Goal: Task Accomplishment & Management: Manage account settings

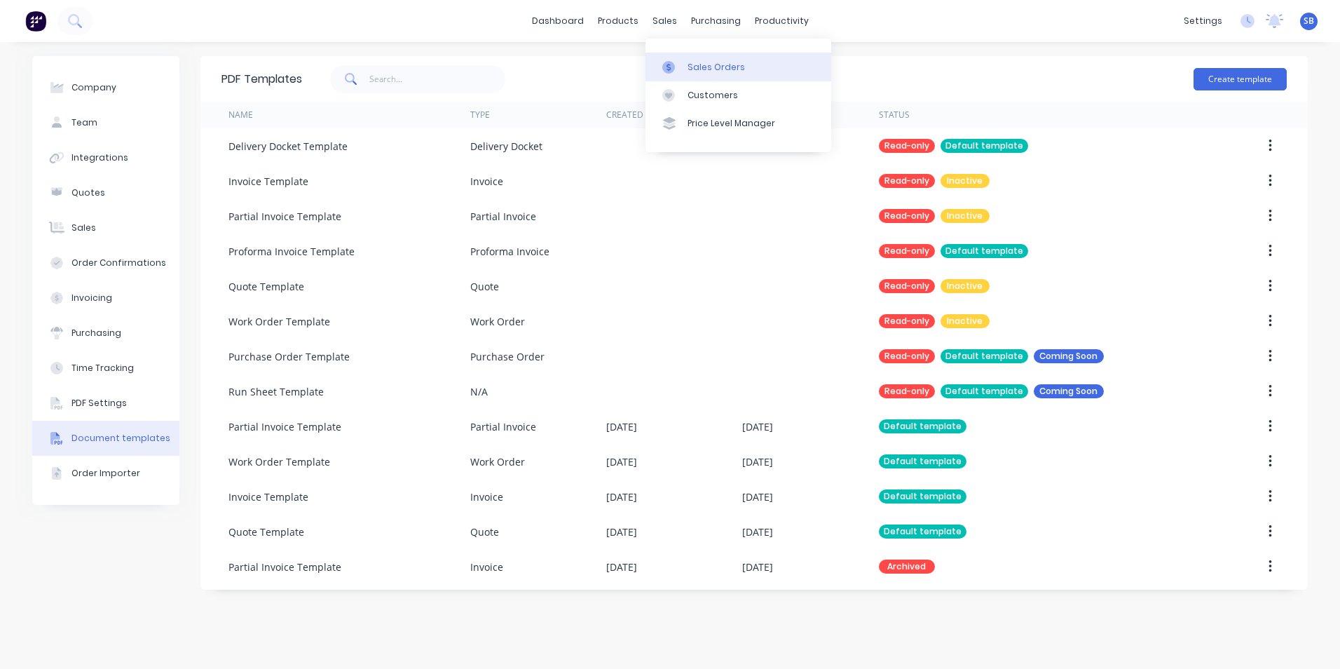
click at [711, 71] on div "Sales Orders" at bounding box center [716, 67] width 57 height 13
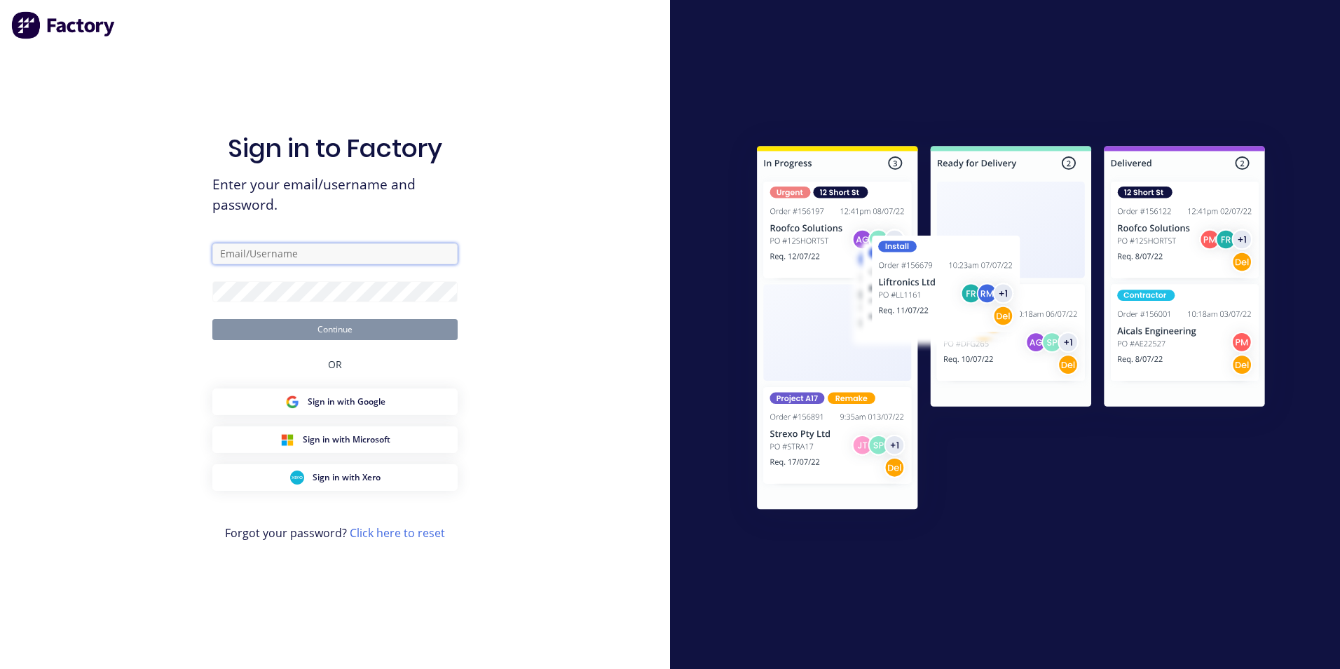
type input "[PERSON_NAME][EMAIL_ADDRESS][DOMAIN_NAME]"
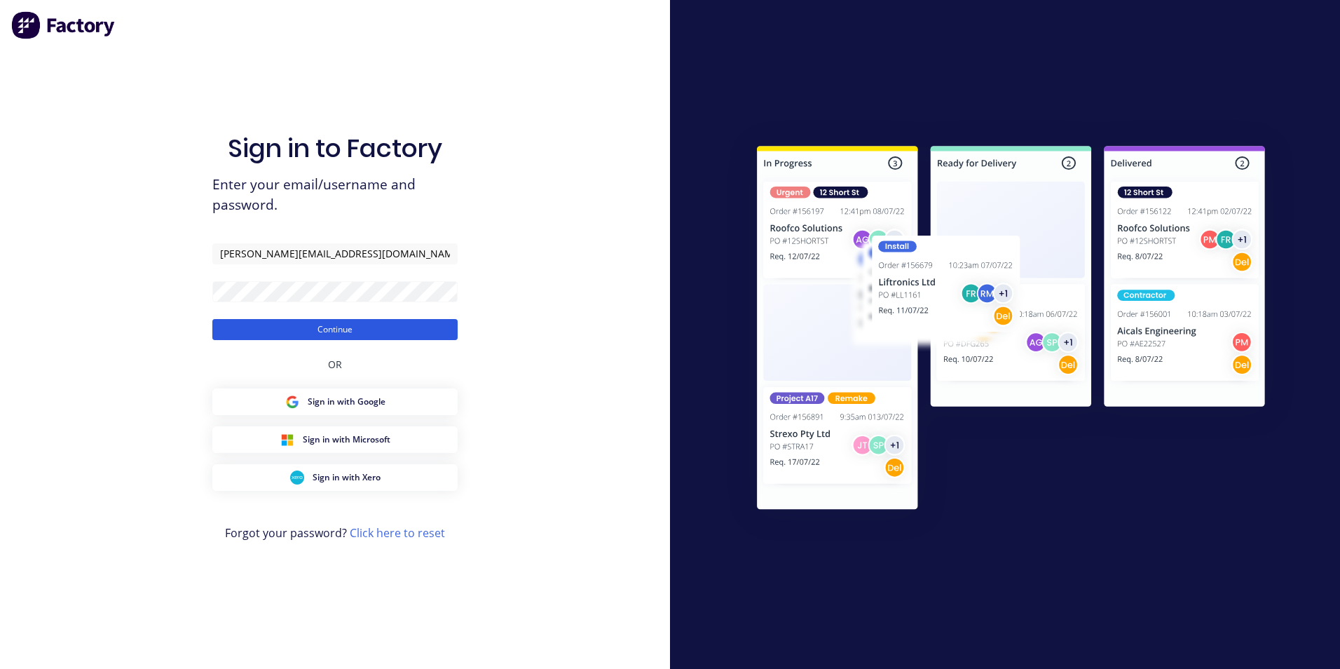
click at [356, 325] on button "Continue" at bounding box center [334, 329] width 245 height 21
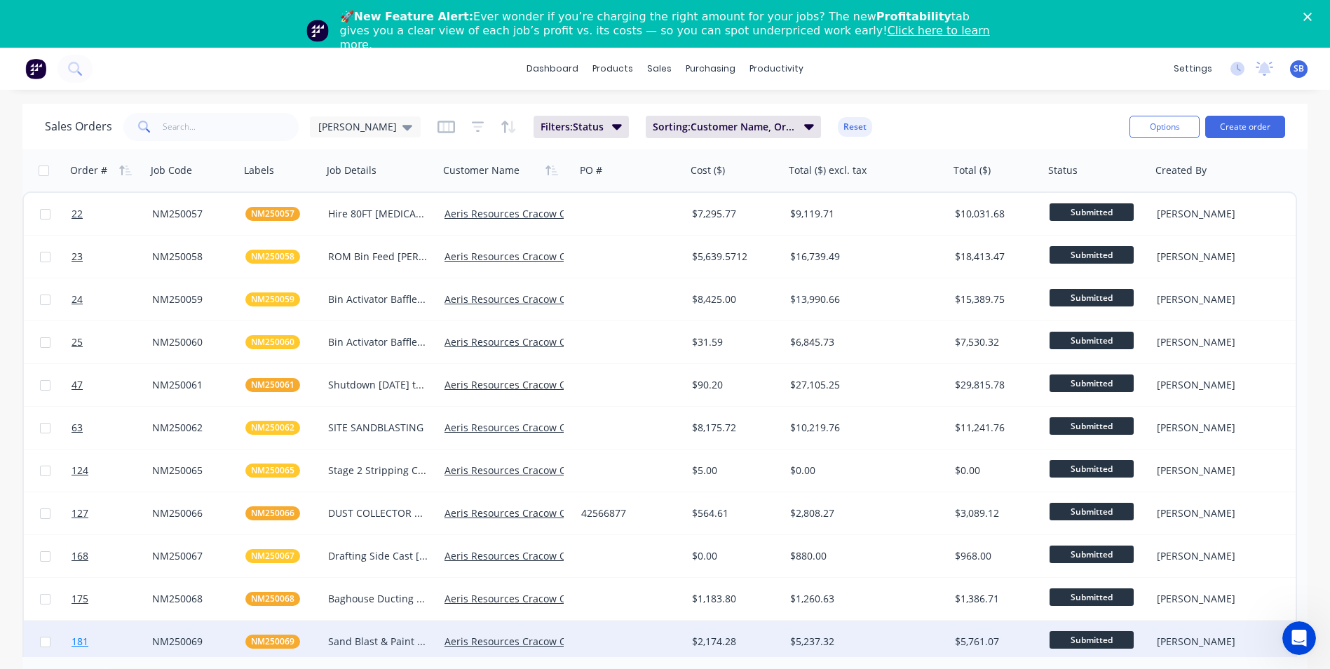
click at [129, 638] on link "181" at bounding box center [111, 641] width 81 height 42
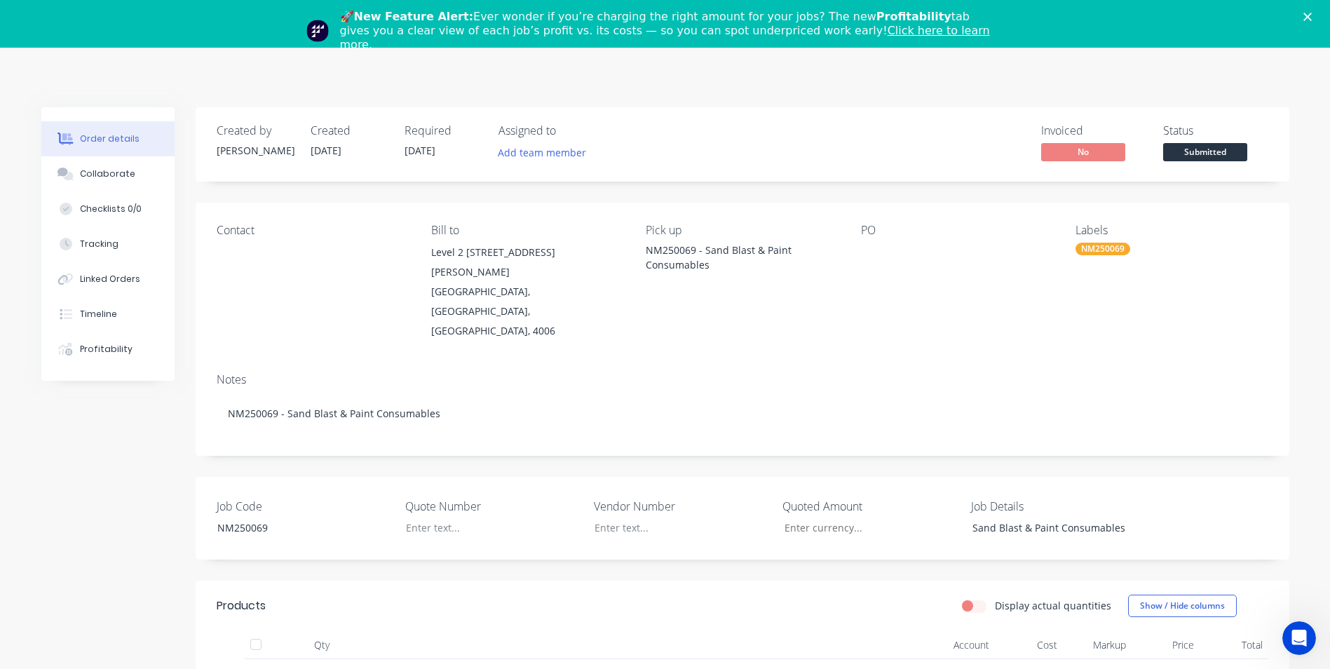
click at [1317, 18] on div "Close" at bounding box center [1310, 17] width 14 height 8
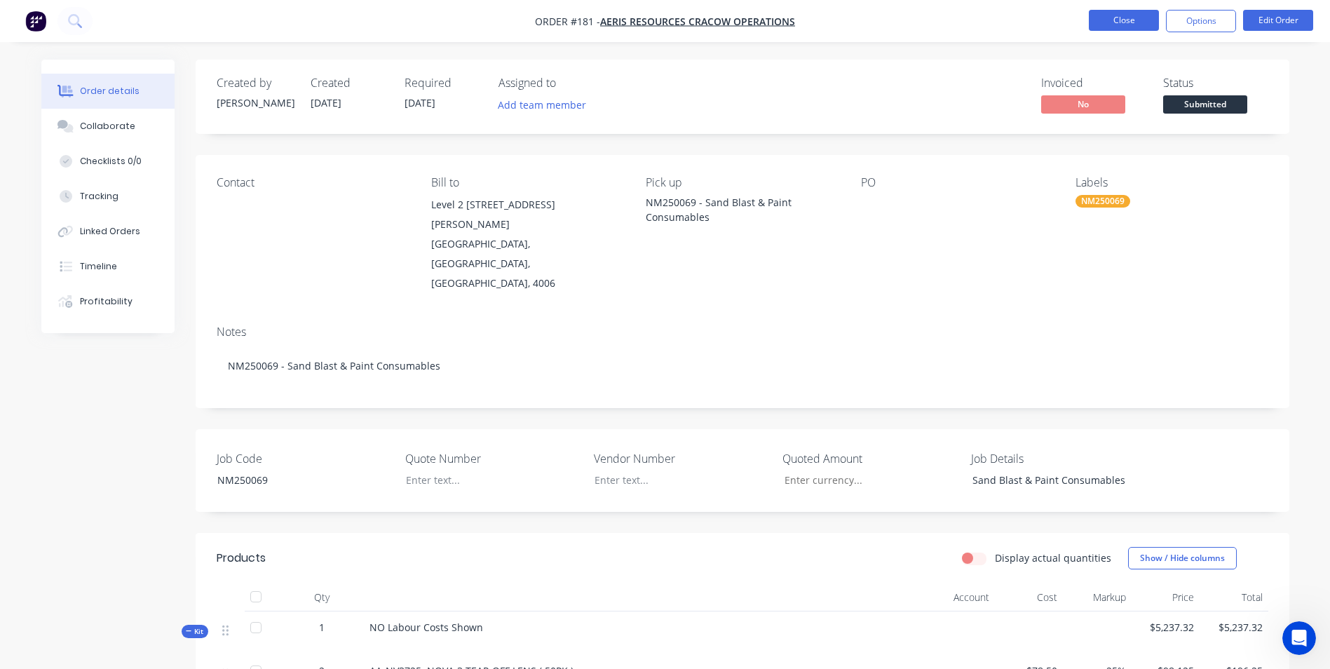
click at [1100, 26] on button "Close" at bounding box center [1124, 20] width 70 height 21
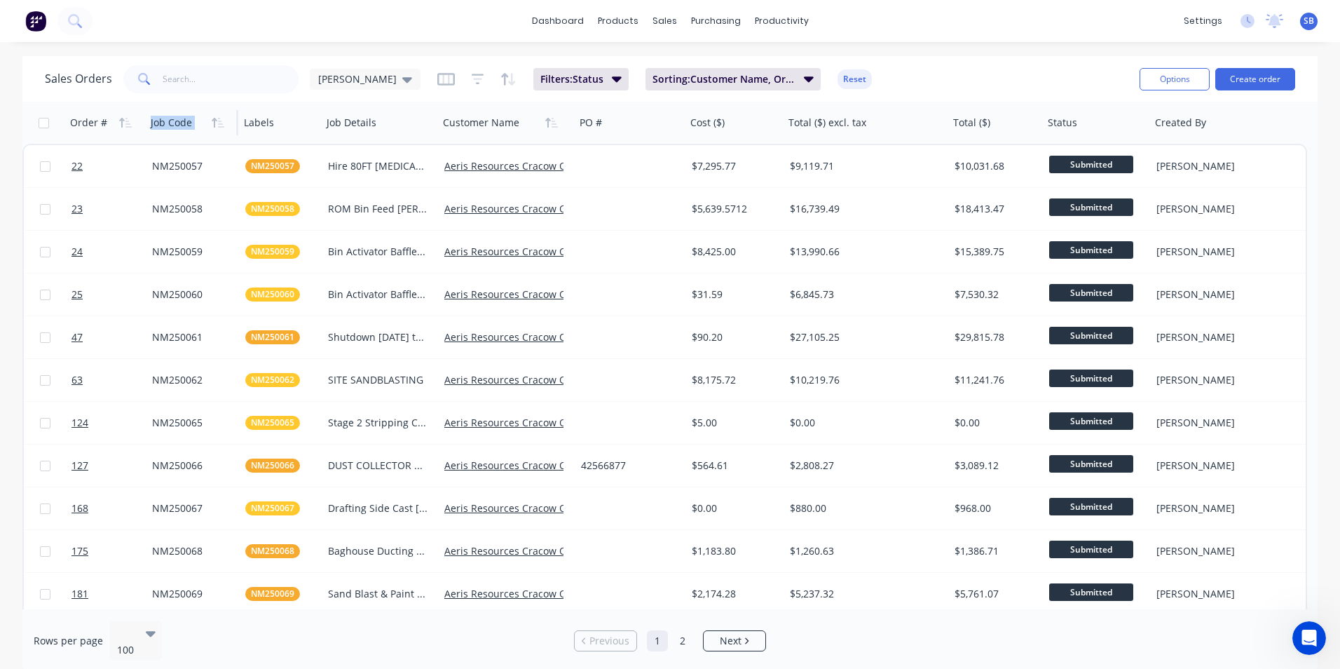
drag, startPoint x: 262, startPoint y: 128, endPoint x: 165, endPoint y: 122, distance: 96.9
click at [165, 122] on div "Order # Job Code Labels Job Details Customer Name PO # Cost ($) Total ($) excl.…" at bounding box center [636, 123] width 1229 height 42
click at [247, 81] on input "text" at bounding box center [231, 79] width 137 height 28
type input "NM250054"
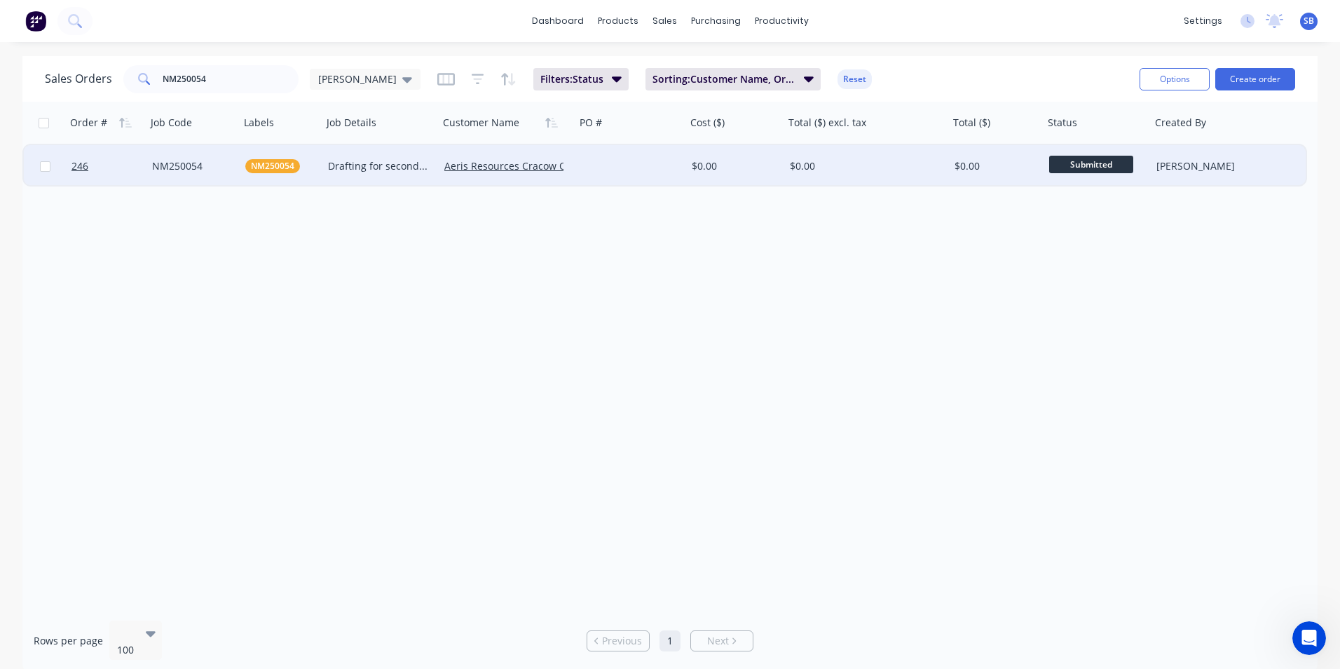
click at [845, 158] on div "$0.00" at bounding box center [866, 166] width 165 height 42
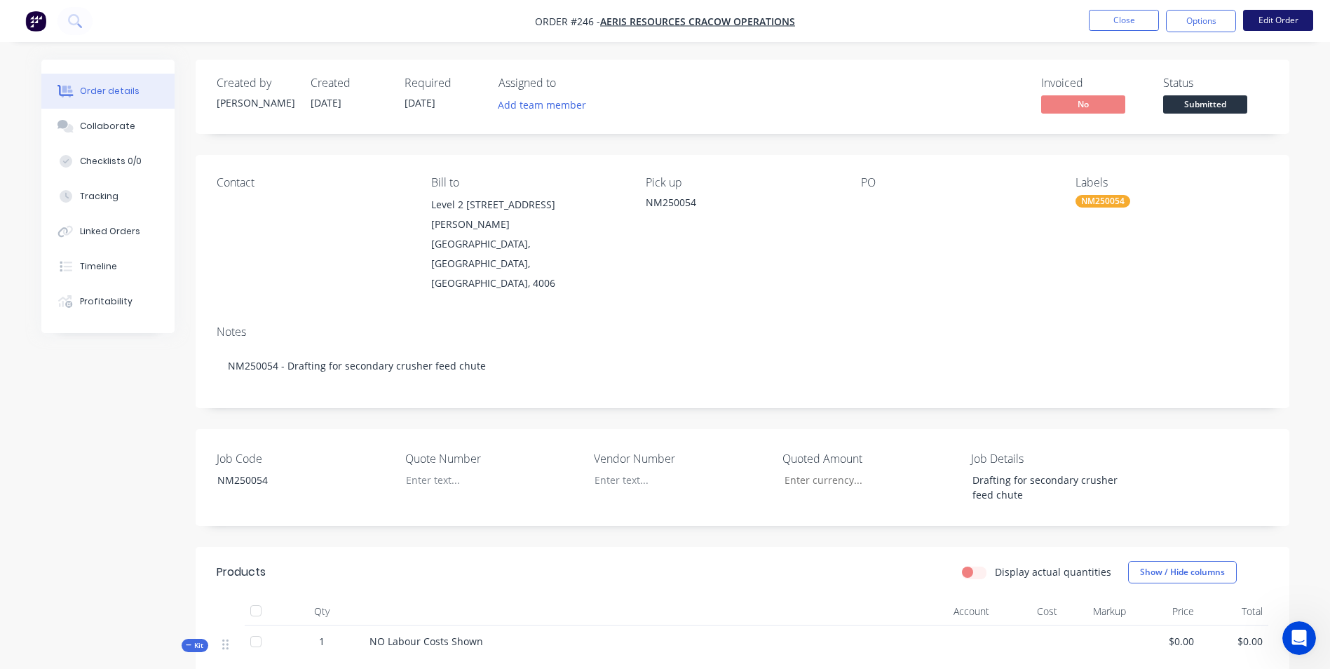
click at [1283, 25] on button "Edit Order" at bounding box center [1278, 20] width 70 height 21
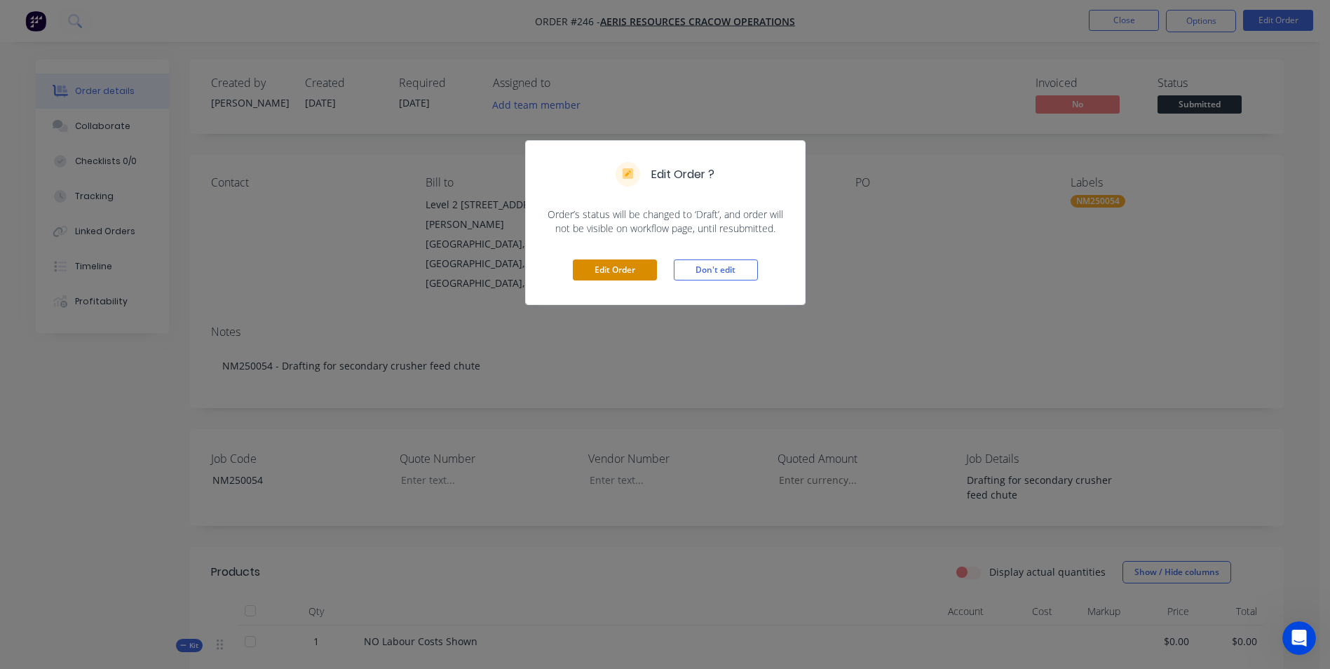
click at [641, 276] on button "Edit Order" at bounding box center [615, 269] width 84 height 21
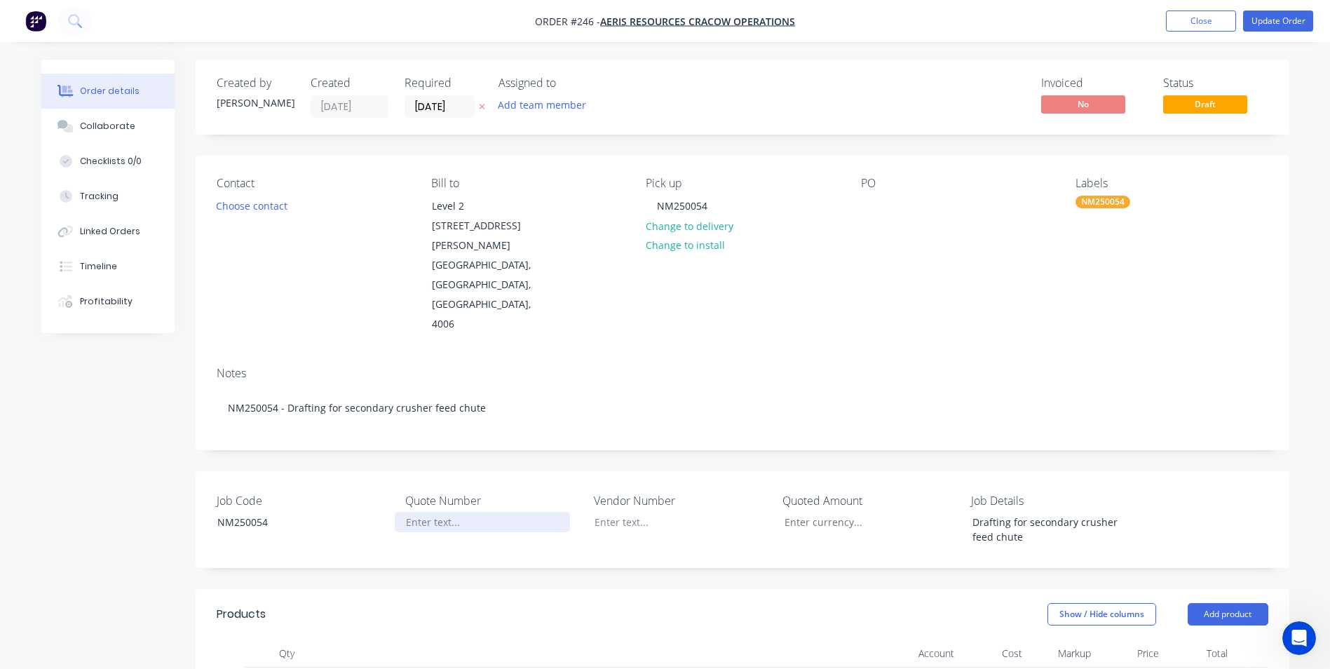
click at [444, 512] on div at bounding box center [482, 522] width 175 height 20
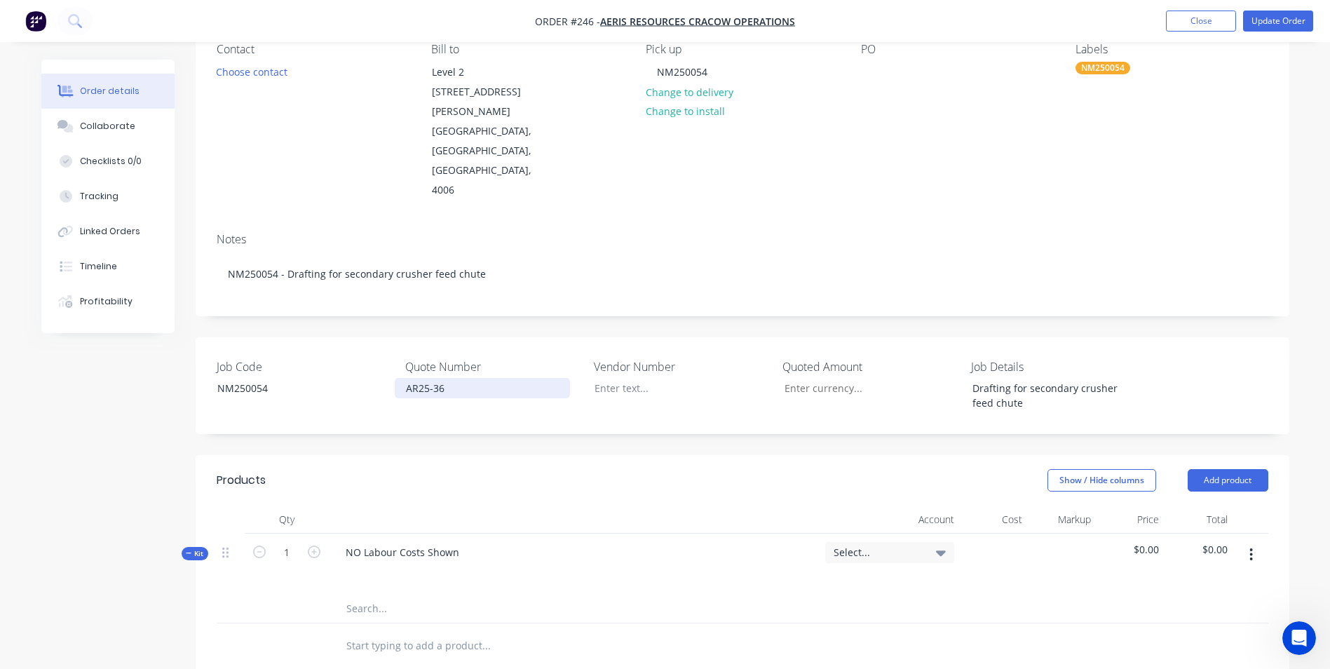
scroll to position [350, 0]
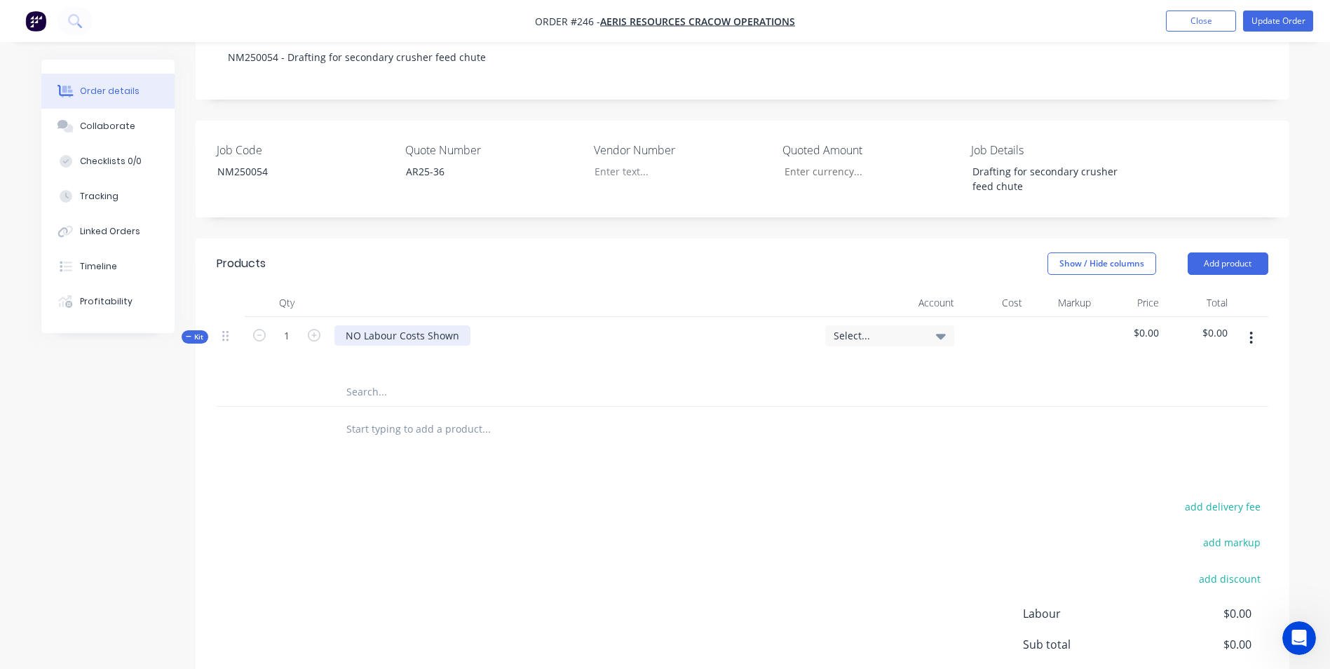
click at [404, 325] on div "NO Labour Costs Shown" at bounding box center [402, 335] width 136 height 20
click at [470, 317] on div "NO Labour Costs Shown" at bounding box center [574, 347] width 491 height 61
drag, startPoint x: 462, startPoint y: 296, endPoint x: 119, endPoint y: 256, distance: 345.2
click at [144, 259] on div "Order details Collaborate Checklists 0/0 Tracking Linked Orders Timeline Profit…" at bounding box center [665, 259] width 1276 height 1100
click at [898, 328] on span "Select..." at bounding box center [877, 335] width 88 height 15
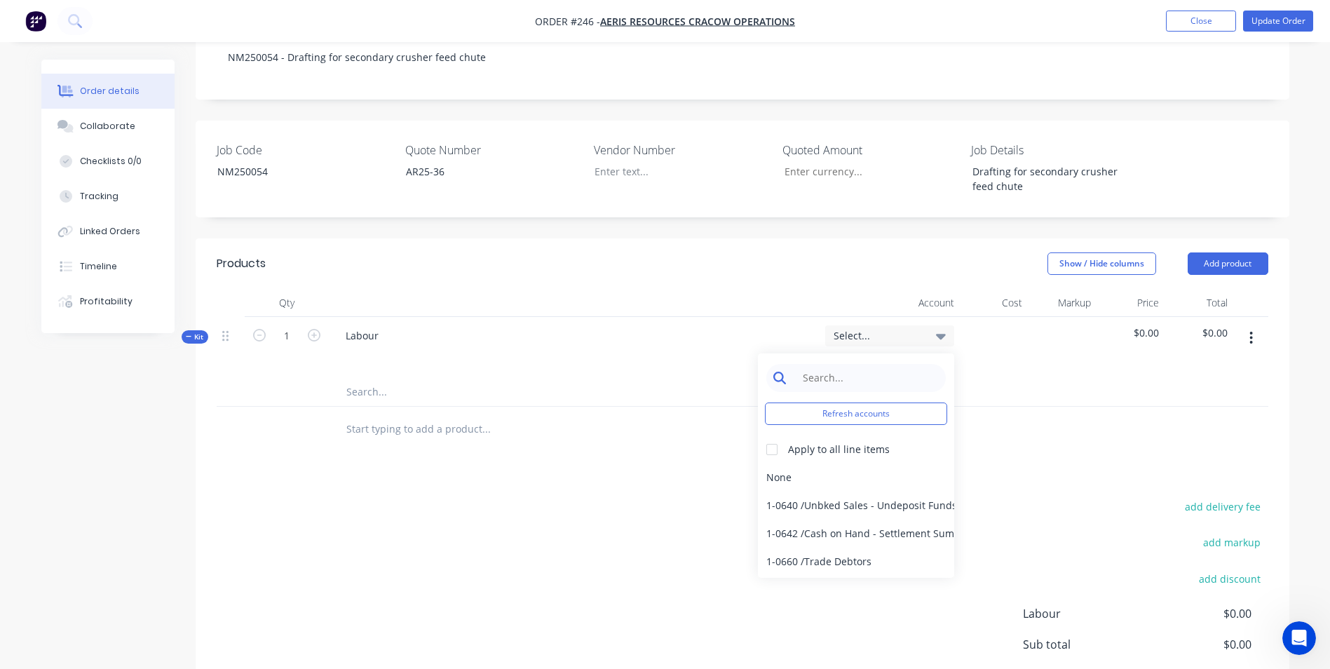
click at [868, 364] on input at bounding box center [867, 378] width 144 height 28
type input "sale"
click at [884, 519] on div "4-0232 / Sales - Parts and Components" at bounding box center [856, 533] width 196 height 28
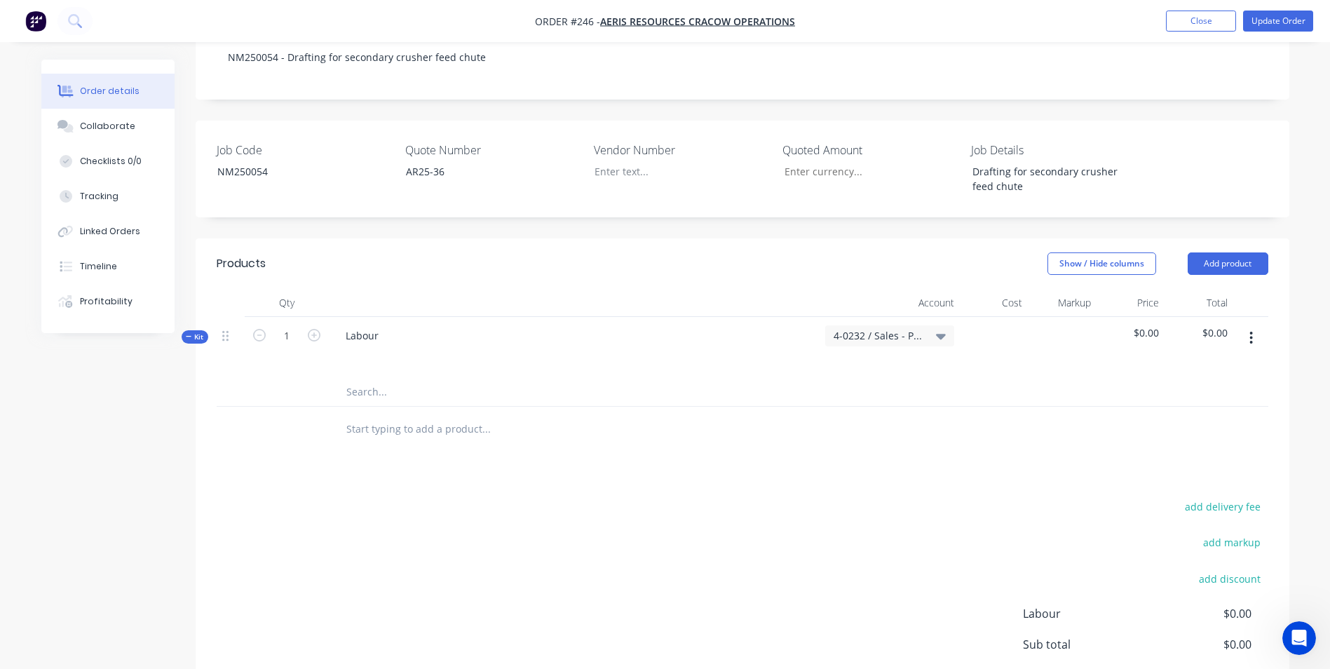
click at [1149, 325] on span "$0.00" at bounding box center [1130, 332] width 57 height 15
click at [393, 378] on input "text" at bounding box center [486, 392] width 280 height 28
type input "adjustment as per [PERSON_NAME]"
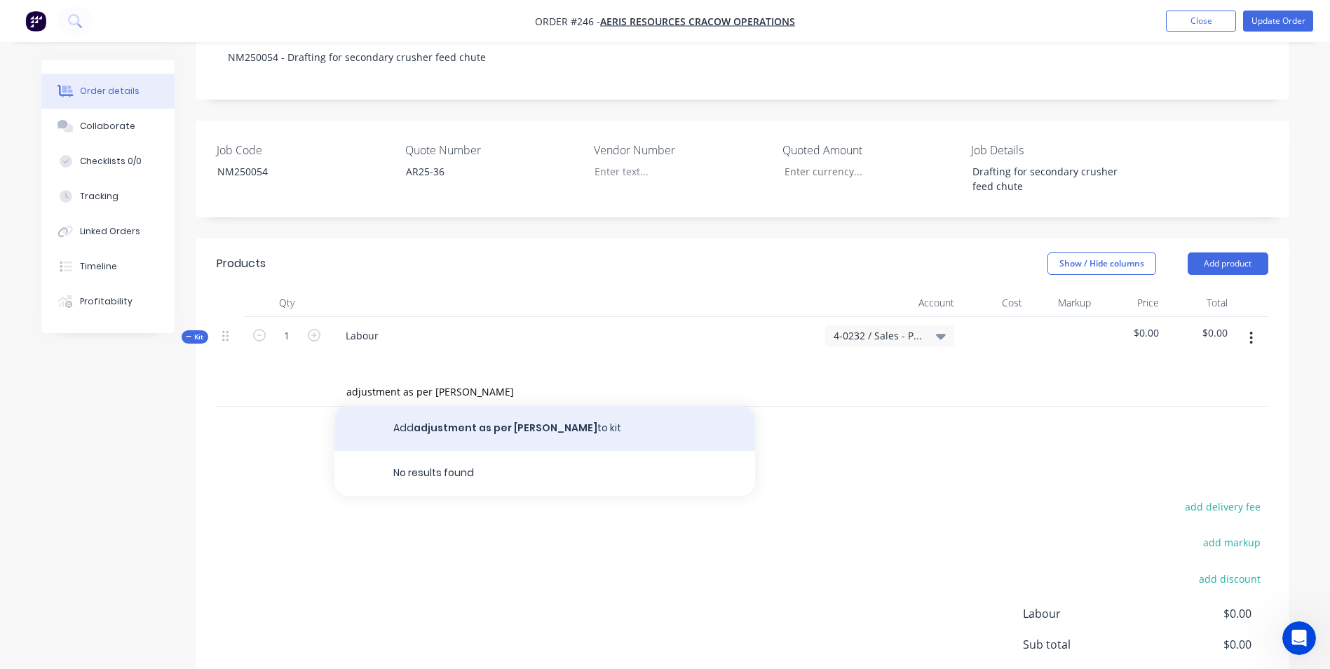
click at [445, 406] on button "Add adjustment as per [PERSON_NAME] to kit" at bounding box center [544, 428] width 421 height 45
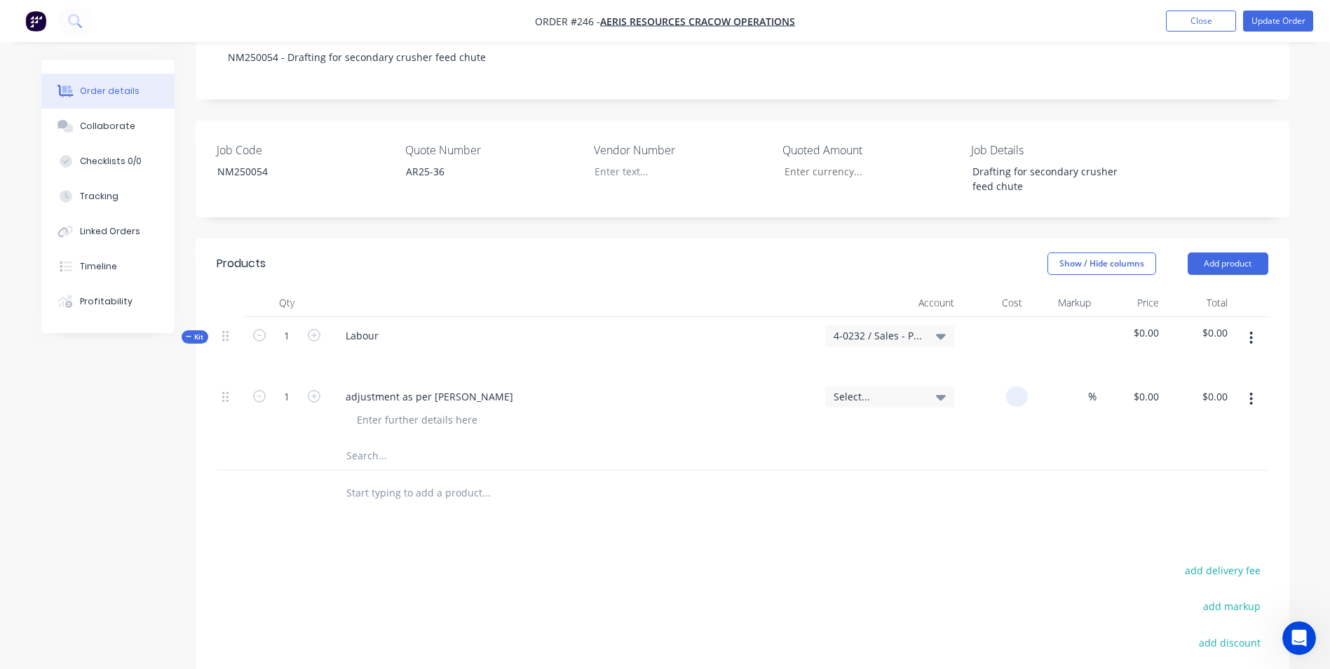
click at [1006, 378] on div at bounding box center [994, 410] width 69 height 64
type input "$5,280.00"
click at [991, 390] on div "$5,280.00 $5,280.00" at bounding box center [994, 410] width 69 height 64
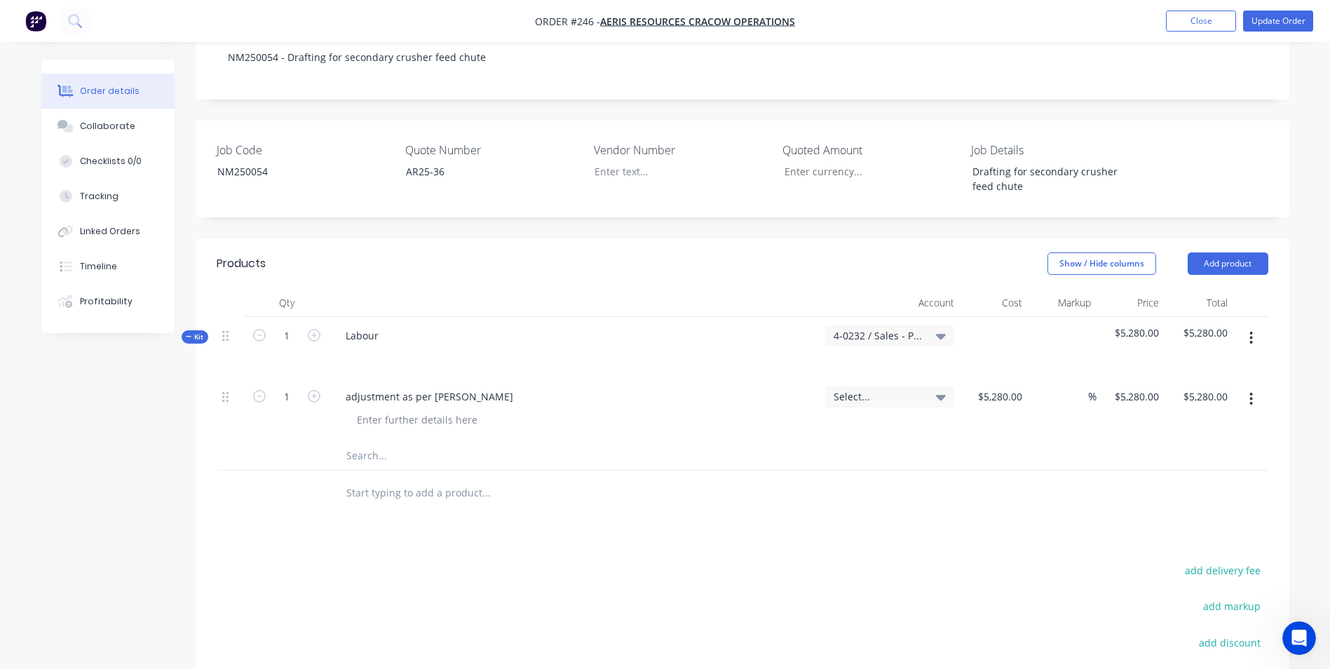
click at [652, 252] on div "Show / Hide columns Add product" at bounding box center [853, 263] width 828 height 22
click at [1035, 161] on div "Drafting for secondary crusher feed chute" at bounding box center [1048, 178] width 175 height 35
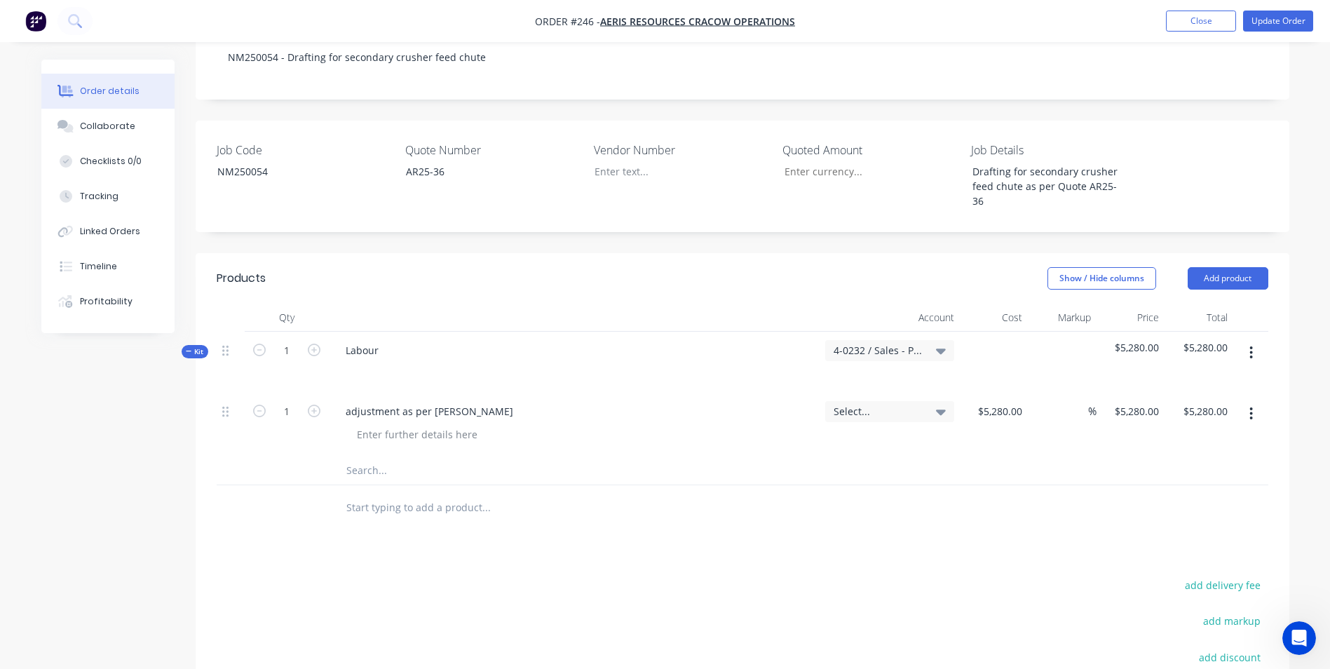
click at [807, 267] on div "Show / Hide columns Add product" at bounding box center [853, 278] width 828 height 22
click at [1255, 17] on button "Update Order" at bounding box center [1278, 21] width 70 height 21
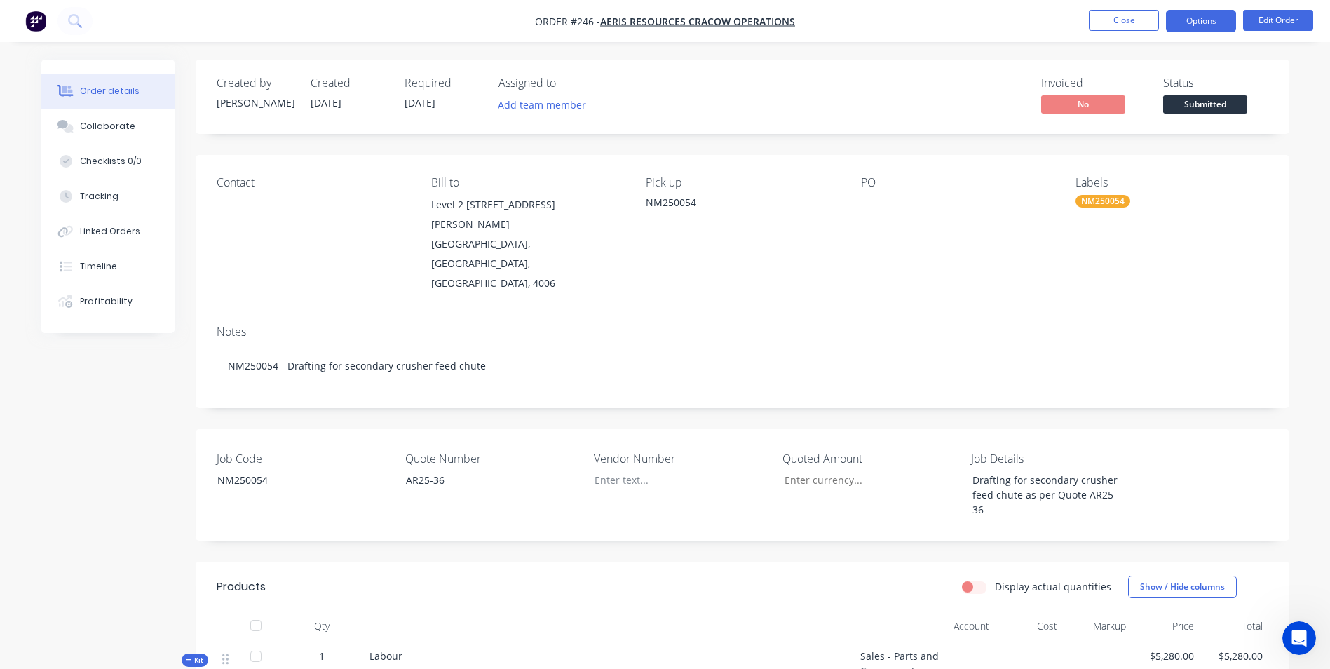
click at [1193, 20] on button "Options" at bounding box center [1201, 21] width 70 height 22
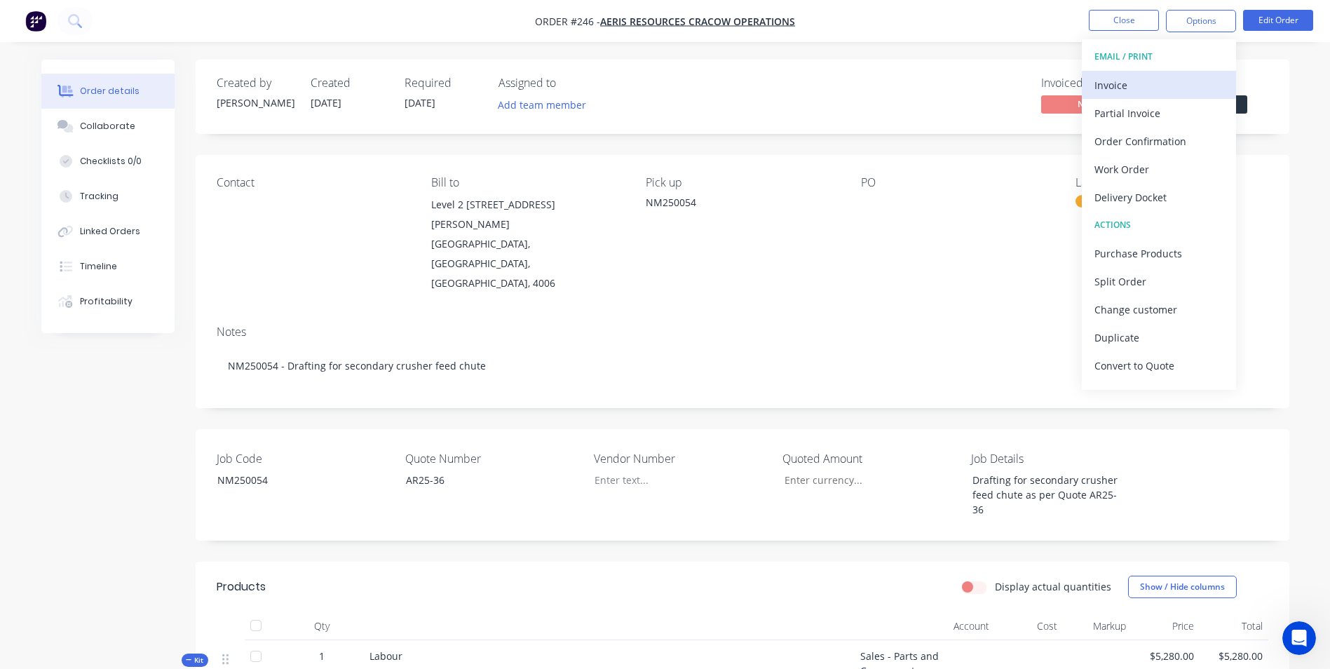
click at [1141, 86] on div "Invoice" at bounding box center [1158, 85] width 129 height 20
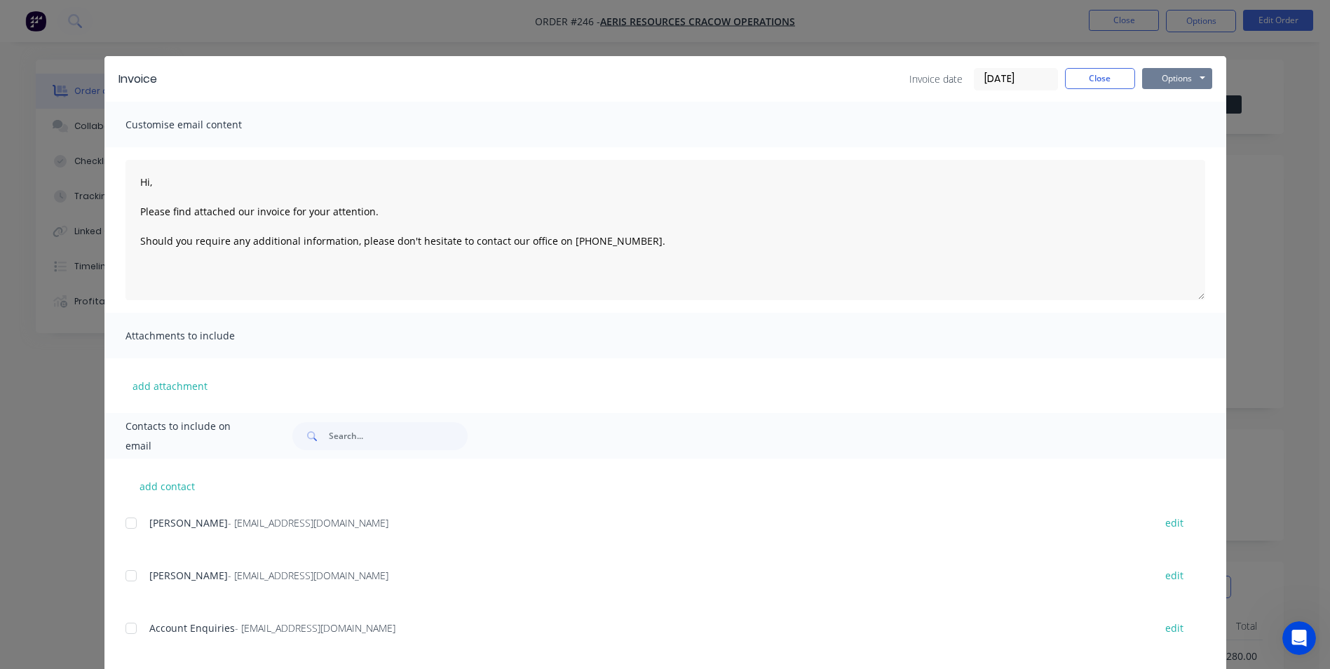
click at [1165, 77] on button "Options" at bounding box center [1177, 78] width 70 height 21
click at [1168, 110] on button "Preview" at bounding box center [1187, 103] width 90 height 23
click at [1100, 83] on button "Close" at bounding box center [1100, 78] width 70 height 21
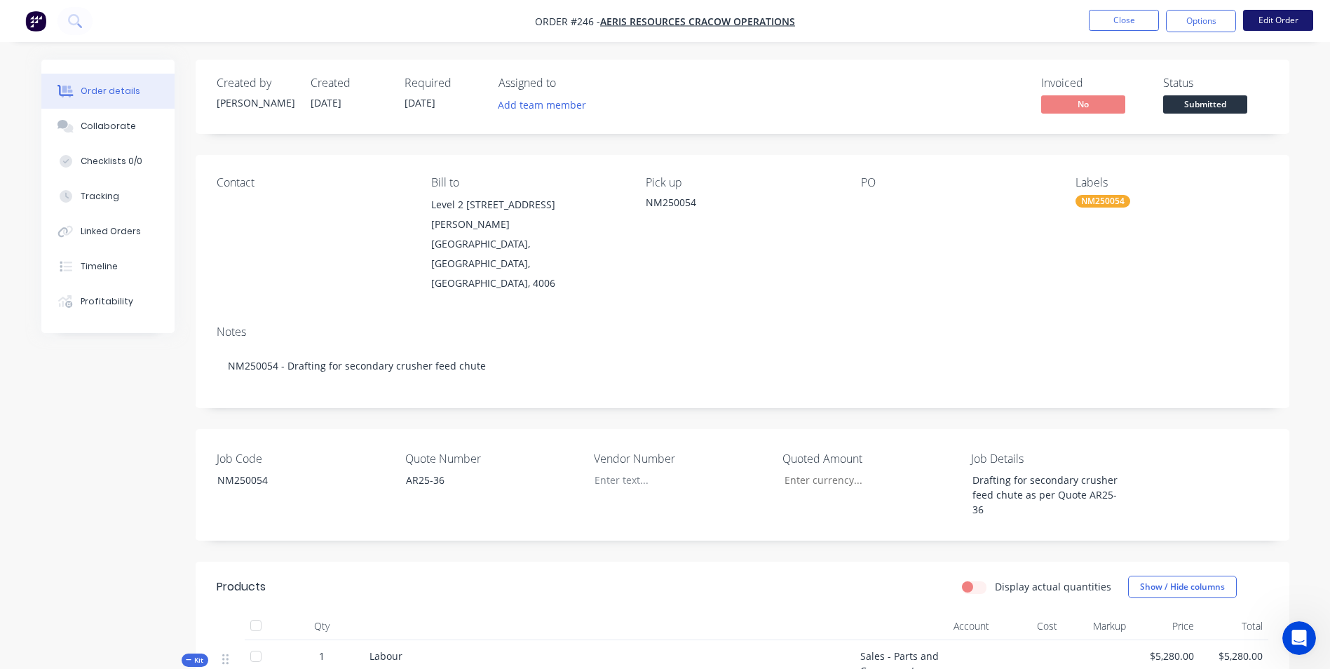
click at [1277, 26] on button "Edit Order" at bounding box center [1278, 20] width 70 height 21
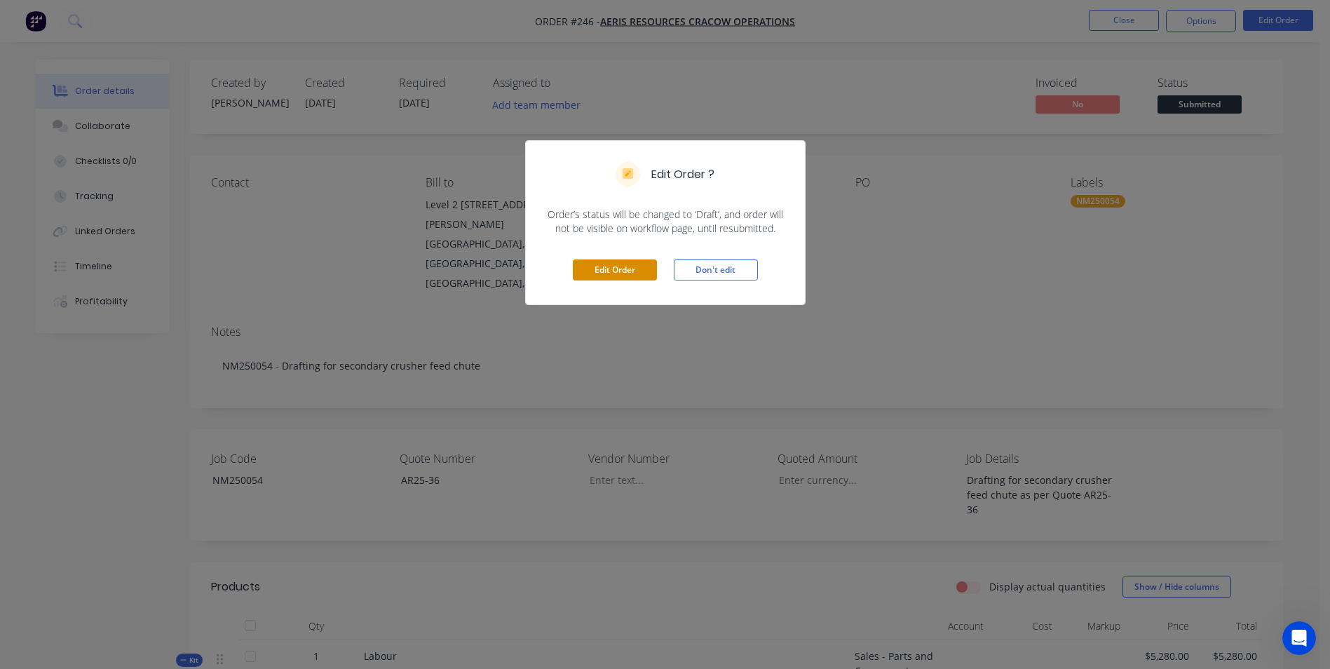
click at [594, 261] on button "Edit Order" at bounding box center [615, 269] width 84 height 21
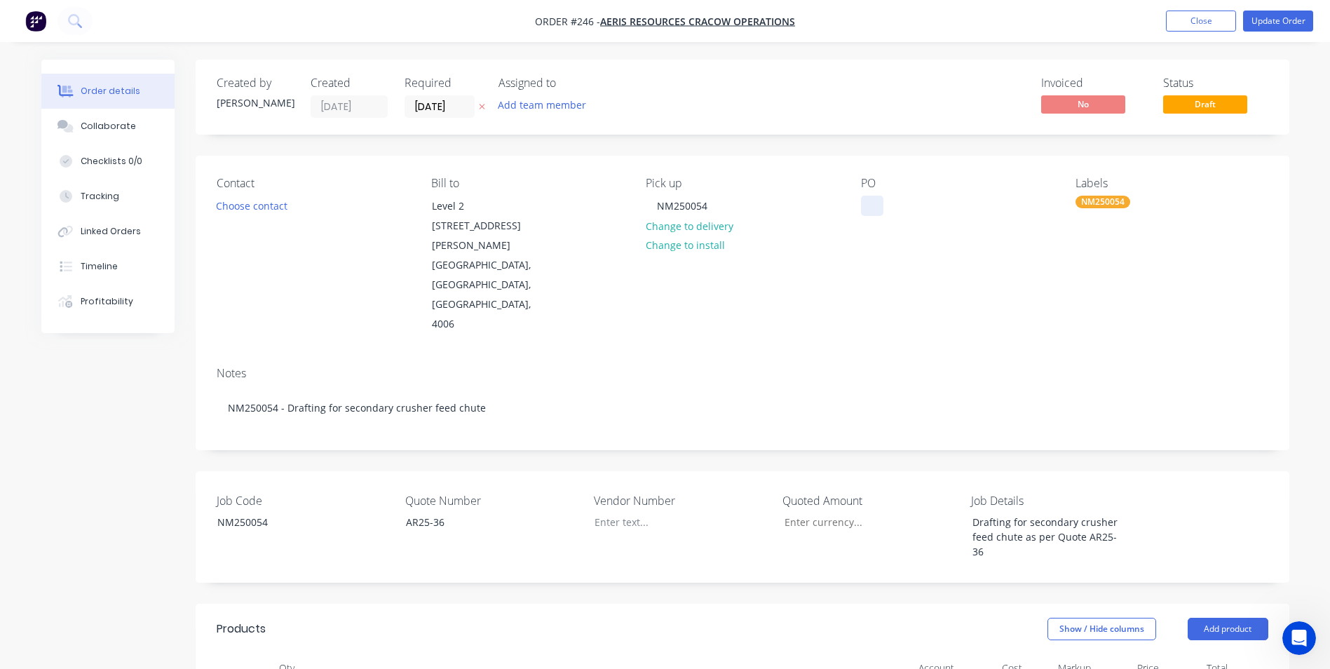
click at [880, 205] on div at bounding box center [872, 206] width 22 height 20
click at [855, 268] on div "Contact Choose contact Bill to Level 2 [STREET_ADDRESS][PERSON_NAME] Pick up NM…" at bounding box center [742, 256] width 1093 height 200
click at [1281, 15] on button "Update Order" at bounding box center [1278, 21] width 70 height 21
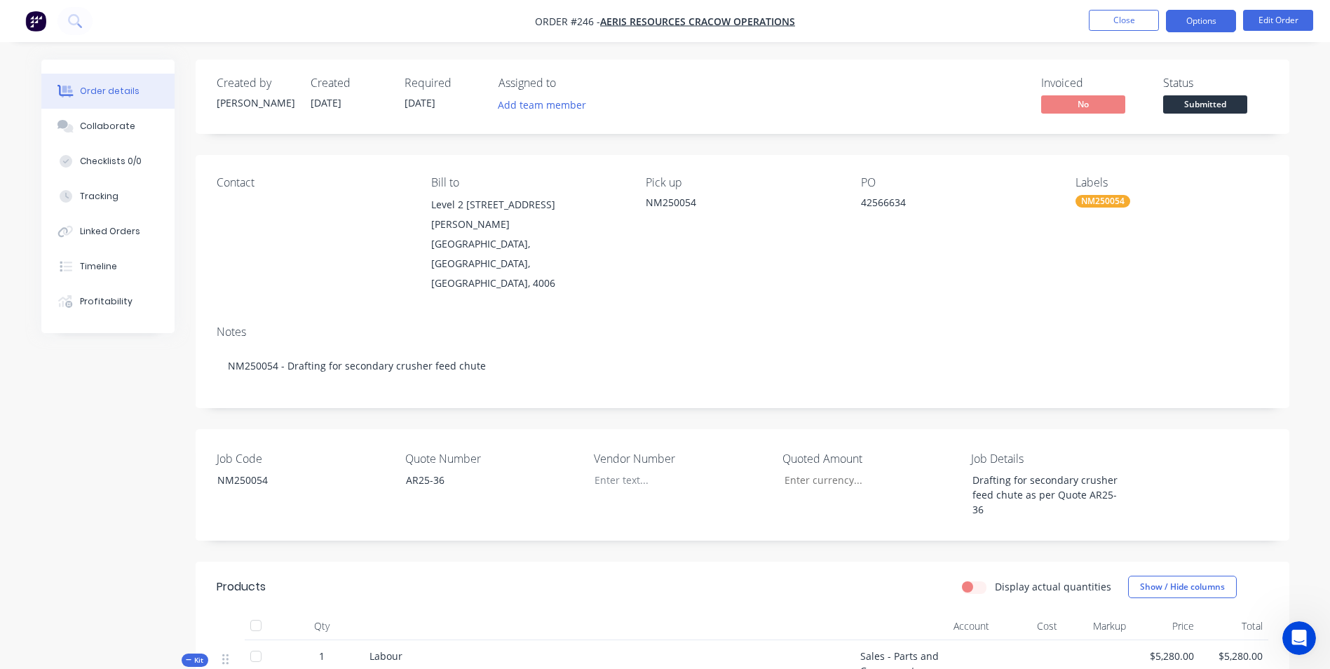
click at [1200, 25] on button "Options" at bounding box center [1201, 21] width 70 height 22
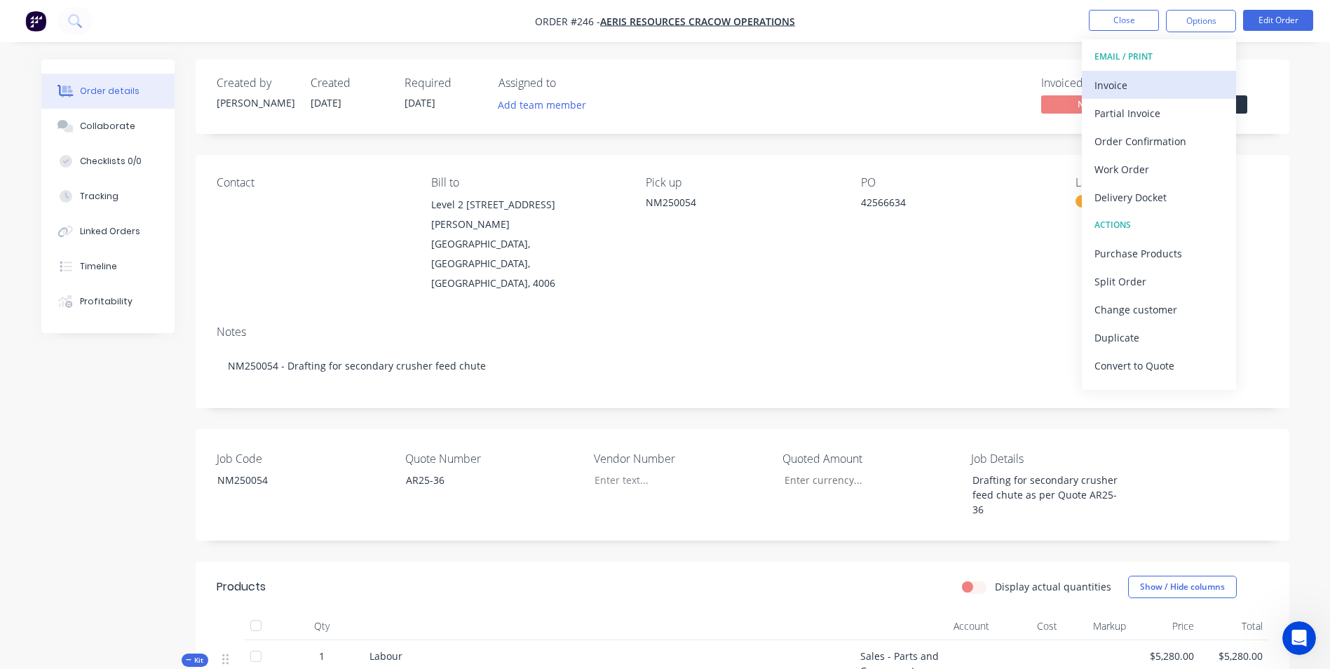
click at [1124, 76] on div "Invoice" at bounding box center [1158, 85] width 129 height 20
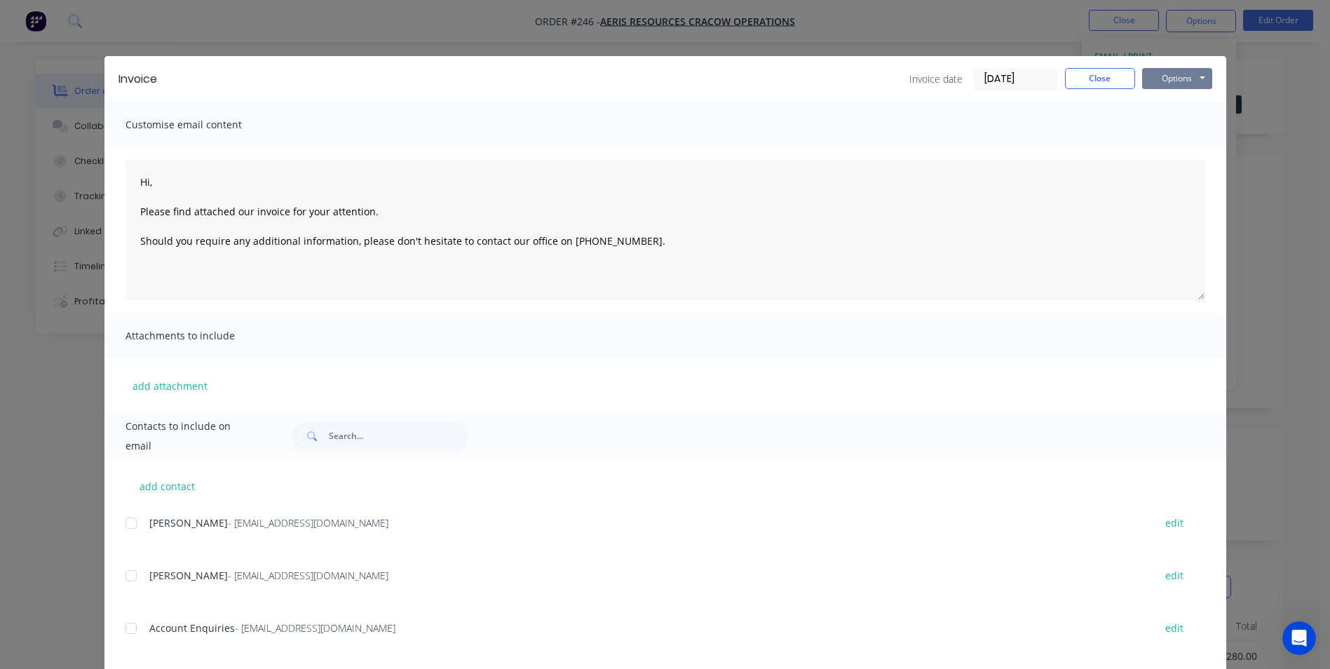
click at [1163, 81] on button "Options" at bounding box center [1177, 78] width 70 height 21
click at [1165, 106] on button "Preview" at bounding box center [1187, 103] width 90 height 23
click at [1166, 79] on button "Options" at bounding box center [1177, 78] width 70 height 21
click at [1171, 126] on button "Print" at bounding box center [1187, 126] width 90 height 23
click at [1108, 79] on button "Close" at bounding box center [1100, 78] width 70 height 21
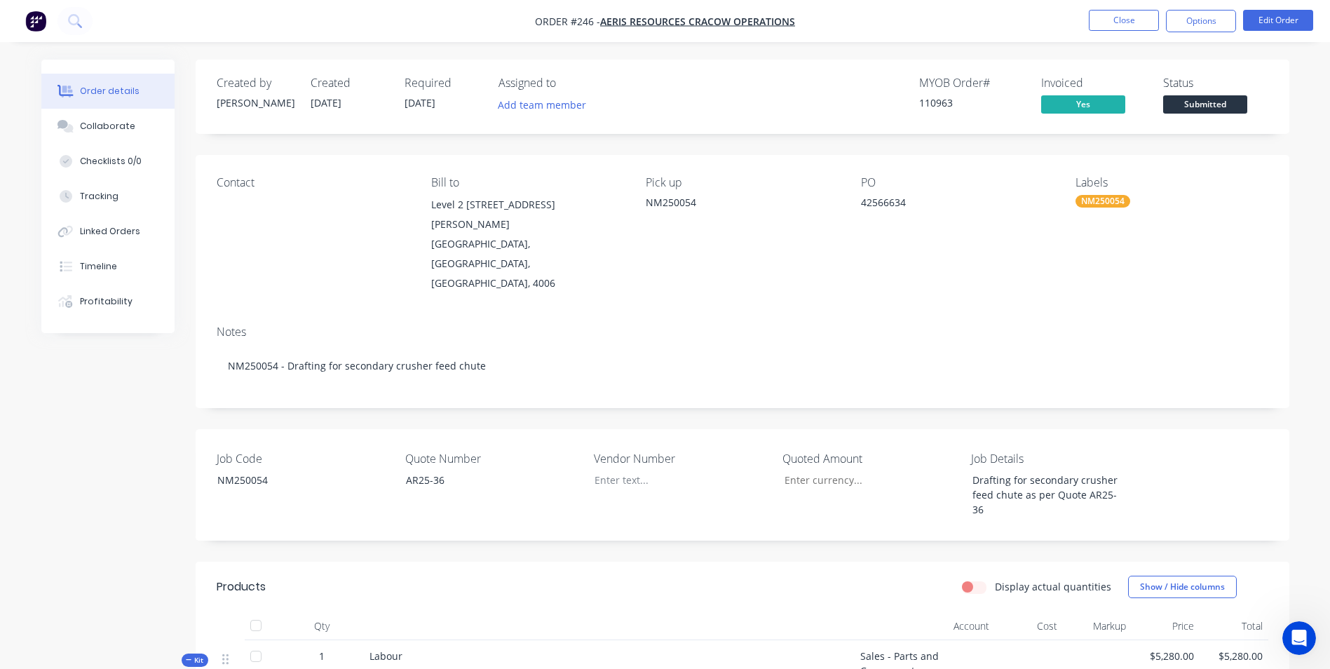
click at [1217, 99] on span "Submitted" at bounding box center [1205, 104] width 84 height 18
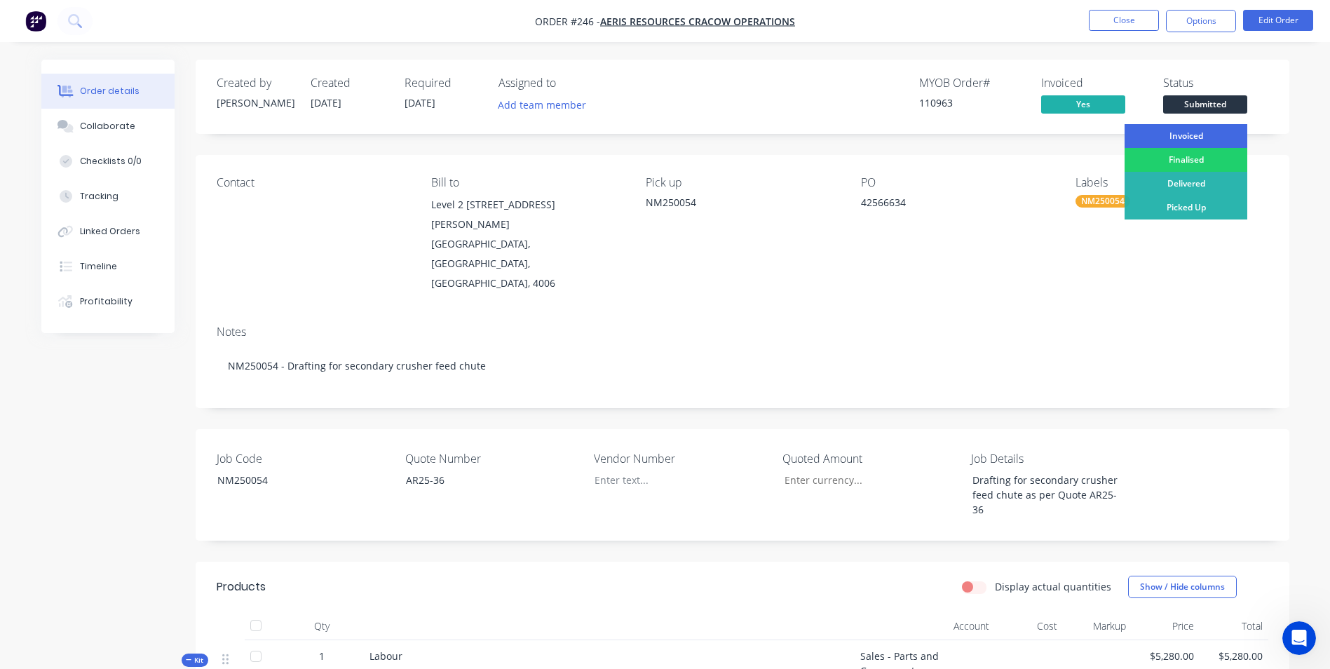
click at [1200, 137] on div "Invoiced" at bounding box center [1185, 136] width 123 height 24
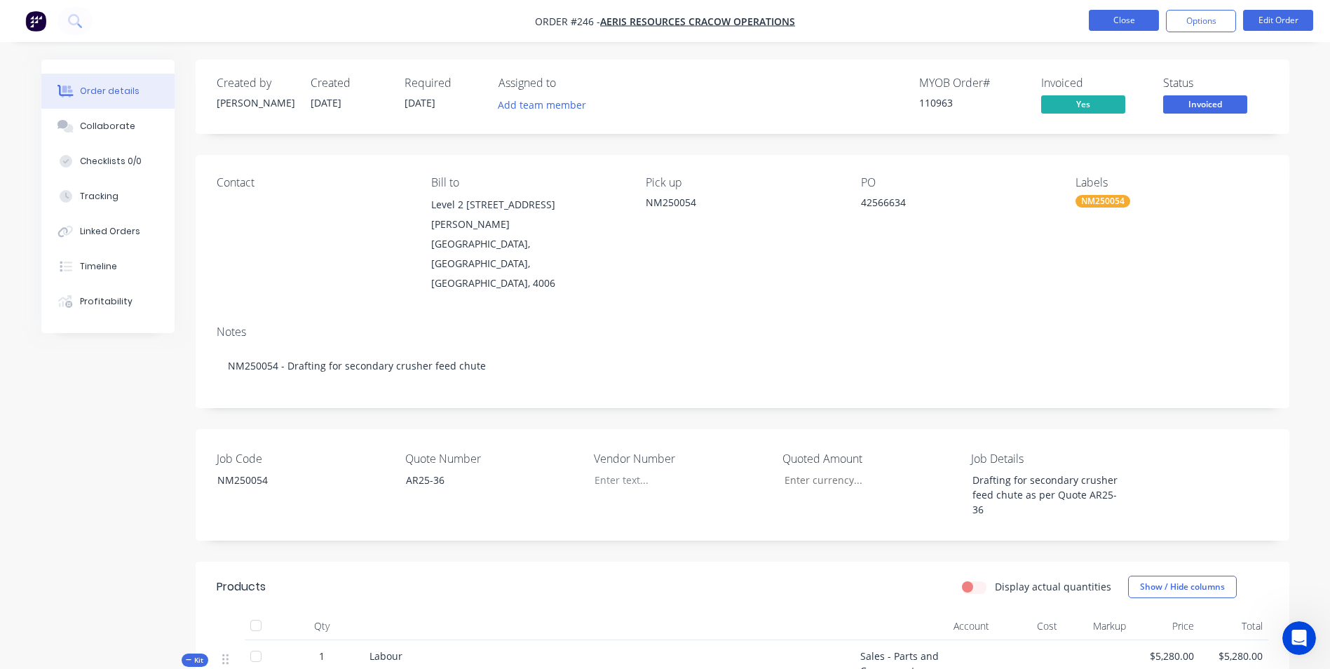
click at [1116, 19] on button "Close" at bounding box center [1124, 20] width 70 height 21
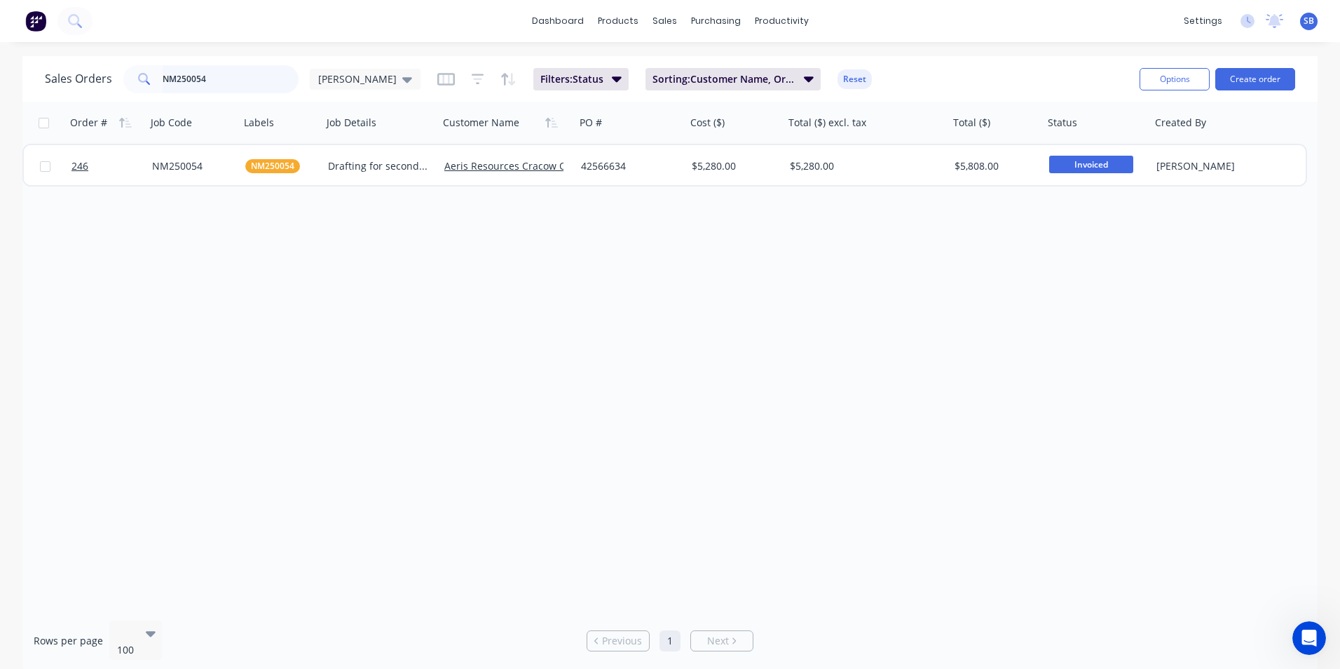
click at [259, 74] on input "NM250054" at bounding box center [231, 79] width 137 height 28
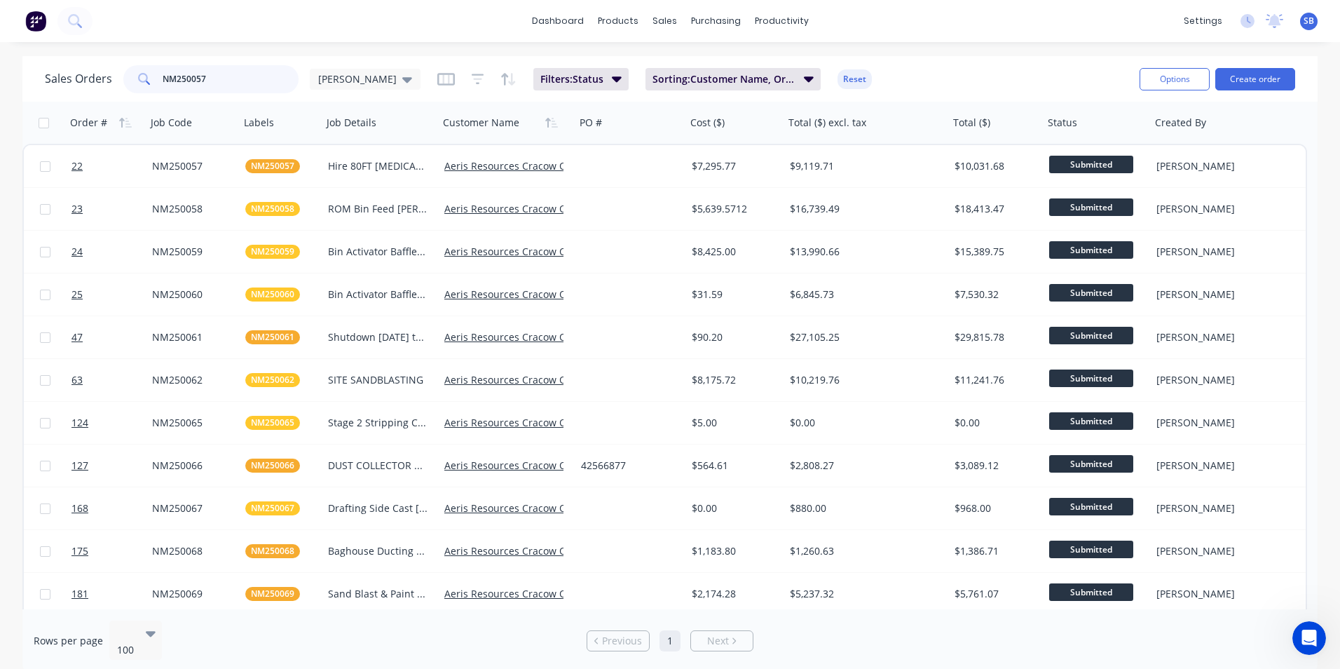
type input "NM250057"
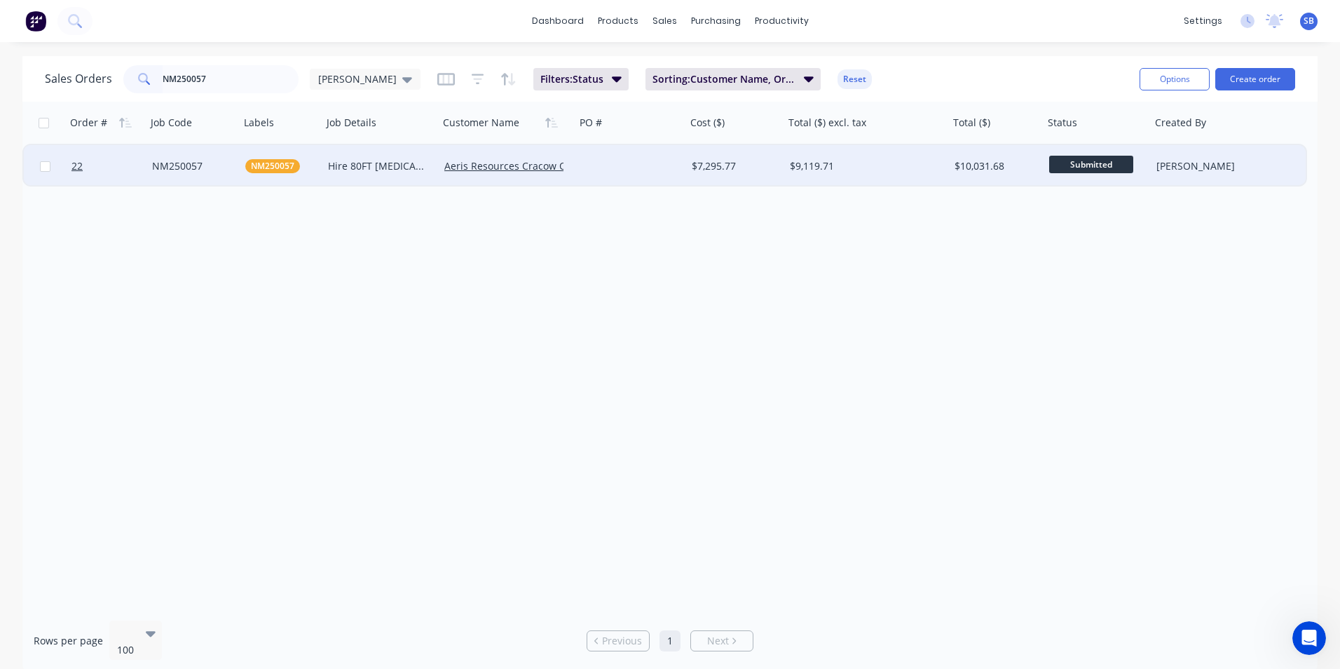
click at [805, 179] on div "$9,119.71" at bounding box center [866, 166] width 165 height 42
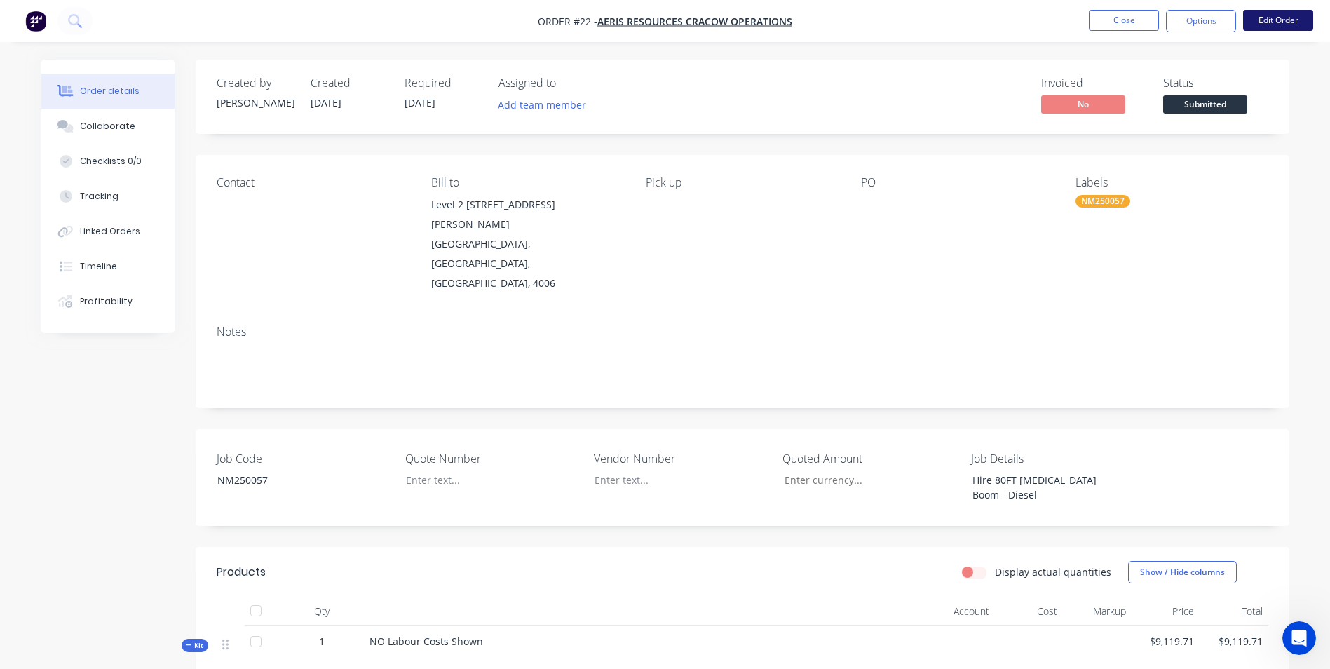
click at [1274, 24] on button "Edit Order" at bounding box center [1278, 20] width 70 height 21
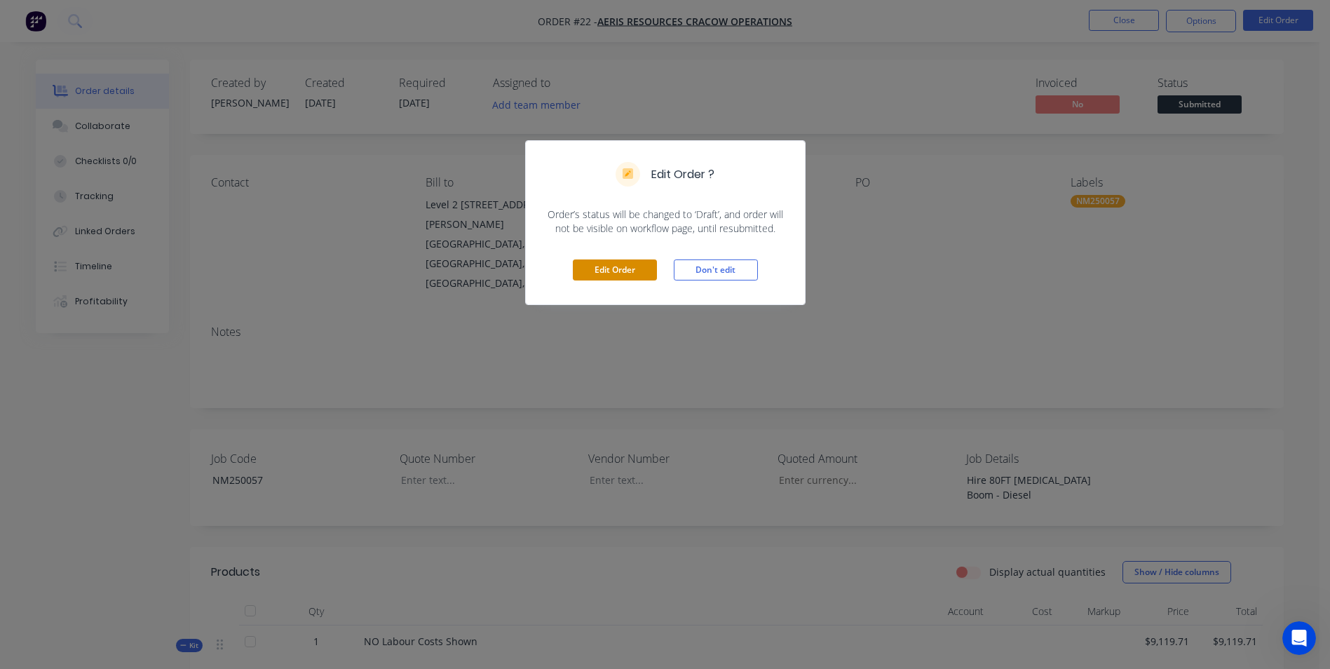
click at [649, 266] on button "Edit Order" at bounding box center [615, 269] width 84 height 21
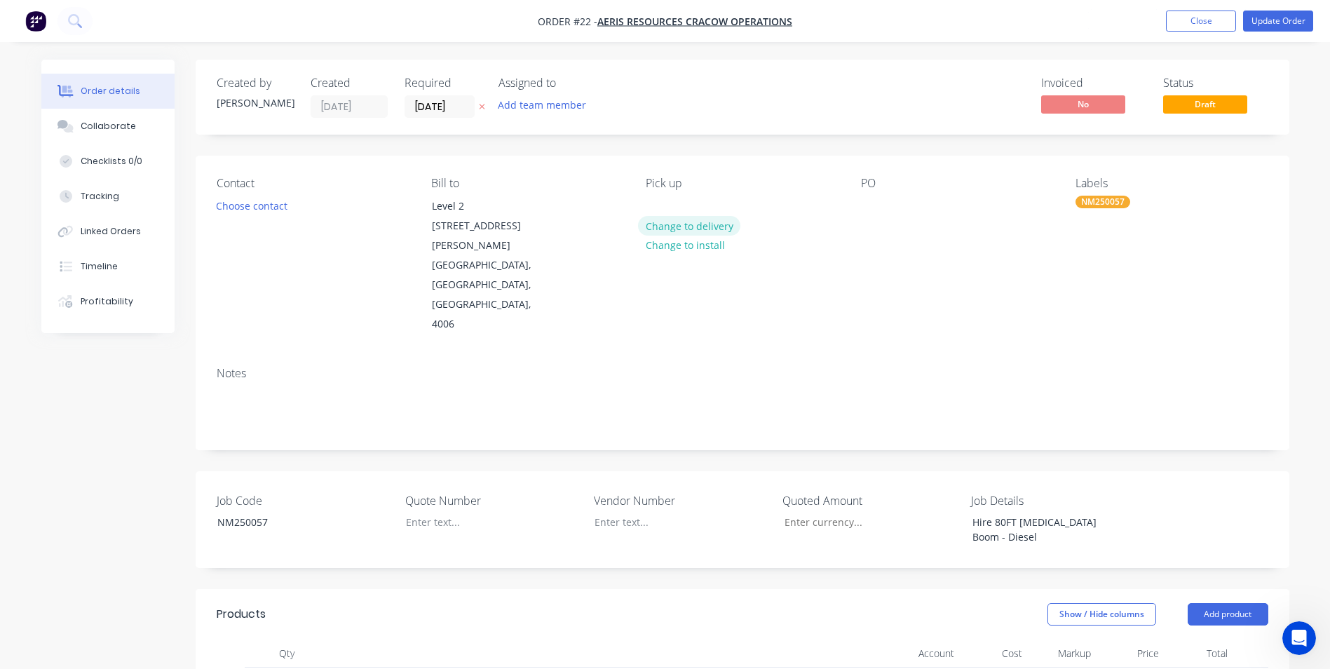
click at [667, 218] on button "Change to delivery" at bounding box center [689, 225] width 102 height 19
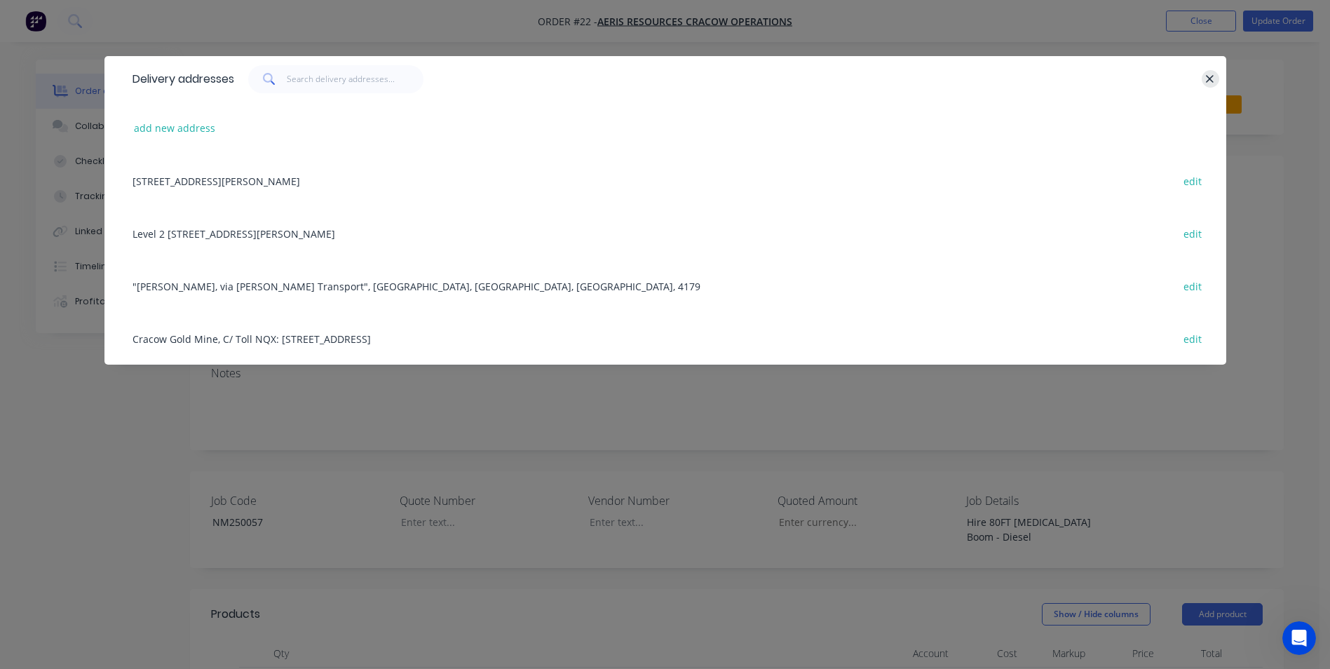
click at [1211, 81] on icon "button" at bounding box center [1210, 79] width 8 height 8
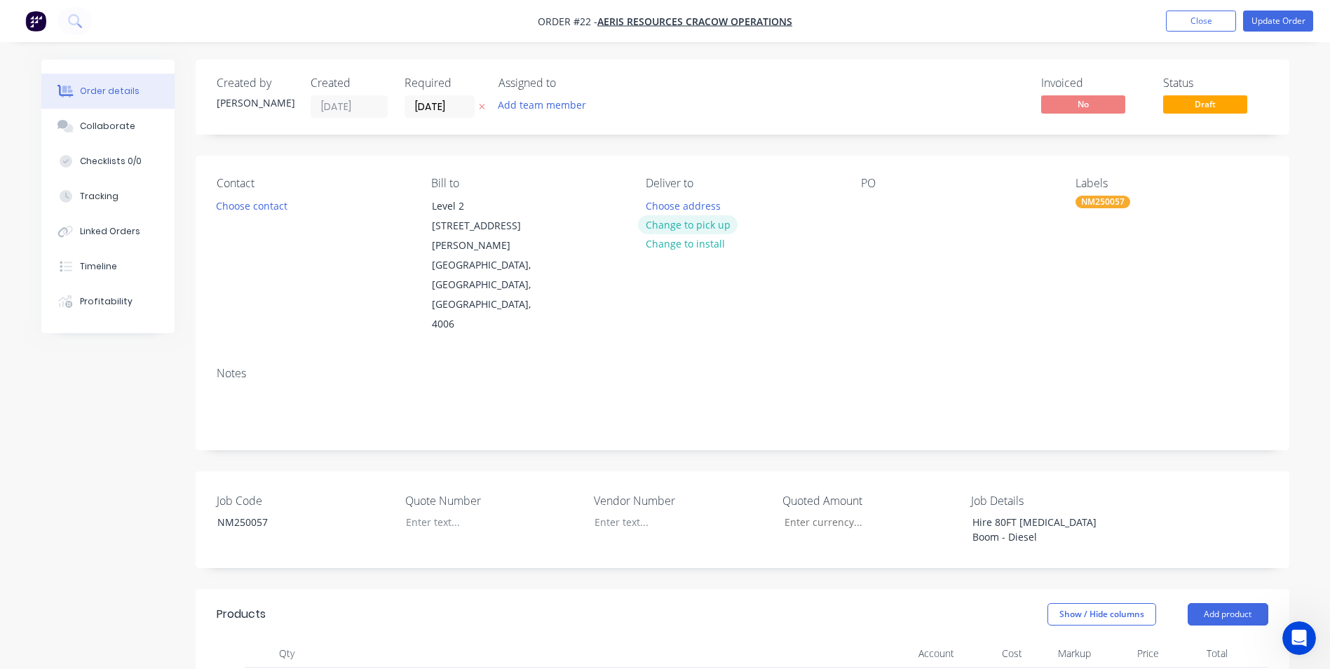
click at [711, 226] on button "Change to pick up" at bounding box center [688, 224] width 100 height 19
click at [669, 203] on div "Pick up Change to delivery Change to install" at bounding box center [742, 256] width 192 height 158
click at [650, 203] on div at bounding box center [657, 206] width 22 height 20
click at [873, 201] on div at bounding box center [872, 206] width 22 height 20
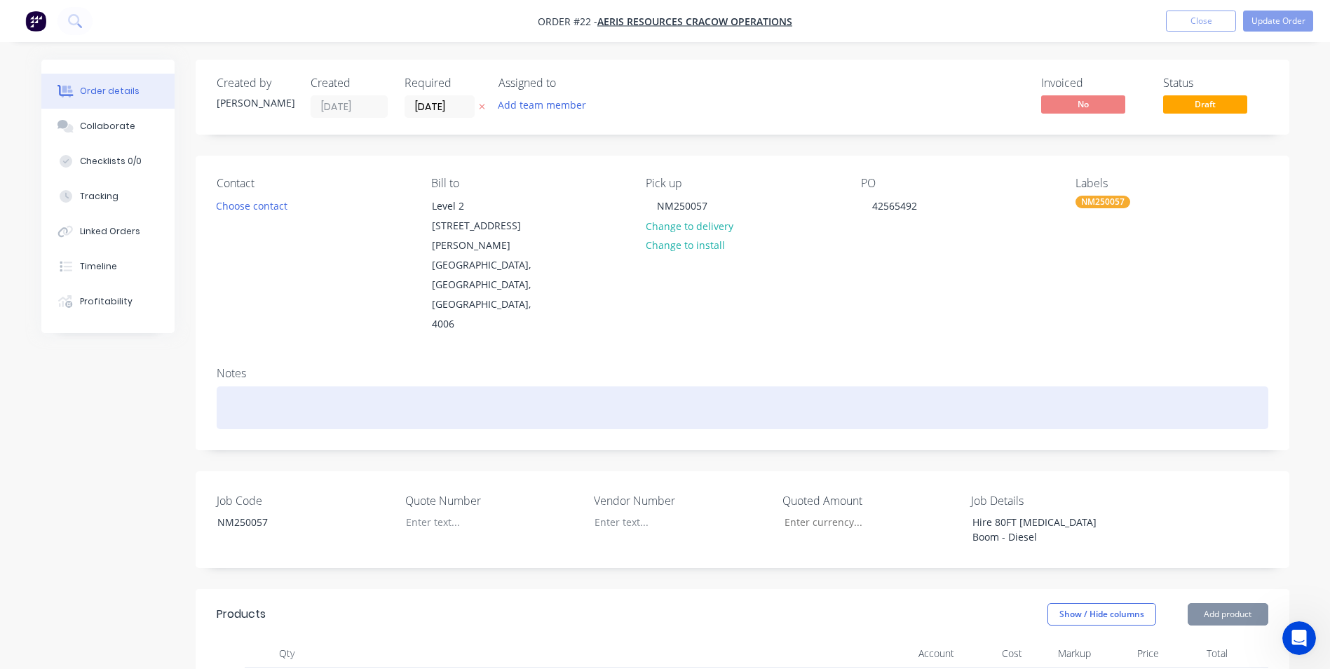
click at [598, 386] on div at bounding box center [742, 407] width 1051 height 43
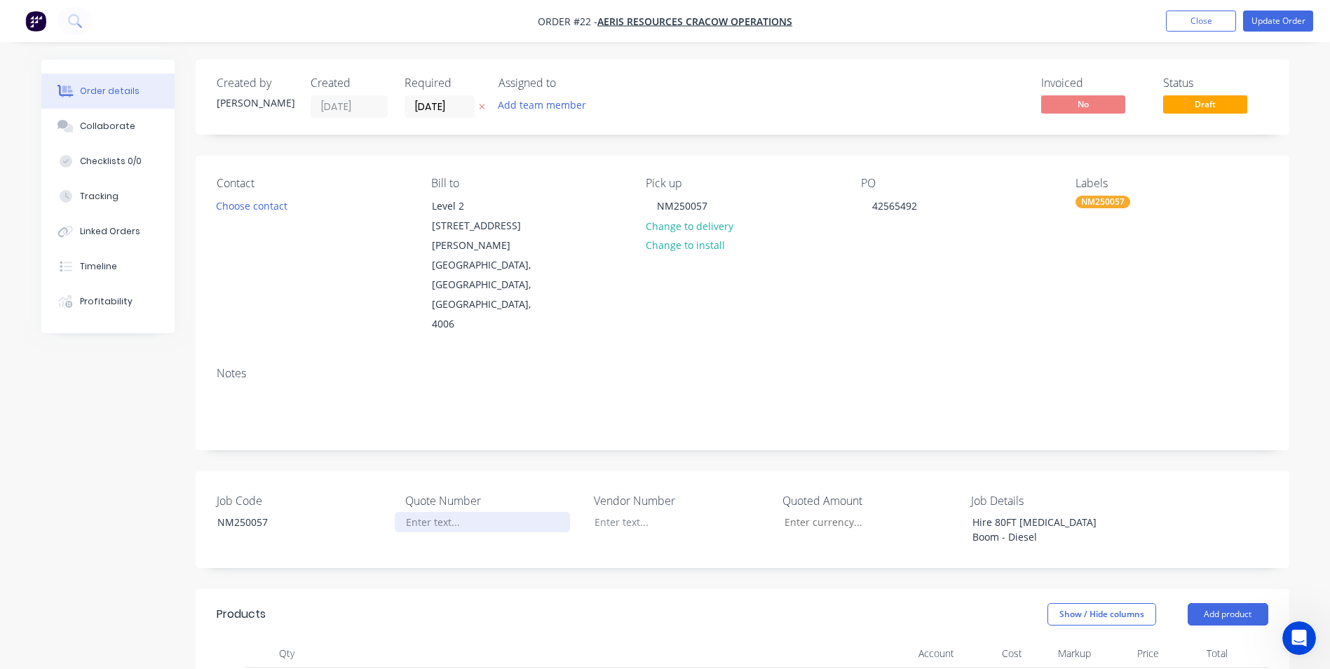
click at [424, 512] on div at bounding box center [482, 522] width 175 height 20
click at [1119, 512] on div "Hire 80FT [MEDICAL_DATA] Boom - Diesel" at bounding box center [1048, 529] width 175 height 35
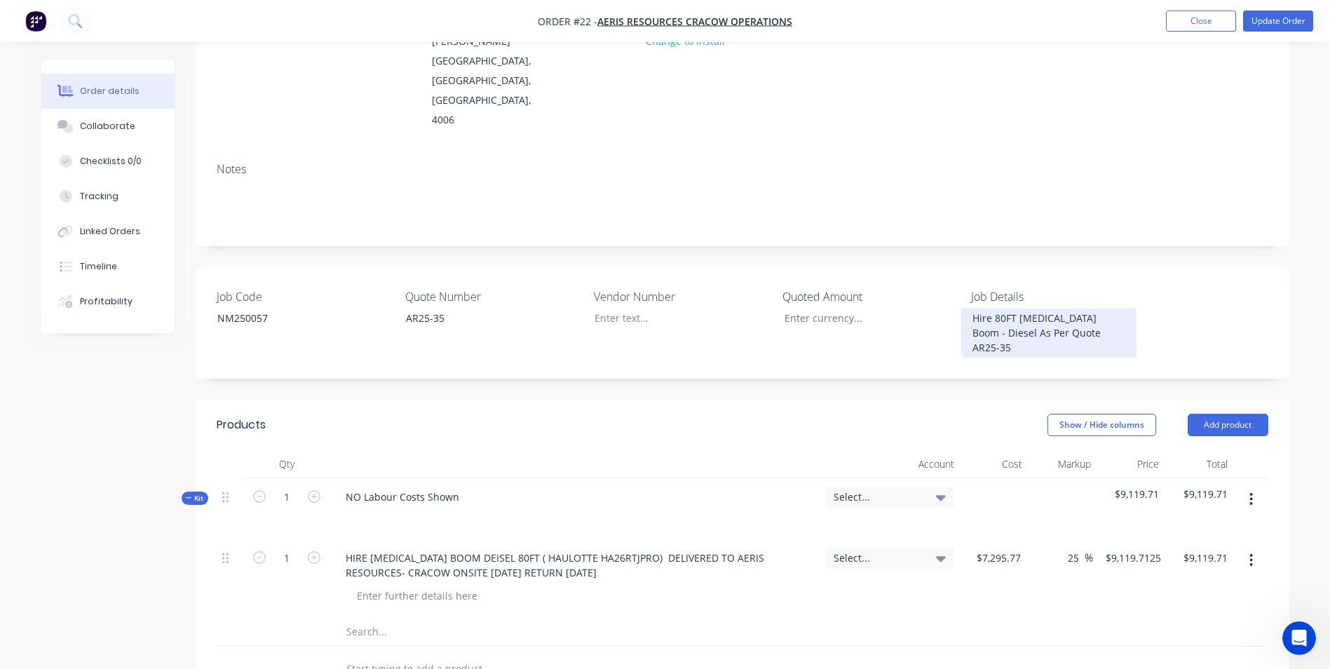
scroll to position [210, 0]
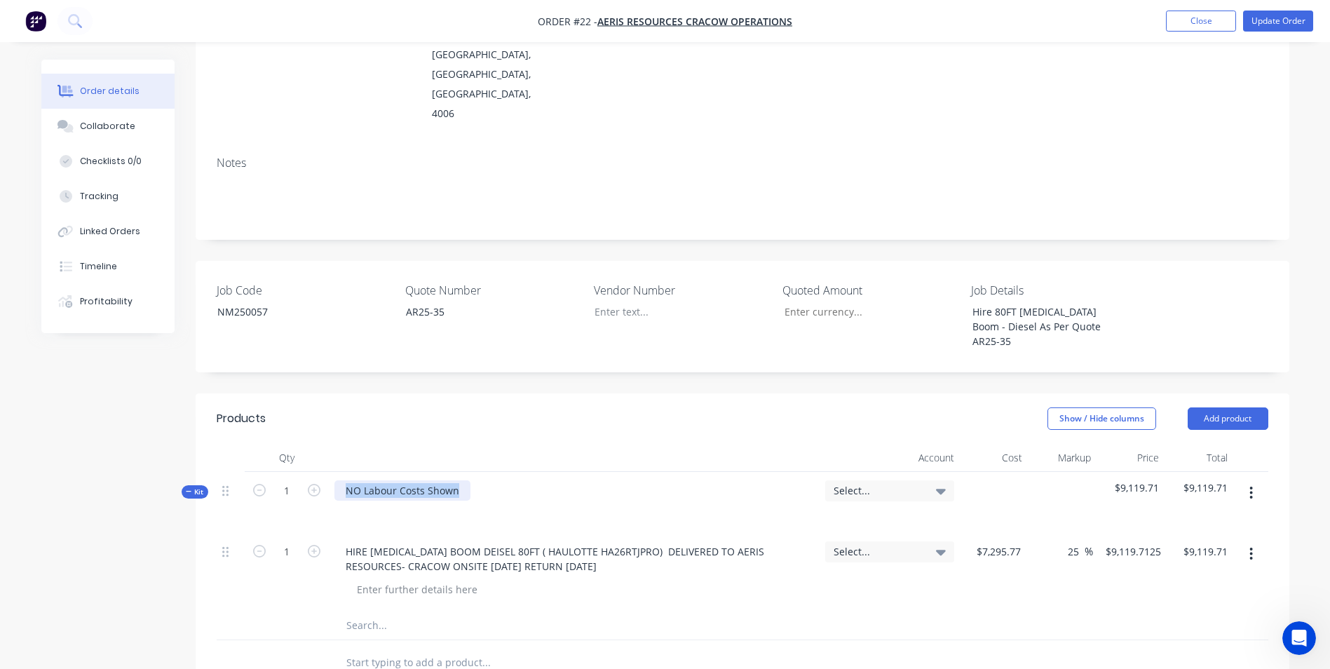
drag, startPoint x: 456, startPoint y: 437, endPoint x: 259, endPoint y: 418, distance: 197.9
click at [259, 472] on div "Kit 1 NO Labour Costs Shown Select... $9,119.71 $9,119.71" at bounding box center [742, 502] width 1051 height 61
click at [423, 611] on input "text" at bounding box center [486, 625] width 280 height 28
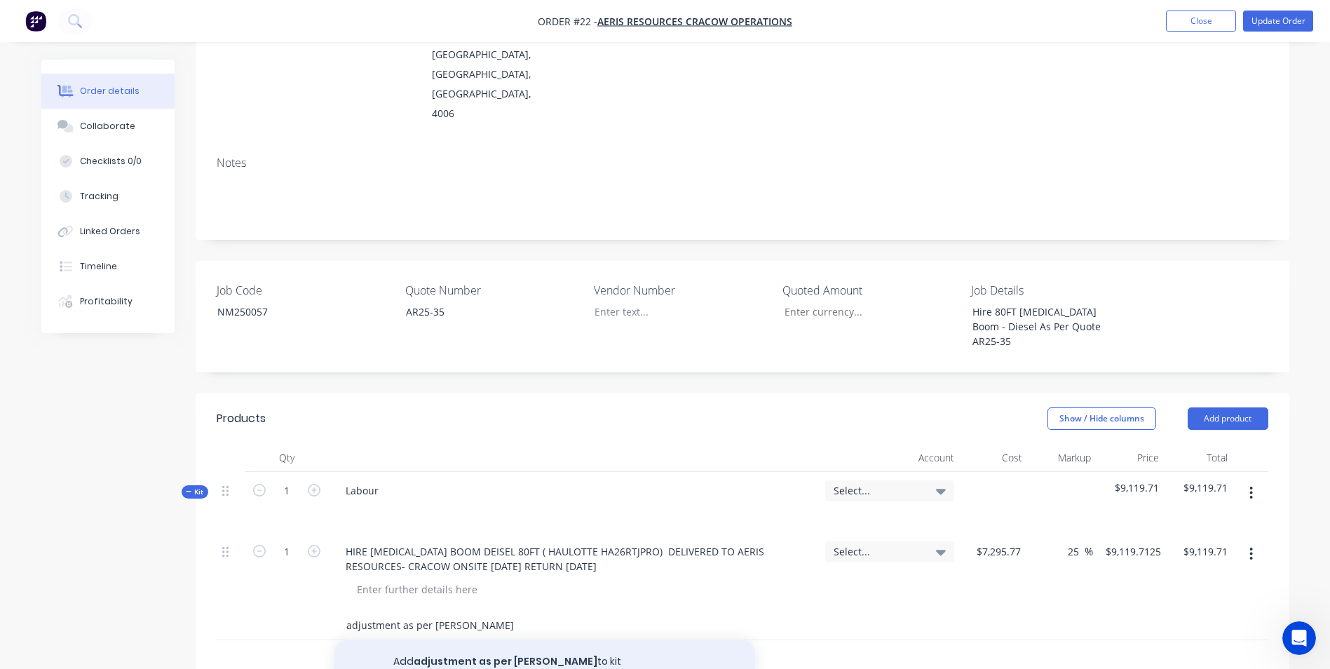
type input "adjustment as per [PERSON_NAME]"
click at [438, 639] on button "Add adjustment as per [PERSON_NAME] to kit" at bounding box center [544, 661] width 421 height 45
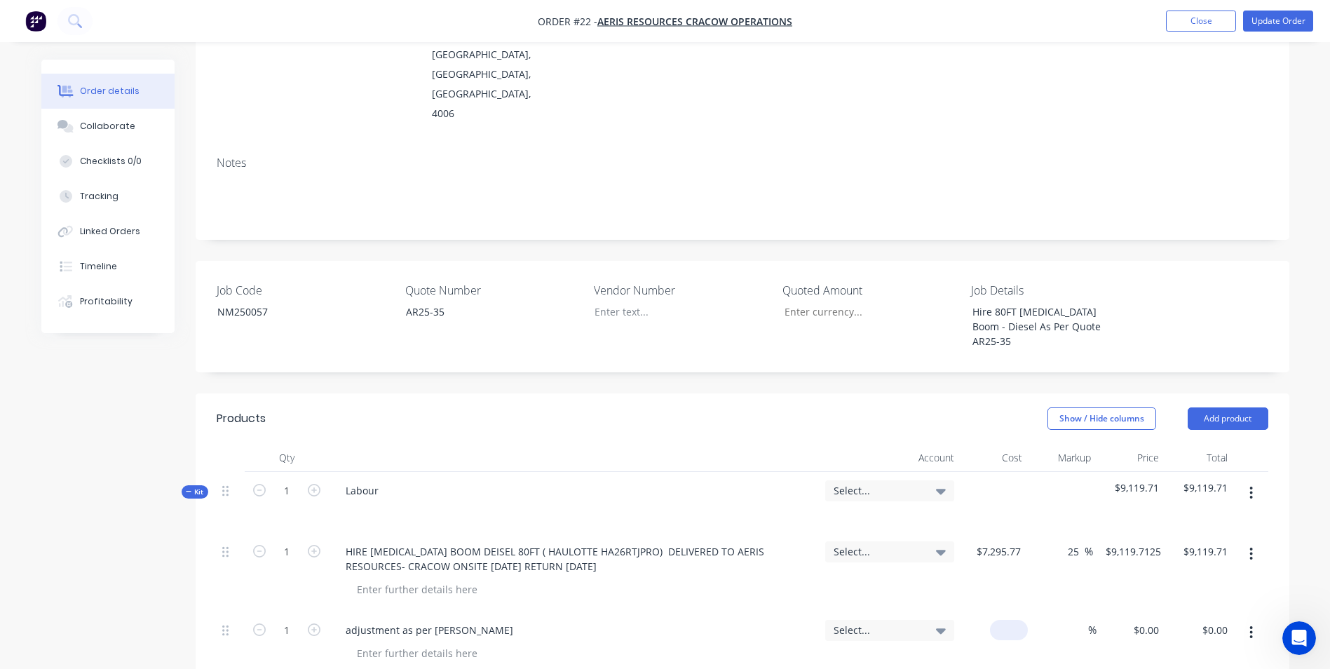
click at [995, 611] on div "$0.00" at bounding box center [994, 643] width 69 height 64
click at [995, 611] on div "$0.00 $0.00" at bounding box center [994, 643] width 69 height 64
click at [1000, 611] on div "0 0" at bounding box center [994, 643] width 69 height 64
type input "$730.29"
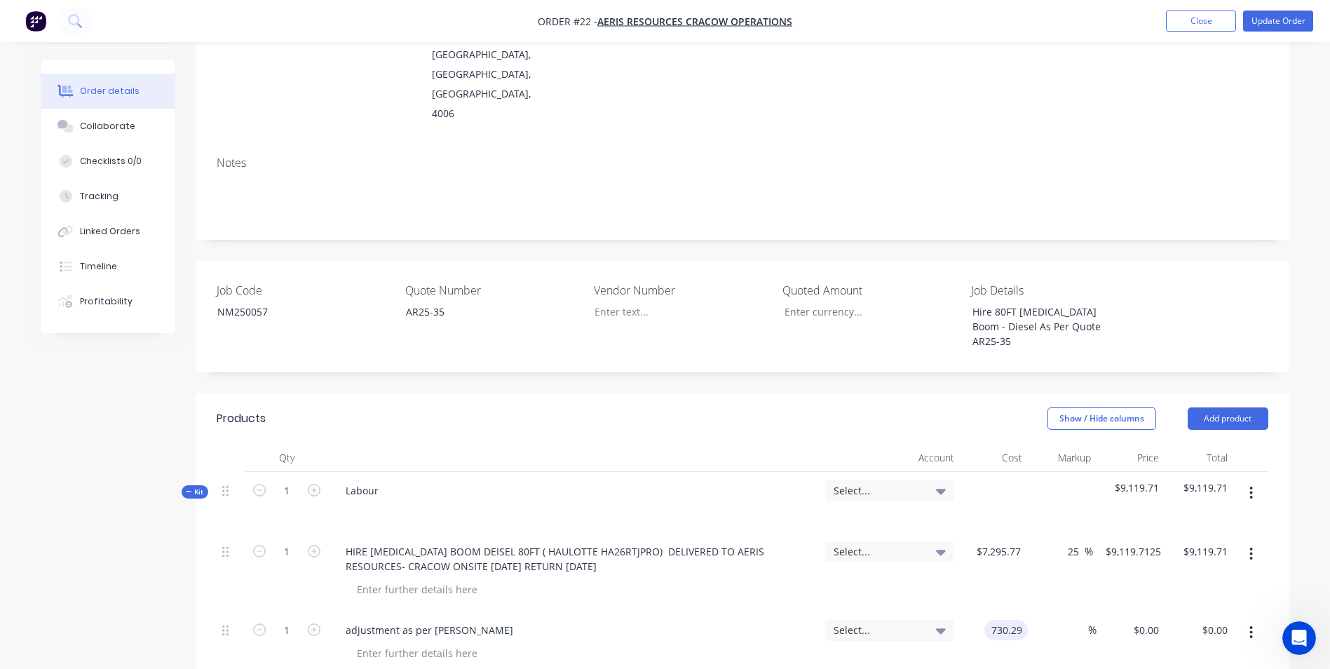
type input "$730.29"
click at [1001, 613] on div "$730.29 730.29" at bounding box center [994, 643] width 69 height 64
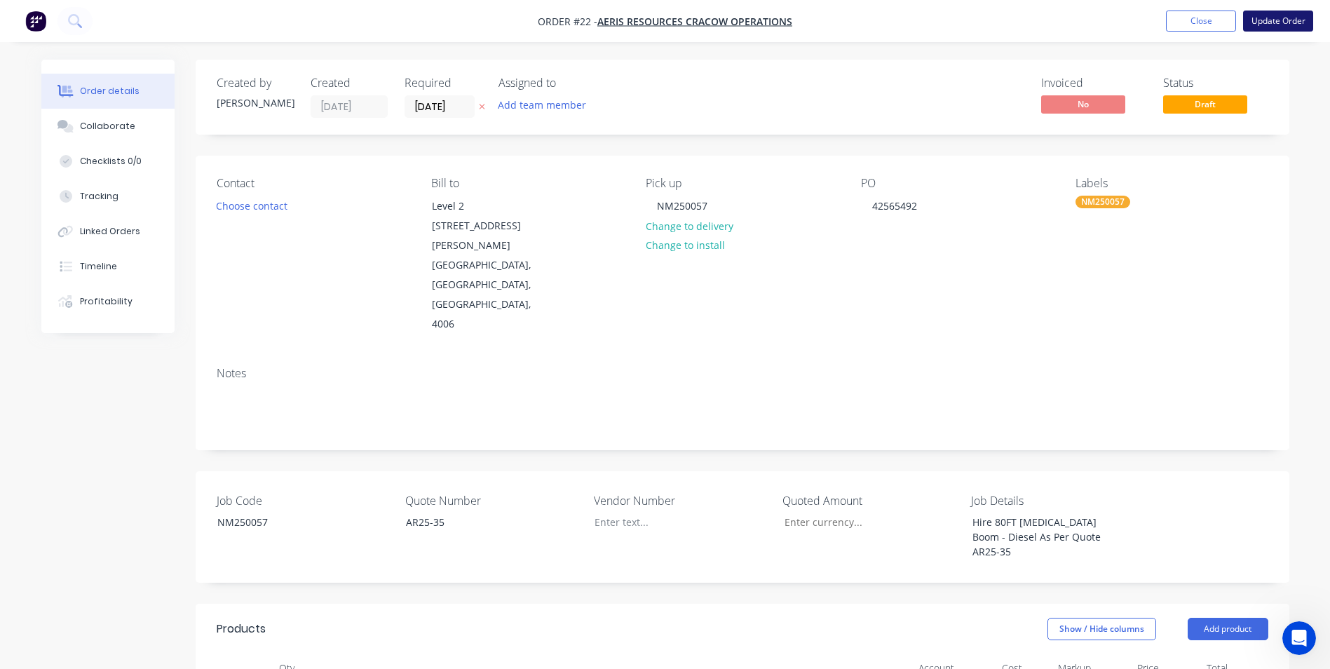
click at [1272, 20] on button "Update Order" at bounding box center [1278, 21] width 70 height 21
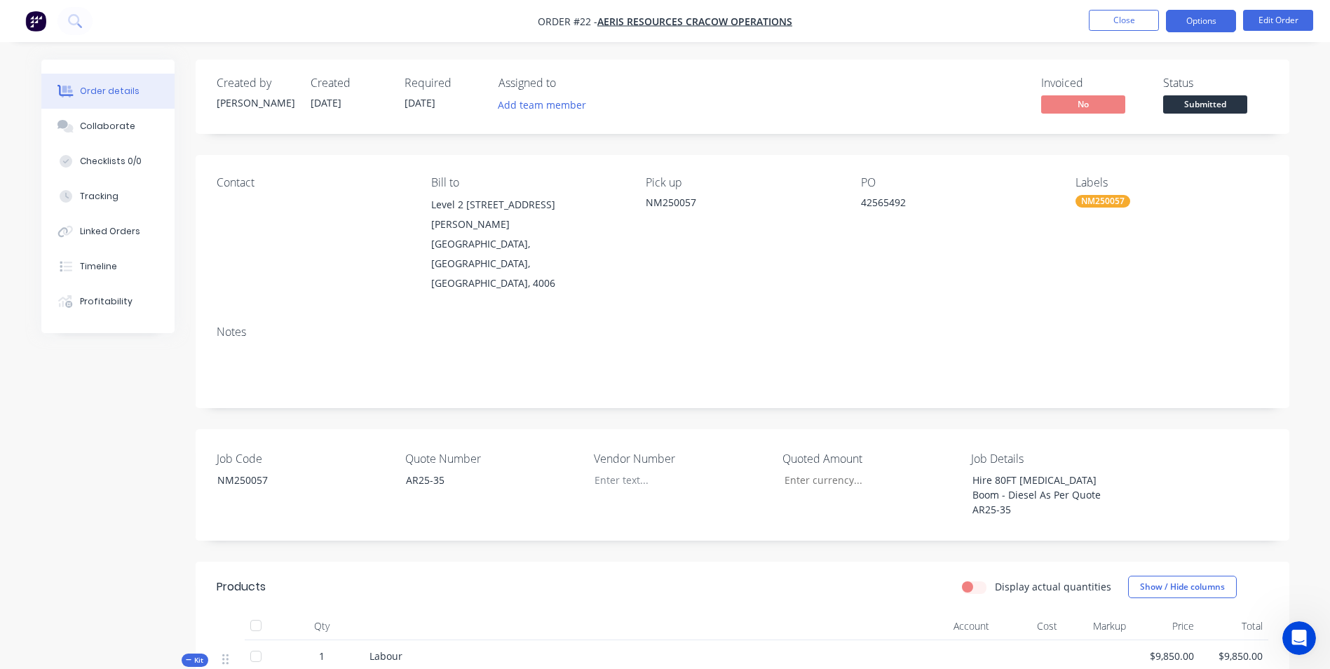
click at [1203, 23] on button "Options" at bounding box center [1201, 21] width 70 height 22
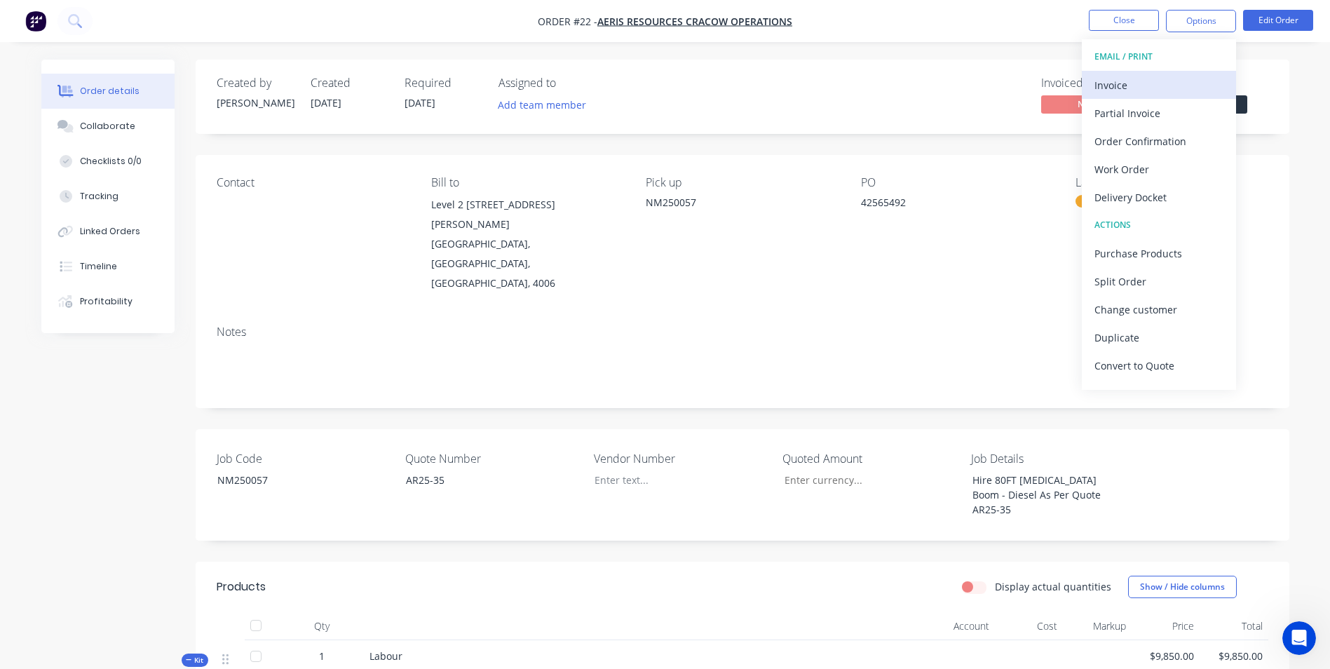
click at [1177, 95] on div "Invoice" at bounding box center [1158, 85] width 129 height 20
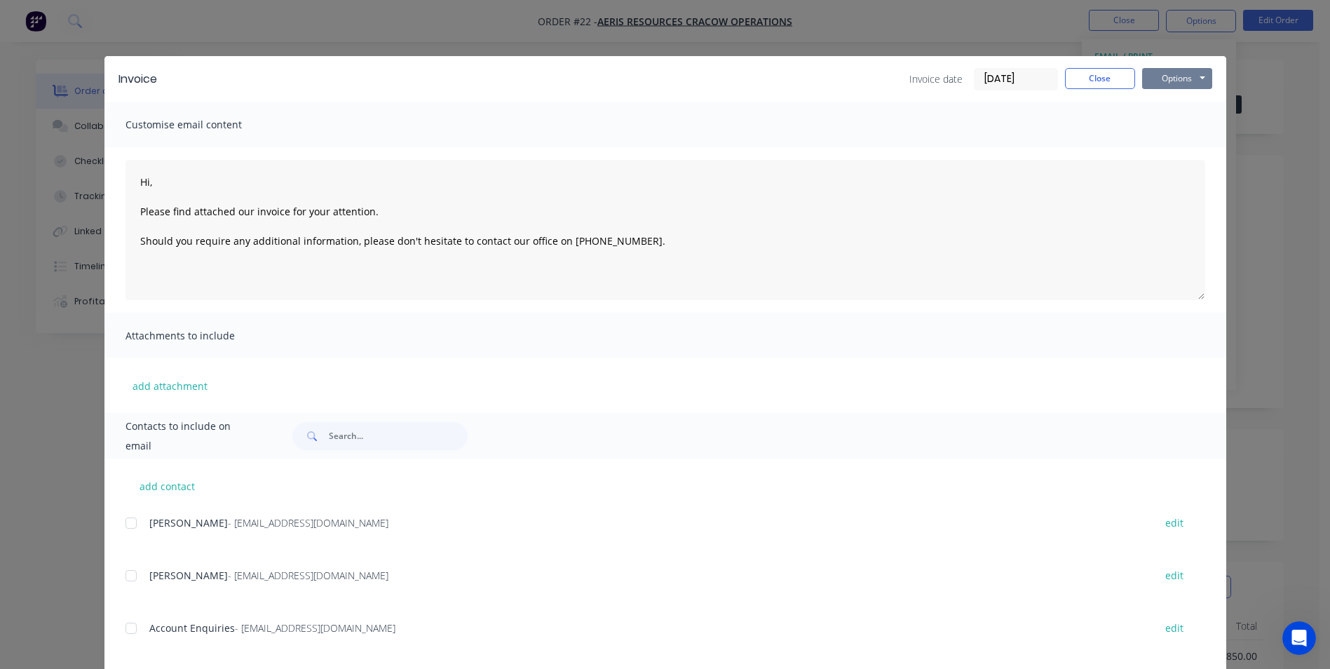
click at [1171, 76] on button "Options" at bounding box center [1177, 78] width 70 height 21
click at [1178, 96] on button "Preview" at bounding box center [1187, 103] width 90 height 23
click at [1165, 75] on button "Options" at bounding box center [1177, 78] width 70 height 21
click at [1178, 133] on button "Print" at bounding box center [1187, 126] width 90 height 23
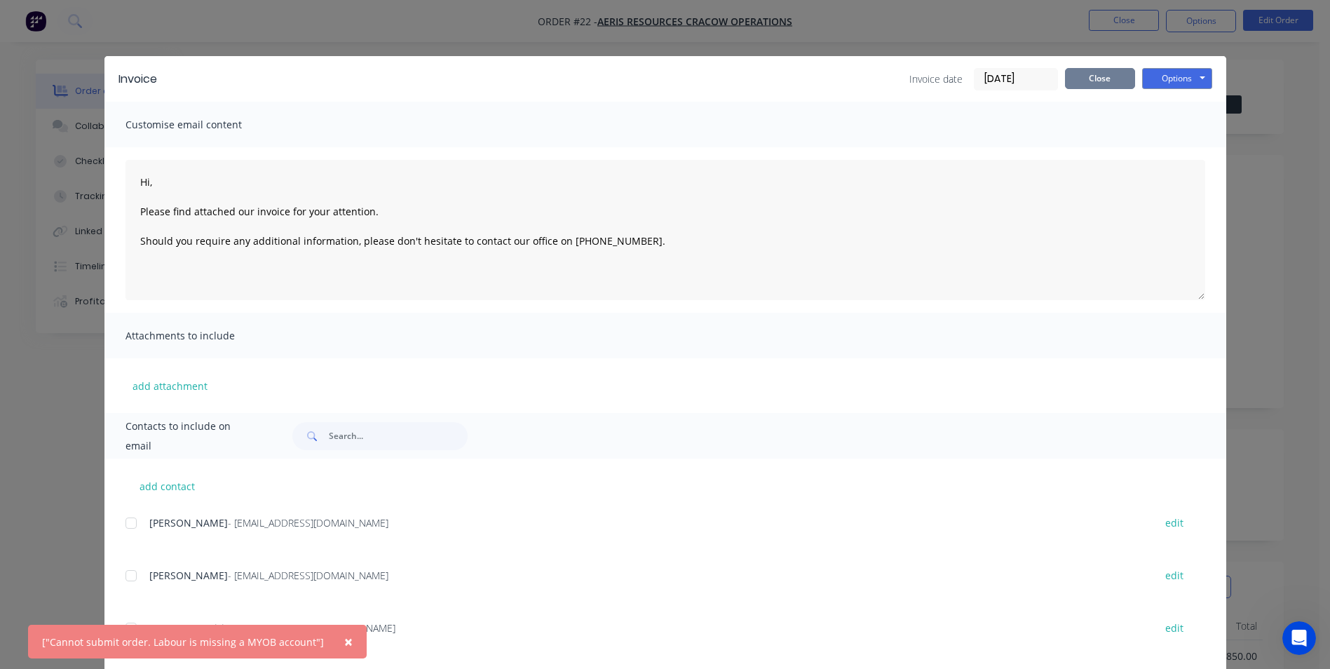
click at [1115, 74] on button "Close" at bounding box center [1100, 78] width 70 height 21
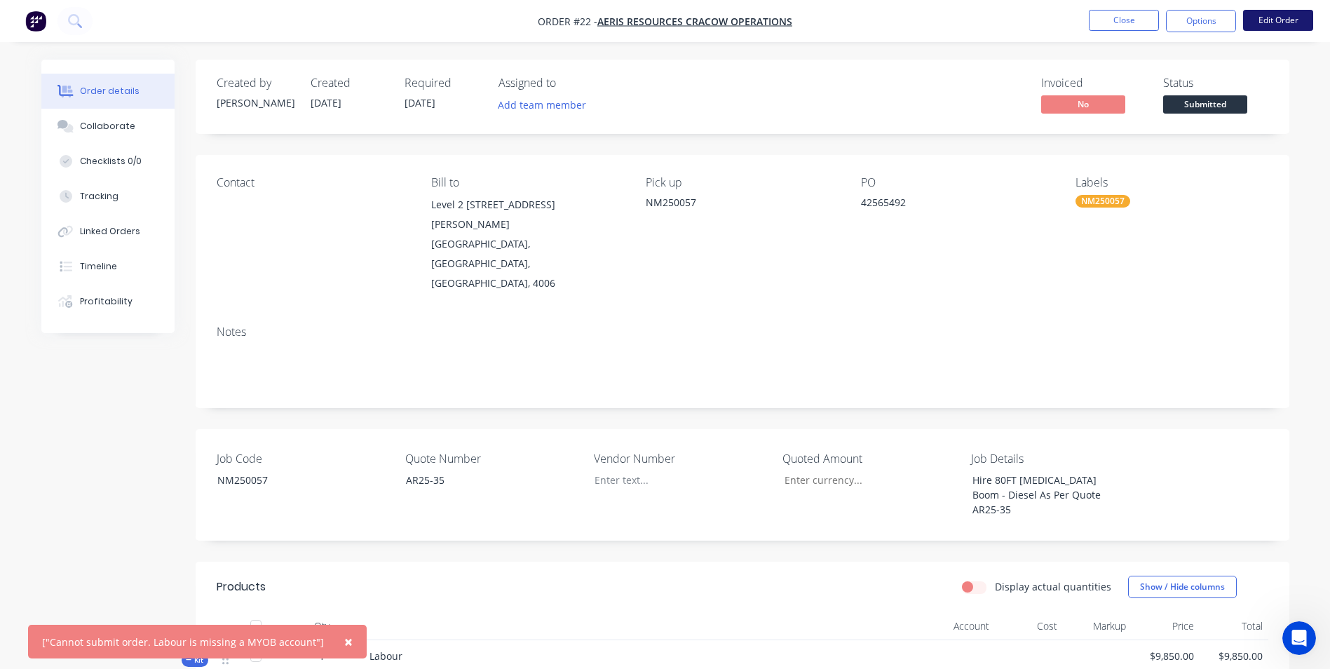
click at [1276, 15] on button "Edit Order" at bounding box center [1278, 20] width 70 height 21
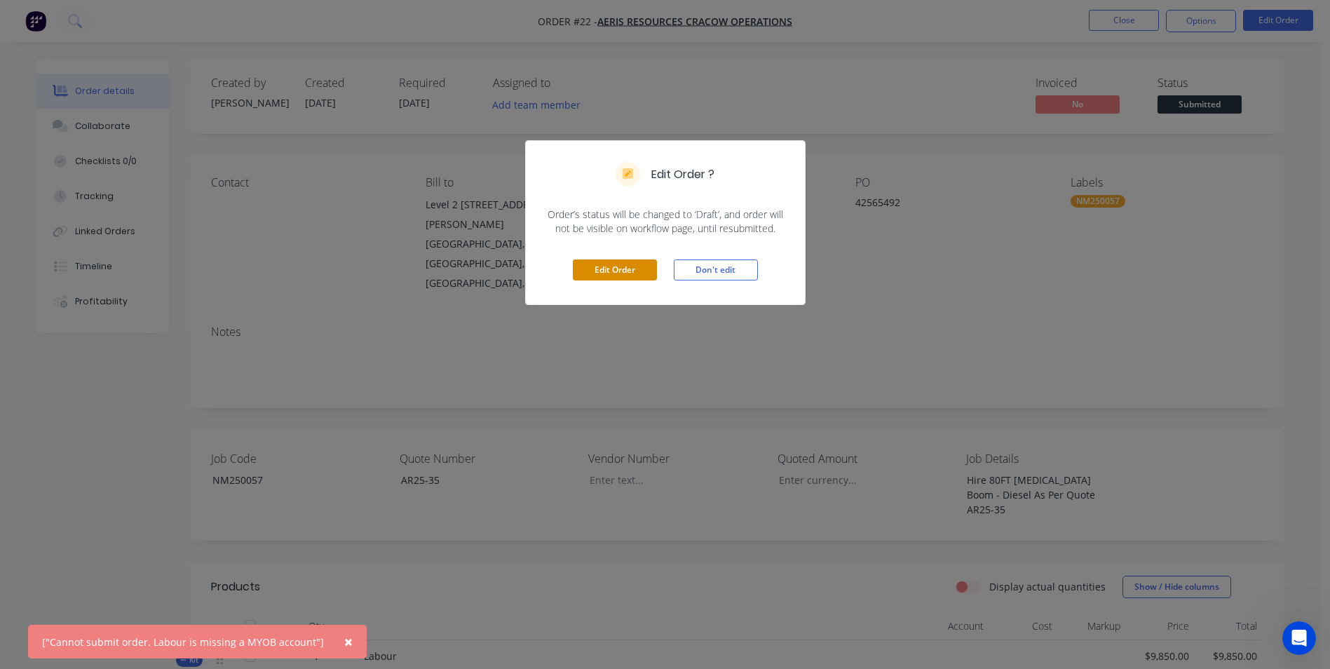
click at [651, 261] on button "Edit Order" at bounding box center [615, 269] width 84 height 21
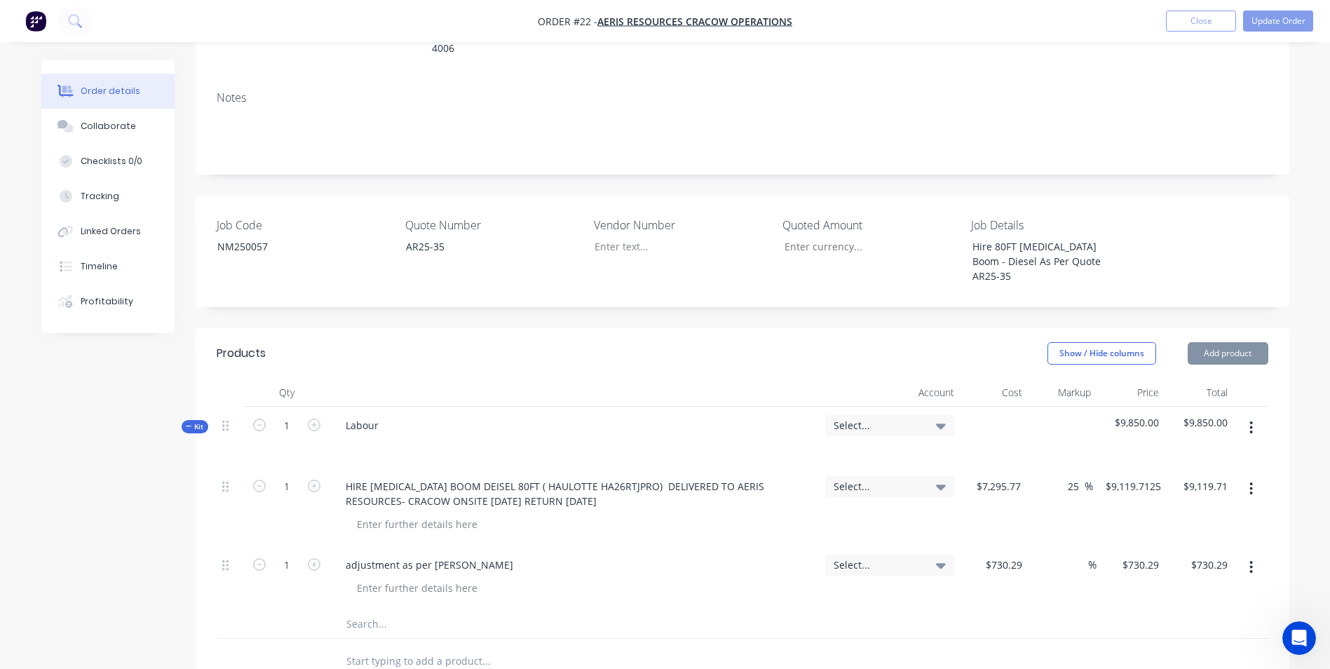
scroll to position [280, 0]
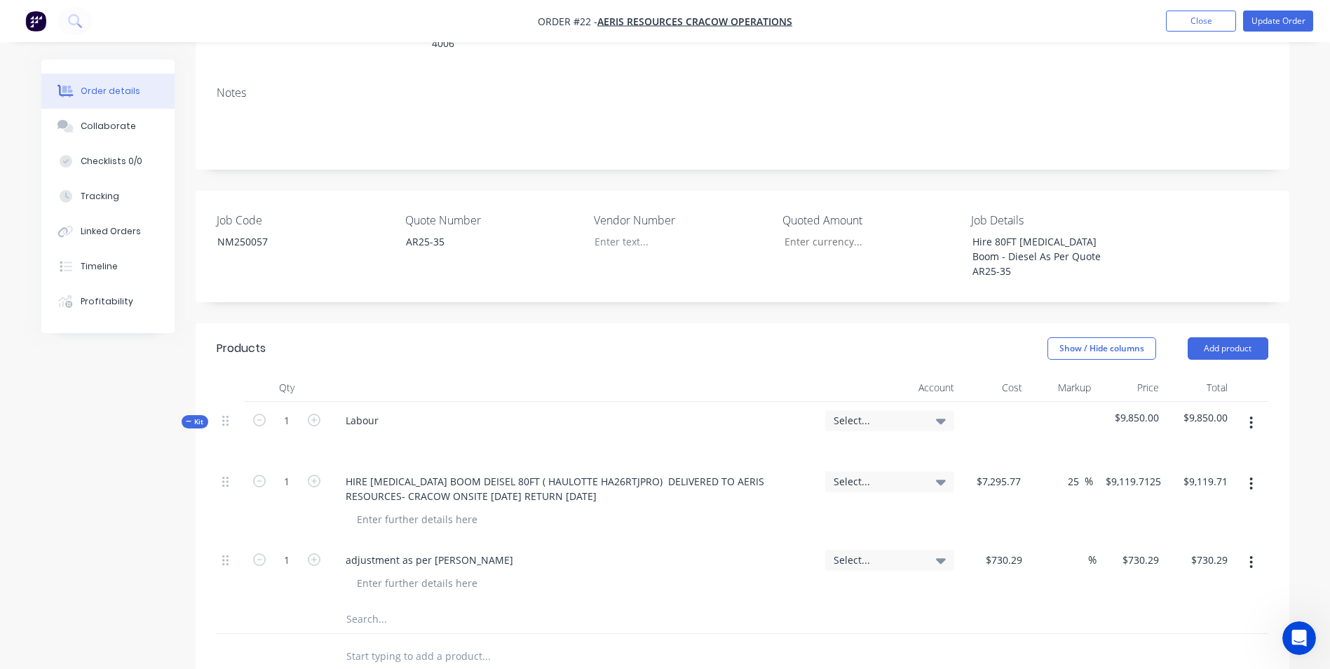
click at [910, 410] on div "Select..." at bounding box center [889, 420] width 129 height 21
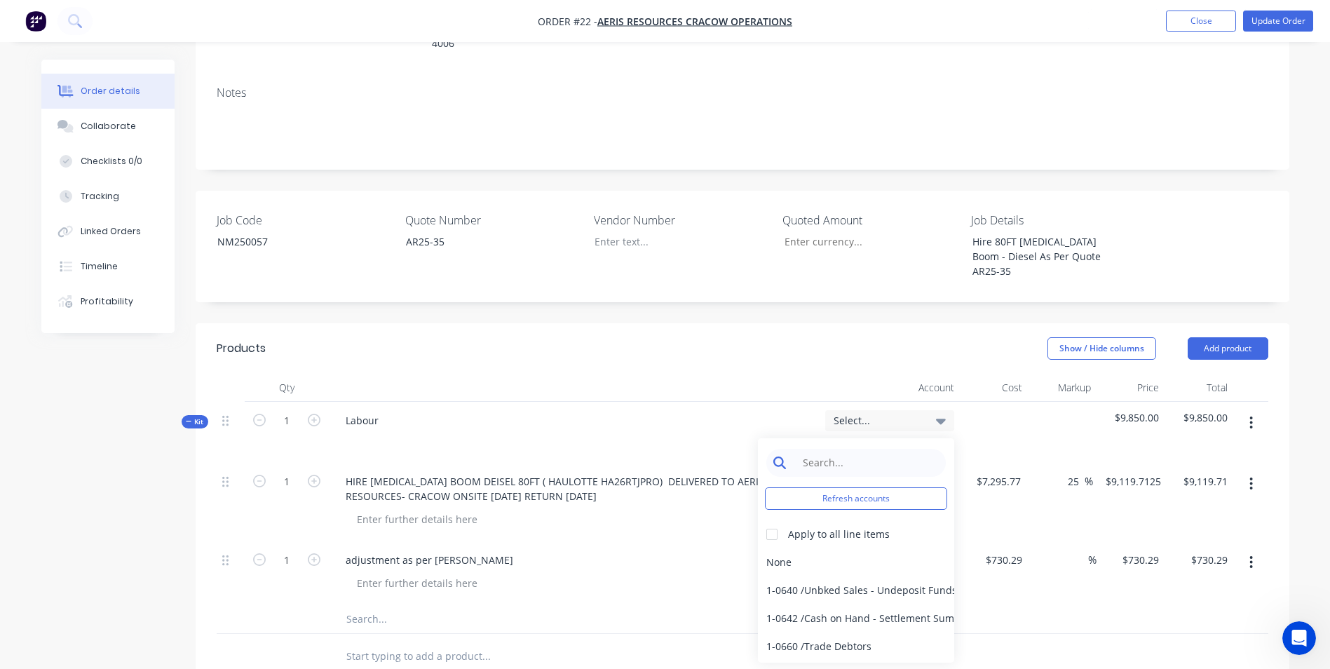
click at [833, 449] on input at bounding box center [867, 463] width 144 height 28
type input "sales"
click at [774, 520] on div at bounding box center [772, 534] width 28 height 28
click at [874, 604] on div "4-0232 / Sales - Parts and Components" at bounding box center [856, 618] width 196 height 28
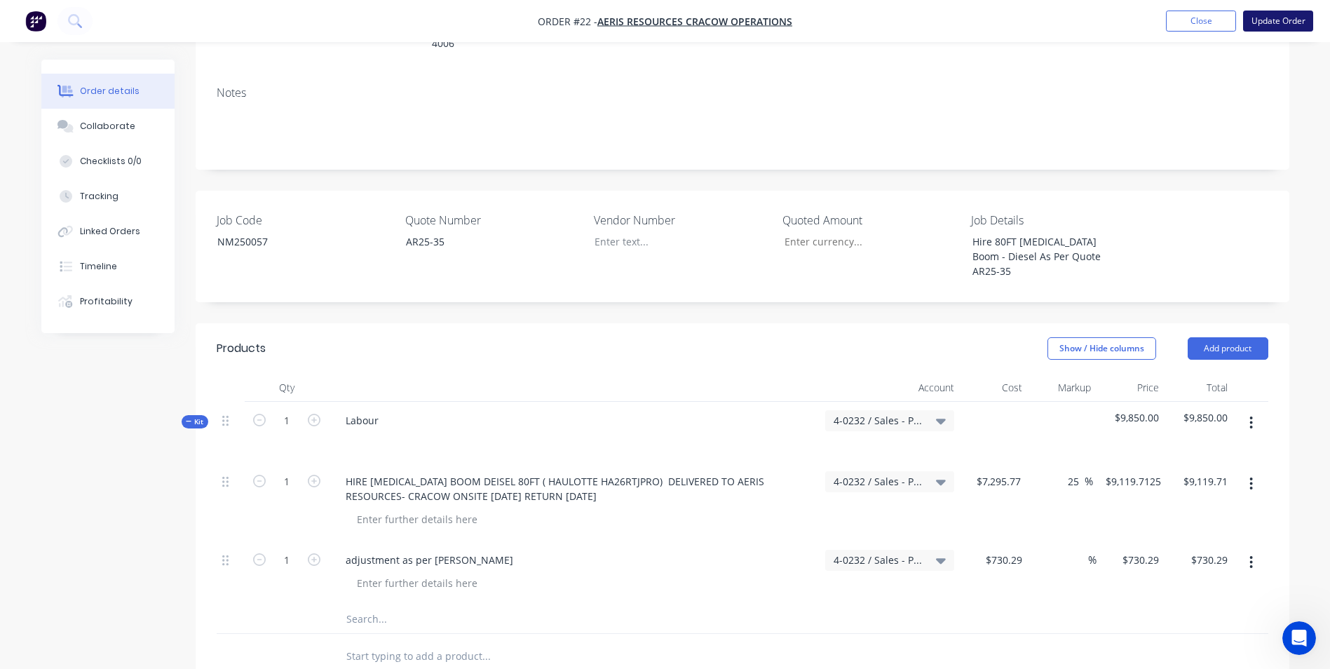
click at [1268, 13] on button "Update Order" at bounding box center [1278, 21] width 70 height 21
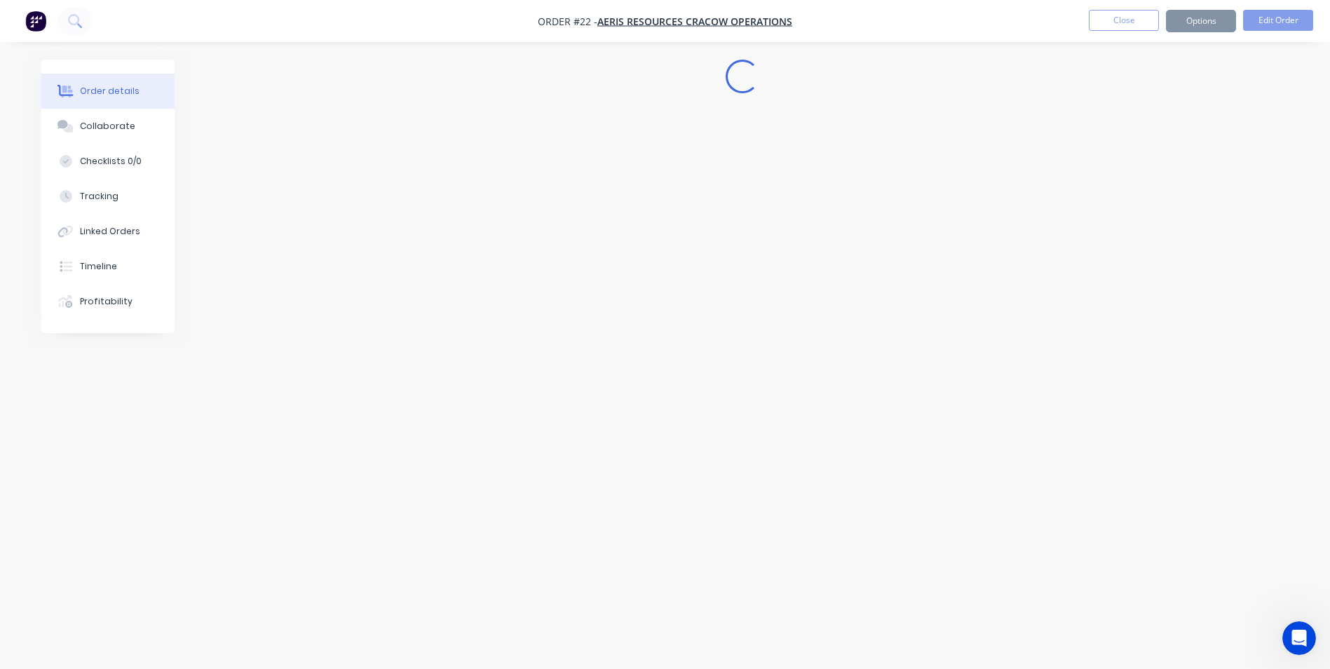
scroll to position [0, 0]
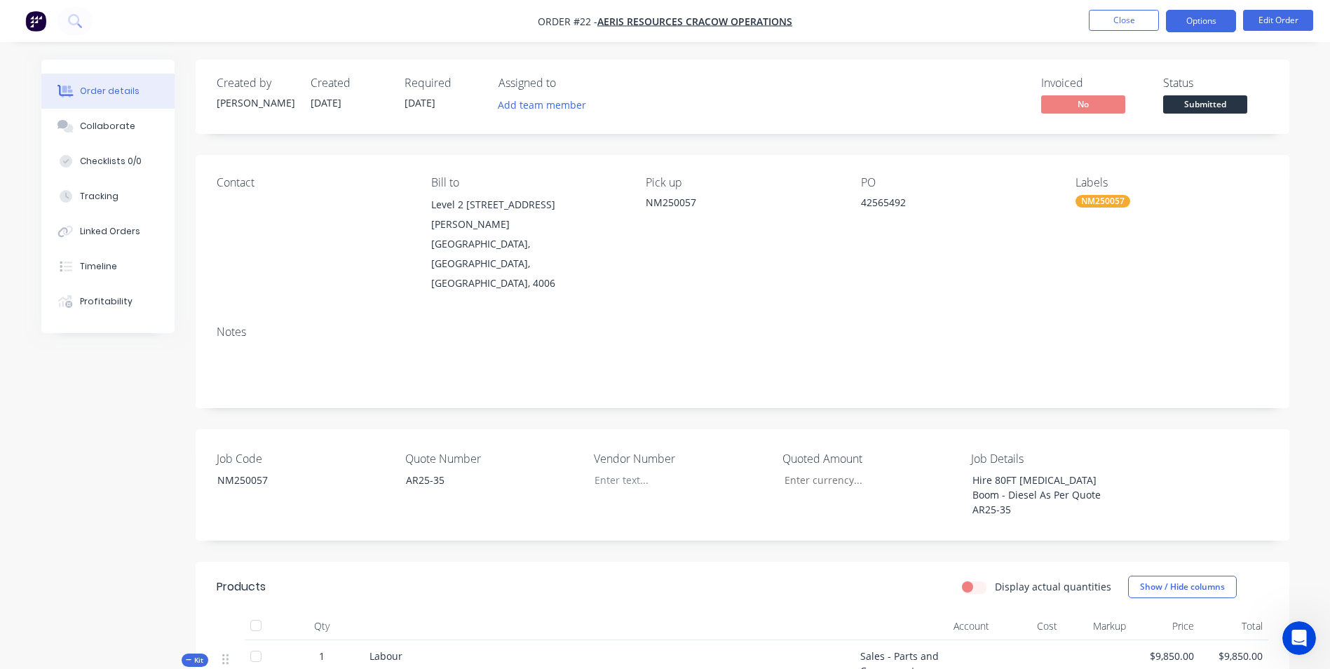
click at [1196, 23] on button "Options" at bounding box center [1201, 21] width 70 height 22
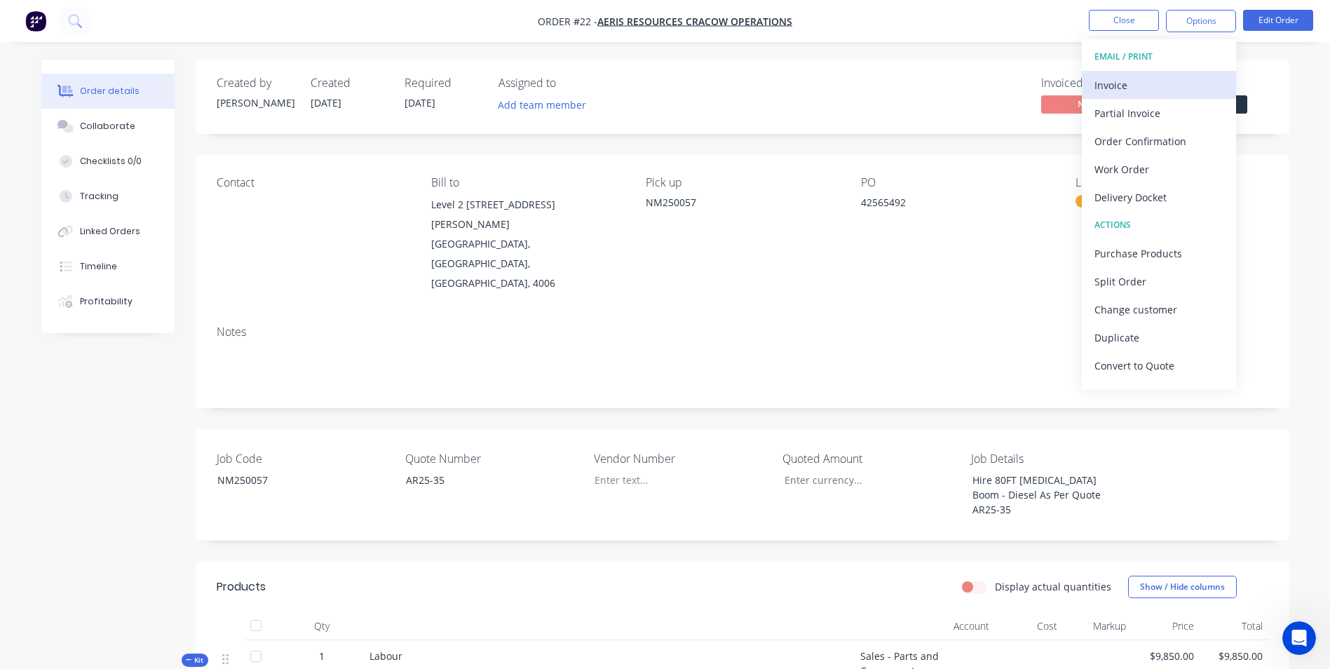
click at [1152, 85] on div "Invoice" at bounding box center [1158, 85] width 129 height 20
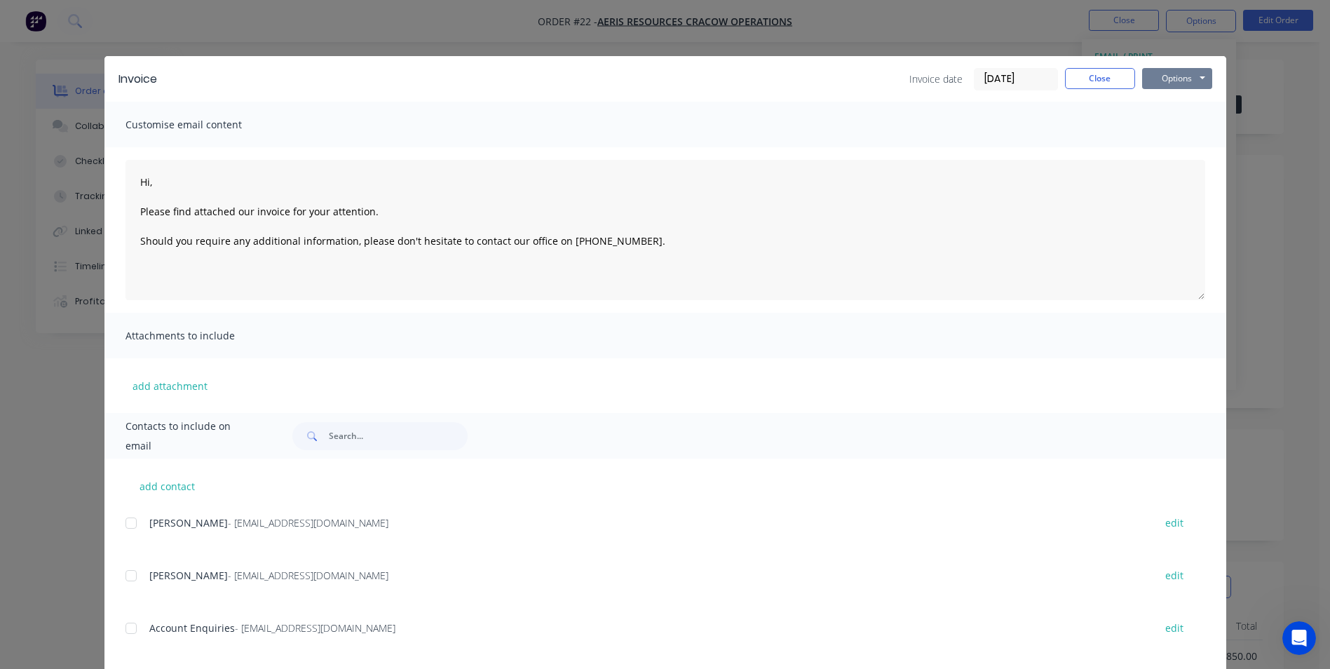
click at [1160, 80] on button "Options" at bounding box center [1177, 78] width 70 height 21
click at [1180, 123] on button "Print" at bounding box center [1187, 126] width 90 height 23
click at [1117, 82] on button "Close" at bounding box center [1100, 78] width 70 height 21
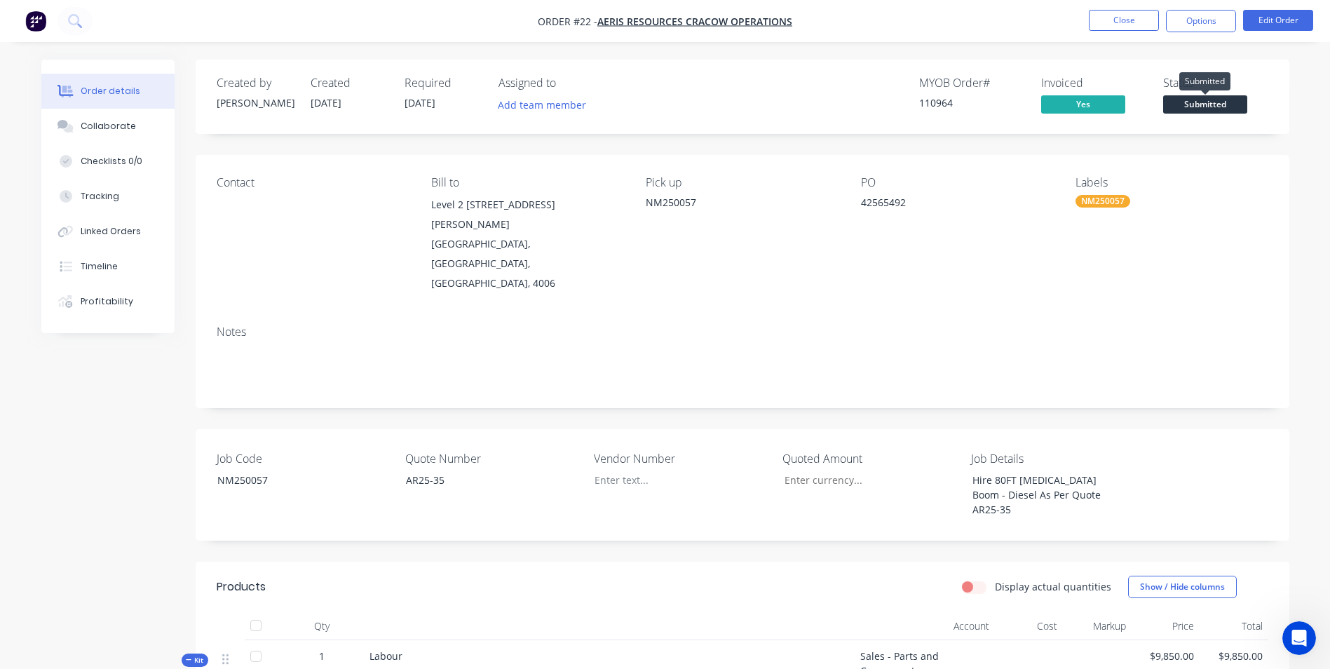
click at [1193, 103] on span "Submitted" at bounding box center [1205, 104] width 84 height 18
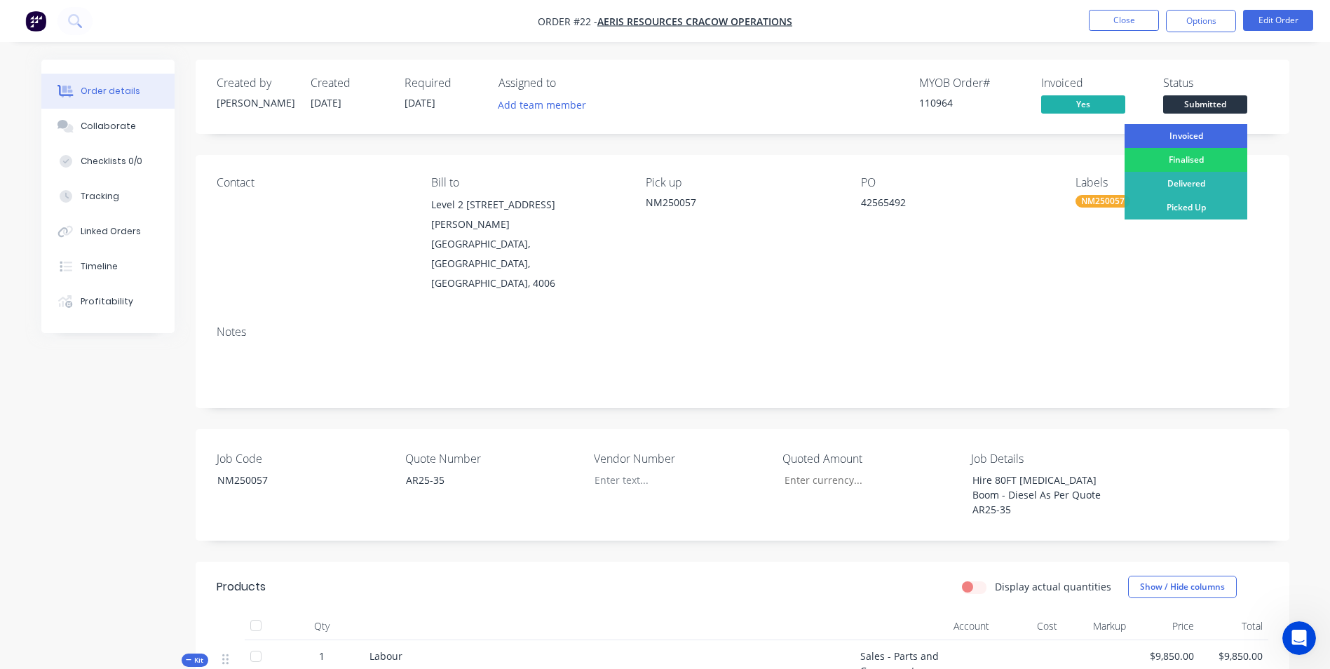
click at [1191, 133] on div "Invoiced" at bounding box center [1185, 136] width 123 height 24
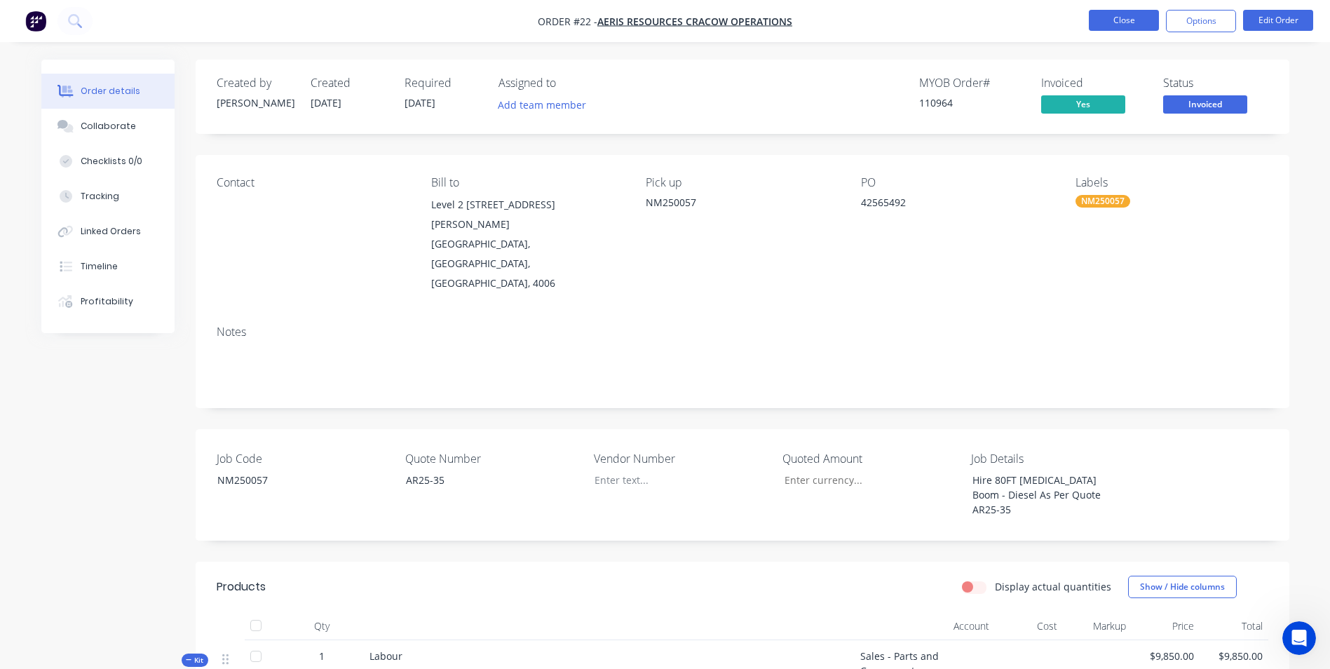
click at [1109, 13] on button "Close" at bounding box center [1124, 20] width 70 height 21
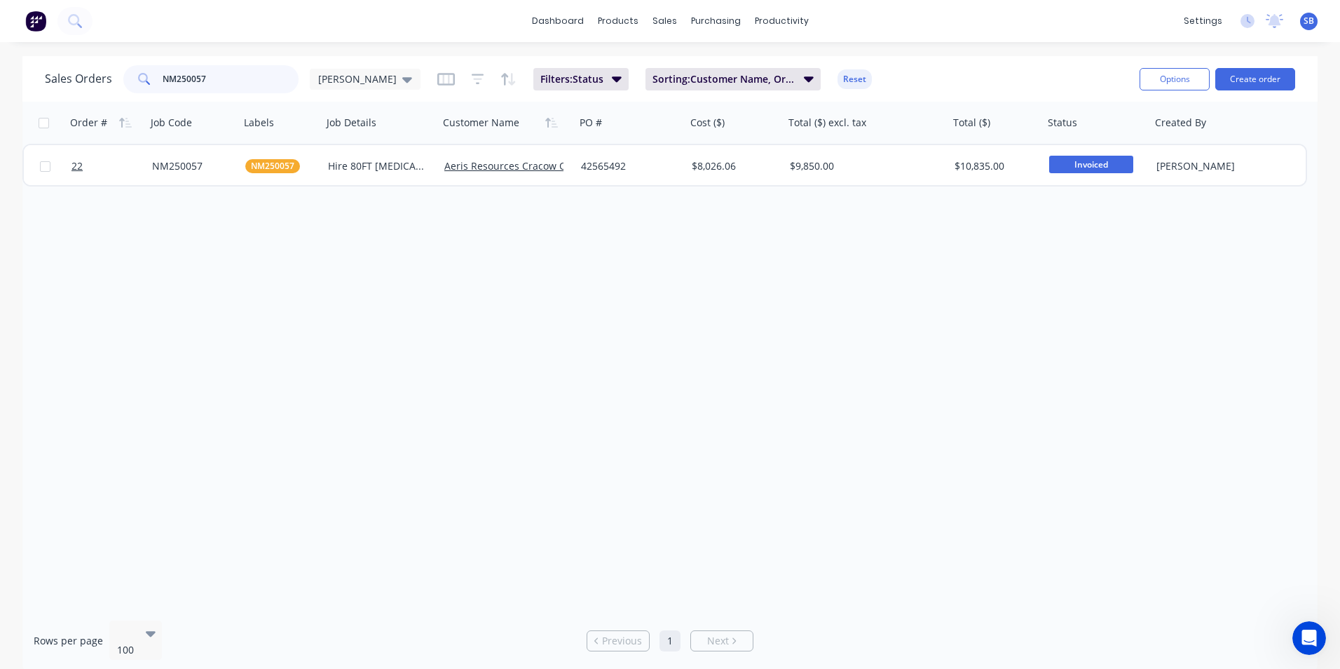
click at [273, 81] on input "NM250057" at bounding box center [231, 79] width 137 height 28
type input "NM250058"
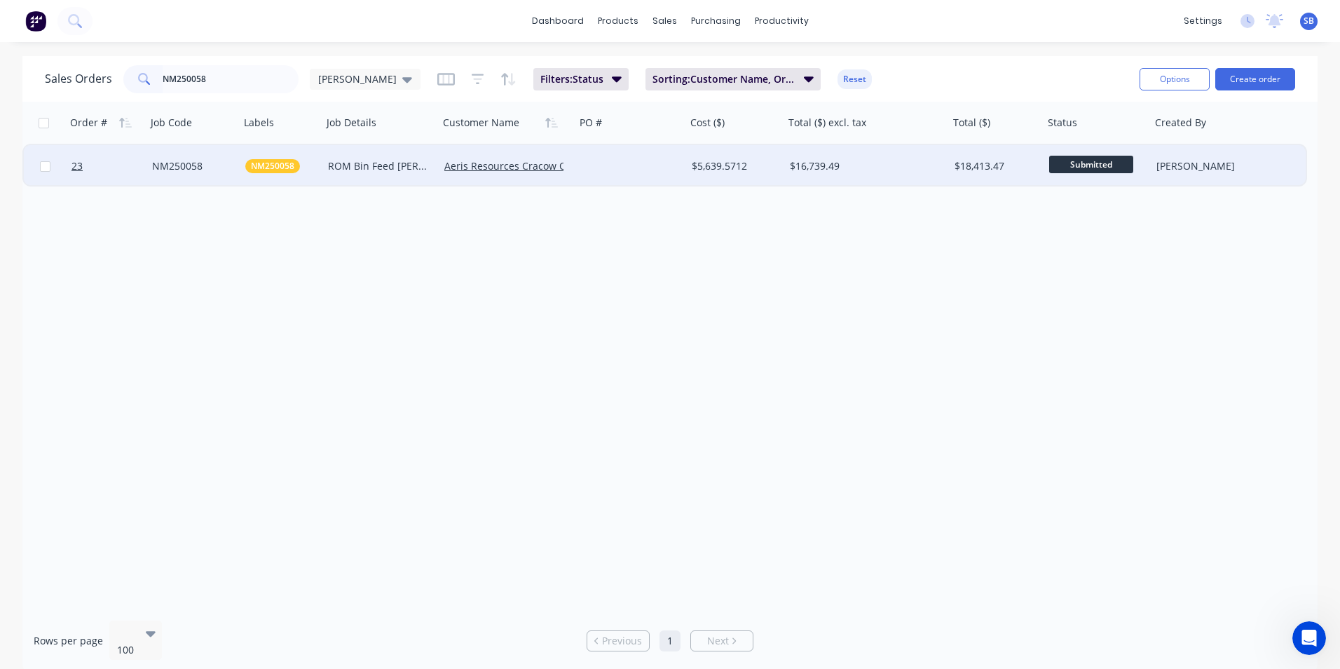
click at [749, 163] on div "$5,639.5712" at bounding box center [733, 166] width 83 height 14
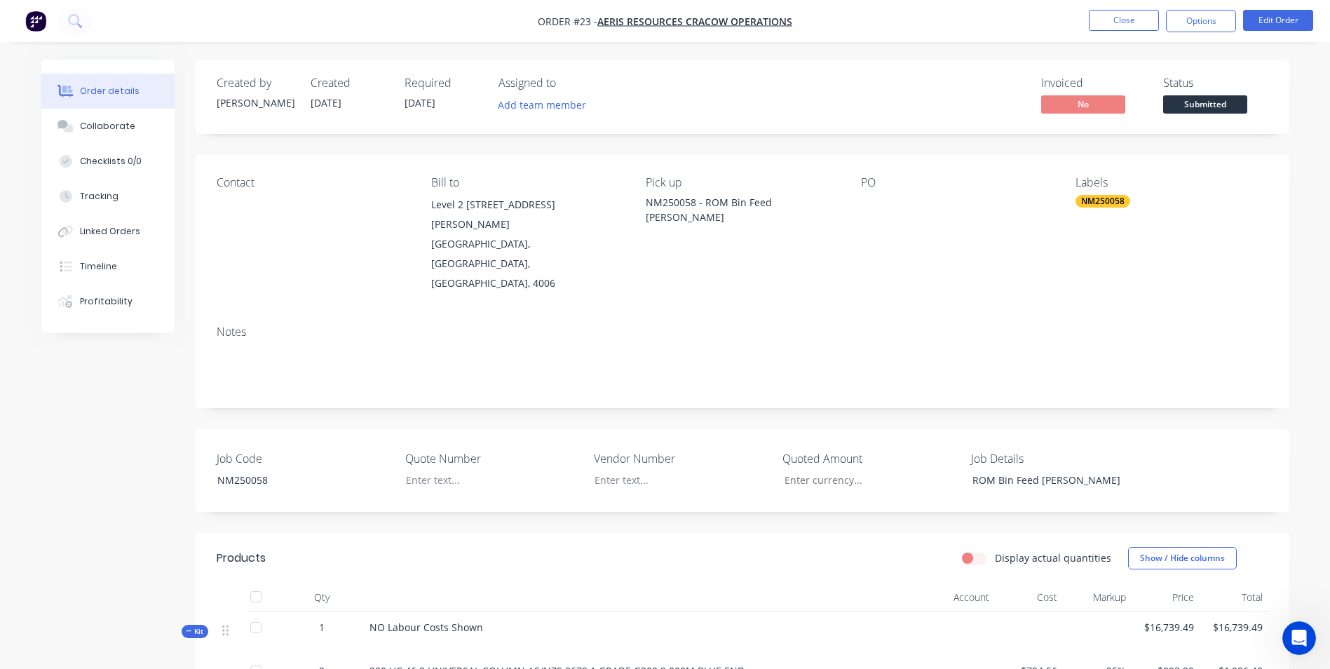
click at [868, 200] on div at bounding box center [948, 205] width 175 height 20
drag, startPoint x: 825, startPoint y: 200, endPoint x: 812, endPoint y: 198, distance: 13.5
click at [821, 200] on div "NM250058 - ROM Bin Feed [PERSON_NAME]" at bounding box center [742, 209] width 192 height 29
click at [1283, 29] on button "Edit Order" at bounding box center [1278, 20] width 70 height 21
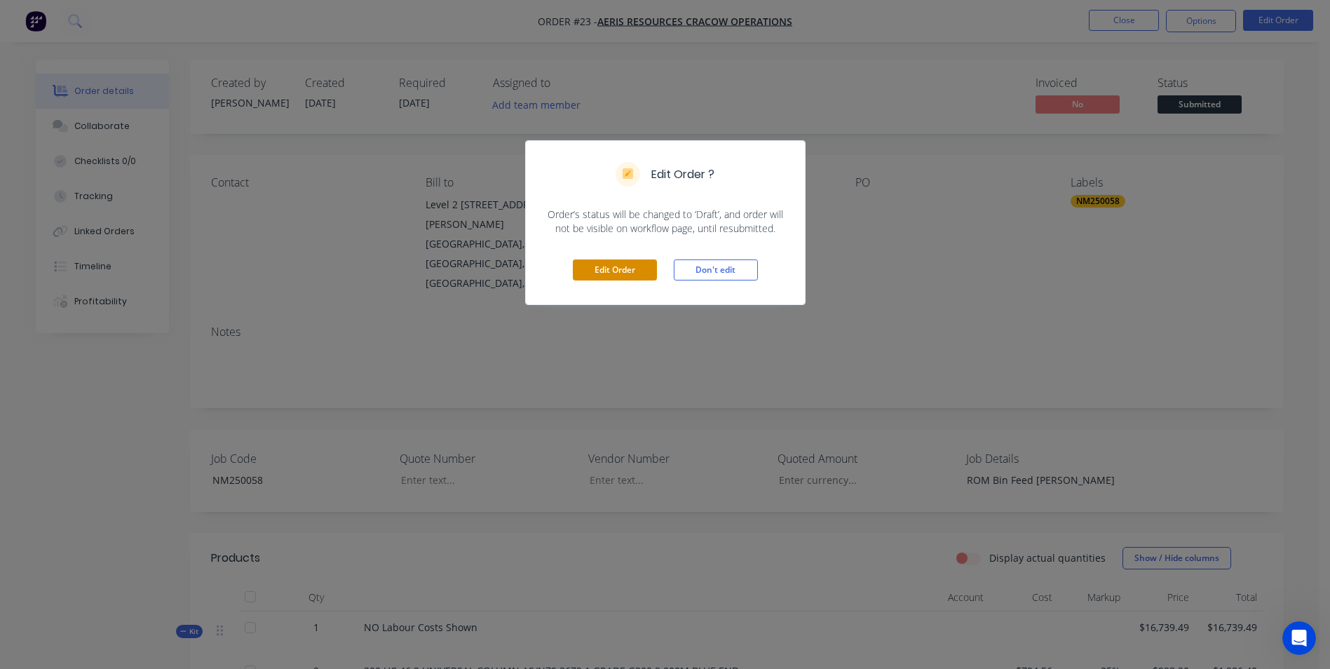
click at [646, 270] on button "Edit Order" at bounding box center [615, 269] width 84 height 21
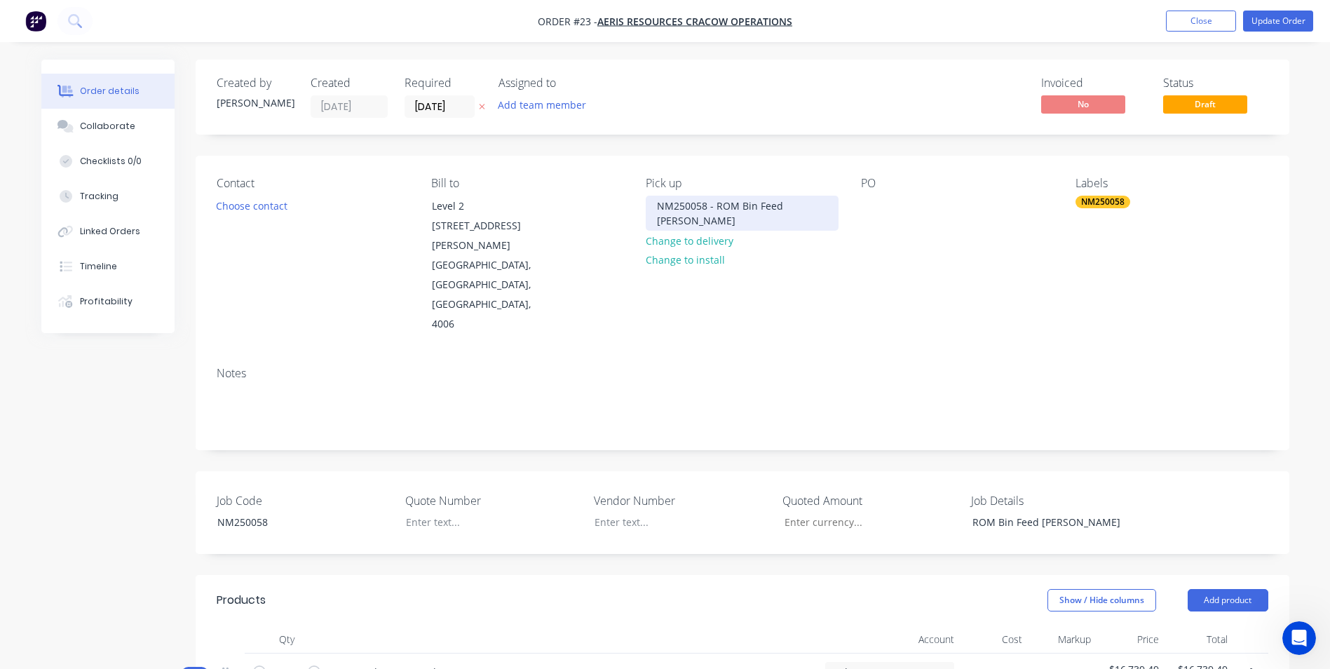
click at [817, 203] on div "NM250058 - ROM Bin Feed [PERSON_NAME]" at bounding box center [742, 213] width 192 height 35
click at [881, 207] on div at bounding box center [872, 206] width 22 height 20
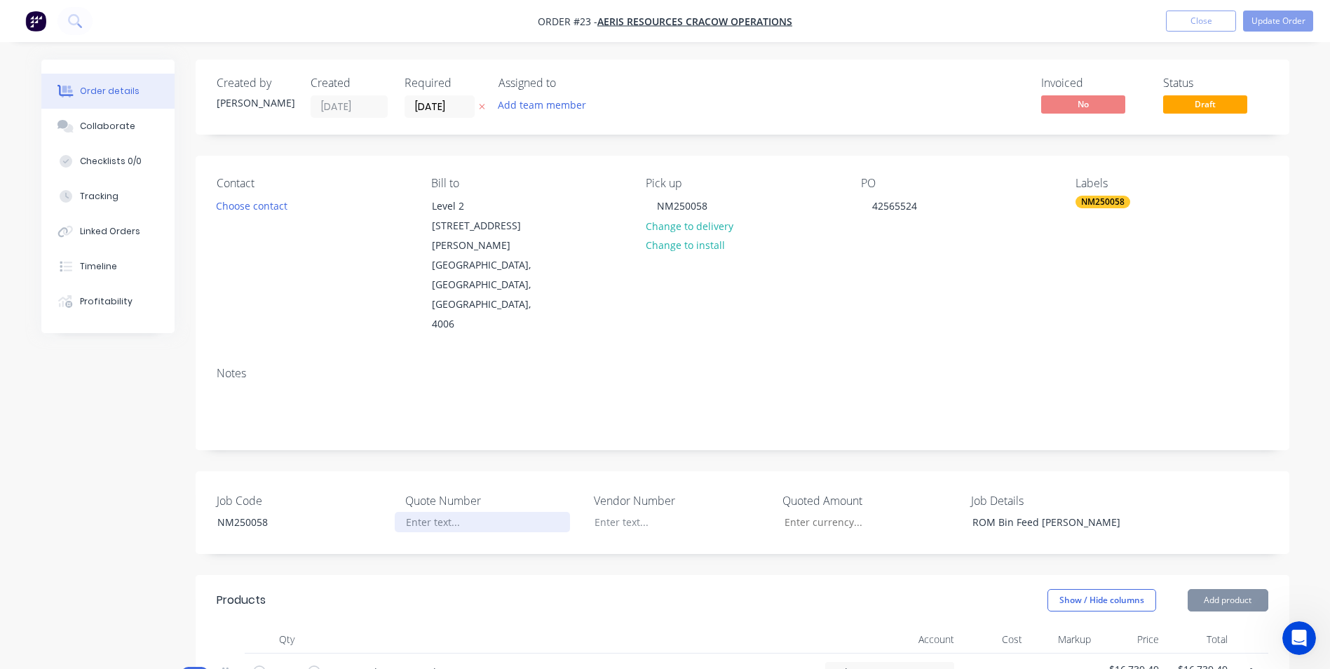
click at [417, 512] on div at bounding box center [482, 522] width 175 height 20
click at [1105, 512] on div "ROM Bin Feed [PERSON_NAME]" at bounding box center [1048, 522] width 175 height 20
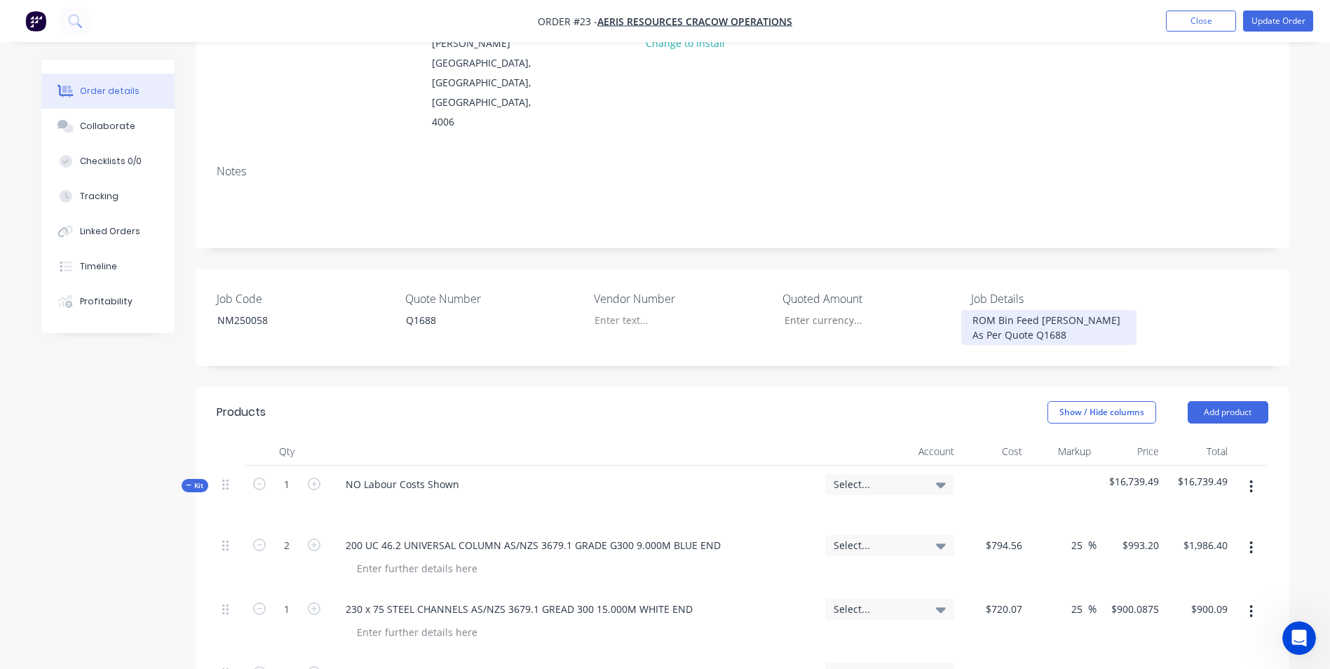
scroll to position [210, 0]
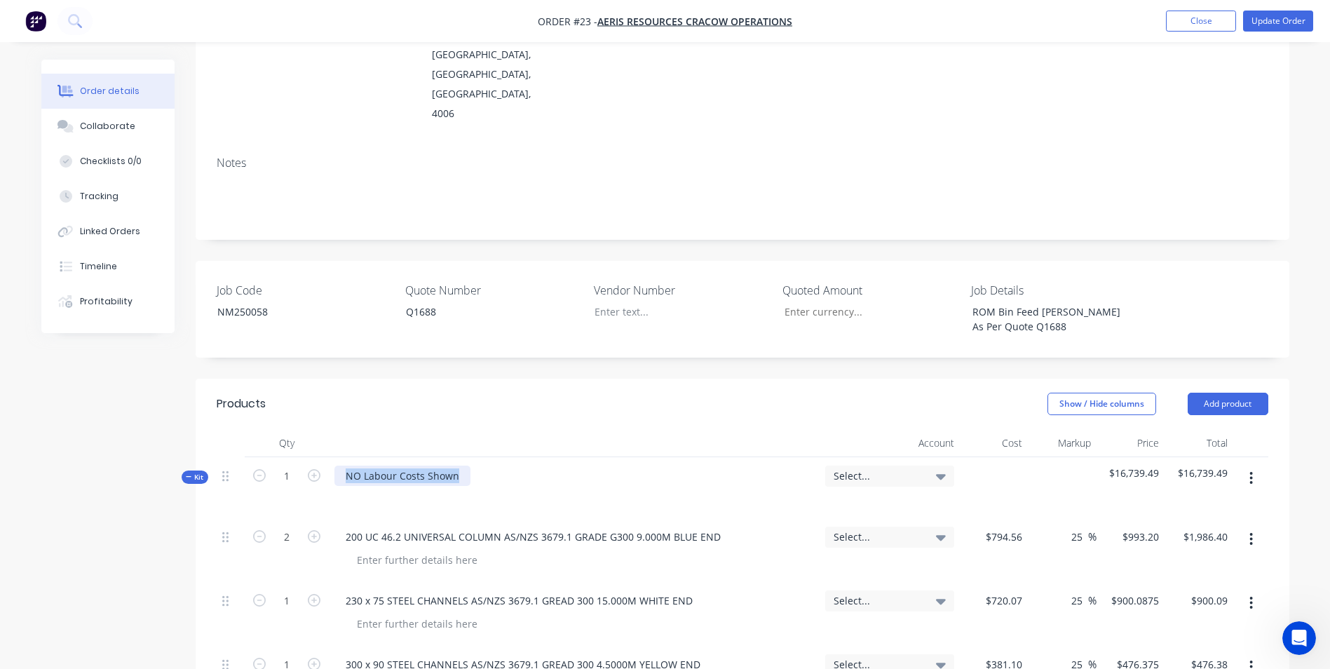
drag, startPoint x: 458, startPoint y: 430, endPoint x: 215, endPoint y: 409, distance: 244.1
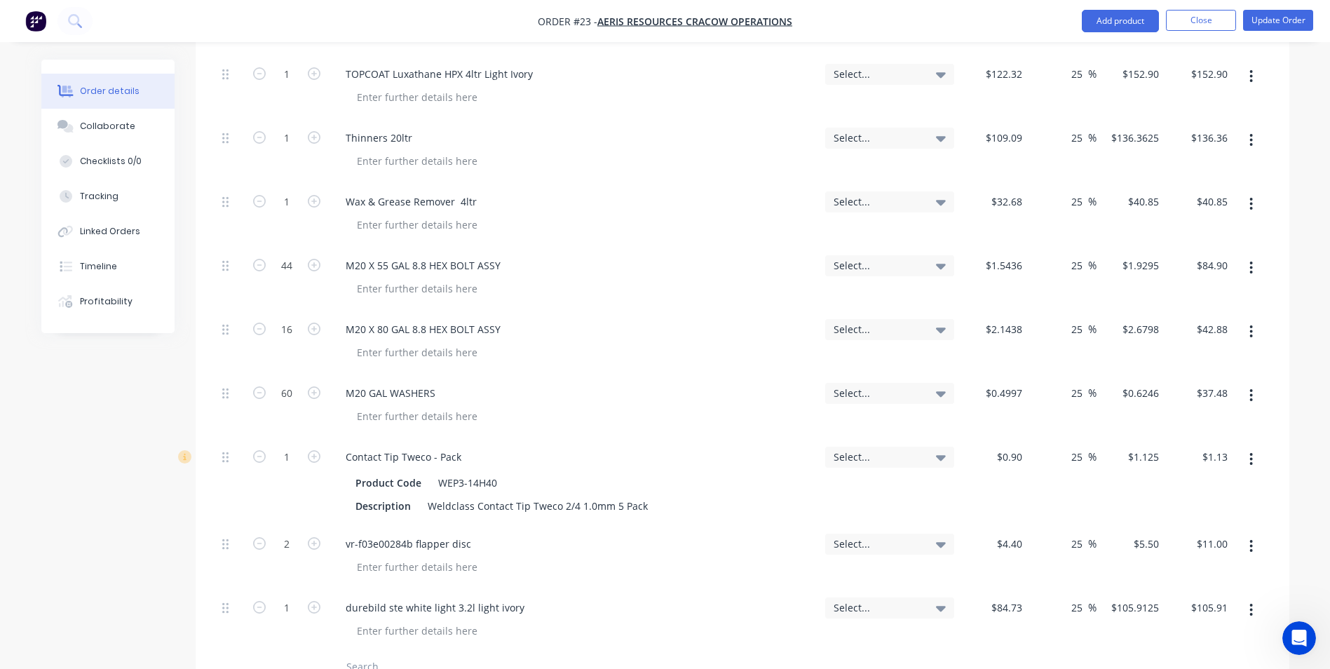
scroll to position [1822, 0]
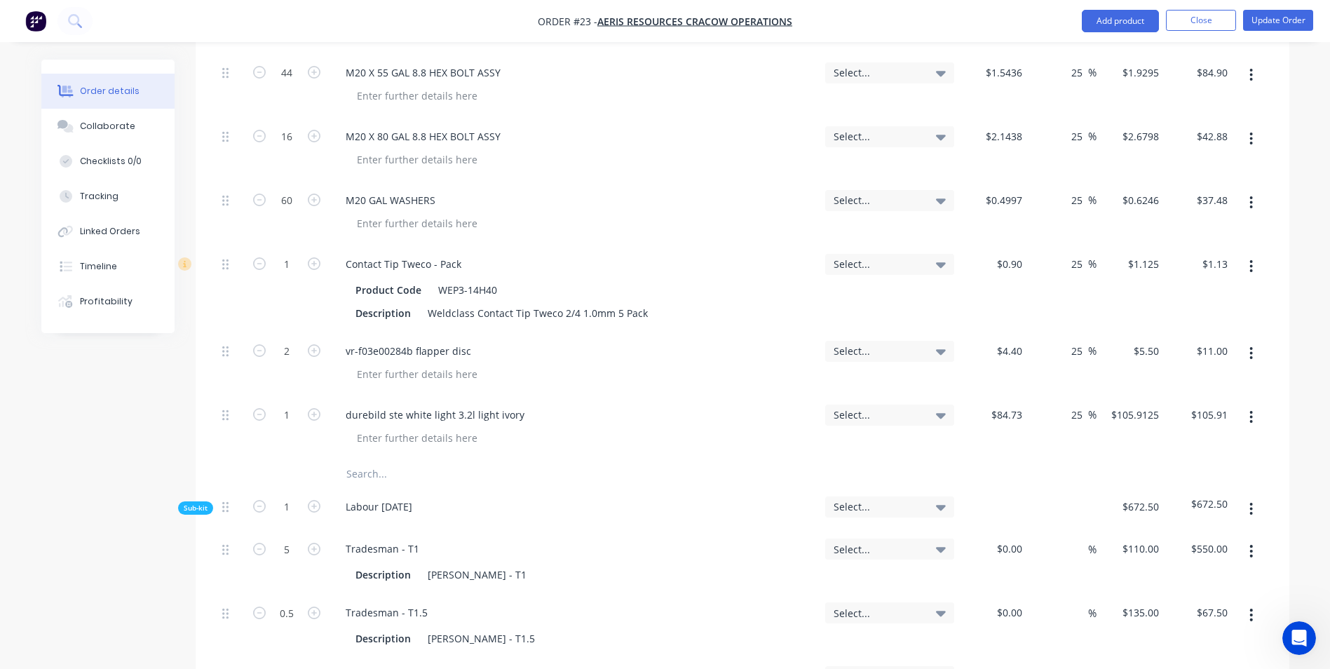
click at [389, 460] on input "text" at bounding box center [486, 474] width 280 height 28
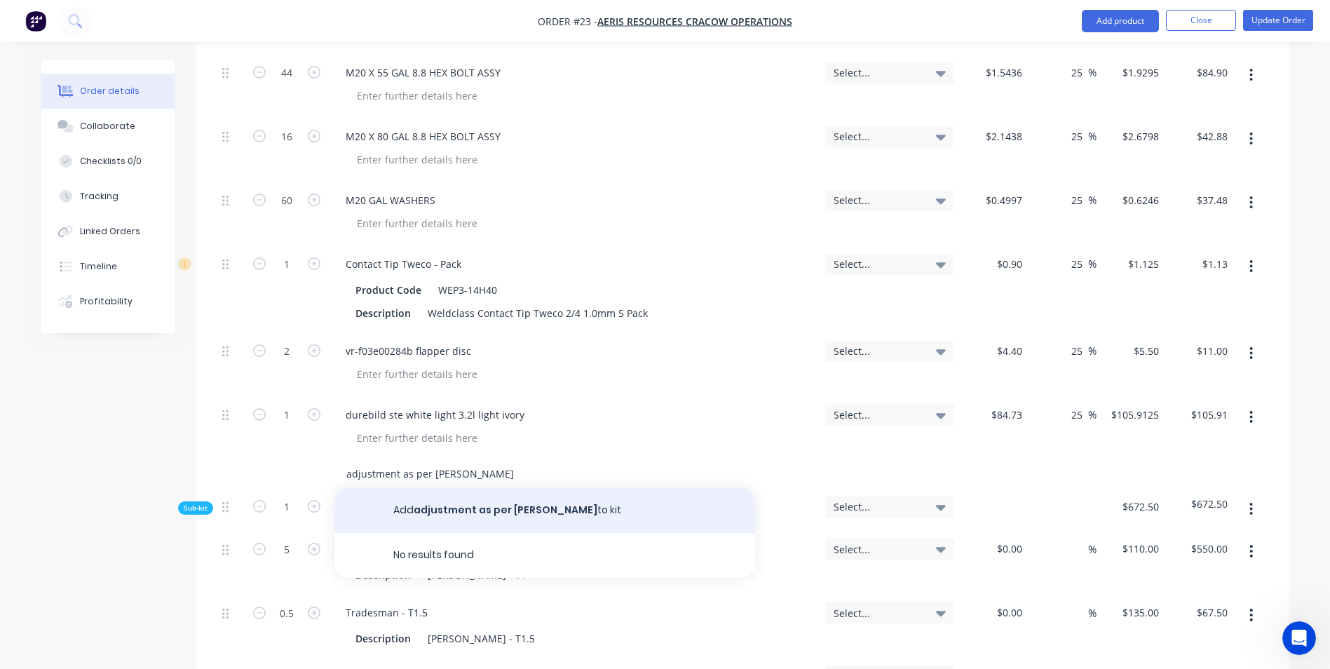
type input "adjustment as per [PERSON_NAME]"
click at [552, 488] on button "Add adjustment as per [PERSON_NAME] to kit" at bounding box center [544, 510] width 421 height 45
type input "24.99"
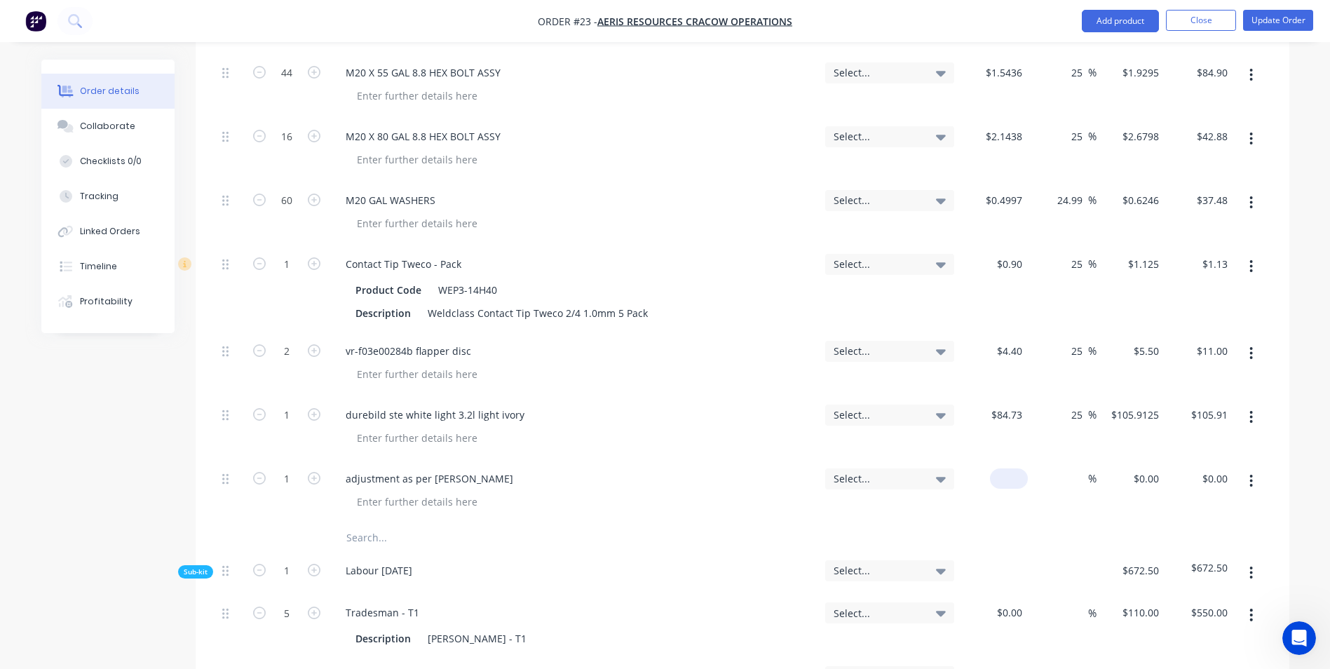
click at [1001, 460] on div "$0.00" at bounding box center [994, 492] width 69 height 64
click at [1005, 472] on div "4510.51 4510.51" at bounding box center [994, 492] width 69 height 64
type input "$4,510.51"
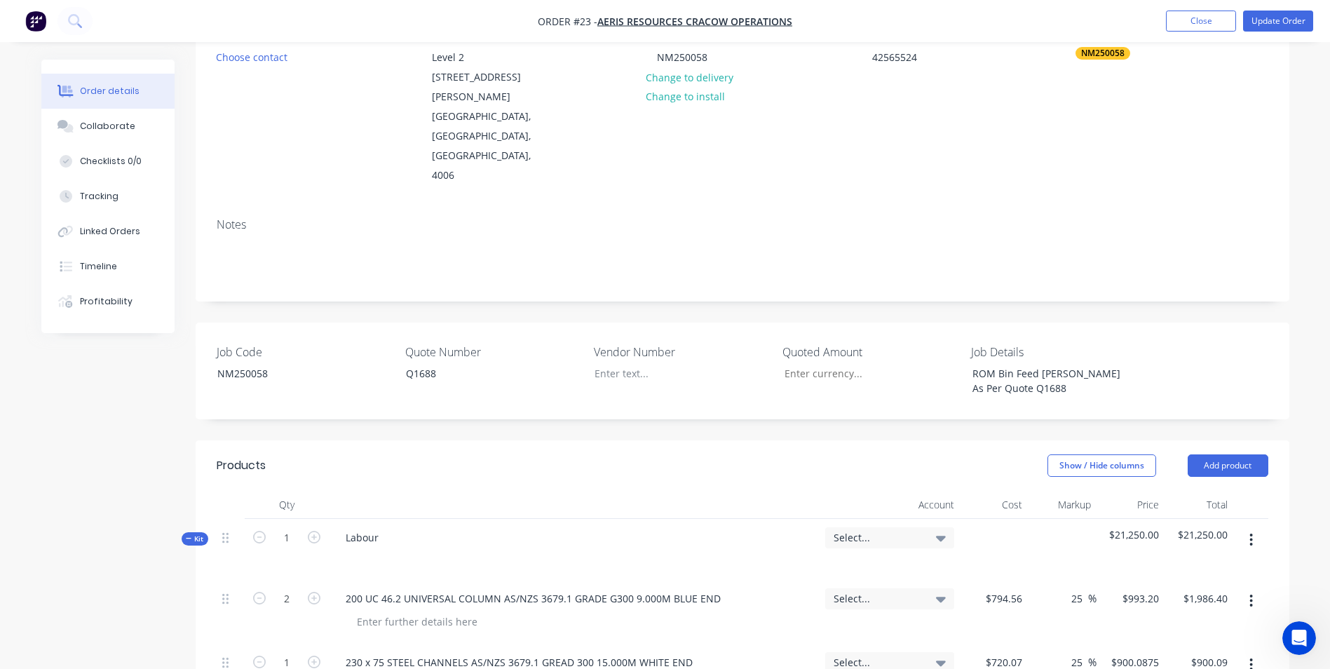
scroll to position [280, 0]
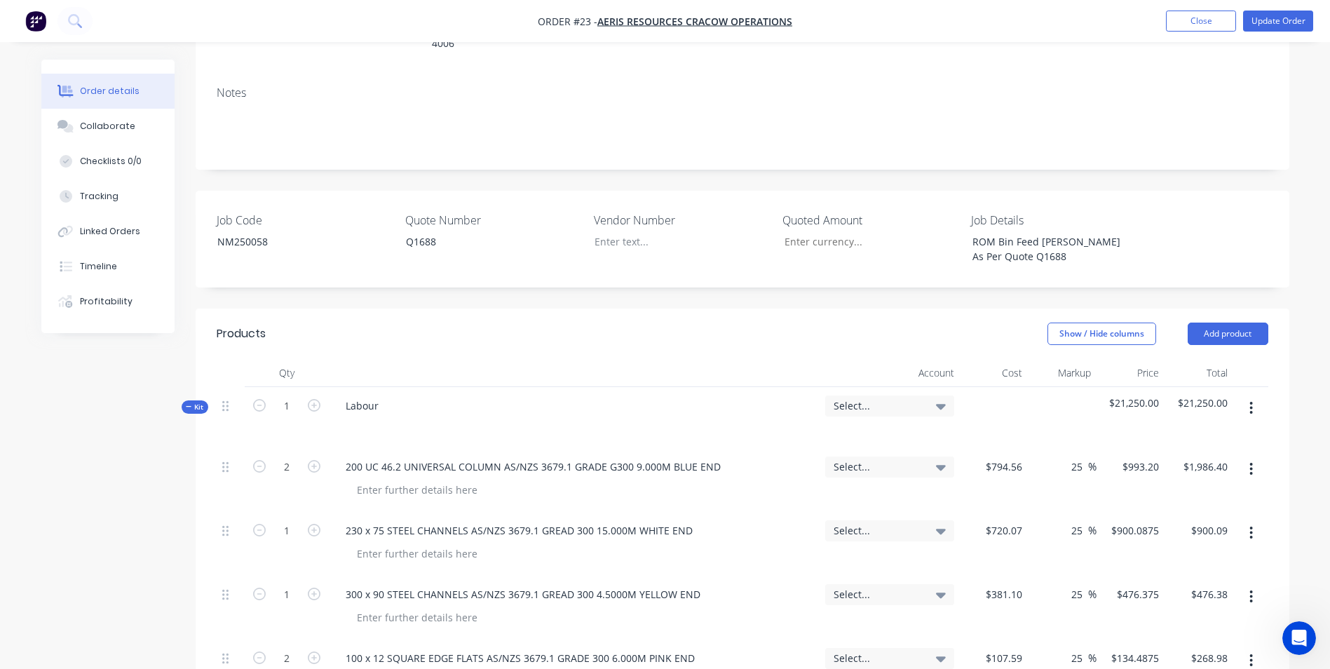
click at [843, 398] on span "Select..." at bounding box center [877, 405] width 88 height 15
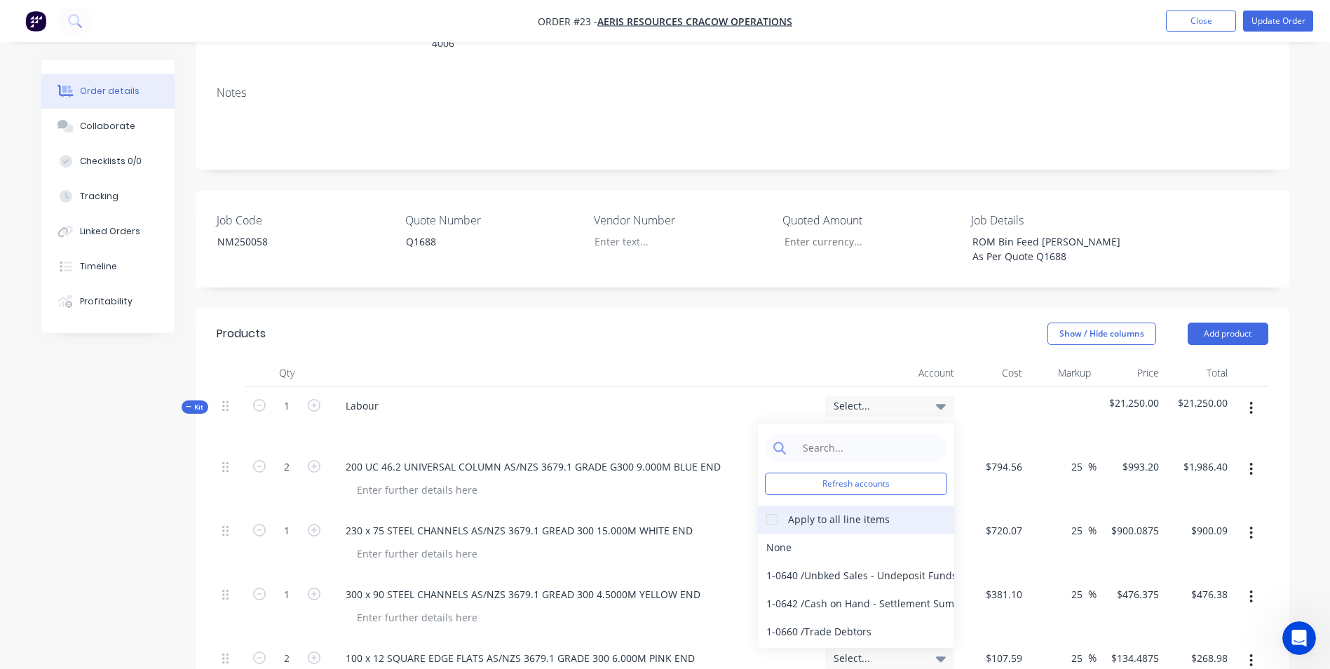
click at [763, 505] on div at bounding box center [772, 519] width 28 height 28
click at [790, 434] on div at bounding box center [855, 448] width 179 height 28
click at [802, 434] on input at bounding box center [867, 448] width 144 height 28
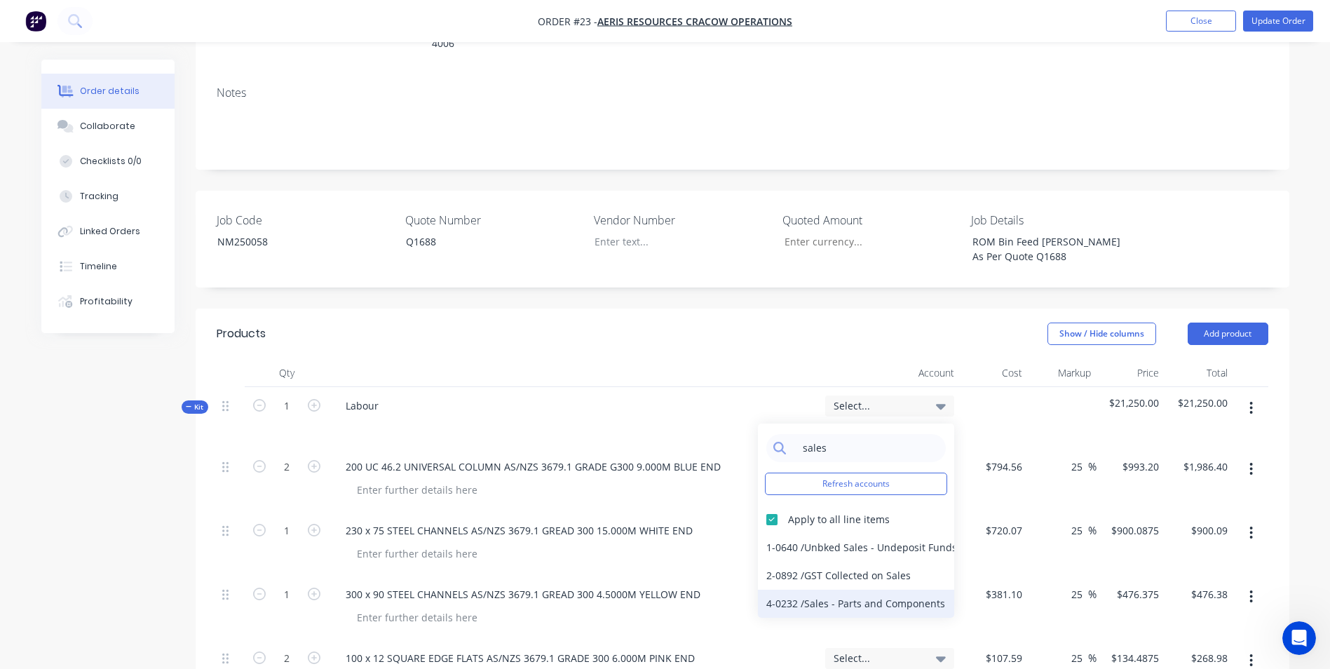
type input "sales"
click at [852, 589] on div "4-0232 / Sales - Parts and Components" at bounding box center [856, 603] width 196 height 28
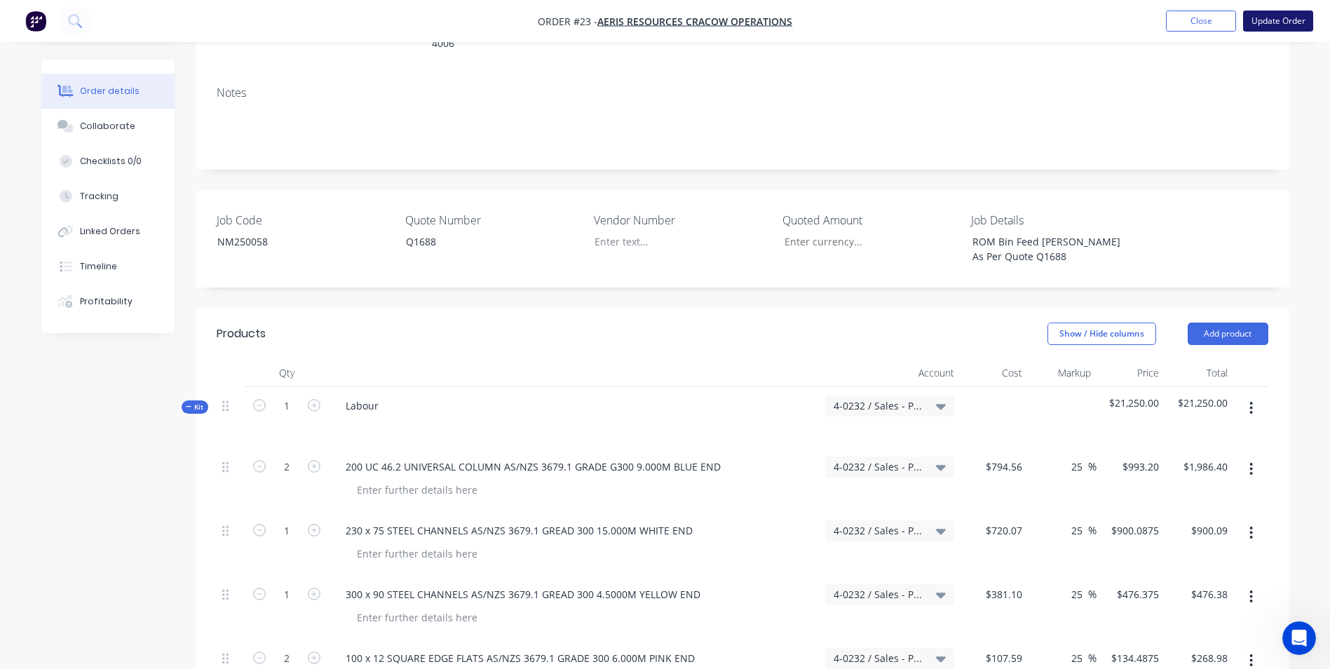
click at [1257, 19] on button "Update Order" at bounding box center [1278, 21] width 70 height 21
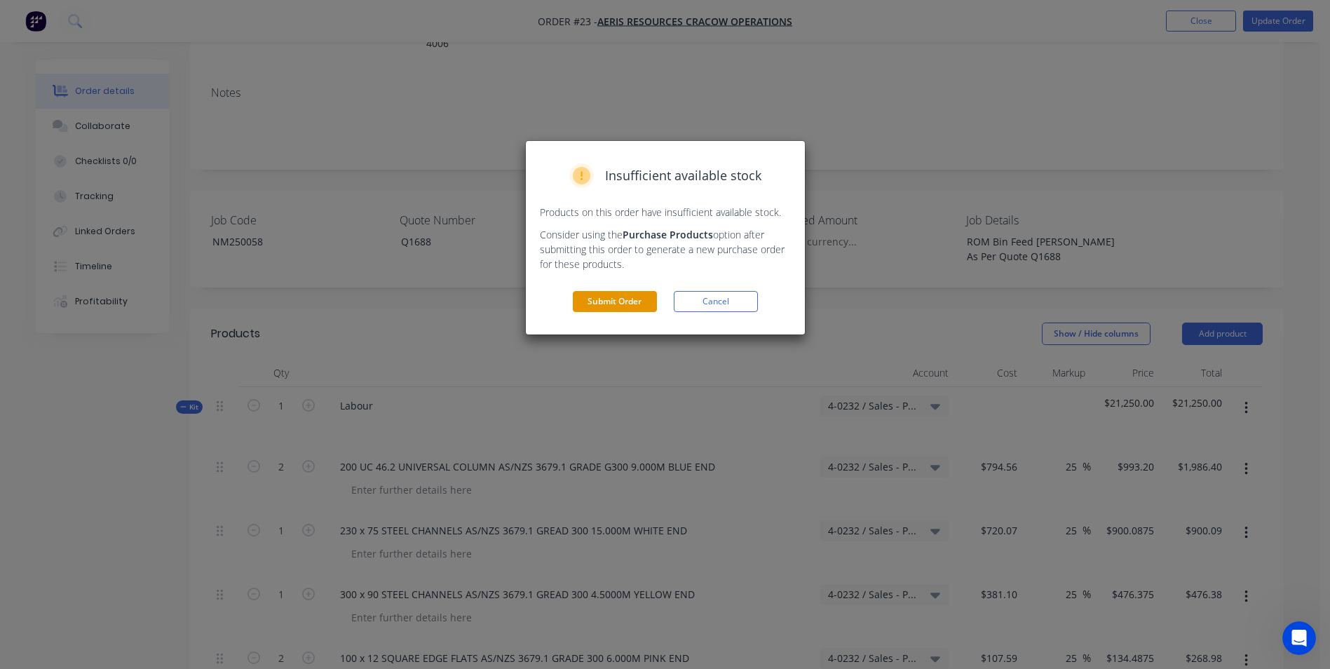
click at [624, 294] on button "Submit Order" at bounding box center [615, 301] width 84 height 21
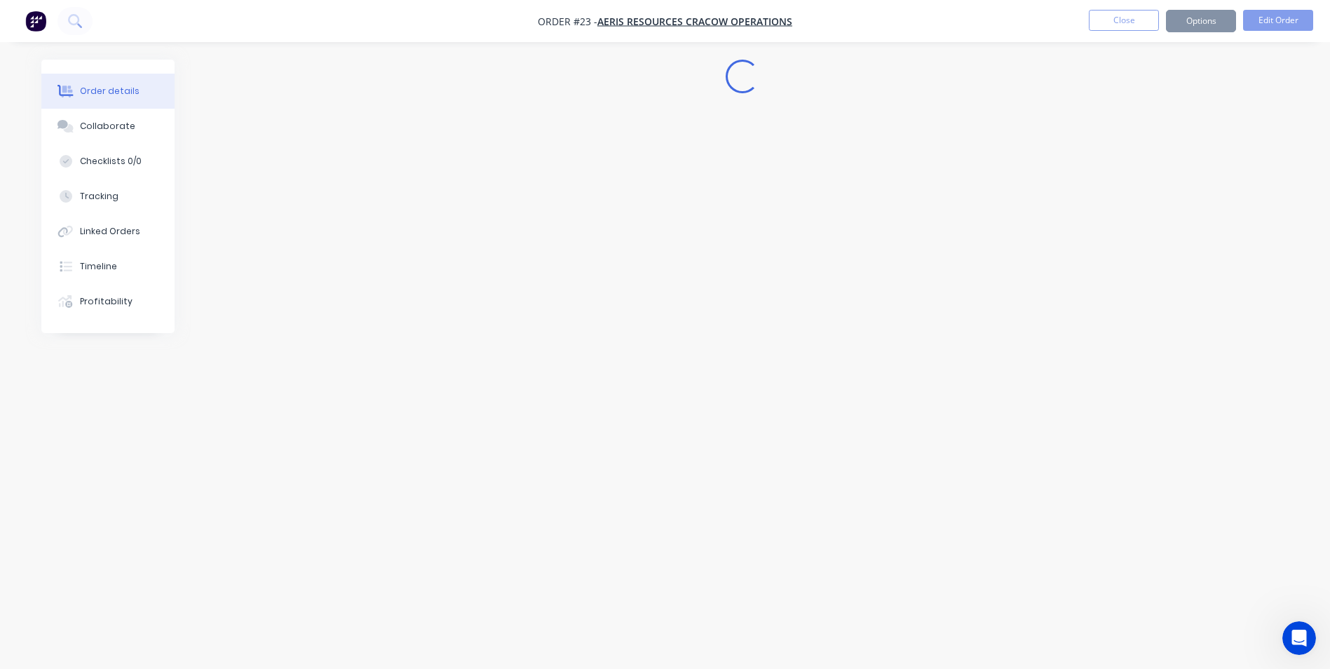
scroll to position [0, 0]
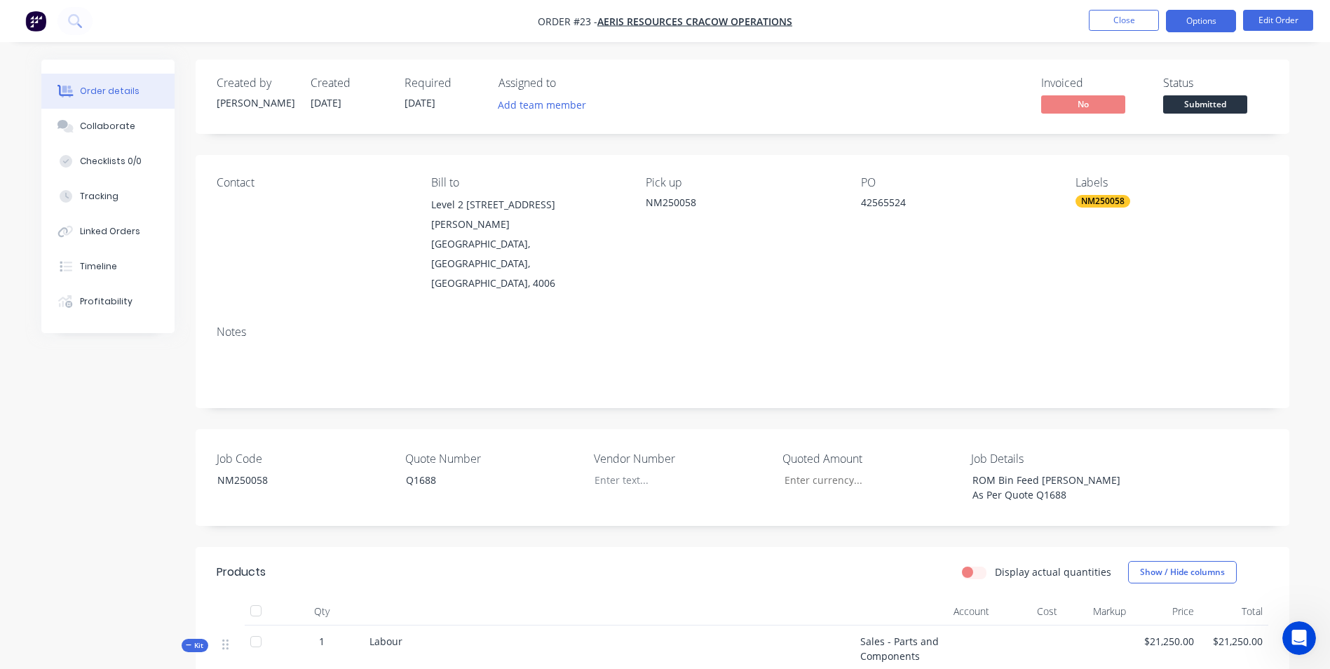
click at [1193, 22] on button "Options" at bounding box center [1201, 21] width 70 height 22
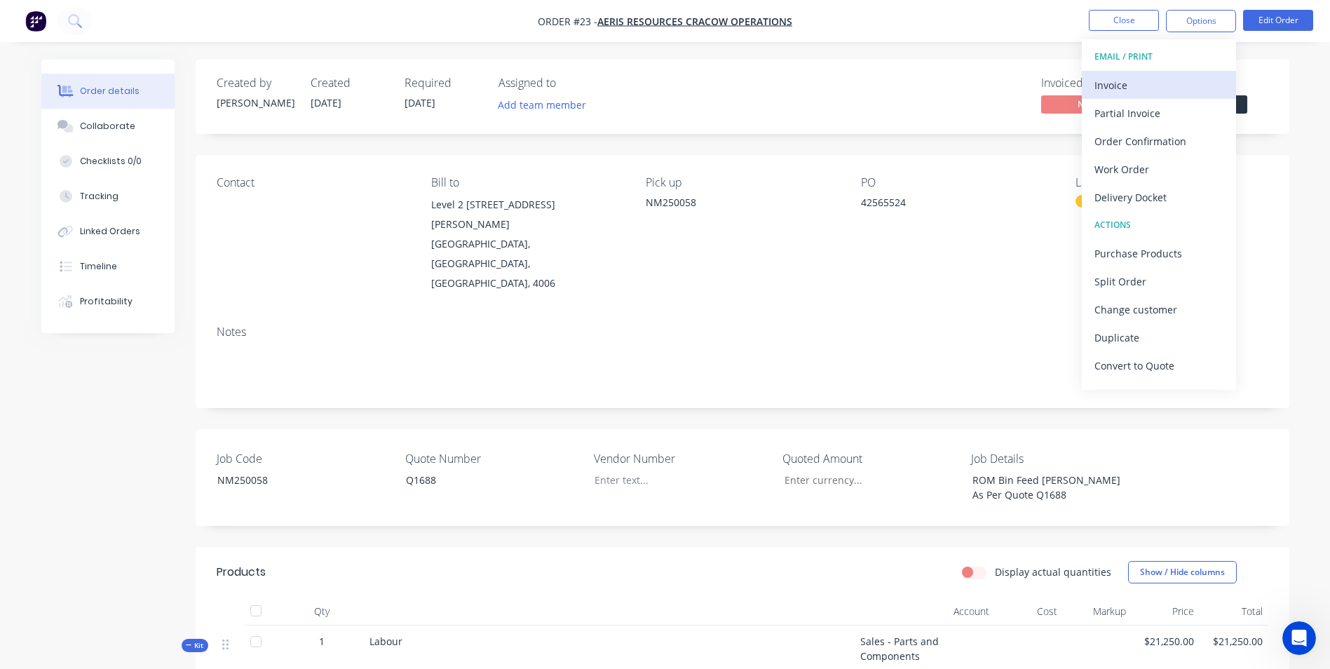
click at [1158, 94] on div "Invoice" at bounding box center [1158, 85] width 129 height 20
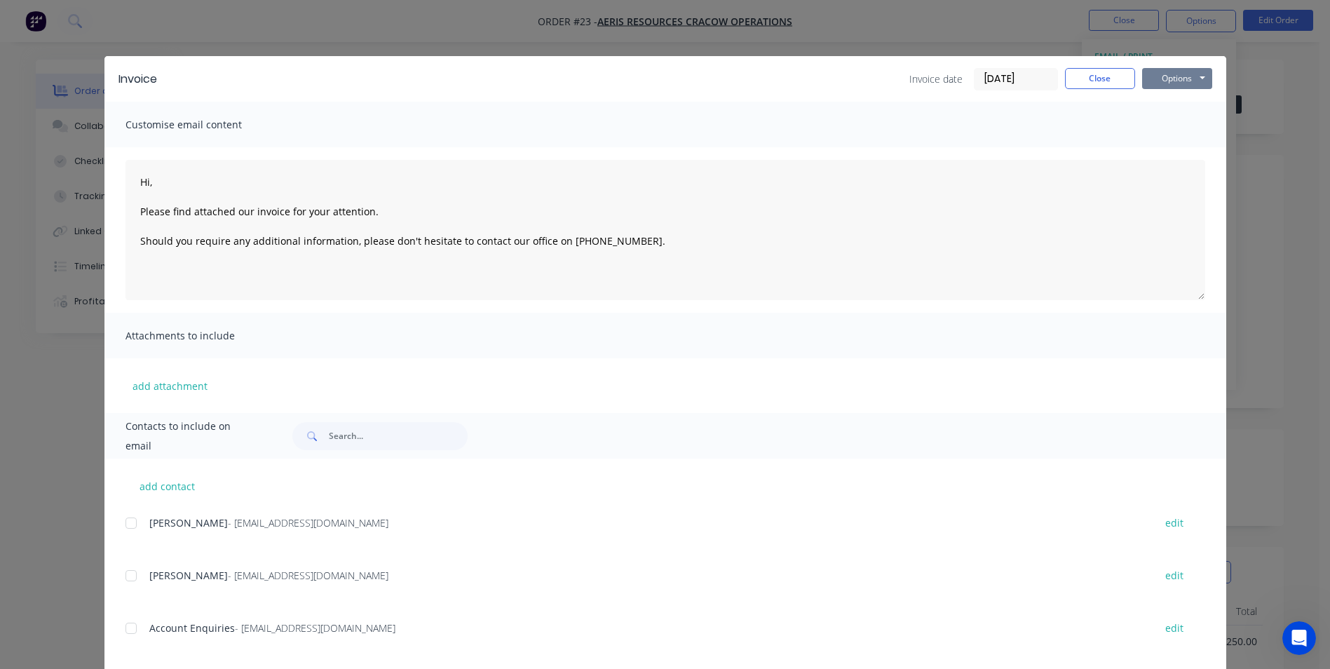
click at [1173, 68] on button "Options" at bounding box center [1177, 78] width 70 height 21
click at [1161, 104] on button "Preview" at bounding box center [1187, 103] width 90 height 23
click at [1152, 74] on button "Options" at bounding box center [1177, 78] width 70 height 21
click at [1160, 118] on button "Print" at bounding box center [1187, 126] width 90 height 23
click at [1117, 75] on button "Close" at bounding box center [1100, 78] width 70 height 21
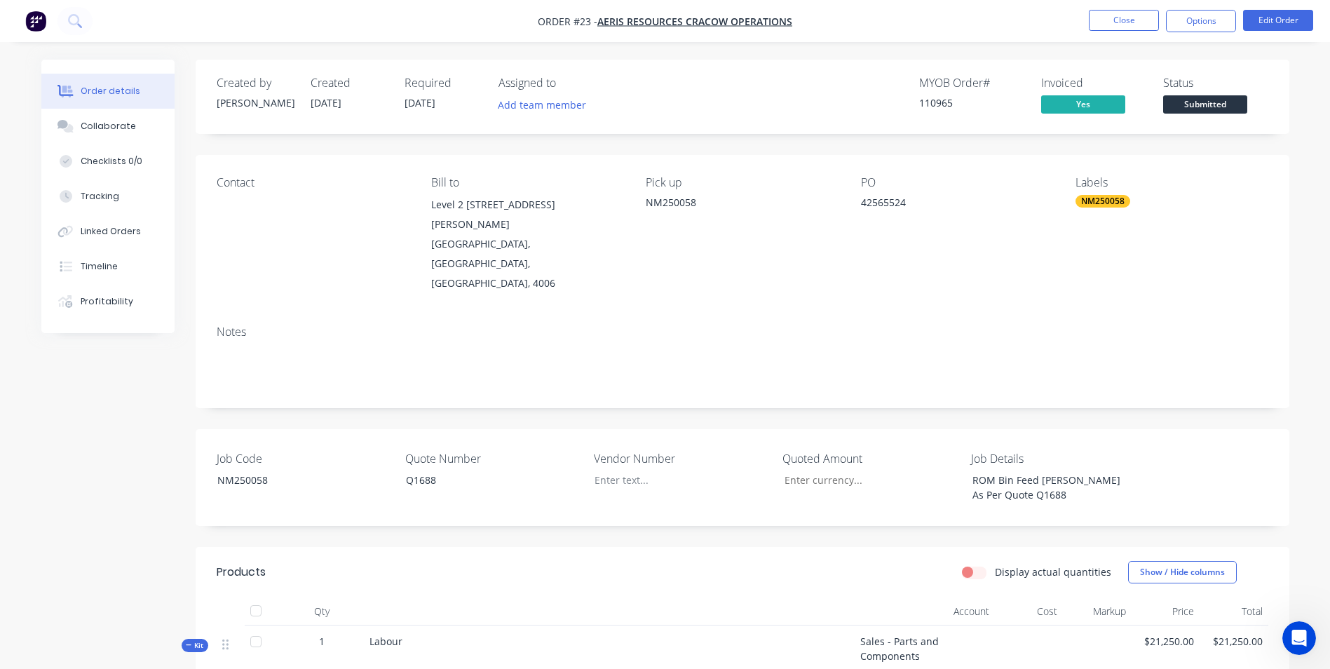
click at [1194, 93] on div "Status Submitted" at bounding box center [1215, 96] width 105 height 41
click at [1197, 101] on span "Submitted" at bounding box center [1205, 104] width 84 height 18
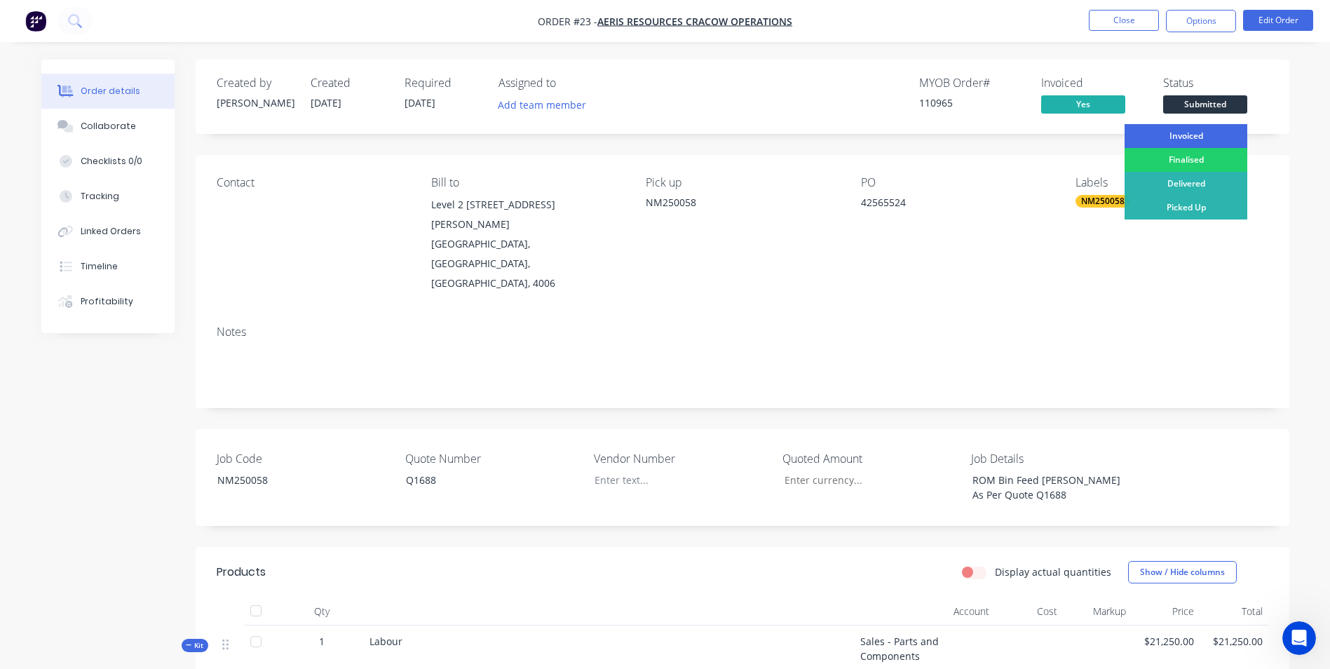
click at [1199, 130] on div "Invoiced" at bounding box center [1185, 136] width 123 height 24
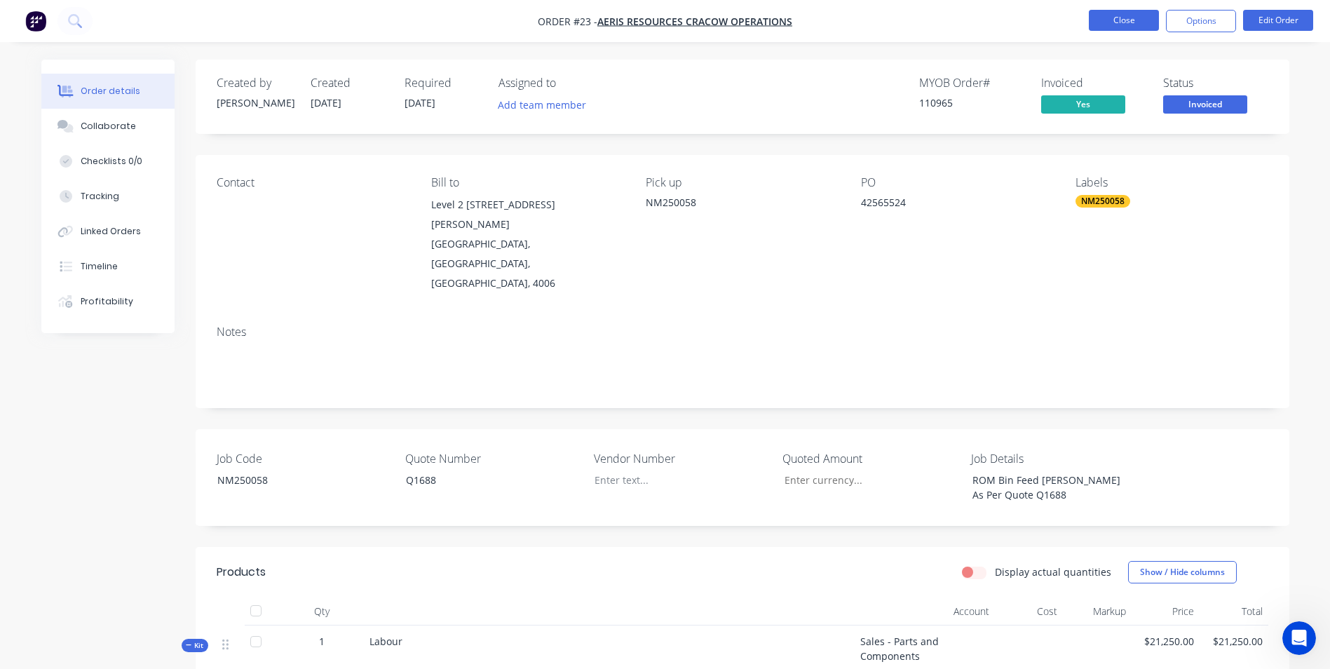
click at [1128, 16] on button "Close" at bounding box center [1124, 20] width 70 height 21
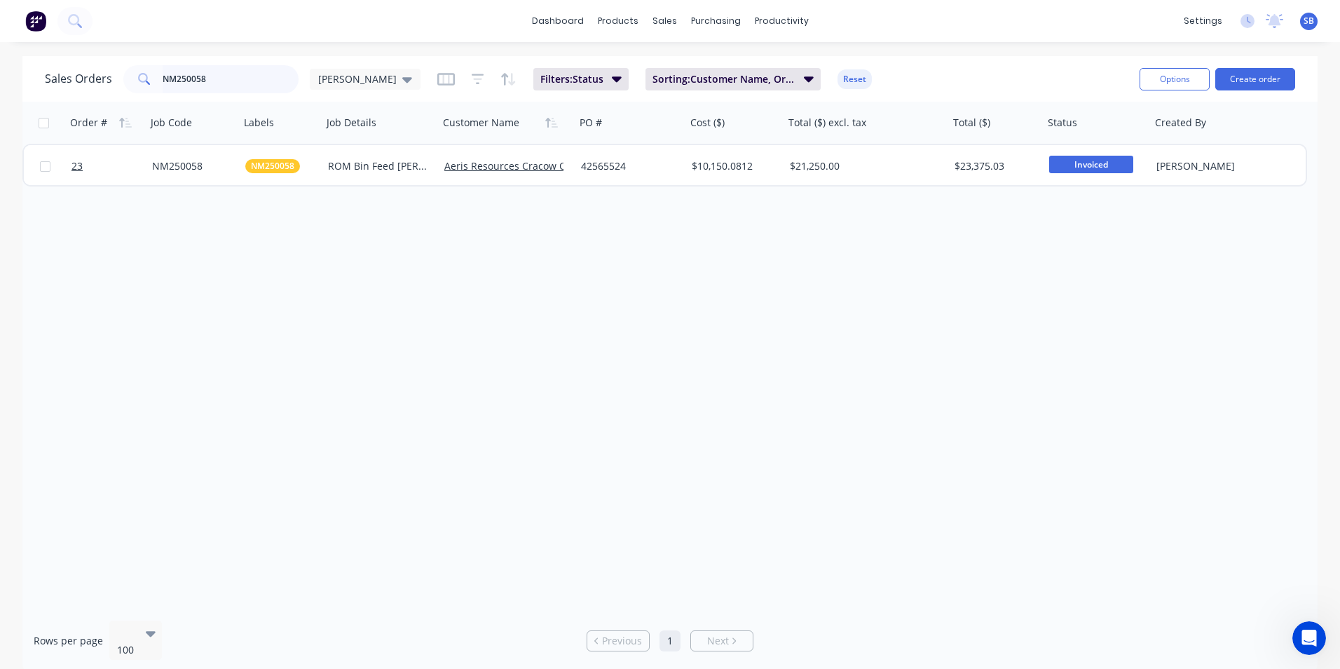
click at [214, 88] on input "NM250058" at bounding box center [231, 79] width 137 height 28
type input "NM250059"
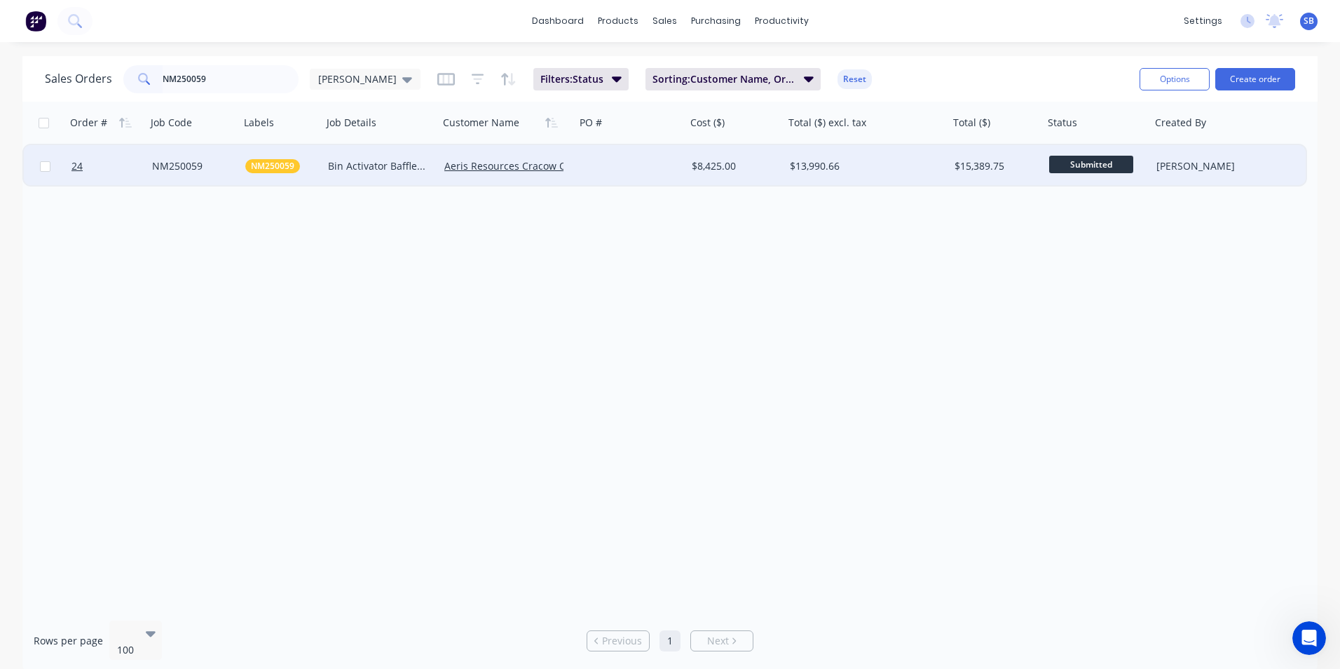
click at [801, 156] on div "$13,990.66" at bounding box center [866, 166] width 165 height 42
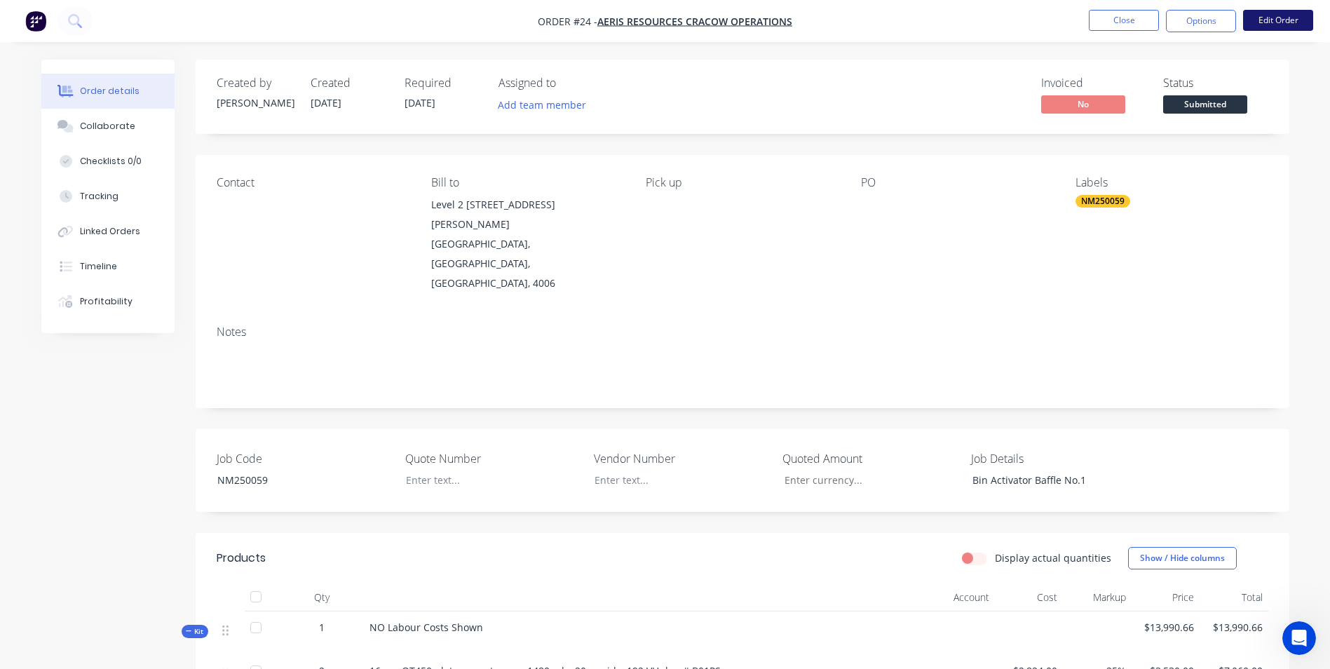
click at [1276, 25] on button "Edit Order" at bounding box center [1278, 20] width 70 height 21
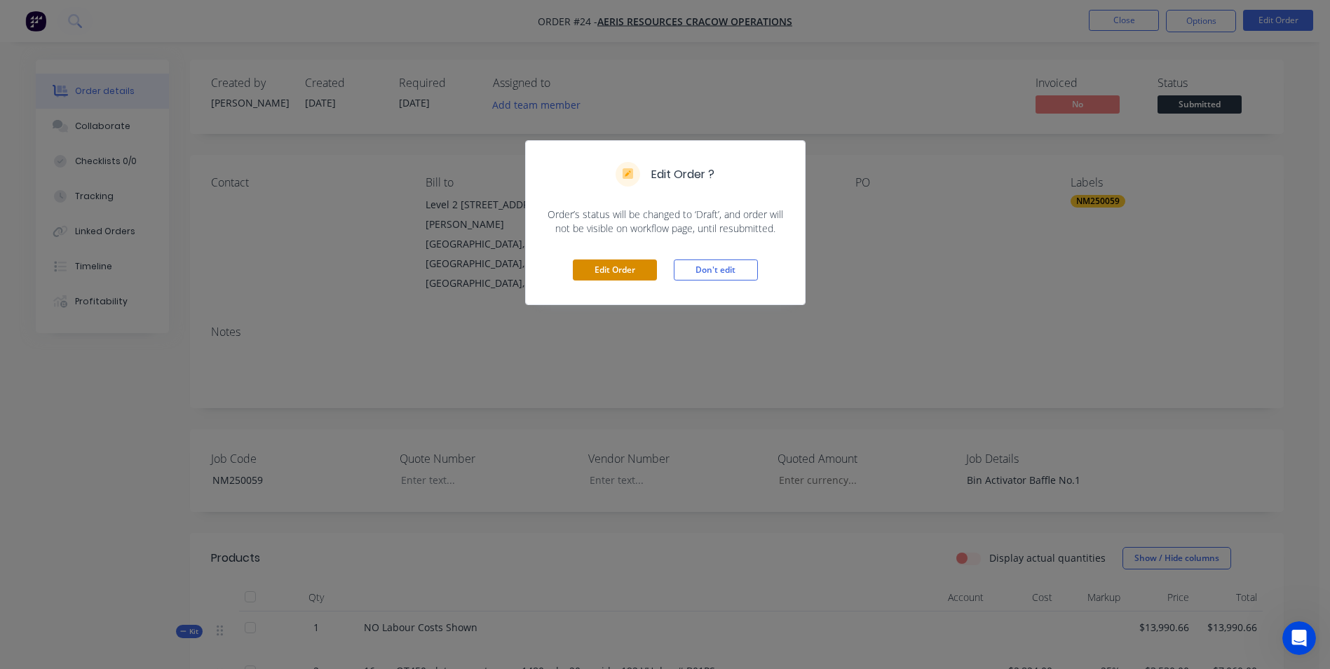
click at [636, 271] on button "Edit Order" at bounding box center [615, 269] width 84 height 21
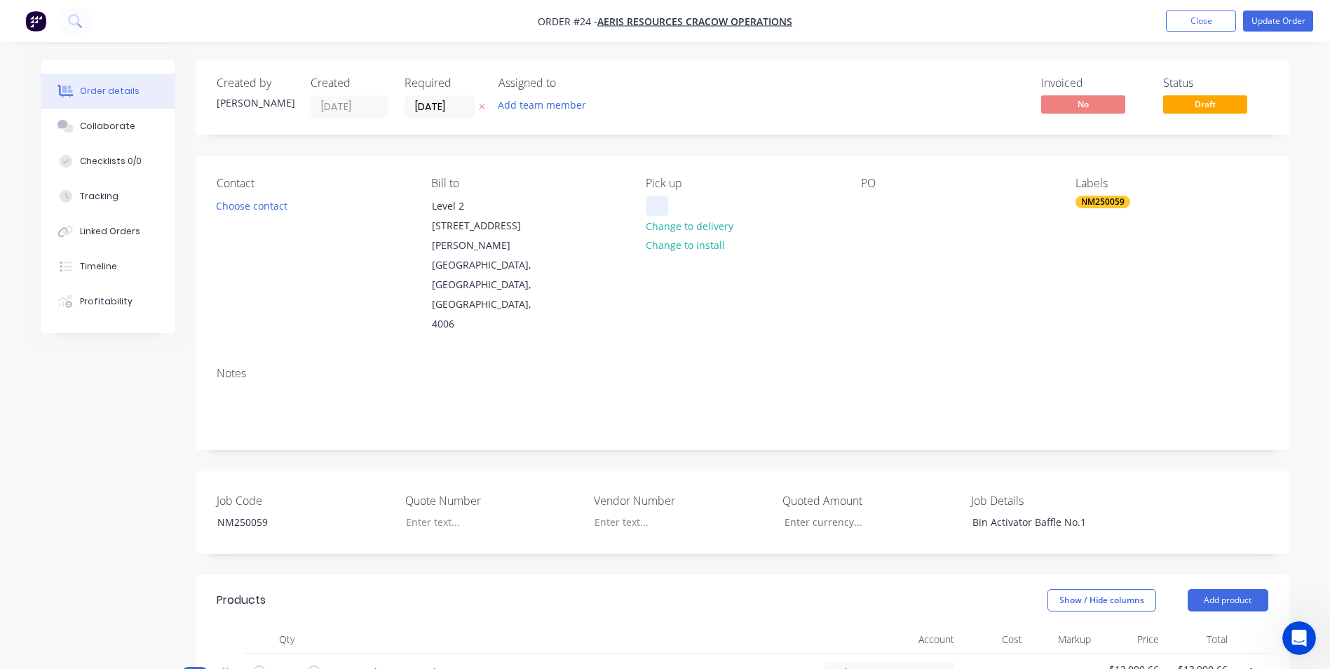
click at [663, 205] on div at bounding box center [657, 206] width 22 height 20
click at [865, 205] on div at bounding box center [872, 206] width 22 height 20
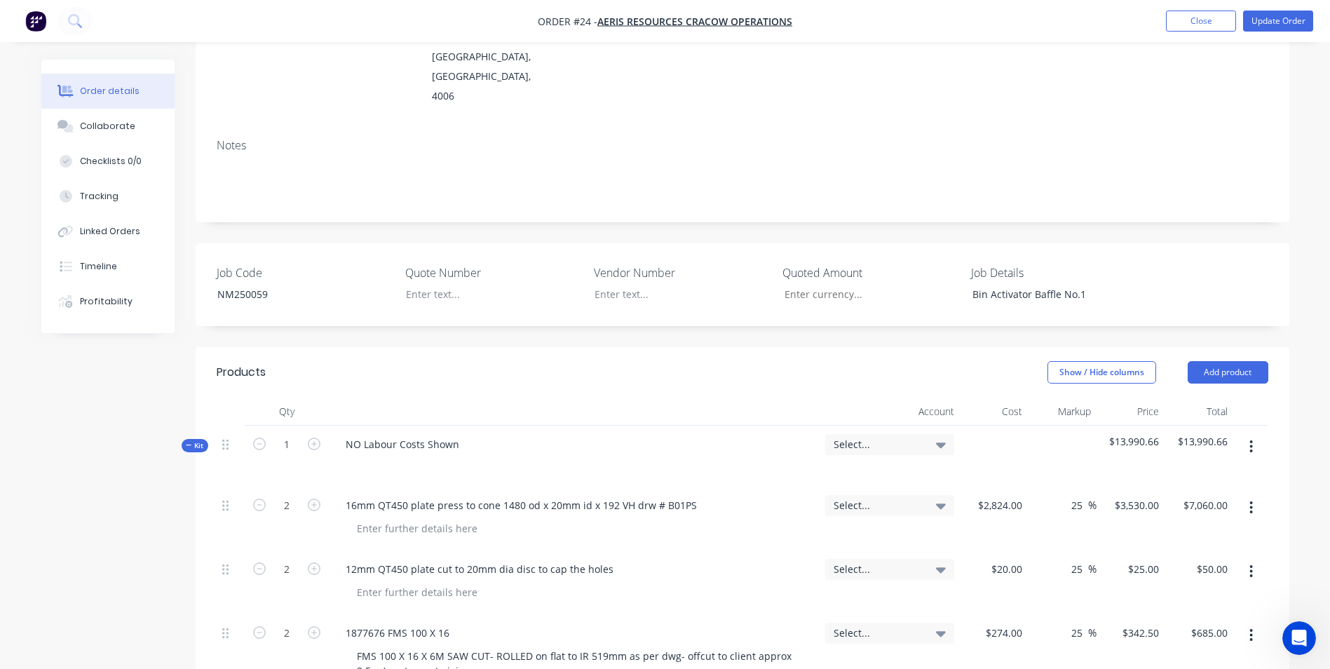
scroll to position [280, 0]
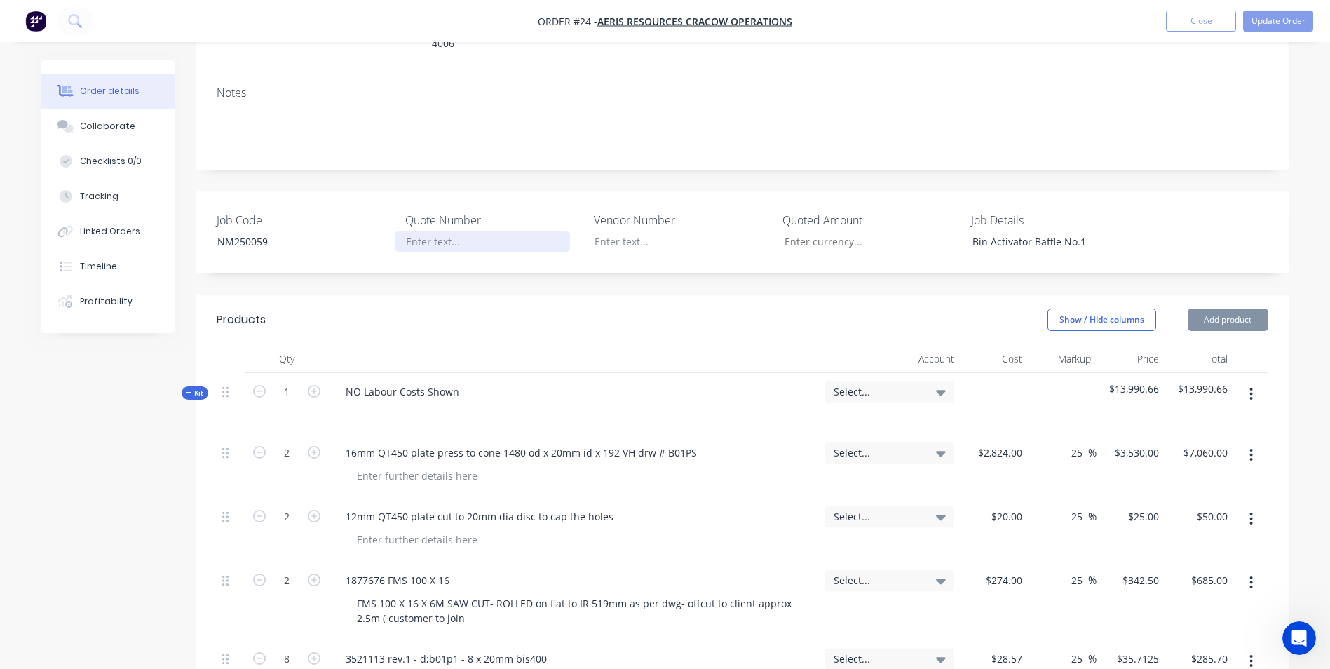
click at [418, 231] on div at bounding box center [482, 241] width 175 height 20
click at [424, 231] on div at bounding box center [482, 241] width 175 height 20
click at [1099, 231] on div "Bin Activator Baffle No.1" at bounding box center [1048, 241] width 175 height 20
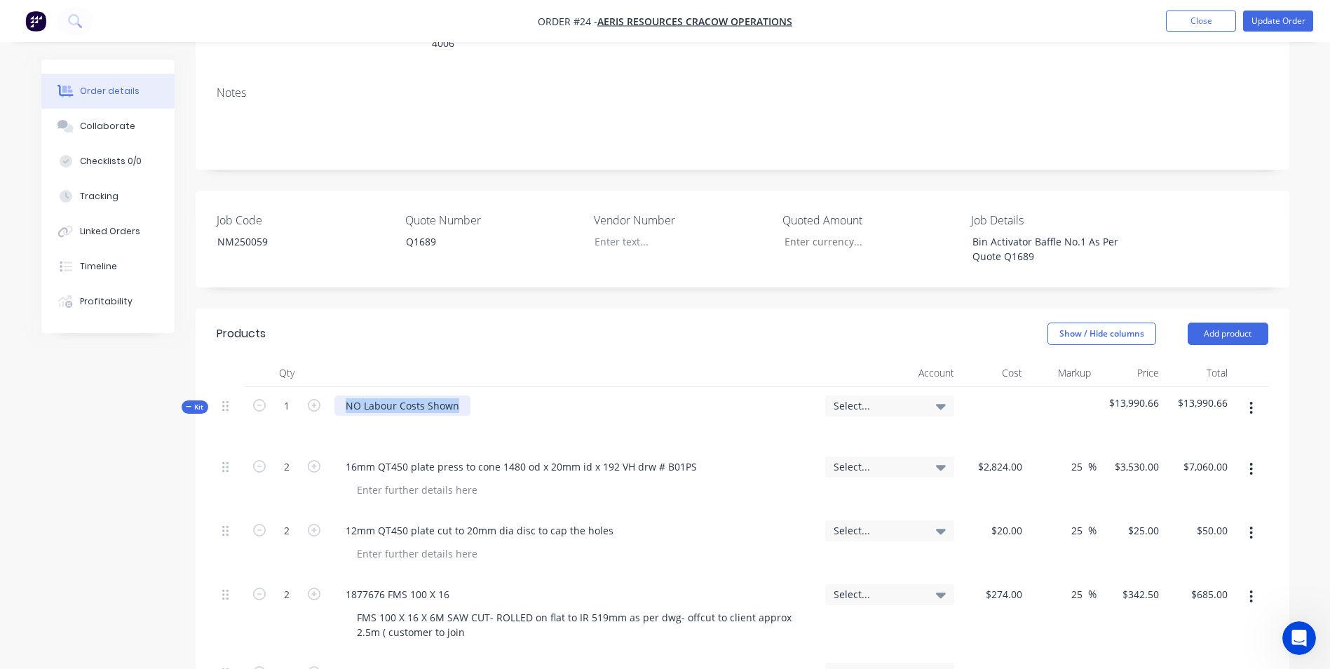
drag, startPoint x: 456, startPoint y: 371, endPoint x: 171, endPoint y: 361, distance: 285.4
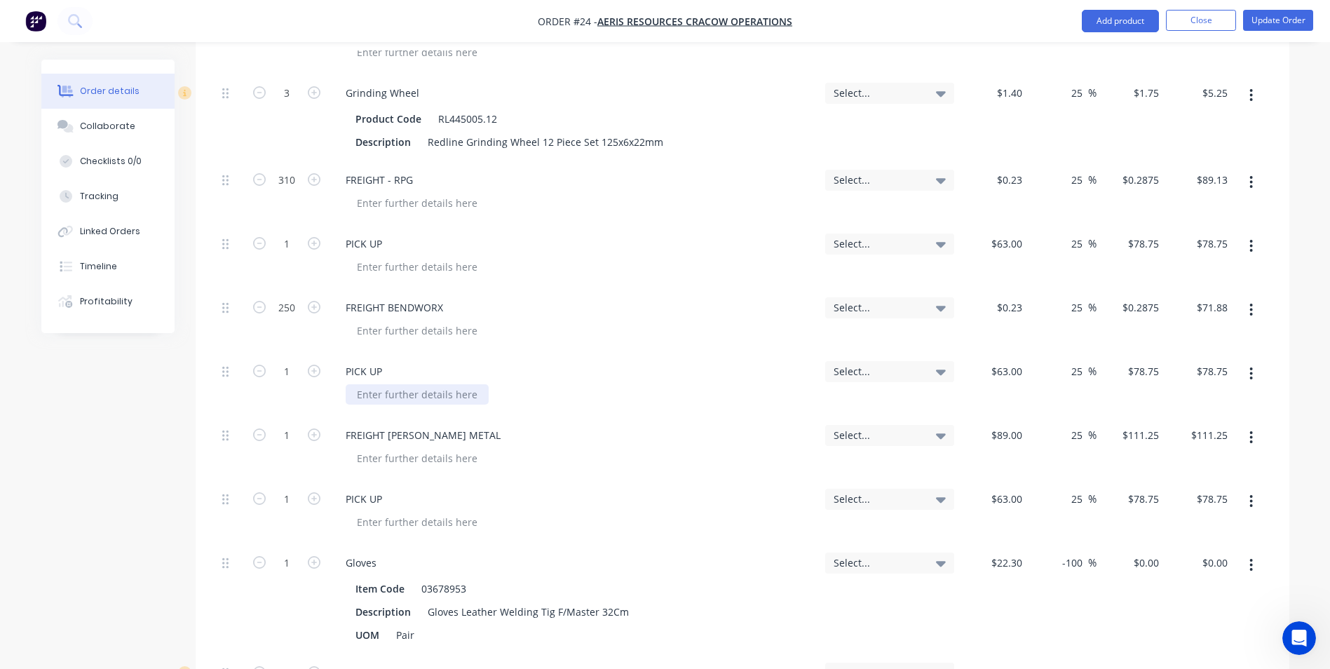
scroll to position [1402, 0]
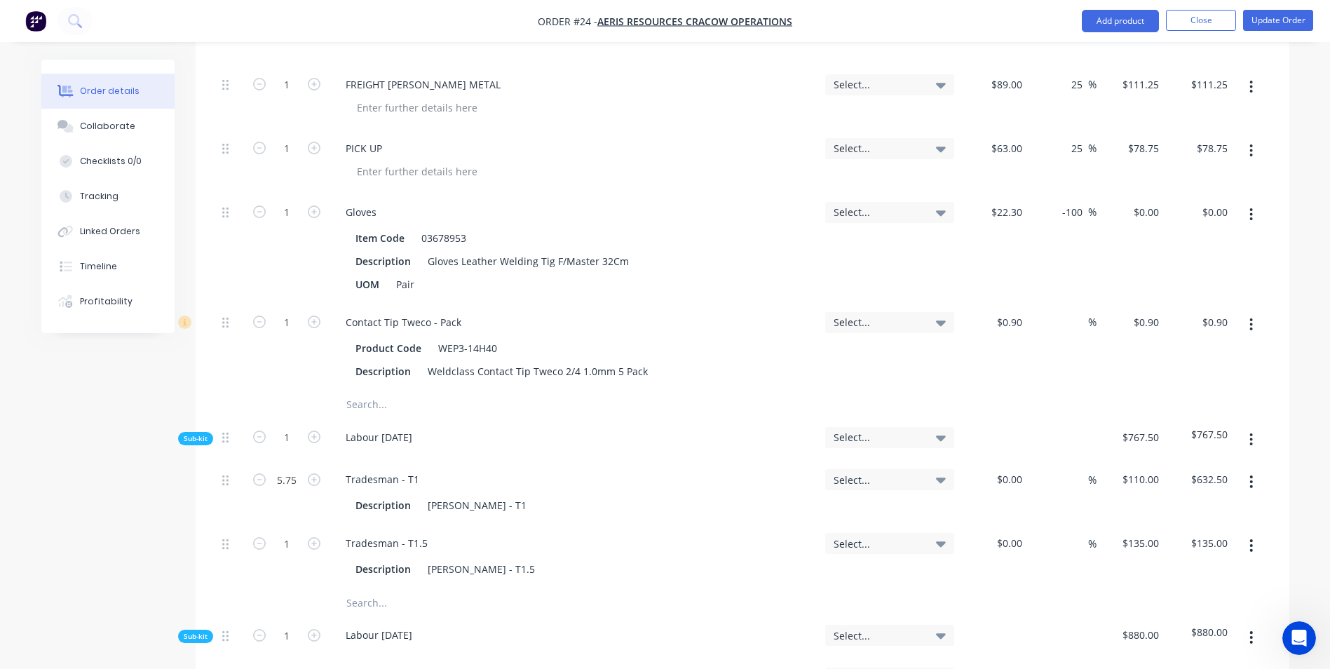
click at [369, 390] on input "text" at bounding box center [486, 404] width 280 height 28
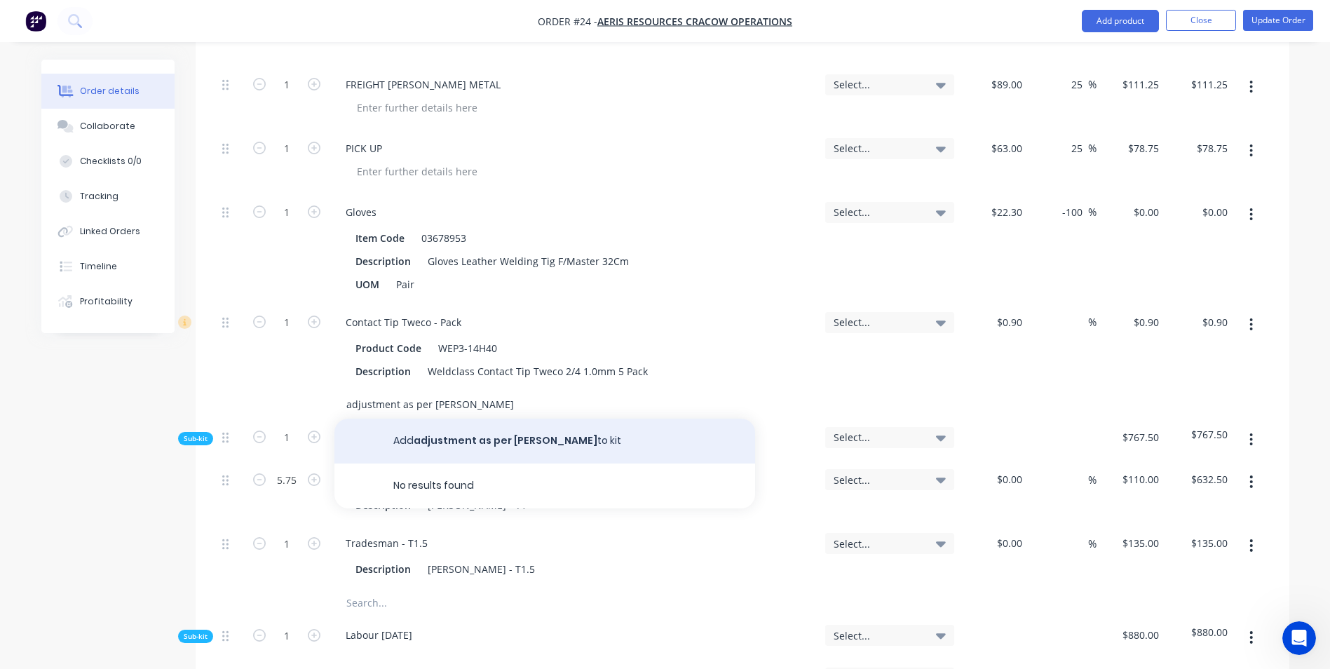
type input "adjustment as per [PERSON_NAME]"
click at [452, 418] on button "Add adjustment as per [PERSON_NAME] to kit" at bounding box center [544, 440] width 421 height 45
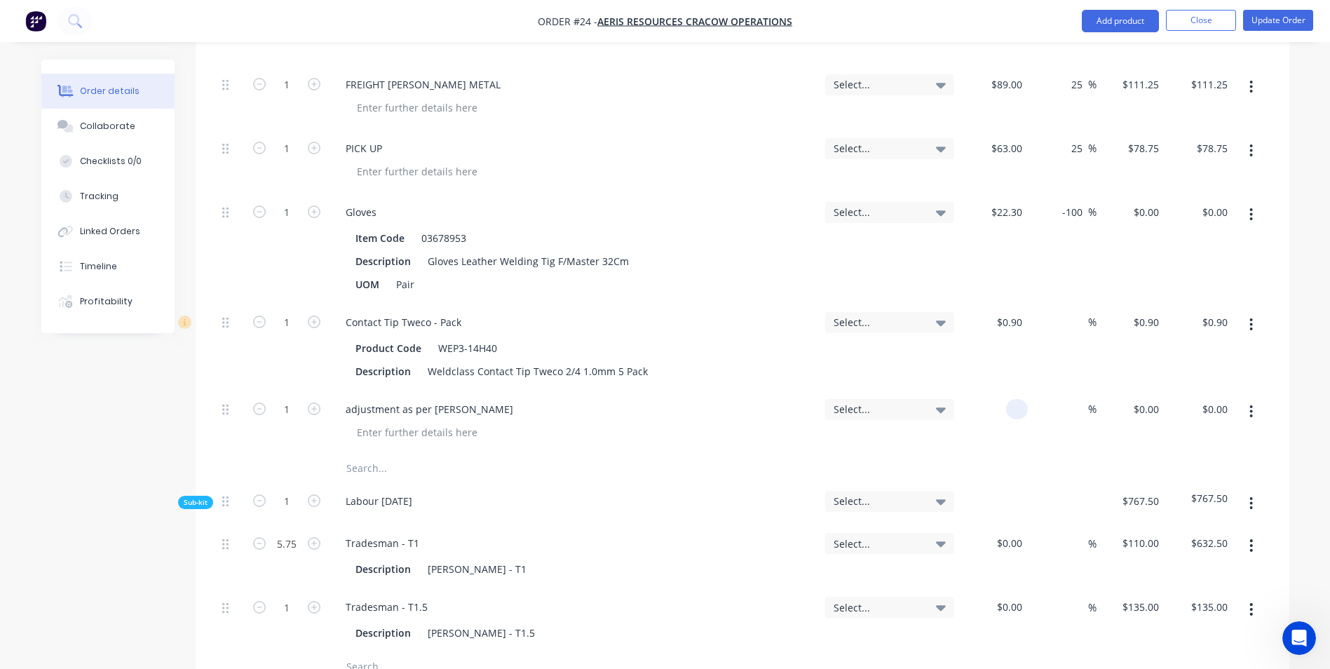
click at [1000, 390] on div at bounding box center [994, 422] width 69 height 64
type input "$0.00"
click at [1147, 399] on div "0 0" at bounding box center [1153, 409] width 22 height 20
type input "$-5,015.66"
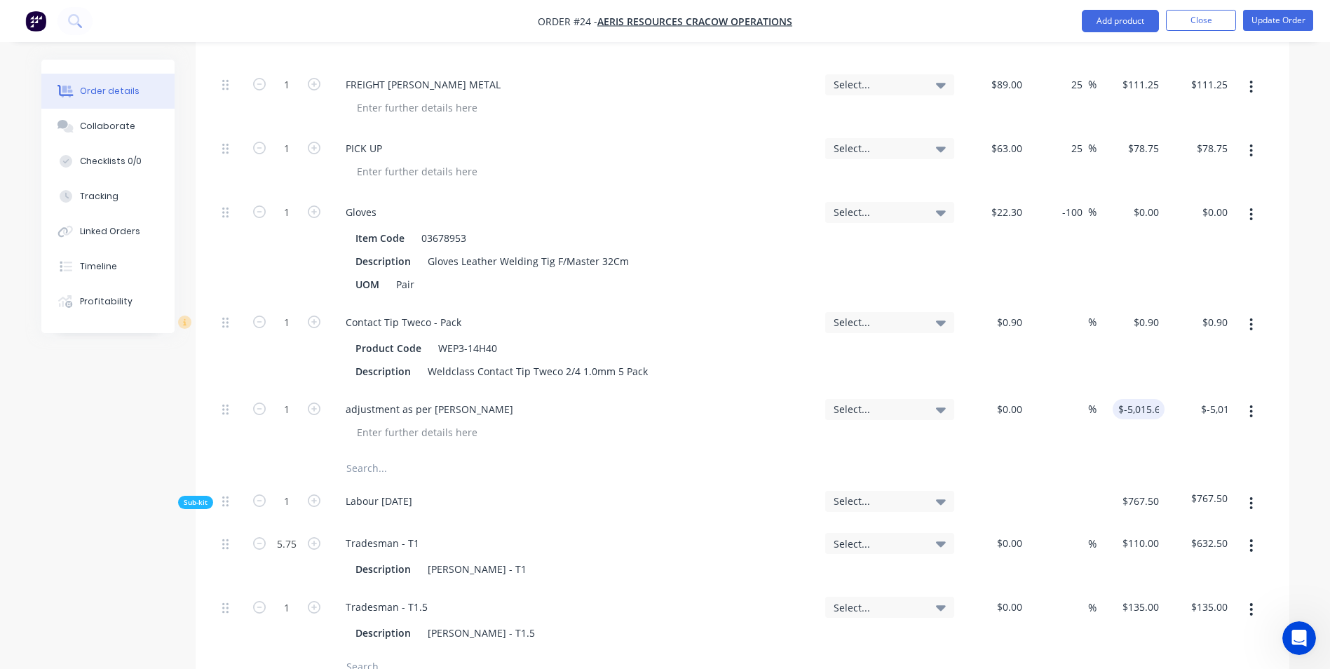
click at [1140, 398] on div "$-5,015.66 -5015.66" at bounding box center [1130, 422] width 69 height 64
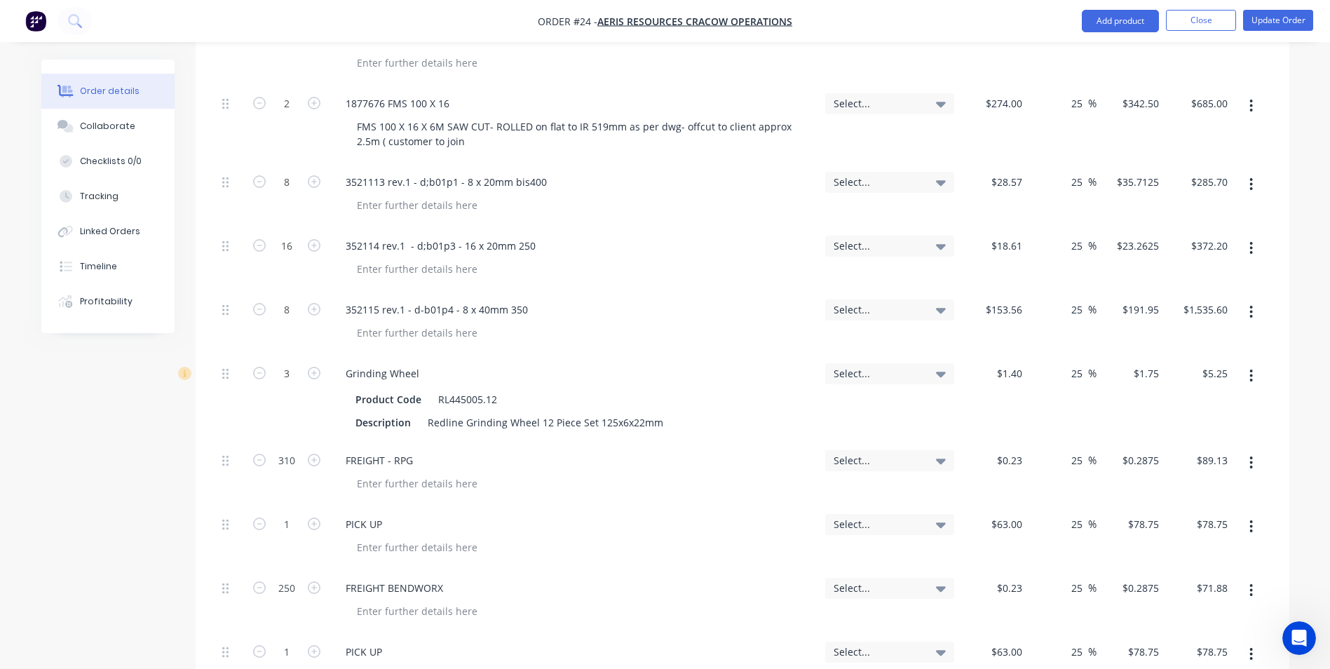
scroll to position [421, 0]
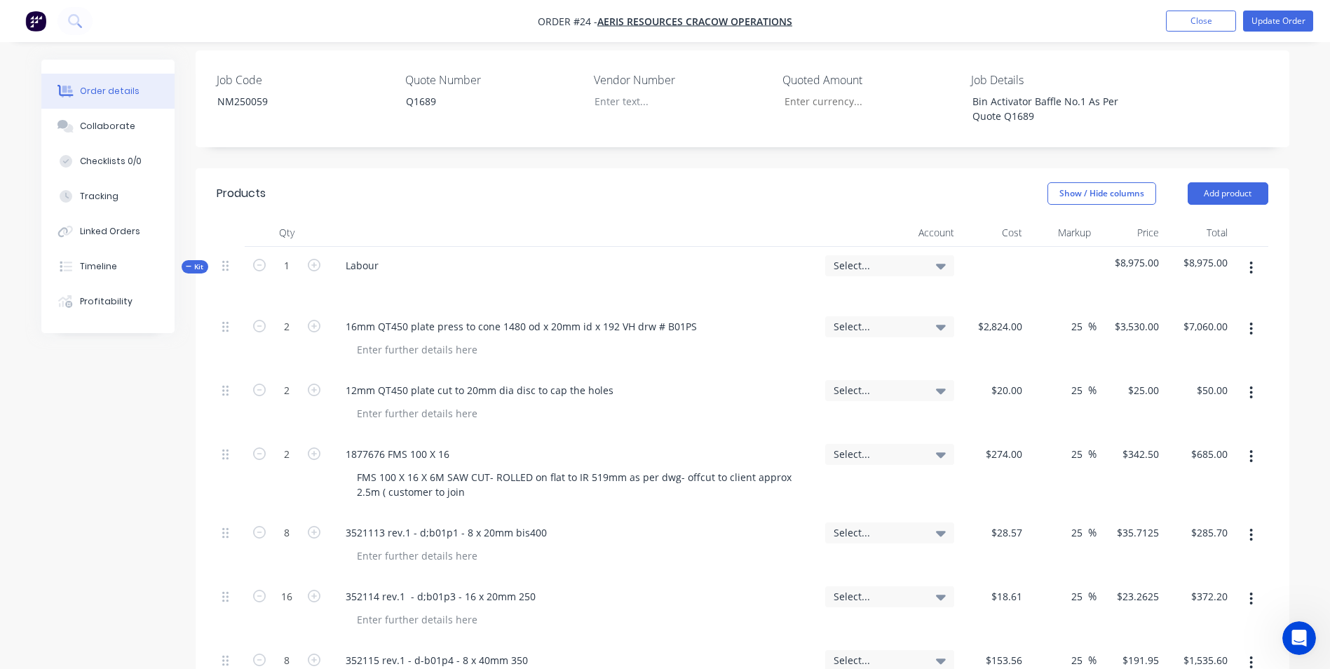
click at [857, 255] on div "Select..." at bounding box center [889, 265] width 129 height 21
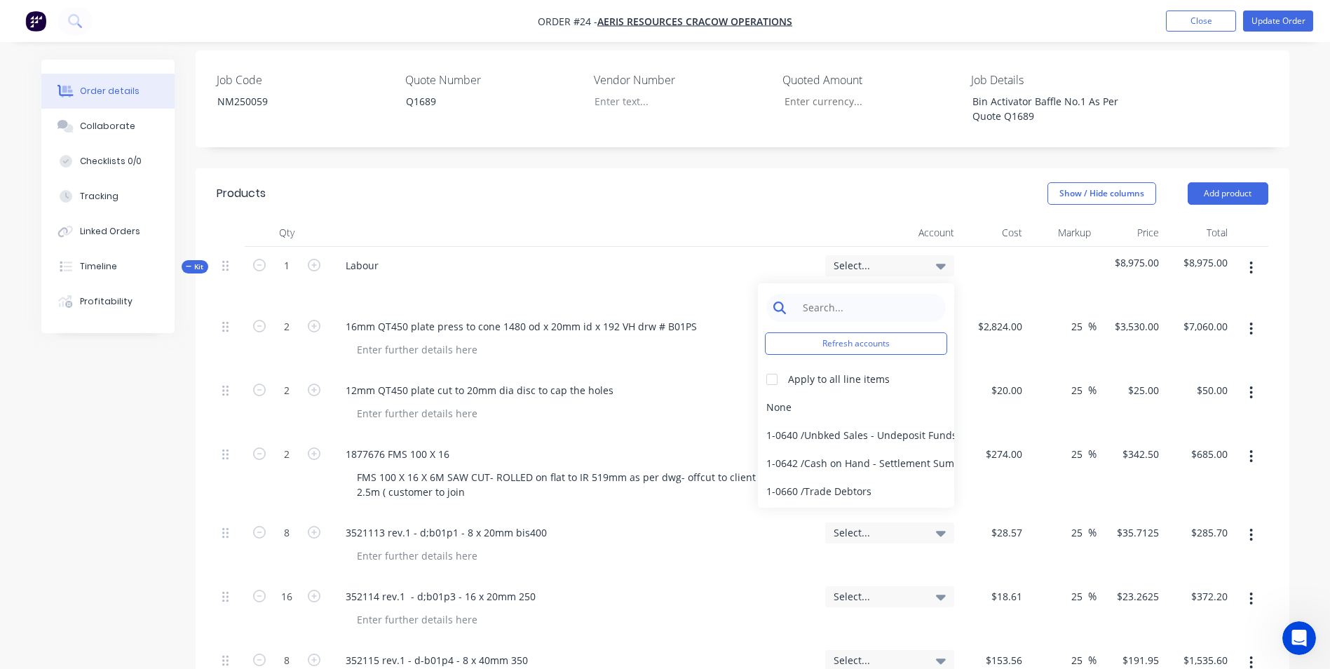
click at [857, 294] on input at bounding box center [867, 308] width 144 height 28
type input "sales"
click at [772, 365] on div at bounding box center [772, 379] width 28 height 28
click at [840, 449] on div "4-0232 / Sales - Parts and Components" at bounding box center [856, 463] width 196 height 28
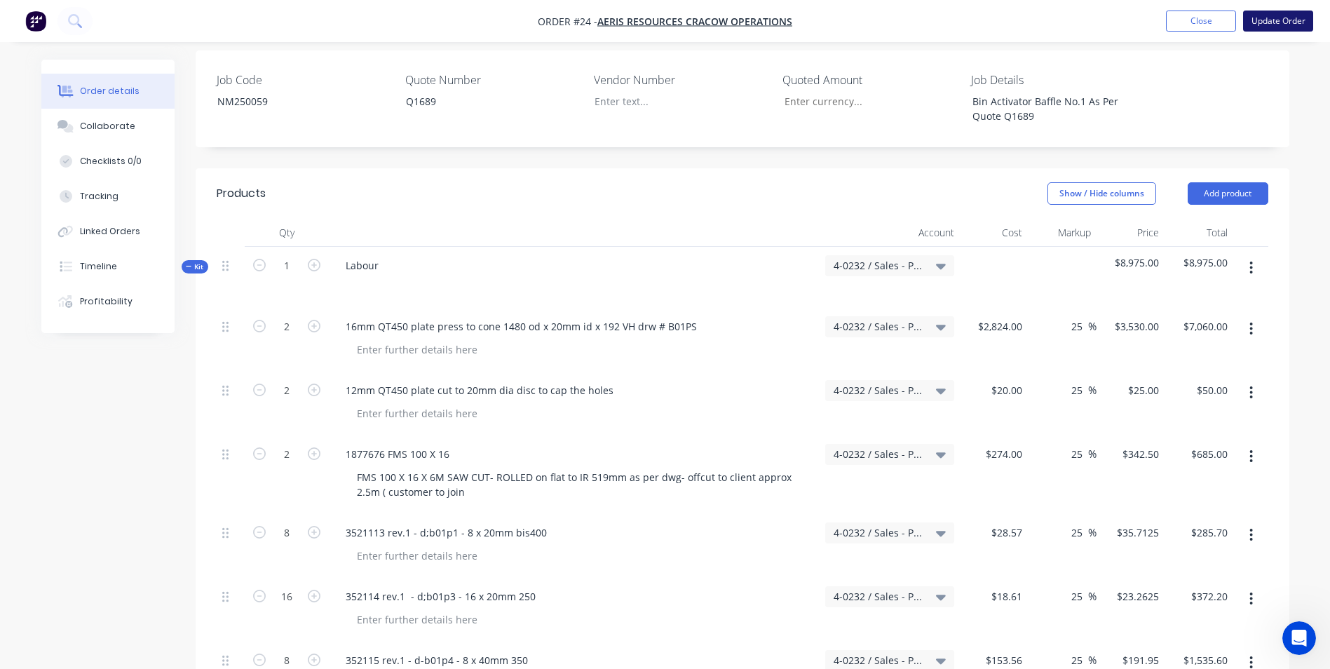
click at [1267, 24] on button "Update Order" at bounding box center [1278, 21] width 70 height 21
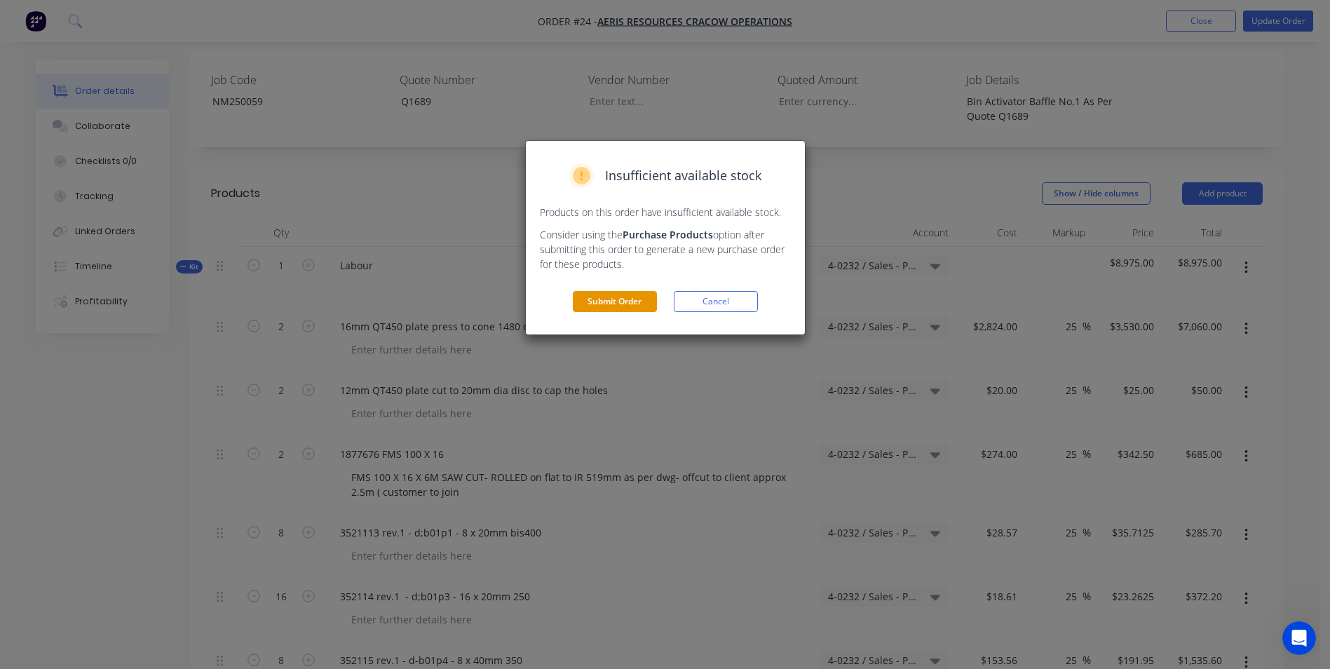
click at [606, 298] on button "Submit Order" at bounding box center [615, 301] width 84 height 21
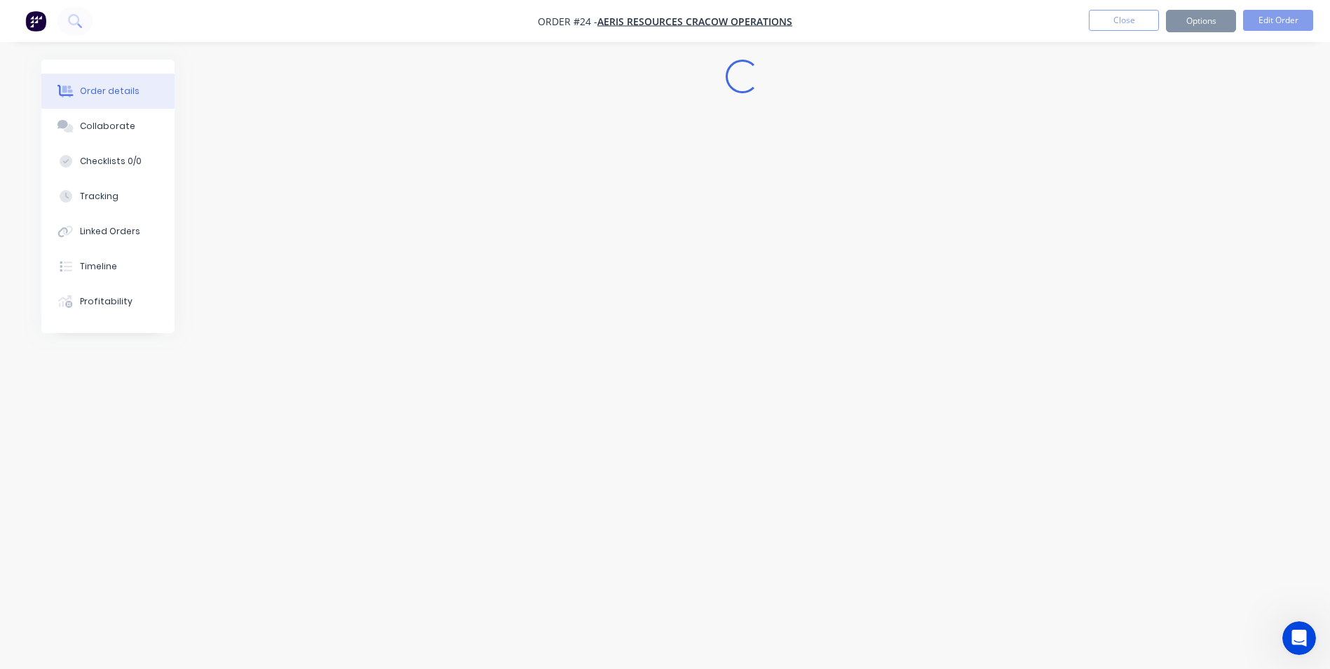
scroll to position [0, 0]
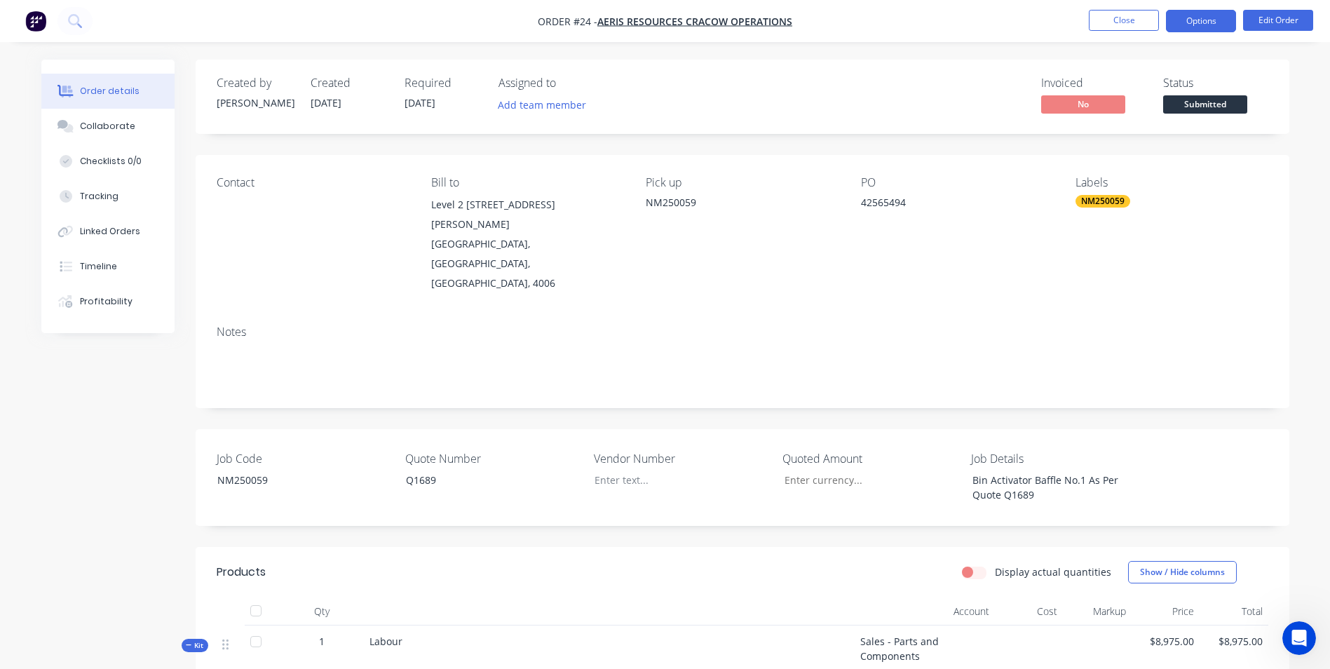
click at [1197, 20] on button "Options" at bounding box center [1201, 21] width 70 height 22
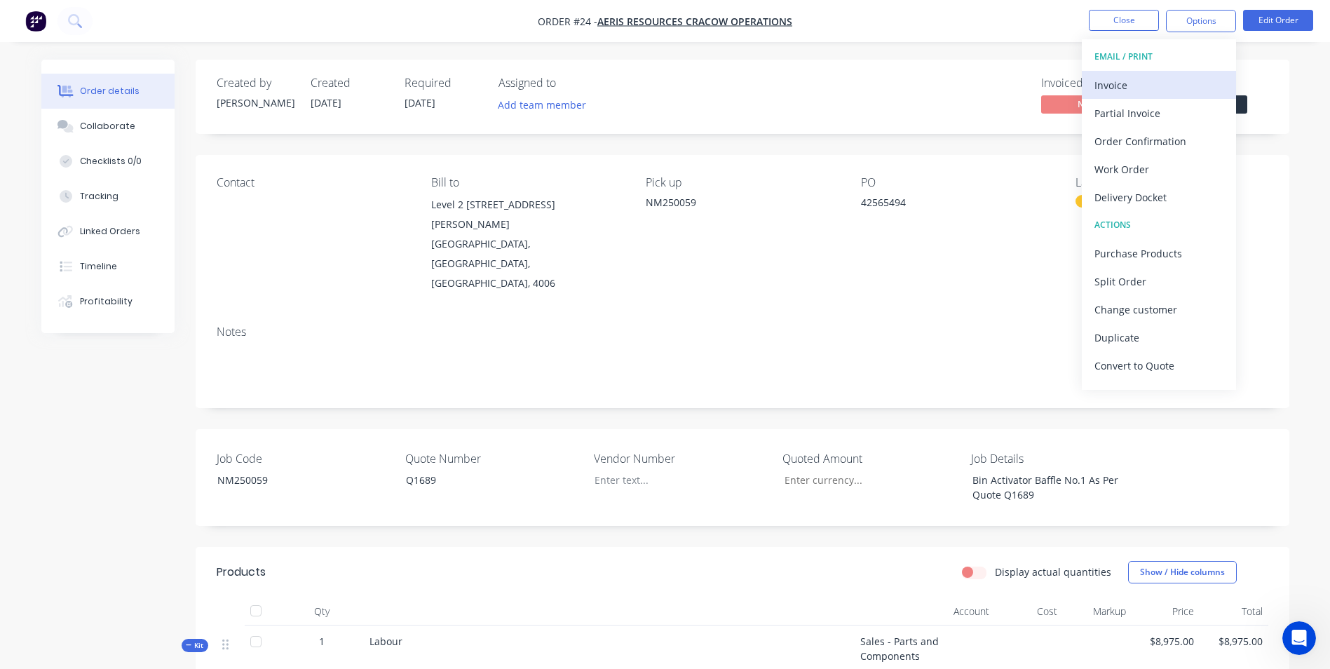
click at [1183, 90] on div "Invoice" at bounding box center [1158, 85] width 129 height 20
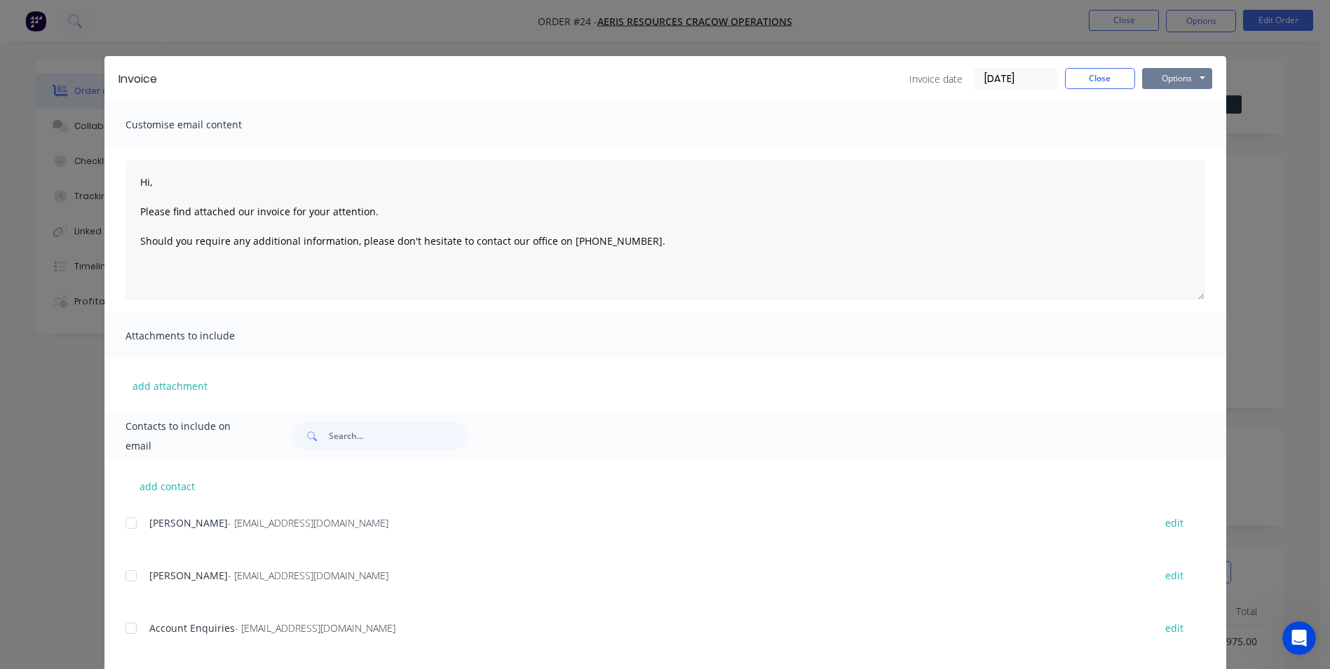
click at [1171, 79] on button "Options" at bounding box center [1177, 78] width 70 height 21
click at [1174, 102] on button "Preview" at bounding box center [1187, 103] width 90 height 23
click at [1166, 76] on button "Options" at bounding box center [1177, 78] width 70 height 21
click at [1167, 119] on button "Print" at bounding box center [1187, 126] width 90 height 23
click at [1109, 73] on button "Close" at bounding box center [1100, 78] width 70 height 21
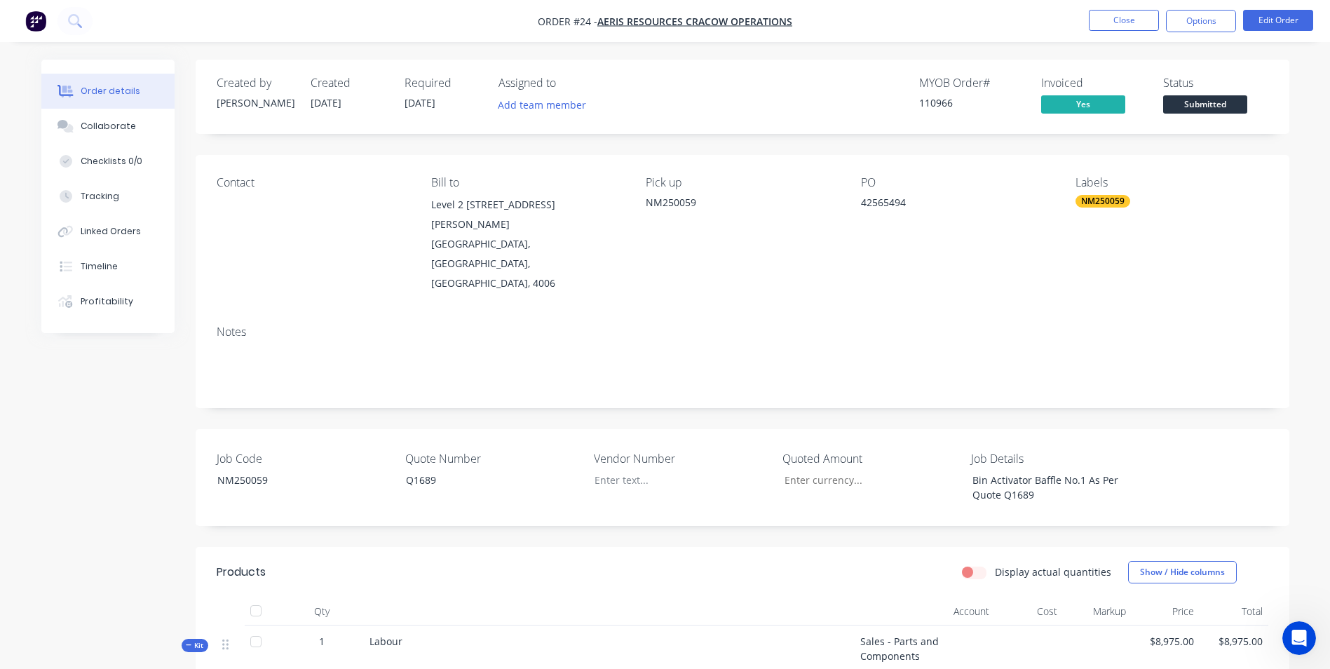
click at [1182, 100] on span "Submitted" at bounding box center [1205, 104] width 84 height 18
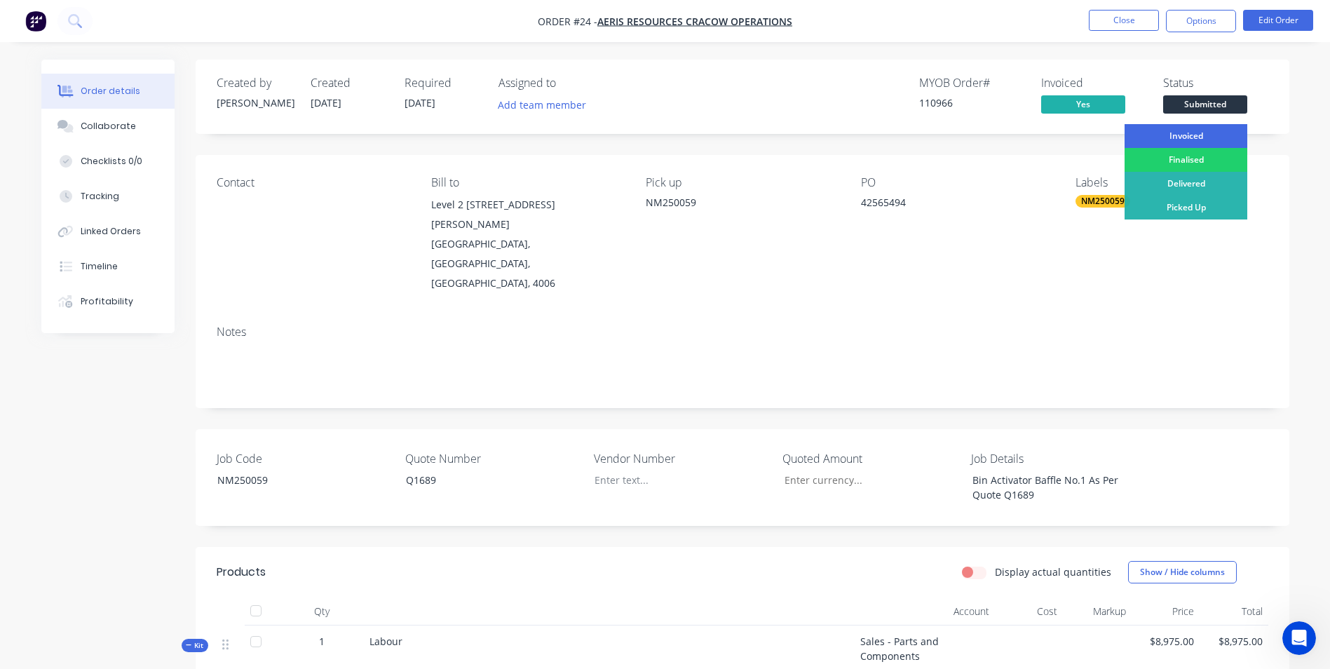
click at [1181, 135] on div "Invoiced" at bounding box center [1185, 136] width 123 height 24
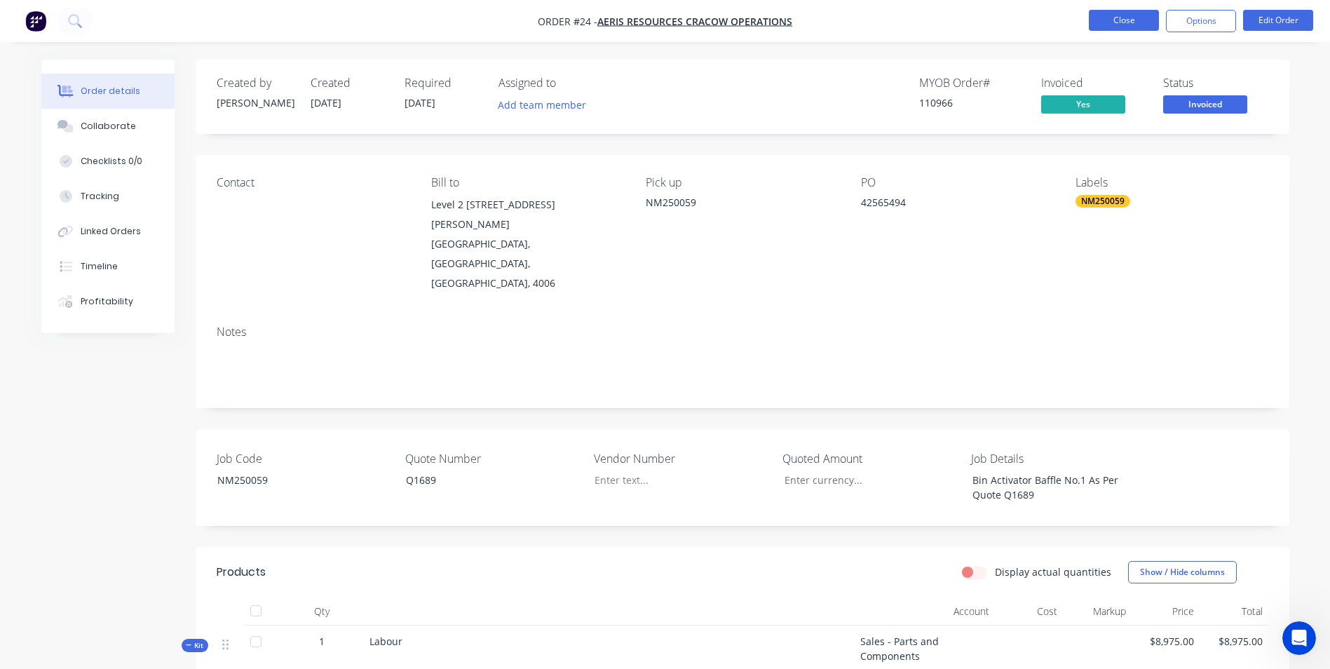
click at [1107, 19] on button "Close" at bounding box center [1124, 20] width 70 height 21
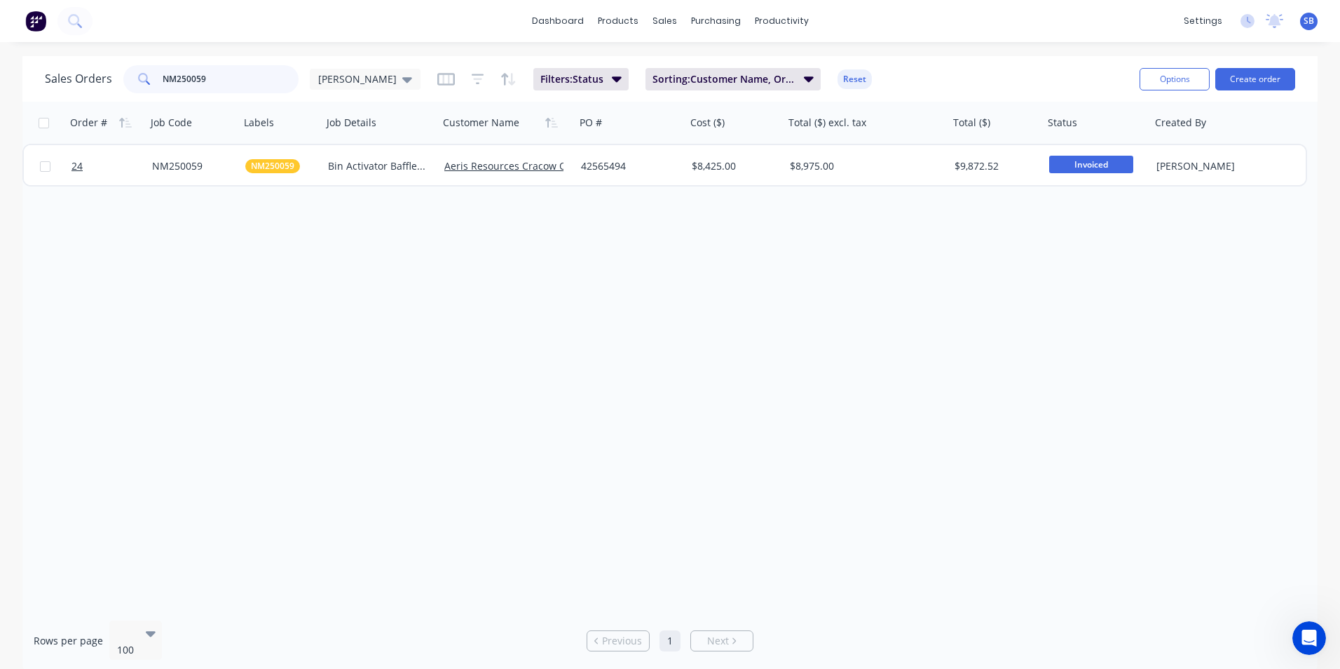
click at [208, 89] on input "NM250059" at bounding box center [231, 79] width 137 height 28
type input "NM250060"
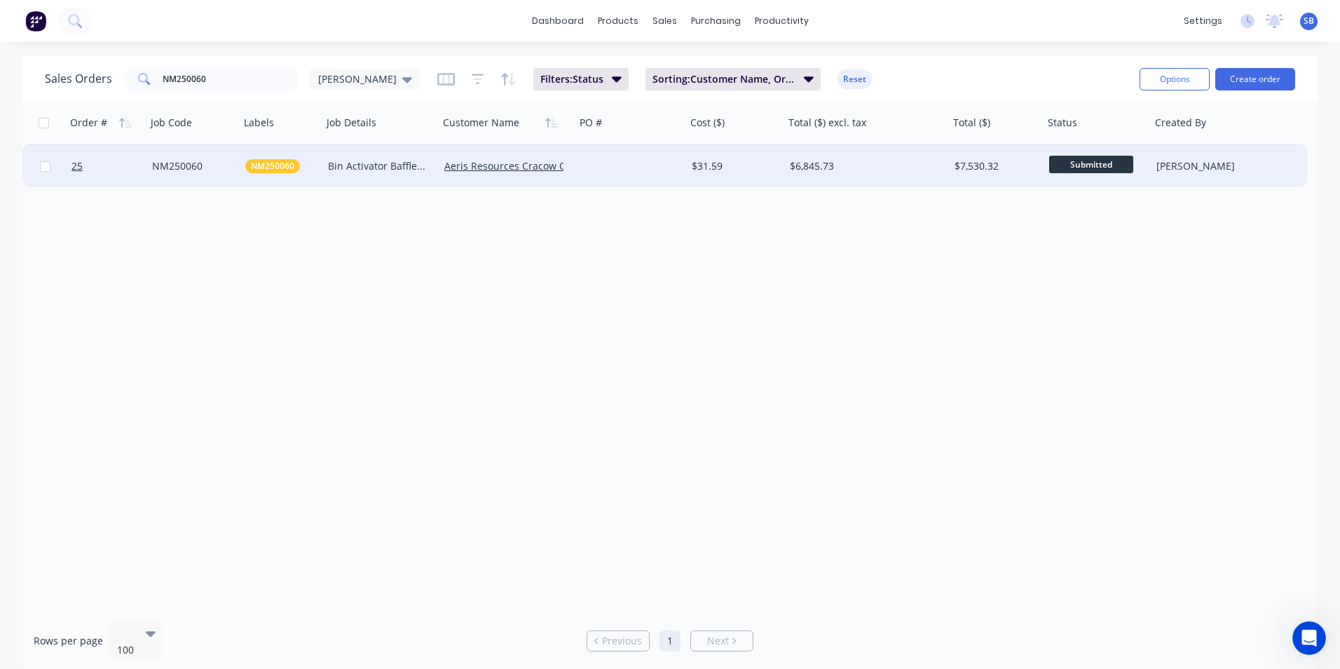
click at [789, 161] on div "$6,845.73" at bounding box center [866, 166] width 165 height 42
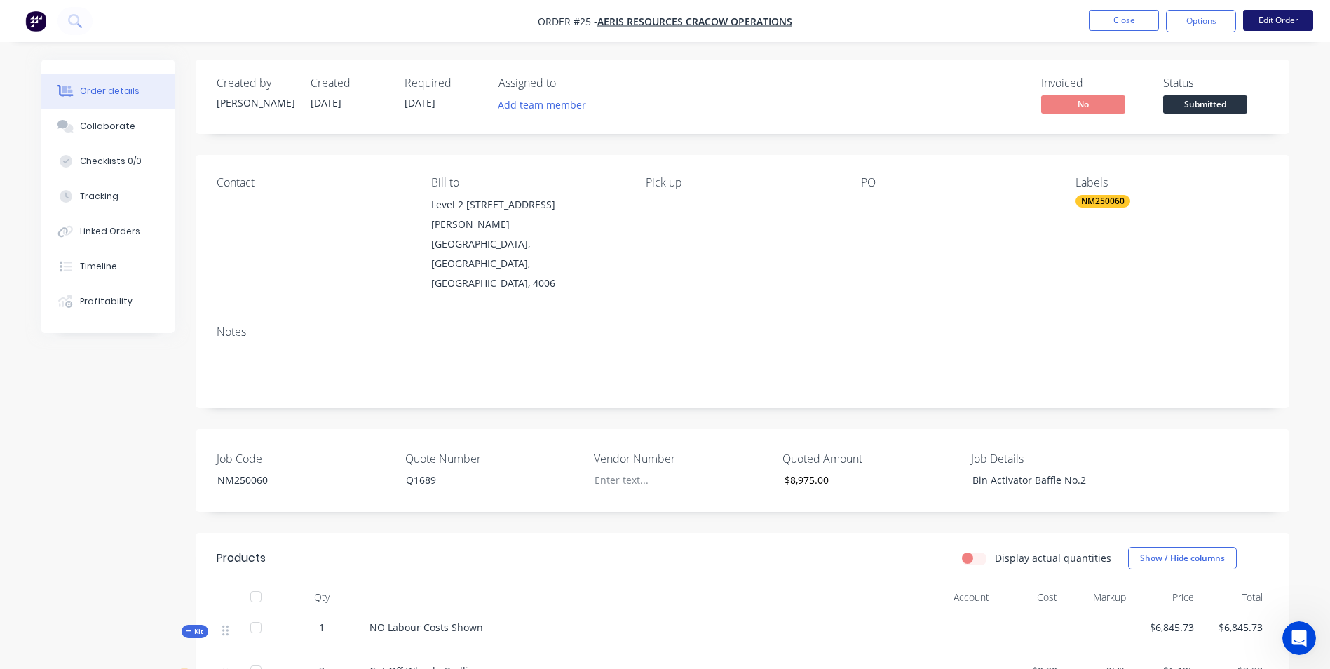
click at [1265, 26] on button "Edit Order" at bounding box center [1278, 20] width 70 height 21
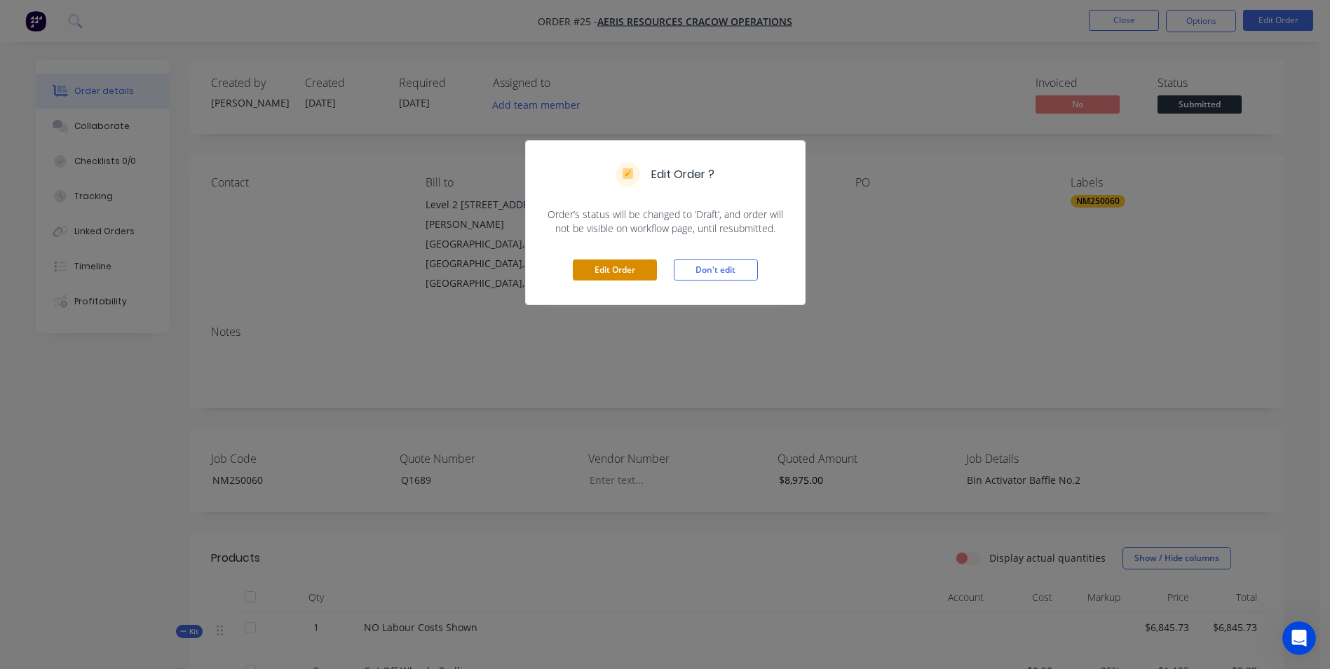
drag, startPoint x: 642, startPoint y: 277, endPoint x: 640, endPoint y: 268, distance: 8.7
click at [641, 275] on button "Edit Order" at bounding box center [615, 269] width 84 height 21
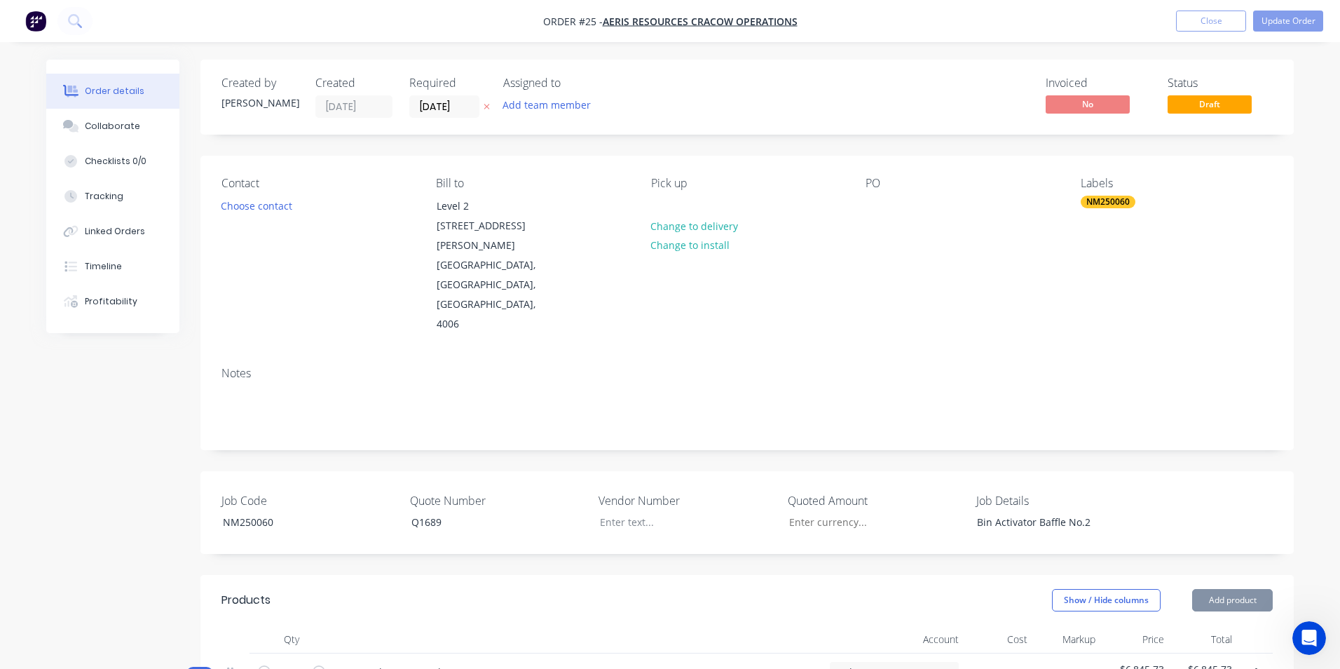
type input "$8,975.00"
click at [657, 210] on div at bounding box center [657, 206] width 22 height 20
click at [854, 204] on div "Contact Choose contact [PERSON_NAME] to Level 2 [STREET_ADDRESS][PERSON_NAME] P…" at bounding box center [742, 256] width 1093 height 200
click at [866, 205] on div at bounding box center [872, 206] width 22 height 20
click at [868, 283] on div "PO 4256495" at bounding box center [957, 256] width 192 height 158
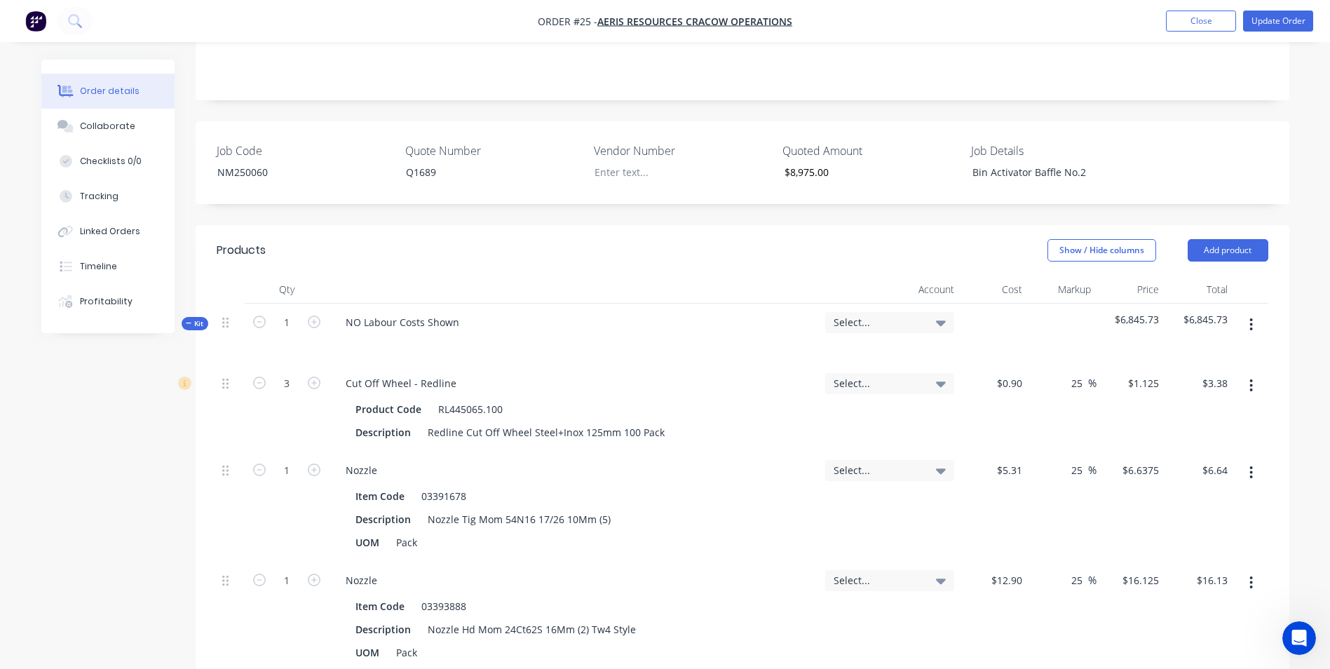
scroll to position [350, 0]
click at [340, 161] on div "NM250060" at bounding box center [293, 171] width 175 height 20
click at [417, 161] on div "Q1689" at bounding box center [482, 171] width 175 height 20
click at [793, 161] on input "$8975" at bounding box center [864, 171] width 185 height 21
type input "$8,975.00"
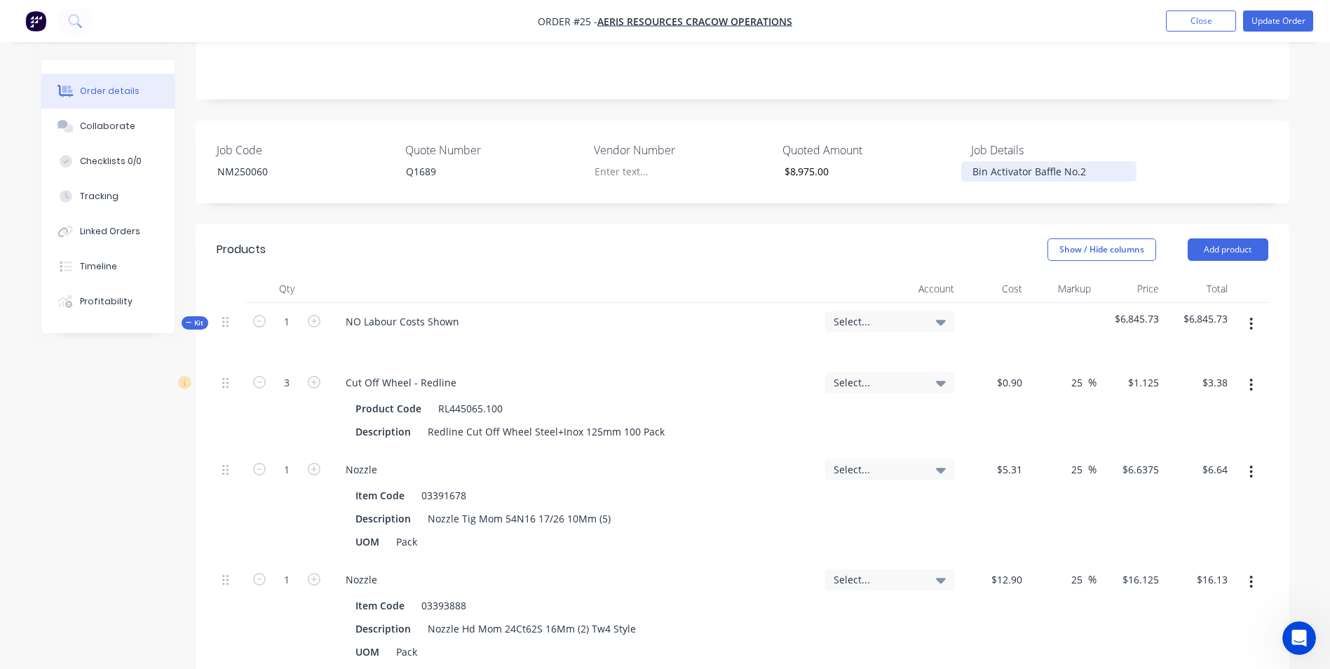
click at [1107, 161] on div "Bin Activator Baffle No.2" at bounding box center [1048, 171] width 175 height 20
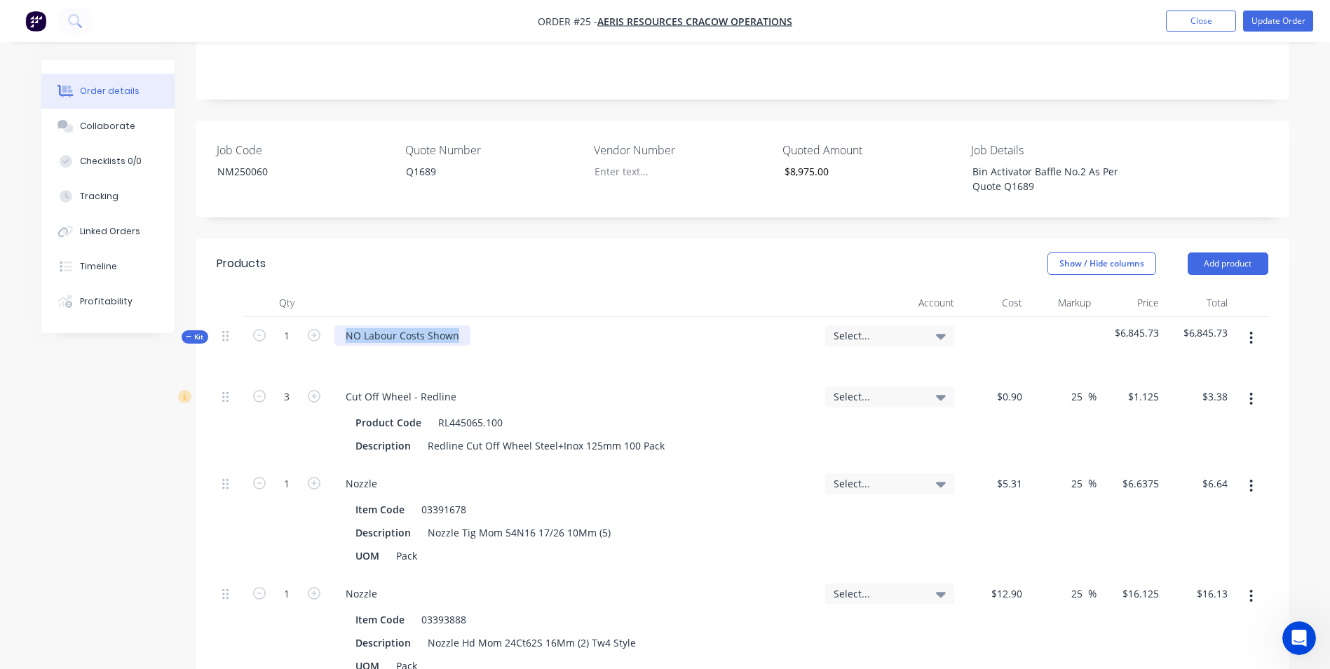
drag, startPoint x: 464, startPoint y: 294, endPoint x: 232, endPoint y: 277, distance: 232.6
click at [232, 317] on div "Kit 1 NO Labour Costs Shown Select... $6,845.73 $6,845.73" at bounding box center [742, 347] width 1051 height 61
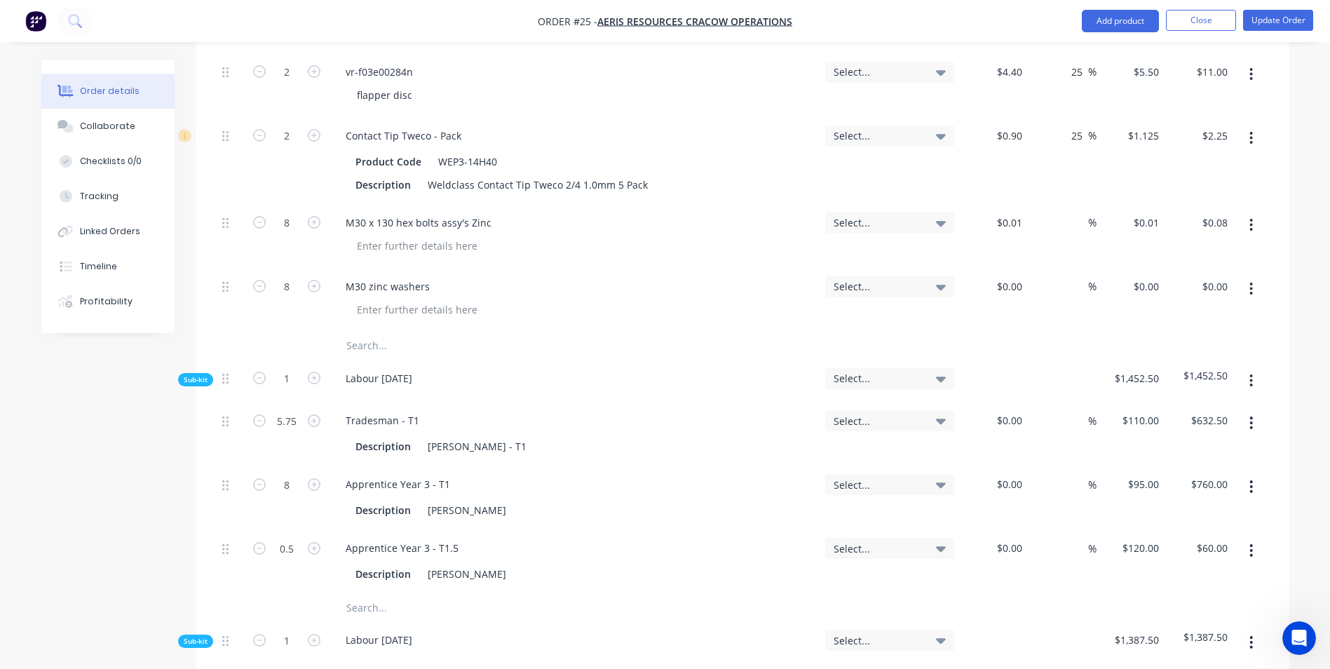
scroll to position [1121, 0]
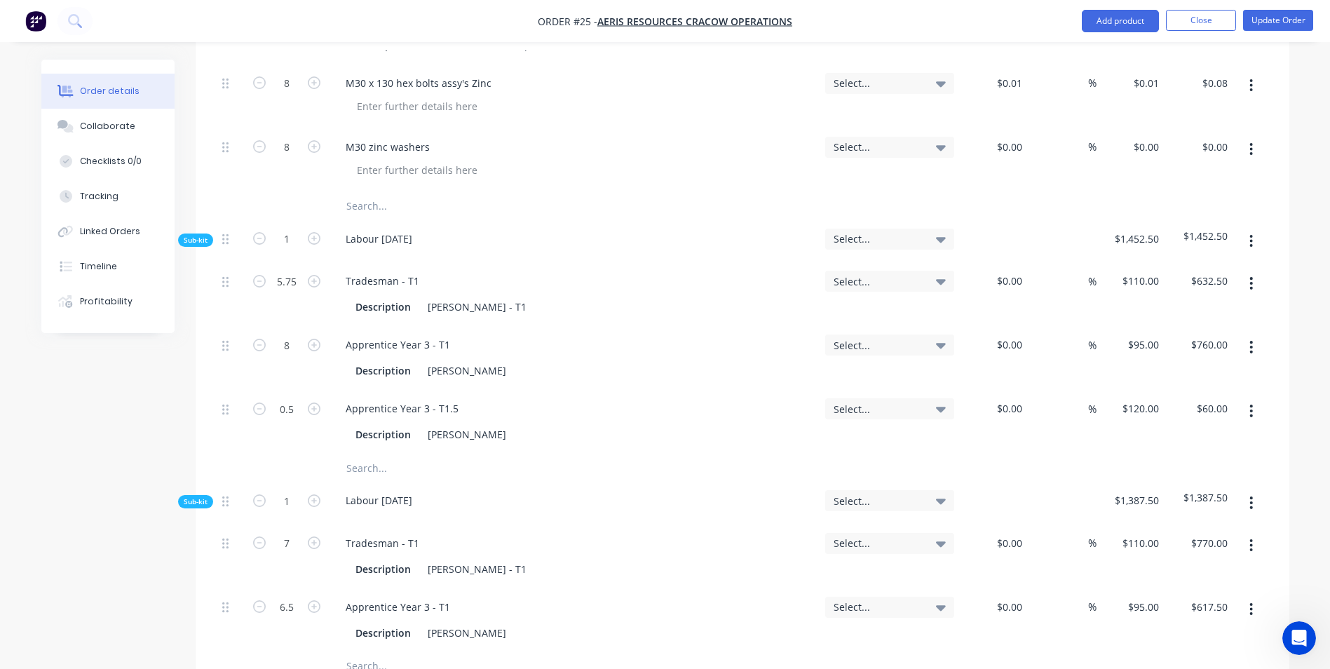
click at [415, 192] on input "text" at bounding box center [486, 206] width 280 height 28
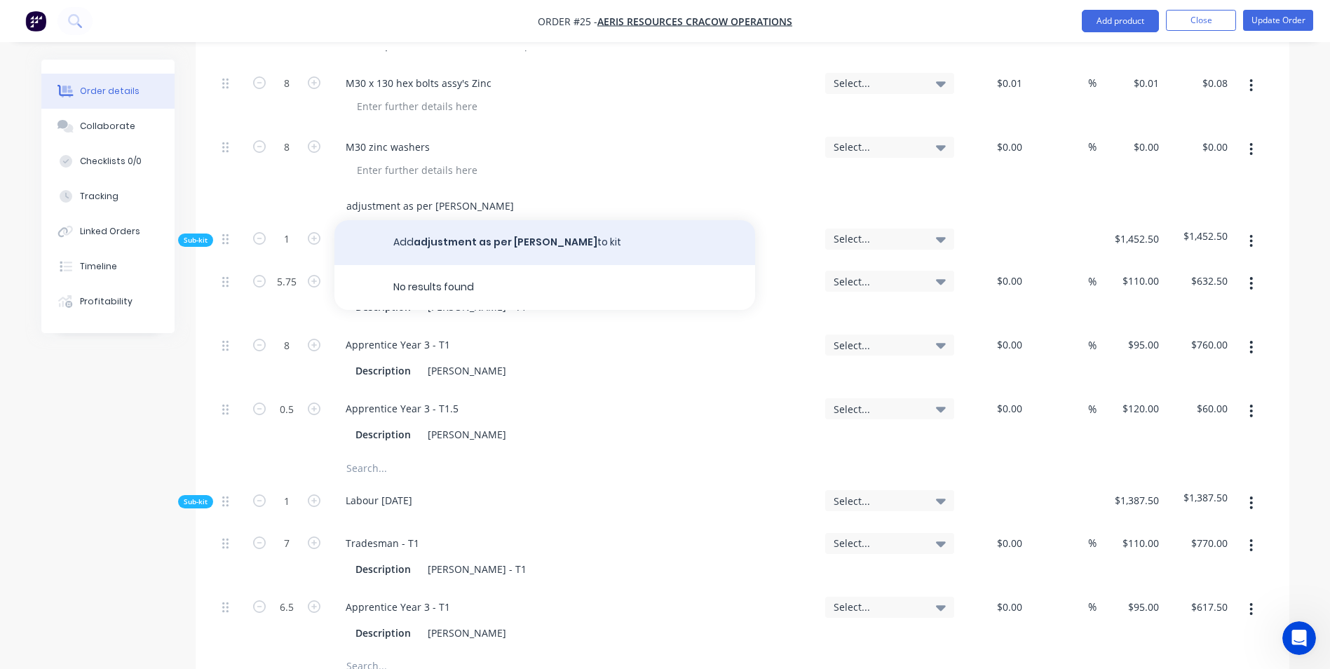
type input "adjustment as per [PERSON_NAME]"
click at [477, 220] on button "Add adjustment as per [PERSON_NAME] to kit" at bounding box center [544, 242] width 421 height 45
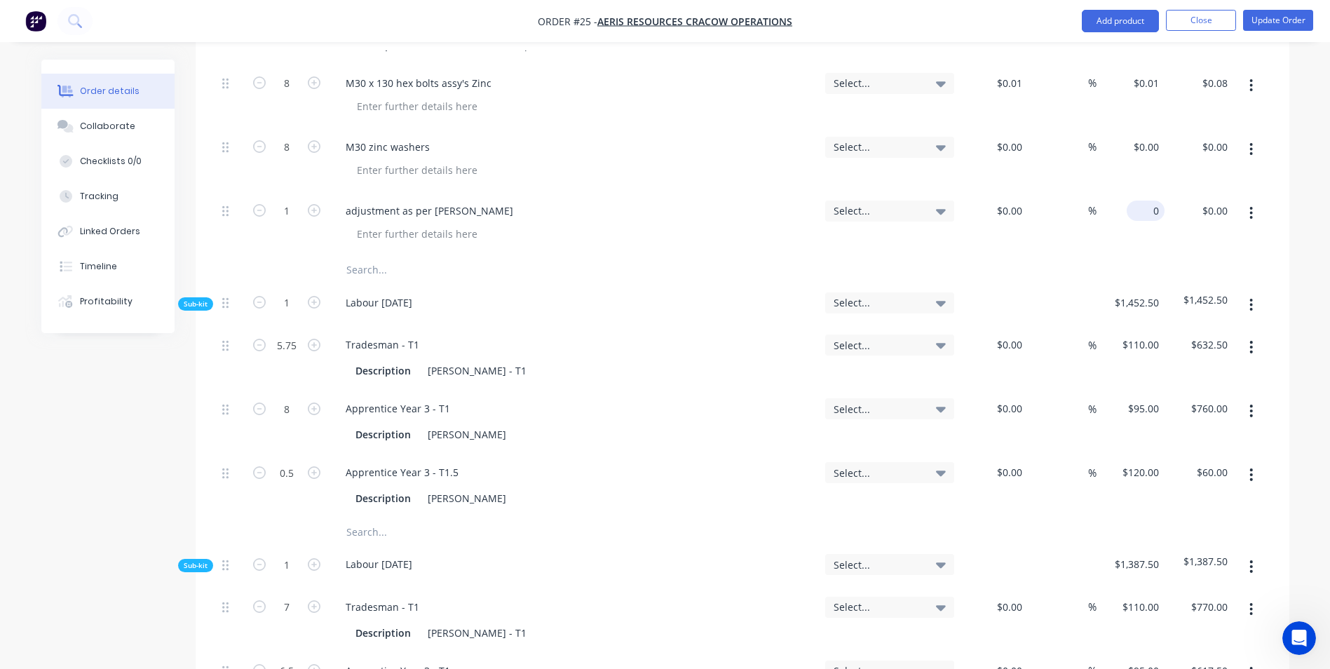
click at [1133, 192] on div "0 $0.00" at bounding box center [1130, 224] width 69 height 64
type input "$2,129.27"
click at [744, 205] on div "adjustment as per [PERSON_NAME]" at bounding box center [574, 224] width 491 height 64
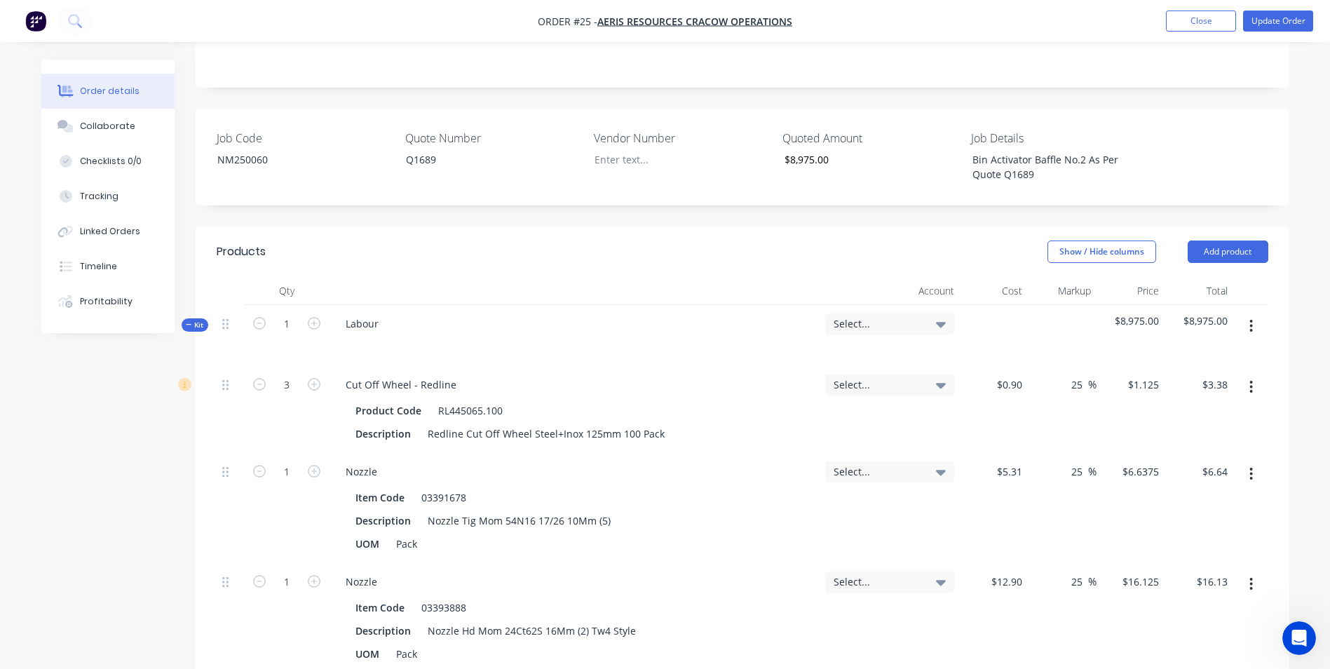
scroll to position [280, 0]
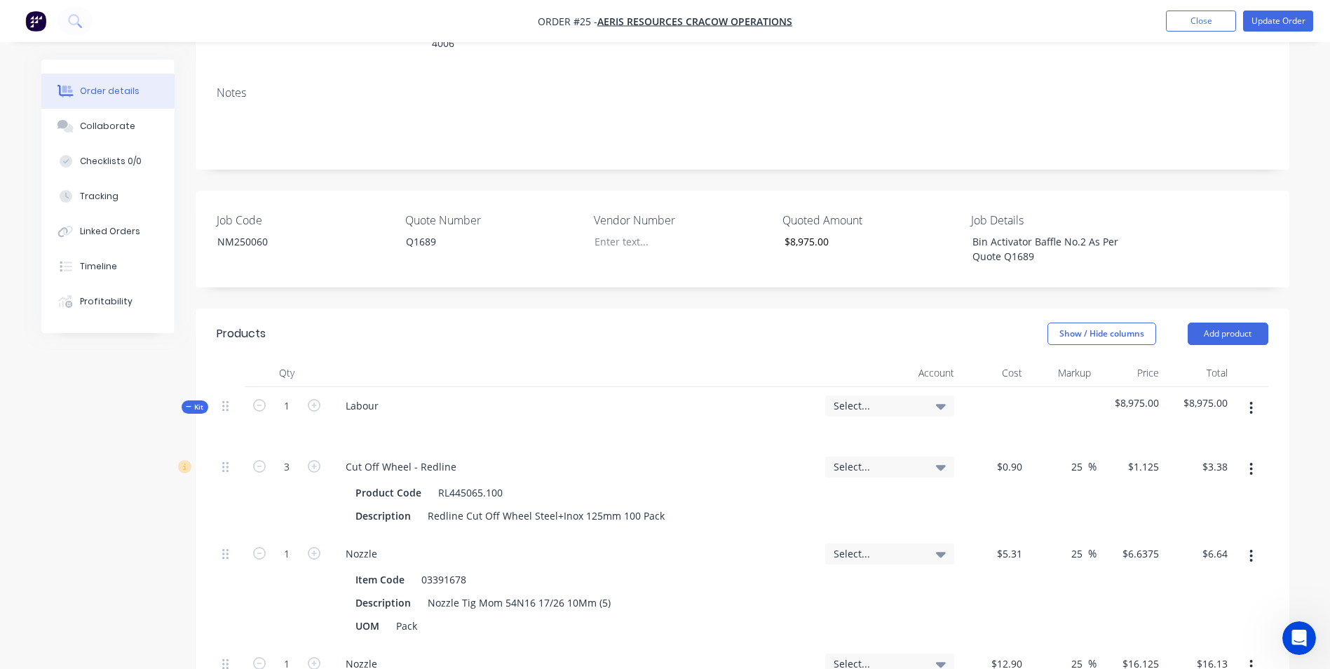
click at [868, 395] on div "Select..." at bounding box center [889, 405] width 129 height 21
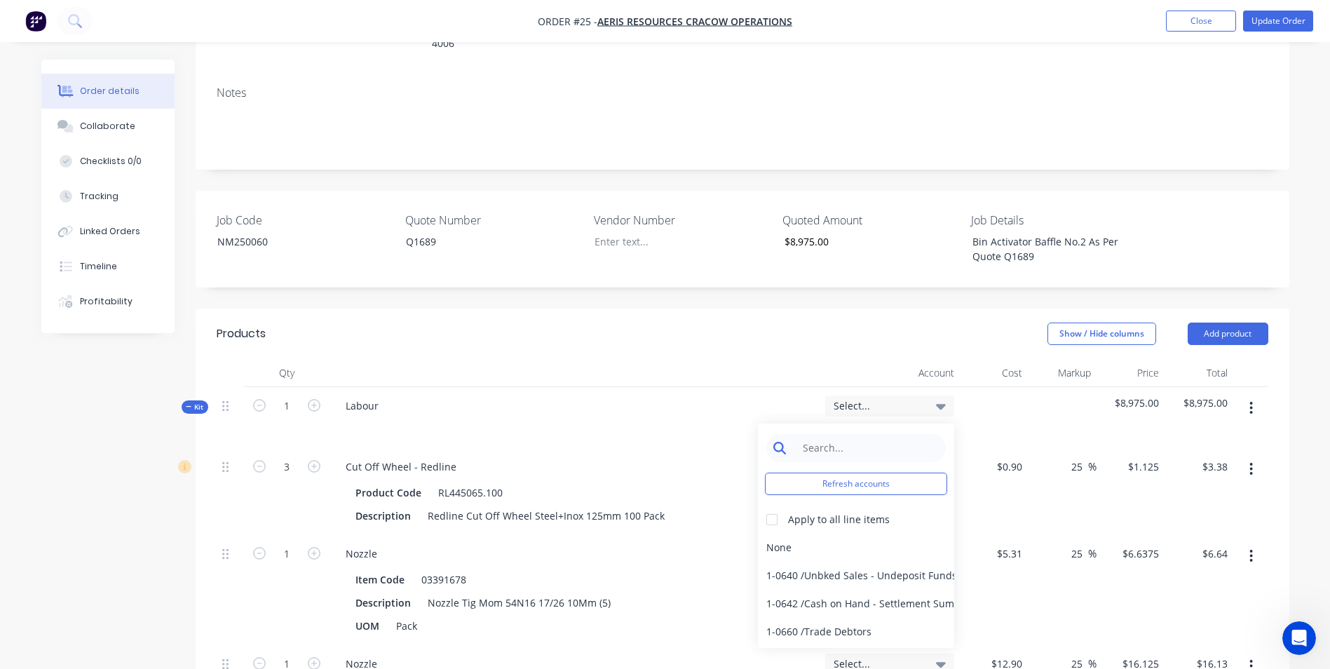
click at [853, 434] on input at bounding box center [867, 448] width 144 height 28
type input "sales"
click at [769, 505] on div at bounding box center [772, 519] width 28 height 28
click at [813, 589] on div "4-0232 / Sales - Parts and Components" at bounding box center [856, 603] width 196 height 28
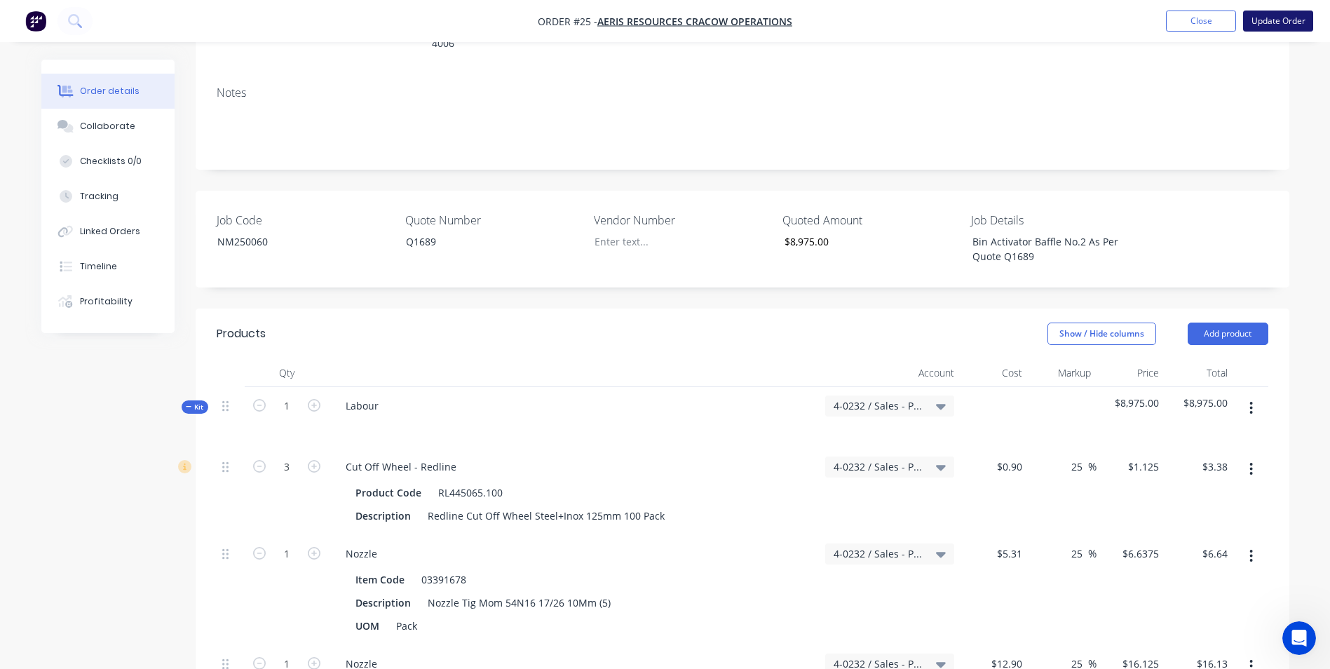
click at [1284, 24] on button "Update Order" at bounding box center [1278, 21] width 70 height 21
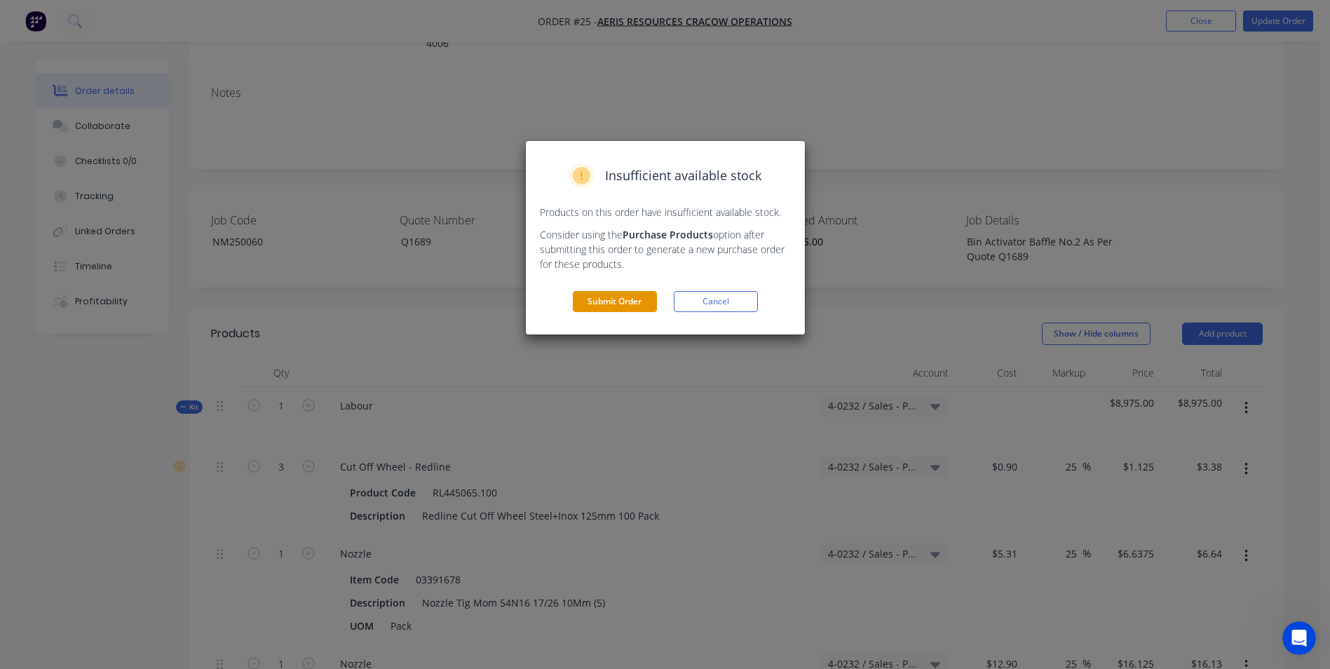
click at [628, 299] on button "Submit Order" at bounding box center [615, 301] width 84 height 21
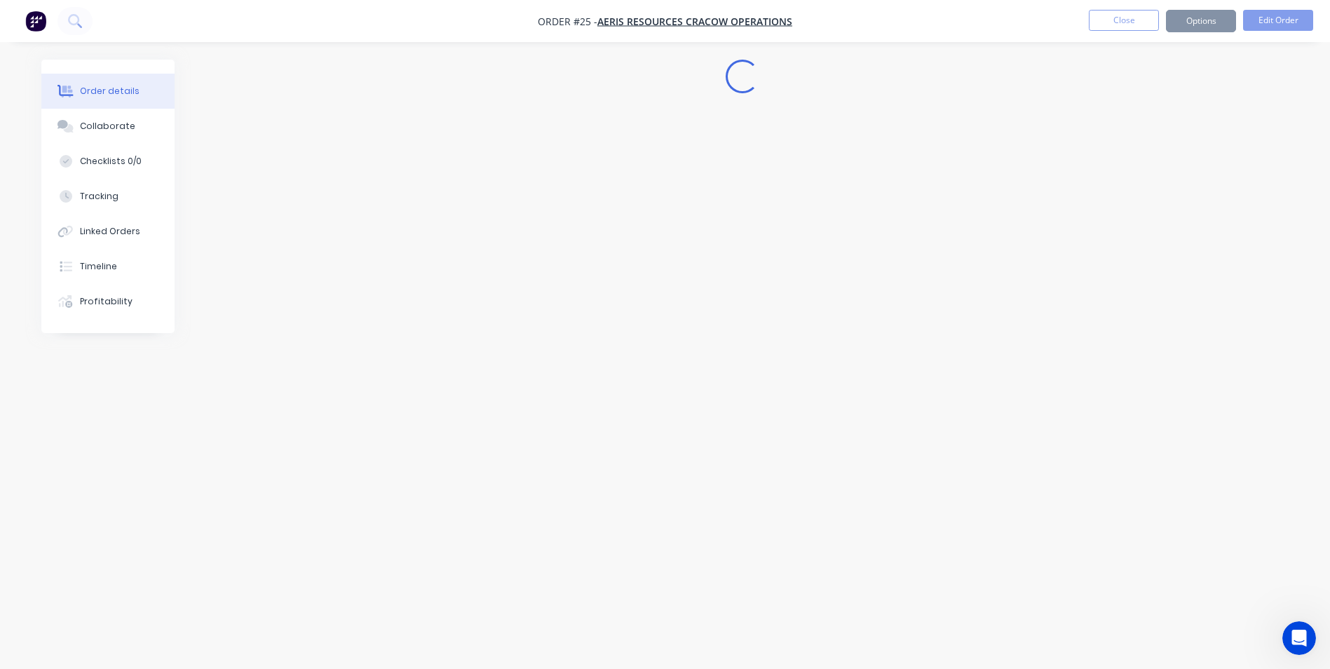
scroll to position [0, 0]
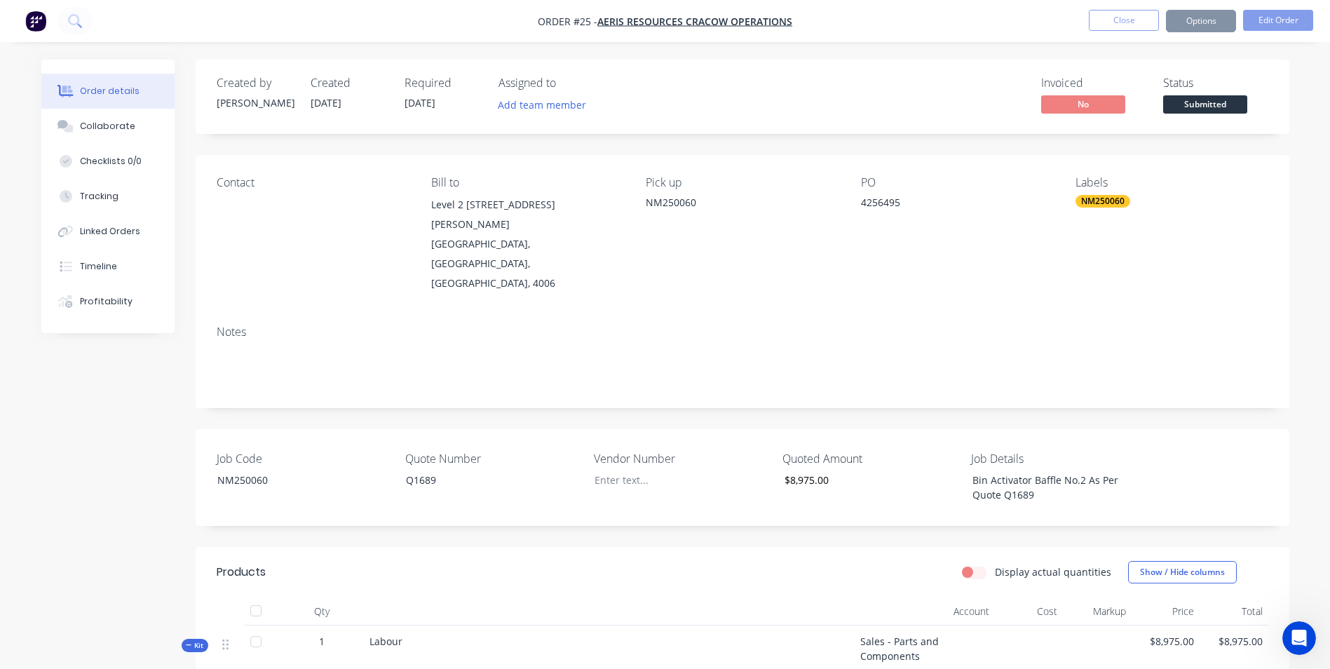
click at [1181, 29] on button "Options" at bounding box center [1201, 21] width 70 height 22
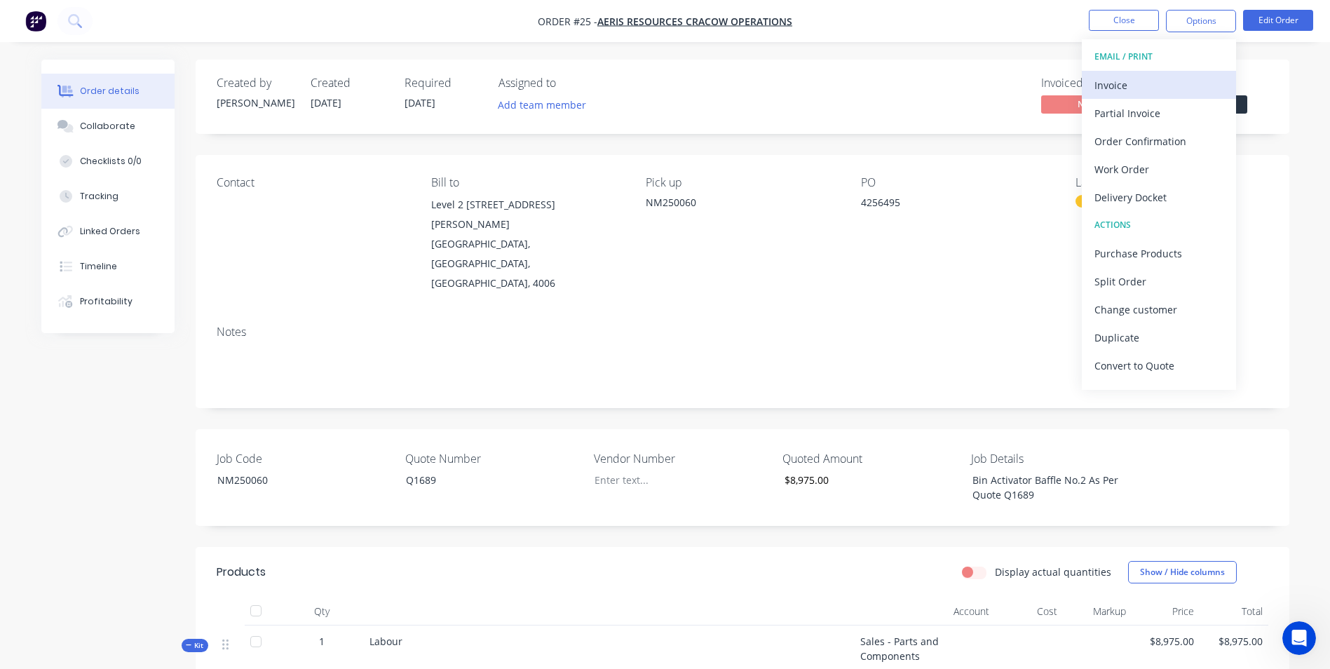
click at [1143, 83] on div "Invoice" at bounding box center [1158, 85] width 129 height 20
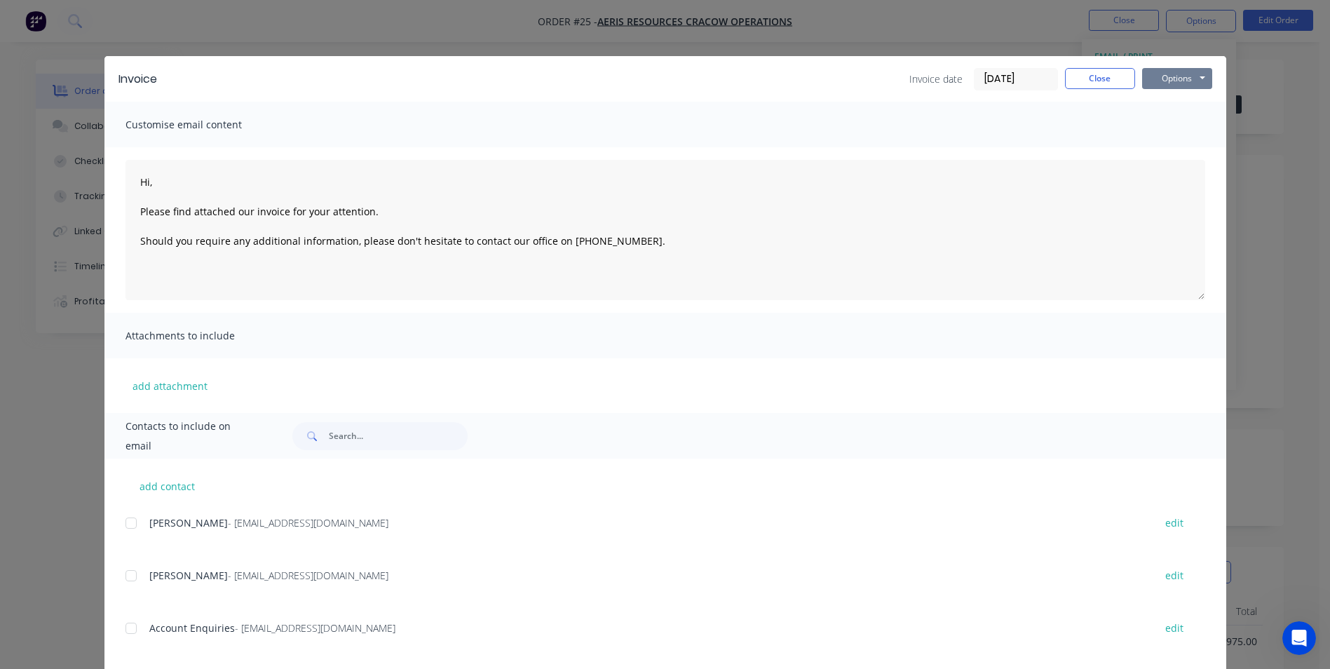
click at [1176, 88] on div "Invoice Invoice date [DATE] Close Options Preview Print Email" at bounding box center [664, 79] width 1121 height 46
click at [1175, 78] on button "Options" at bounding box center [1177, 78] width 70 height 21
click at [1177, 101] on button "Preview" at bounding box center [1187, 103] width 90 height 23
click at [1157, 77] on button "Options" at bounding box center [1177, 78] width 70 height 21
click at [1159, 121] on button "Print" at bounding box center [1187, 126] width 90 height 23
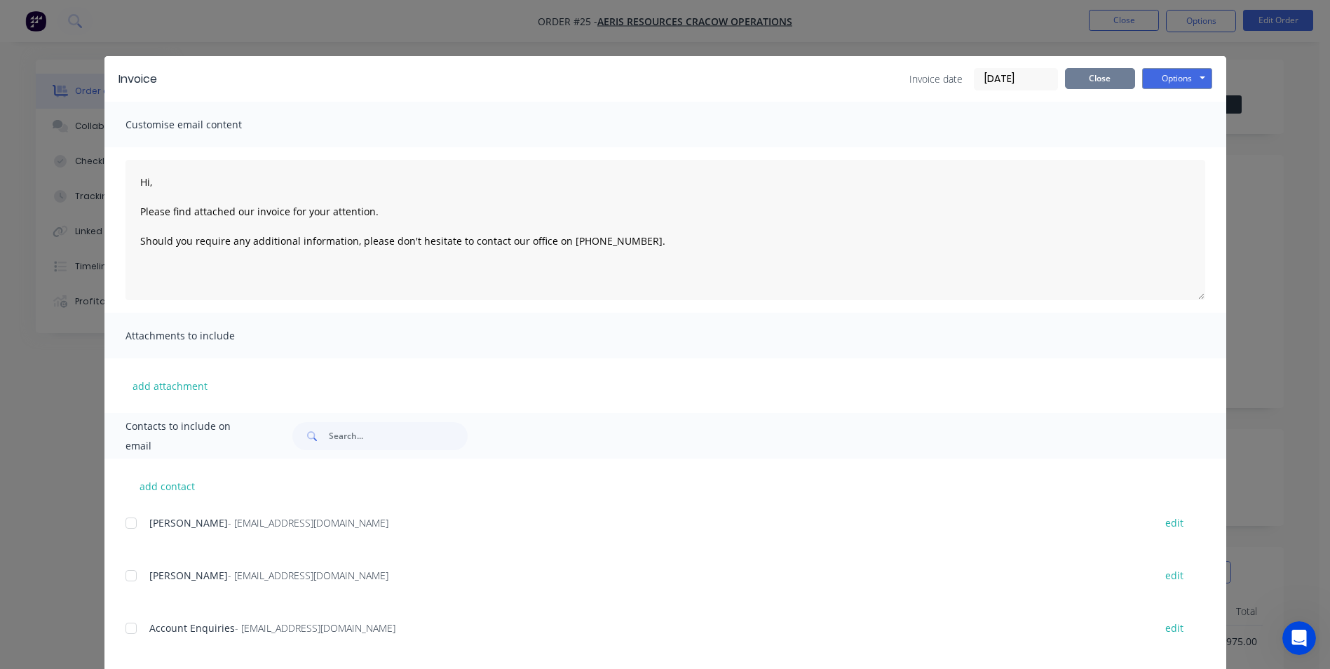
click at [1103, 81] on button "Close" at bounding box center [1100, 78] width 70 height 21
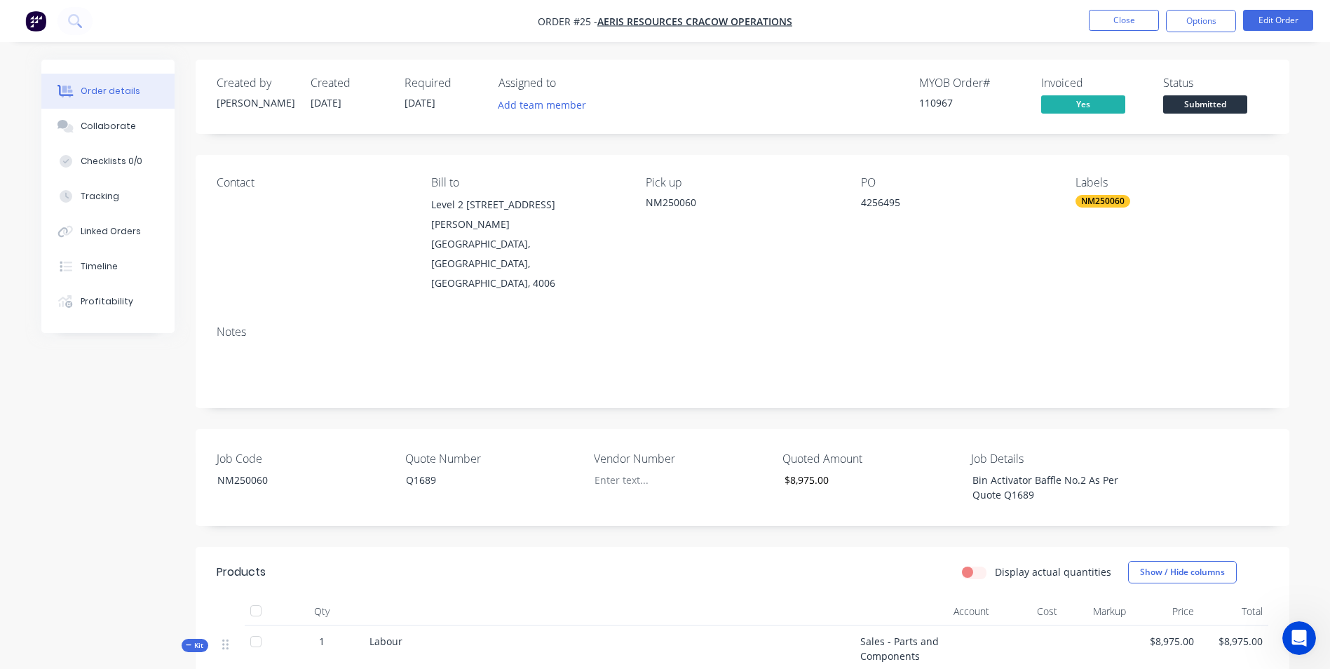
click at [1218, 105] on span "Submitted" at bounding box center [1205, 104] width 84 height 18
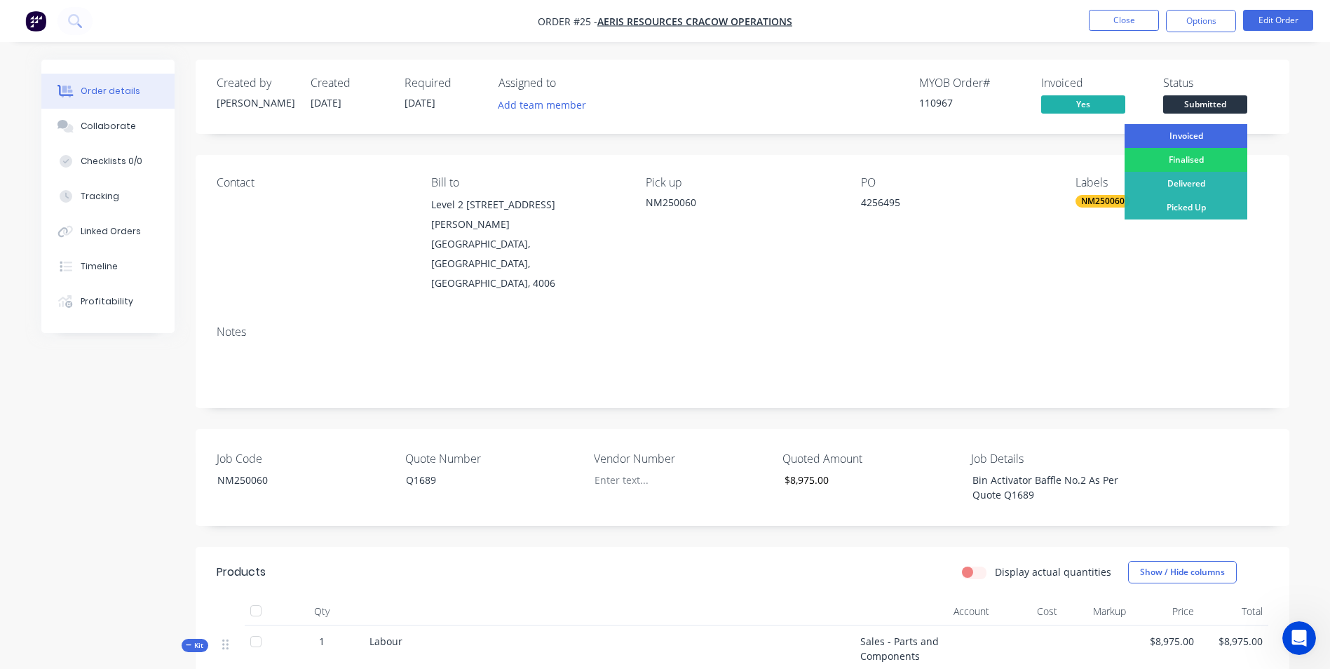
click at [1211, 130] on div "Invoiced" at bounding box center [1185, 136] width 123 height 24
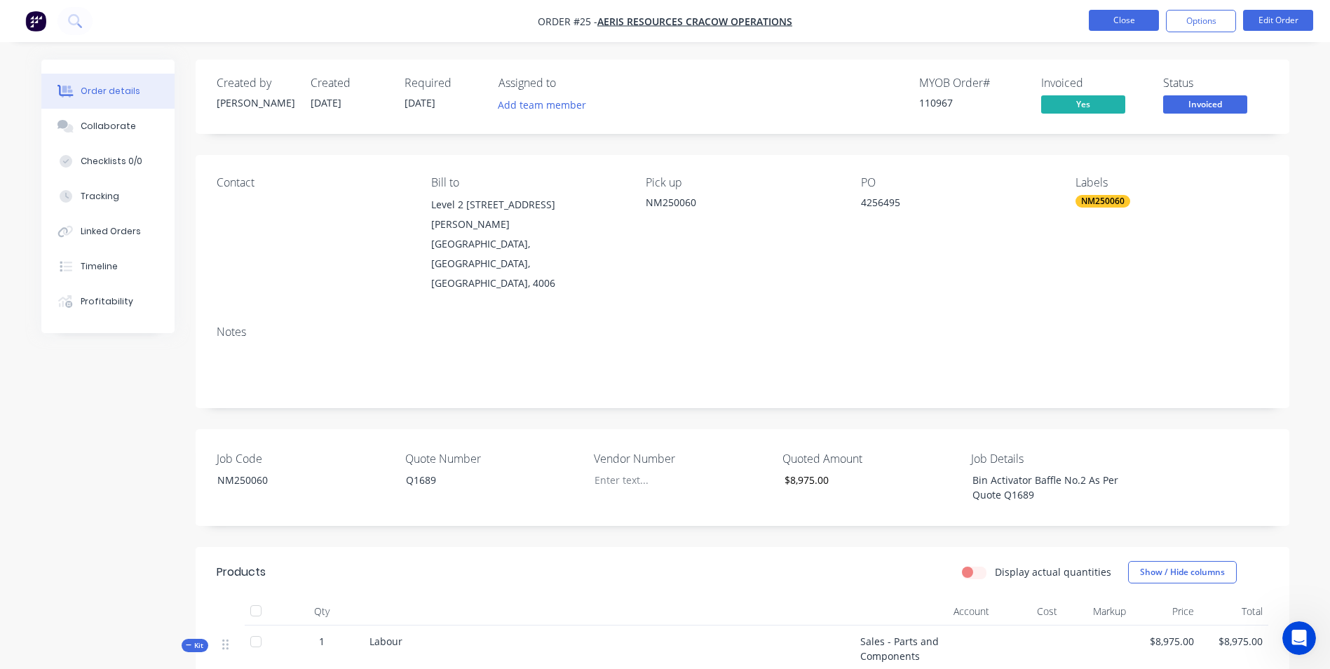
click at [1115, 22] on button "Close" at bounding box center [1124, 20] width 70 height 21
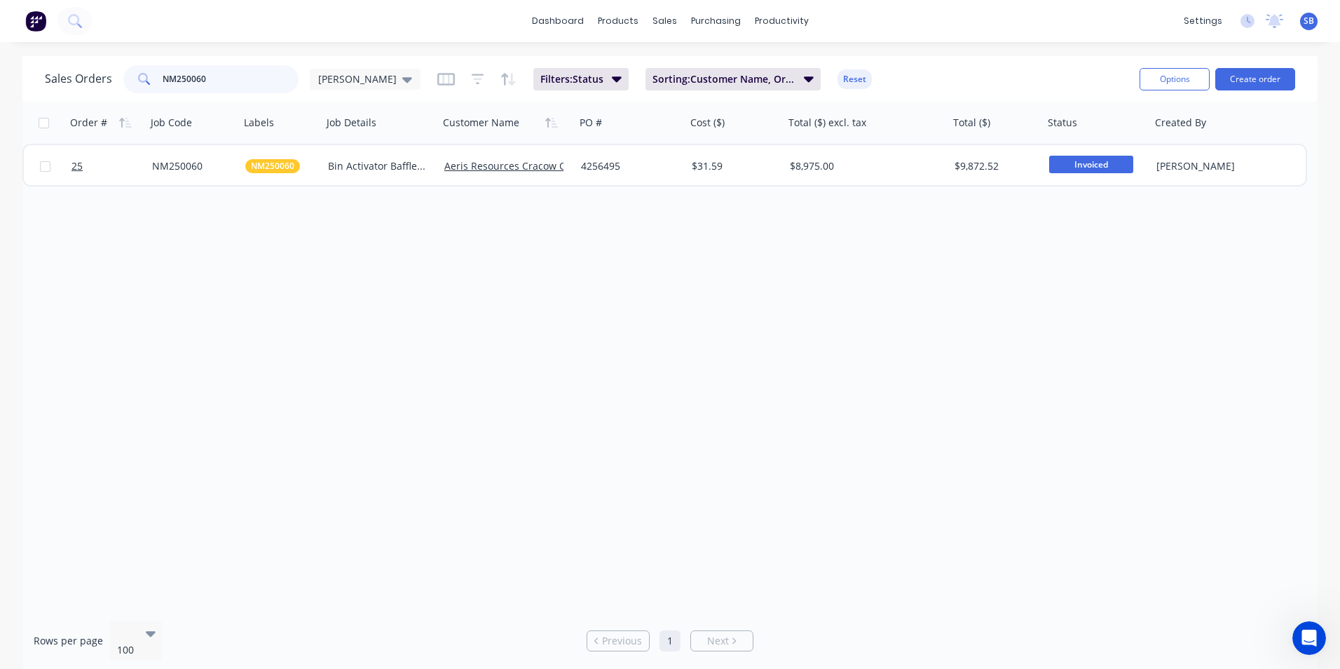
click at [252, 75] on input "NM250060" at bounding box center [231, 79] width 137 height 28
type input "NM250061"
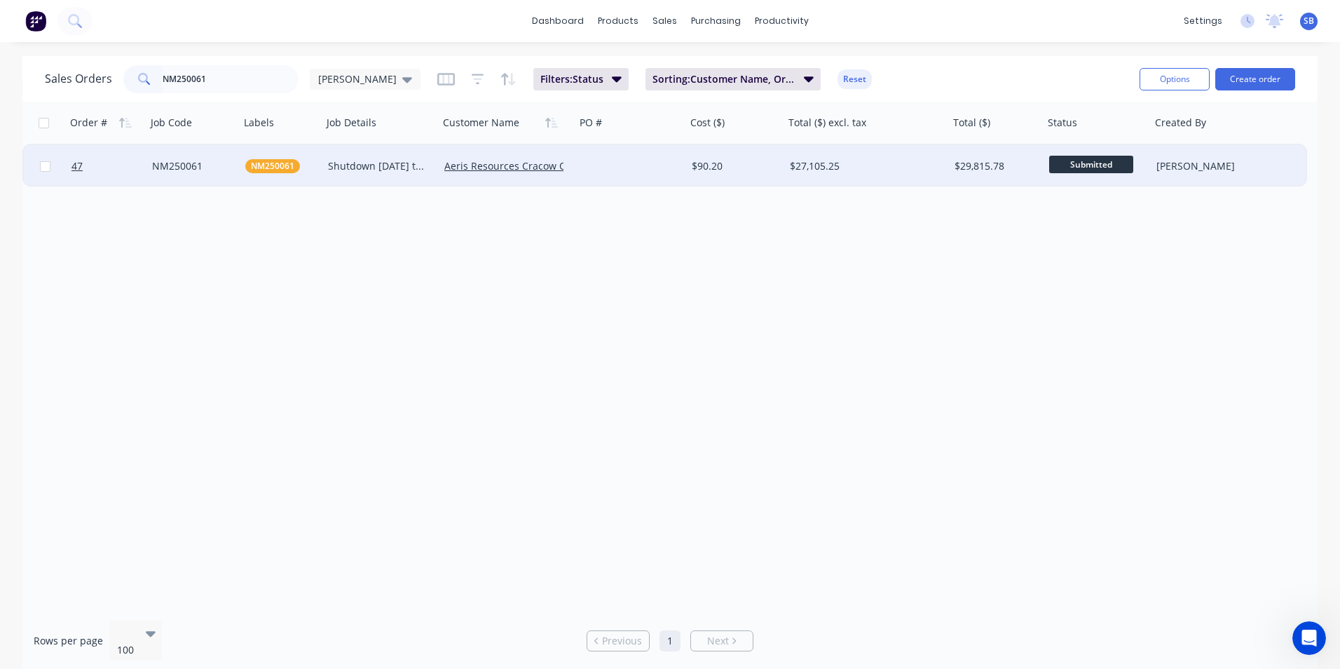
click at [840, 170] on div "$27,105.25" at bounding box center [863, 166] width 146 height 14
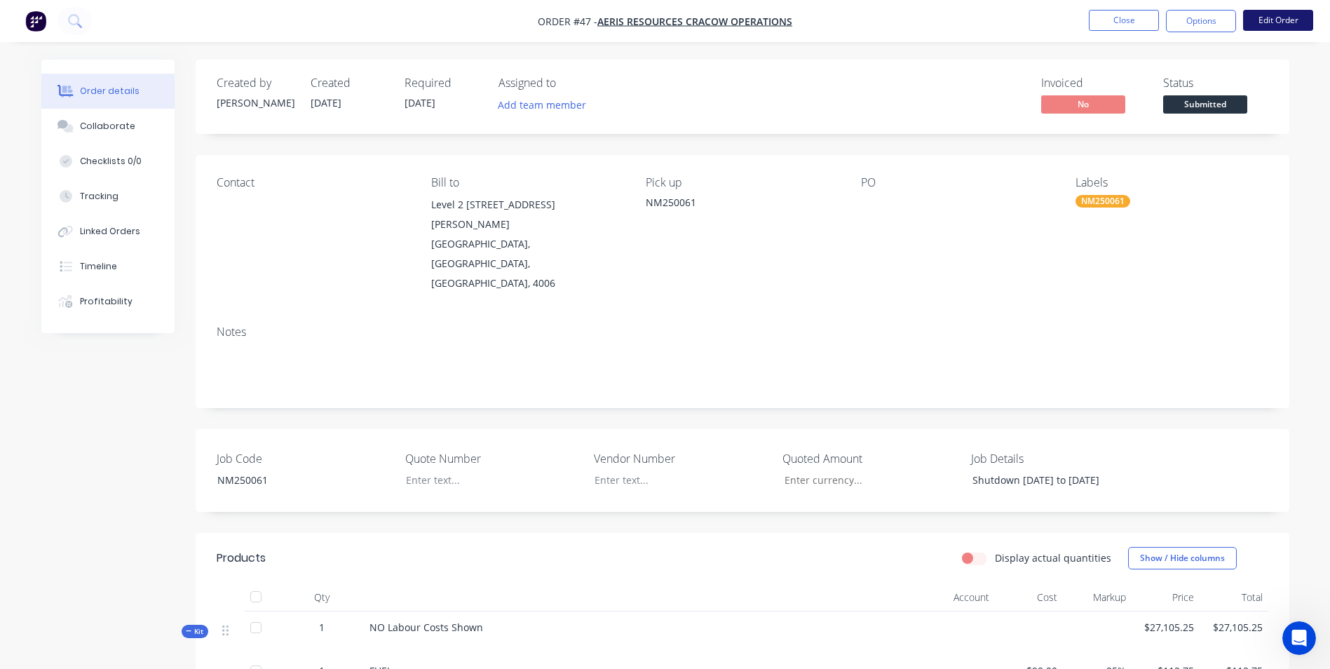
click at [1264, 23] on button "Edit Order" at bounding box center [1278, 20] width 70 height 21
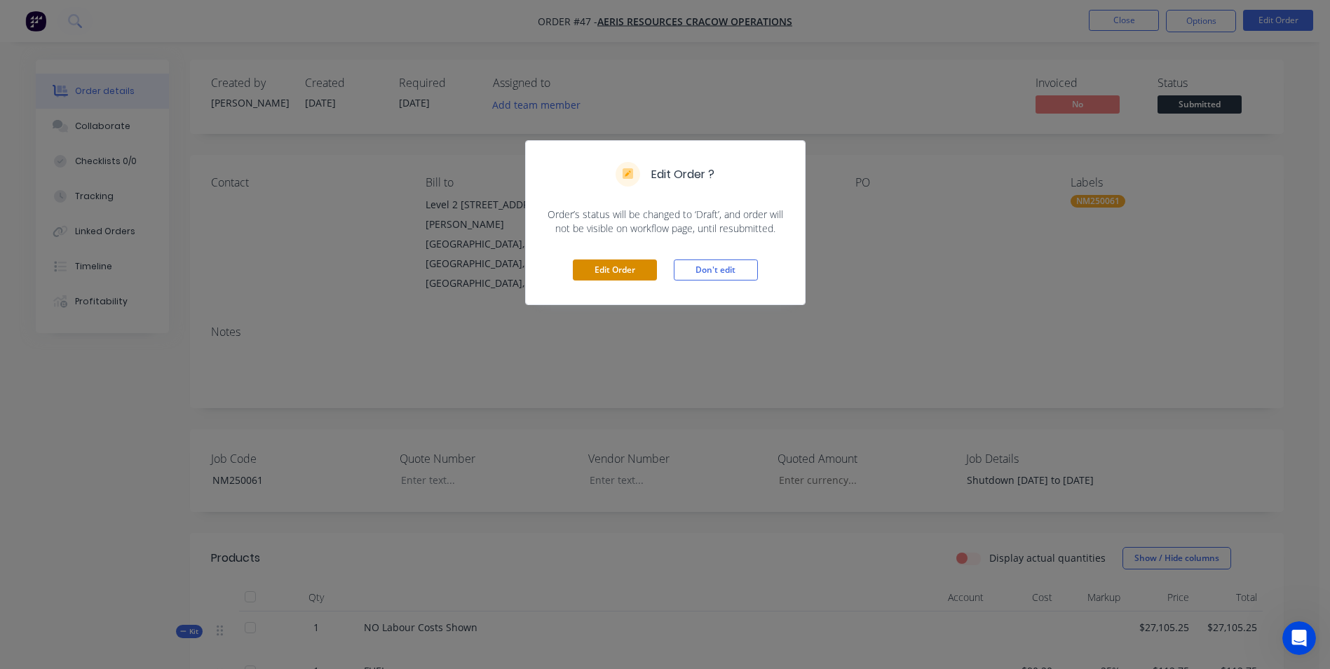
click at [630, 271] on button "Edit Order" at bounding box center [615, 269] width 84 height 21
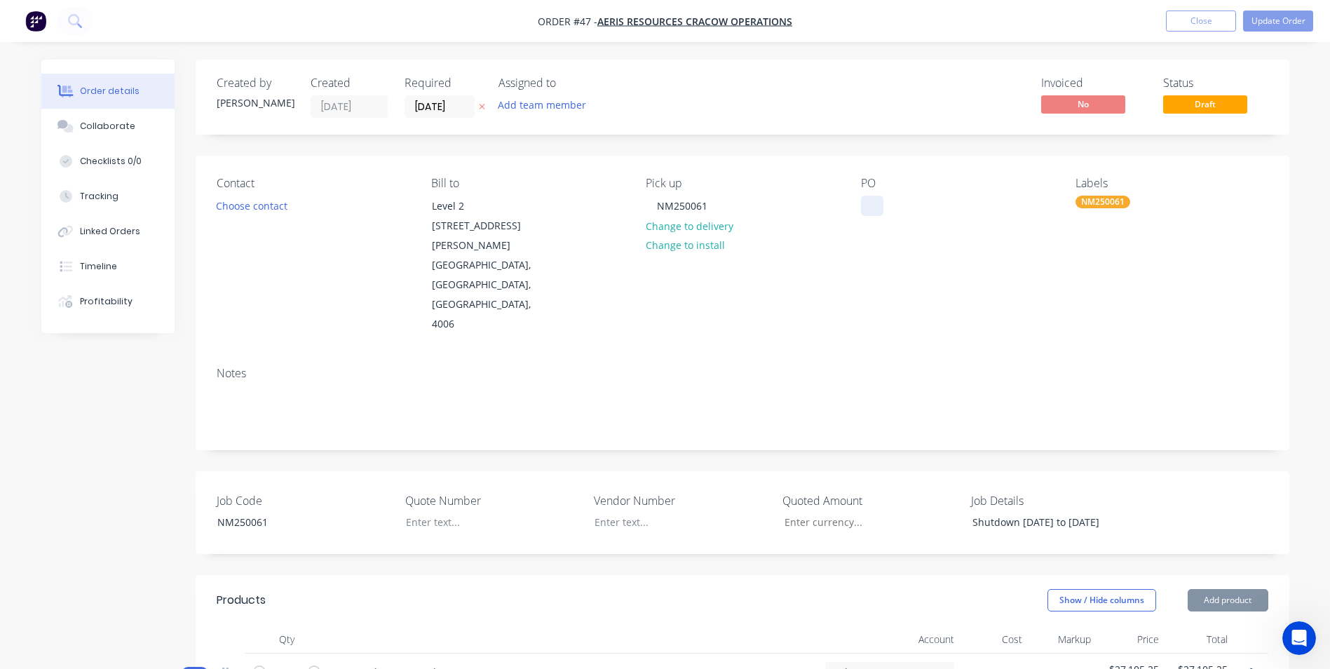
click at [870, 207] on div at bounding box center [872, 206] width 22 height 20
click at [450, 512] on div at bounding box center [482, 522] width 175 height 20
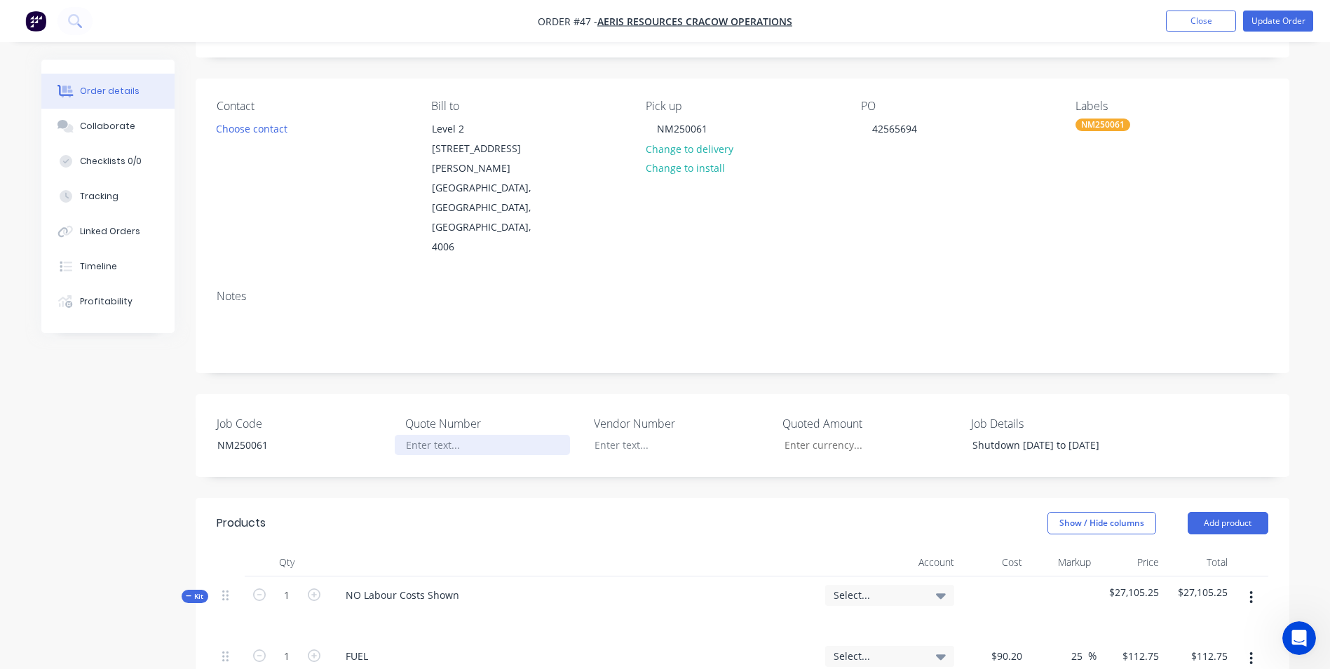
scroll to position [280, 0]
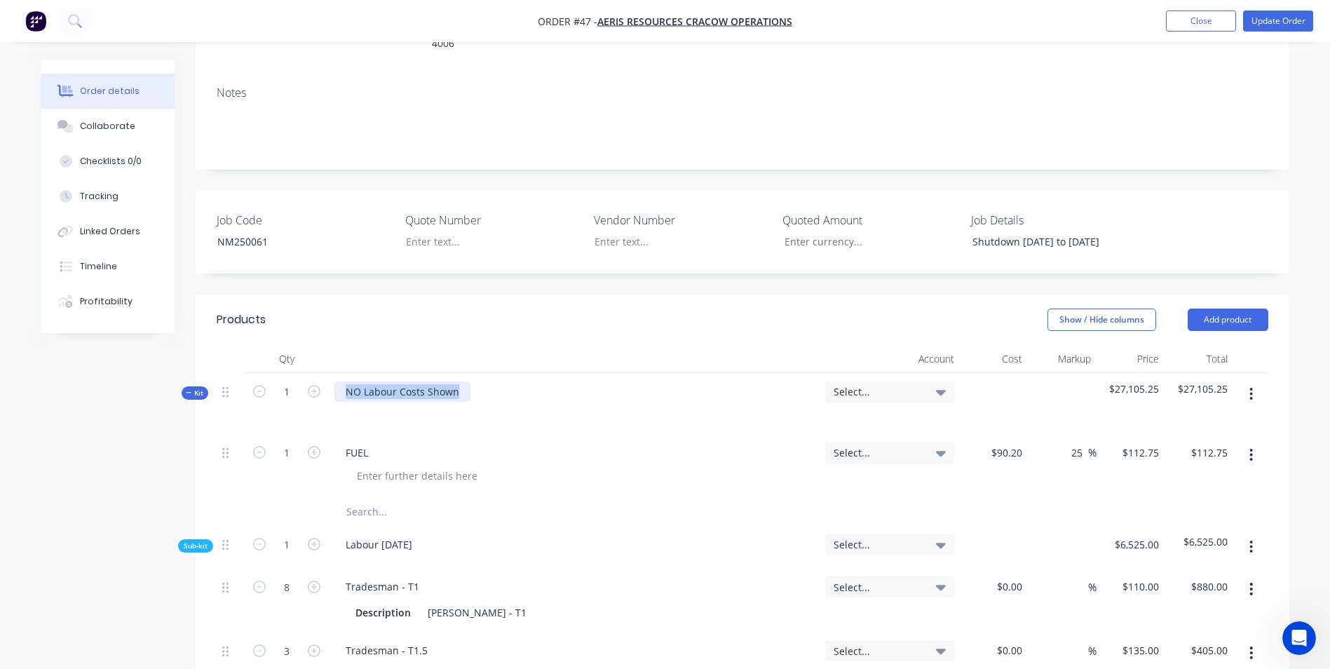
drag, startPoint x: 463, startPoint y: 354, endPoint x: 199, endPoint y: 350, distance: 264.3
click at [217, 373] on div "Kit 1 NO Labour Costs Shown Select... $27,105.25 $27,105.25" at bounding box center [742, 403] width 1051 height 61
click at [358, 498] on input "text" at bounding box center [486, 512] width 280 height 28
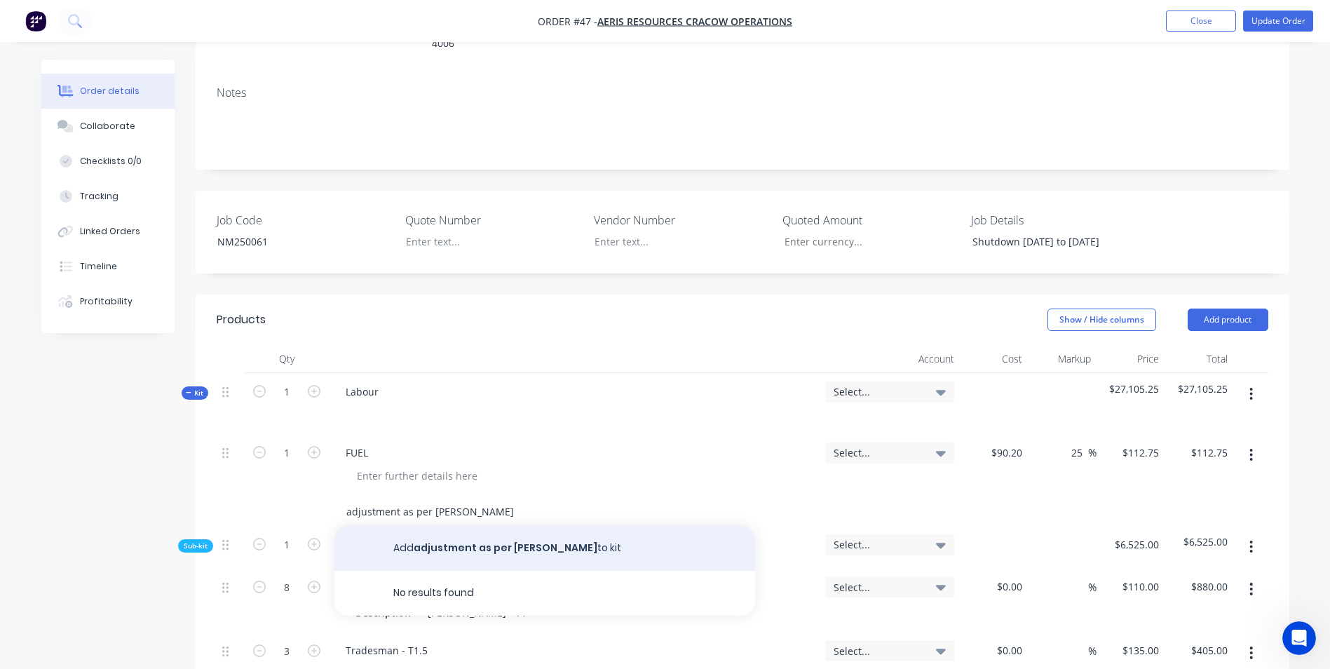
type input "adjustment as per [PERSON_NAME]"
click at [463, 526] on button "Add adjustment as per [PERSON_NAME] to kit" at bounding box center [544, 548] width 421 height 45
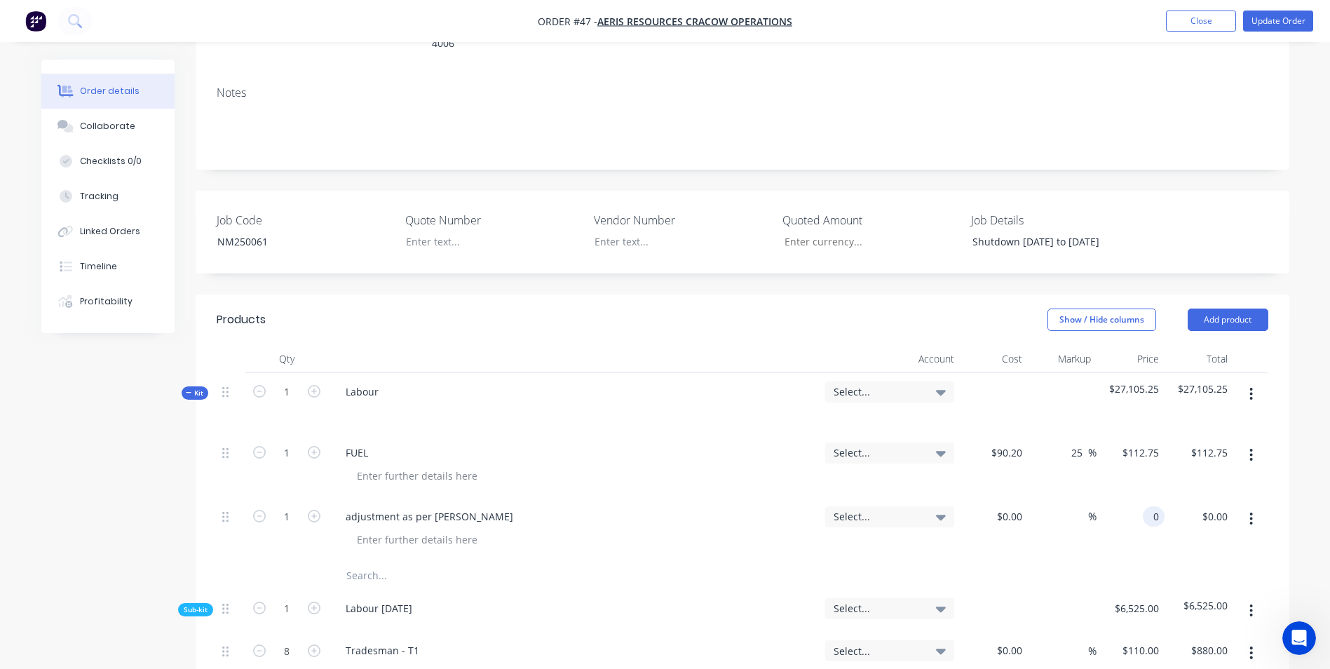
click at [1142, 498] on div "0 0" at bounding box center [1130, 530] width 69 height 64
type input "$-140.25"
click at [1124, 561] on div at bounding box center [742, 575] width 1051 height 28
click at [910, 384] on span "Select..." at bounding box center [877, 391] width 88 height 15
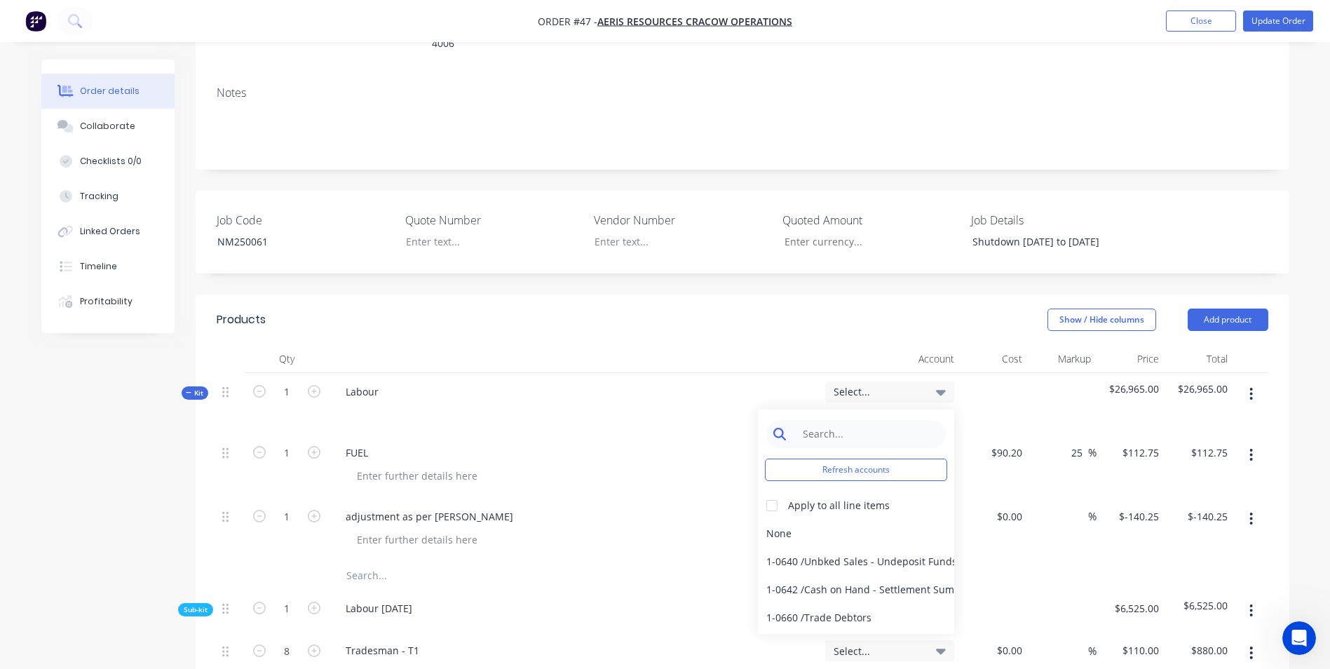
click at [905, 420] on input at bounding box center [867, 434] width 144 height 28
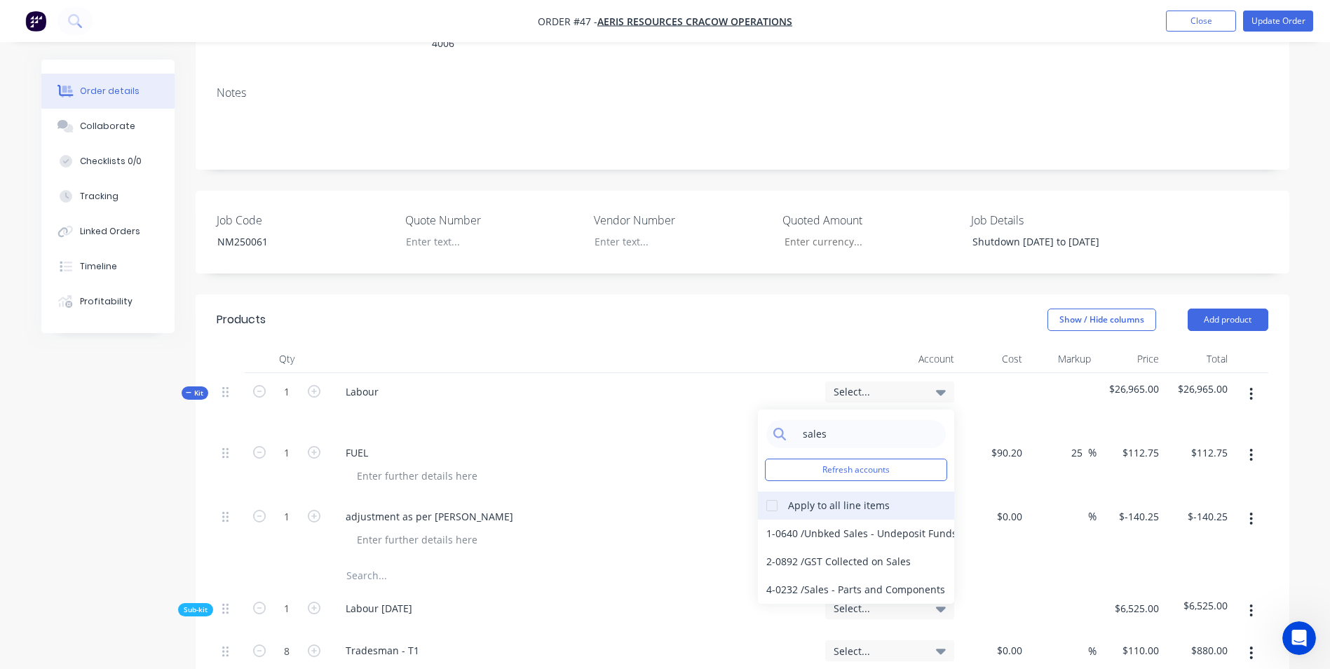
type input "sales"
click at [776, 491] on div at bounding box center [772, 505] width 28 height 28
click at [825, 575] on div "4-0232 / Sales - Parts and Components" at bounding box center [856, 589] width 196 height 28
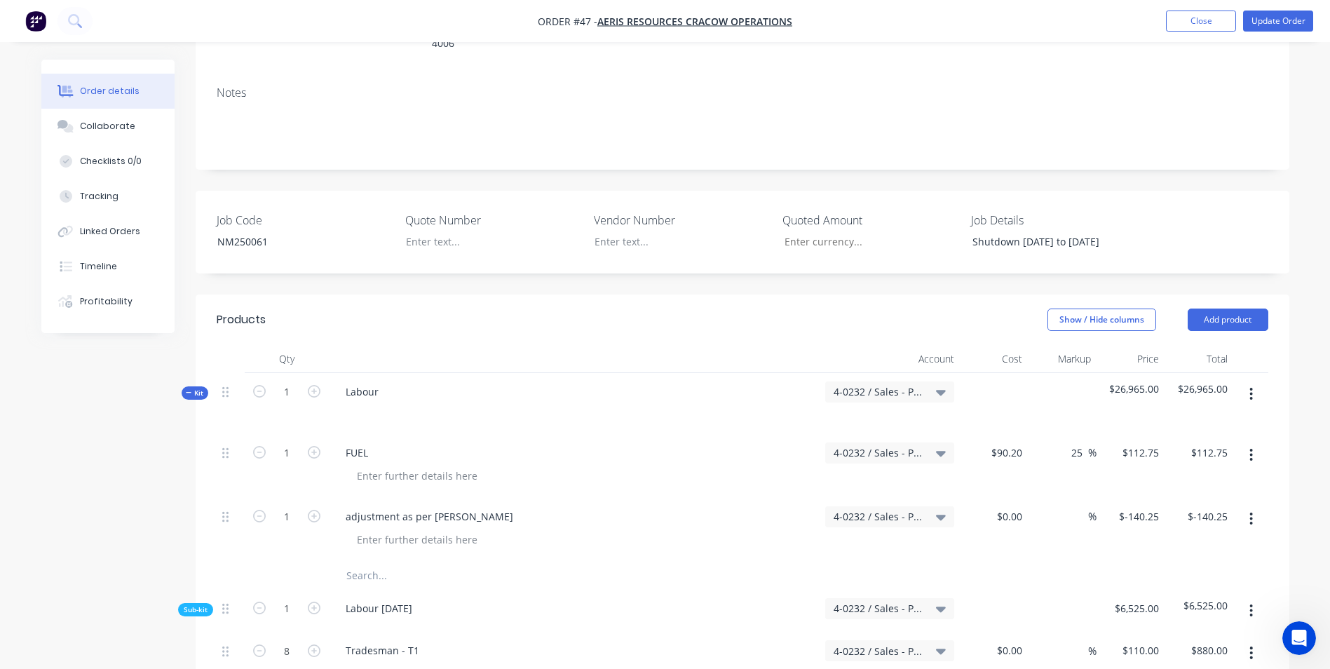
click at [728, 529] on div at bounding box center [580, 539] width 468 height 20
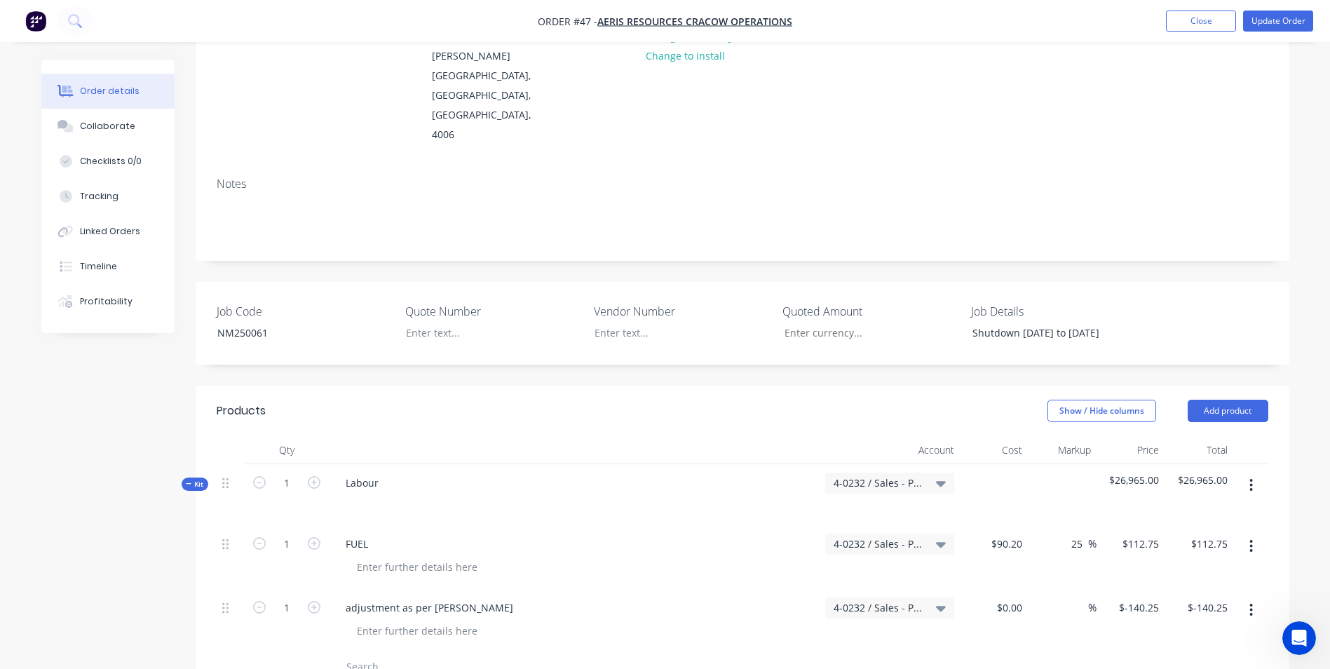
scroll to position [0, 0]
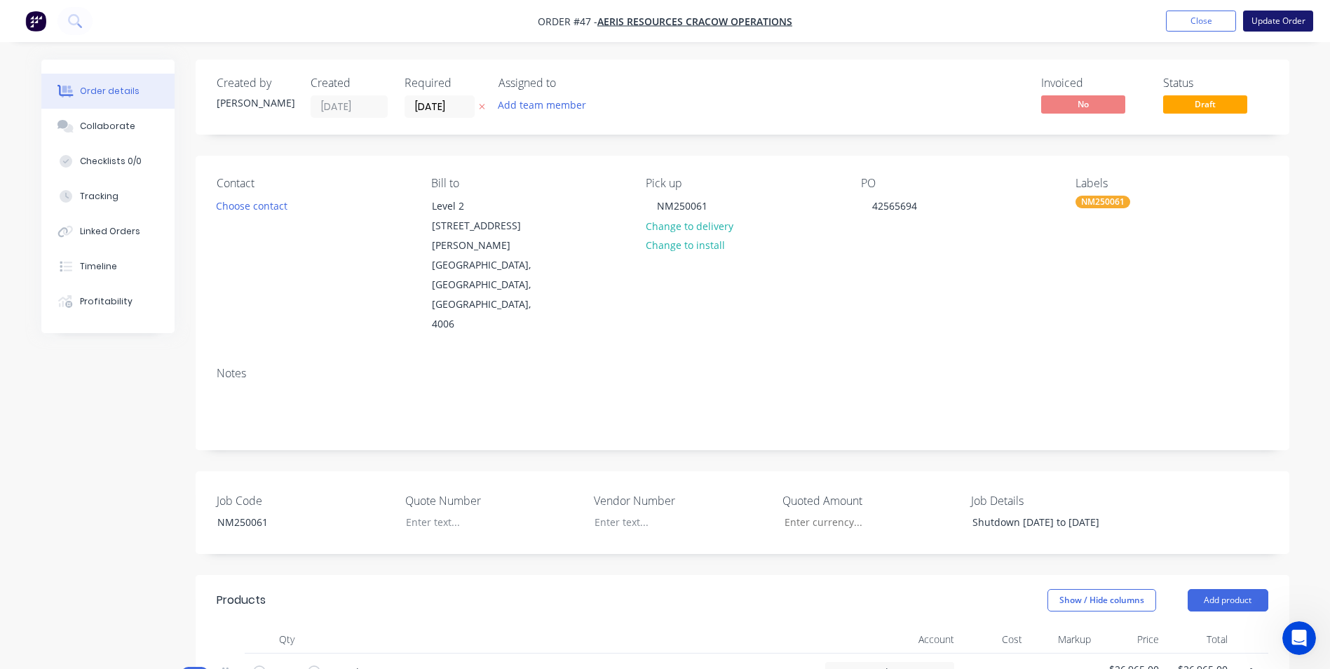
click at [1278, 15] on button "Update Order" at bounding box center [1278, 21] width 70 height 21
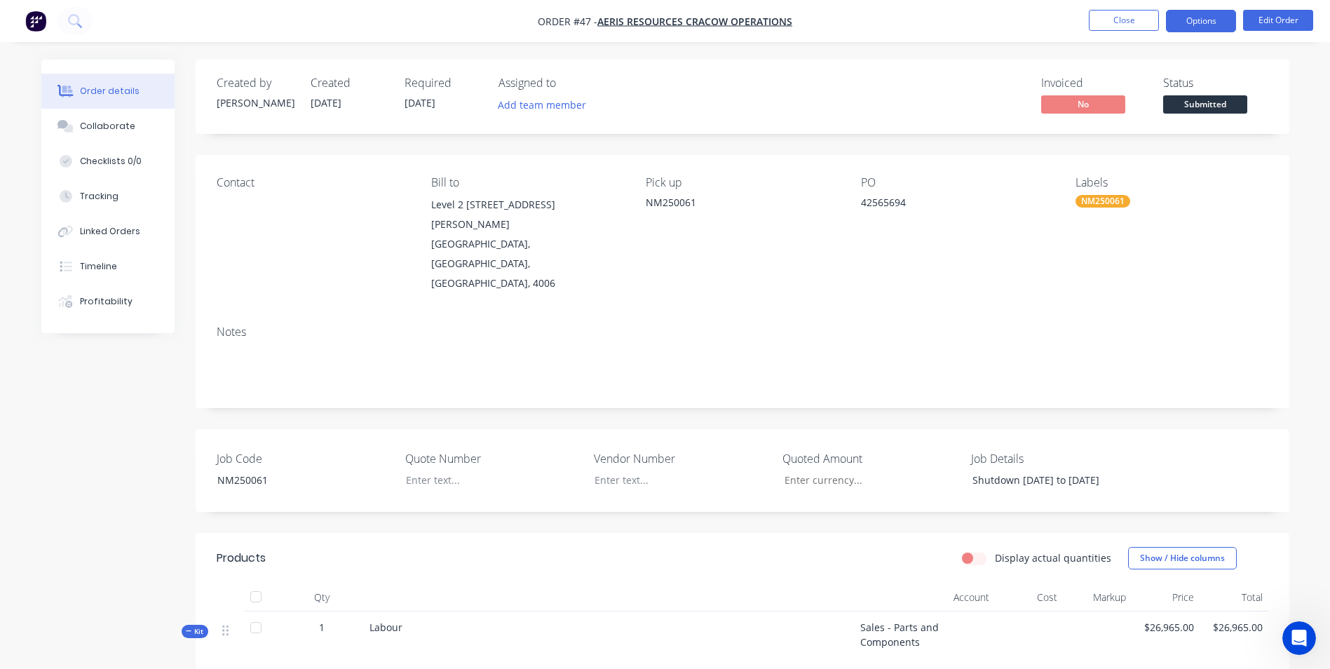
click at [1194, 29] on button "Options" at bounding box center [1201, 21] width 70 height 22
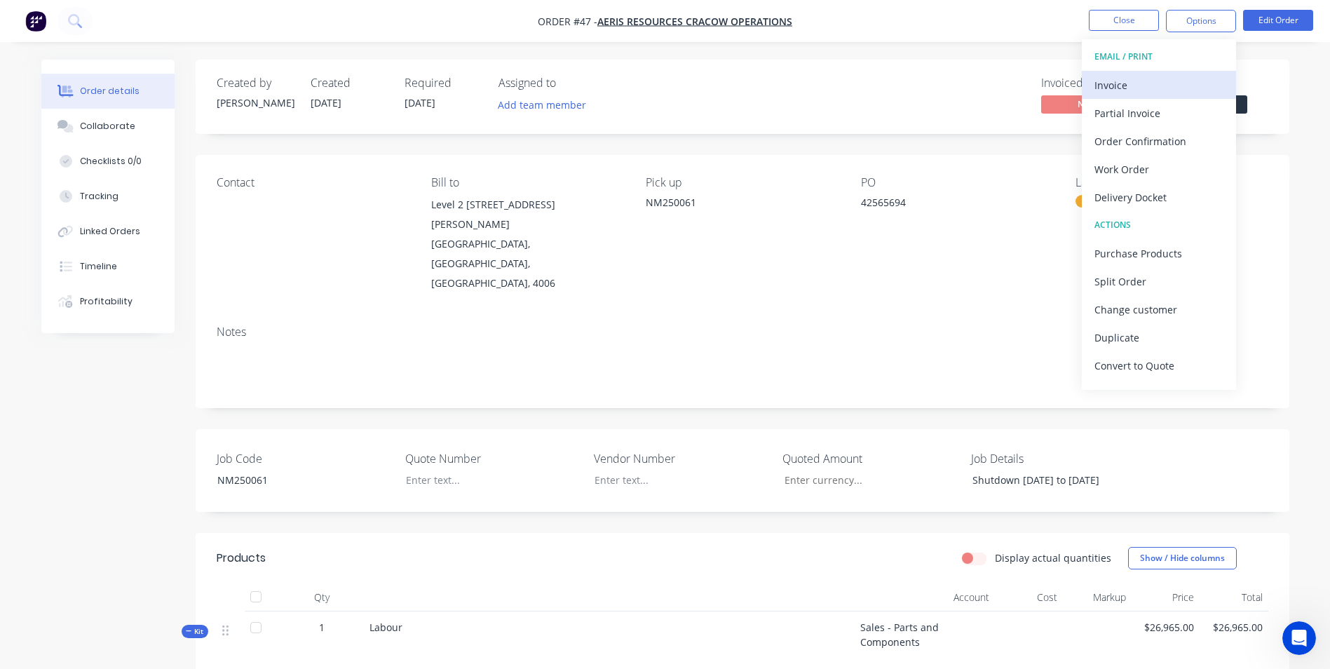
click at [1189, 83] on div "Invoice" at bounding box center [1158, 85] width 129 height 20
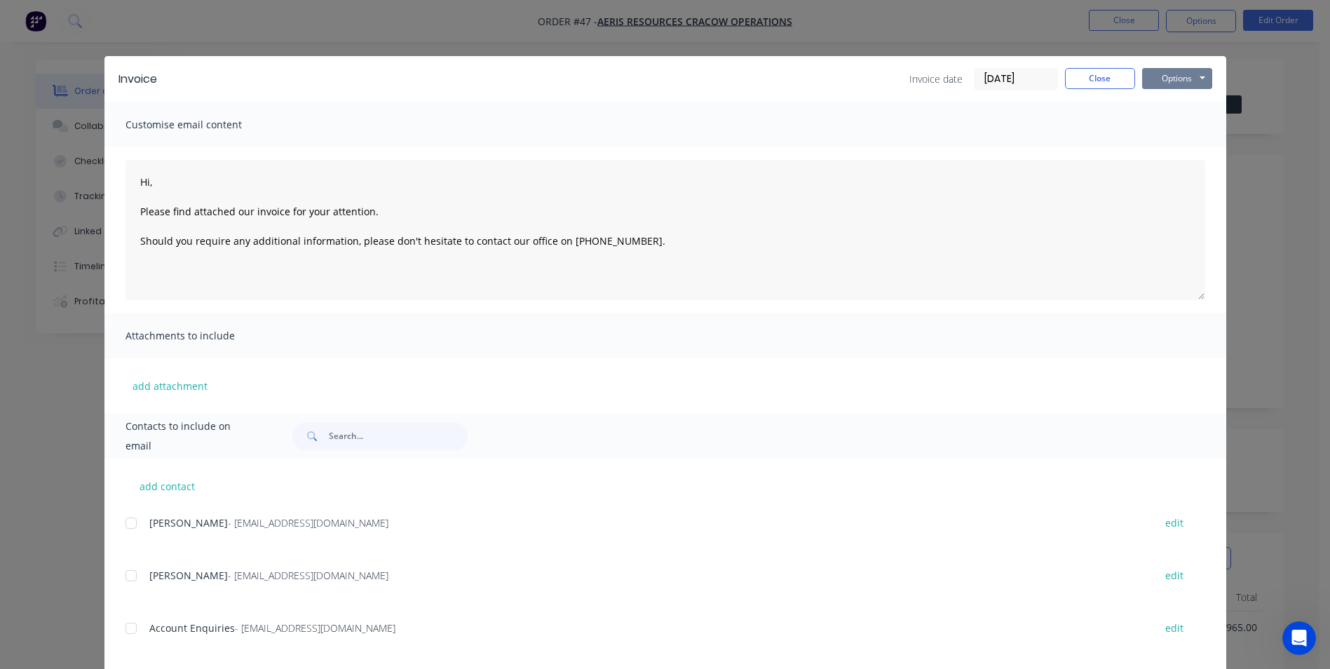
click at [1183, 79] on button "Options" at bounding box center [1177, 78] width 70 height 21
click at [1178, 97] on button "Preview" at bounding box center [1187, 103] width 90 height 23
click at [1178, 83] on button "Options" at bounding box center [1177, 78] width 70 height 21
click at [1180, 131] on button "Print" at bounding box center [1187, 126] width 90 height 23
click at [1107, 73] on button "Close" at bounding box center [1100, 78] width 70 height 21
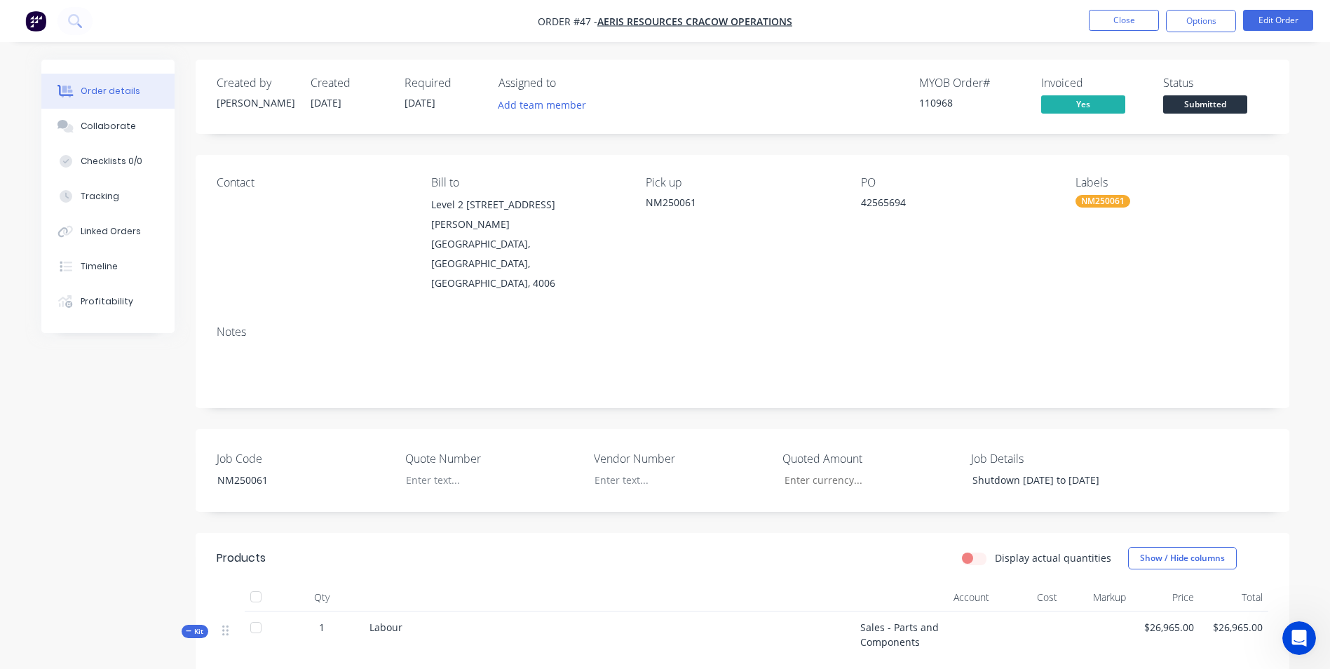
drag, startPoint x: 1250, startPoint y: 105, endPoint x: 1212, endPoint y: 105, distance: 37.8
click at [1247, 105] on div "Status Submitted" at bounding box center [1215, 96] width 105 height 41
click at [1210, 106] on span "Submitted" at bounding box center [1205, 104] width 84 height 18
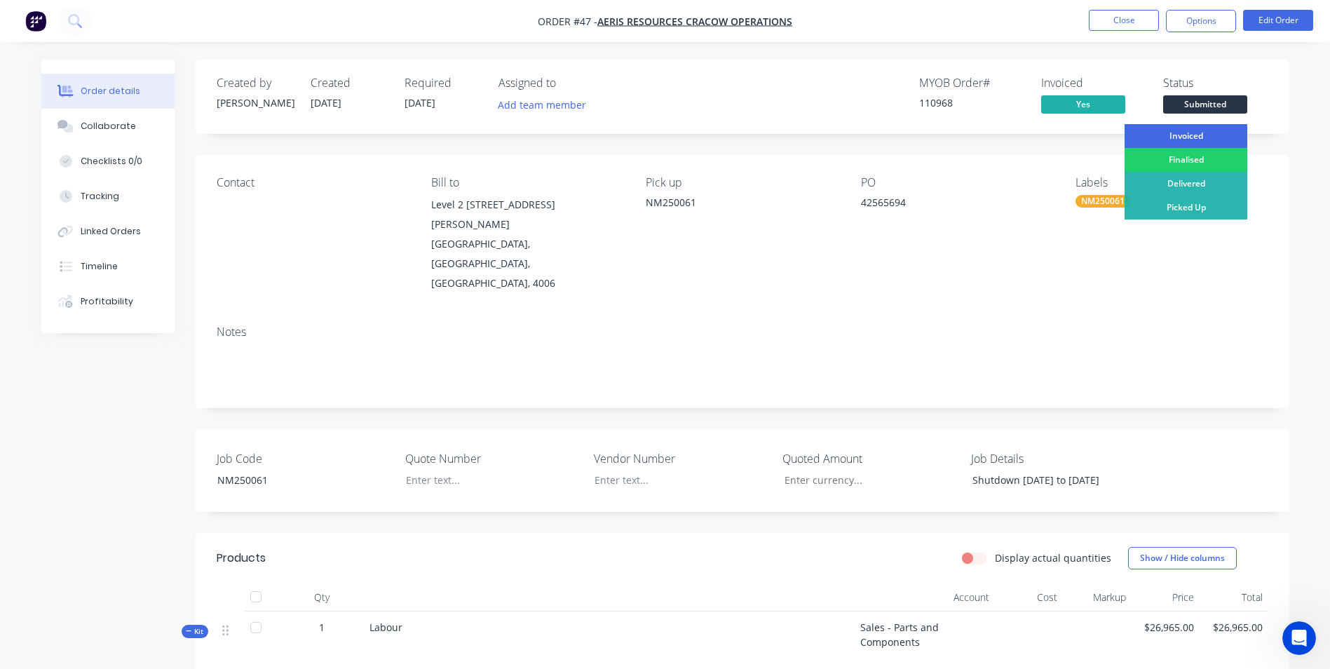
click at [1203, 139] on div "Invoiced" at bounding box center [1185, 136] width 123 height 24
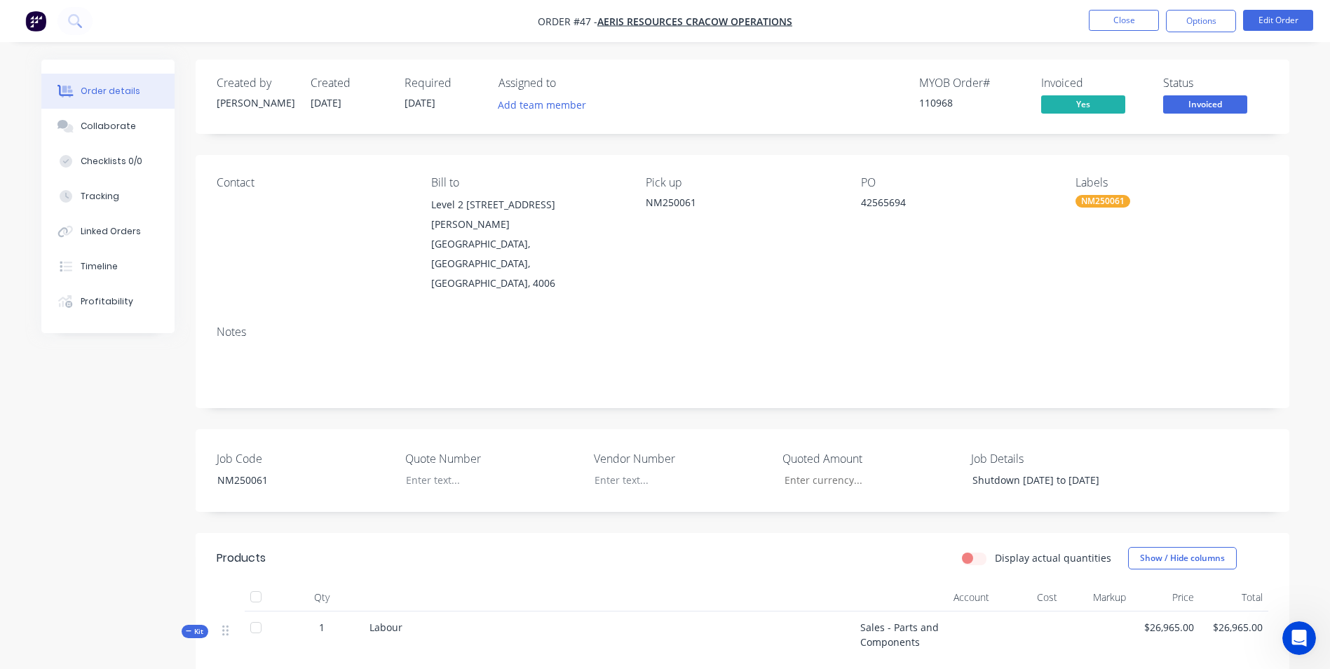
click at [1113, 7] on nav "Order #47 - Aeris Resources Cracow Operations Close Options Edit Order" at bounding box center [665, 21] width 1330 height 42
click at [1116, 27] on button "Close" at bounding box center [1124, 20] width 70 height 21
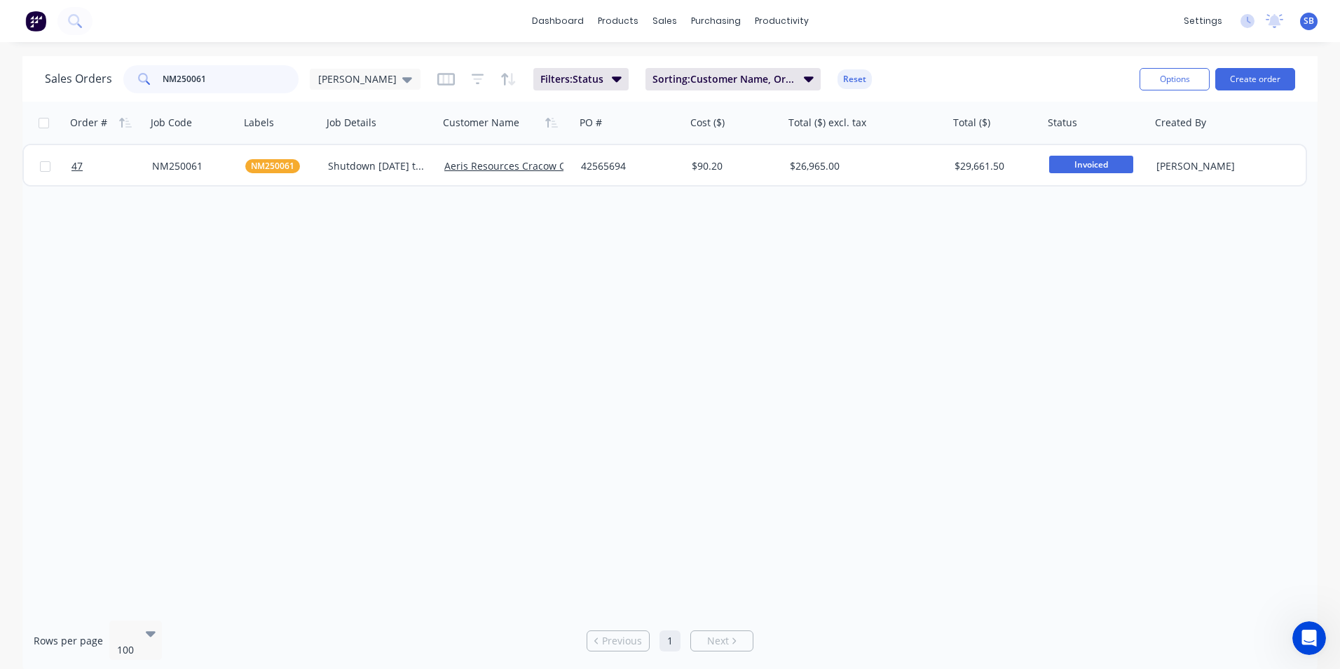
click at [226, 76] on input "NM250061" at bounding box center [231, 79] width 137 height 28
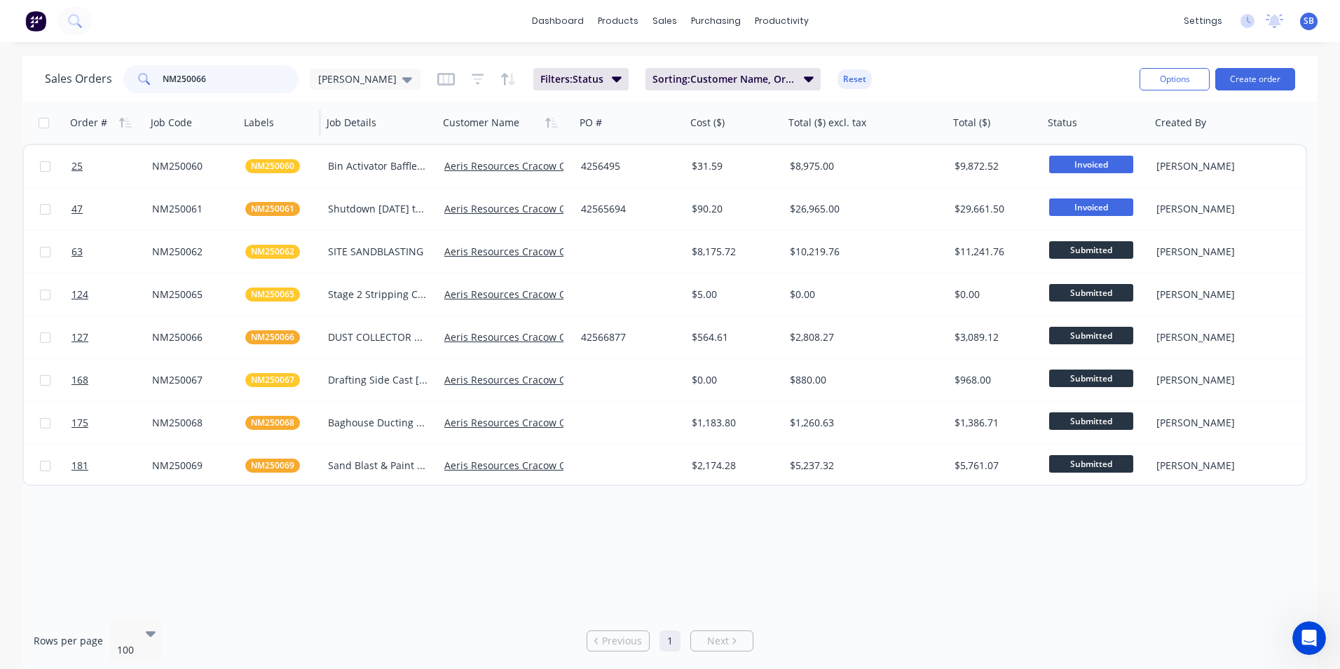
type input "NM250066"
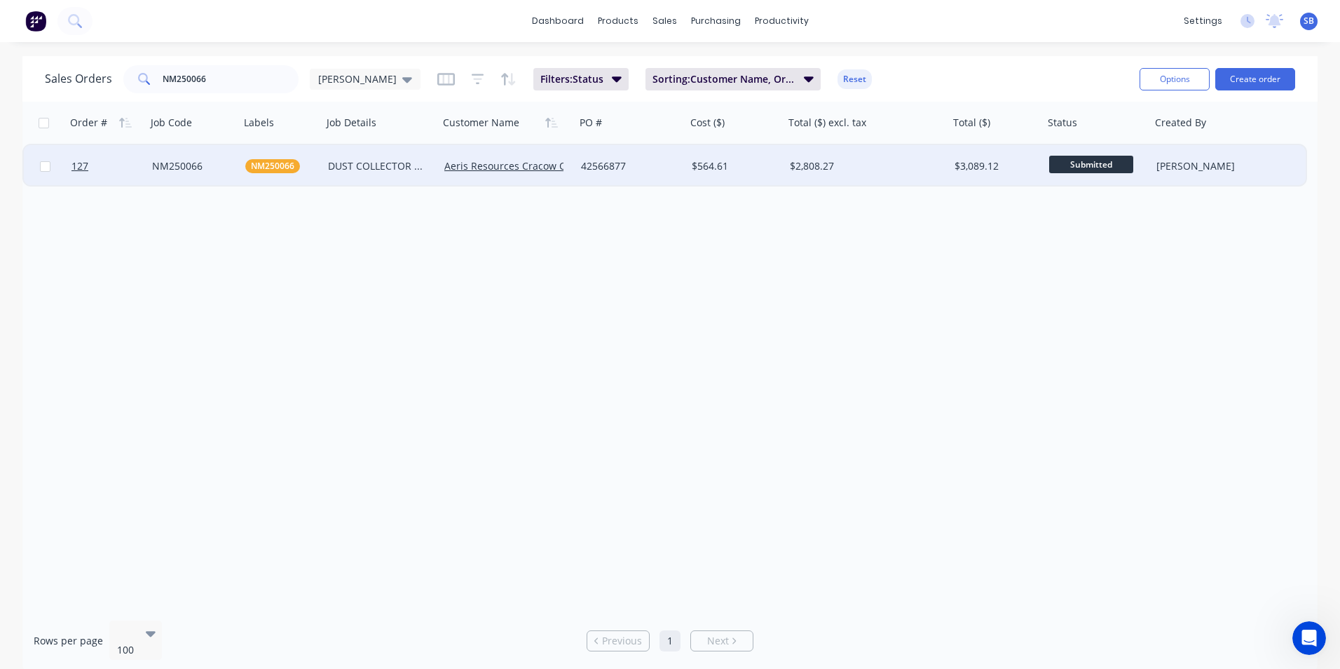
click at [956, 176] on div "$3,089.12" at bounding box center [996, 166] width 95 height 42
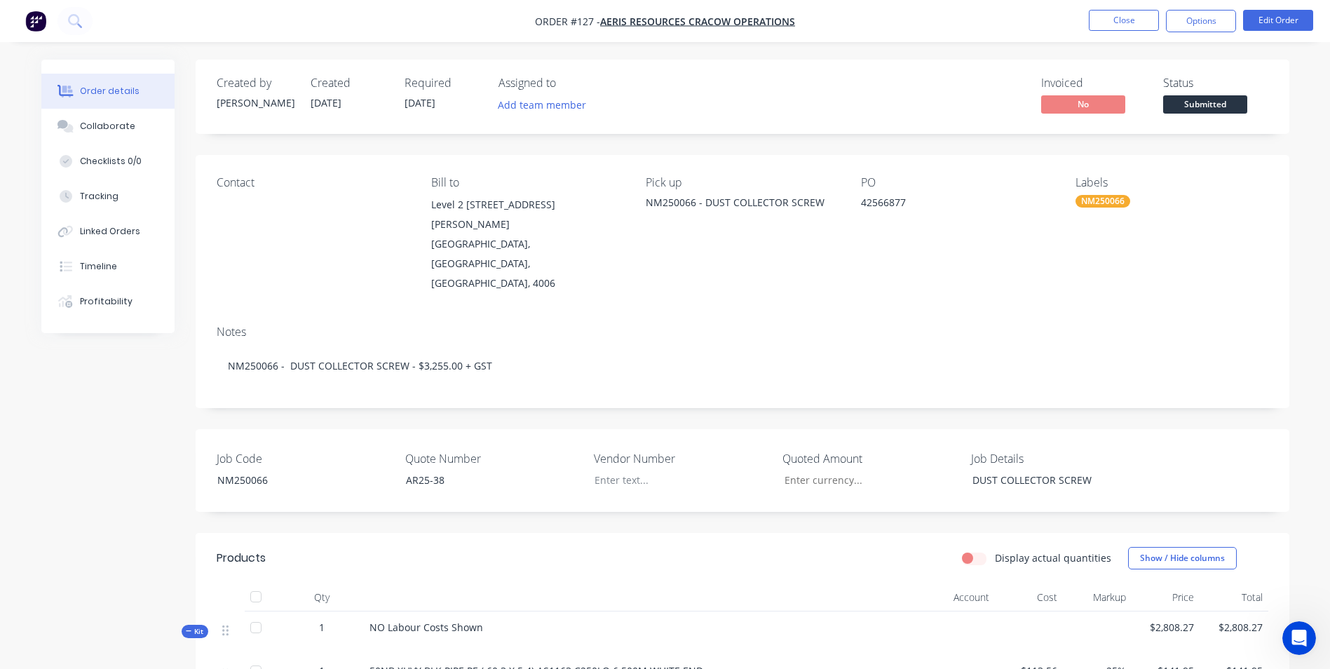
click at [829, 205] on div "NM250066 - DUST COLLECTOR SCREW" at bounding box center [742, 202] width 192 height 15
click at [1297, 20] on button "Edit Order" at bounding box center [1278, 20] width 70 height 21
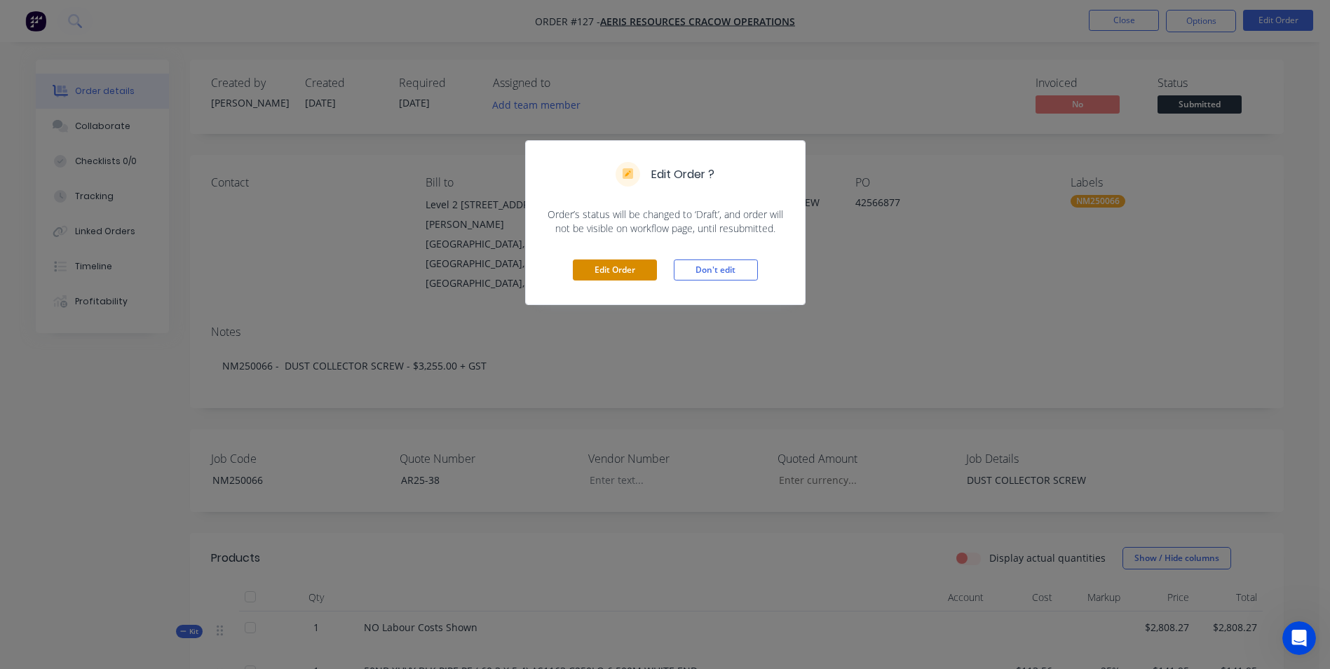
click at [620, 266] on button "Edit Order" at bounding box center [615, 269] width 84 height 21
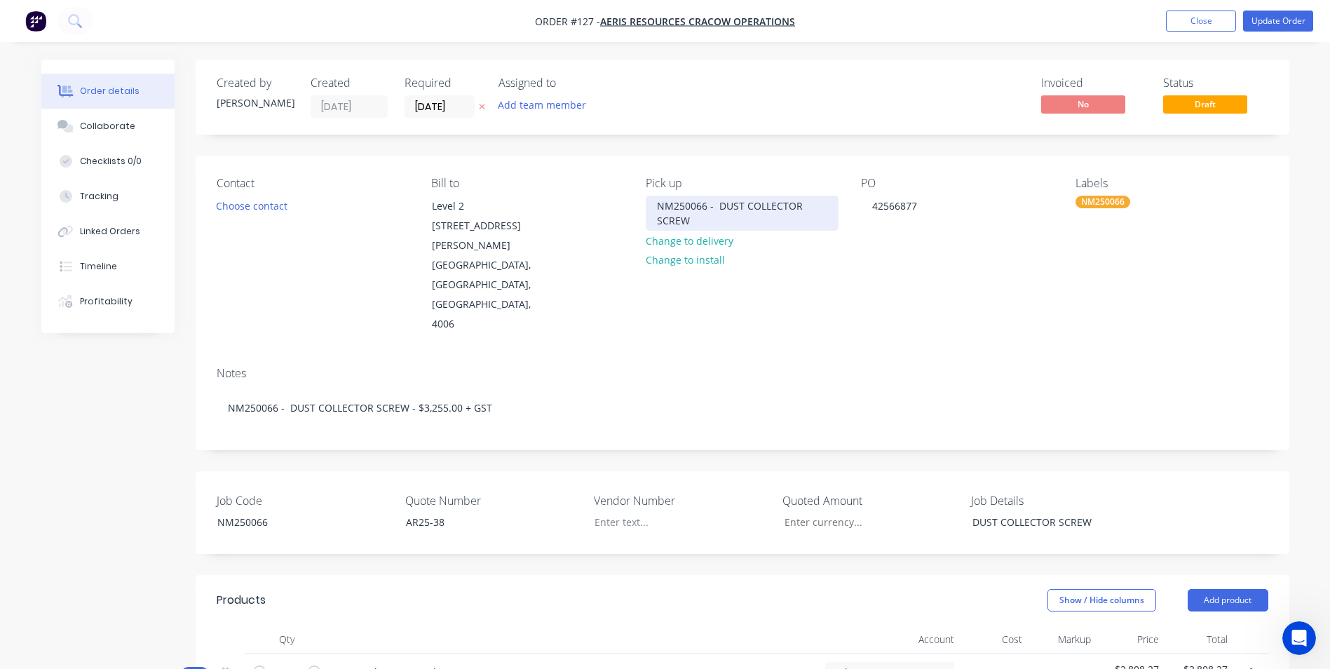
click at [819, 205] on div "NM250066 - DUST COLLECTOR SCREW" at bounding box center [742, 213] width 192 height 35
click at [793, 224] on div "NM250066 - DUST COLLECTOR SCREW" at bounding box center [742, 213] width 192 height 35
click at [892, 205] on div "42566877" at bounding box center [894, 206] width 67 height 20
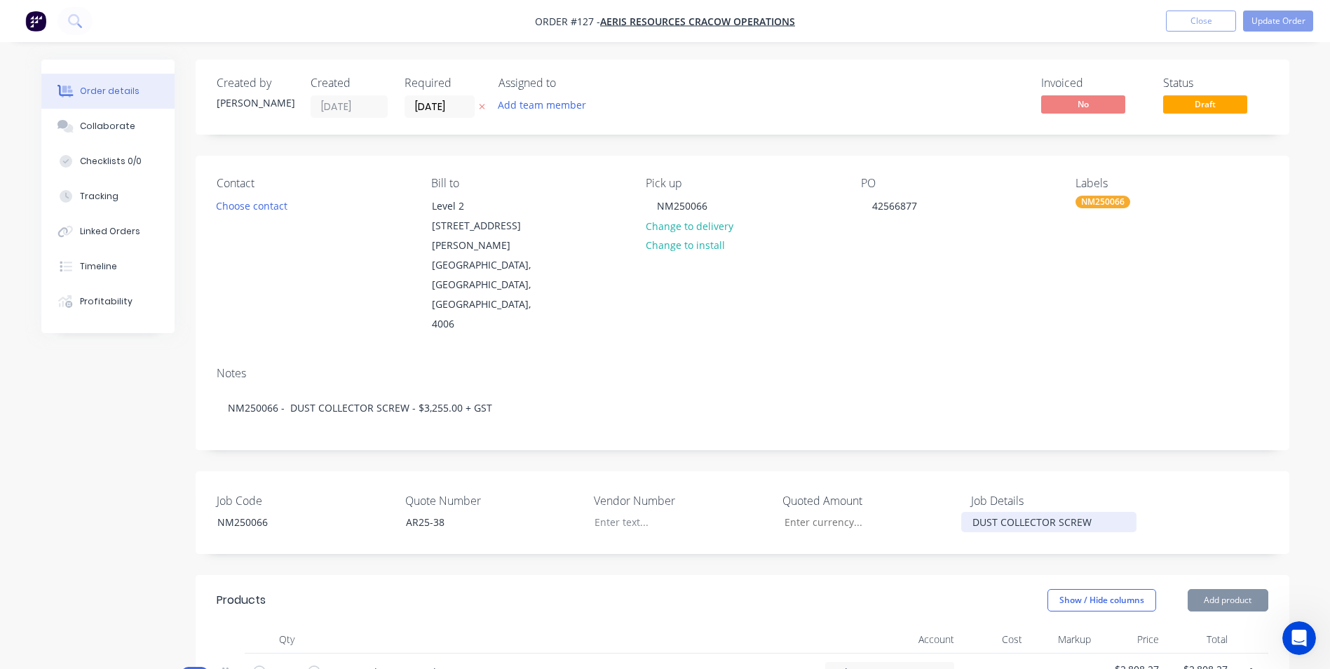
click at [1098, 512] on div "DUST COLLECTOR SCREW" at bounding box center [1048, 522] width 175 height 20
drag, startPoint x: 1098, startPoint y: 483, endPoint x: 815, endPoint y: 454, distance: 284.6
click at [815, 471] on div "Job Code NM250066 Quote Number AR25-38 Vendor Number Quoted Amount Job Details …" at bounding box center [742, 512] width 1093 height 83
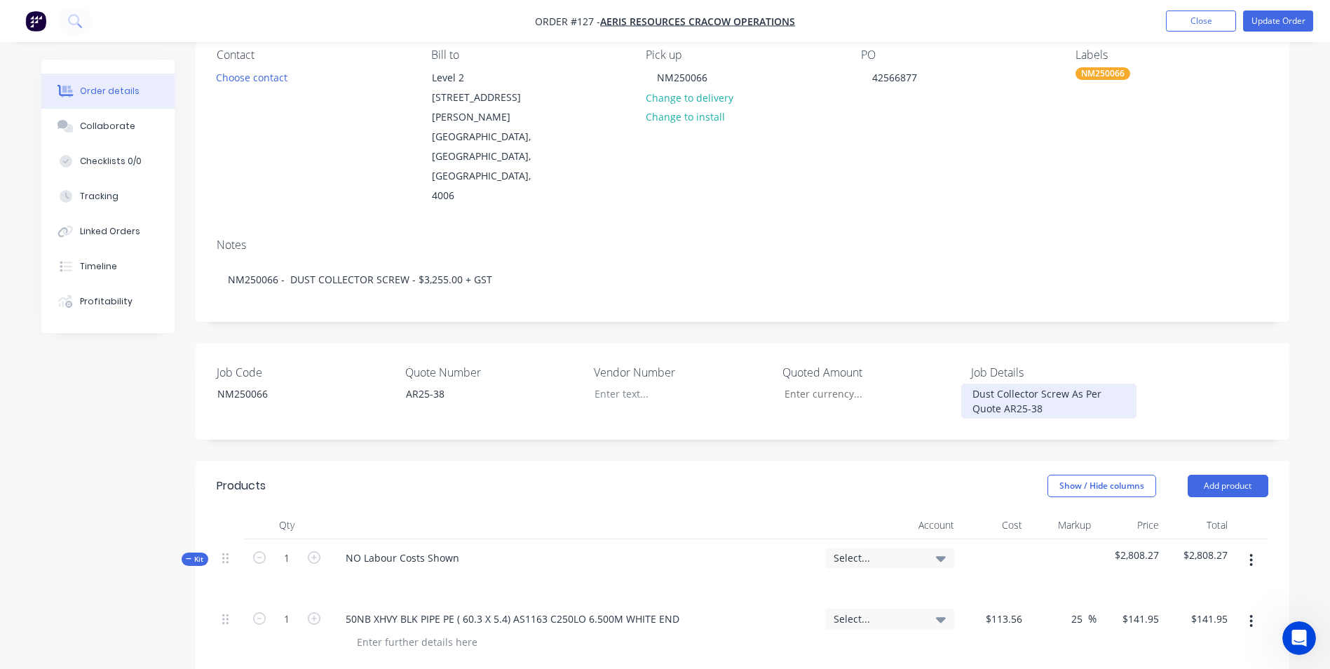
scroll to position [280, 0]
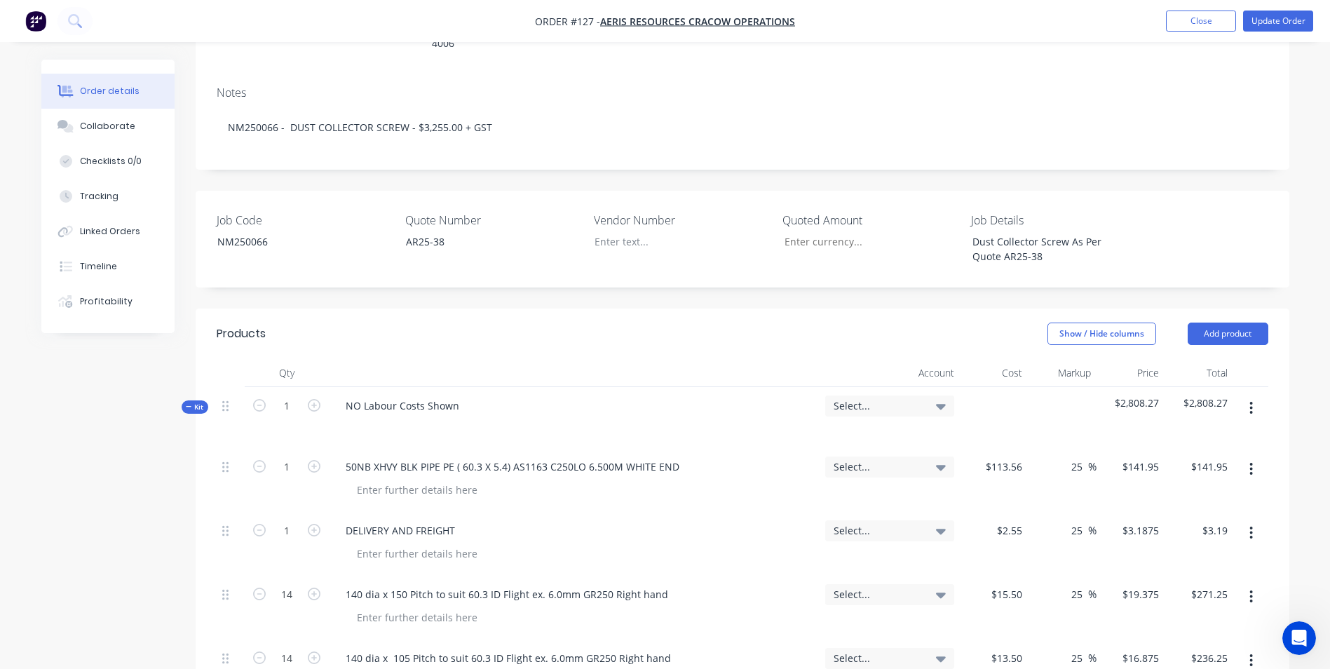
drag, startPoint x: 490, startPoint y: 361, endPoint x: 471, endPoint y: 364, distance: 19.1
click at [489, 387] on div "NO Labour Costs Shown" at bounding box center [574, 417] width 491 height 61
drag, startPoint x: 467, startPoint y: 366, endPoint x: 162, endPoint y: 334, distance: 306.6
click at [347, 416] on div at bounding box center [357, 426] width 22 height 20
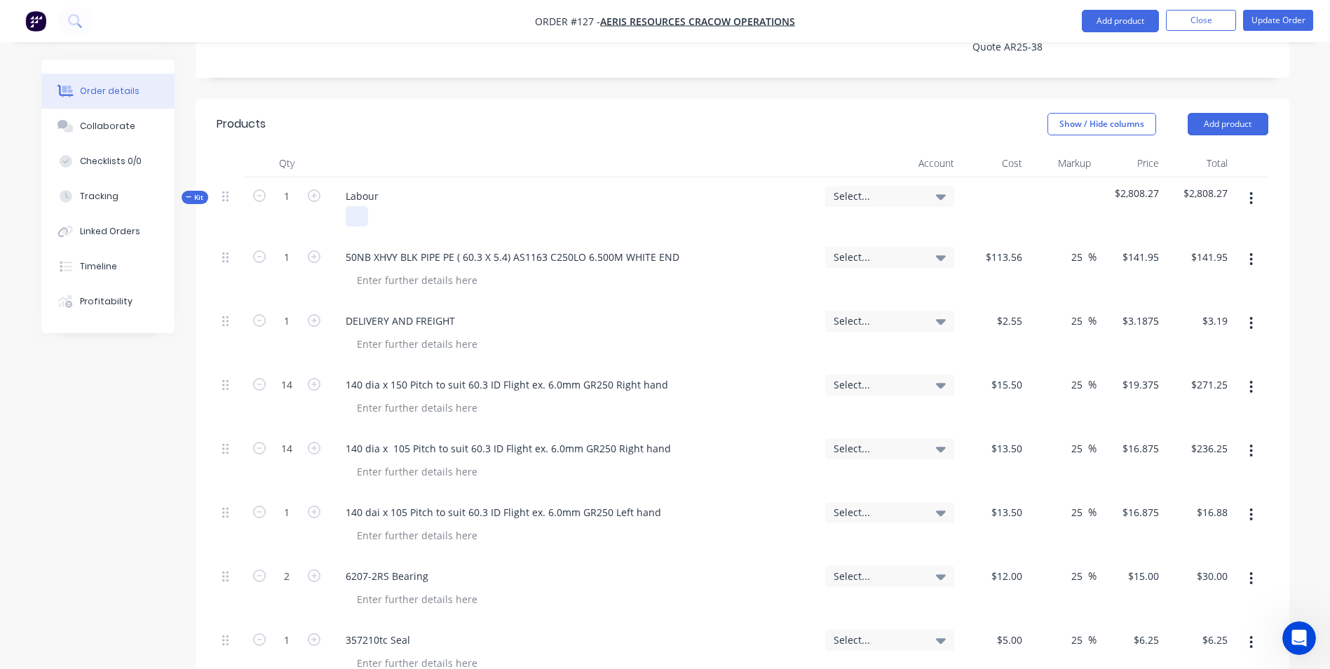
scroll to position [701, 0]
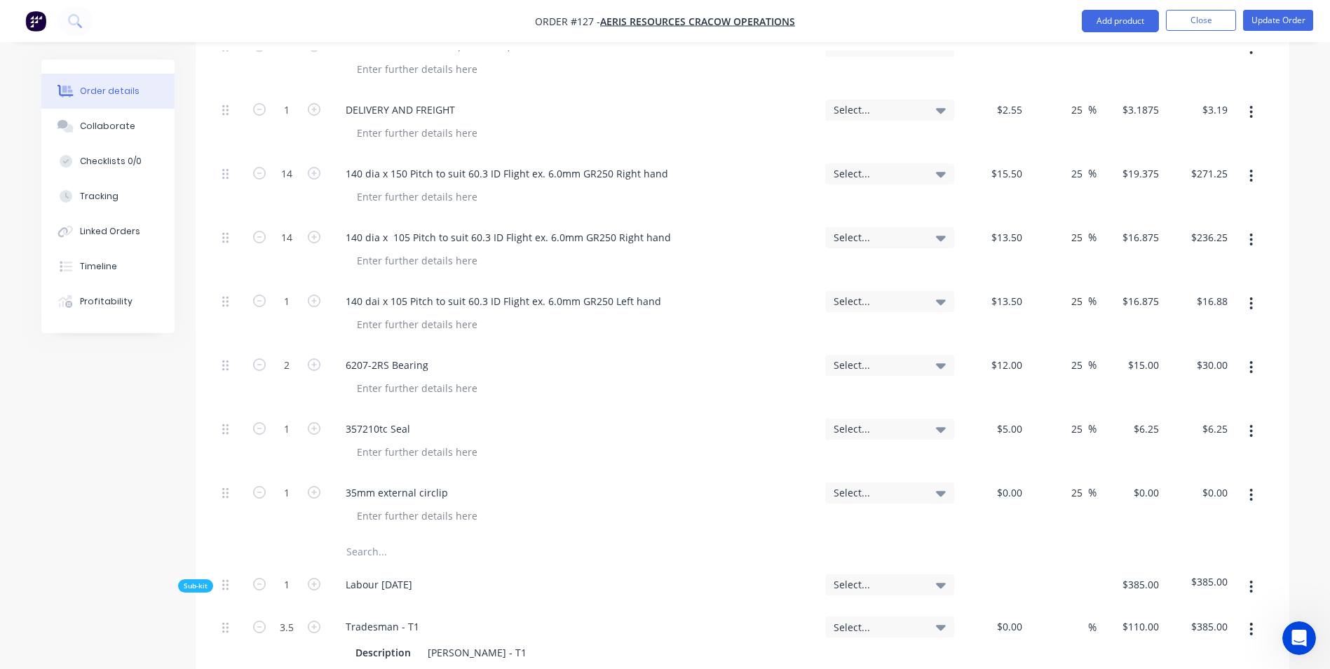
click at [376, 538] on input "text" at bounding box center [486, 552] width 280 height 28
type input "A"
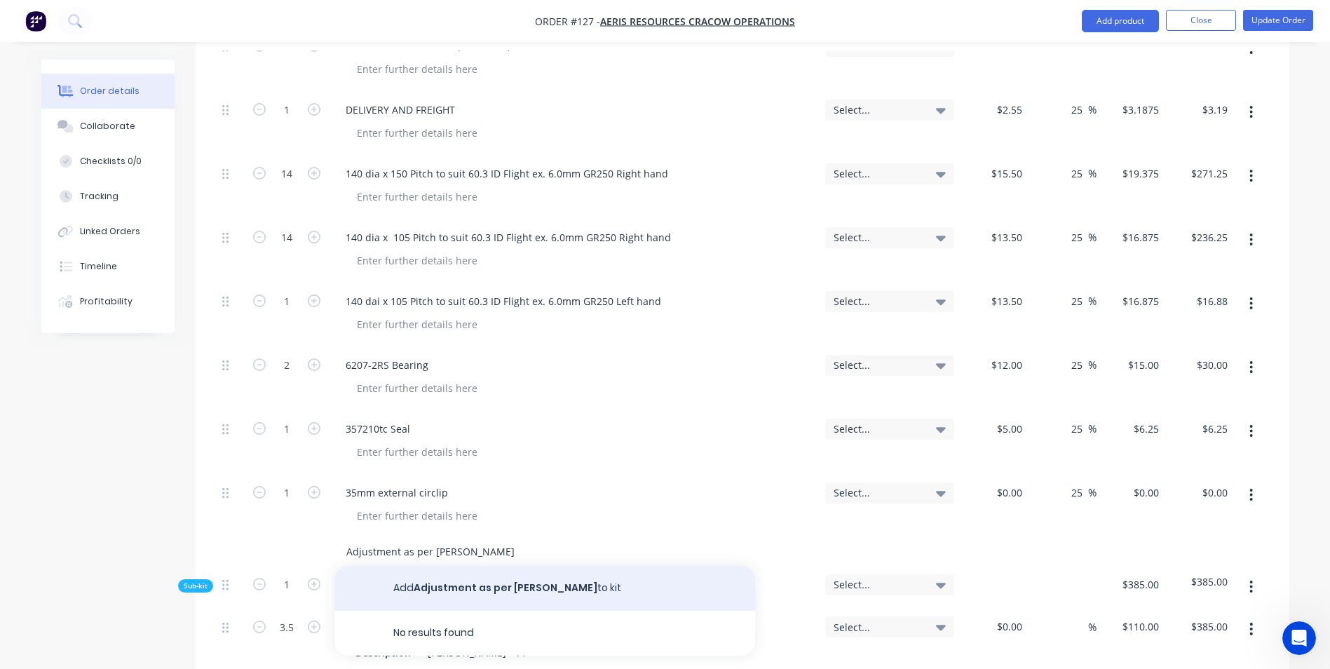
type input "Adjustment as per [PERSON_NAME]"
click at [425, 566] on button "Add Adjustment as per [PERSON_NAME] to kit" at bounding box center [544, 588] width 421 height 45
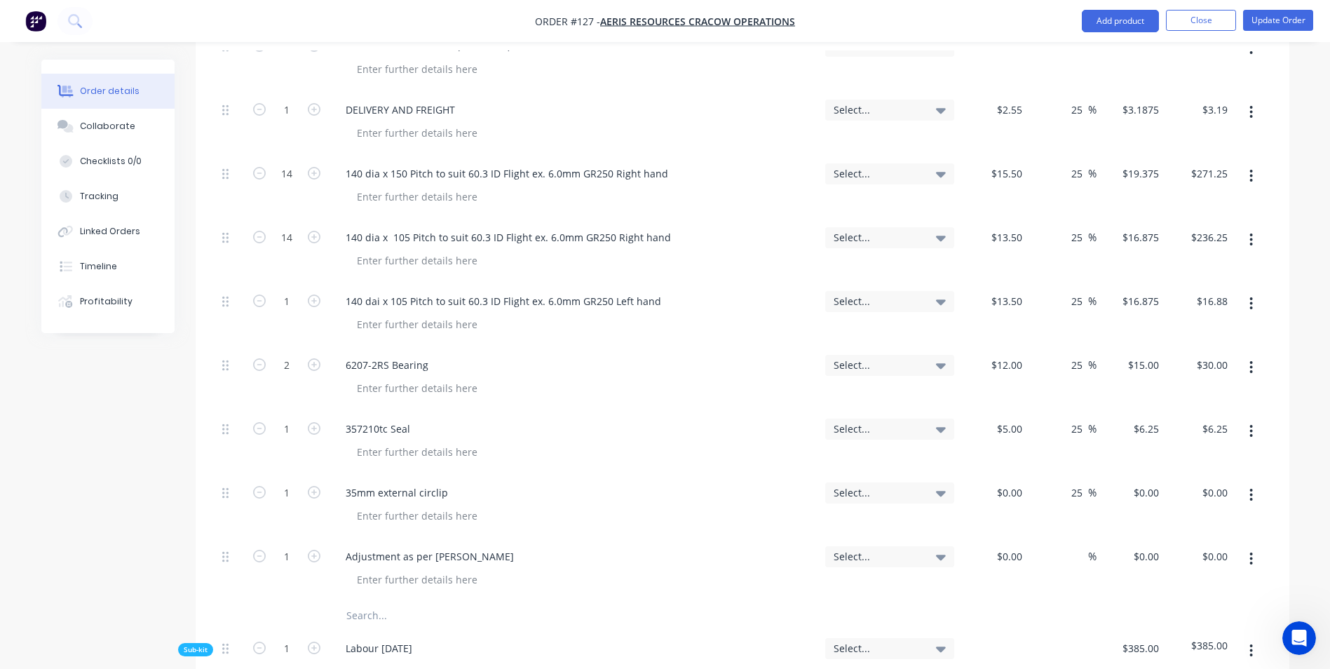
click at [1125, 538] on div "$0.00 $0.00" at bounding box center [1130, 570] width 69 height 64
click at [1136, 538] on div "0 0" at bounding box center [1130, 570] width 69 height 64
type input "$446.73"
click at [1133, 543] on div "$446.73 446.73" at bounding box center [1130, 570] width 69 height 64
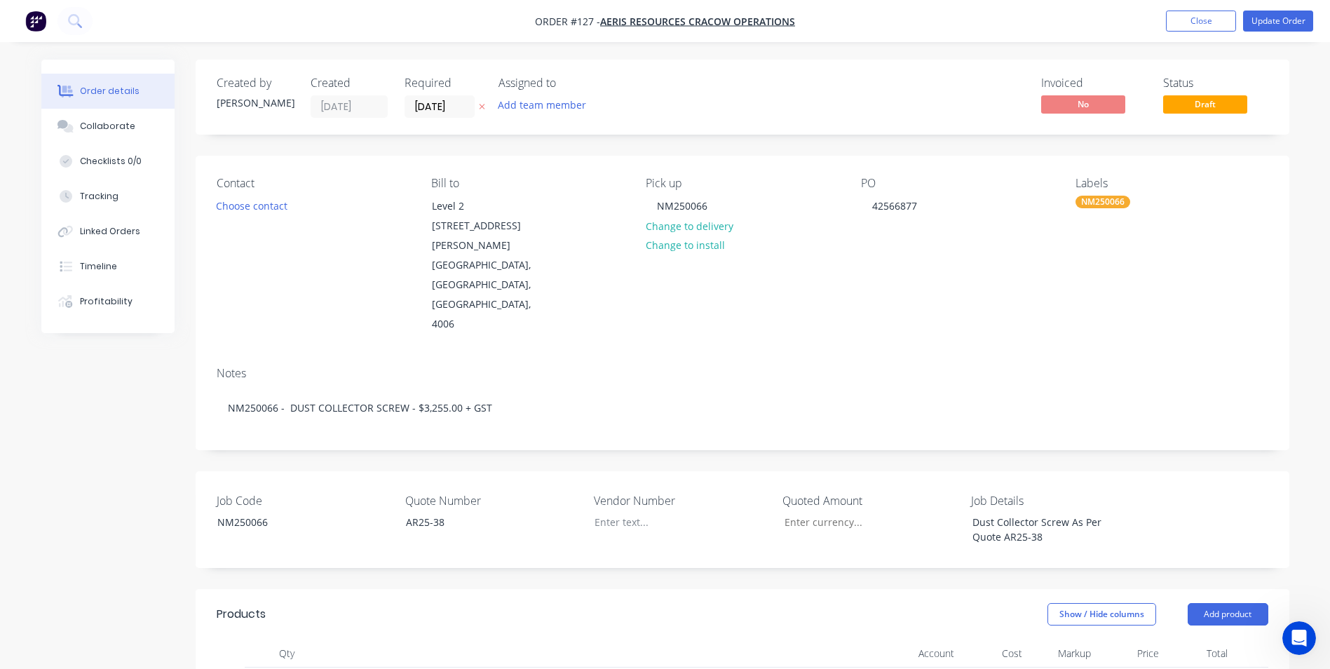
scroll to position [280, 0]
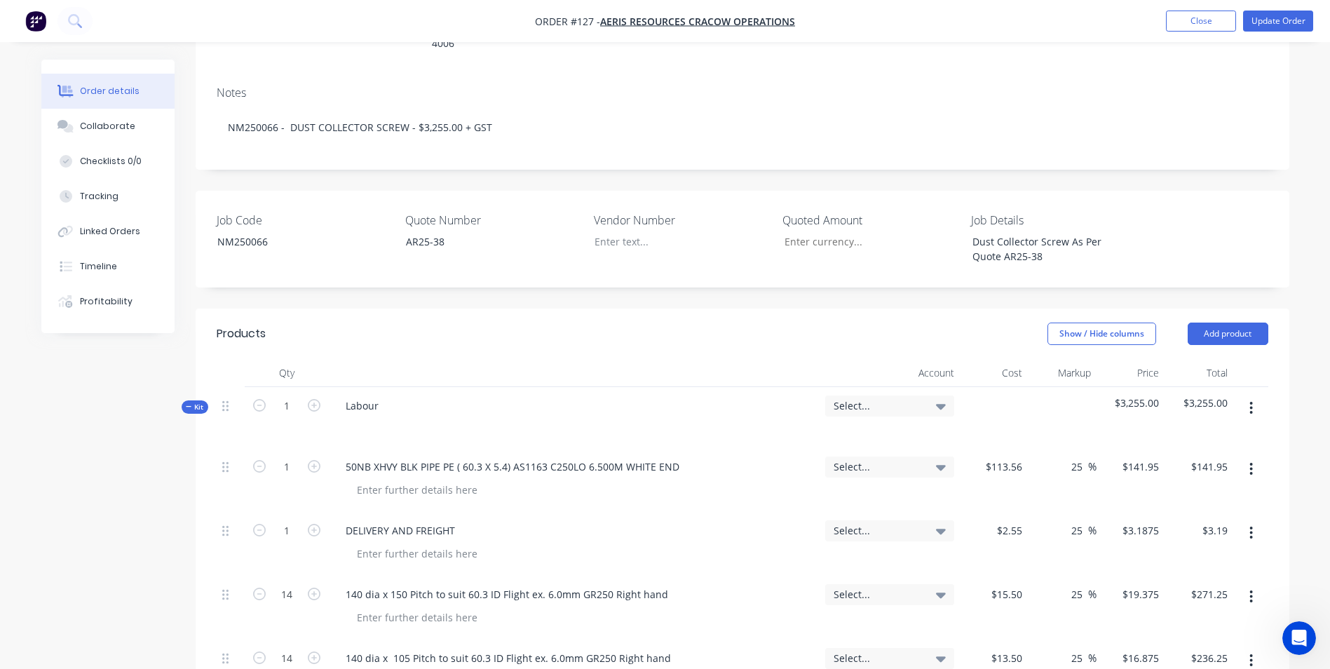
click at [831, 395] on div "Select..." at bounding box center [889, 405] width 129 height 21
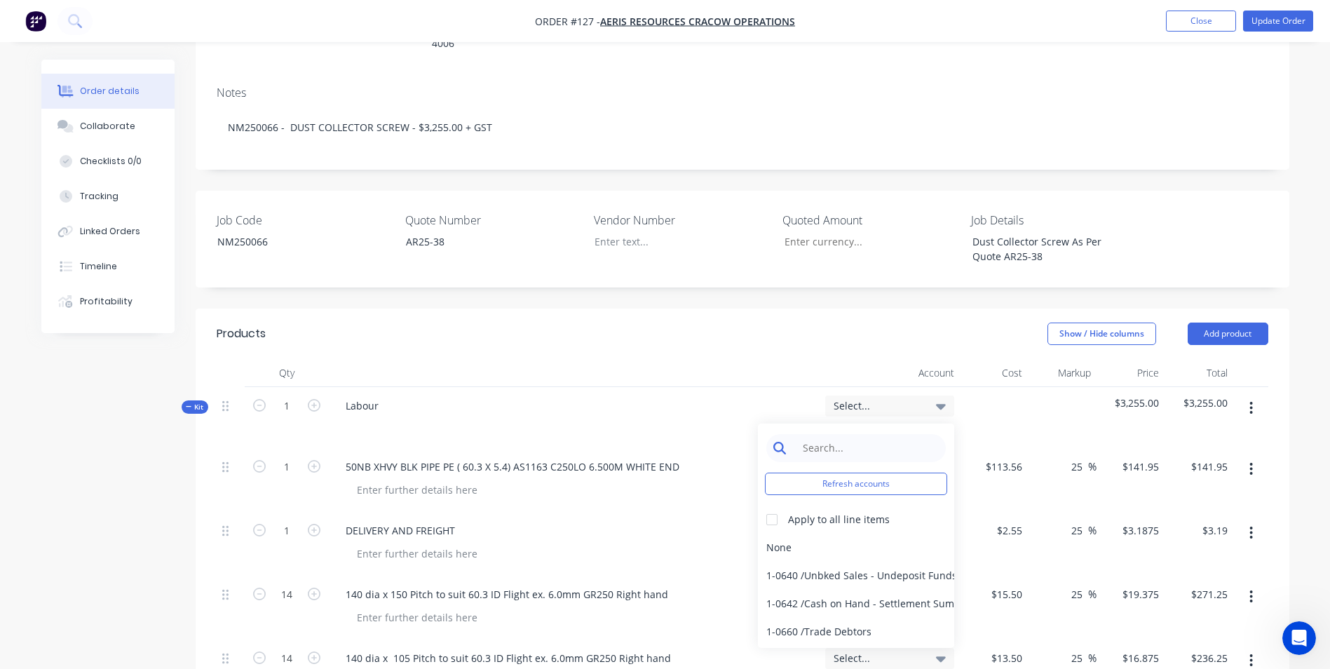
click at [805, 434] on input at bounding box center [867, 448] width 144 height 28
type input "sales"
click at [762, 505] on div at bounding box center [772, 519] width 28 height 28
click at [828, 589] on div "4-0232 / Sales - Parts and Components" at bounding box center [856, 603] width 196 height 28
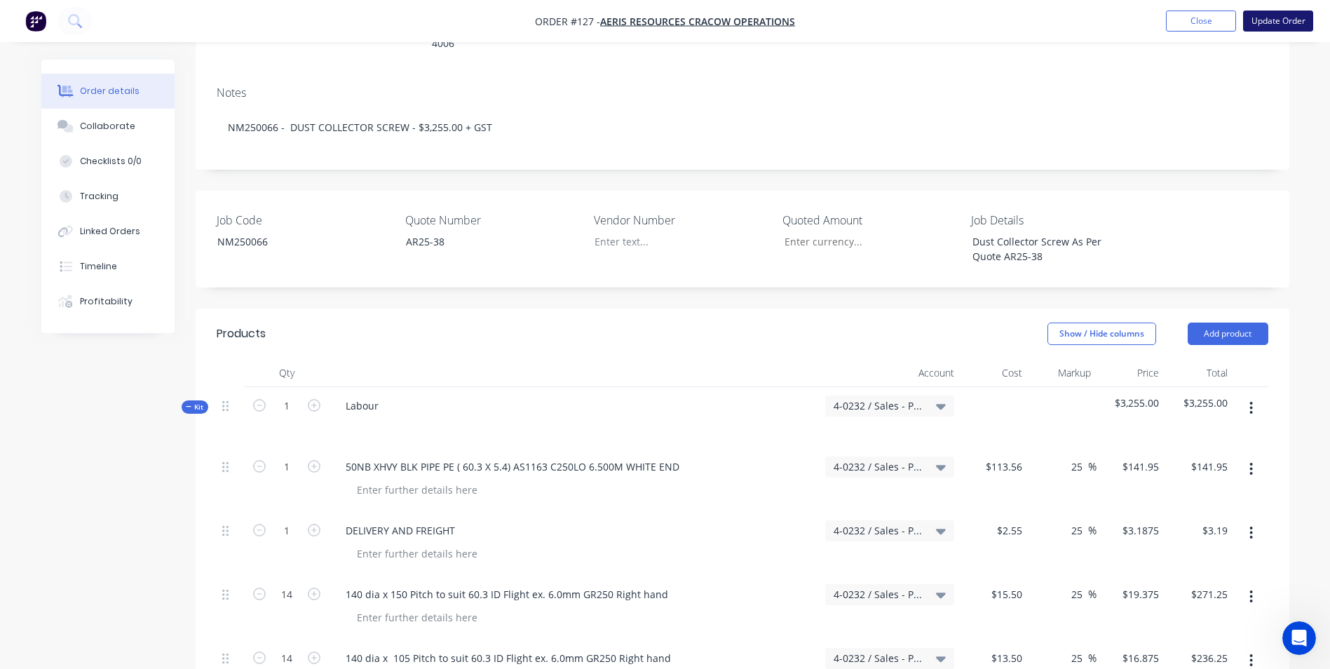
click at [1264, 16] on button "Update Order" at bounding box center [1278, 21] width 70 height 21
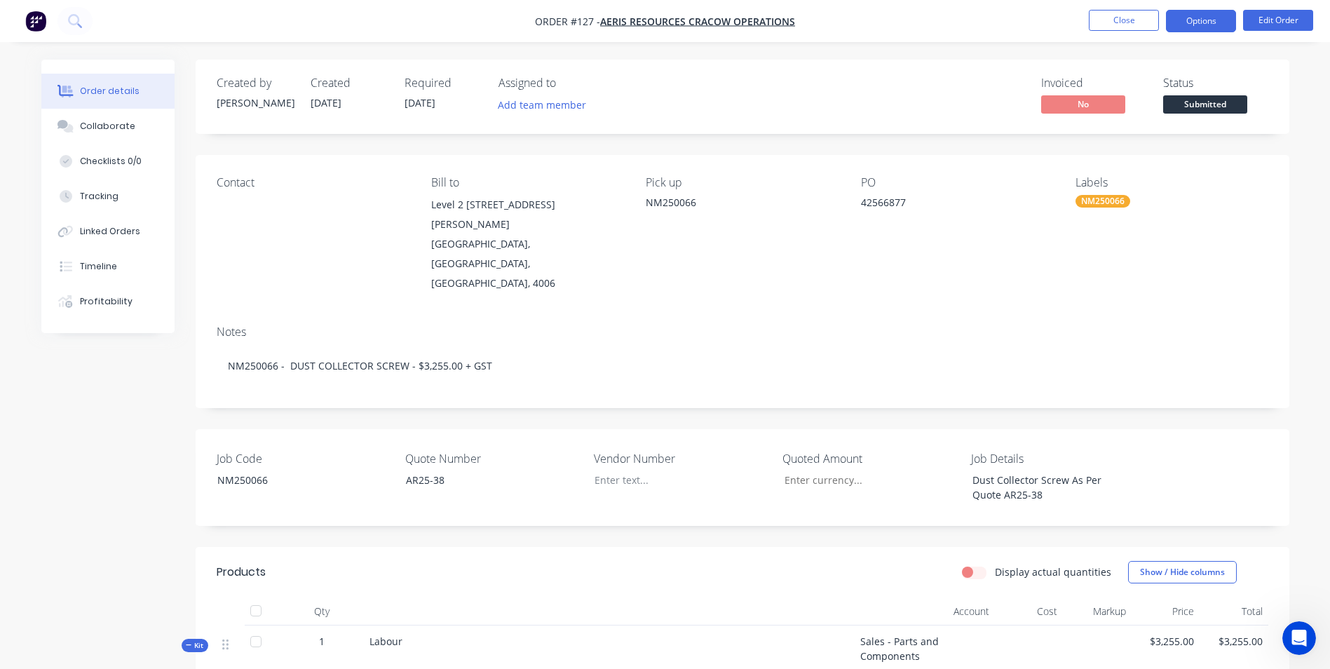
click at [1198, 14] on button "Options" at bounding box center [1201, 21] width 70 height 22
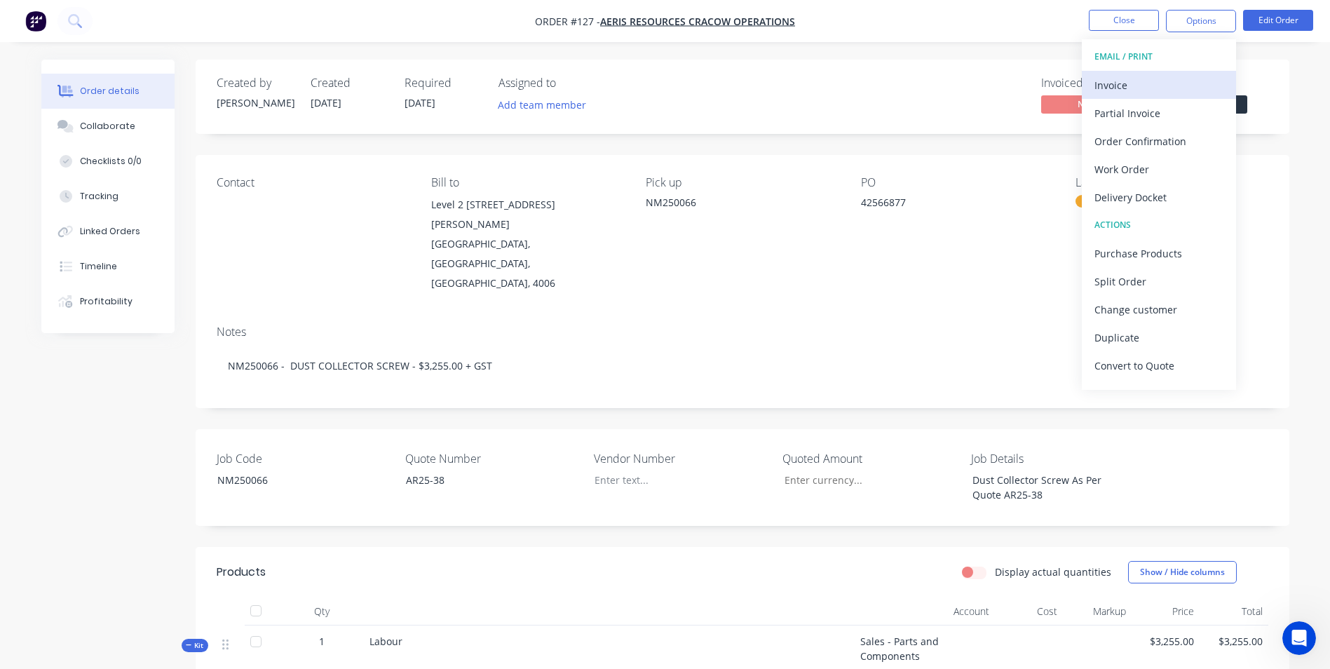
click at [1154, 96] on button "Invoice" at bounding box center [1159, 85] width 154 height 28
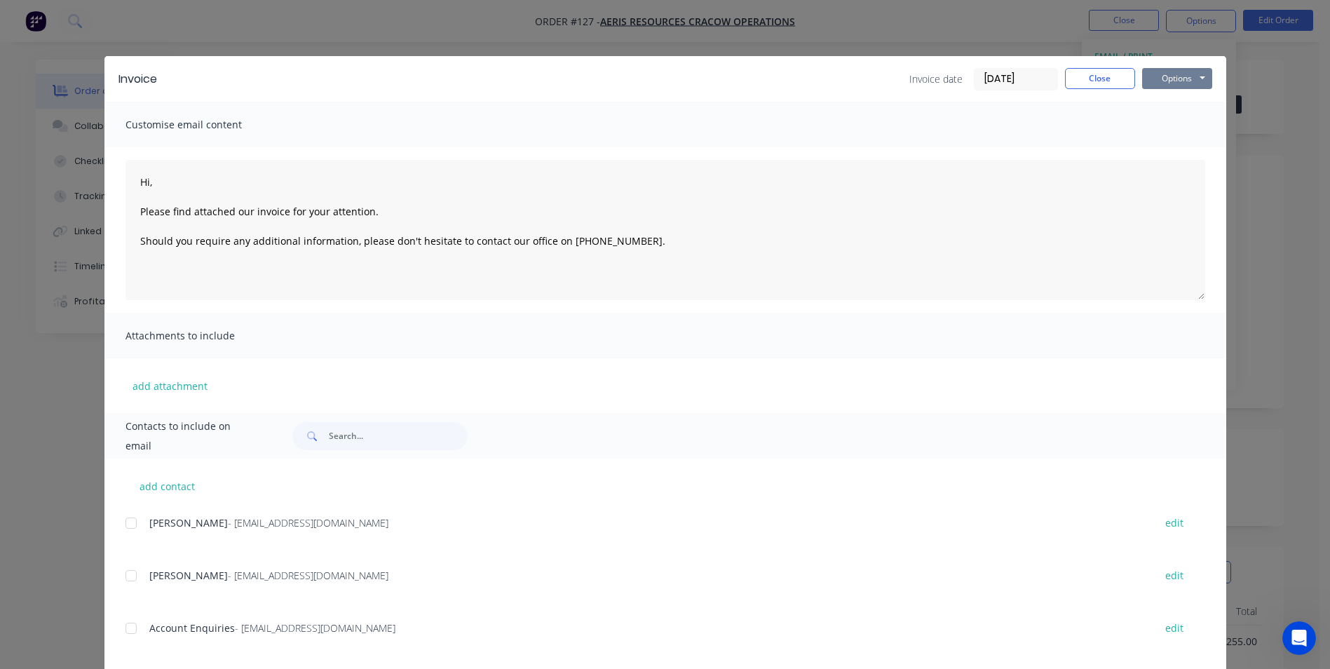
click at [1166, 78] on button "Options" at bounding box center [1177, 78] width 70 height 21
click at [1169, 103] on button "Preview" at bounding box center [1187, 103] width 90 height 23
click at [1153, 79] on button "Options" at bounding box center [1177, 78] width 70 height 21
click at [1155, 120] on button "Print" at bounding box center [1187, 126] width 90 height 23
click at [1107, 81] on button "Close" at bounding box center [1100, 78] width 70 height 21
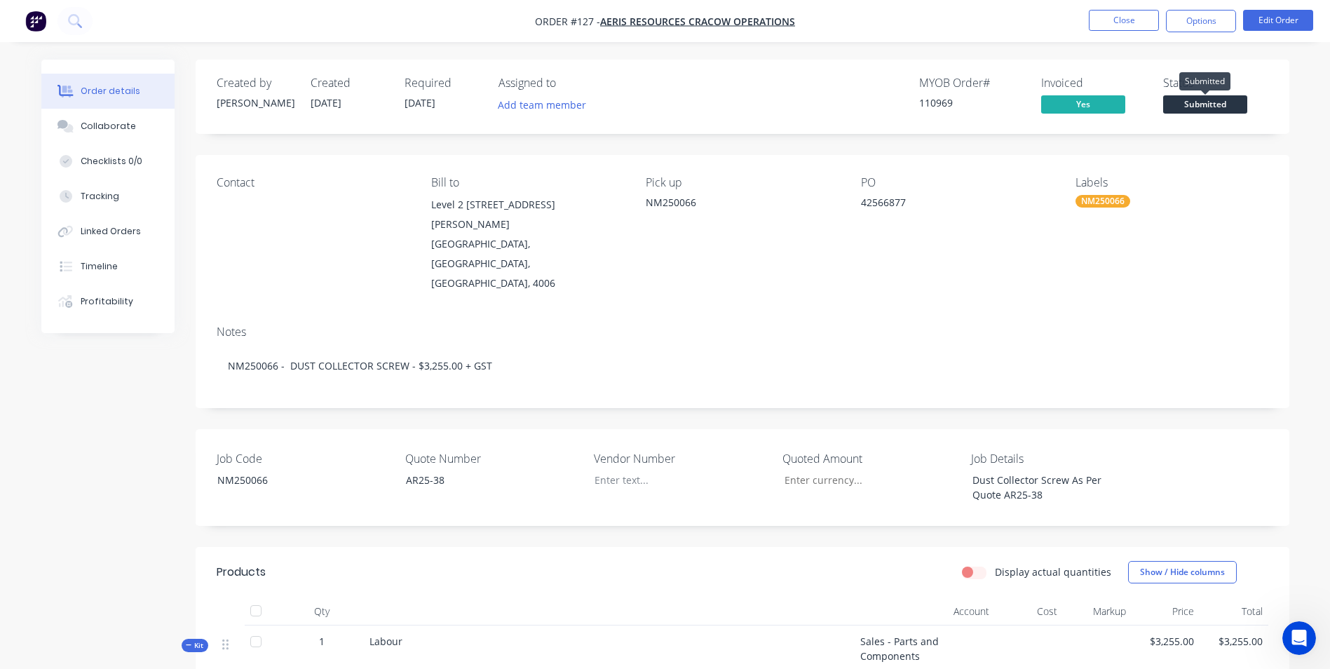
click at [1206, 106] on span "Submitted" at bounding box center [1205, 104] width 84 height 18
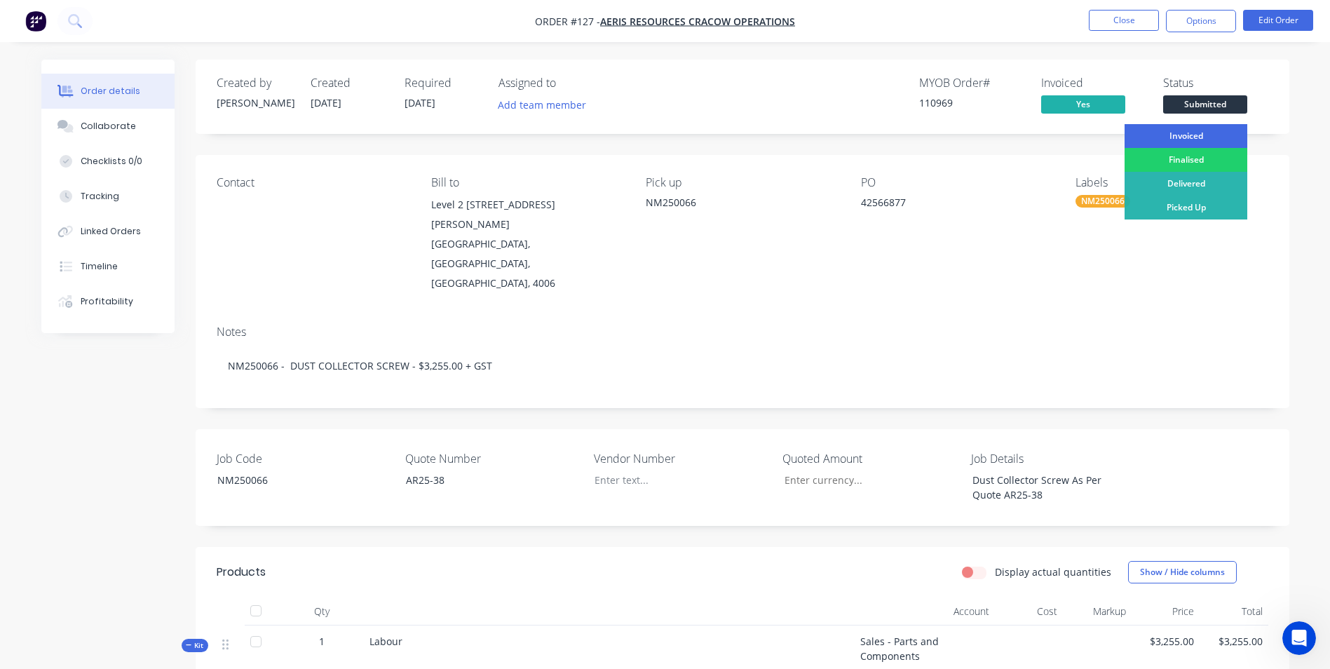
click at [1194, 131] on div "Invoiced" at bounding box center [1185, 136] width 123 height 24
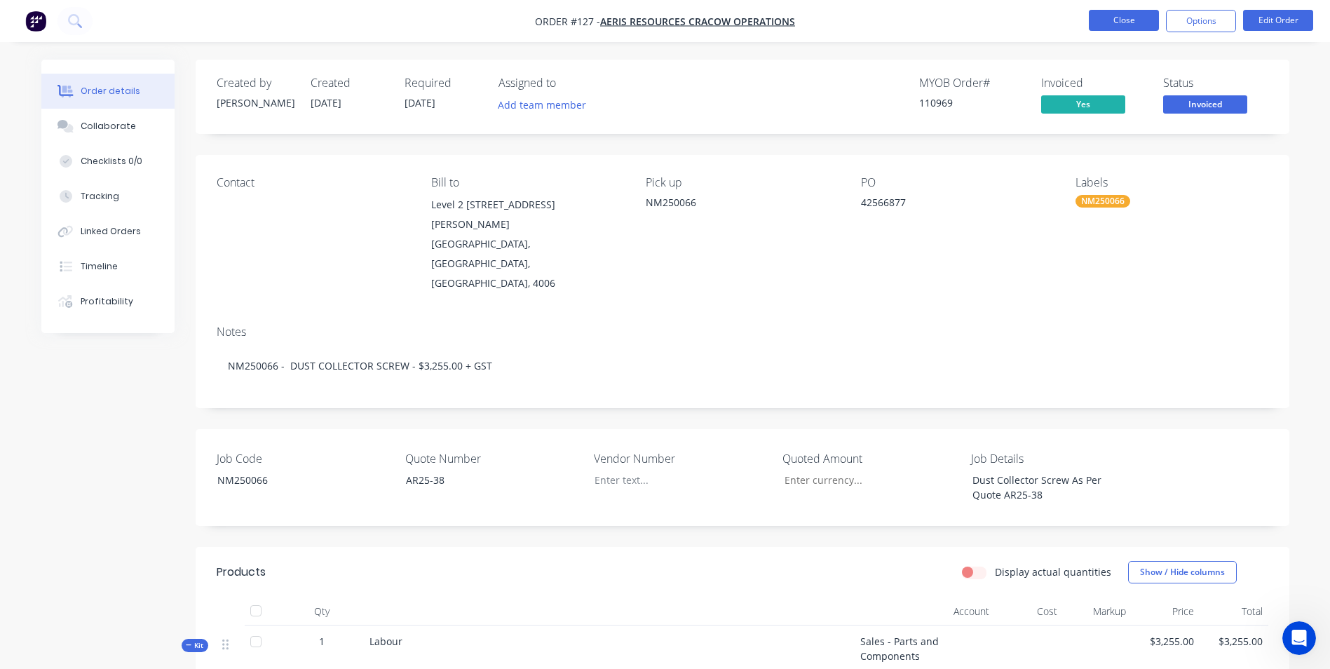
click at [1140, 20] on button "Close" at bounding box center [1124, 20] width 70 height 21
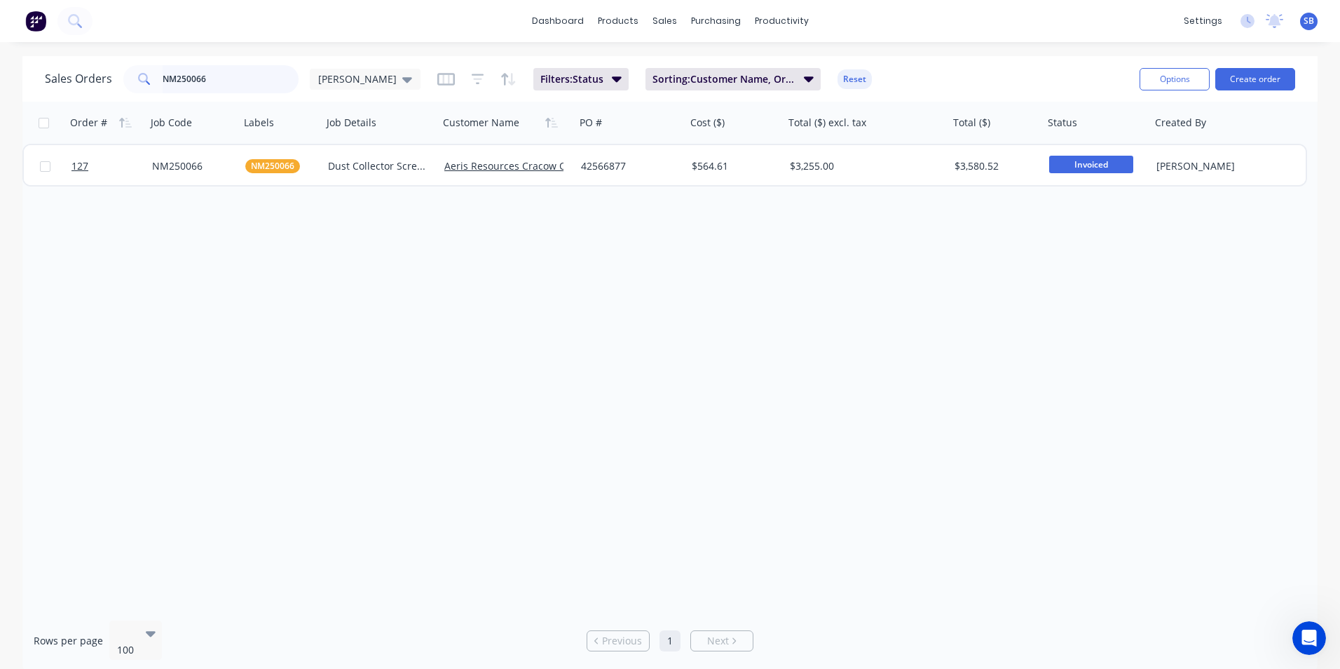
click at [264, 87] on input "NM250066" at bounding box center [231, 79] width 137 height 28
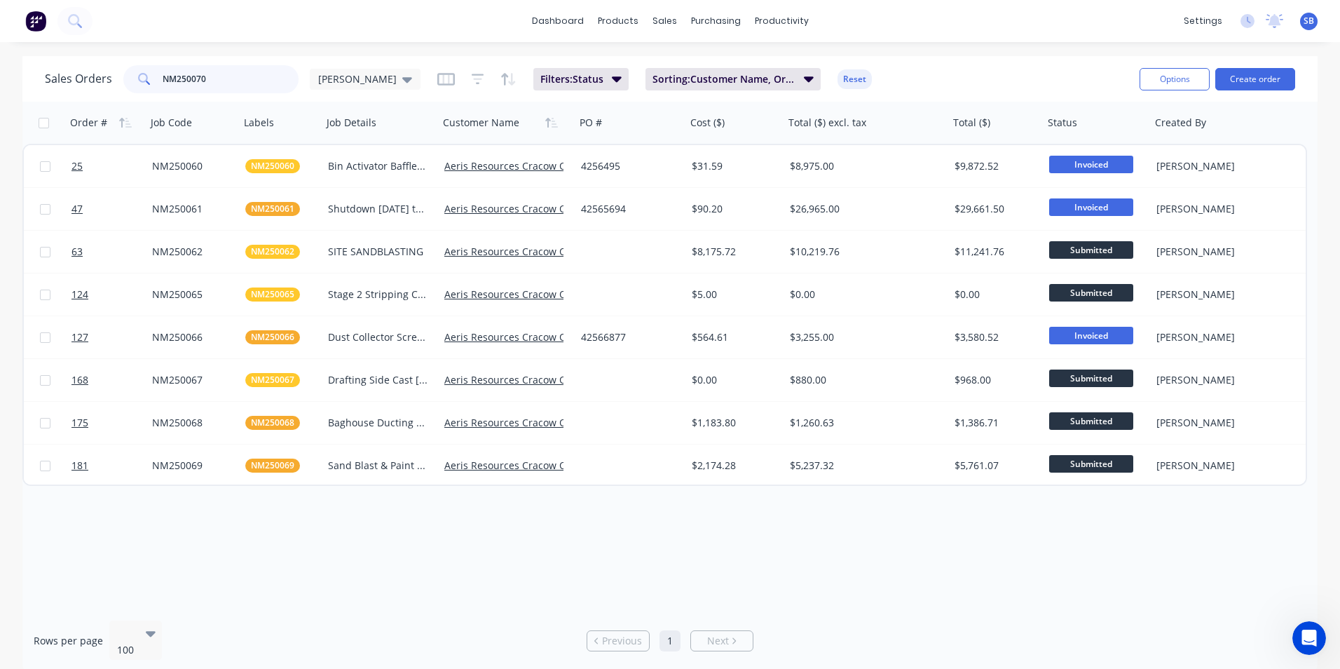
type input "NM250070"
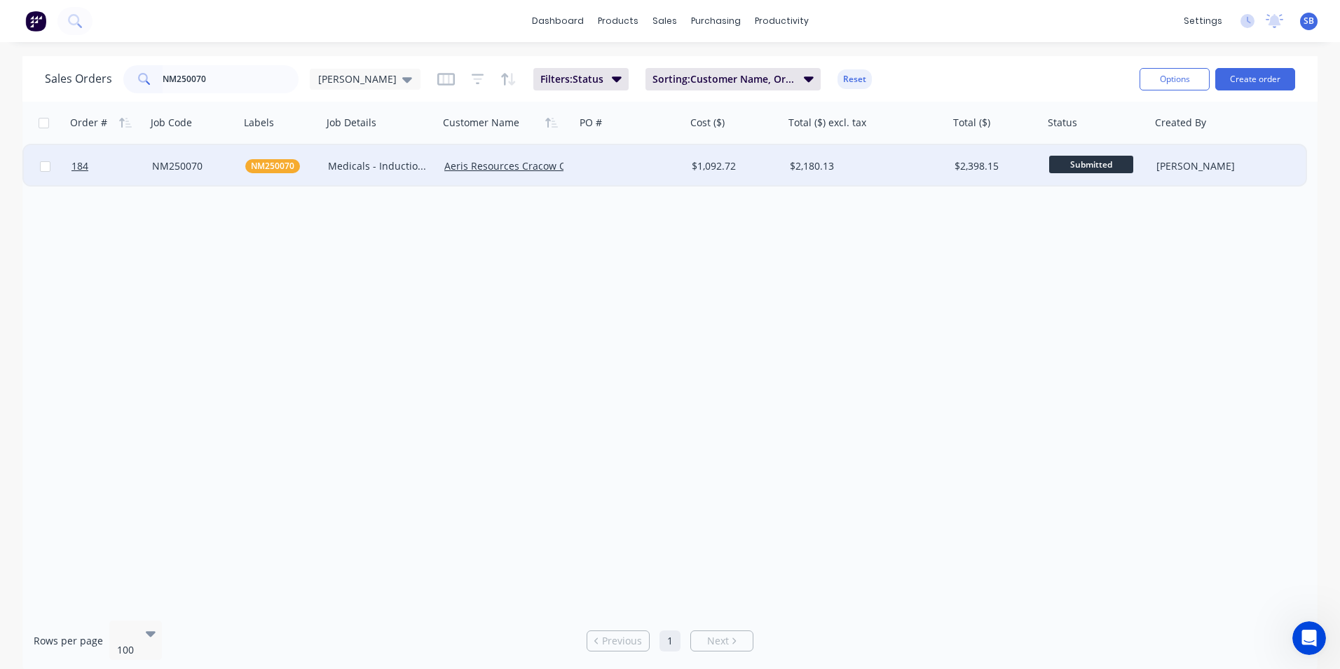
click at [771, 156] on div "$1,092.72" at bounding box center [735, 166] width 98 height 42
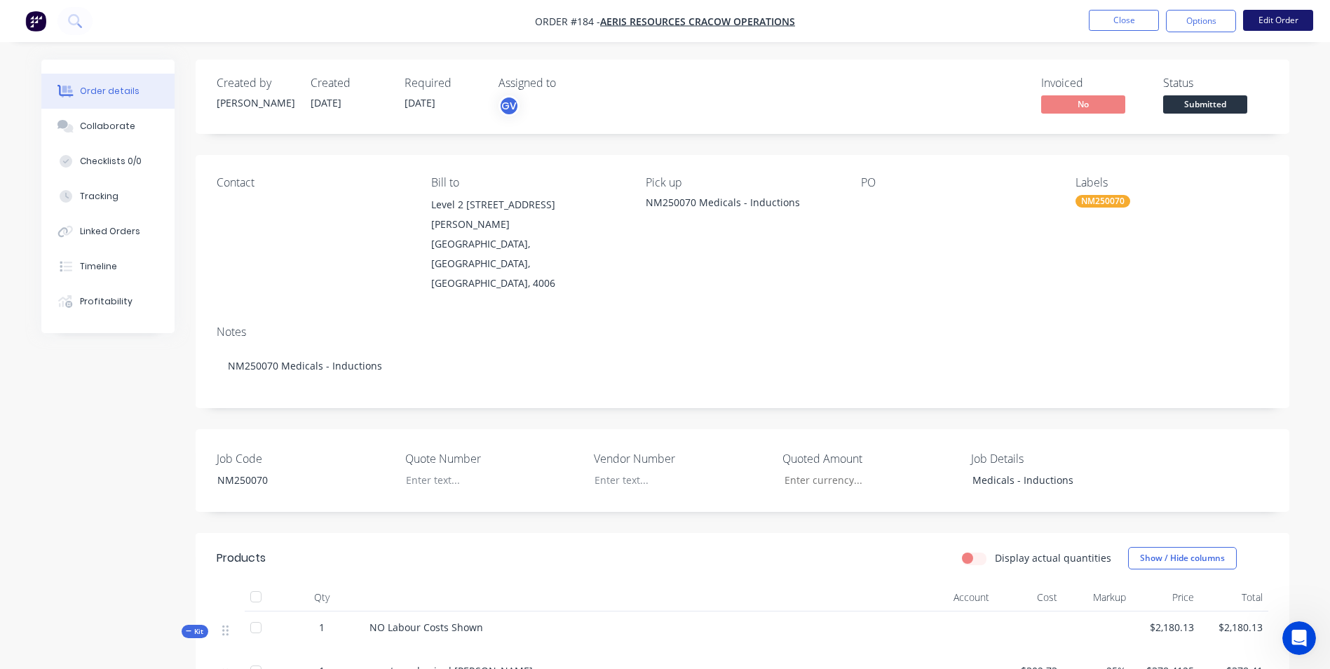
click at [1287, 18] on button "Edit Order" at bounding box center [1278, 20] width 70 height 21
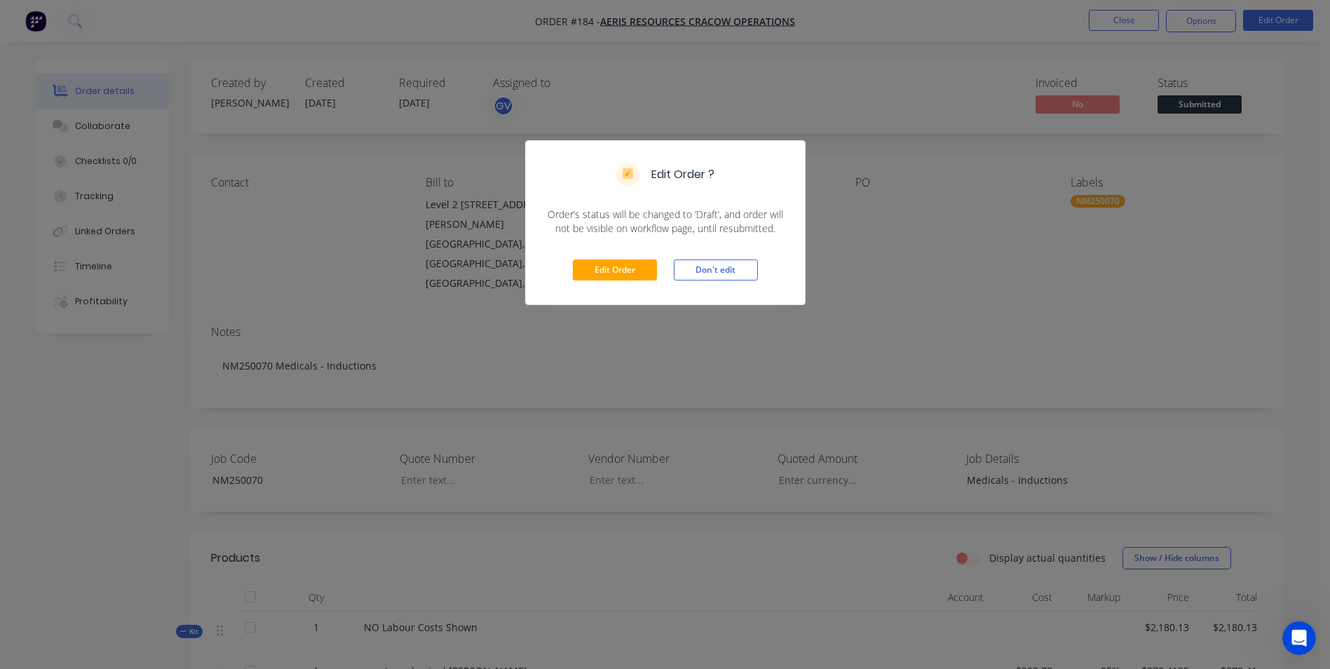
click at [599, 258] on div "Edit Order Don't edit" at bounding box center [665, 270] width 279 height 69
click at [606, 267] on button "Edit Order" at bounding box center [615, 269] width 84 height 21
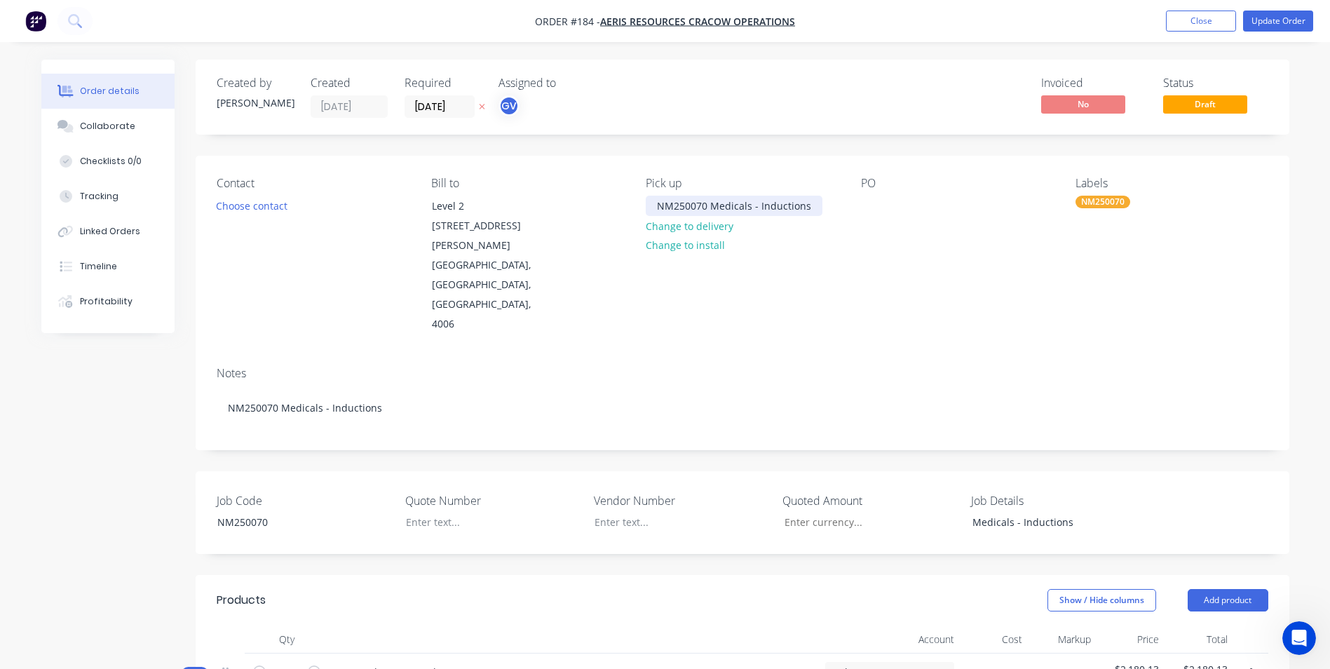
click at [809, 209] on div "NM250070 Medicals - Inductions" at bounding box center [734, 206] width 177 height 20
click at [864, 207] on div at bounding box center [872, 206] width 22 height 20
click at [846, 289] on div "Contact Choose contact [PERSON_NAME] to Level 2 [STREET_ADDRESS][PERSON_NAME] P…" at bounding box center [742, 256] width 1093 height 200
click at [428, 512] on div at bounding box center [482, 522] width 175 height 20
click at [1081, 512] on div "Medicals - Inductions" at bounding box center [1048, 522] width 175 height 20
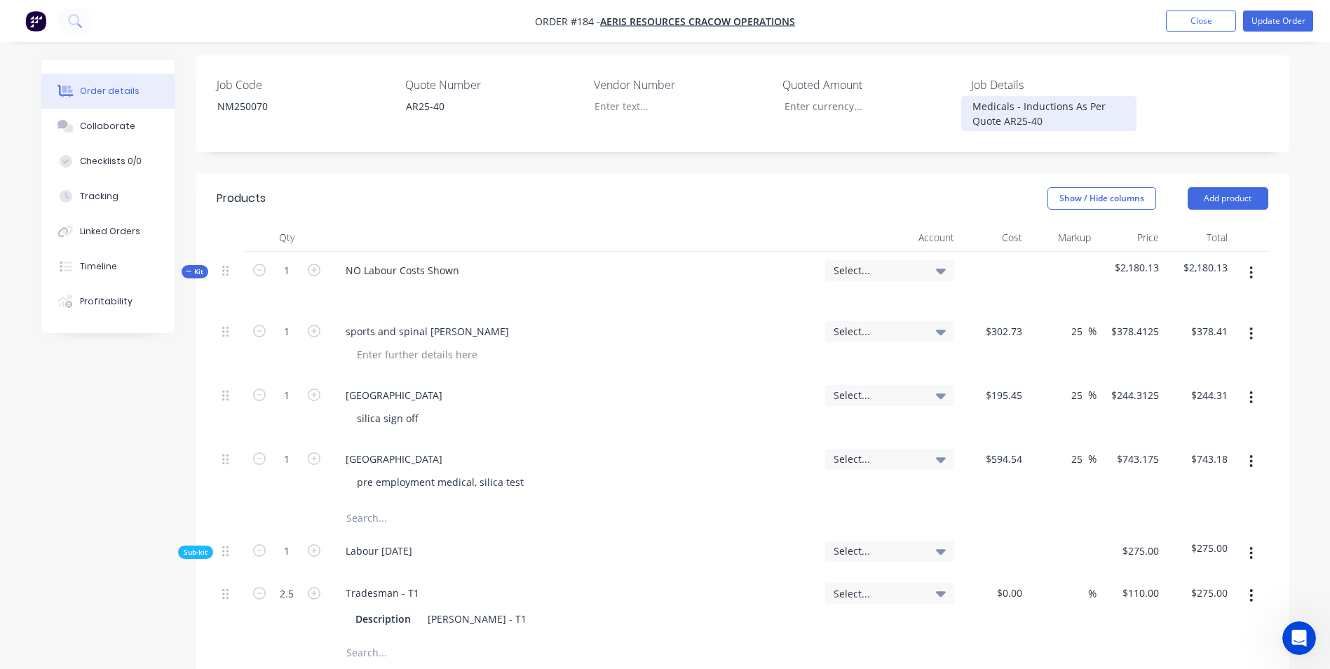
scroll to position [421, 0]
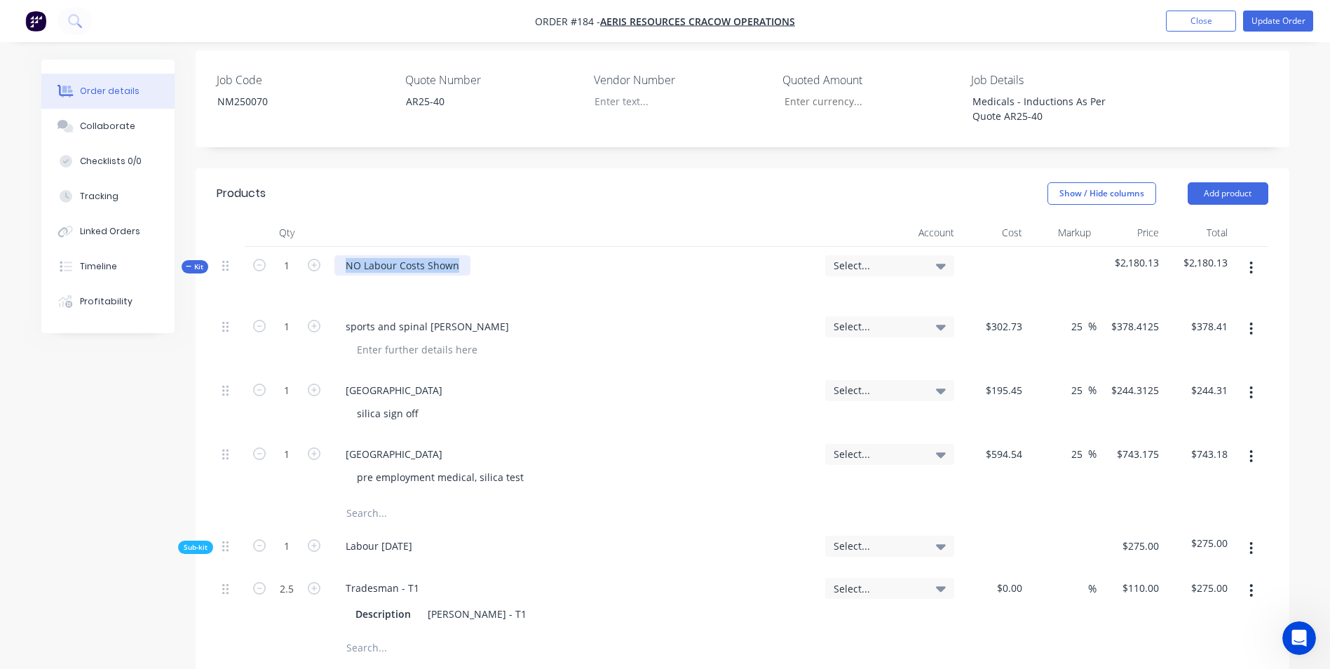
drag, startPoint x: 454, startPoint y: 221, endPoint x: -115, endPoint y: 219, distance: 569.2
click at [0, 219] on html "Order #184 - Aeris Resources Cracow Operations Add product Close Update Order O…" at bounding box center [665, 487] width 1330 height 1817
click at [1051, 247] on div at bounding box center [1062, 277] width 69 height 61
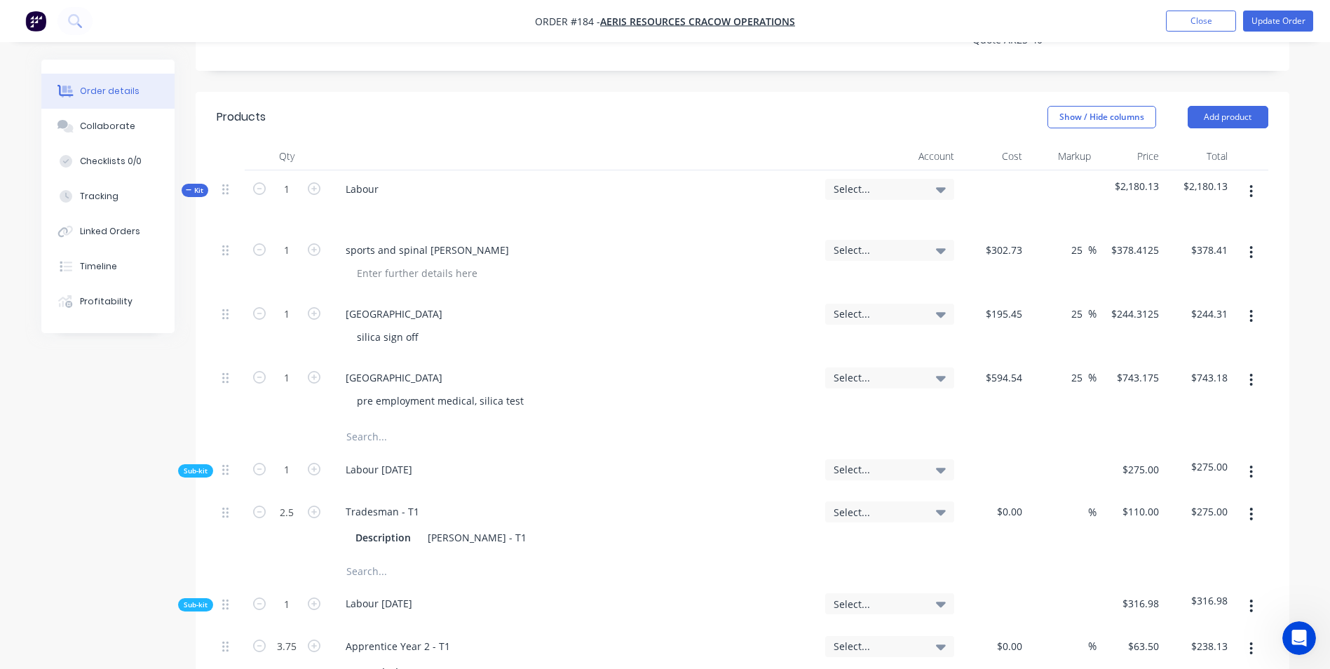
scroll to position [491, 0]
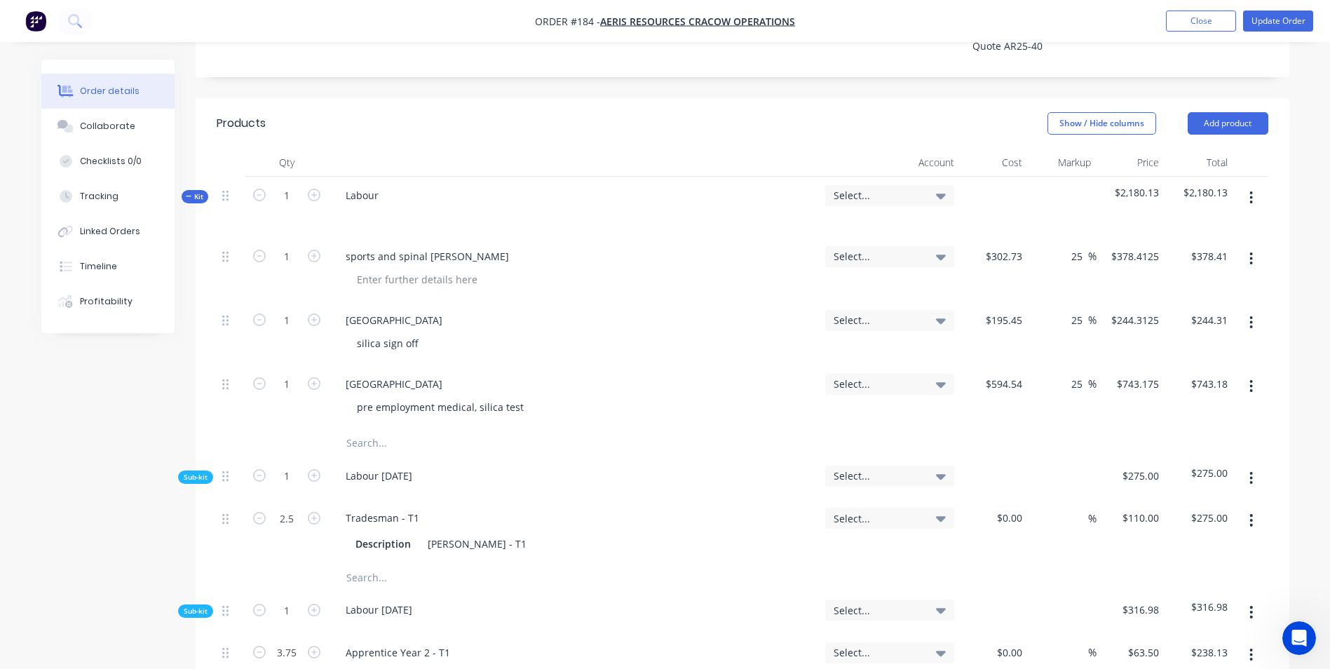
drag, startPoint x: 351, startPoint y: 400, endPoint x: 359, endPoint y: 410, distance: 13.0
click at [359, 429] on input "text" at bounding box center [486, 443] width 280 height 28
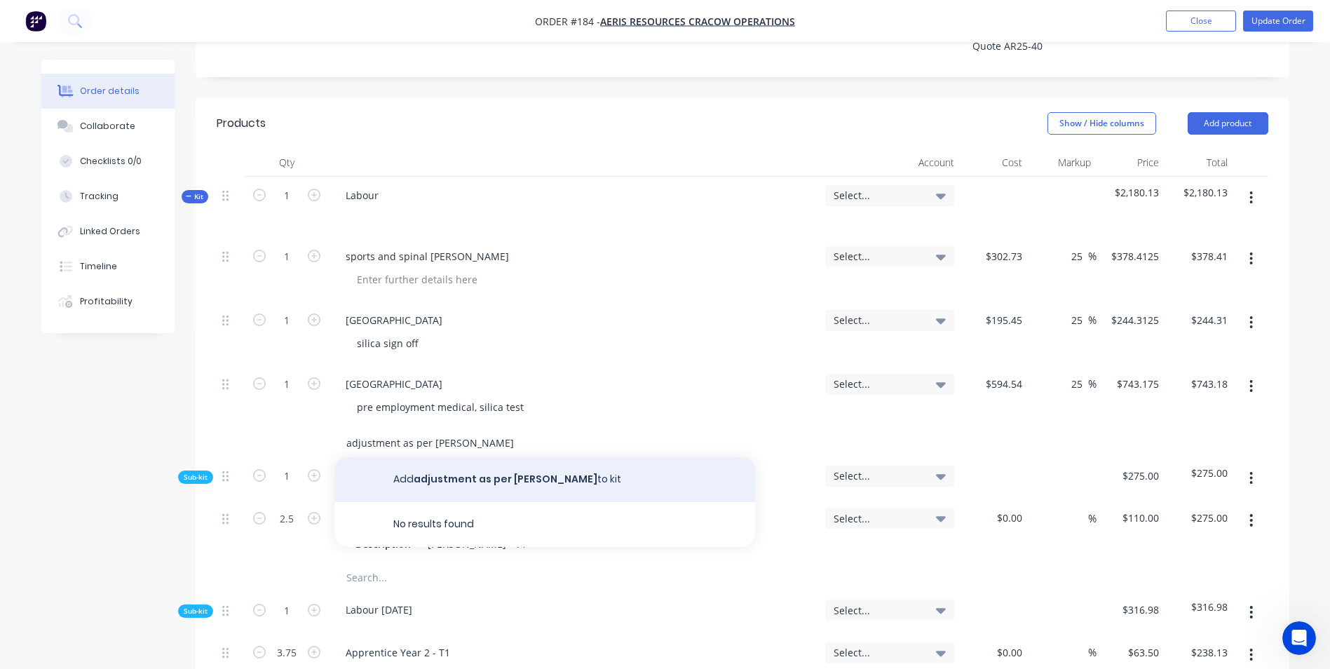
type input "adjustment as per [PERSON_NAME]"
click at [486, 457] on button "Add adjustment as per [PERSON_NAME] to kit" at bounding box center [544, 479] width 421 height 45
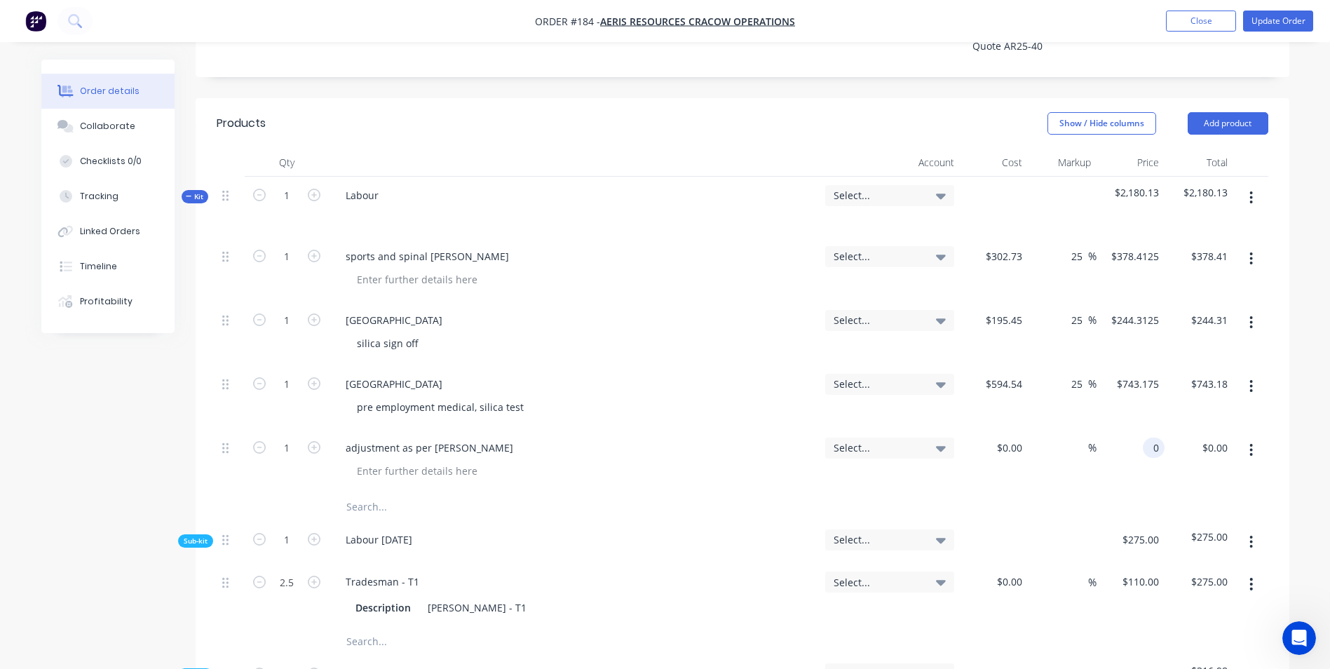
click at [1151, 437] on input "0" at bounding box center [1156, 447] width 16 height 20
type input "$-60.13"
click at [1076, 493] on div at bounding box center [742, 507] width 1051 height 28
click at [1074, 442] on div "%" at bounding box center [1062, 461] width 69 height 64
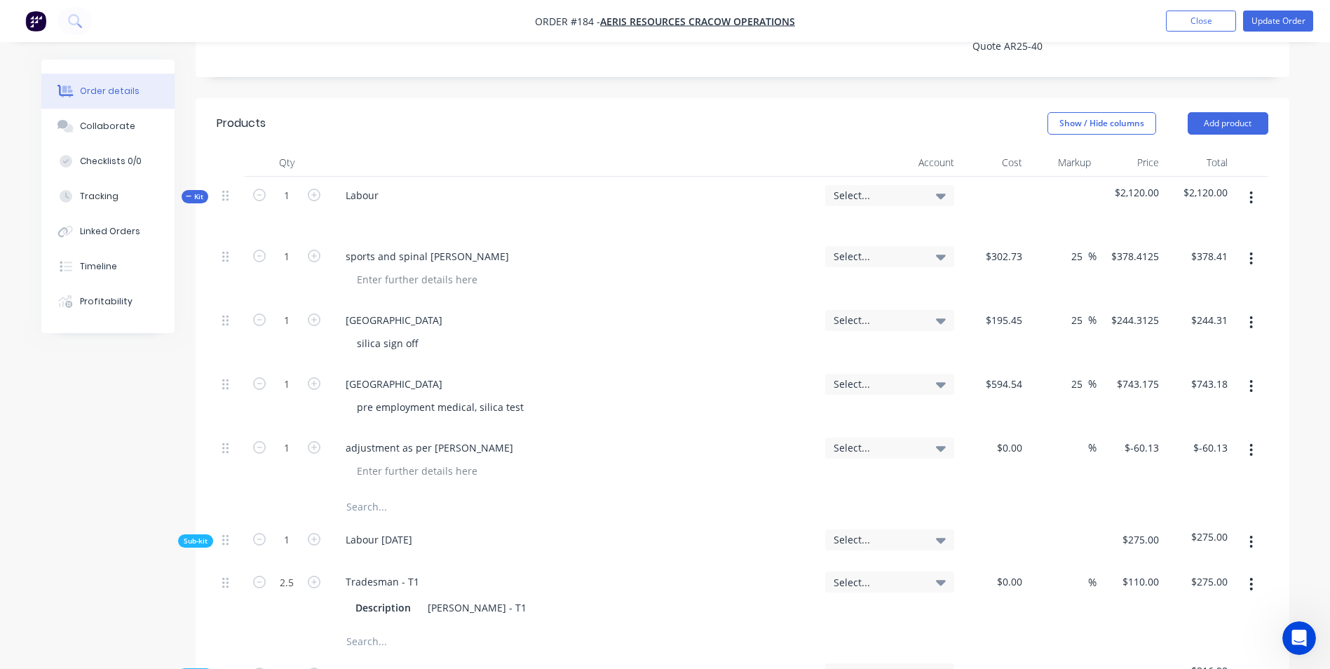
click at [899, 185] on div "Select..." at bounding box center [889, 195] width 129 height 21
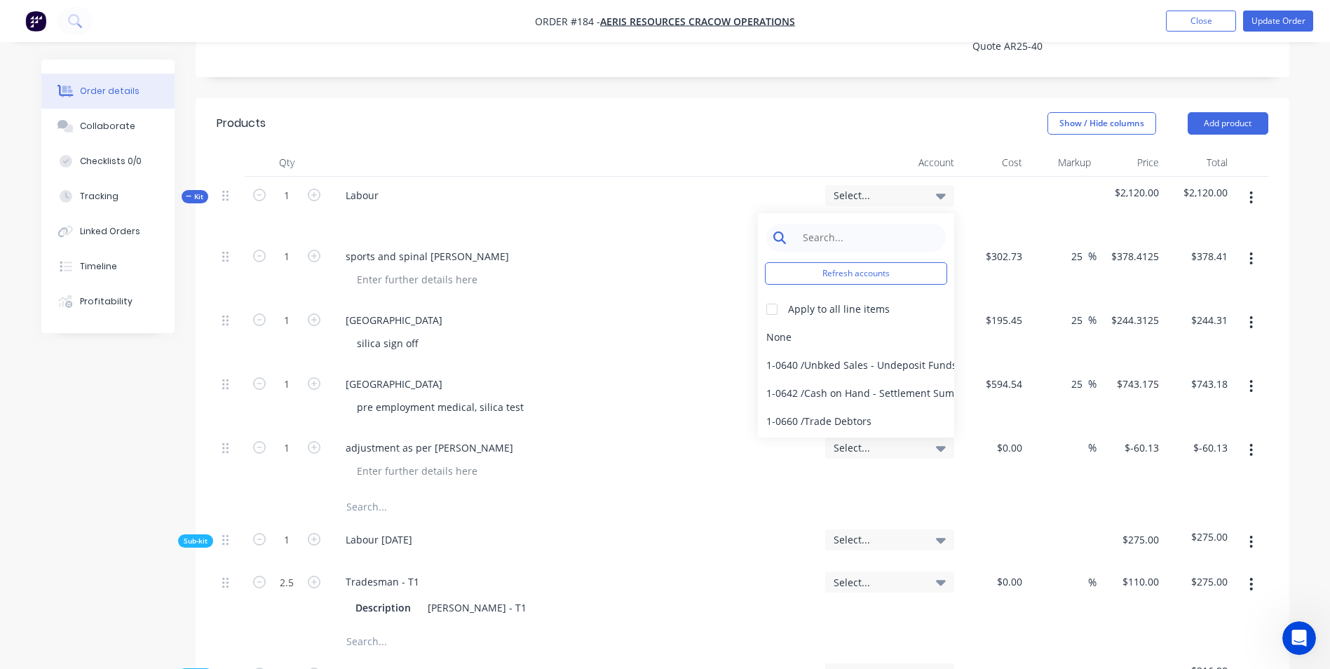
click at [899, 224] on input at bounding box center [867, 238] width 144 height 28
type input "sales"
click at [770, 295] on div at bounding box center [772, 309] width 28 height 28
click at [803, 379] on div "4-0232 / Sales - Parts and Components" at bounding box center [856, 393] width 196 height 28
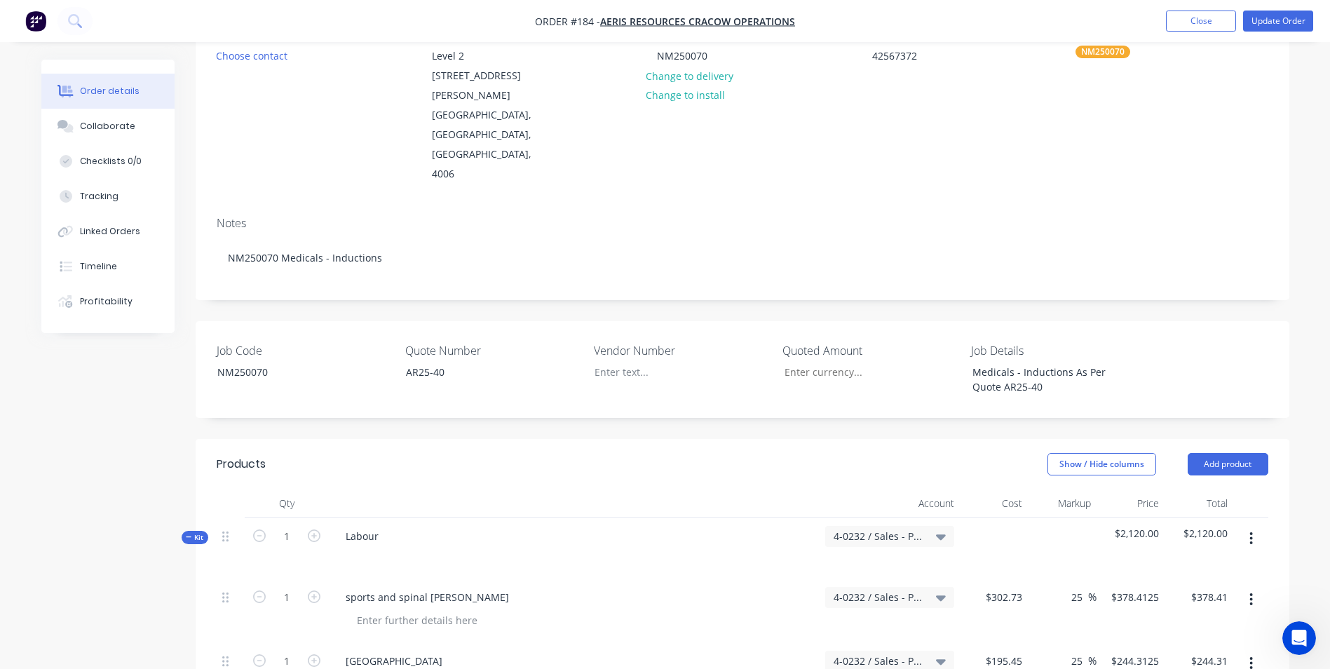
scroll to position [0, 0]
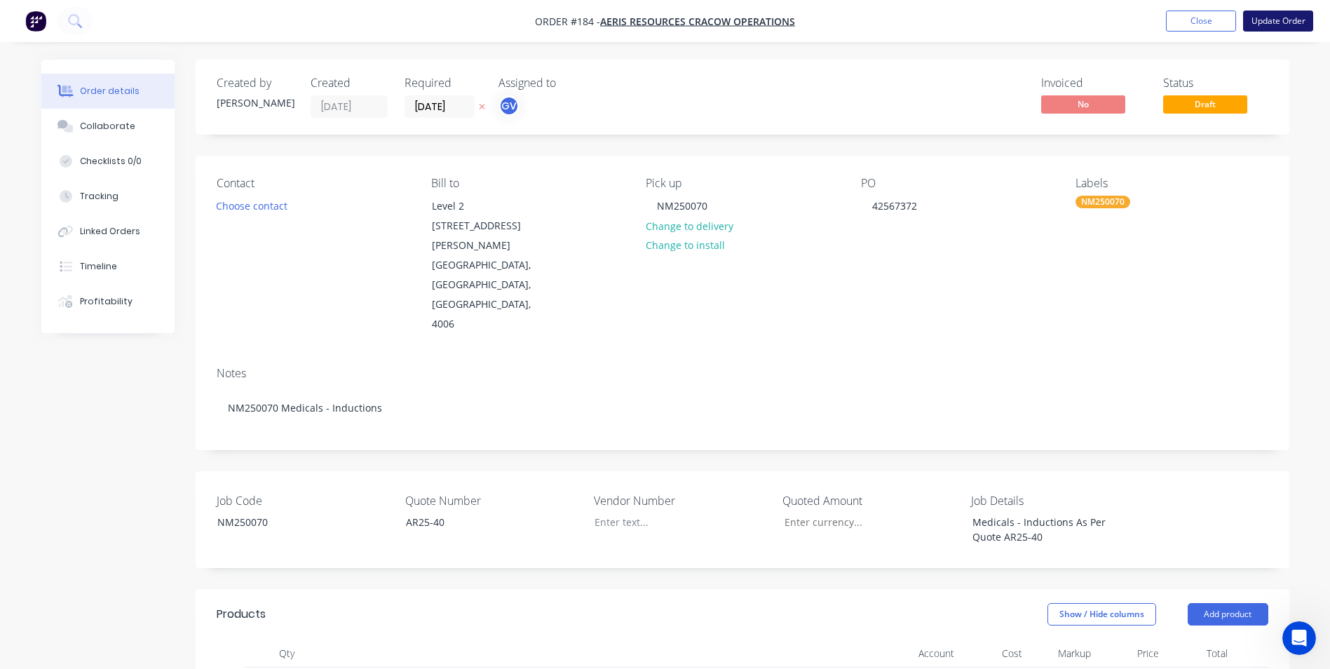
click at [1285, 25] on button "Update Order" at bounding box center [1278, 21] width 70 height 21
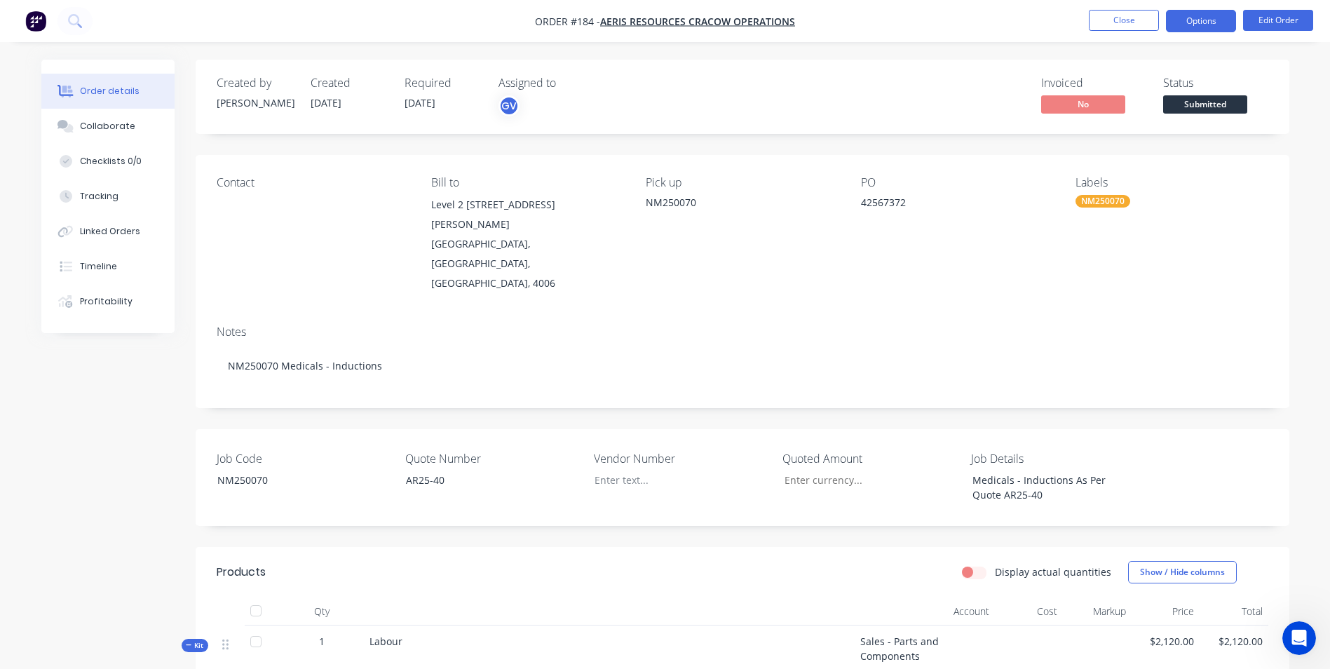
click at [1195, 25] on button "Options" at bounding box center [1201, 21] width 70 height 22
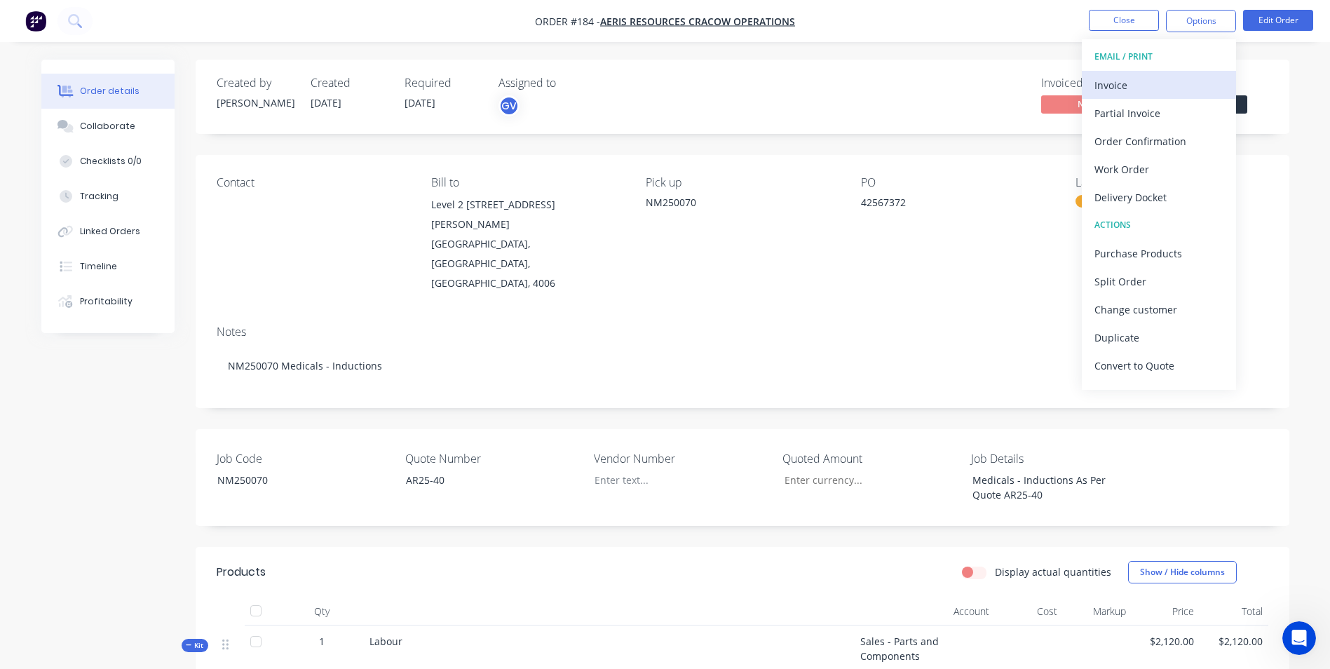
click at [1173, 83] on div "Invoice" at bounding box center [1158, 85] width 129 height 20
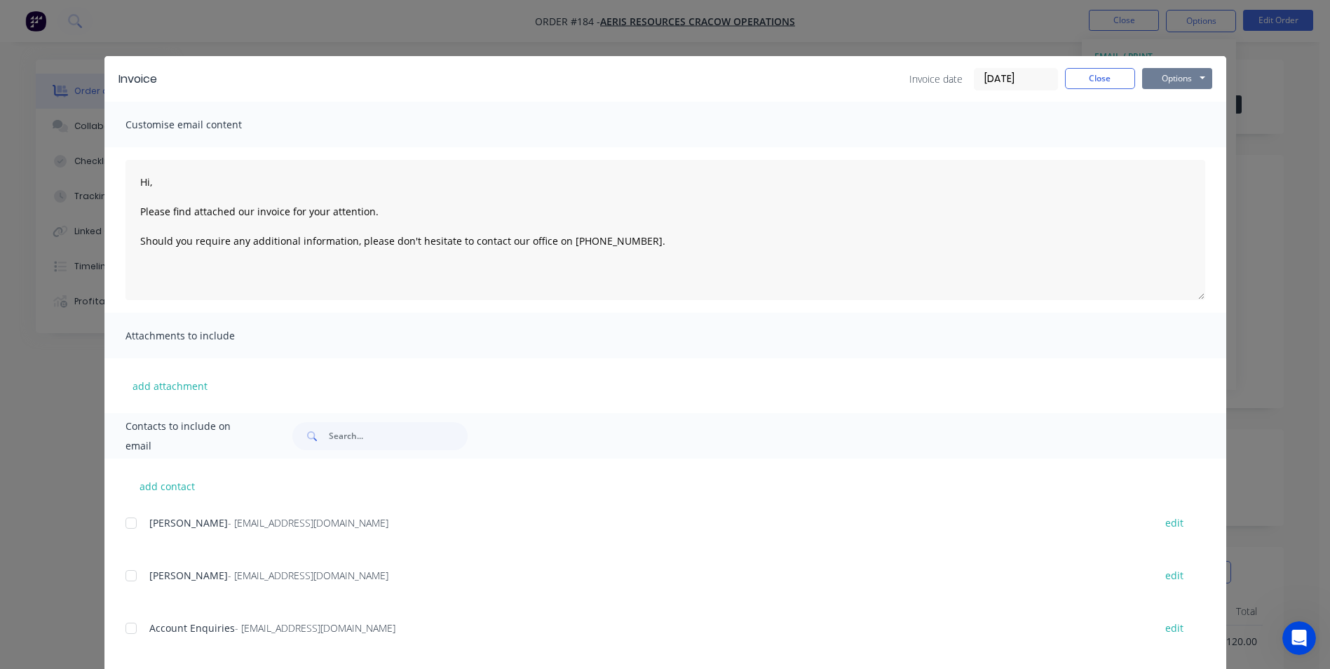
click at [1172, 82] on button "Options" at bounding box center [1177, 78] width 70 height 21
click at [1174, 119] on button "Print" at bounding box center [1187, 126] width 90 height 23
click at [1107, 76] on button "Close" at bounding box center [1100, 78] width 70 height 21
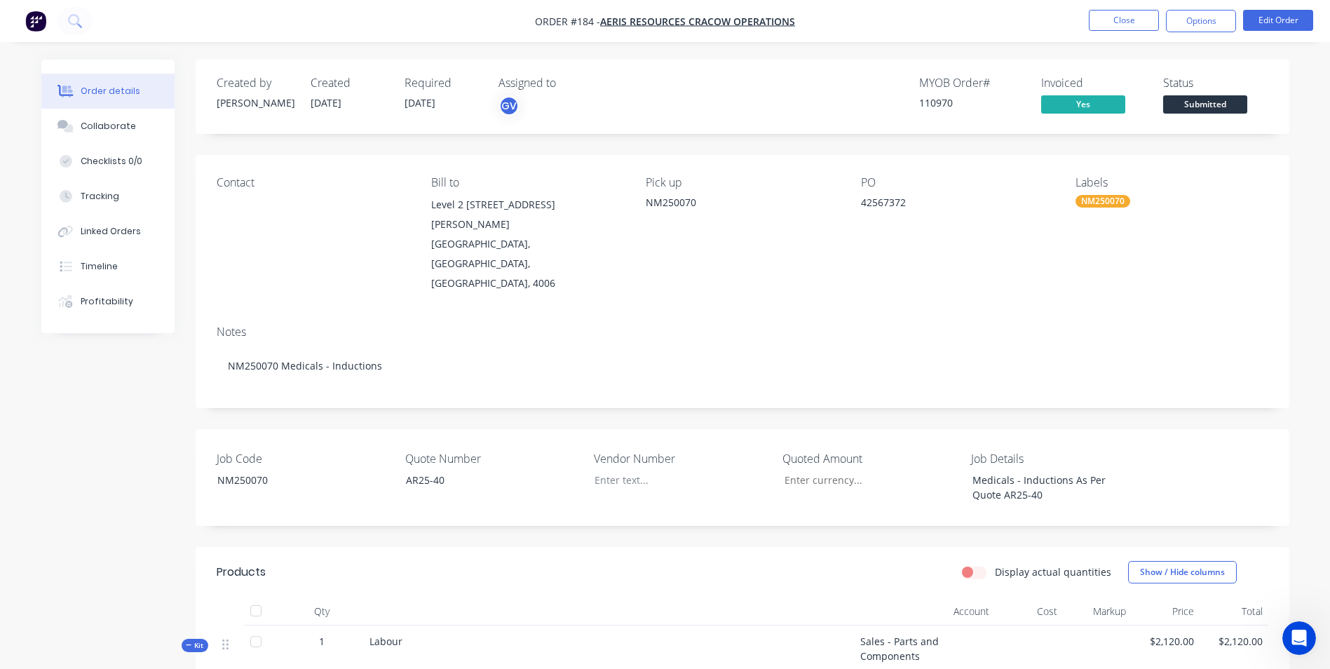
click at [1199, 104] on span "Submitted" at bounding box center [1205, 104] width 84 height 18
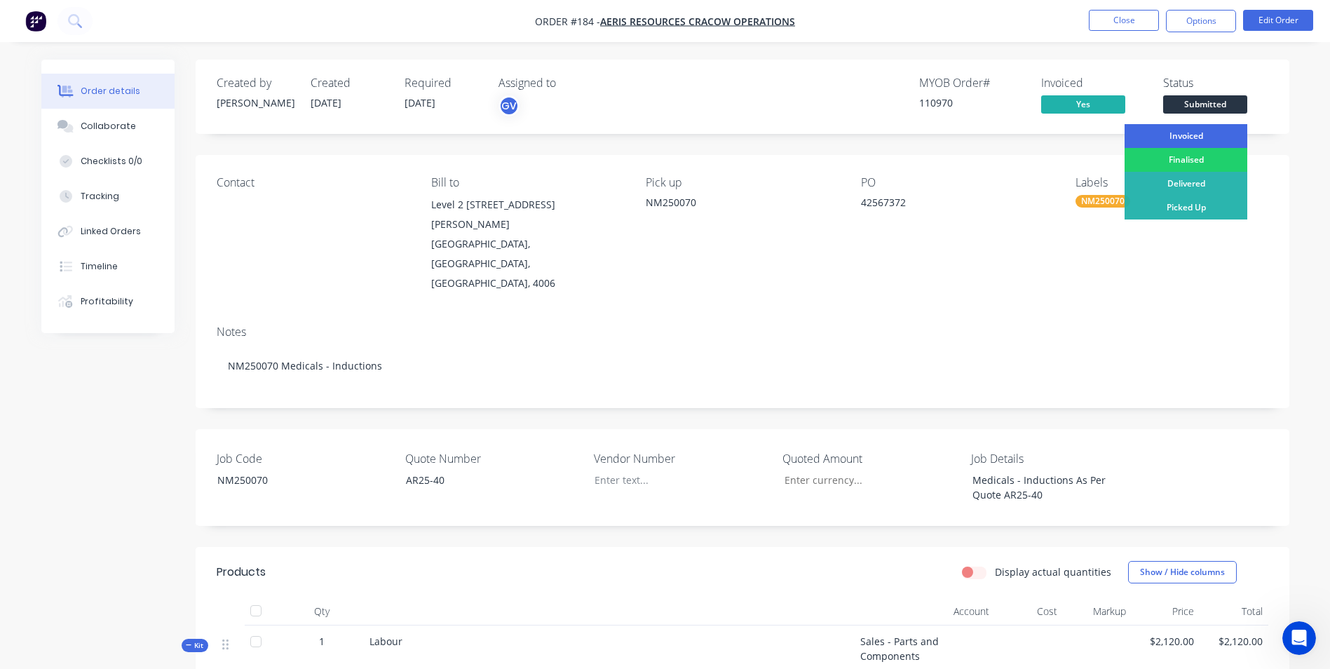
click at [1192, 138] on div "Invoiced" at bounding box center [1185, 136] width 123 height 24
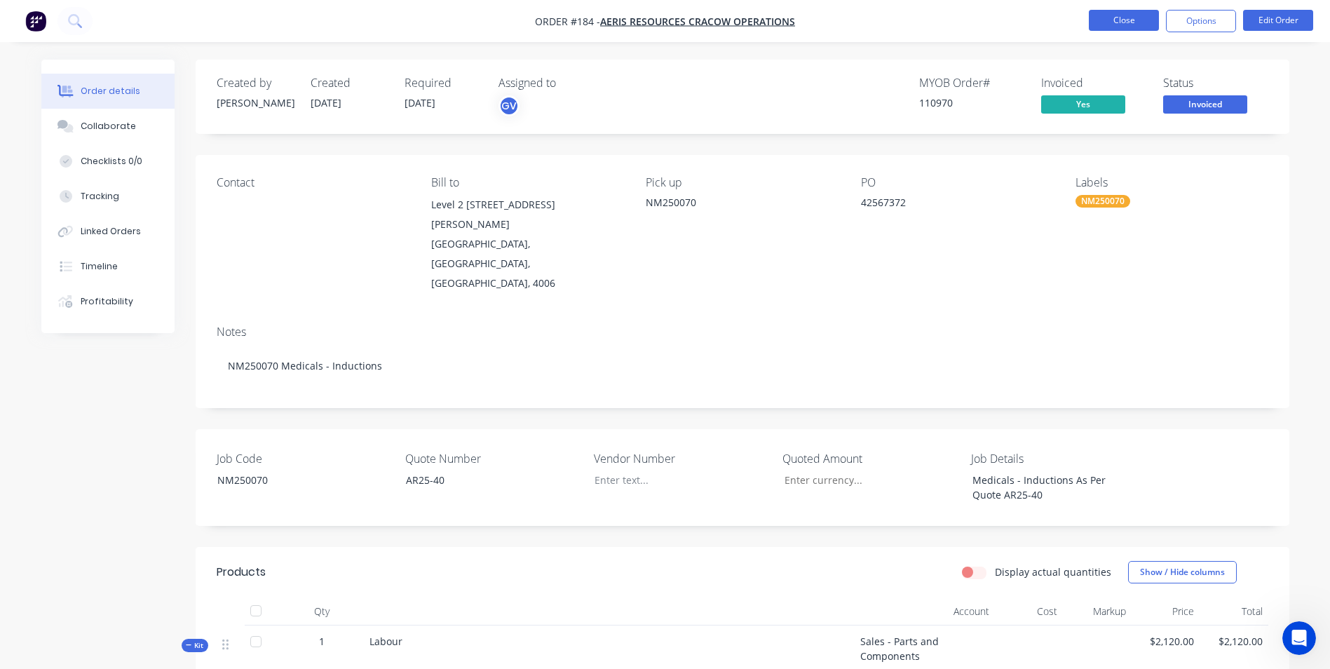
click at [1114, 16] on button "Close" at bounding box center [1124, 20] width 70 height 21
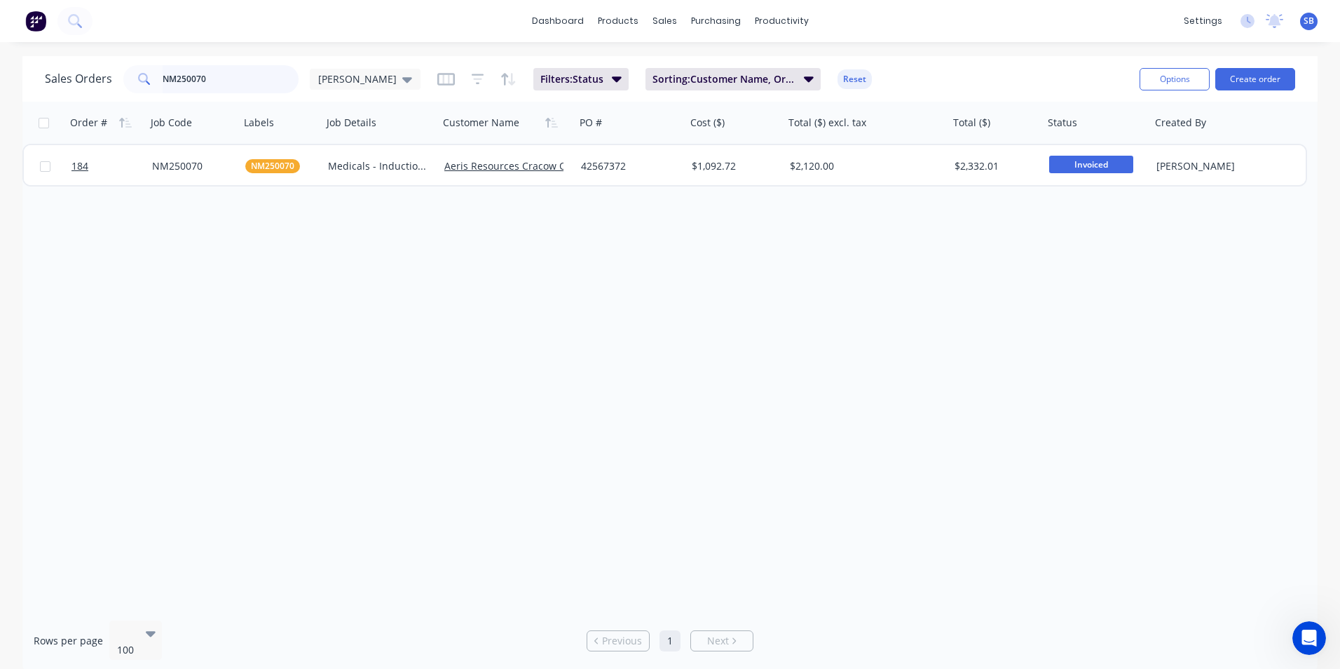
click at [265, 82] on input "NM250070" at bounding box center [231, 79] width 137 height 28
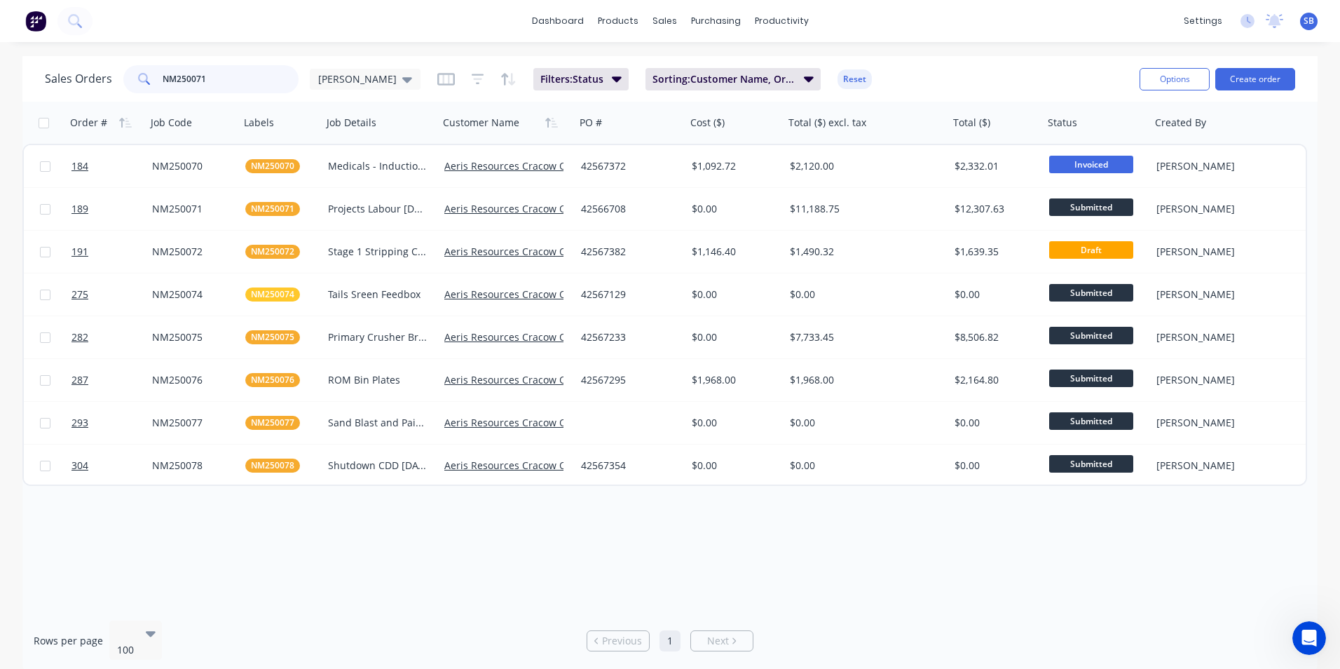
type input "NM250071"
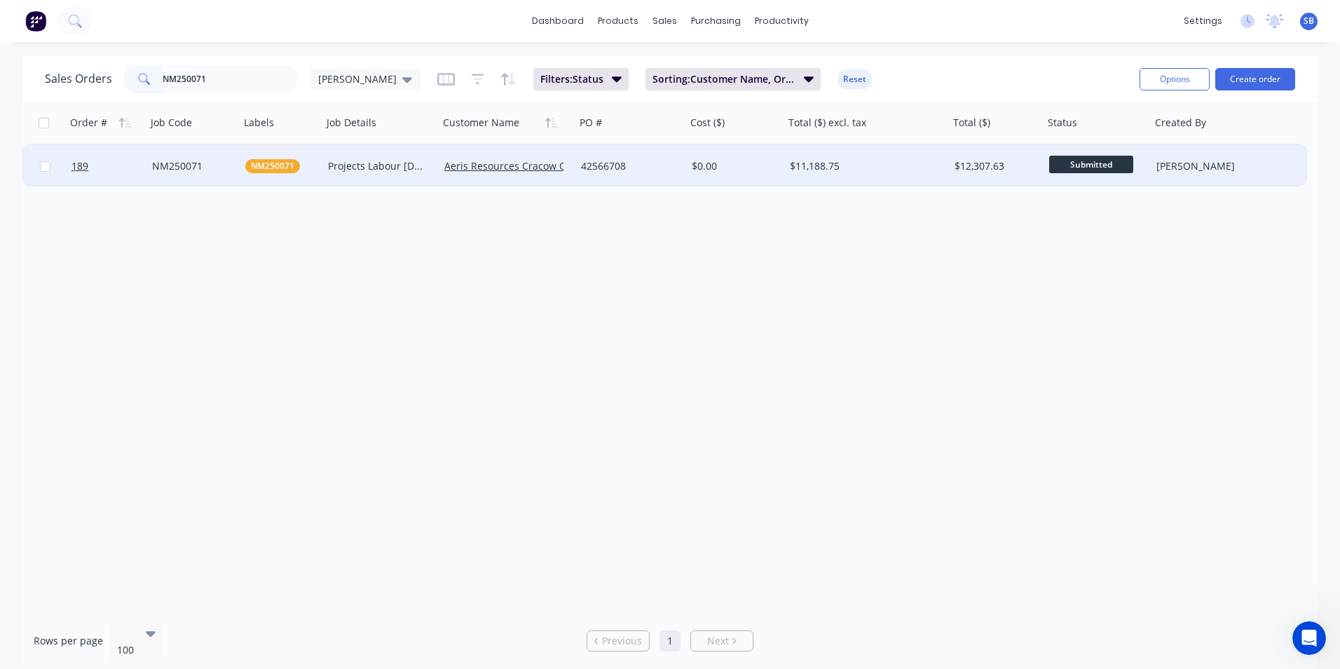
click at [824, 166] on div "$11,188.75" at bounding box center [863, 166] width 146 height 14
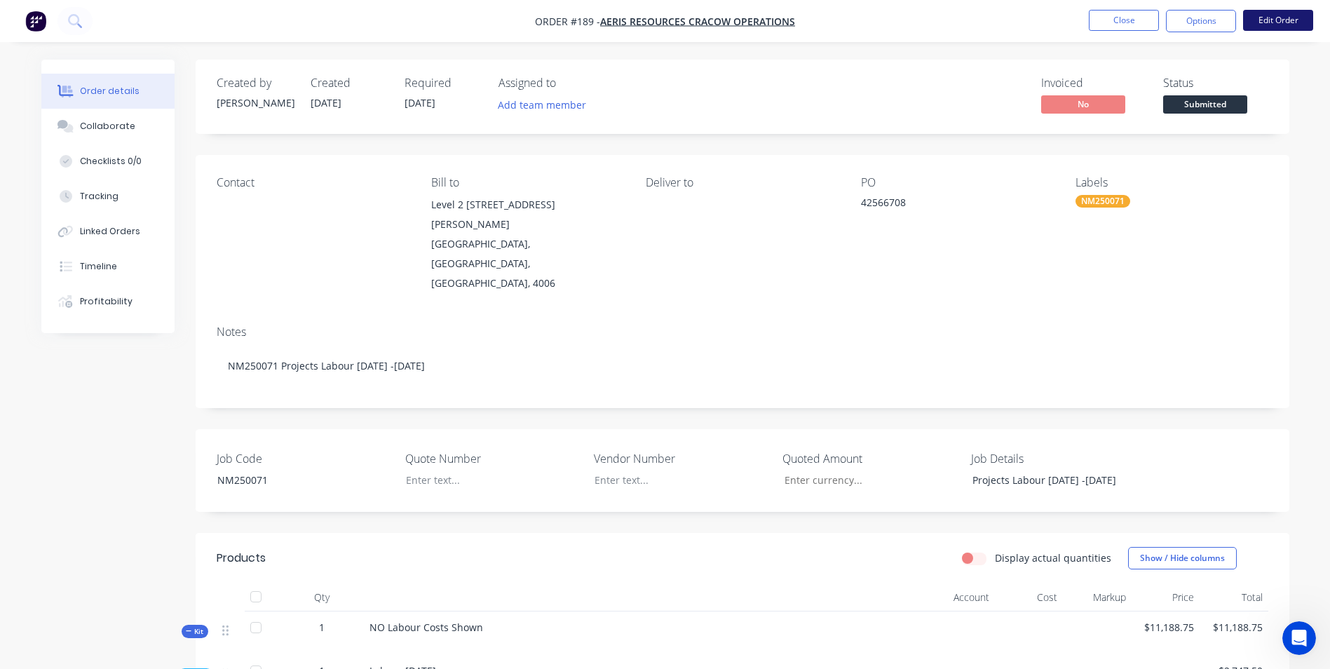
click at [1269, 25] on button "Edit Order" at bounding box center [1278, 20] width 70 height 21
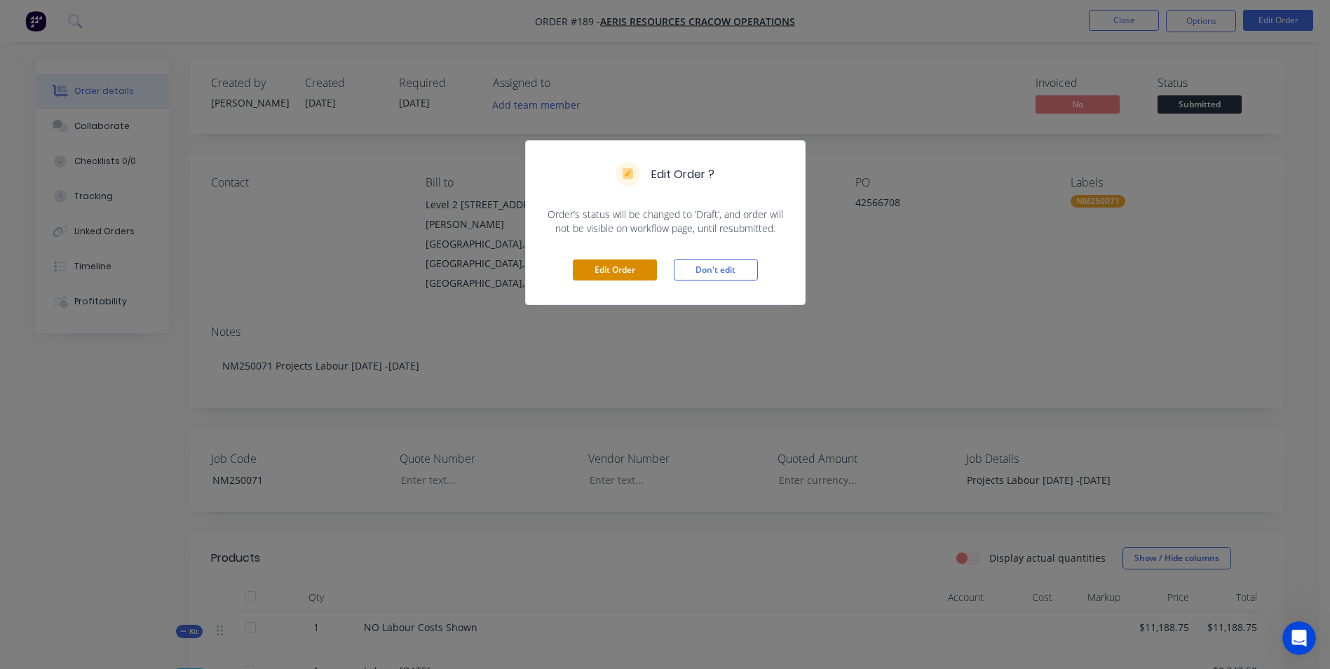
click at [605, 269] on button "Edit Order" at bounding box center [615, 269] width 84 height 21
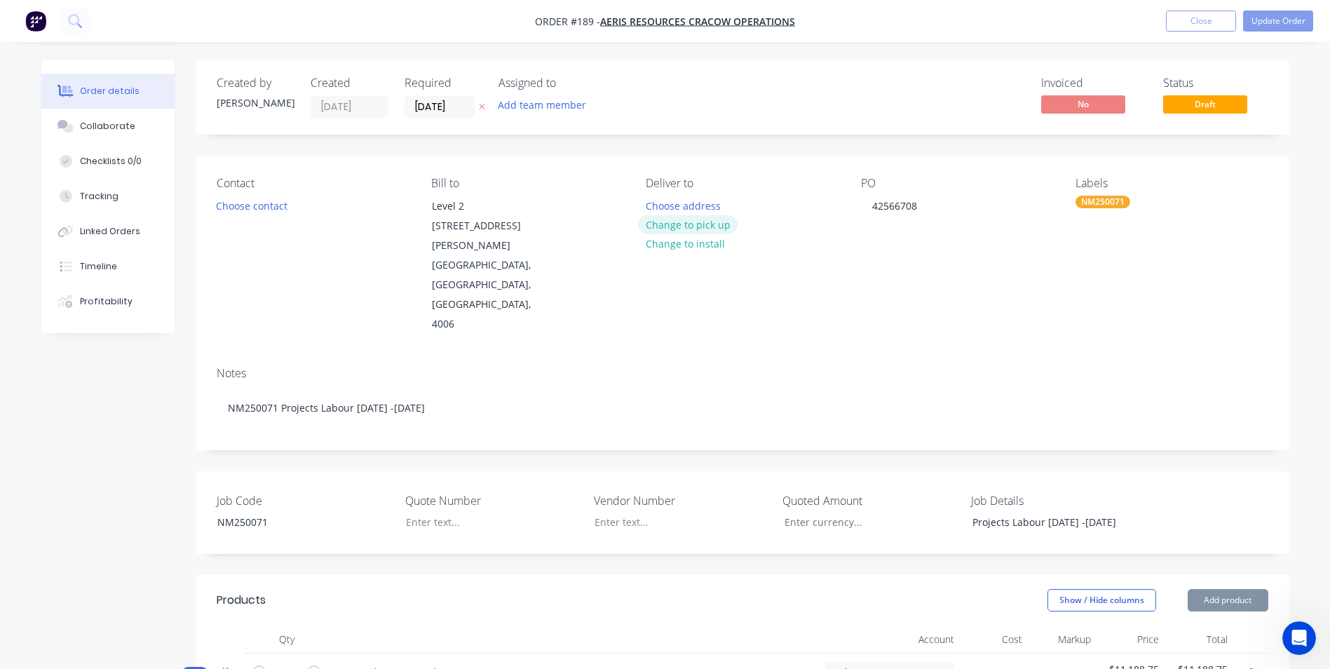
click at [680, 227] on button "Change to pick up" at bounding box center [688, 224] width 100 height 19
click at [655, 206] on div at bounding box center [657, 206] width 22 height 20
click at [664, 224] on button "Change to pick up" at bounding box center [688, 224] width 100 height 19
click at [680, 207] on div "NM" at bounding box center [665, 206] width 39 height 20
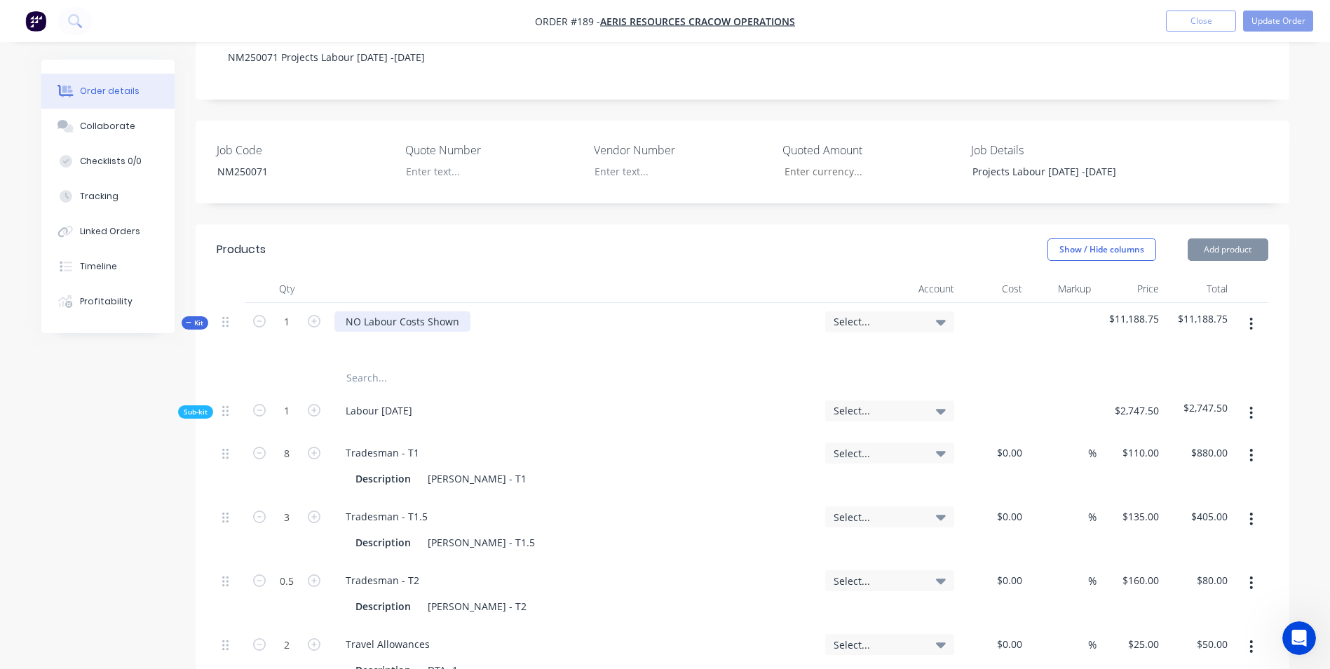
click at [465, 303] on div "NO Labour Costs Shown" at bounding box center [574, 333] width 491 height 61
drag, startPoint x: 458, startPoint y: 296, endPoint x: 0, endPoint y: 296, distance: 458.4
click at [357, 364] on input "text" at bounding box center [486, 378] width 280 height 28
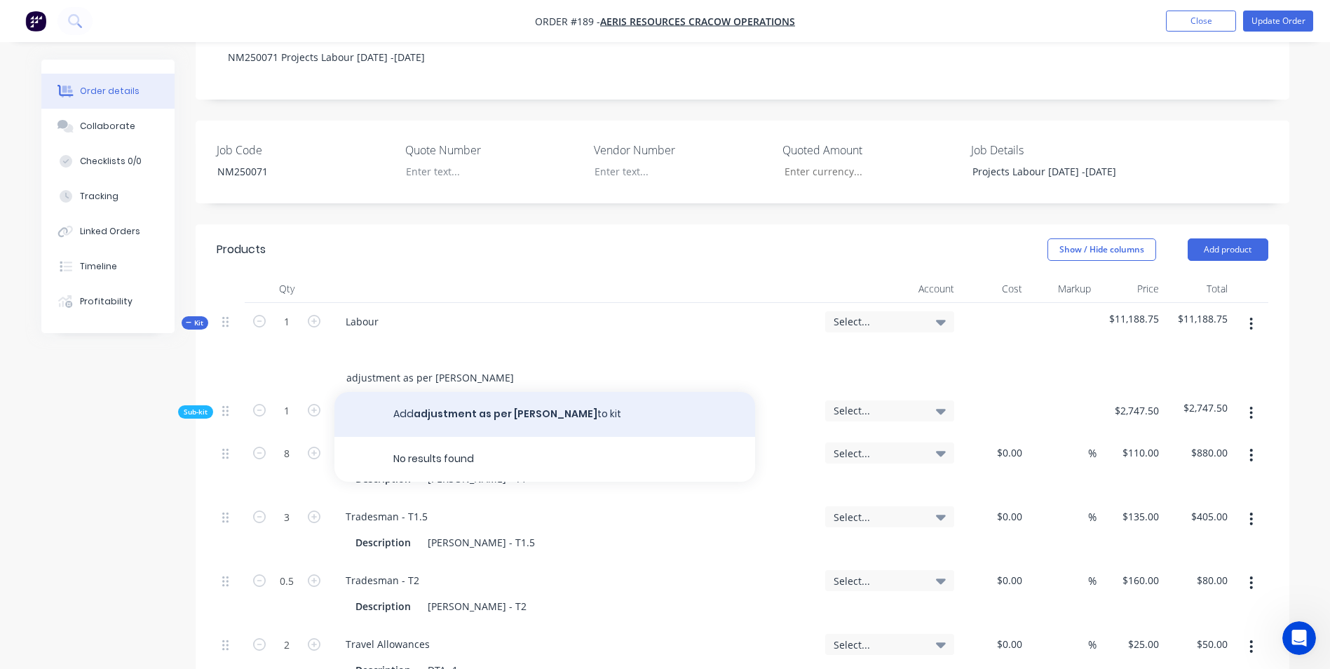
type input "adjustment as per [PERSON_NAME]"
click at [480, 392] on button "Add adjustment as per [PERSON_NAME] to kit" at bounding box center [544, 414] width 421 height 45
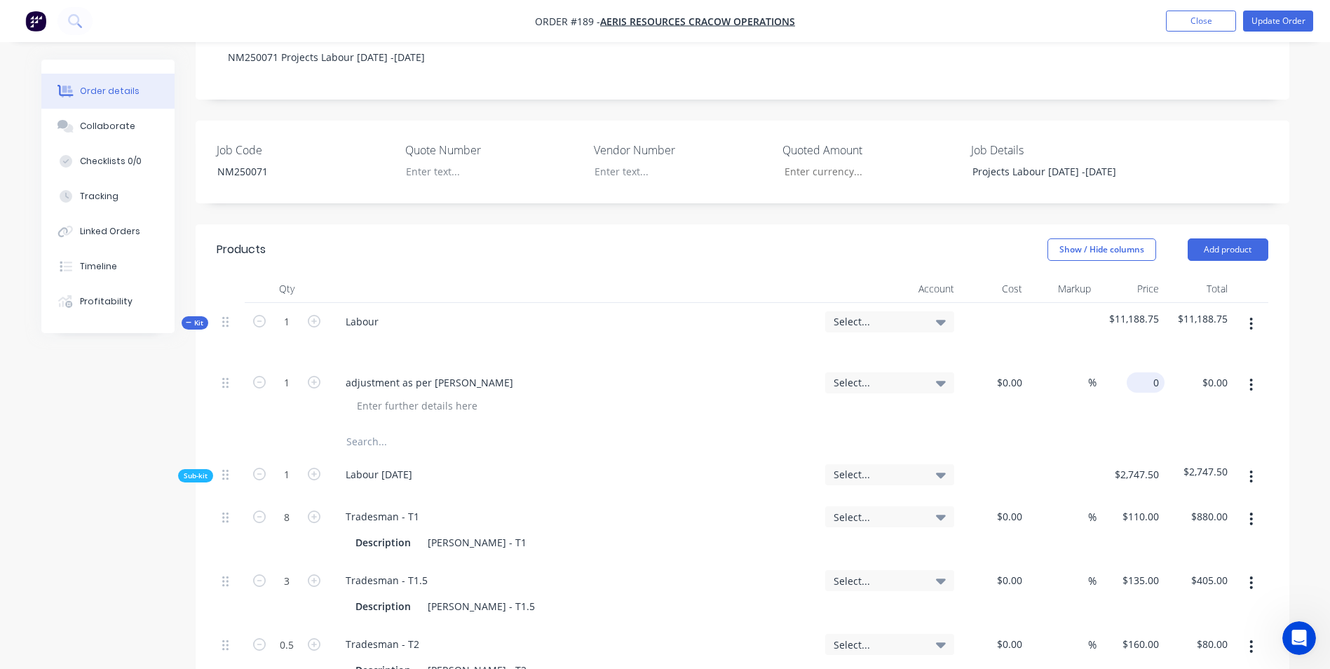
click at [1154, 372] on input "0" at bounding box center [1148, 382] width 32 height 20
type input "$-316.75"
click at [1120, 456] on div "$2,747.50" at bounding box center [1130, 477] width 69 height 43
click at [868, 314] on span "Select..." at bounding box center [877, 321] width 88 height 15
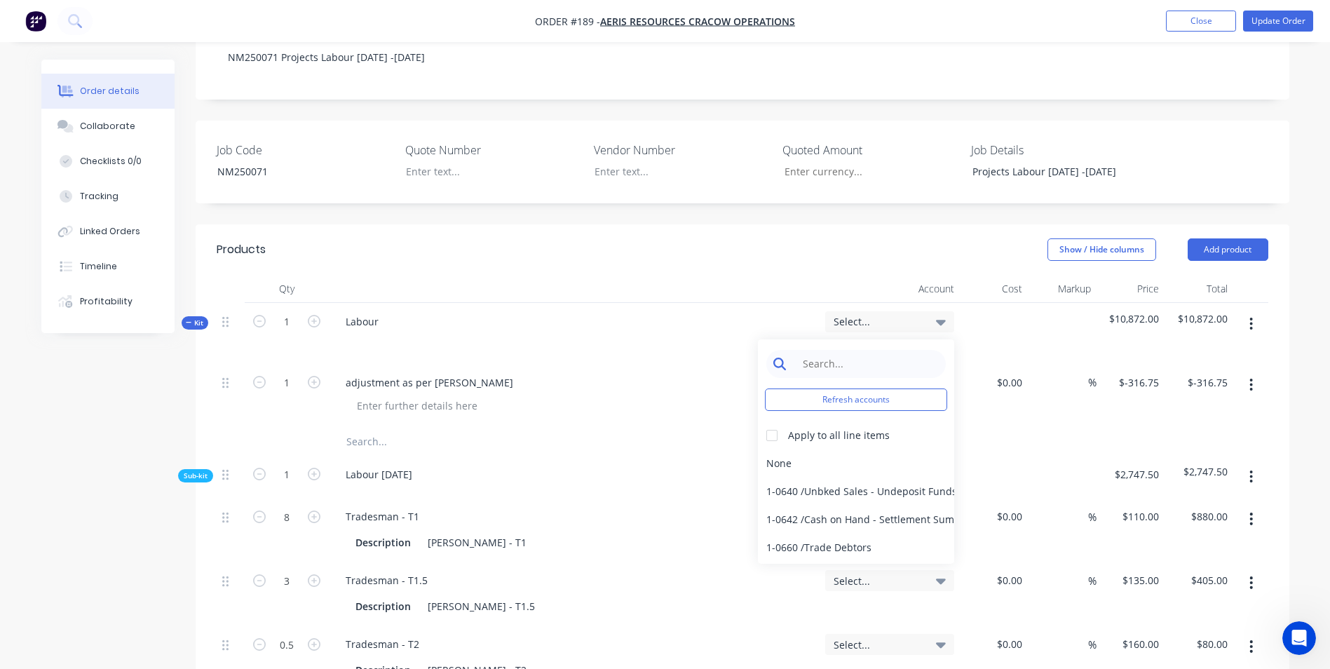
click at [856, 351] on input at bounding box center [867, 364] width 144 height 28
type input "sales"
click at [784, 421] on div at bounding box center [772, 435] width 28 height 28
click at [810, 505] on div "4-0232 / Sales - Parts and Components" at bounding box center [856, 519] width 196 height 28
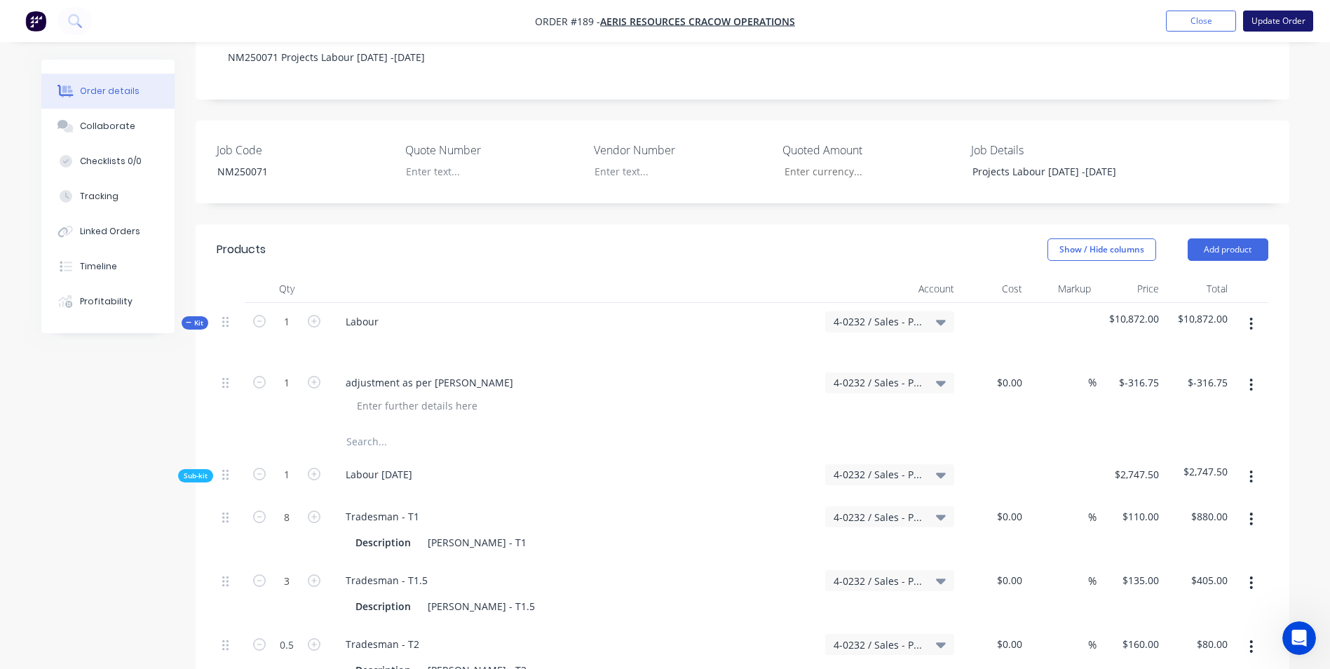
click at [1283, 13] on button "Update Order" at bounding box center [1278, 21] width 70 height 21
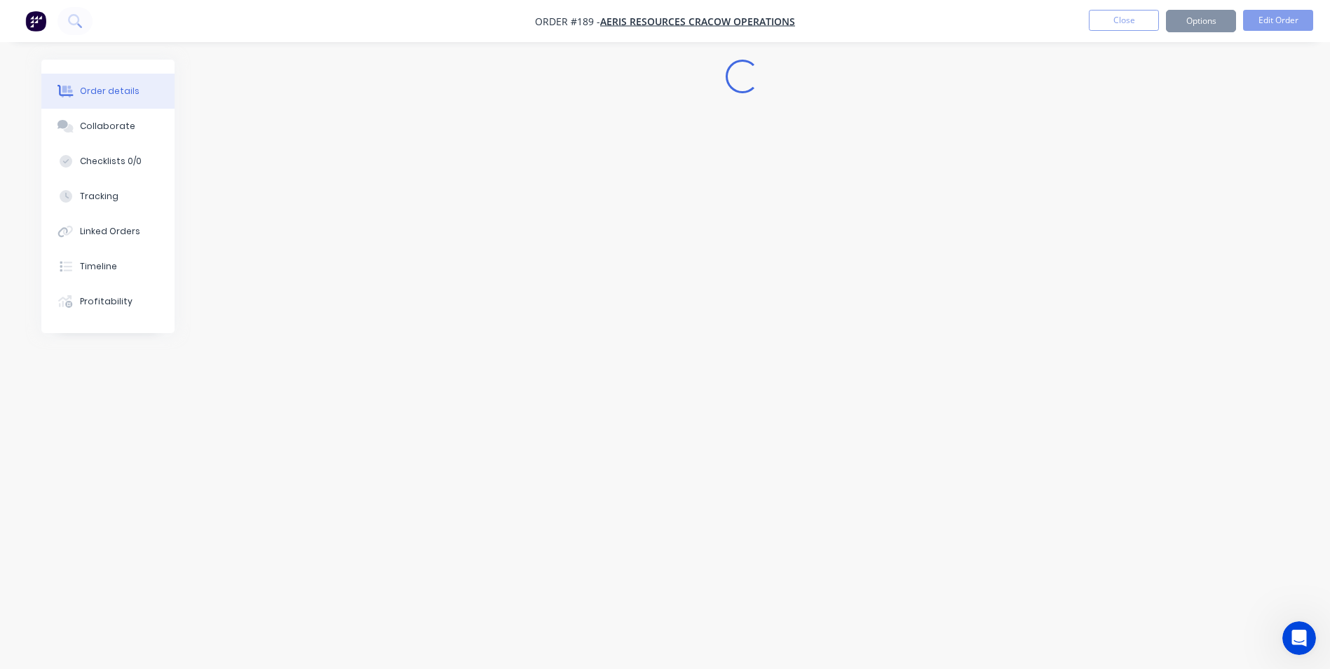
scroll to position [0, 0]
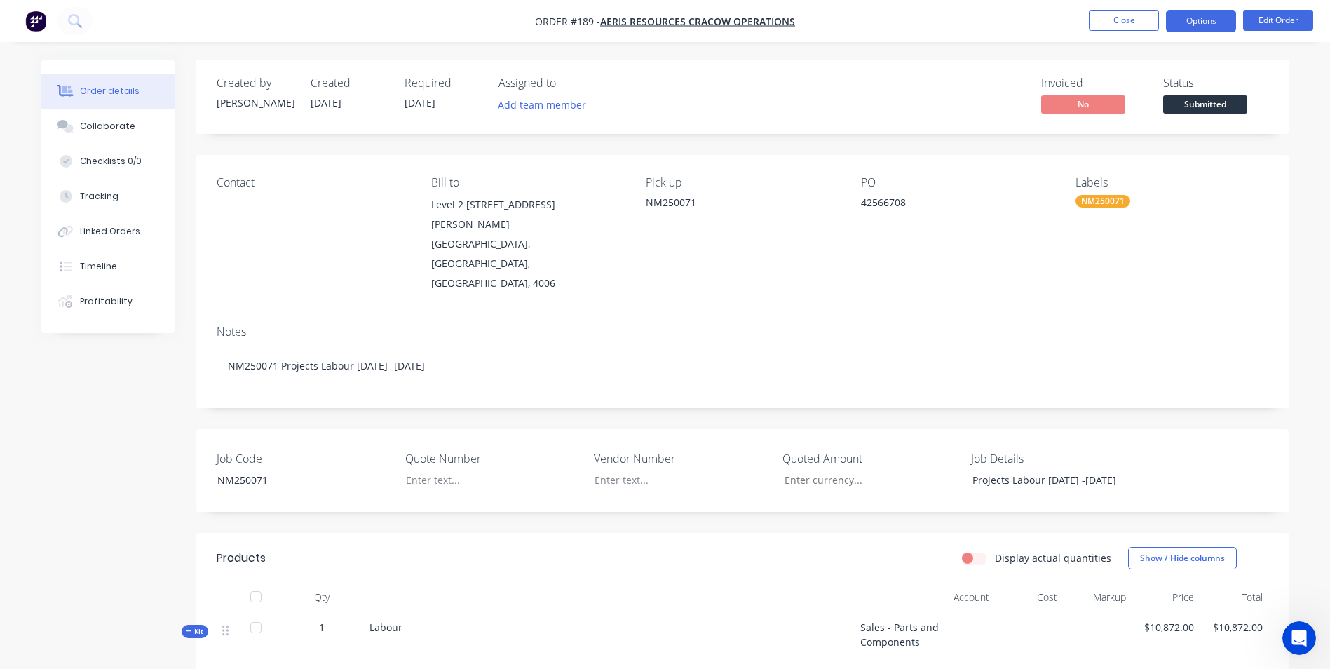
click at [1194, 20] on button "Options" at bounding box center [1201, 21] width 70 height 22
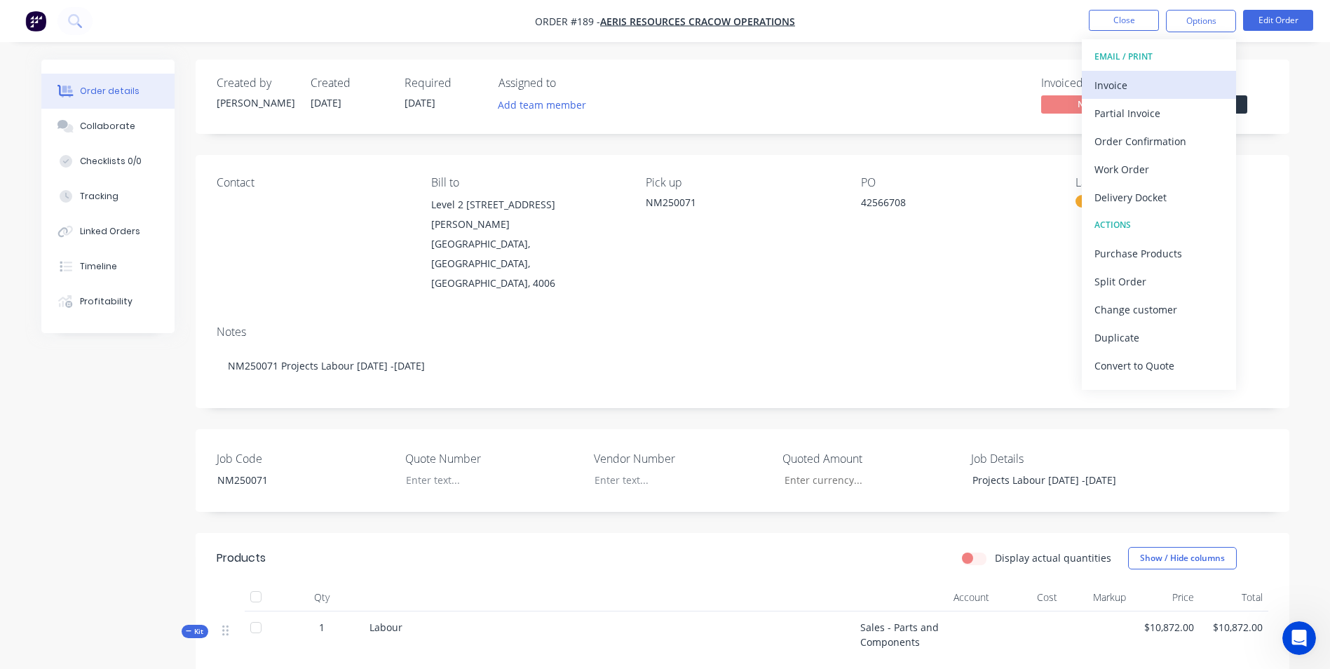
click at [1168, 84] on div "Invoice" at bounding box center [1158, 85] width 129 height 20
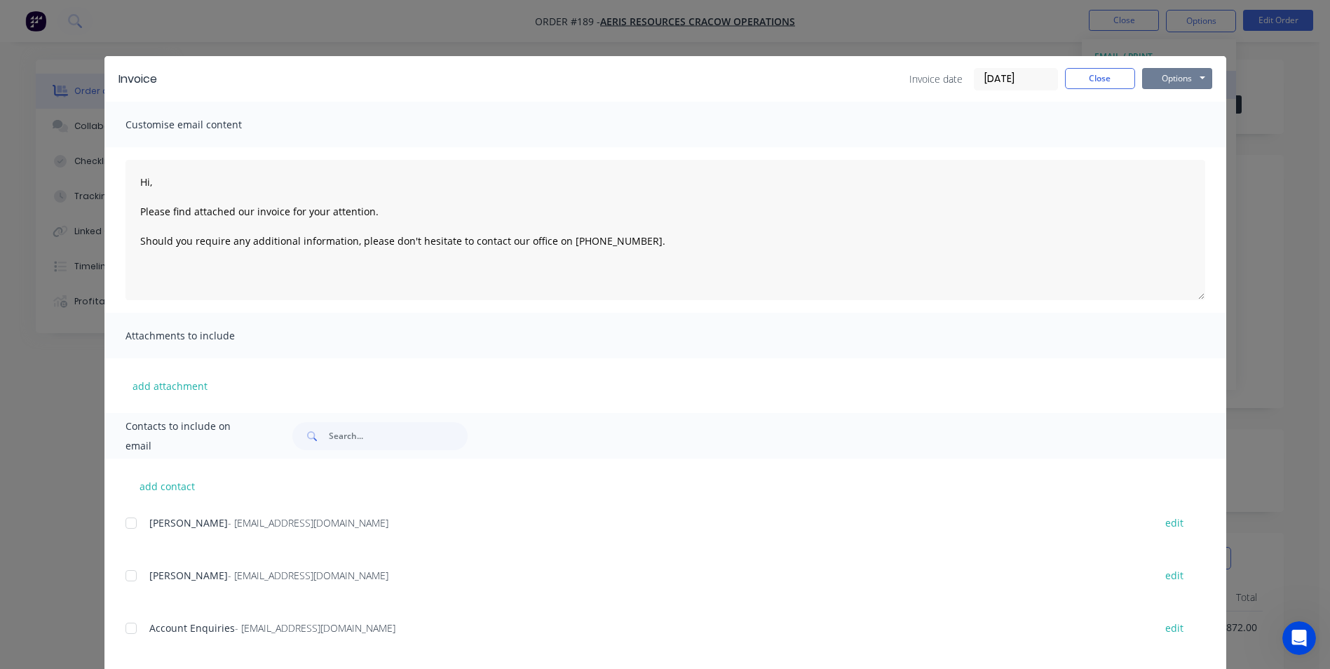
click at [1168, 84] on button "Options" at bounding box center [1177, 78] width 70 height 21
click at [1164, 120] on button "Print" at bounding box center [1187, 126] width 90 height 23
click at [1086, 75] on button "Close" at bounding box center [1100, 78] width 70 height 21
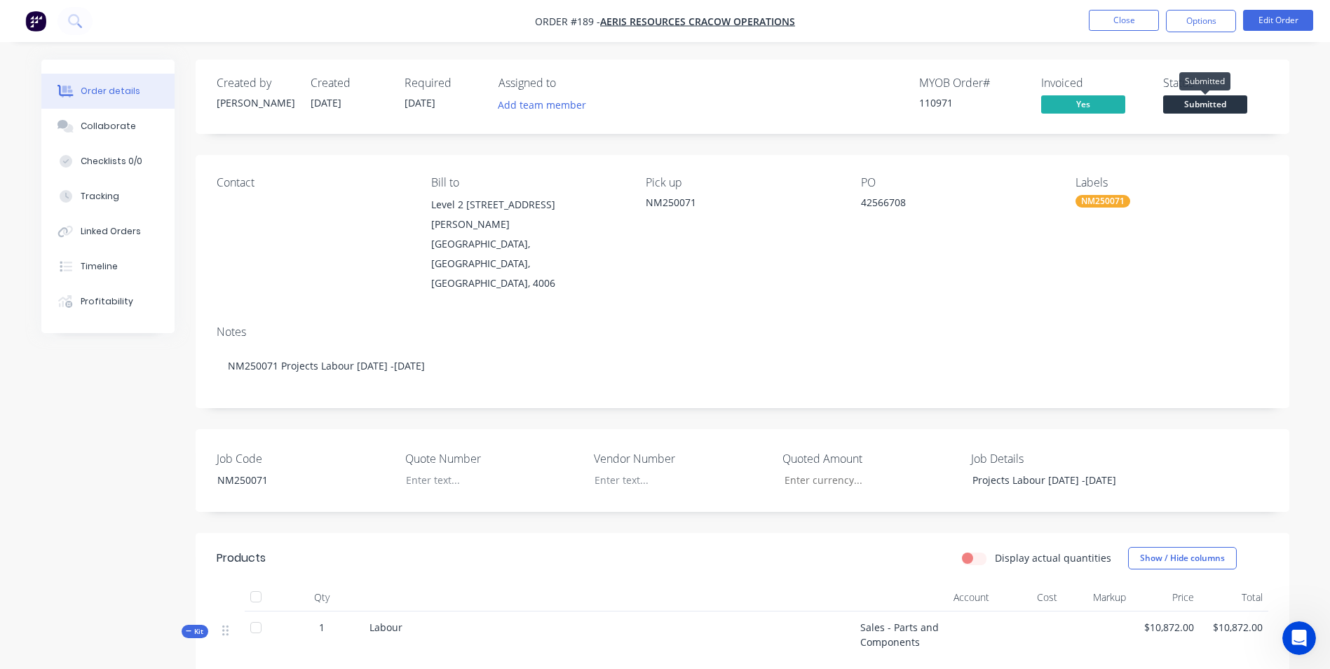
click at [1232, 104] on span "Submitted" at bounding box center [1205, 104] width 84 height 18
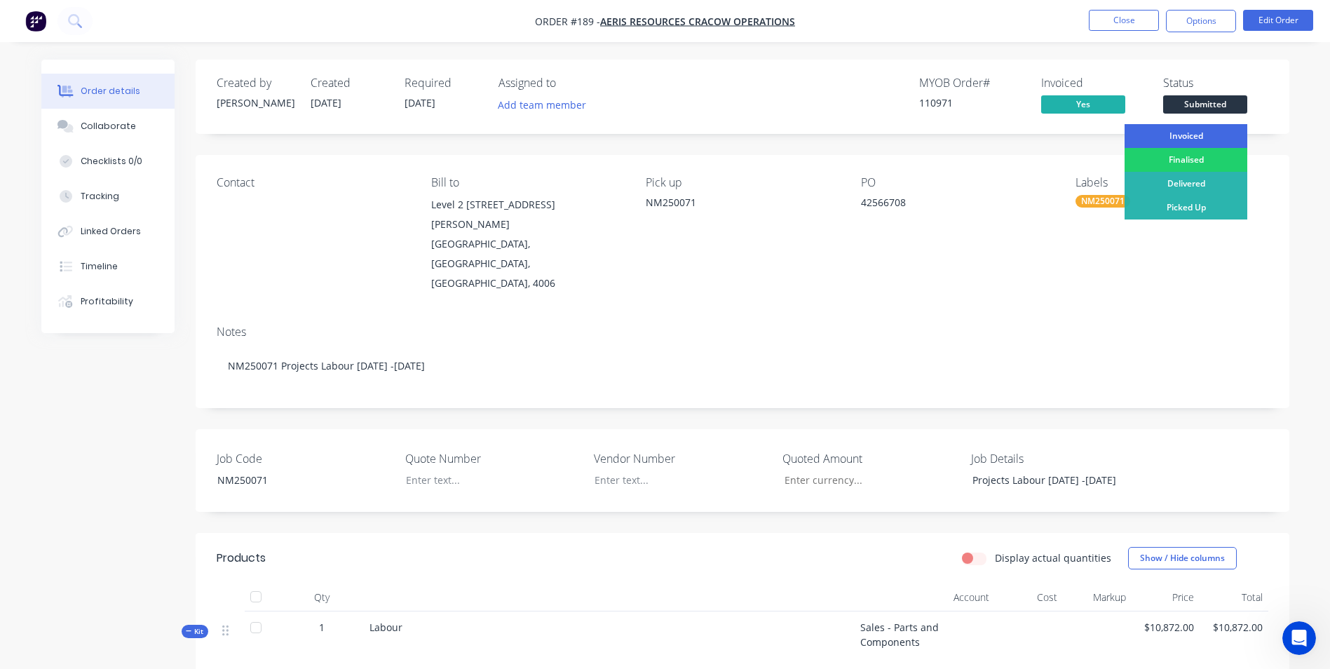
click at [1198, 130] on div "Invoiced" at bounding box center [1185, 136] width 123 height 24
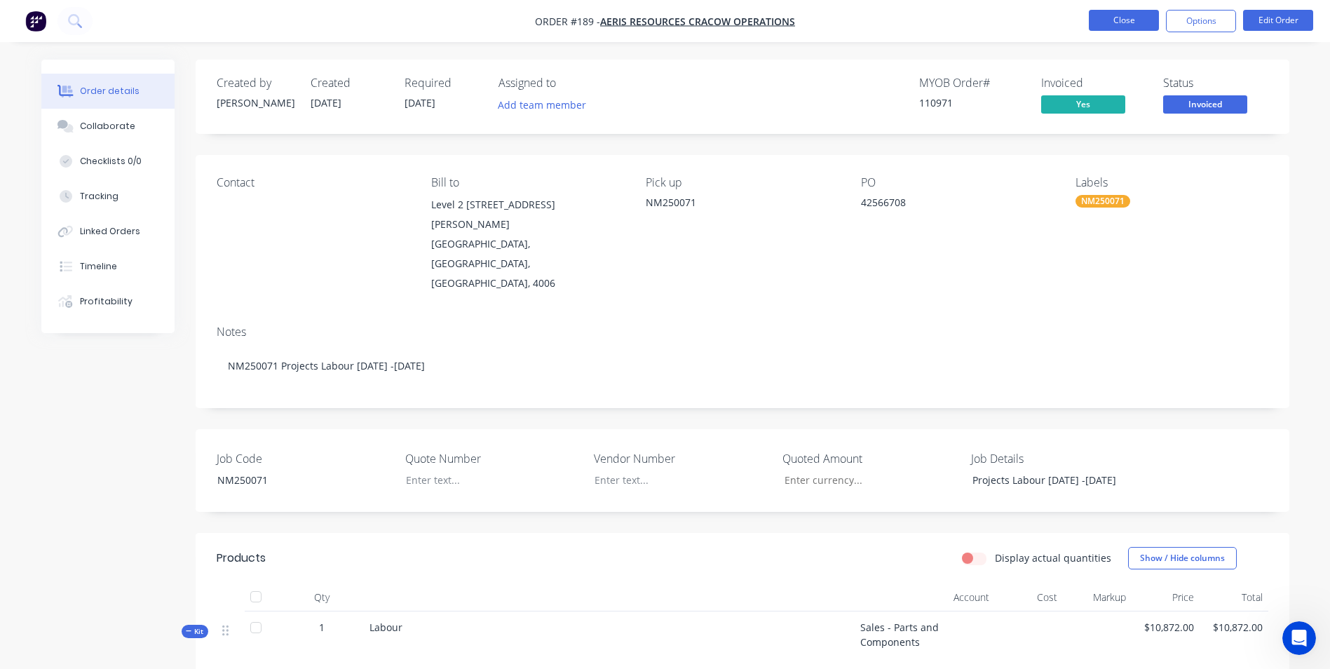
click at [1120, 15] on button "Close" at bounding box center [1124, 20] width 70 height 21
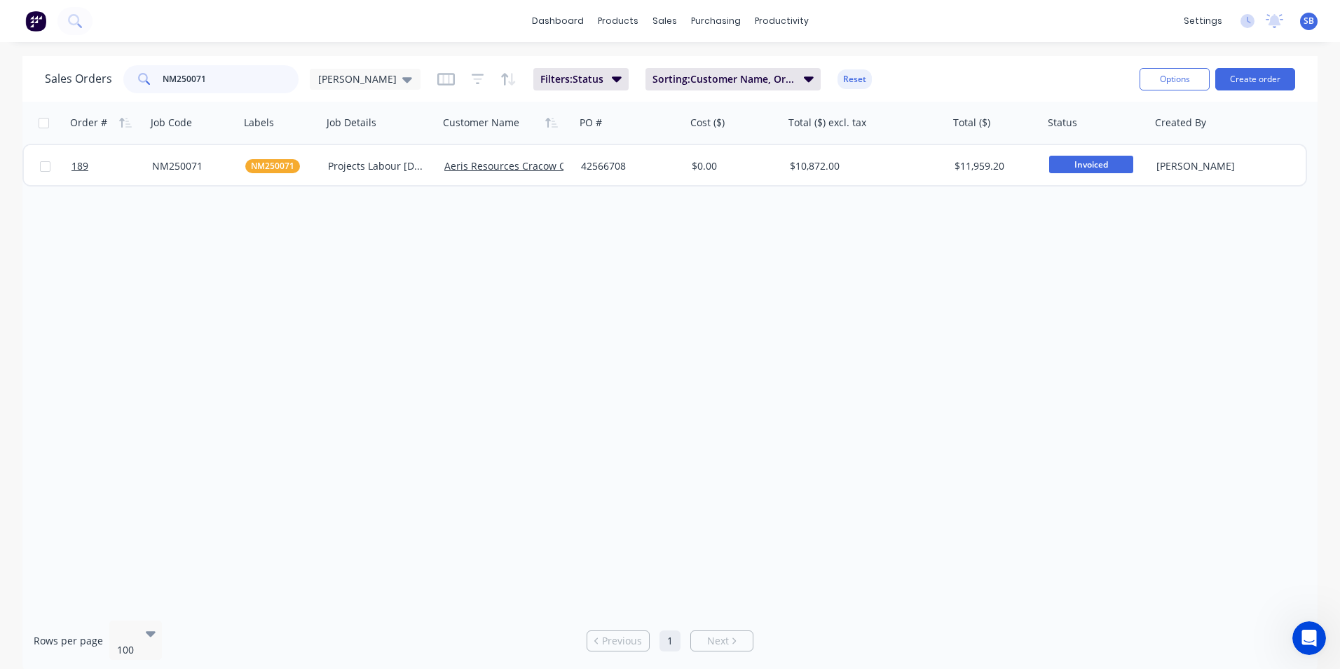
click at [230, 76] on input "NM250071" at bounding box center [231, 79] width 137 height 28
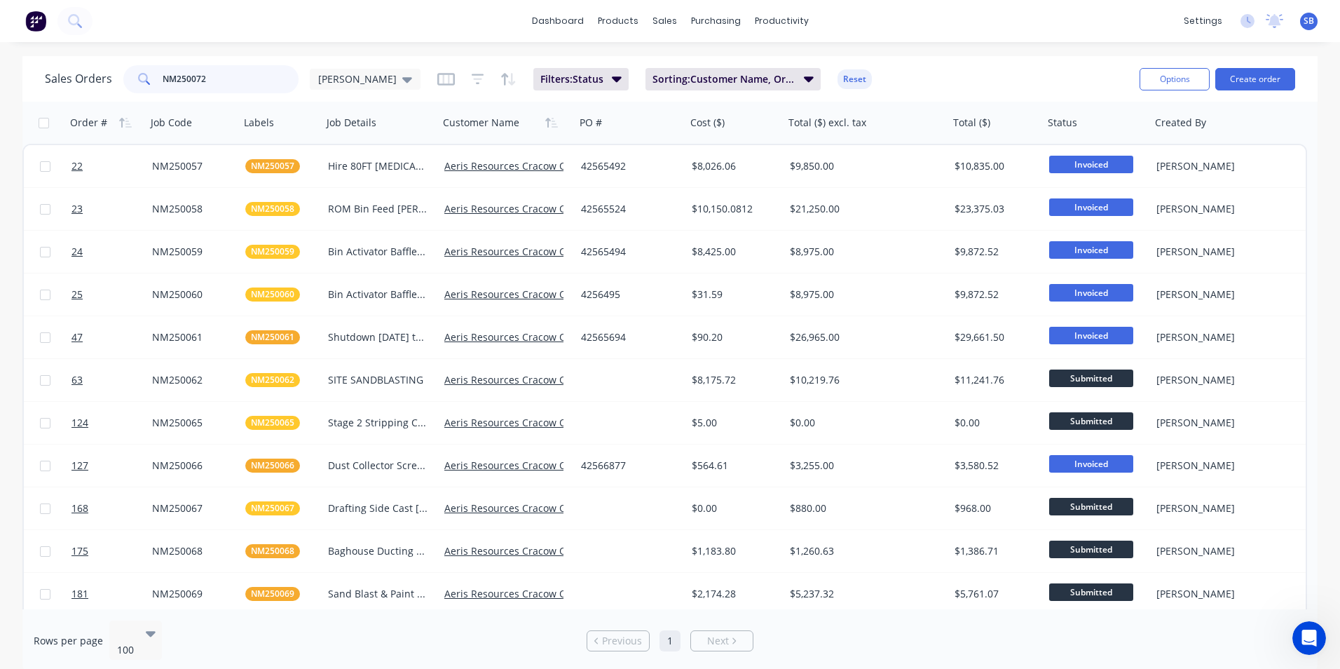
type input "NM250072"
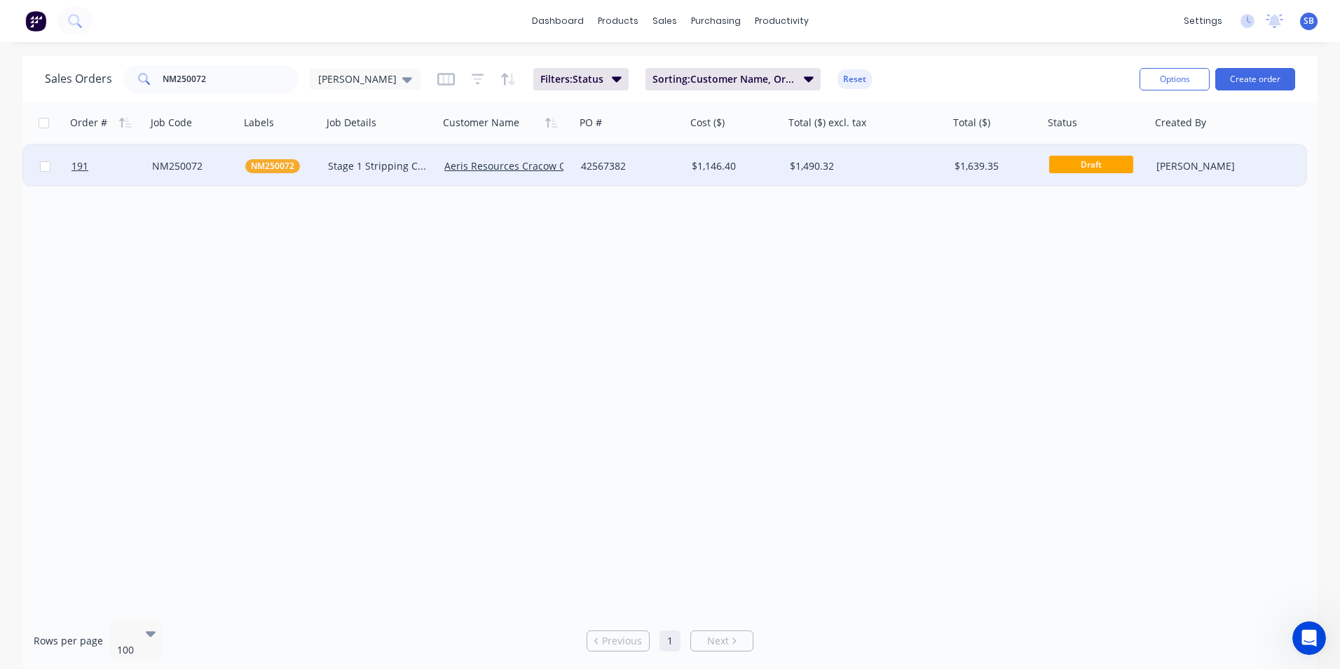
click at [725, 158] on div "$1,146.40" at bounding box center [735, 166] width 98 height 42
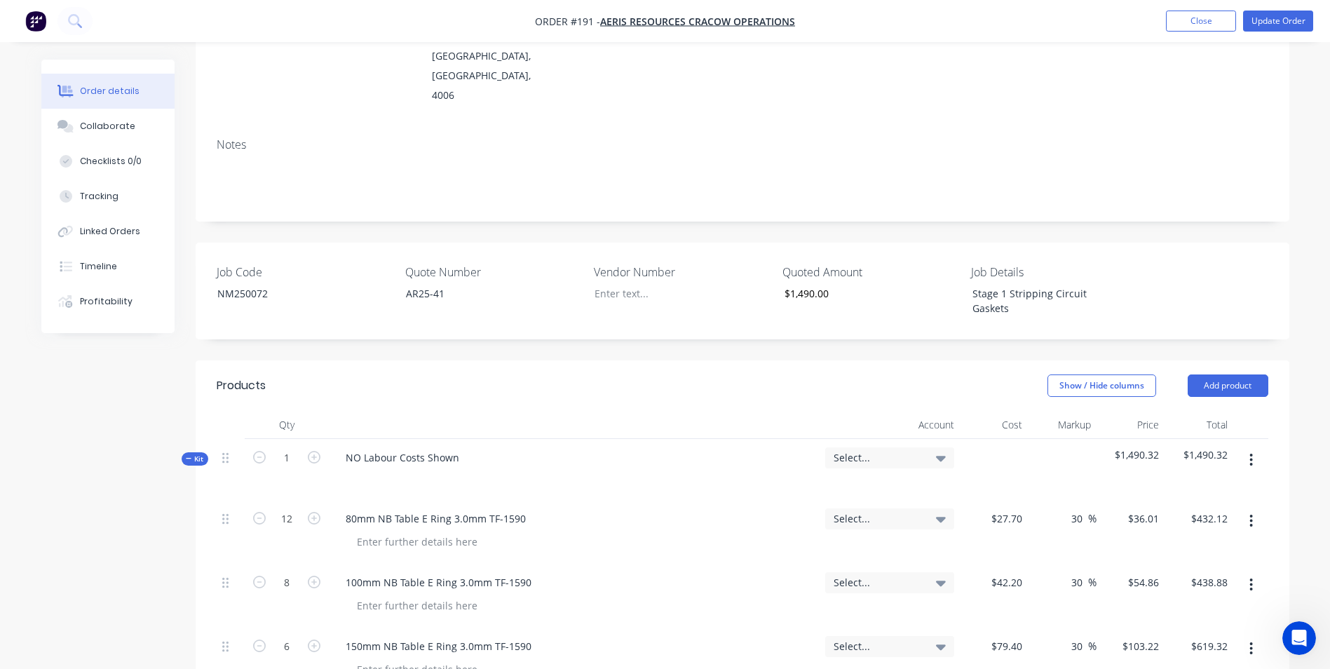
scroll to position [70, 0]
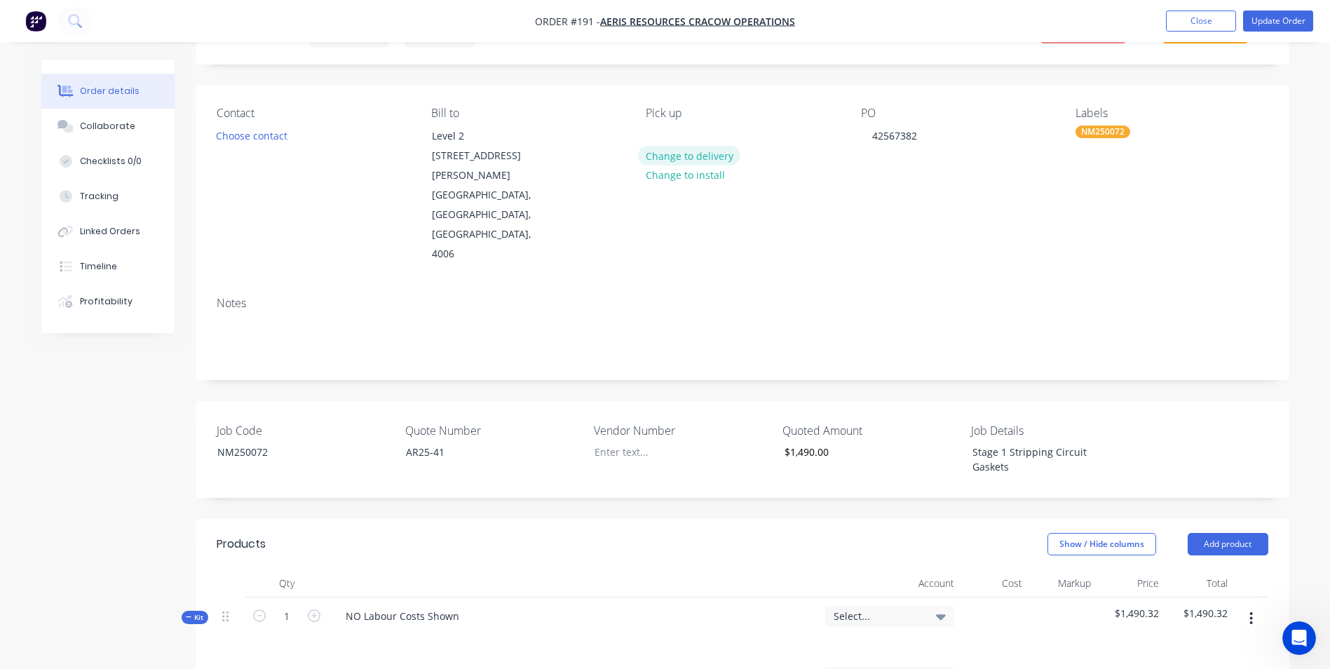
click at [663, 152] on button "Change to delivery" at bounding box center [689, 155] width 102 height 19
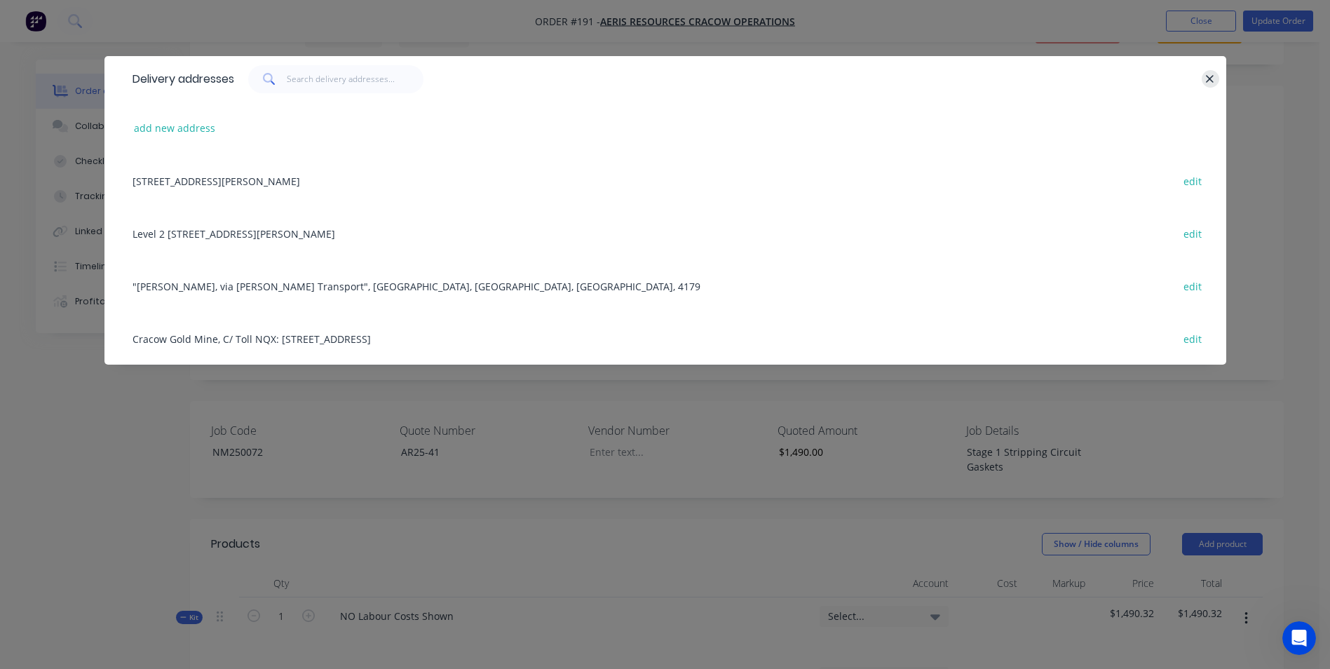
click at [1213, 82] on icon "button" at bounding box center [1210, 79] width 8 height 8
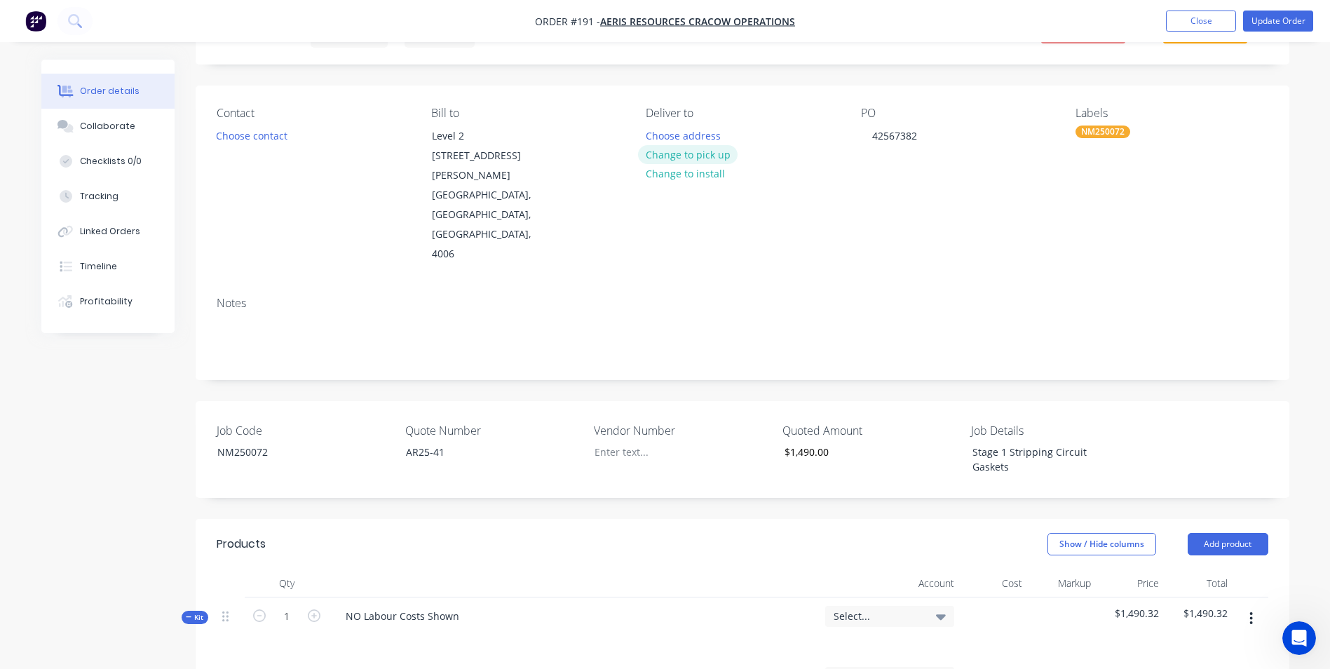
click at [685, 149] on button "Change to pick up" at bounding box center [688, 154] width 100 height 19
click at [650, 132] on div at bounding box center [657, 135] width 22 height 20
click at [461, 442] on div "AR25-41" at bounding box center [482, 452] width 175 height 20
click at [1121, 442] on div "Stage 1 Stripping Circuit Gaskets" at bounding box center [1048, 459] width 175 height 35
drag, startPoint x: 469, startPoint y: 580, endPoint x: 437, endPoint y: 574, distance: 32.7
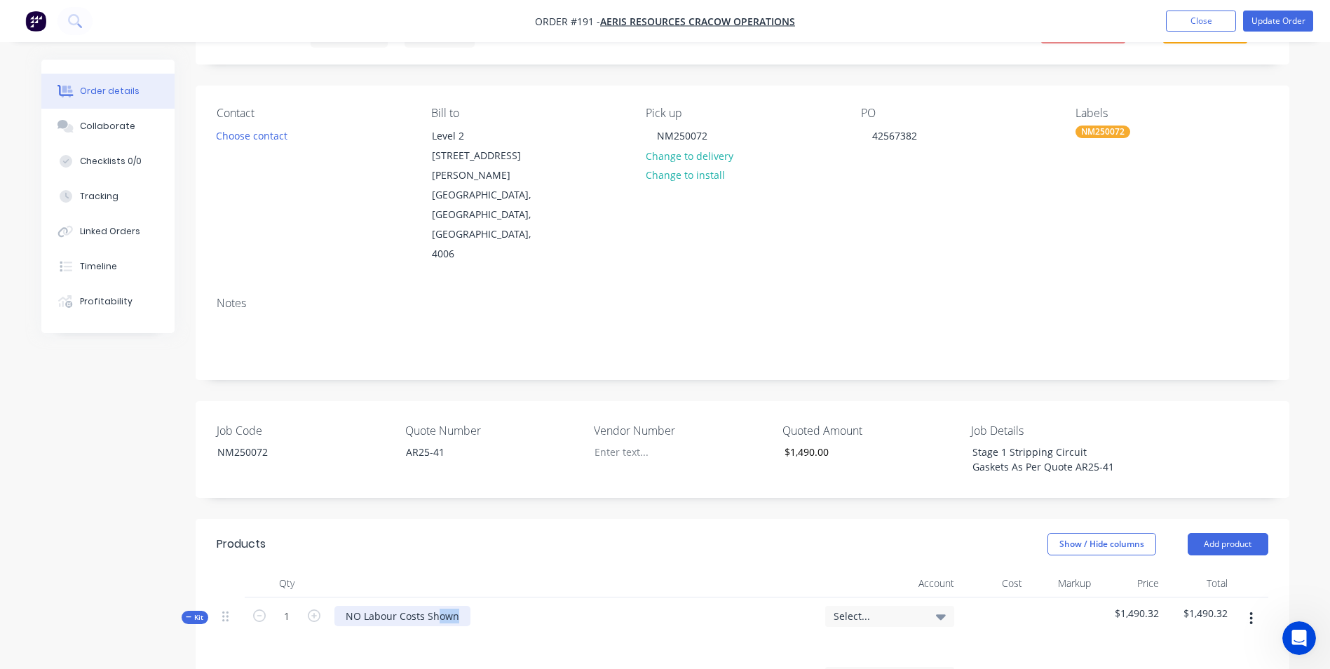
click at [437, 597] on div "NO Labour Costs Shown" at bounding box center [574, 627] width 491 height 61
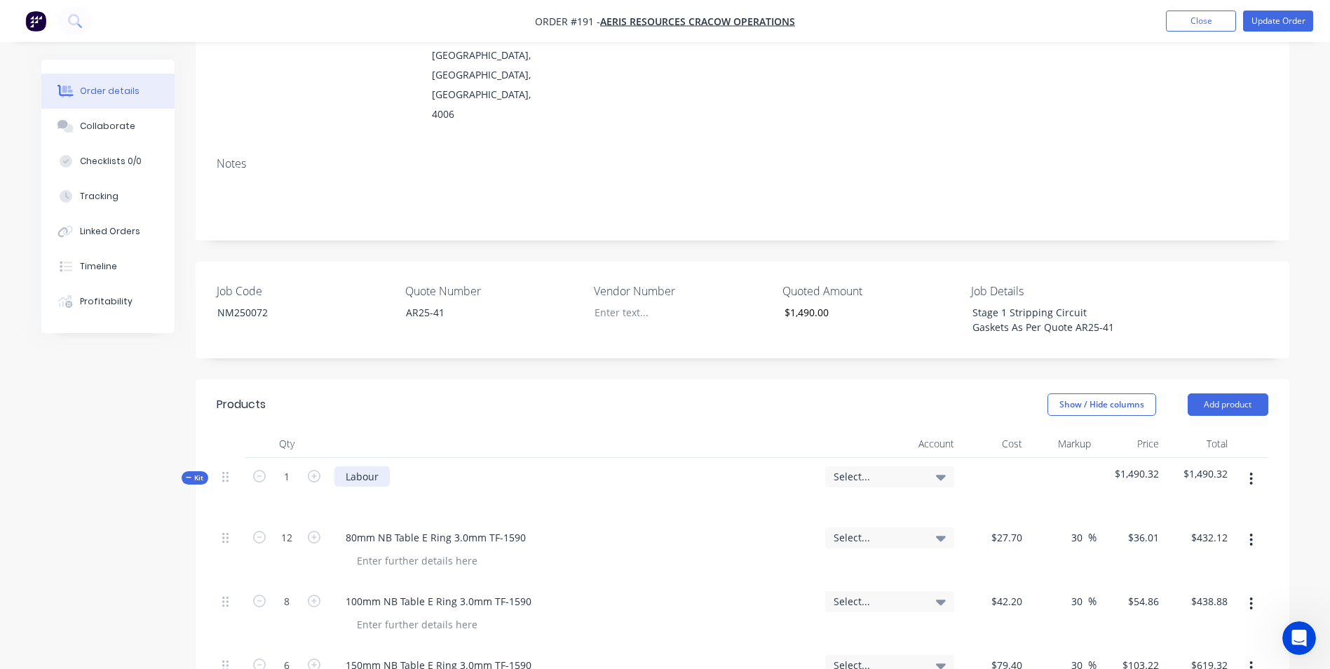
scroll to position [421, 0]
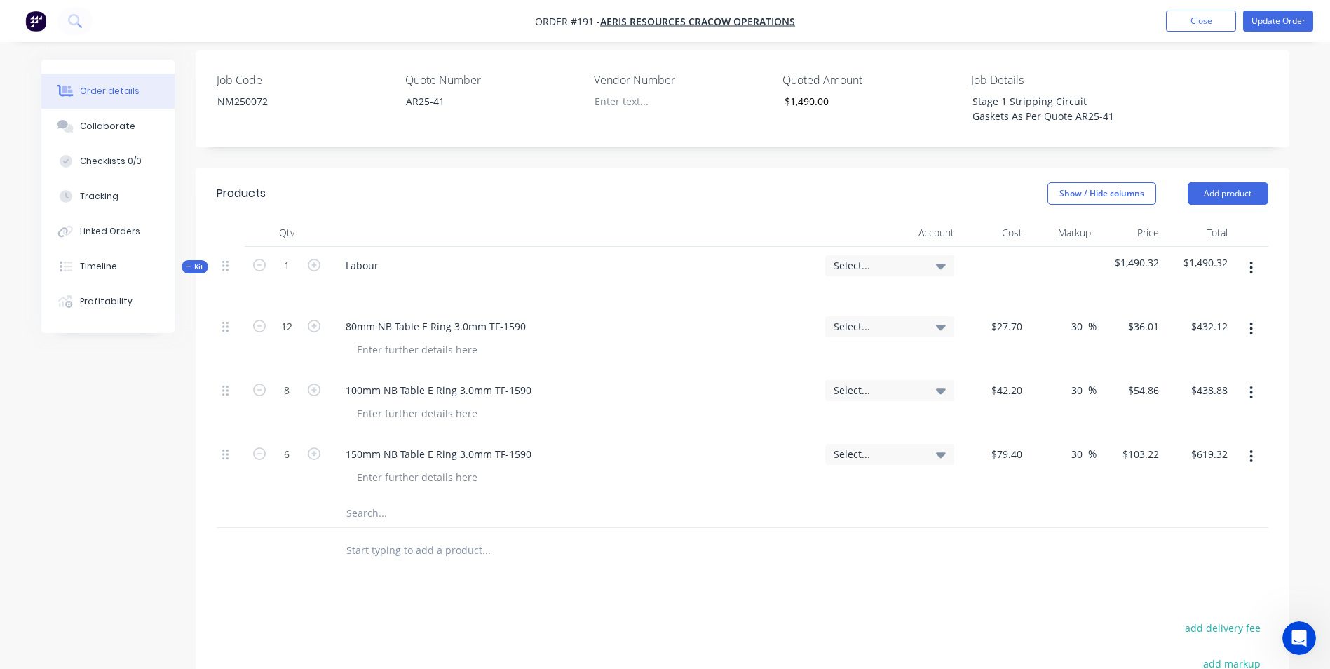
click at [440, 499] on input "text" at bounding box center [486, 513] width 280 height 28
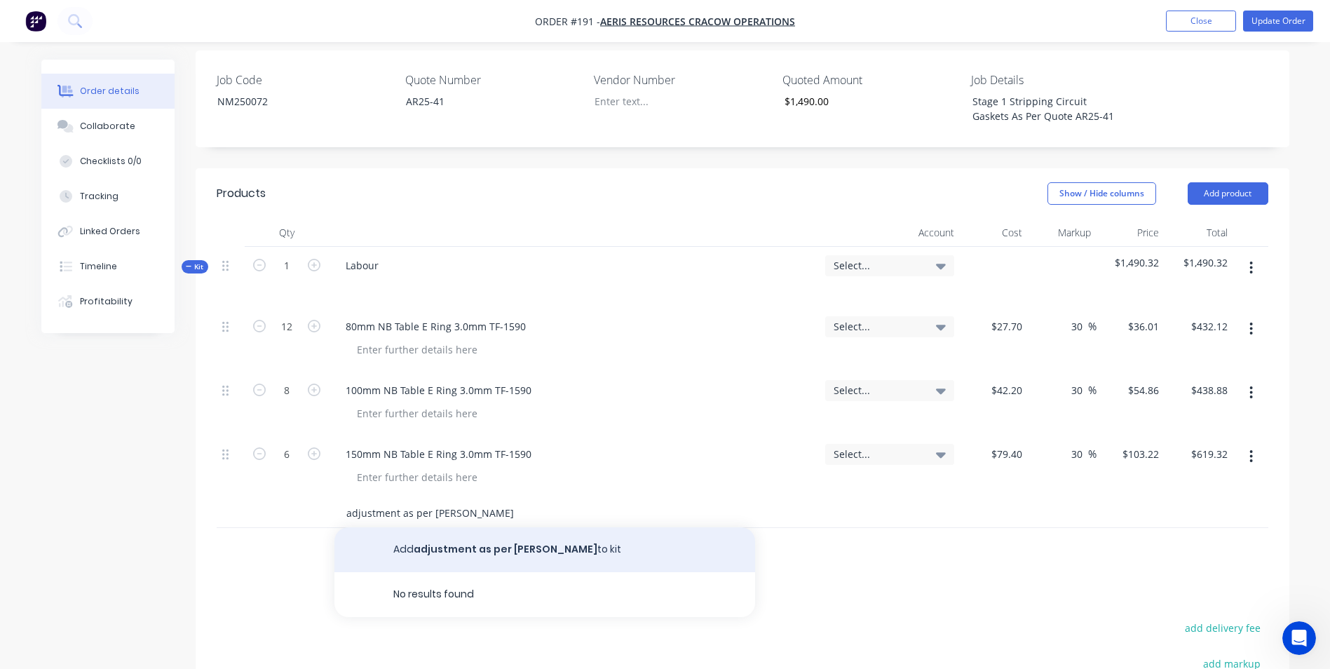
type input "adjustment as per [PERSON_NAME]"
click at [442, 527] on button "Add adjustment as per [PERSON_NAME] to kit" at bounding box center [544, 549] width 421 height 45
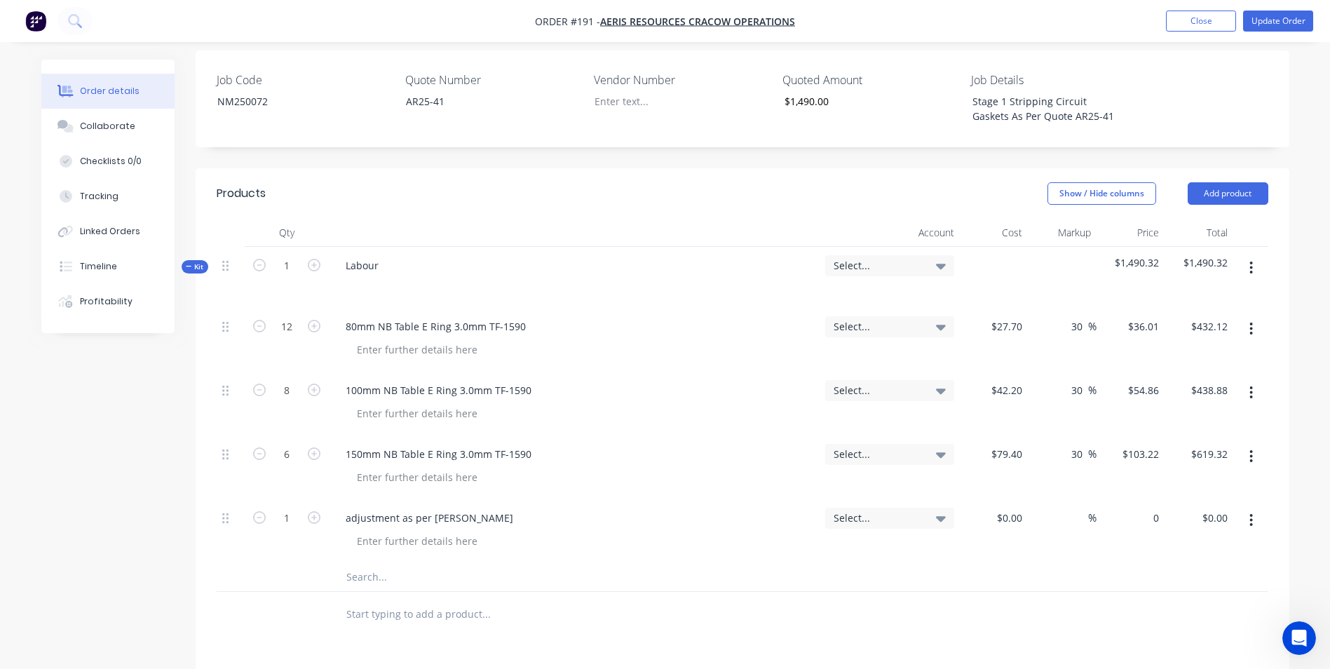
click at [1151, 507] on input "0" at bounding box center [1148, 517] width 32 height 20
type input "$-0.32"
click at [1141, 511] on div "$-0.32 -.32" at bounding box center [1130, 531] width 69 height 64
click at [911, 258] on span "Select..." at bounding box center [877, 265] width 88 height 15
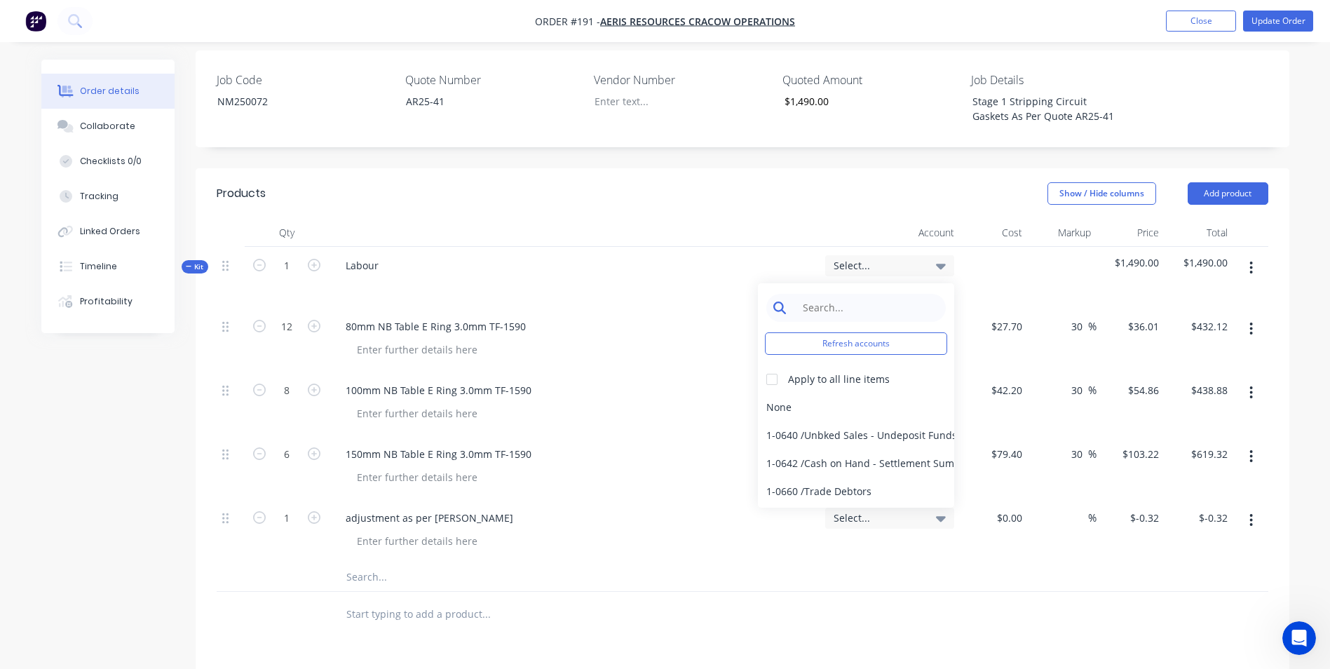
click at [891, 294] on input at bounding box center [867, 308] width 144 height 28
type input "sales"
click at [791, 371] on div "Apply to all line items" at bounding box center [839, 378] width 102 height 15
click at [768, 365] on div at bounding box center [772, 379] width 28 height 28
click at [803, 449] on div "4-0232 / Sales - Parts and Components" at bounding box center [856, 463] width 196 height 28
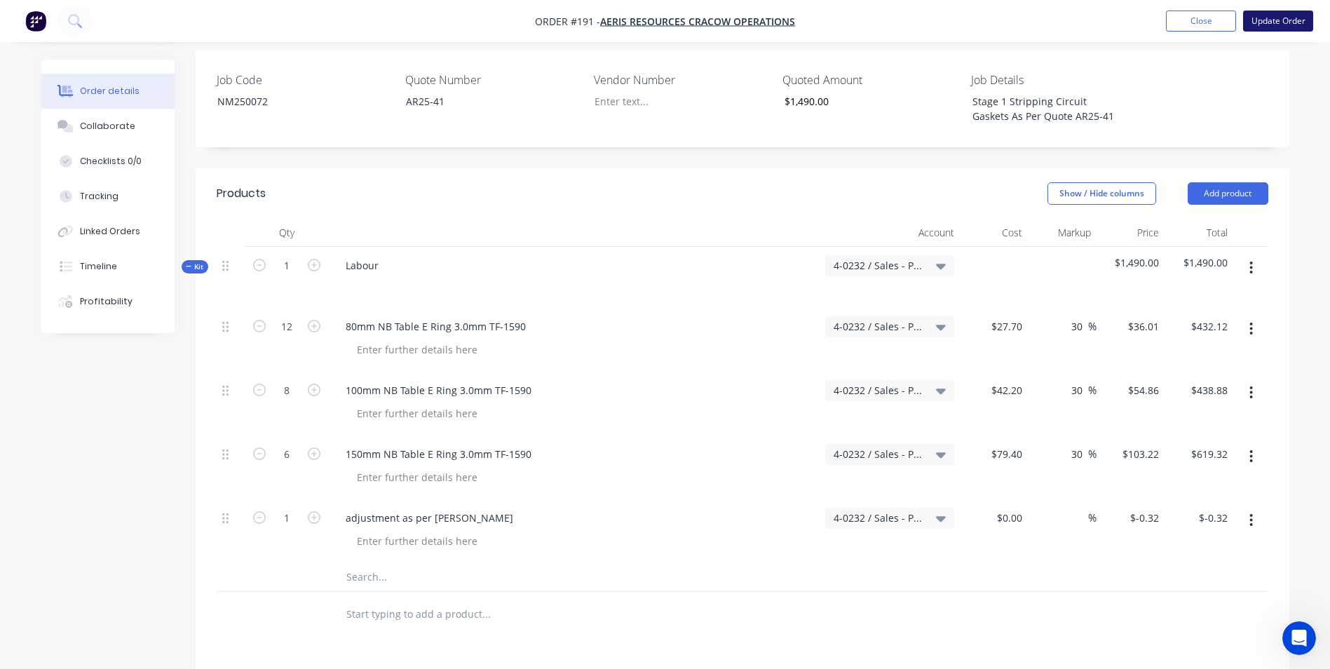
click at [1262, 21] on button "Update Order" at bounding box center [1278, 21] width 70 height 21
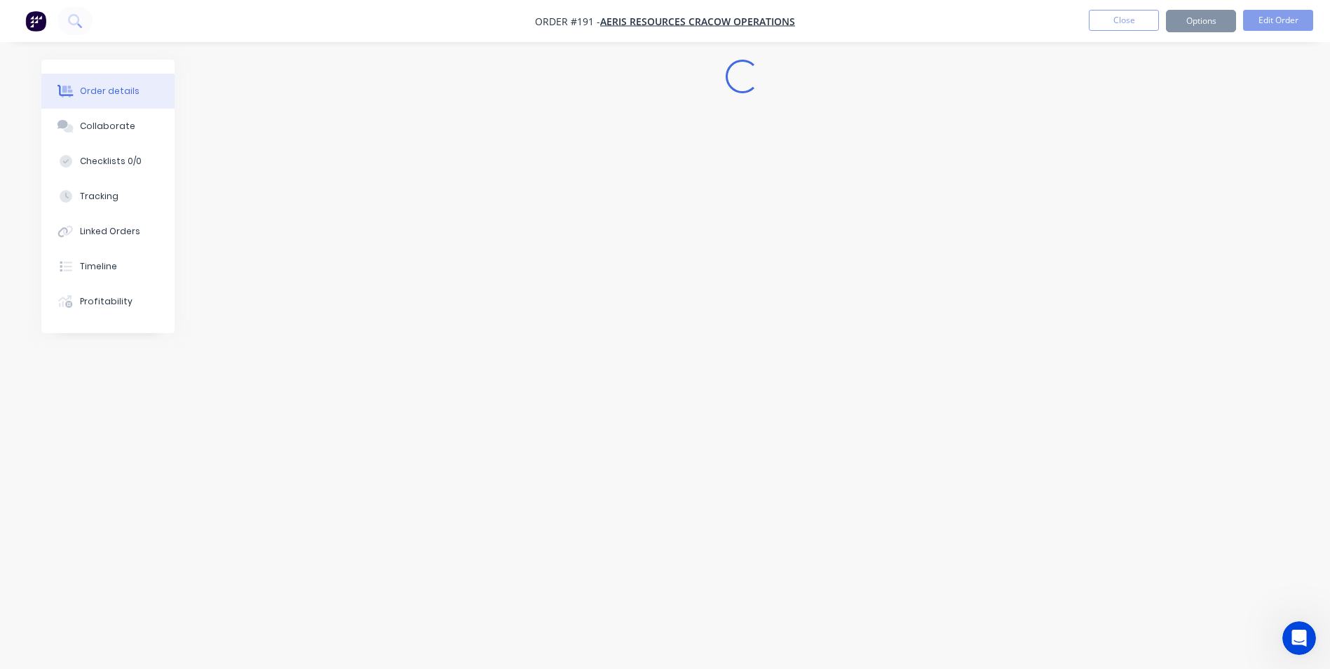
scroll to position [0, 0]
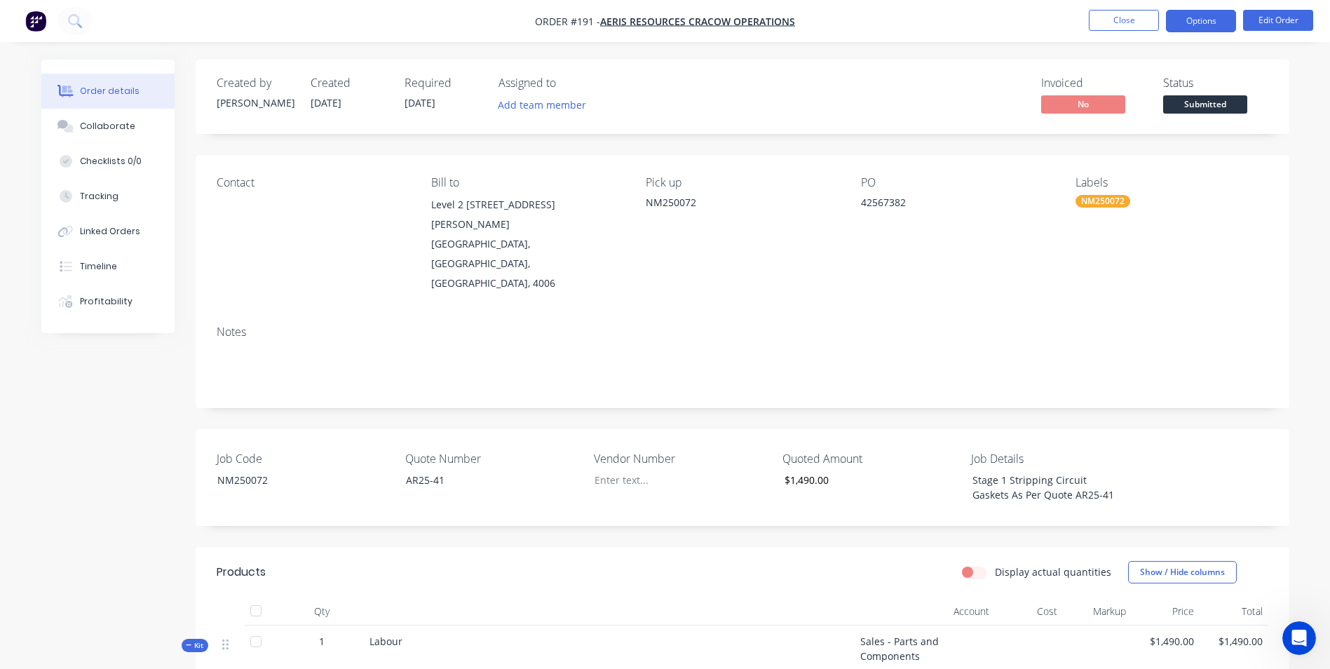
click at [1208, 26] on button "Options" at bounding box center [1201, 21] width 70 height 22
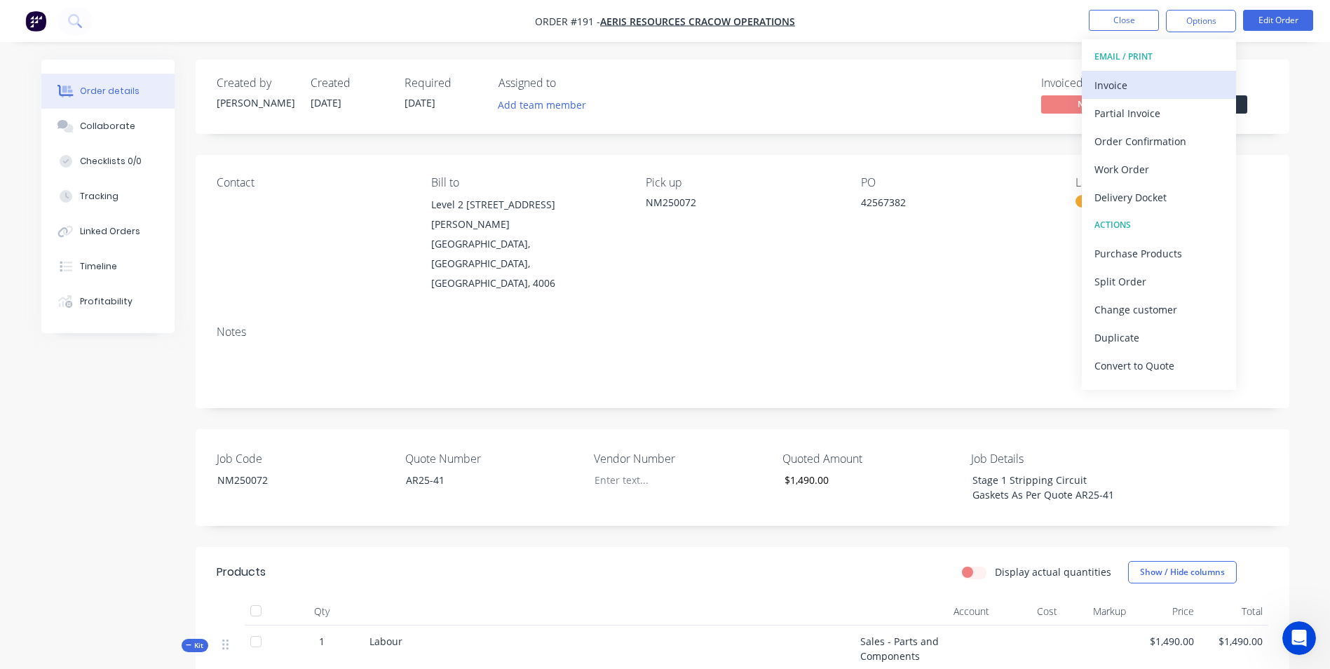
click at [1184, 83] on div "Invoice" at bounding box center [1158, 85] width 129 height 20
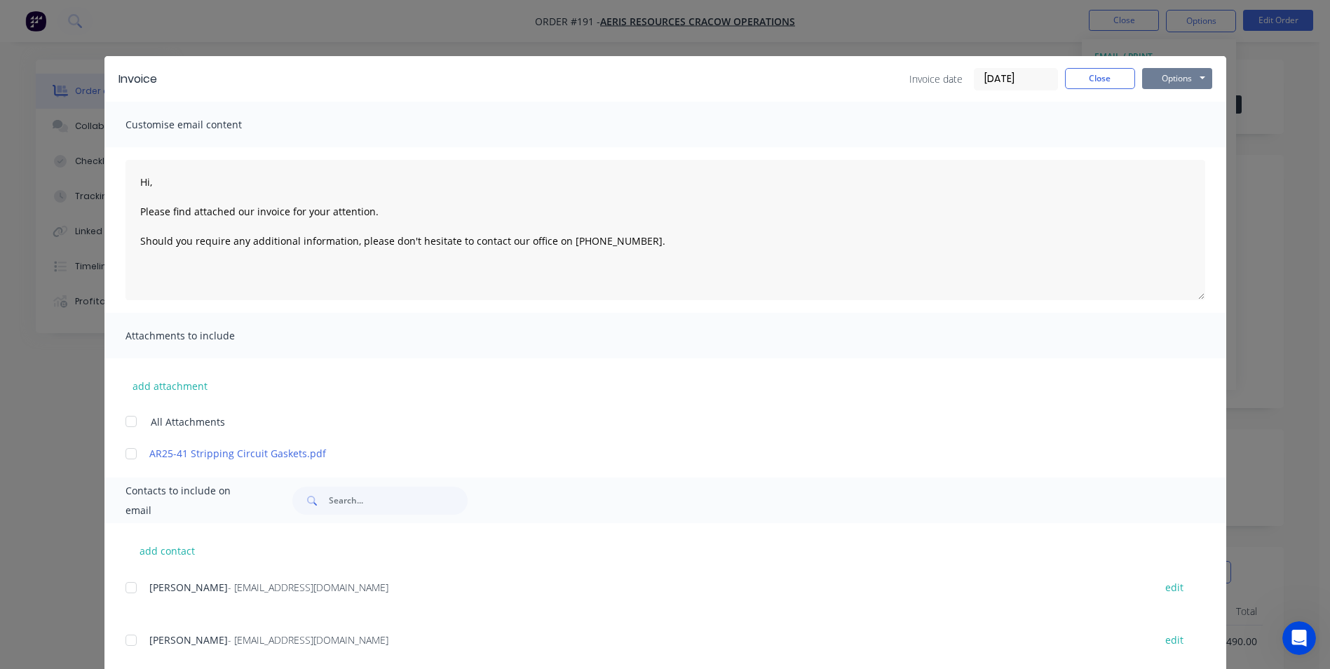
click at [1168, 80] on button "Options" at bounding box center [1177, 78] width 70 height 21
click at [1166, 128] on button "Print" at bounding box center [1187, 126] width 90 height 23
click at [1105, 74] on button "Close" at bounding box center [1100, 78] width 70 height 21
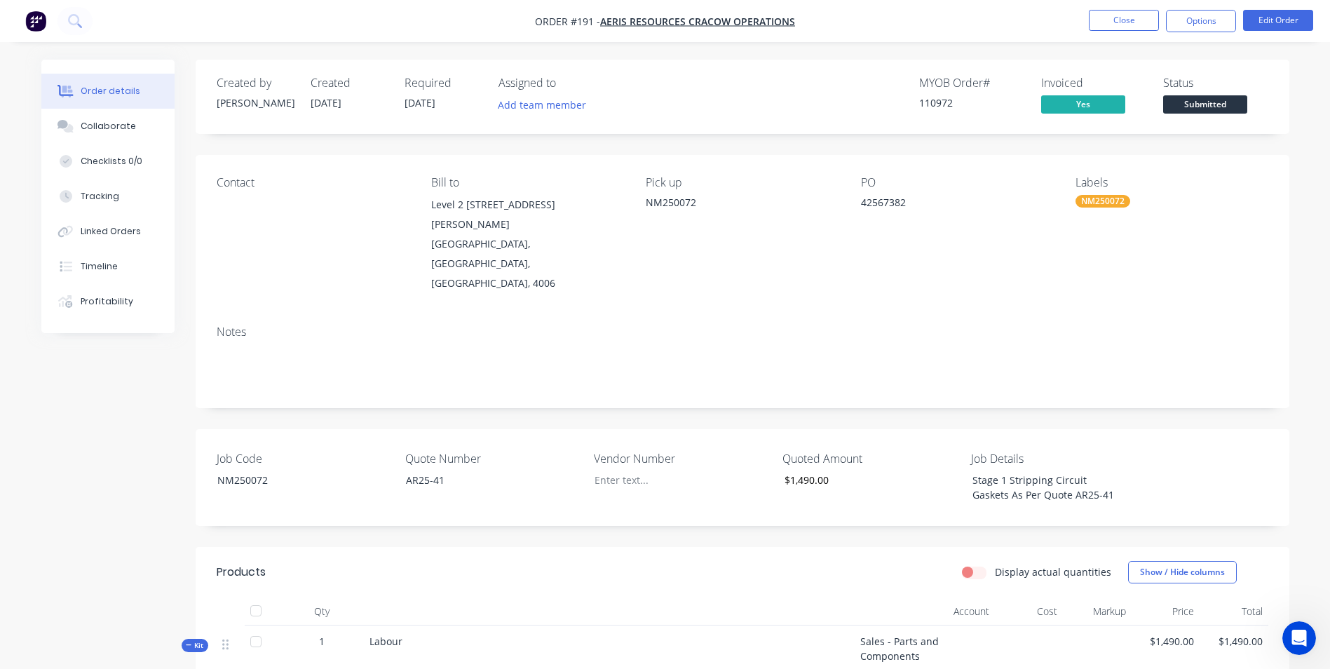
click at [1218, 107] on span "Submitted" at bounding box center [1205, 104] width 84 height 18
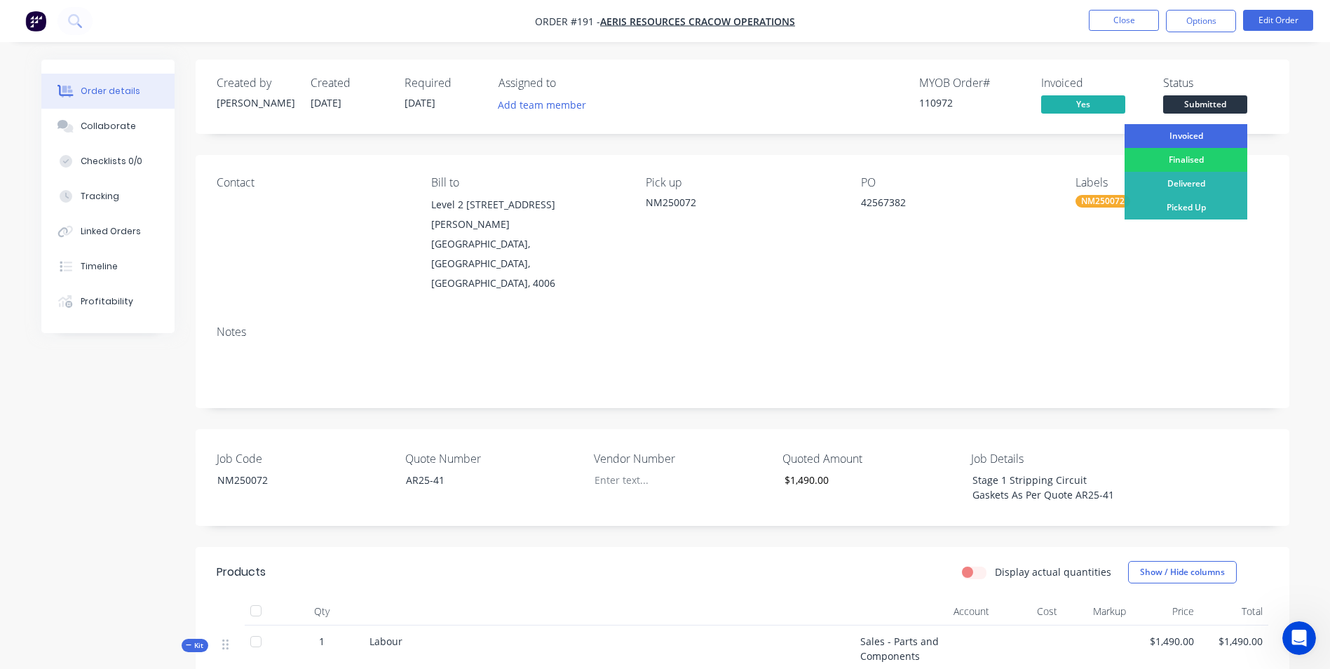
click at [1208, 137] on div "Invoiced" at bounding box center [1185, 136] width 123 height 24
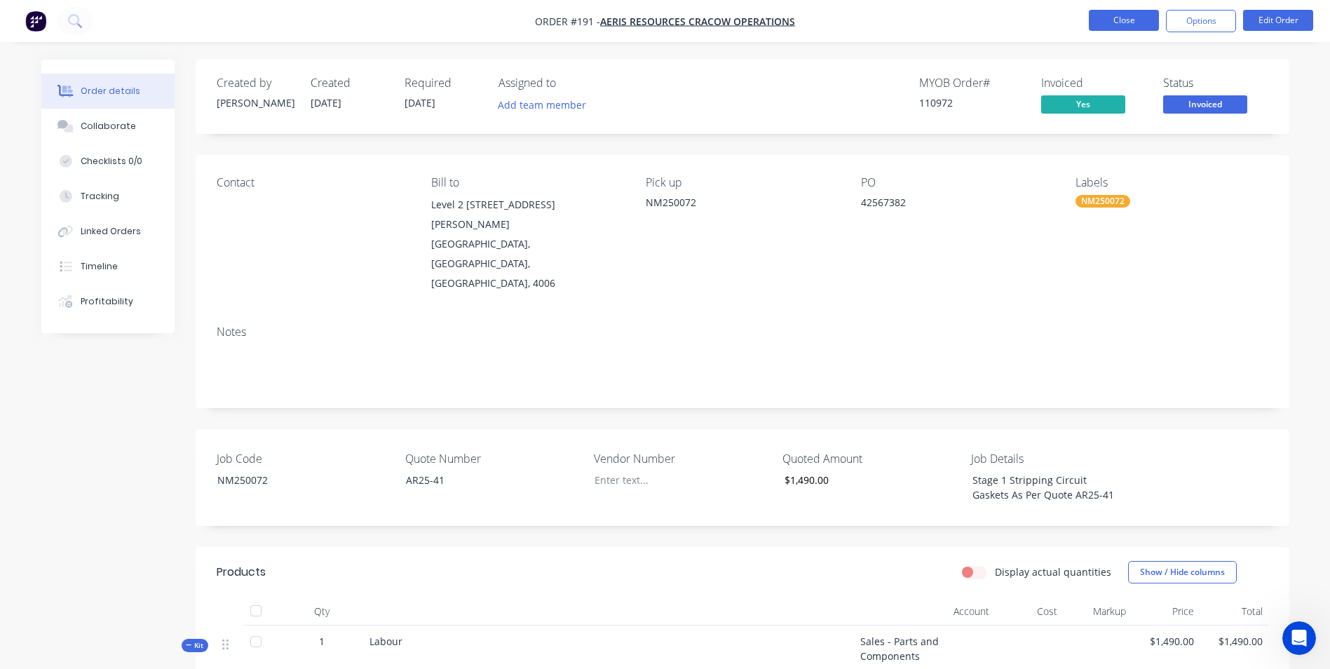
click at [1097, 18] on button "Close" at bounding box center [1124, 20] width 70 height 21
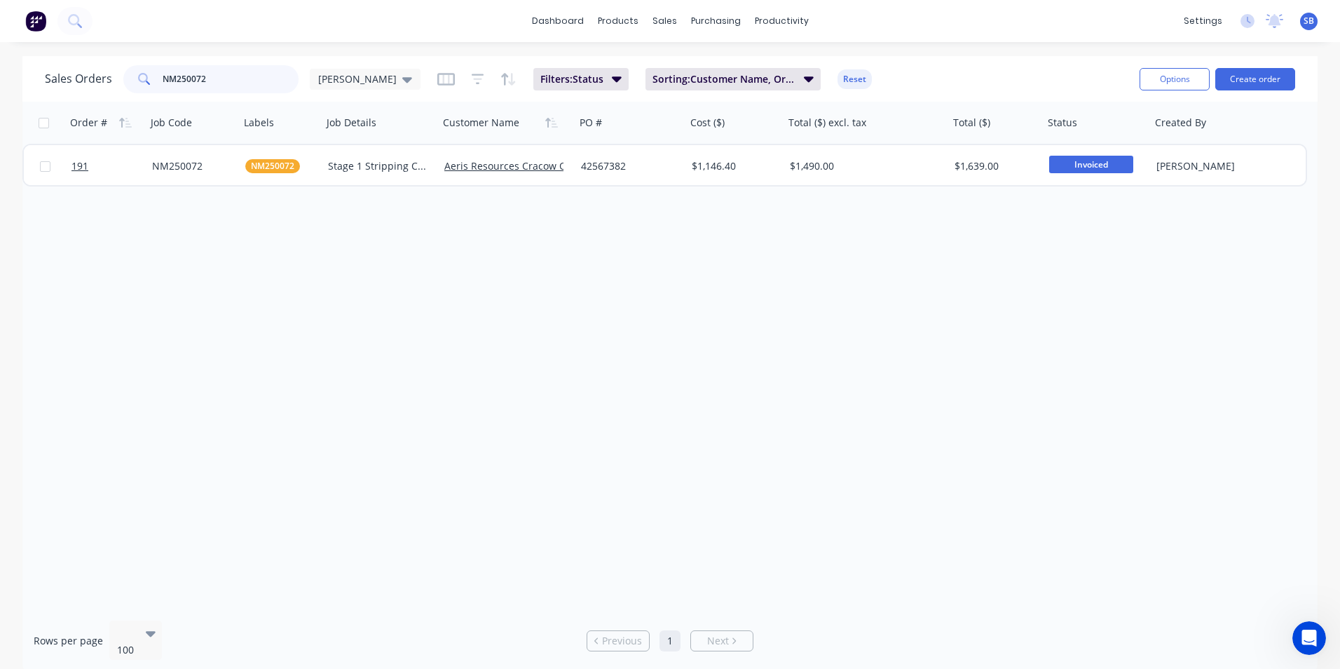
click at [229, 82] on input "NM250072" at bounding box center [231, 79] width 137 height 28
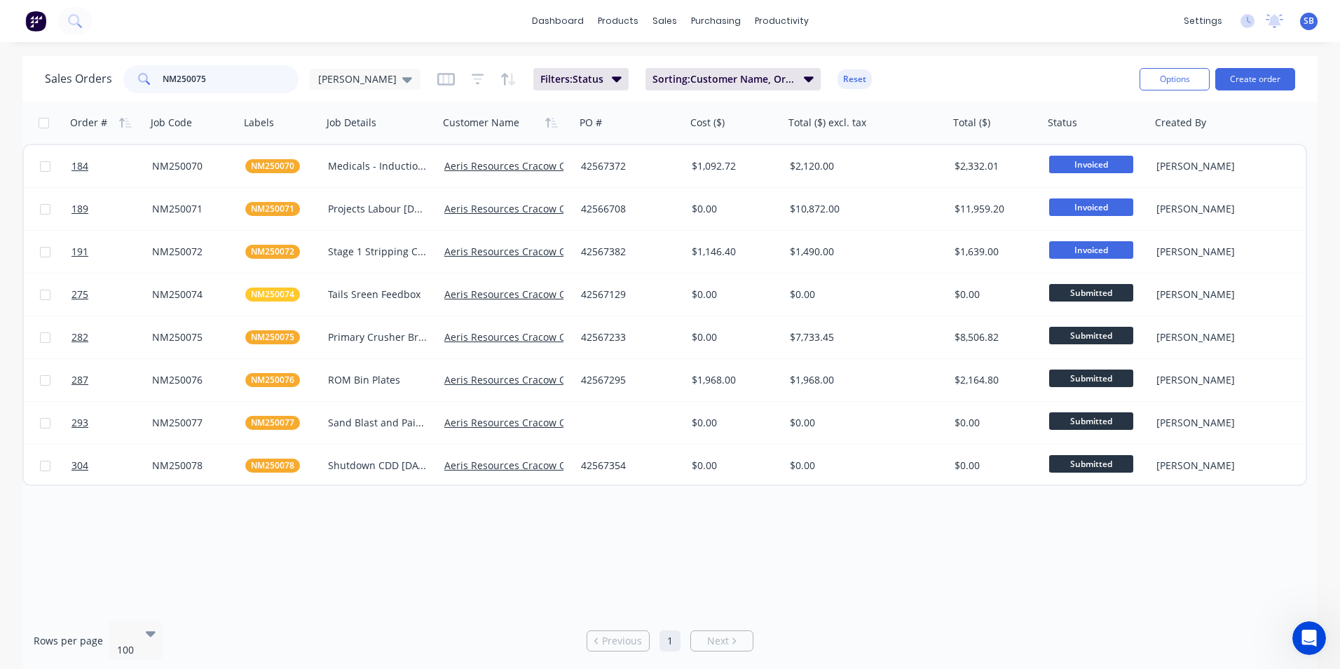
type input "NM250075"
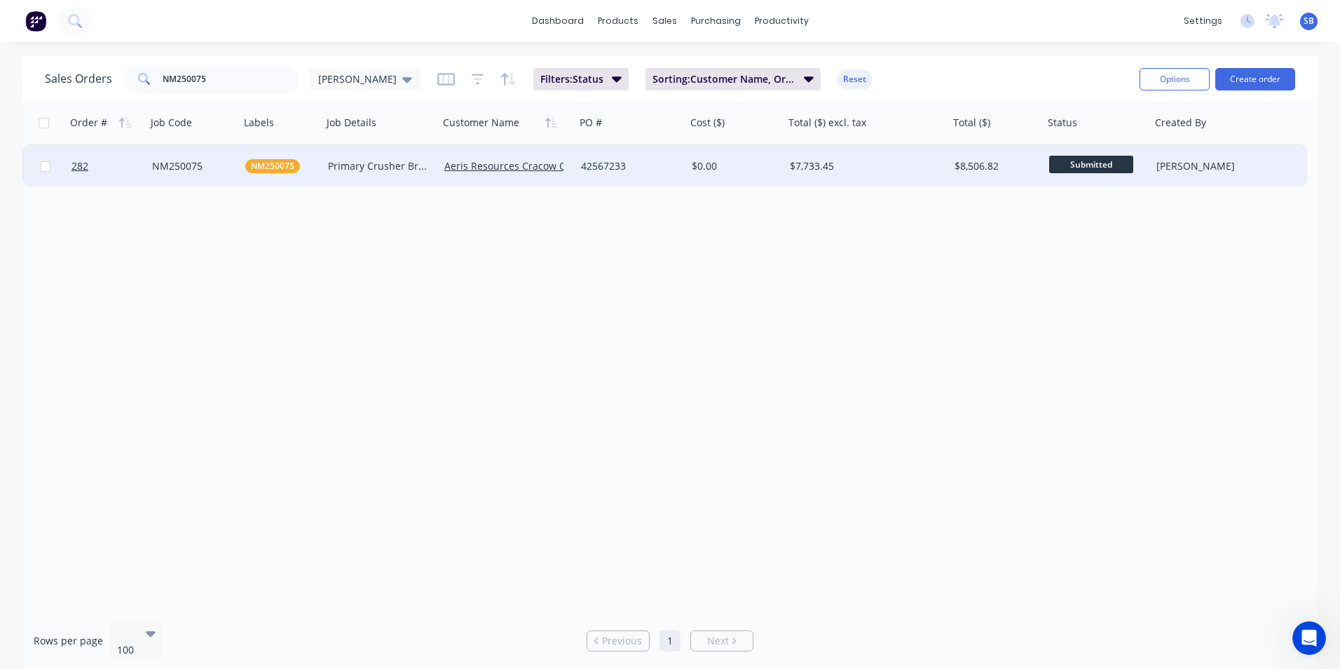
click at [787, 170] on div "$7,733.45" at bounding box center [866, 166] width 165 height 42
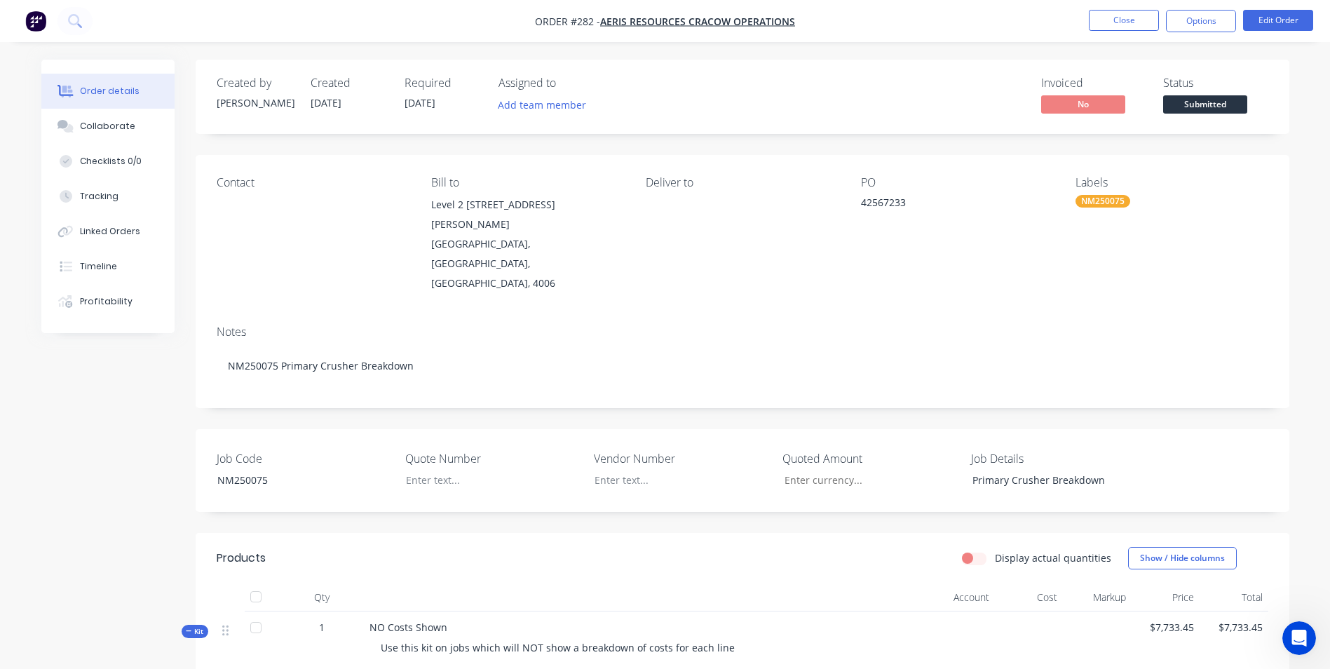
drag, startPoint x: 1283, startPoint y: 9, endPoint x: 1276, endPoint y: 11, distance: 7.3
click at [1282, 9] on nav "Order #282 - Aeris Resources Cracow Operations Close Options Edit Order" at bounding box center [665, 21] width 1330 height 42
click at [1275, 18] on button "Edit Order" at bounding box center [1278, 20] width 70 height 21
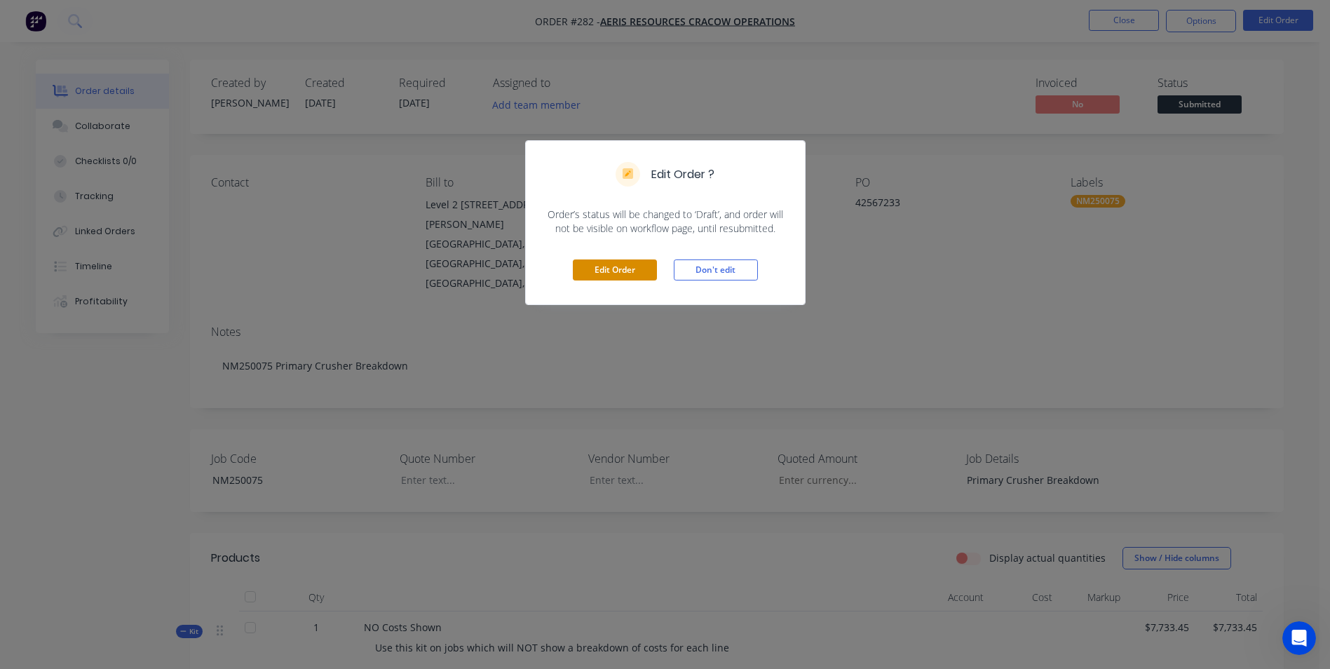
click at [608, 264] on button "Edit Order" at bounding box center [615, 269] width 84 height 21
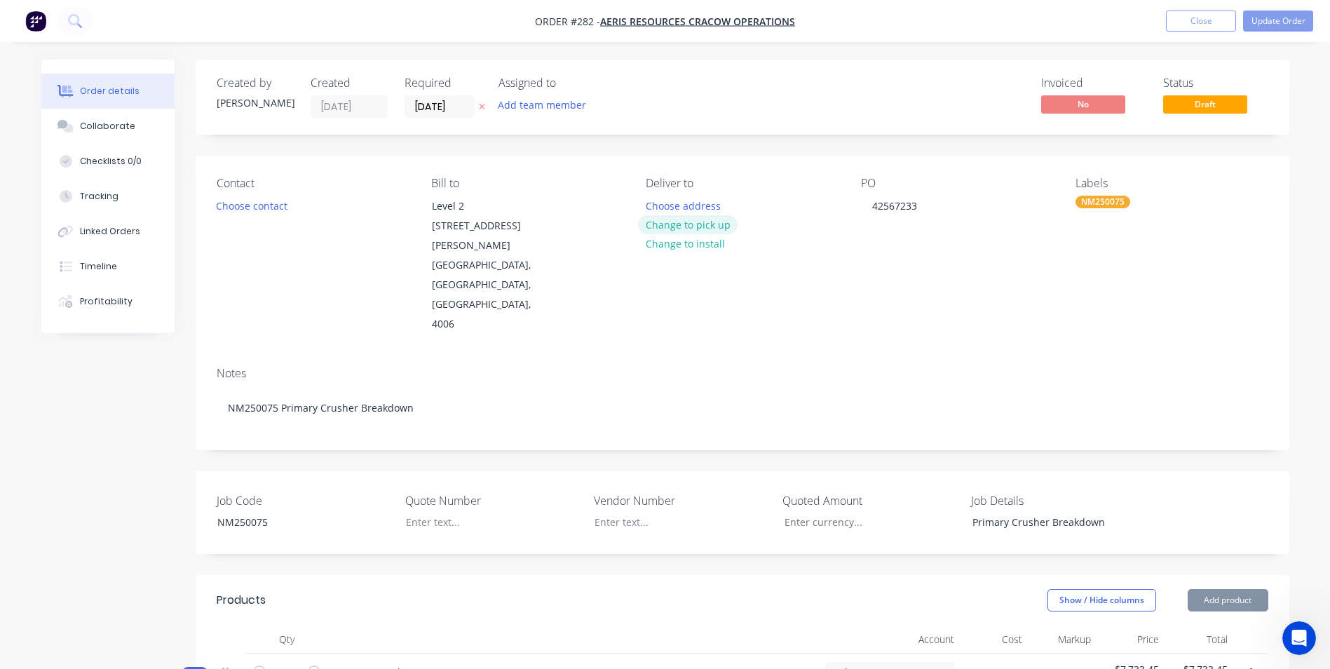
click at [703, 228] on button "Change to pick up" at bounding box center [688, 224] width 100 height 19
click at [664, 225] on button "Change to pick up" at bounding box center [688, 224] width 100 height 19
click at [660, 205] on div at bounding box center [657, 206] width 22 height 20
click at [1107, 512] on div "Primary Crusher Breakdown" at bounding box center [1048, 522] width 175 height 20
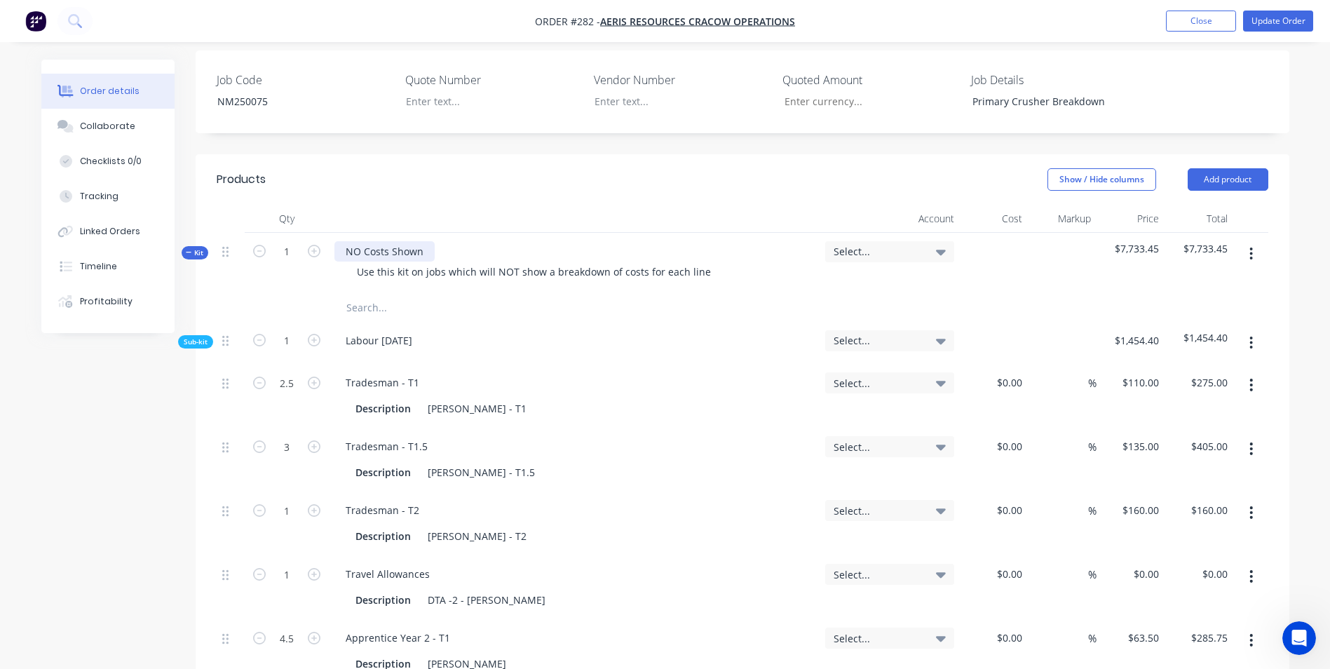
click at [429, 241] on div "NO Costs Shown" at bounding box center [384, 251] width 100 height 20
drag, startPoint x: 429, startPoint y: 209, endPoint x: 245, endPoint y: 214, distance: 183.7
click at [250, 233] on div "Kit 1 NO Costs Shown Use this kit on jobs which will NOT show a breakdown of co…" at bounding box center [742, 263] width 1051 height 61
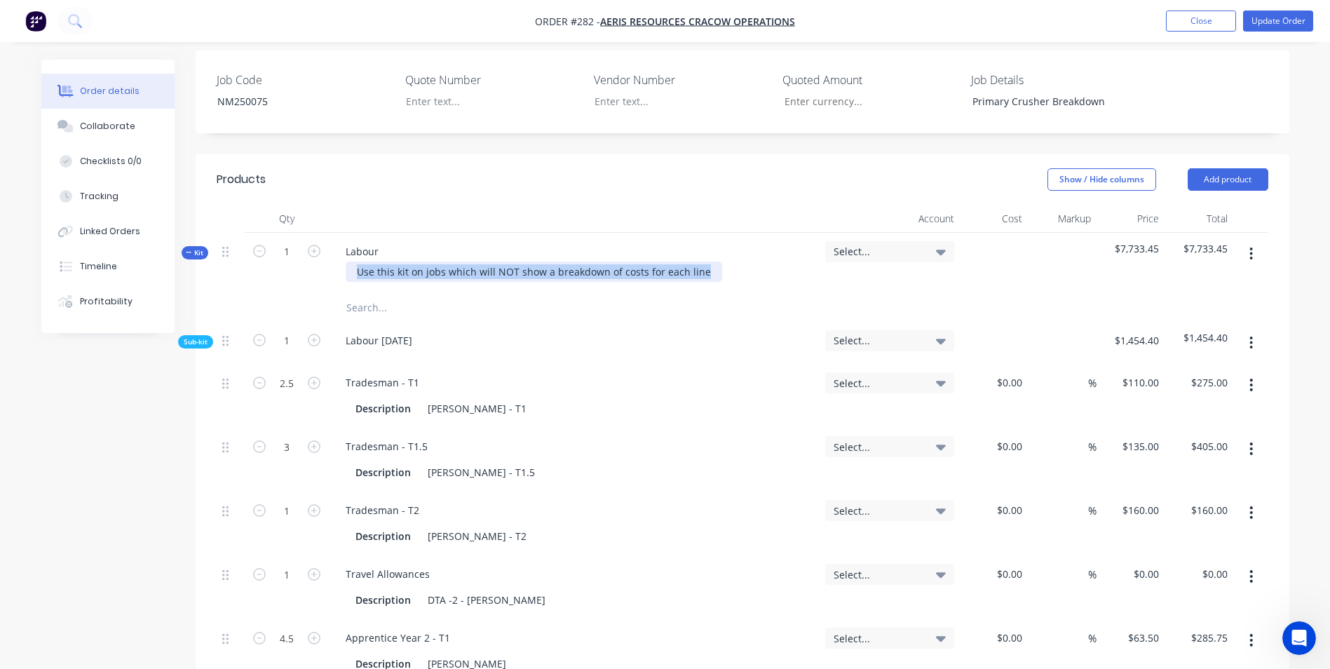
drag, startPoint x: 707, startPoint y: 233, endPoint x: 290, endPoint y: 234, distance: 417.0
click at [290, 234] on div "Kit 1 Labour Use this kit on jobs which will NOT show a breakdown of costs for …" at bounding box center [742, 263] width 1051 height 61
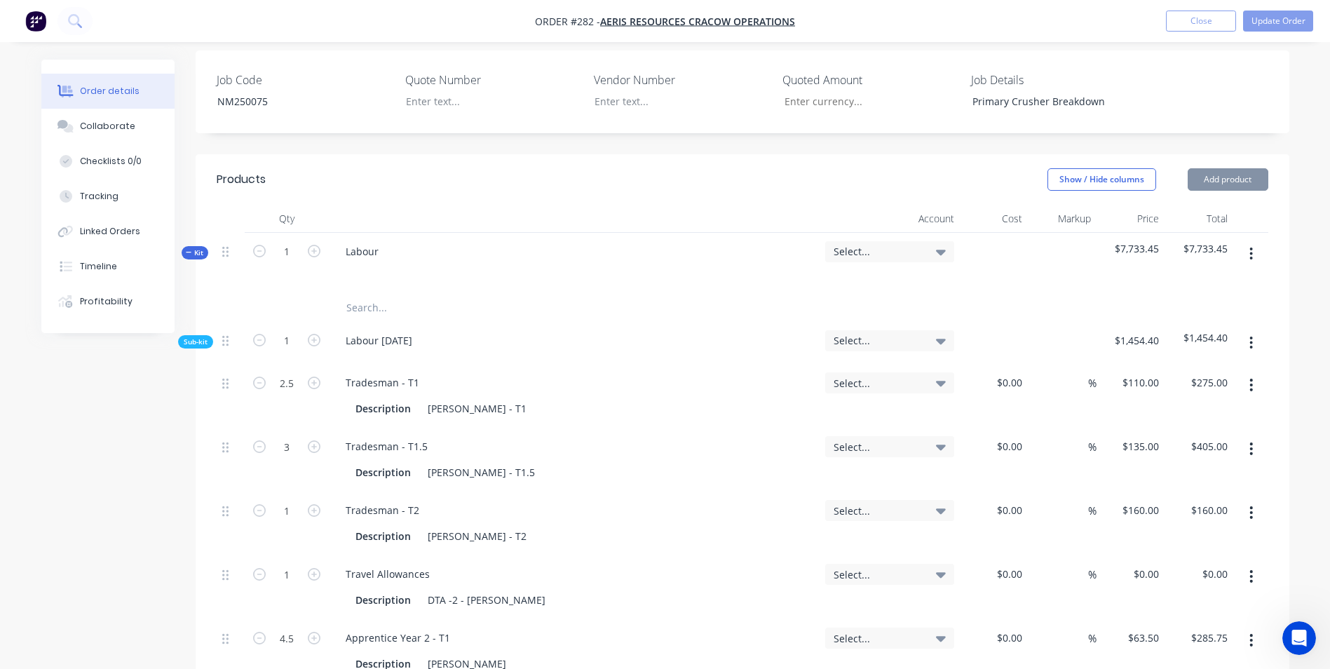
click at [371, 294] on input "text" at bounding box center [486, 308] width 280 height 28
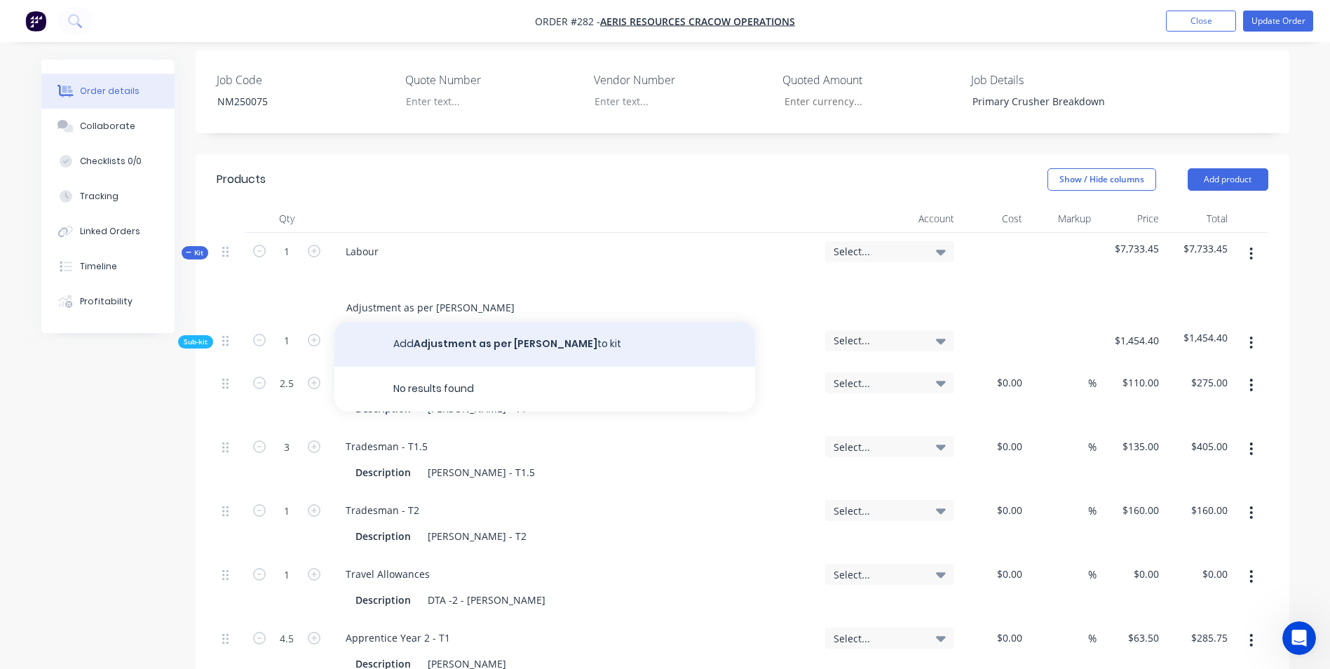
type input "Adjustment as per [PERSON_NAME]"
click at [639, 322] on button "Add Adjustment as per [PERSON_NAME] to kit" at bounding box center [544, 344] width 421 height 45
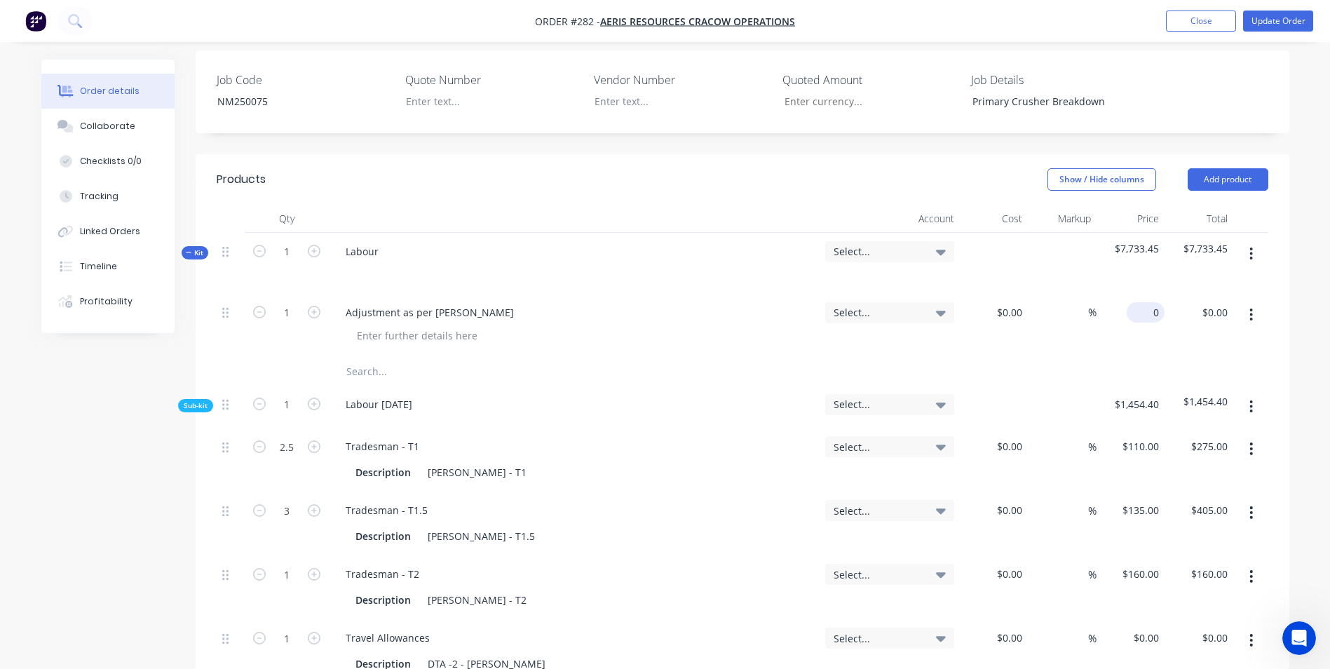
click at [1132, 294] on div "0 $0.00" at bounding box center [1130, 326] width 69 height 64
type input "$902.55"
click at [1144, 303] on div "$902.55 $902.55" at bounding box center [1130, 326] width 69 height 64
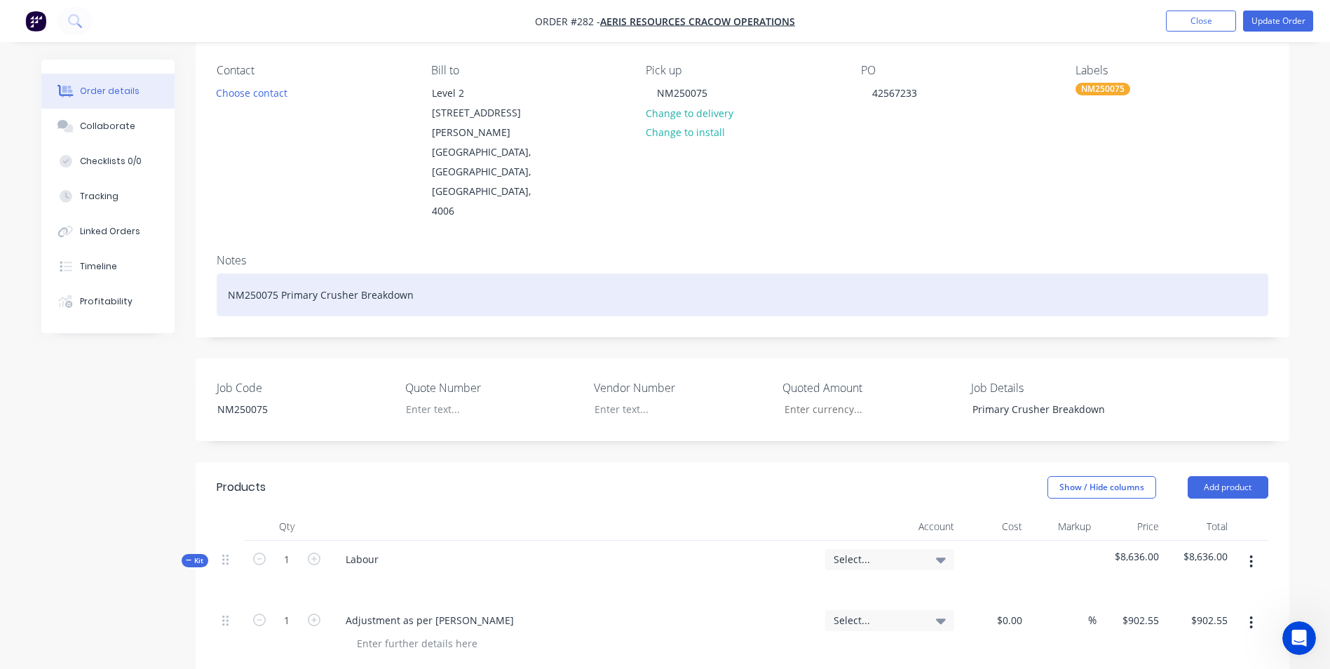
scroll to position [350, 0]
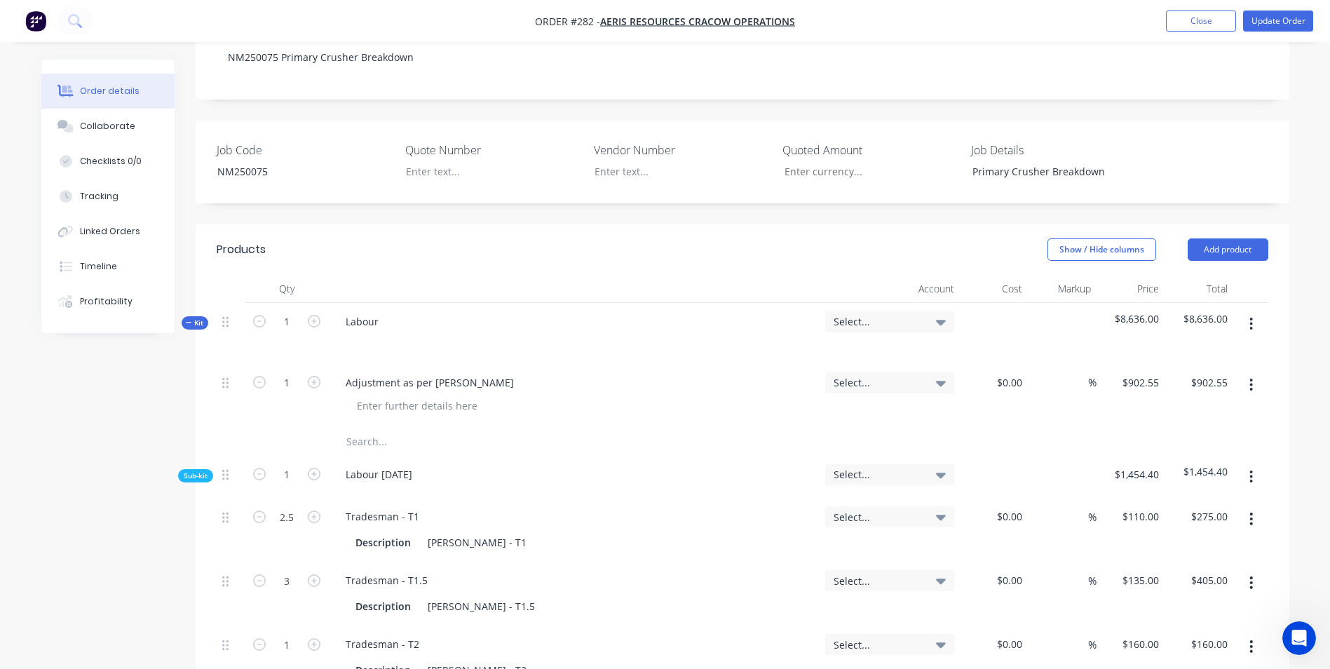
click at [853, 303] on div "Select..." at bounding box center [889, 333] width 140 height 61
click at [852, 311] on div "Select..." at bounding box center [889, 321] width 129 height 21
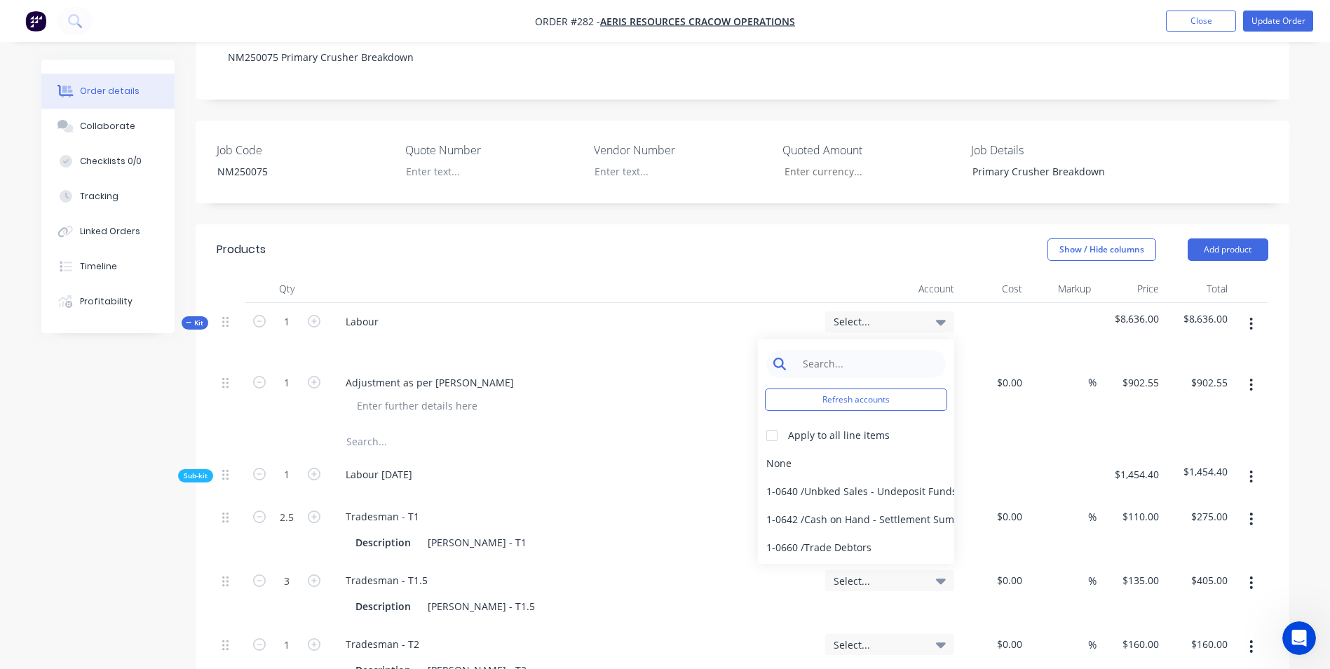
click at [838, 350] on input at bounding box center [867, 364] width 144 height 28
type input "sales"
click at [770, 421] on div at bounding box center [772, 435] width 28 height 28
click at [801, 505] on div "4-0232 / Sales - Parts and Components" at bounding box center [856, 519] width 196 height 28
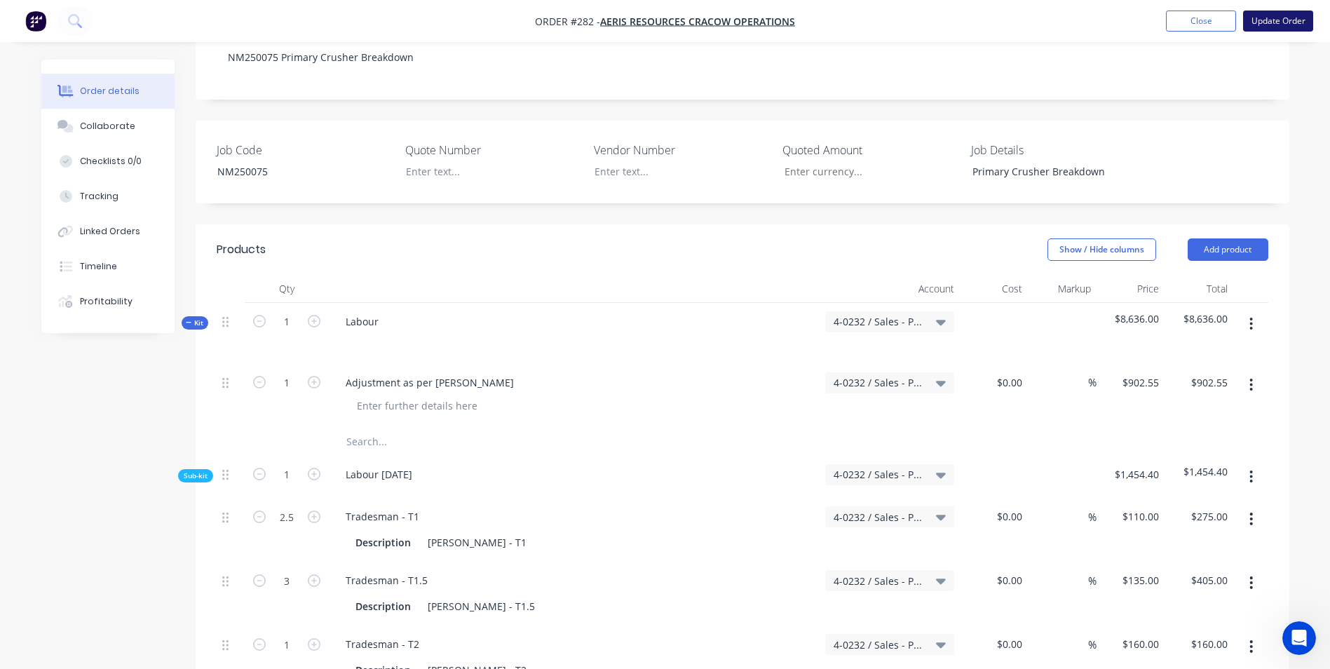
click at [1263, 19] on button "Update Order" at bounding box center [1278, 21] width 70 height 21
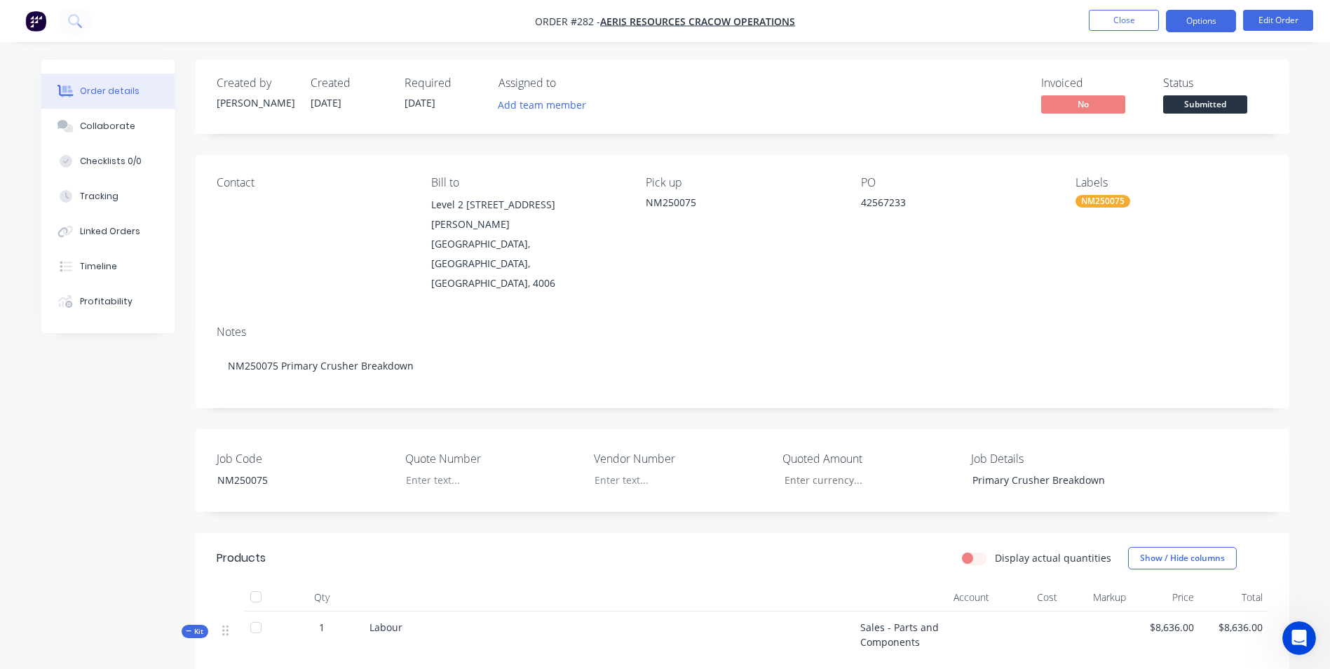
click at [1199, 25] on button "Options" at bounding box center [1201, 21] width 70 height 22
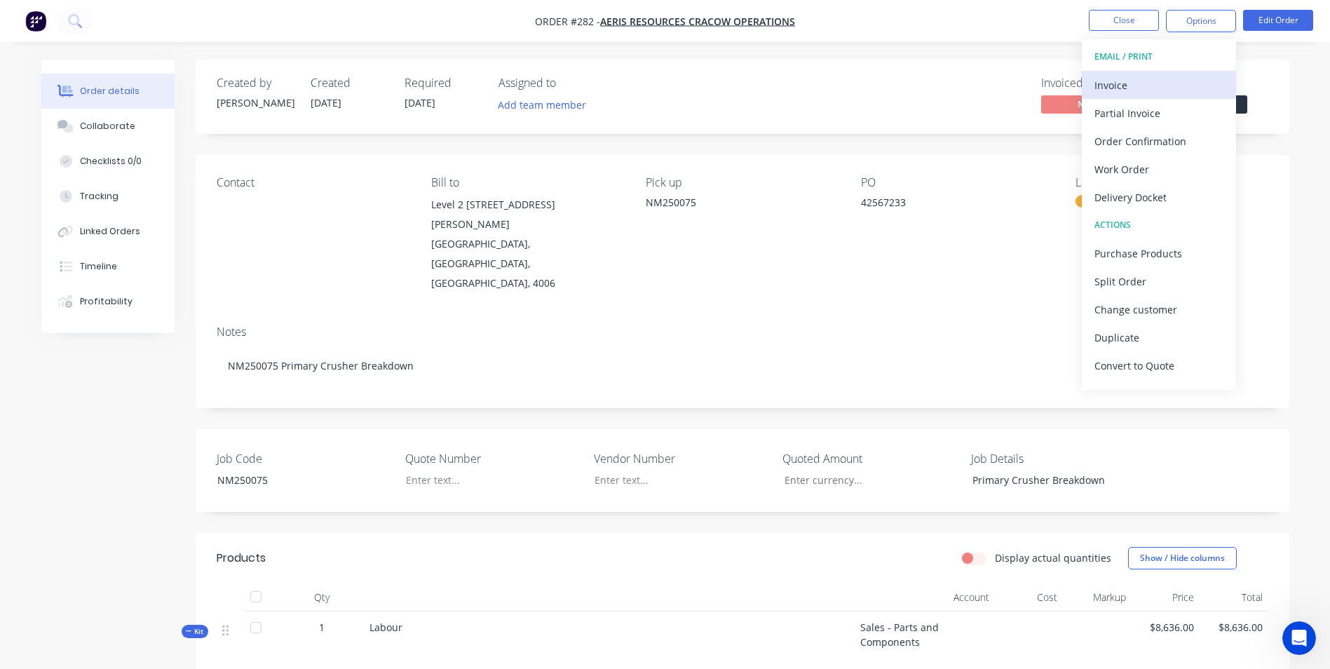
click at [1178, 83] on div "Invoice" at bounding box center [1158, 85] width 129 height 20
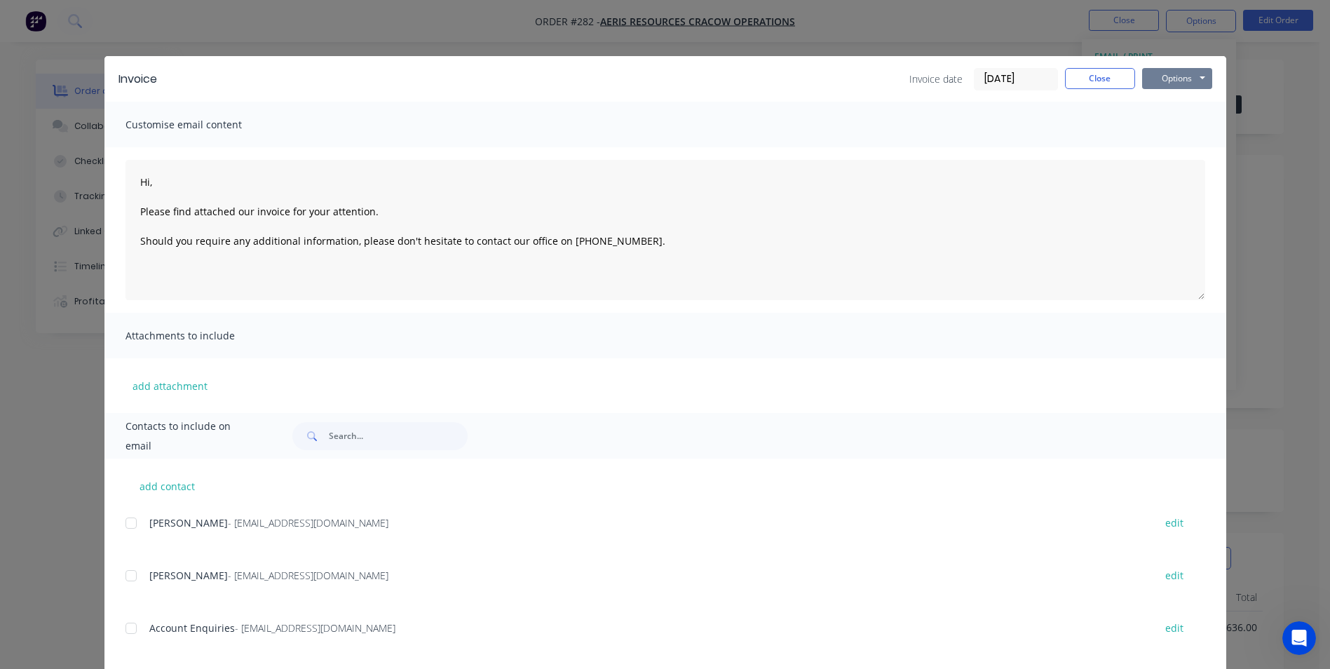
click at [1176, 74] on button "Options" at bounding box center [1177, 78] width 70 height 21
click at [1166, 122] on button "Print" at bounding box center [1187, 126] width 90 height 23
click at [1097, 84] on button "Close" at bounding box center [1100, 78] width 70 height 21
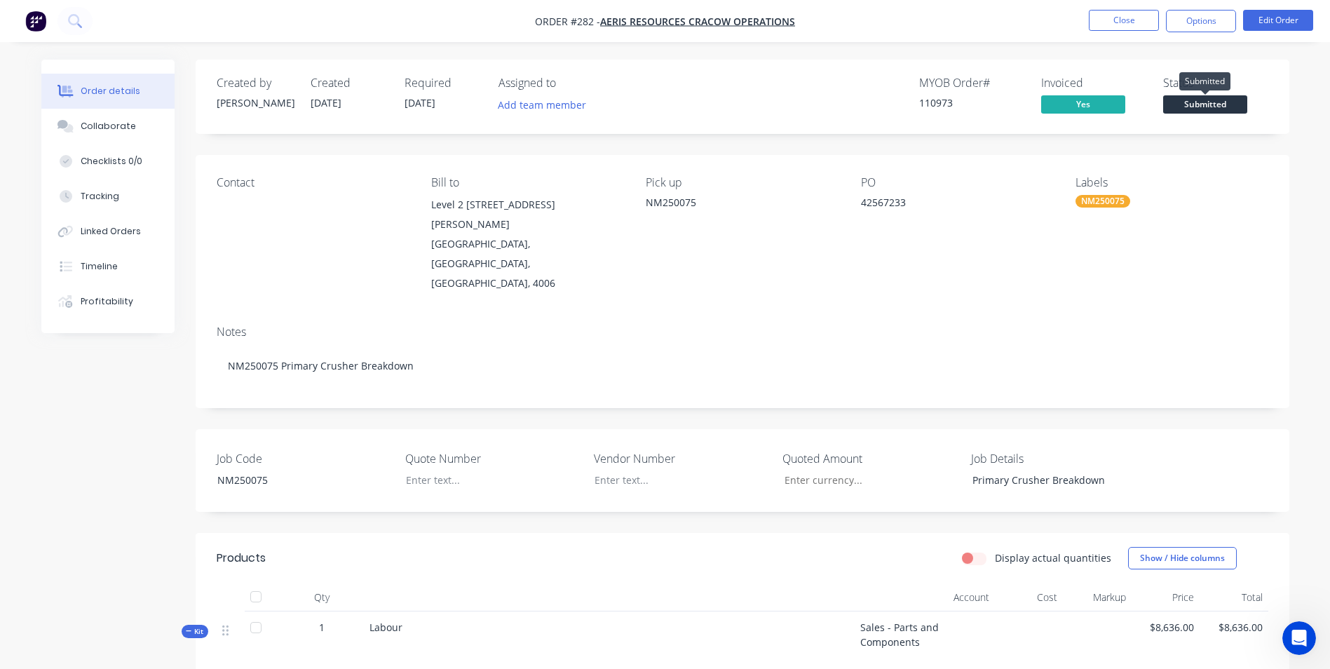
click at [1206, 110] on span "Submitted" at bounding box center [1205, 104] width 84 height 18
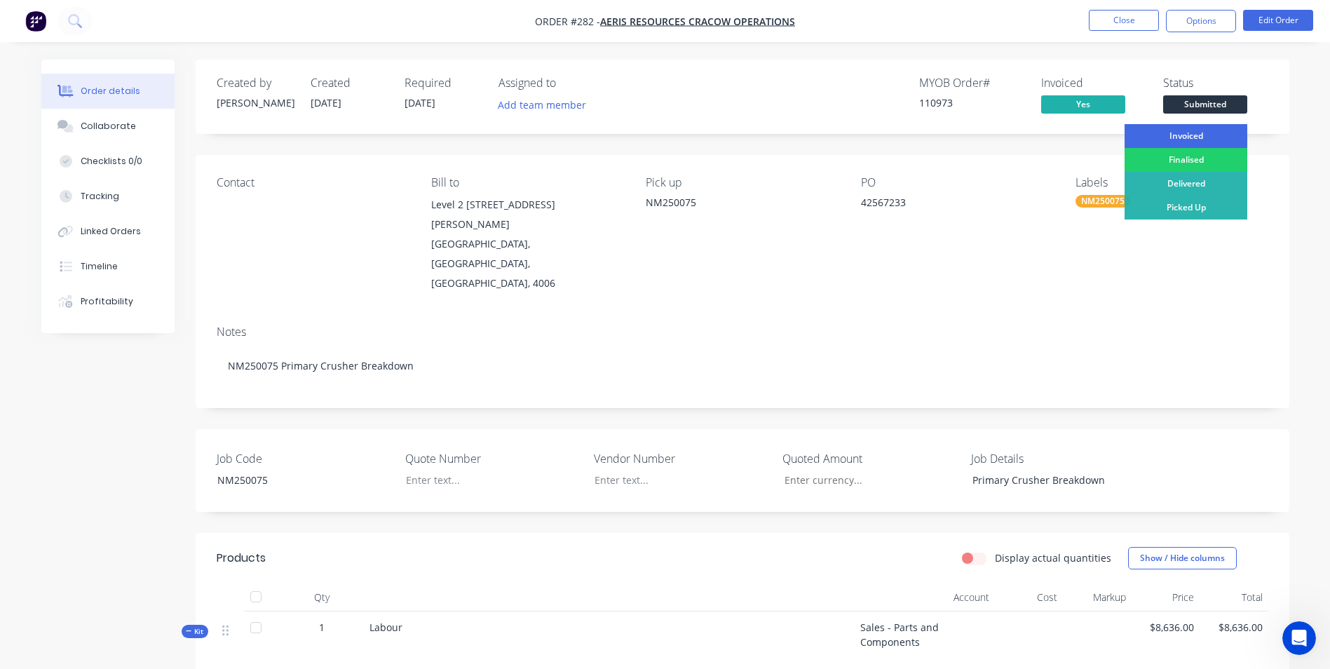
click at [1196, 134] on div "Invoiced" at bounding box center [1185, 136] width 123 height 24
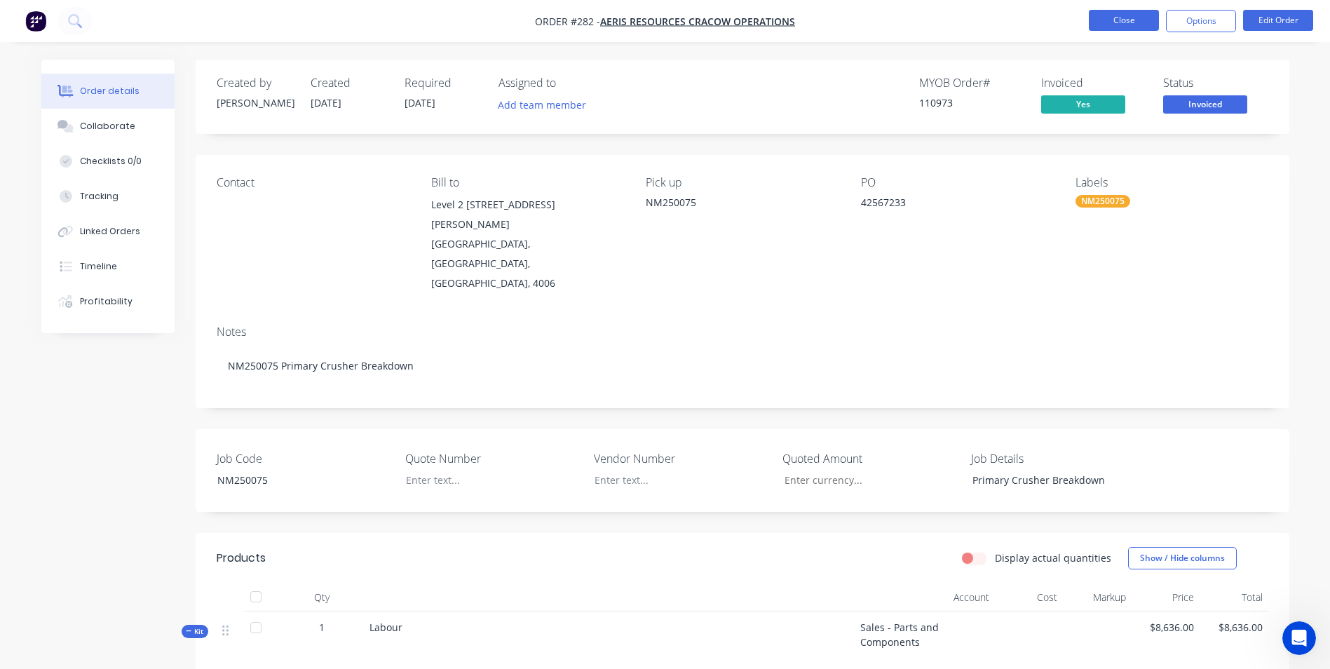
click at [1122, 27] on button "Close" at bounding box center [1124, 20] width 70 height 21
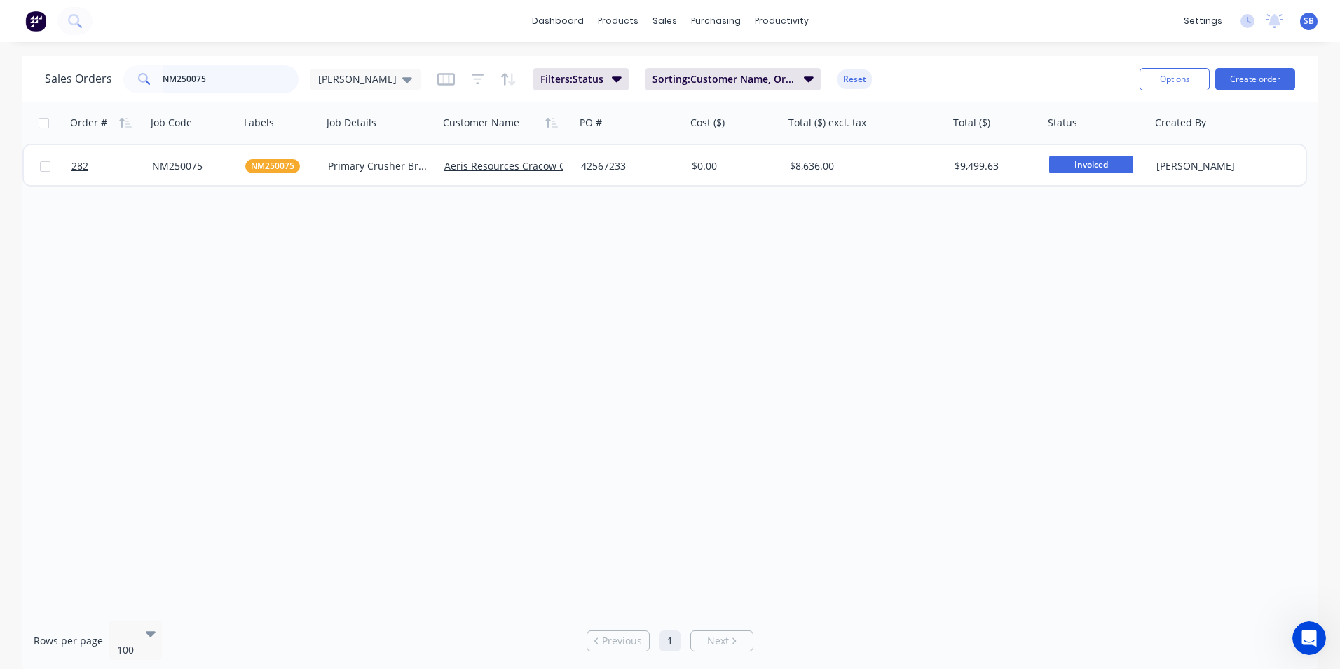
click at [276, 81] on input "NM250075" at bounding box center [231, 79] width 137 height 28
type input "N"
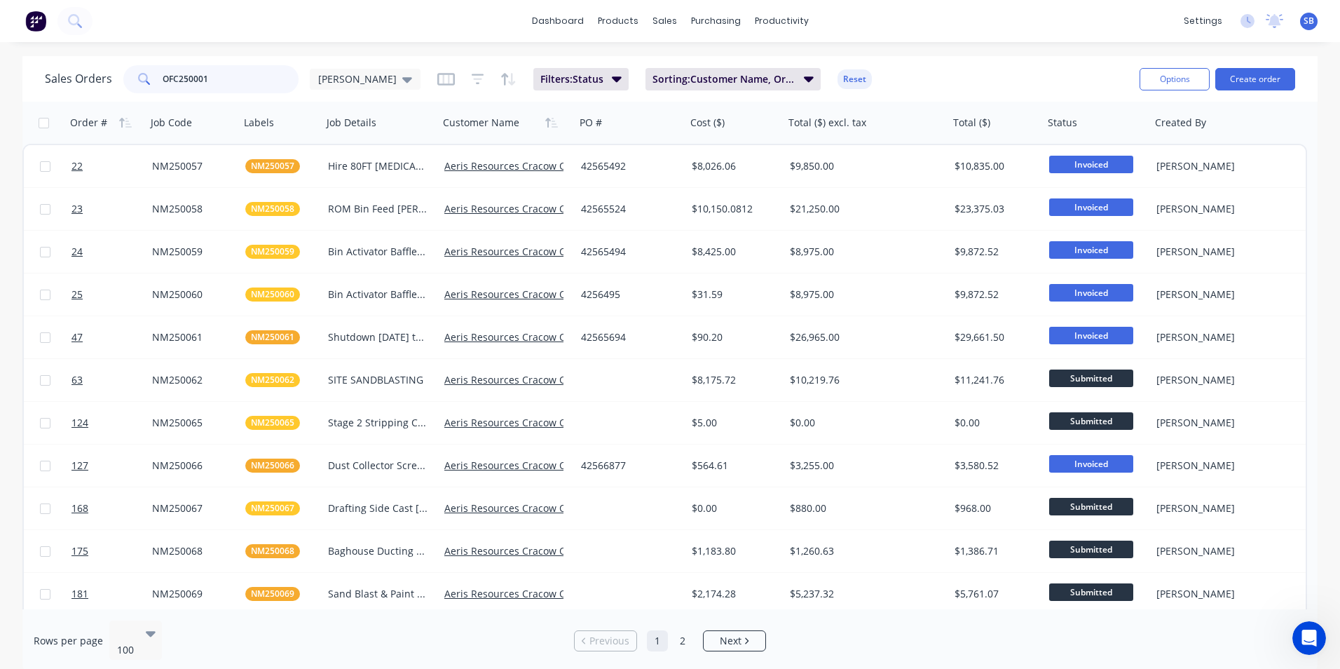
type input "OFC250001"
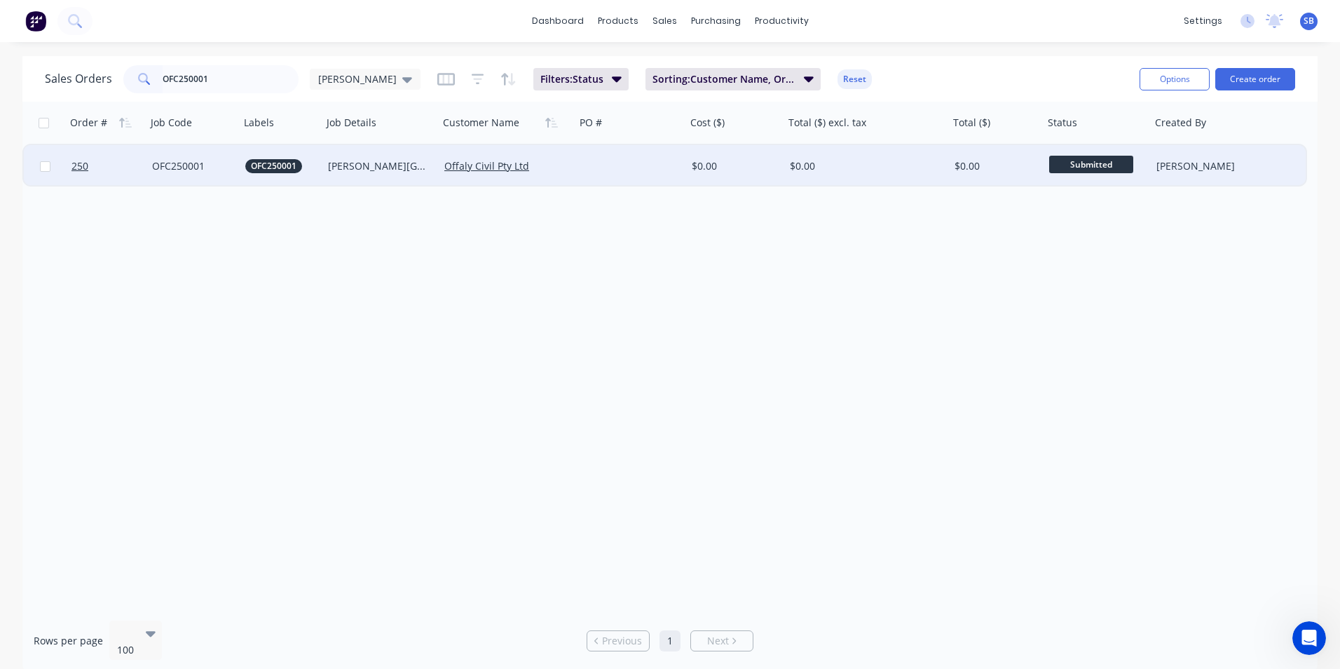
click at [805, 163] on div "$0.00" at bounding box center [863, 166] width 146 height 14
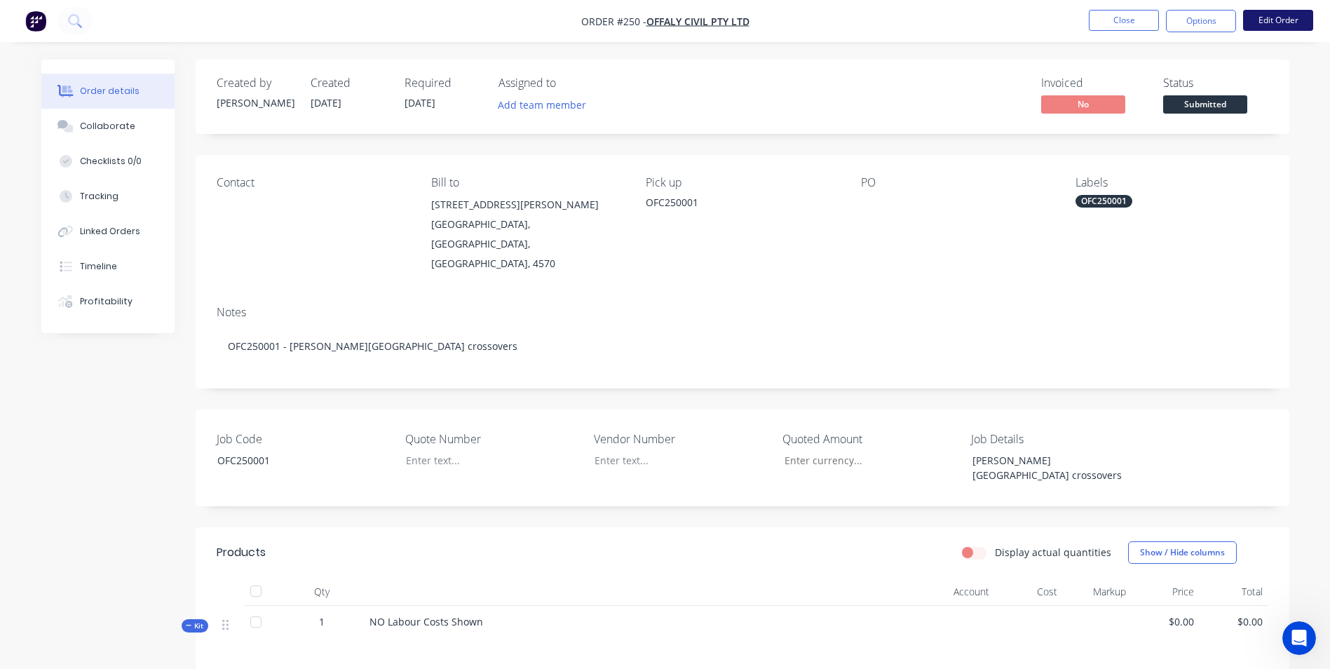
click at [1255, 16] on button "Edit Order" at bounding box center [1278, 20] width 70 height 21
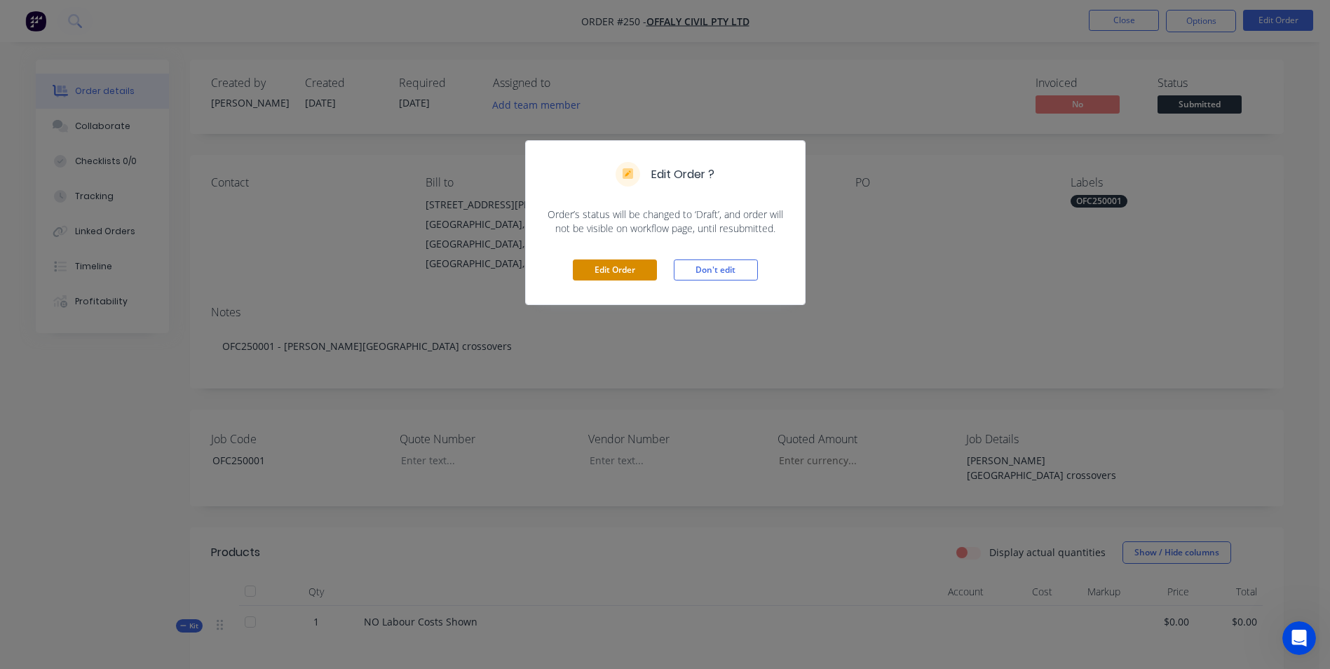
click at [637, 271] on button "Edit Order" at bounding box center [615, 269] width 84 height 21
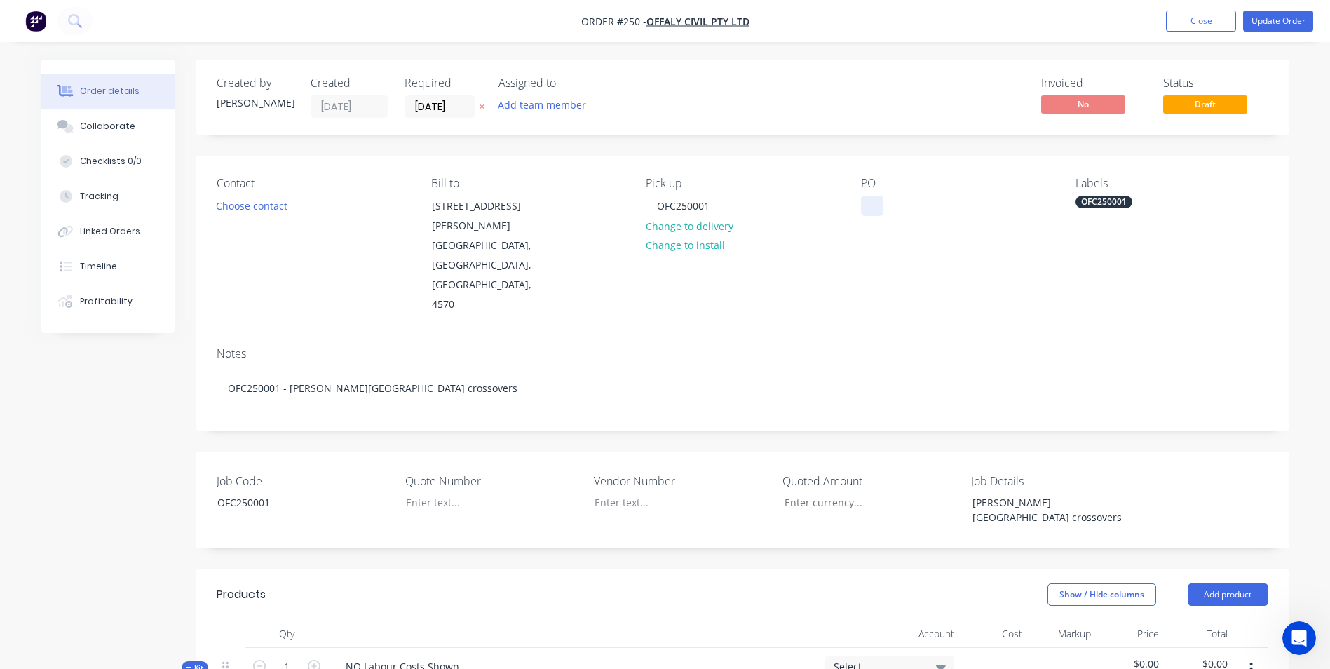
click at [861, 212] on div at bounding box center [872, 206] width 22 height 20
click at [880, 347] on div "Notes" at bounding box center [742, 353] width 1051 height 13
click at [452, 492] on div at bounding box center [482, 502] width 175 height 20
click at [1029, 492] on div "[PERSON_NAME][GEOGRAPHIC_DATA] crossovers" at bounding box center [1048, 509] width 175 height 35
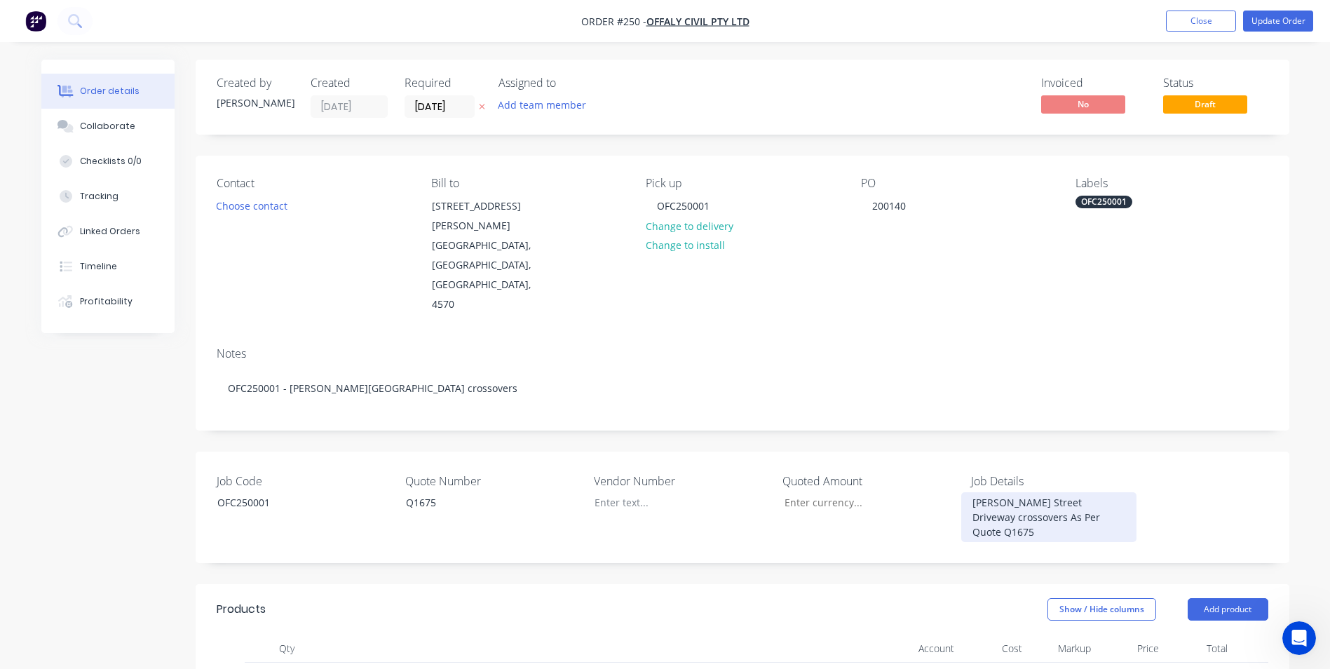
scroll to position [350, 0]
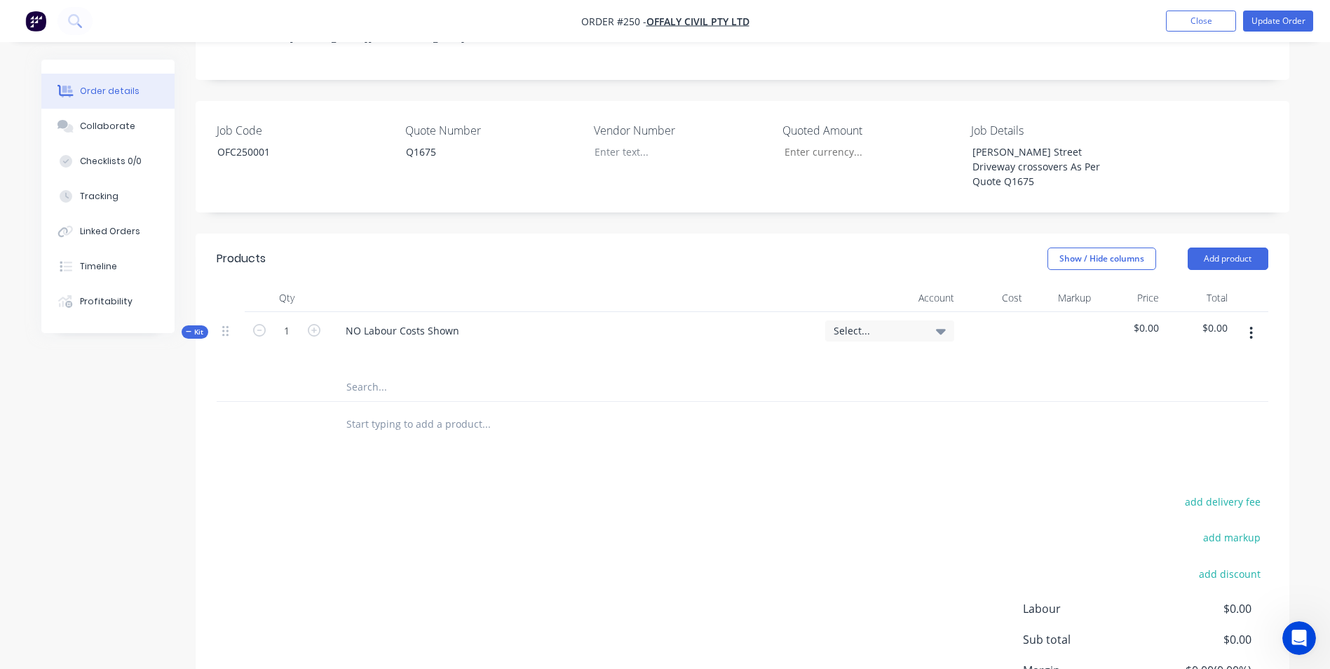
click at [489, 312] on div "NO Labour Costs Shown" at bounding box center [574, 342] width 491 height 61
click at [468, 312] on div "NO Labour Costs Shown" at bounding box center [574, 342] width 491 height 61
drag, startPoint x: 466, startPoint y: 257, endPoint x: 151, endPoint y: 250, distance: 314.8
click at [151, 250] on div "Order details Collaborate Checklists 0/0 Tracking Linked Orders Timeline Profit…" at bounding box center [665, 257] width 1276 height 1096
click at [410, 373] on input "text" at bounding box center [486, 387] width 280 height 28
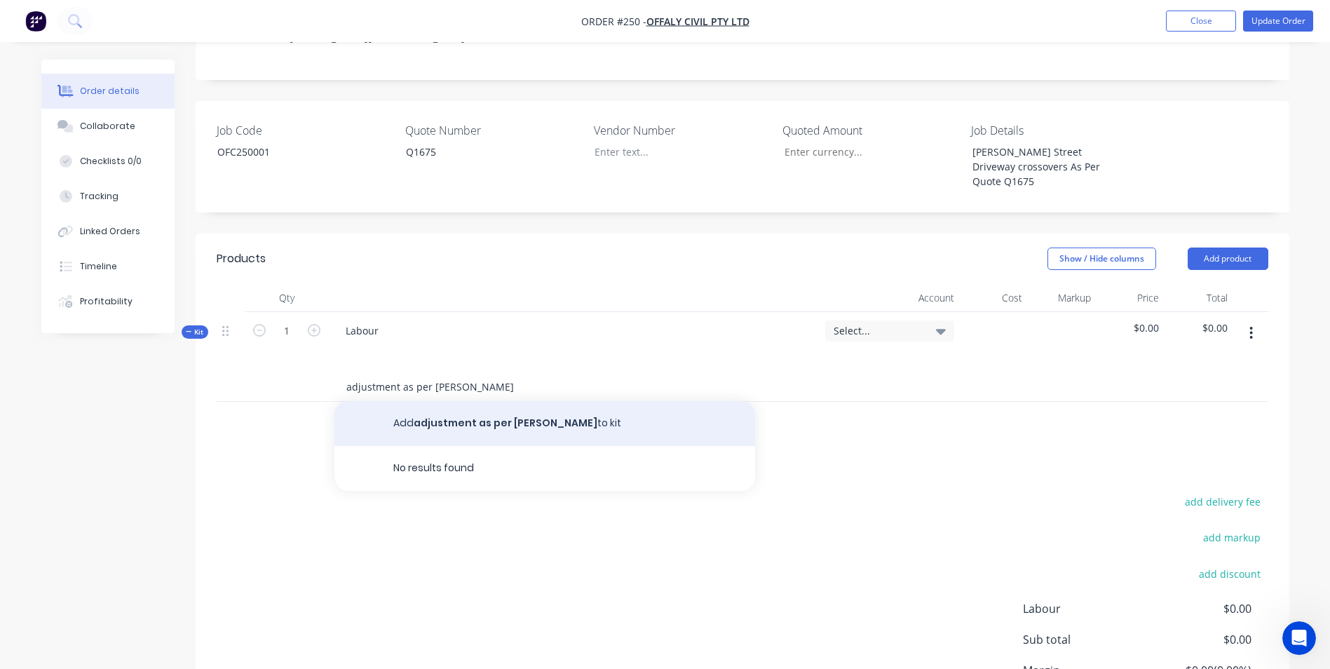
type input "adjustment as per [PERSON_NAME]"
click at [460, 401] on button "Add adjustment as per [PERSON_NAME] to kit" at bounding box center [544, 423] width 421 height 45
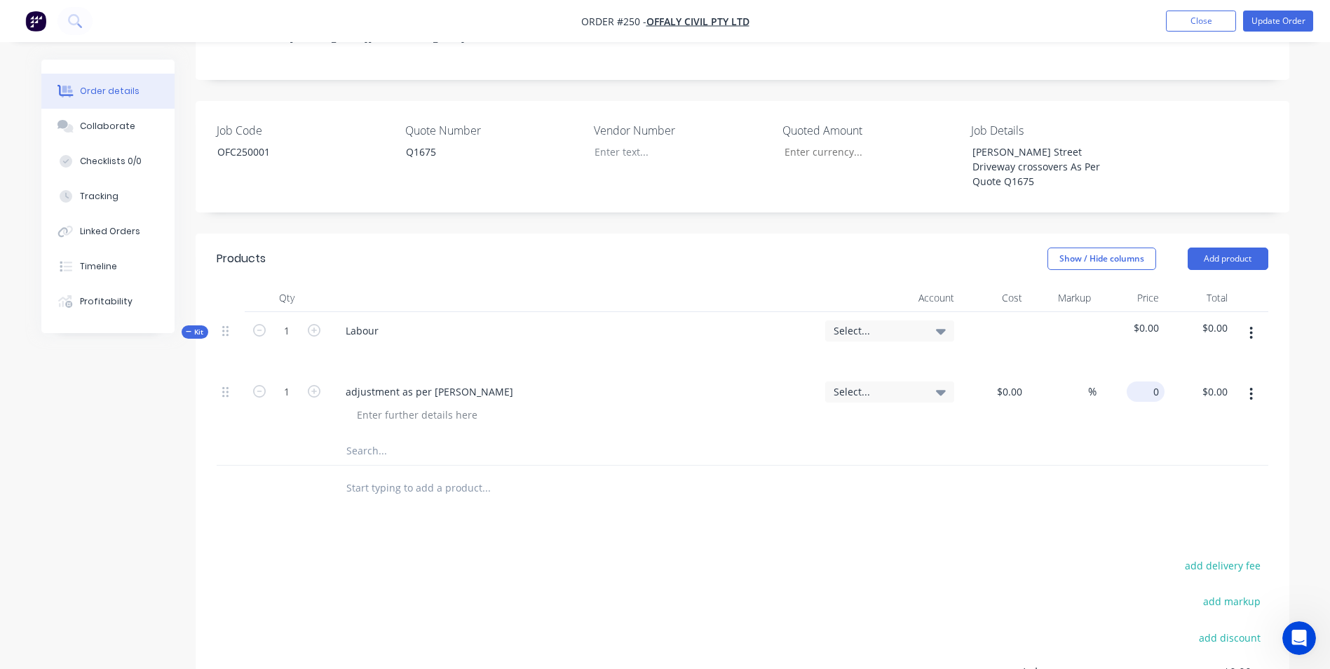
click at [1164, 381] on div "0 $0.00" at bounding box center [1148, 391] width 32 height 20
type input "$10,720.00"
click at [1117, 437] on div at bounding box center [742, 451] width 1051 height 29
click at [865, 320] on div "Select..." at bounding box center [889, 330] width 129 height 21
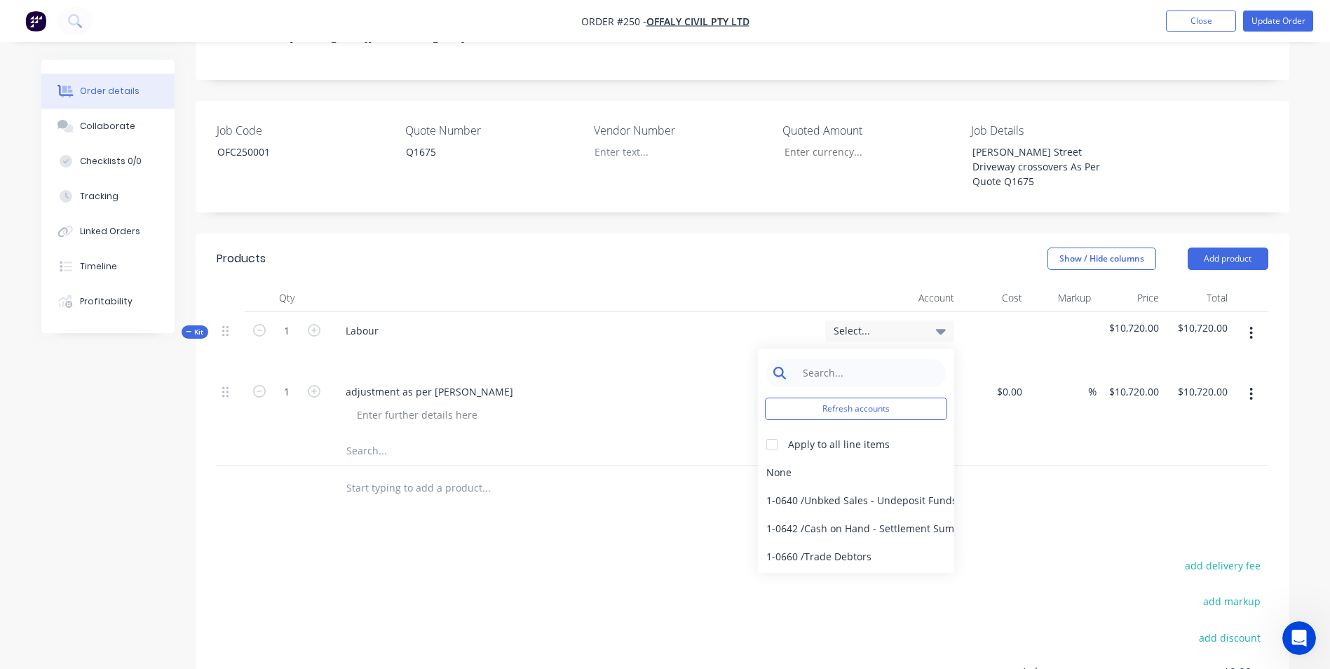
click at [858, 359] on input at bounding box center [867, 373] width 144 height 28
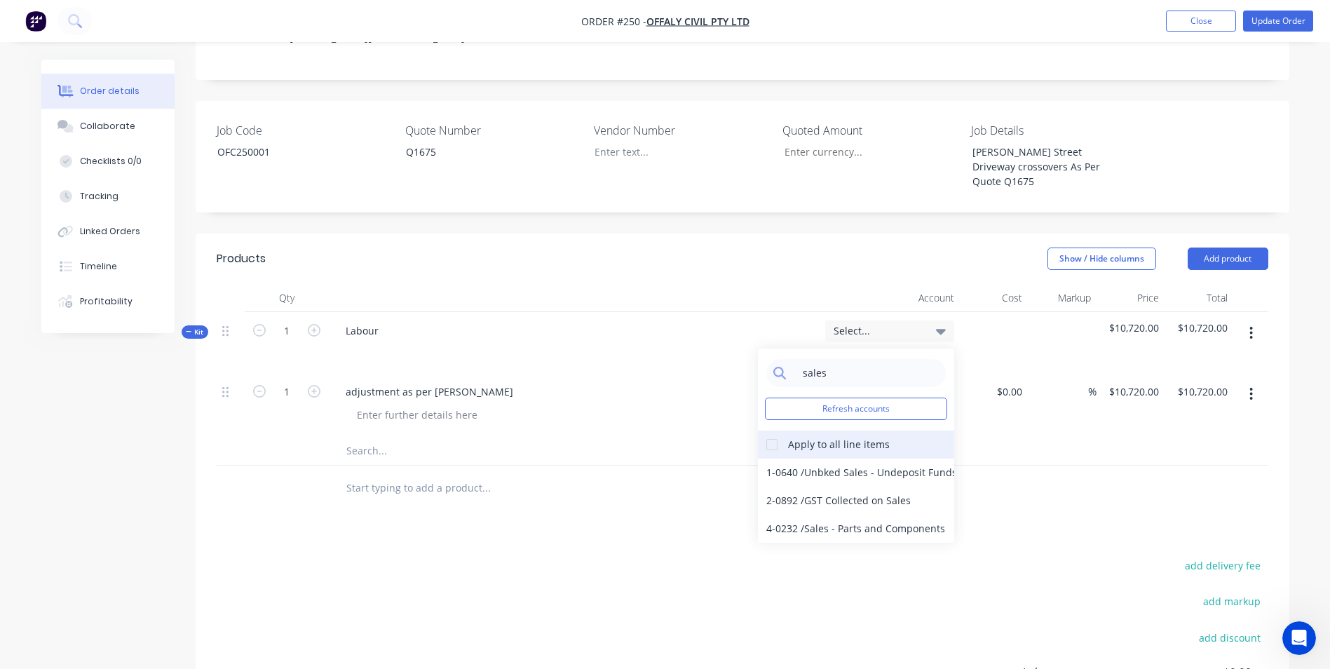
type input "sales"
click at [761, 430] on div at bounding box center [772, 444] width 28 height 28
click at [789, 514] on div "4-0232 / Sales - Parts and Components" at bounding box center [856, 528] width 196 height 28
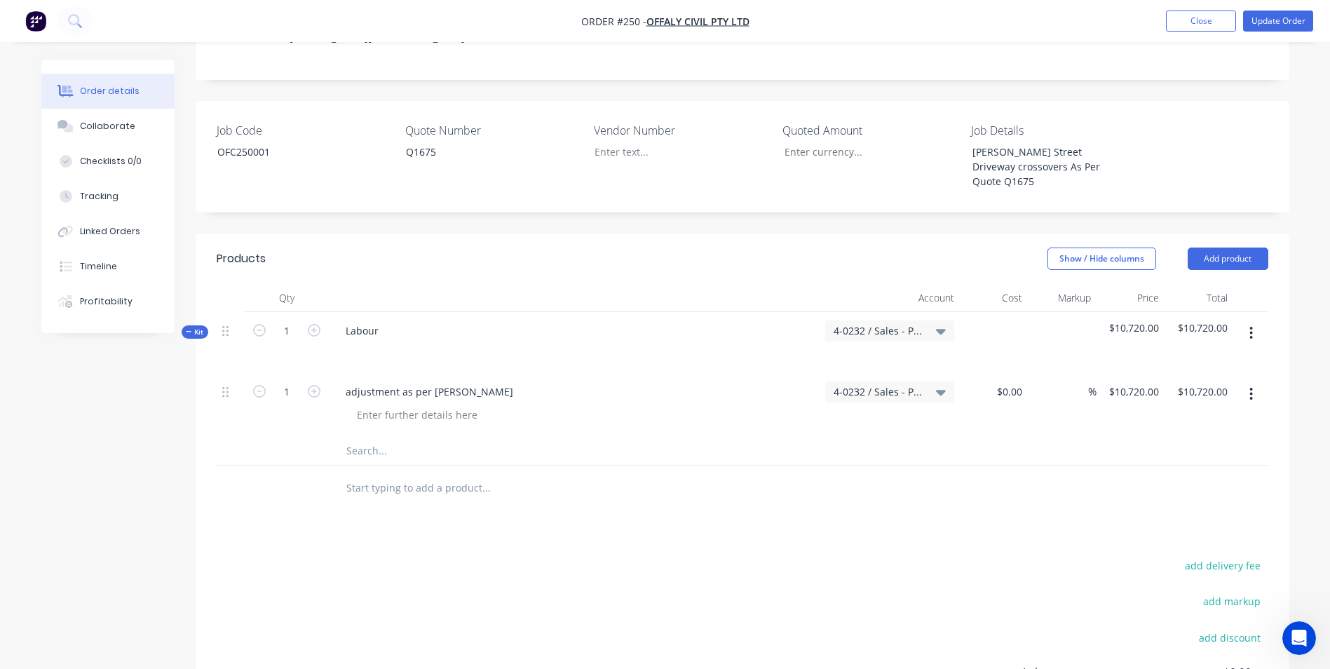
scroll to position [70, 0]
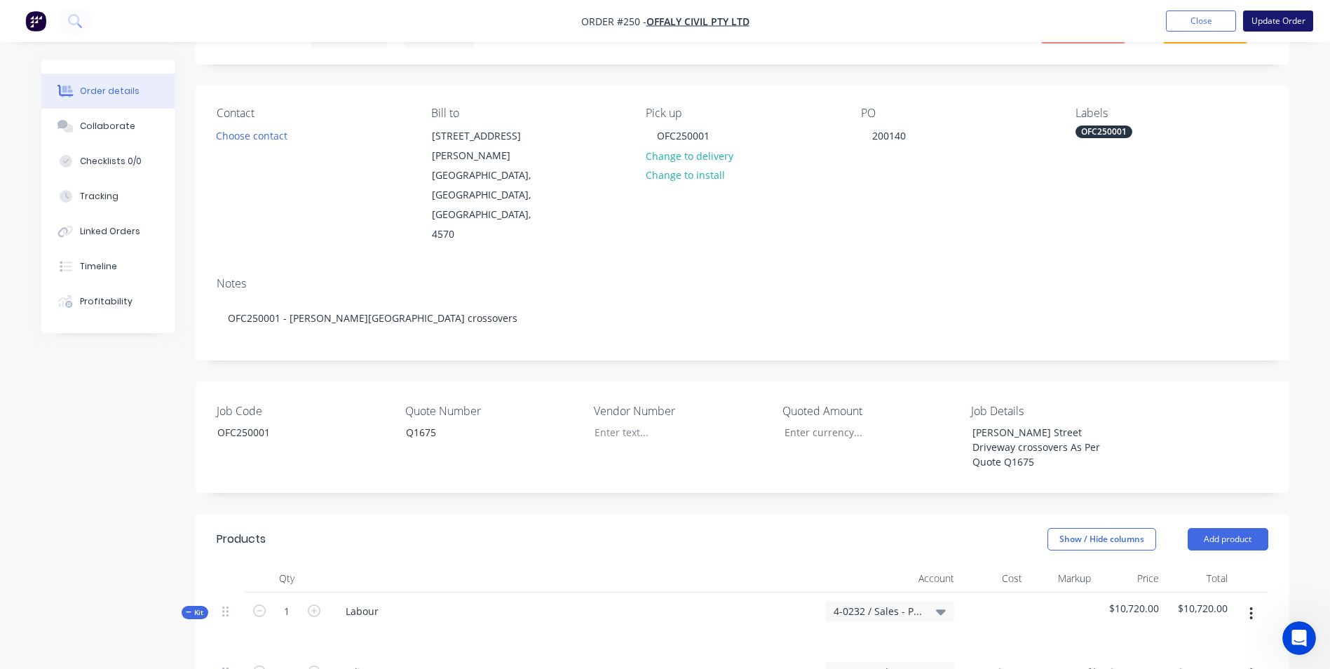
click at [1265, 20] on button "Update Order" at bounding box center [1278, 21] width 70 height 21
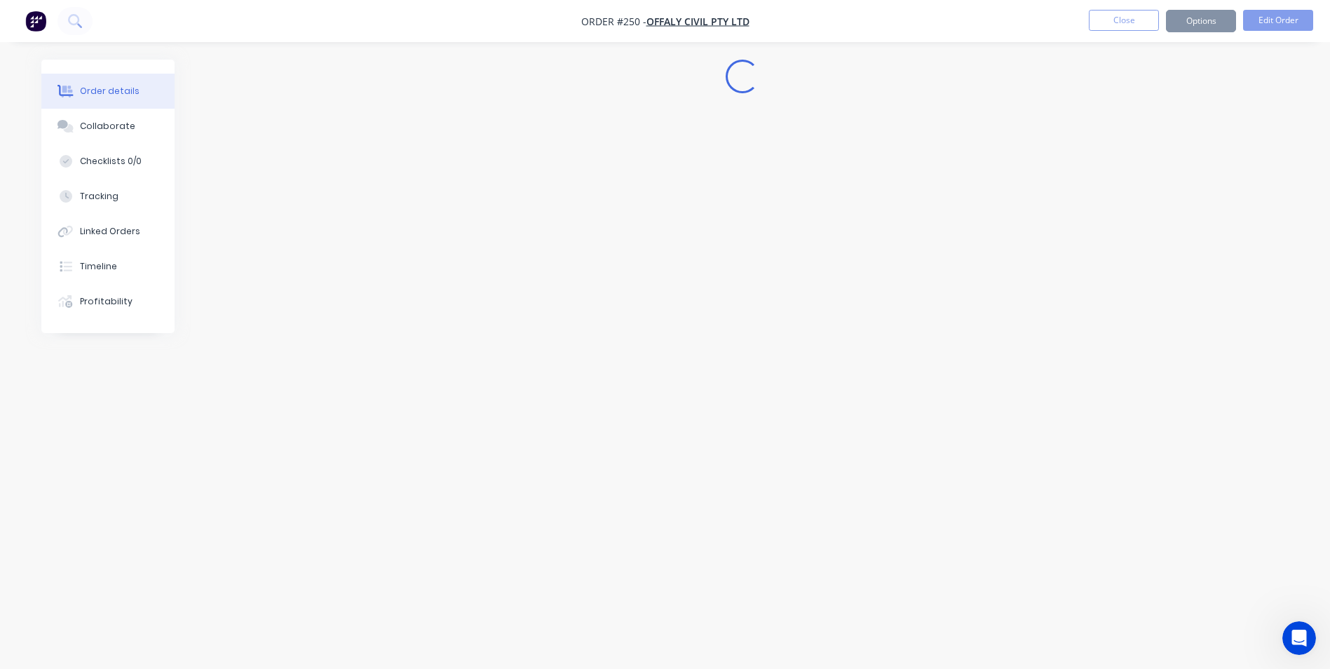
scroll to position [0, 0]
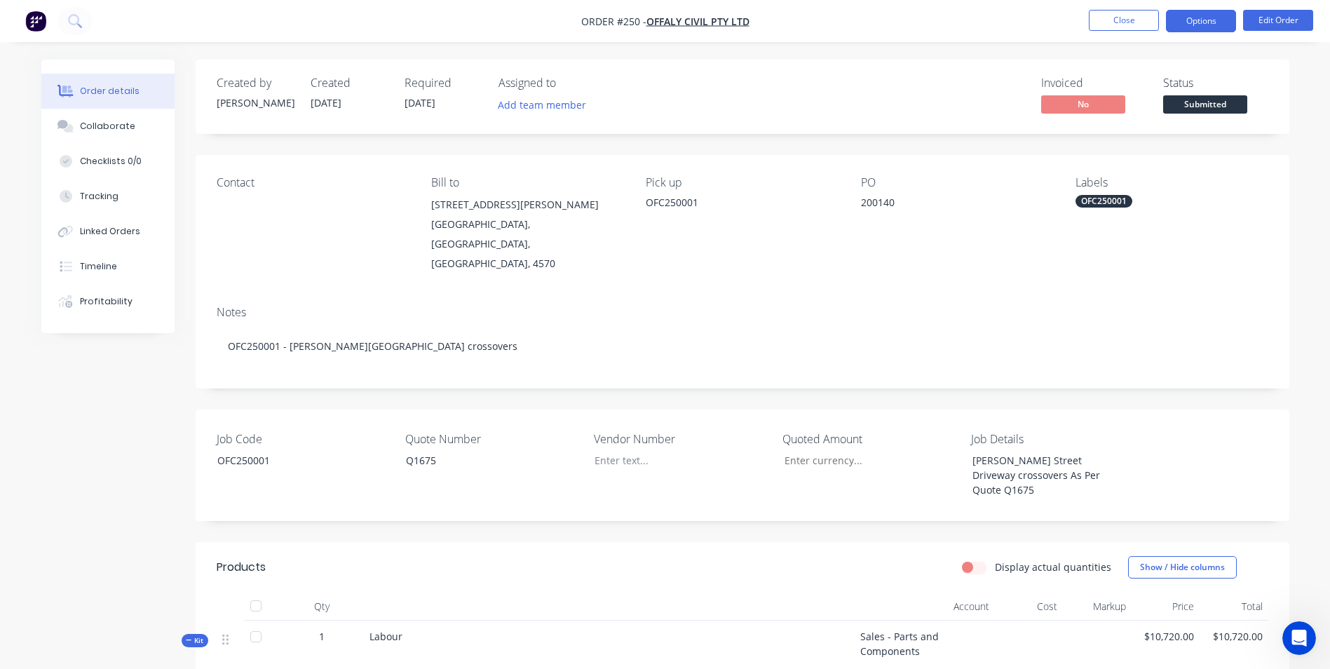
click at [1208, 18] on button "Options" at bounding box center [1201, 21] width 70 height 22
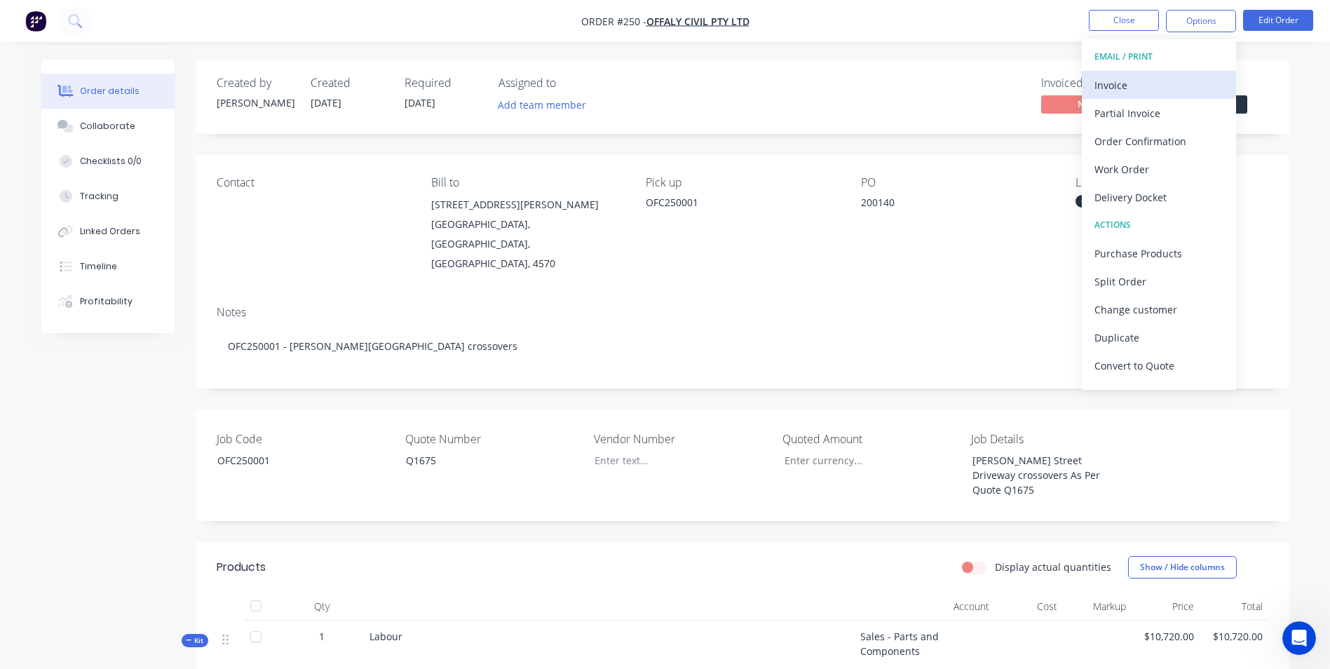
click at [1154, 86] on div "Invoice" at bounding box center [1158, 85] width 129 height 20
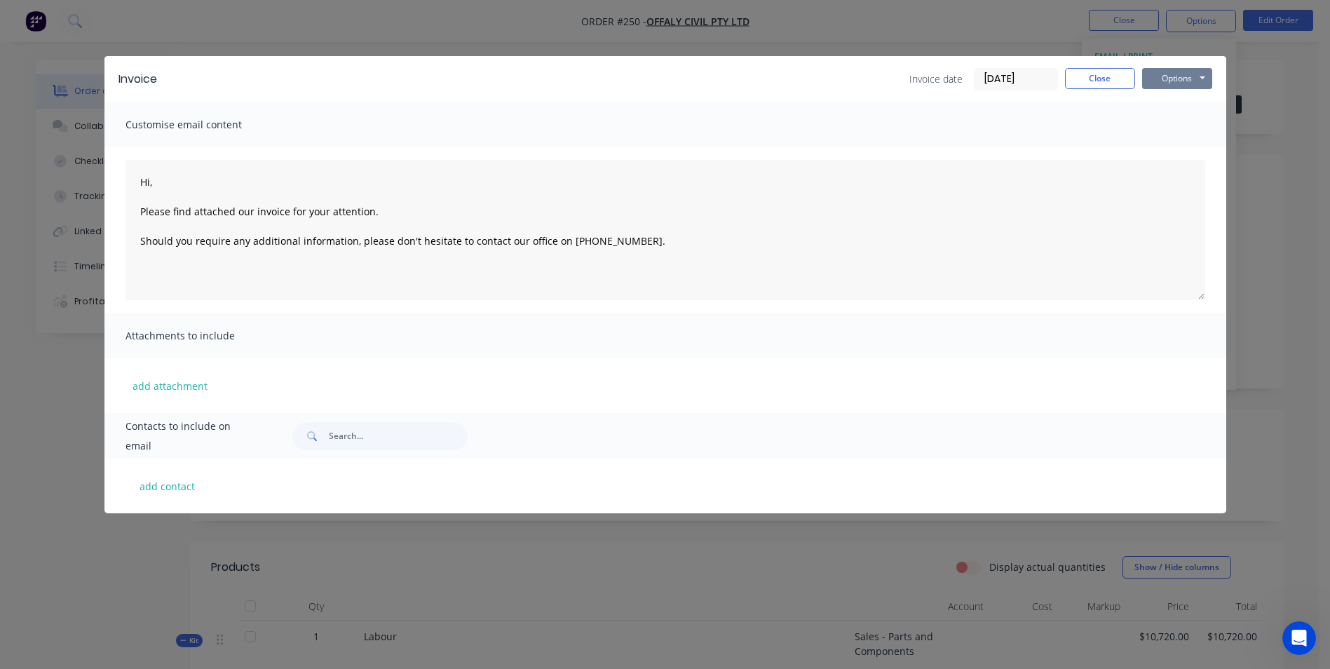
click at [1163, 75] on button "Options" at bounding box center [1177, 78] width 70 height 21
click at [1156, 118] on button "Print" at bounding box center [1187, 126] width 90 height 23
click at [1124, 80] on button "Close" at bounding box center [1100, 78] width 70 height 21
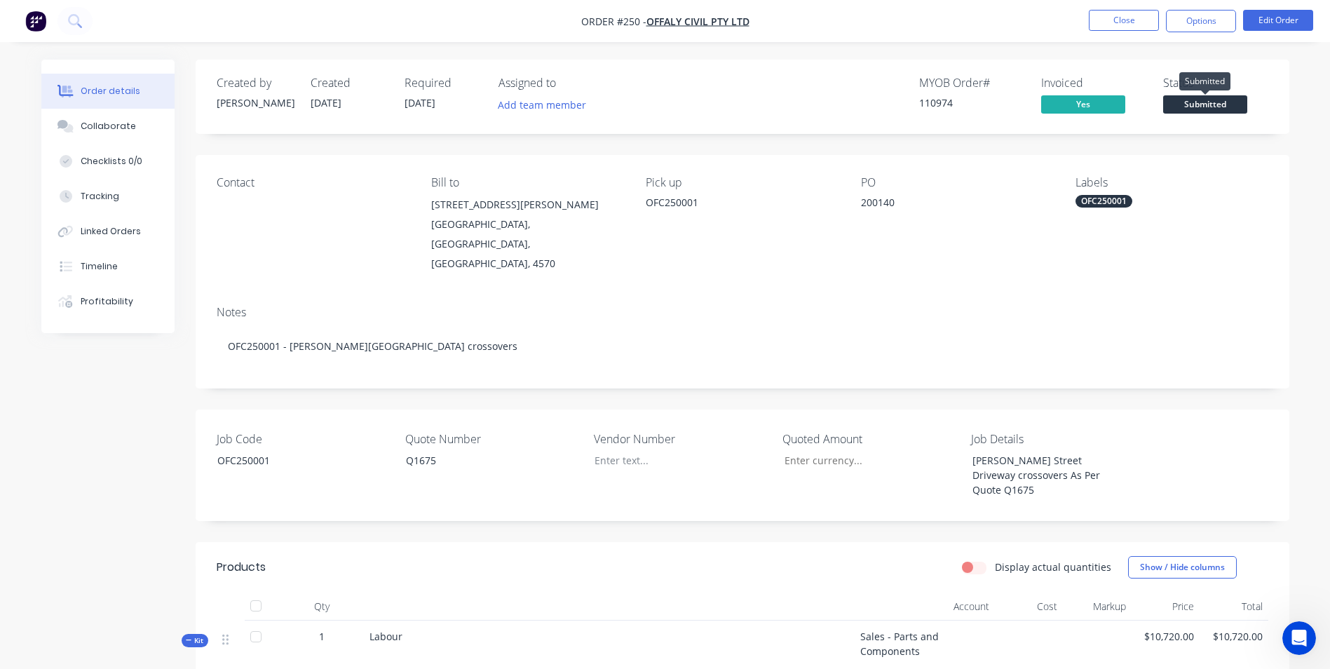
click at [1220, 104] on span "Submitted" at bounding box center [1205, 104] width 84 height 18
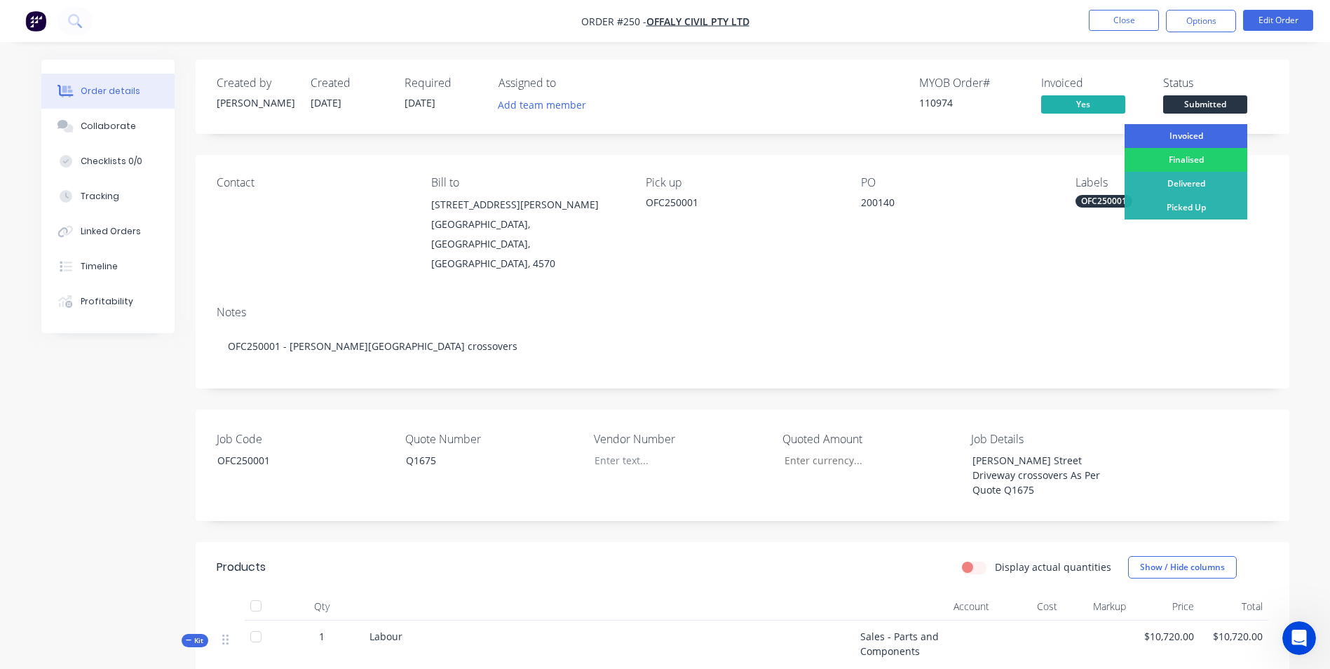
click at [1205, 130] on div "Invoiced" at bounding box center [1185, 136] width 123 height 24
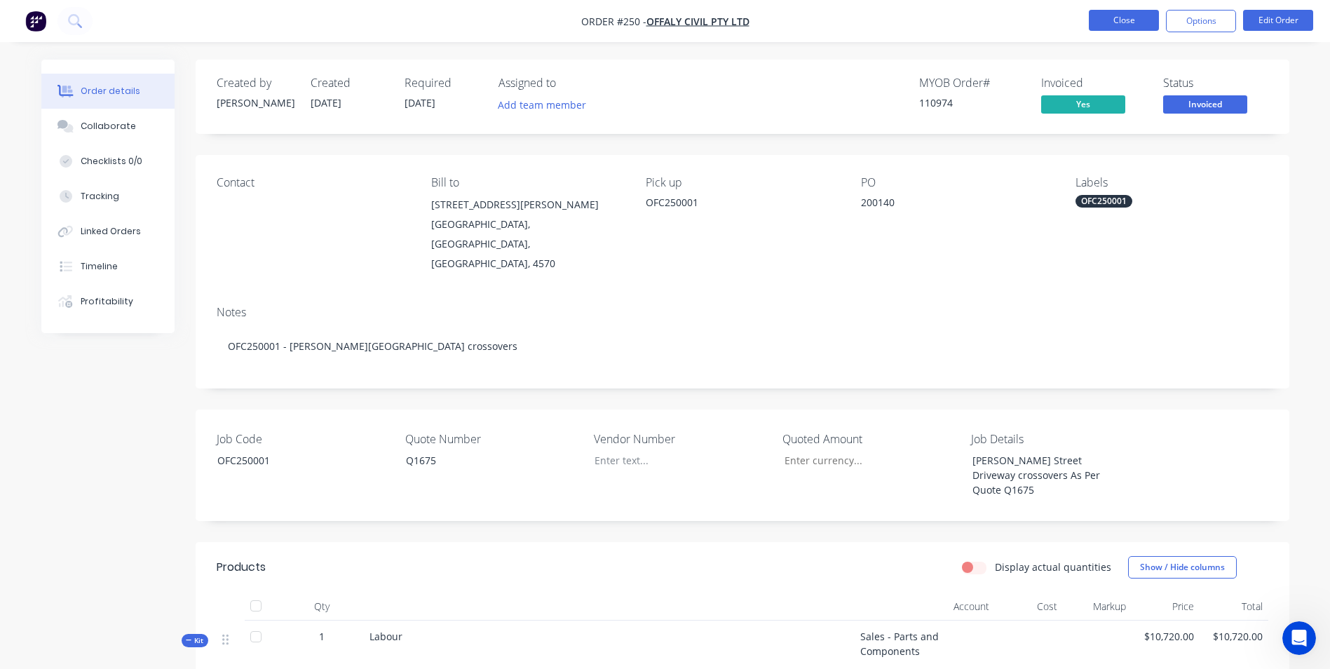
click at [1116, 20] on button "Close" at bounding box center [1124, 20] width 70 height 21
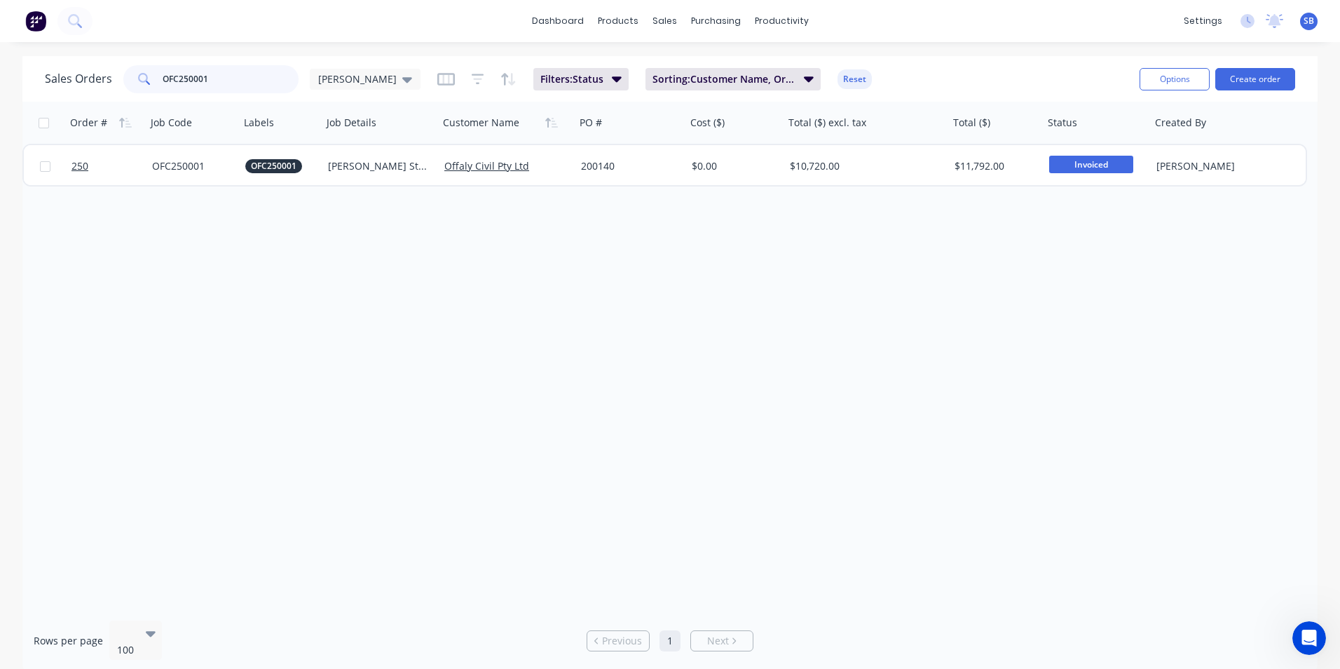
drag, startPoint x: 228, startPoint y: 81, endPoint x: -146, endPoint y: 43, distance: 376.9
click at [0, 43] on html "dashboard products sales purchasing productivity dashboard products Product Cat…" at bounding box center [670, 334] width 1340 height 669
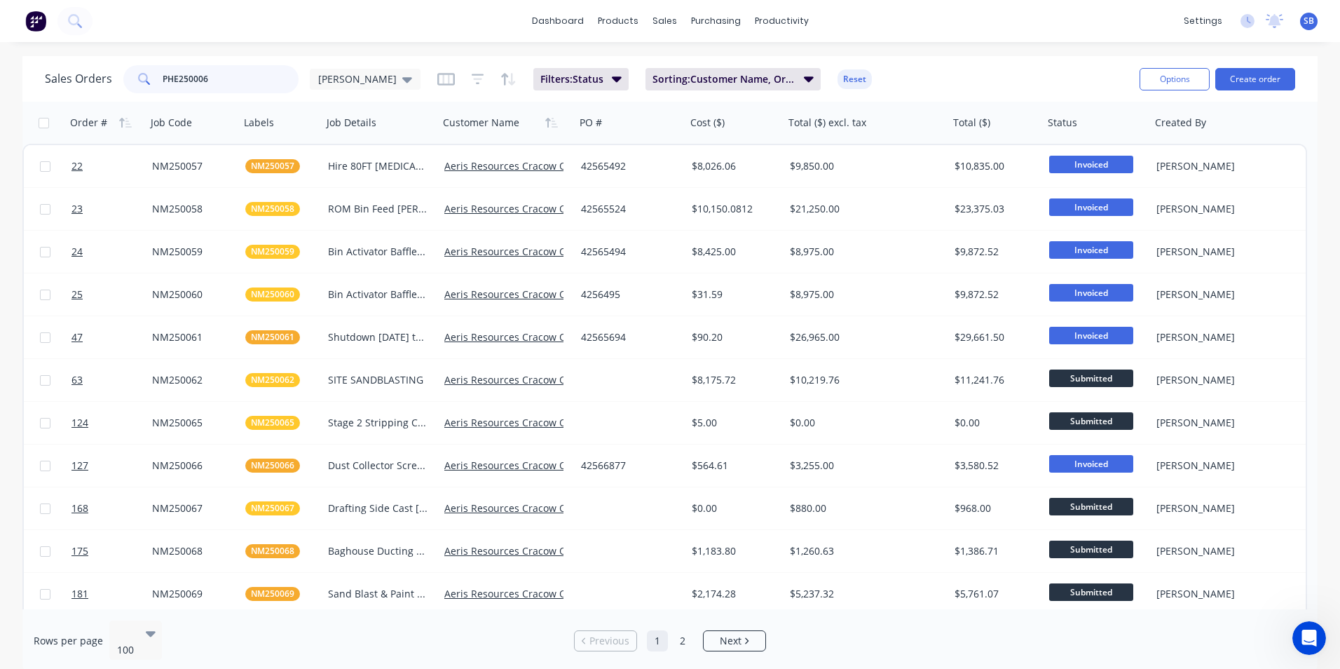
type input "PHE250006"
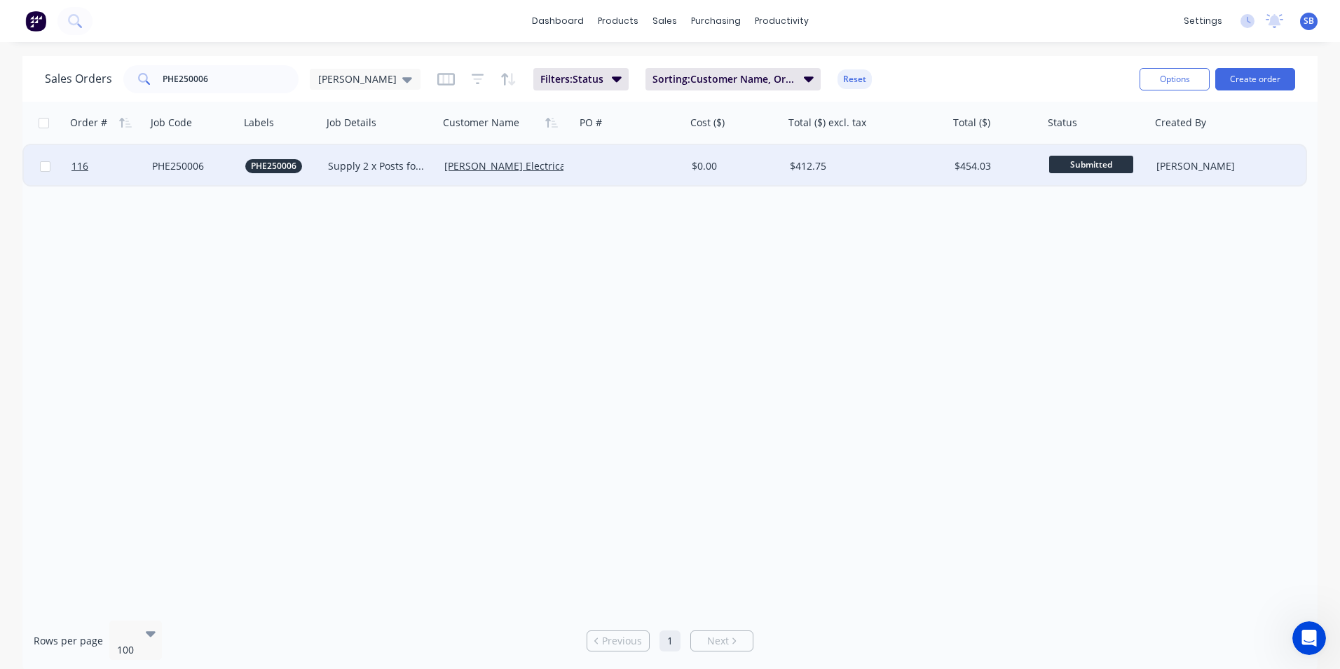
click at [757, 170] on div "$0.00" at bounding box center [733, 166] width 83 height 14
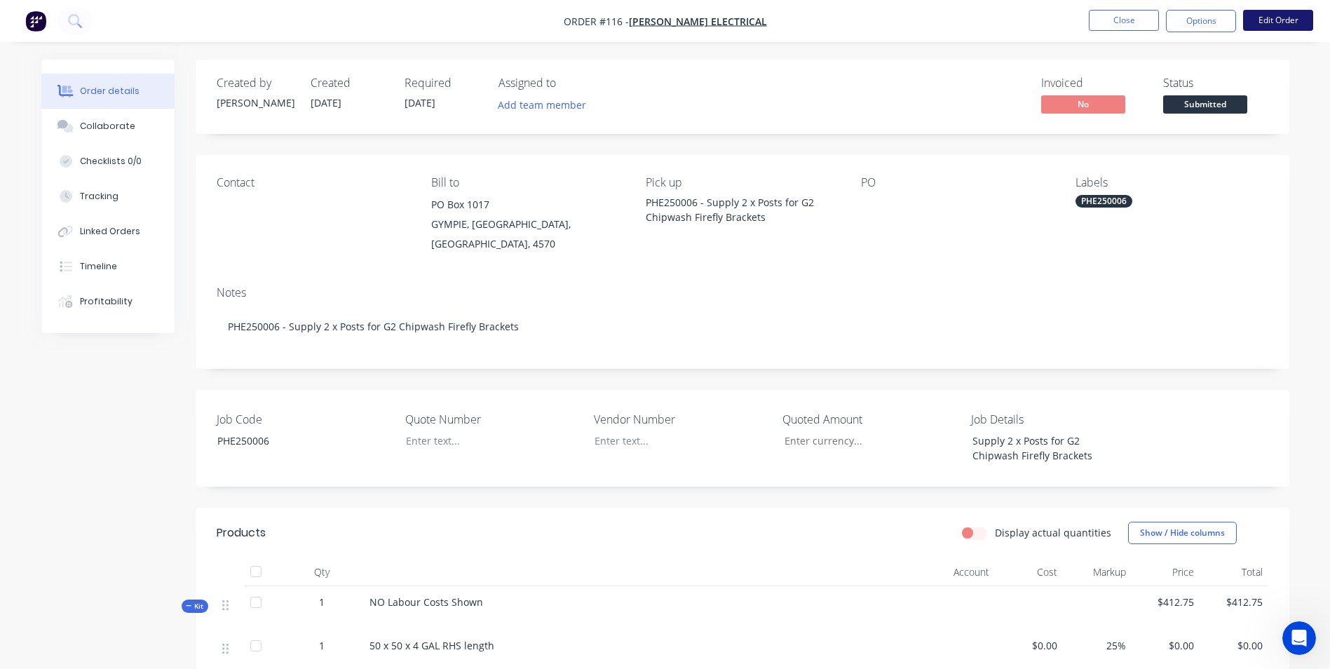
click at [1260, 27] on button "Edit Order" at bounding box center [1278, 20] width 70 height 21
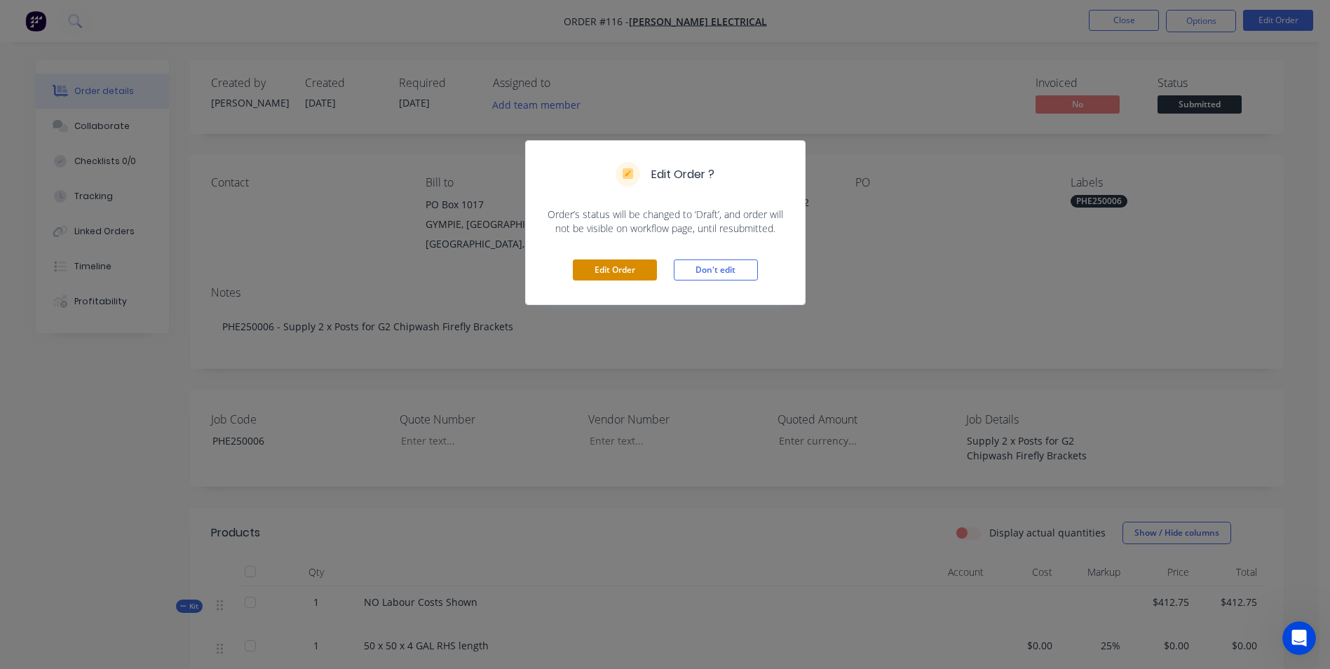
click at [639, 271] on button "Edit Order" at bounding box center [615, 269] width 84 height 21
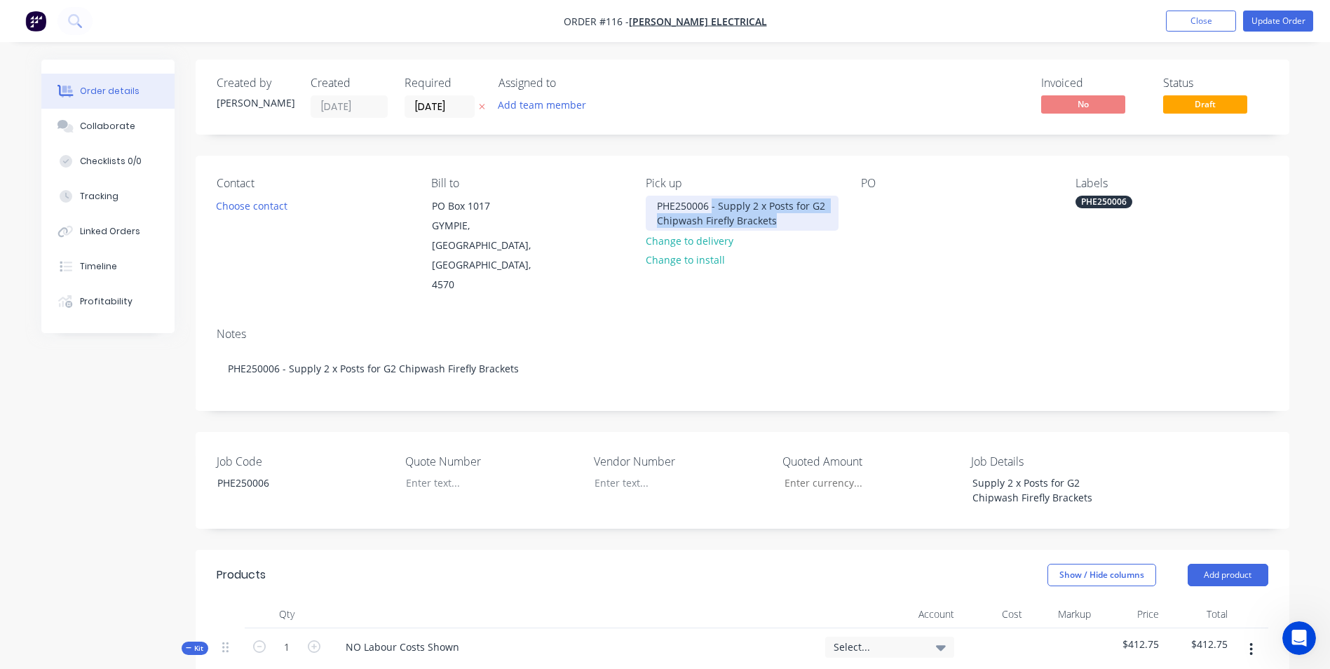
drag, startPoint x: 774, startPoint y: 221, endPoint x: 711, endPoint y: 210, distance: 63.4
click at [711, 210] on div "PHE250006 - Supply 2 x Posts for G2 Chipwash Firefly Brackets" at bounding box center [742, 213] width 192 height 35
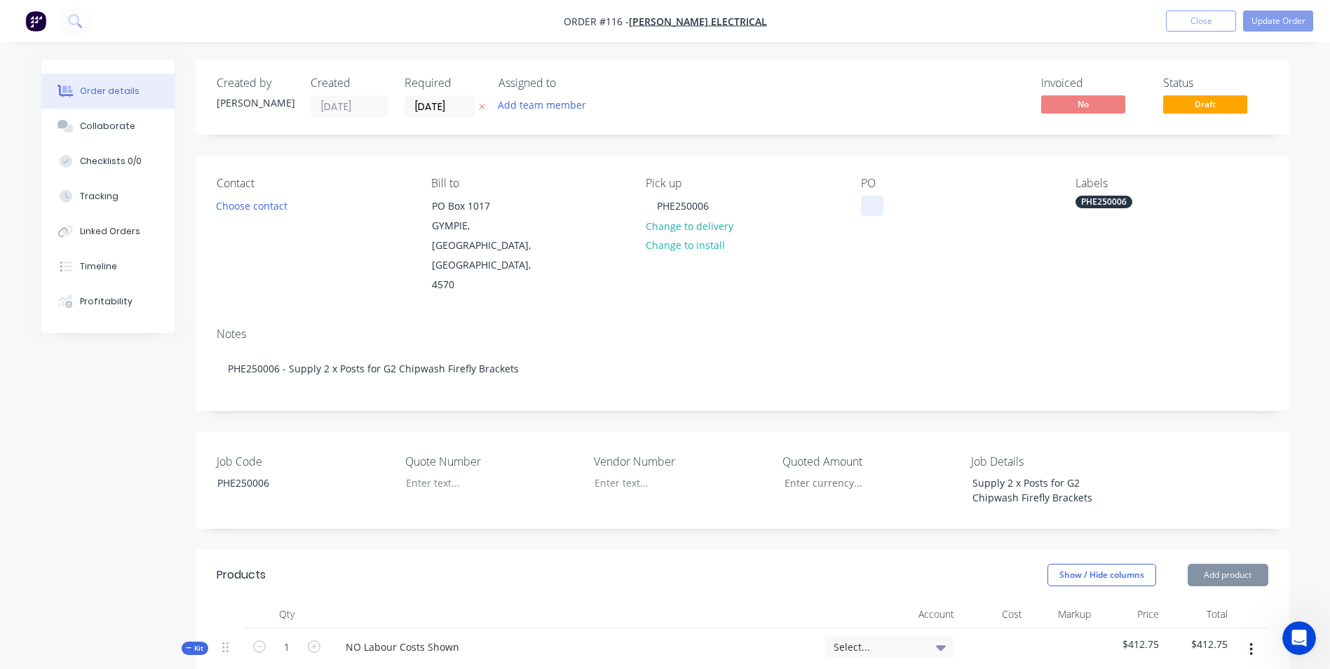
click at [868, 205] on div at bounding box center [872, 206] width 22 height 20
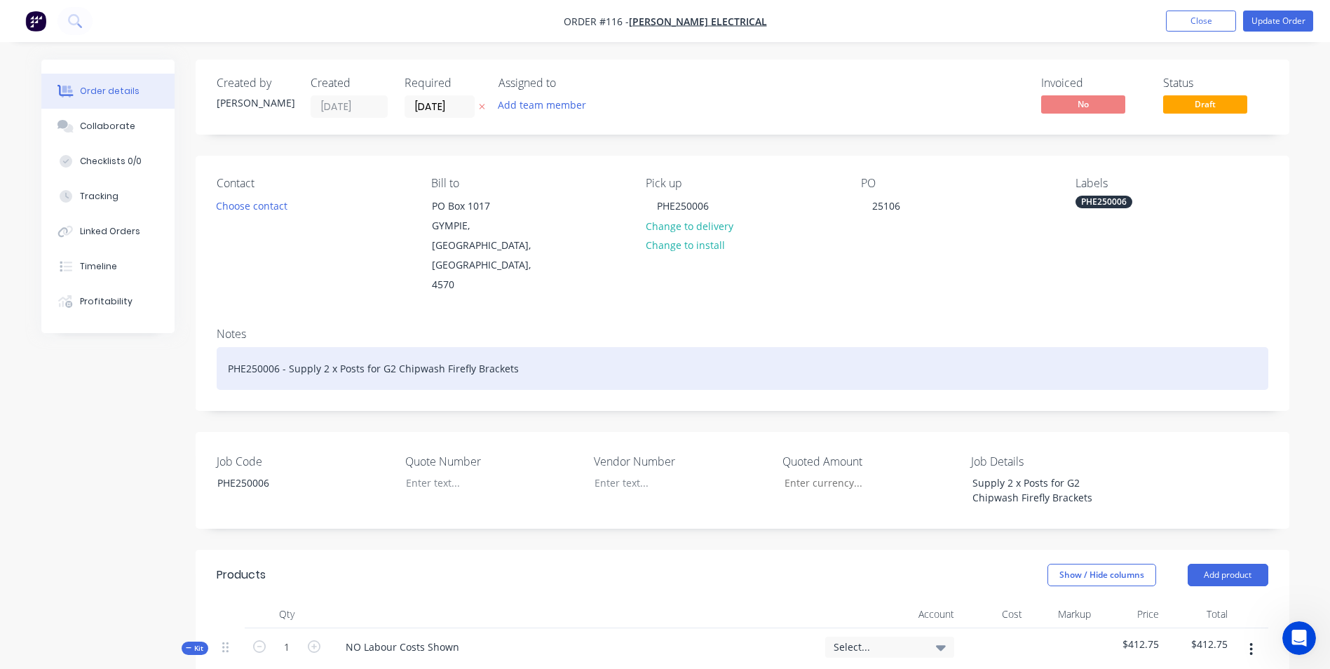
click at [828, 347] on div "PHE250006 - Supply 2 x Posts for G2 Chipwash Firefly Brackets" at bounding box center [742, 368] width 1051 height 43
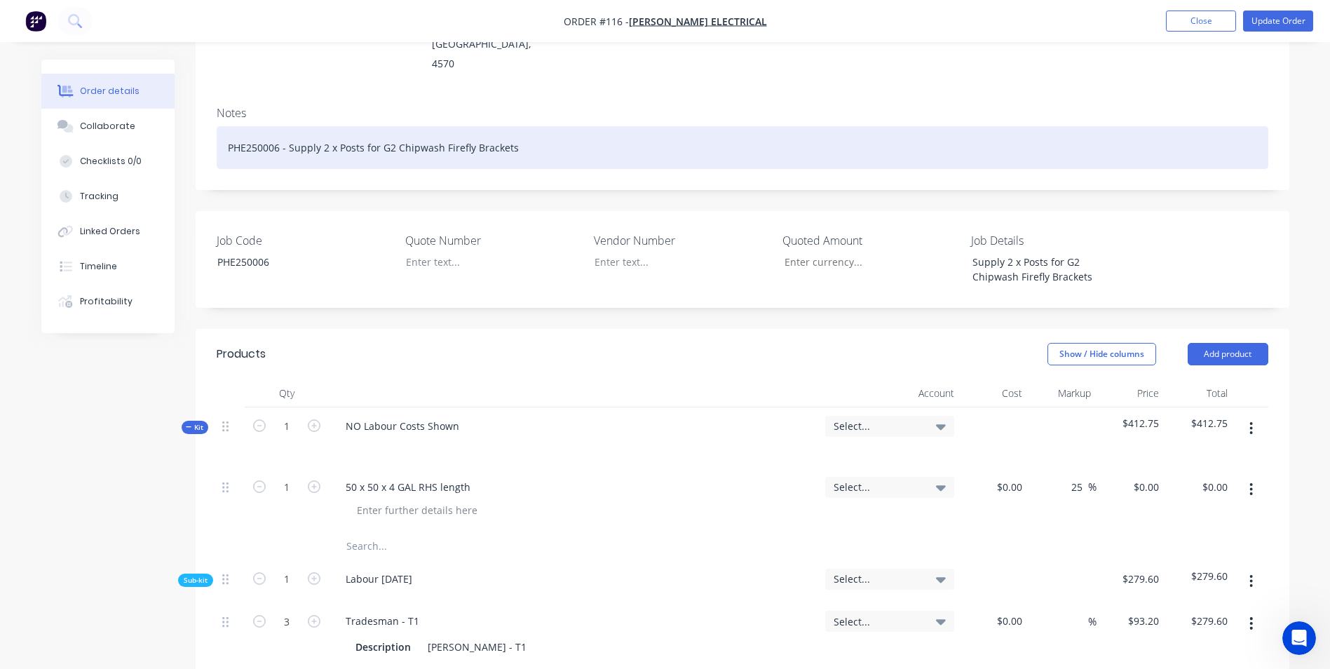
scroll to position [491, 0]
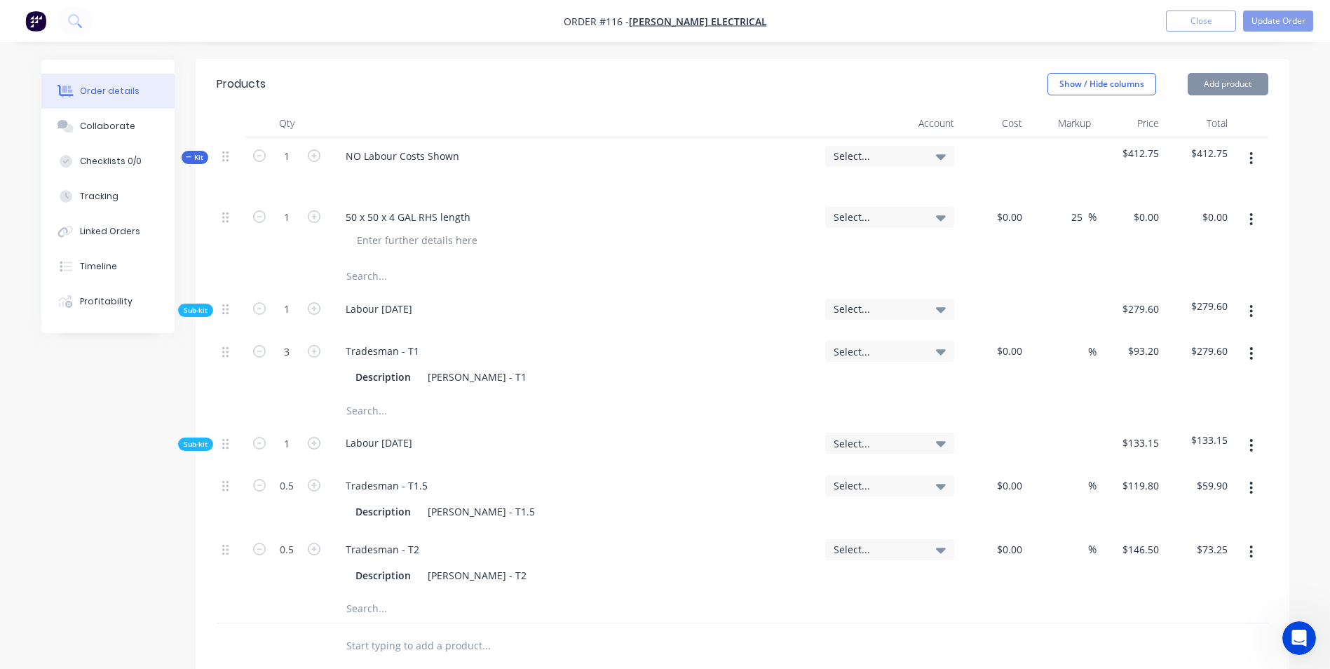
click at [425, 290] on div "Labour [DATE]" at bounding box center [574, 311] width 491 height 43
click at [402, 262] on input "text" at bounding box center [486, 276] width 280 height 28
type input "ADJUSTMENT AS PER [PERSON_NAME]"
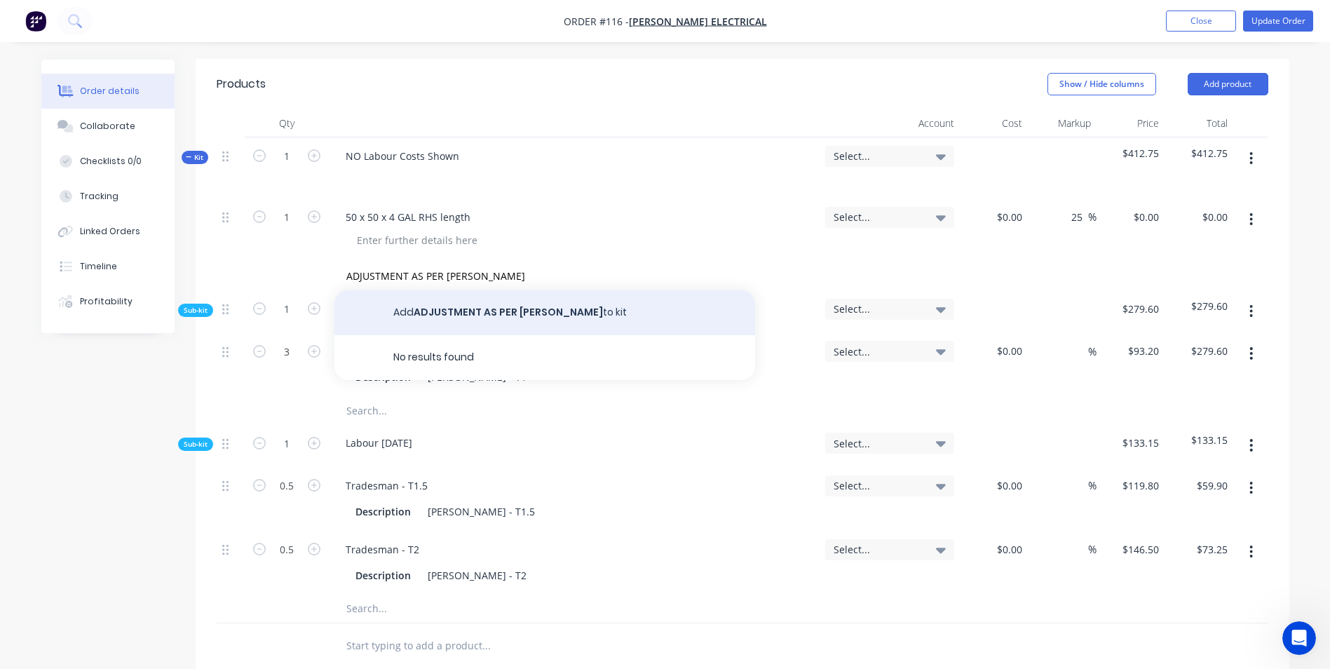
click at [520, 290] on button "Add ADJUSTMENT AS PER [PERSON_NAME] to kit" at bounding box center [544, 312] width 421 height 45
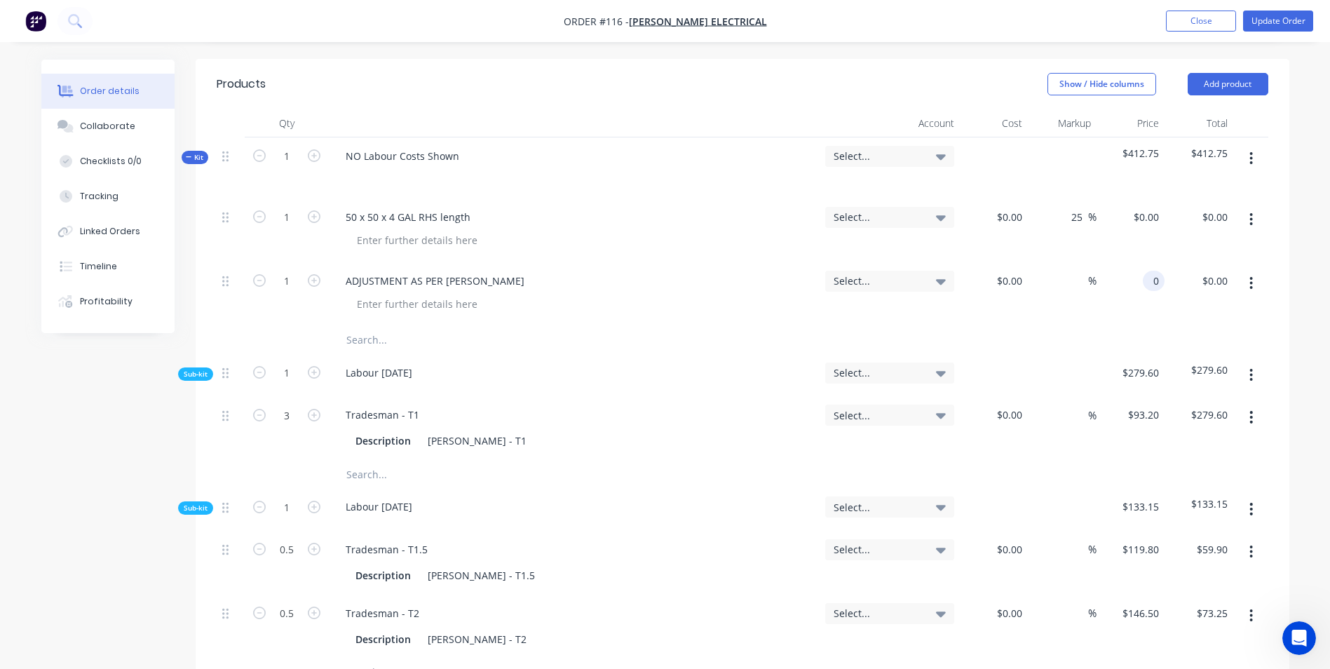
click at [1151, 271] on input "0" at bounding box center [1156, 281] width 16 height 20
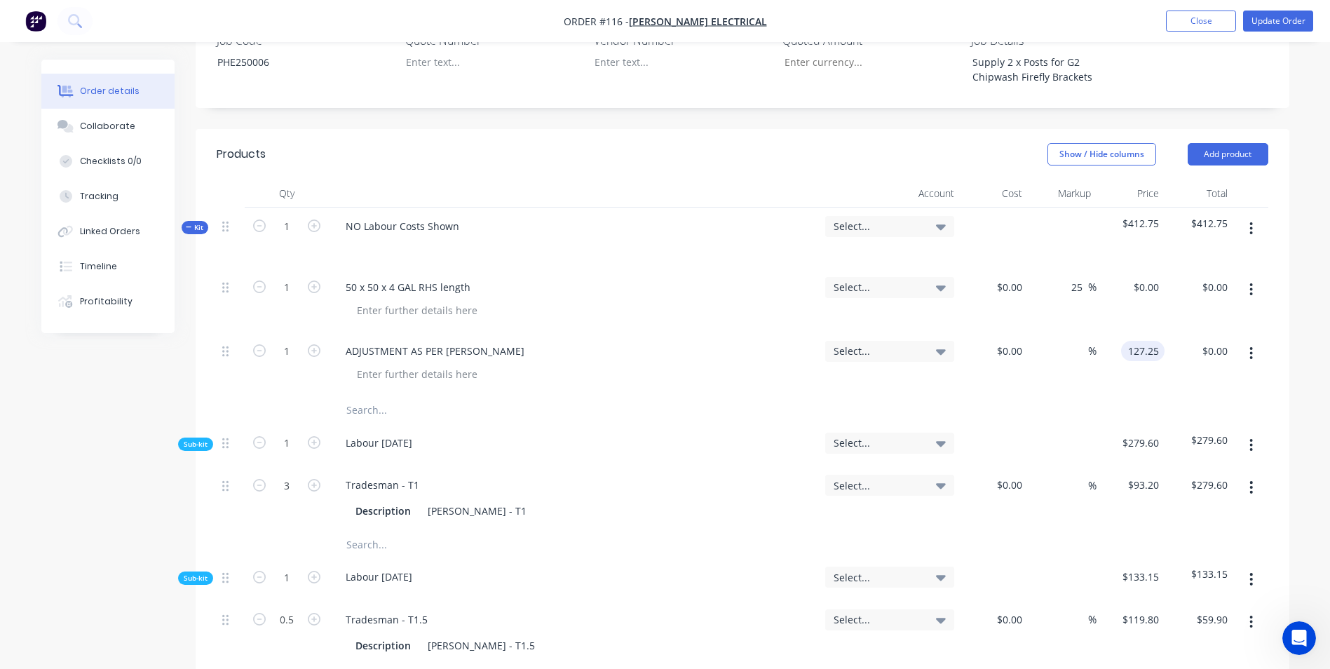
type input "$127.25"
click at [1063, 396] on div at bounding box center [742, 410] width 1051 height 28
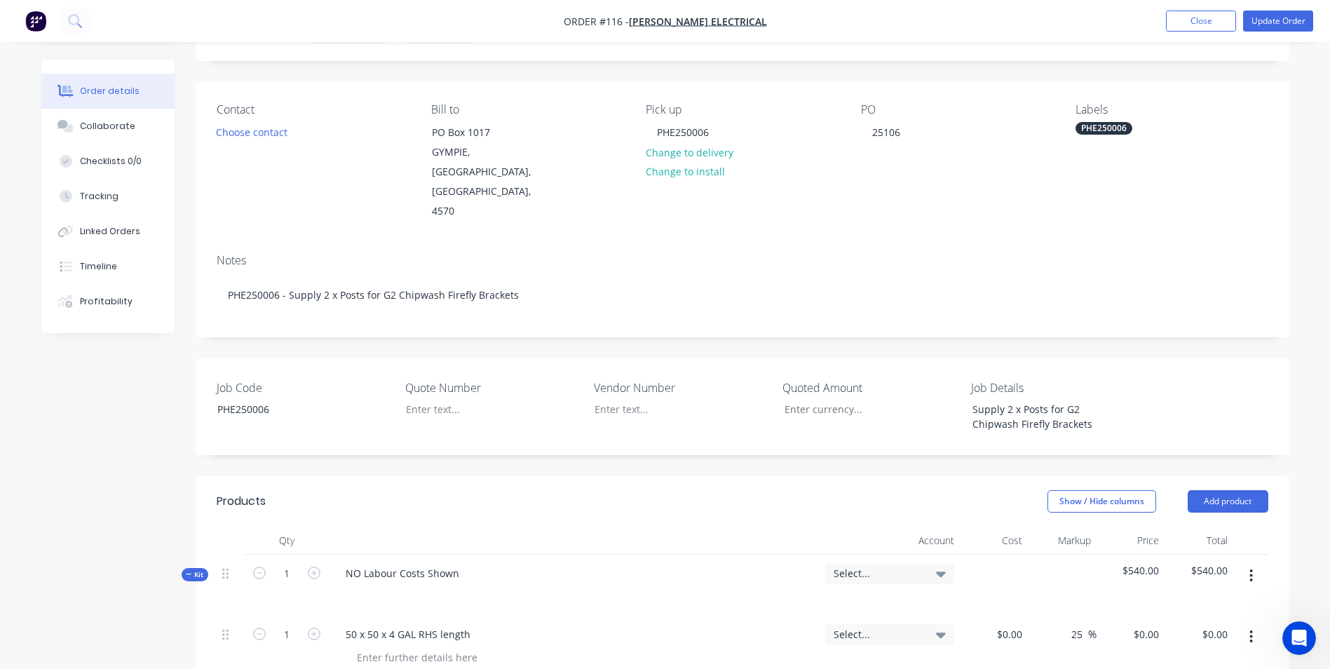
scroll to position [70, 0]
click at [899, 569] on span "Select..." at bounding box center [877, 576] width 88 height 15
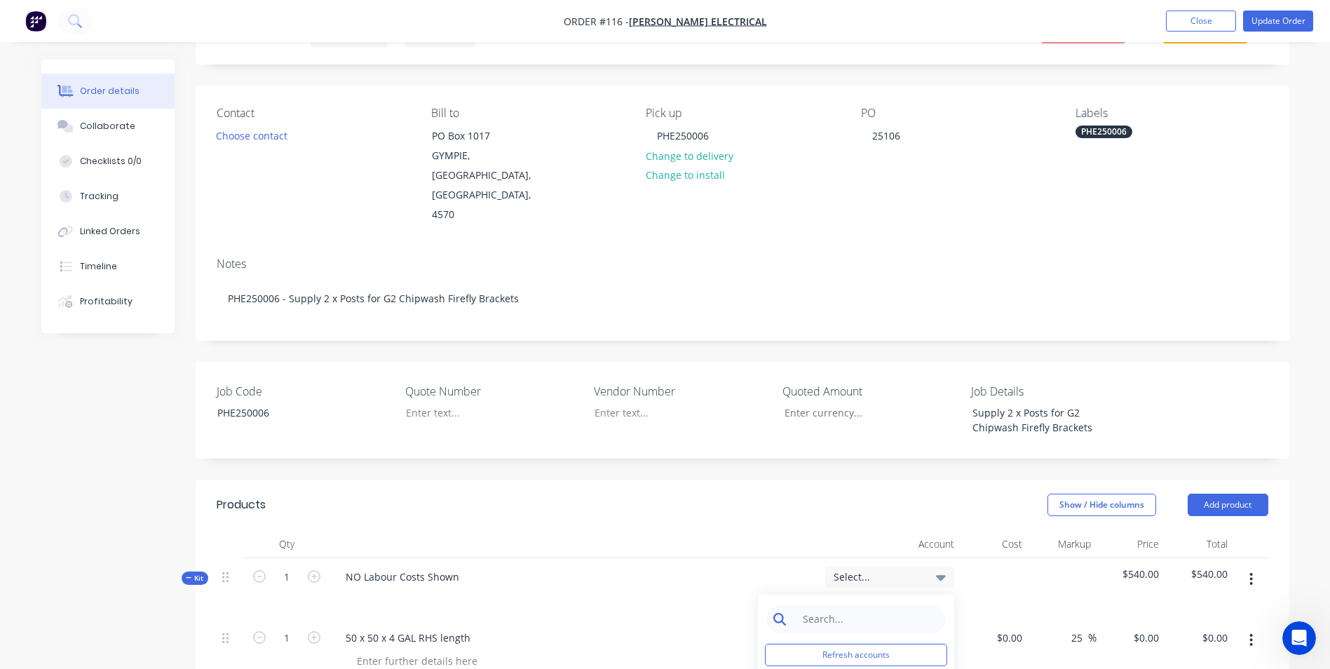
click at [878, 605] on input at bounding box center [867, 619] width 144 height 28
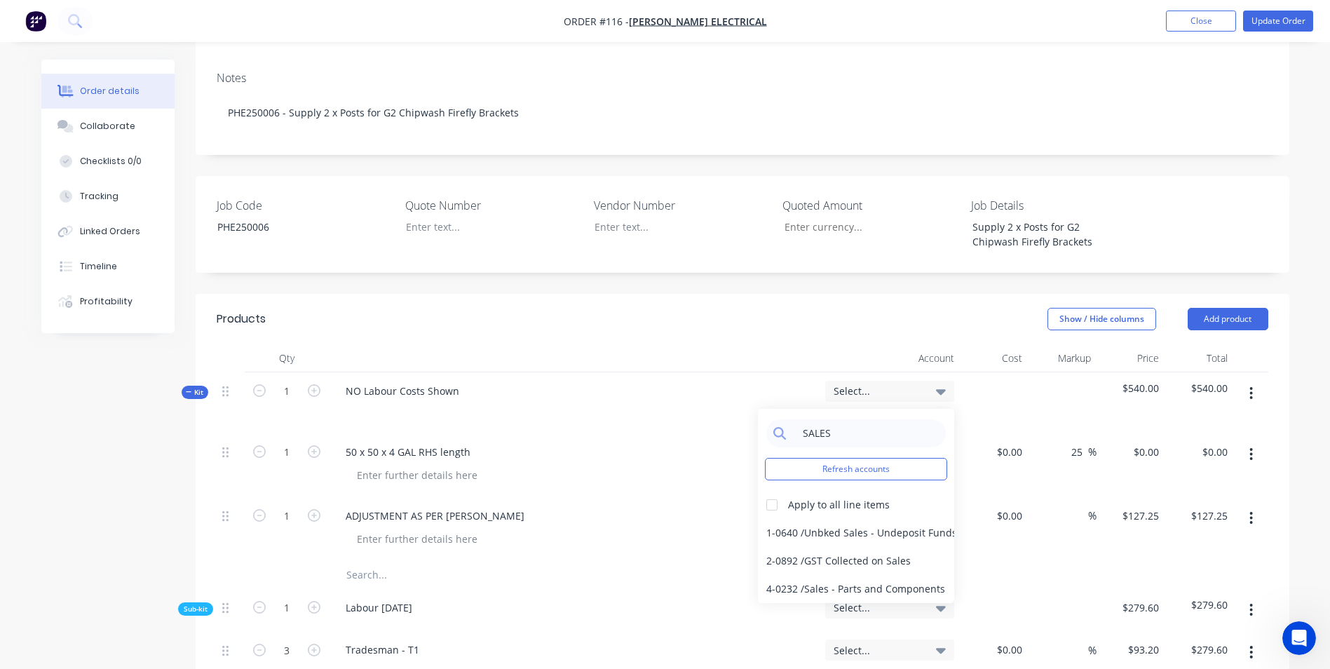
scroll to position [491, 0]
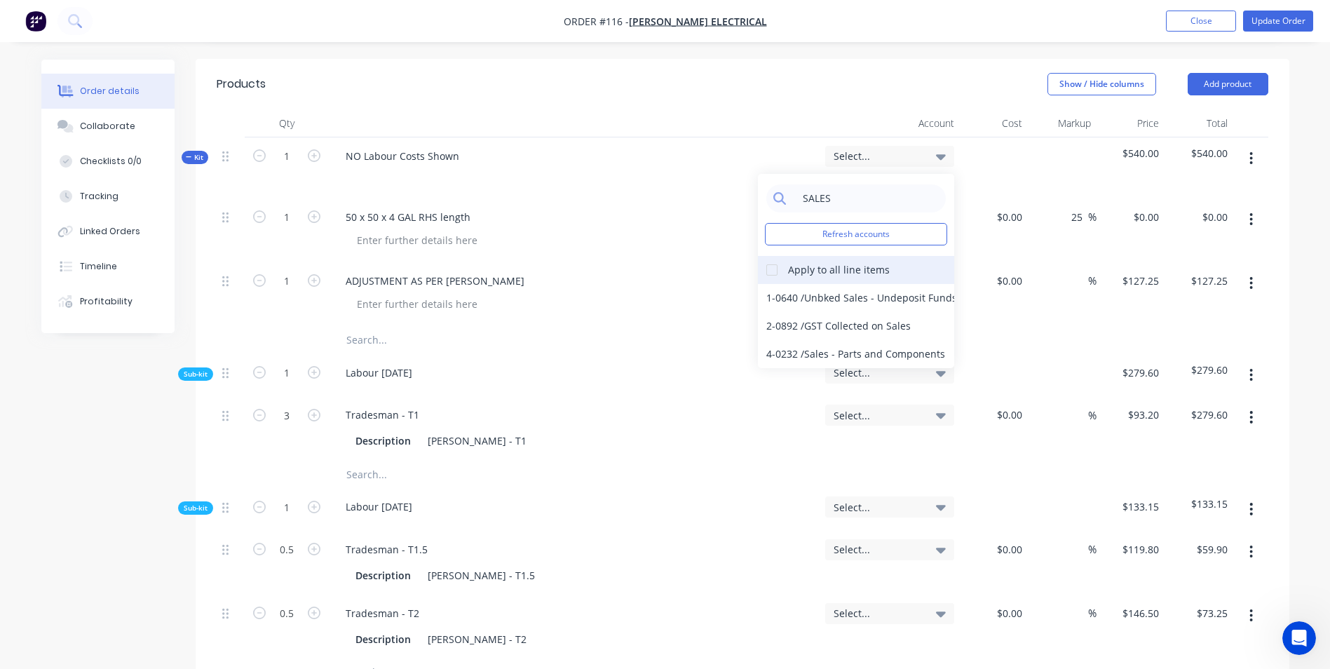
type input "SALES"
click at [775, 256] on div at bounding box center [772, 270] width 28 height 28
click at [831, 340] on div "4-0232 / Sales - Parts and Components" at bounding box center [856, 354] width 196 height 28
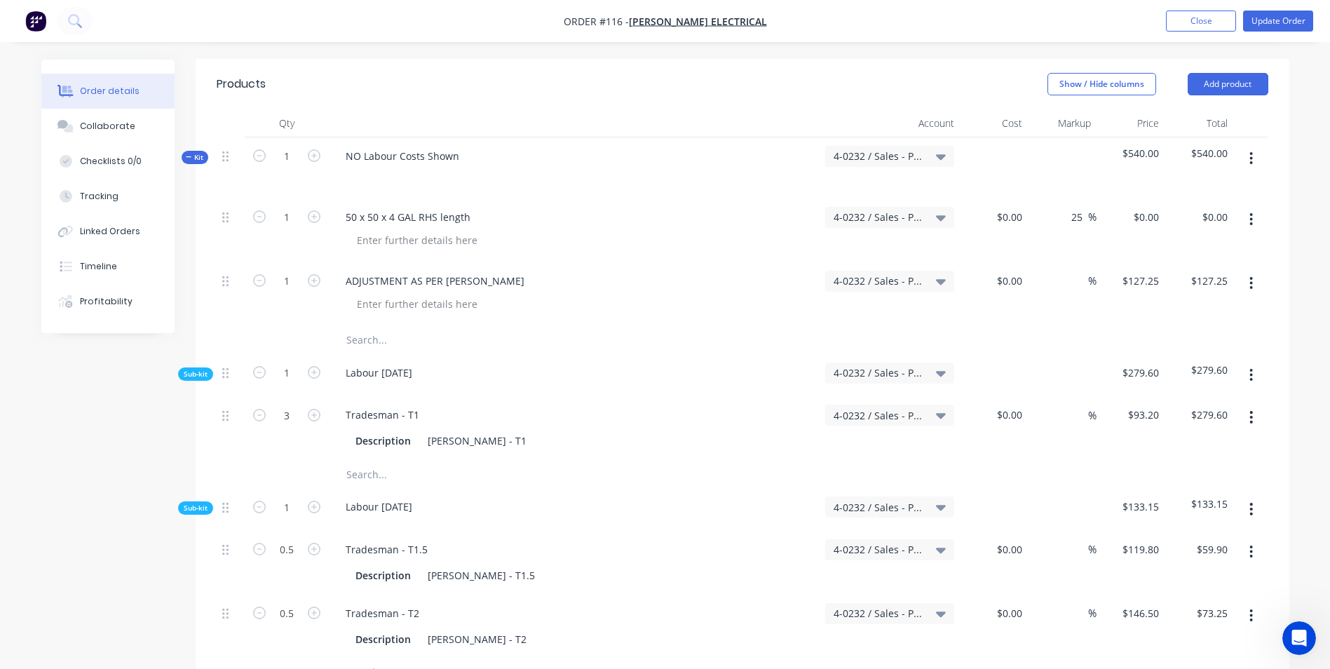
drag, startPoint x: 715, startPoint y: 277, endPoint x: 756, endPoint y: 203, distance: 84.7
click at [715, 276] on div "ADJUSTMENT AS PER [PERSON_NAME]" at bounding box center [574, 294] width 491 height 64
click at [1253, 29] on button "Update Order" at bounding box center [1278, 21] width 70 height 21
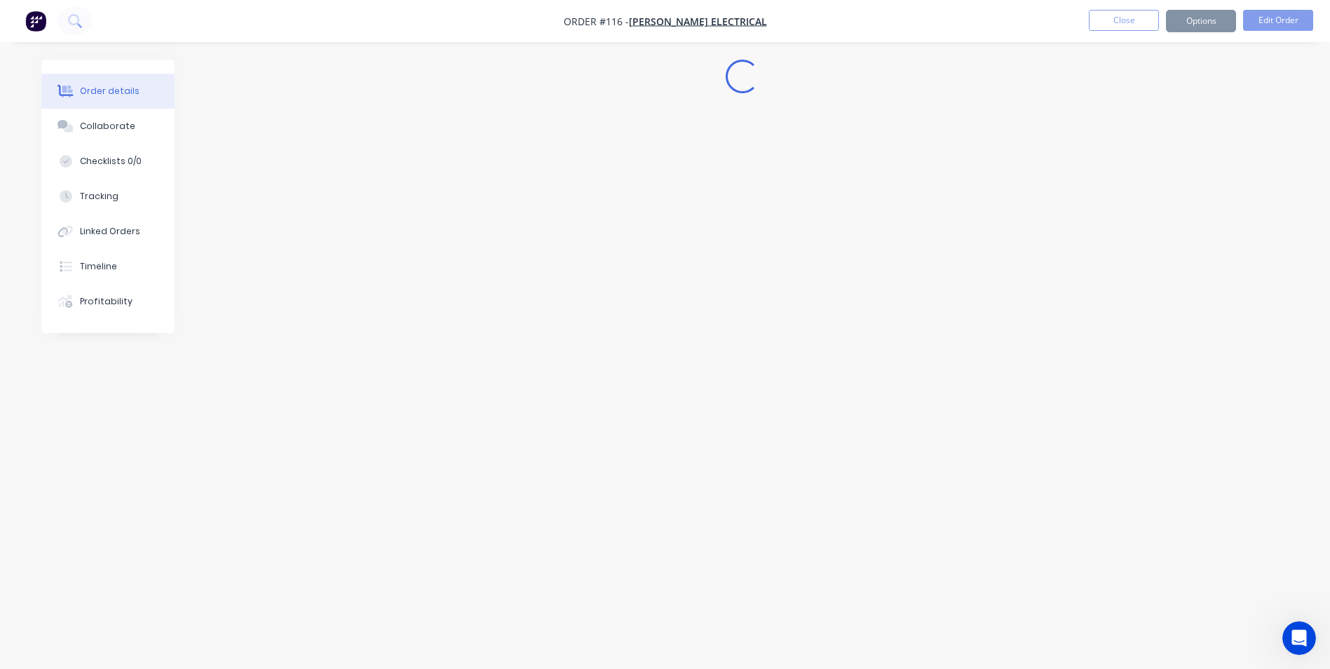
scroll to position [0, 0]
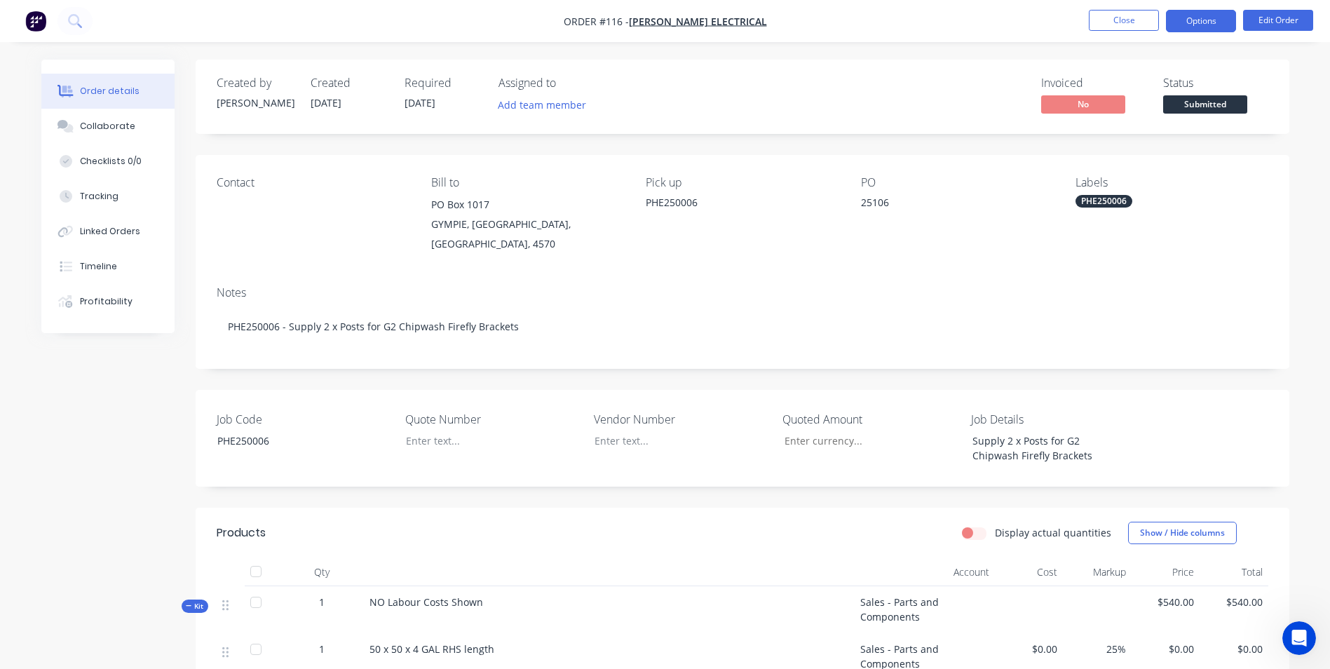
click at [1195, 25] on button "Options" at bounding box center [1201, 21] width 70 height 22
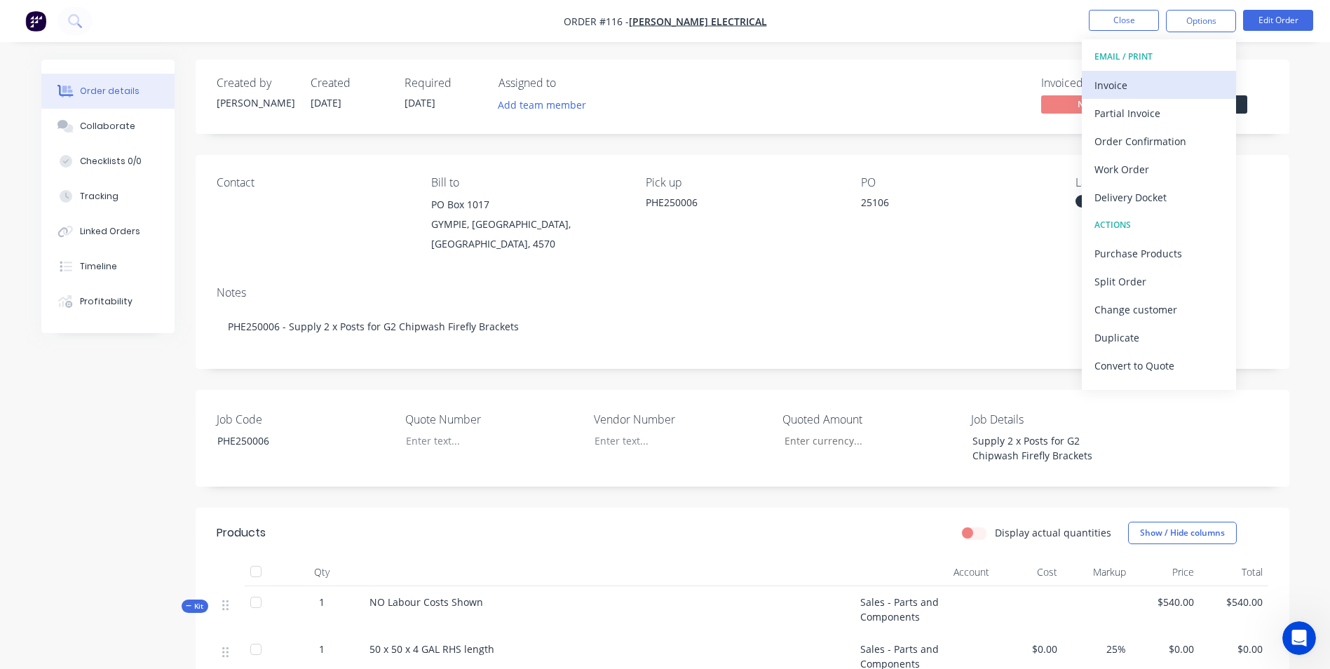
click at [1173, 87] on div "Invoice" at bounding box center [1158, 85] width 129 height 20
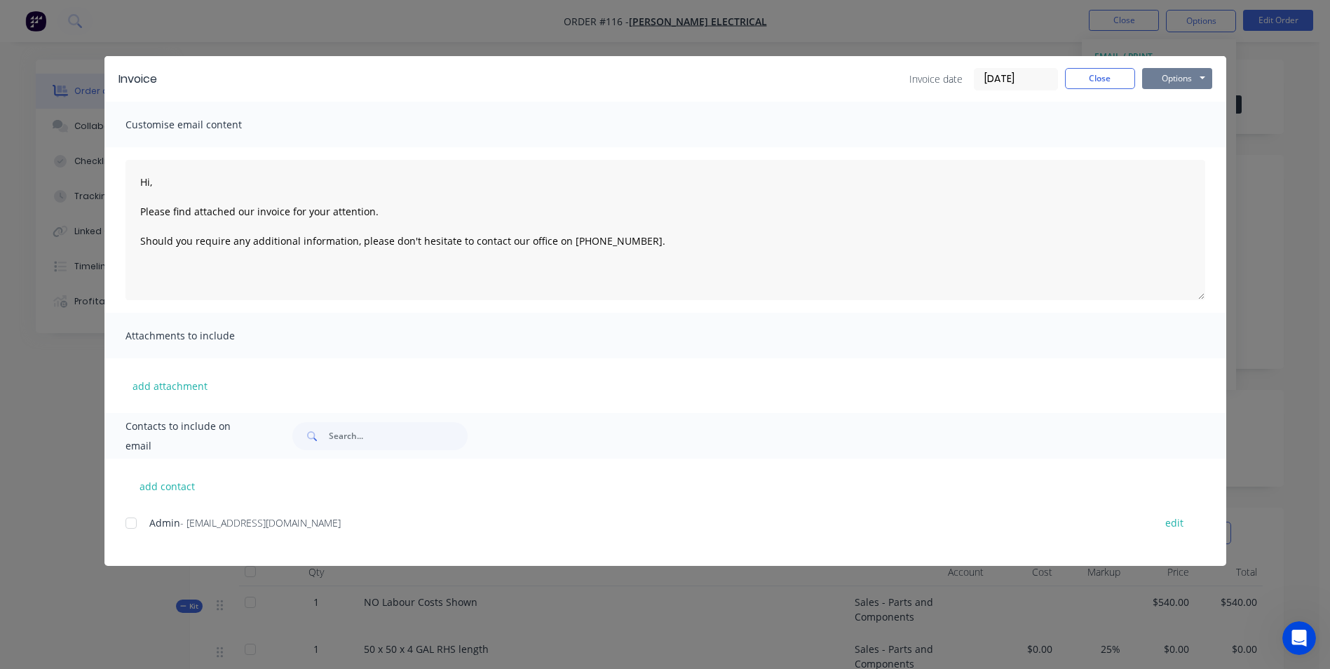
click at [1180, 88] on button "Options" at bounding box center [1177, 78] width 70 height 21
click at [1171, 124] on button "Print" at bounding box center [1187, 126] width 90 height 23
click at [1105, 80] on button "Close" at bounding box center [1100, 78] width 70 height 21
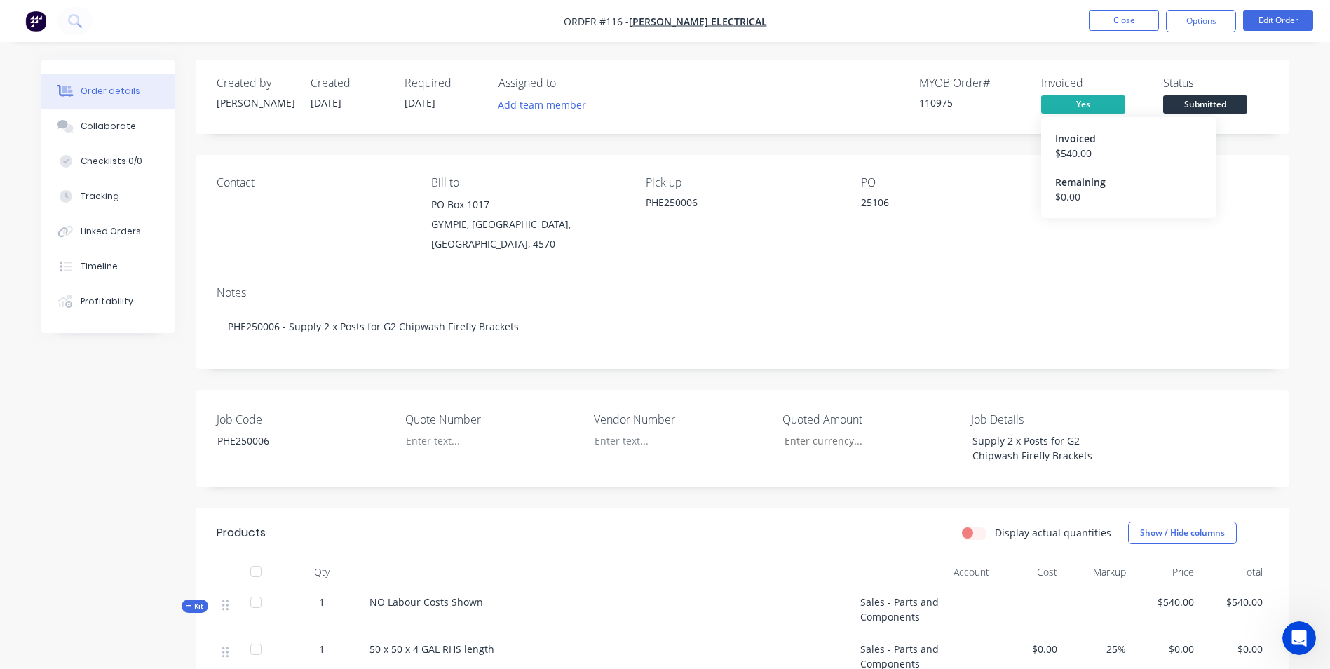
click at [1101, 104] on span "Yes" at bounding box center [1083, 104] width 84 height 18
click at [1073, 102] on span "Yes" at bounding box center [1083, 104] width 84 height 18
click at [1149, 53] on div "Order details Collaborate Checklists 0/0 Tracking Linked Orders Timeline Profit…" at bounding box center [665, 622] width 1330 height 1245
click at [1194, 26] on button "Options" at bounding box center [1201, 21] width 70 height 22
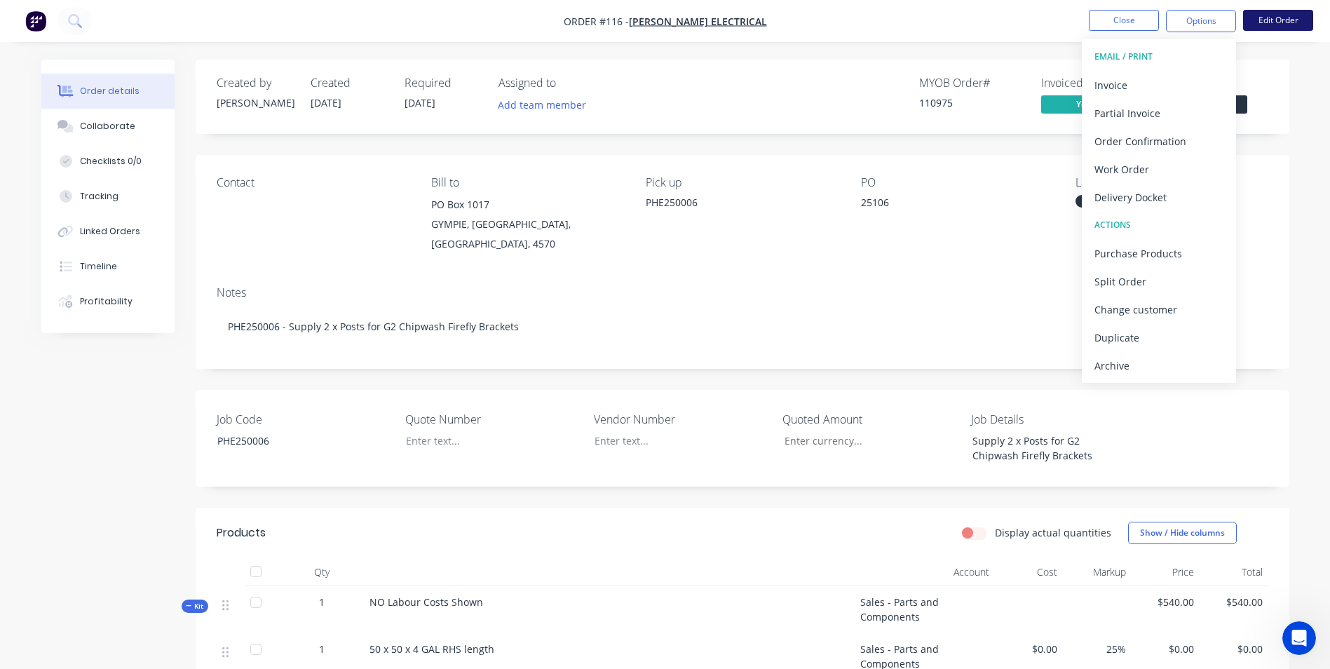
click at [1262, 16] on button "Edit Order" at bounding box center [1278, 20] width 70 height 21
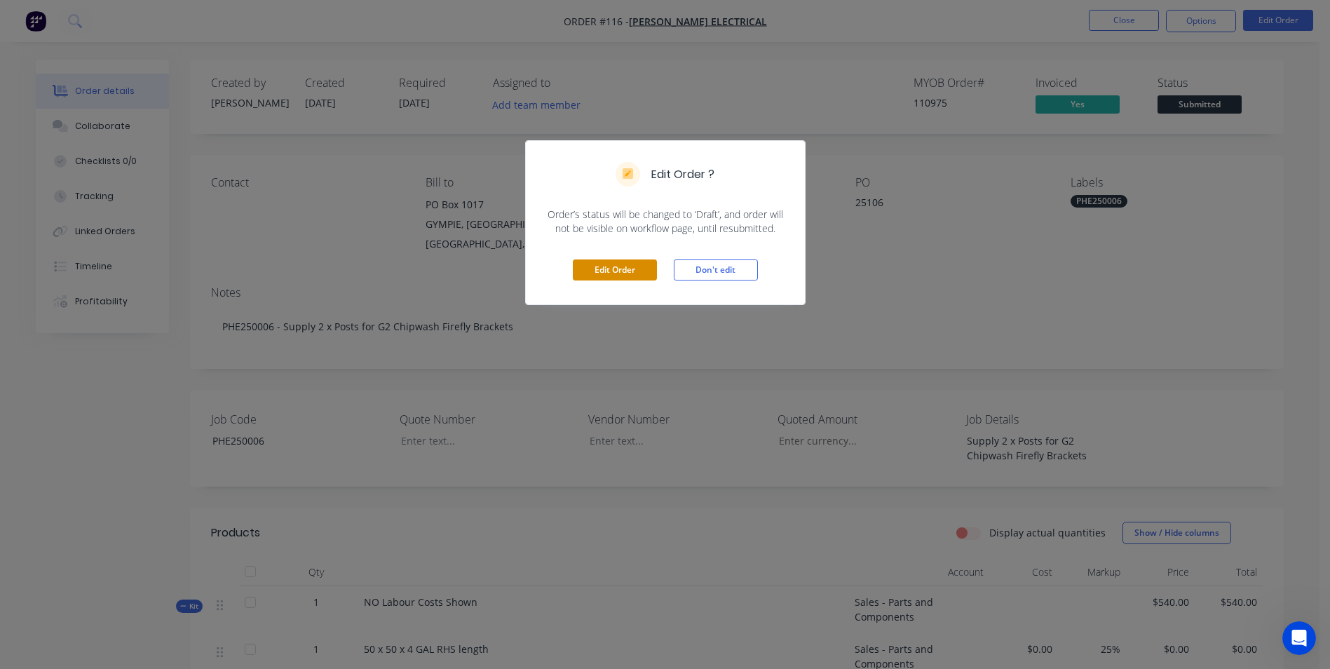
click at [637, 261] on button "Edit Order" at bounding box center [615, 269] width 84 height 21
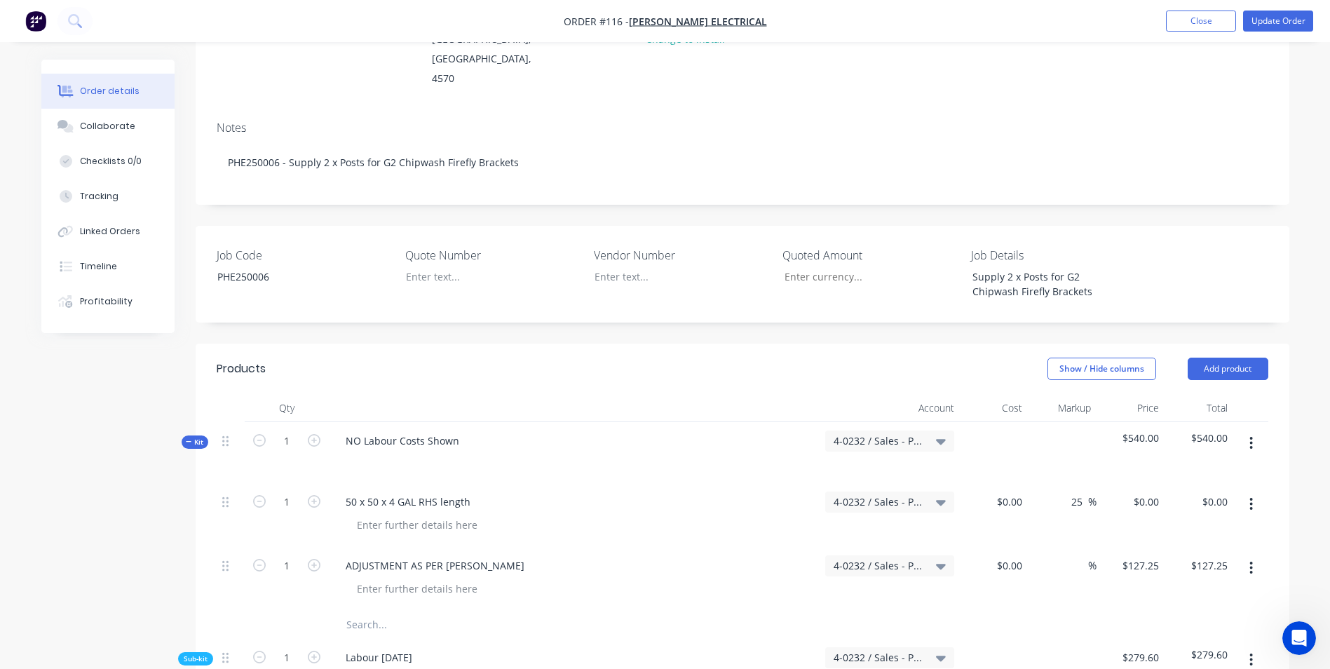
scroll to position [491, 0]
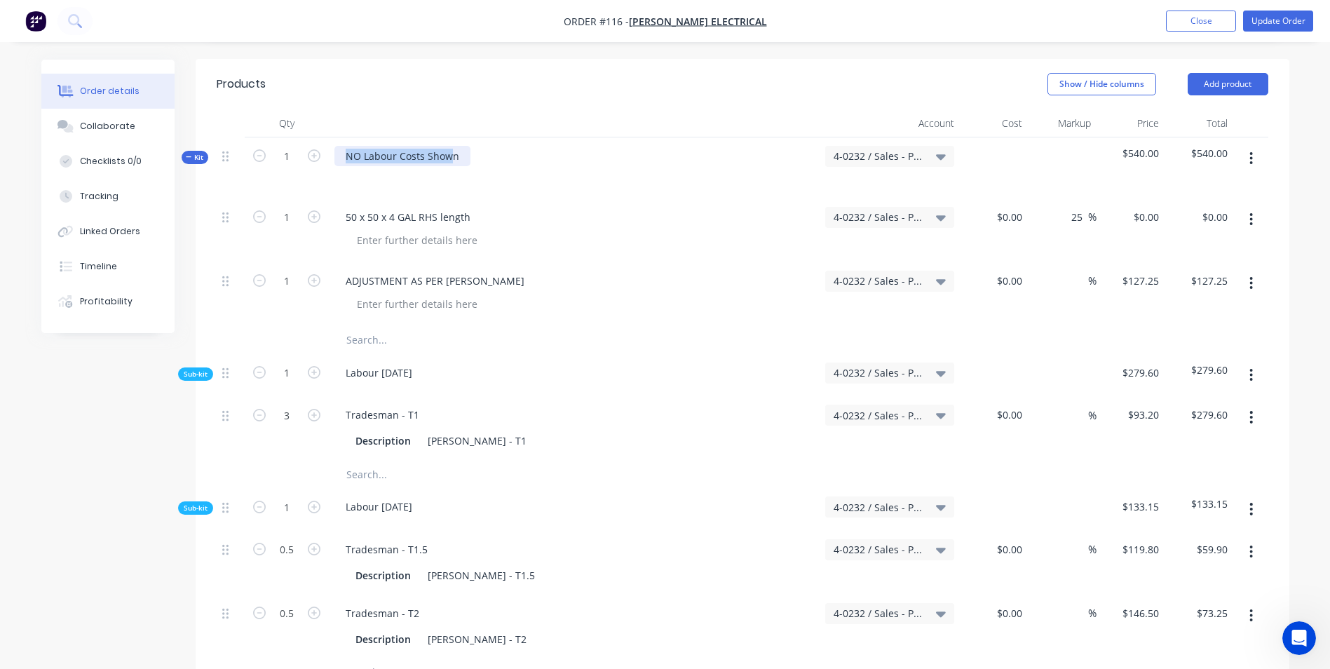
drag, startPoint x: 453, startPoint y: 122, endPoint x: 290, endPoint y: 100, distance: 164.1
click at [290, 137] on div "Kit 1 NO Labour Costs Shown 4-0232 / Sales - Parts and Components $540.00 $540.…" at bounding box center [742, 167] width 1051 height 61
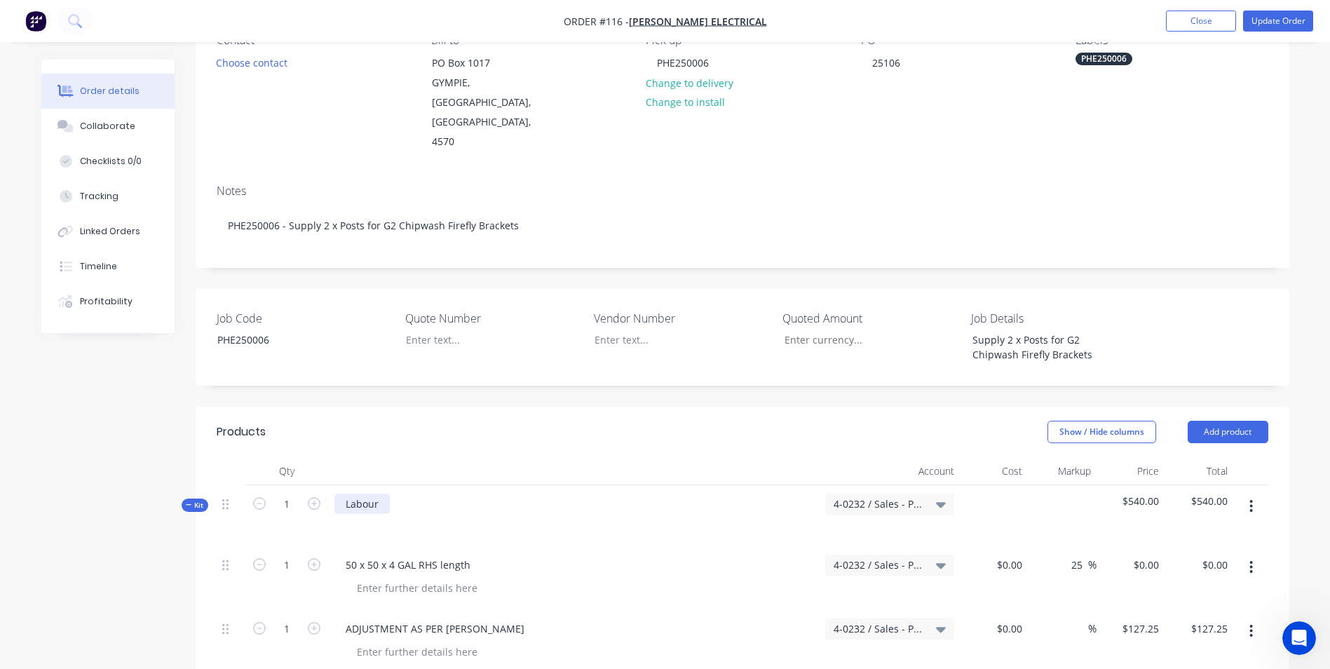
scroll to position [140, 0]
click at [1268, 25] on button "Update Order" at bounding box center [1278, 21] width 70 height 21
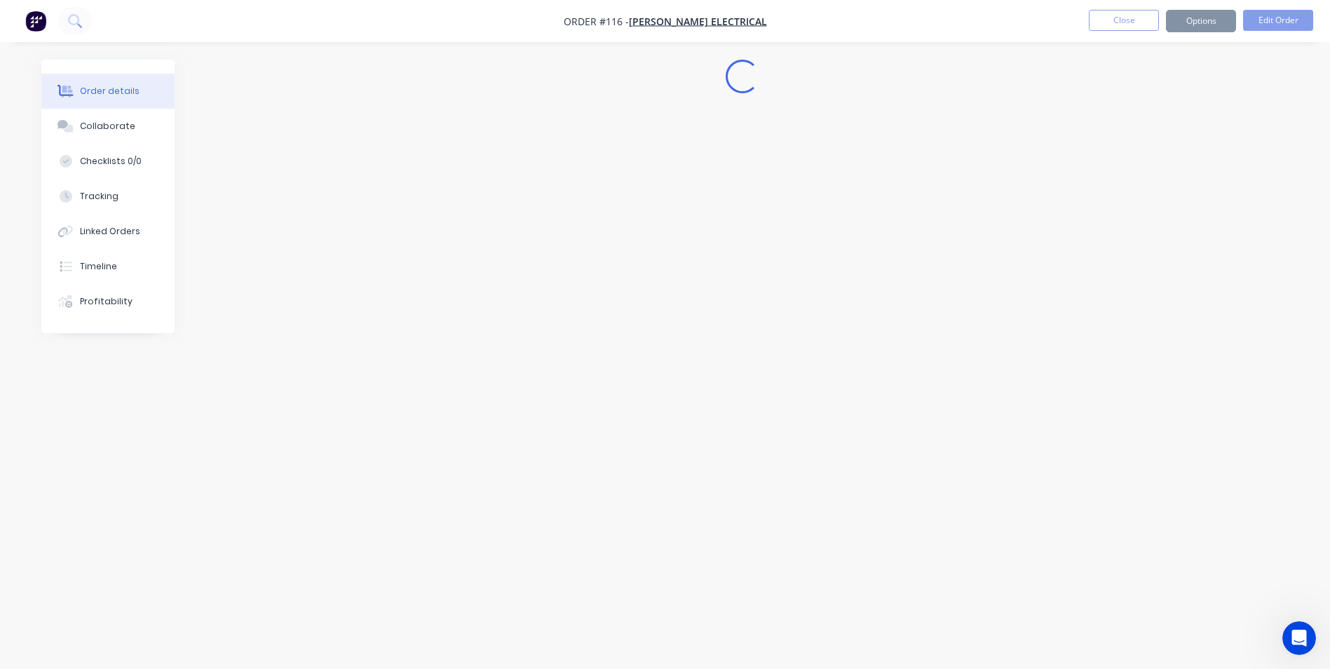
scroll to position [0, 0]
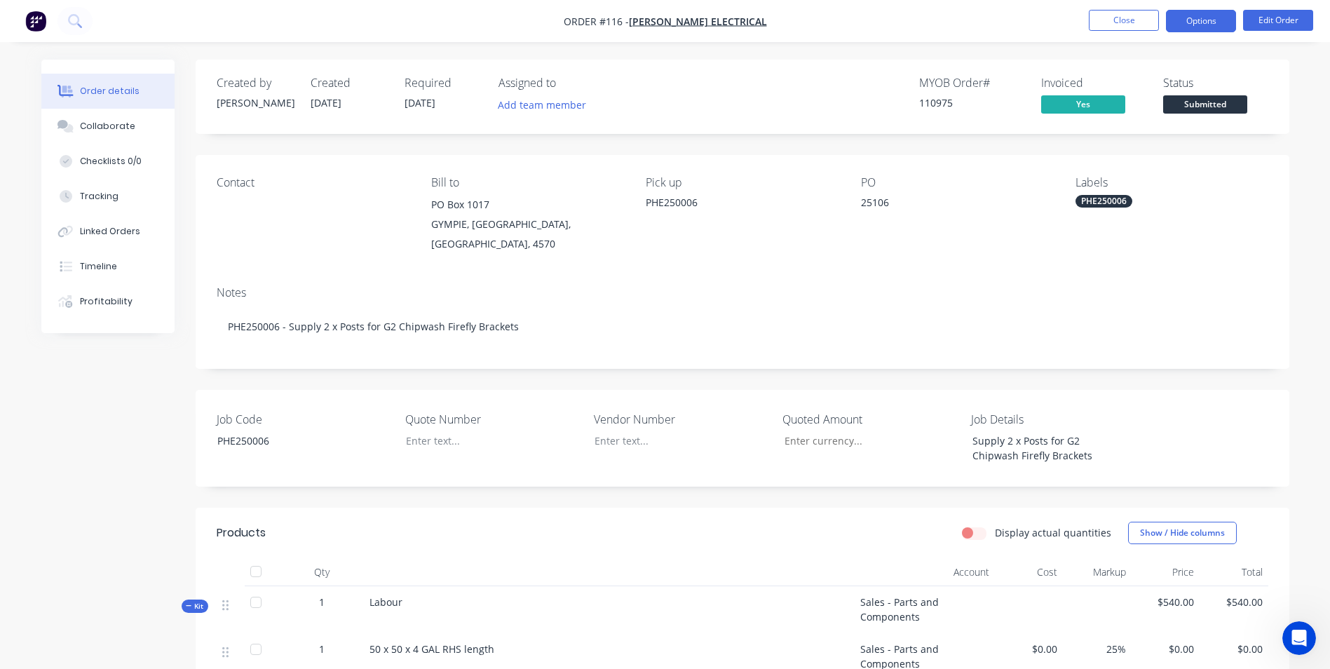
click at [1186, 24] on button "Options" at bounding box center [1201, 21] width 70 height 22
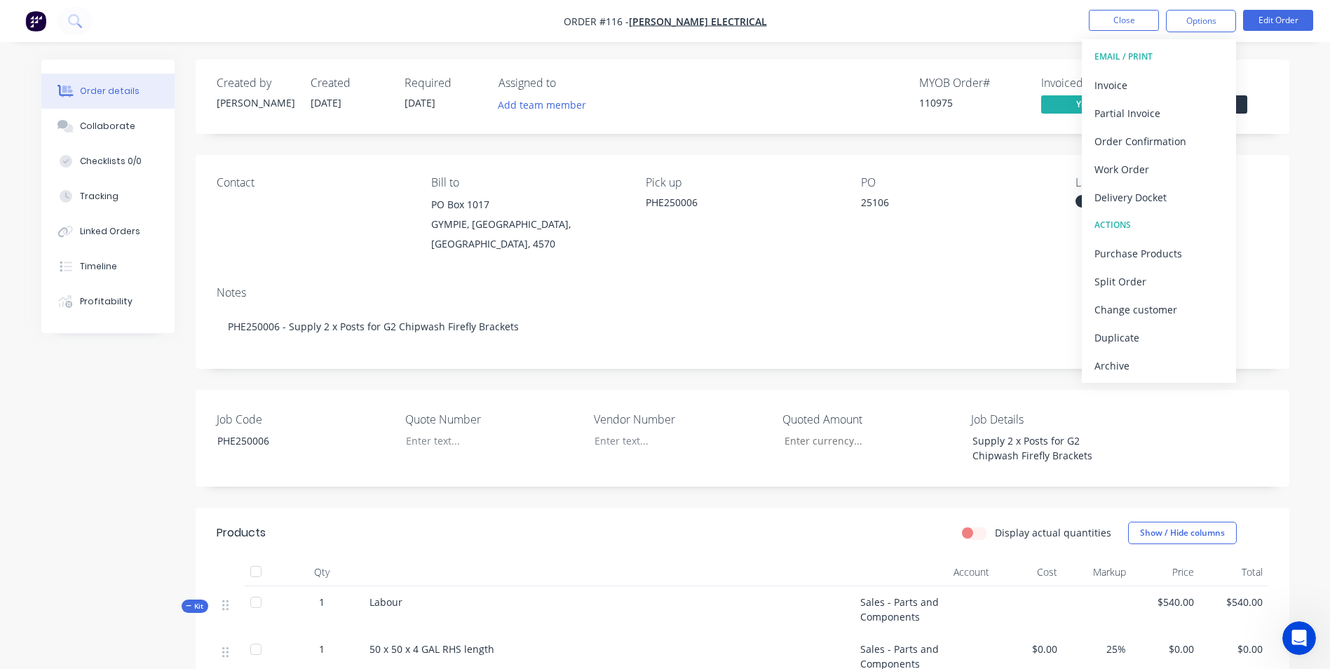
click at [1047, 93] on div "Invoiced Yes" at bounding box center [1093, 96] width 105 height 41
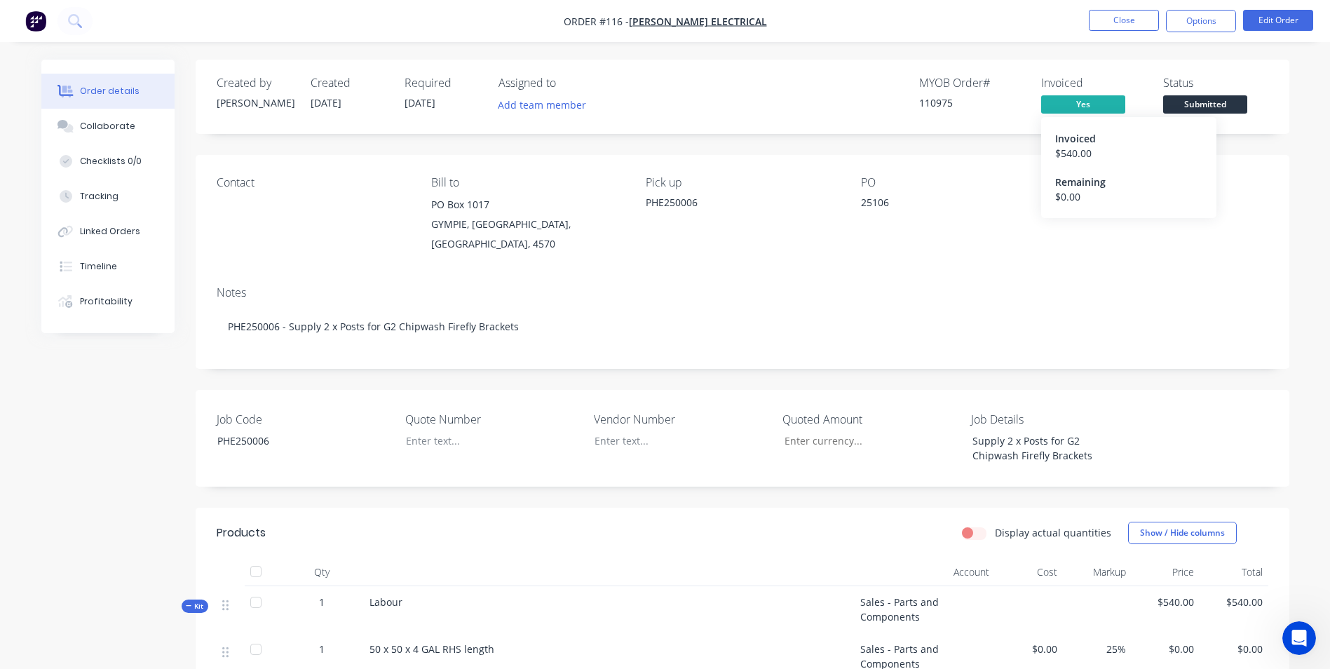
click at [1049, 100] on span "Yes" at bounding box center [1083, 104] width 84 height 18
click at [1053, 104] on span "Yes" at bounding box center [1083, 104] width 84 height 18
click at [1063, 97] on span "Yes" at bounding box center [1083, 104] width 84 height 18
click at [1119, 26] on button "Close" at bounding box center [1124, 20] width 70 height 21
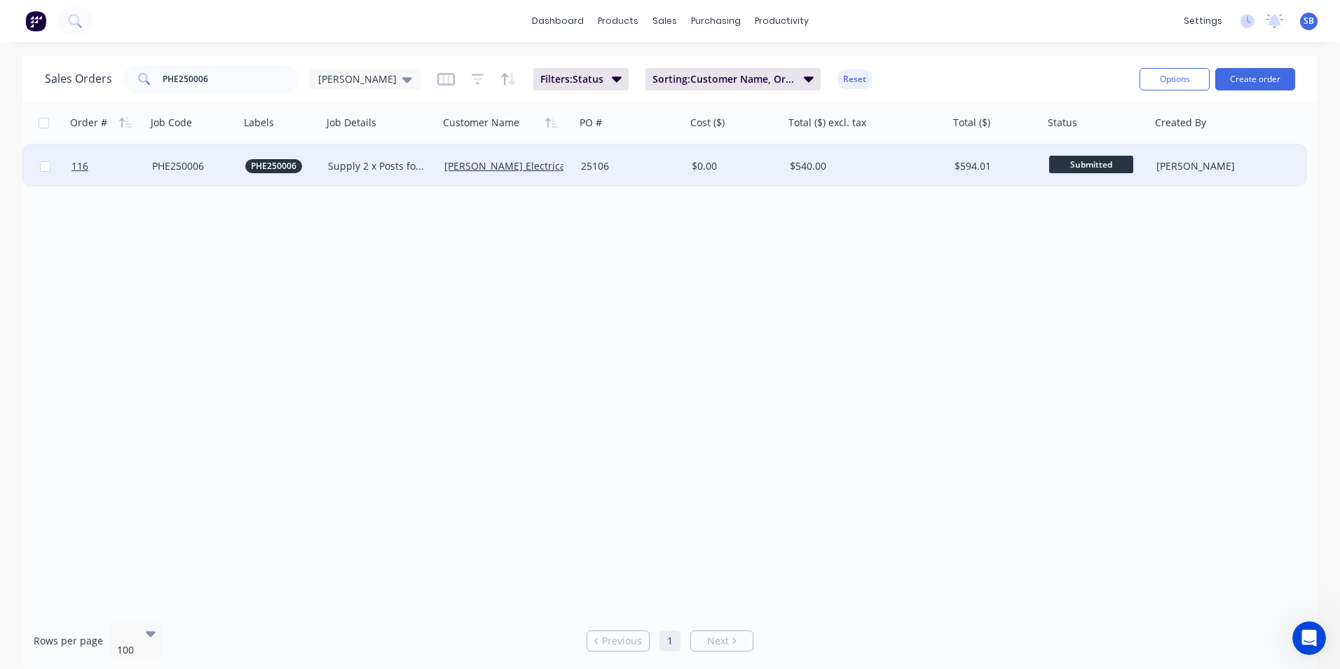
click at [956, 164] on div "$594.01" at bounding box center [994, 166] width 79 height 14
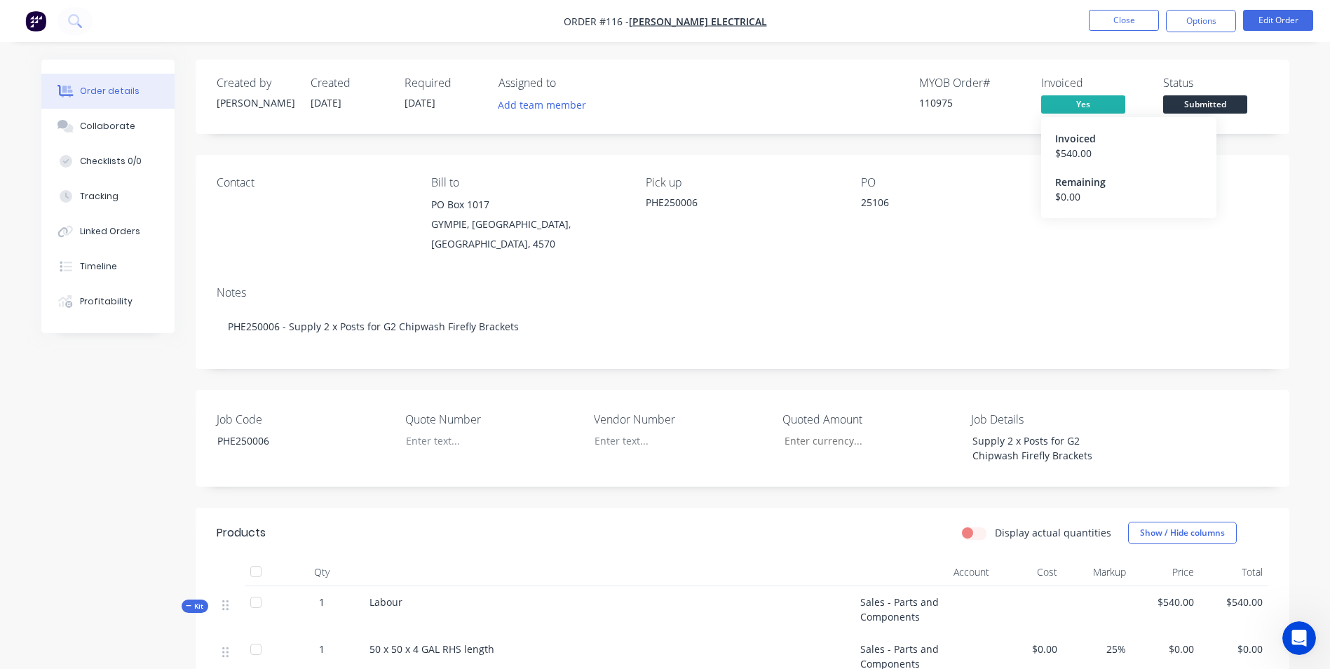
click at [1078, 102] on span "Yes" at bounding box center [1083, 104] width 84 height 18
click at [1045, 105] on span "Yes" at bounding box center [1083, 104] width 84 height 18
click at [1205, 13] on button "Options" at bounding box center [1201, 21] width 70 height 22
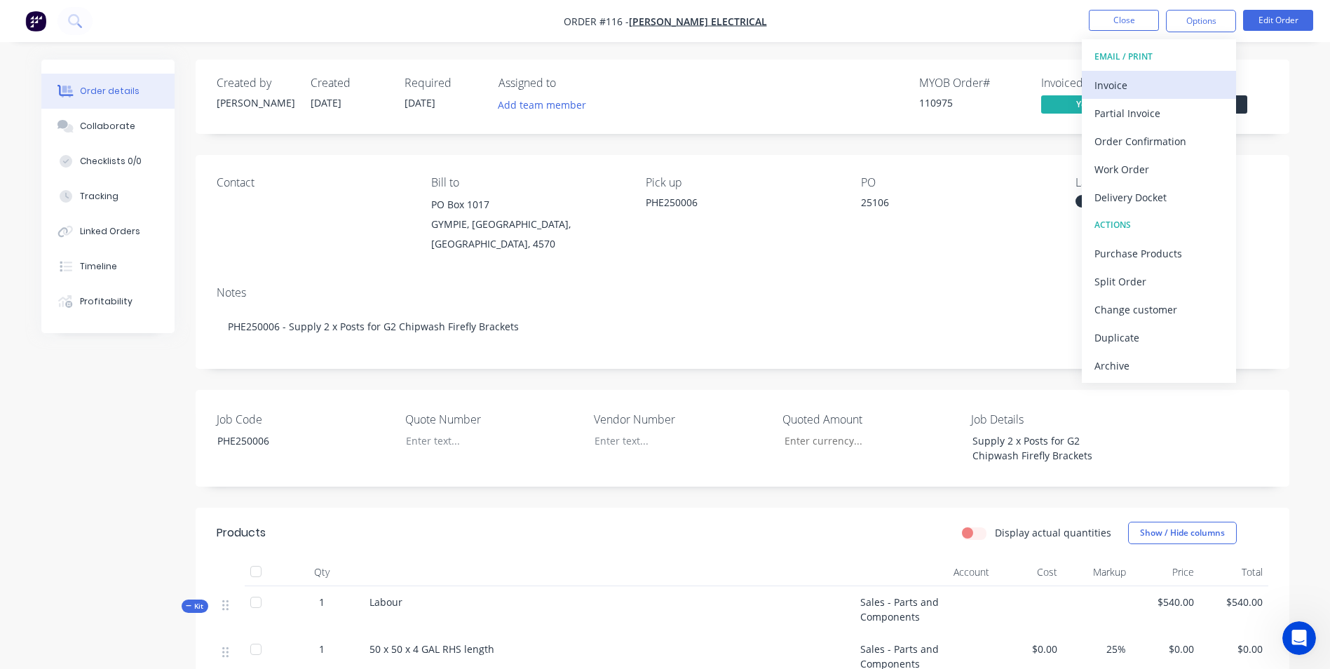
click at [1163, 89] on div "Invoice" at bounding box center [1158, 85] width 129 height 20
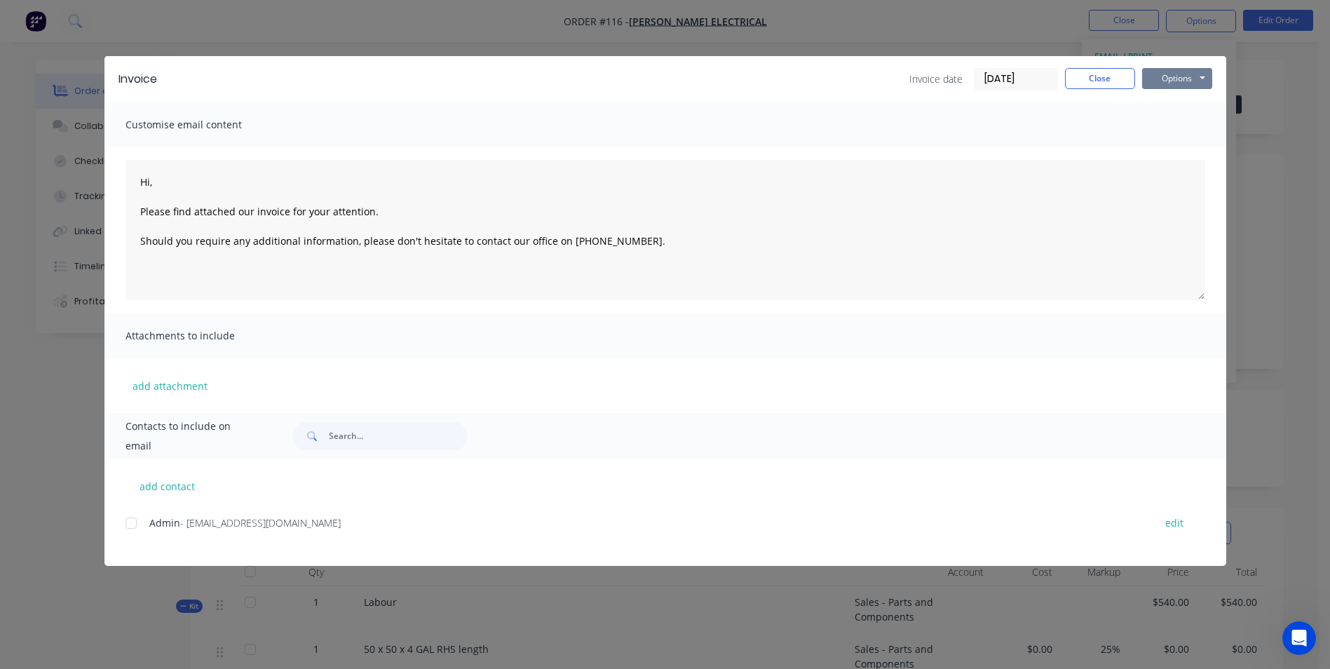
click at [1168, 80] on button "Options" at bounding box center [1177, 78] width 70 height 21
click at [1165, 122] on button "Print" at bounding box center [1187, 126] width 90 height 23
click at [1112, 81] on button "Close" at bounding box center [1100, 78] width 70 height 21
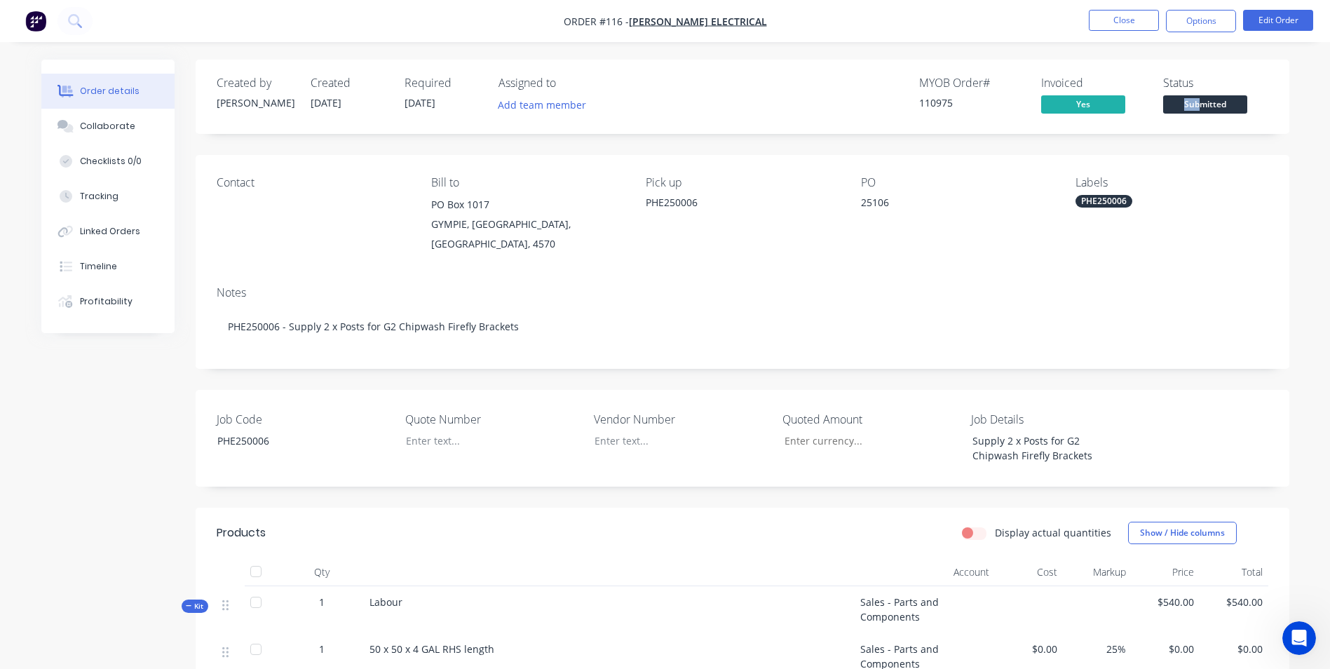
click at [1196, 96] on div "Status Submitted" at bounding box center [1215, 96] width 105 height 41
click at [1225, 99] on span "Submitted" at bounding box center [1205, 104] width 84 height 18
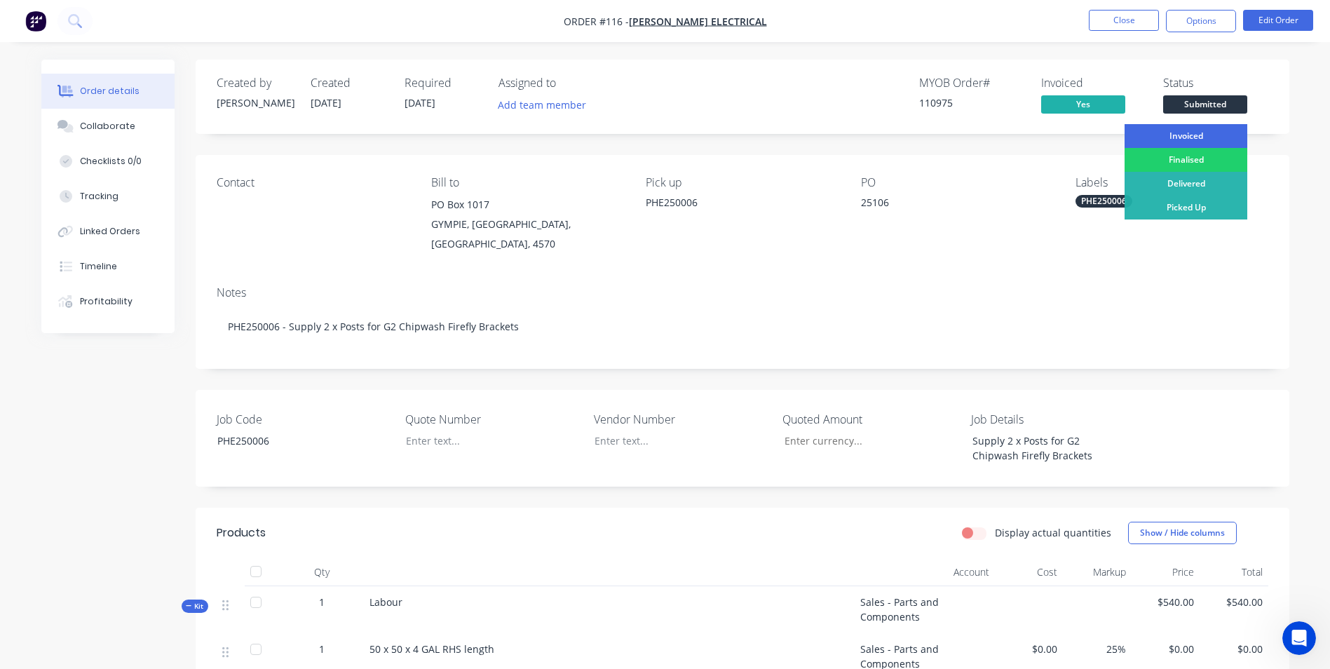
click at [1187, 139] on div "Invoiced" at bounding box center [1185, 136] width 123 height 24
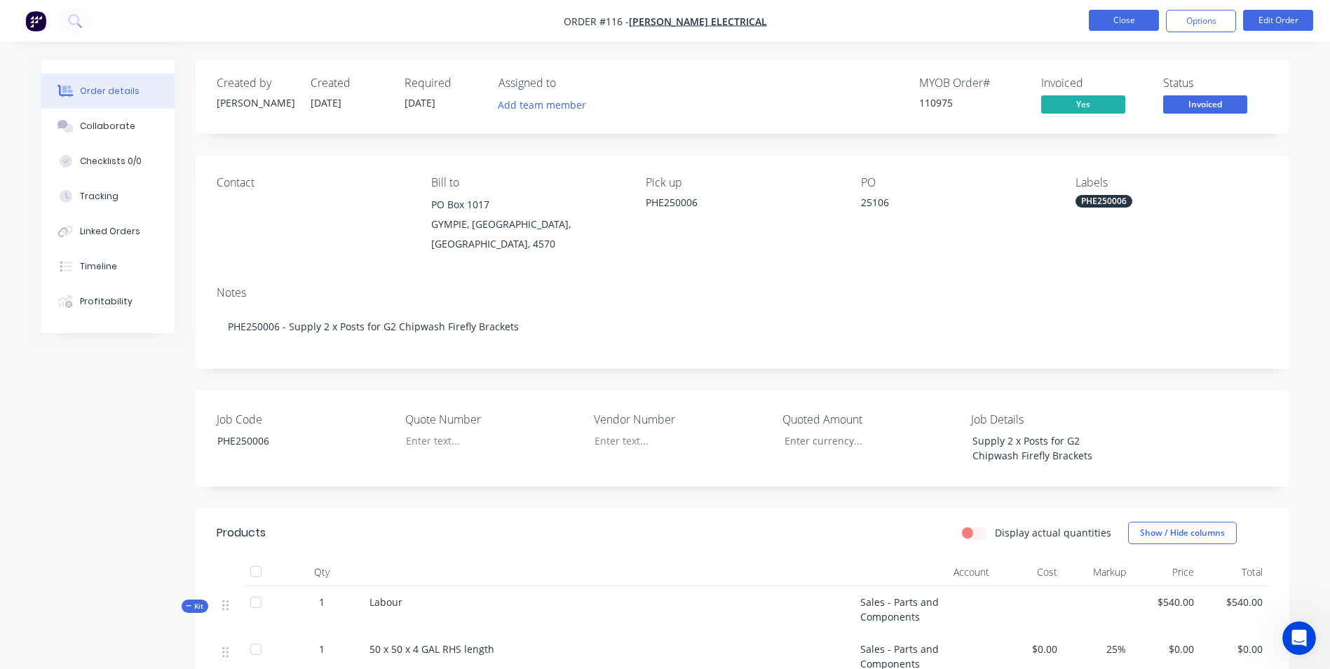
click at [1100, 11] on nav "Order #116 - [PERSON_NAME] Electrical Close Options Edit Order" at bounding box center [665, 21] width 1330 height 42
click at [1100, 12] on button "Close" at bounding box center [1124, 20] width 70 height 21
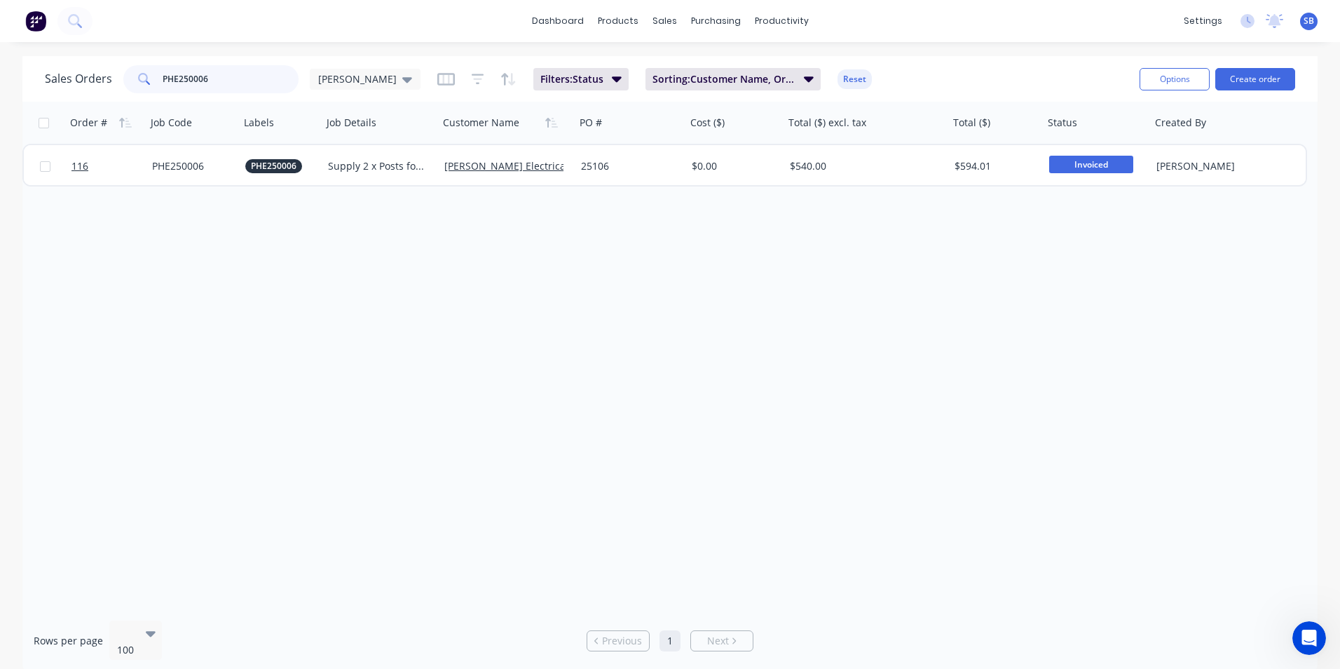
drag, startPoint x: 244, startPoint y: 79, endPoint x: 91, endPoint y: 63, distance: 153.6
click at [91, 63] on div "Sales Orders PHE250006 [PERSON_NAME] Filters: Status Sorting: Customer Name, Or…" at bounding box center [587, 79] width 1084 height 34
click at [251, 83] on input "PHE250006" at bounding box center [231, 79] width 137 height 28
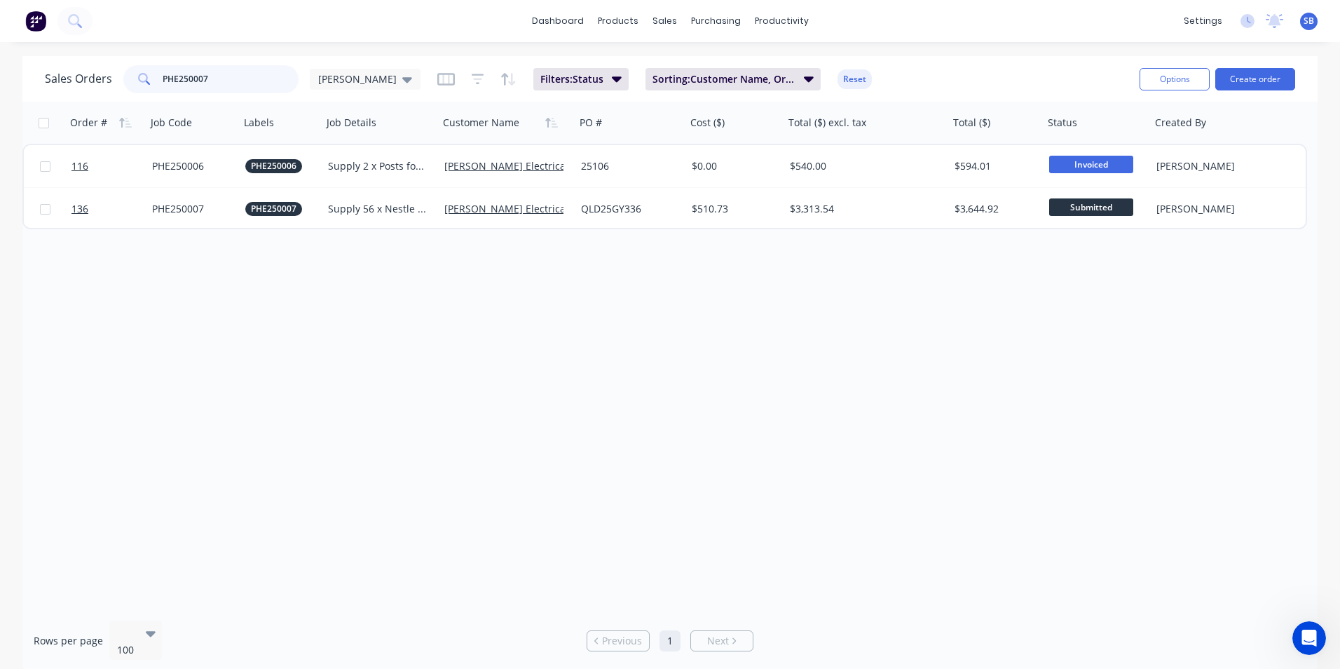
type input "PHE250007"
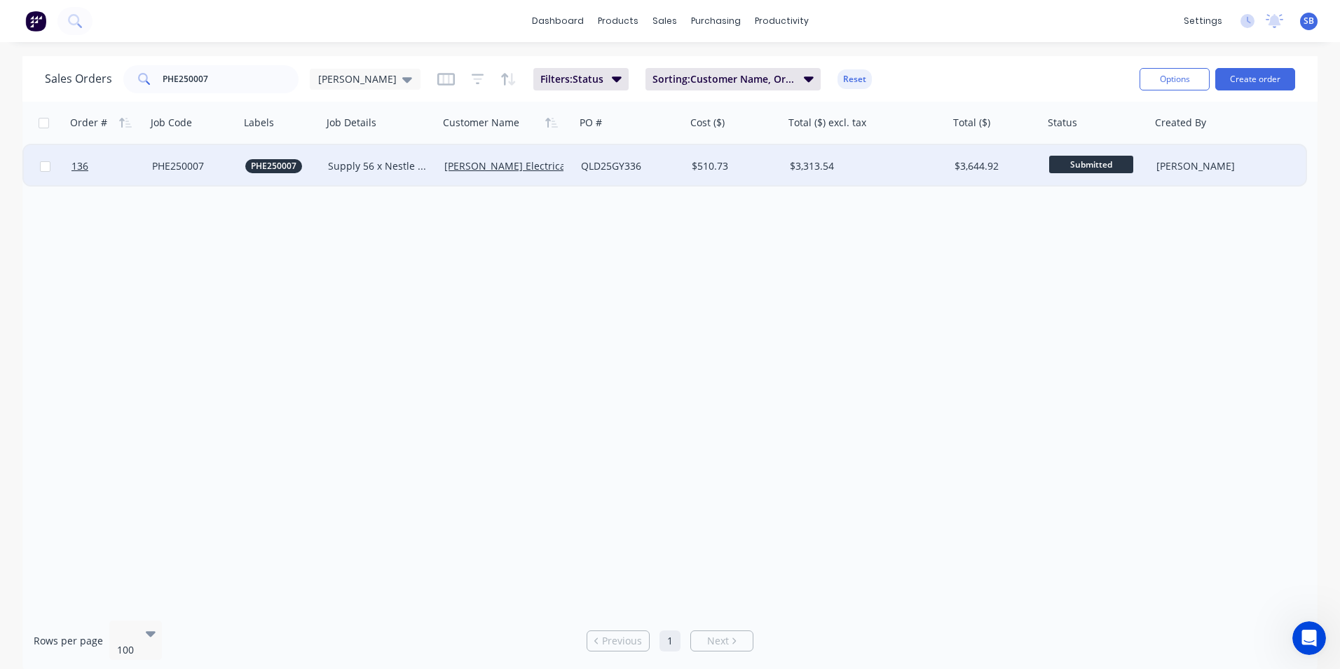
click at [755, 155] on div "$510.73" at bounding box center [735, 166] width 98 height 42
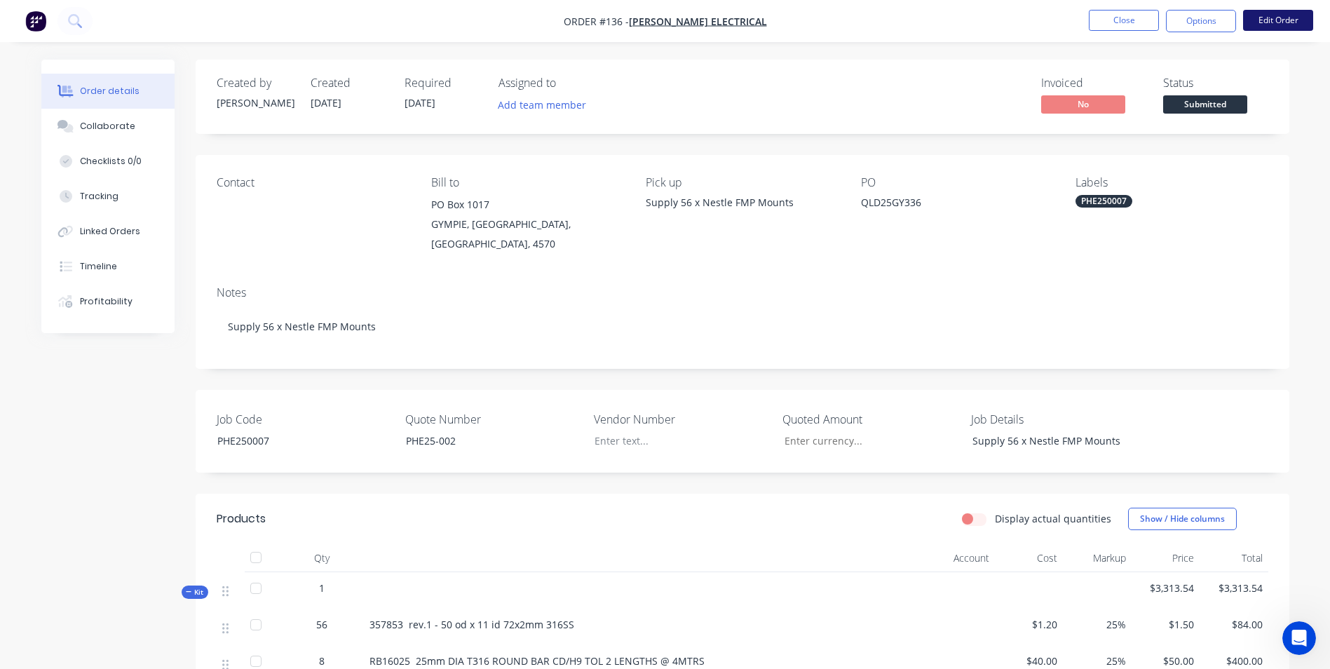
click at [1307, 11] on button "Edit Order" at bounding box center [1278, 20] width 70 height 21
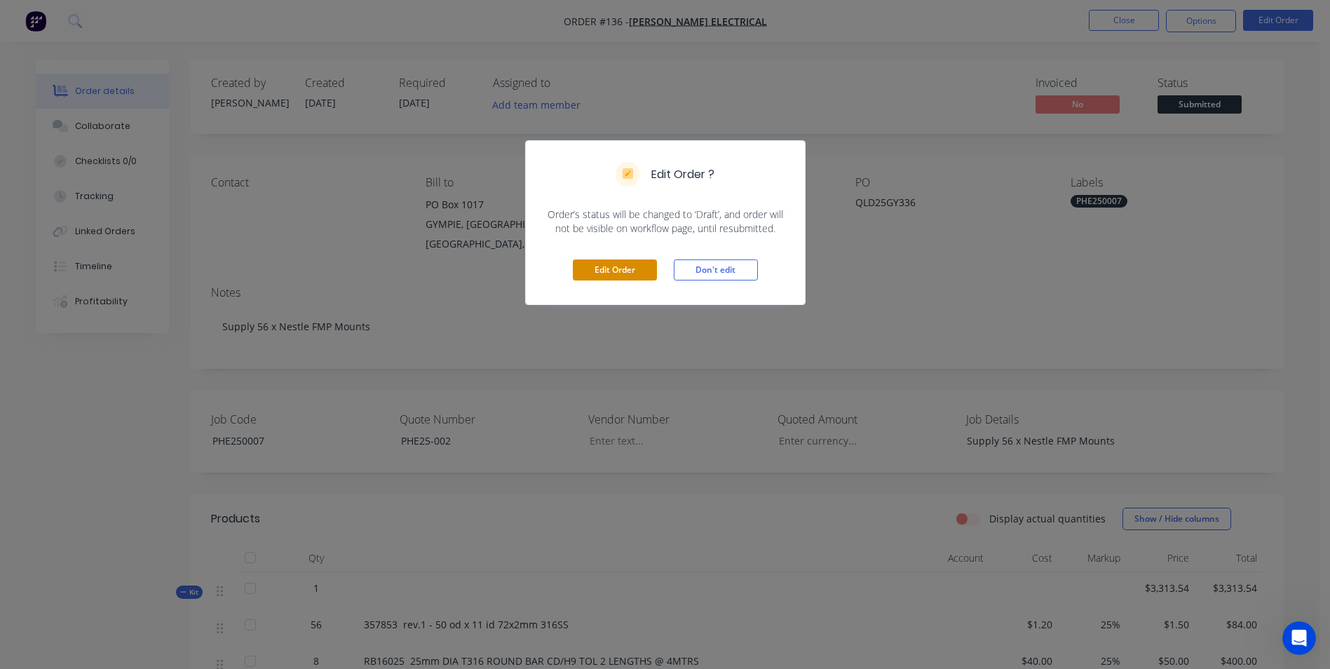
click at [653, 273] on div "Edit Order Don't edit" at bounding box center [665, 270] width 279 height 69
click at [652, 271] on button "Edit Order" at bounding box center [615, 269] width 84 height 21
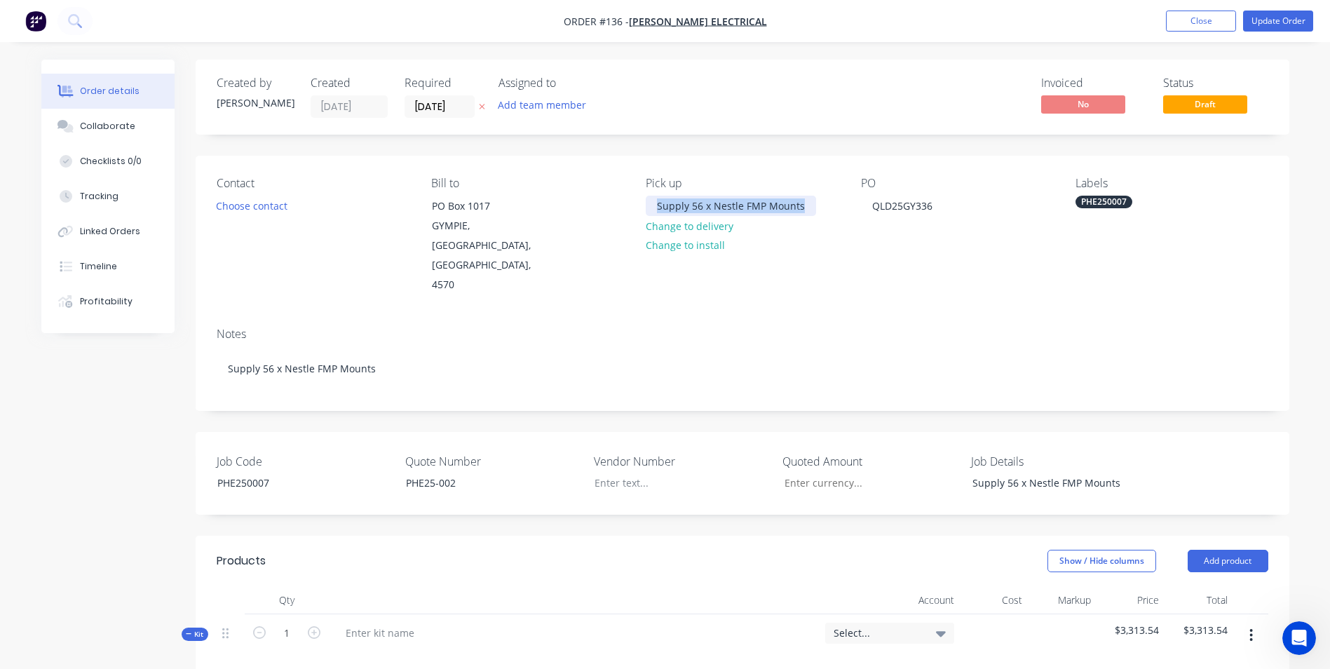
drag, startPoint x: 804, startPoint y: 209, endPoint x: 615, endPoint y: 224, distance: 189.2
click at [597, 196] on div "Contact Choose contact [PERSON_NAME] to PO [GEOGRAPHIC_DATA] Pick up Supply 56 …" at bounding box center [742, 236] width 1093 height 161
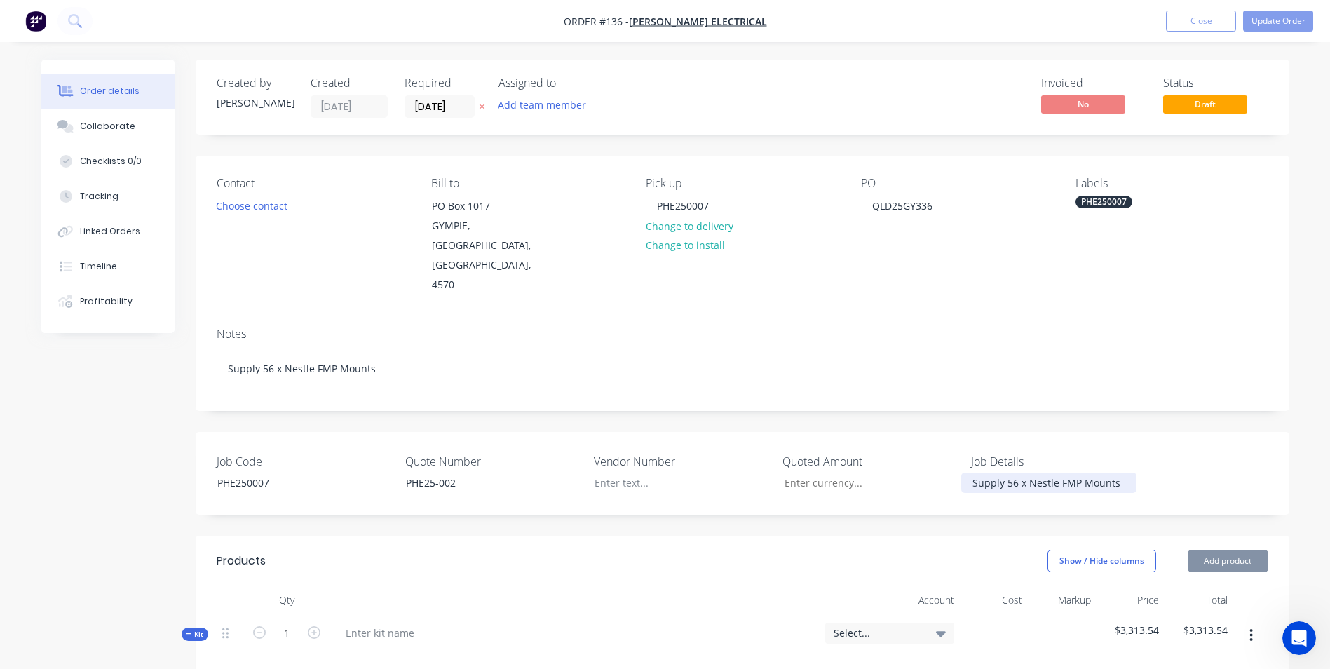
click at [1135, 472] on div "Supply 56 x Nestle FMP Mounts" at bounding box center [1048, 482] width 175 height 20
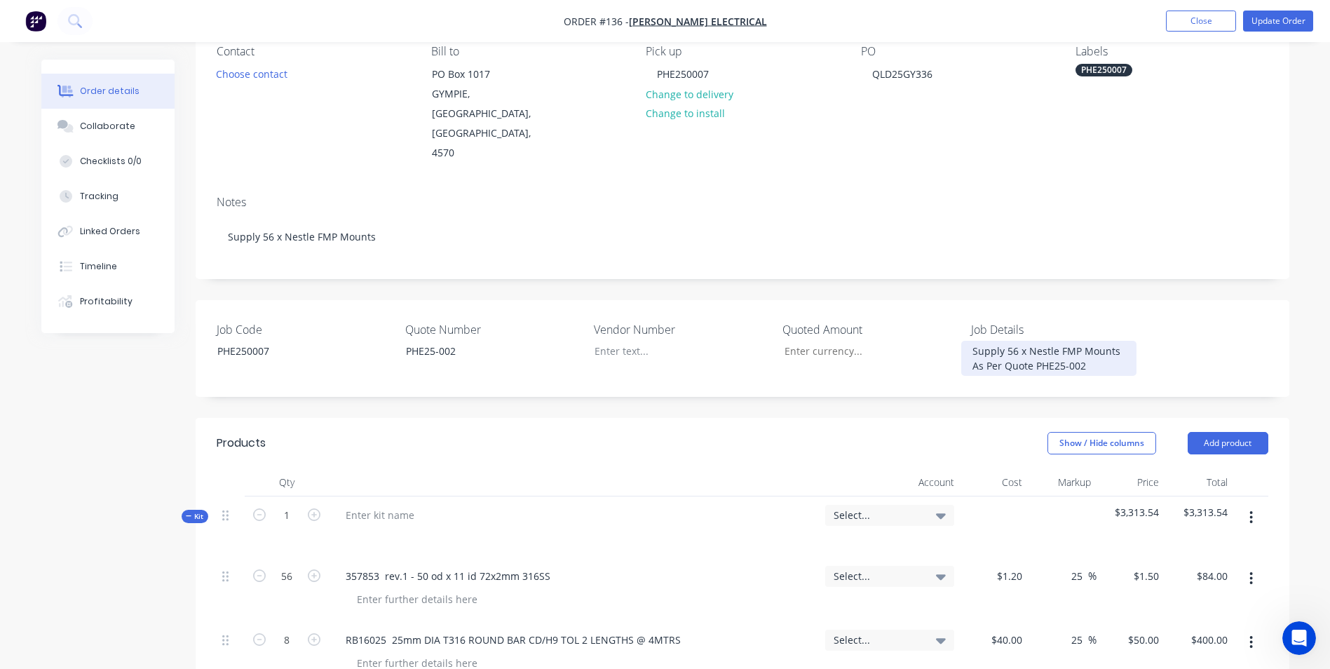
scroll to position [140, 0]
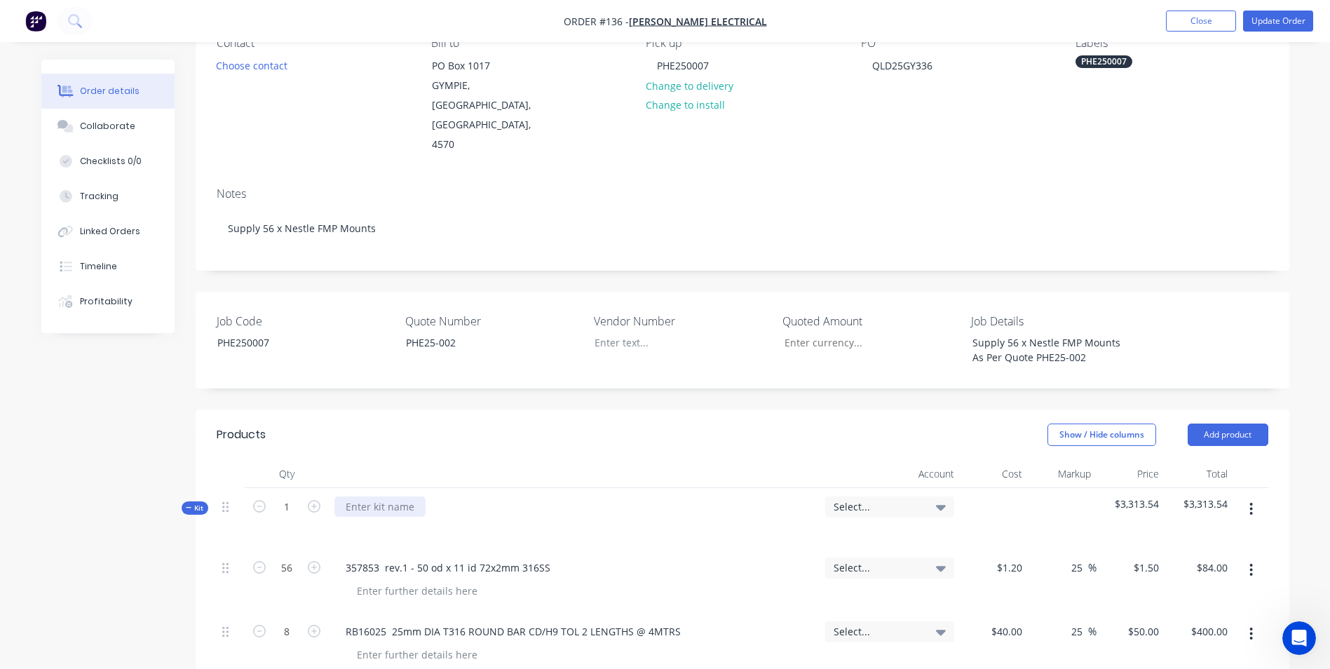
click at [369, 496] on div at bounding box center [379, 506] width 91 height 20
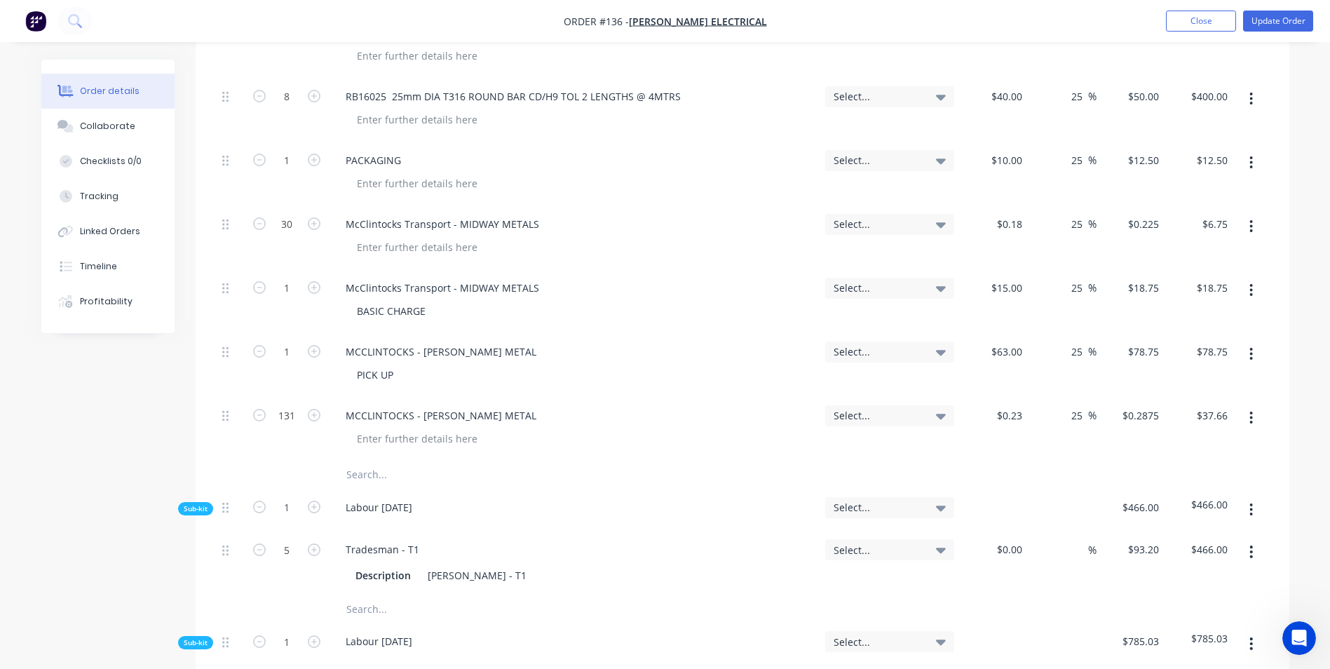
scroll to position [771, 0]
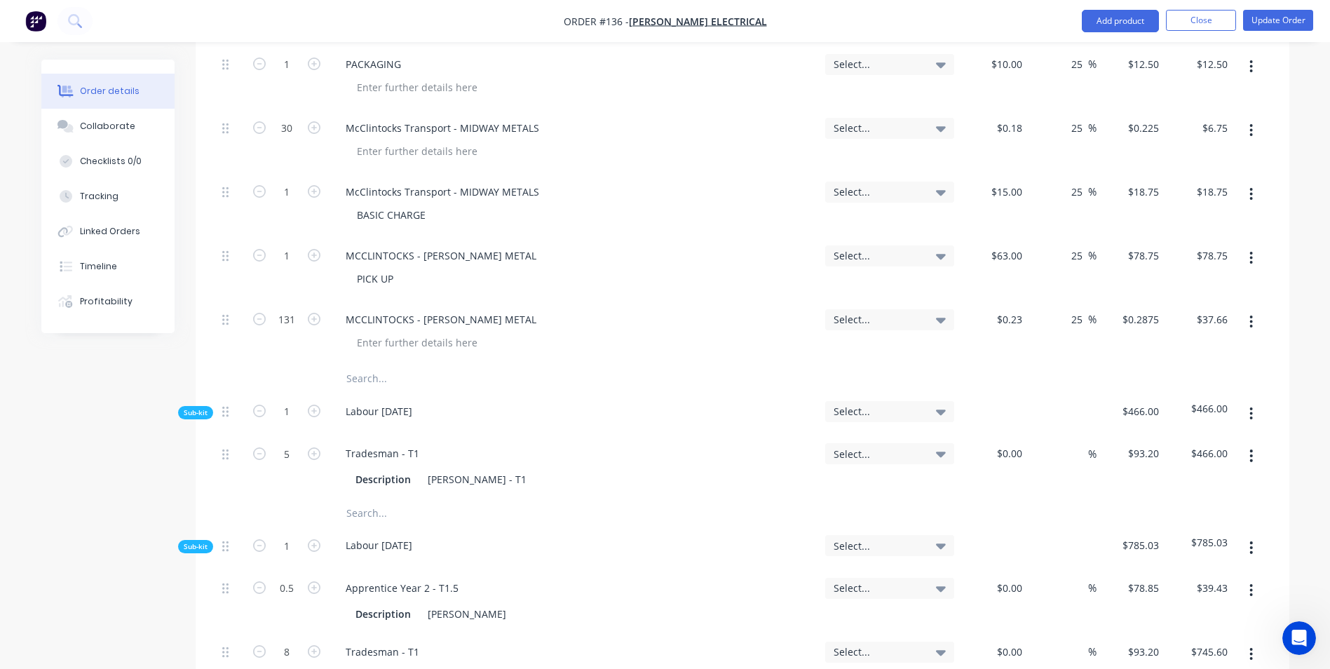
click at [388, 364] on input "text" at bounding box center [486, 378] width 280 height 28
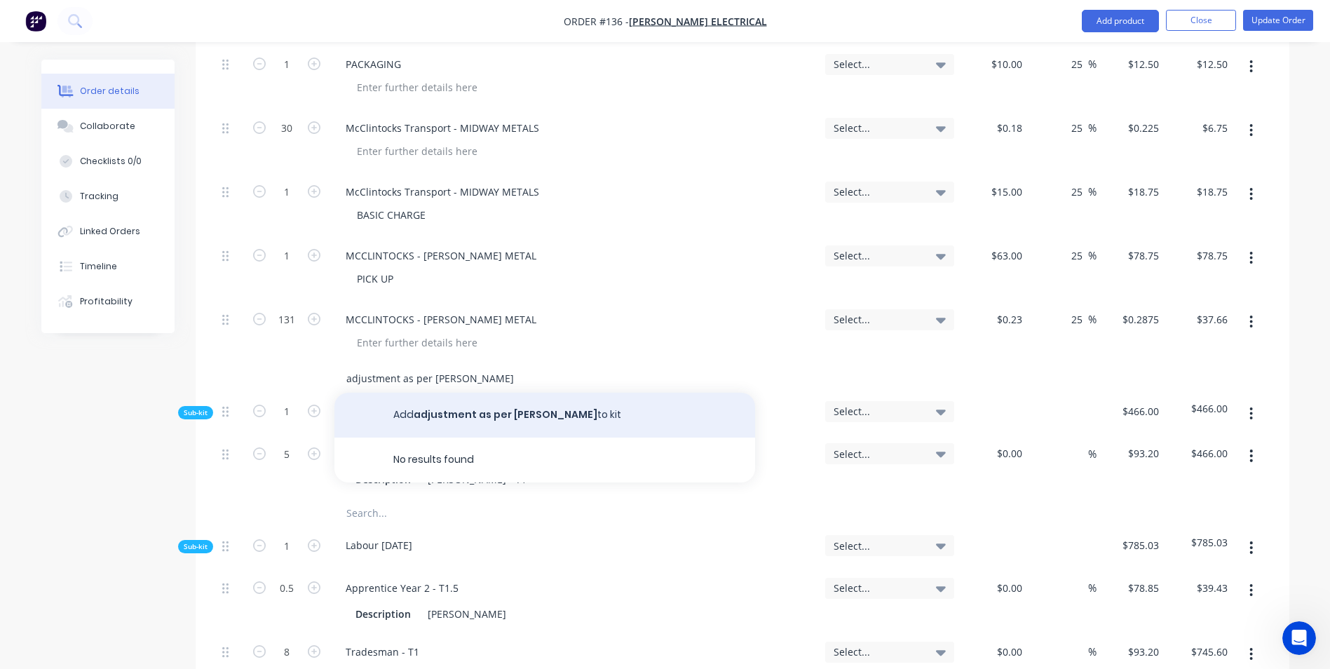
type input "adjustment as per [PERSON_NAME]"
click at [556, 393] on button "Add adjustment as per [PERSON_NAME] to kit" at bounding box center [544, 415] width 421 height 45
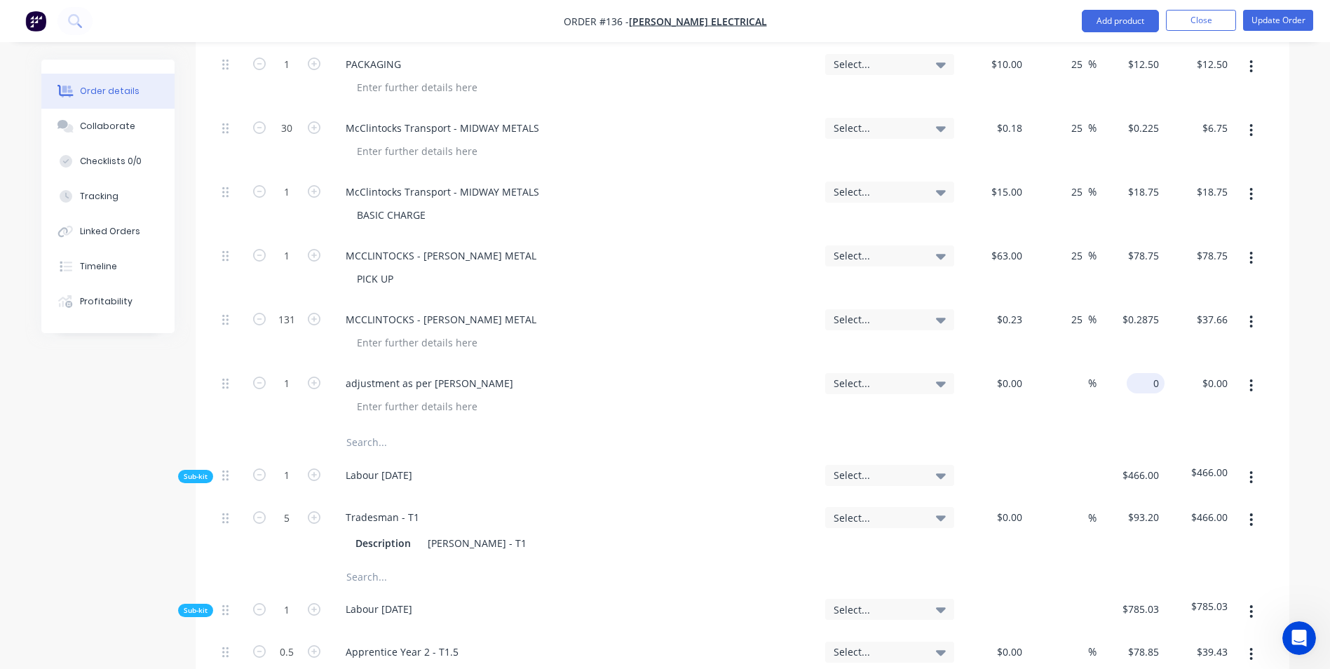
click at [1146, 373] on div "0 $0.00" at bounding box center [1145, 383] width 38 height 20
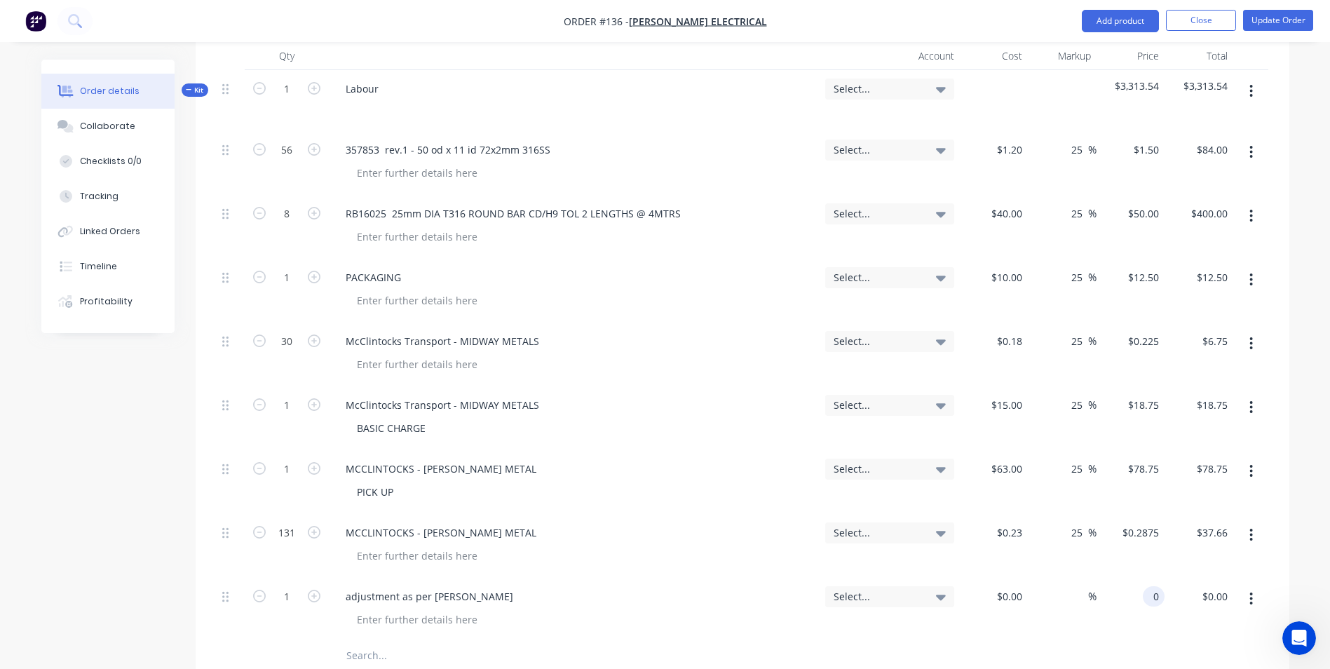
scroll to position [701, 0]
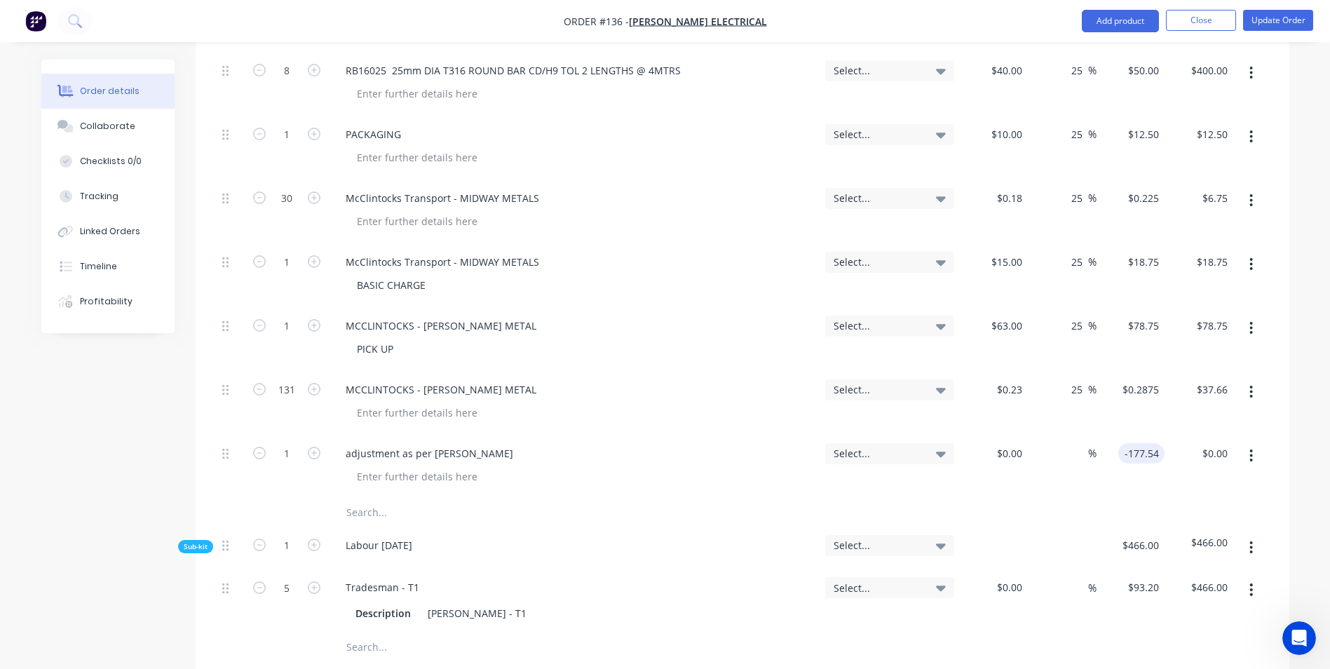
type input "$-177.54"
click at [1129, 442] on div "$-177.54 $-177.54" at bounding box center [1130, 467] width 69 height 64
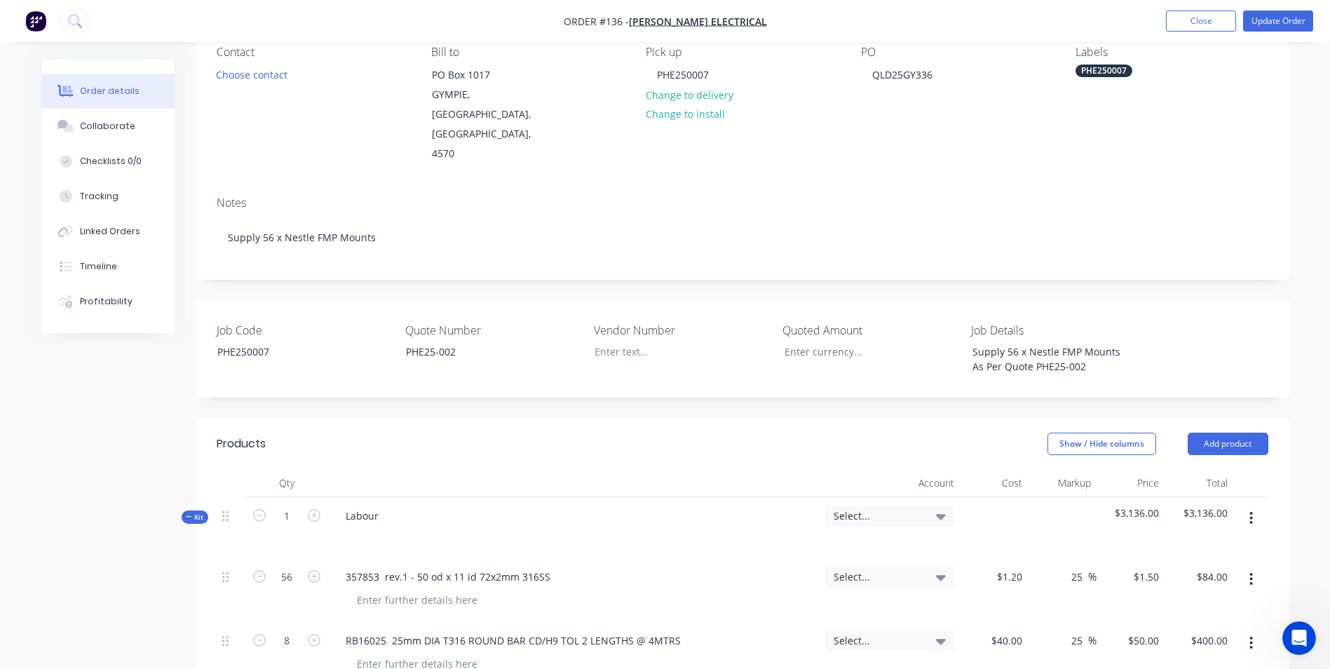
scroll to position [210, 0]
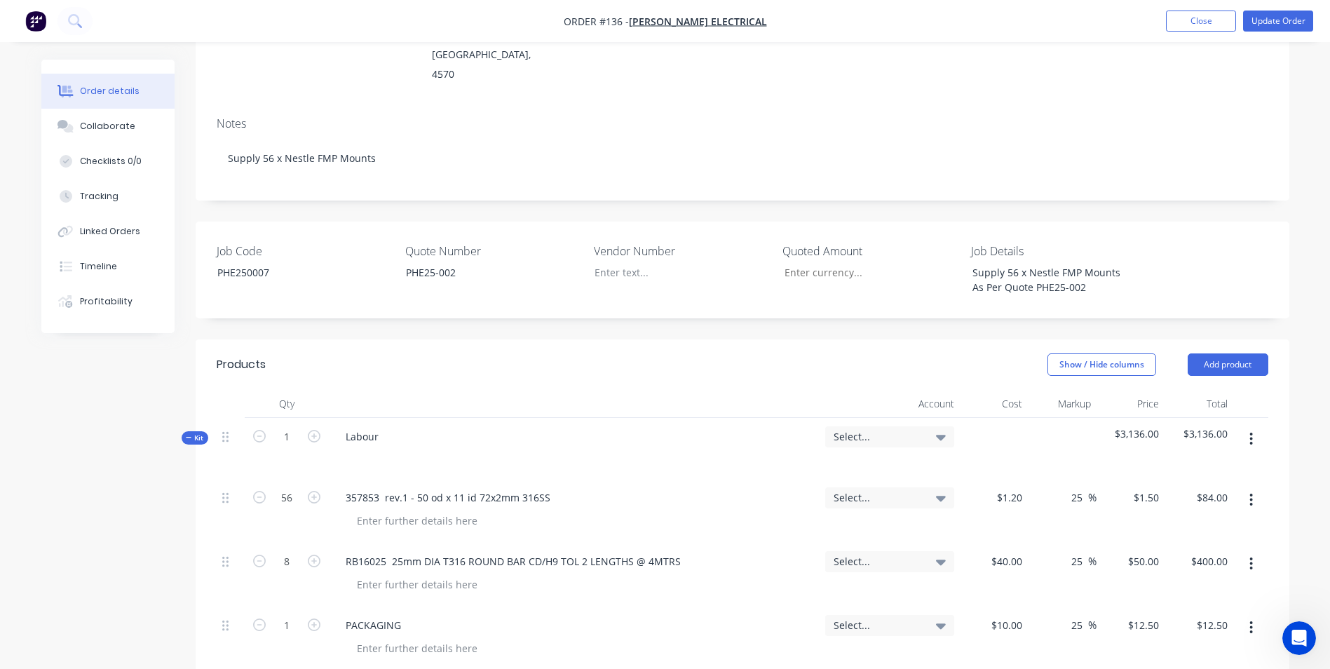
click at [856, 429] on span "Select..." at bounding box center [877, 436] width 88 height 15
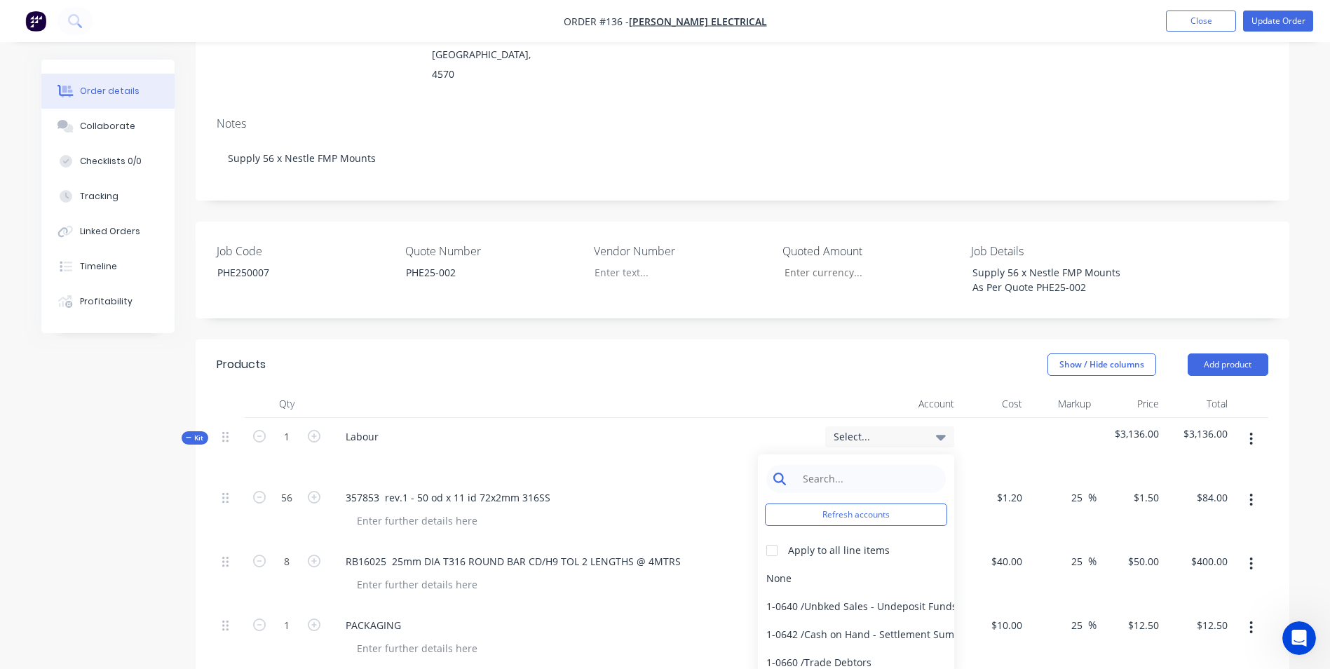
click at [855, 465] on input at bounding box center [867, 479] width 144 height 28
type input "sales"
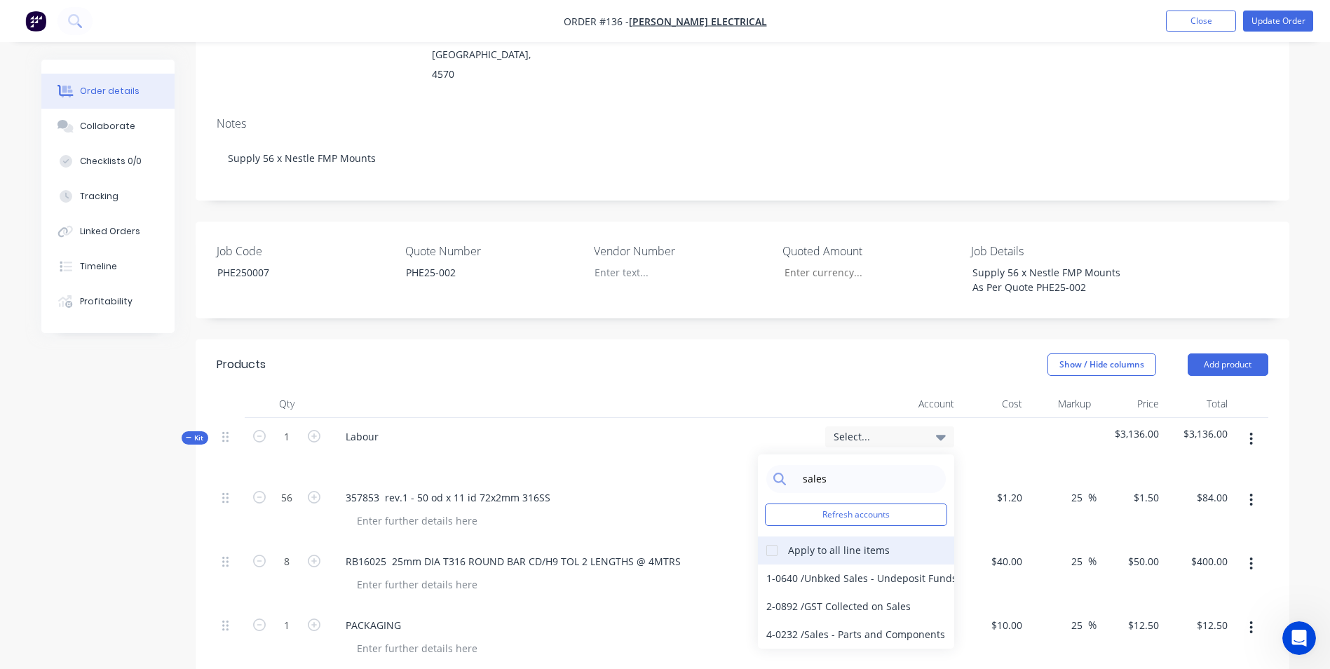
click at [770, 536] on div at bounding box center [772, 550] width 28 height 28
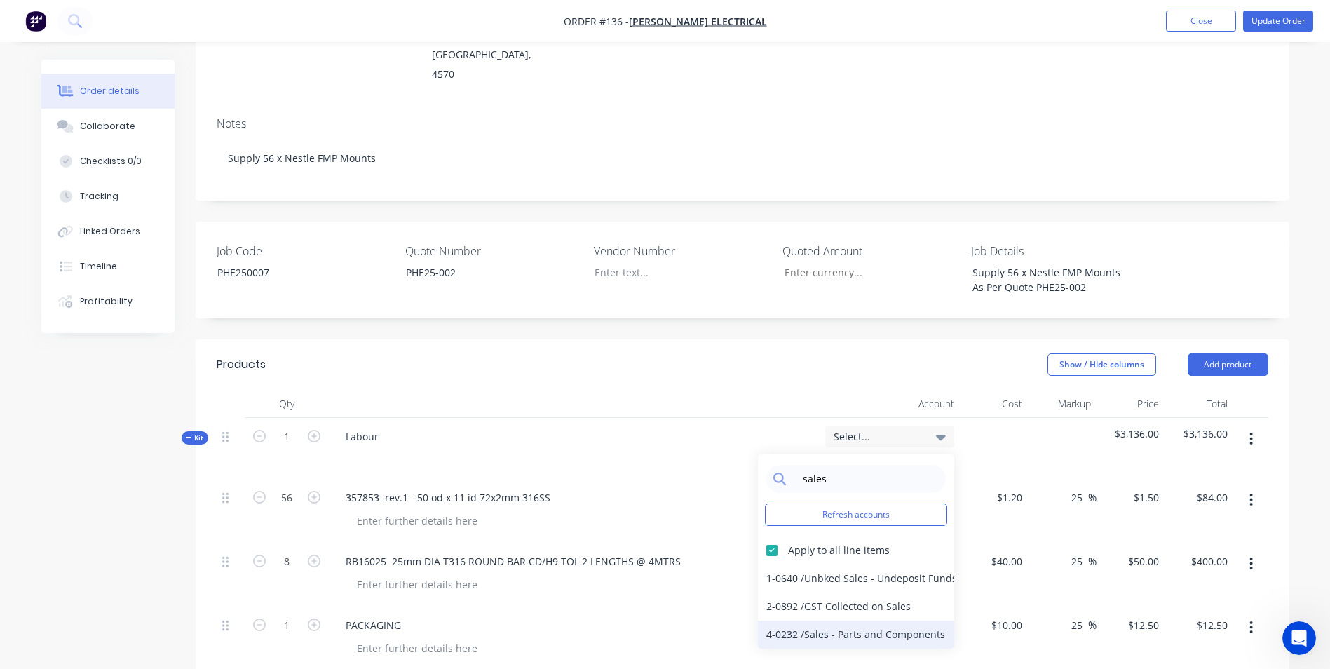
click at [817, 620] on div "4-0232 / Sales - Parts and Components" at bounding box center [856, 634] width 196 height 28
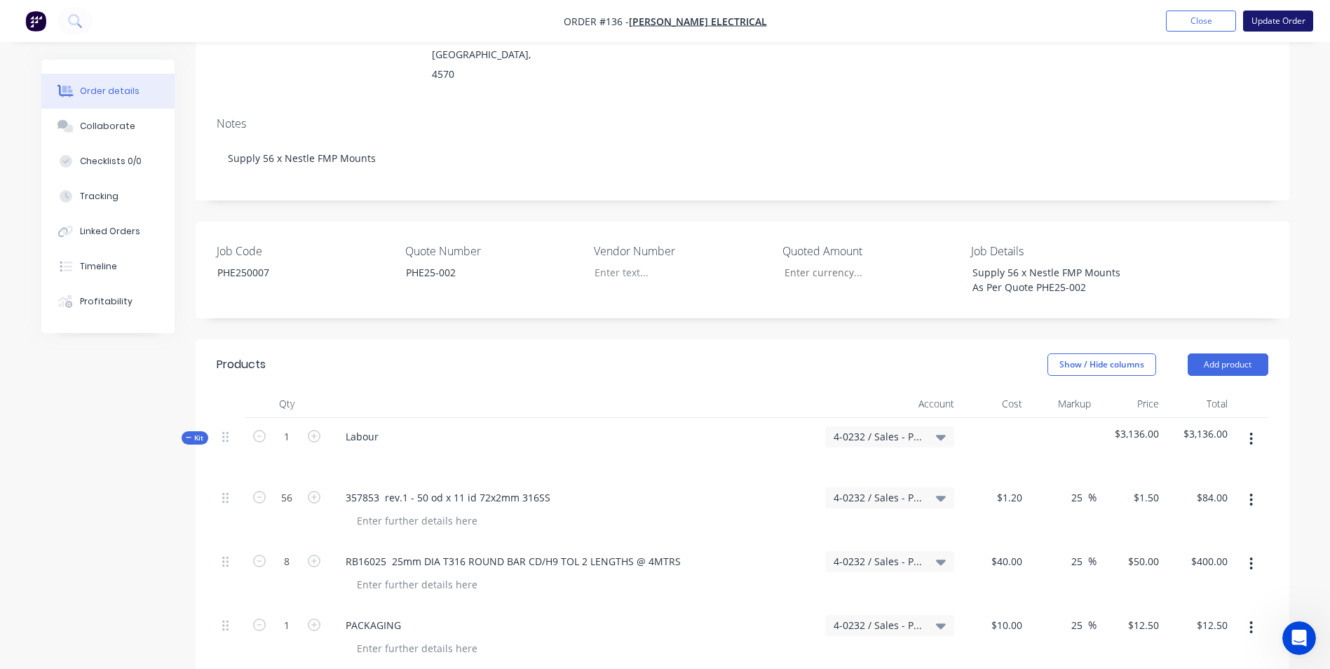
click at [1289, 16] on button "Update Order" at bounding box center [1278, 21] width 70 height 21
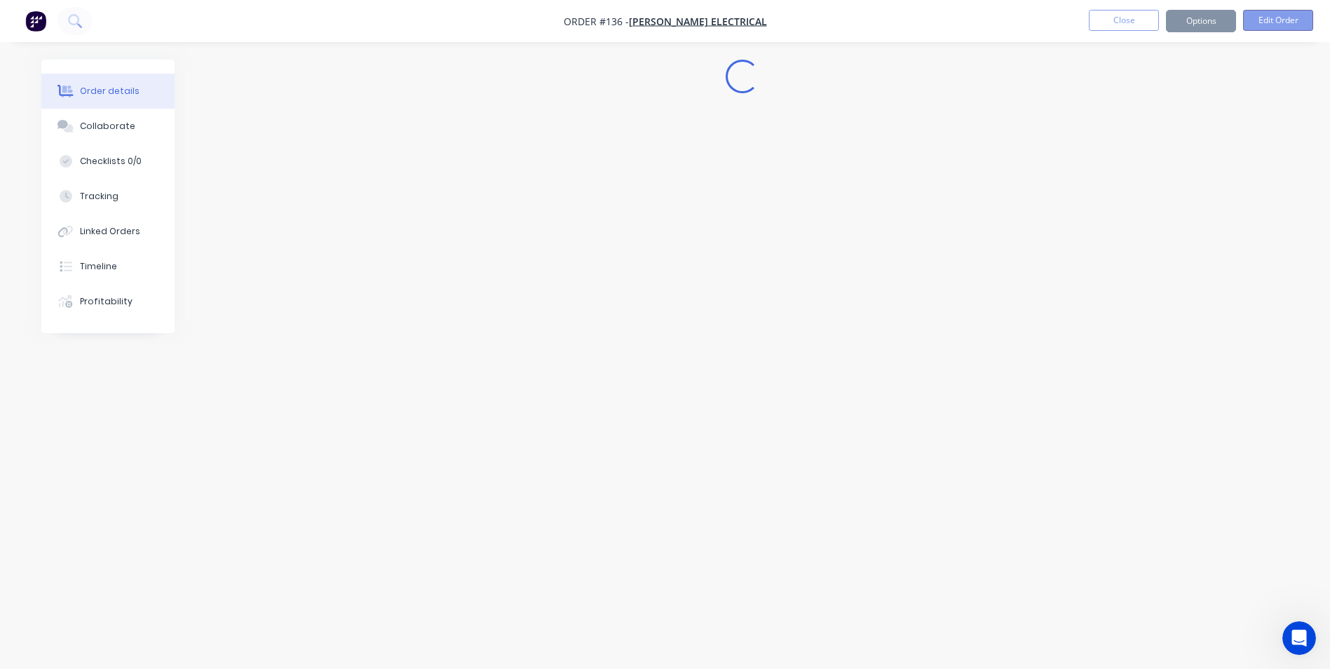
scroll to position [0, 0]
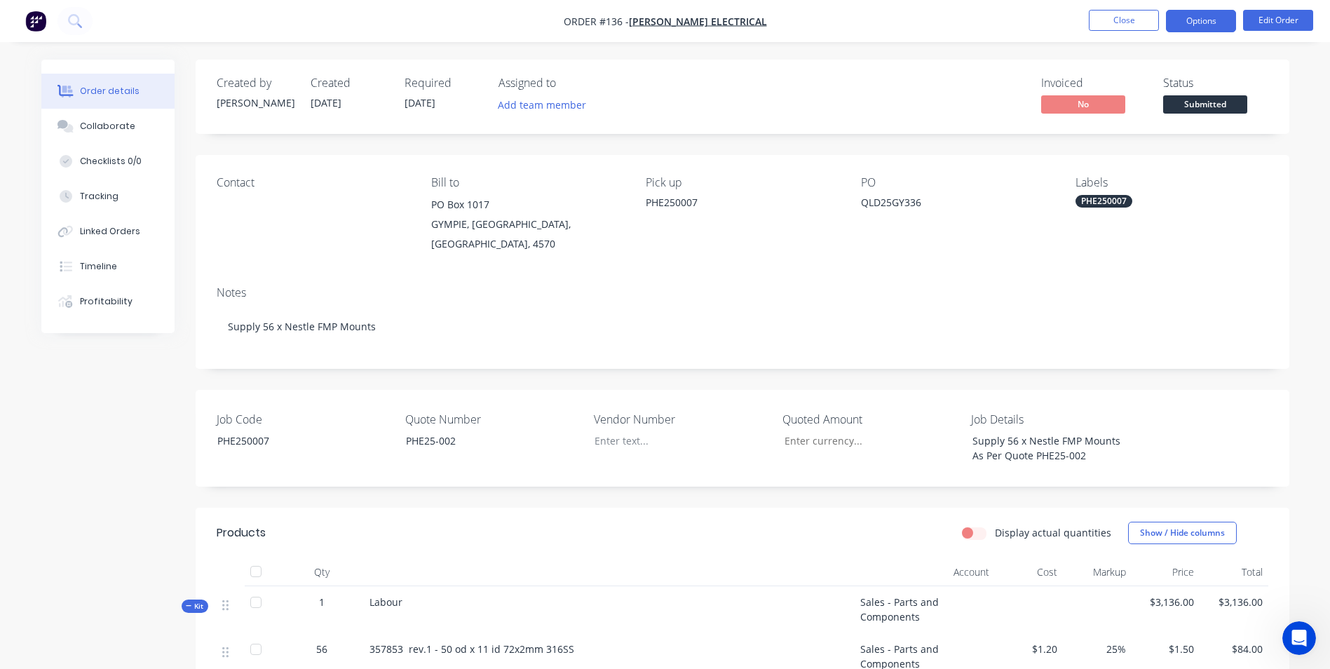
click at [1184, 15] on button "Options" at bounding box center [1201, 21] width 70 height 22
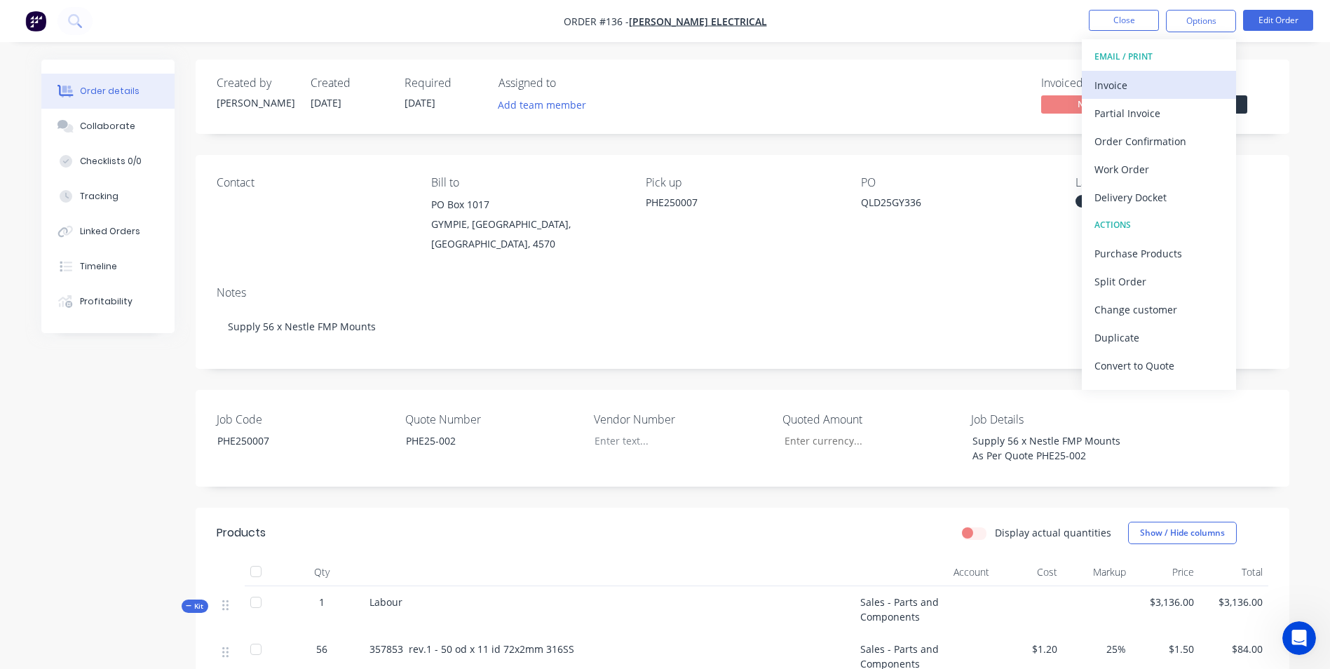
click at [1181, 90] on div "Invoice" at bounding box center [1158, 85] width 129 height 20
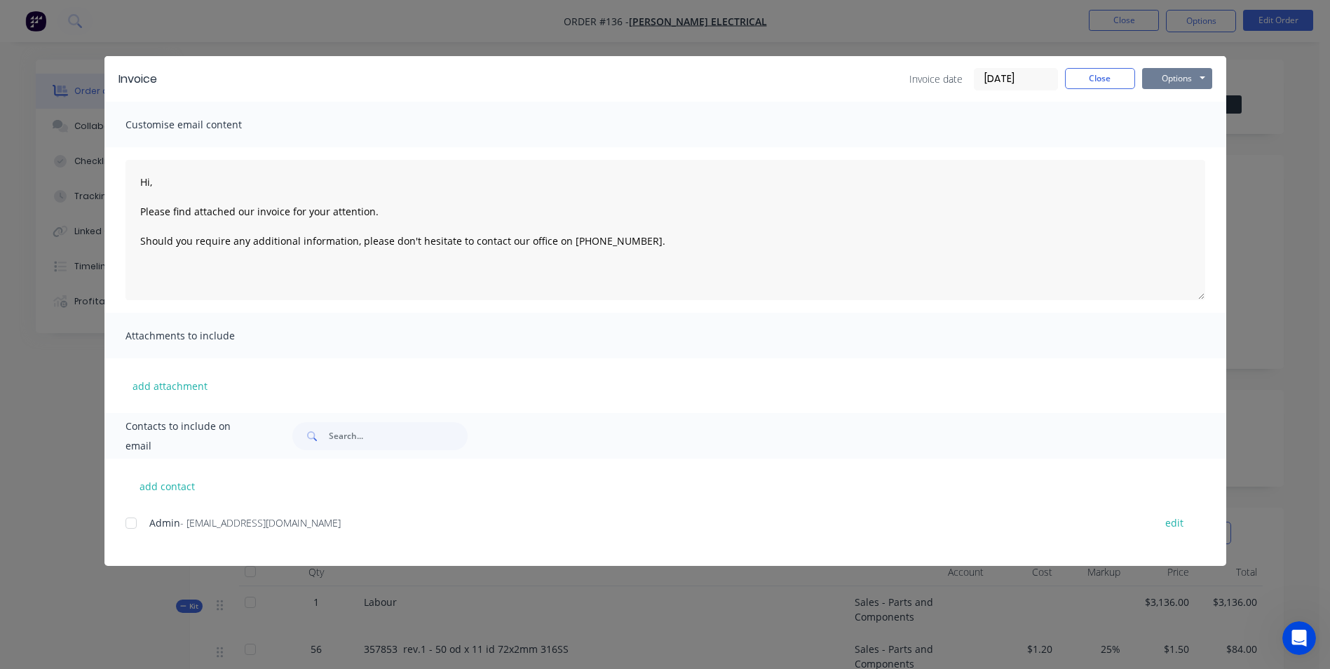
click at [1162, 76] on button "Options" at bounding box center [1177, 78] width 70 height 21
click at [1166, 121] on button "Print" at bounding box center [1187, 126] width 90 height 23
click at [1104, 70] on button "Close" at bounding box center [1100, 78] width 70 height 21
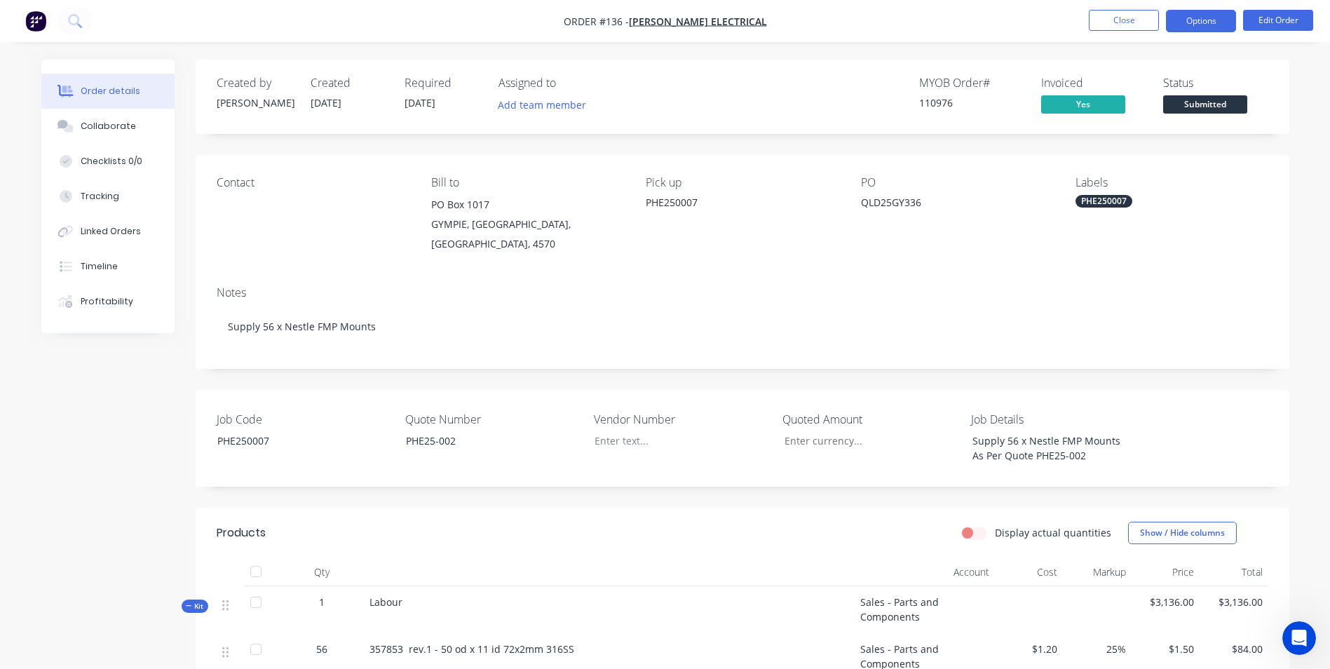
click at [1189, 22] on button "Options" at bounding box center [1201, 21] width 70 height 22
click at [1114, 109] on span "Yes" at bounding box center [1083, 104] width 84 height 18
click at [1072, 107] on span "Yes" at bounding box center [1083, 104] width 84 height 18
click at [1269, 11] on button "Edit Order" at bounding box center [1278, 20] width 70 height 21
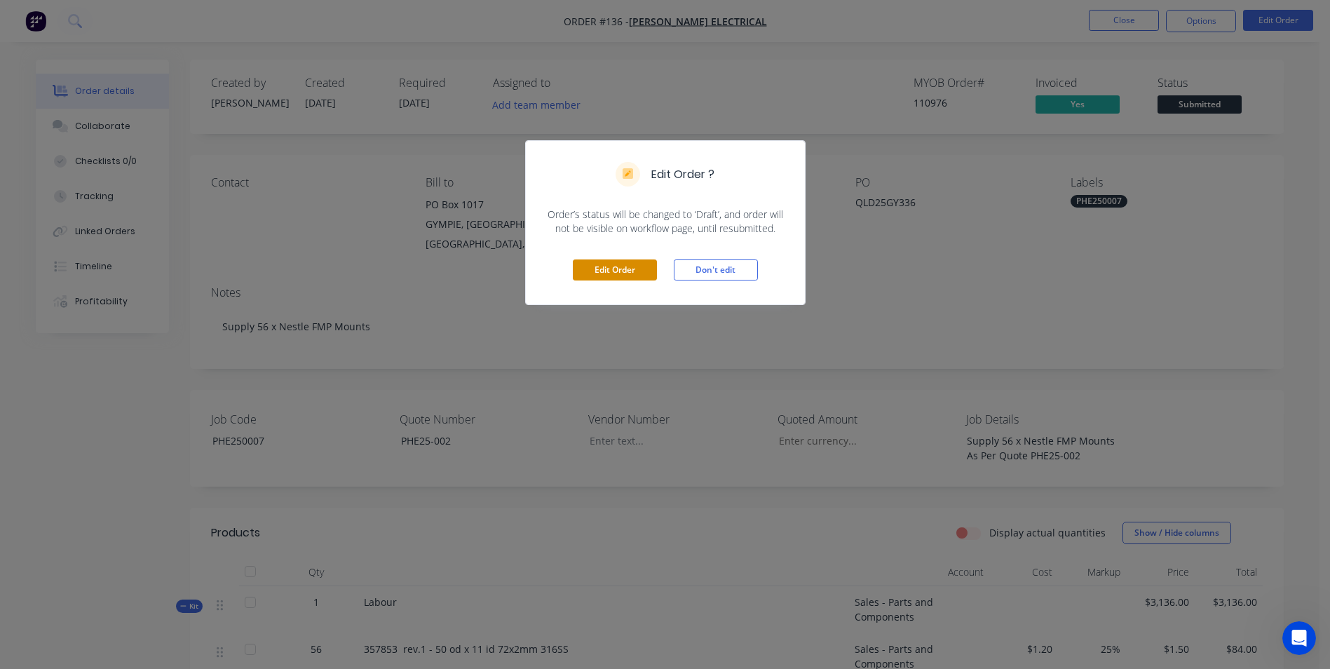
click at [643, 263] on button "Edit Order" at bounding box center [615, 269] width 84 height 21
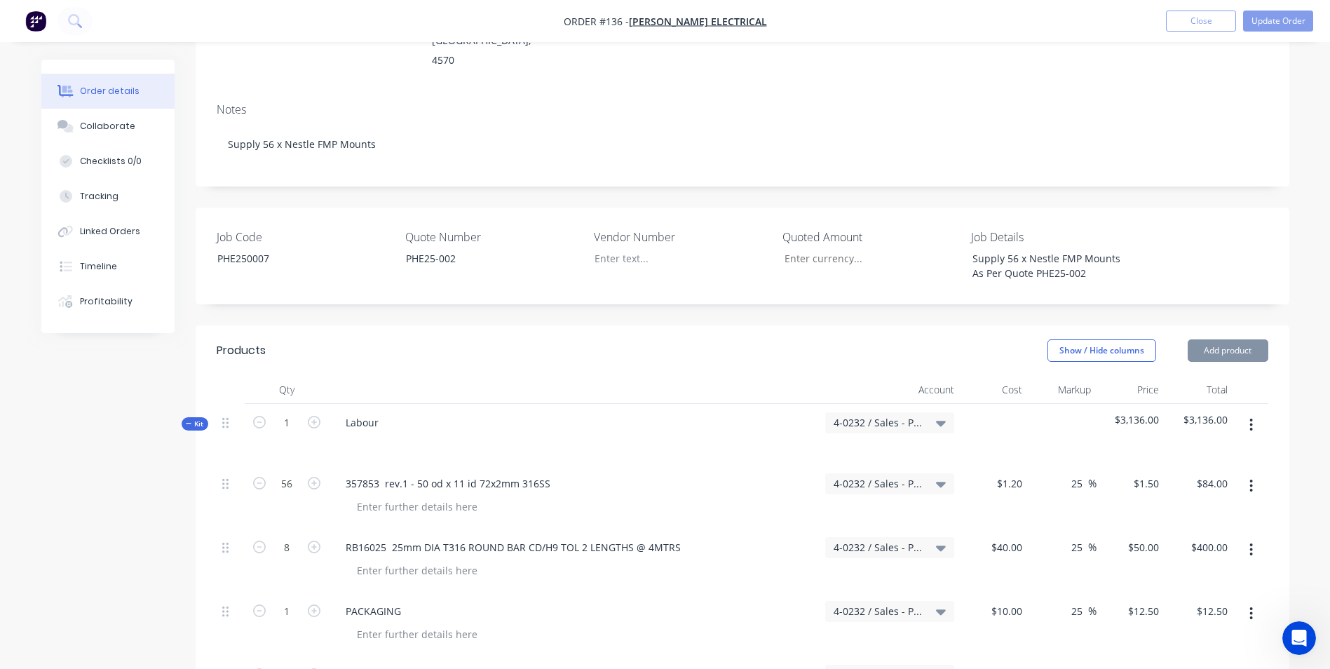
scroll to position [491, 0]
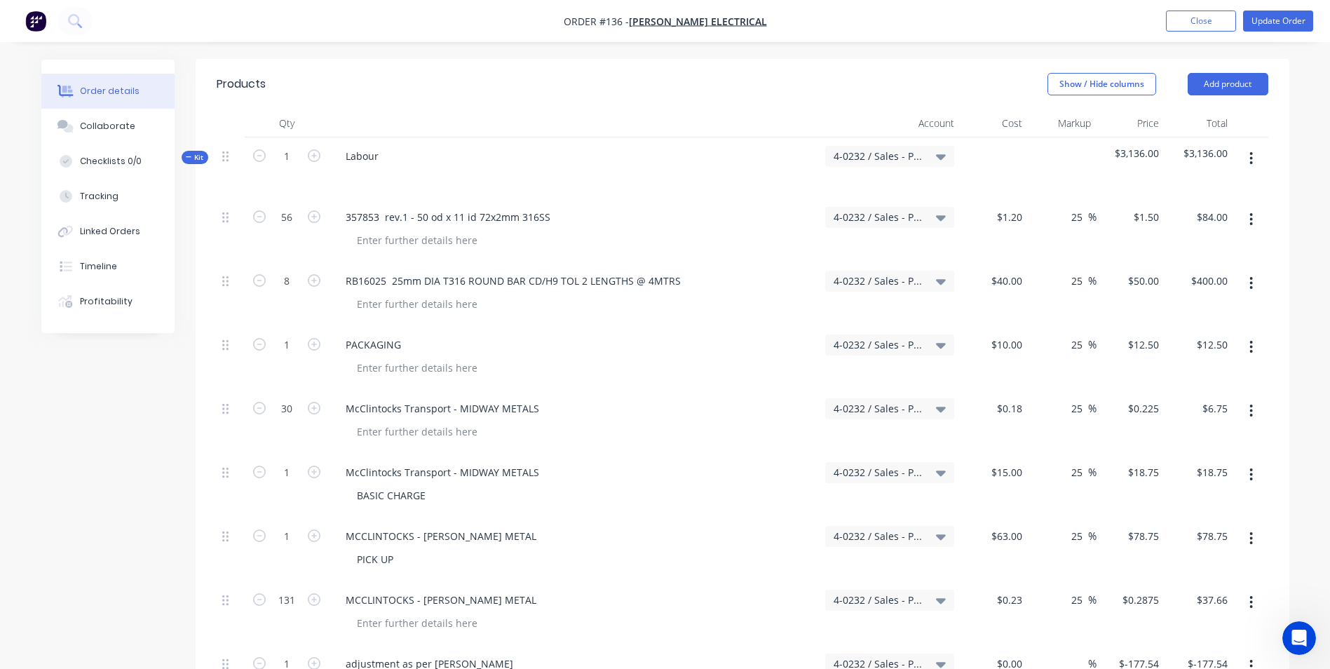
click at [187, 154] on icon at bounding box center [189, 157] width 6 height 7
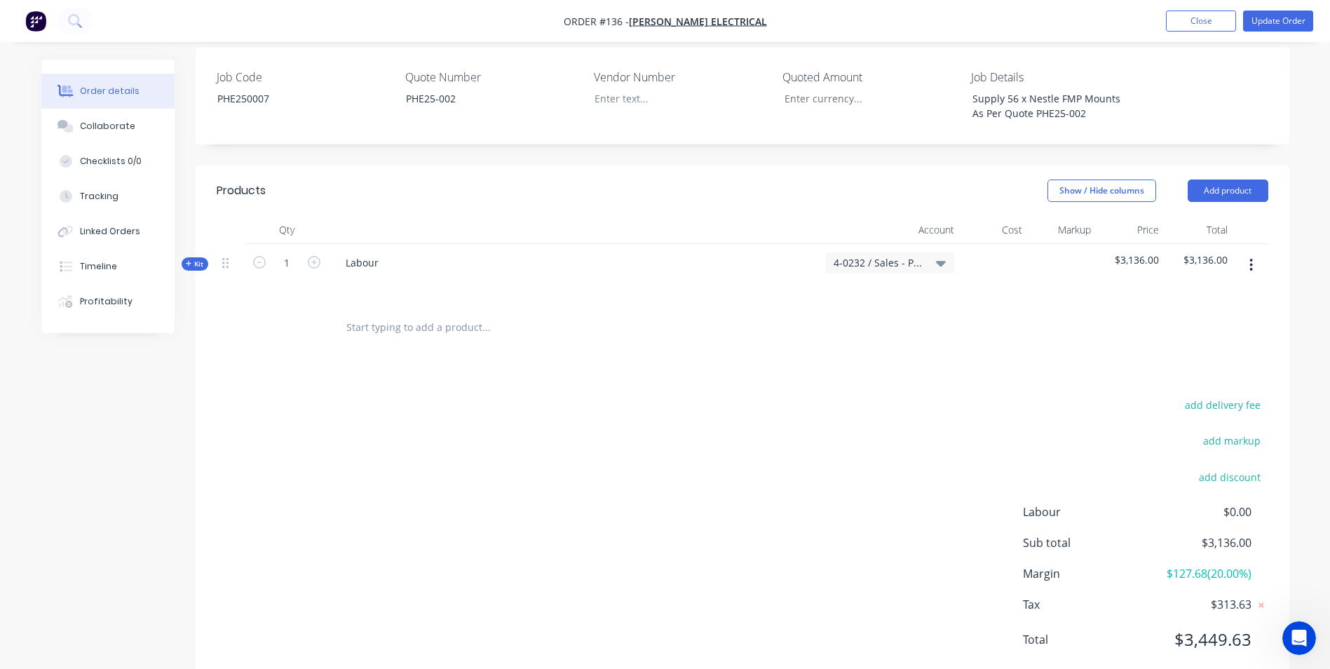
click at [190, 260] on icon at bounding box center [189, 263] width 6 height 7
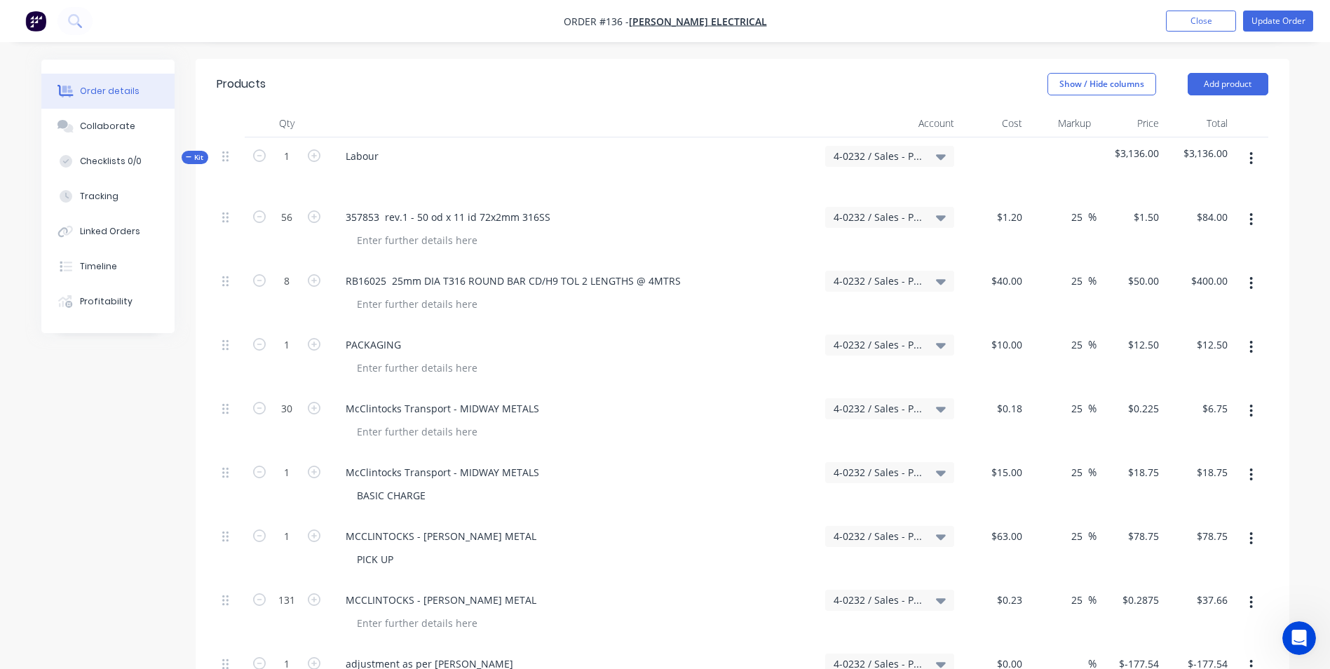
scroll to position [140, 0]
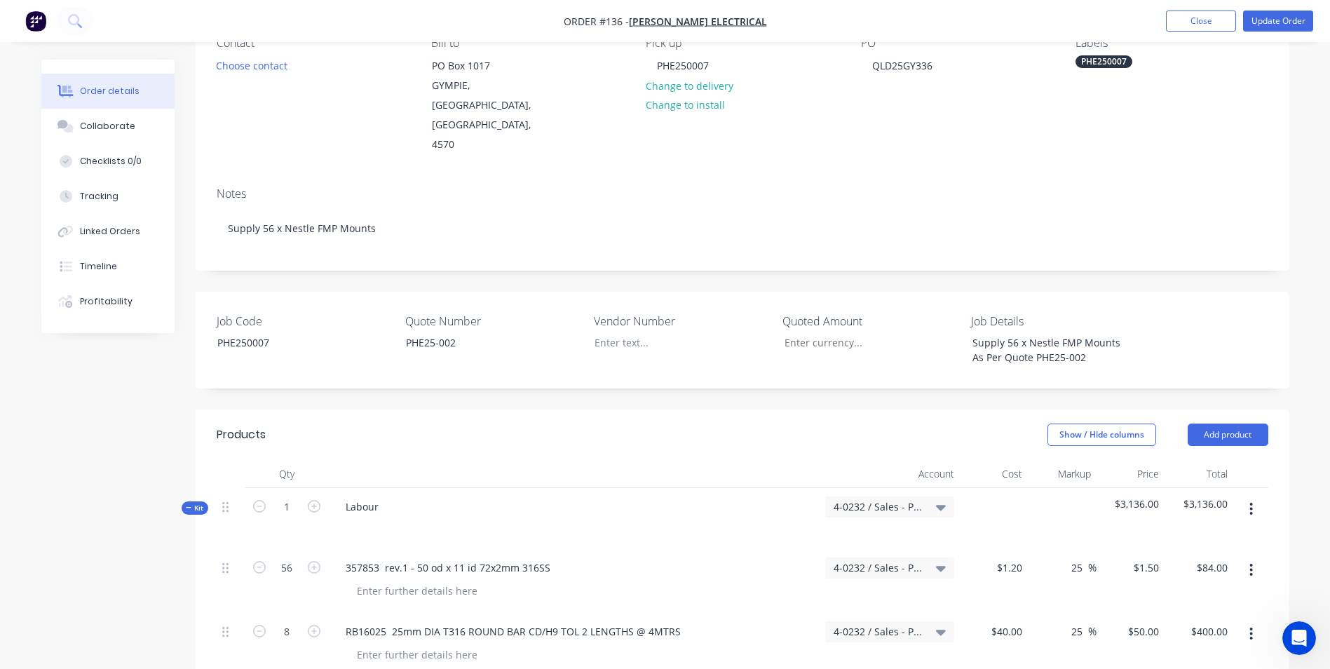
click at [1215, 409] on header "Products Show / Hide columns Add product" at bounding box center [742, 434] width 1093 height 50
click at [1221, 423] on button "Add product" at bounding box center [1227, 434] width 81 height 22
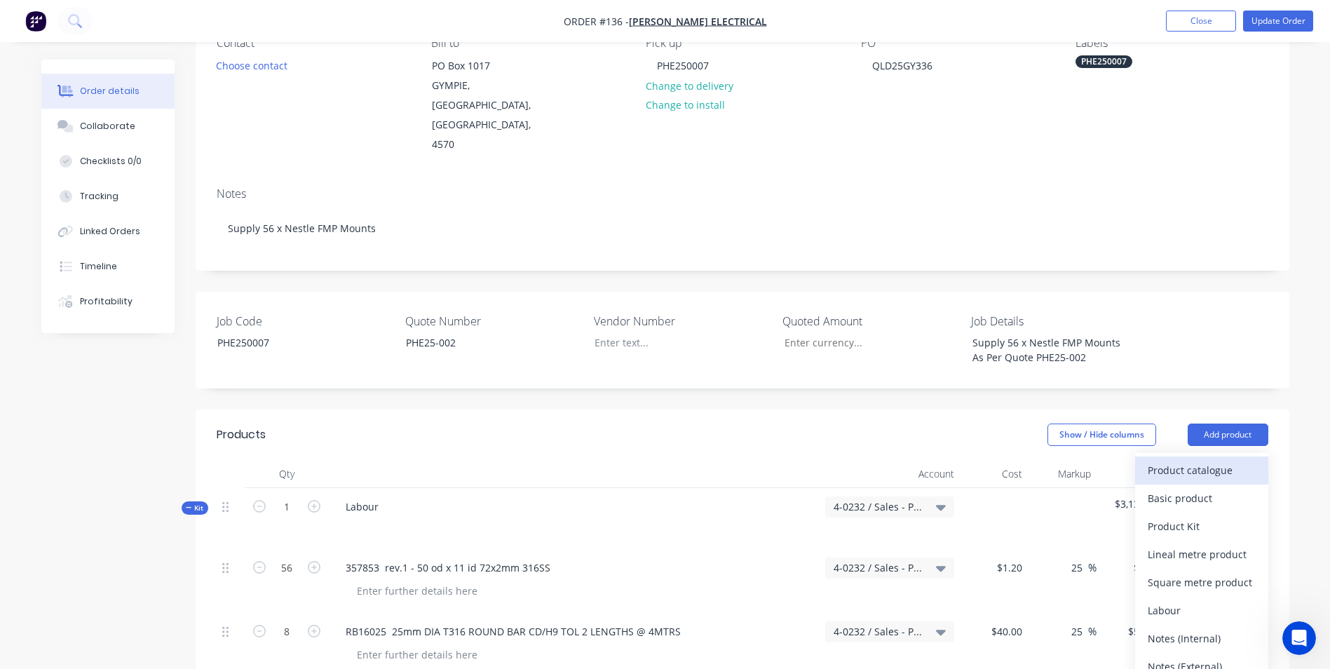
click at [1206, 460] on div "Product catalogue" at bounding box center [1201, 470] width 108 height 20
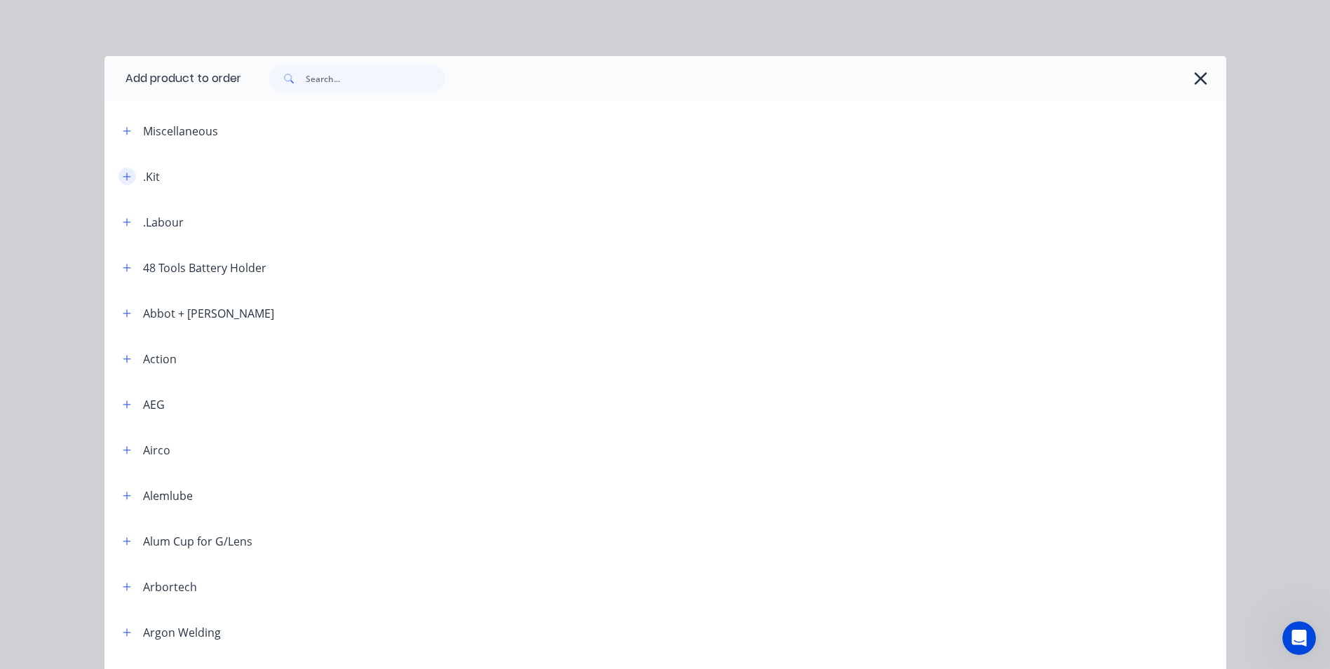
click at [123, 176] on icon "button" at bounding box center [127, 177] width 8 height 10
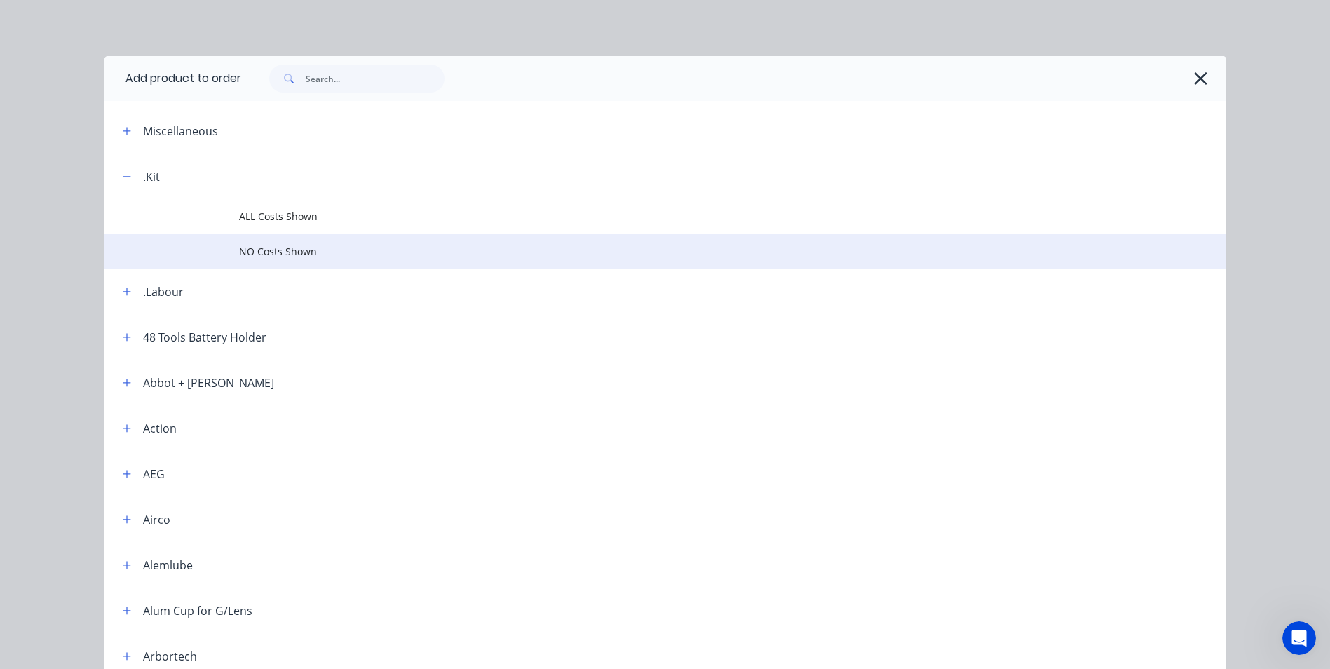
click at [313, 242] on td "NO Costs Shown" at bounding box center [732, 251] width 987 height 35
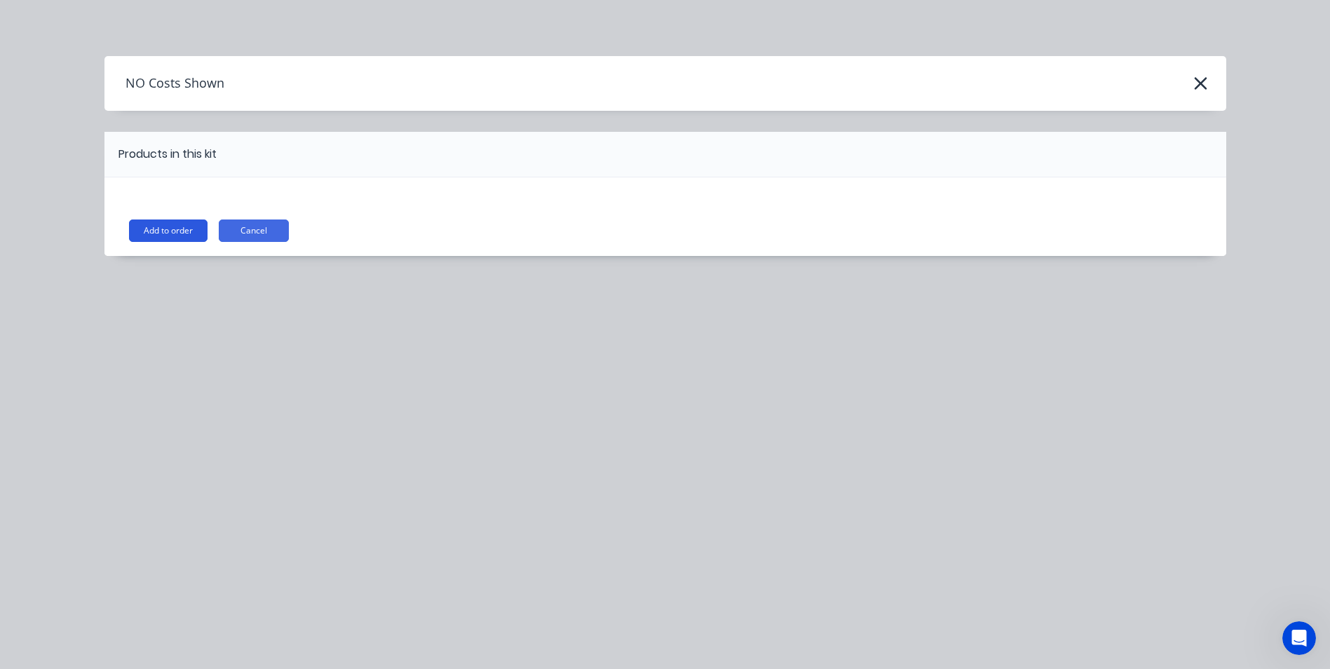
click at [153, 230] on button "Add to order" at bounding box center [168, 230] width 79 height 22
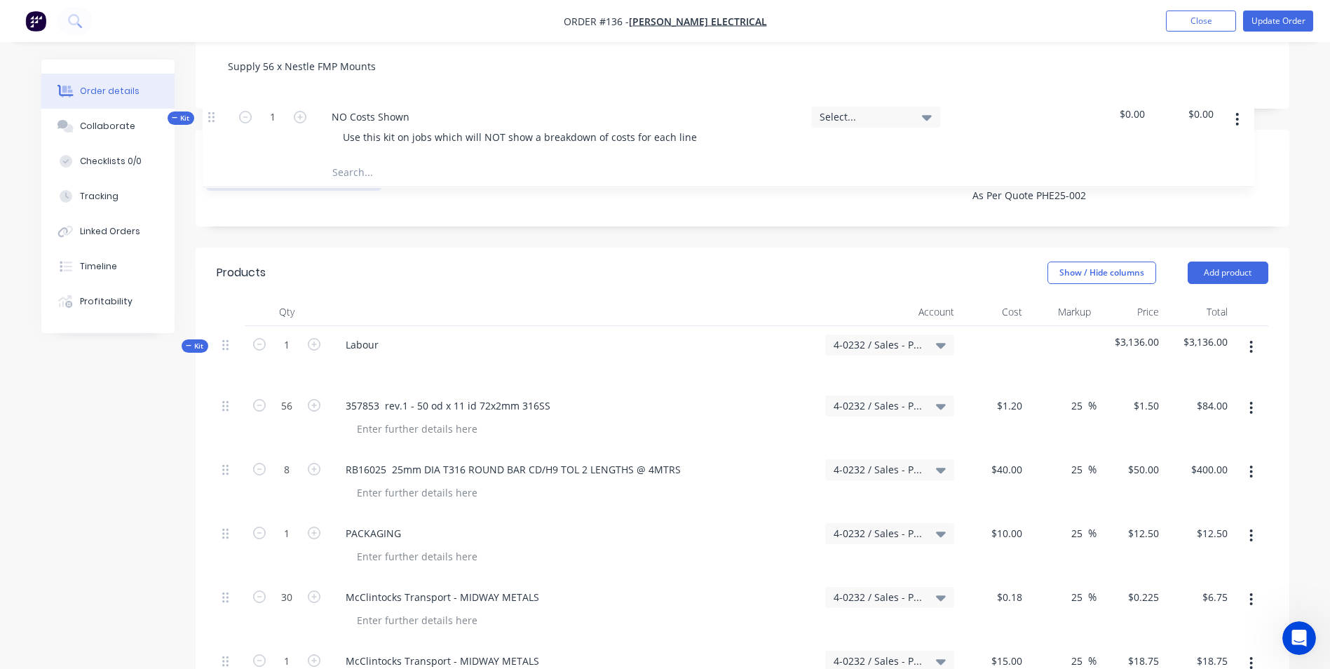
scroll to position [289, 0]
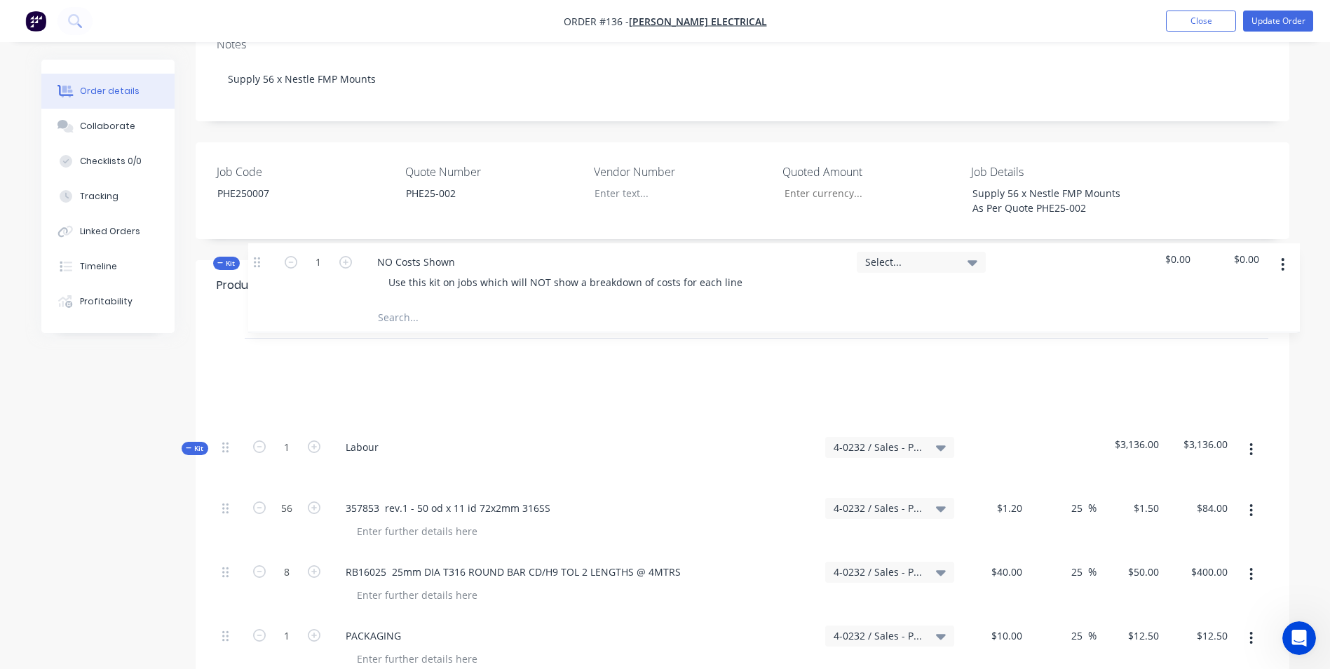
drag, startPoint x: 233, startPoint y: 460, endPoint x: 261, endPoint y: 253, distance: 208.7
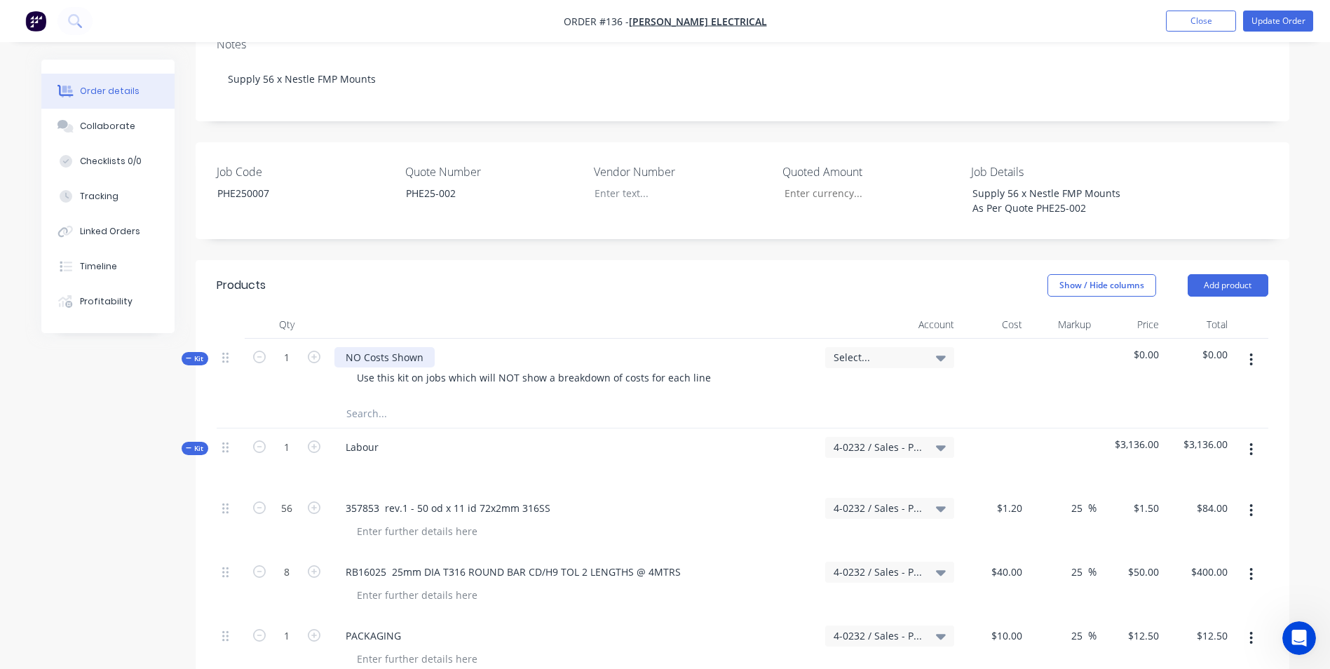
click at [431, 347] on div "NO Costs Shown" at bounding box center [384, 357] width 100 height 20
drag, startPoint x: 431, startPoint y: 316, endPoint x: 37, endPoint y: 275, distance: 396.0
drag, startPoint x: 706, startPoint y: 339, endPoint x: 310, endPoint y: 332, distance: 396.1
click at [310, 339] on div "Kit 1 Labour Use this kit on jobs which will NOT show a breakdown of costs for …" at bounding box center [742, 369] width 1051 height 61
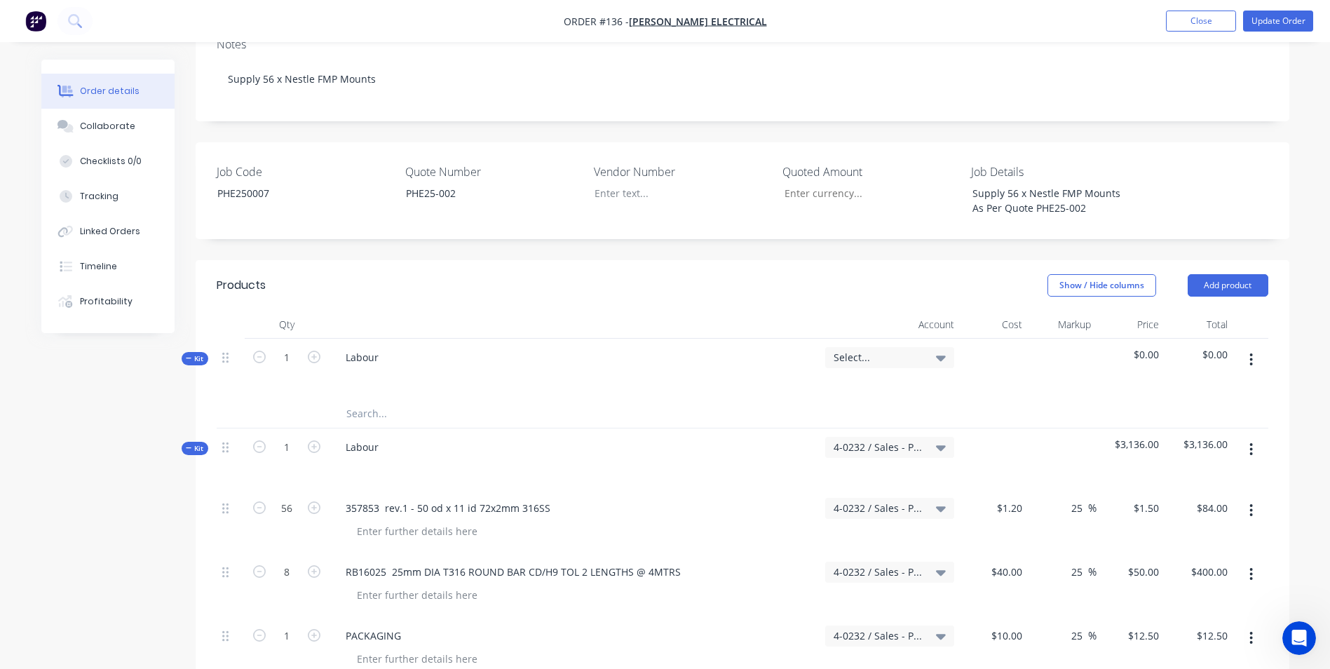
click at [342, 358] on div "Labour" at bounding box center [574, 369] width 491 height 61
click at [353, 400] on input "text" at bounding box center [486, 414] width 280 height 28
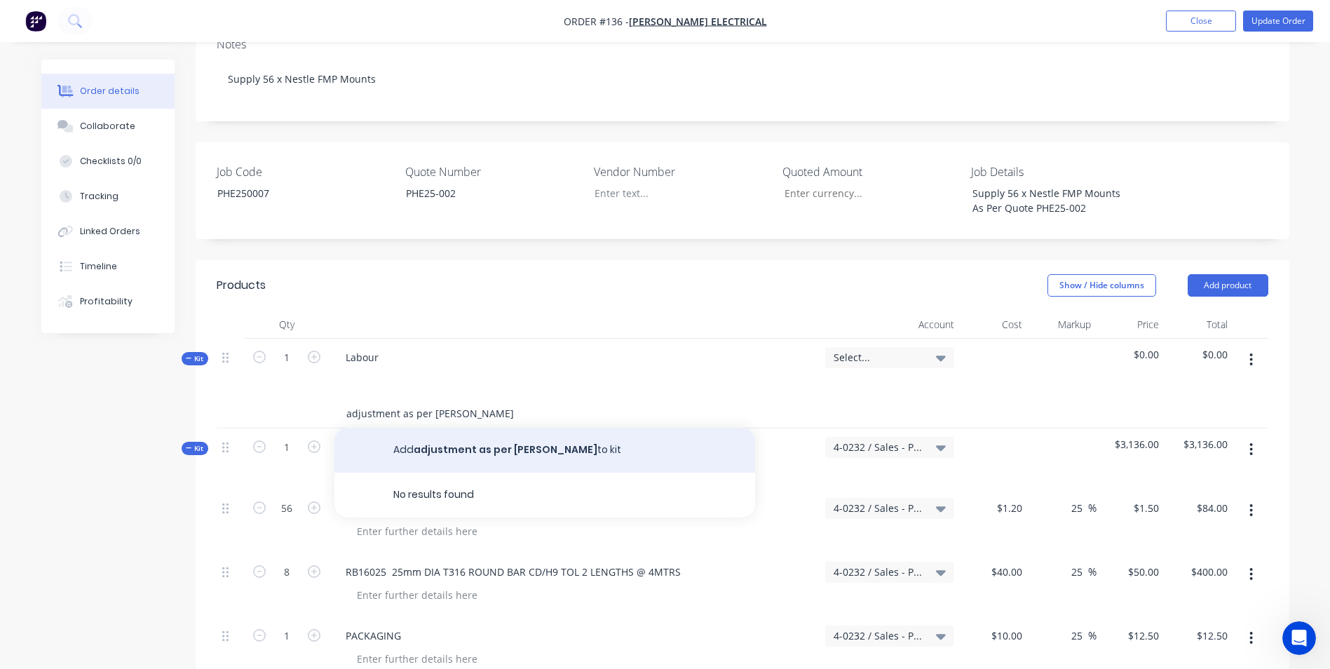
type input "adjustment as per [PERSON_NAME]"
click at [444, 428] on button "Add adjustment as per [PERSON_NAME] to kit" at bounding box center [544, 450] width 421 height 45
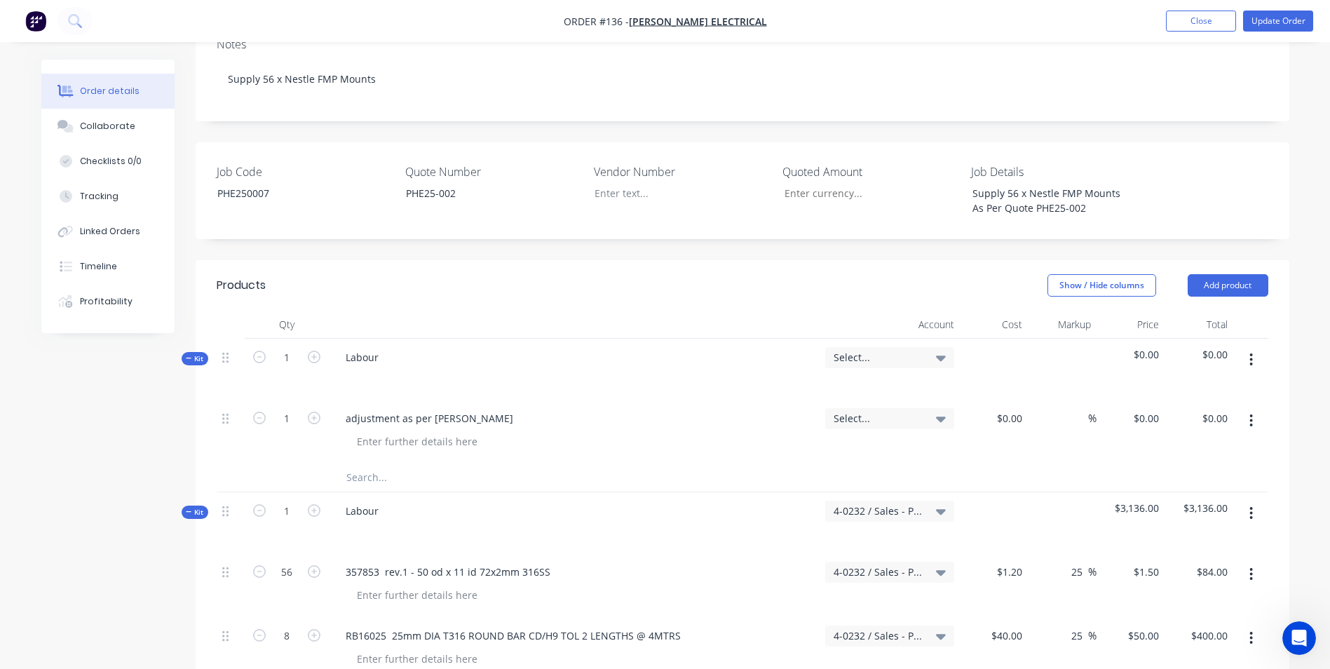
click at [456, 463] on input "text" at bounding box center [486, 477] width 280 height 28
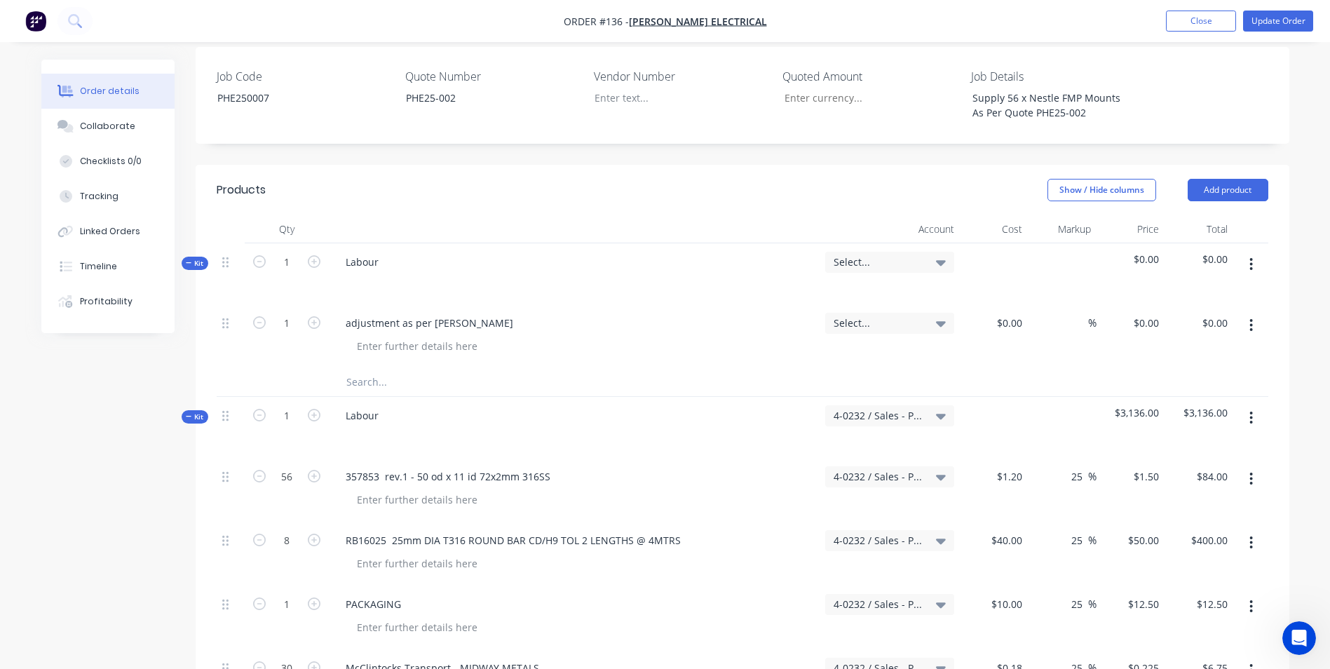
scroll to position [360, 0]
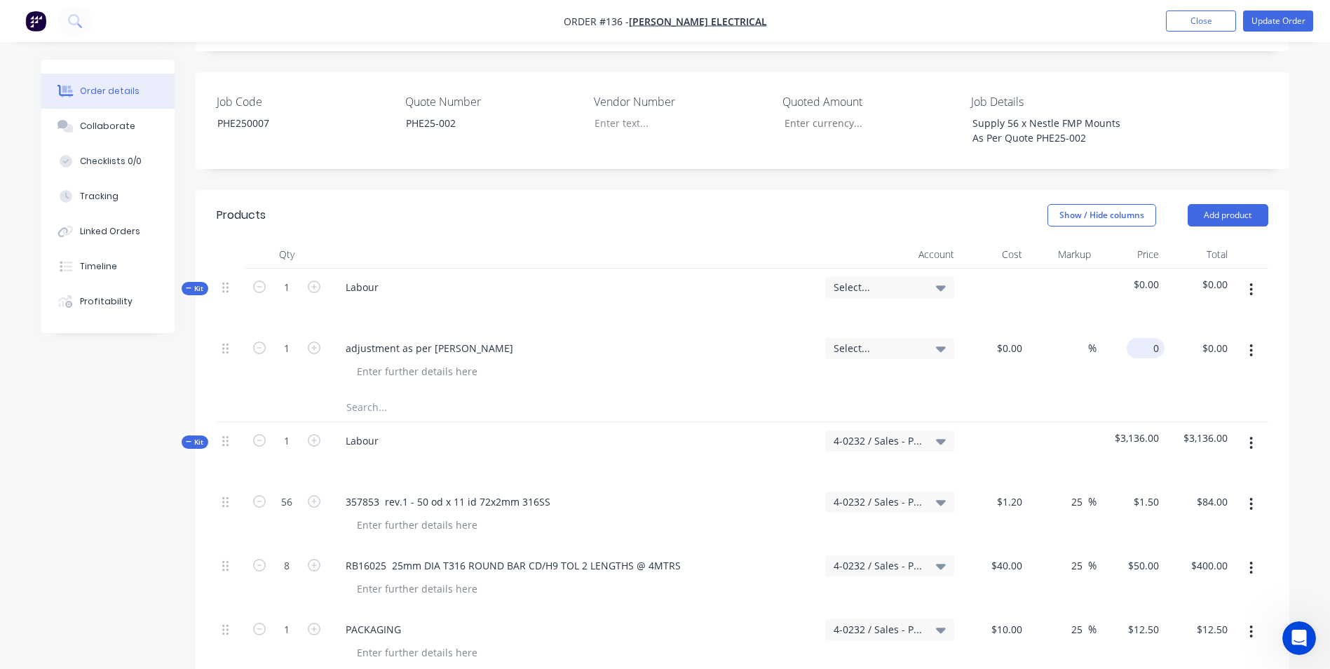
click at [1158, 338] on input "0" at bounding box center [1148, 348] width 32 height 20
type input "$3,136.00"
click at [1120, 393] on div at bounding box center [742, 407] width 1051 height 29
click at [425, 393] on input "text" at bounding box center [486, 407] width 280 height 28
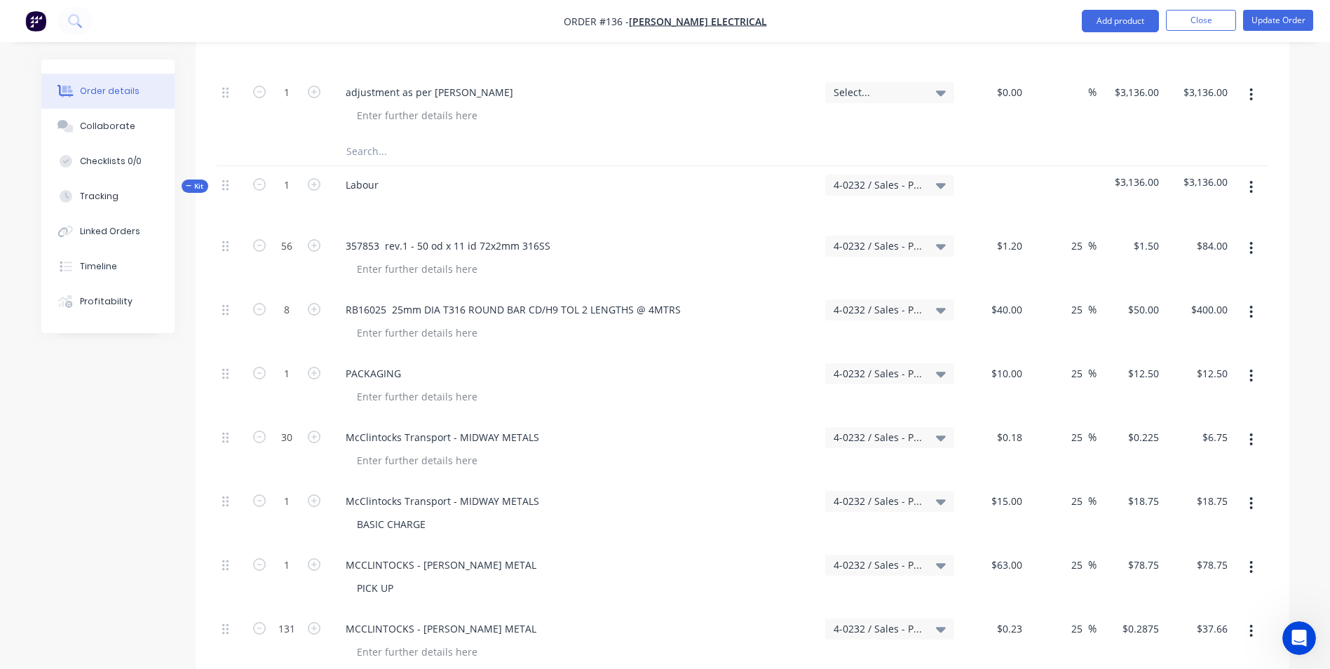
scroll to position [640, 0]
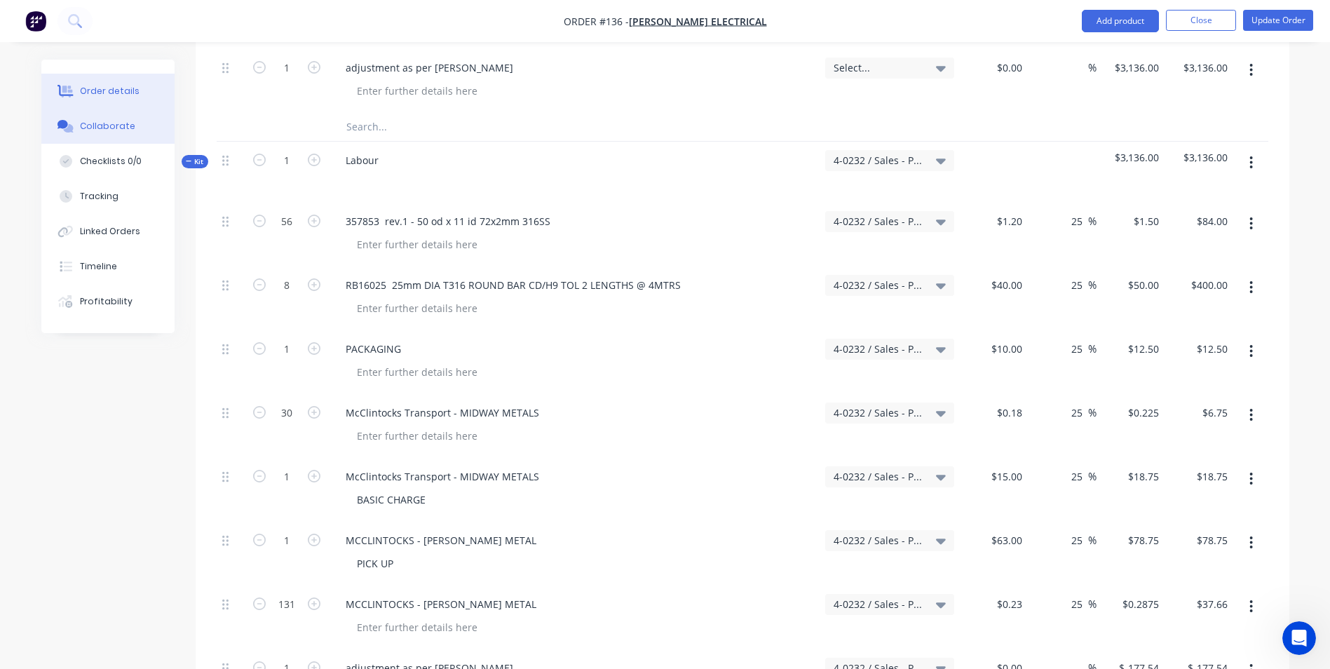
click at [92, 123] on div "Collaborate" at bounding box center [107, 126] width 55 height 13
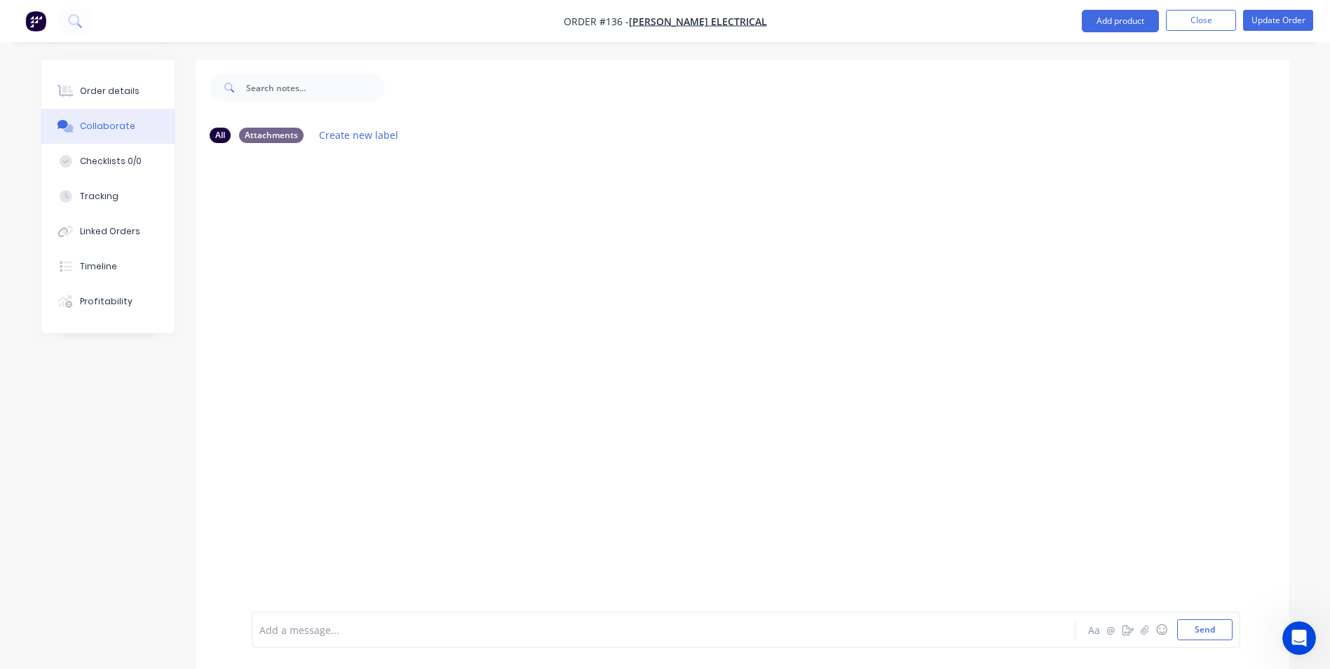
click at [358, 627] on div at bounding box center [624, 629] width 729 height 15
click at [305, 627] on div at bounding box center [624, 629] width 729 height 15
click at [74, 92] on div at bounding box center [65, 91] width 21 height 13
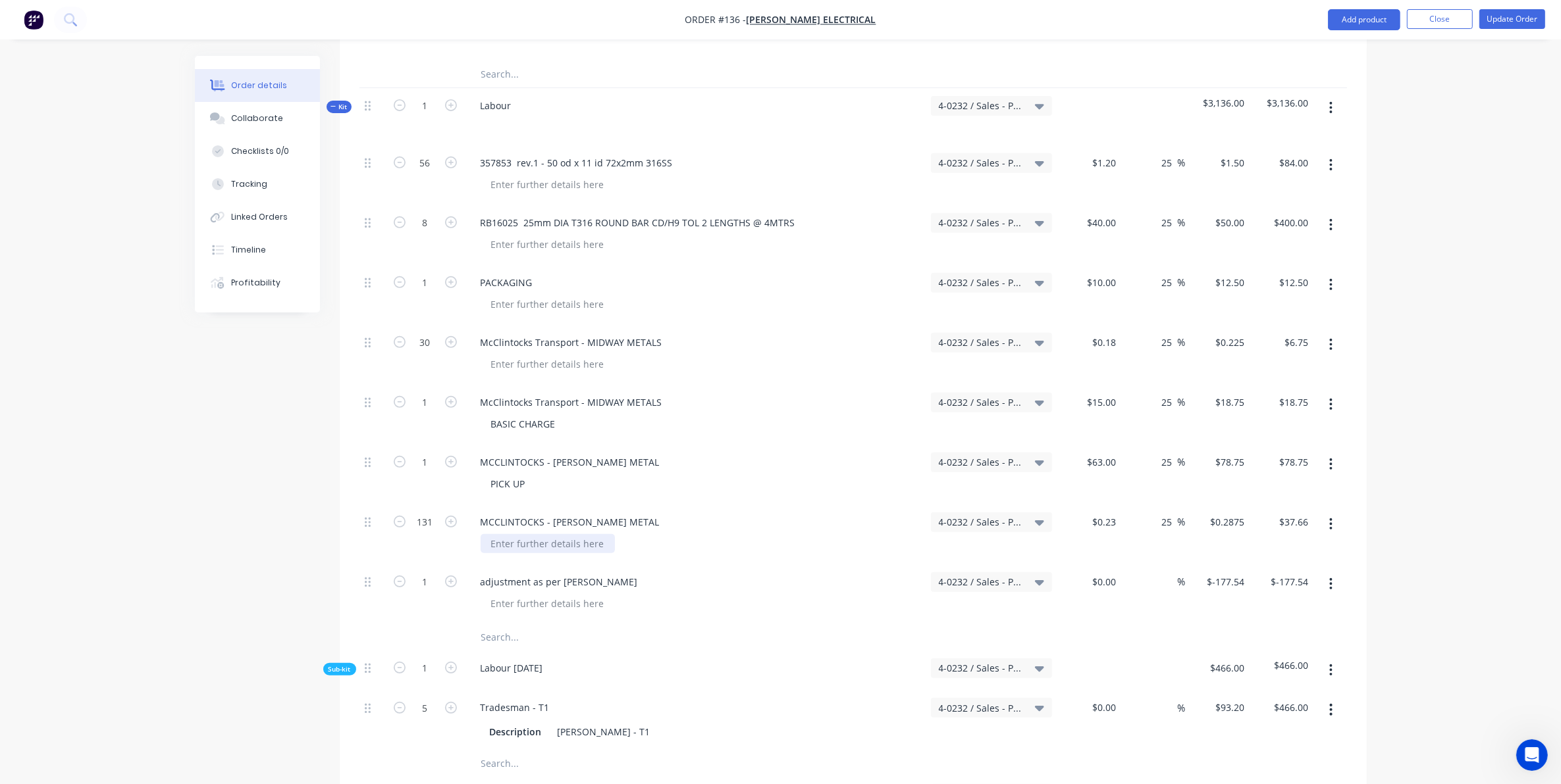
scroll to position [466, 0]
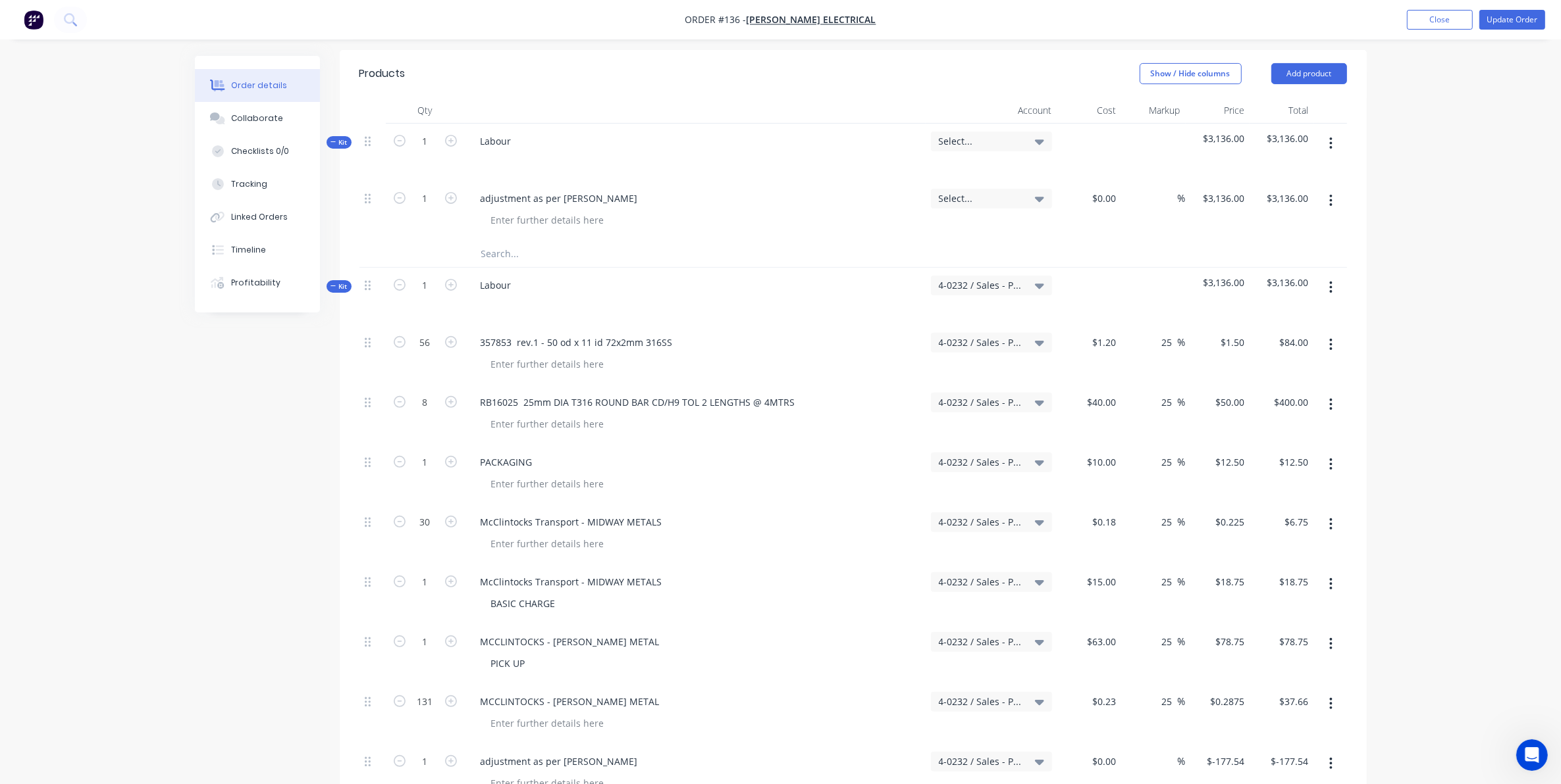
click at [332, 281] on div "Kit" at bounding box center [339, 286] width 25 height 12
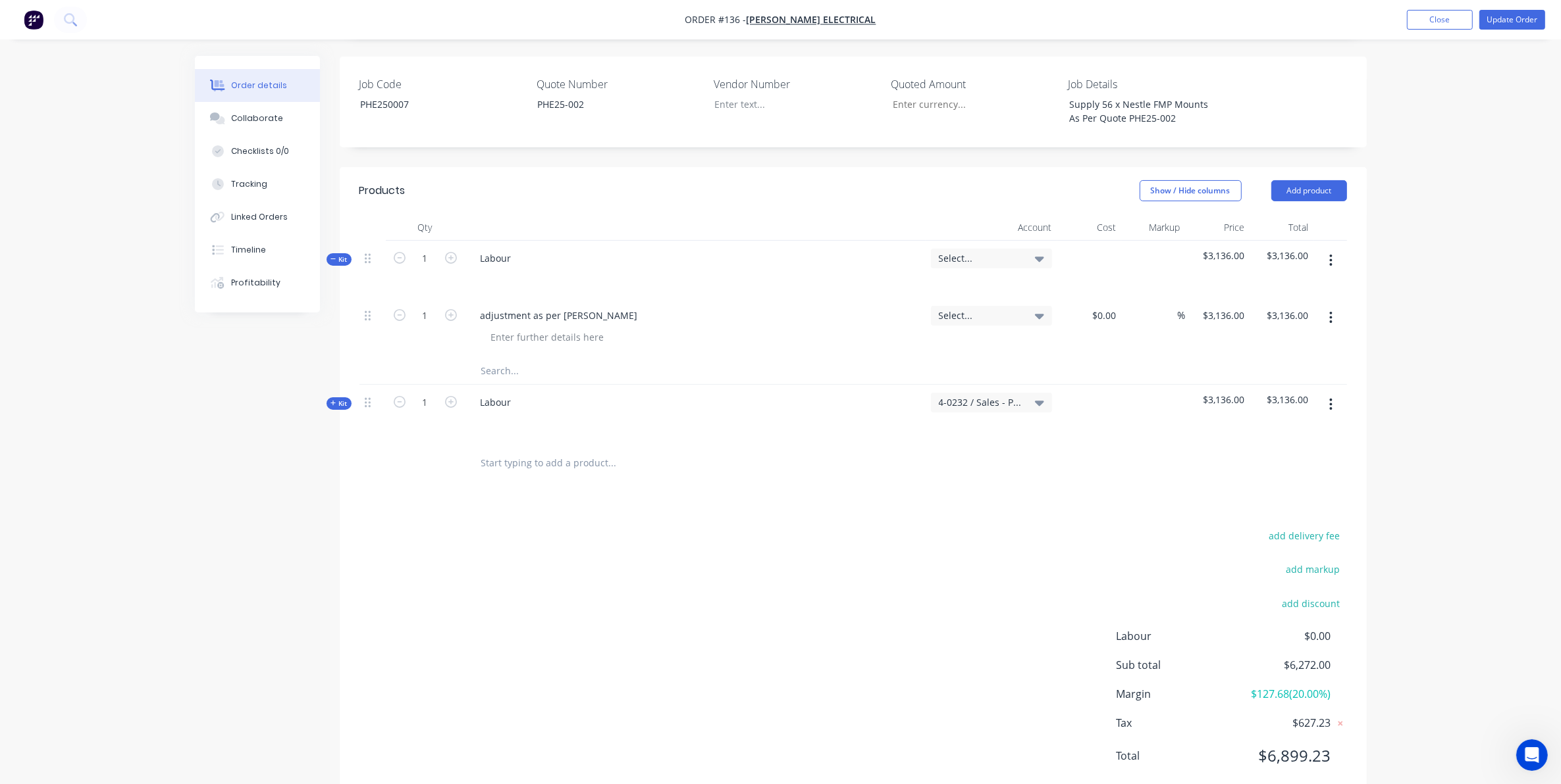
click at [1258, 397] on icon "button" at bounding box center [1331, 404] width 4 height 14
click at [1243, 535] on div "Delete" at bounding box center [1285, 545] width 101 height 19
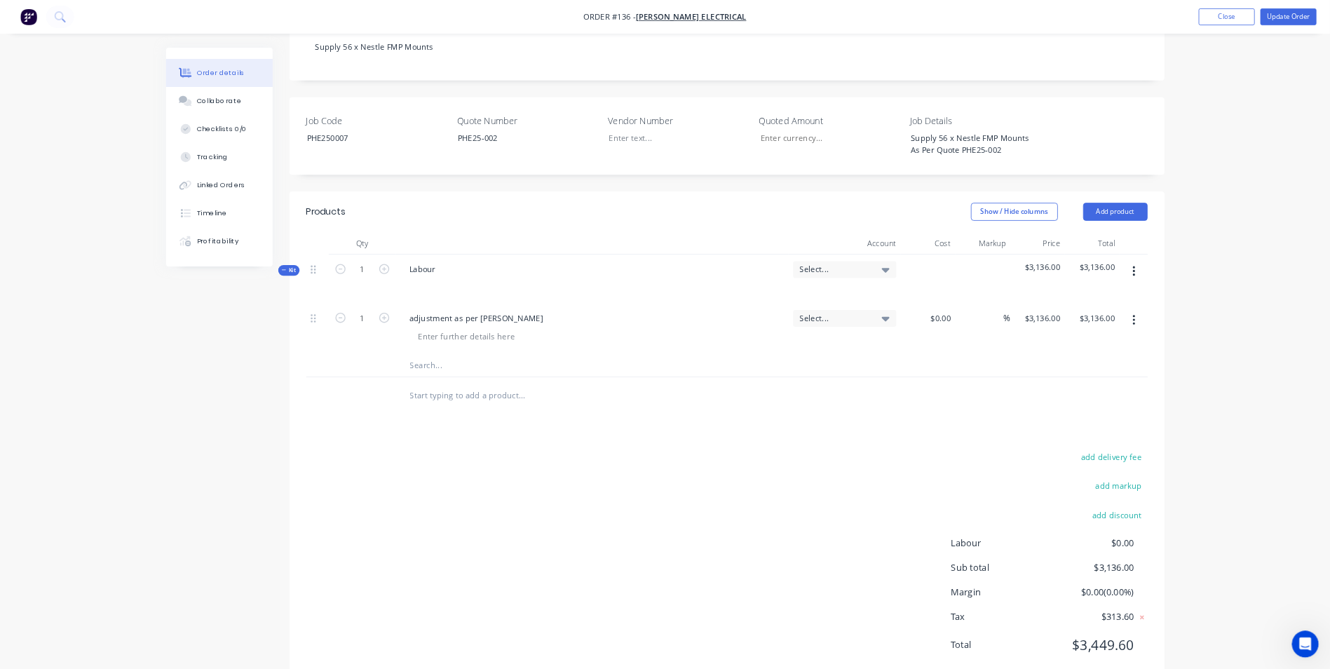
scroll to position [311, 0]
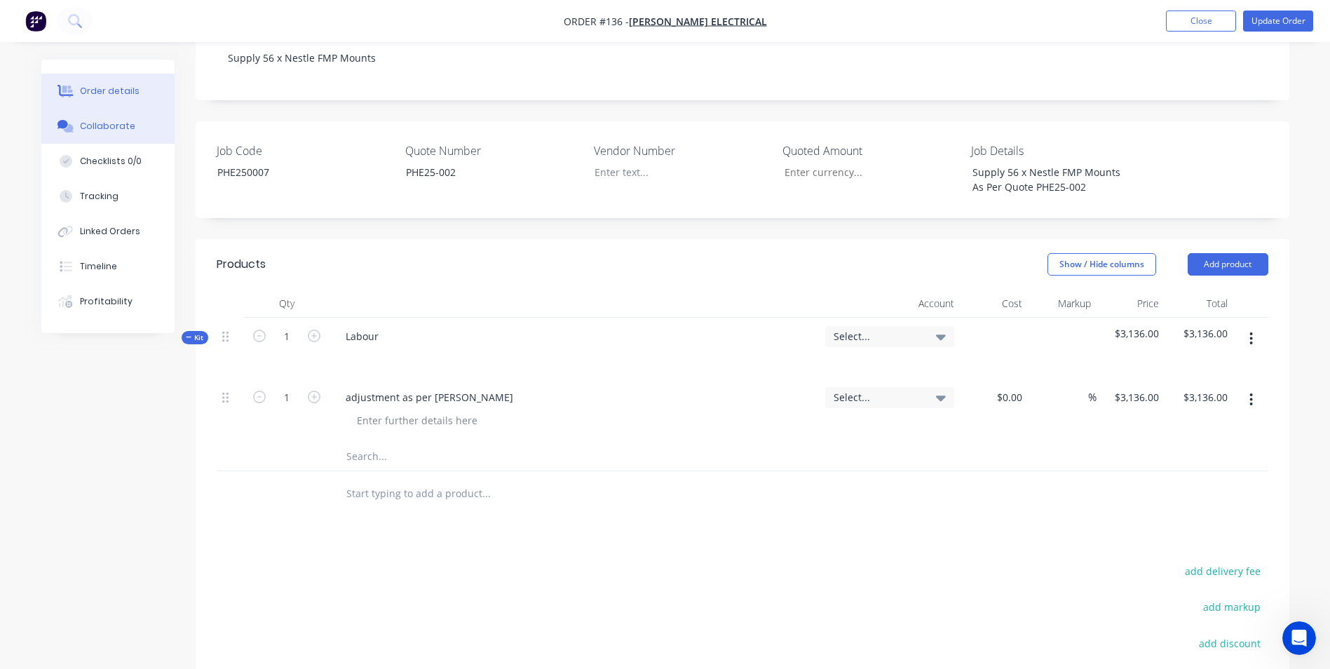
click at [83, 130] on div "Collaborate" at bounding box center [107, 126] width 55 height 13
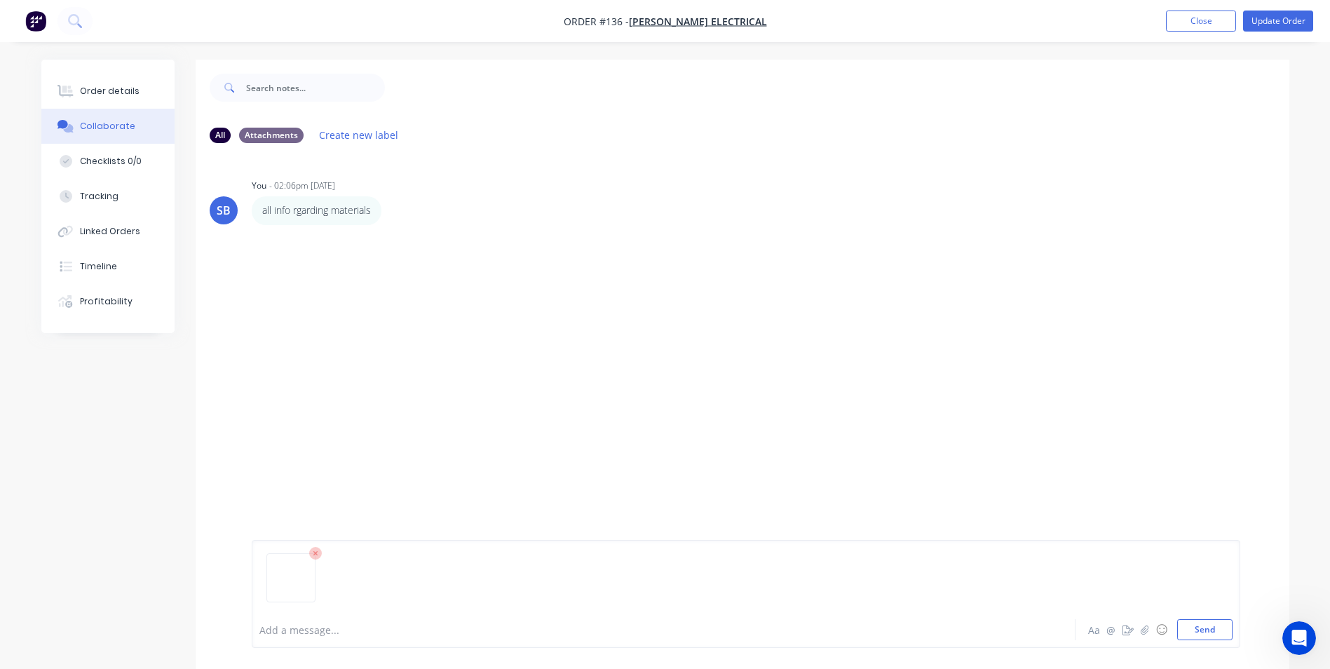
click at [41, 109] on button "Collaborate" at bounding box center [107, 126] width 133 height 35
click at [1180, 622] on button "Send" at bounding box center [1204, 629] width 55 height 21
click at [348, 634] on div at bounding box center [624, 629] width 729 height 15
click at [1214, 635] on button "Send" at bounding box center [1204, 629] width 55 height 21
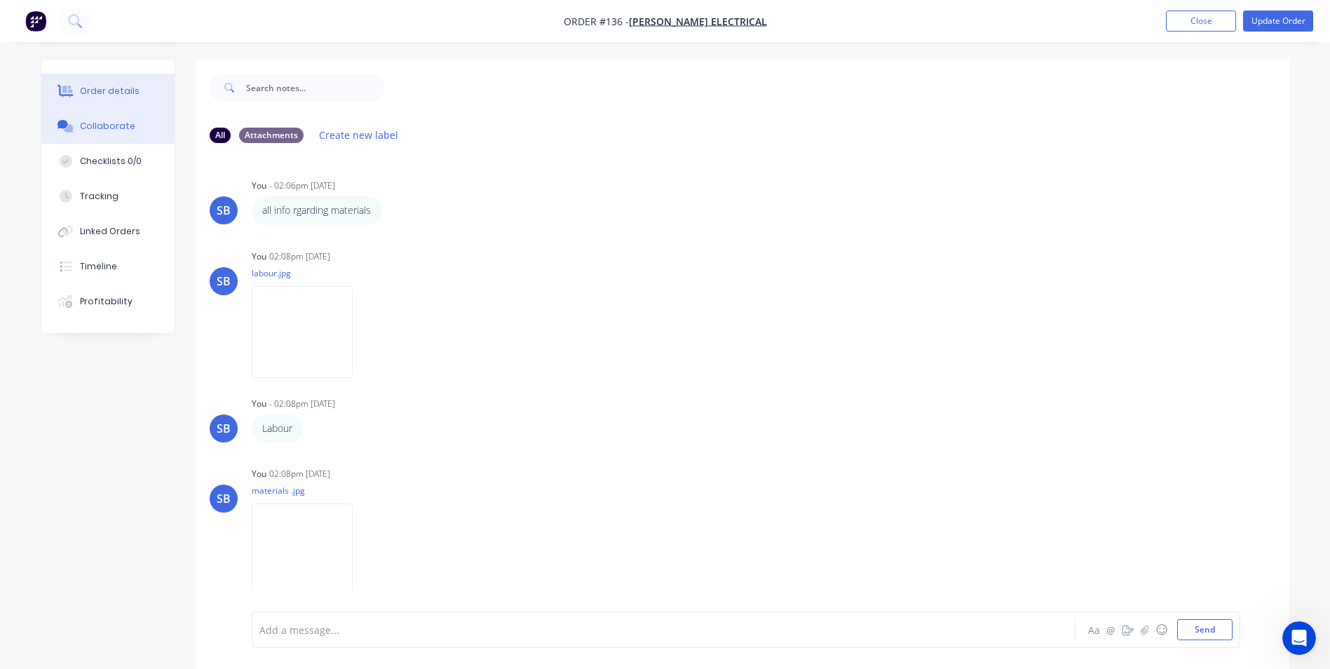
click at [81, 88] on div "Order details" at bounding box center [110, 91] width 60 height 13
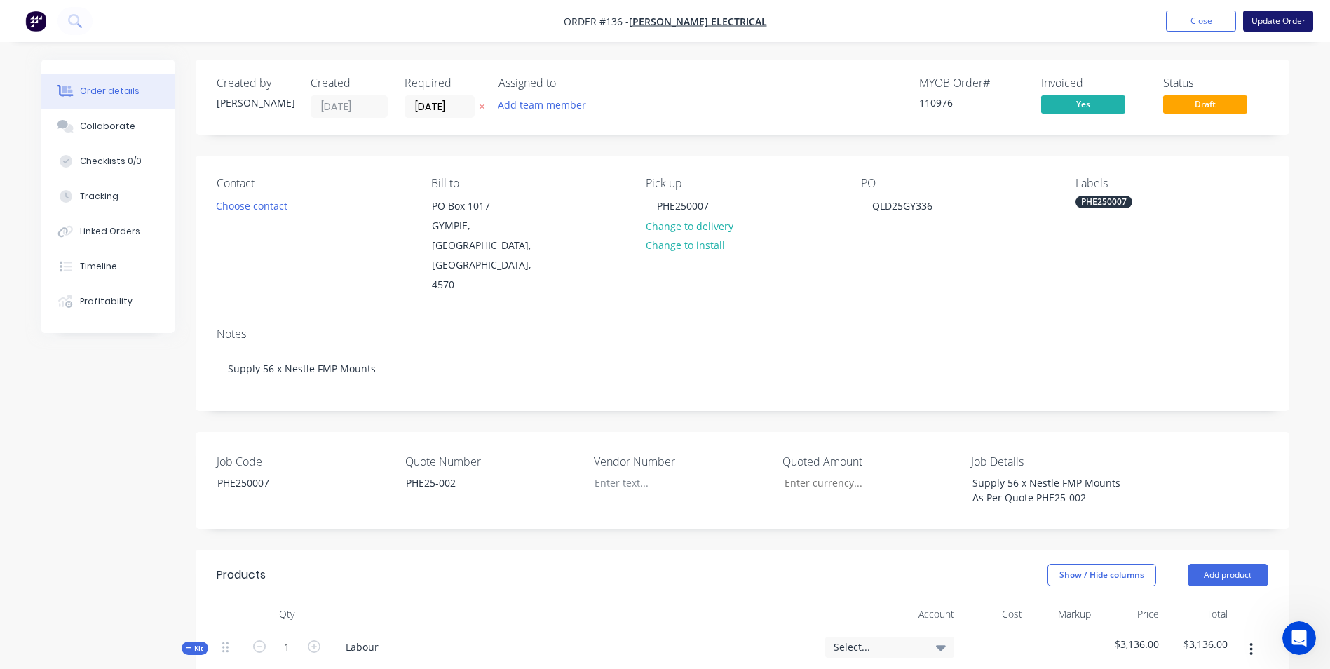
click at [1295, 20] on button "Update Order" at bounding box center [1278, 21] width 70 height 21
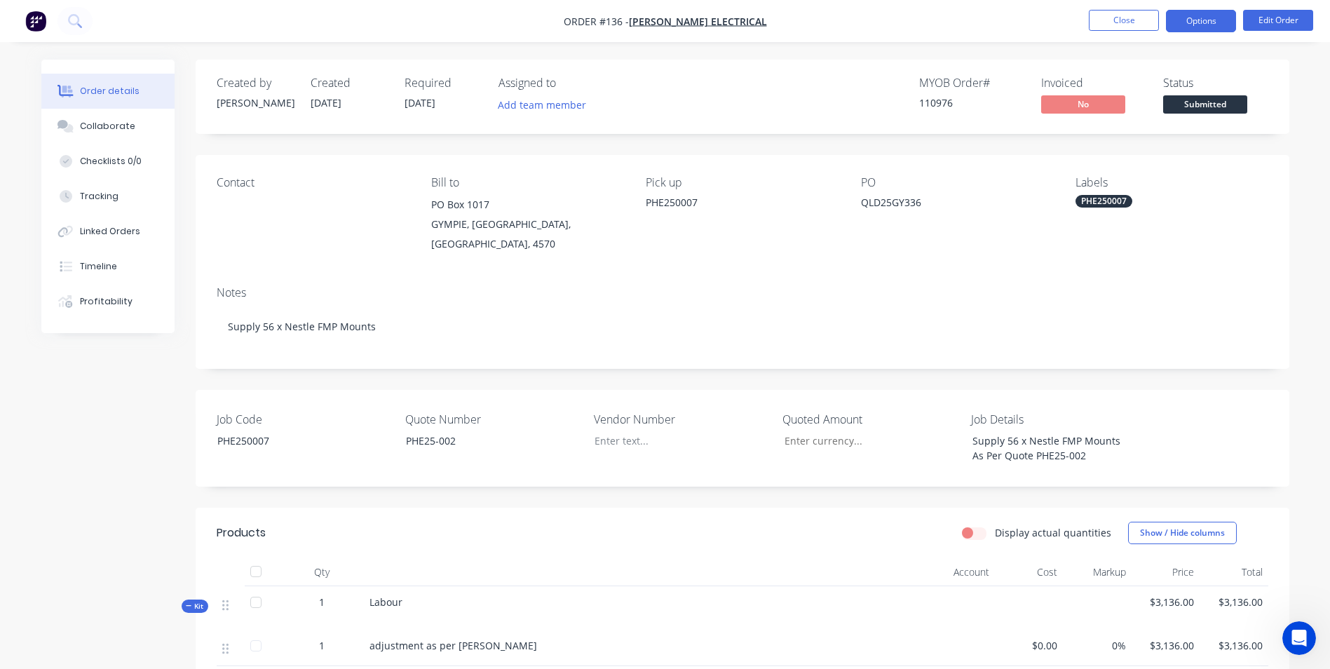
click at [1194, 25] on button "Options" at bounding box center [1201, 21] width 70 height 22
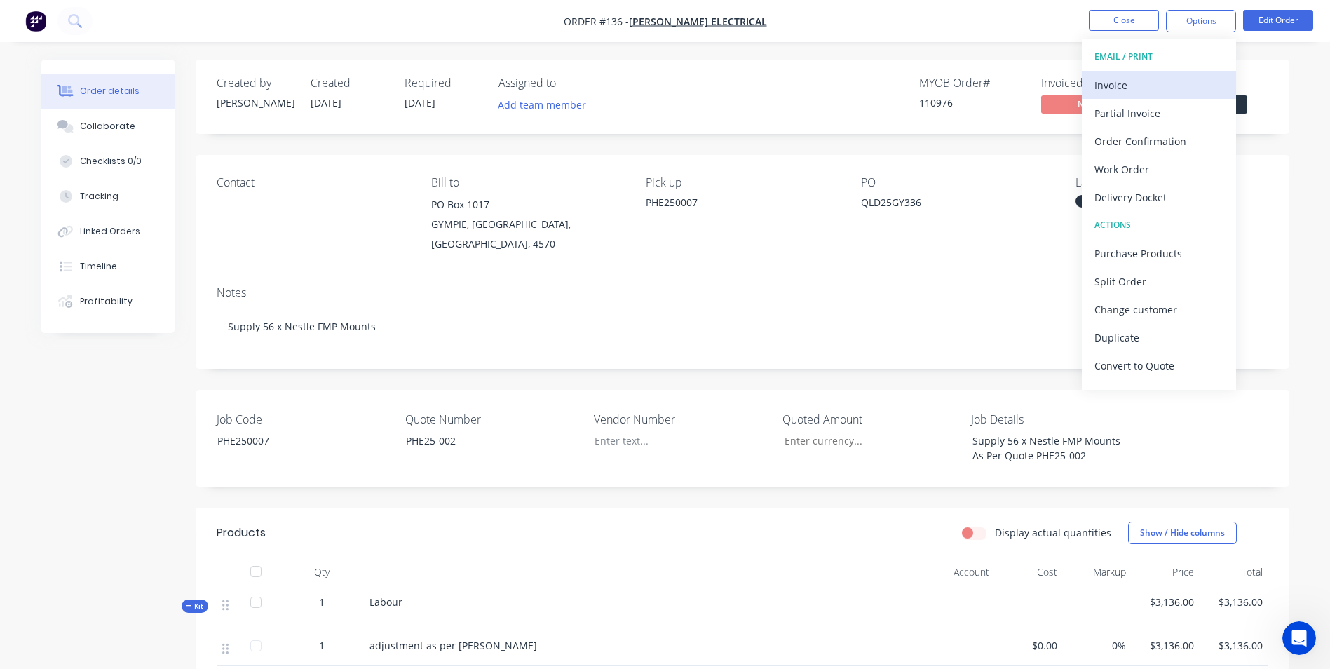
click at [1123, 76] on div "Invoice" at bounding box center [1158, 85] width 129 height 20
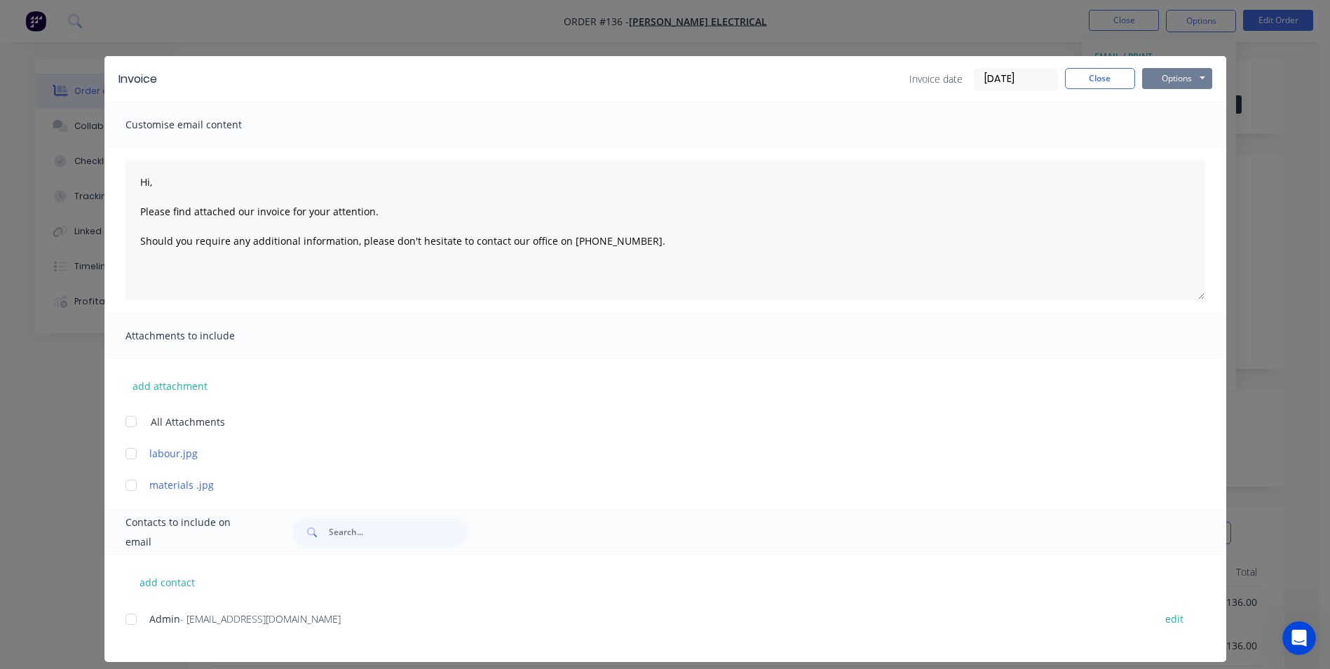
click at [1159, 71] on button "Options" at bounding box center [1177, 78] width 70 height 21
click at [1172, 123] on button "Print" at bounding box center [1187, 126] width 90 height 23
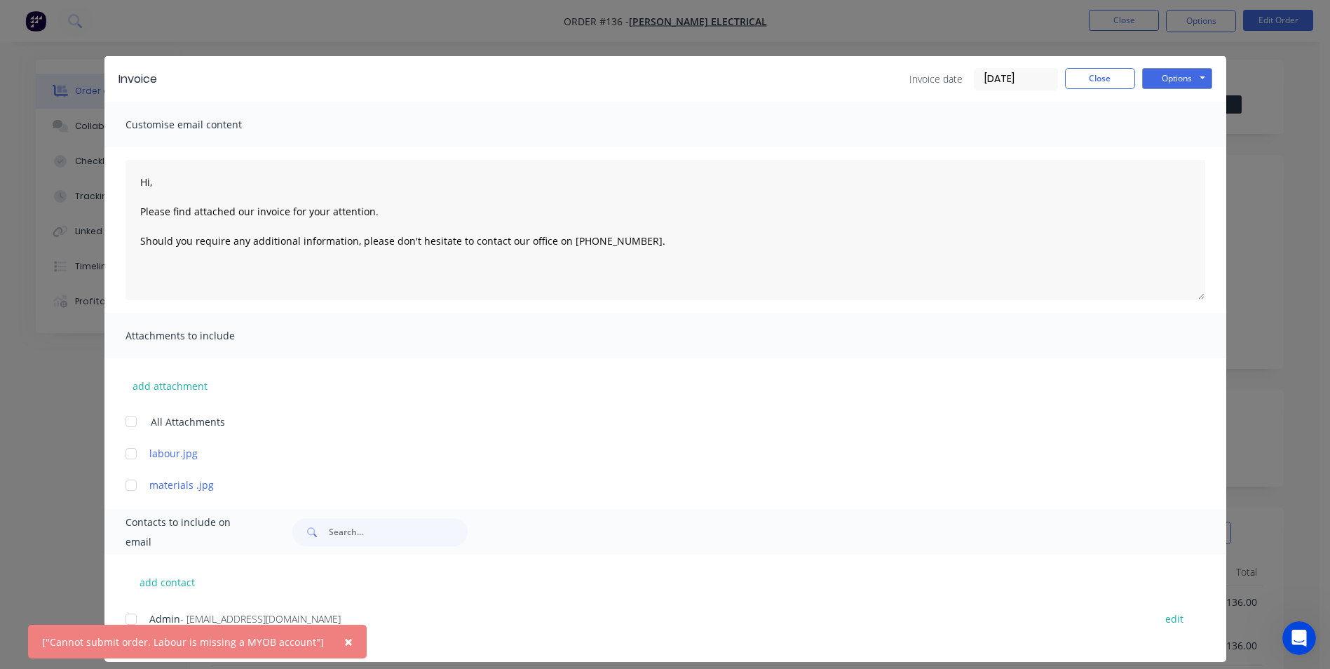
click at [348, 641] on button "×" at bounding box center [348, 642] width 36 height 34
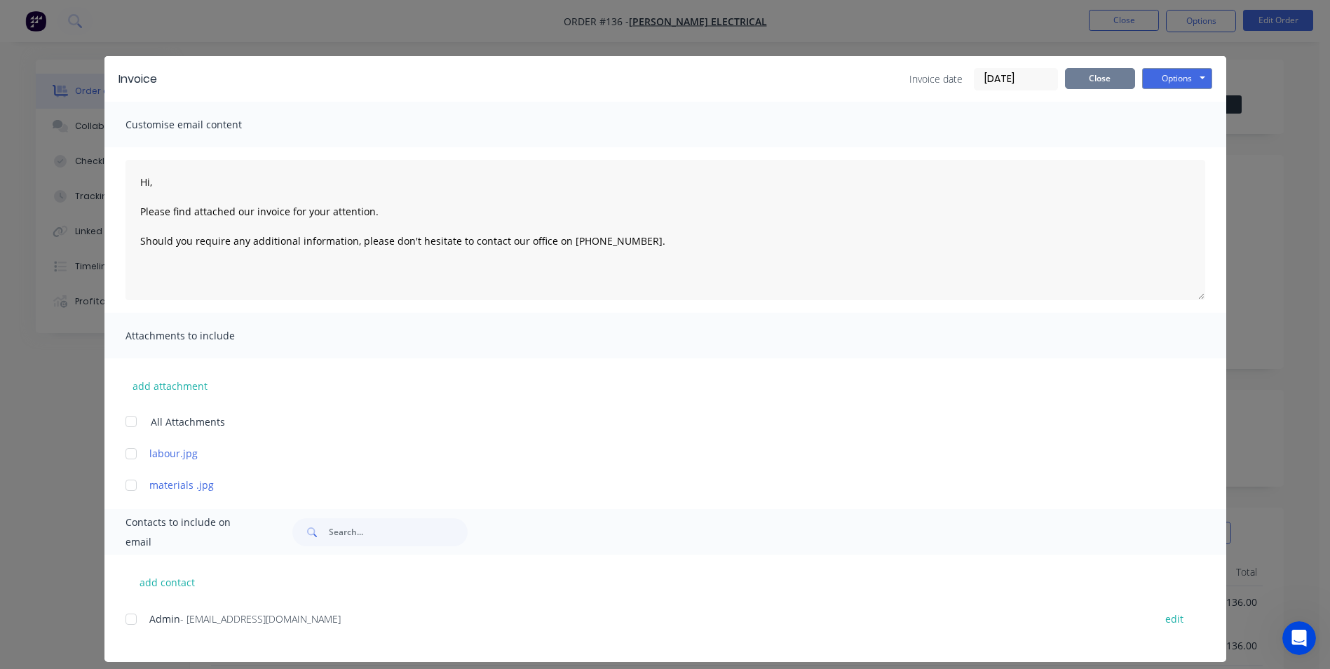
click at [1100, 82] on button "Close" at bounding box center [1100, 78] width 70 height 21
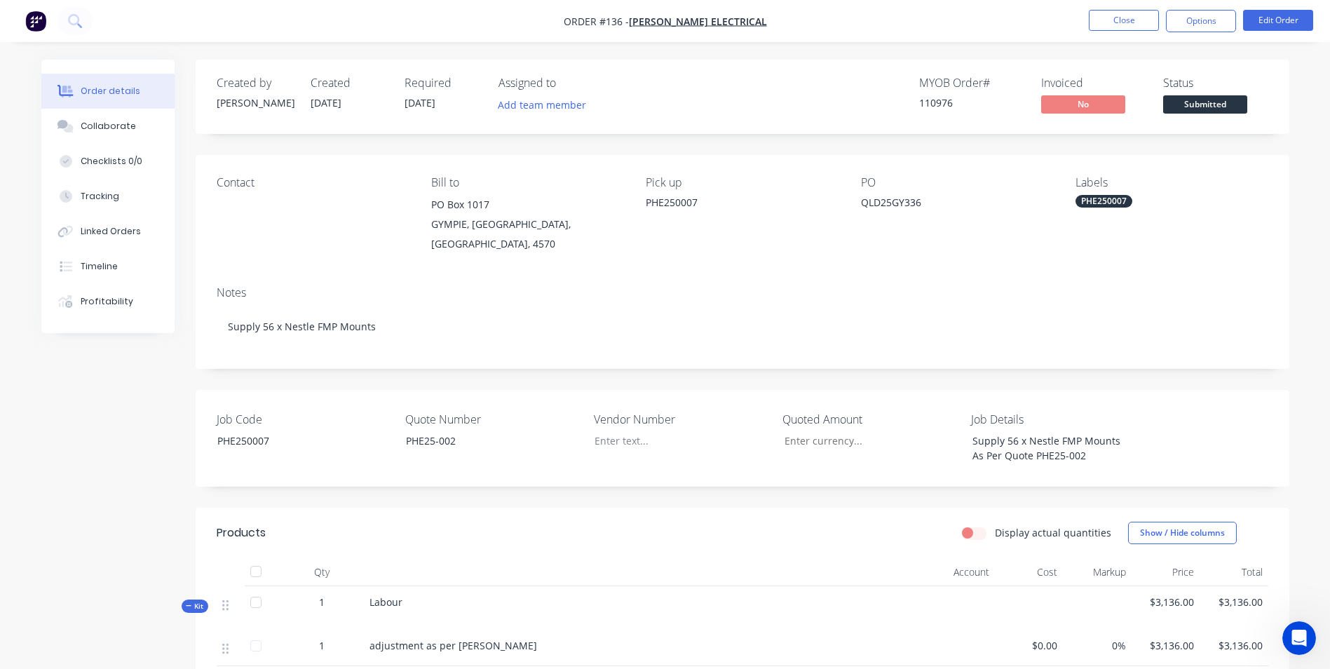
scroll to position [233, 0]
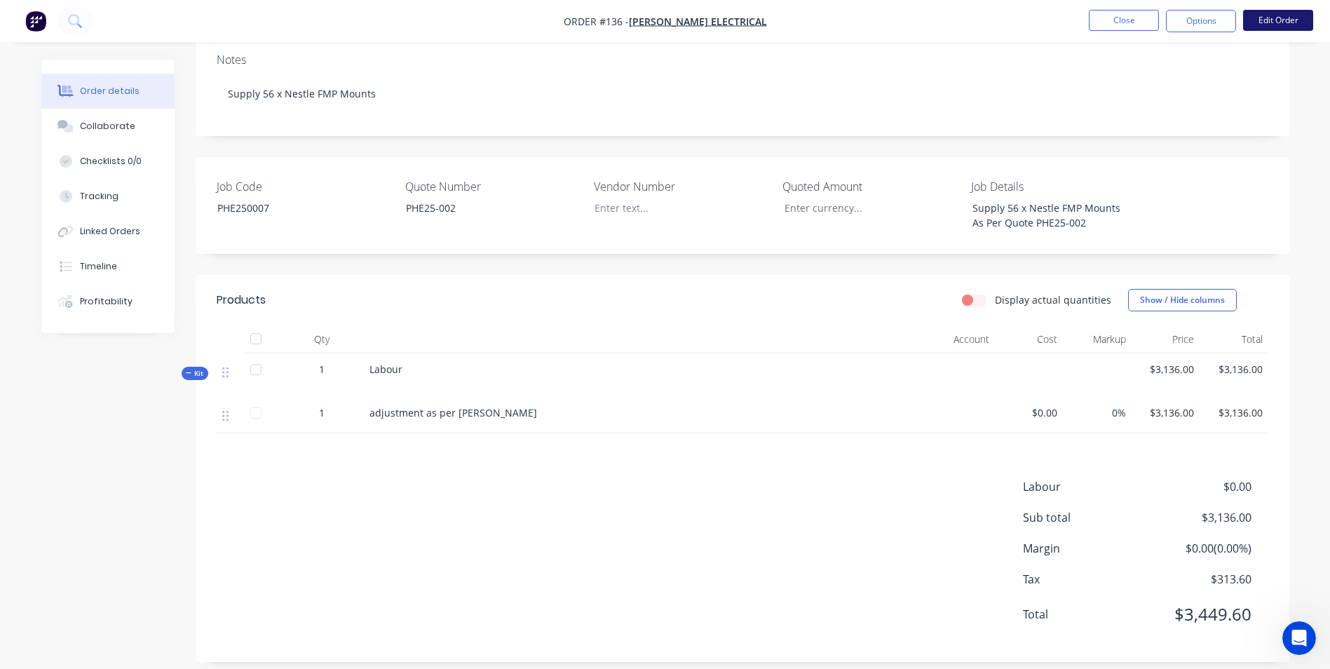
click at [1305, 25] on button "Edit Order" at bounding box center [1278, 20] width 70 height 21
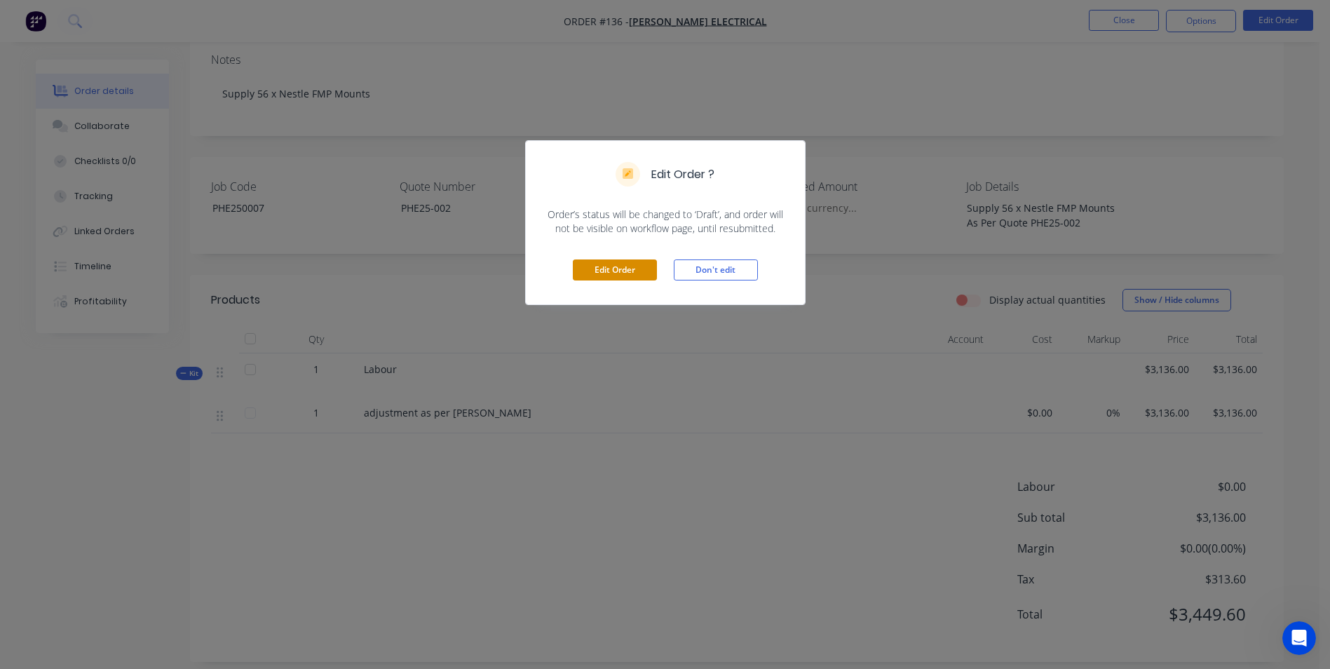
click at [640, 275] on button "Edit Order" at bounding box center [615, 269] width 84 height 21
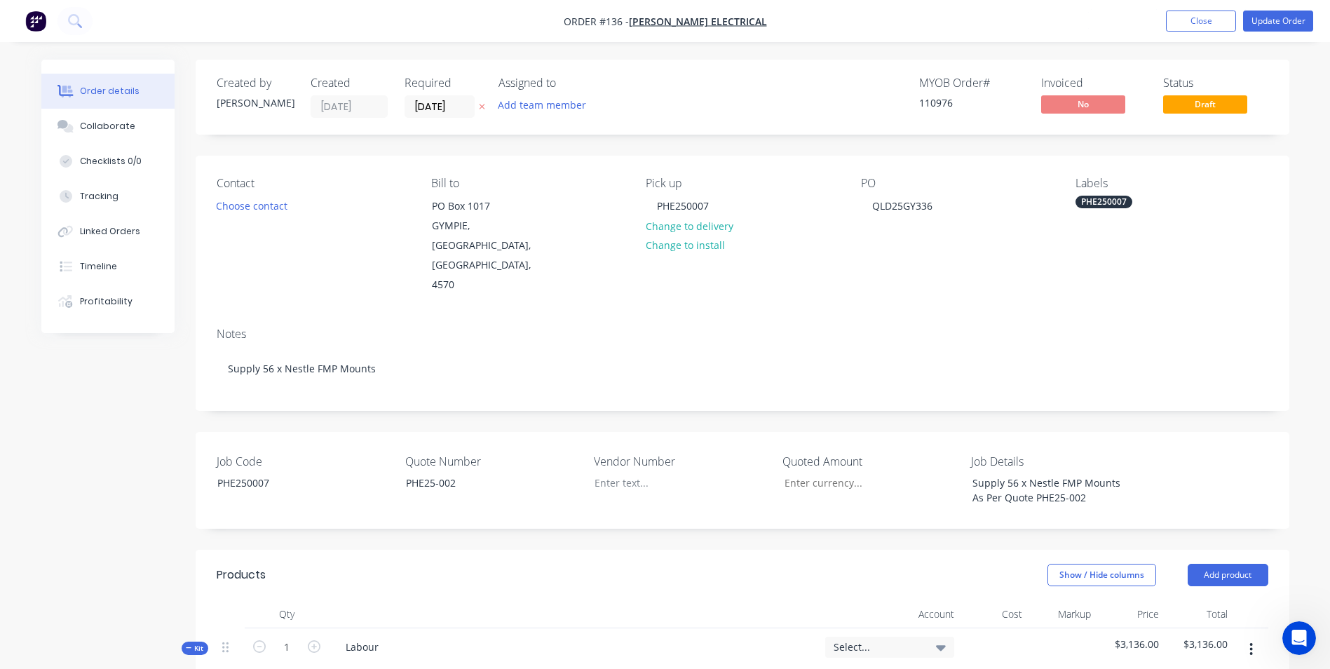
scroll to position [280, 0]
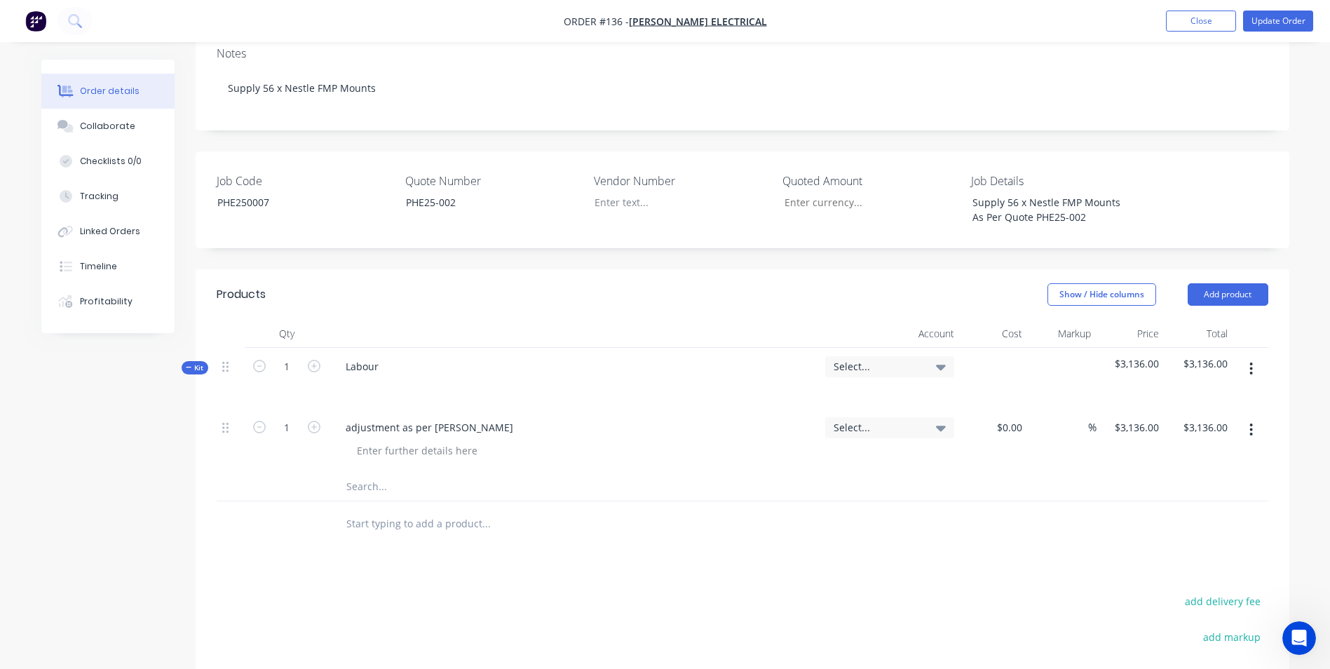
click at [878, 356] on div "Select..." at bounding box center [889, 366] width 129 height 21
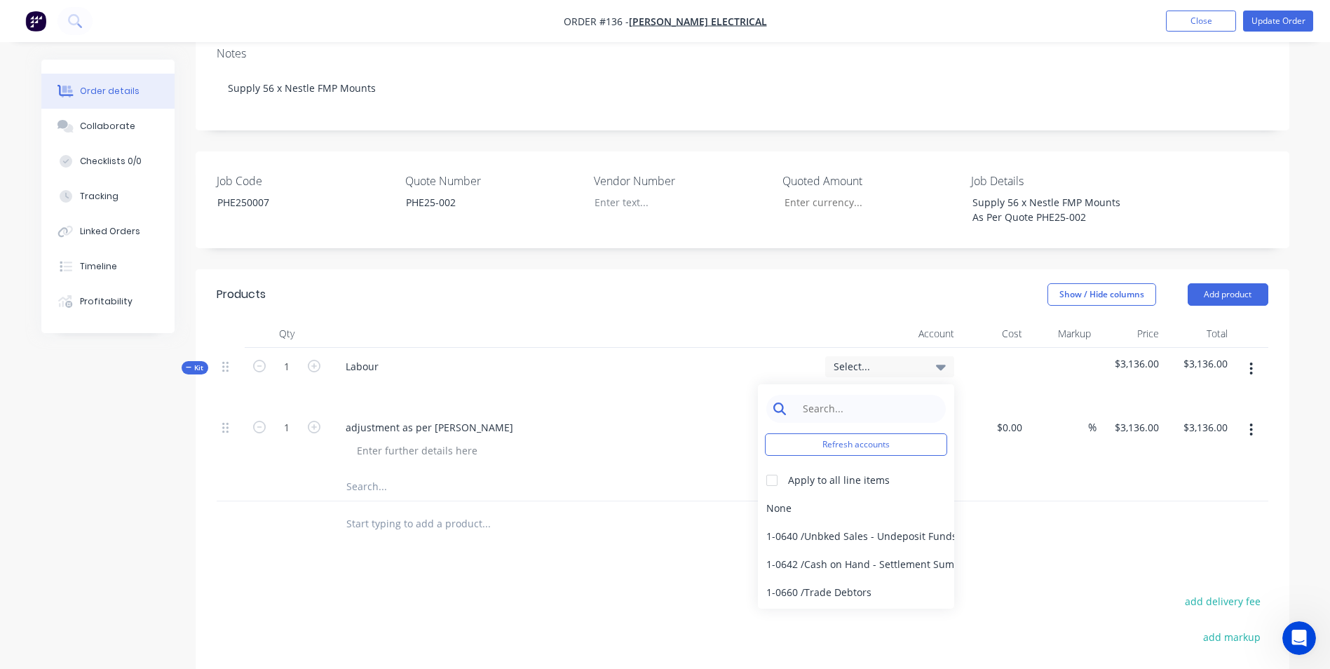
click at [851, 395] on input at bounding box center [867, 409] width 144 height 28
type input "sales"
click at [780, 466] on div at bounding box center [772, 480] width 28 height 28
click at [798, 550] on div "4-0232 / Sales - Parts and Components" at bounding box center [856, 564] width 196 height 28
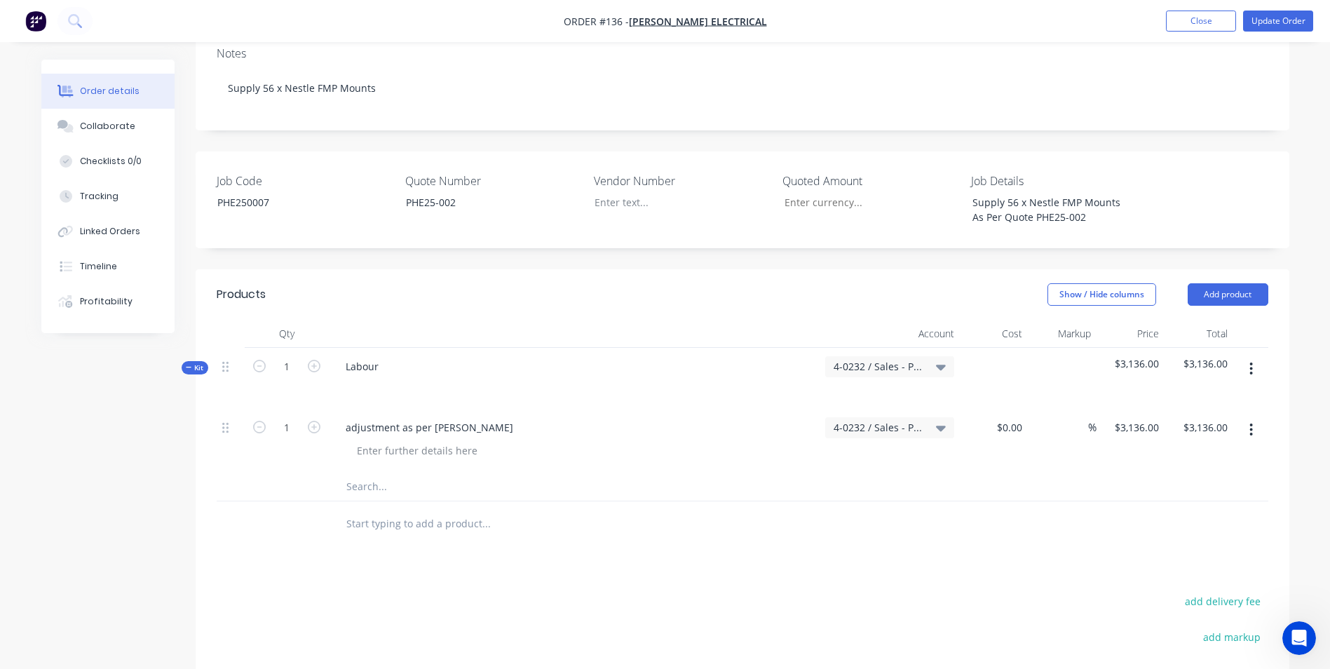
click at [996, 501] on div at bounding box center [742, 524] width 1051 height 46
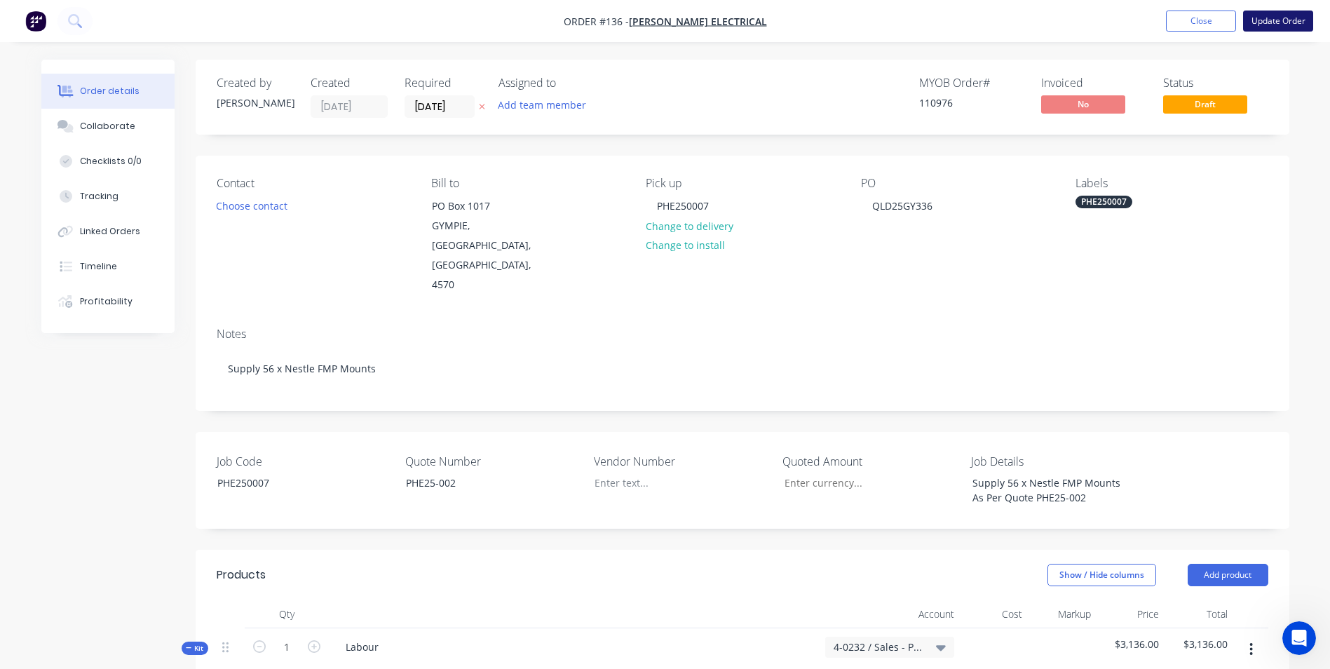
click at [1279, 12] on button "Update Order" at bounding box center [1278, 21] width 70 height 21
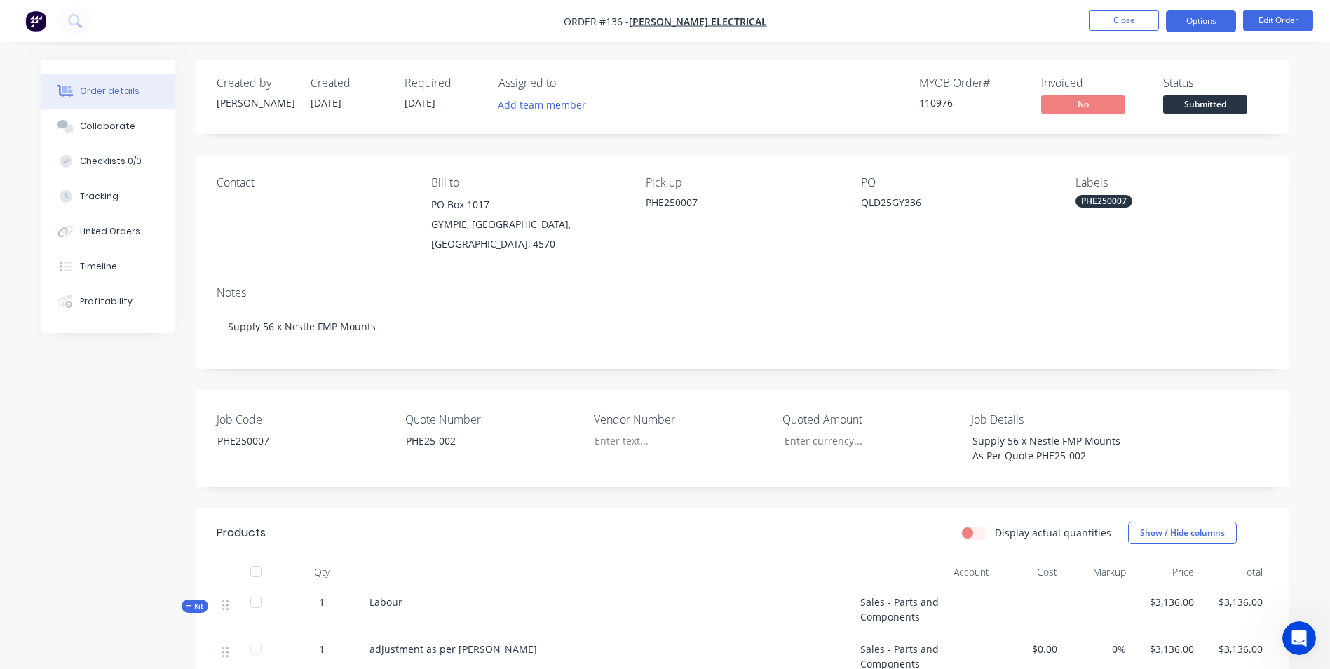
click at [1187, 19] on button "Options" at bounding box center [1201, 21] width 70 height 22
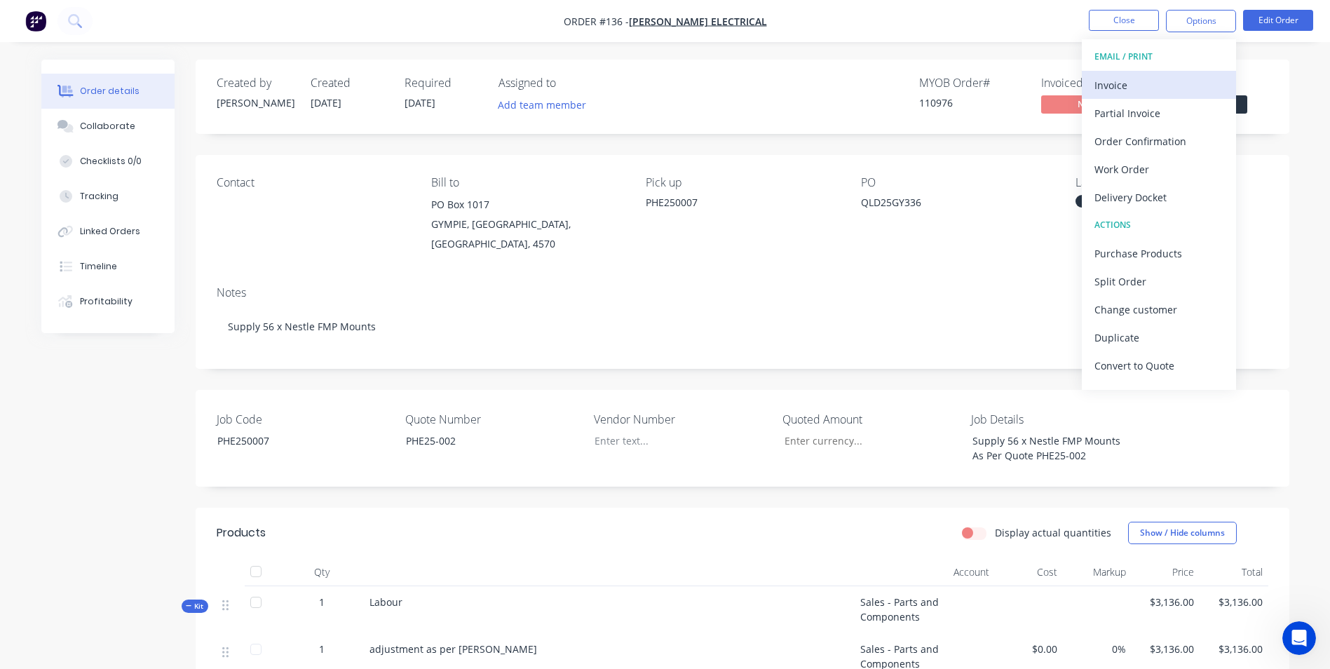
click at [1164, 89] on div "Invoice" at bounding box center [1158, 85] width 129 height 20
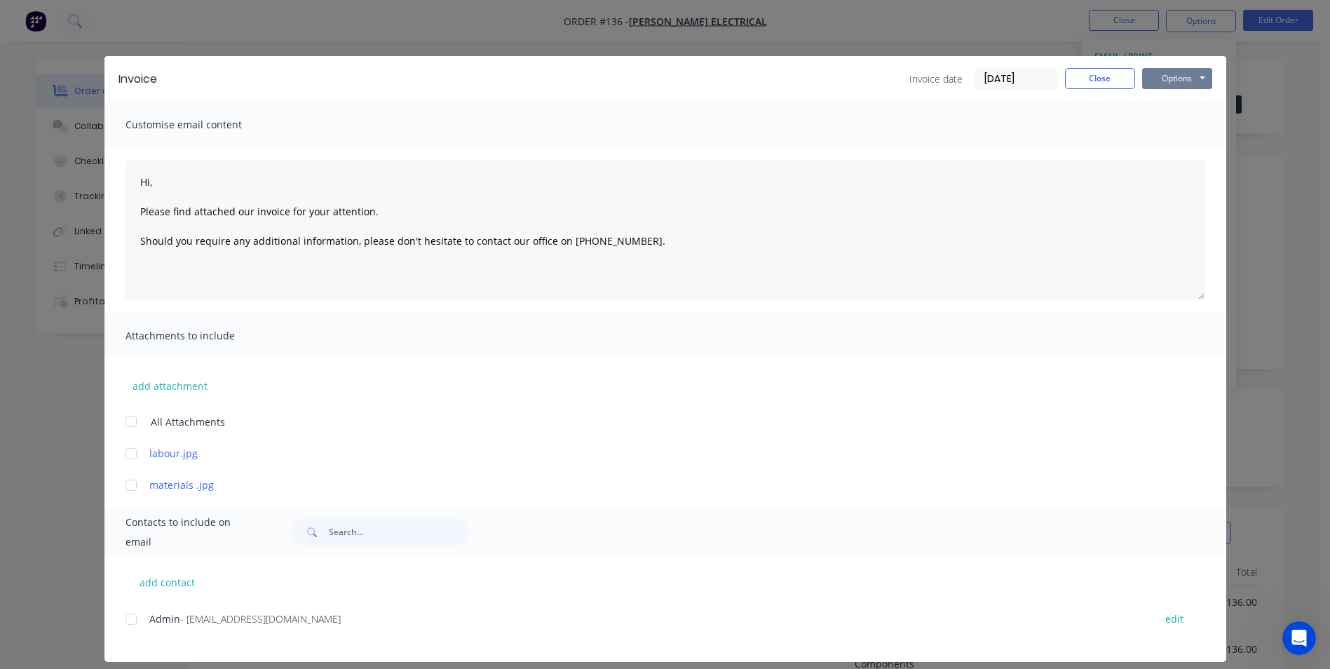
click at [1152, 88] on button "Options" at bounding box center [1177, 78] width 70 height 21
click at [1162, 125] on button "Print" at bounding box center [1187, 126] width 90 height 23
click at [1100, 83] on button "Close" at bounding box center [1100, 78] width 70 height 21
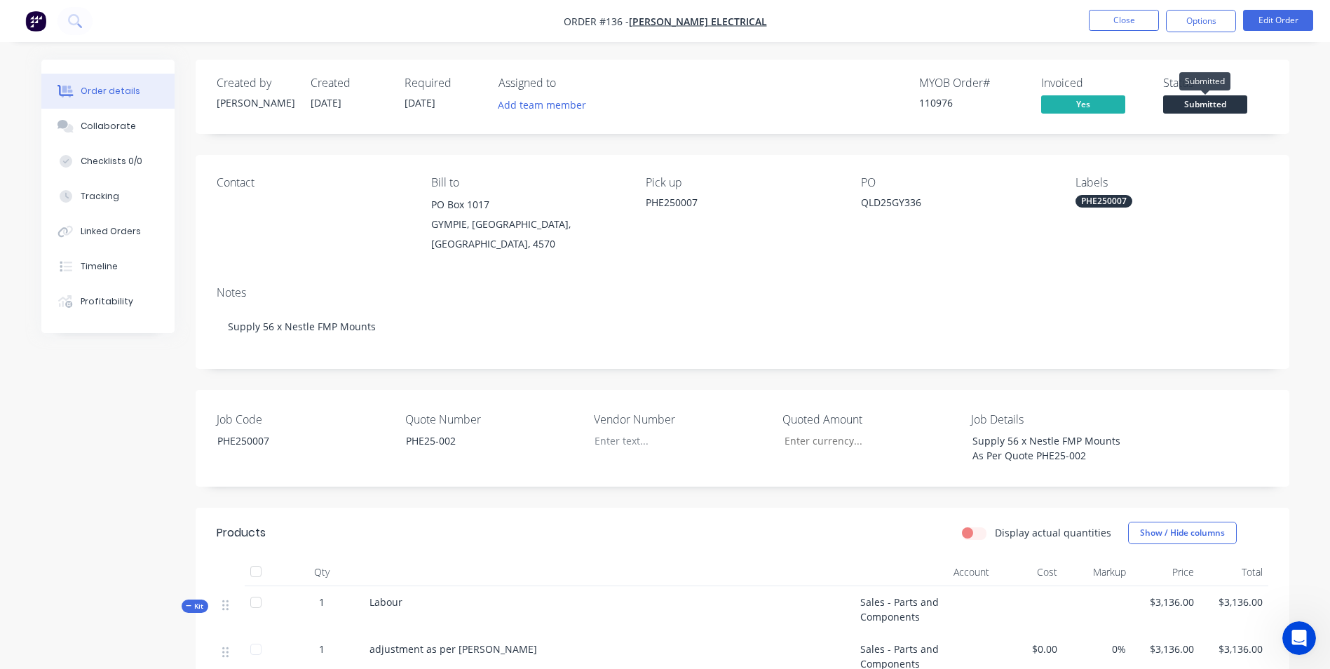
click at [1189, 105] on span "Submitted" at bounding box center [1205, 104] width 84 height 18
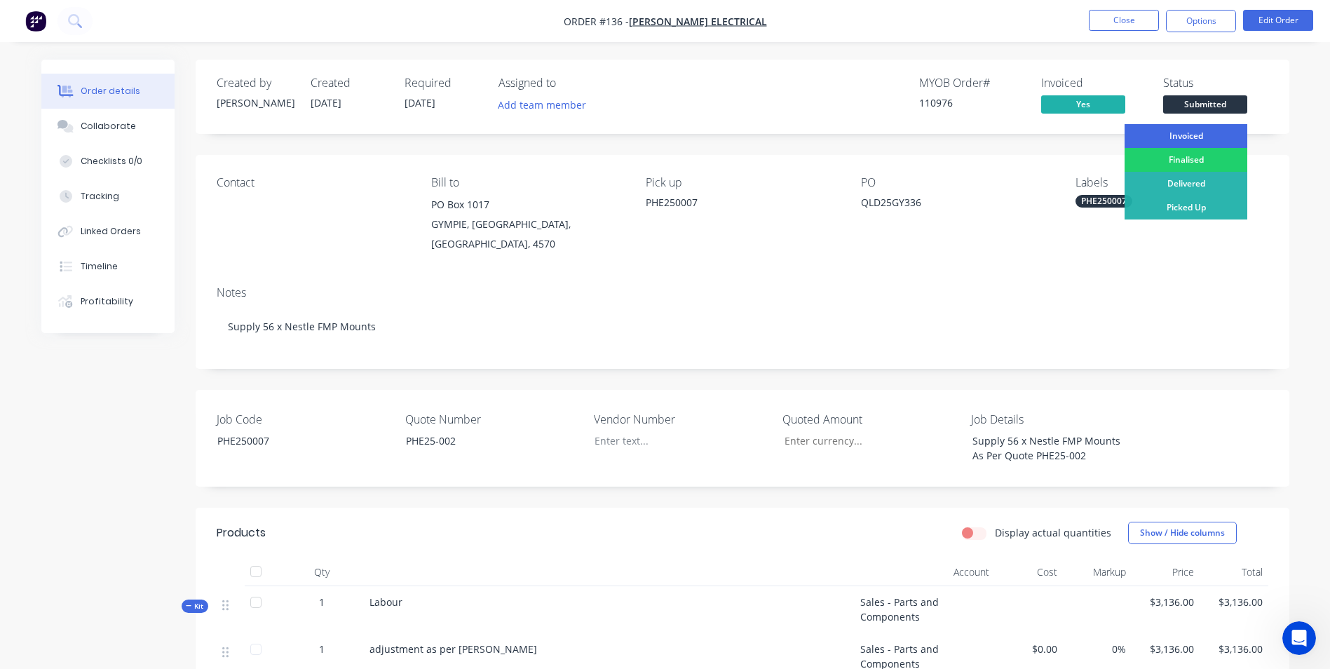
click at [1186, 142] on div "Invoiced" at bounding box center [1185, 136] width 123 height 24
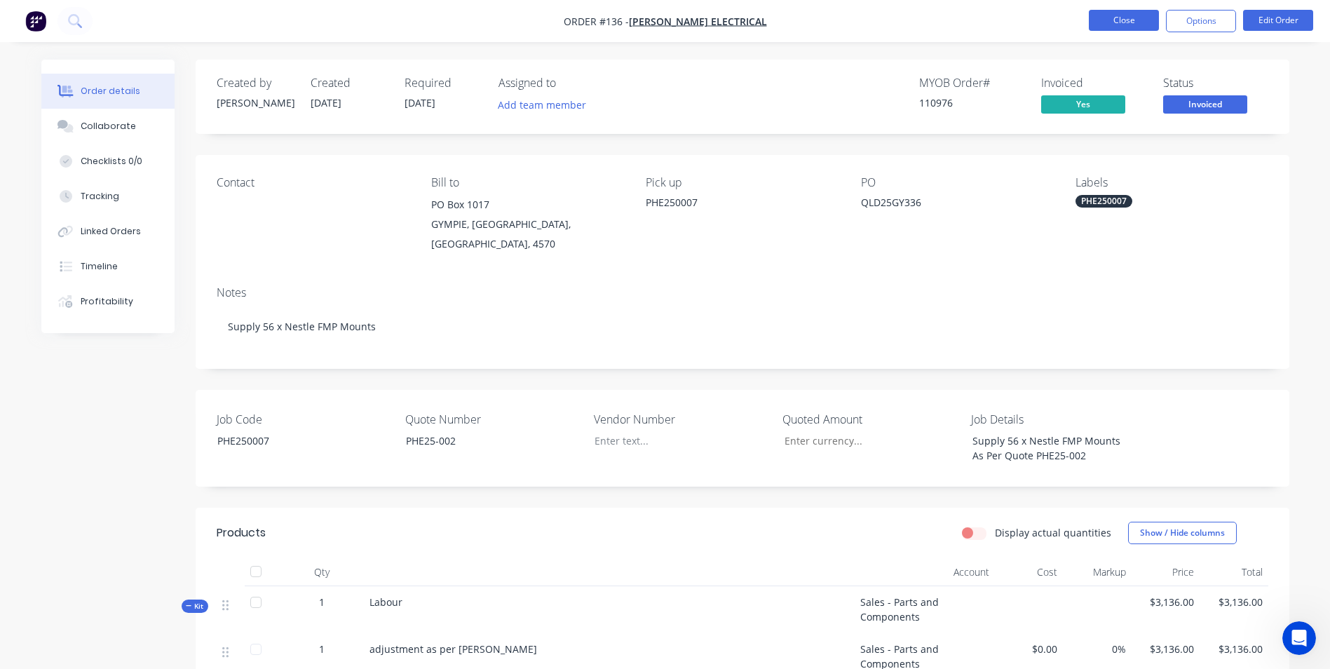
click at [1112, 16] on button "Close" at bounding box center [1124, 20] width 70 height 21
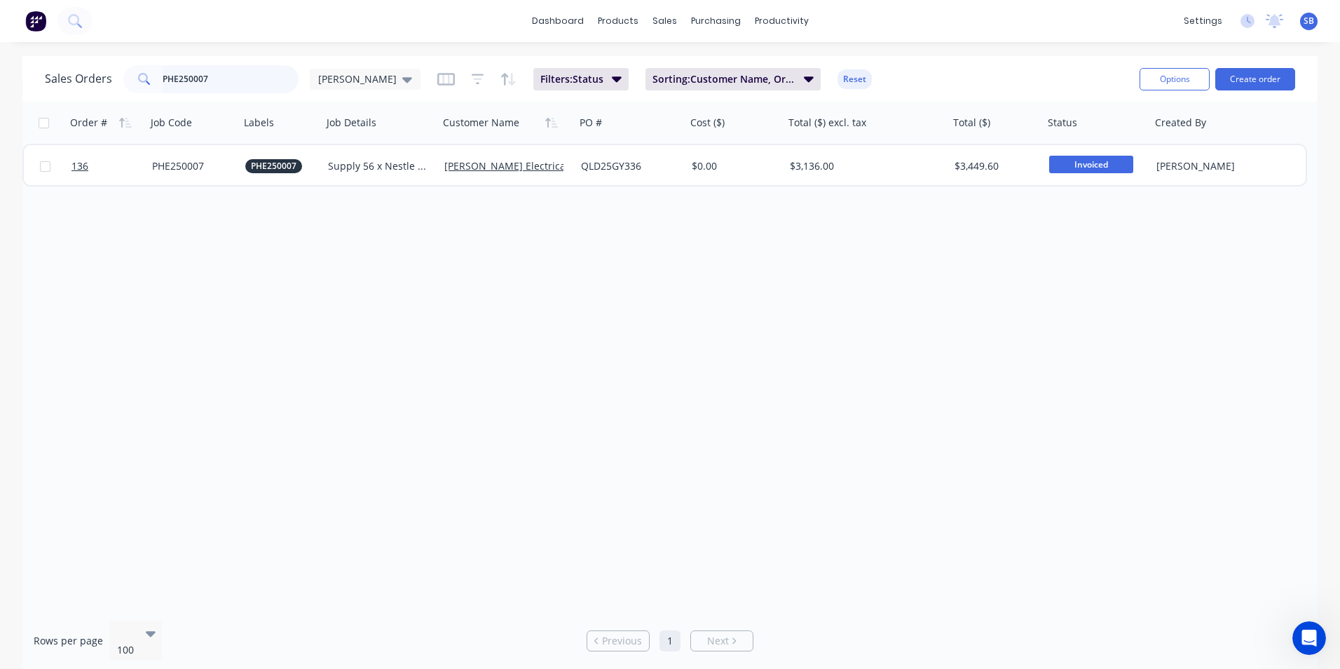
click at [238, 81] on input "PHE250007" at bounding box center [231, 79] width 137 height 28
type input "P"
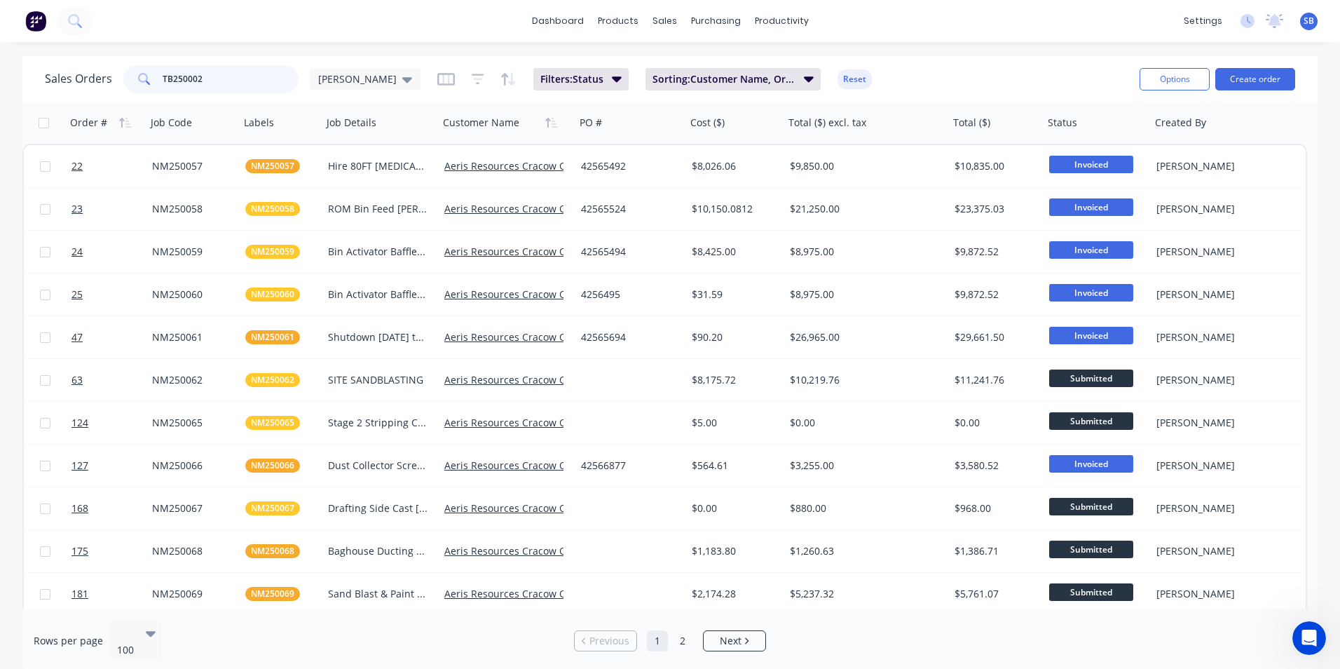
type input "TB250002"
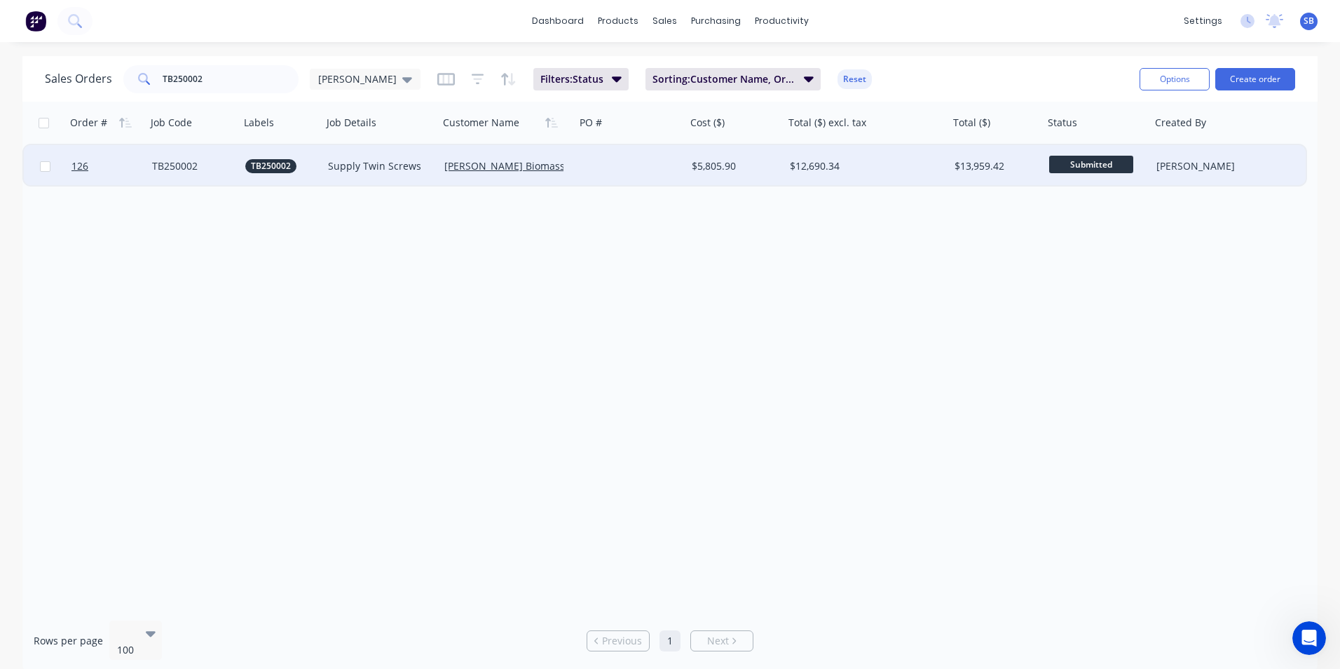
click at [775, 165] on div "$5,805.90" at bounding box center [735, 166] width 87 height 14
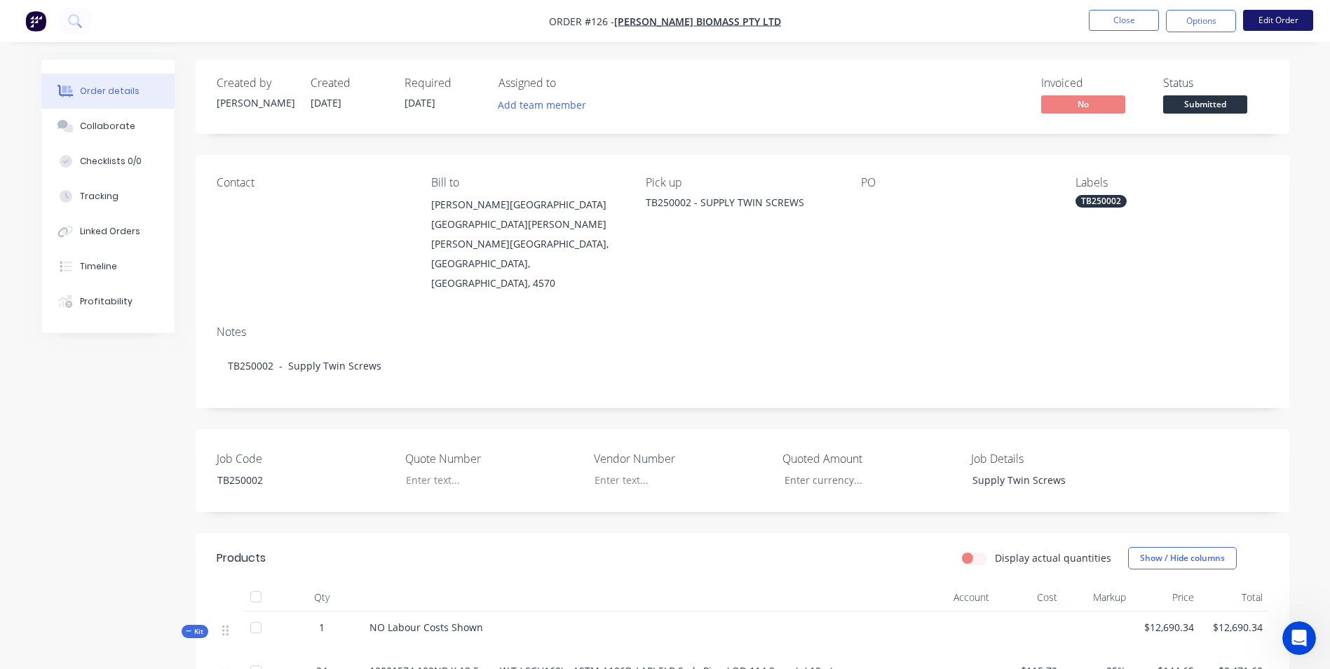
click at [1253, 14] on button "Edit Order" at bounding box center [1278, 20] width 70 height 21
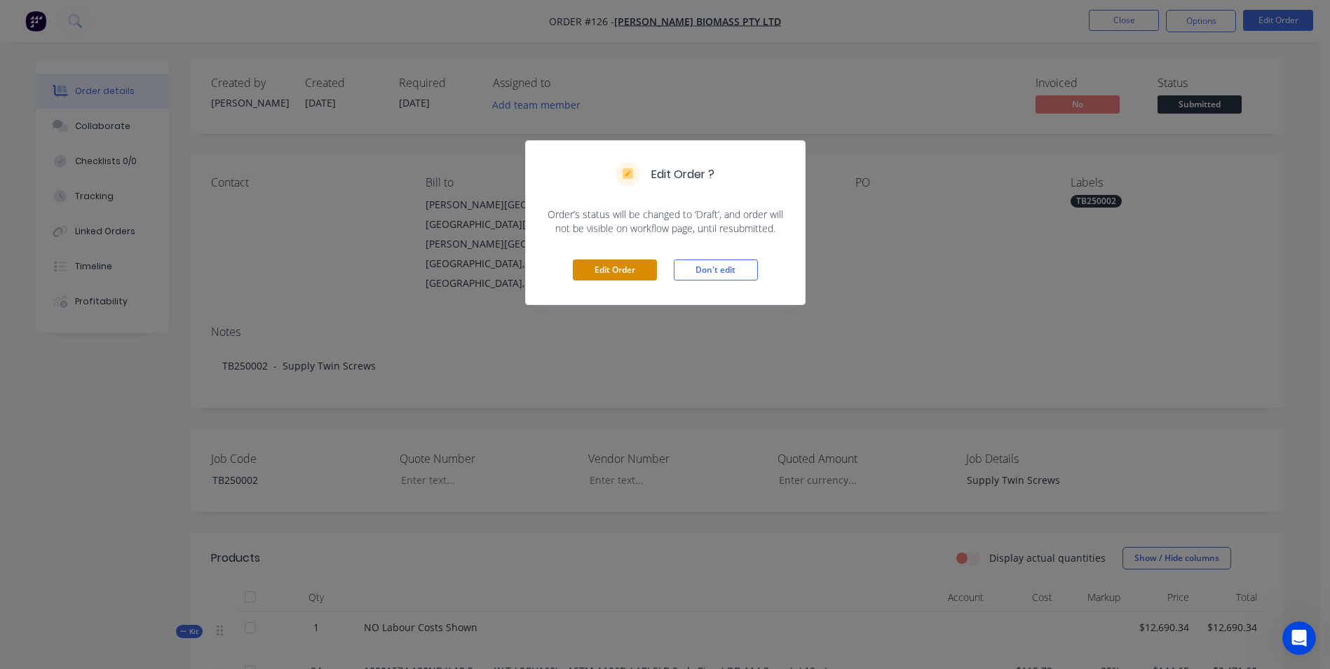
click at [595, 271] on button "Edit Order" at bounding box center [615, 269] width 84 height 21
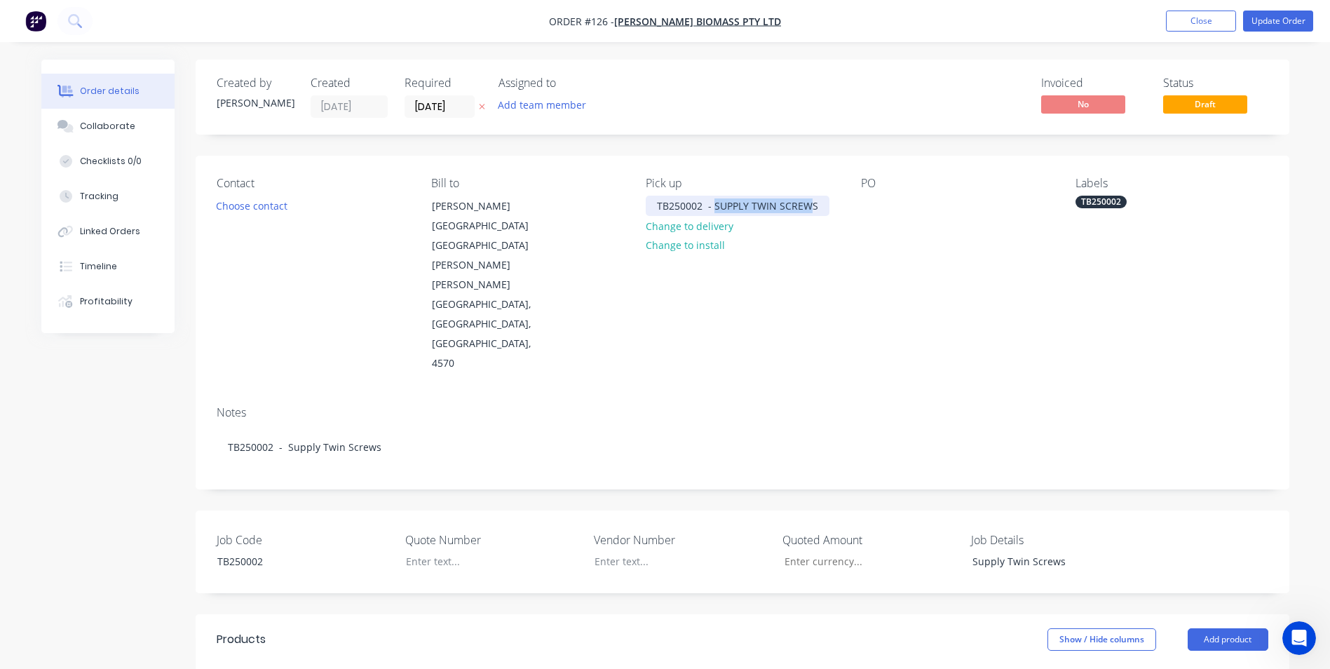
drag, startPoint x: 812, startPoint y: 208, endPoint x: 714, endPoint y: 211, distance: 98.9
click at [714, 211] on div "TB250002 - SUPPLY TWIN SCREWS" at bounding box center [738, 206] width 184 height 20
click at [863, 205] on div at bounding box center [872, 206] width 22 height 20
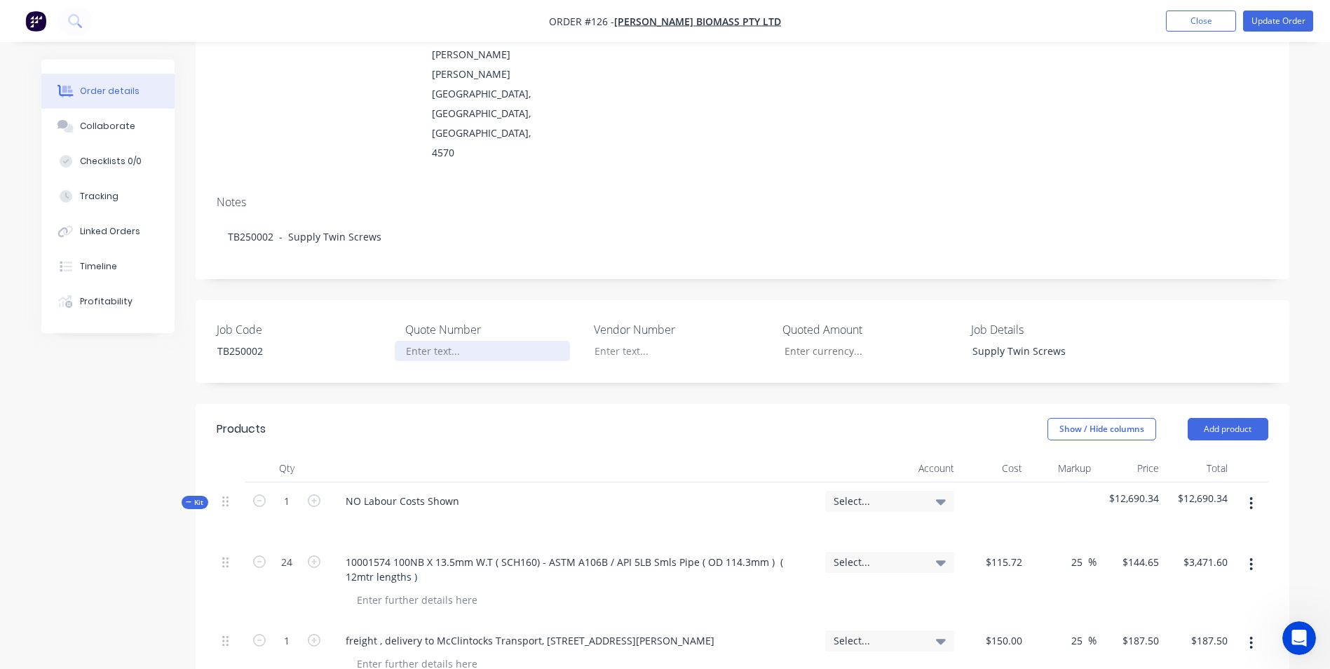
click at [456, 341] on div at bounding box center [482, 351] width 175 height 20
click at [1094, 341] on div "Supply Twin Screws" at bounding box center [1048, 351] width 175 height 20
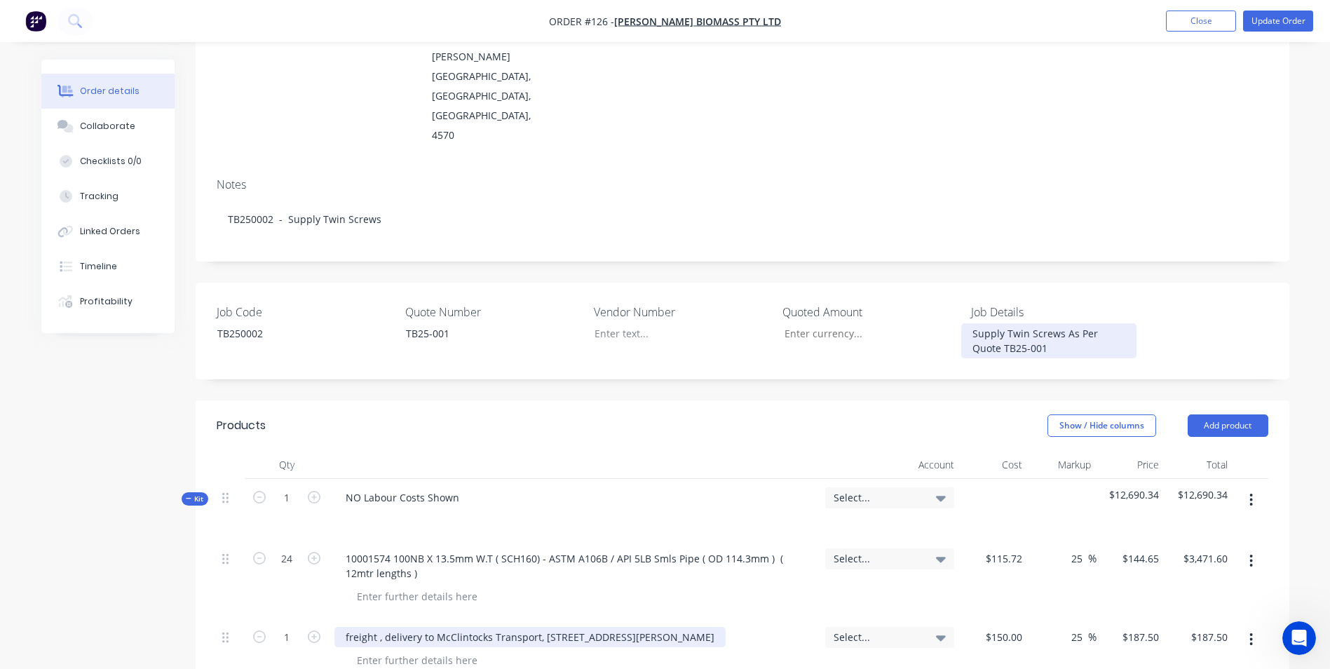
scroll to position [491, 0]
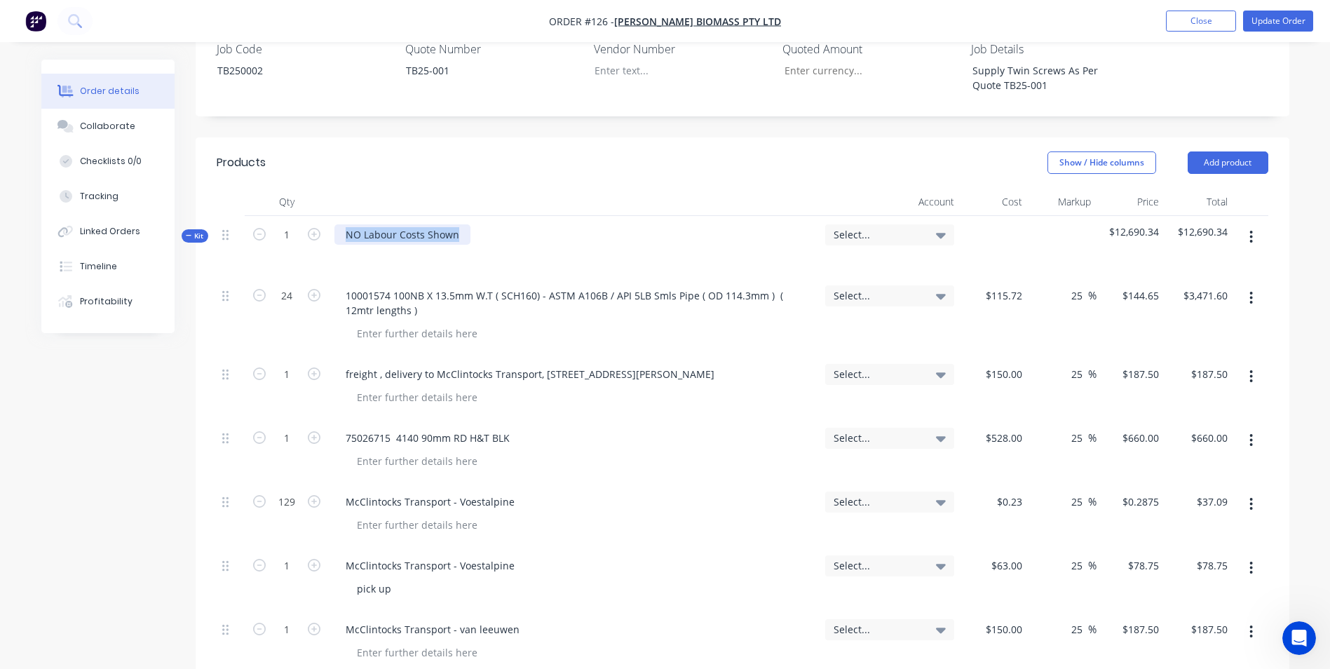
drag, startPoint x: 457, startPoint y: 131, endPoint x: 327, endPoint y: 119, distance: 130.2
click at [327, 216] on div "Kit 1 NO Labour Costs Shown Select... $12,690.34 $12,690.34" at bounding box center [742, 246] width 1051 height 61
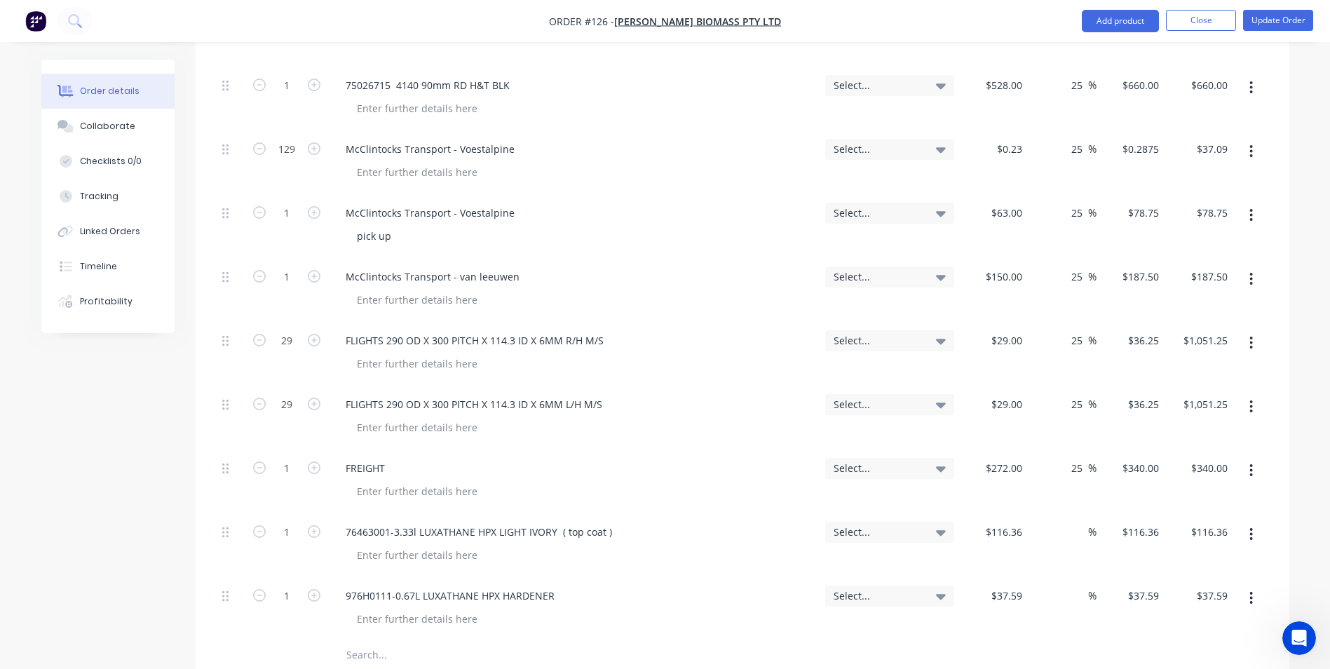
scroll to position [911, 0]
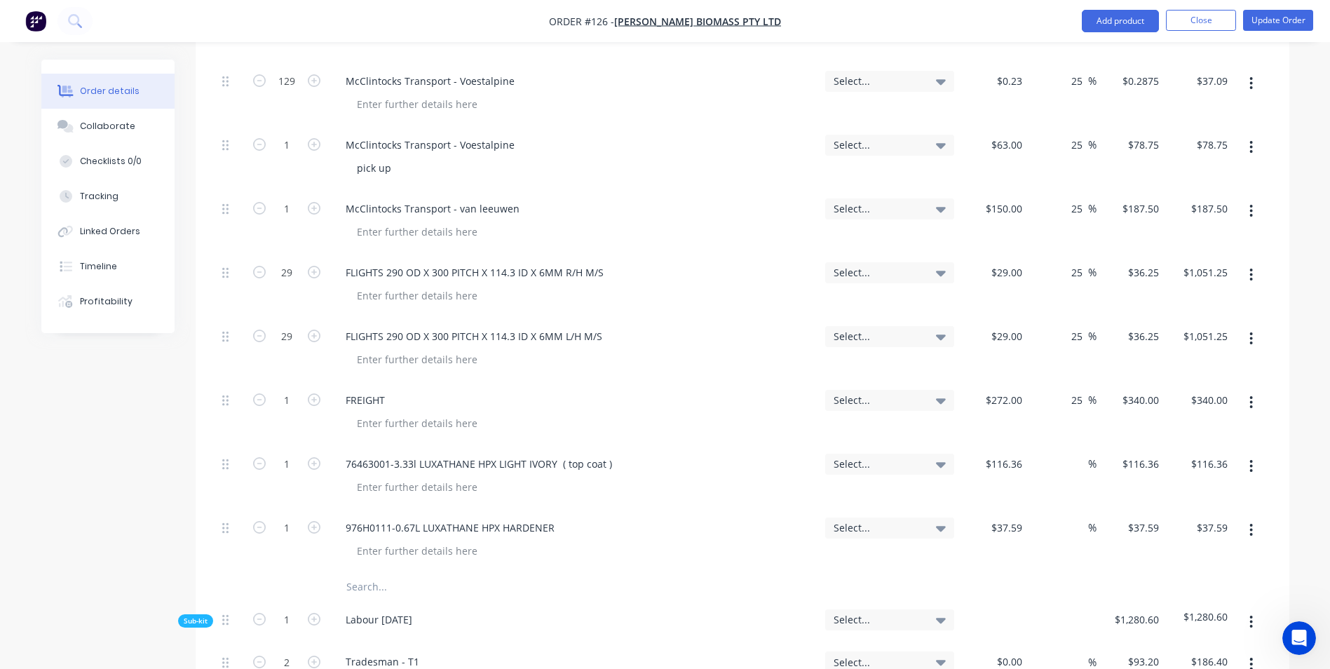
click at [337, 573] on div at bounding box center [544, 587] width 421 height 28
click at [376, 573] on input "text" at bounding box center [486, 587] width 280 height 28
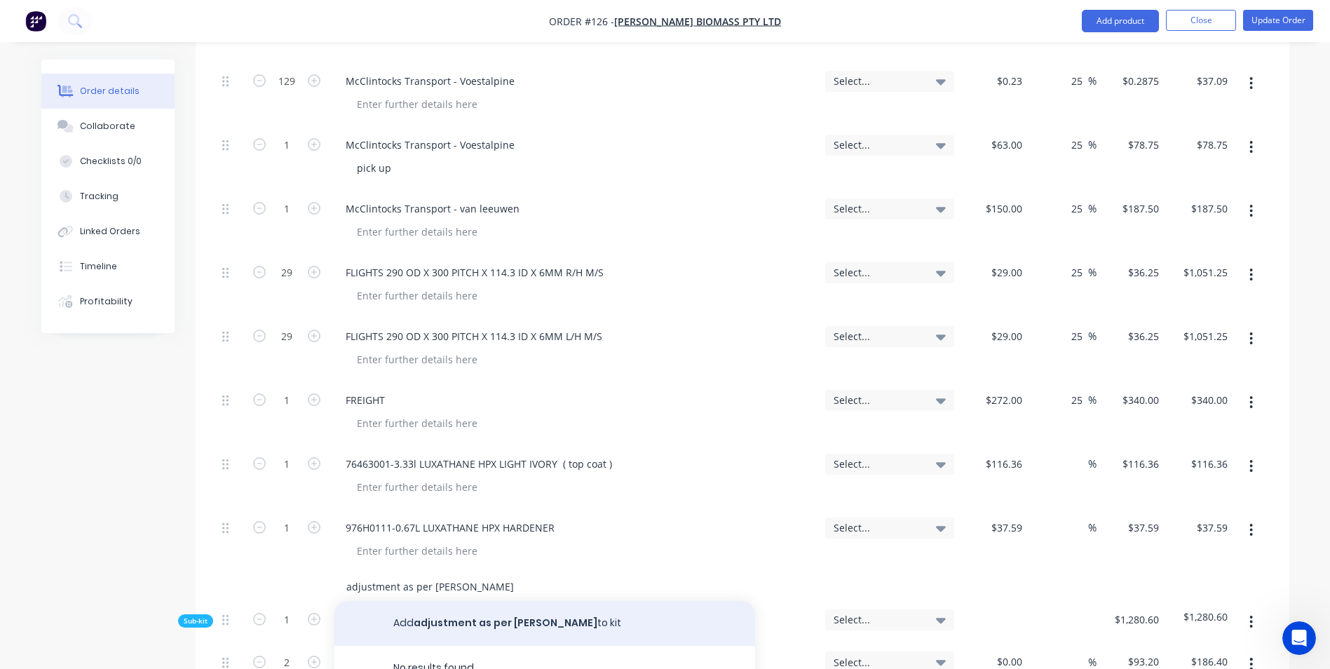
type input "adjustment as per [PERSON_NAME]"
click at [517, 601] on button "Add adjustment as per [PERSON_NAME] to kit" at bounding box center [544, 623] width 421 height 45
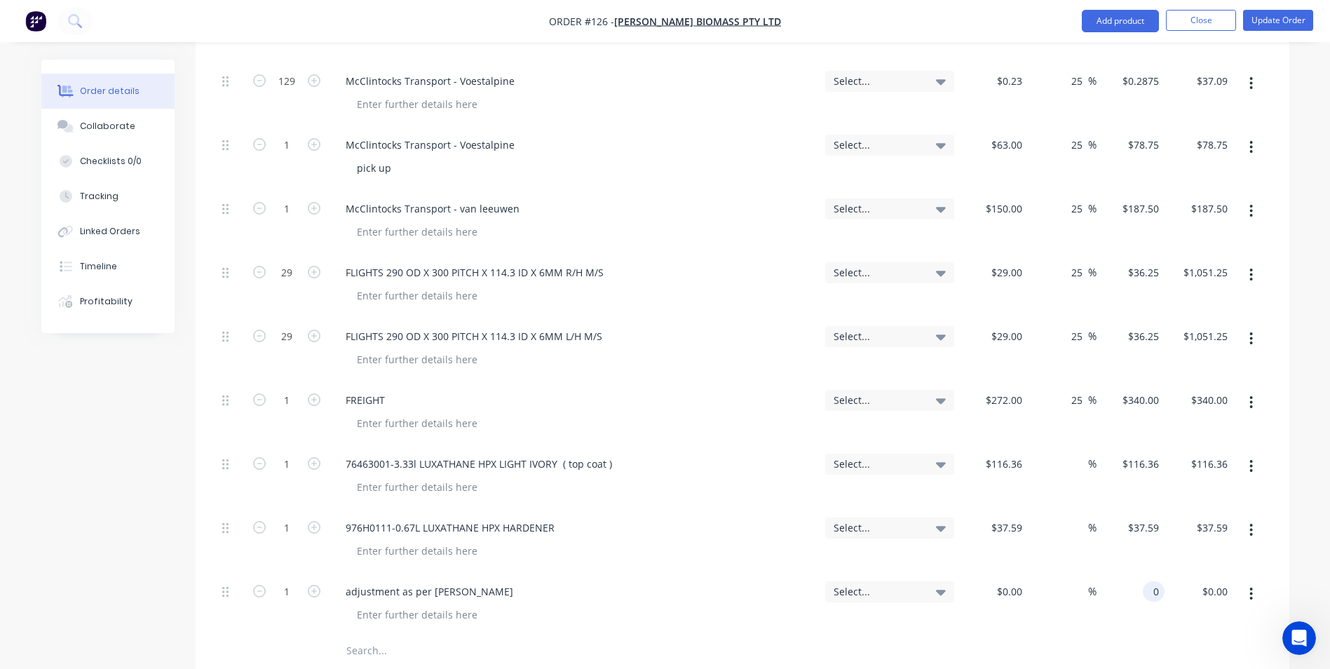
click at [1146, 581] on div "0 0" at bounding box center [1153, 591] width 22 height 20
type input "$3,509.66"
click at [1142, 636] on div at bounding box center [742, 650] width 1051 height 28
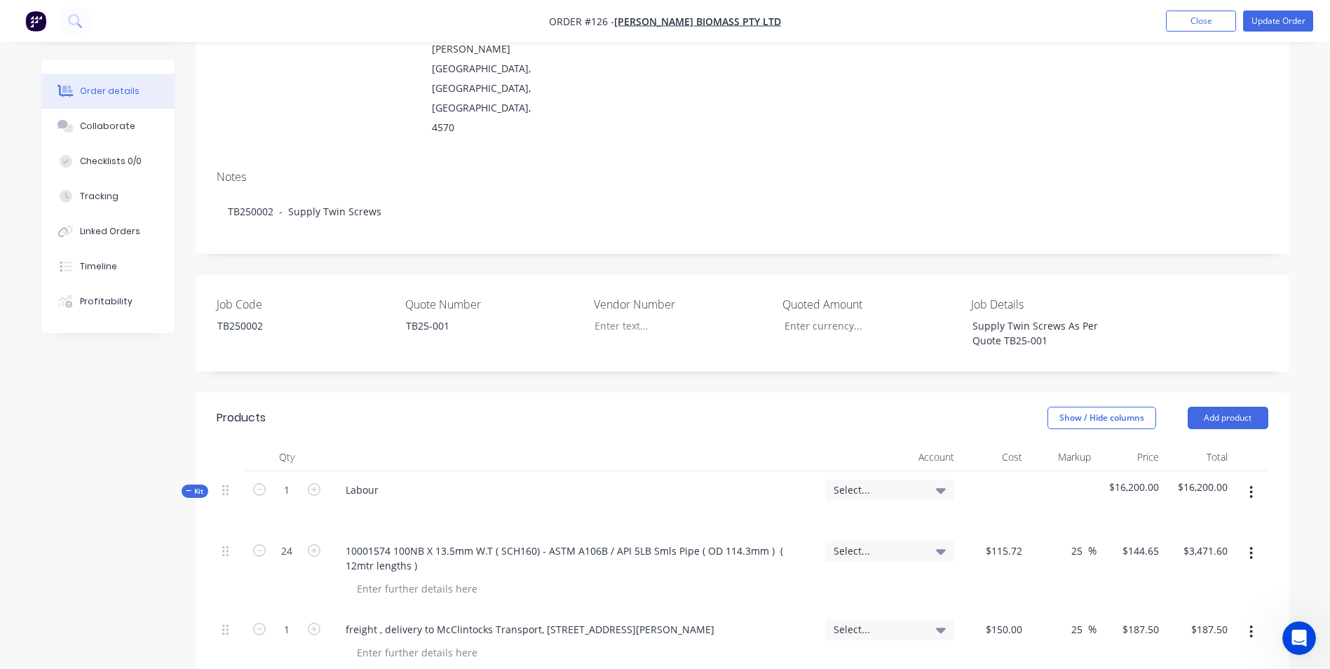
scroll to position [210, 0]
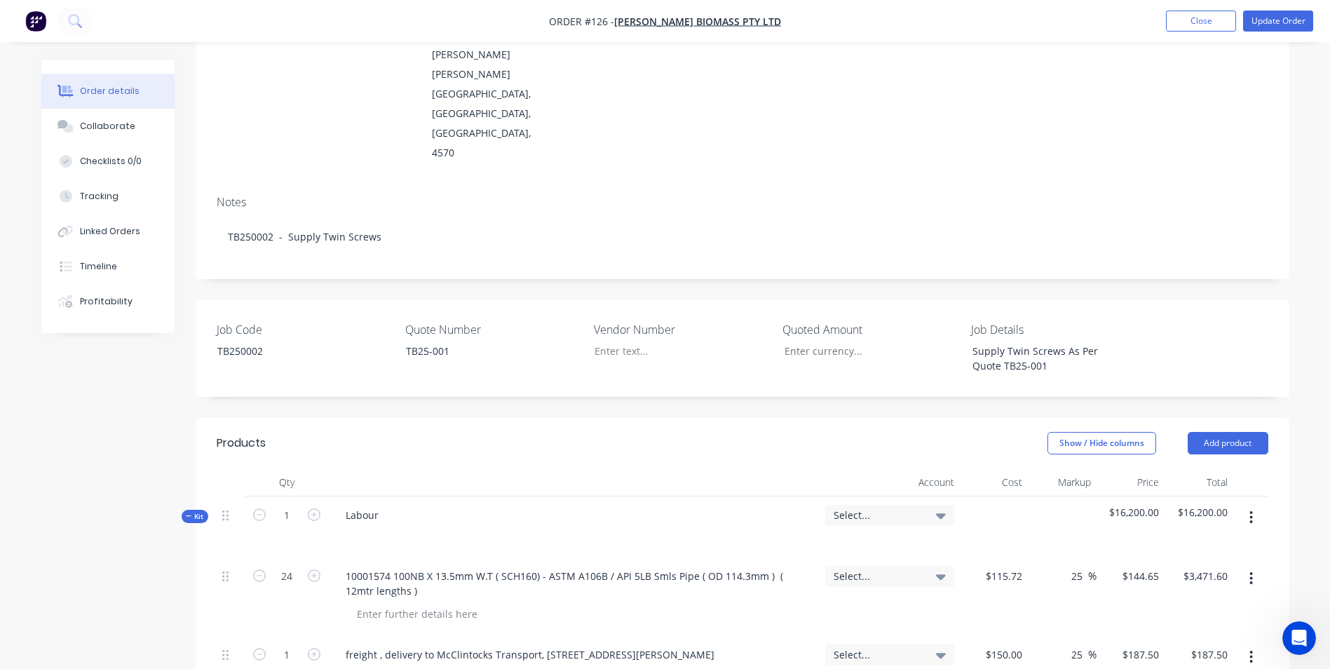
click at [940, 507] on icon at bounding box center [941, 514] width 10 height 15
click at [869, 543] on input at bounding box center [867, 557] width 144 height 28
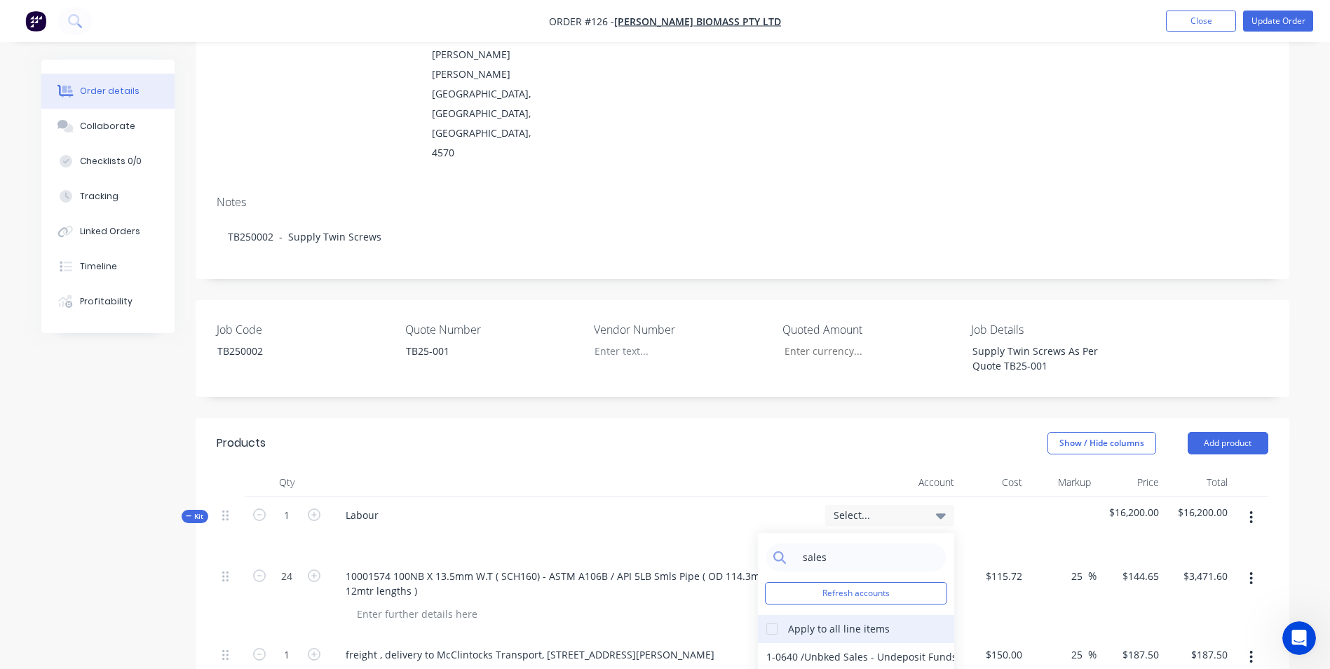
type input "sales"
click at [775, 615] on div at bounding box center [772, 629] width 28 height 28
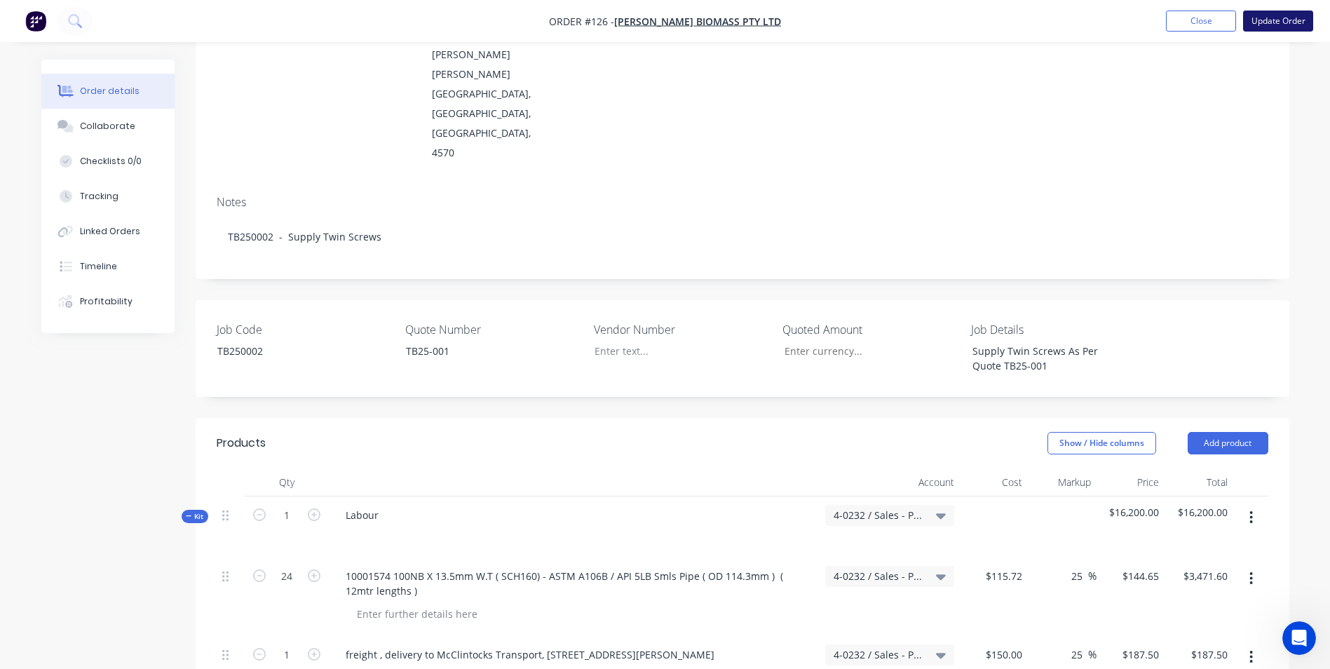
click at [1257, 23] on button "Update Order" at bounding box center [1278, 21] width 70 height 21
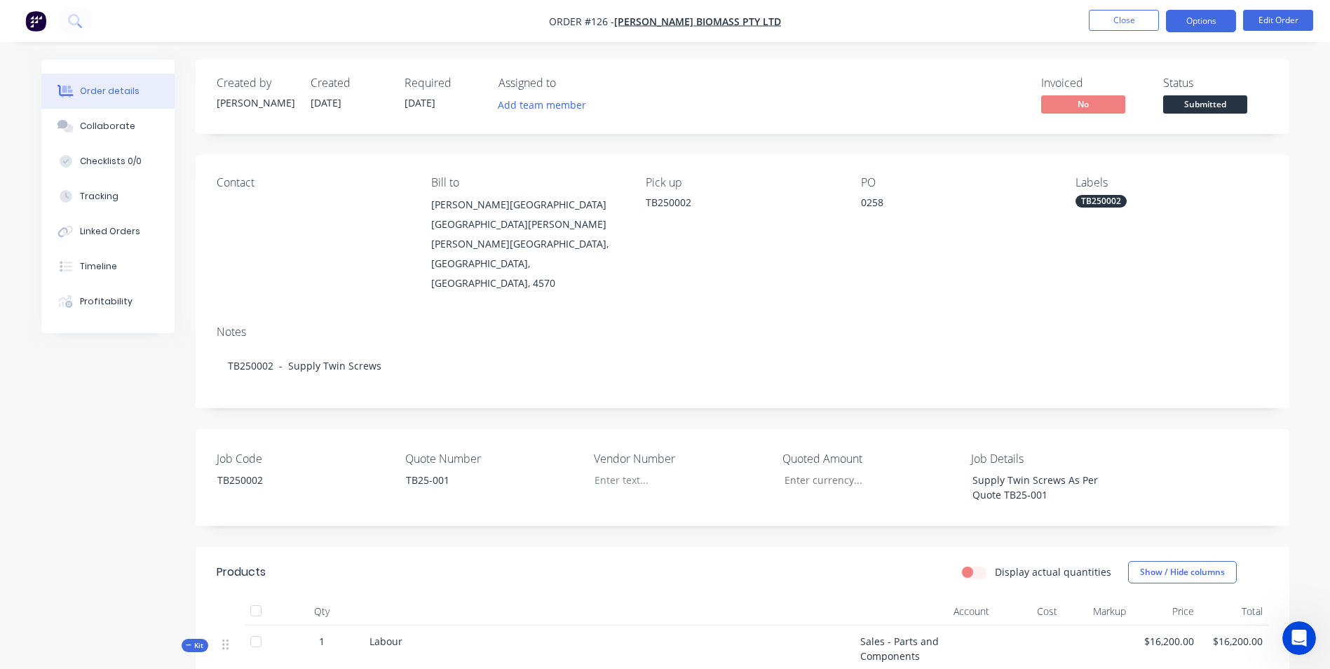
click at [1214, 25] on button "Options" at bounding box center [1201, 21] width 70 height 22
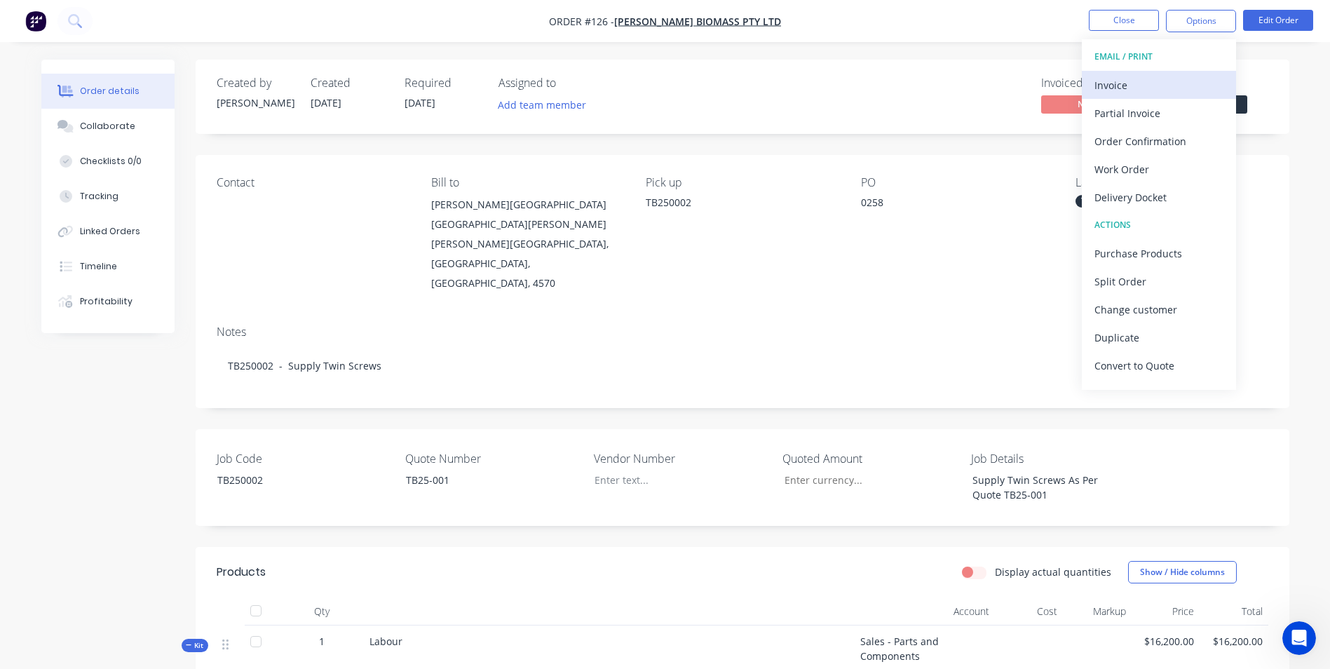
click at [1165, 82] on div "Invoice" at bounding box center [1158, 85] width 129 height 20
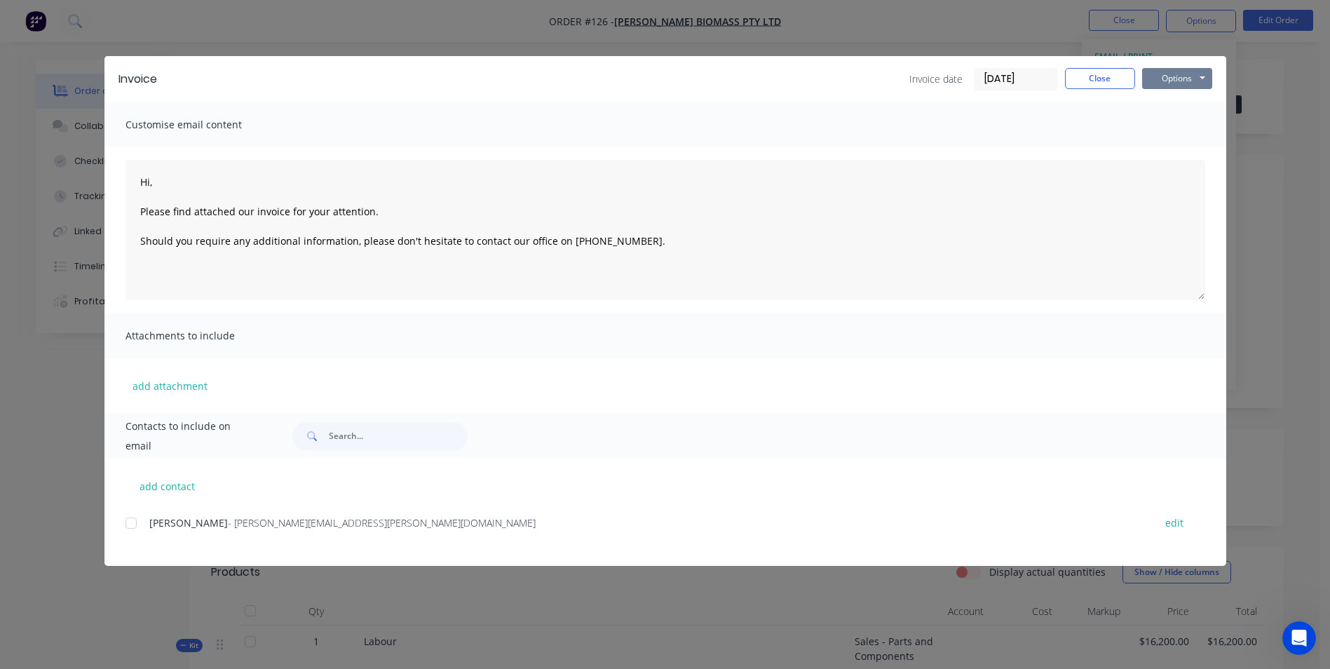
click at [1154, 83] on button "Options" at bounding box center [1177, 78] width 70 height 21
click at [1172, 125] on button "Print" at bounding box center [1187, 126] width 90 height 23
click at [1113, 84] on button "Close" at bounding box center [1100, 78] width 70 height 21
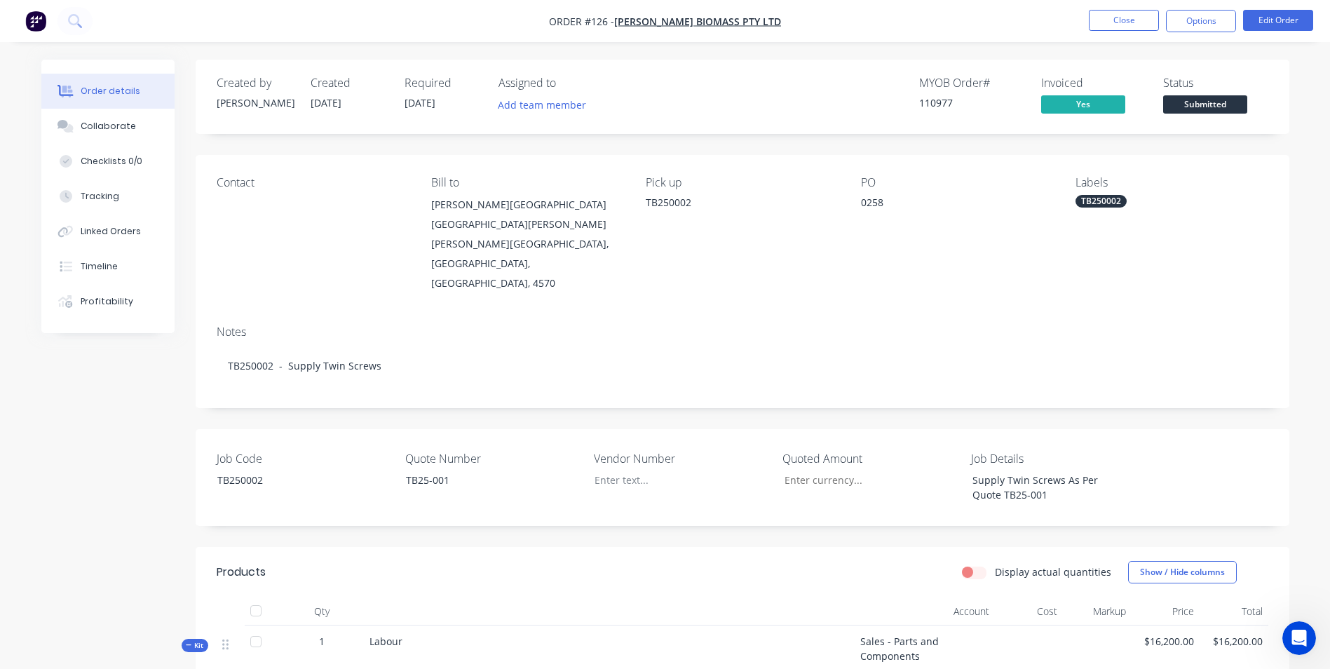
click at [1200, 111] on span "Submitted" at bounding box center [1205, 104] width 84 height 18
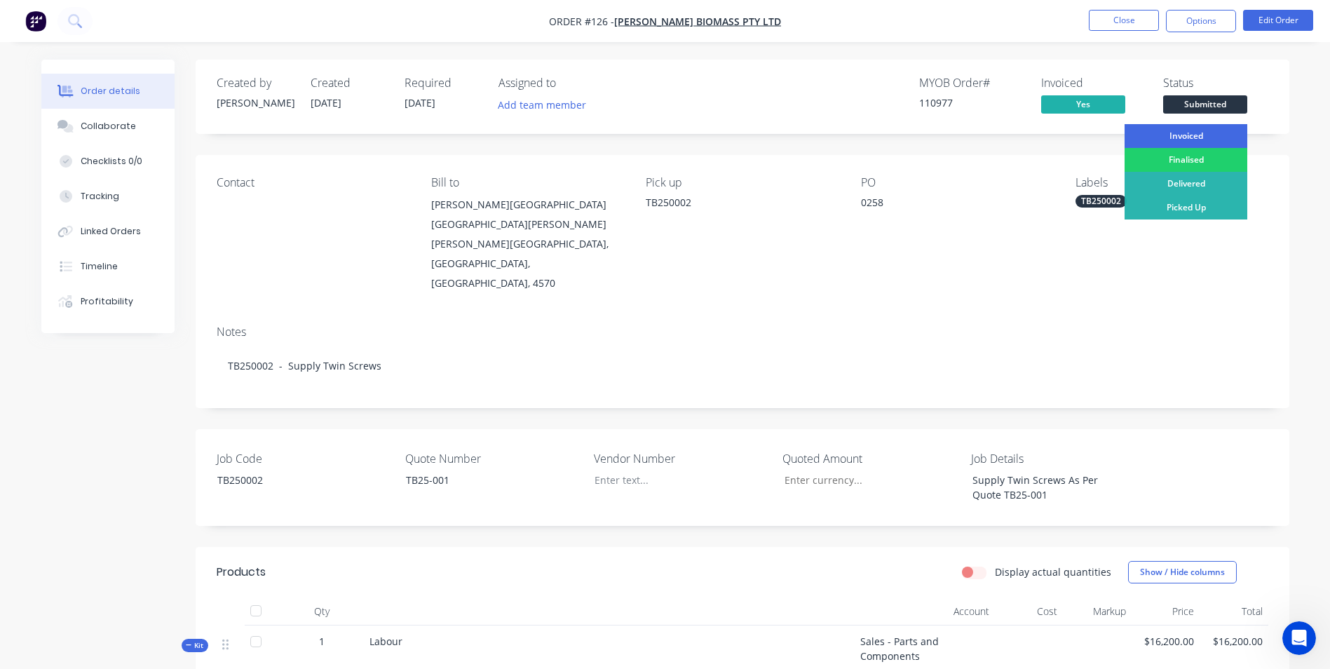
click at [1196, 142] on div "Invoiced" at bounding box center [1185, 136] width 123 height 24
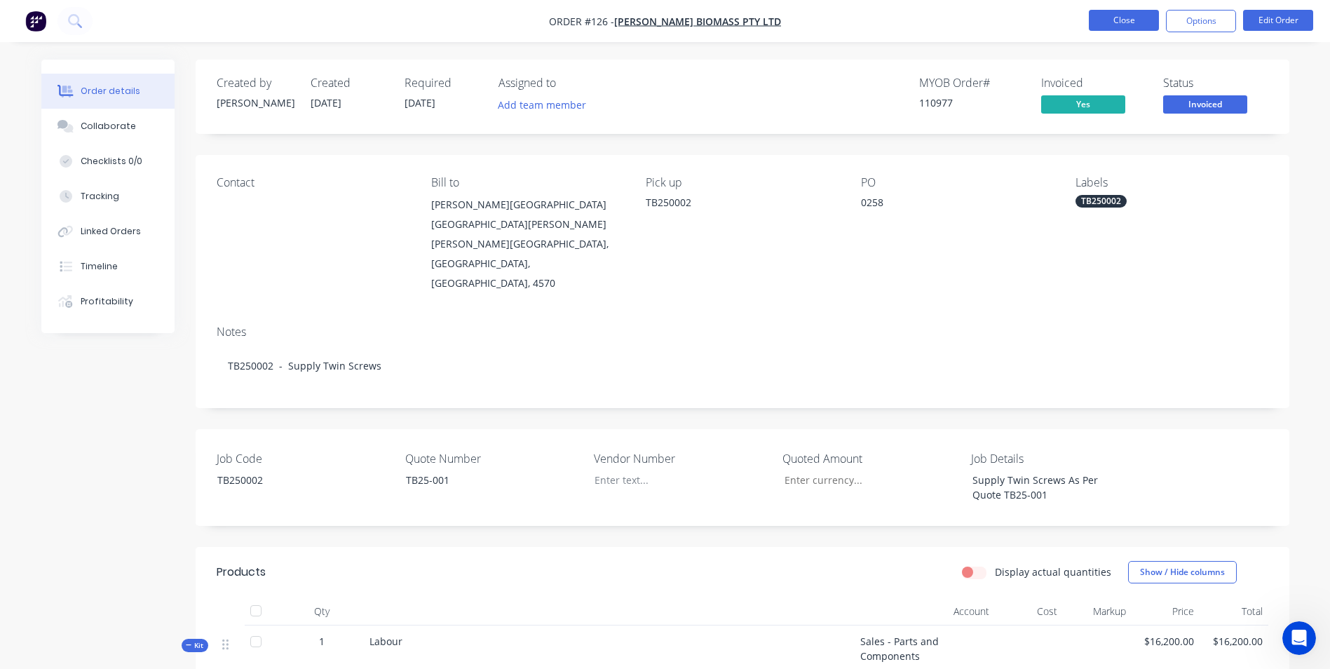
click at [1130, 24] on button "Close" at bounding box center [1124, 20] width 70 height 21
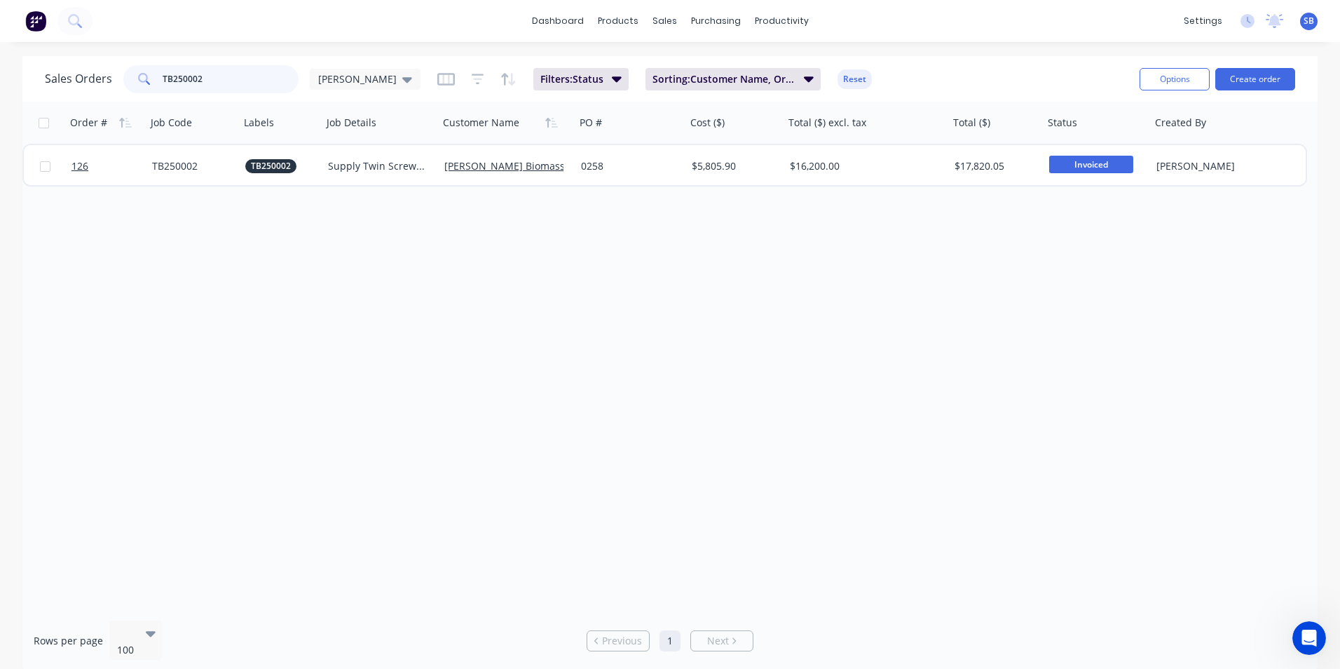
drag, startPoint x: 274, startPoint y: 79, endPoint x: 114, endPoint y: 64, distance: 161.2
click at [114, 64] on div "Sales Orders TB250002 [PERSON_NAME] Filters: Status Sorting: Customer Name, Ord…" at bounding box center [587, 79] width 1084 height 34
type input "LAM250086"
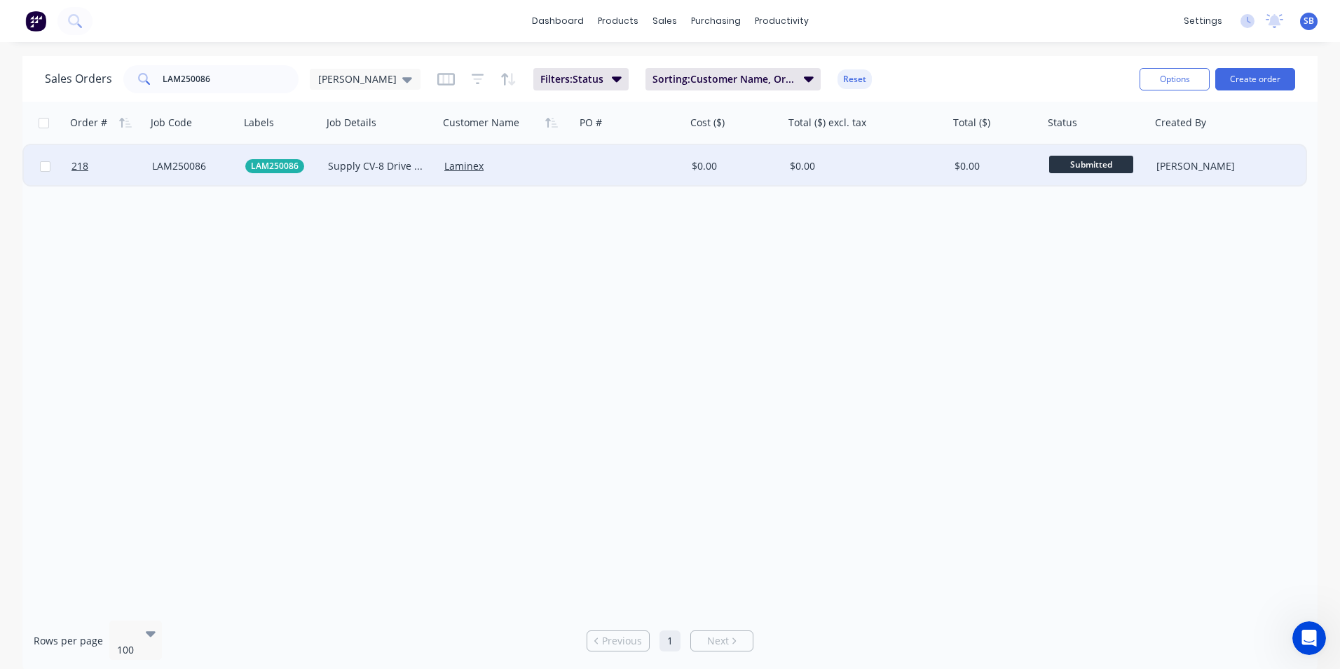
click at [801, 163] on div "$0.00" at bounding box center [863, 166] width 146 height 14
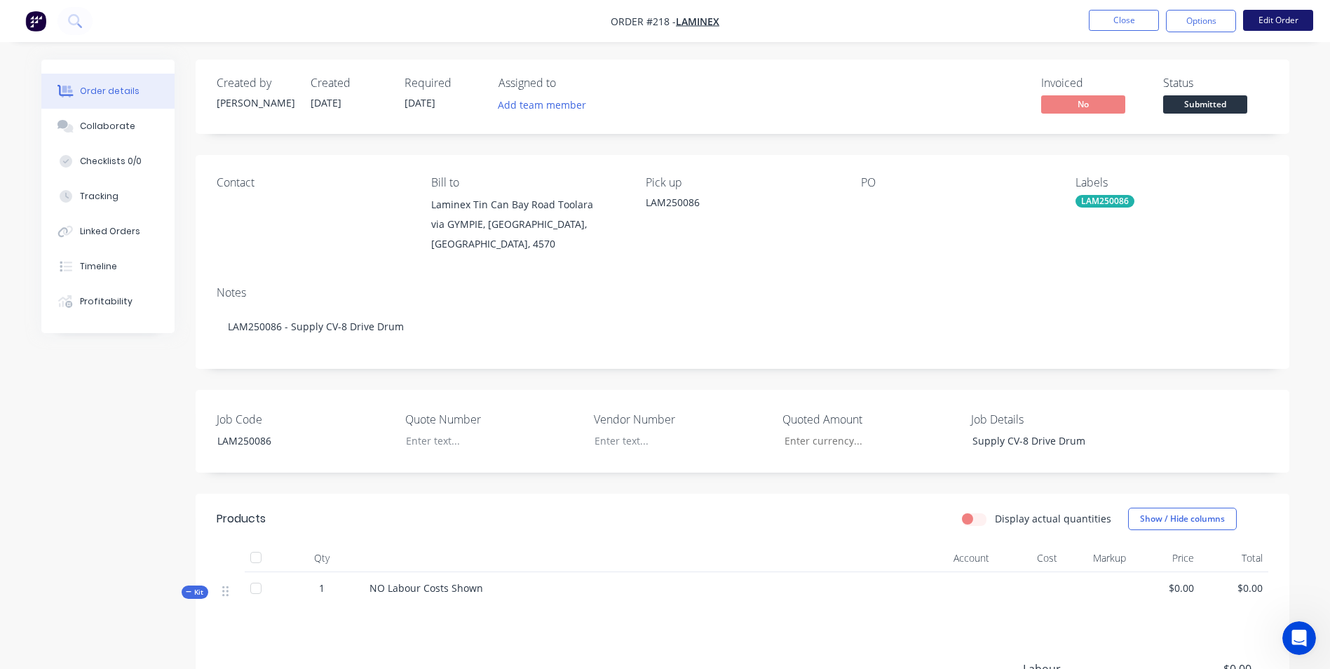
click at [1275, 25] on button "Edit Order" at bounding box center [1278, 20] width 70 height 21
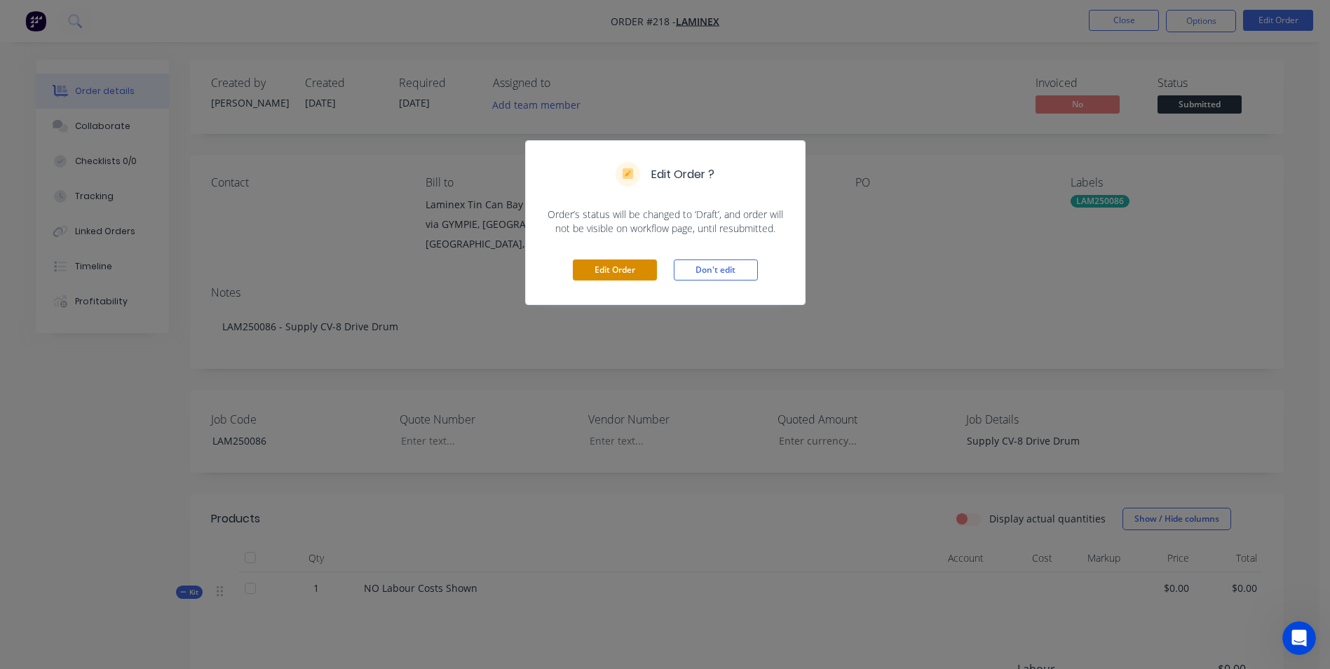
click at [599, 278] on button "Edit Order" at bounding box center [615, 269] width 84 height 21
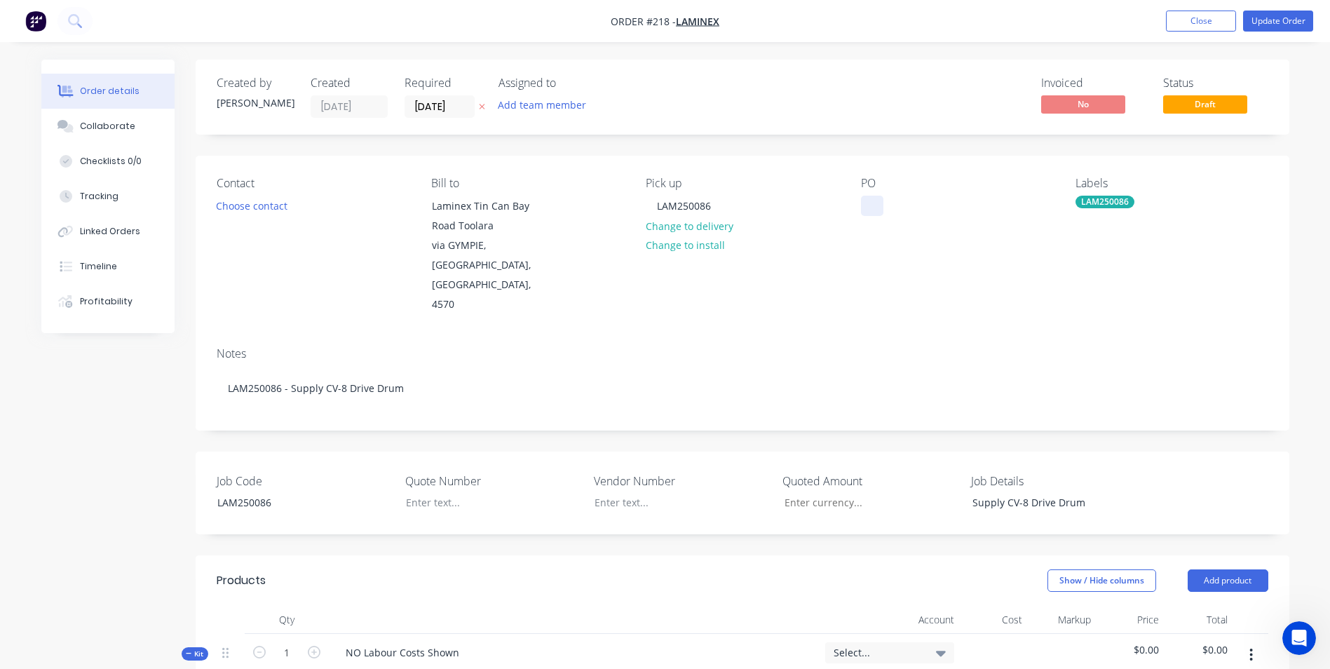
click at [873, 197] on div at bounding box center [872, 206] width 22 height 20
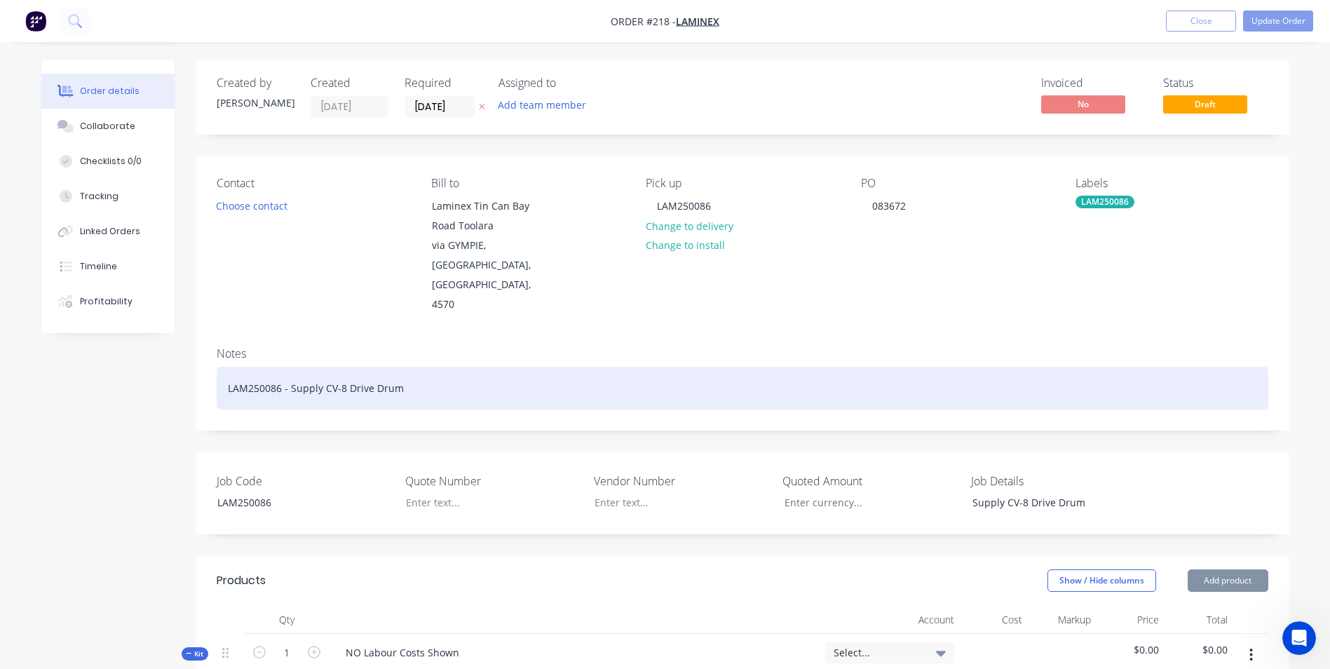
click at [584, 367] on div "LAM250086 - Supply CV-8 Drive Drum" at bounding box center [742, 388] width 1051 height 43
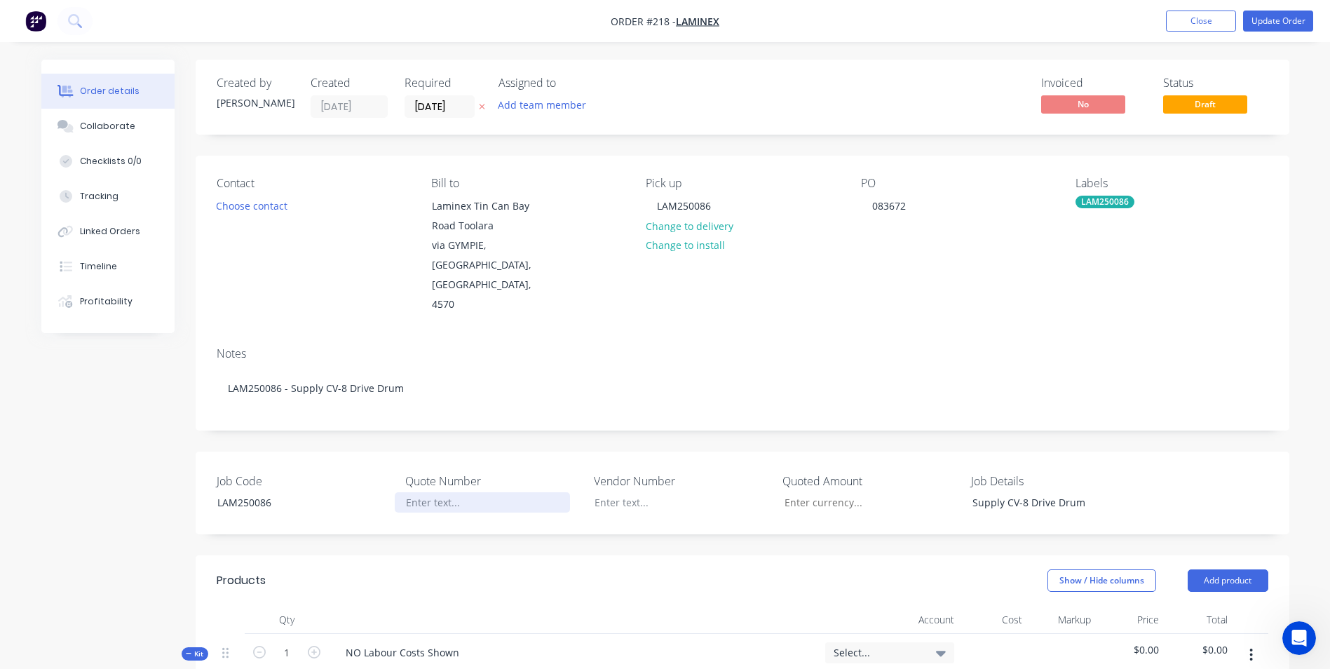
click at [453, 492] on div at bounding box center [482, 502] width 175 height 20
click at [1104, 492] on div "Supply CV-8 Drive Drum" at bounding box center [1048, 502] width 175 height 20
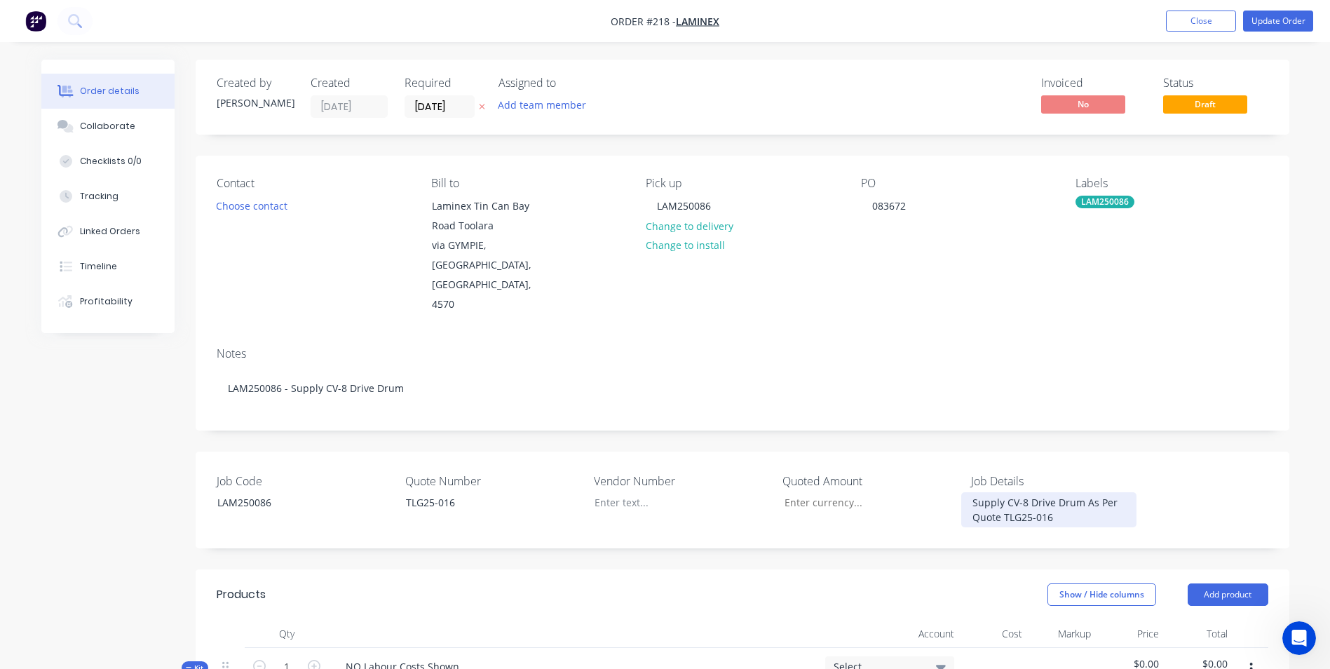
scroll to position [280, 0]
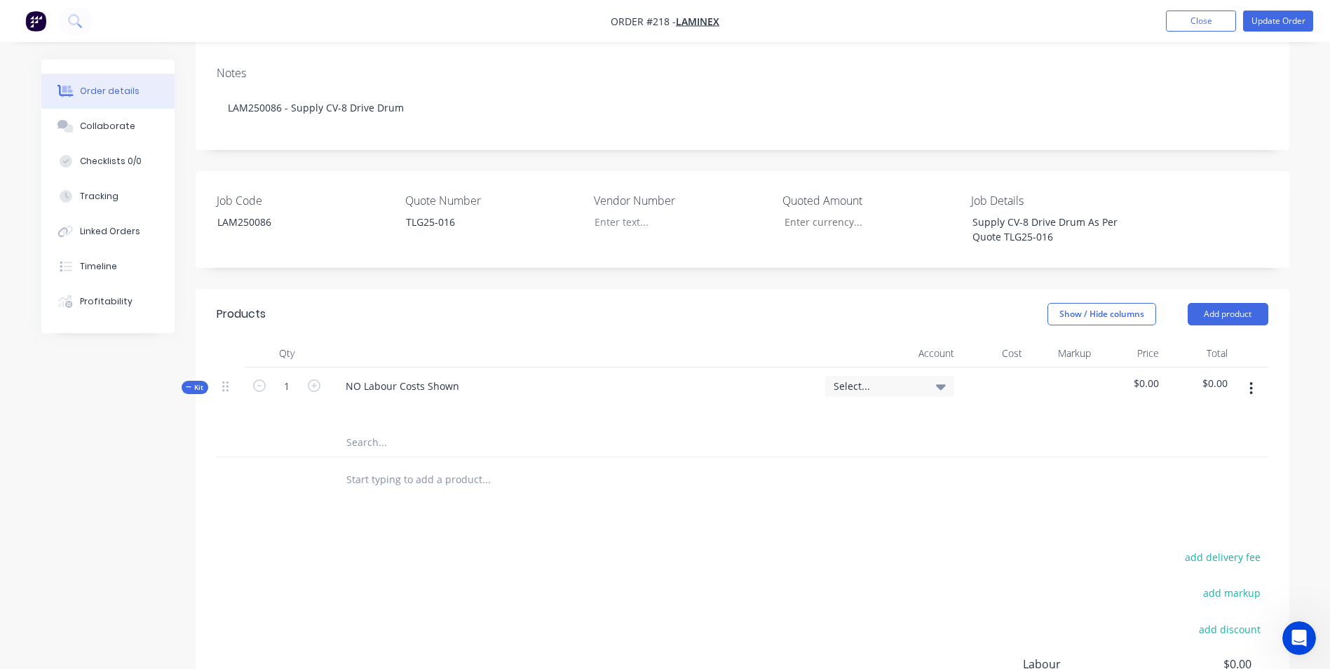
click at [480, 367] on div "NO Labour Costs Shown" at bounding box center [574, 397] width 491 height 61
drag, startPoint x: 466, startPoint y: 344, endPoint x: 251, endPoint y: 294, distance: 220.9
click at [251, 294] on div "Products Show / Hide columns Add product Qty Account Cost Markup Price Total Ki…" at bounding box center [742, 396] width 1093 height 214
click at [374, 428] on input "text" at bounding box center [486, 442] width 280 height 28
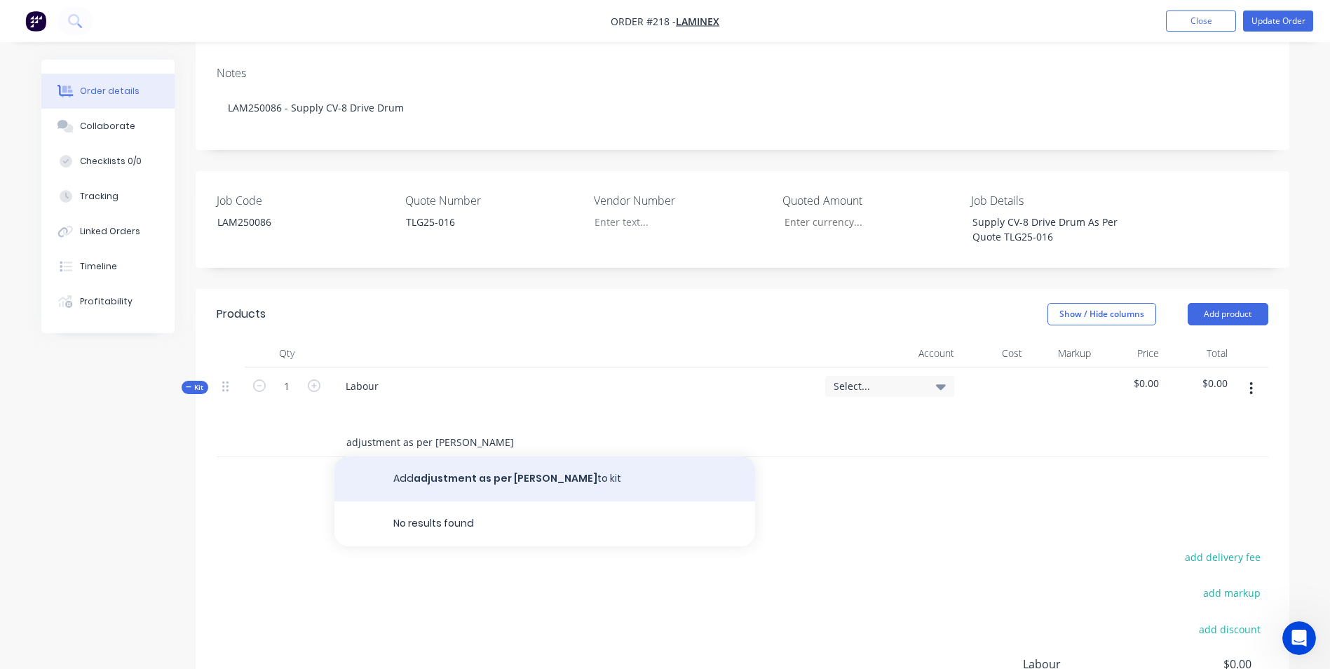
type input "adjustment as per [PERSON_NAME]"
click at [478, 456] on button "Add adjustment as per [PERSON_NAME] to kit" at bounding box center [544, 478] width 421 height 45
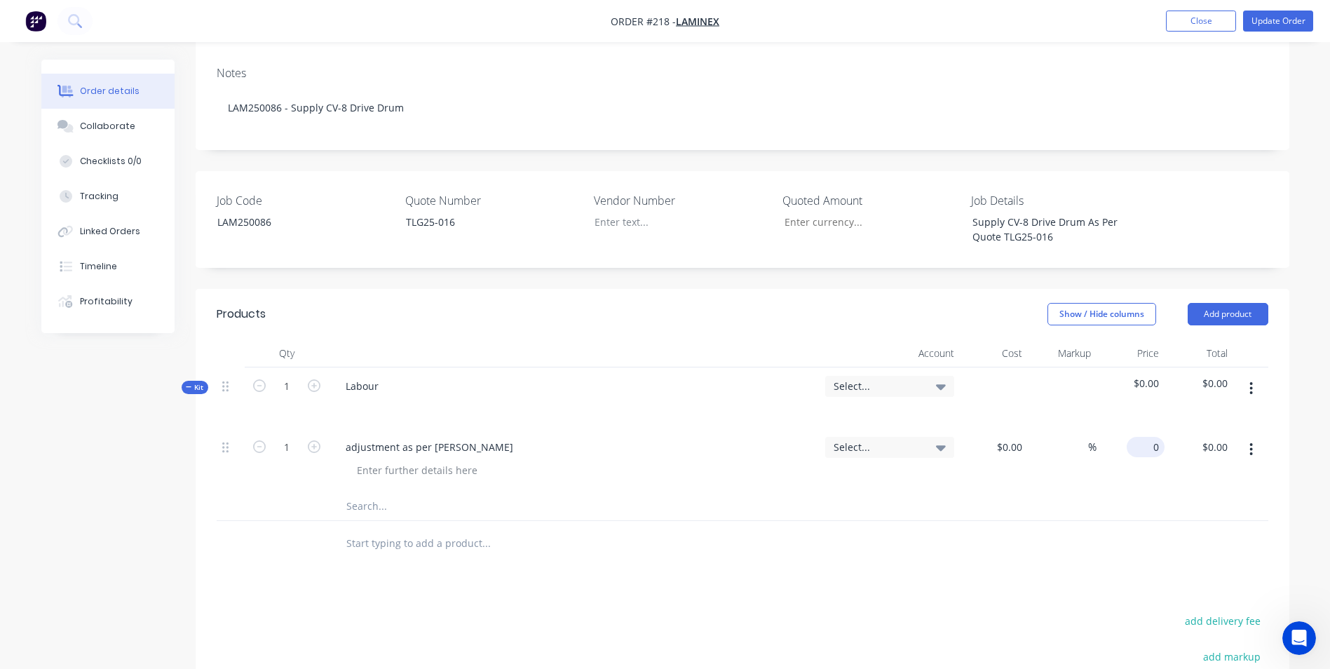
click at [1137, 428] on div "0 $0.00" at bounding box center [1130, 460] width 69 height 64
type input "$5,550.00"
click at [1091, 492] on div at bounding box center [742, 506] width 1051 height 29
drag, startPoint x: 912, startPoint y: 350, endPoint x: 859, endPoint y: 357, distance: 53.0
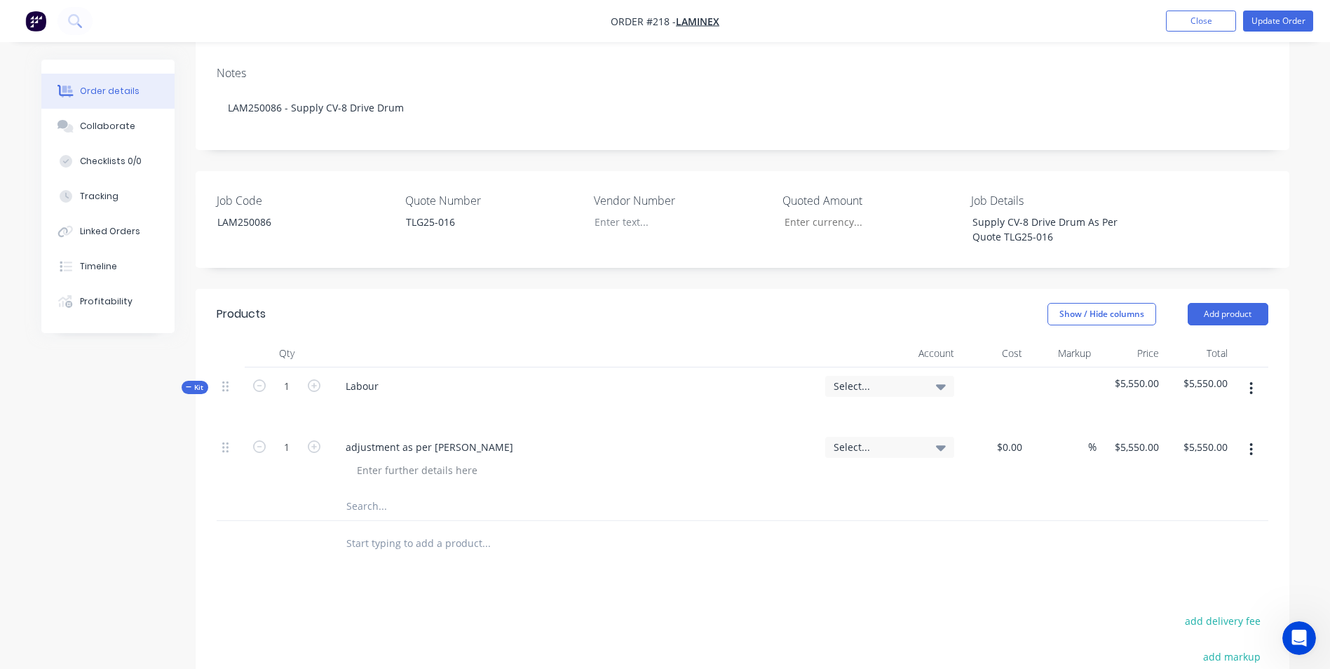
click at [908, 378] on span "Select..." at bounding box center [877, 385] width 88 height 15
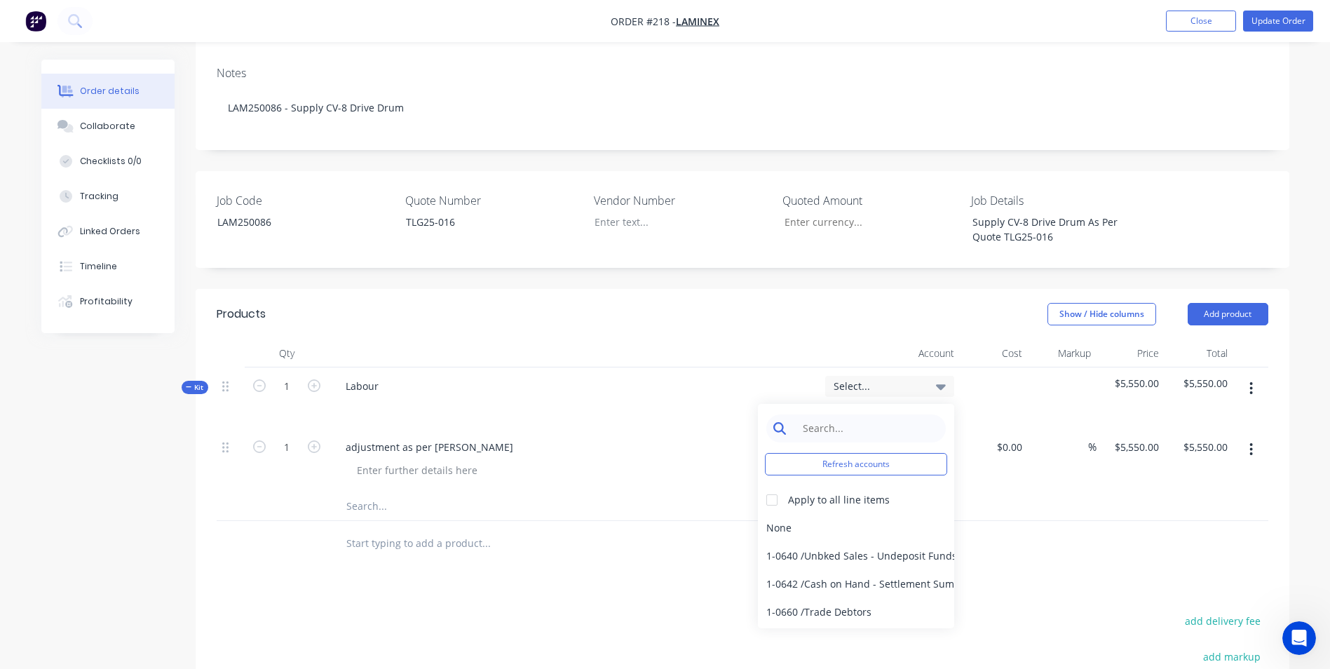
click at [839, 414] on input at bounding box center [867, 428] width 144 height 28
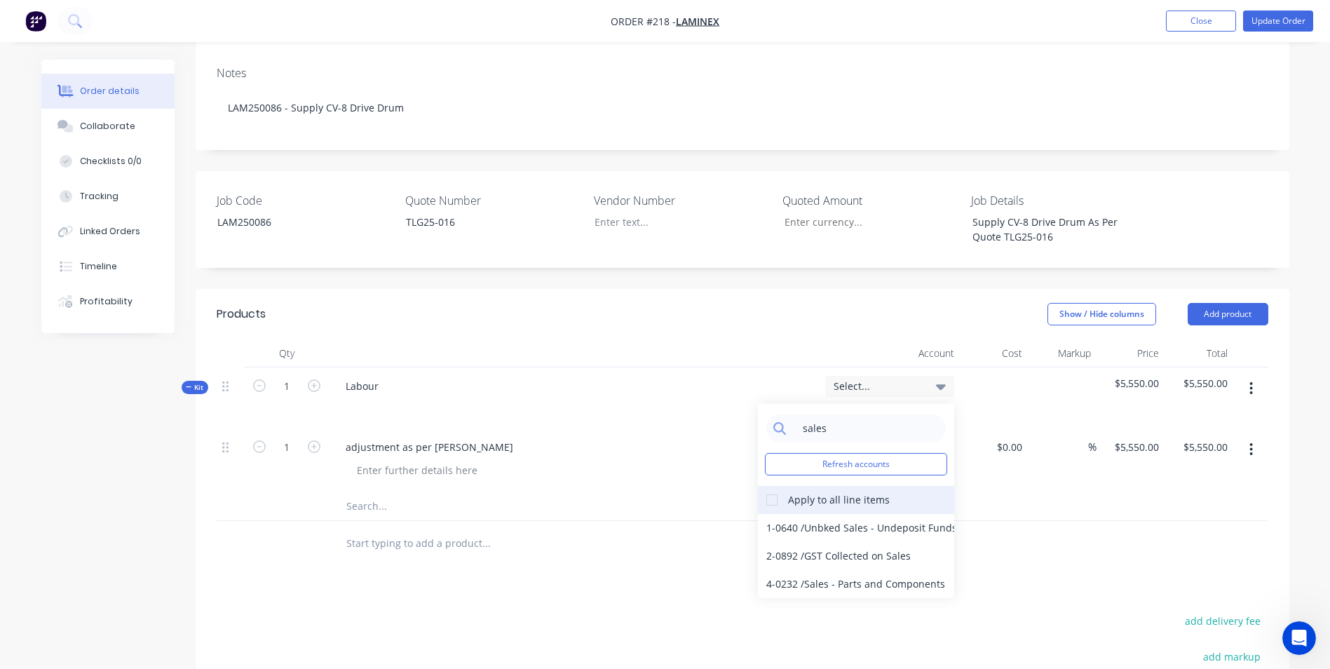
type input "sales"
click at [766, 486] on div at bounding box center [772, 500] width 28 height 28
click at [802, 570] on div "4-0232 / Sales - Parts and Components" at bounding box center [856, 584] width 196 height 28
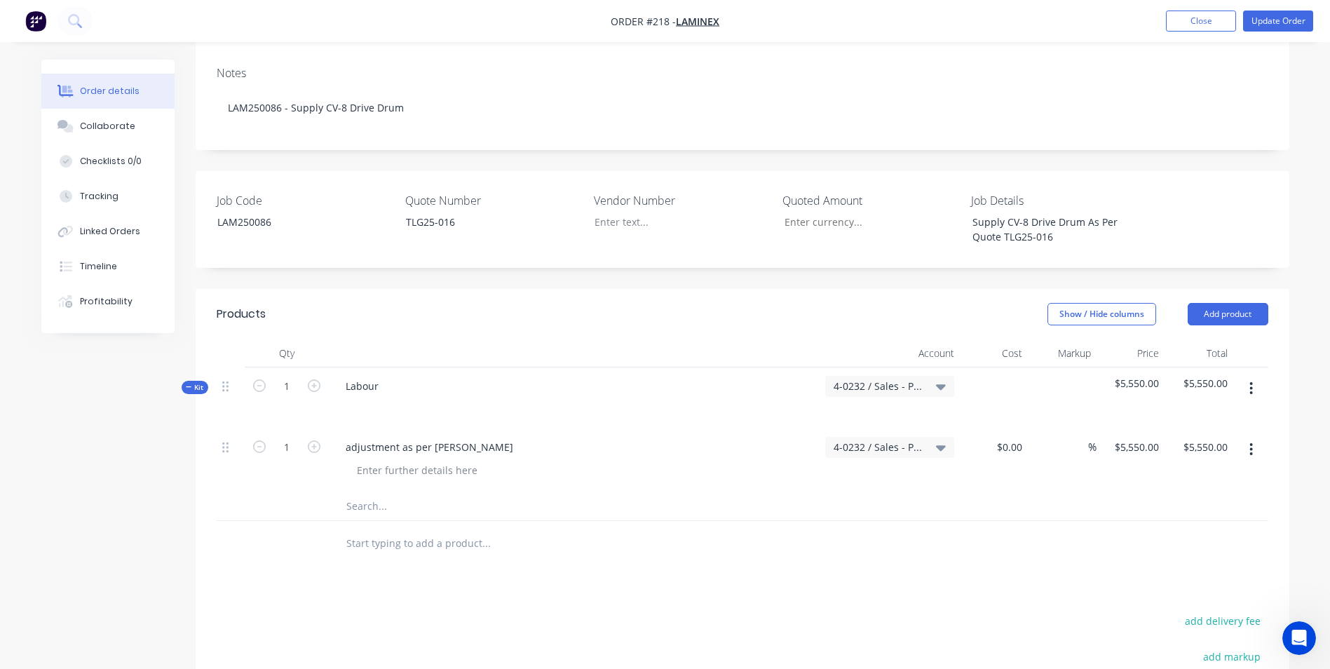
click at [807, 543] on div "Products Show / Hide columns Add product Qty Account Cost Markup Price Total Ki…" at bounding box center [742, 596] width 1093 height 614
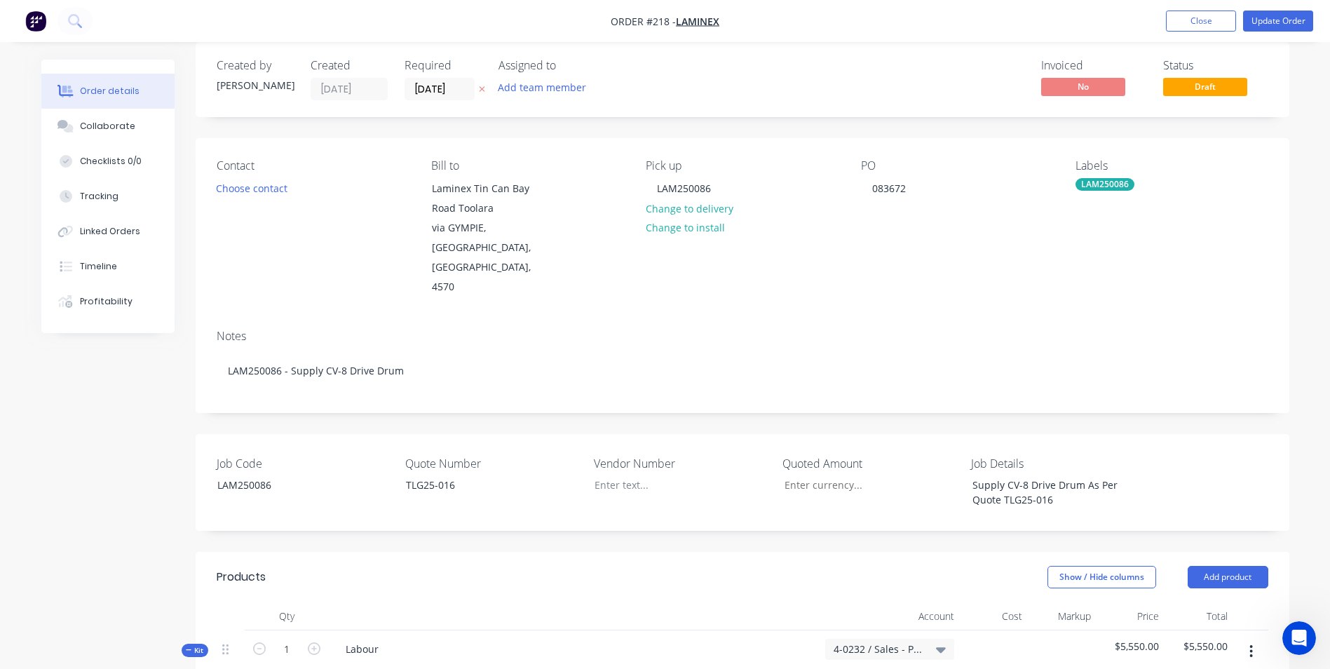
scroll to position [0, 0]
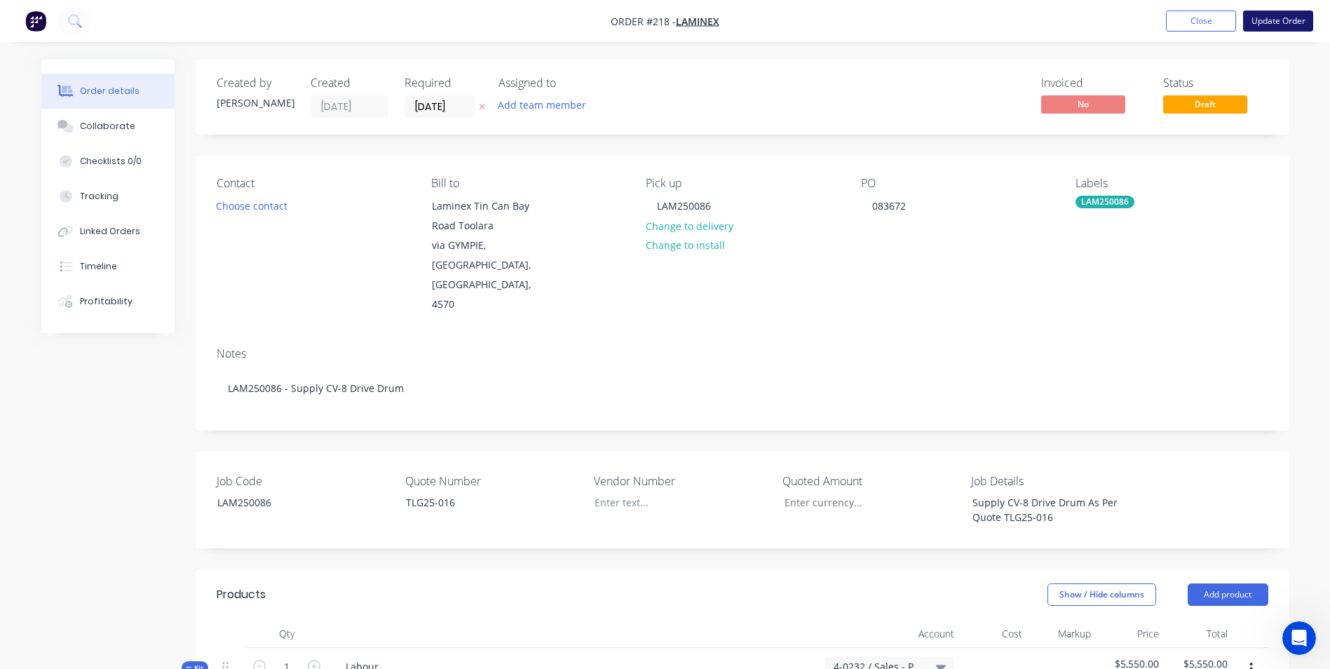
click at [1283, 27] on button "Update Order" at bounding box center [1278, 21] width 70 height 21
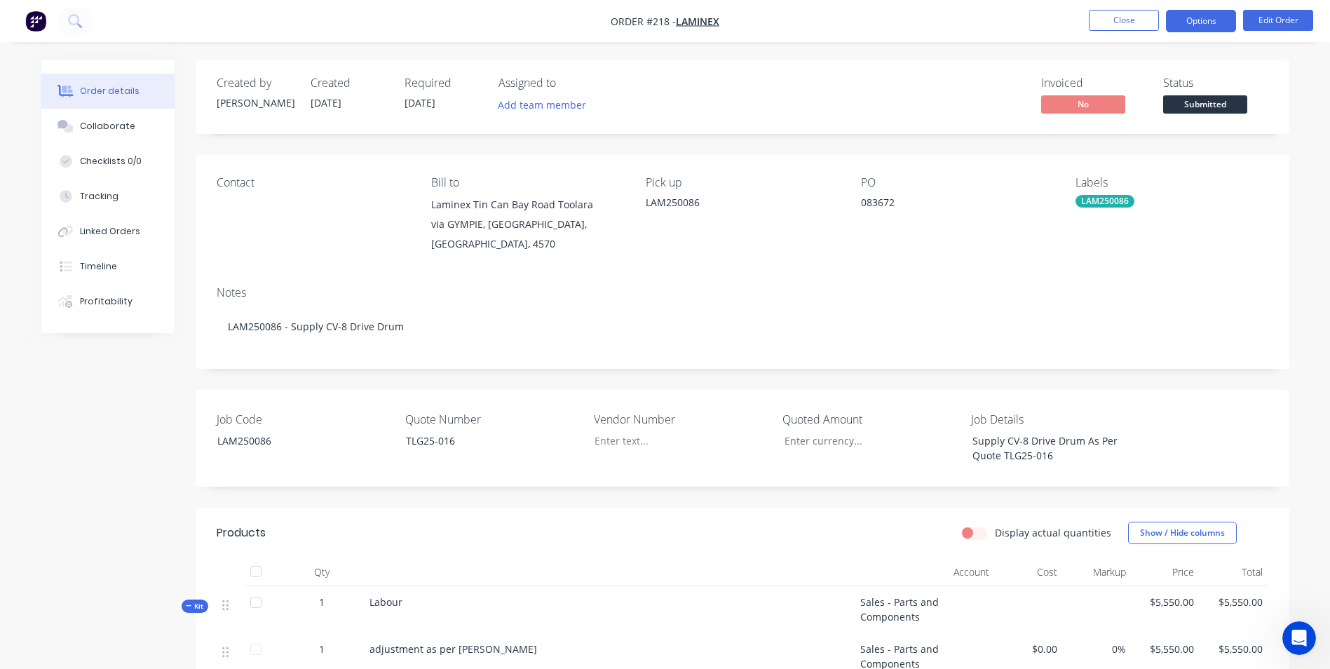
click at [1202, 25] on button "Options" at bounding box center [1201, 21] width 70 height 22
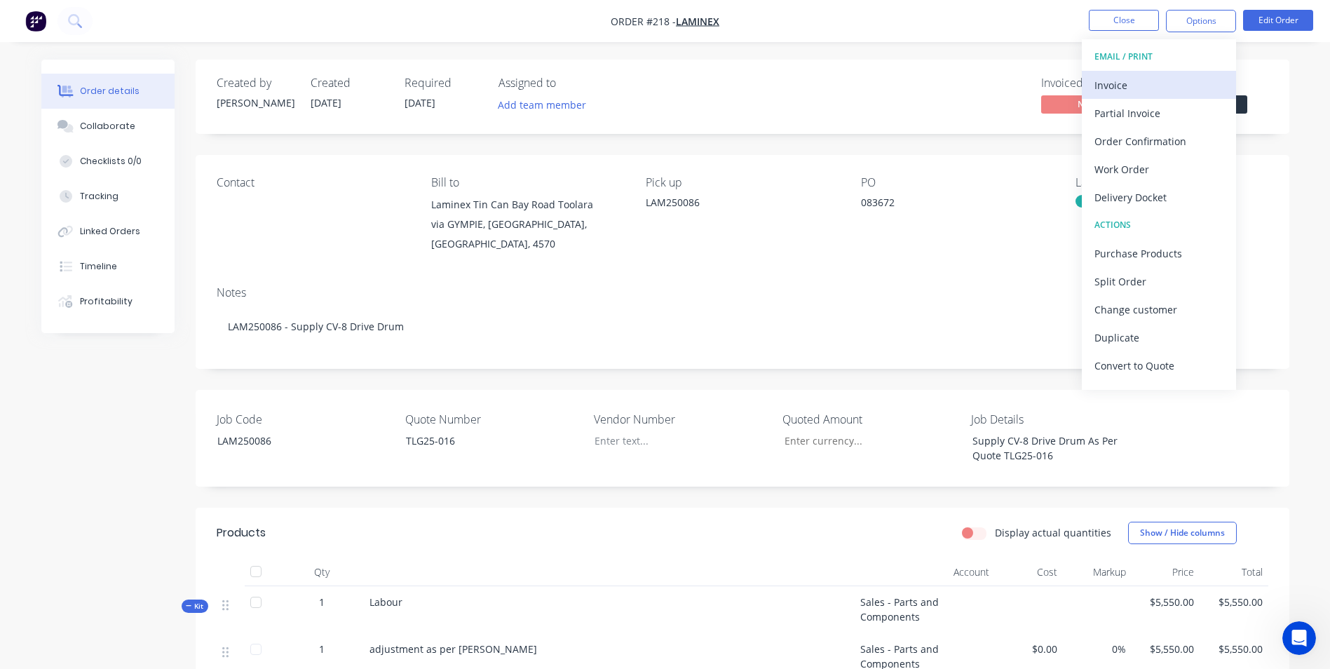
click at [1156, 92] on div "Invoice" at bounding box center [1158, 85] width 129 height 20
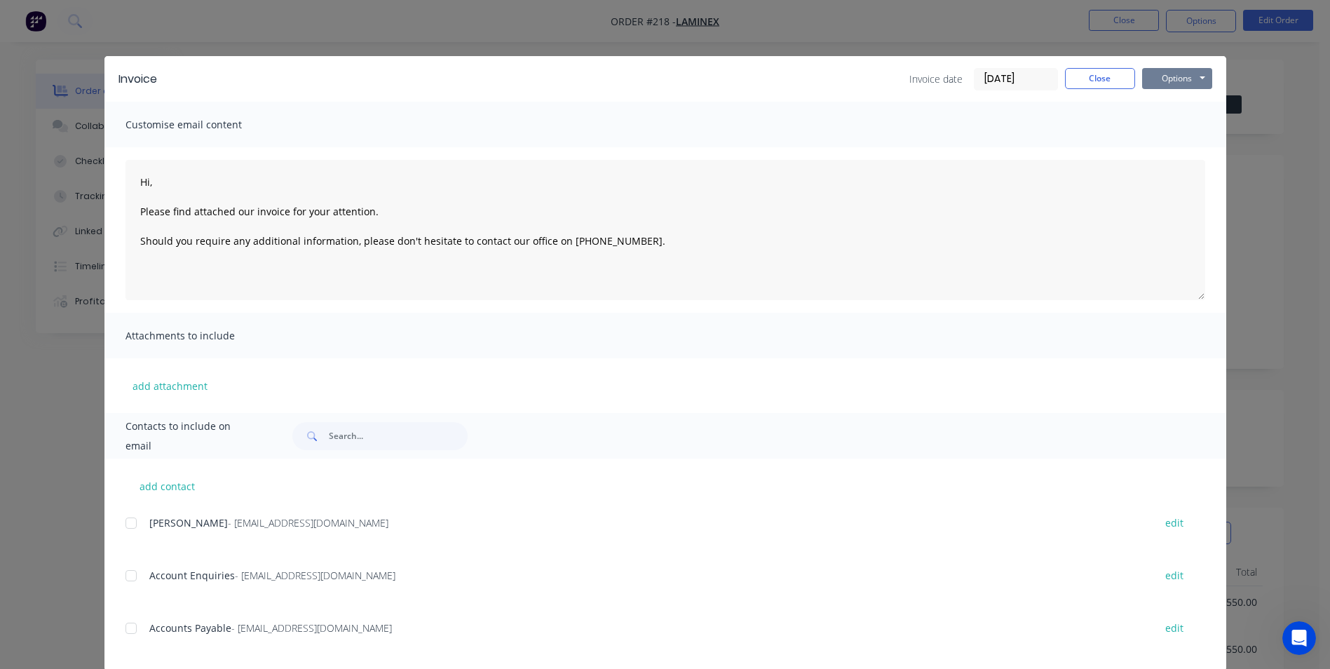
click at [1165, 76] on button "Options" at bounding box center [1177, 78] width 70 height 21
click at [1162, 121] on button "Print" at bounding box center [1187, 126] width 90 height 23
click at [1114, 75] on button "Close" at bounding box center [1100, 78] width 70 height 21
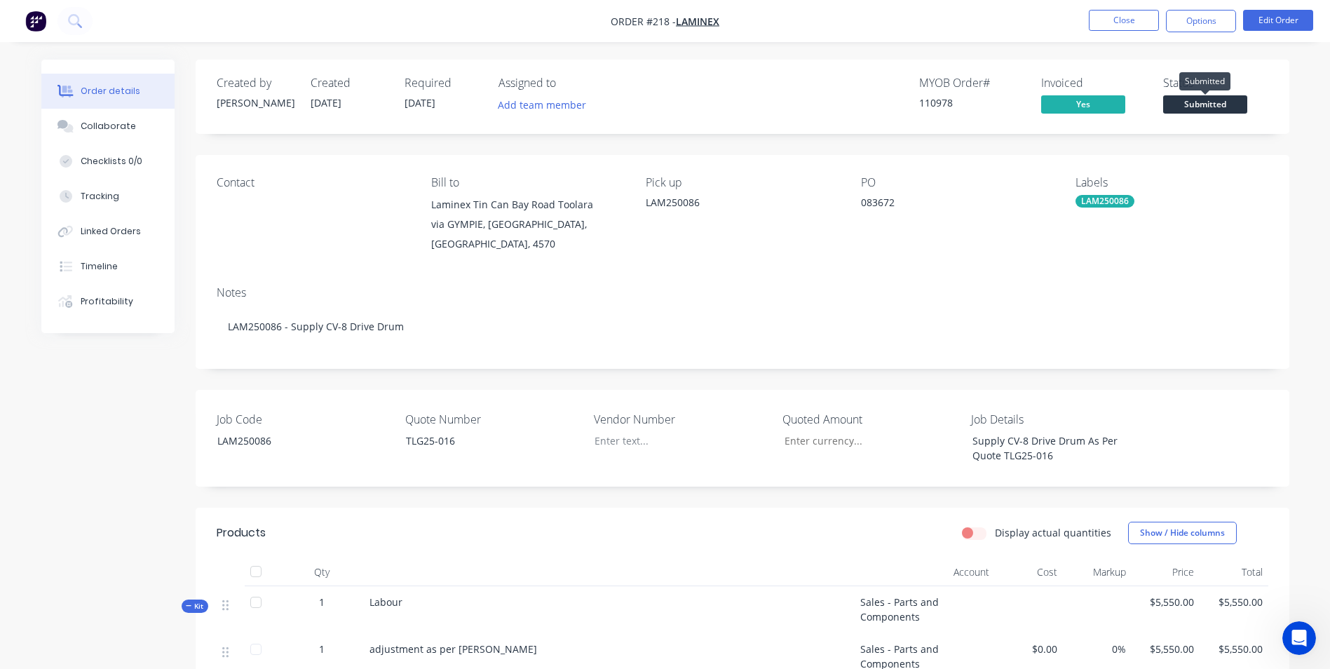
click at [1186, 101] on span "Submitted" at bounding box center [1205, 104] width 84 height 18
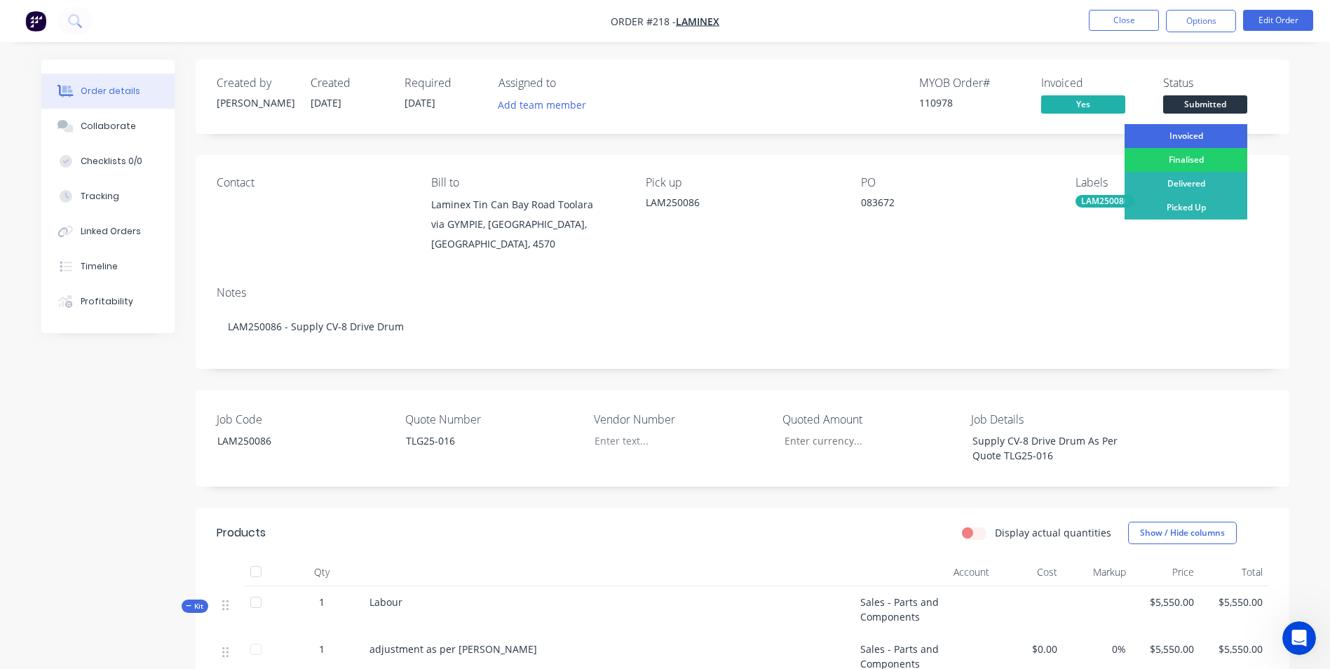
click at [1182, 141] on div "Invoiced" at bounding box center [1185, 136] width 123 height 24
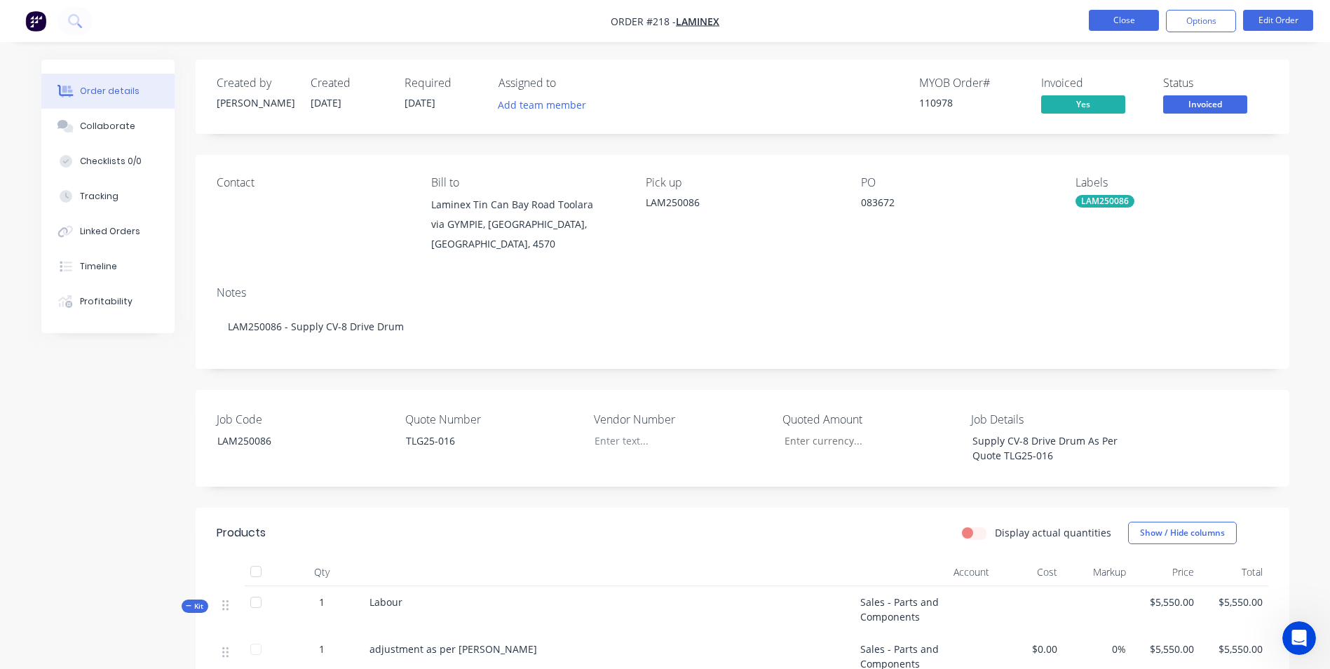
click at [1107, 26] on button "Close" at bounding box center [1124, 20] width 70 height 21
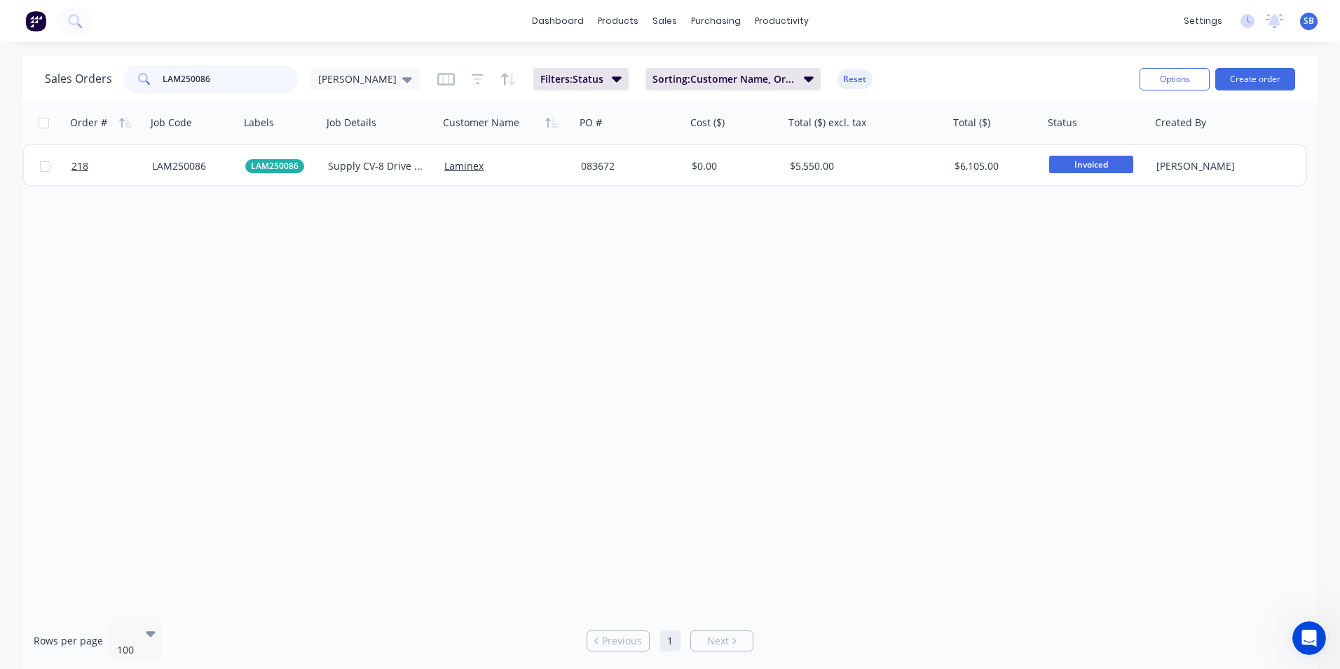
click at [232, 74] on input "LAM250086" at bounding box center [231, 79] width 137 height 28
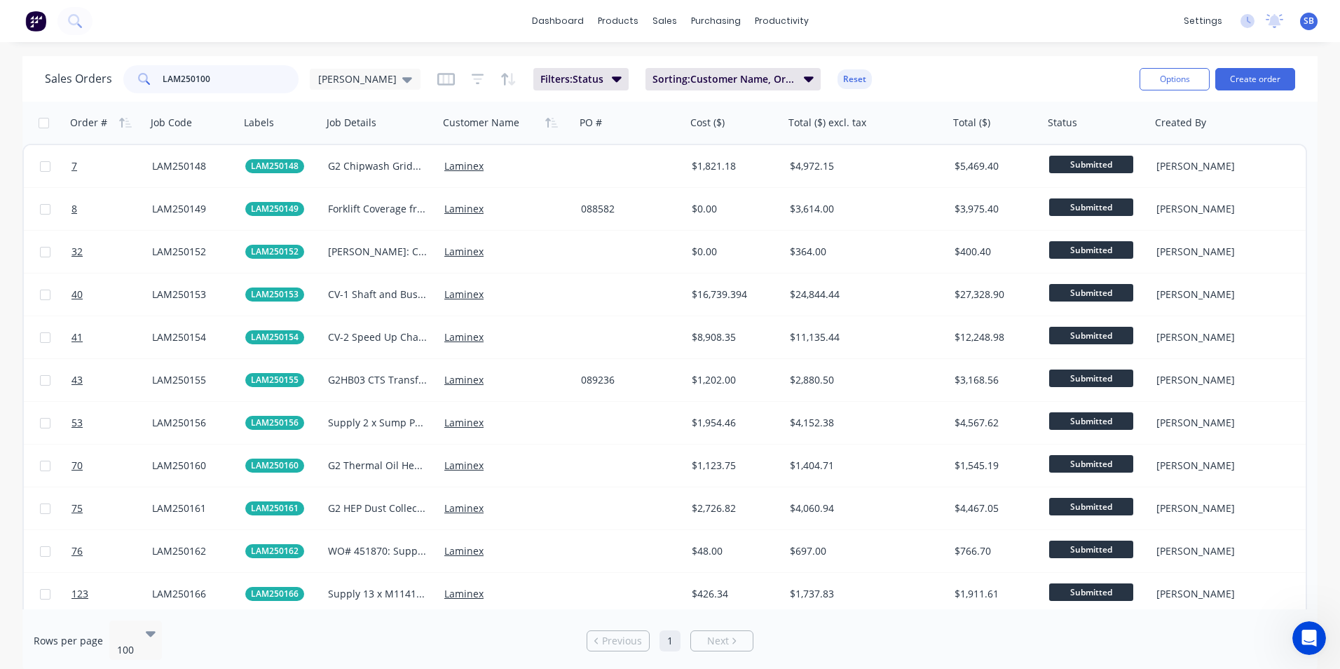
type input "LAM250100"
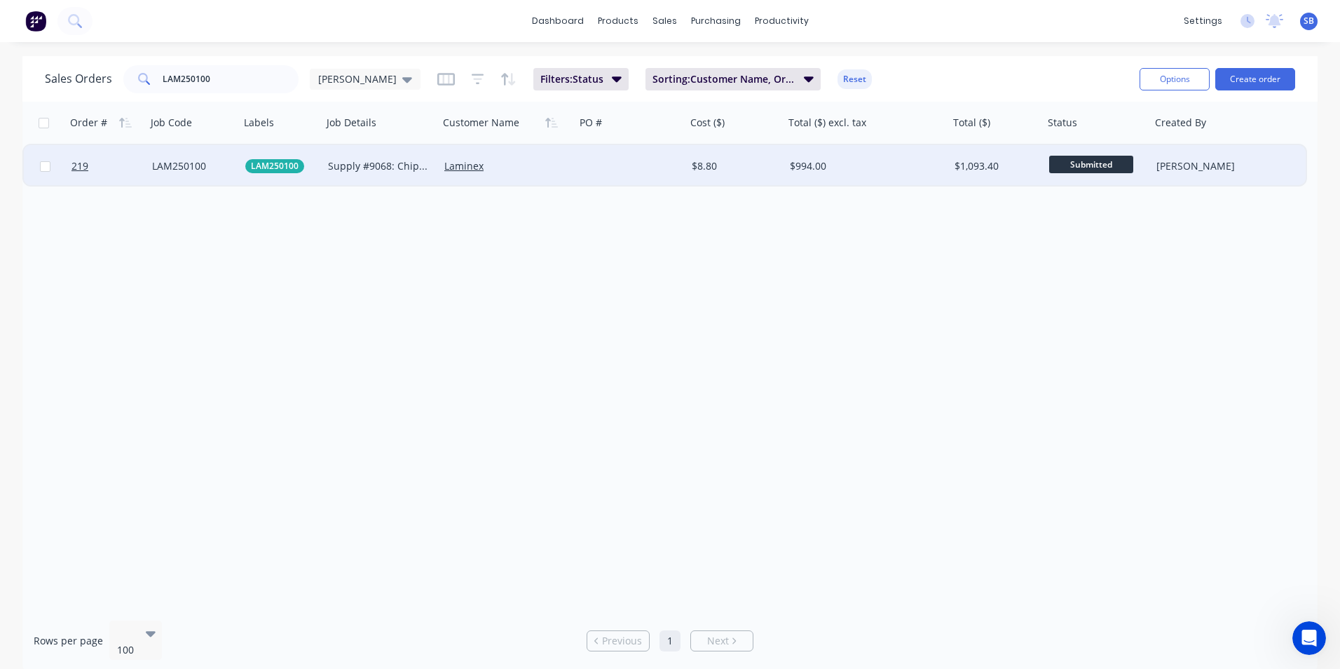
click at [840, 159] on div "$994.00" at bounding box center [863, 166] width 146 height 14
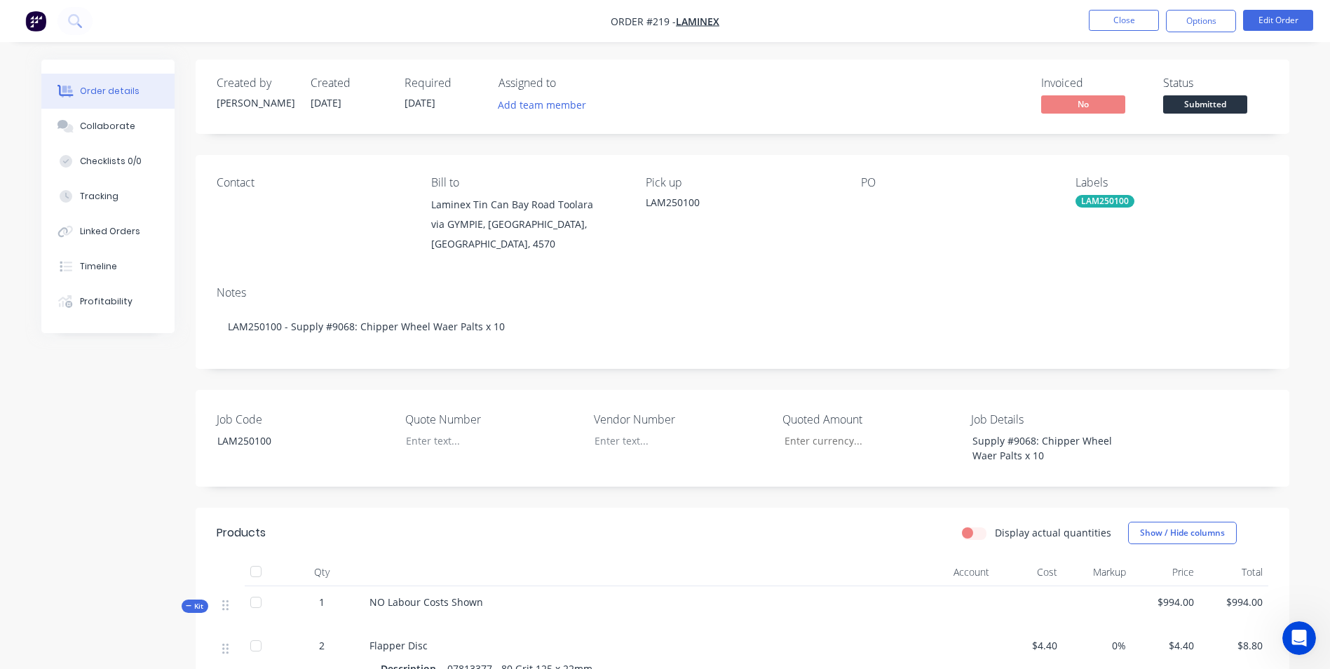
click at [1253, 7] on nav "Order #219 - Laminex Close Options Edit Order" at bounding box center [665, 21] width 1330 height 42
click at [1261, 15] on button "Edit Order" at bounding box center [1278, 20] width 70 height 21
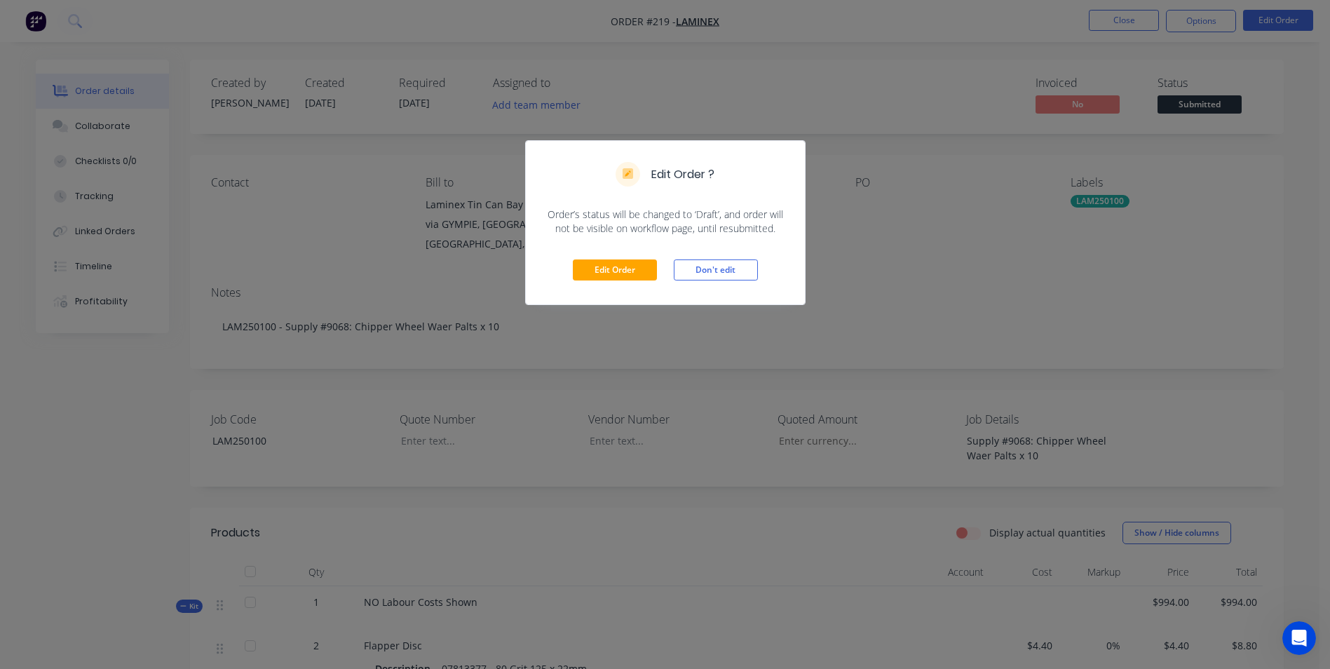
click at [659, 271] on div "Edit Order Don't edit" at bounding box center [665, 270] width 279 height 69
click at [634, 269] on button "Edit Order" at bounding box center [615, 269] width 84 height 21
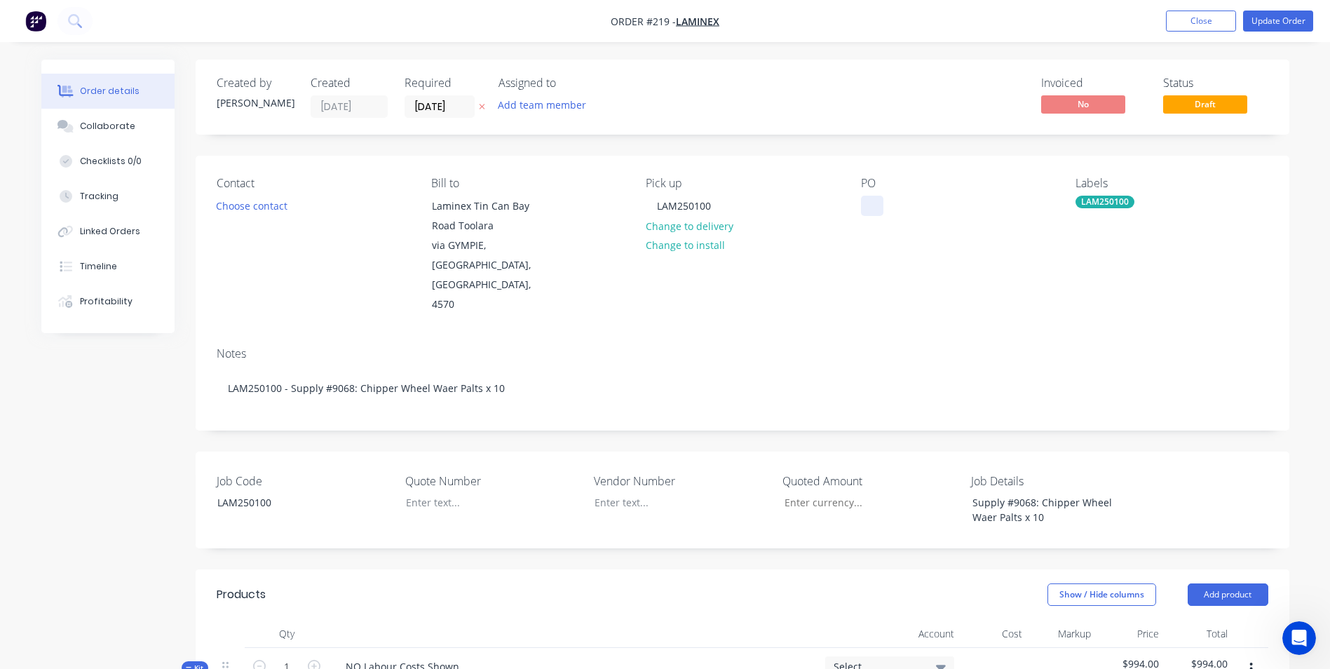
click at [875, 207] on div at bounding box center [872, 206] width 22 height 20
click at [850, 252] on div "Contact Choose contact [PERSON_NAME] to Laminex [GEOGRAPHIC_DATA] Toolara via […" at bounding box center [742, 246] width 1093 height 180
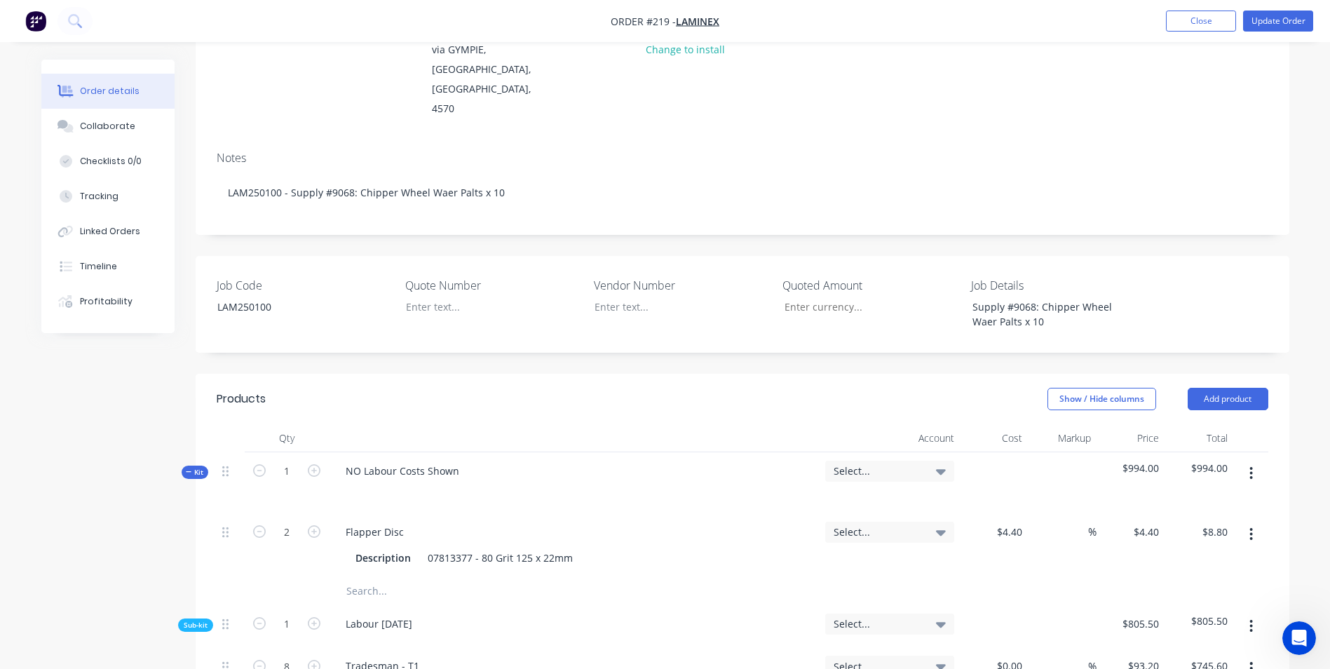
scroll to position [210, 0]
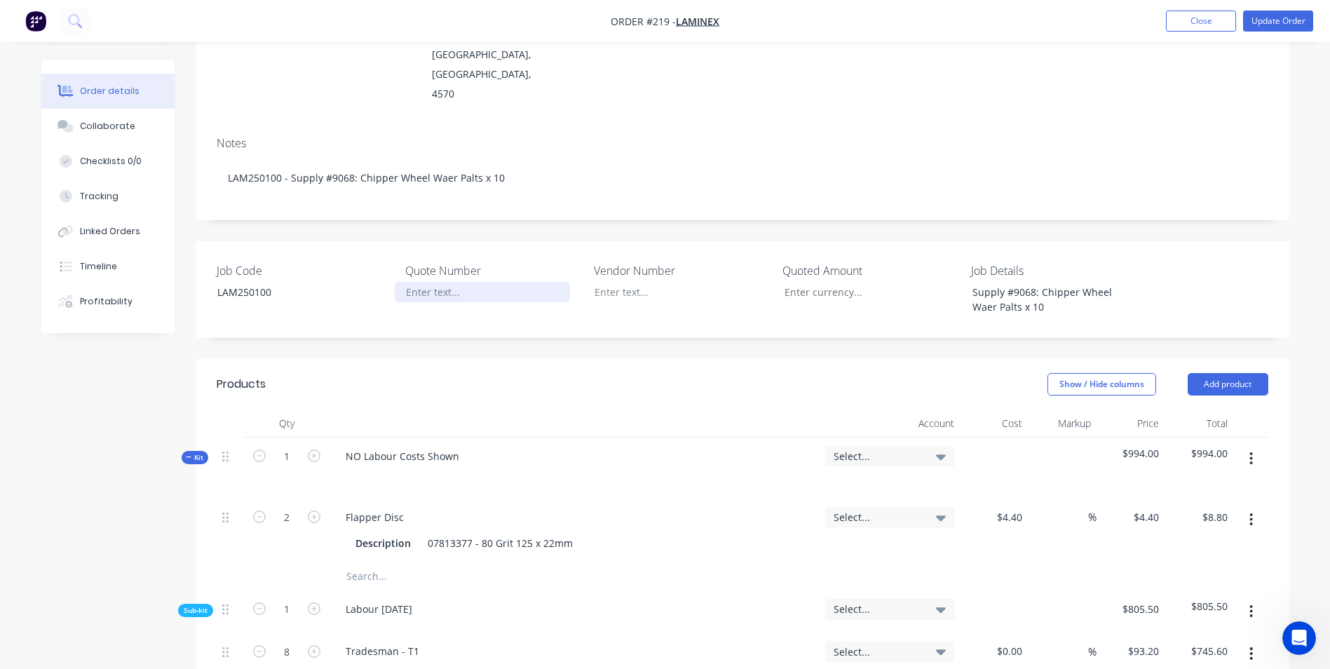
click at [425, 282] on div at bounding box center [482, 292] width 175 height 20
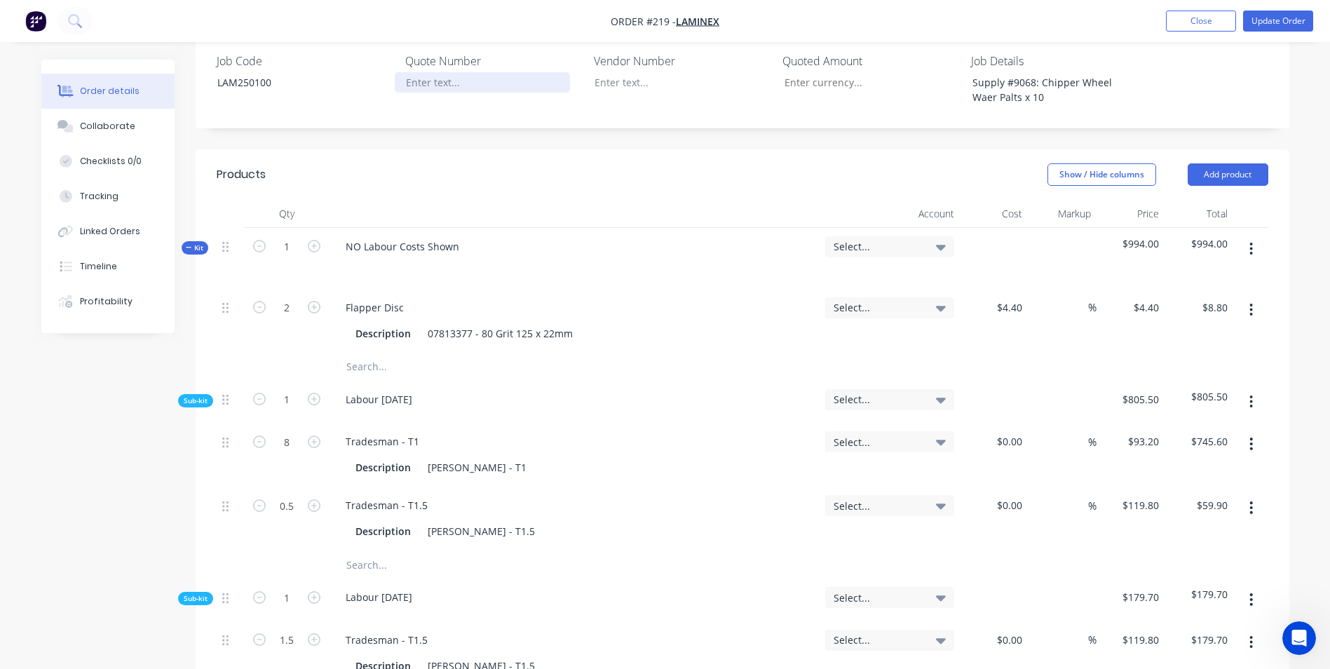
scroll to position [421, 0]
click at [440, 256] on div at bounding box center [573, 266] width 479 height 20
drag, startPoint x: 465, startPoint y: 200, endPoint x: 212, endPoint y: 184, distance: 253.5
click at [212, 199] on div "Qty Account Cost Markup Price Total Kit 1 NO Labour Costs Shown Select... $994.…" at bounding box center [742, 478] width 1093 height 559
click at [408, 352] on input "text" at bounding box center [486, 366] width 280 height 28
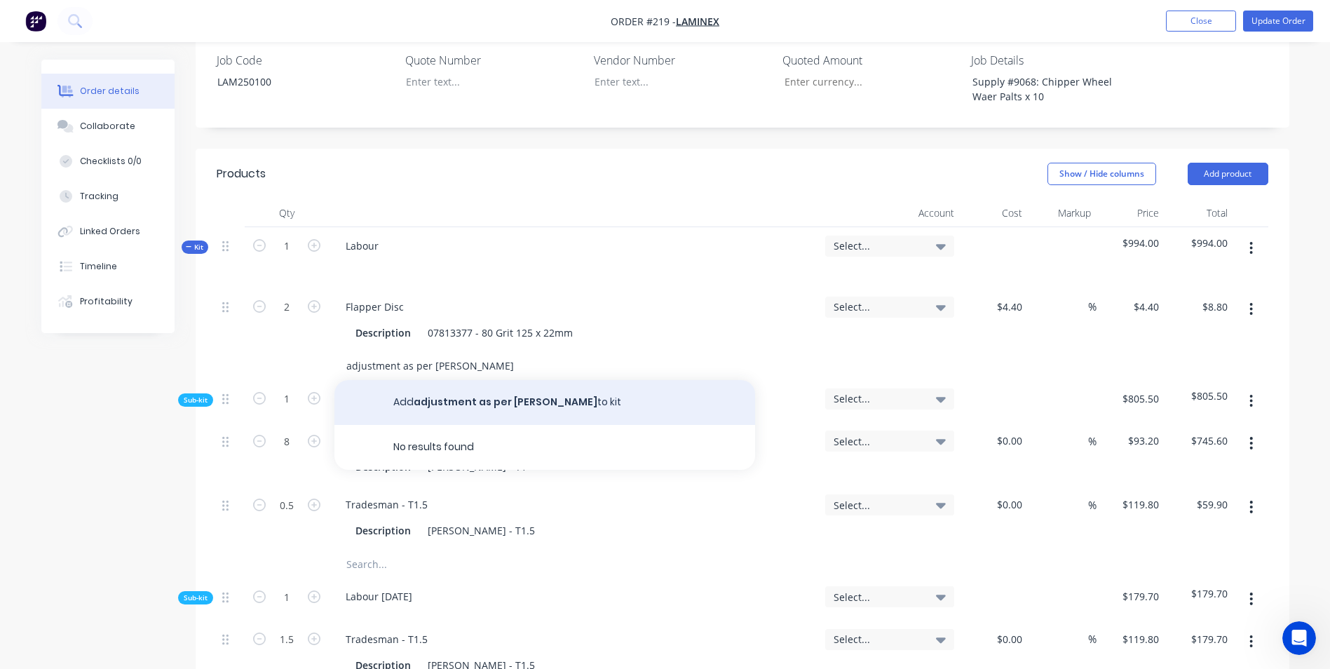
type input "adjustment as per [PERSON_NAME]"
click at [483, 380] on button "Add adjustment as per [PERSON_NAME] to kit" at bounding box center [544, 402] width 421 height 45
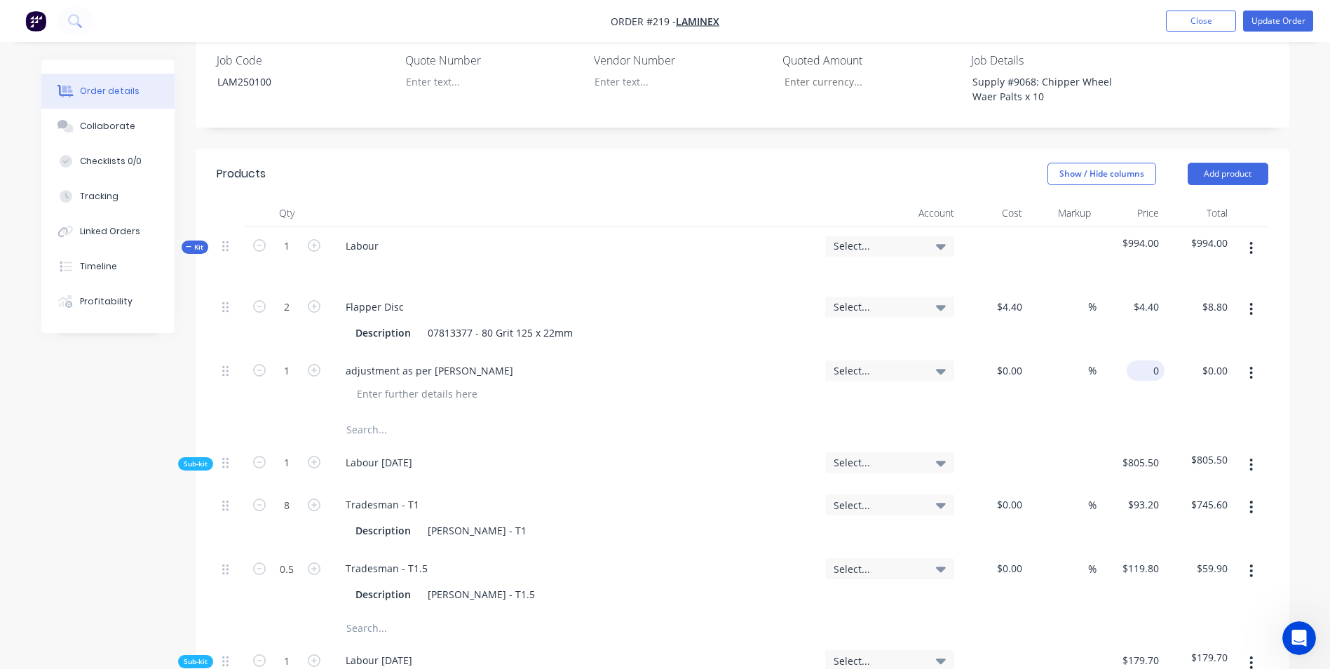
click at [1154, 360] on input "0" at bounding box center [1148, 370] width 32 height 20
type input "$4,106.00"
click at [1132, 374] on div "$4,106.00 4106" at bounding box center [1130, 384] width 69 height 64
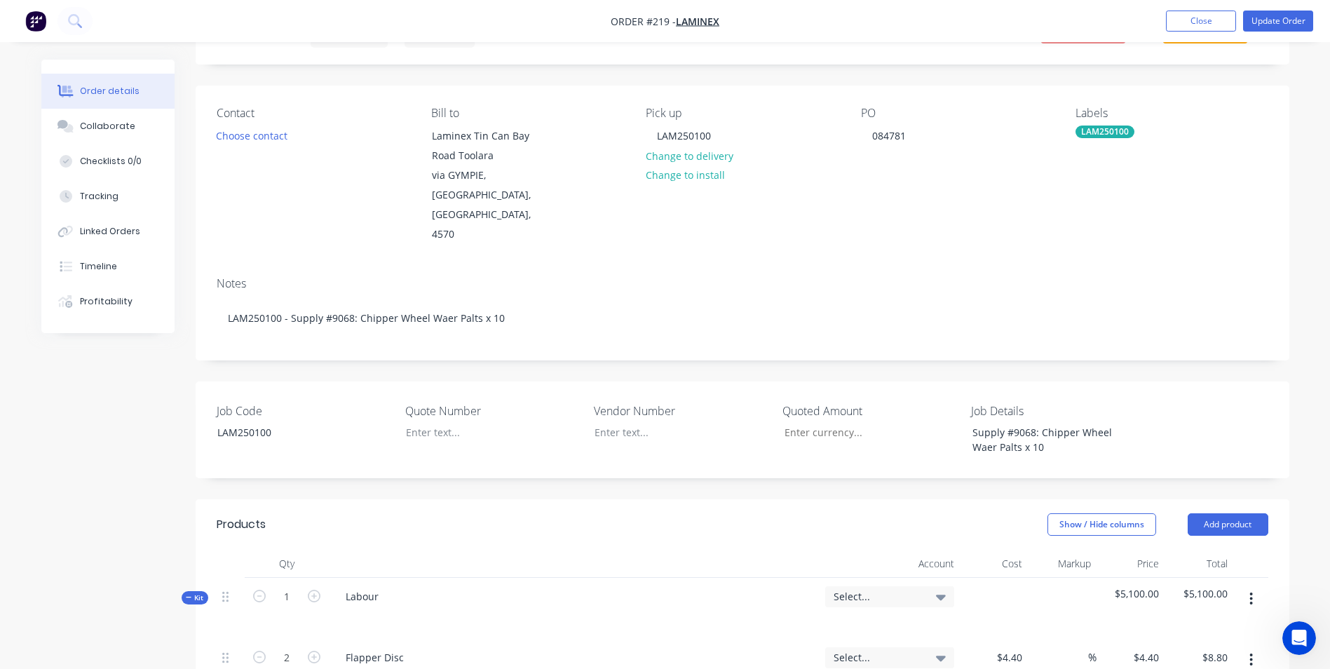
click at [861, 586] on div "Select..." at bounding box center [889, 596] width 129 height 21
click at [848, 625] on input at bounding box center [867, 639] width 144 height 28
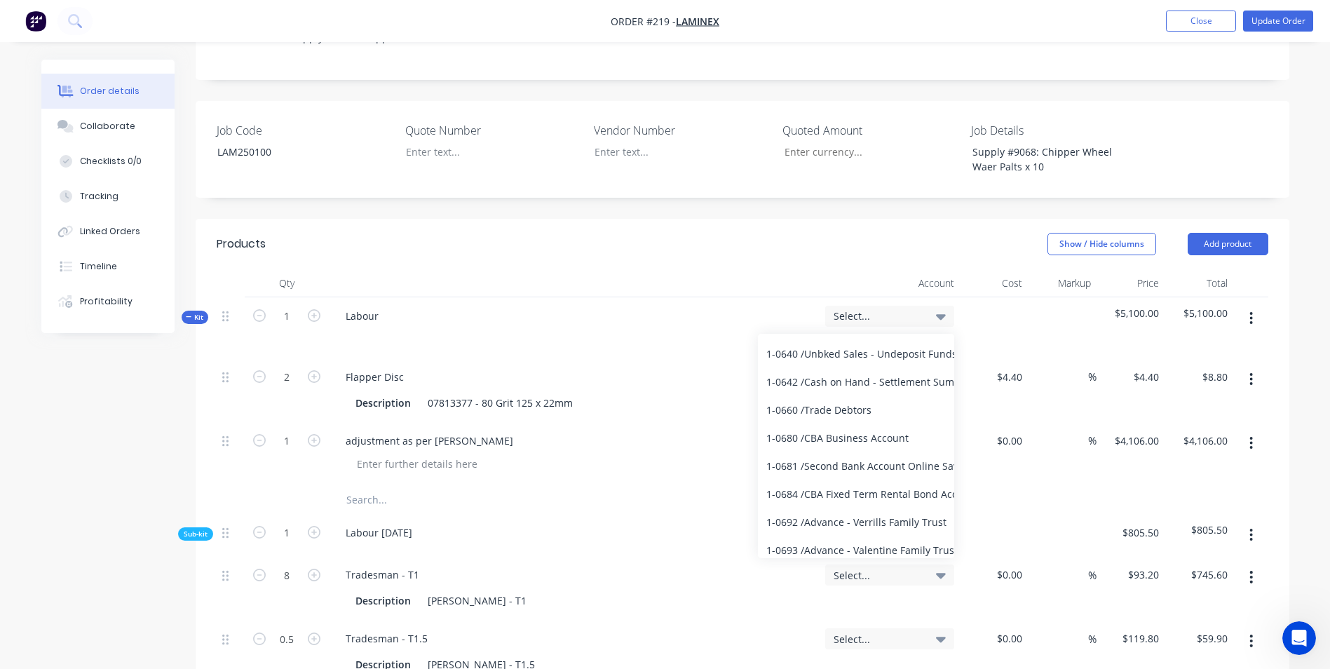
scroll to position [0, 0]
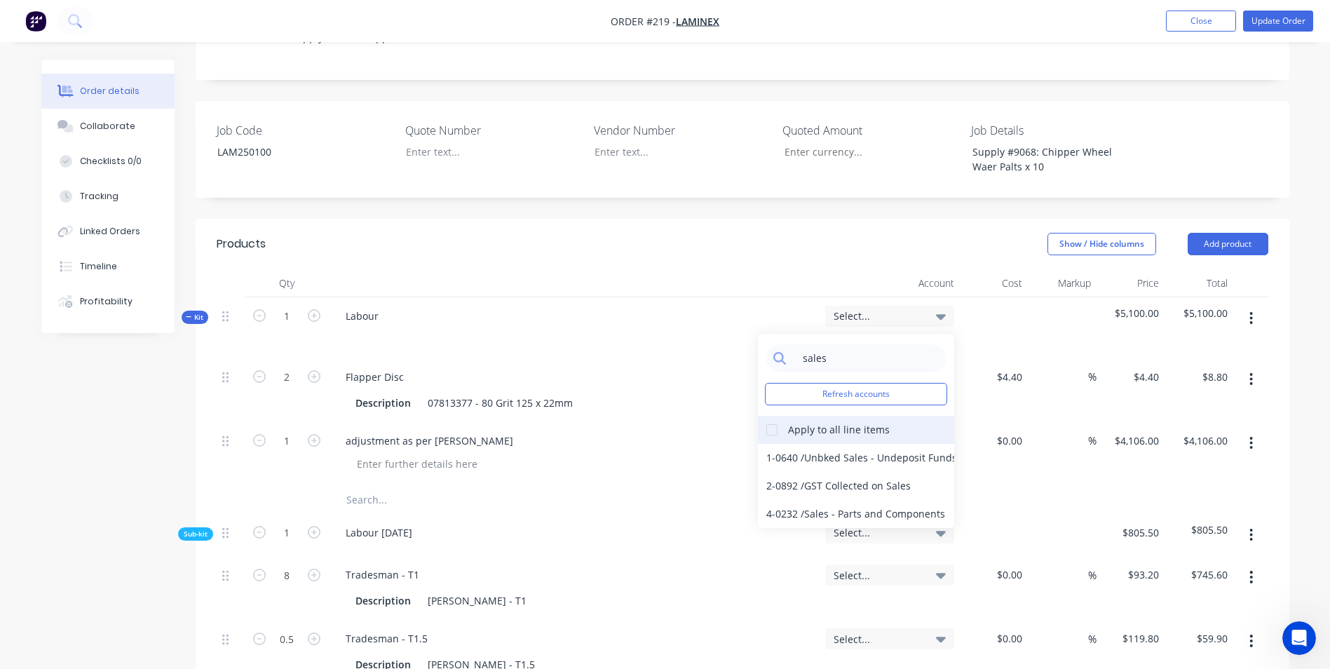
type input "sales"
click at [771, 416] on div at bounding box center [772, 430] width 28 height 28
click at [770, 500] on div "4-0232 / Sales - Parts and Components" at bounding box center [856, 514] width 196 height 28
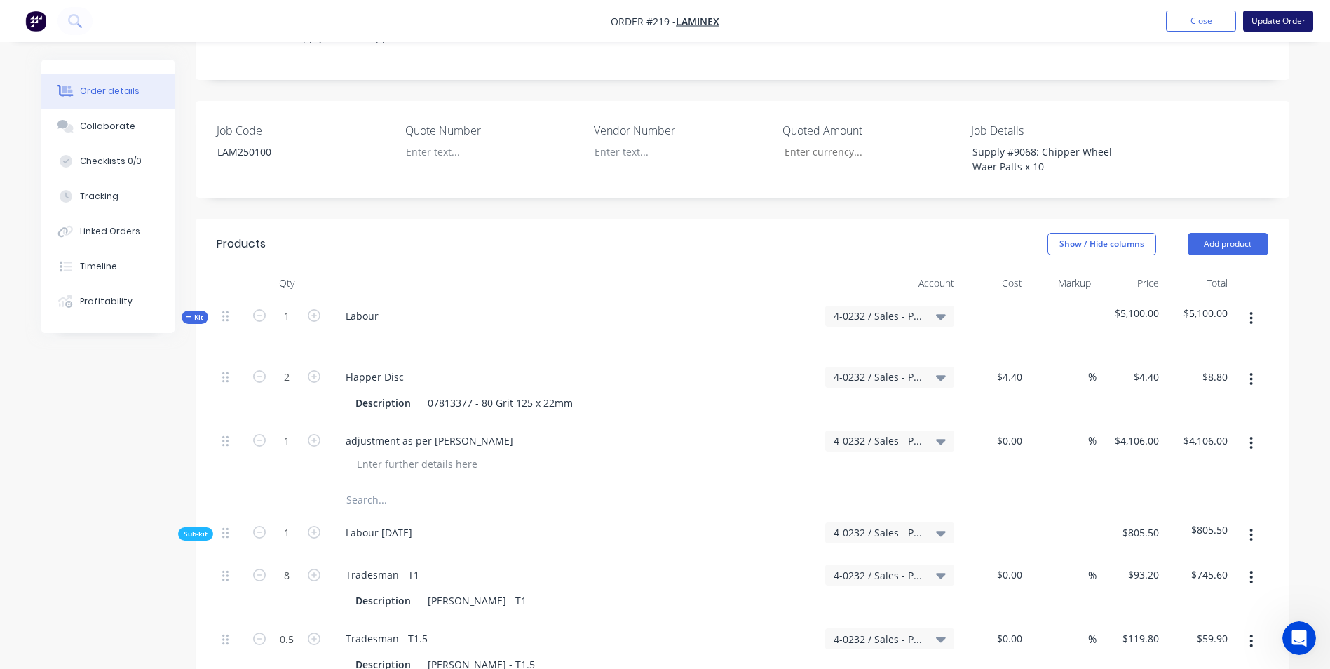
click at [1248, 11] on button "Update Order" at bounding box center [1278, 21] width 70 height 21
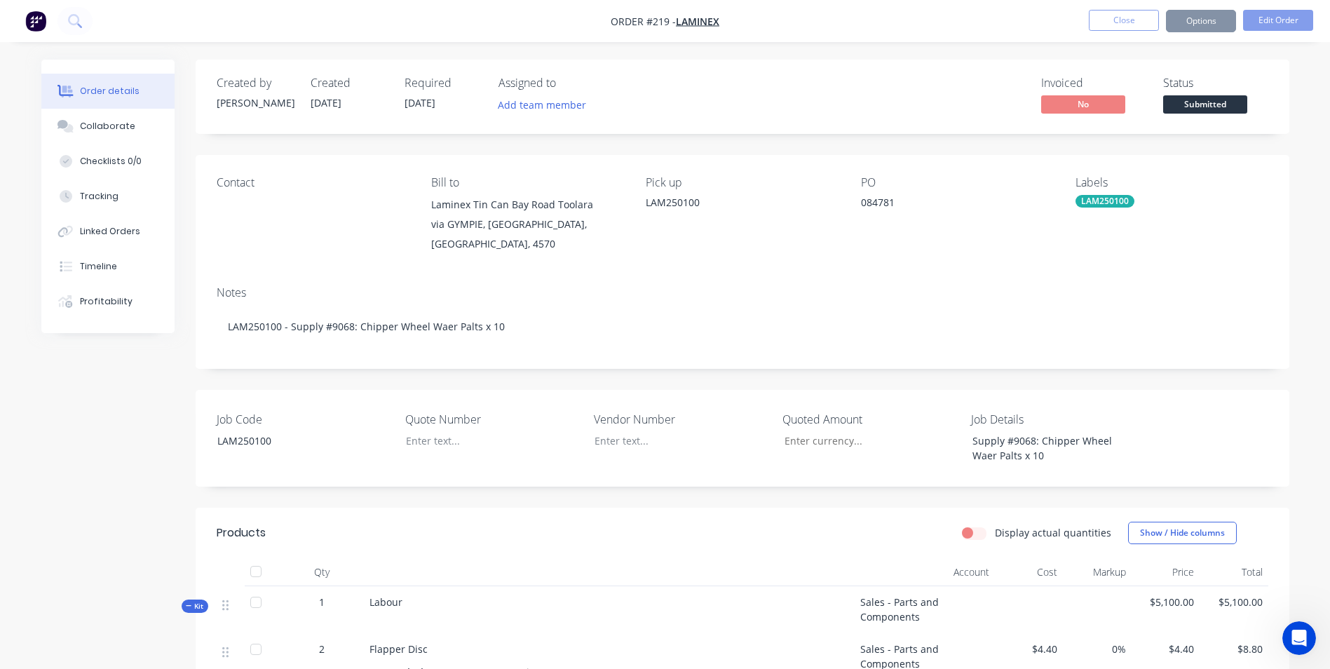
click at [1200, 26] on button "Options" at bounding box center [1201, 21] width 70 height 22
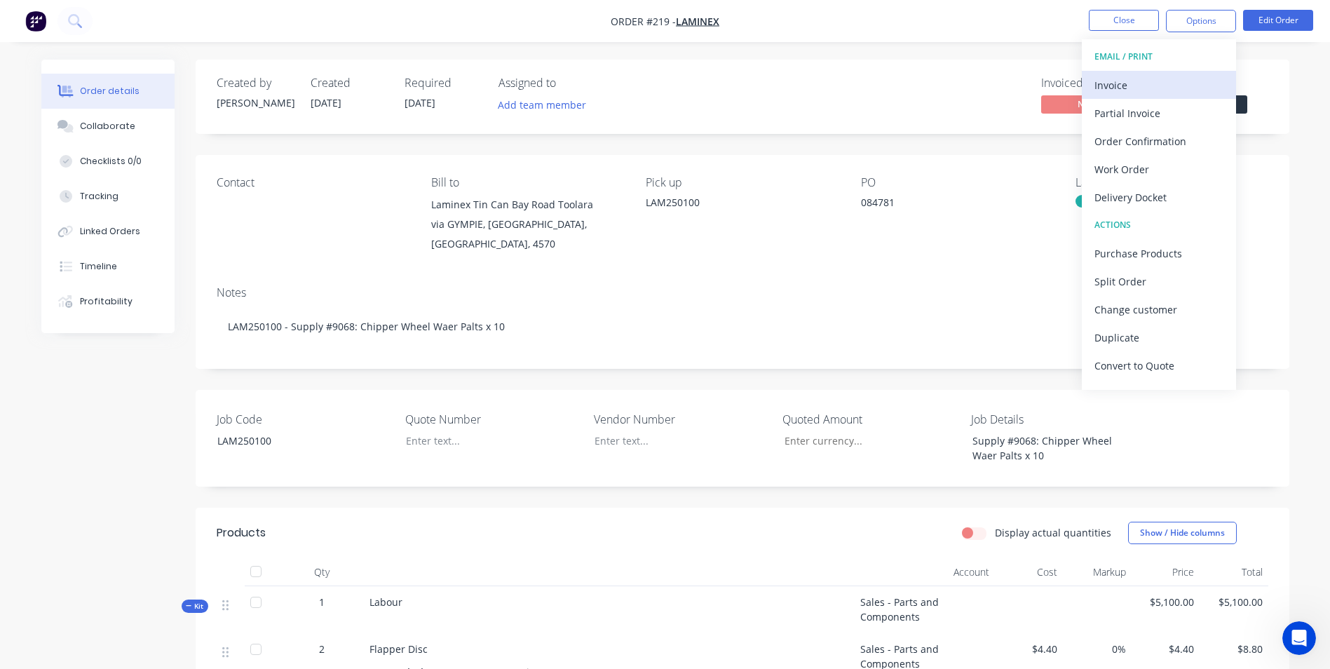
click at [1173, 83] on div "Invoice" at bounding box center [1158, 85] width 129 height 20
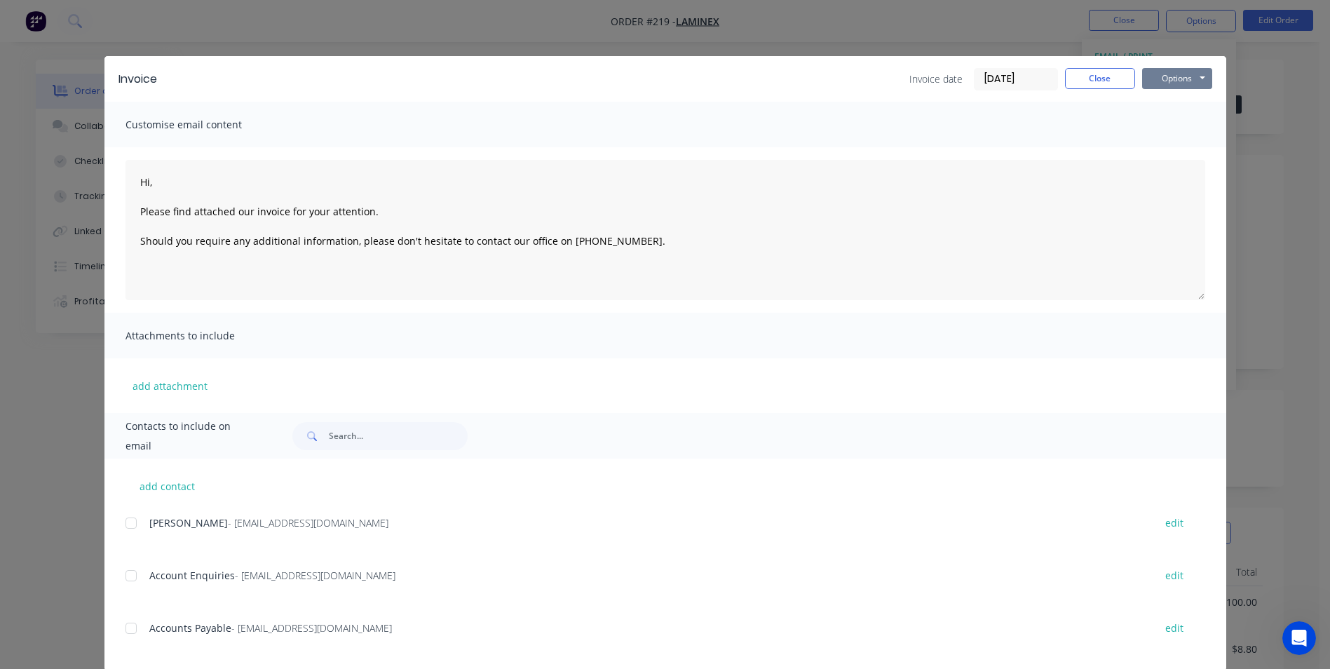
click at [1171, 68] on button "Options" at bounding box center [1177, 78] width 70 height 21
click at [1194, 124] on button "Print" at bounding box center [1187, 126] width 90 height 23
click at [1079, 74] on button "Close" at bounding box center [1100, 78] width 70 height 21
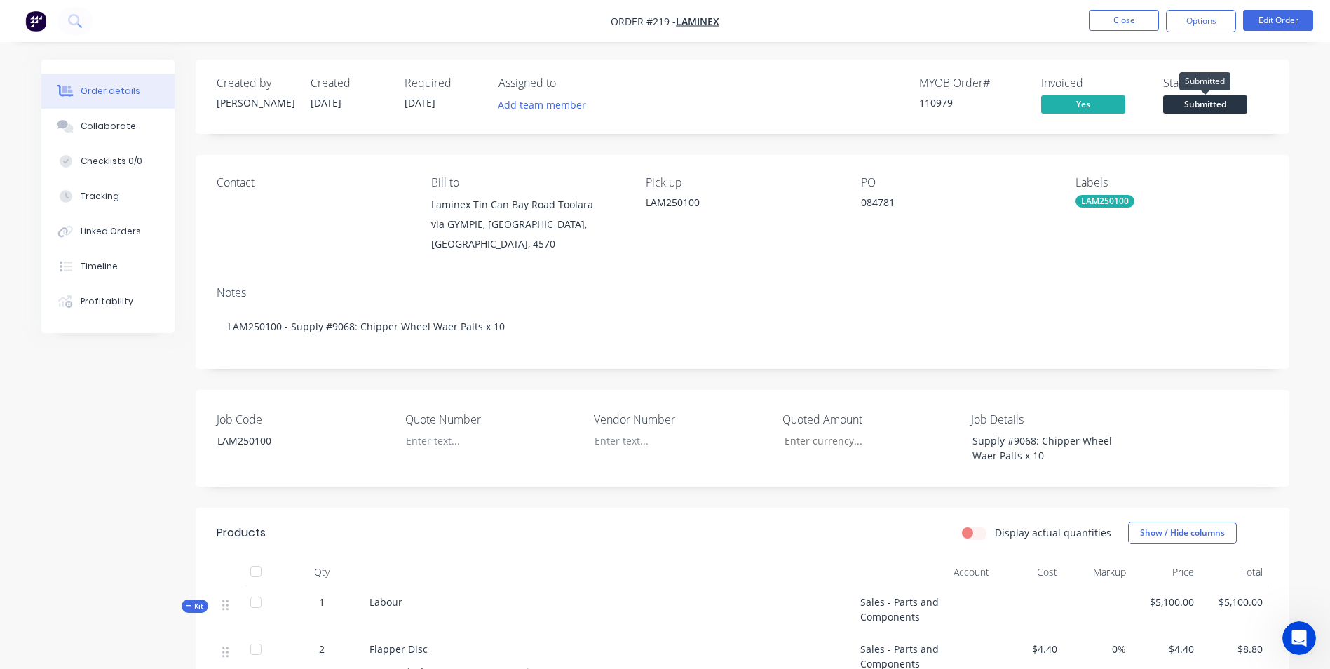
click at [1220, 111] on span "Submitted" at bounding box center [1205, 104] width 84 height 18
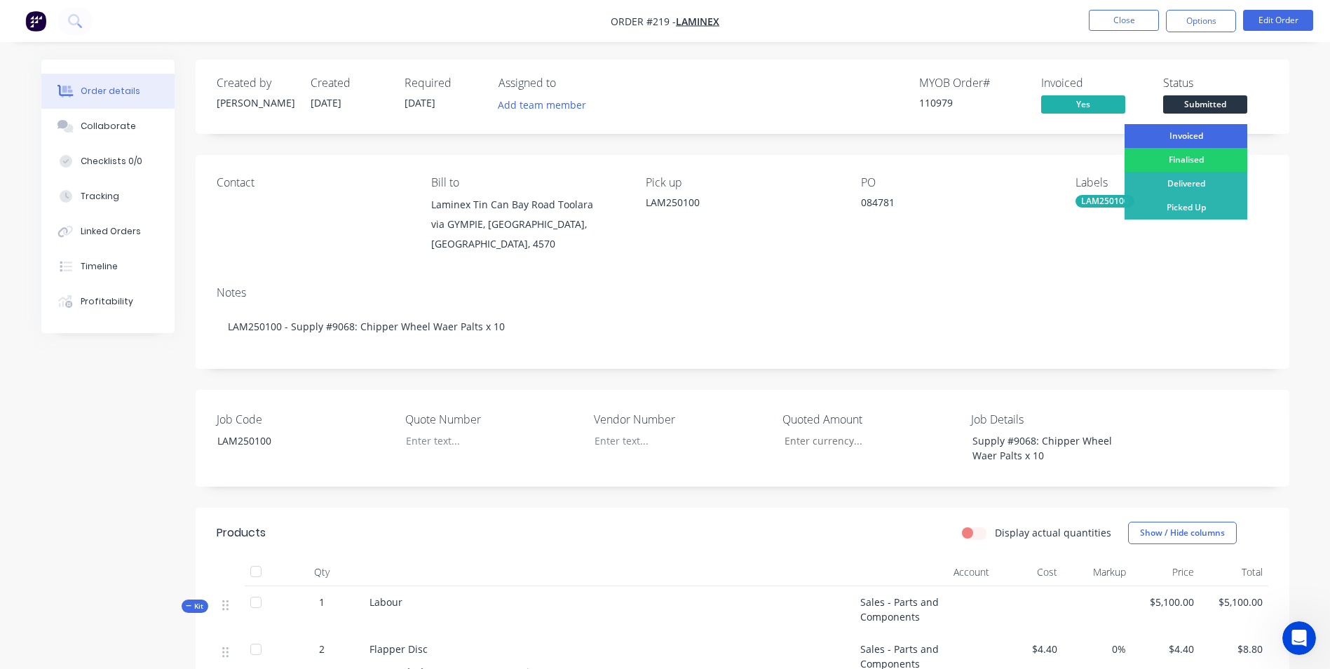
click at [1217, 134] on div "Invoiced" at bounding box center [1185, 136] width 123 height 24
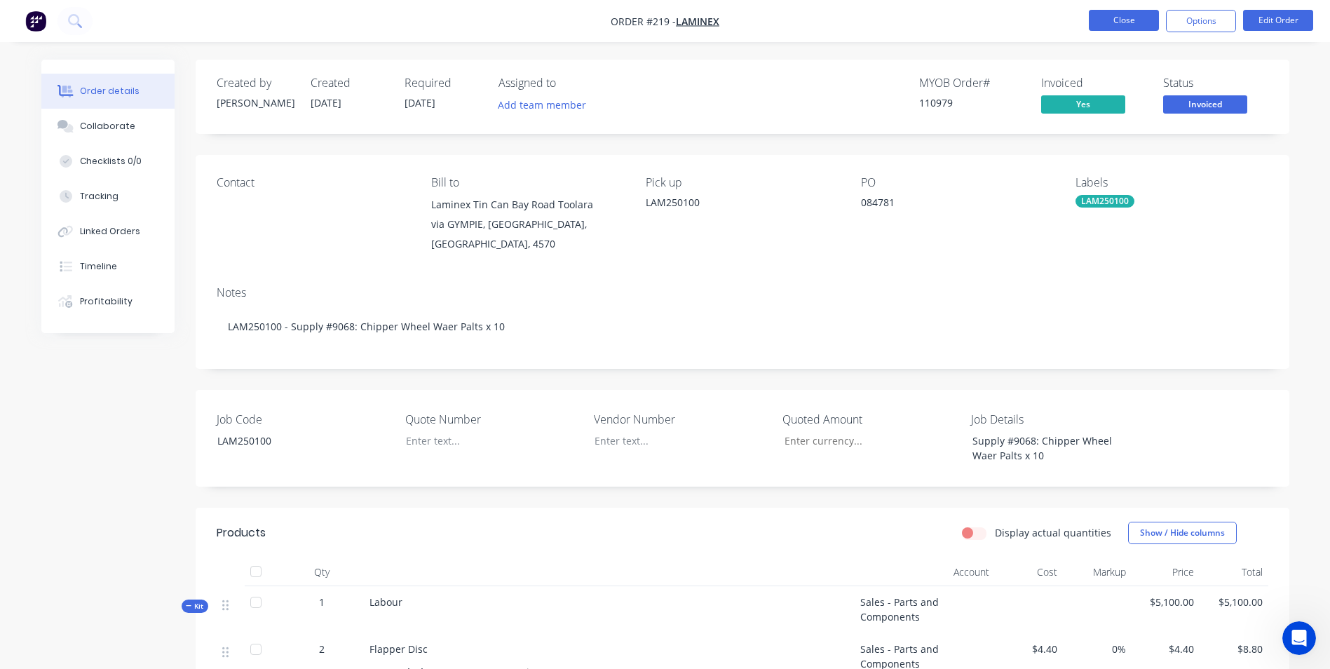
click at [1119, 13] on button "Close" at bounding box center [1124, 20] width 70 height 21
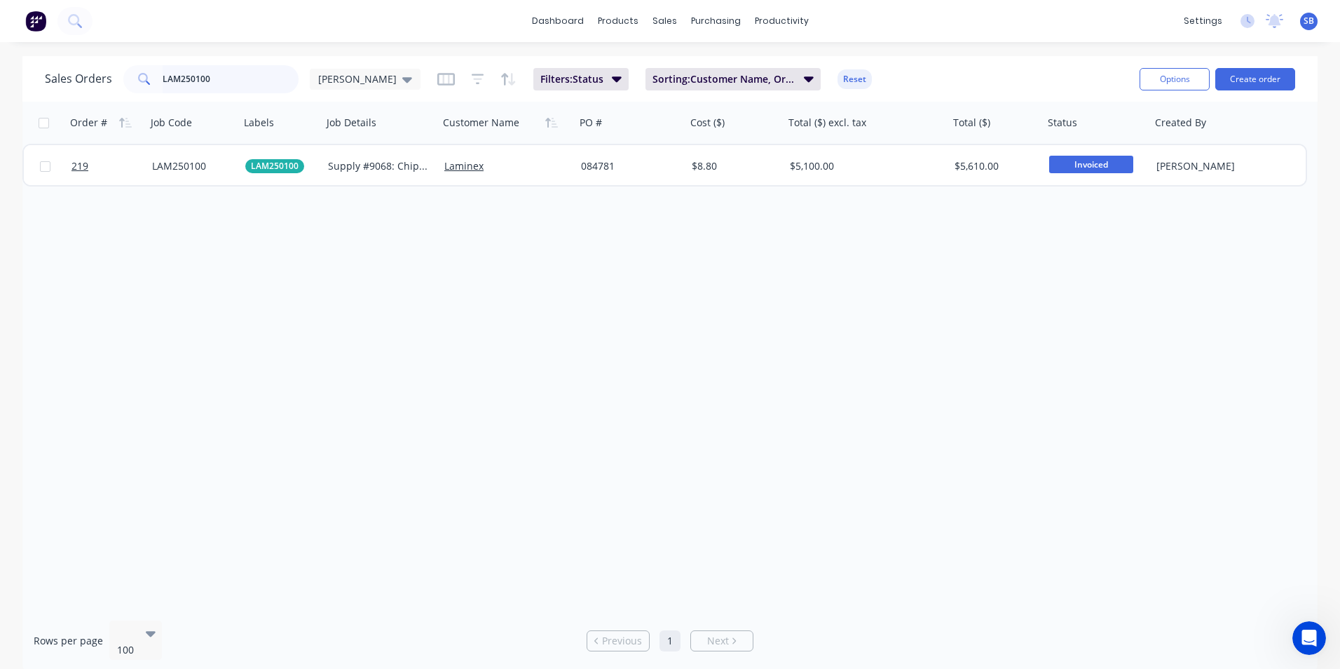
click at [217, 76] on input "LAM250100" at bounding box center [231, 79] width 137 height 28
type input "LAM250126"
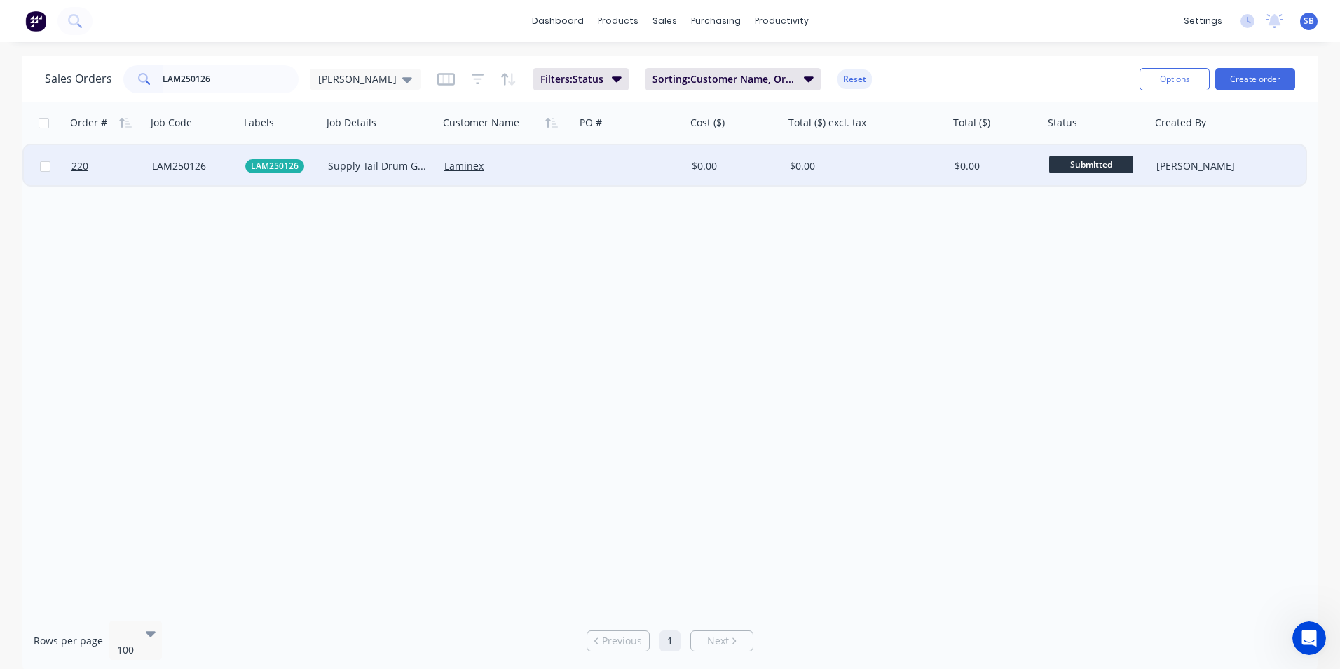
click at [868, 175] on div "$0.00" at bounding box center [866, 166] width 165 height 42
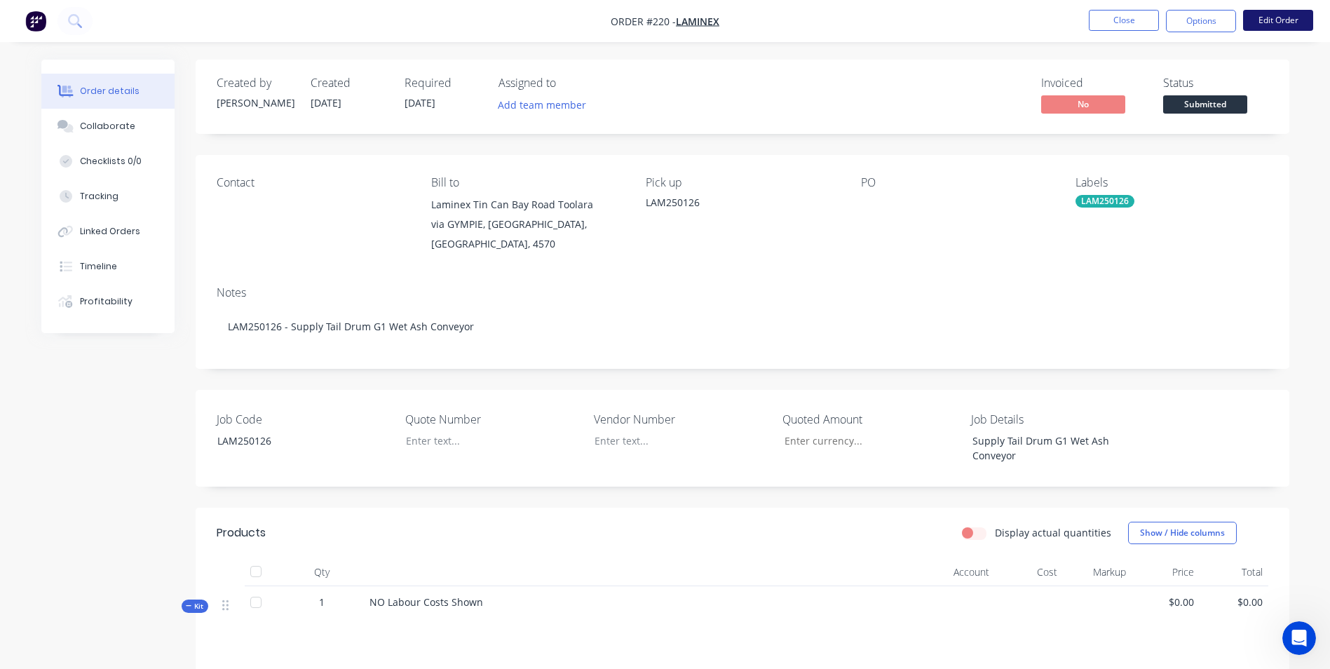
click at [1253, 22] on button "Edit Order" at bounding box center [1278, 20] width 70 height 21
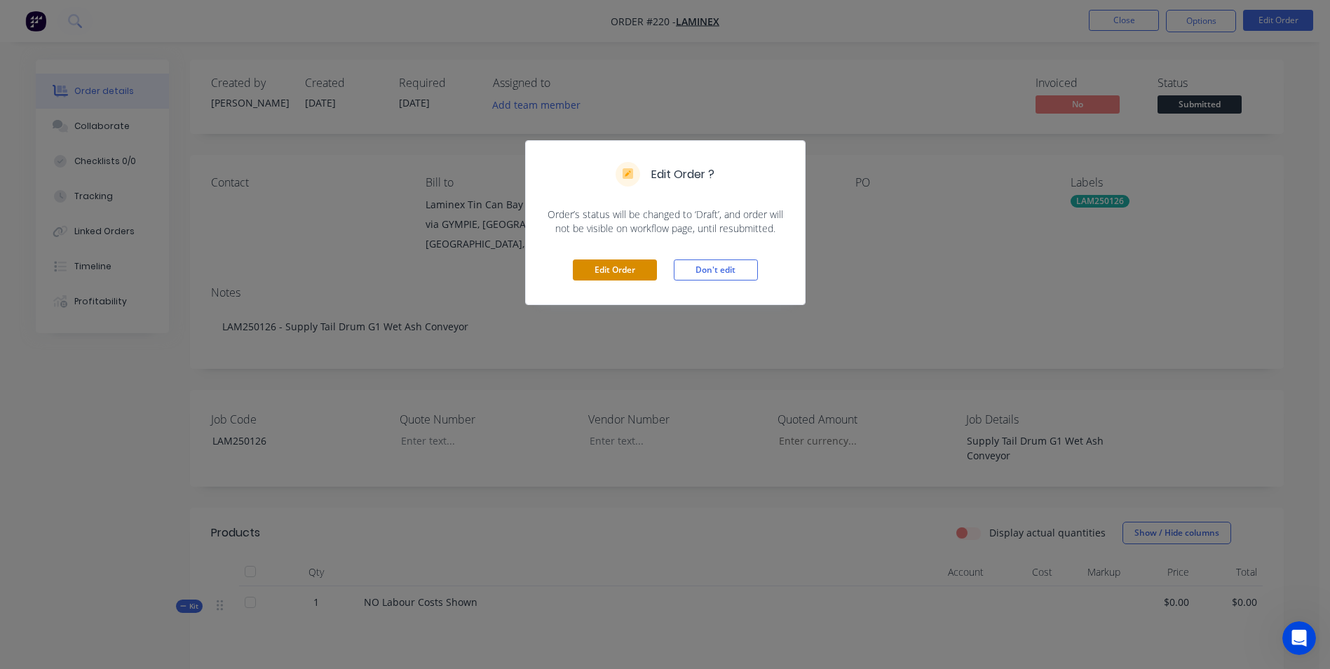
click at [615, 278] on button "Edit Order" at bounding box center [615, 269] width 84 height 21
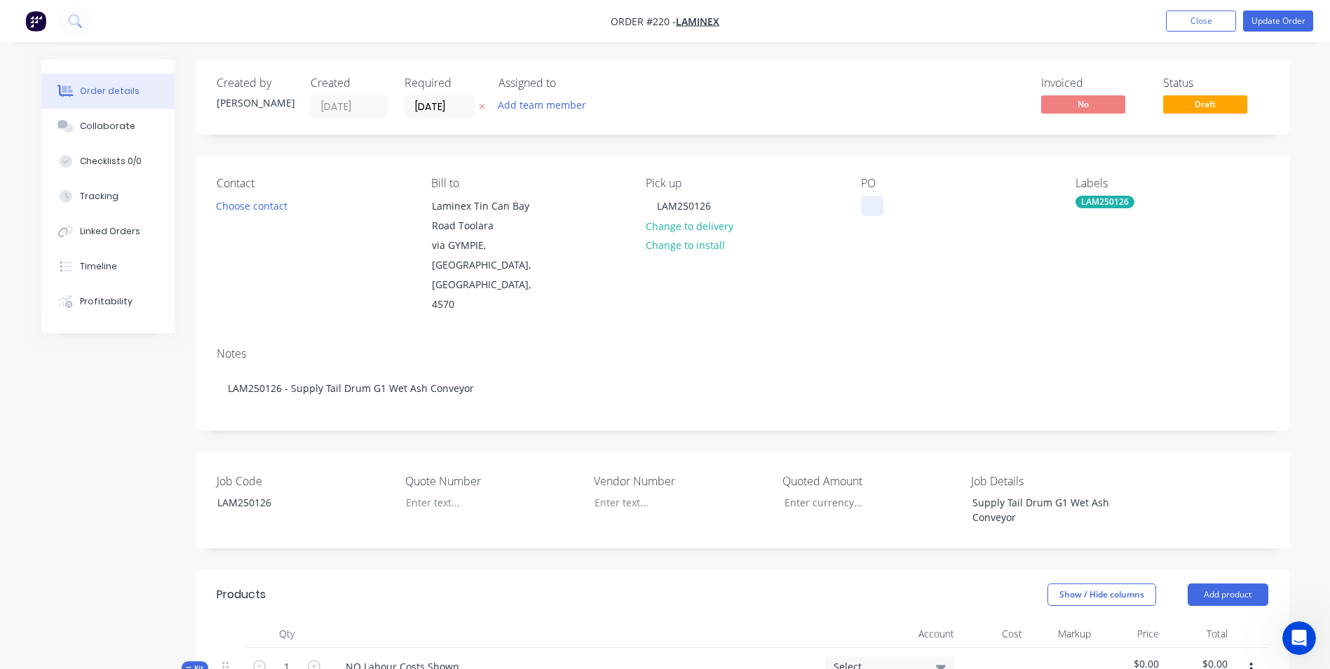
click at [868, 201] on div at bounding box center [872, 206] width 22 height 20
click at [842, 278] on div "Contact Choose contact [PERSON_NAME] to Laminex [GEOGRAPHIC_DATA] Toolara via […" at bounding box center [742, 246] width 1093 height 180
click at [404, 492] on div at bounding box center [482, 502] width 175 height 20
click at [1051, 492] on div "Supply Tail Drum G1 Wet Ash Conveyor" at bounding box center [1048, 509] width 175 height 35
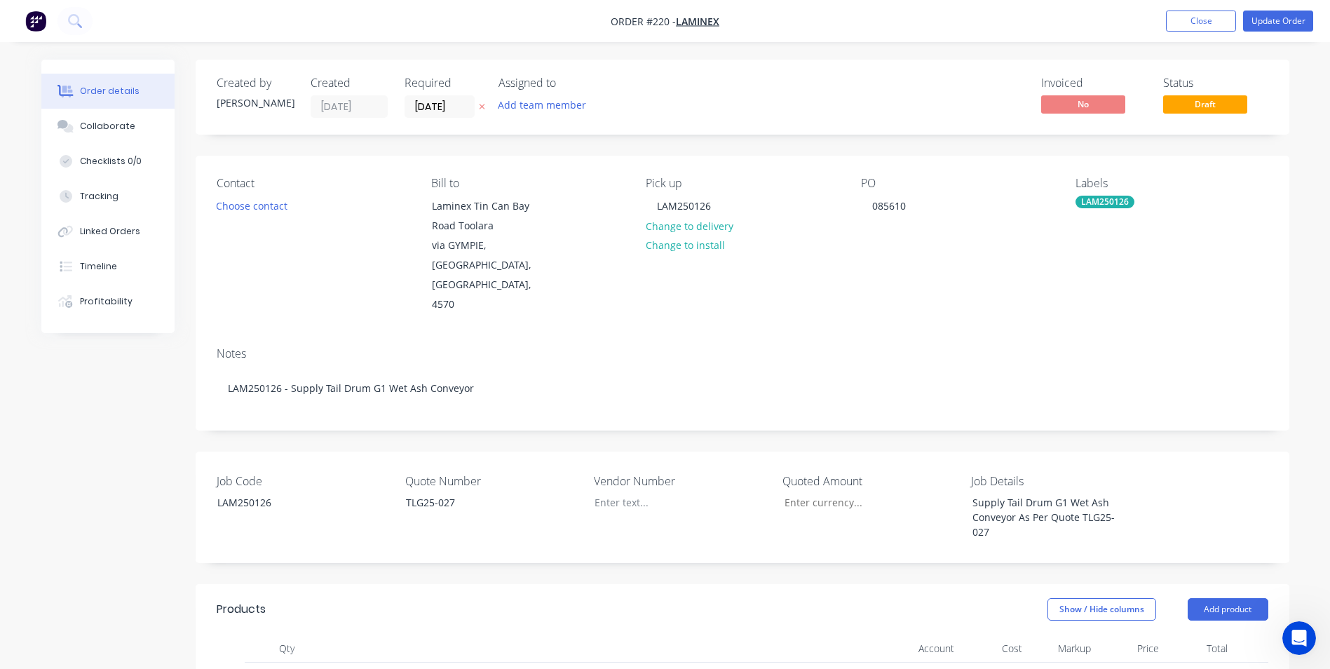
click at [793, 584] on header "Products Show / Hide columns Add product" at bounding box center [742, 609] width 1093 height 50
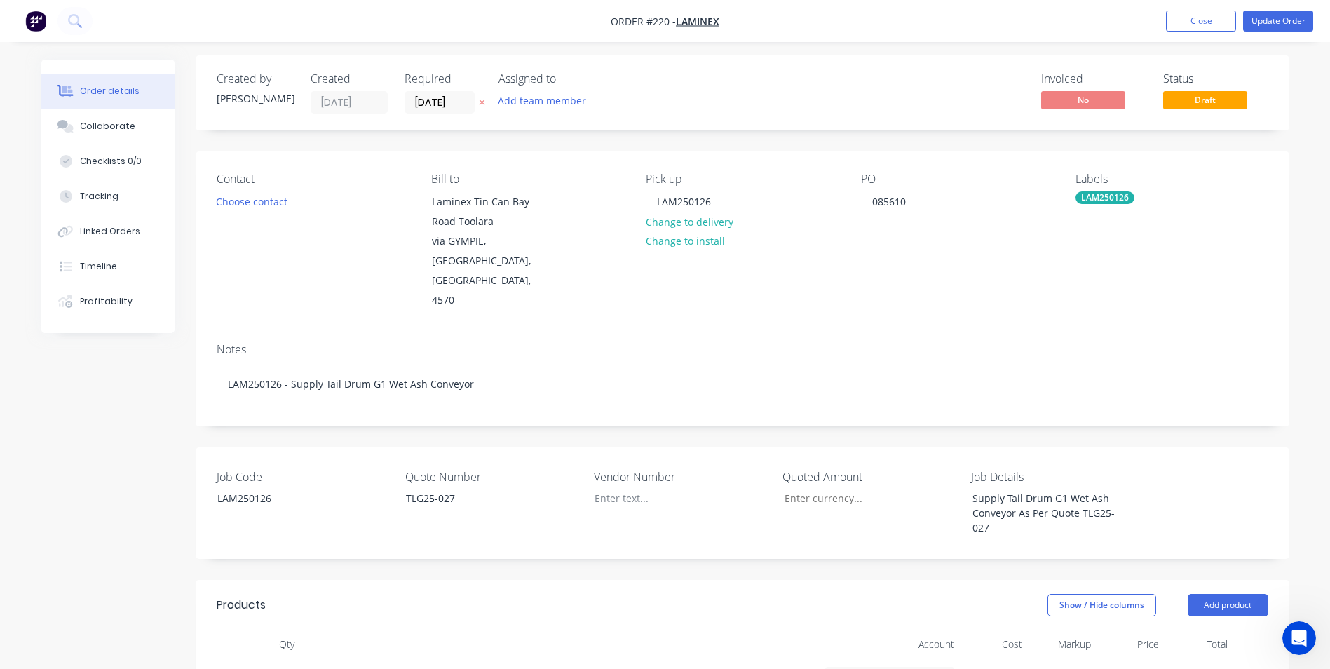
scroll to position [210, 0]
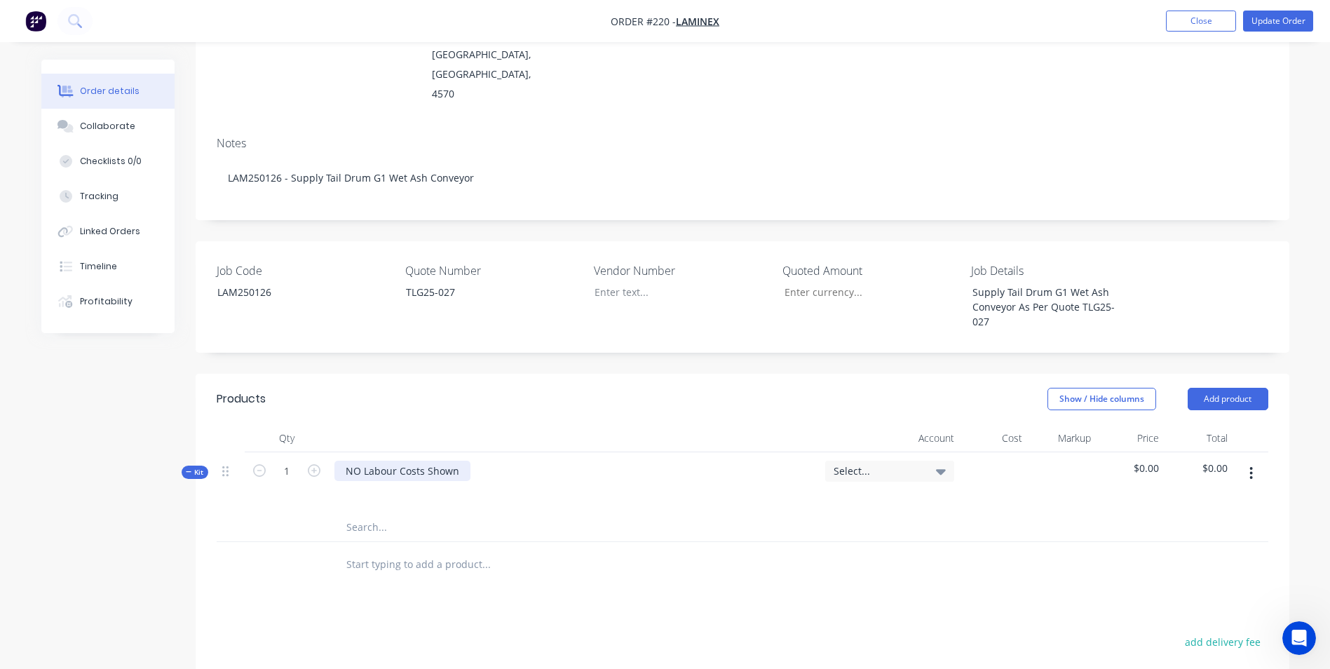
click at [457, 461] on div "NO Labour Costs Shown" at bounding box center [402, 471] width 136 height 20
drag, startPoint x: 457, startPoint y: 426, endPoint x: 226, endPoint y: 418, distance: 230.7
click at [226, 452] on div "Kit 1 NO Labour Costs Shown Select... $0.00 $0.00" at bounding box center [742, 482] width 1051 height 61
click at [430, 513] on input "text" at bounding box center [486, 527] width 280 height 28
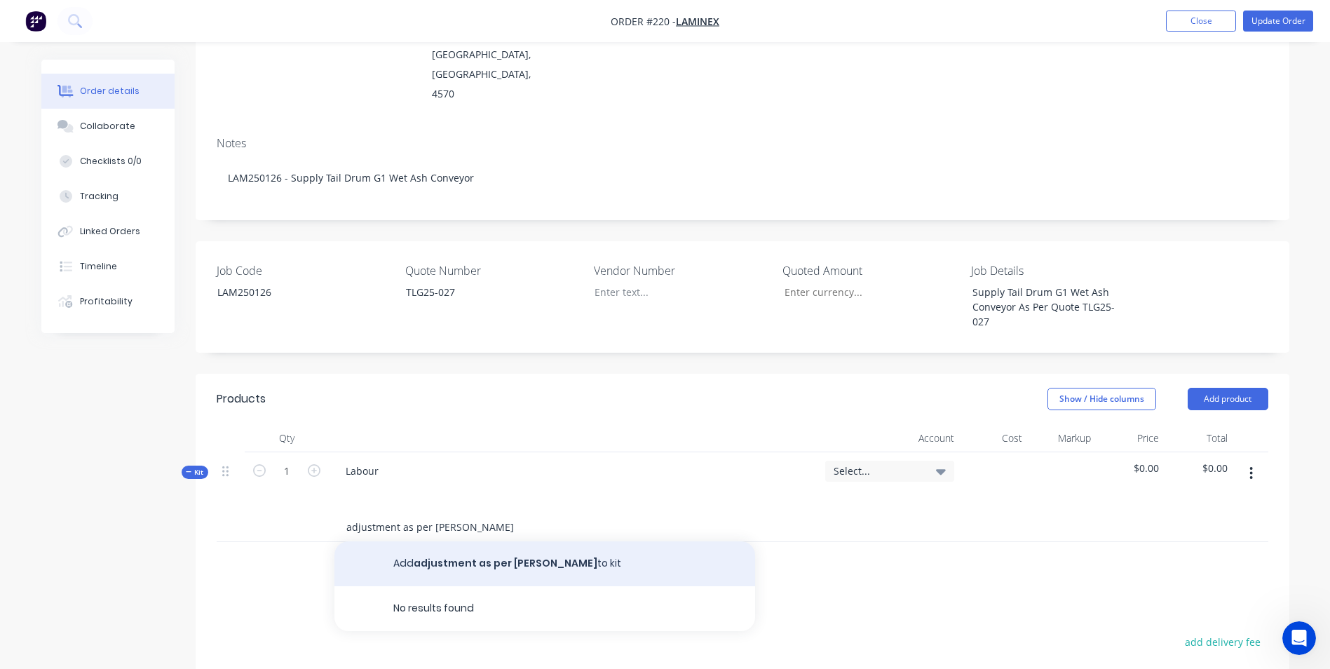
type input "adjustment as per [PERSON_NAME]"
click at [456, 541] on button "Add adjustment as per [PERSON_NAME] to kit" at bounding box center [544, 563] width 421 height 45
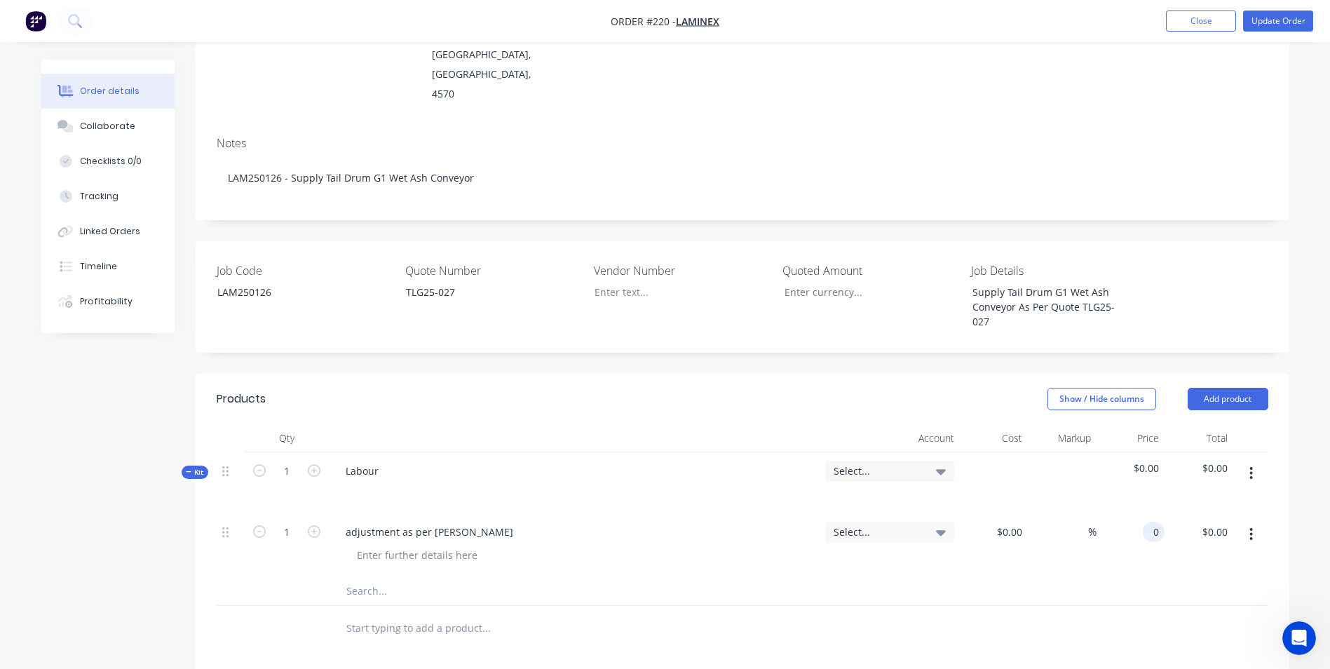
click at [1142, 513] on div "0 0" at bounding box center [1130, 545] width 69 height 64
type input "$2,450.00"
click at [1127, 517] on div "$2,450.00 2450.0" at bounding box center [1130, 545] width 69 height 64
click at [914, 463] on span "Select..." at bounding box center [877, 470] width 88 height 15
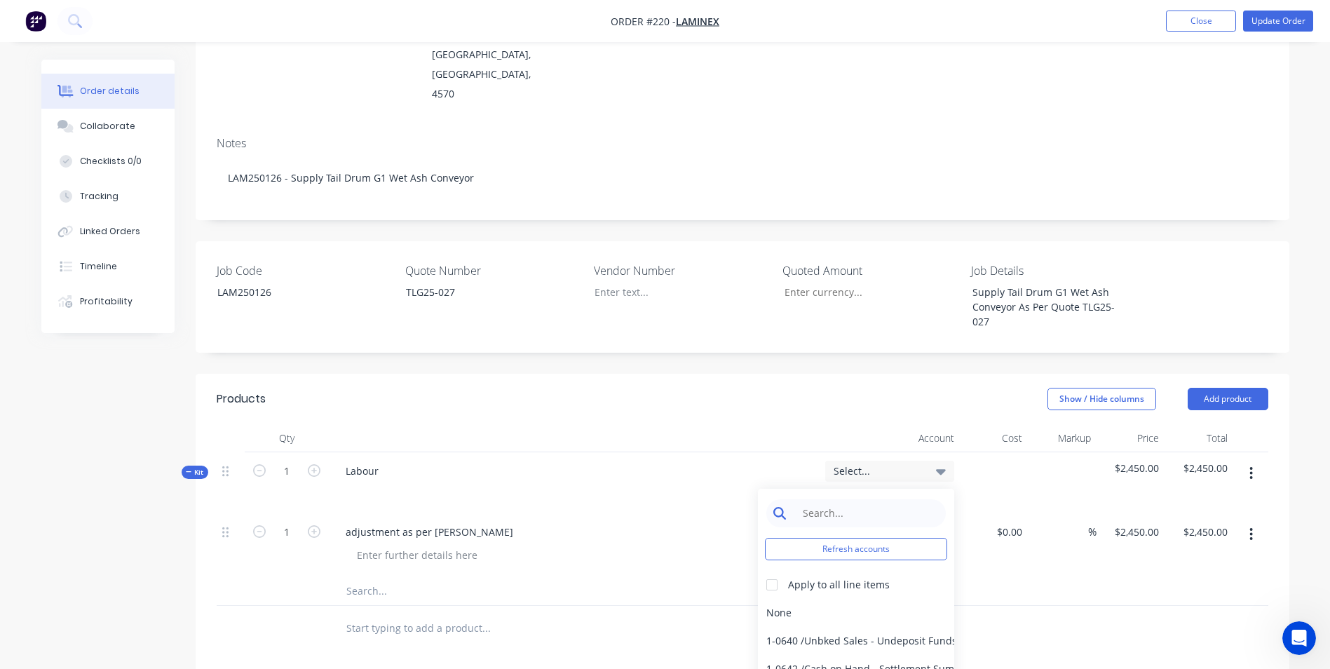
click at [891, 499] on input at bounding box center [867, 513] width 144 height 28
type input "sales"
click at [763, 571] on div at bounding box center [772, 585] width 28 height 28
click at [834, 655] on div "4-0232 / Sales - Parts and Components" at bounding box center [856, 669] width 196 height 28
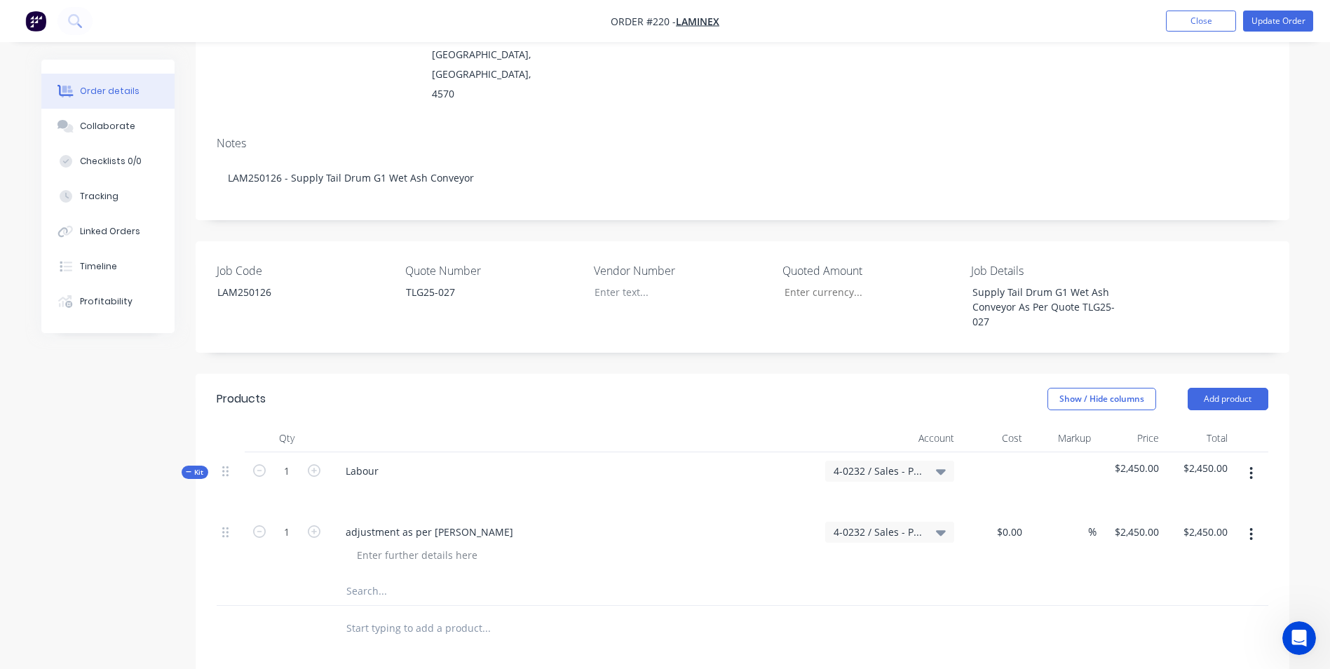
click at [737, 638] on div "Products Show / Hide columns Add product Qty Account Cost Markup Price Total Ki…" at bounding box center [742, 681] width 1093 height 614
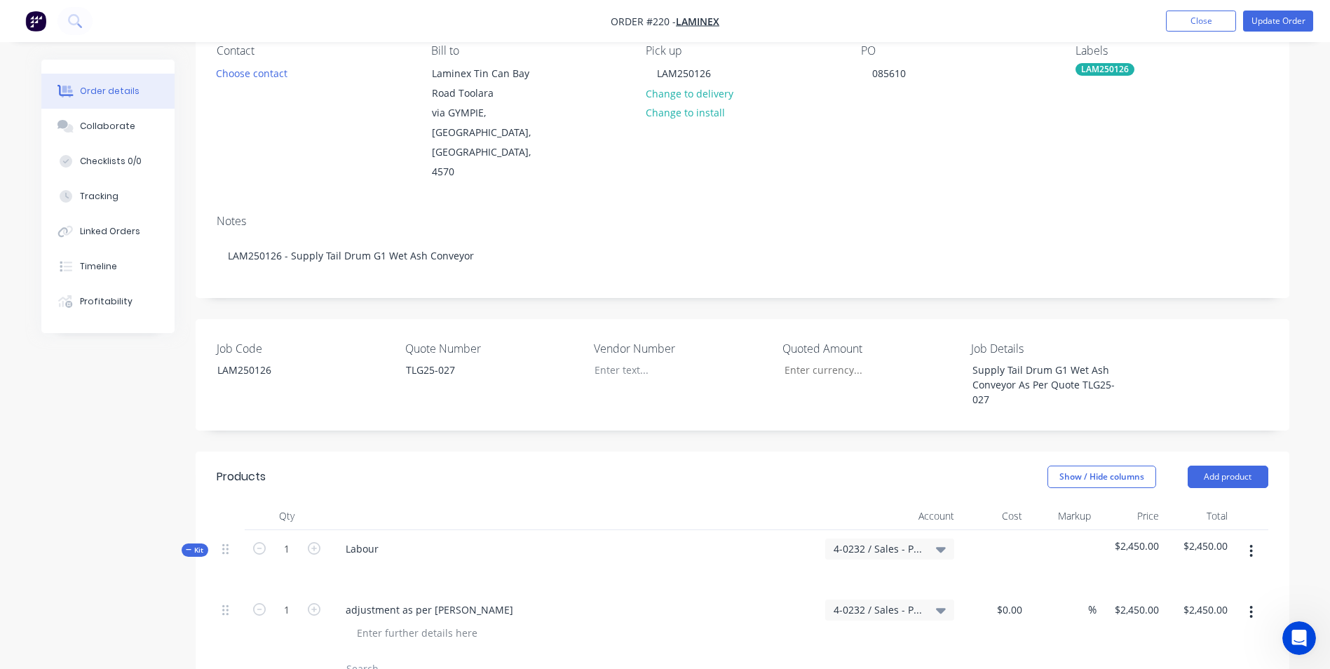
scroll to position [0, 0]
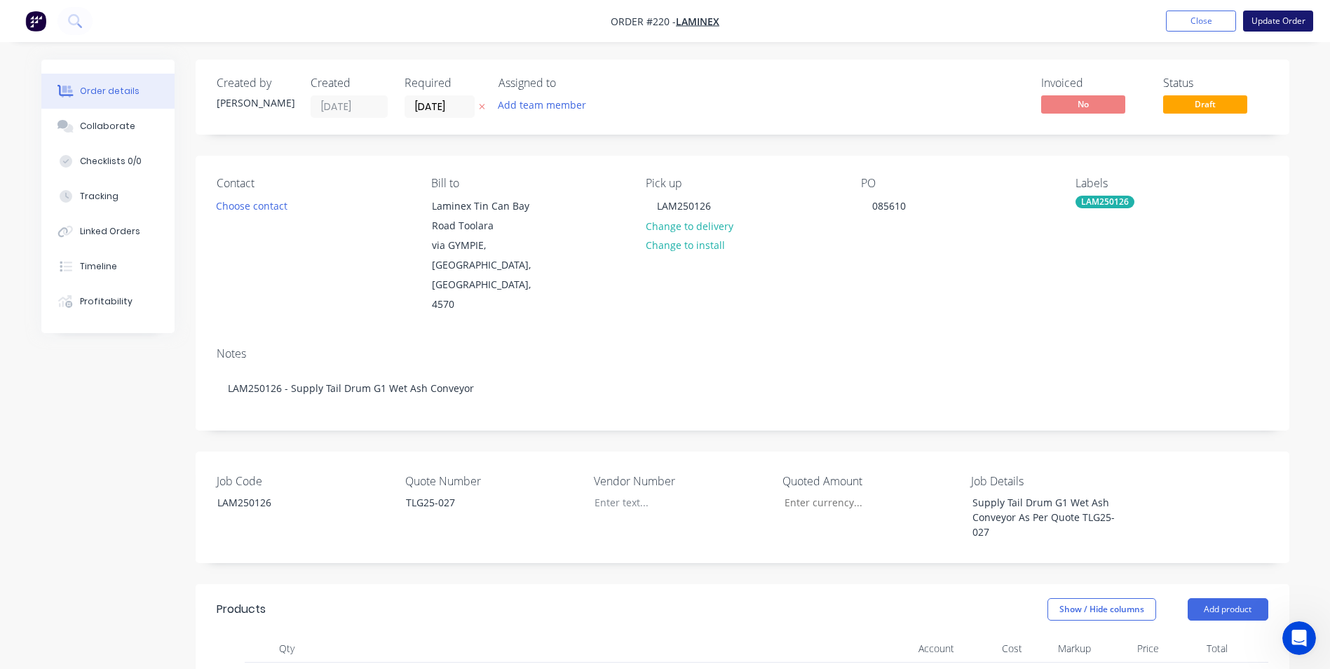
click at [1260, 17] on button "Update Order" at bounding box center [1278, 21] width 70 height 21
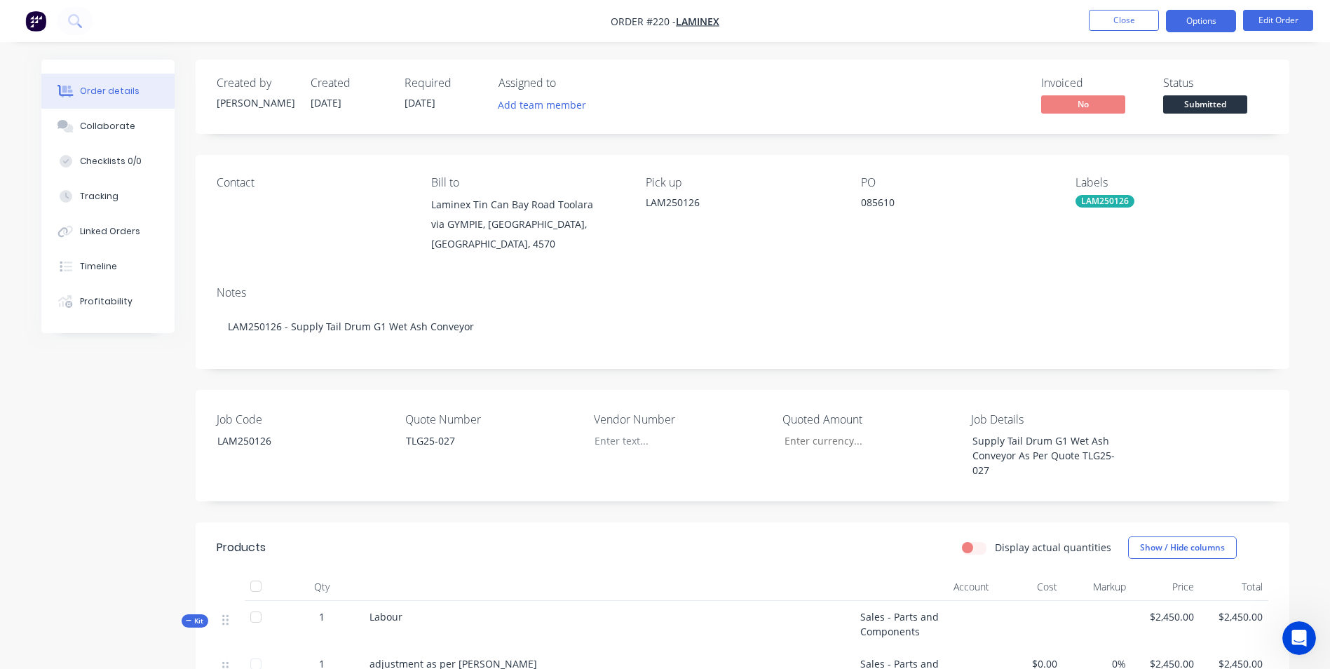
click at [1206, 21] on button "Options" at bounding box center [1201, 21] width 70 height 22
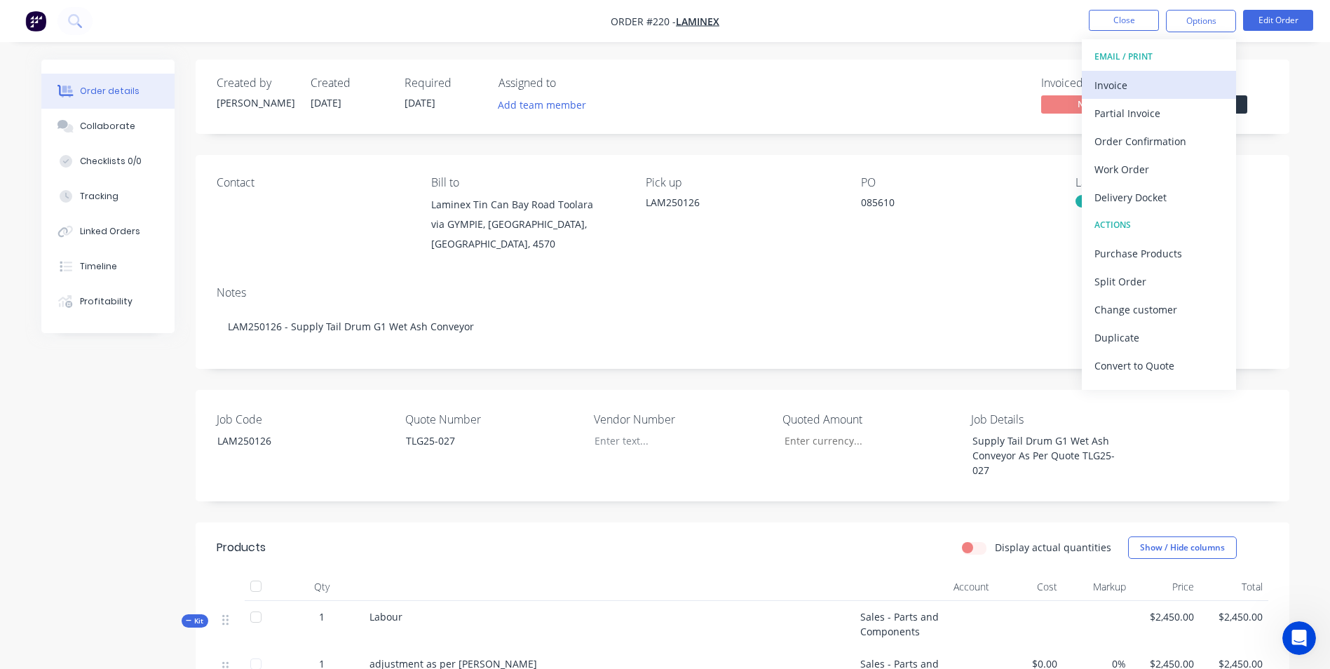
click at [1162, 86] on div "Invoice" at bounding box center [1158, 85] width 129 height 20
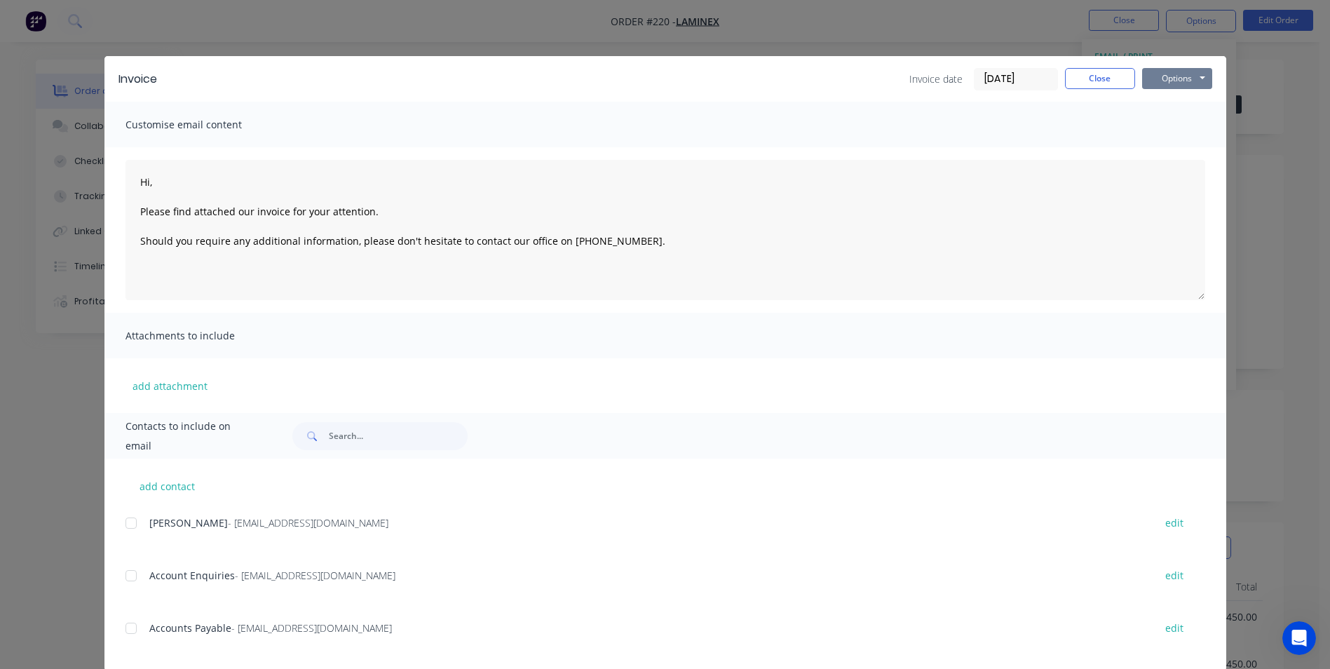
click at [1173, 68] on button "Options" at bounding box center [1177, 78] width 70 height 21
click at [1172, 116] on button "Print" at bounding box center [1187, 126] width 90 height 23
click at [1110, 79] on button "Close" at bounding box center [1100, 78] width 70 height 21
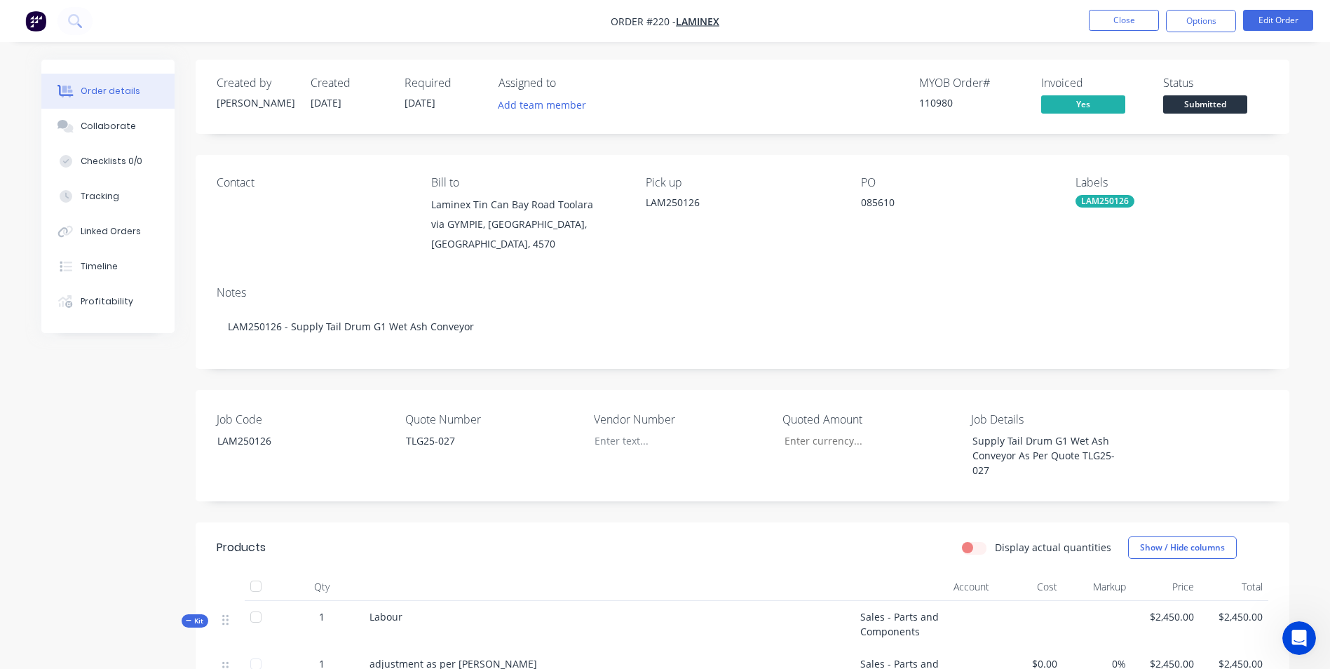
click at [1192, 99] on span "Submitted" at bounding box center [1205, 104] width 84 height 18
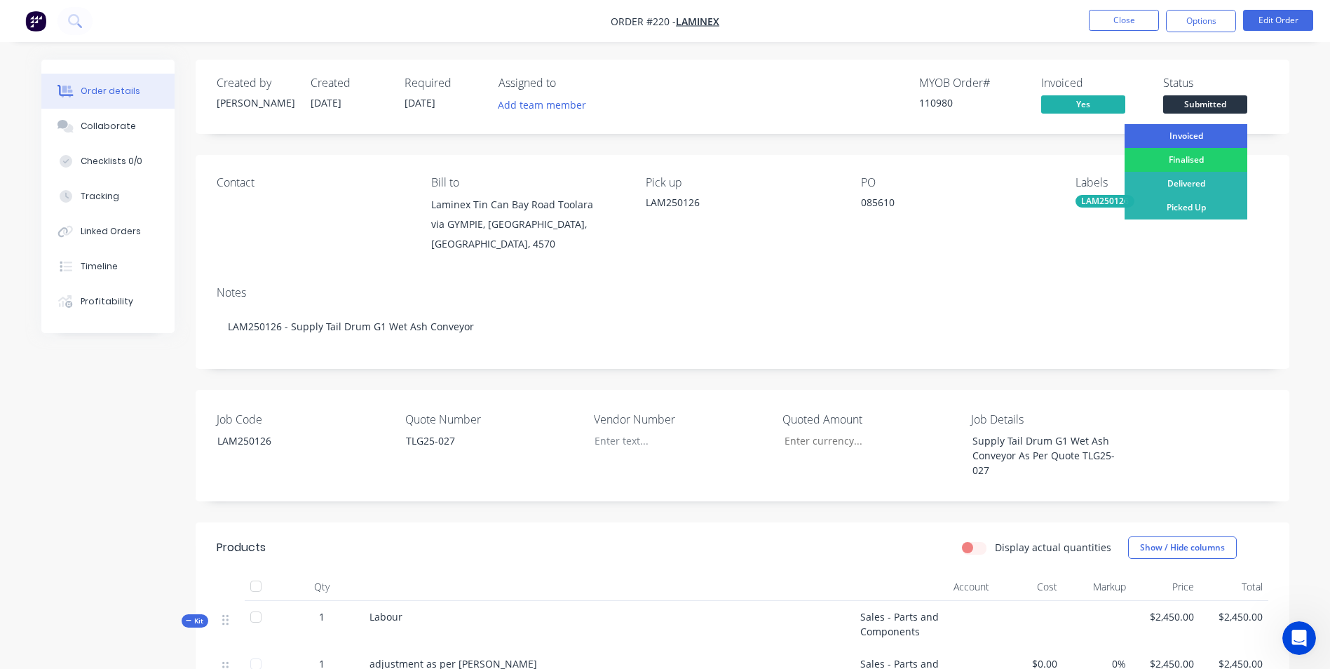
click at [1175, 135] on div "Invoiced" at bounding box center [1185, 136] width 123 height 24
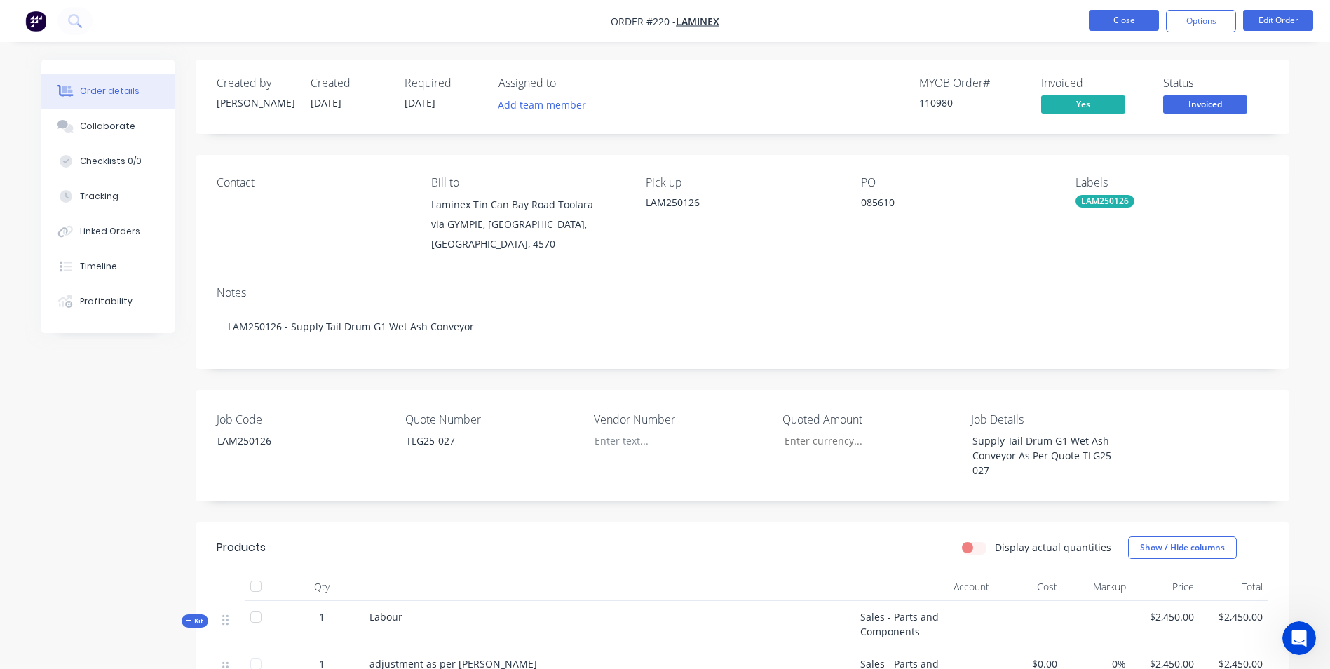
click at [1122, 22] on button "Close" at bounding box center [1124, 20] width 70 height 21
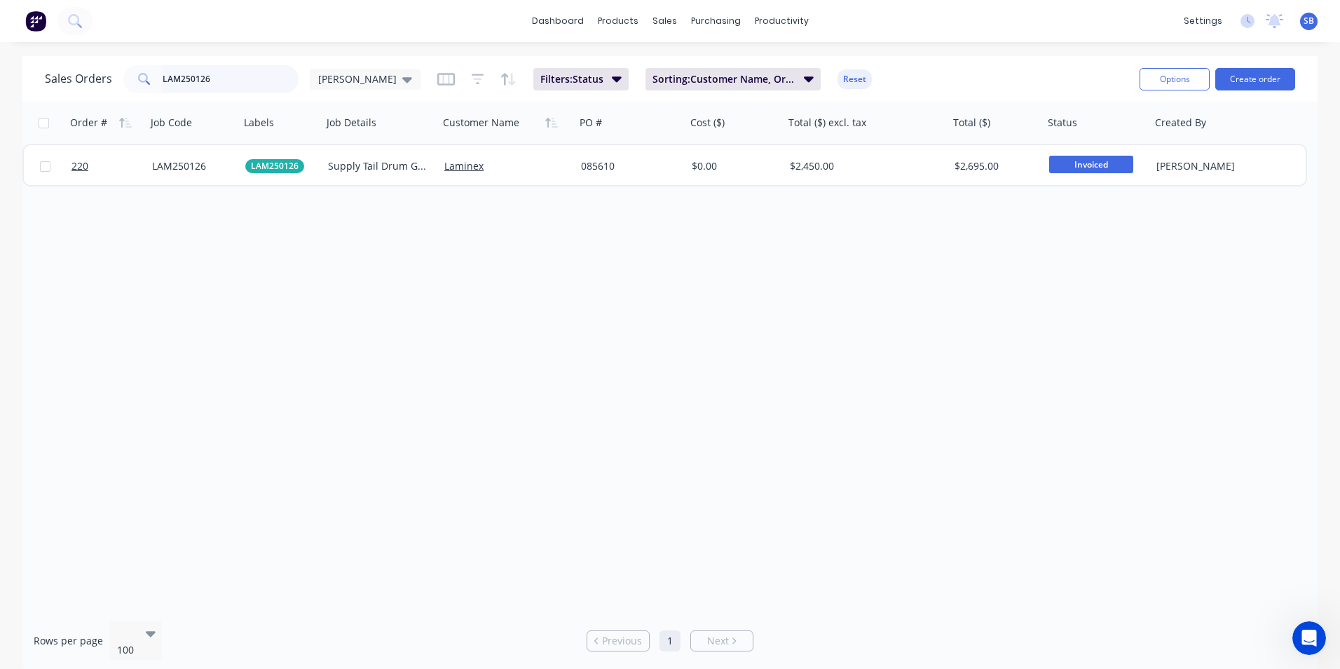
click at [250, 74] on input "LAM250126" at bounding box center [231, 79] width 137 height 28
type input "LAM250148"
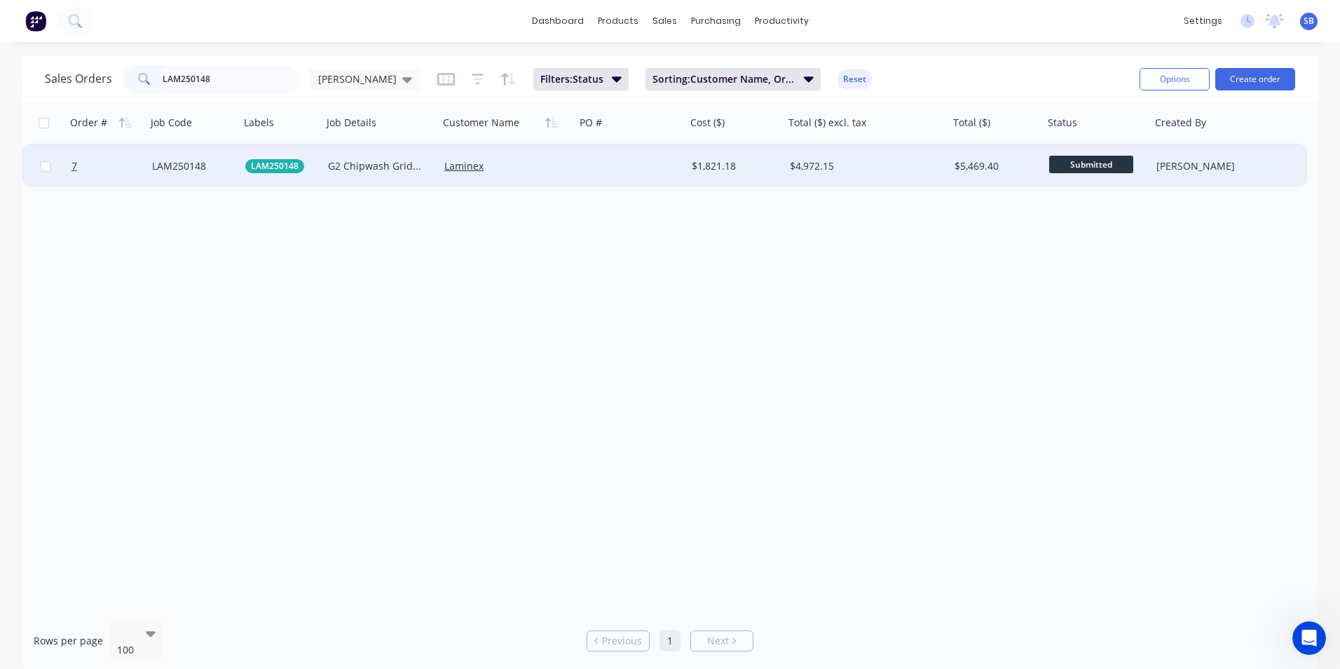
click at [842, 168] on div "$4,972.15" at bounding box center [863, 166] width 146 height 14
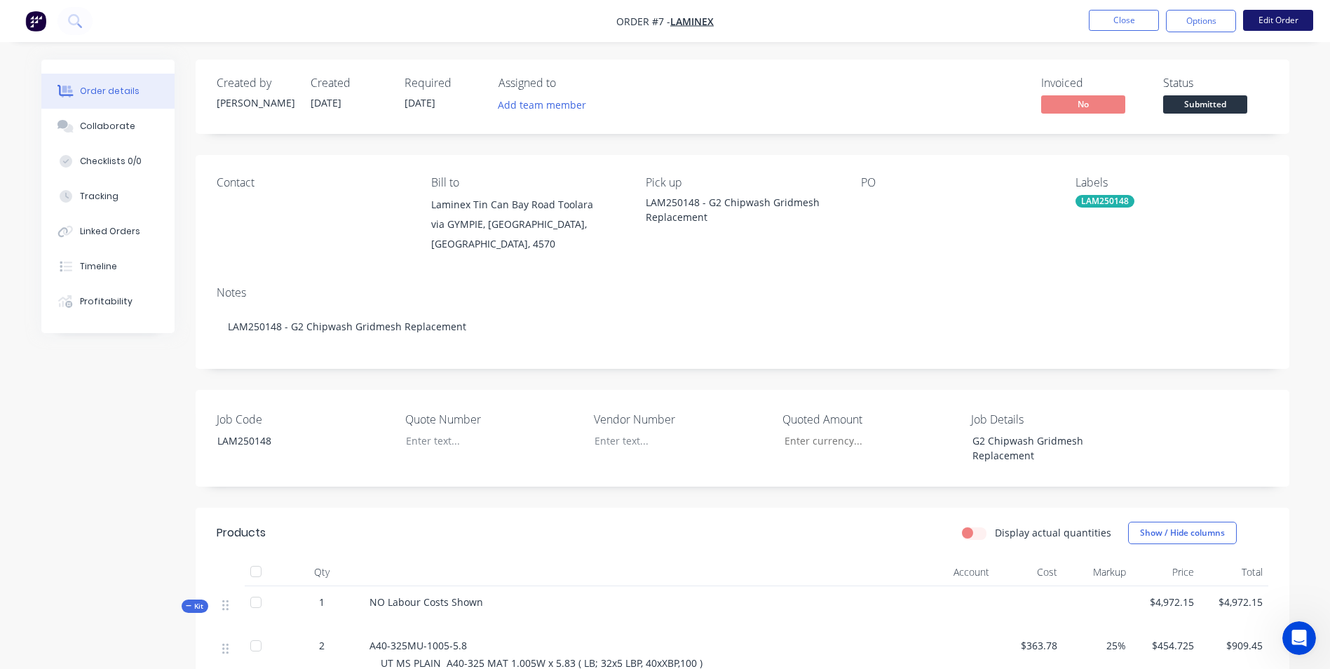
click at [1299, 25] on button "Edit Order" at bounding box center [1278, 20] width 70 height 21
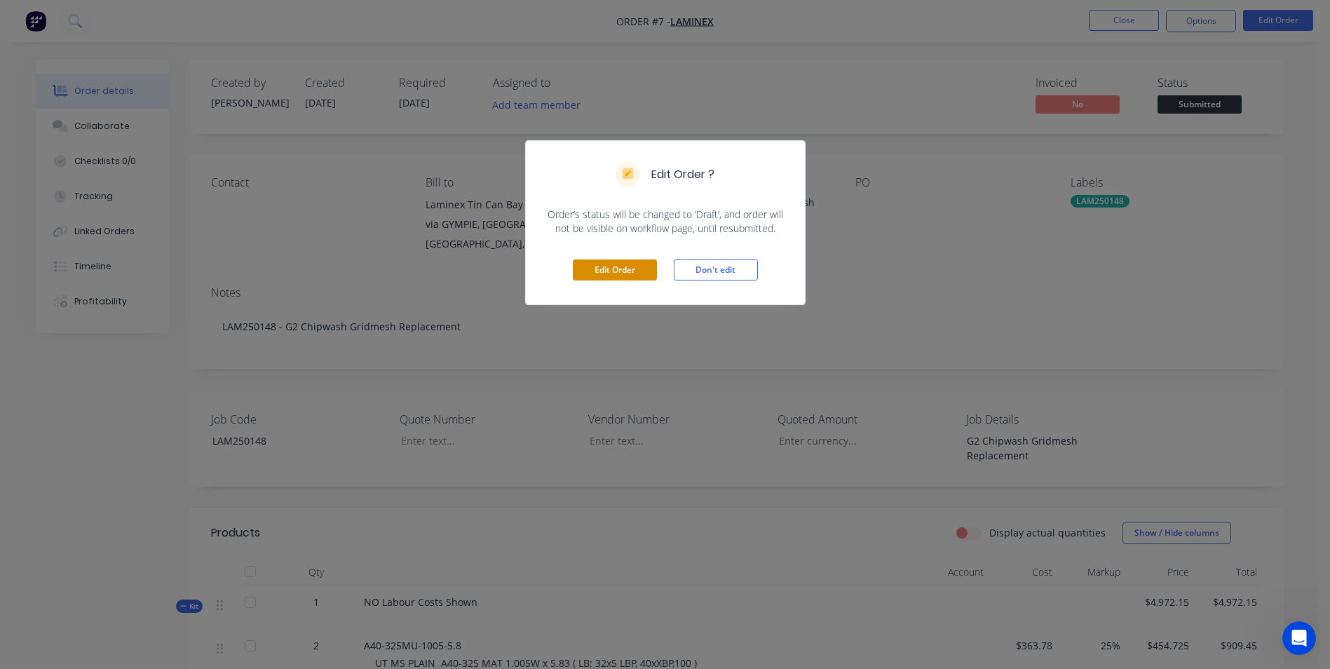
click at [601, 280] on button "Edit Order" at bounding box center [615, 269] width 84 height 21
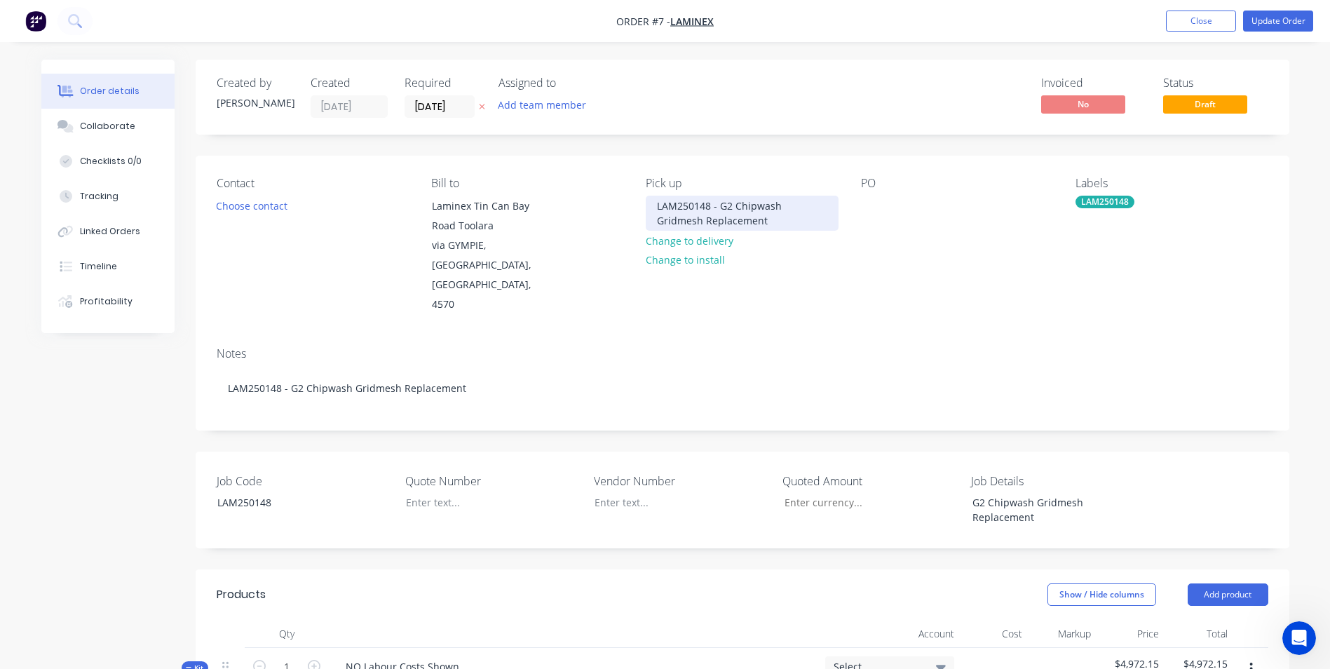
drag, startPoint x: 713, startPoint y: 207, endPoint x: 742, endPoint y: 217, distance: 30.6
click at [742, 217] on div "LAM250148 - G2 Chipwash Gridmesh Replacement" at bounding box center [742, 213] width 192 height 35
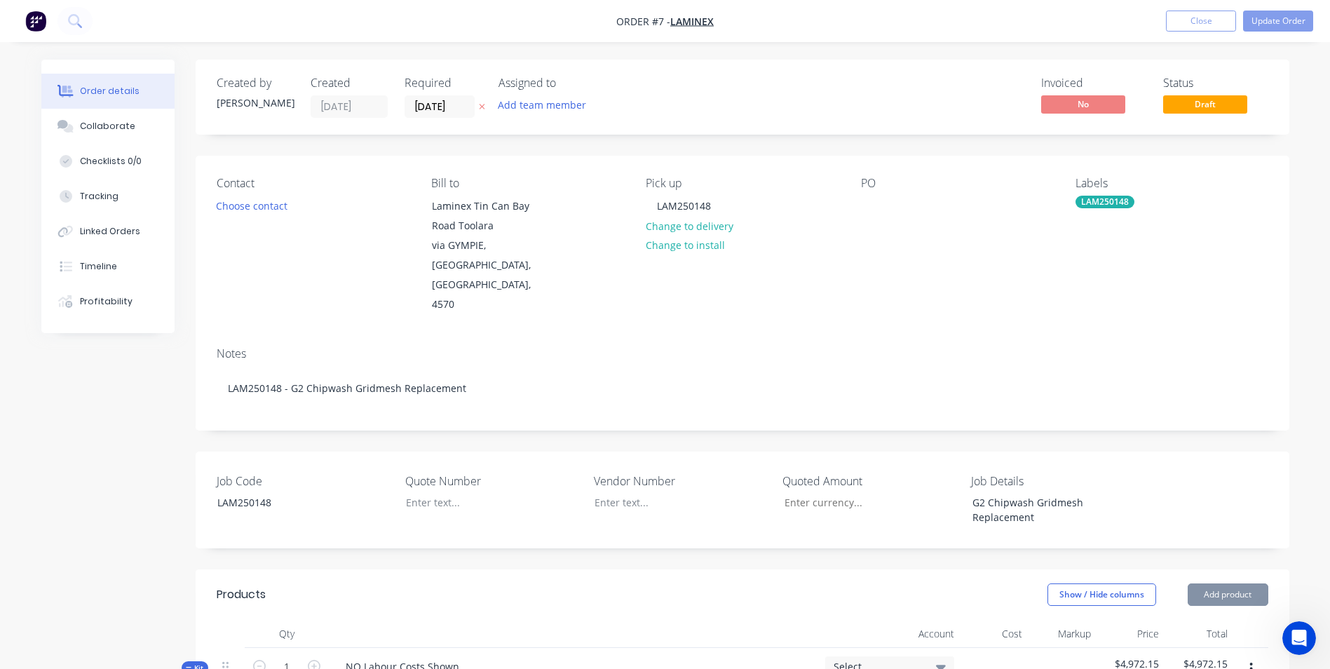
click at [875, 195] on div "PO" at bounding box center [957, 246] width 192 height 138
click at [869, 205] on div at bounding box center [872, 206] width 22 height 20
click at [411, 492] on div at bounding box center [482, 502] width 175 height 20
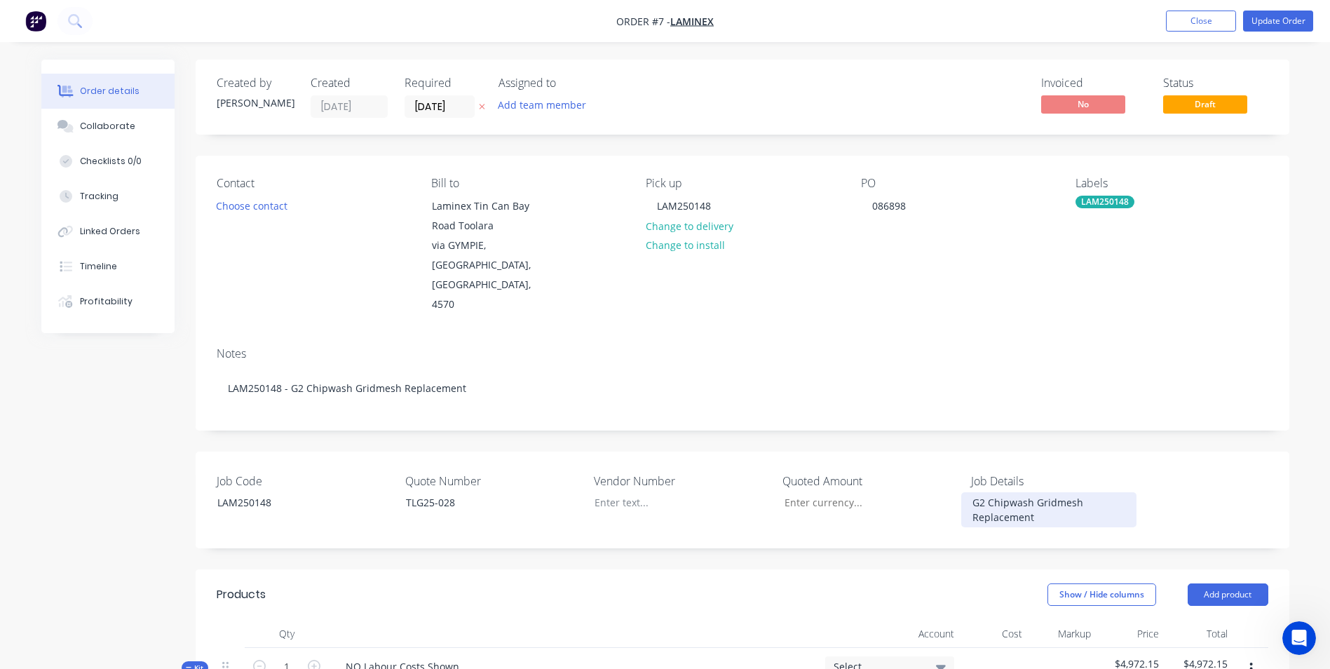
click at [1100, 492] on div "G2 Chipwash Gridmesh Replacement" at bounding box center [1048, 509] width 175 height 35
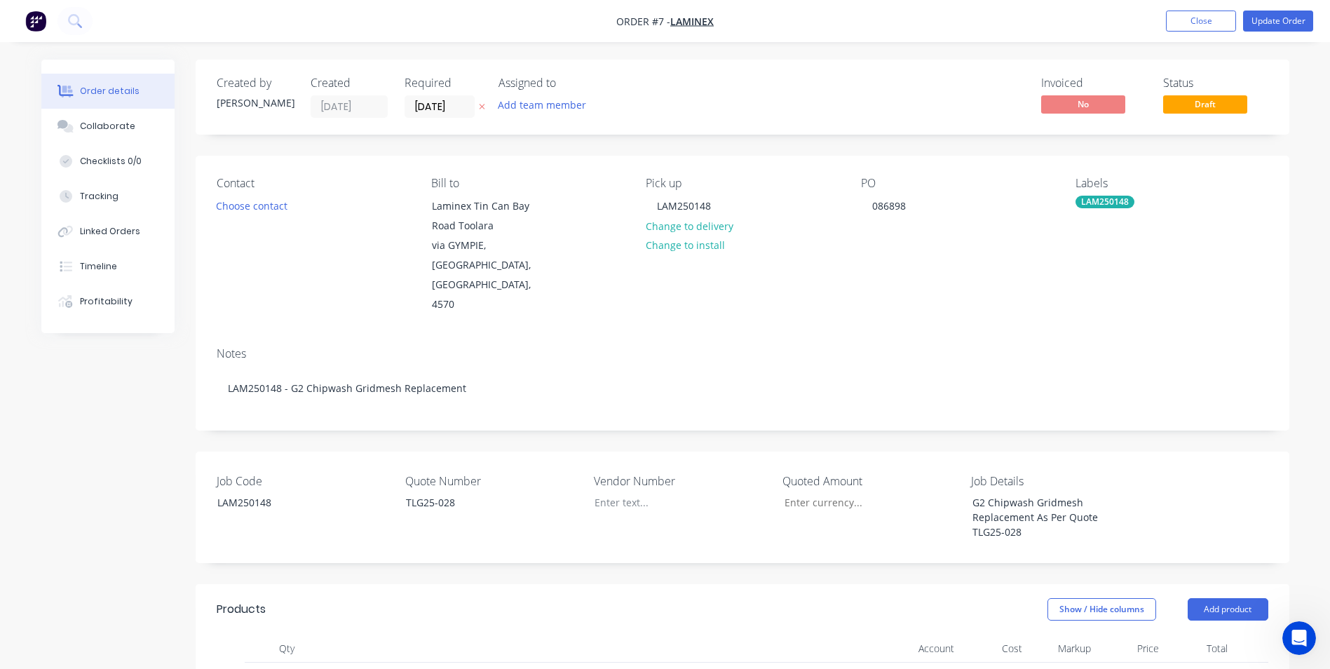
click at [1039, 504] on div "Job Code LAM250148 Quote Number TLG25-028 Vendor Number Quoted Amount Job Detai…" at bounding box center [742, 506] width 1093 height 111
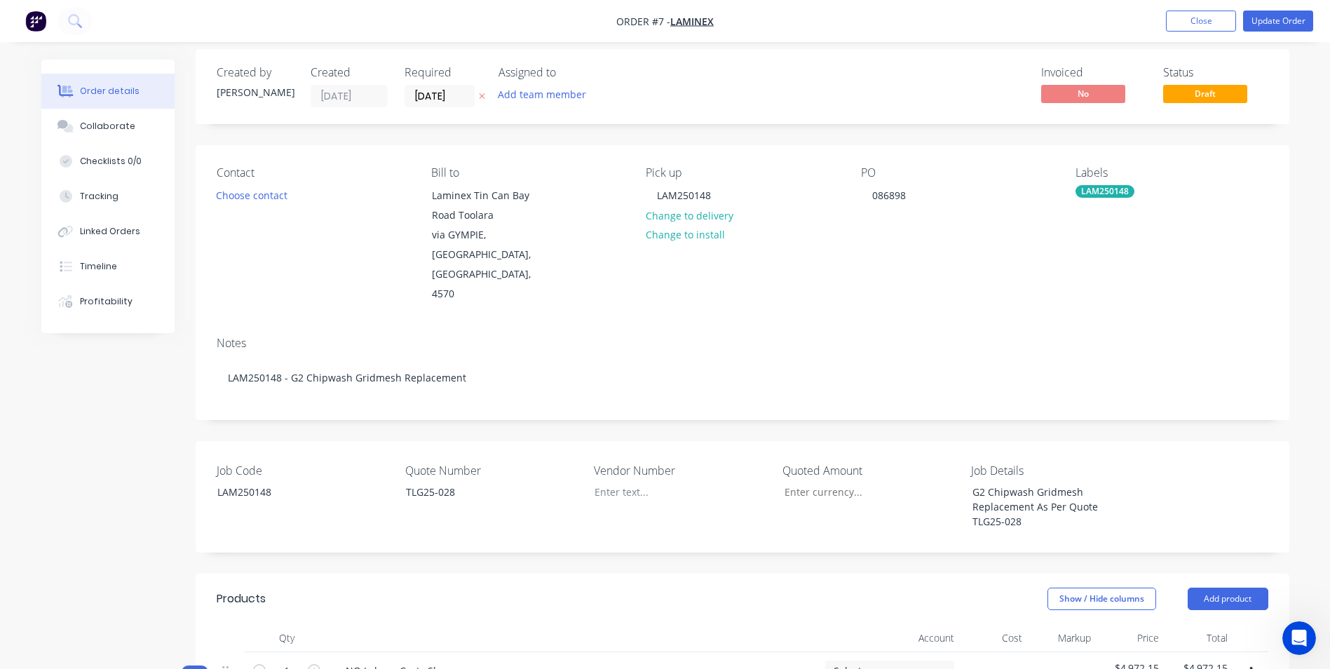
scroll to position [350, 0]
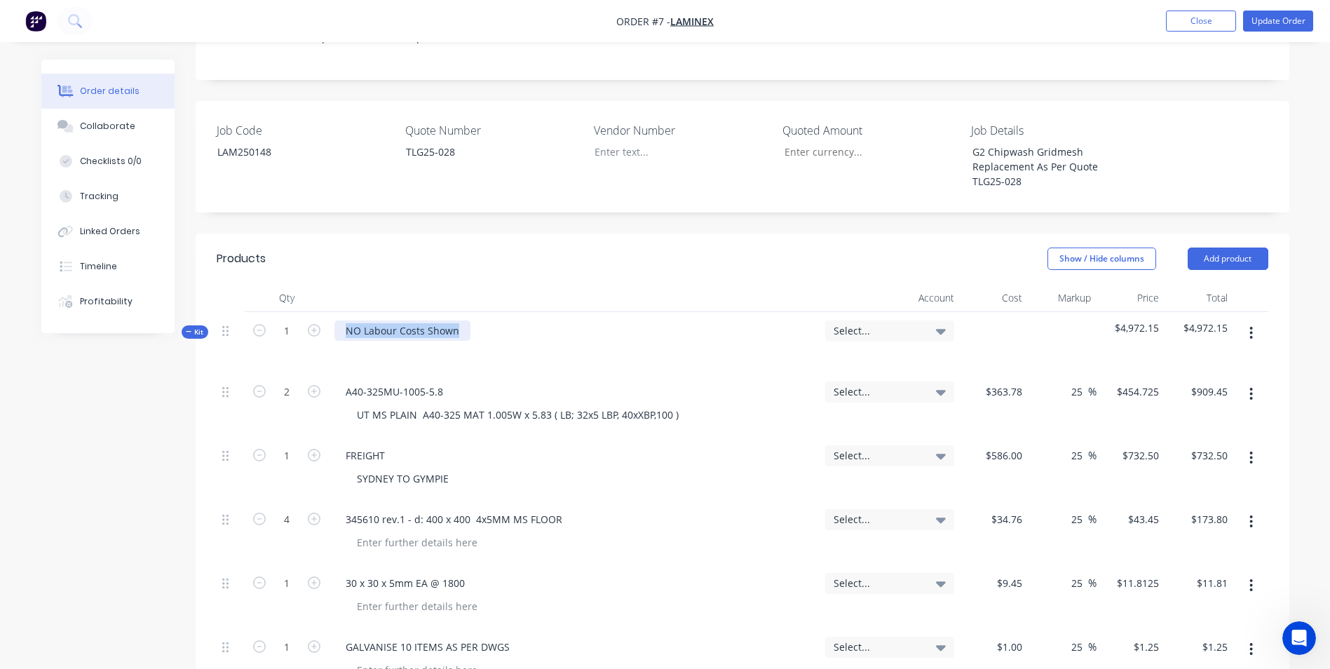
drag, startPoint x: 465, startPoint y: 289, endPoint x: 313, endPoint y: 273, distance: 153.0
click at [313, 312] on div "Kit 1 NO Labour Costs Shown Select... $4,972.15 $4,972.15" at bounding box center [742, 342] width 1051 height 61
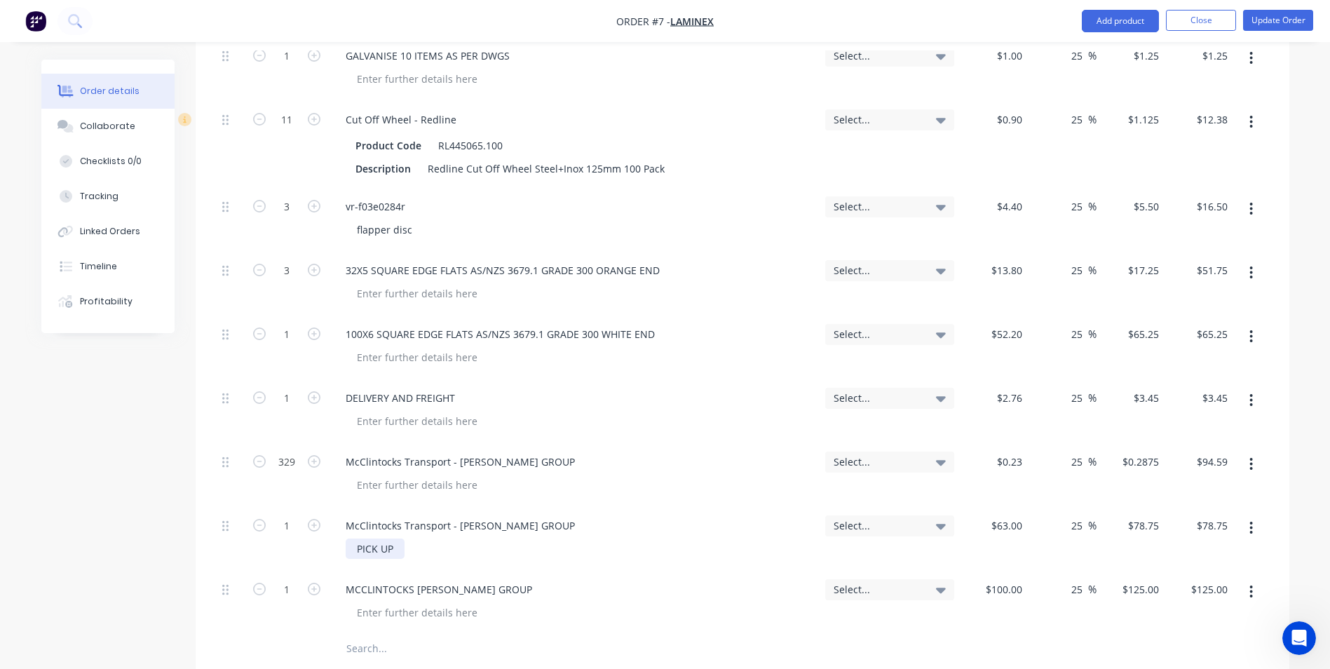
scroll to position [1121, 0]
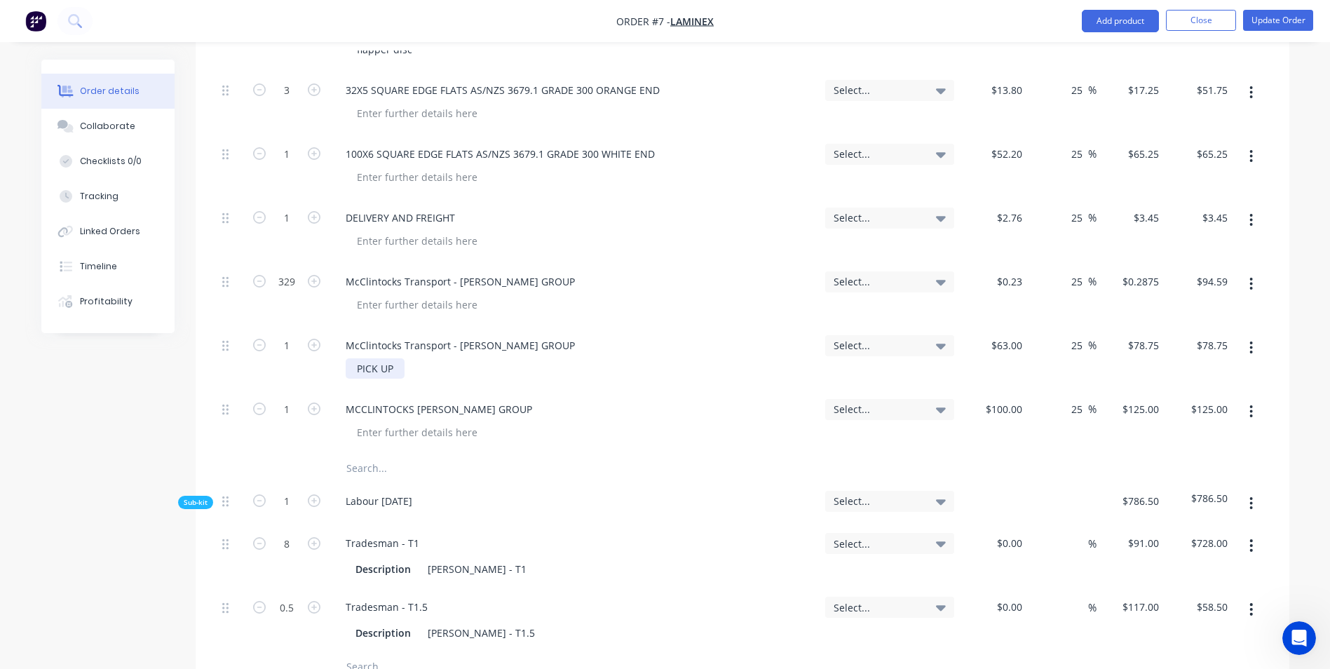
click at [388, 454] on input "text" at bounding box center [486, 468] width 280 height 28
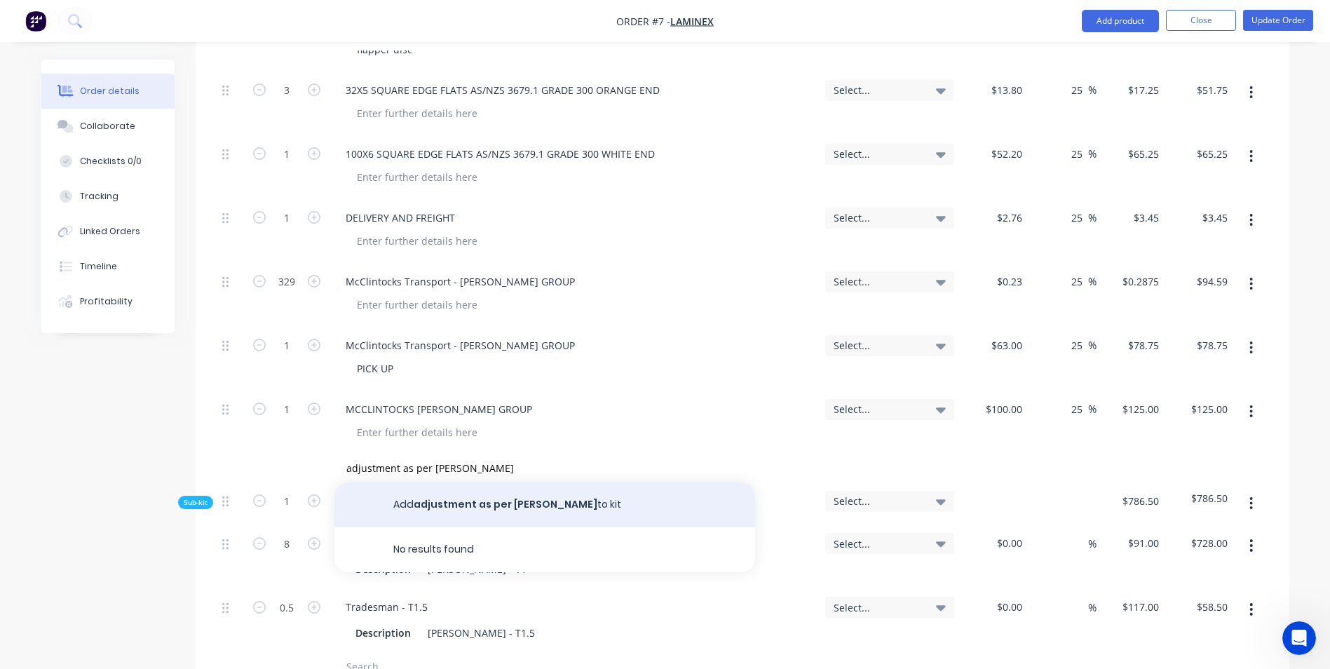
click at [470, 482] on button "Add adjustment as per [PERSON_NAME] to kit" at bounding box center [544, 504] width 421 height 45
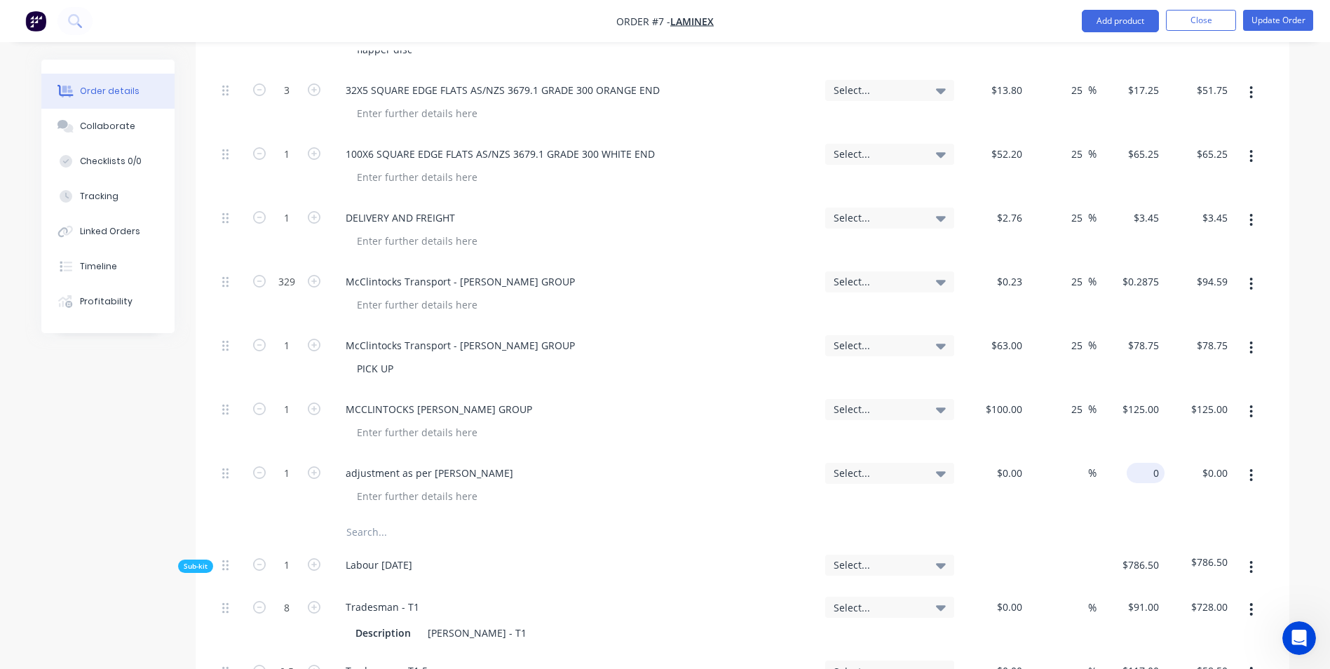
click at [1131, 454] on div "0 $0.00" at bounding box center [1130, 486] width 69 height 64
click at [1130, 465] on div "$2,277.85 2277.85" at bounding box center [1130, 486] width 69 height 64
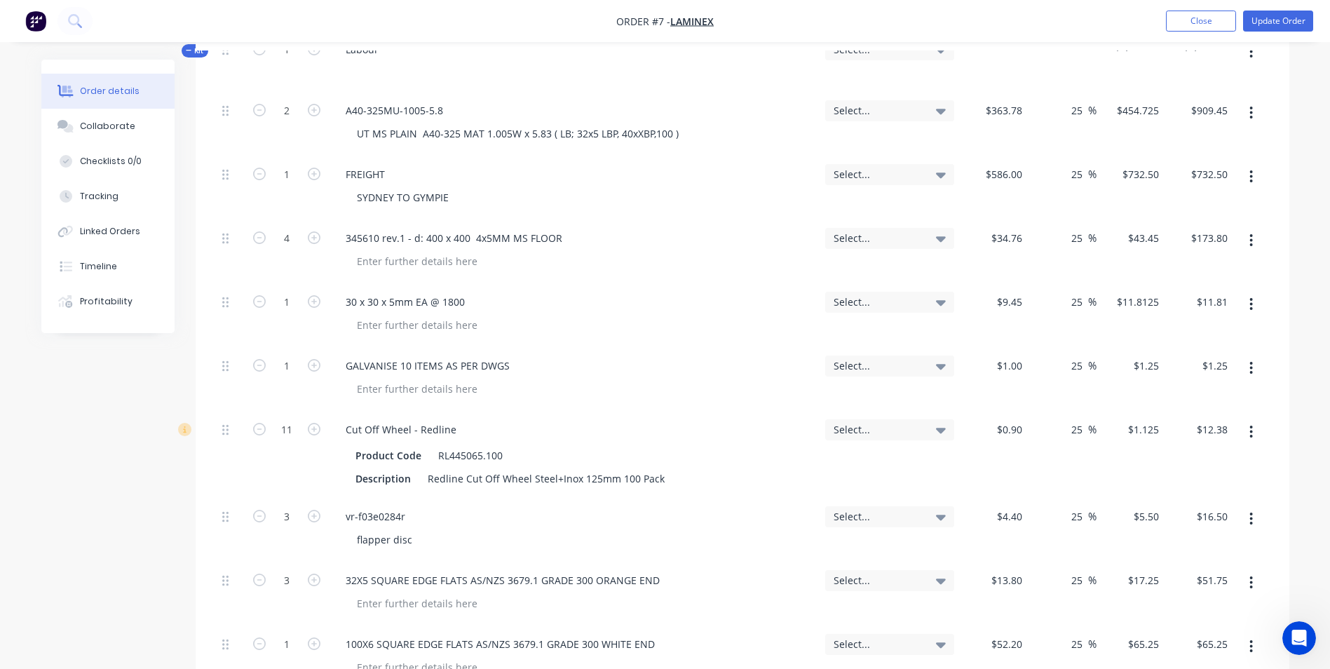
scroll to position [491, 0]
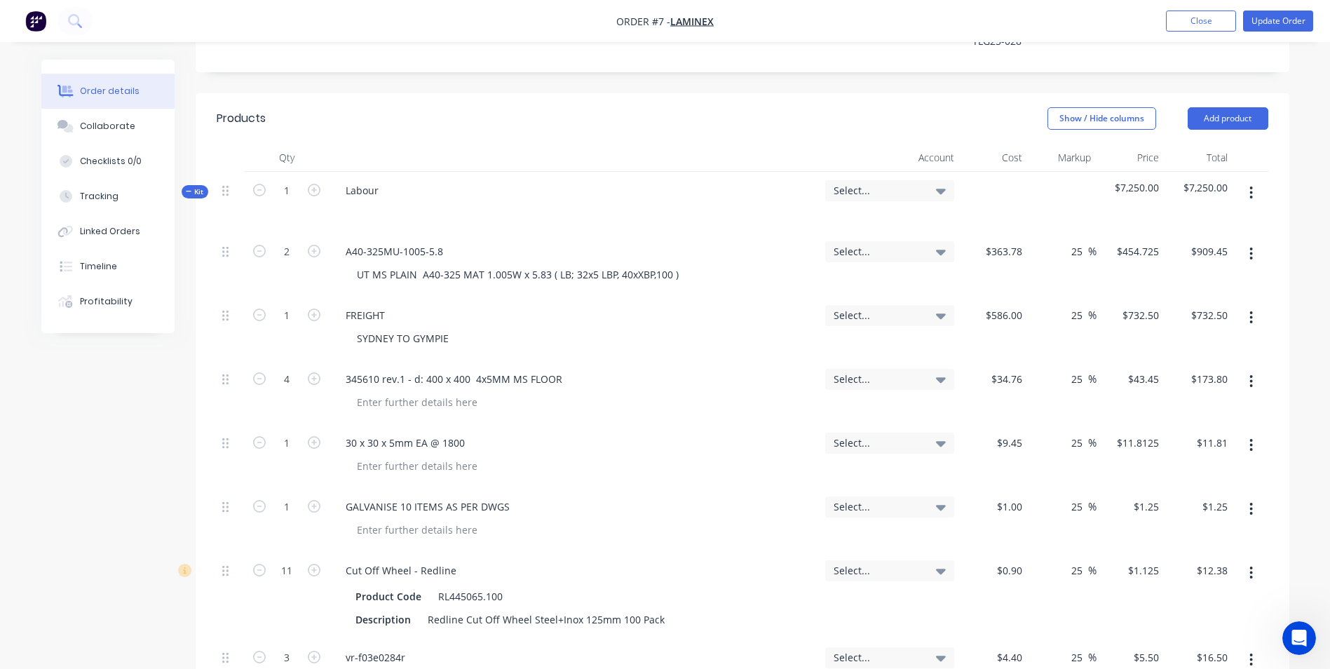
click at [900, 183] on span "Select..." at bounding box center [877, 190] width 88 height 15
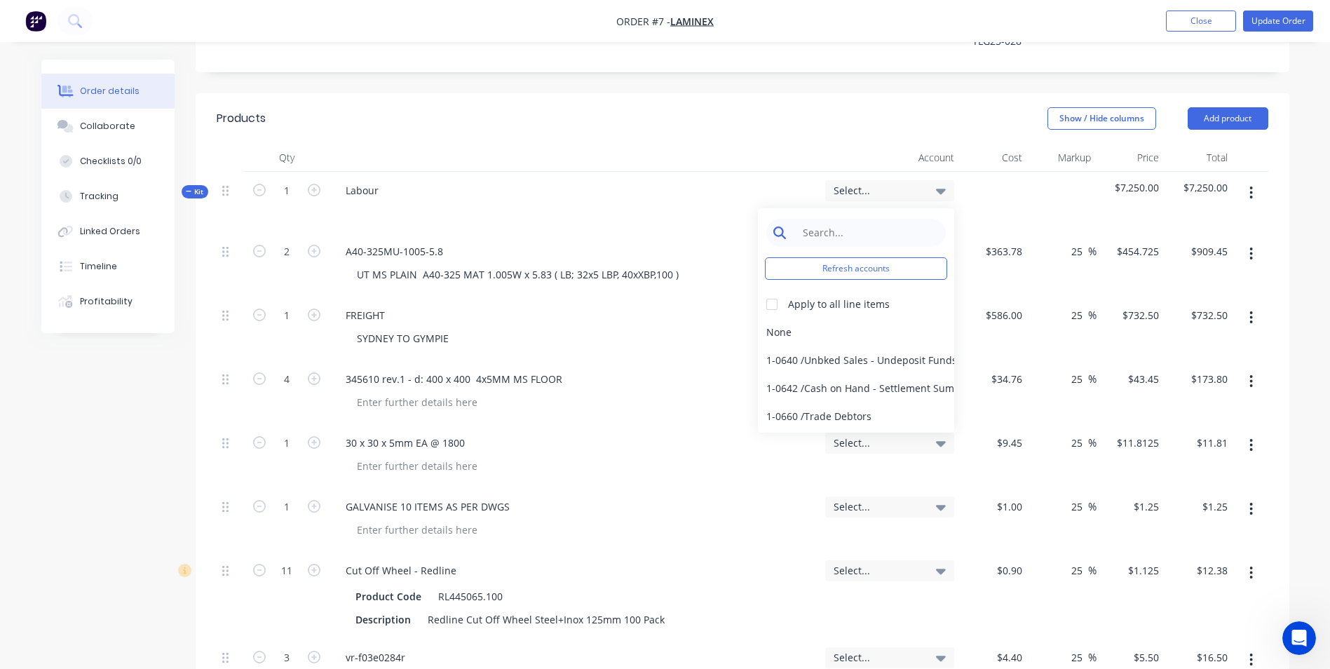
click at [881, 219] on input at bounding box center [867, 233] width 144 height 28
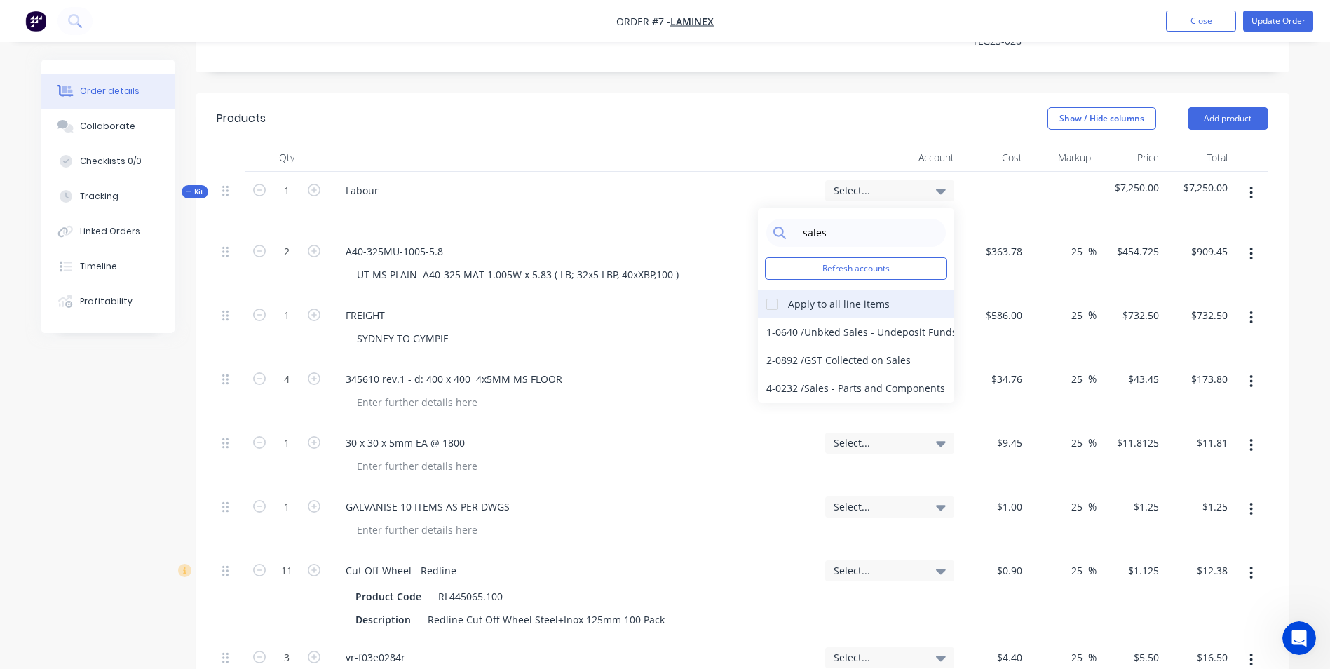
click at [768, 290] on div at bounding box center [772, 304] width 28 height 28
click at [805, 374] on div "4-0232 / Sales - Parts and Components" at bounding box center [856, 388] width 196 height 28
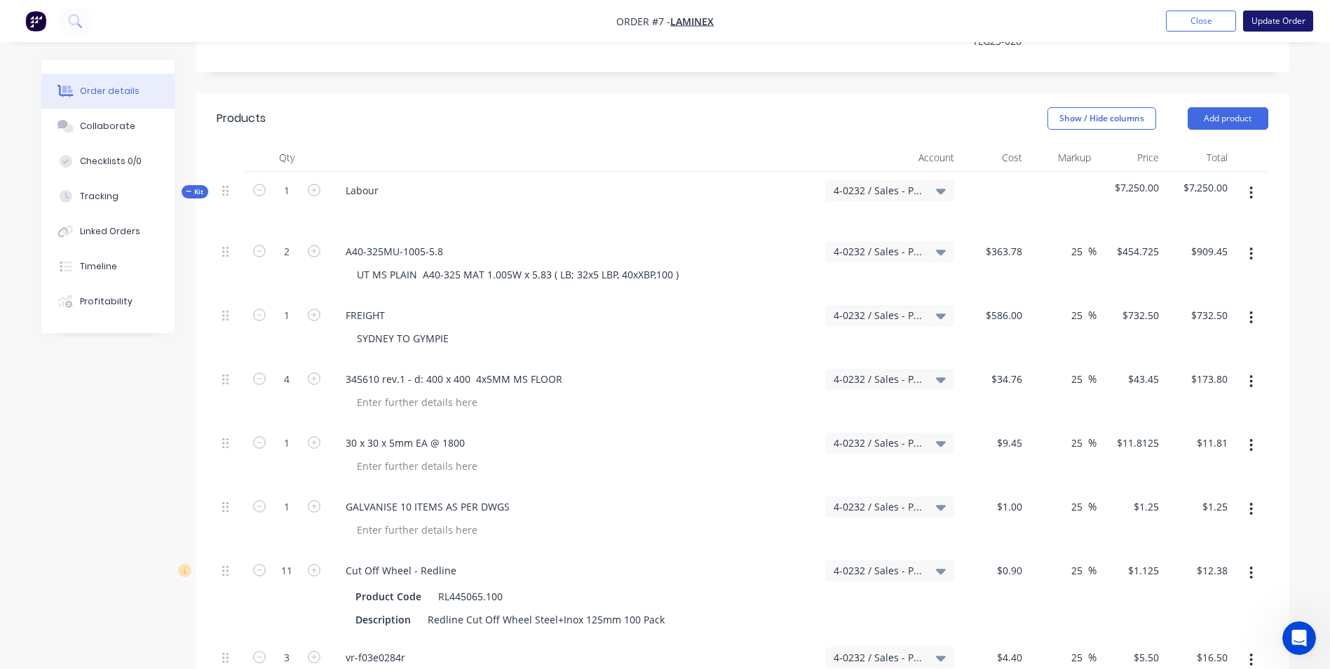
click at [1278, 26] on button "Update Order" at bounding box center [1278, 21] width 70 height 21
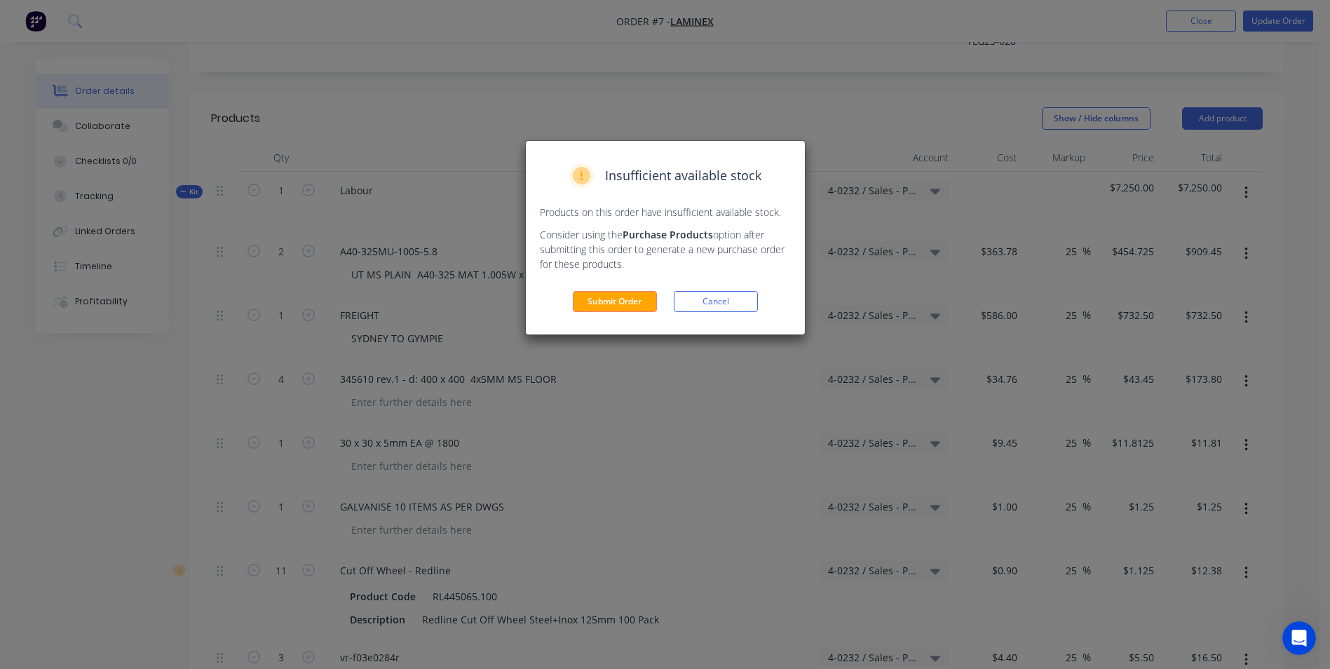
click at [647, 292] on button "Submit Order" at bounding box center [615, 301] width 84 height 21
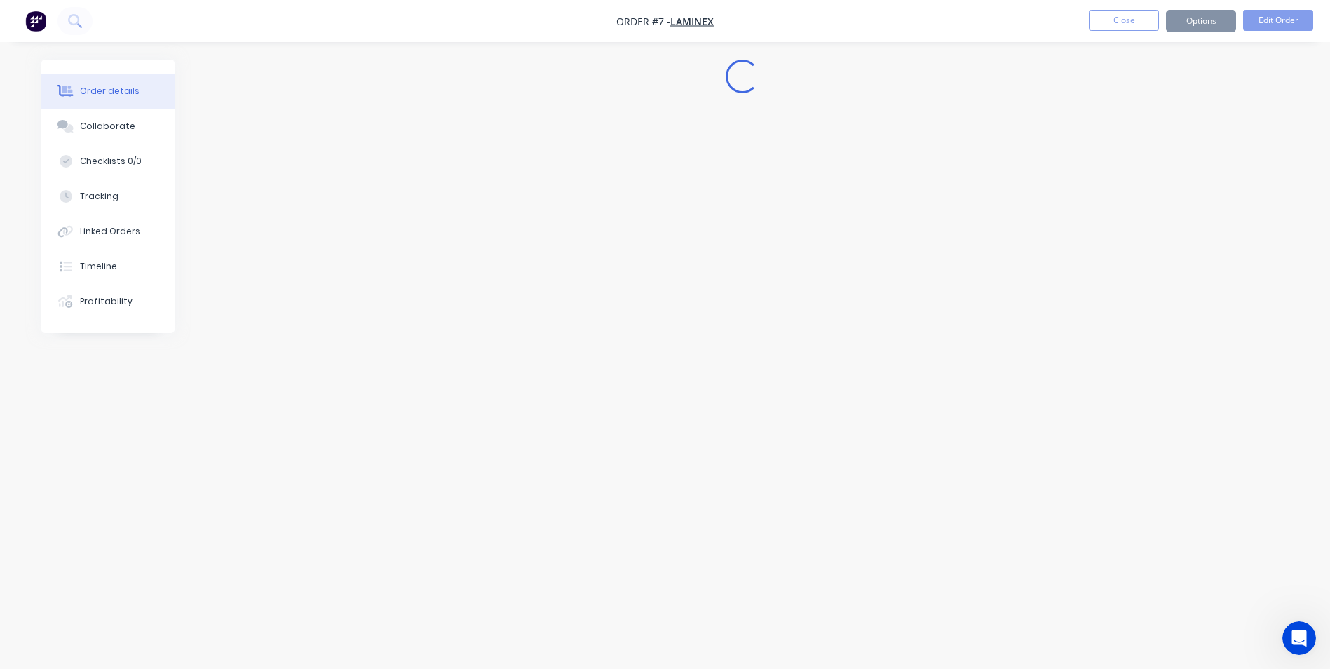
scroll to position [0, 0]
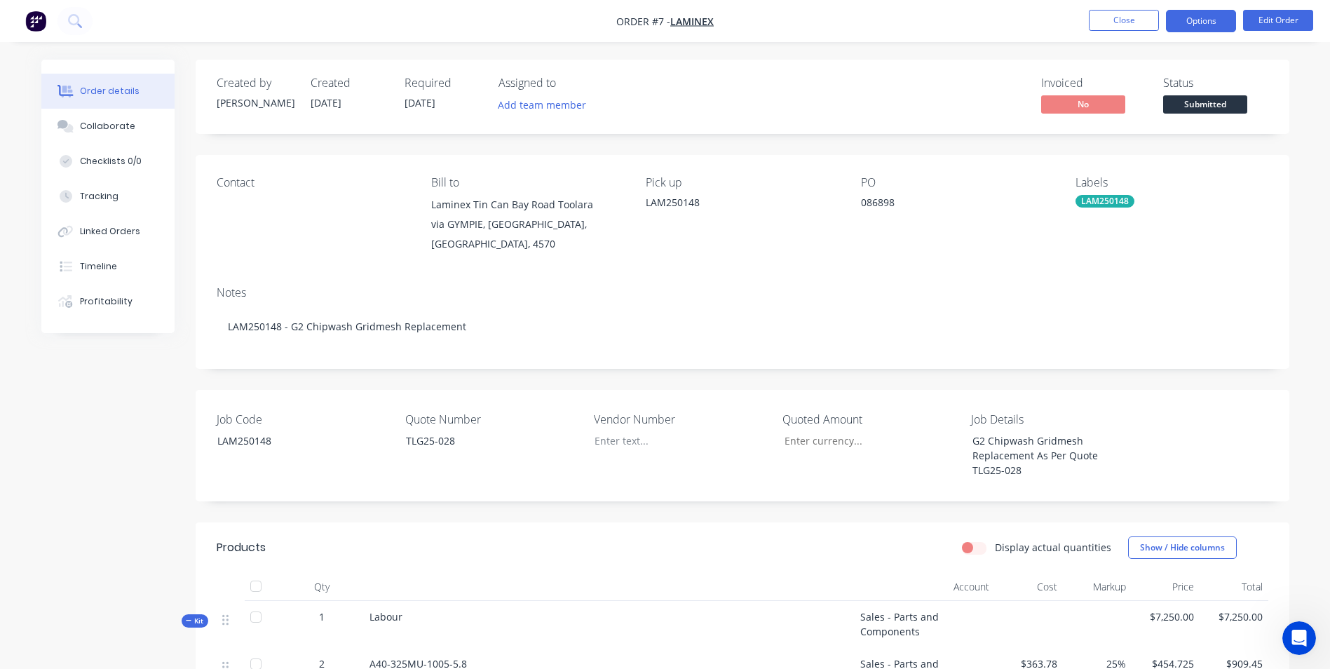
click at [1217, 29] on button "Options" at bounding box center [1201, 21] width 70 height 22
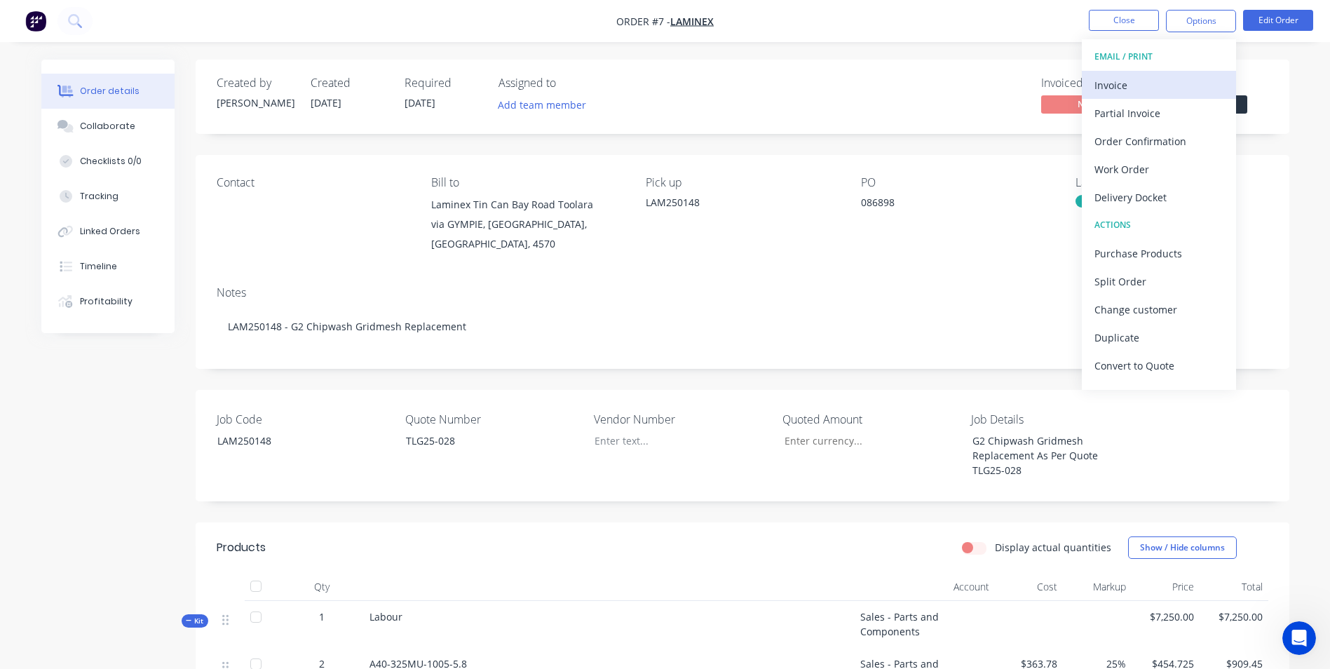
click at [1173, 82] on div "Invoice" at bounding box center [1158, 85] width 129 height 20
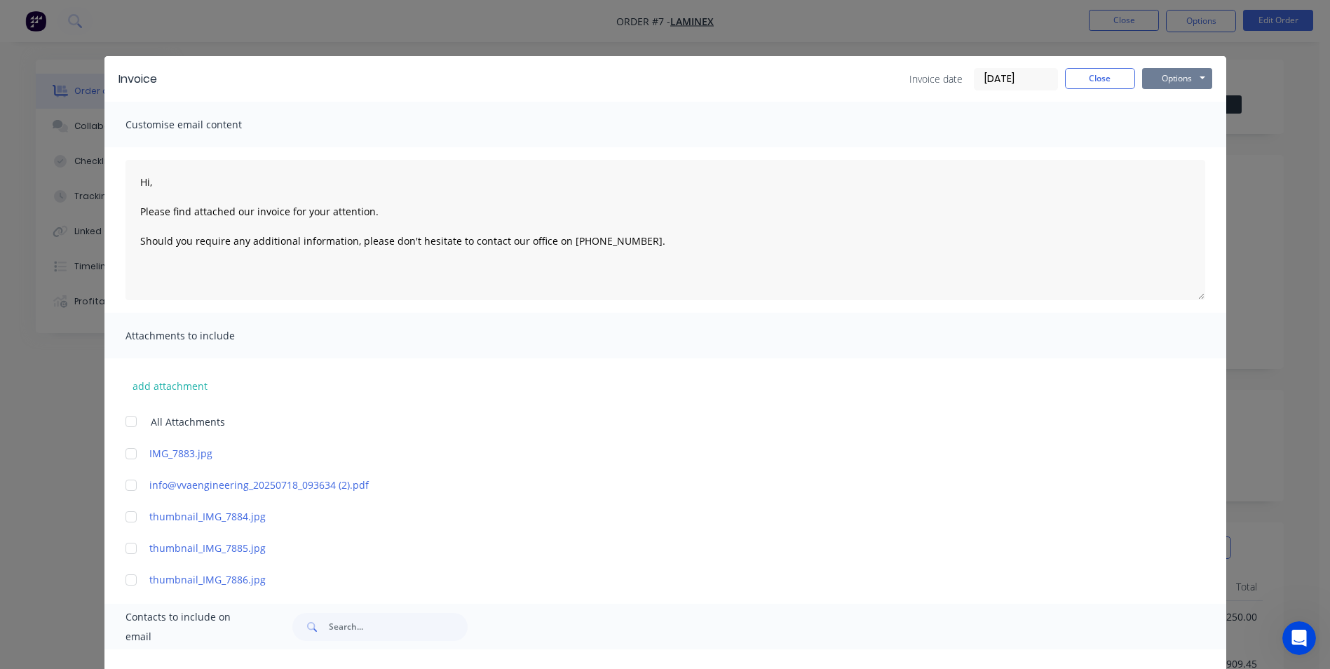
click at [1170, 83] on button "Options" at bounding box center [1177, 78] width 70 height 21
drag, startPoint x: 1163, startPoint y: 103, endPoint x: 1165, endPoint y: 125, distance: 22.5
click at [1165, 125] on div "Preview Print Email" at bounding box center [1187, 126] width 90 height 69
click at [1165, 125] on button "Print" at bounding box center [1187, 126] width 90 height 23
click at [1086, 87] on button "Close" at bounding box center [1100, 78] width 70 height 21
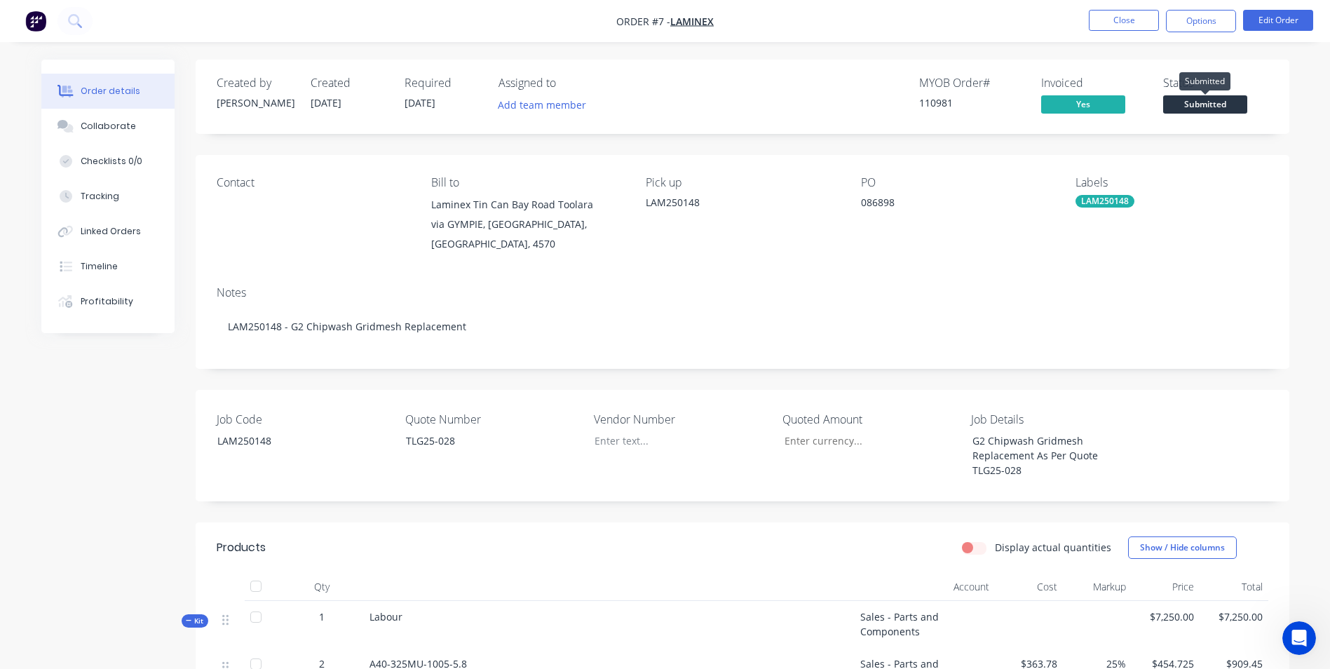
click at [1191, 102] on span "Submitted" at bounding box center [1205, 104] width 84 height 18
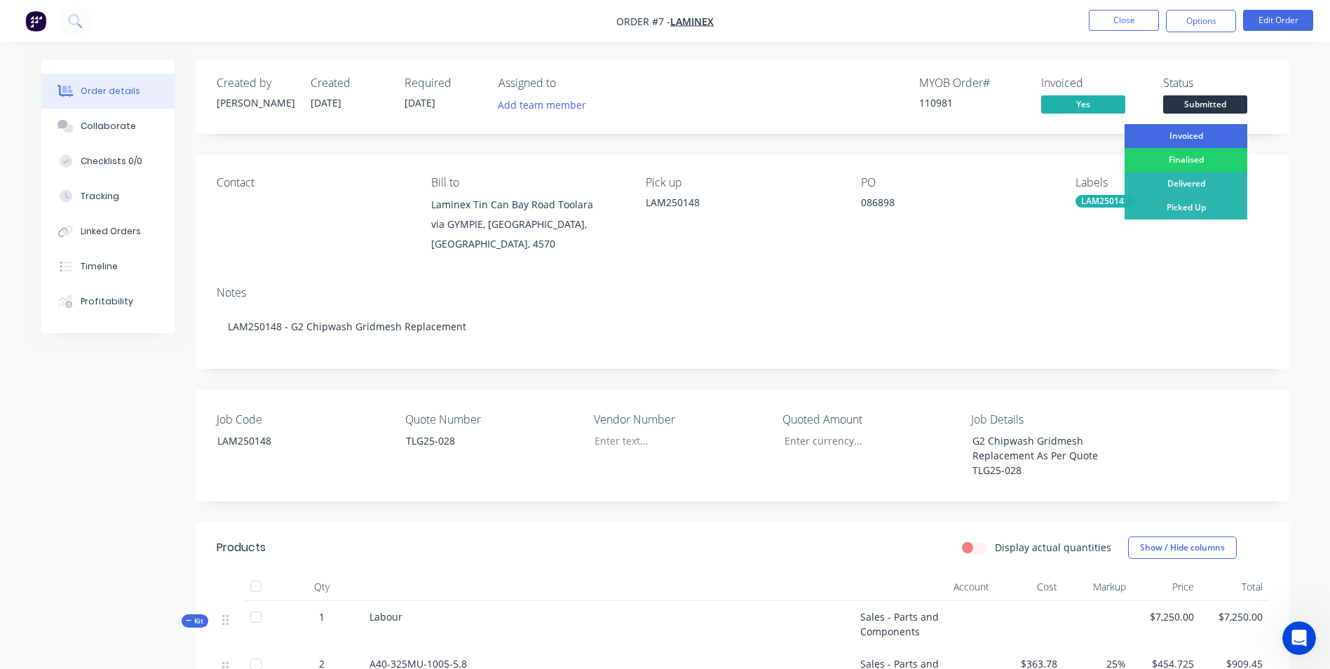
click at [1178, 133] on div "Invoiced" at bounding box center [1185, 136] width 123 height 24
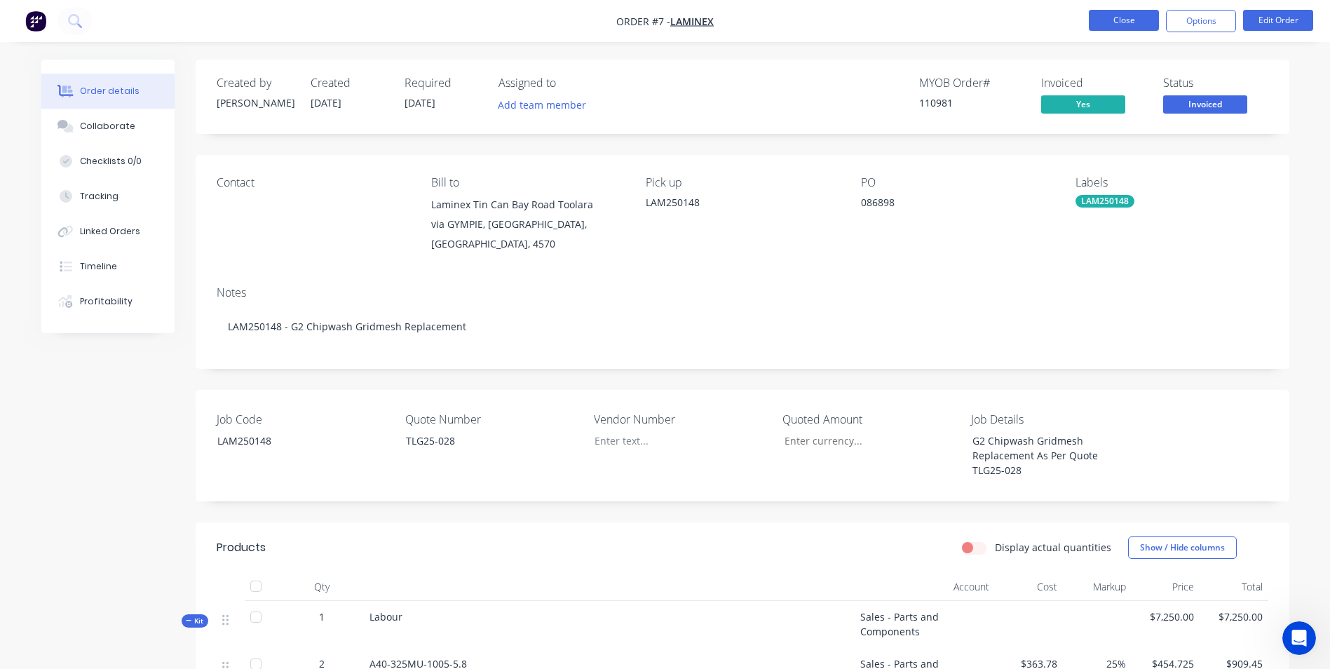
click at [1129, 22] on button "Close" at bounding box center [1124, 20] width 70 height 21
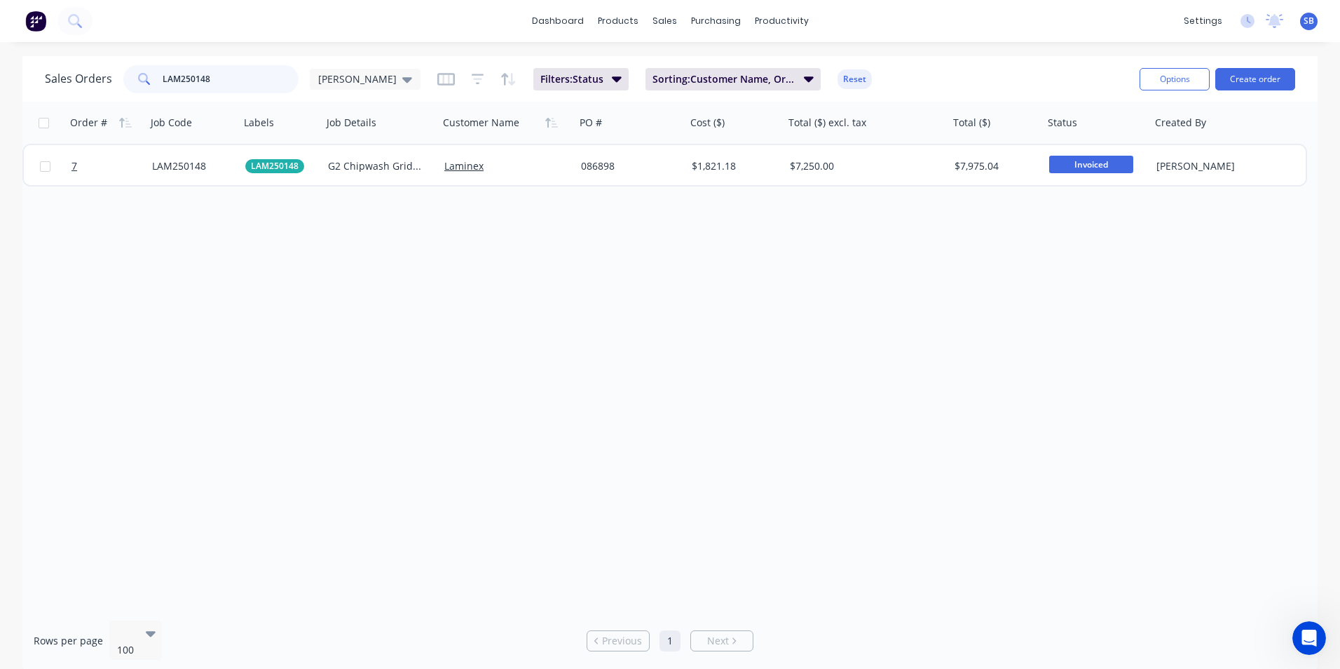
click at [233, 81] on input "LAM250148" at bounding box center [231, 79] width 137 height 28
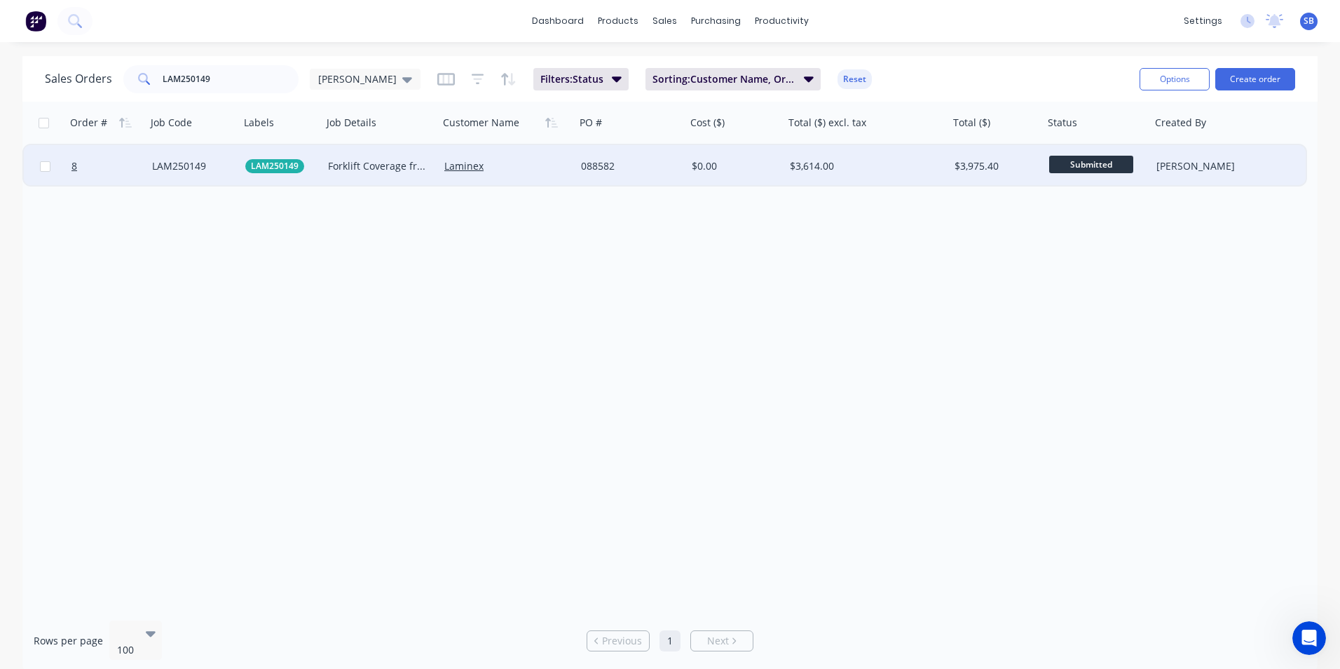
click at [973, 171] on div "$3,975.40" at bounding box center [994, 166] width 79 height 14
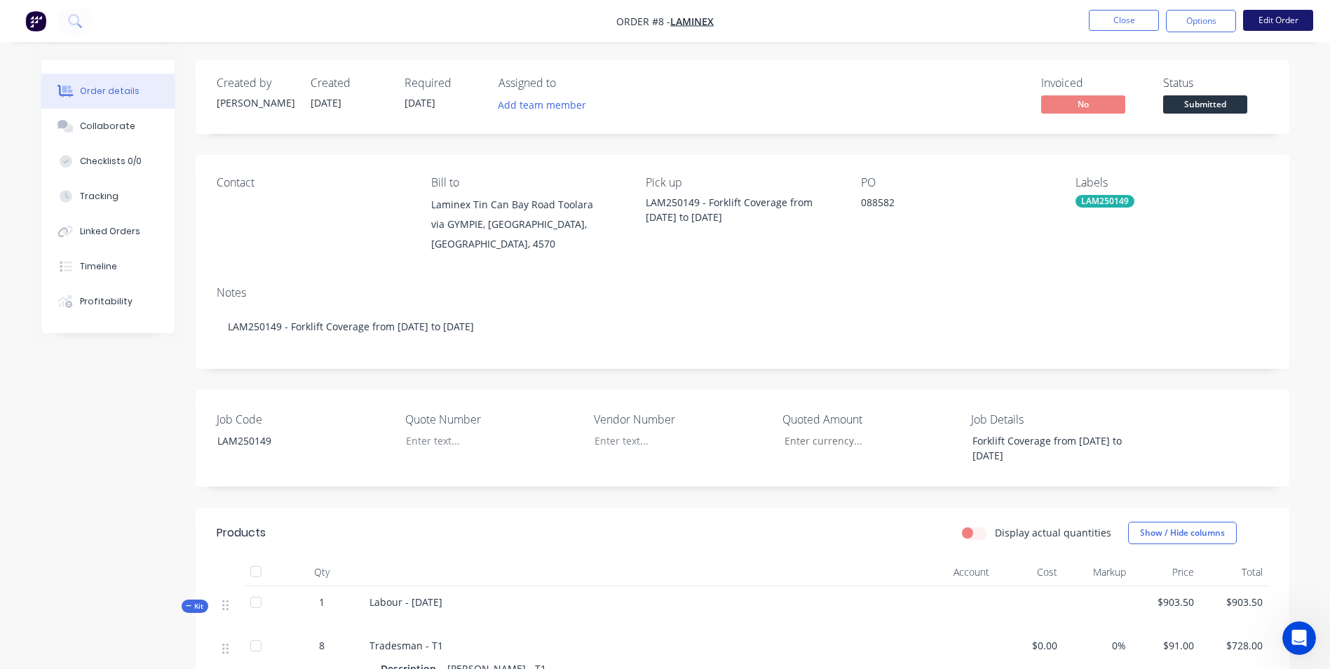
click at [1278, 24] on button "Edit Order" at bounding box center [1278, 20] width 70 height 21
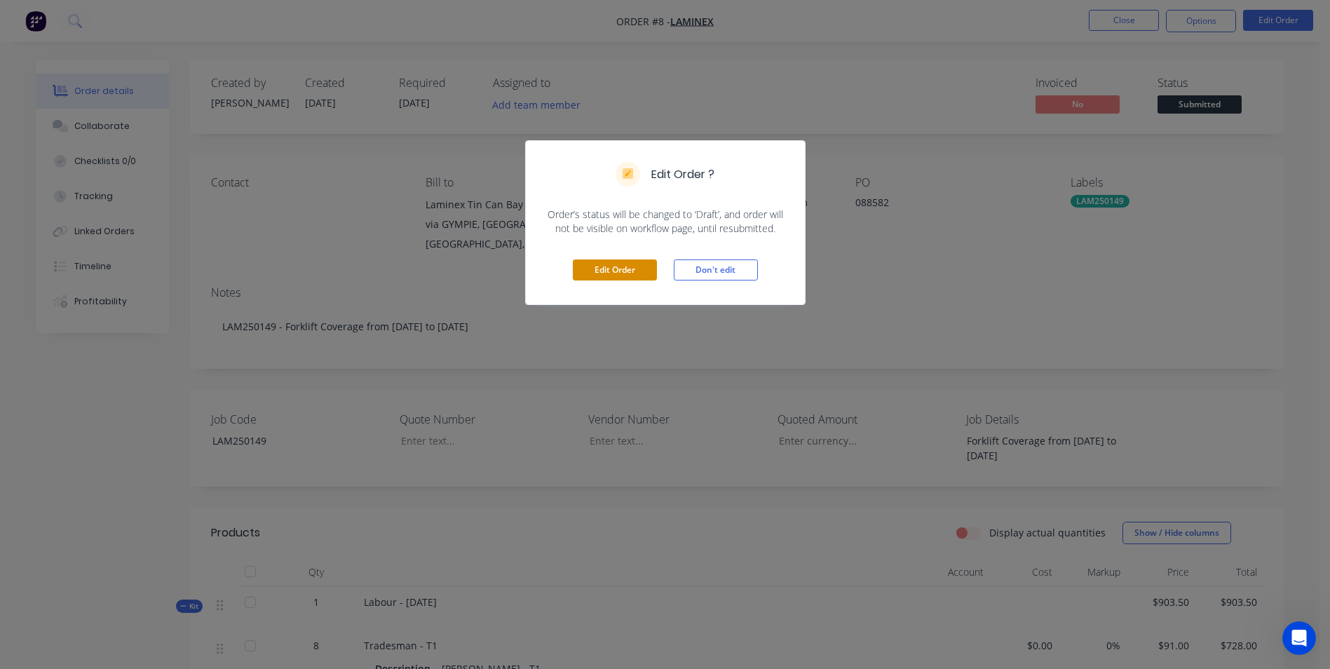
click at [603, 264] on button "Edit Order" at bounding box center [615, 269] width 84 height 21
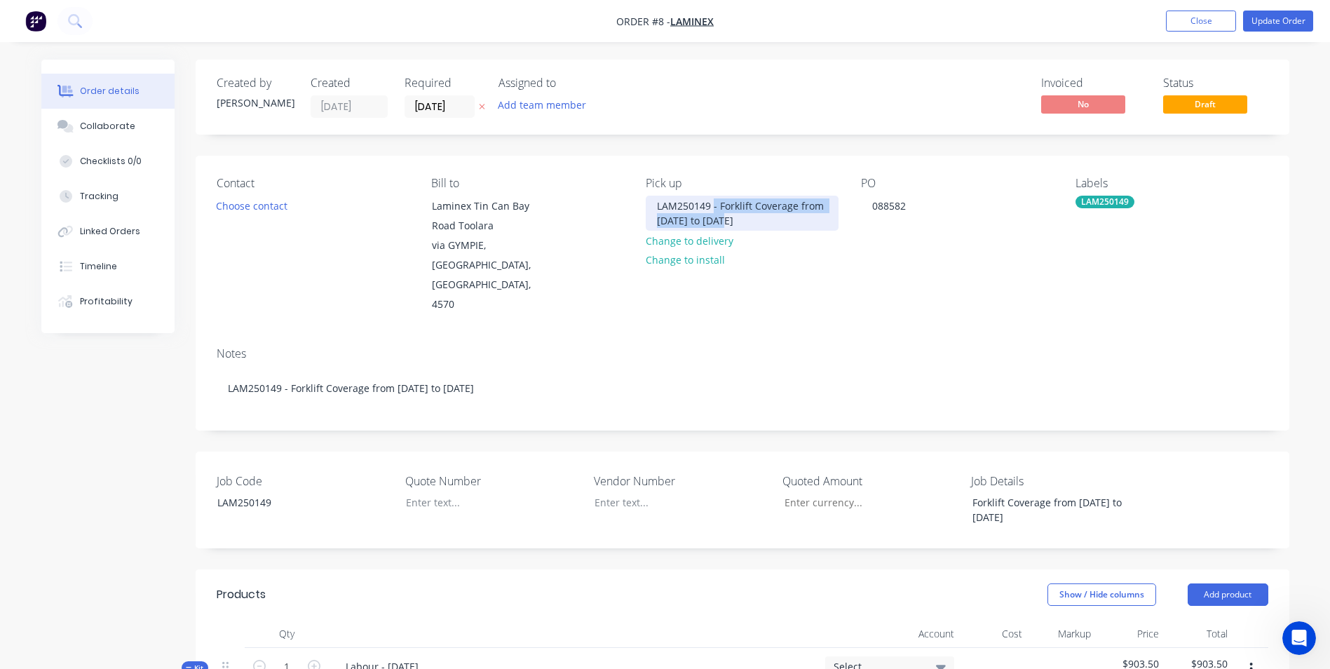
drag, startPoint x: 713, startPoint y: 204, endPoint x: 803, endPoint y: 238, distance: 96.1
click at [803, 238] on div "Pick up LAM250149 - Forklift Coverage from [DATE] to [DATE] Change to delivery …" at bounding box center [742, 246] width 192 height 138
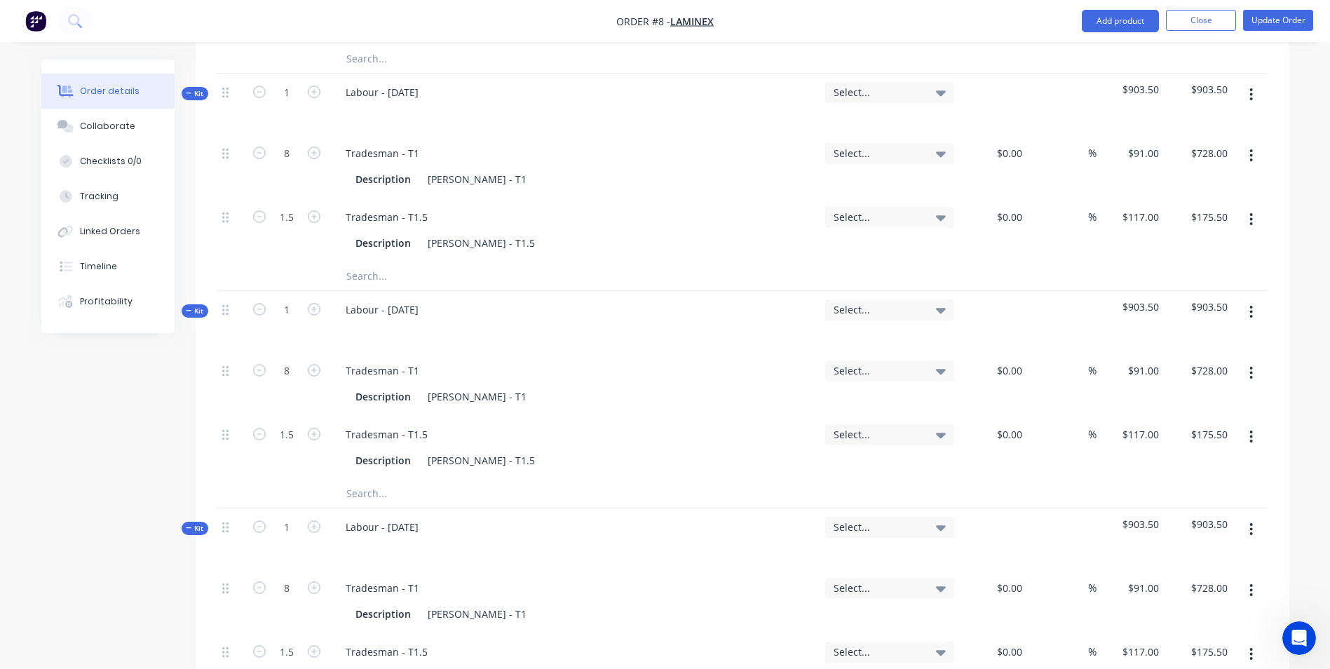
scroll to position [511, 0]
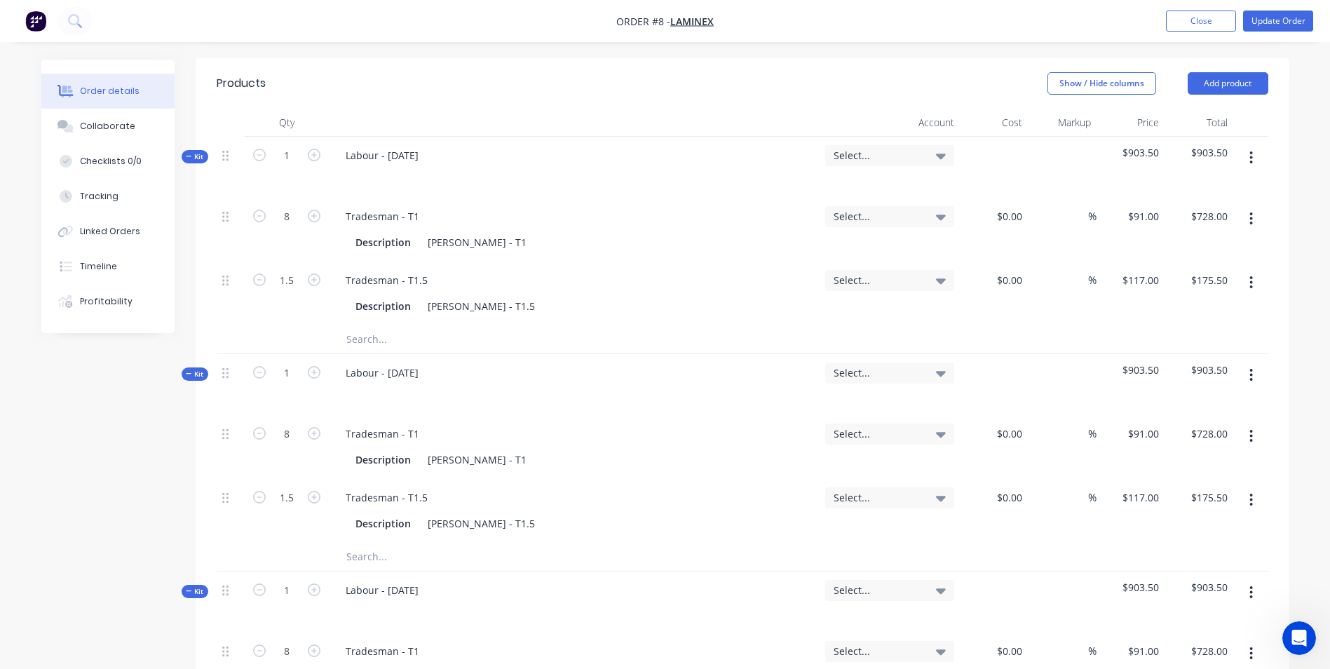
click at [886, 137] on div "Select..." at bounding box center [889, 167] width 140 height 61
click at [885, 148] on span "Select..." at bounding box center [877, 155] width 88 height 15
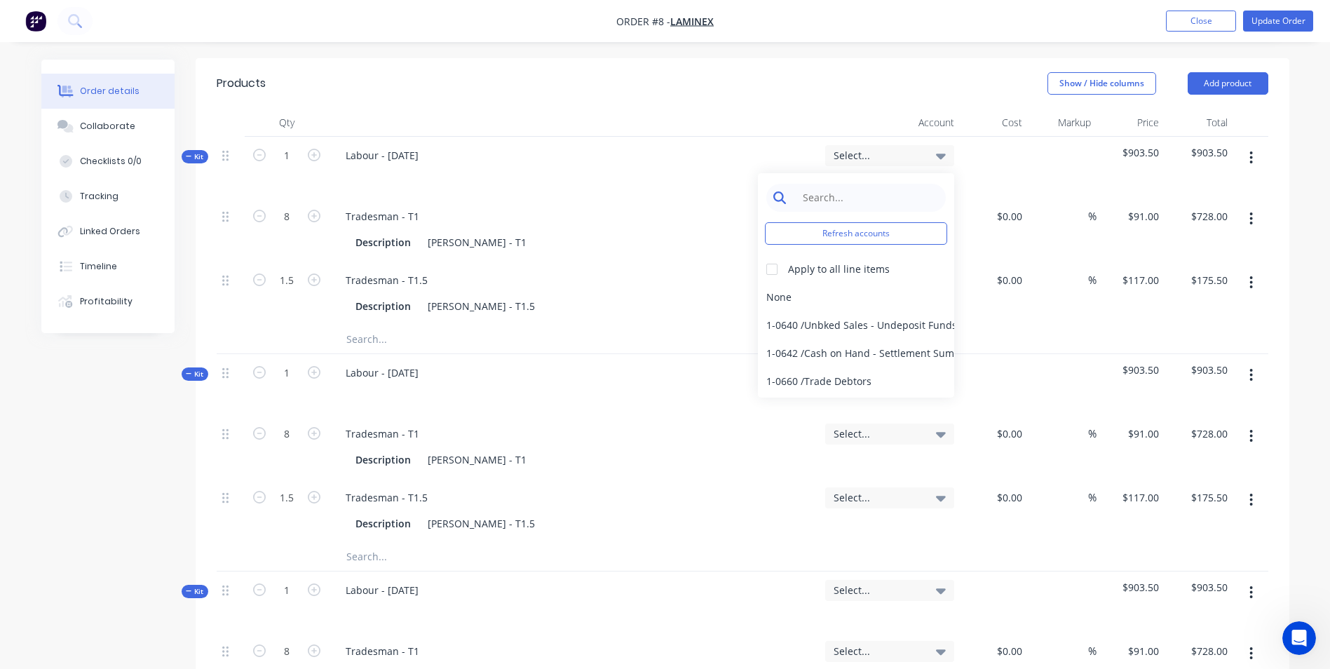
click at [826, 184] on input at bounding box center [867, 198] width 144 height 28
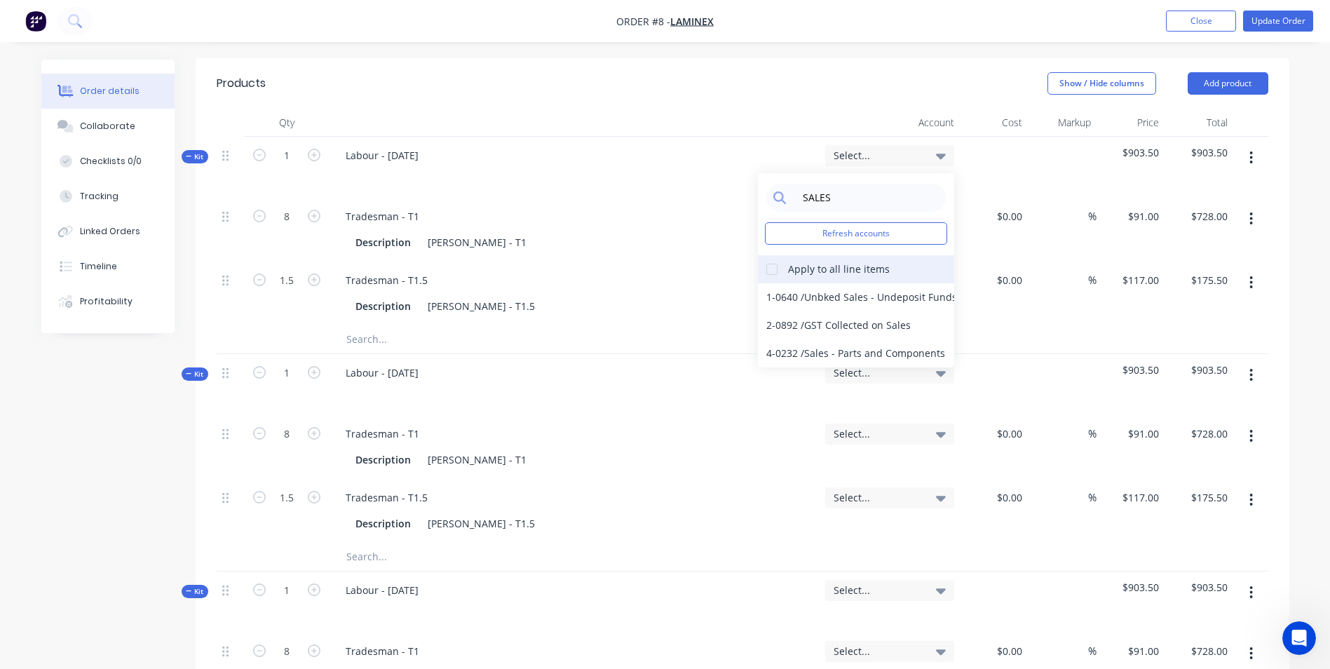
click at [773, 255] on div at bounding box center [772, 269] width 28 height 28
click at [824, 339] on div "4-0232 / Sales - Parts and Components" at bounding box center [856, 353] width 196 height 28
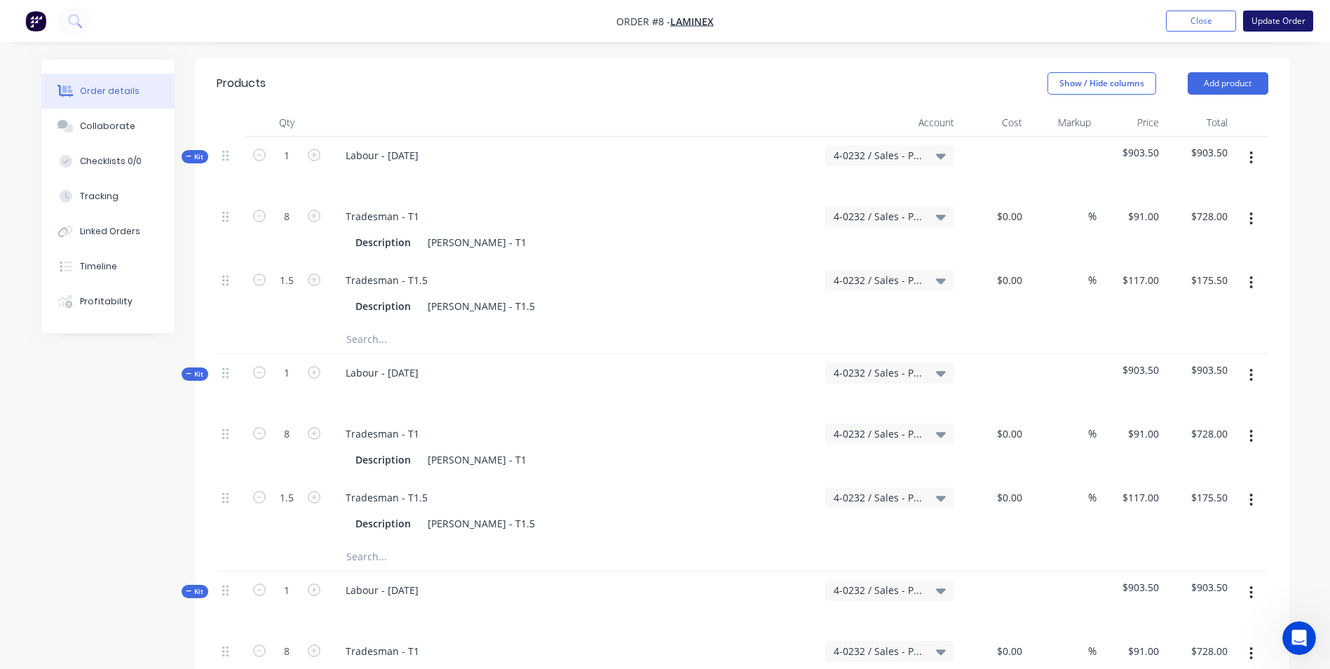
click at [1261, 20] on button "Update Order" at bounding box center [1278, 21] width 70 height 21
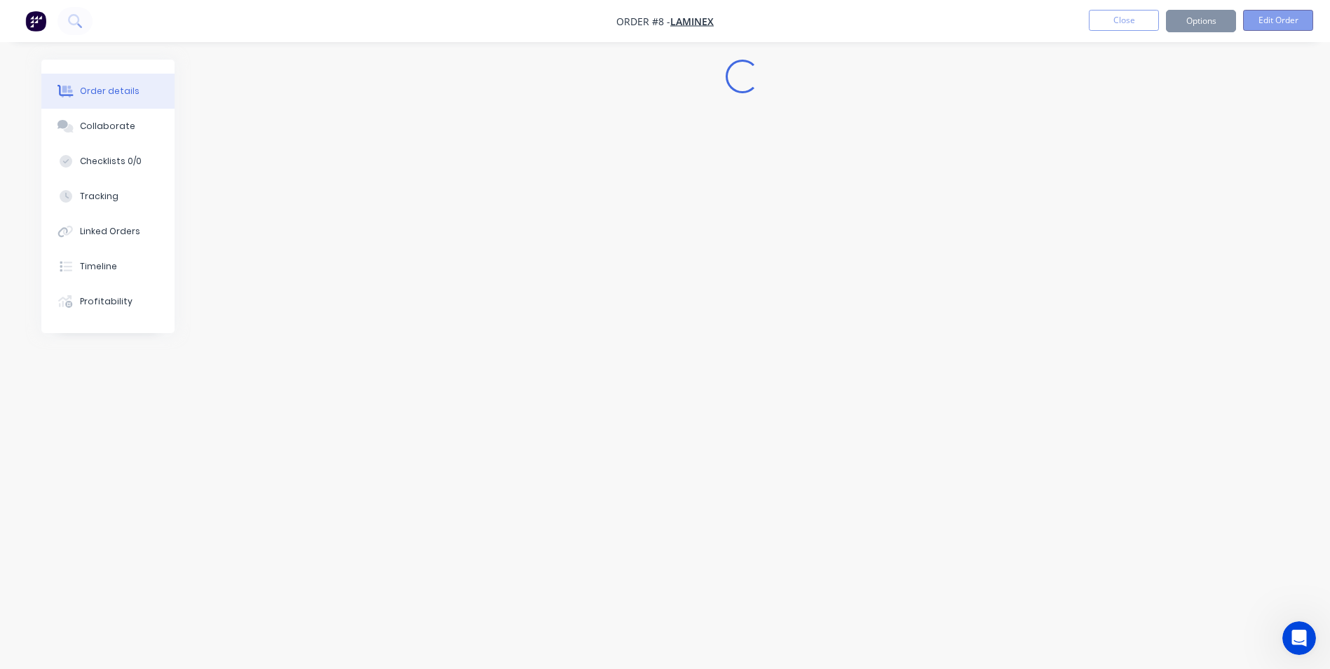
scroll to position [0, 0]
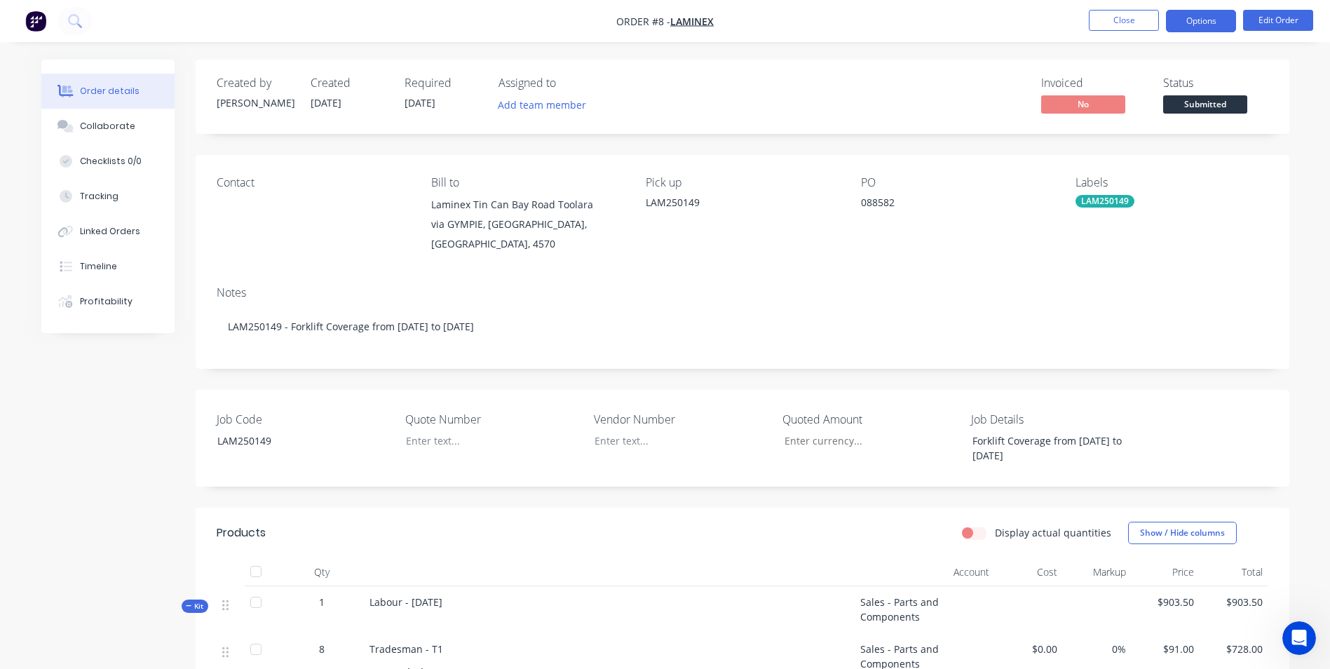
click at [1212, 22] on button "Options" at bounding box center [1201, 21] width 70 height 22
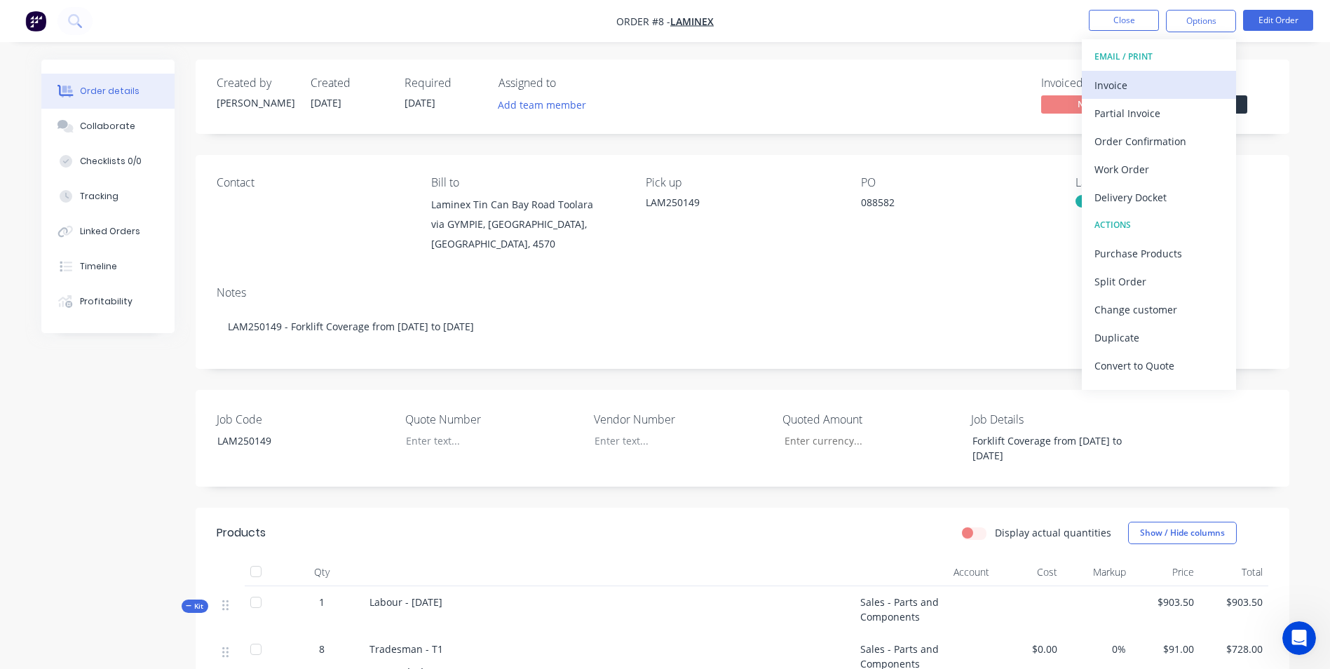
click at [1164, 84] on div "Invoice" at bounding box center [1158, 85] width 129 height 20
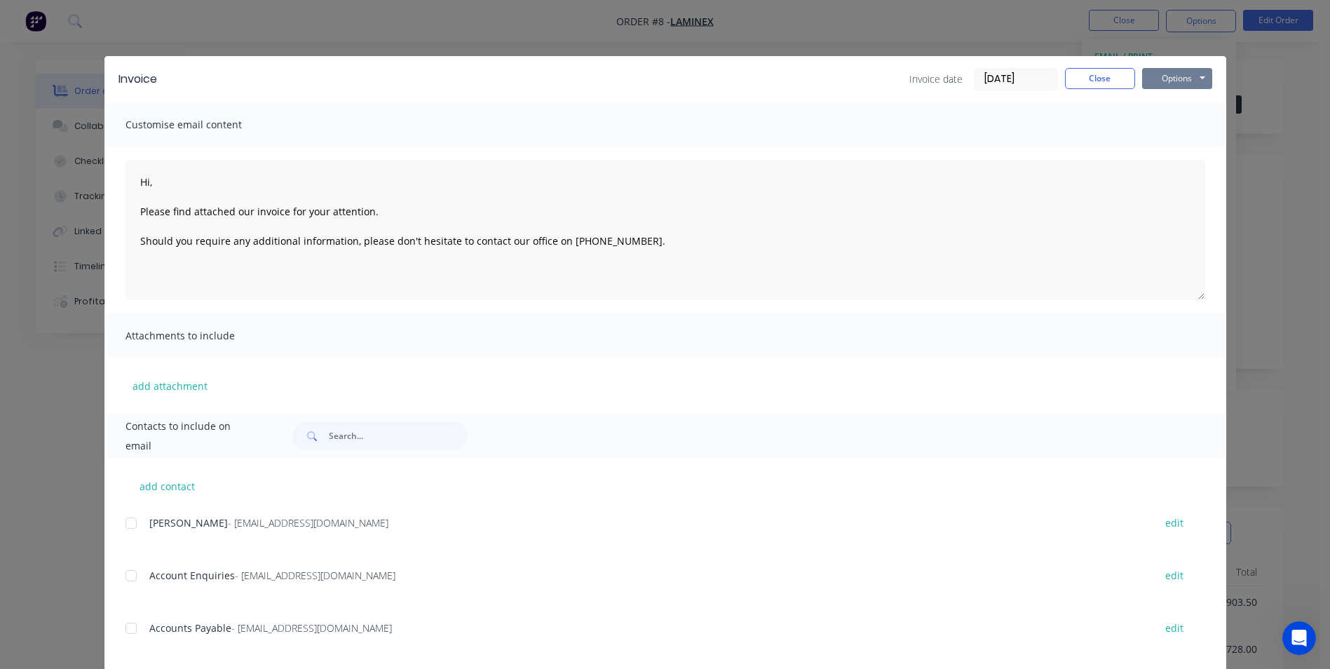
click at [1161, 77] on button "Options" at bounding box center [1177, 78] width 70 height 21
click at [1173, 125] on button "Print" at bounding box center [1187, 126] width 90 height 23
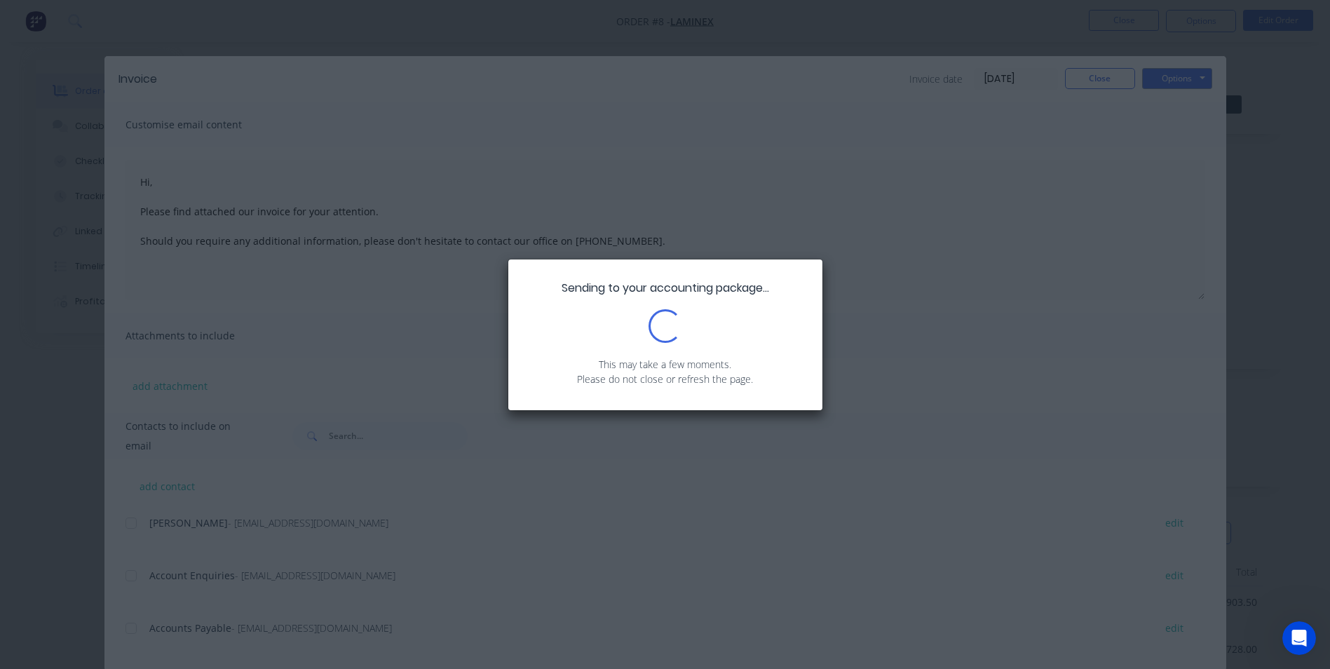
click at [1173, 128] on div "Sending to your accounting package... Loading... This may take a few moments. P…" at bounding box center [665, 334] width 1330 height 669
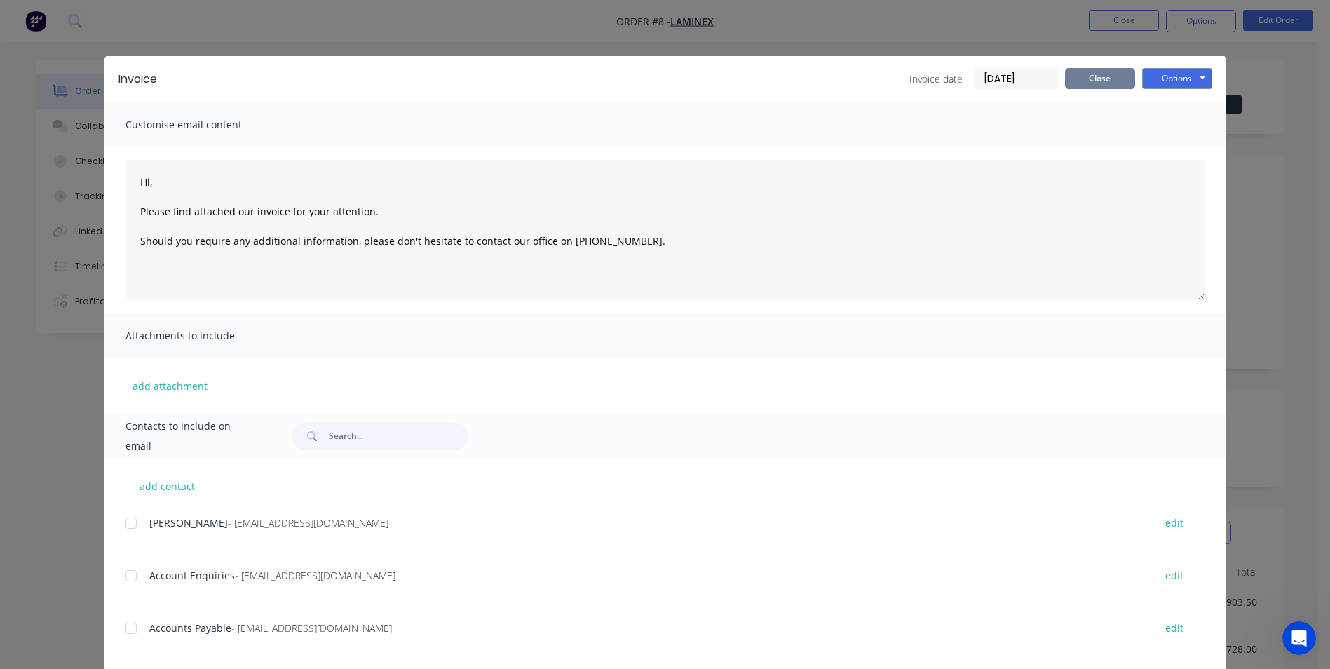
click at [1087, 69] on button "Close" at bounding box center [1100, 78] width 70 height 21
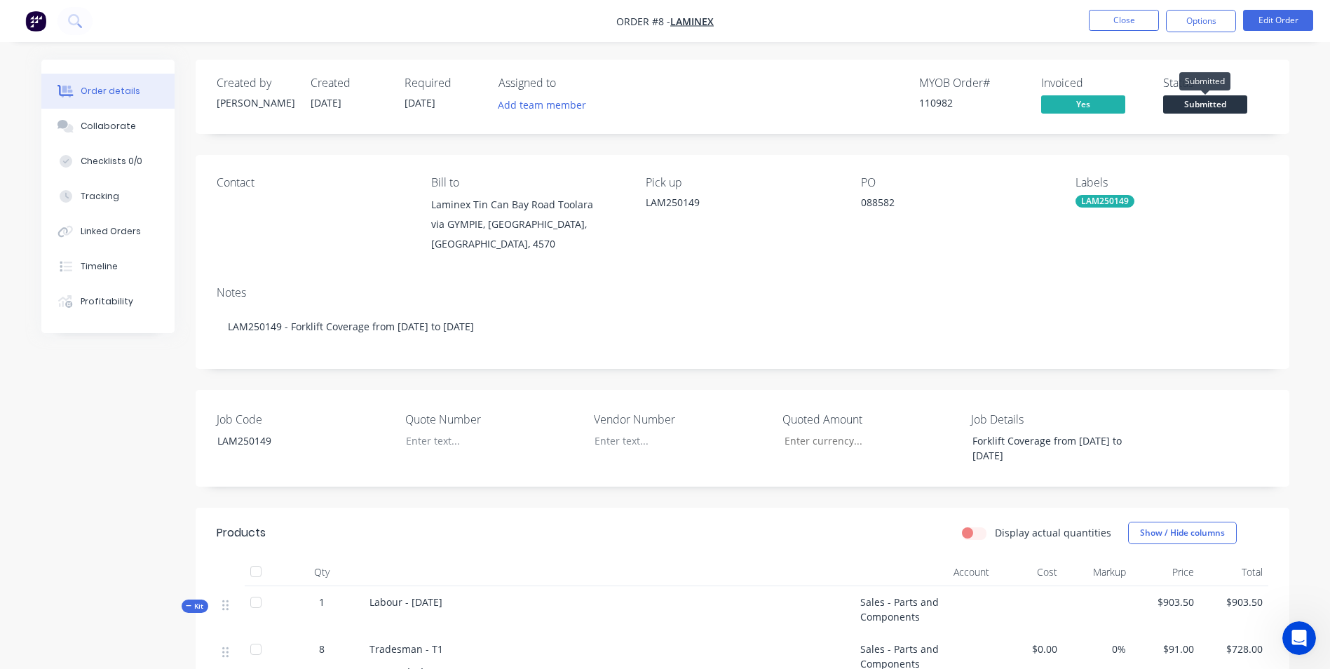
click at [1220, 102] on span "Submitted" at bounding box center [1205, 104] width 84 height 18
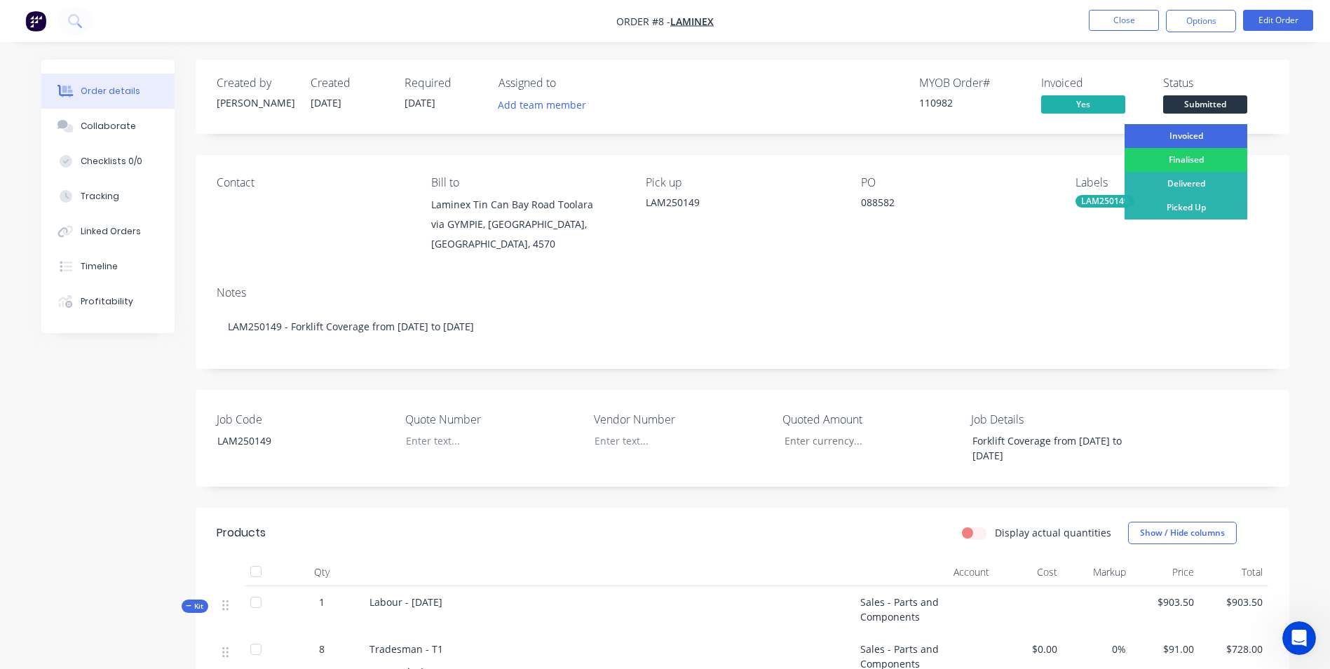
click at [1198, 137] on div "Invoiced" at bounding box center [1185, 136] width 123 height 24
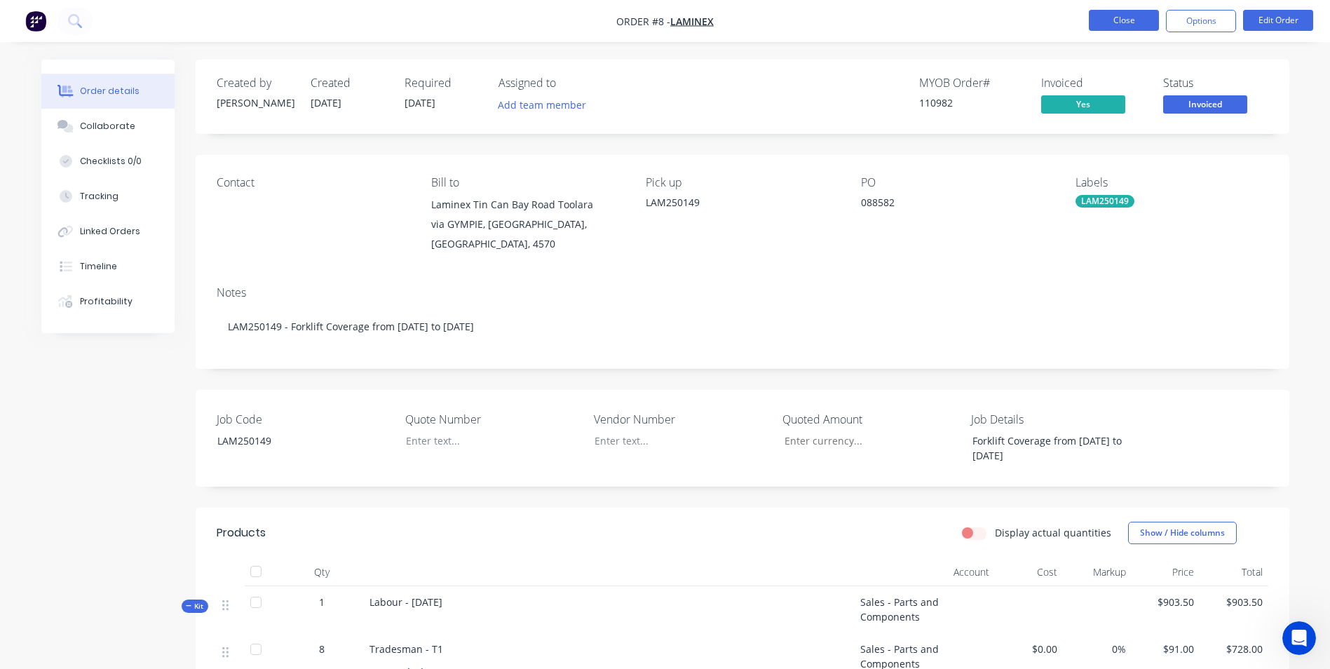
click at [1141, 27] on button "Close" at bounding box center [1124, 20] width 70 height 21
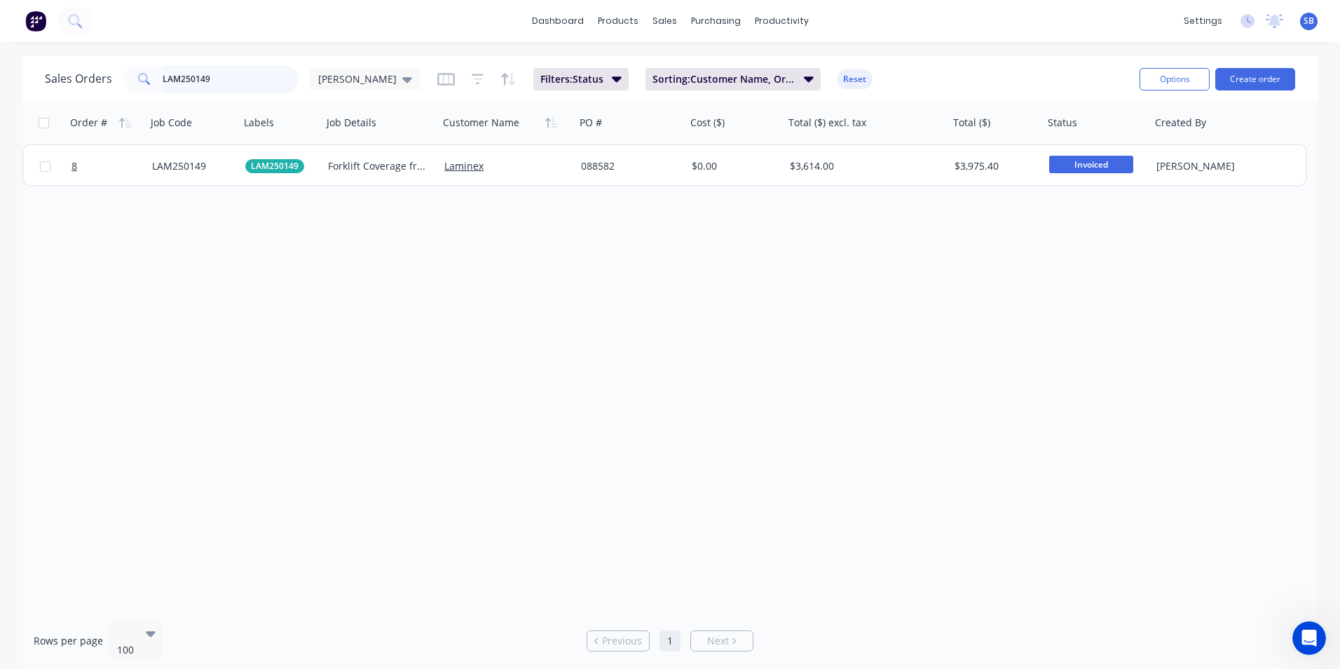
click at [235, 87] on input "LAM250149" at bounding box center [231, 79] width 137 height 28
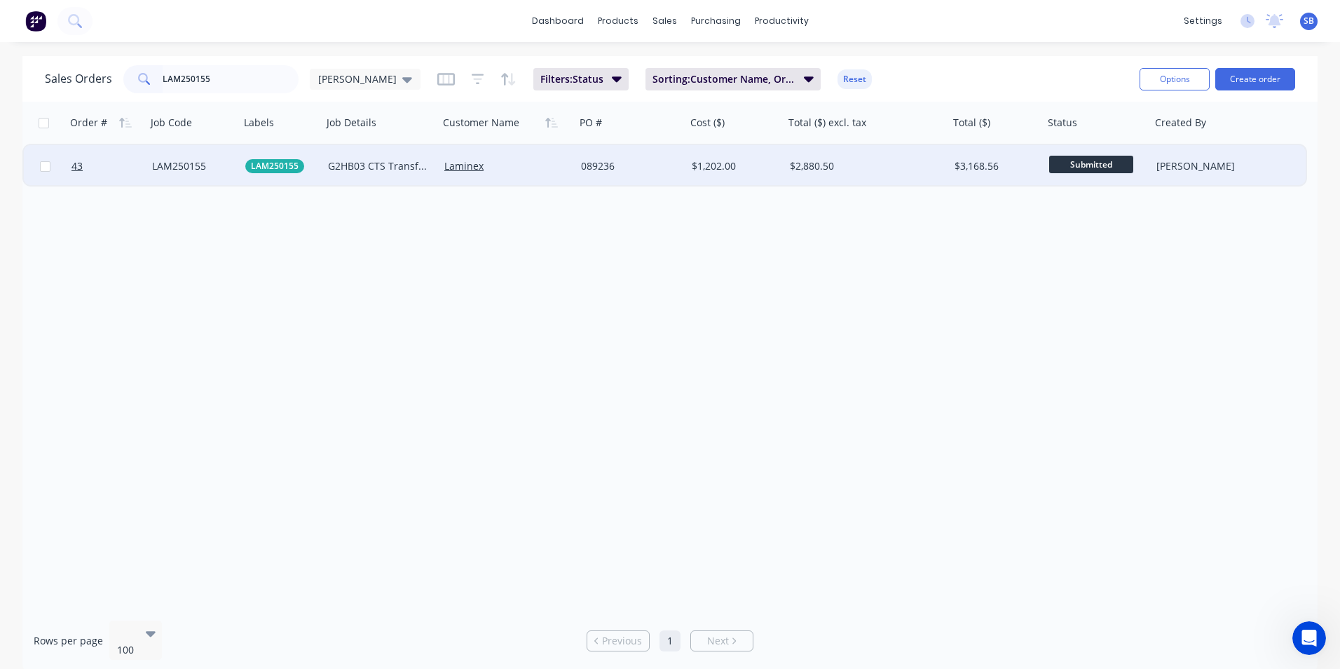
click at [837, 147] on div "$2,880.50" at bounding box center [866, 166] width 165 height 42
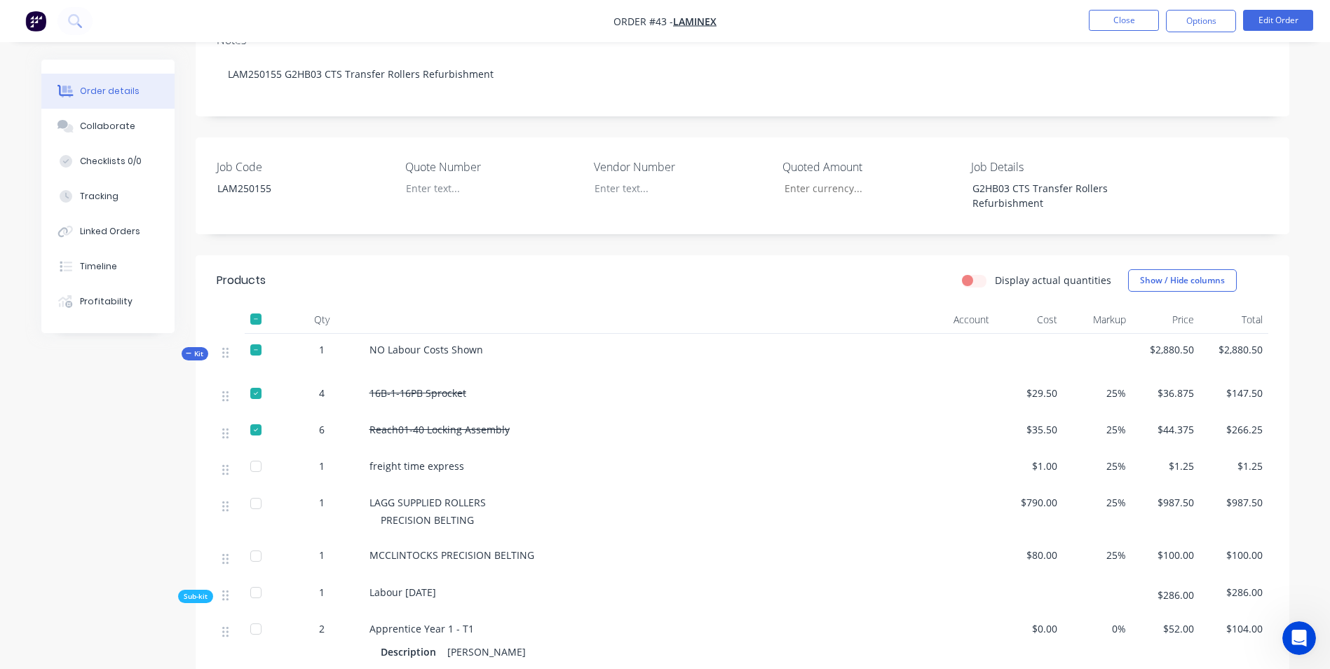
scroll to position [280, 0]
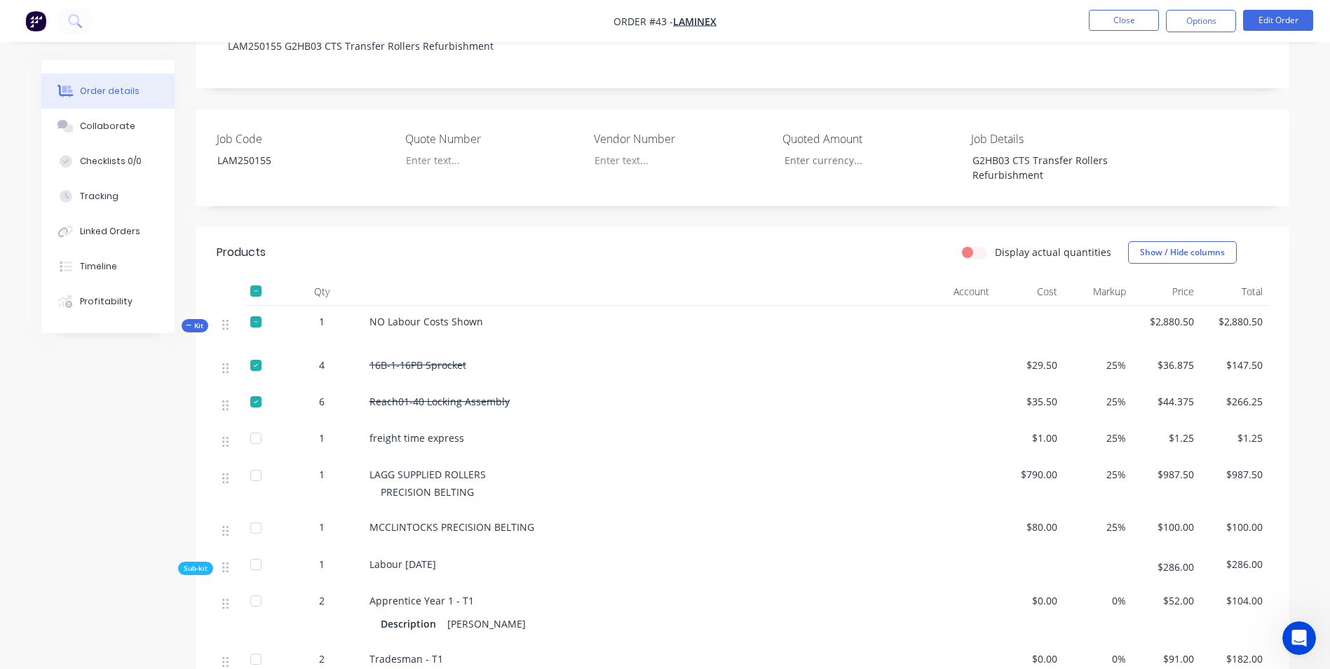
click at [258, 280] on div at bounding box center [256, 291] width 28 height 28
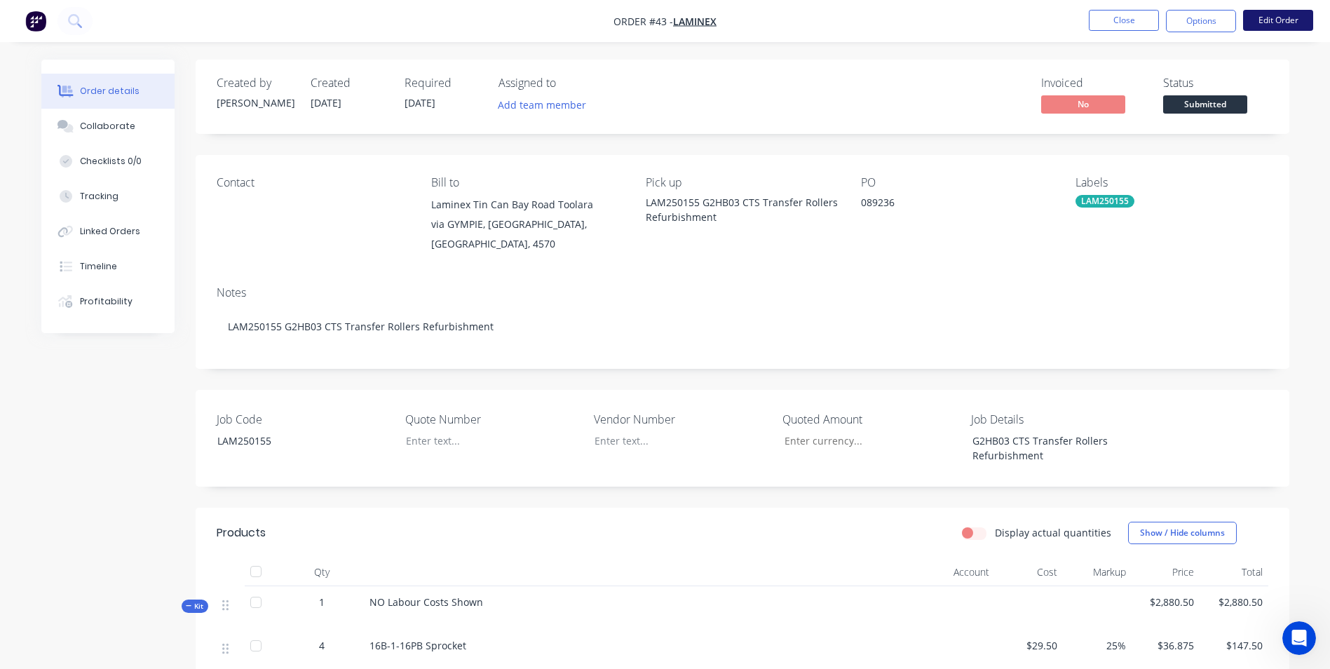
click at [1292, 21] on button "Edit Order" at bounding box center [1278, 20] width 70 height 21
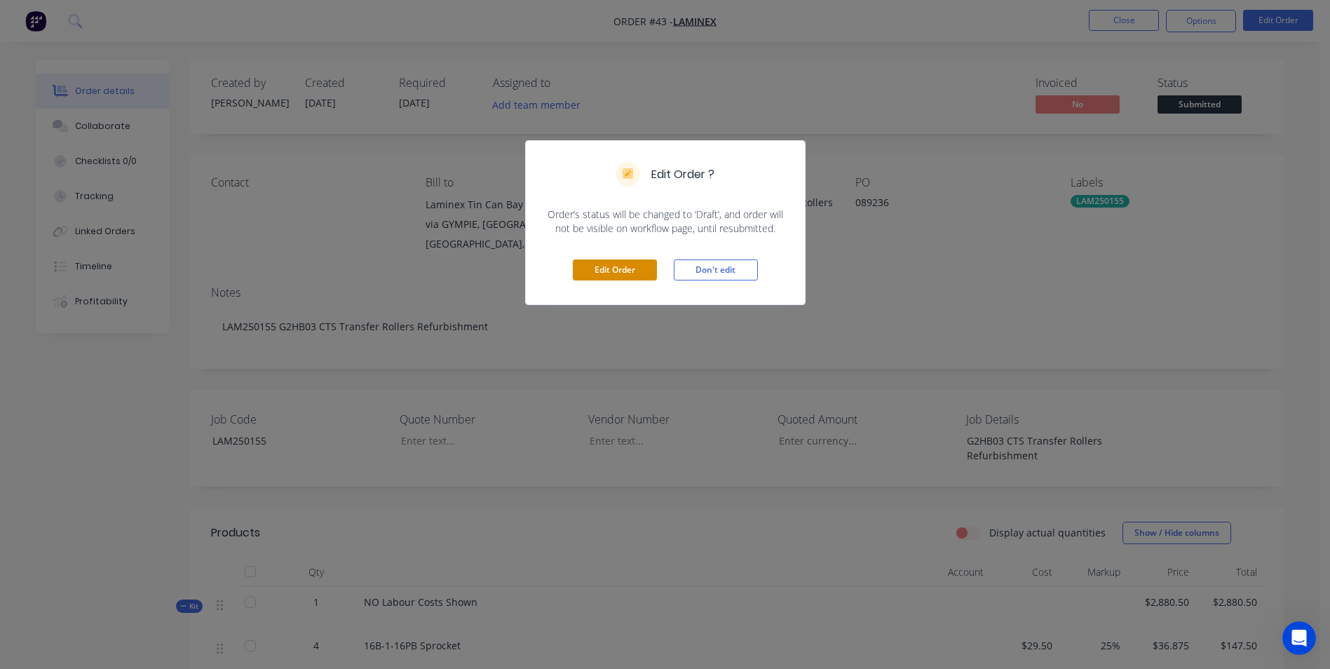
click at [620, 271] on button "Edit Order" at bounding box center [615, 269] width 84 height 21
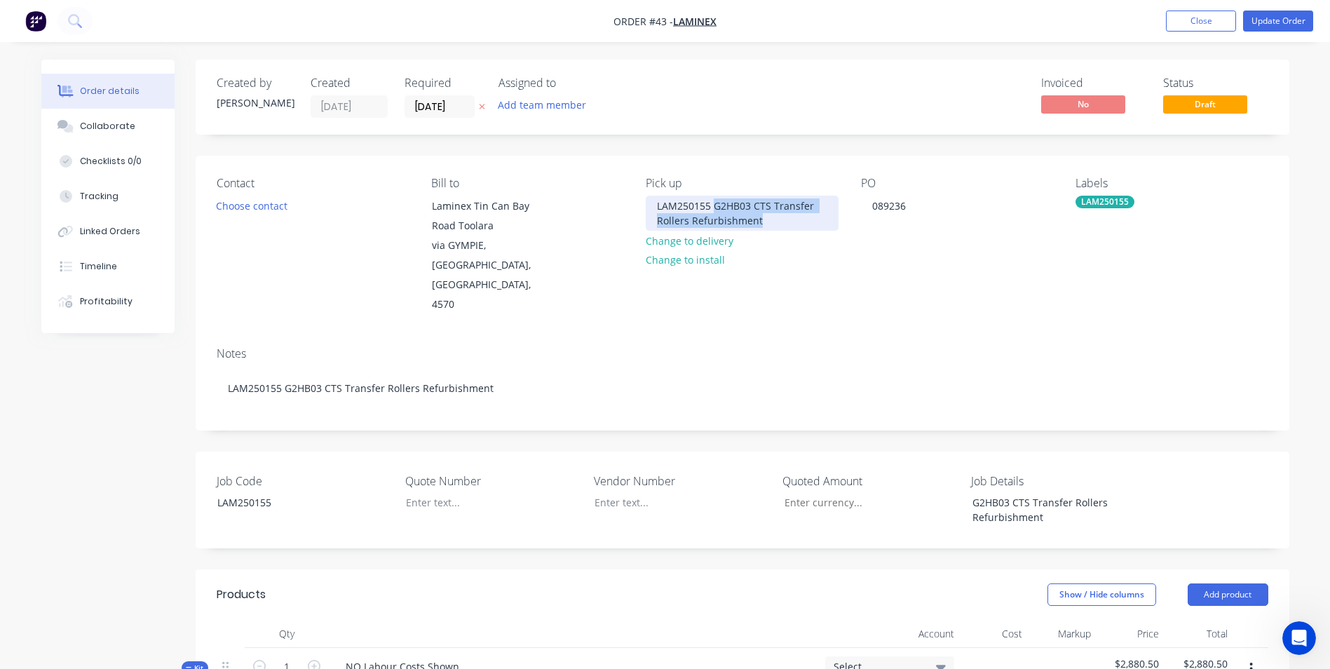
drag, startPoint x: 714, startPoint y: 207, endPoint x: 1036, endPoint y: 294, distance: 333.9
click at [1036, 294] on div "Contact Choose contact Bill to Laminex [GEOGRAPHIC_DATA] Toolara via [GEOGRAPHI…" at bounding box center [742, 246] width 1093 height 180
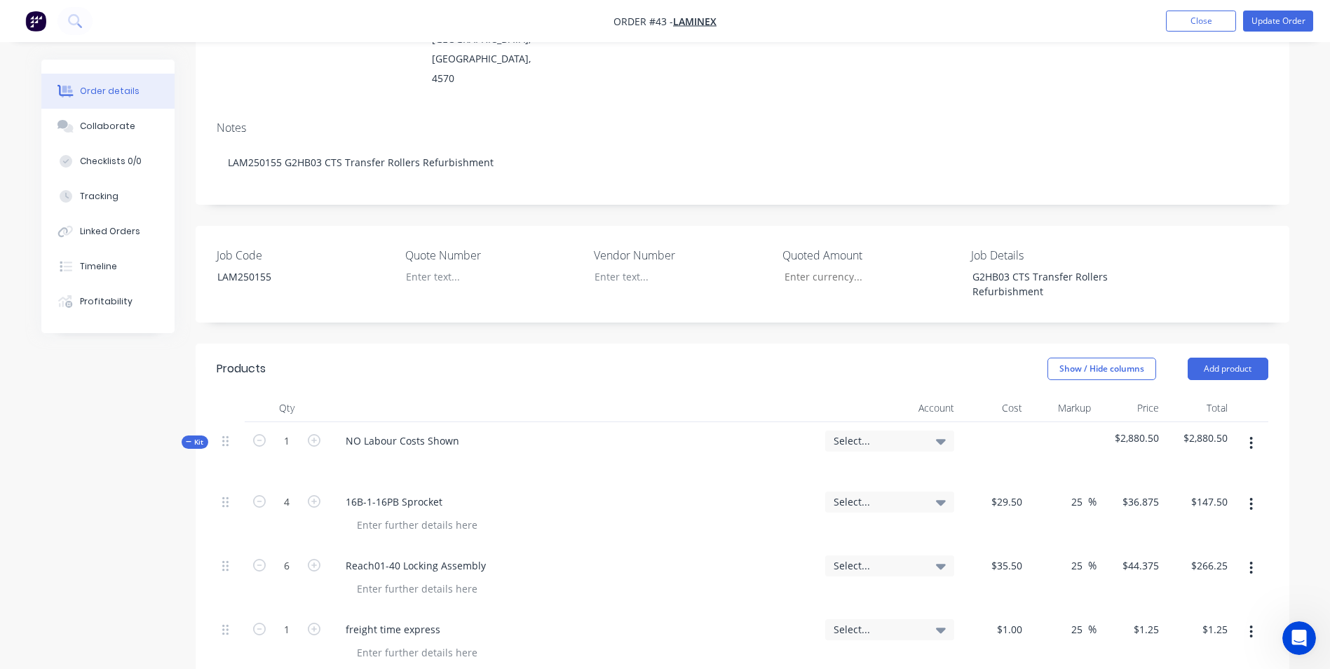
scroll to position [280, 0]
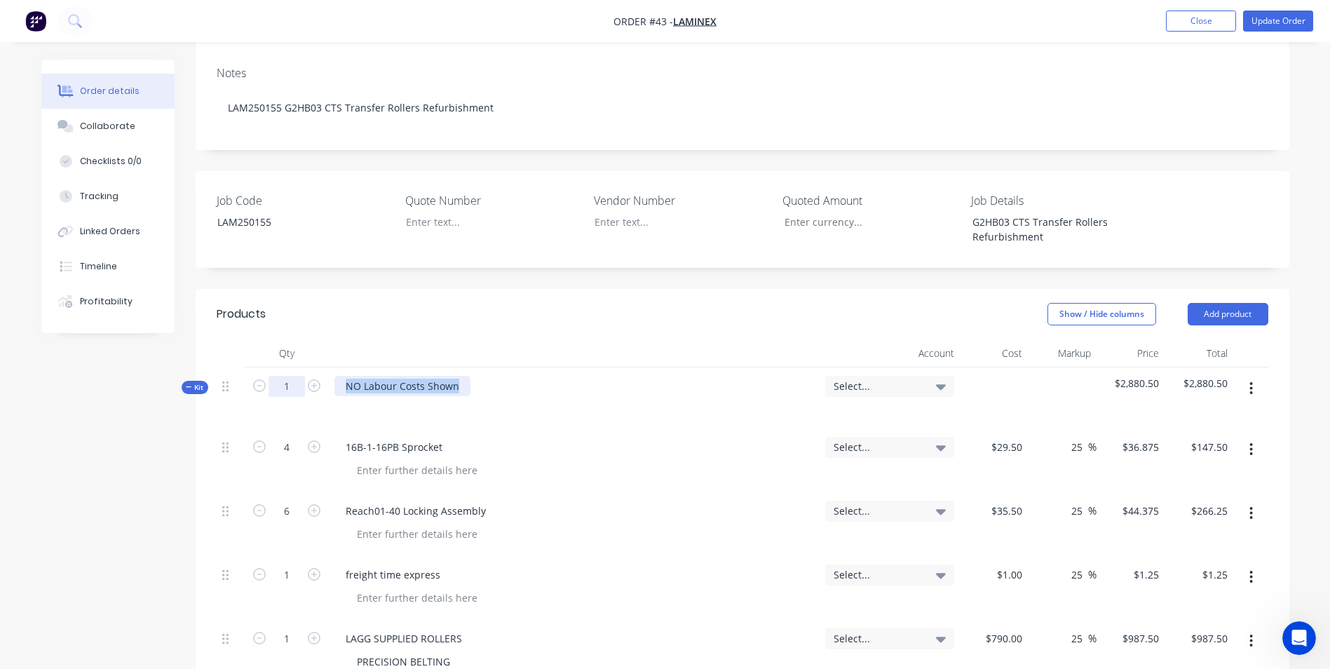
drag, startPoint x: 465, startPoint y: 343, endPoint x: 275, endPoint y: 337, distance: 190.0
click at [275, 367] on div "Kit 1 NO Labour Costs Shown Select... $2,880.50 $2,880.50" at bounding box center [742, 397] width 1051 height 61
click at [603, 381] on div "Labour" at bounding box center [574, 397] width 491 height 61
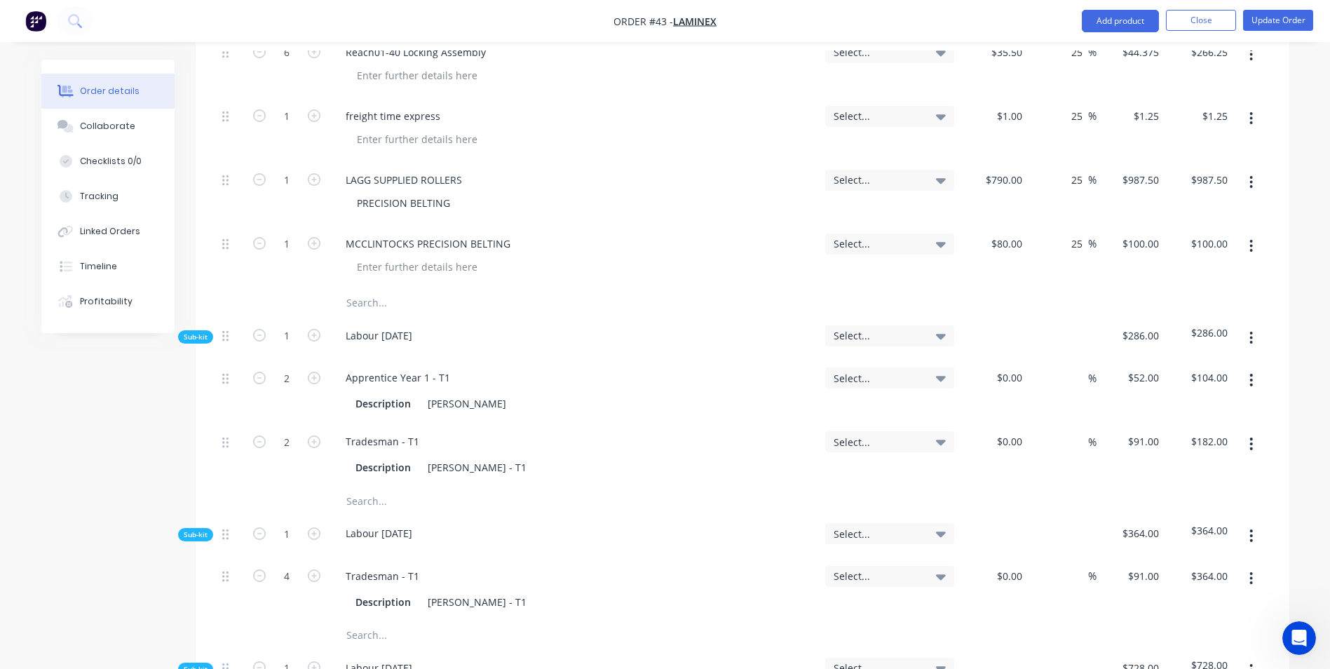
scroll to position [561, 0]
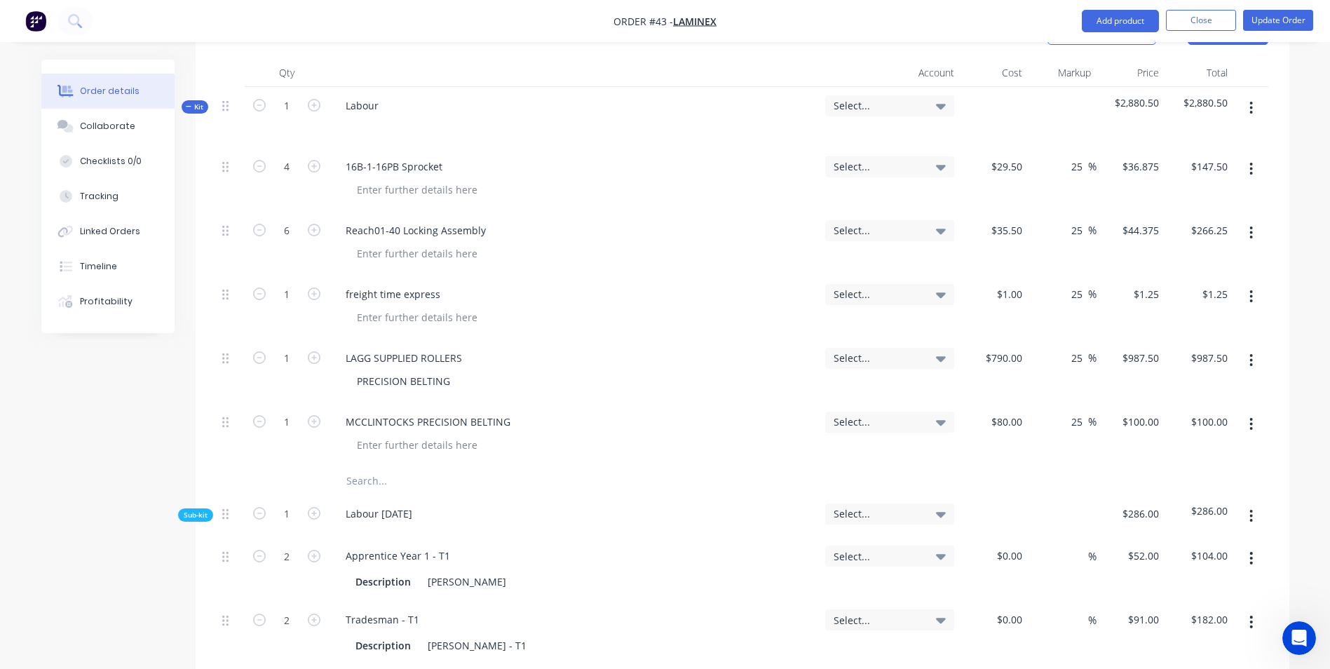
click at [390, 467] on input "text" at bounding box center [486, 481] width 280 height 28
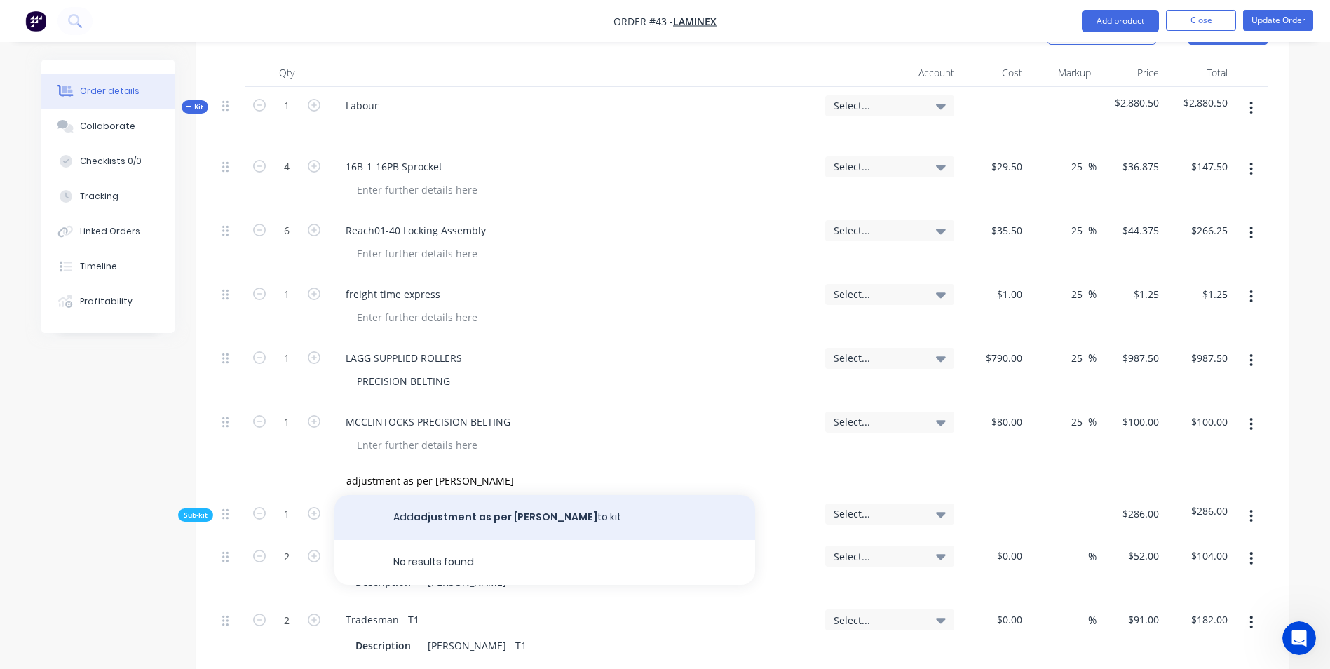
click at [544, 495] on button "Add adjustment as per [PERSON_NAME] to kit" at bounding box center [544, 517] width 421 height 45
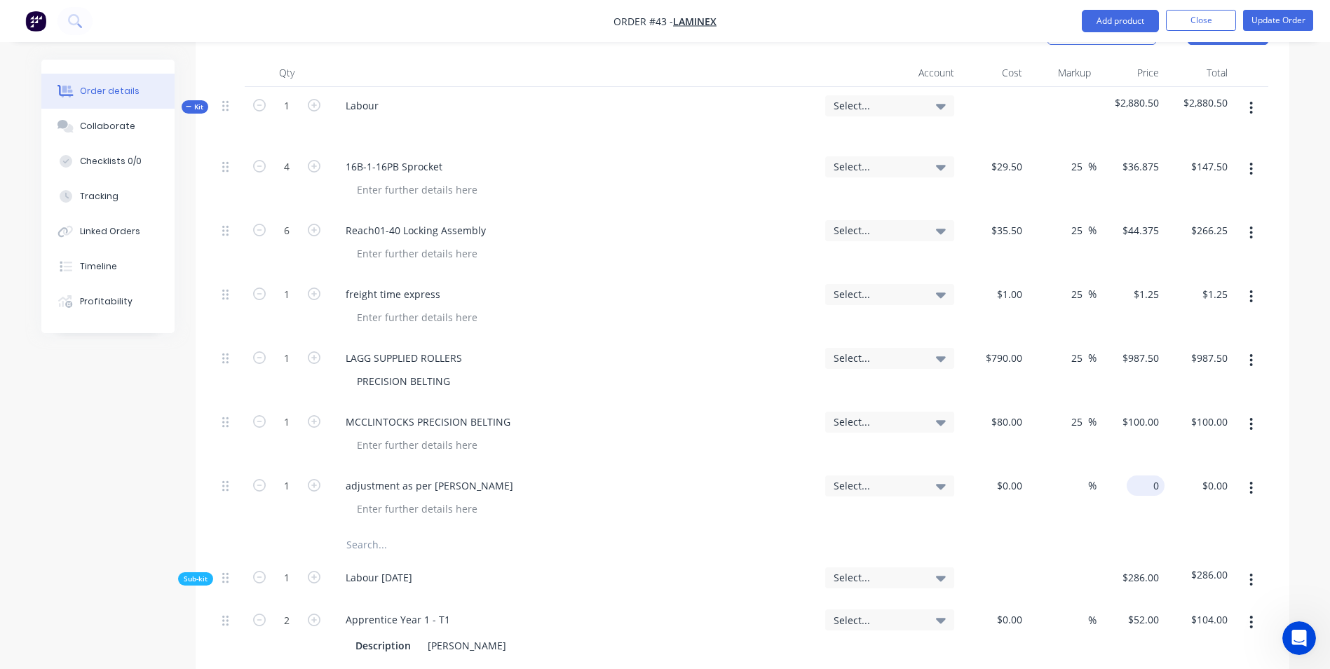
click at [1152, 475] on input "0" at bounding box center [1148, 485] width 32 height 20
click at [1130, 484] on div "$-30.50 $-30.50" at bounding box center [1130, 499] width 69 height 64
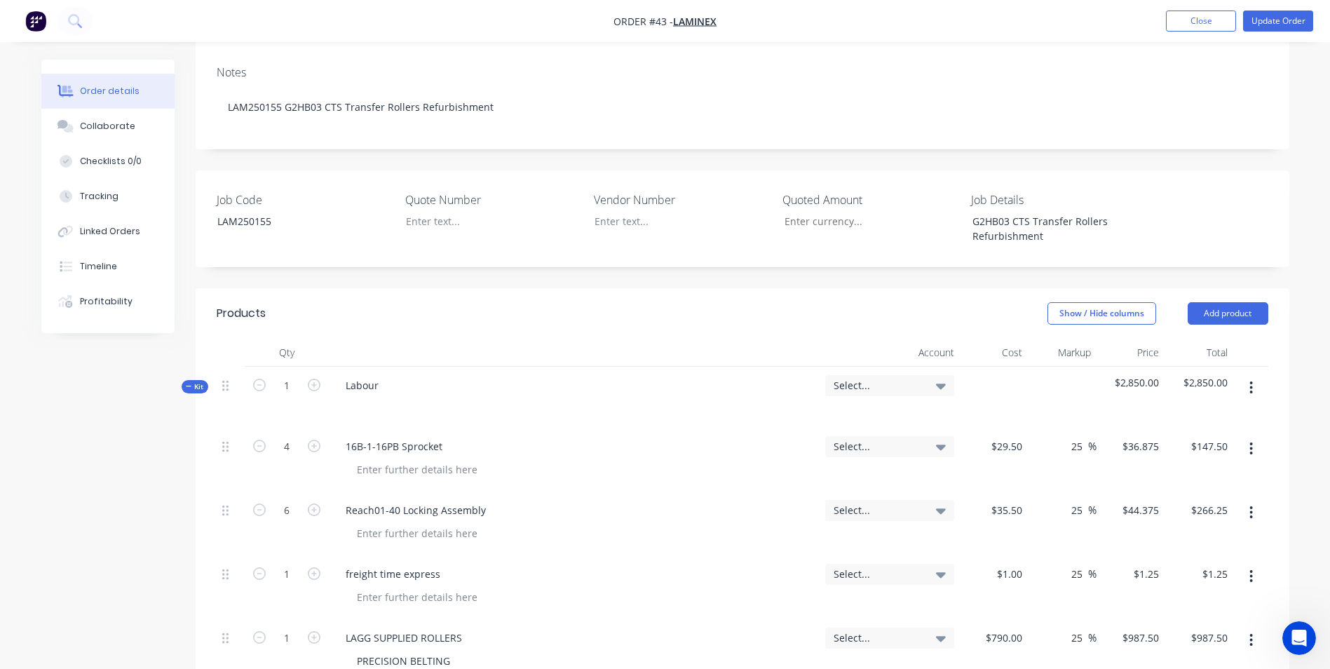
scroll to position [70, 0]
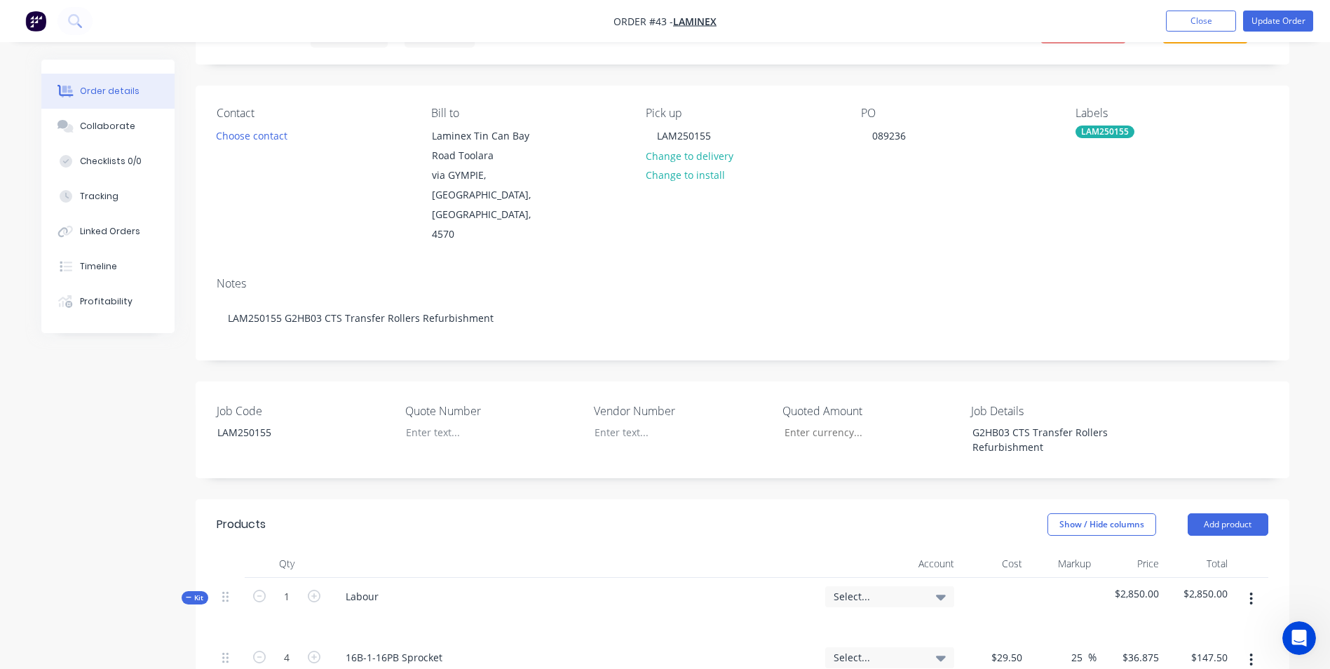
click at [859, 586] on div "Select..." at bounding box center [889, 596] width 129 height 21
click at [843, 625] on input at bounding box center [867, 639] width 144 height 28
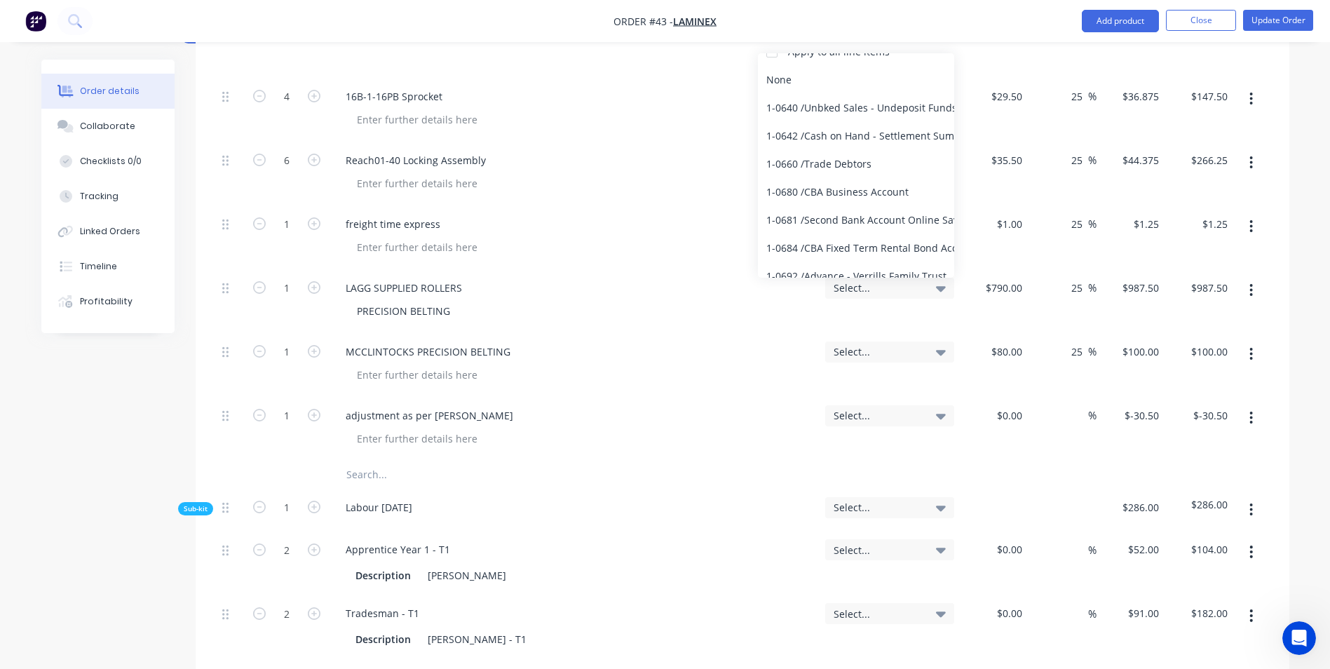
scroll to position [0, 0]
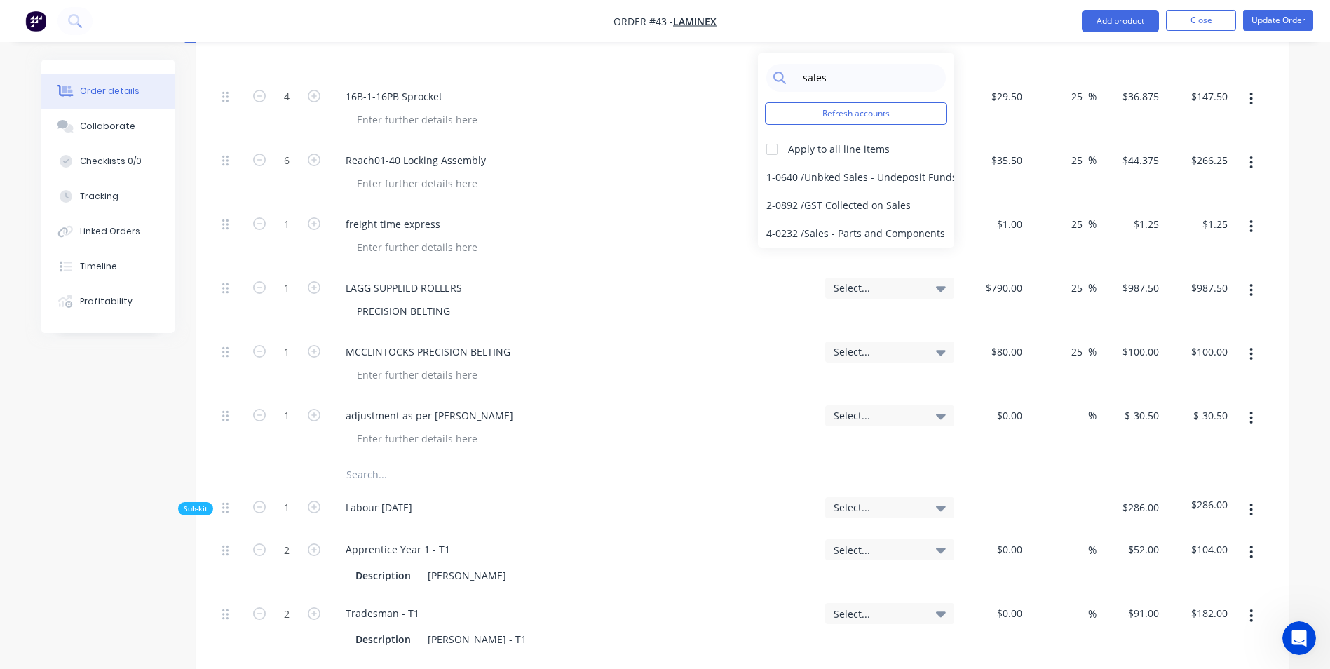
click at [796, 142] on div "Apply to all line items" at bounding box center [839, 149] width 102 height 15
click at [769, 135] on div at bounding box center [772, 149] width 28 height 28
click at [833, 219] on div "4-0232 / Sales - Parts and Components" at bounding box center [856, 233] width 196 height 28
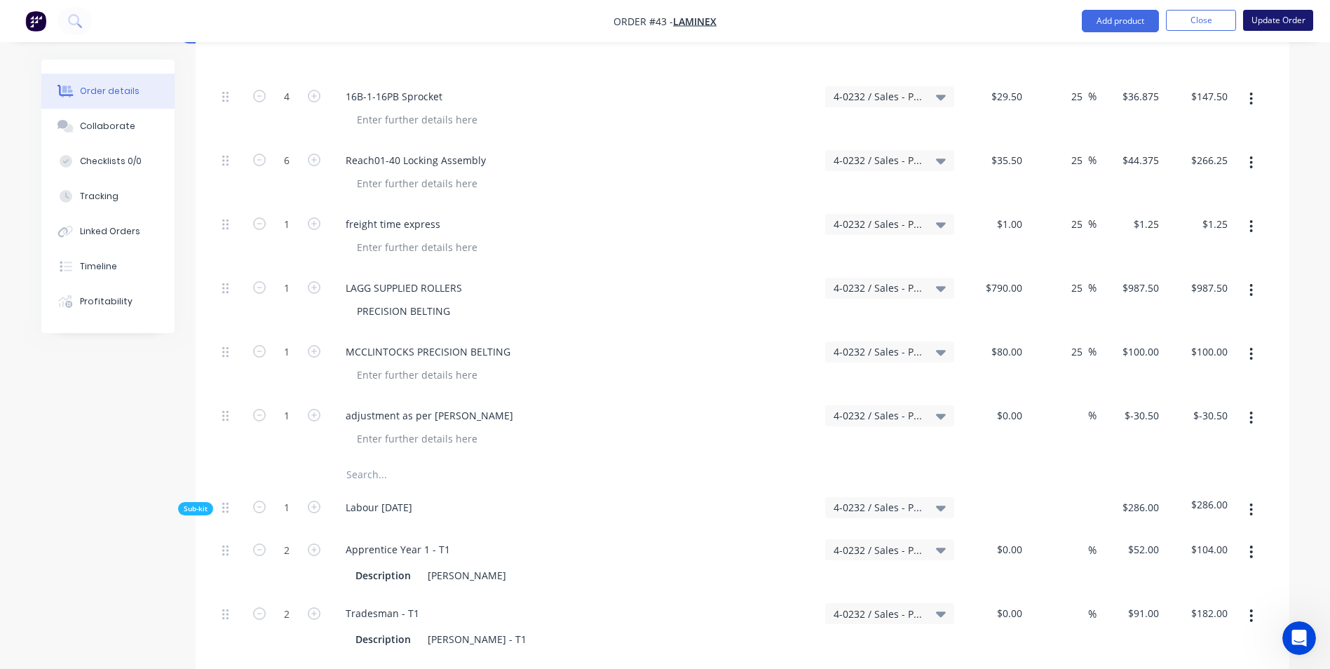
click at [1261, 20] on button "Update Order" at bounding box center [1278, 20] width 70 height 21
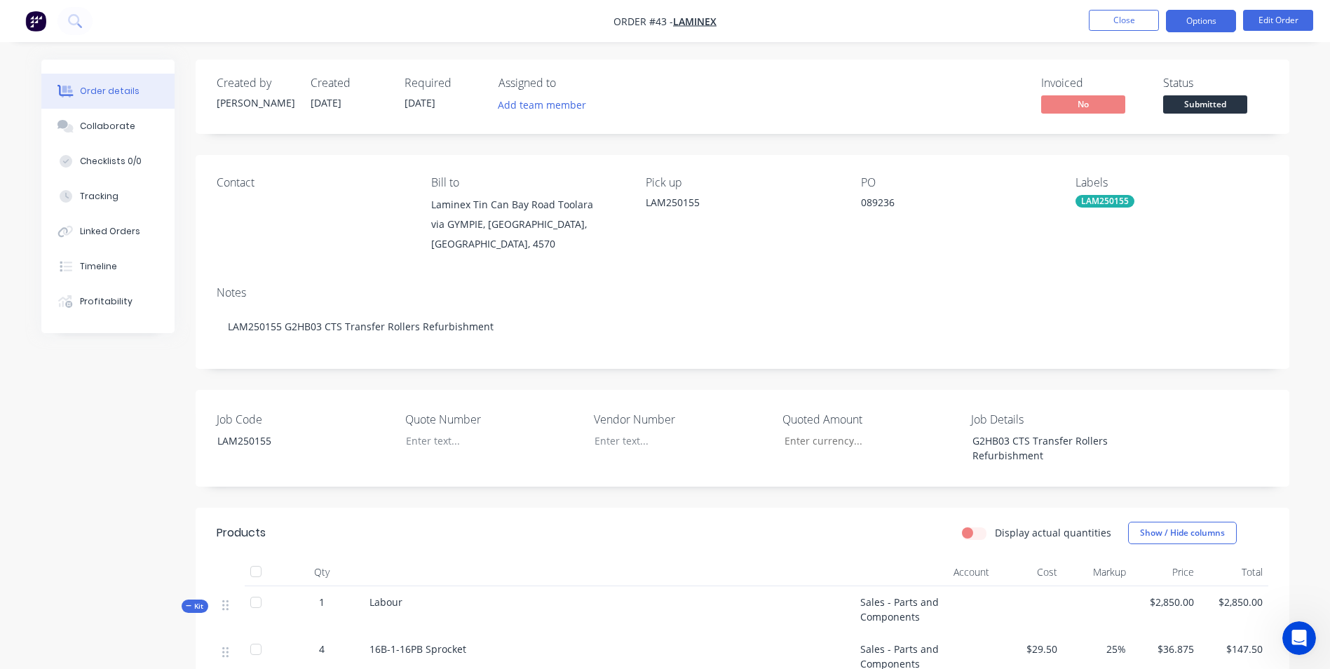
click at [1212, 21] on button "Options" at bounding box center [1201, 21] width 70 height 22
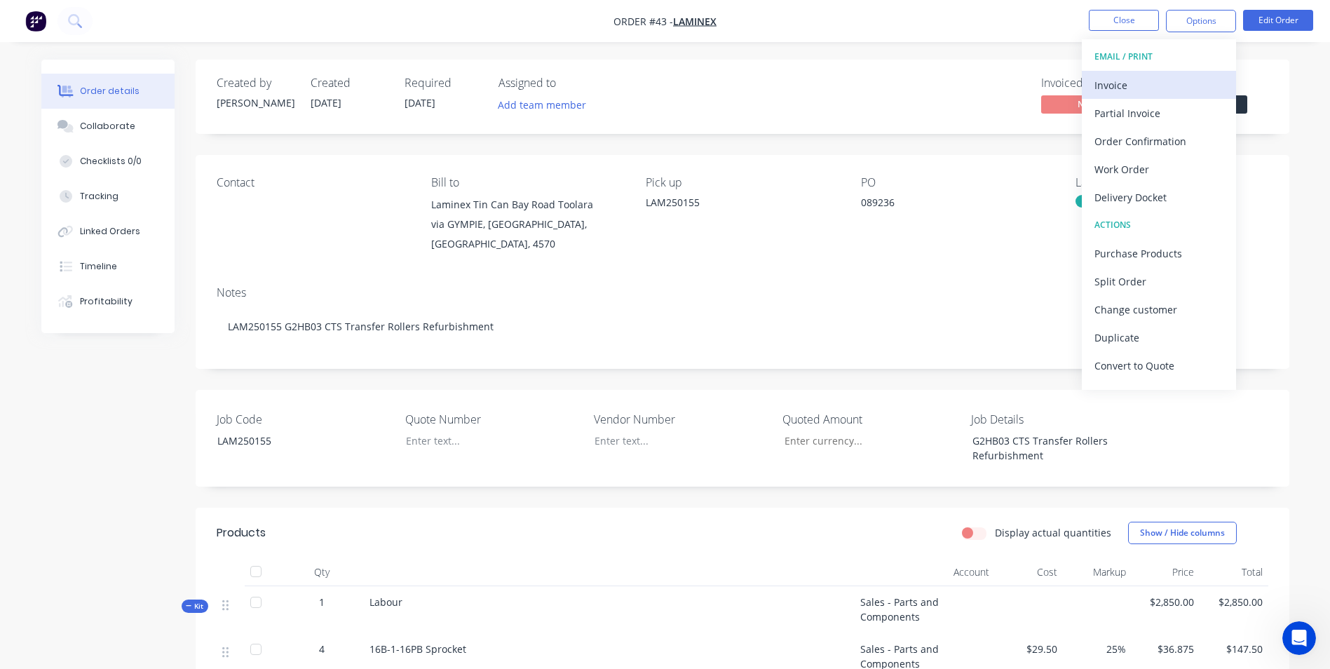
click at [1176, 76] on div "Invoice" at bounding box center [1158, 85] width 129 height 20
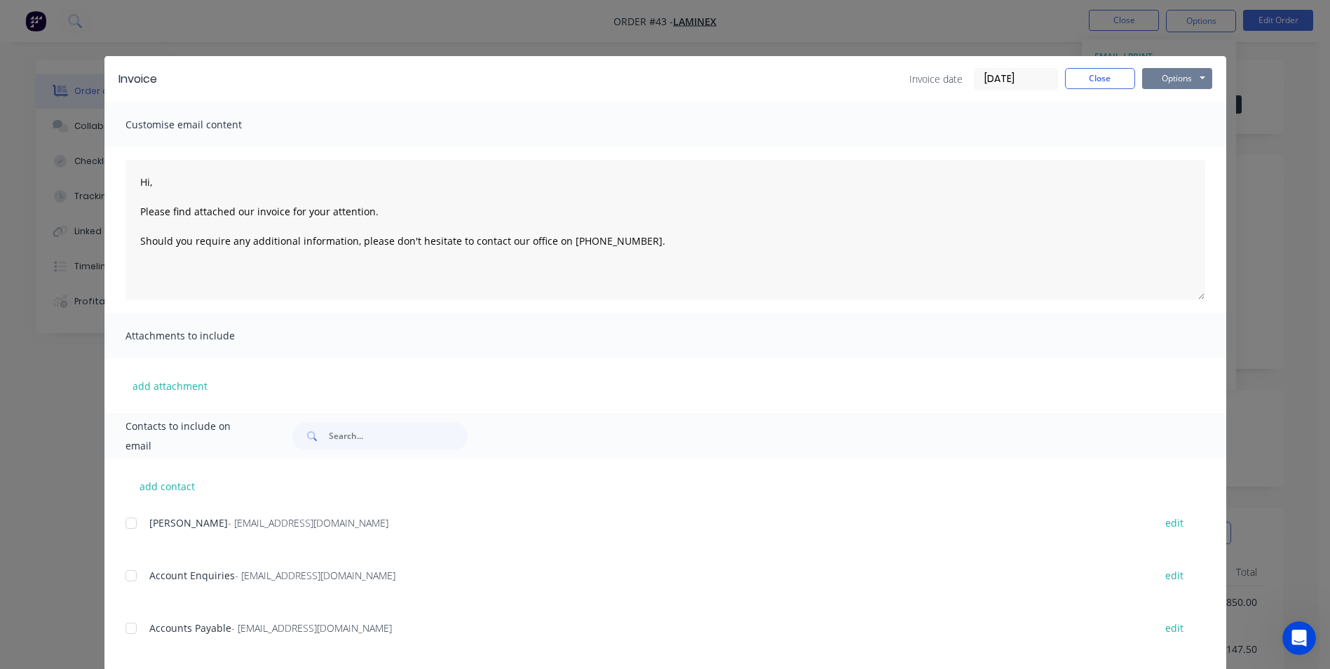
click at [1166, 81] on button "Options" at bounding box center [1177, 78] width 70 height 21
click at [1173, 125] on button "Print" at bounding box center [1187, 126] width 90 height 23
click at [1094, 74] on button "Close" at bounding box center [1100, 78] width 70 height 21
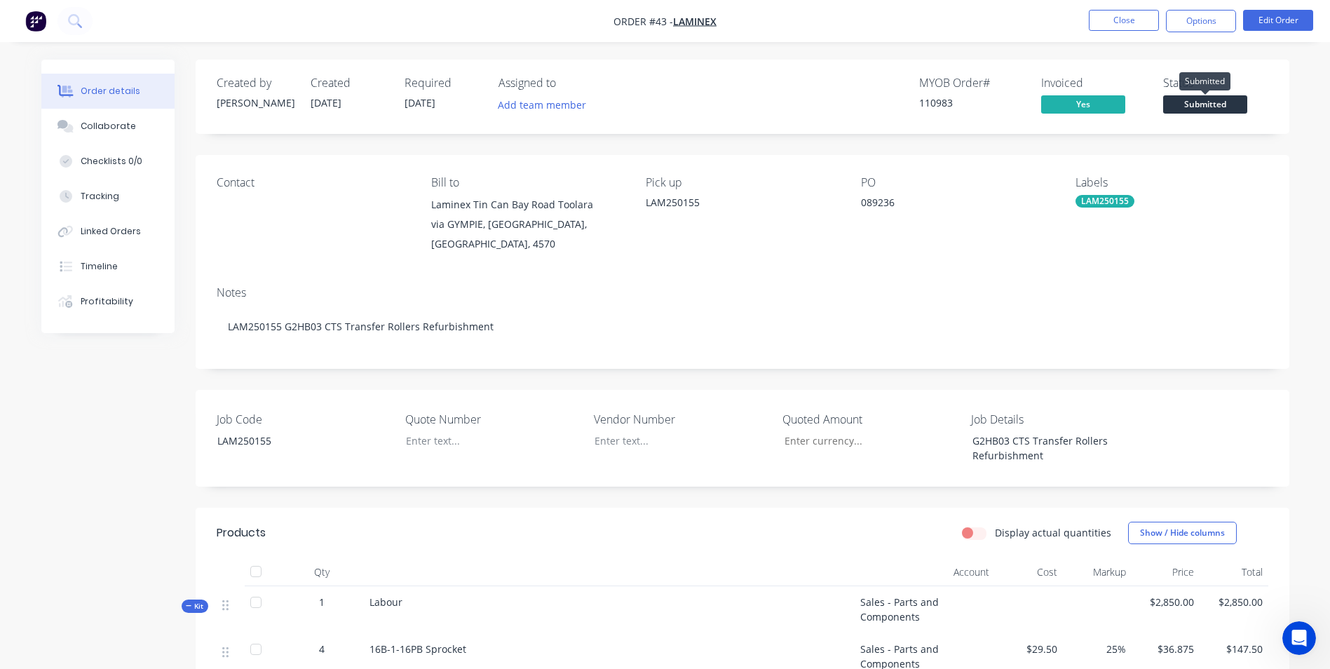
click at [1227, 101] on span "Submitted" at bounding box center [1205, 104] width 84 height 18
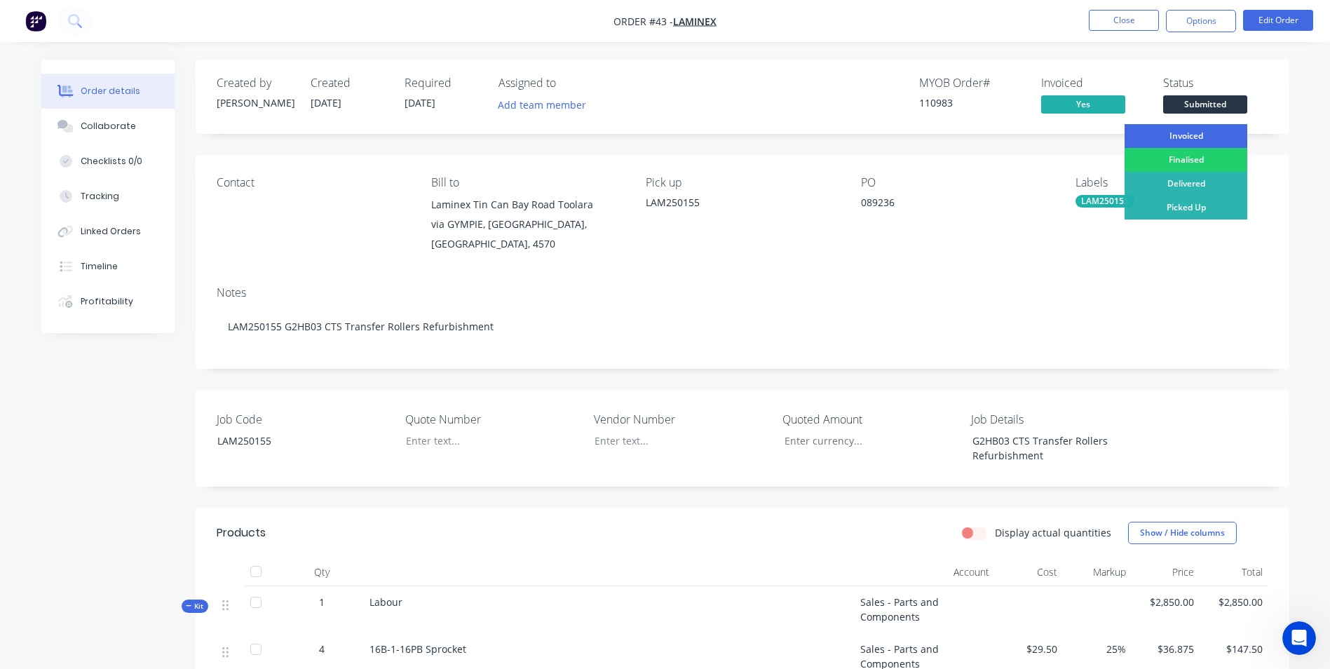
click at [1220, 126] on div "Invoiced" at bounding box center [1185, 136] width 123 height 24
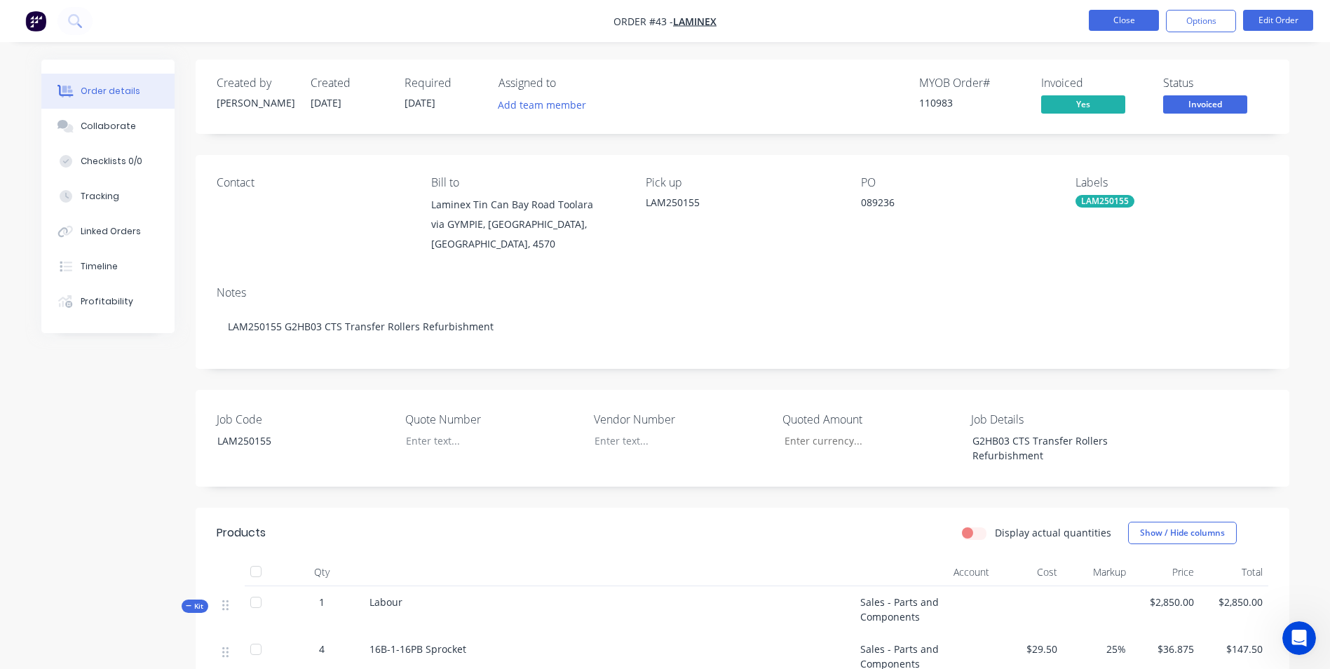
click at [1137, 16] on button "Close" at bounding box center [1124, 20] width 70 height 21
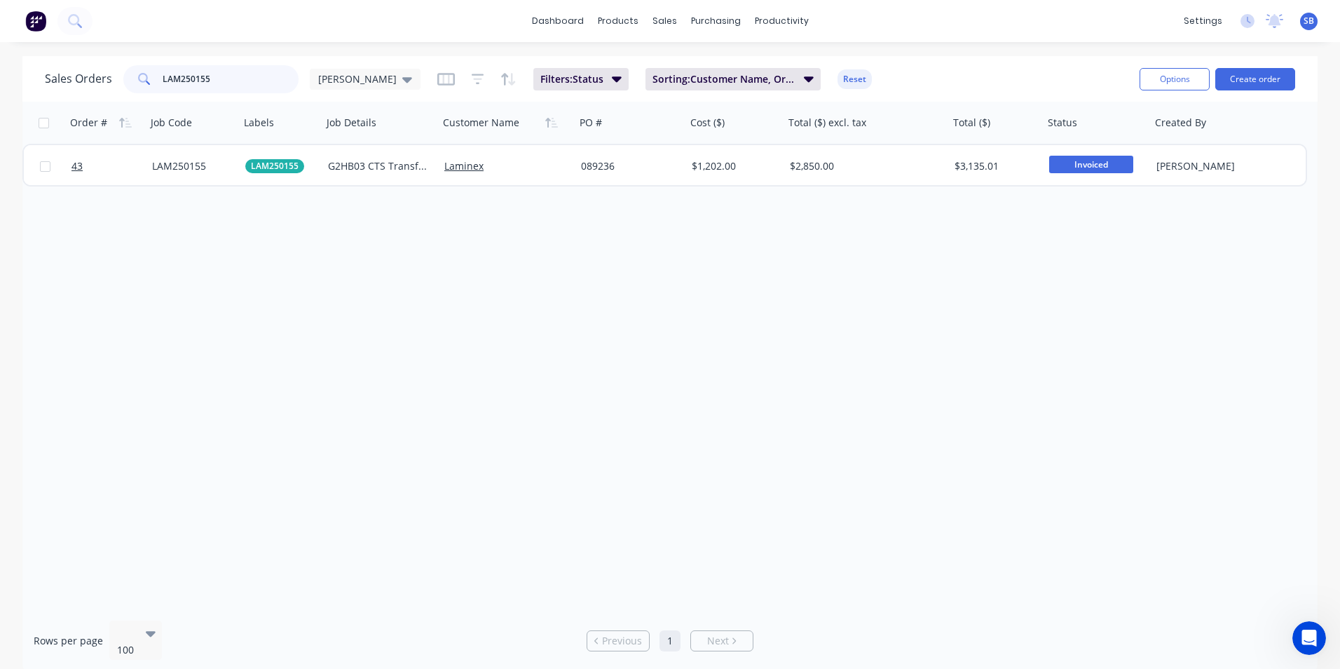
click at [283, 74] on input "LAM250155" at bounding box center [231, 79] width 137 height 28
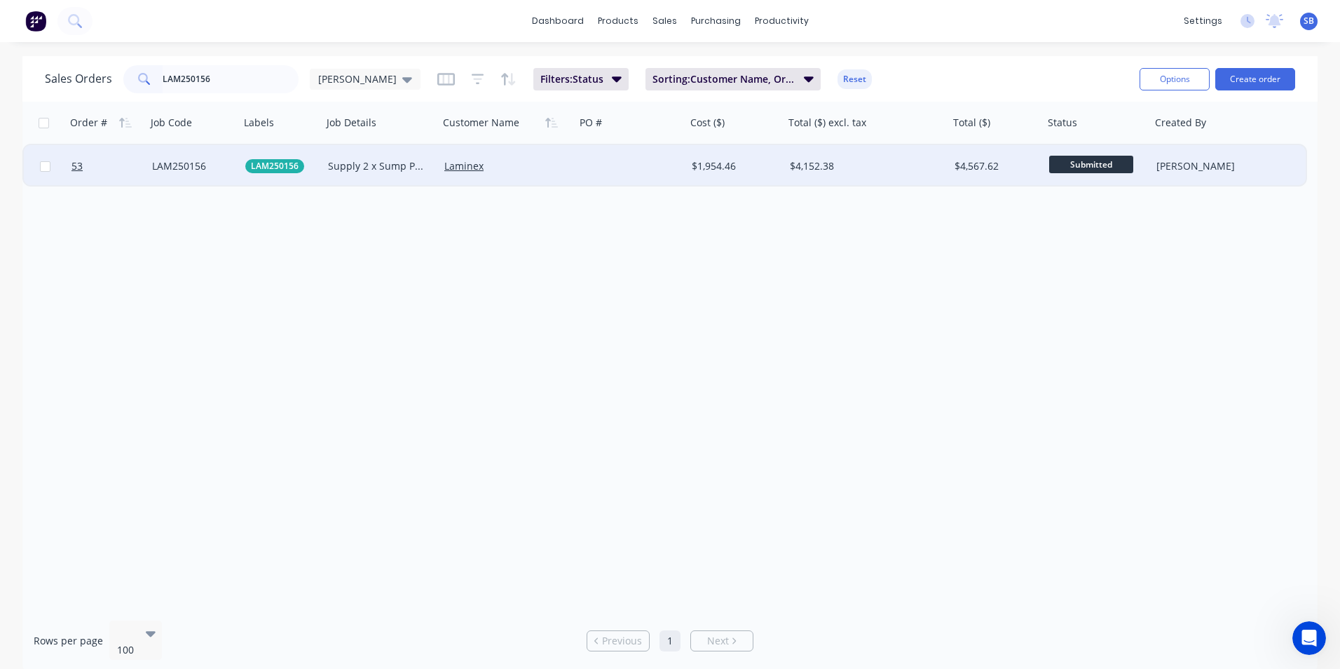
click at [676, 165] on div at bounding box center [630, 166] width 111 height 42
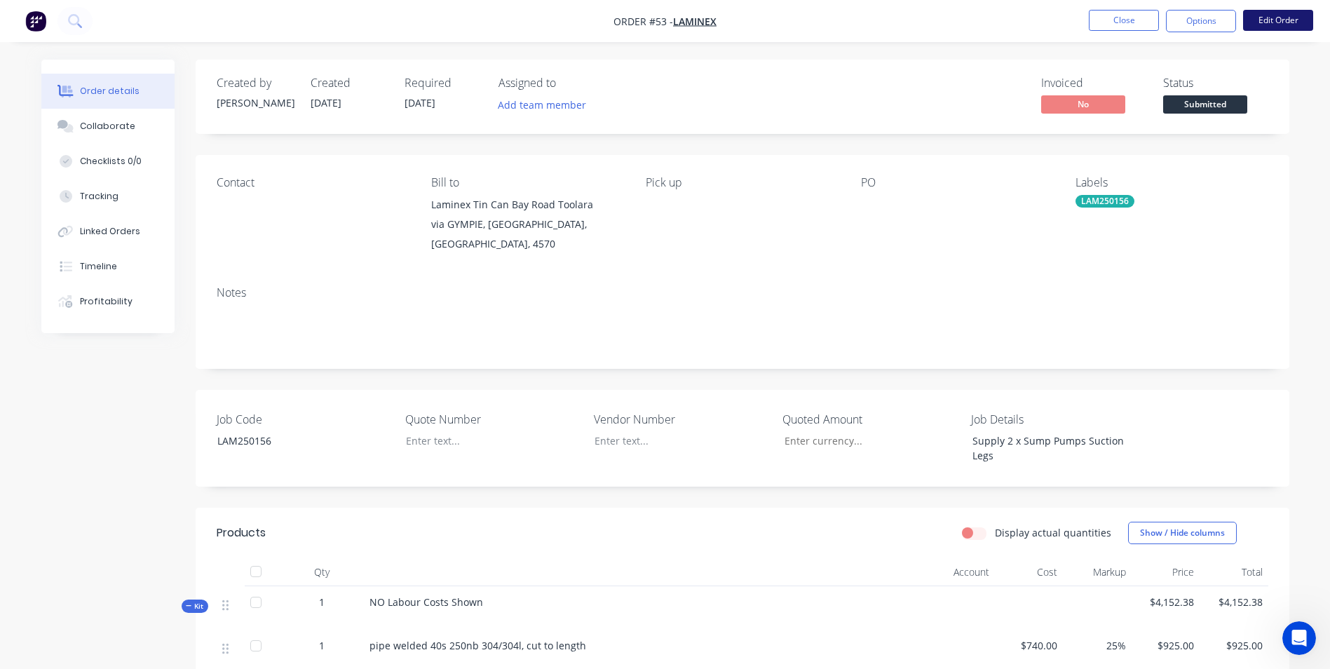
click at [1261, 23] on button "Edit Order" at bounding box center [1278, 20] width 70 height 21
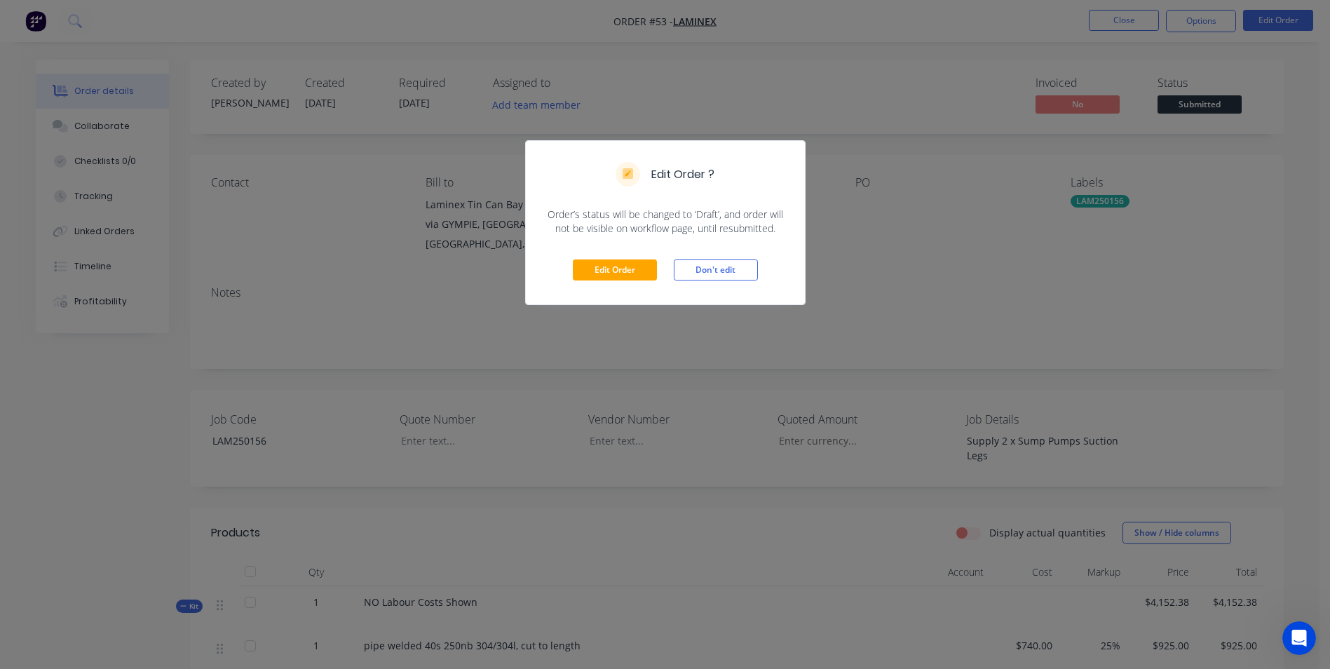
click at [616, 258] on div "Edit Order Don't edit" at bounding box center [665, 270] width 279 height 69
click at [615, 268] on button "Edit Order" at bounding box center [615, 269] width 84 height 21
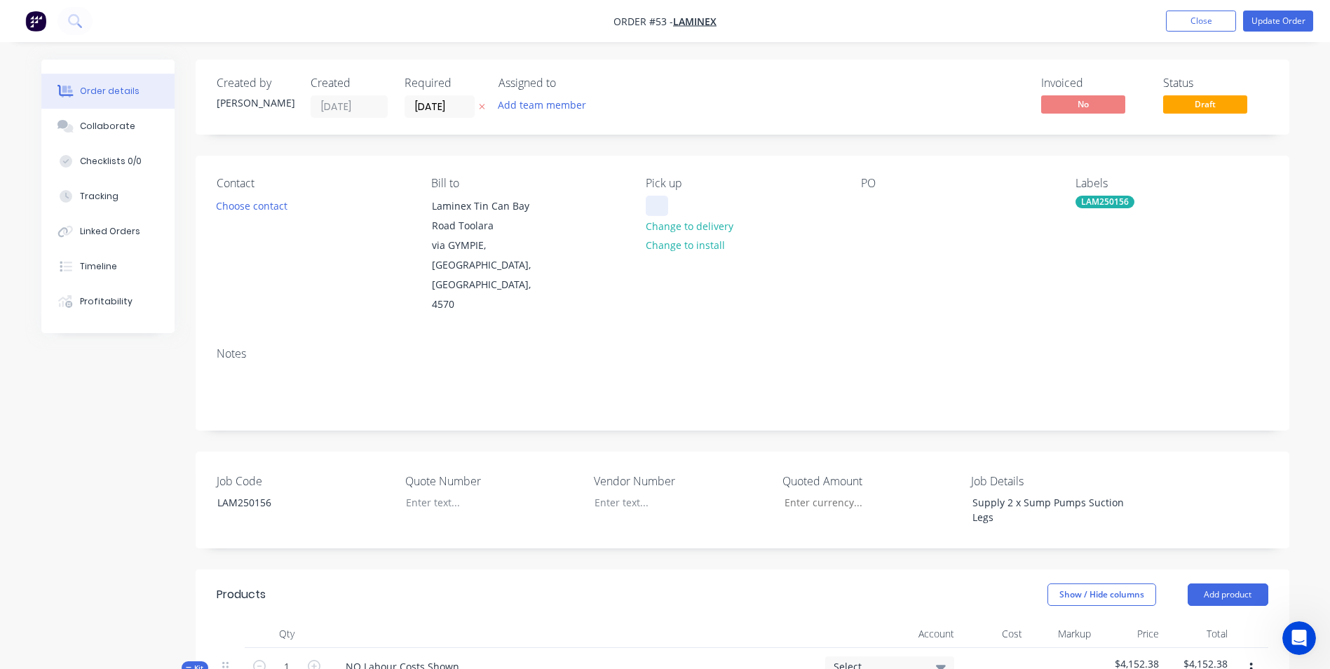
drag, startPoint x: 680, startPoint y: 196, endPoint x: 656, endPoint y: 198, distance: 23.9
click at [674, 196] on div "Pick up Change to delivery Change to install" at bounding box center [742, 246] width 192 height 138
click at [656, 198] on div at bounding box center [657, 206] width 22 height 20
click at [851, 197] on div "Contact Choose contact [PERSON_NAME] to Laminex [GEOGRAPHIC_DATA] Toolara via […" at bounding box center [742, 246] width 1093 height 180
click at [869, 205] on div at bounding box center [872, 206] width 22 height 20
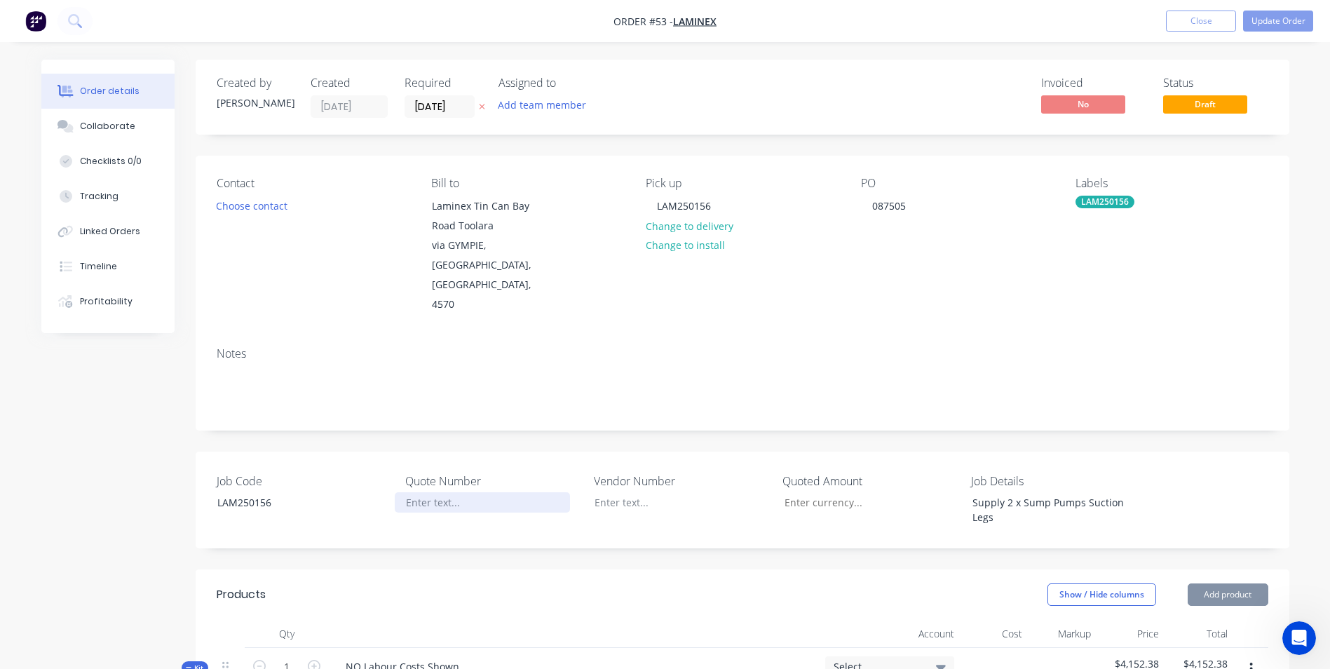
click at [435, 492] on div at bounding box center [482, 502] width 175 height 20
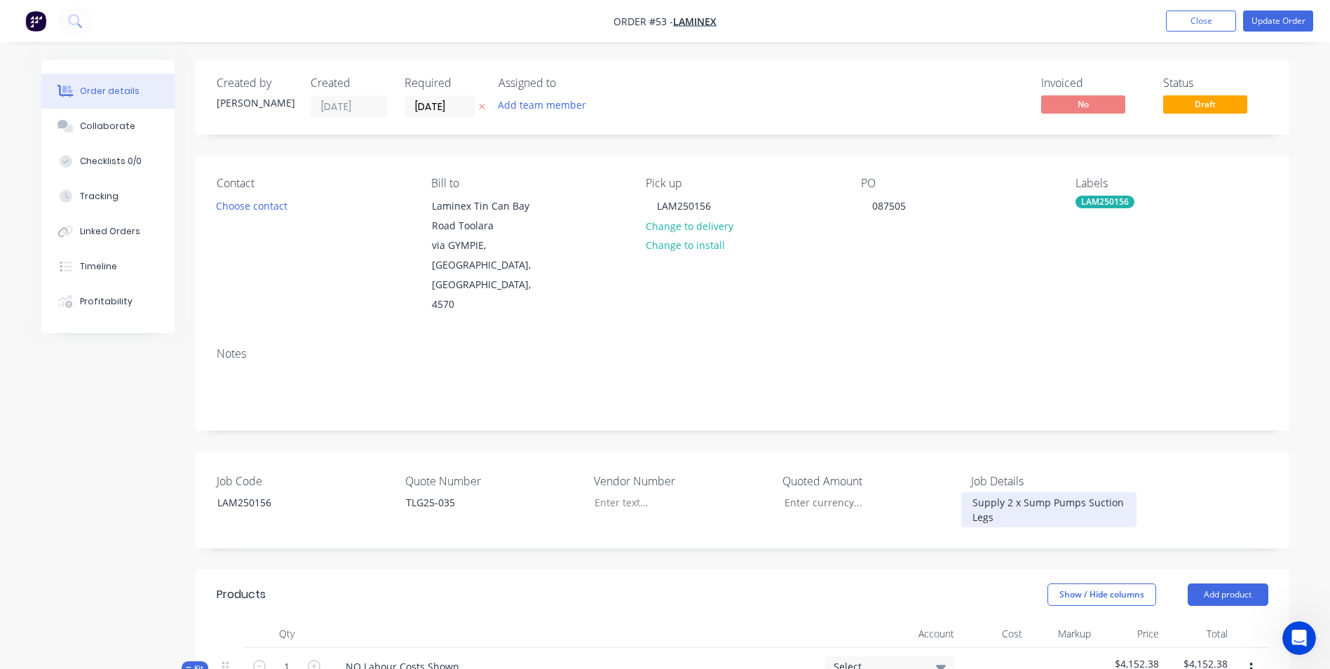
click at [1030, 492] on div "Supply 2 x Sump Pumps Suction Legs" at bounding box center [1048, 509] width 175 height 35
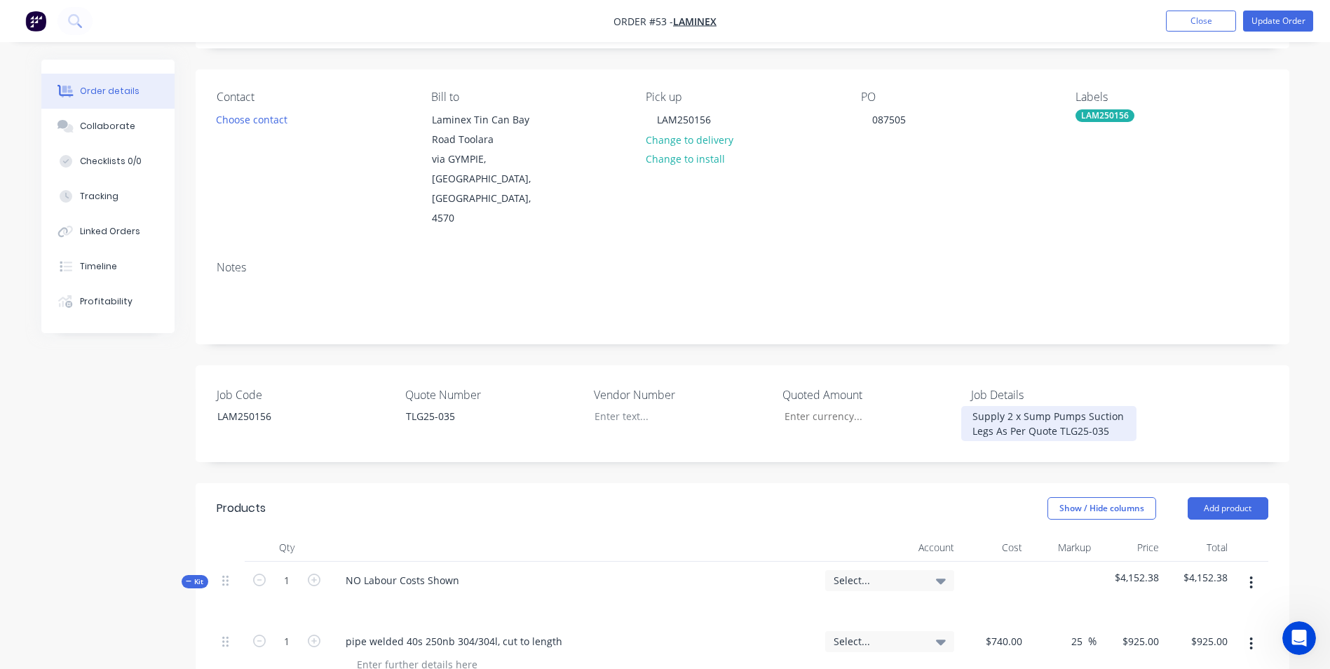
scroll to position [280, 0]
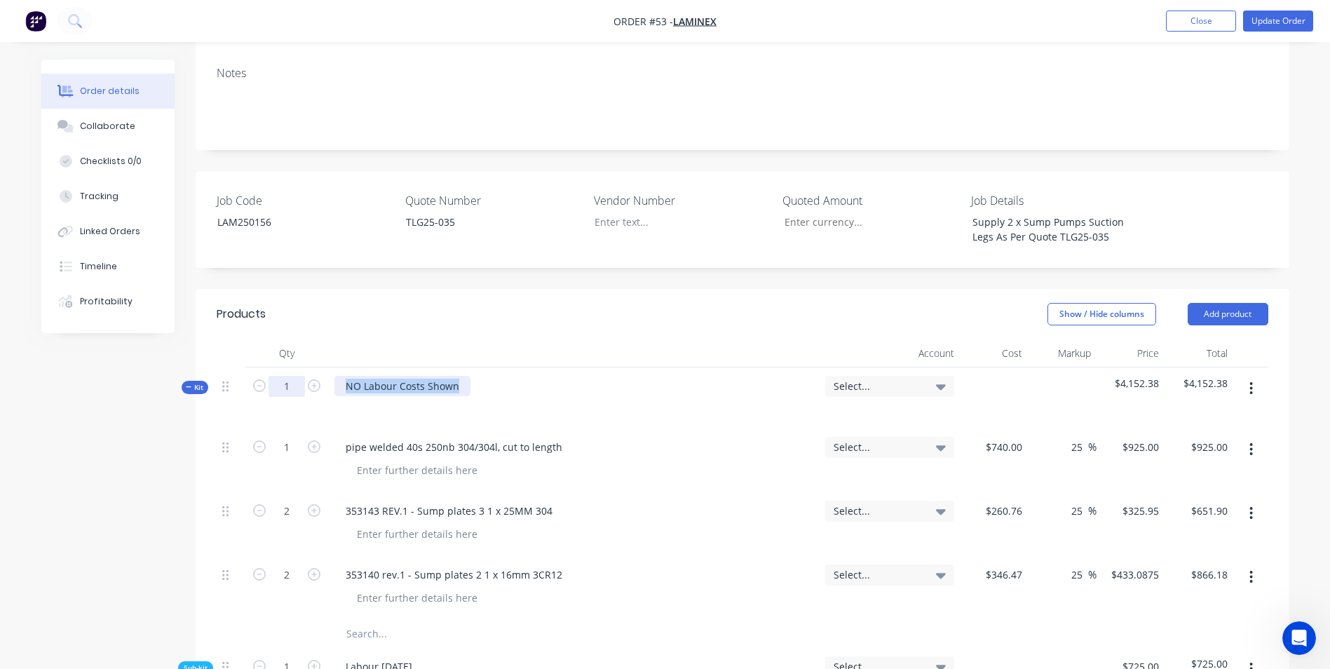
drag, startPoint x: 454, startPoint y: 349, endPoint x: 297, endPoint y: 349, distance: 157.0
click at [297, 367] on div "Kit 1 NO Labour Costs Shown Select... $4,152.38 $4,152.38" at bounding box center [742, 397] width 1051 height 61
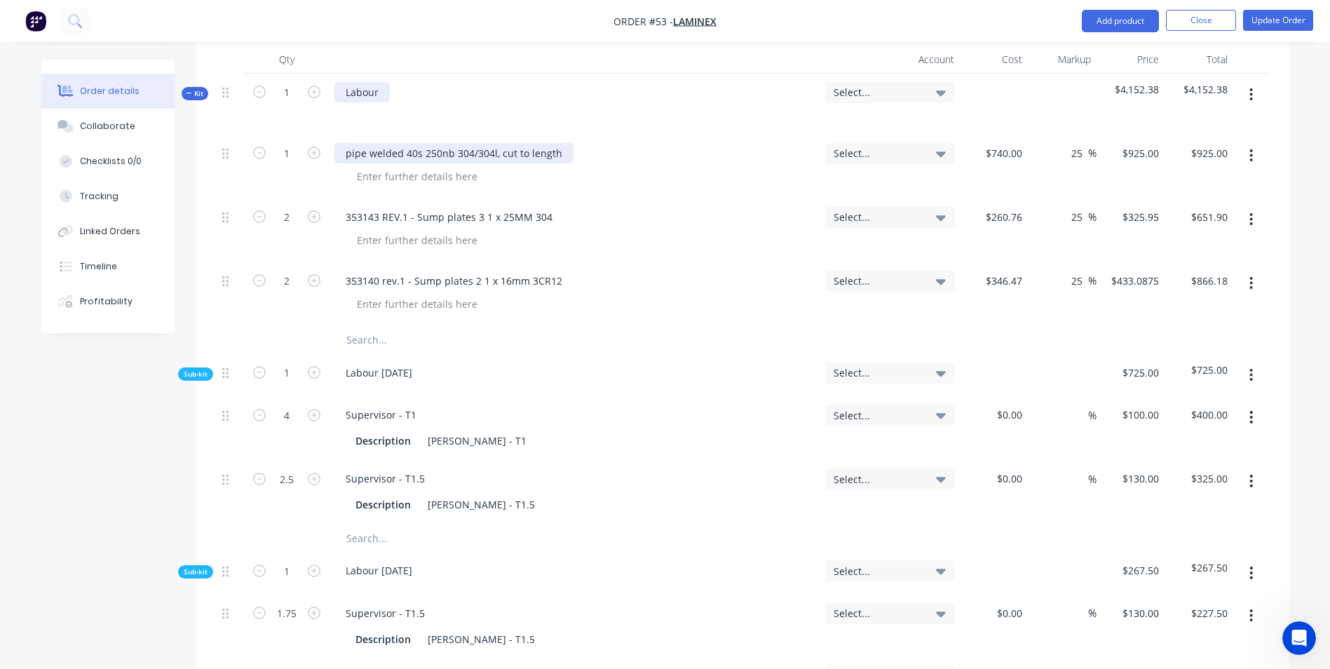
scroll to position [631, 0]
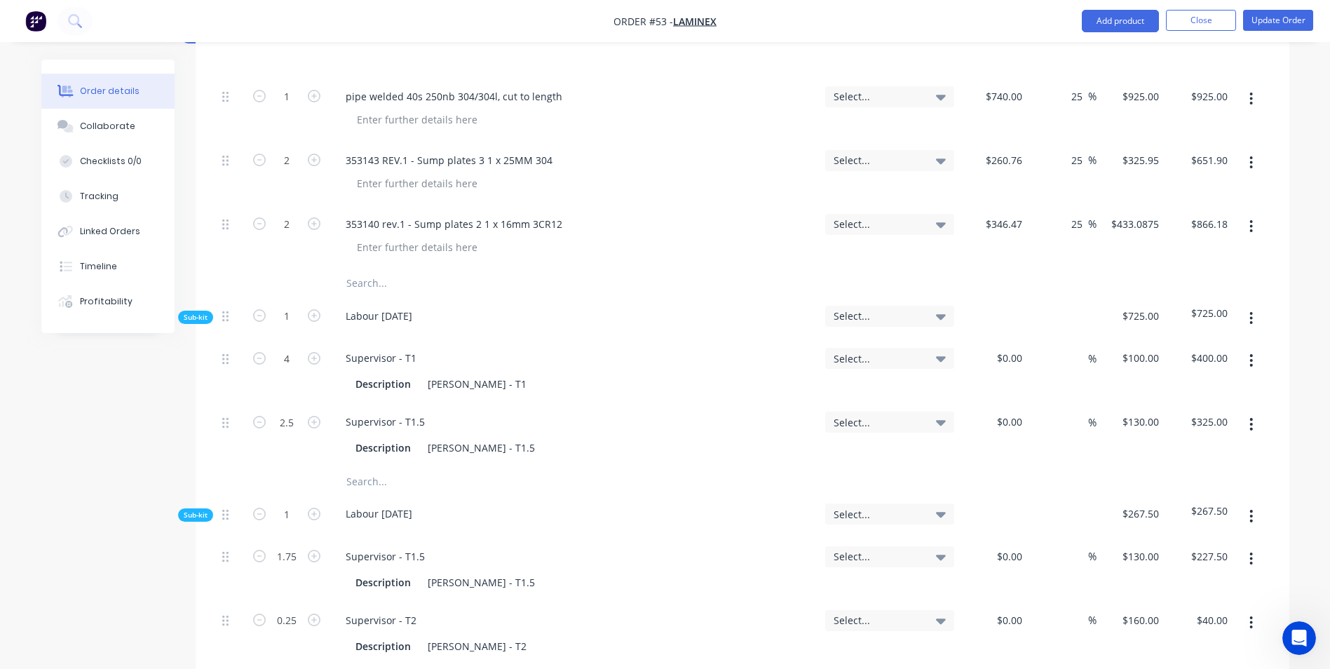
click at [372, 269] on input "text" at bounding box center [486, 283] width 280 height 28
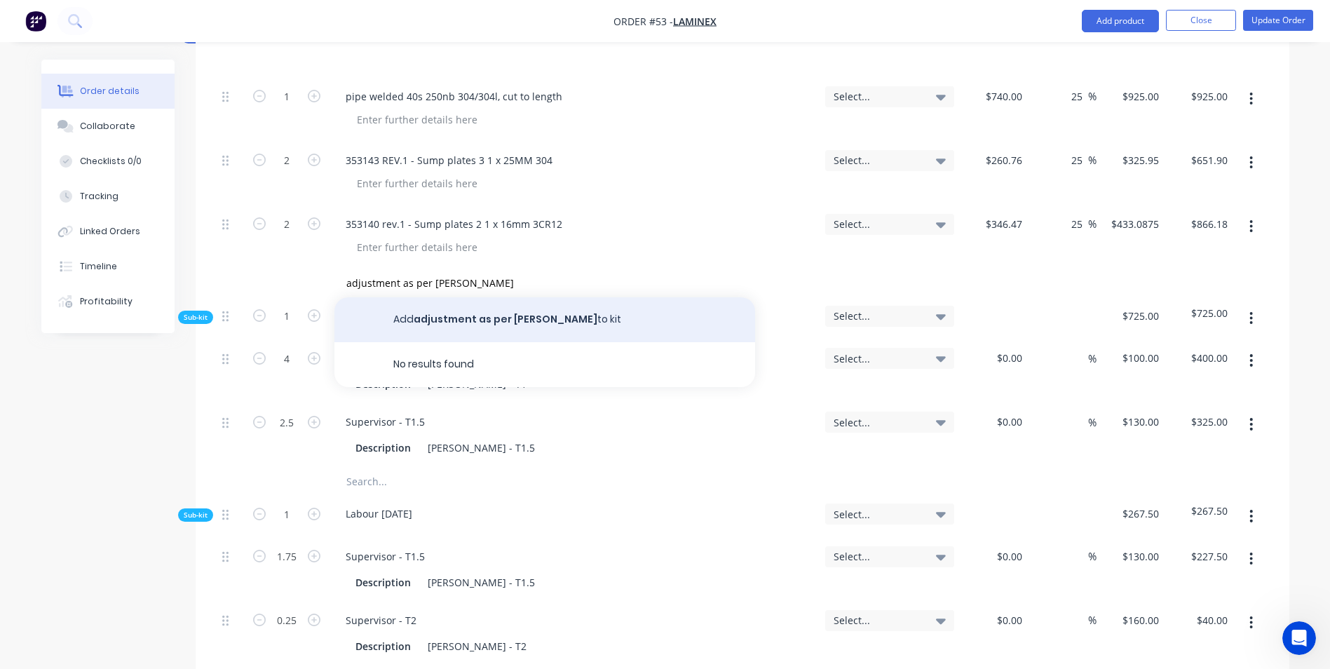
click at [524, 297] on button "Add adjustment as per [PERSON_NAME] to kit" at bounding box center [544, 319] width 421 height 45
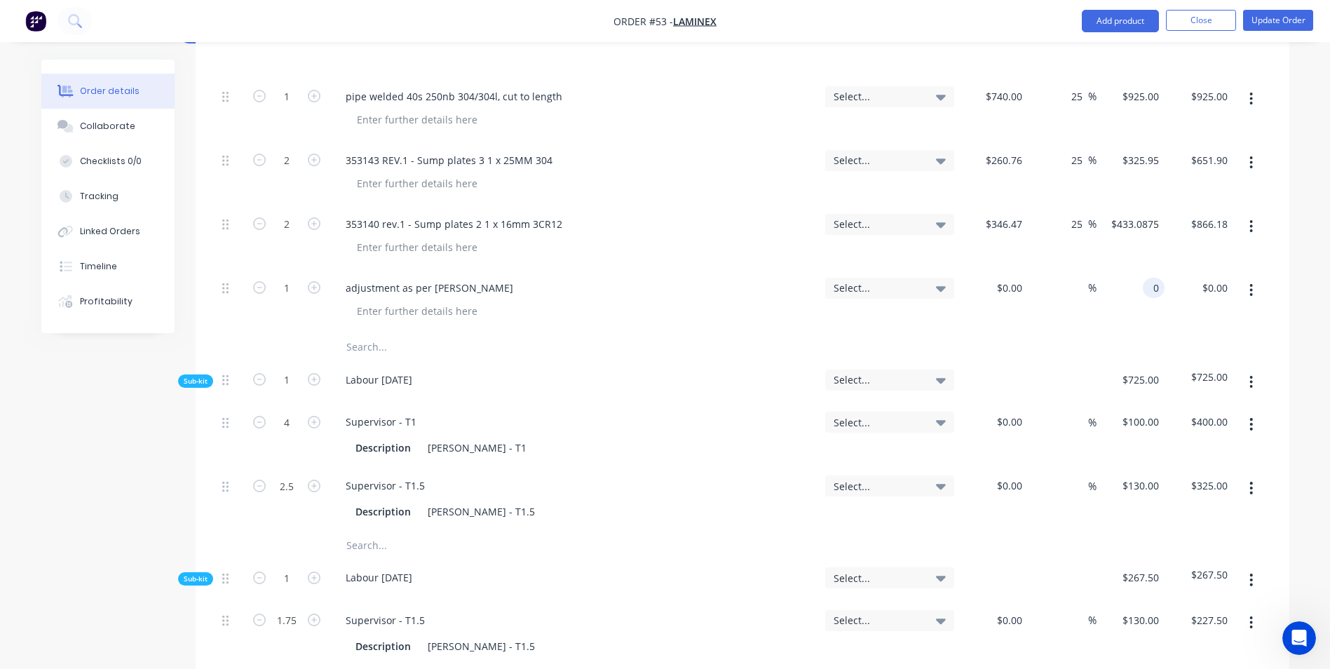
click at [1140, 269] on div "0 0" at bounding box center [1130, 301] width 69 height 64
click at [1100, 289] on div "$797.62 $797.62" at bounding box center [1130, 301] width 69 height 64
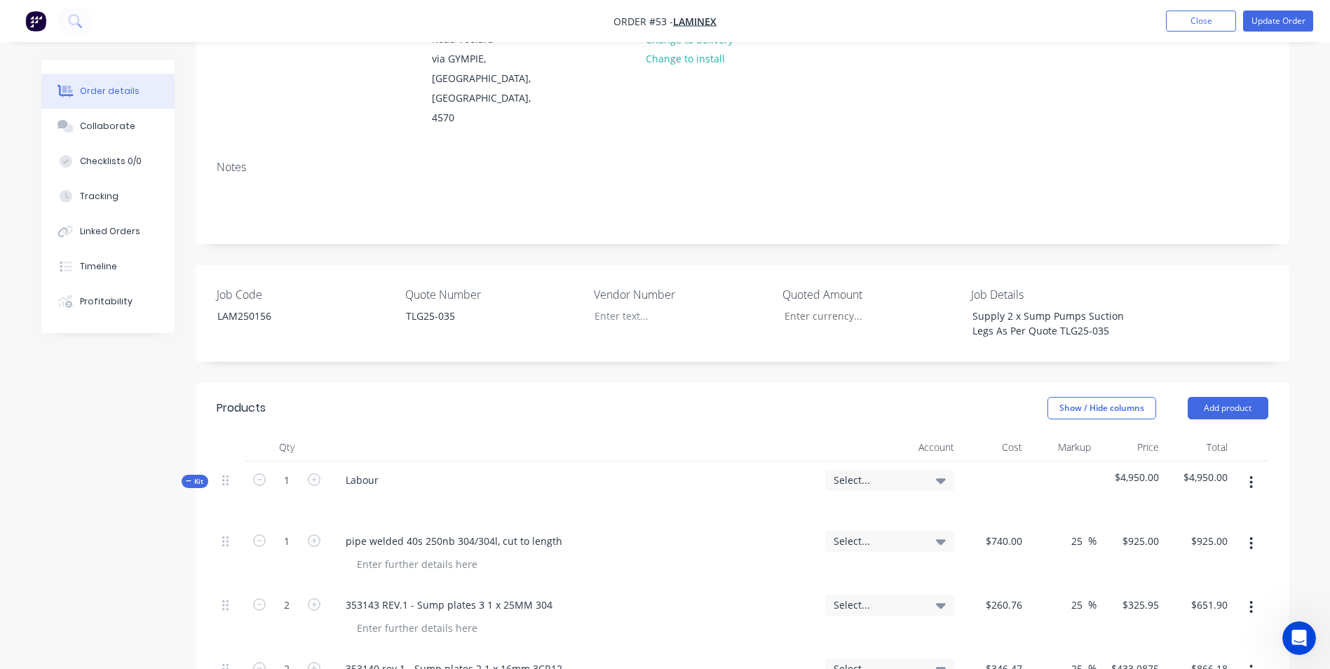
scroll to position [350, 0]
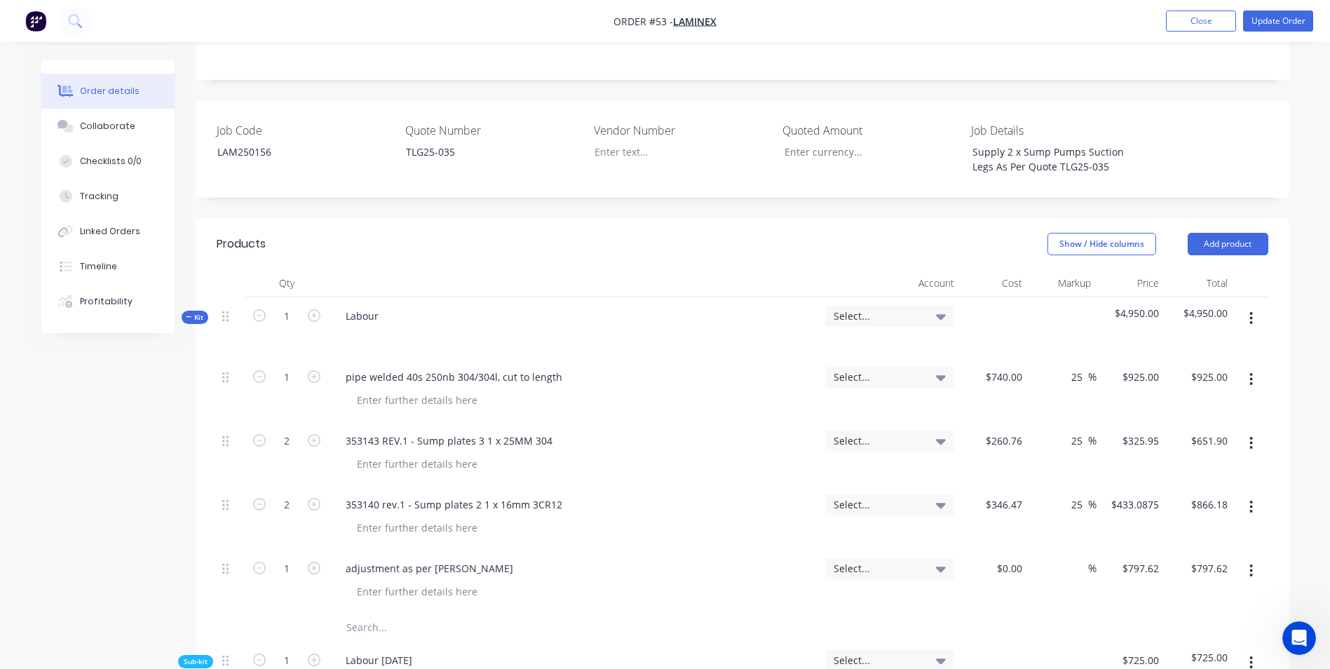
click at [870, 306] on div "Select..." at bounding box center [889, 316] width 129 height 21
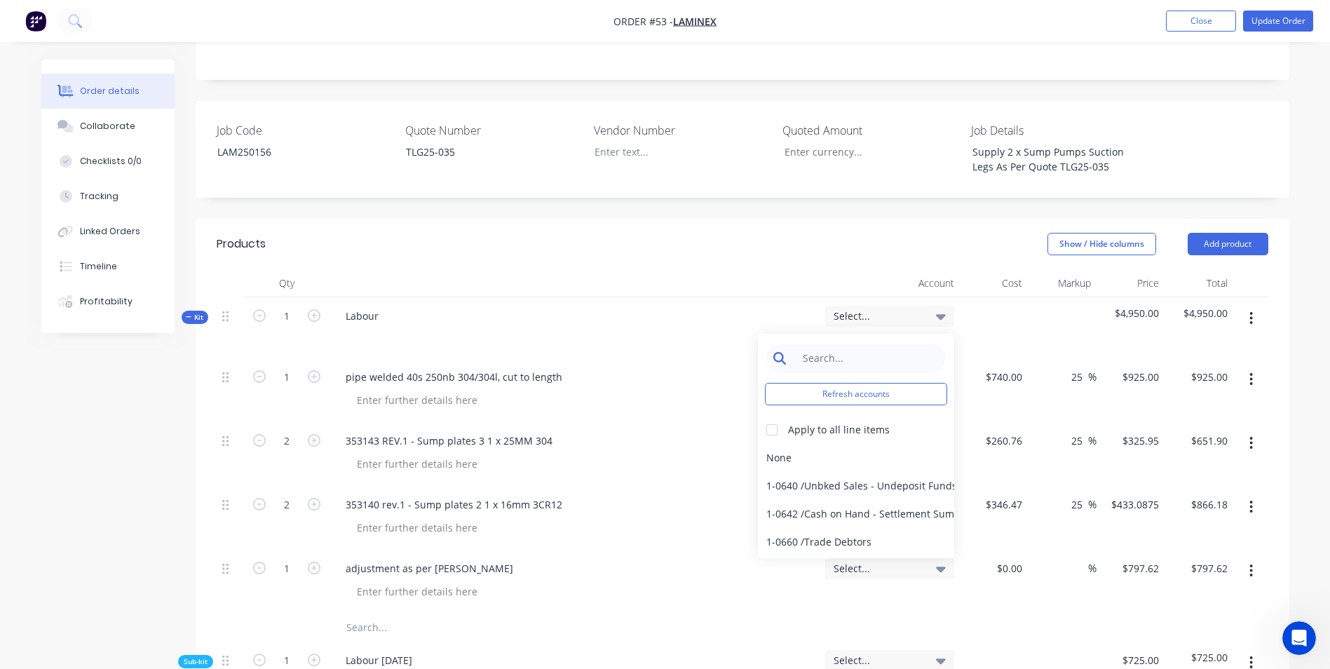
click at [864, 344] on input at bounding box center [867, 358] width 144 height 28
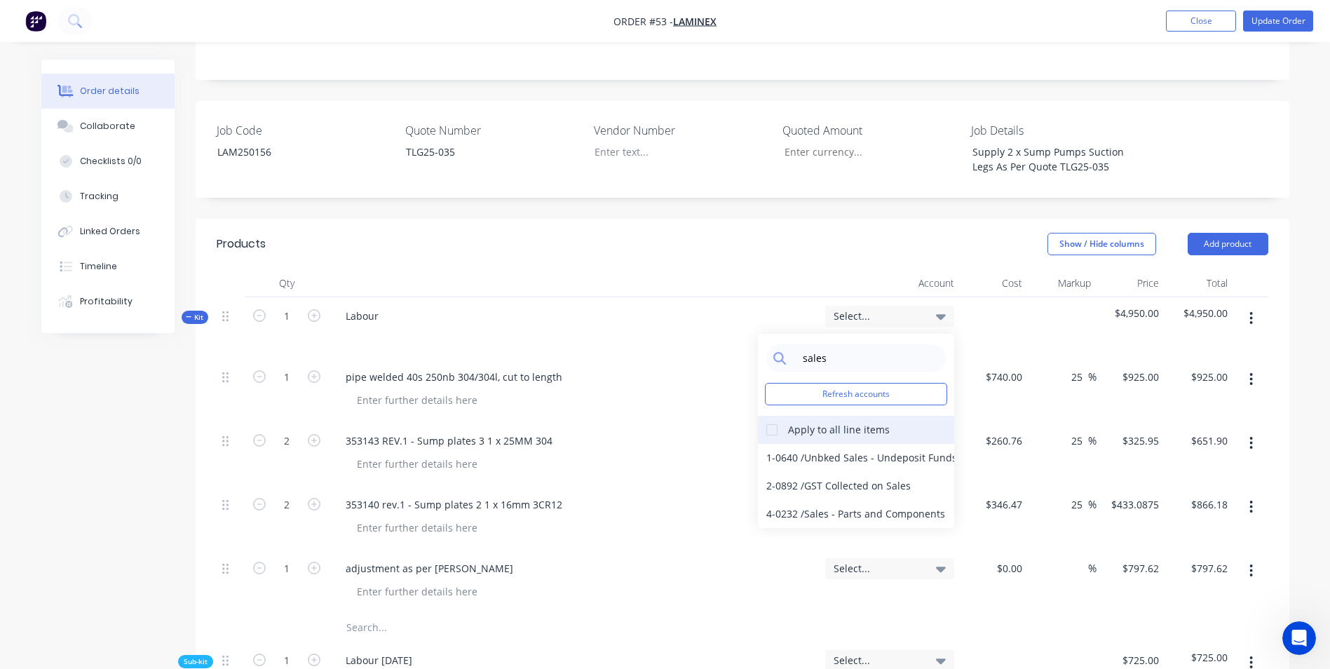
click at [767, 416] on div at bounding box center [772, 430] width 28 height 28
click at [789, 500] on div "4-0232 / Sales - Parts and Components" at bounding box center [856, 514] width 196 height 28
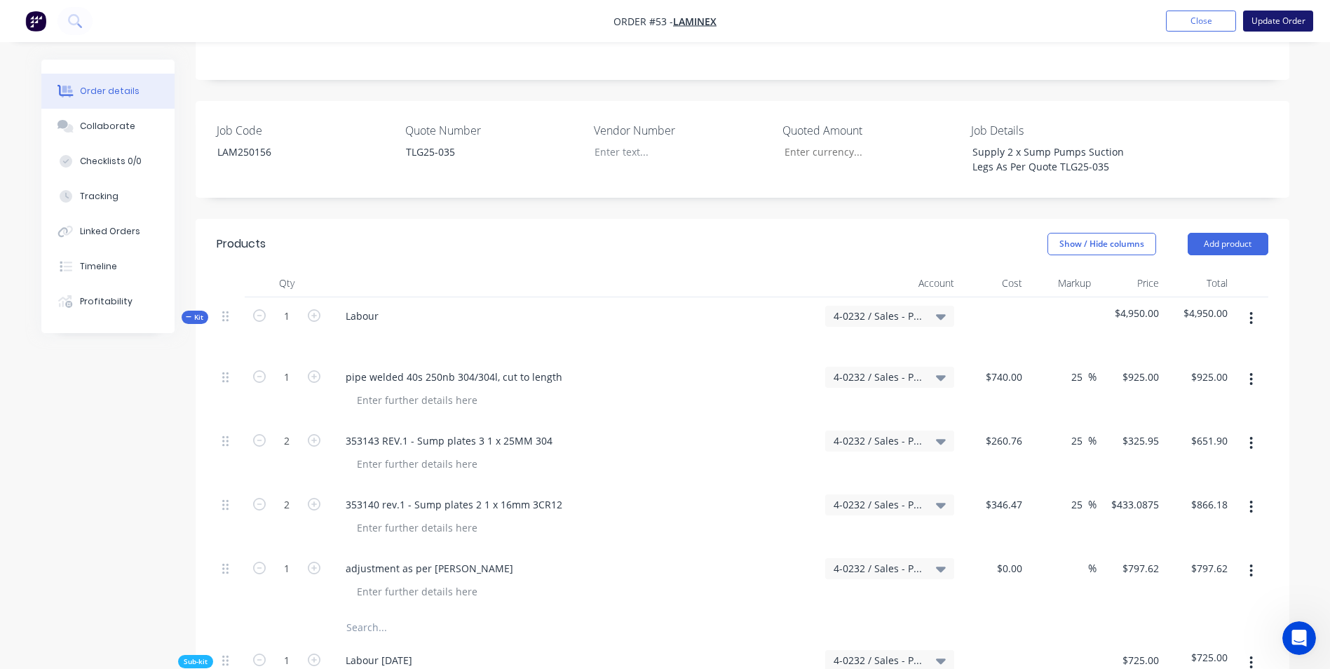
click at [1293, 15] on button "Update Order" at bounding box center [1278, 21] width 70 height 21
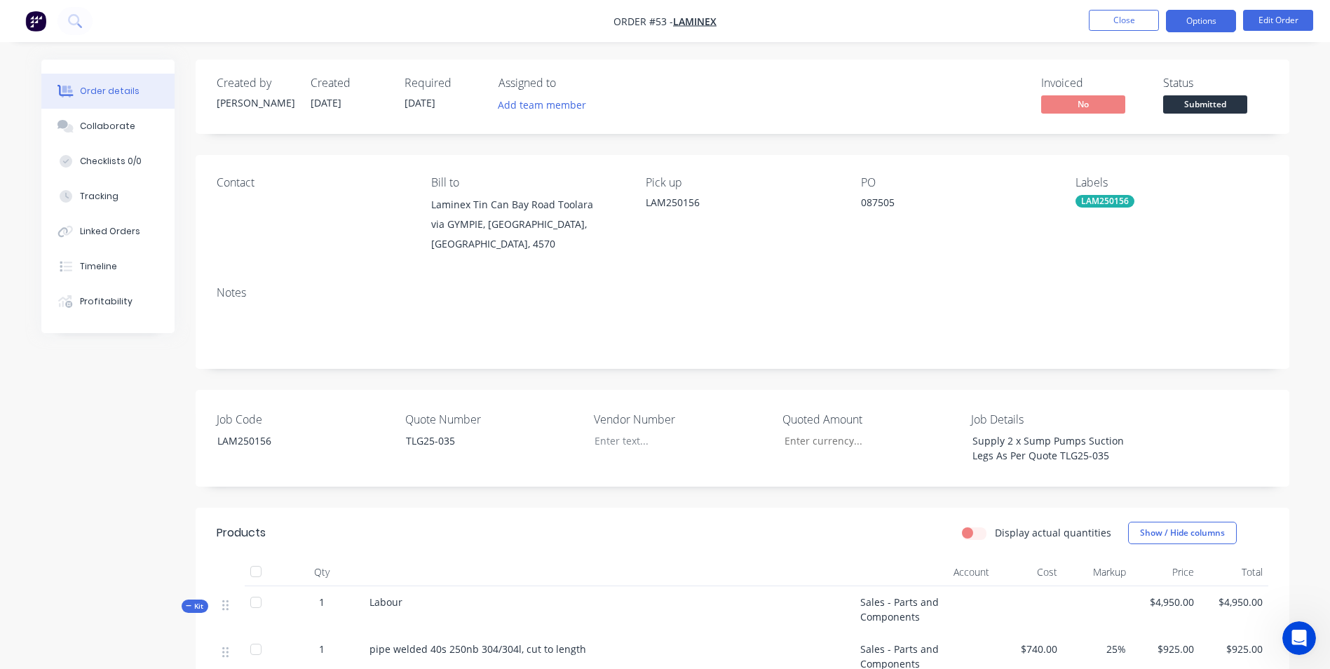
click at [1214, 27] on button "Options" at bounding box center [1201, 21] width 70 height 22
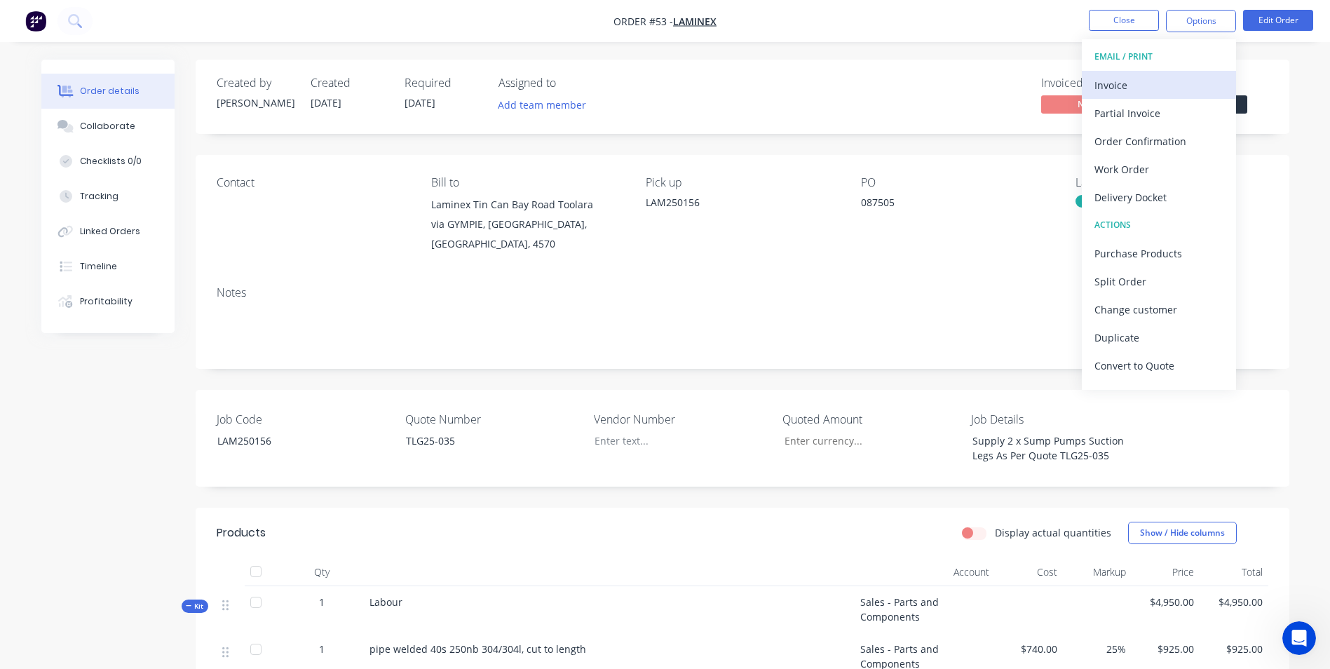
click at [1146, 91] on div "Invoice" at bounding box center [1158, 85] width 129 height 20
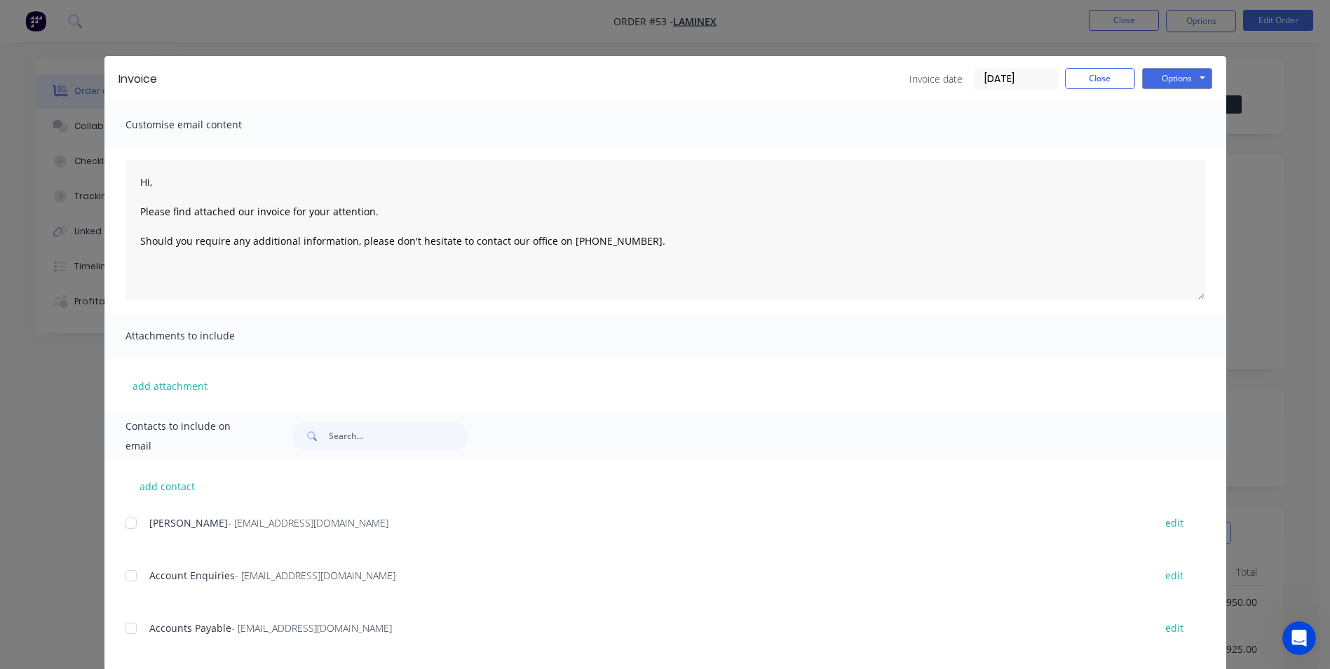
click at [1170, 66] on div "Invoice Invoice date [DATE] Close Options Preview Print Email" at bounding box center [664, 79] width 1121 height 46
click at [1171, 70] on button "Options" at bounding box center [1177, 78] width 70 height 21
click at [1166, 121] on button "Print" at bounding box center [1187, 126] width 90 height 23
click at [1085, 73] on button "Close" at bounding box center [1100, 78] width 70 height 21
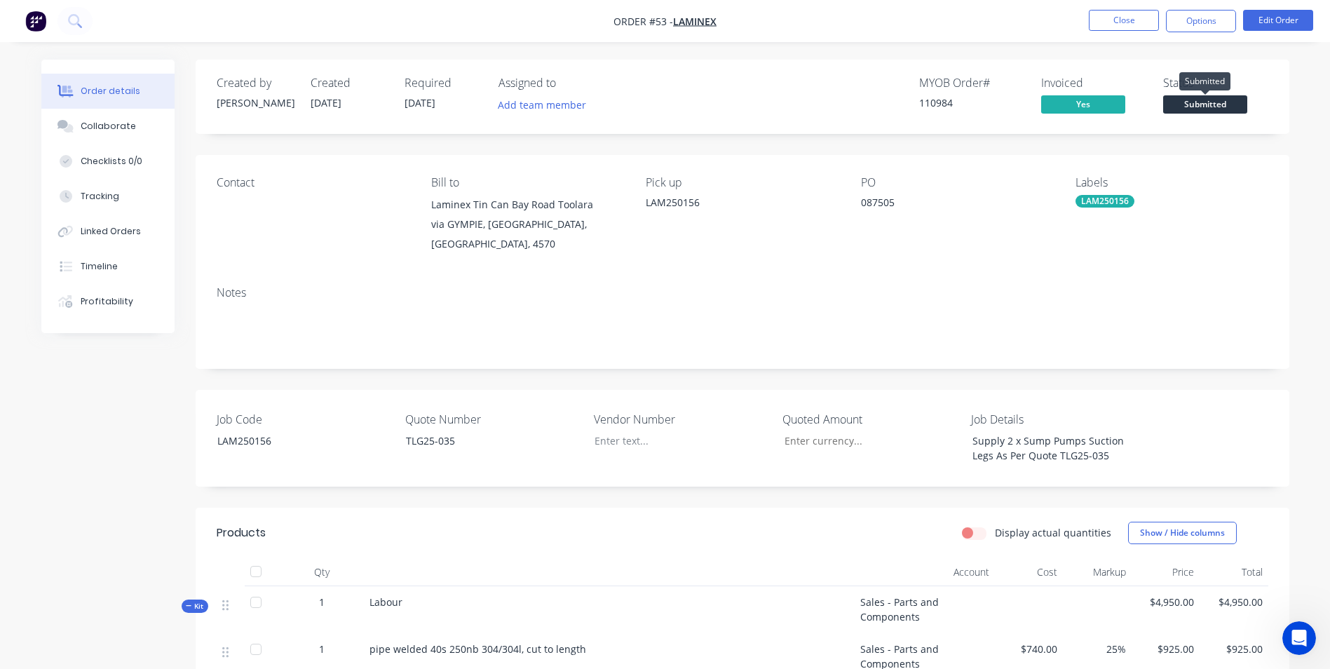
click at [1177, 106] on span "Submitted" at bounding box center [1205, 104] width 84 height 18
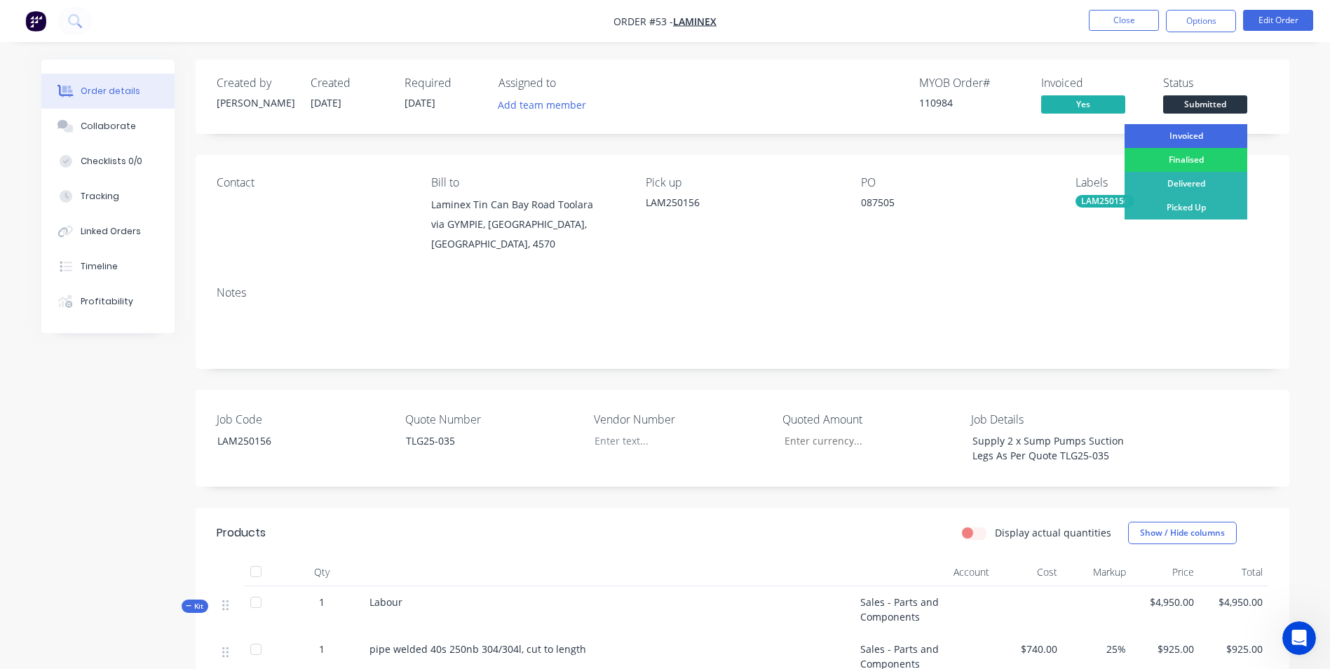
click at [1157, 137] on div "Invoiced" at bounding box center [1185, 136] width 123 height 24
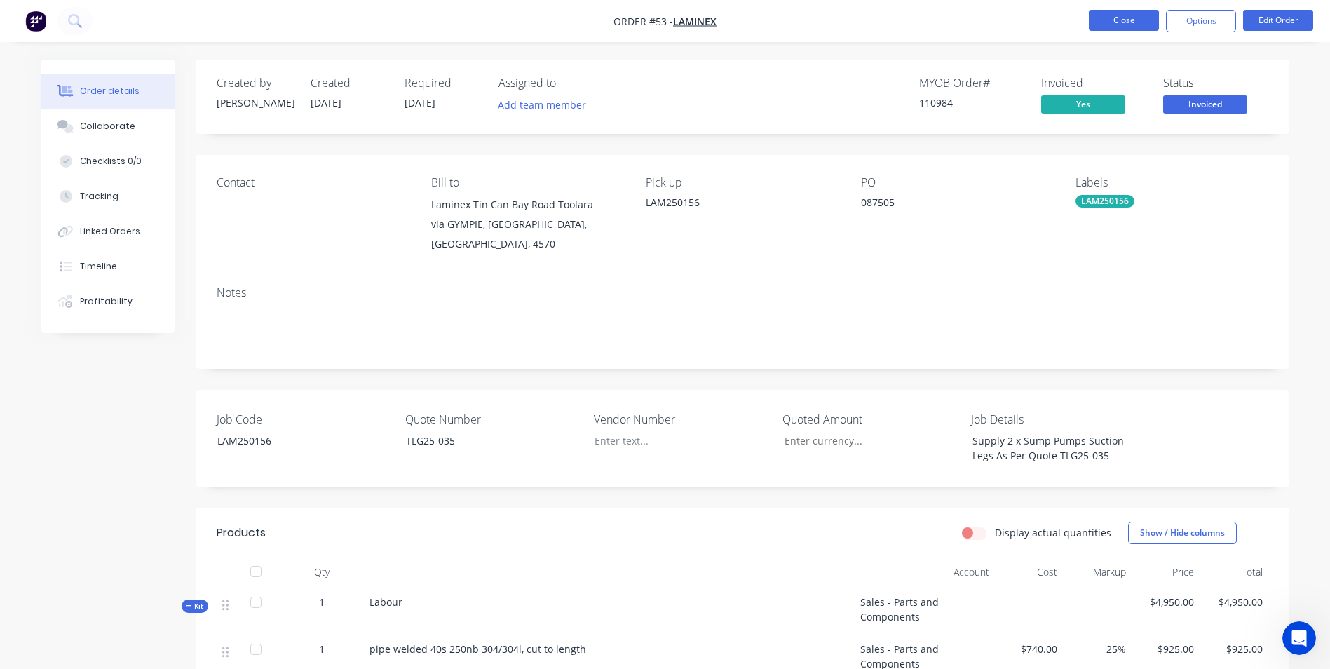
click at [1118, 25] on button "Close" at bounding box center [1124, 20] width 70 height 21
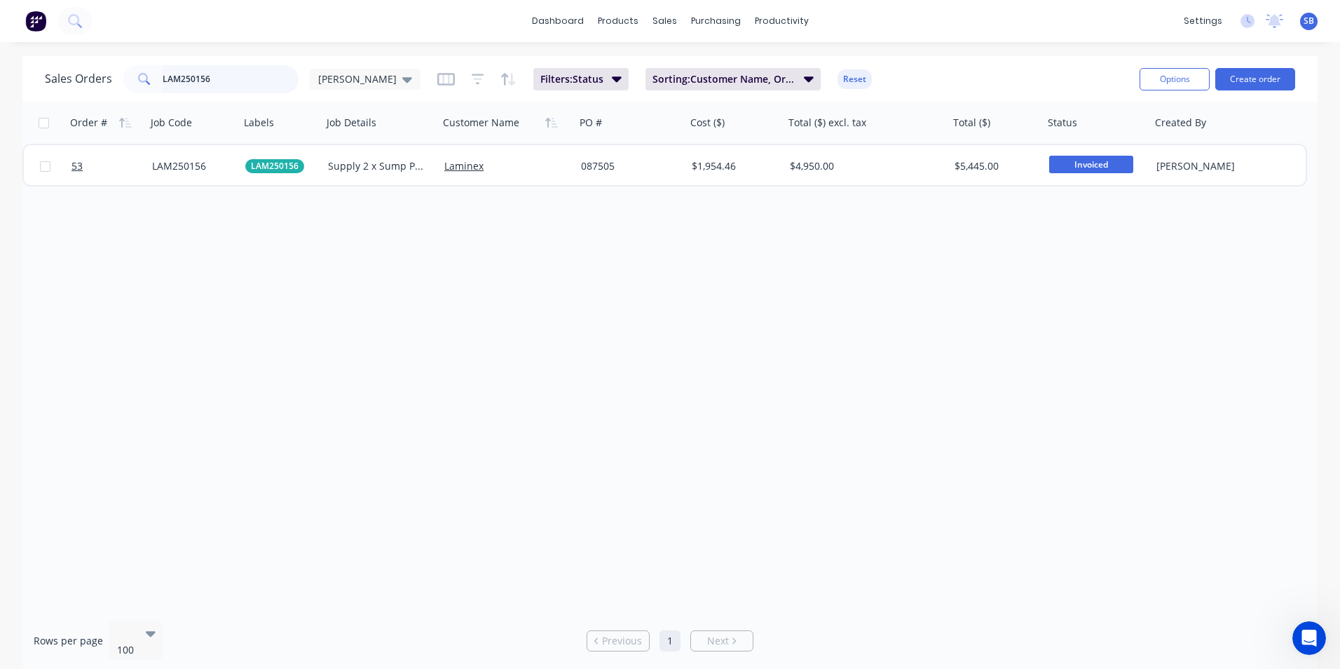
click at [228, 87] on input "LAM250156" at bounding box center [231, 79] width 137 height 28
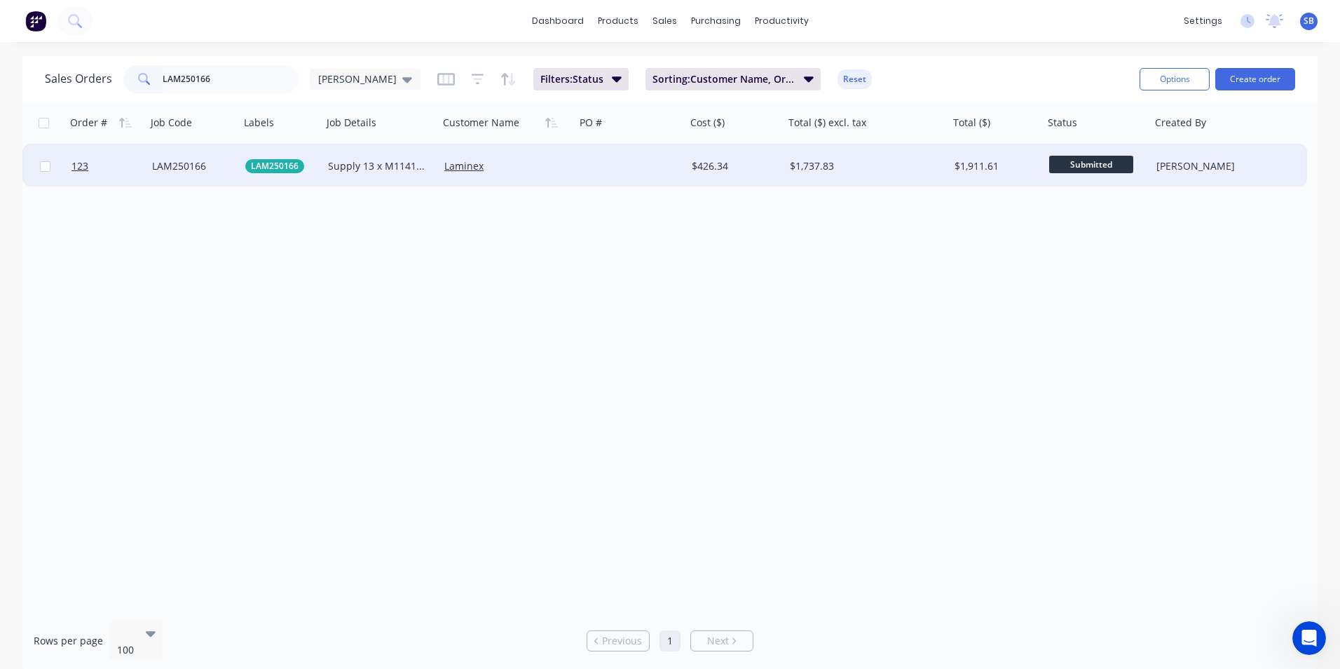
click at [695, 166] on div "$426.34" at bounding box center [733, 166] width 83 height 14
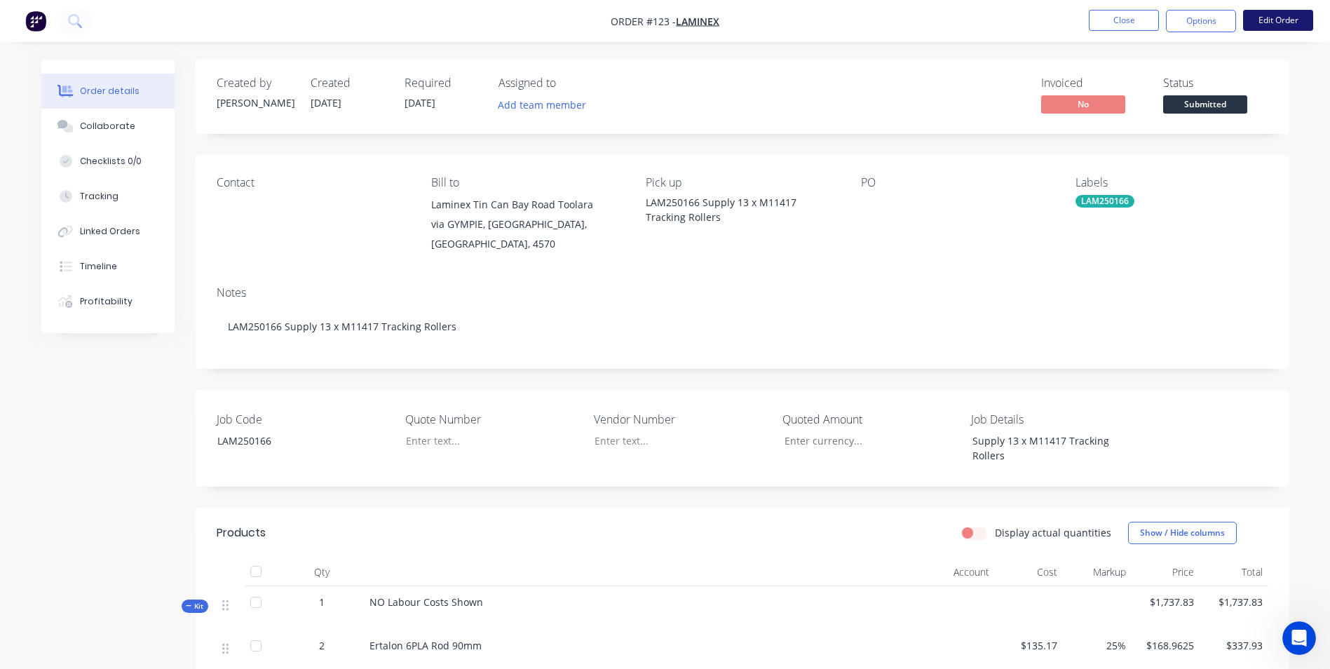
click at [1286, 20] on button "Edit Order" at bounding box center [1278, 20] width 70 height 21
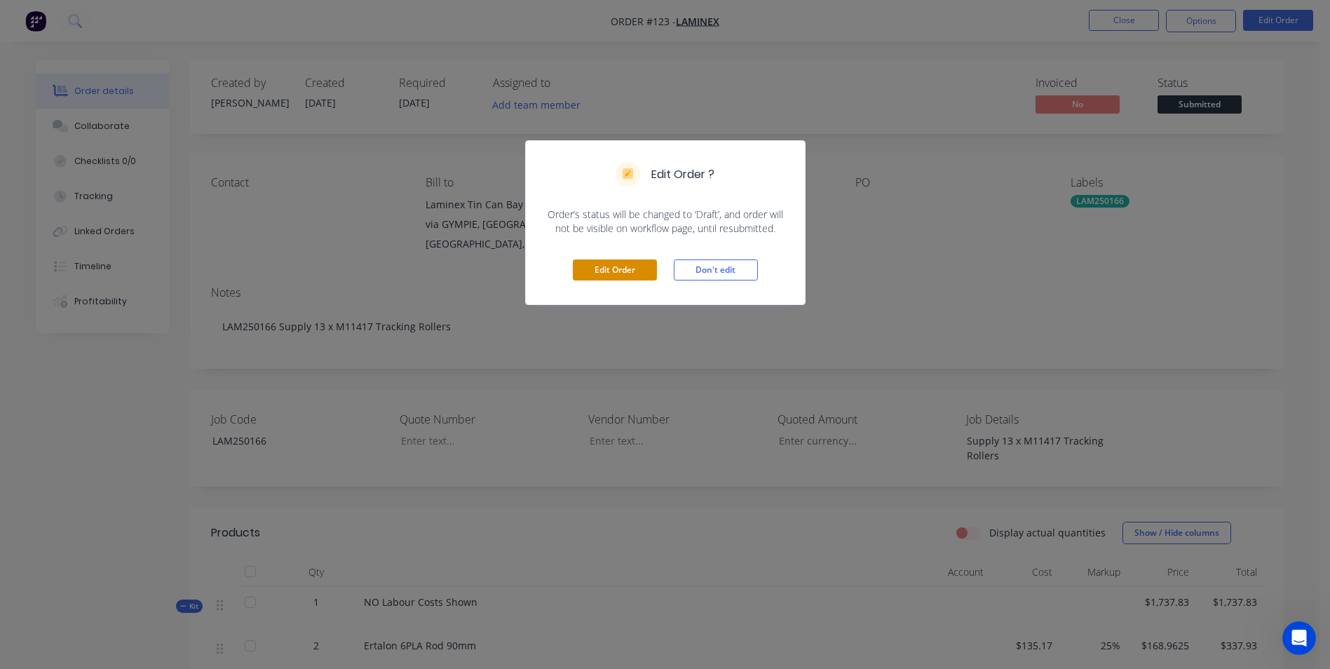
click at [613, 279] on button "Edit Order" at bounding box center [615, 269] width 84 height 21
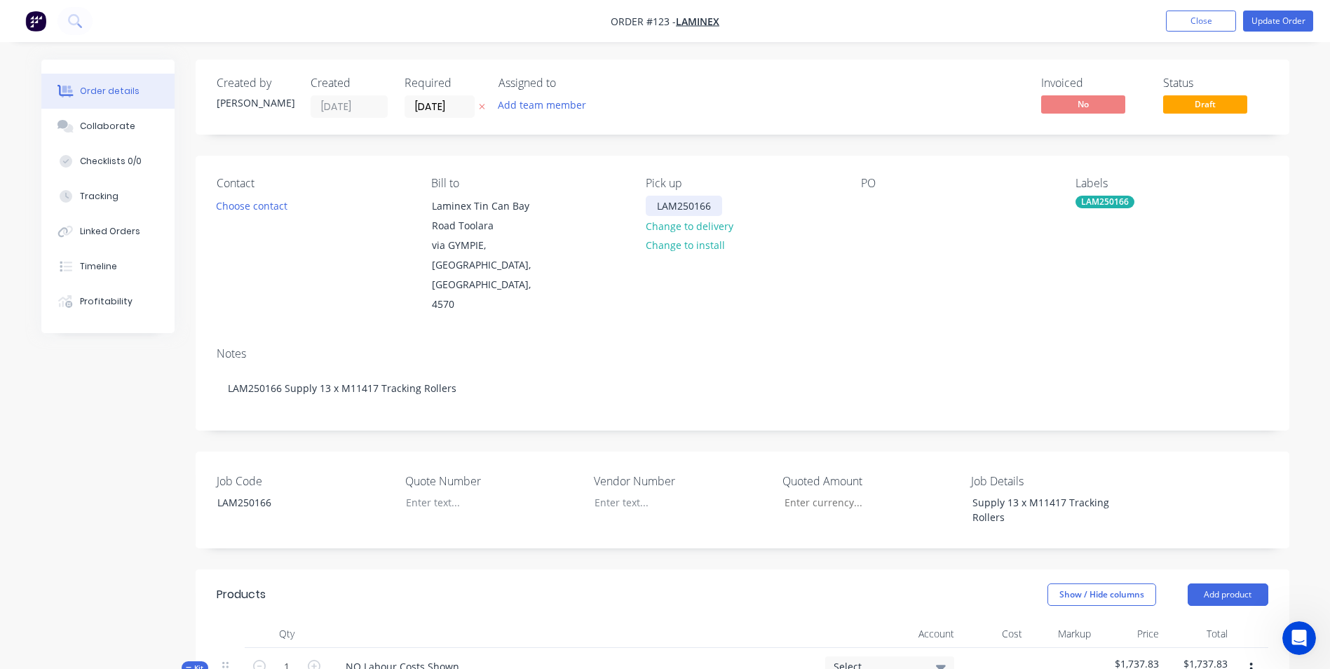
drag, startPoint x: 710, startPoint y: 205, endPoint x: 730, endPoint y: 251, distance: 50.3
click at [730, 251] on div "Pick up LAM250166 Change to delivery Change to install" at bounding box center [742, 246] width 192 height 138
click at [866, 198] on div at bounding box center [872, 206] width 22 height 20
click at [828, 266] on div "Pick up LAM250166 Change to delivery Change to install" at bounding box center [742, 246] width 192 height 138
click at [461, 492] on div at bounding box center [482, 502] width 175 height 20
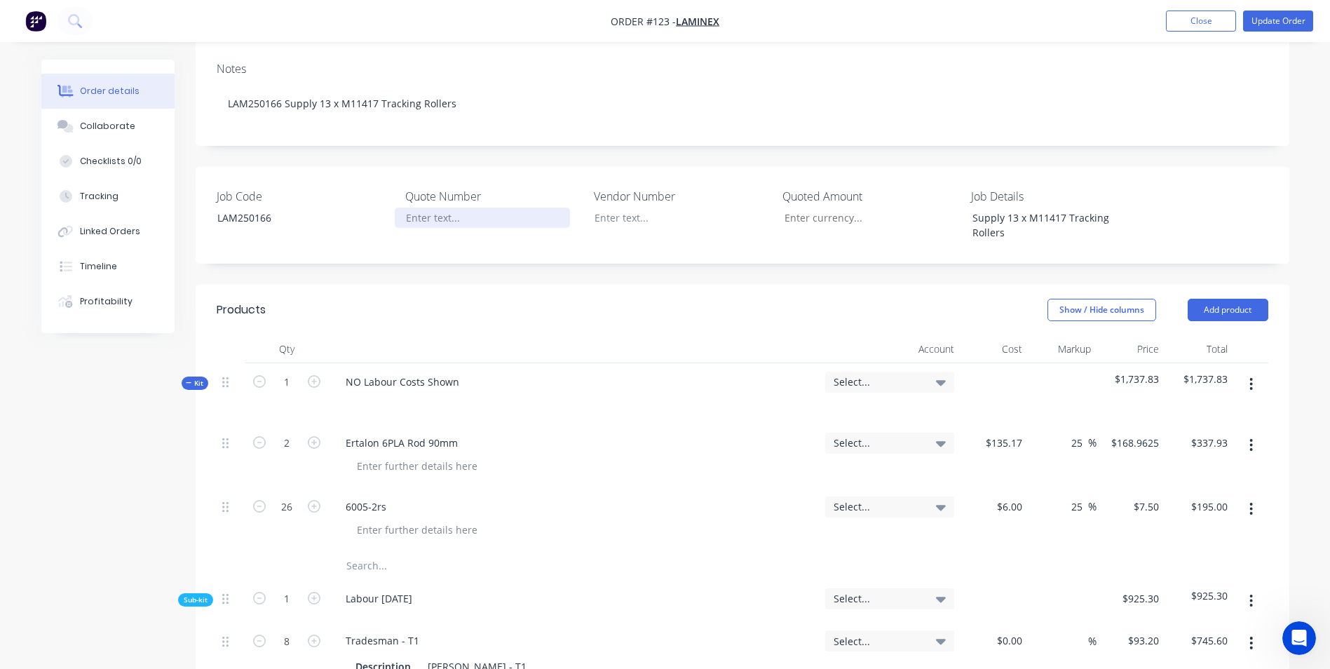
scroll to position [421, 0]
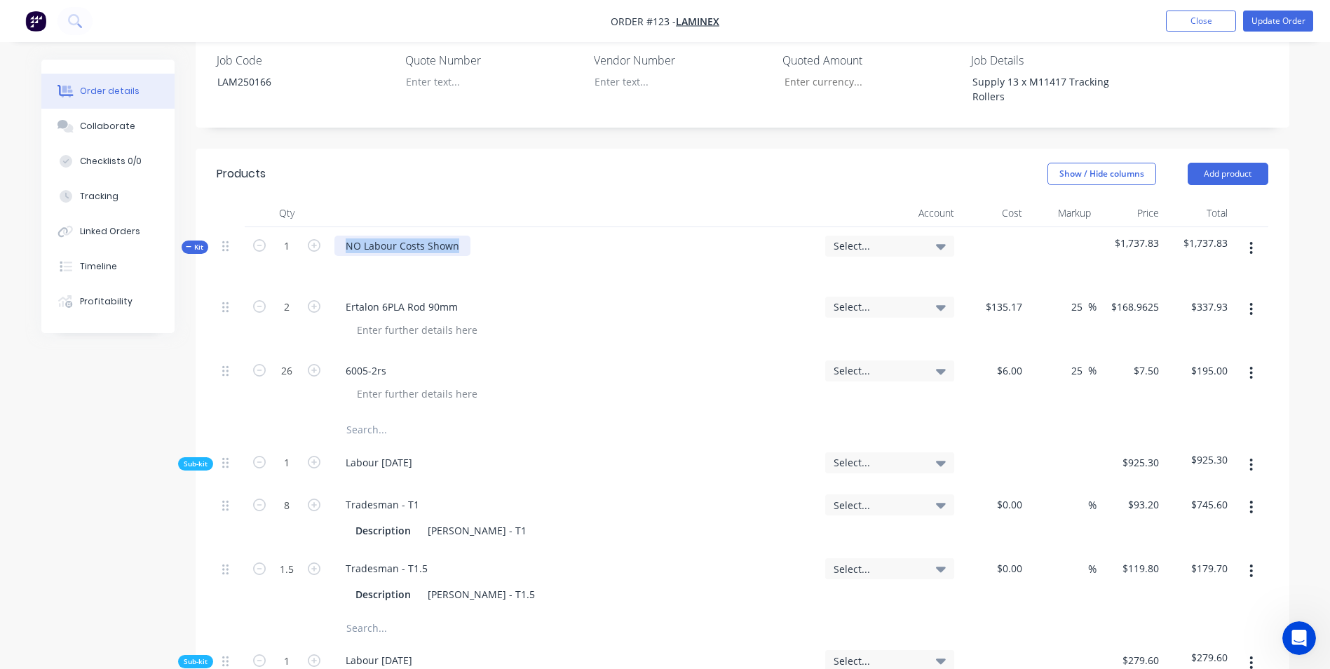
drag, startPoint x: 463, startPoint y: 207, endPoint x: 257, endPoint y: 189, distance: 206.9
click at [257, 227] on div "Kit 1 NO Labour Costs Shown Select... $1,737.83 $1,737.83" at bounding box center [742, 257] width 1051 height 61
click at [371, 416] on input "text" at bounding box center [486, 430] width 280 height 28
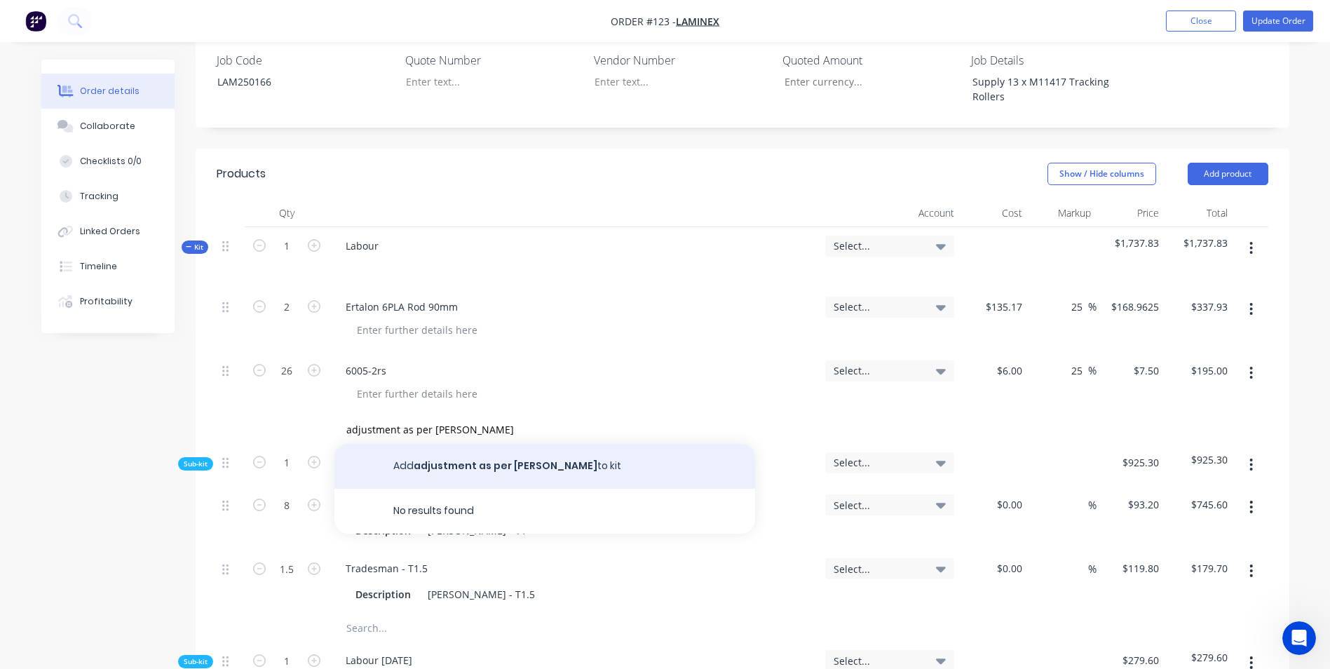
click at [542, 444] on button "Add adjustment as per [PERSON_NAME] to kit" at bounding box center [544, 466] width 421 height 45
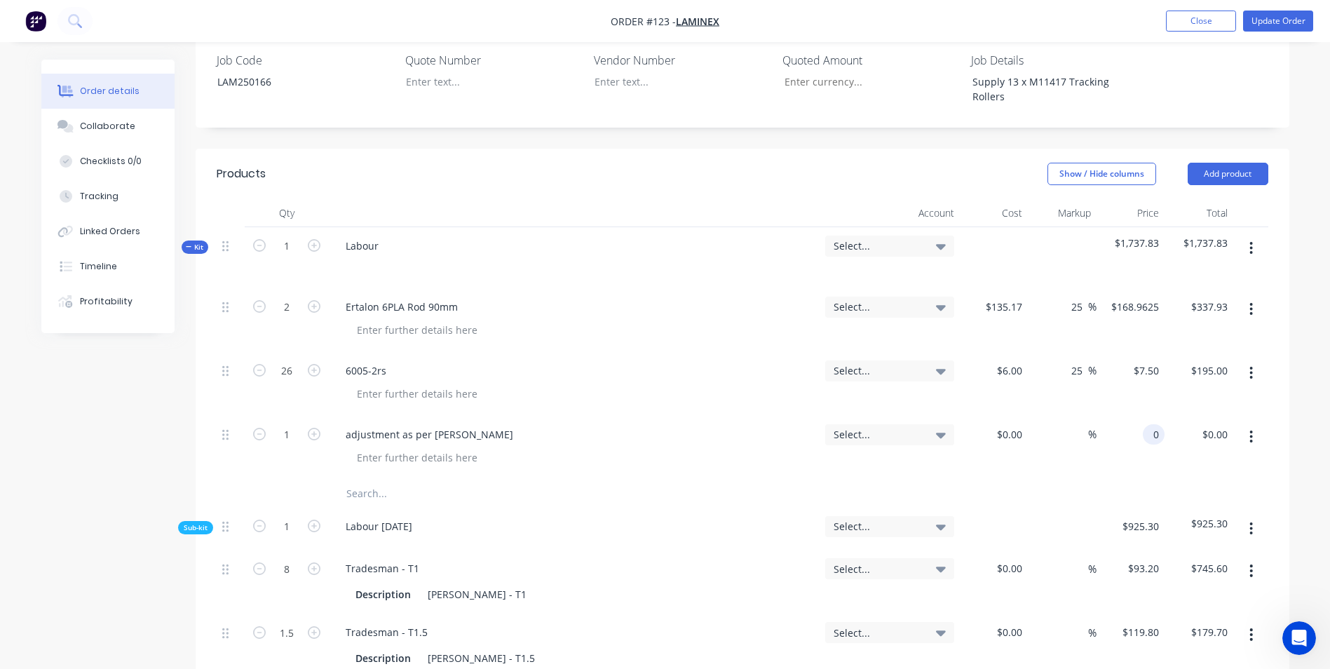
click at [1129, 416] on div "0 0" at bounding box center [1130, 448] width 69 height 64
click at [1089, 423] on div "%" at bounding box center [1062, 448] width 69 height 64
click at [871, 238] on span "Select..." at bounding box center [877, 245] width 88 height 15
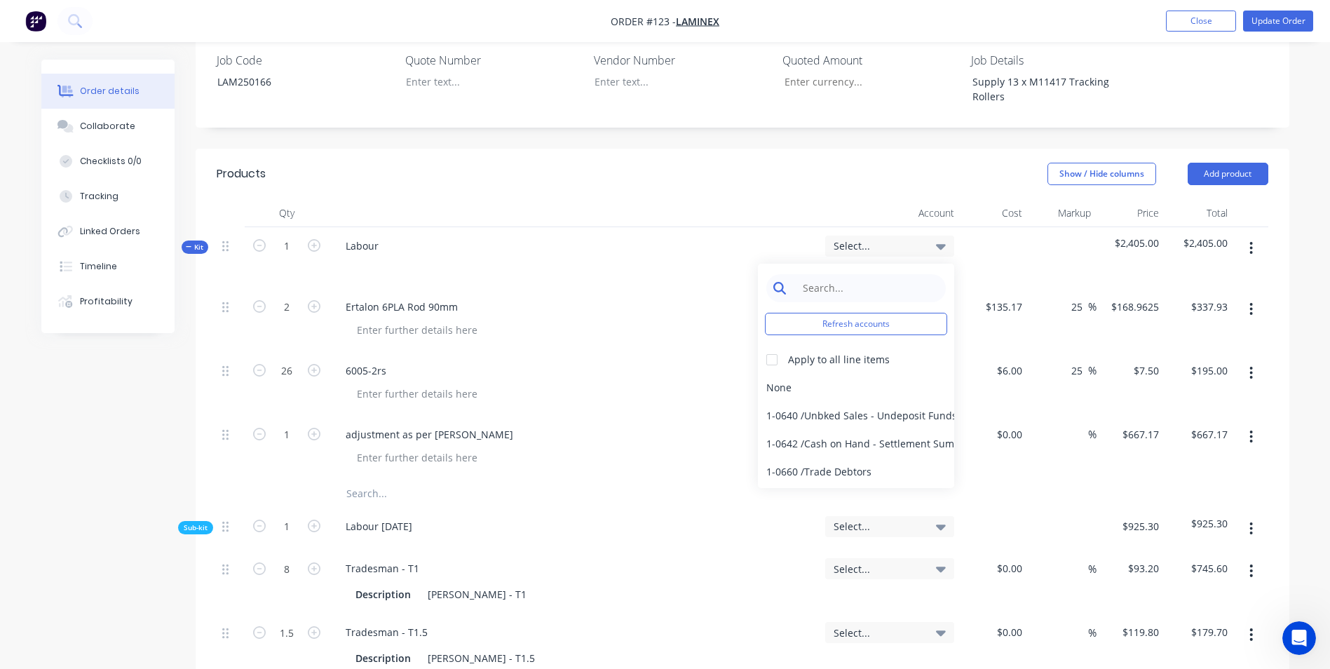
click at [864, 274] on input at bounding box center [867, 288] width 144 height 28
click at [777, 346] on div at bounding box center [772, 360] width 28 height 28
click at [828, 430] on div "4-0232 / Sales - Parts and Components" at bounding box center [856, 444] width 196 height 28
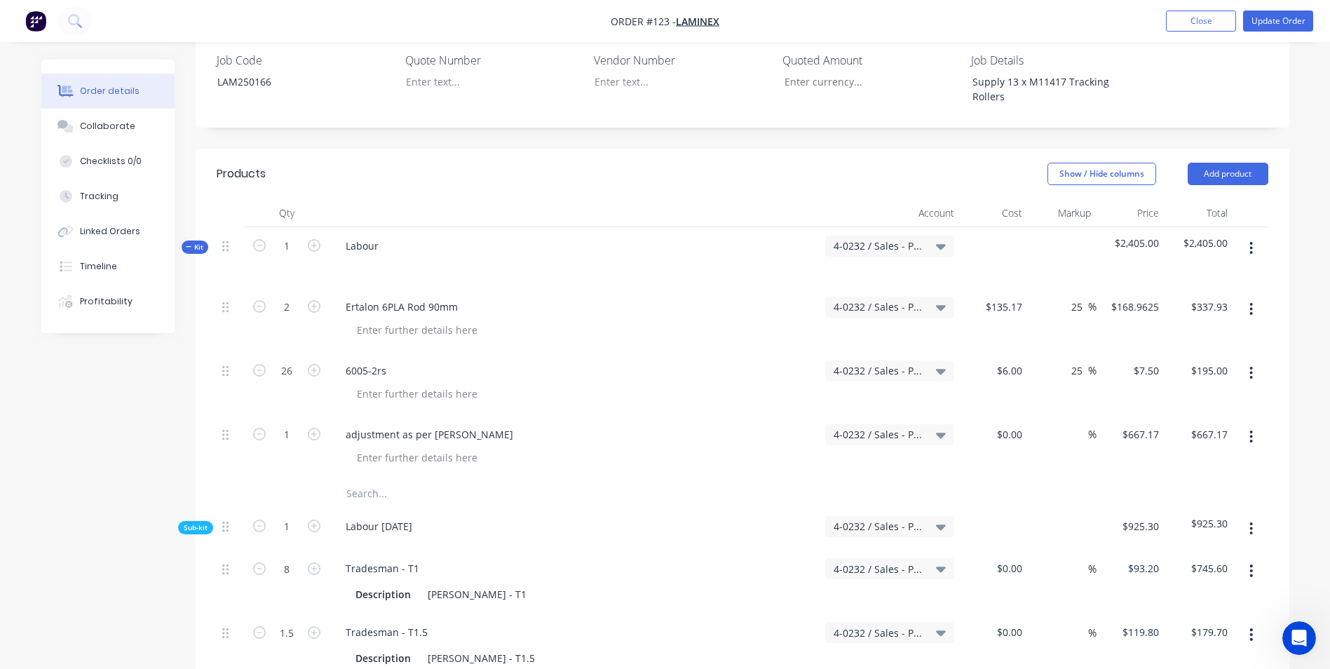
click at [720, 367] on div "6005-2rs" at bounding box center [574, 384] width 491 height 64
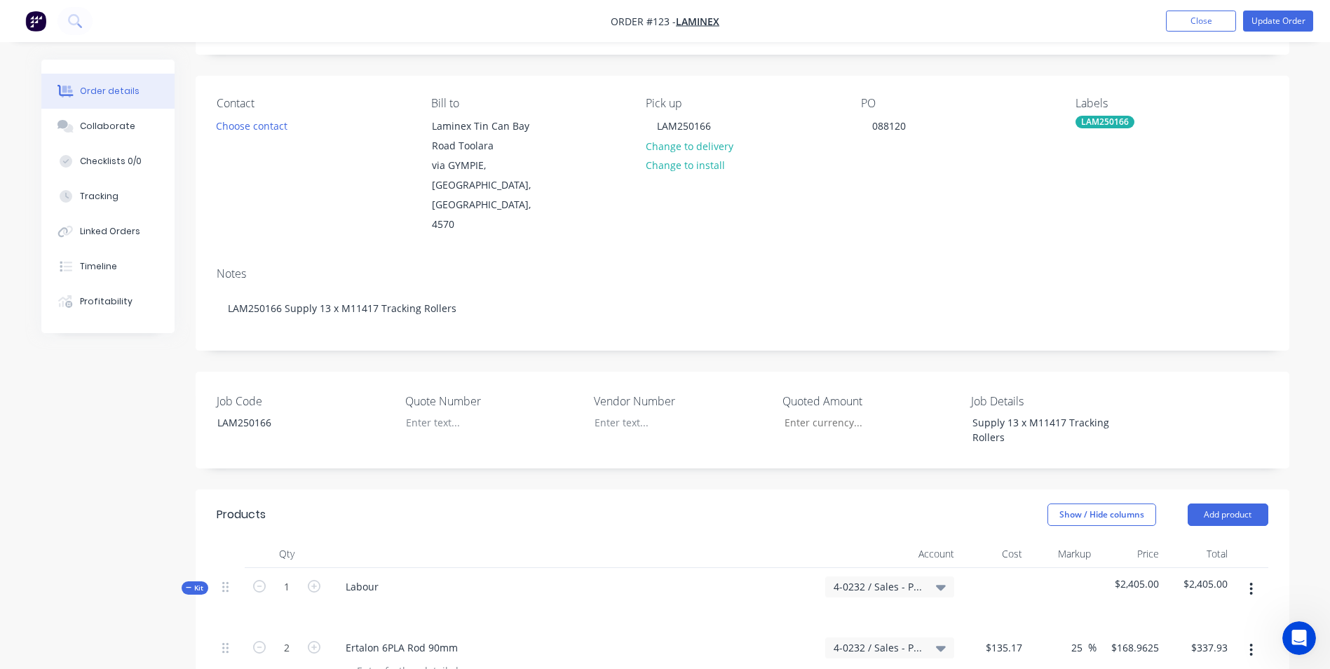
scroll to position [0, 0]
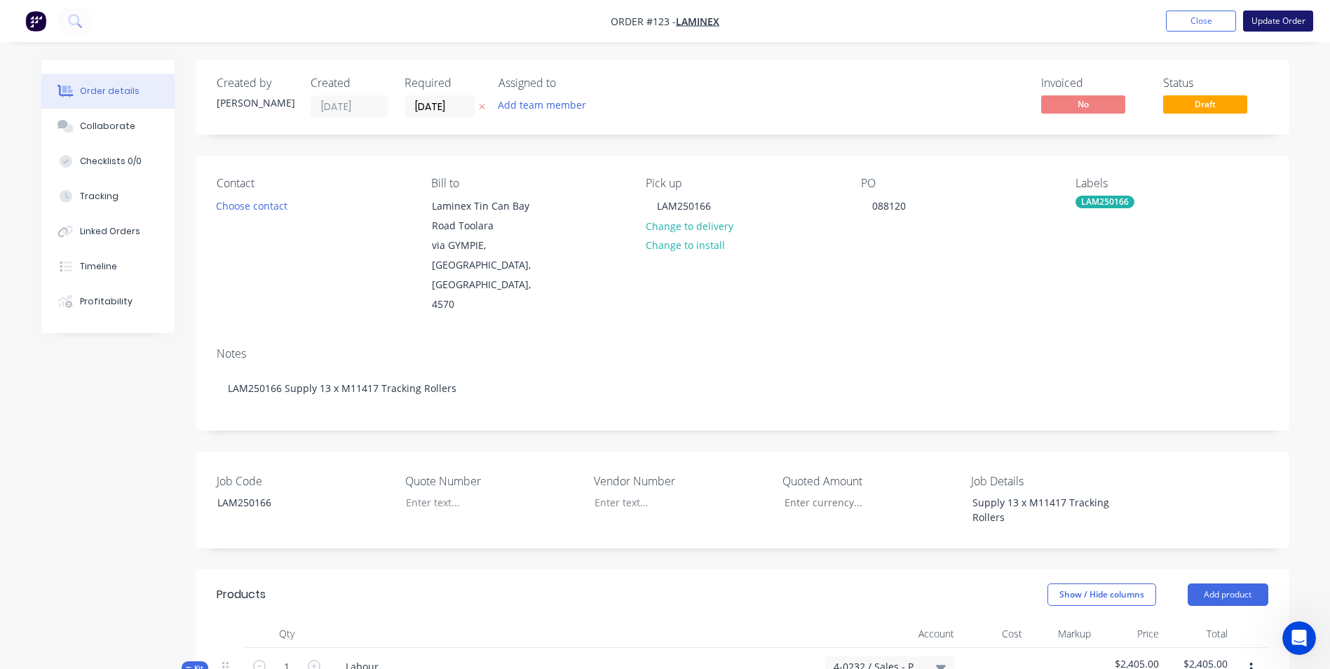
click at [1299, 29] on button "Update Order" at bounding box center [1278, 21] width 70 height 21
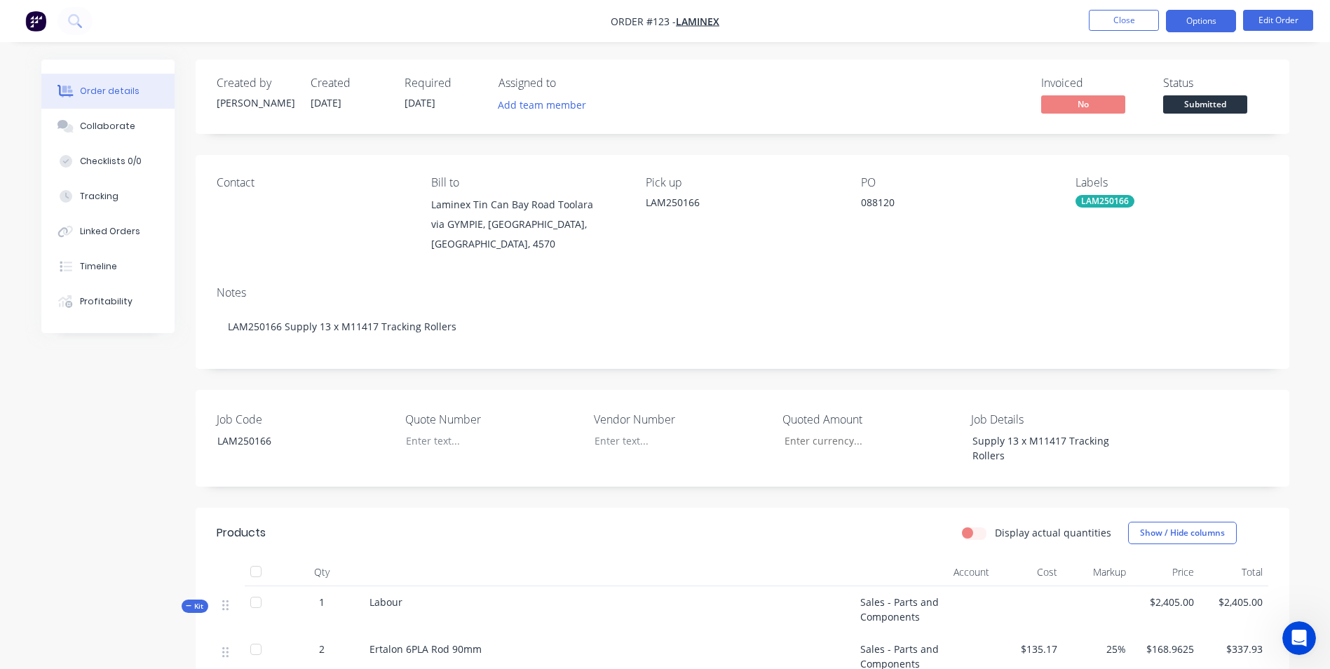
click at [1187, 27] on button "Options" at bounding box center [1201, 21] width 70 height 22
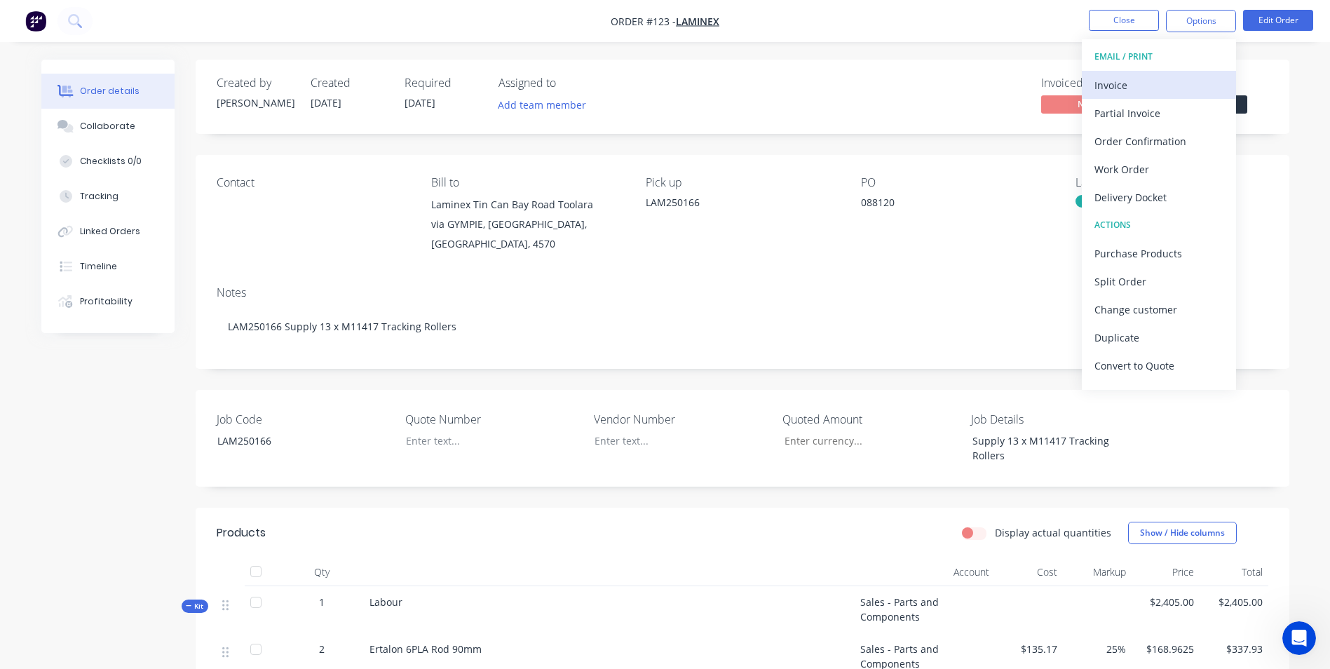
click at [1152, 84] on div "Invoice" at bounding box center [1158, 85] width 129 height 20
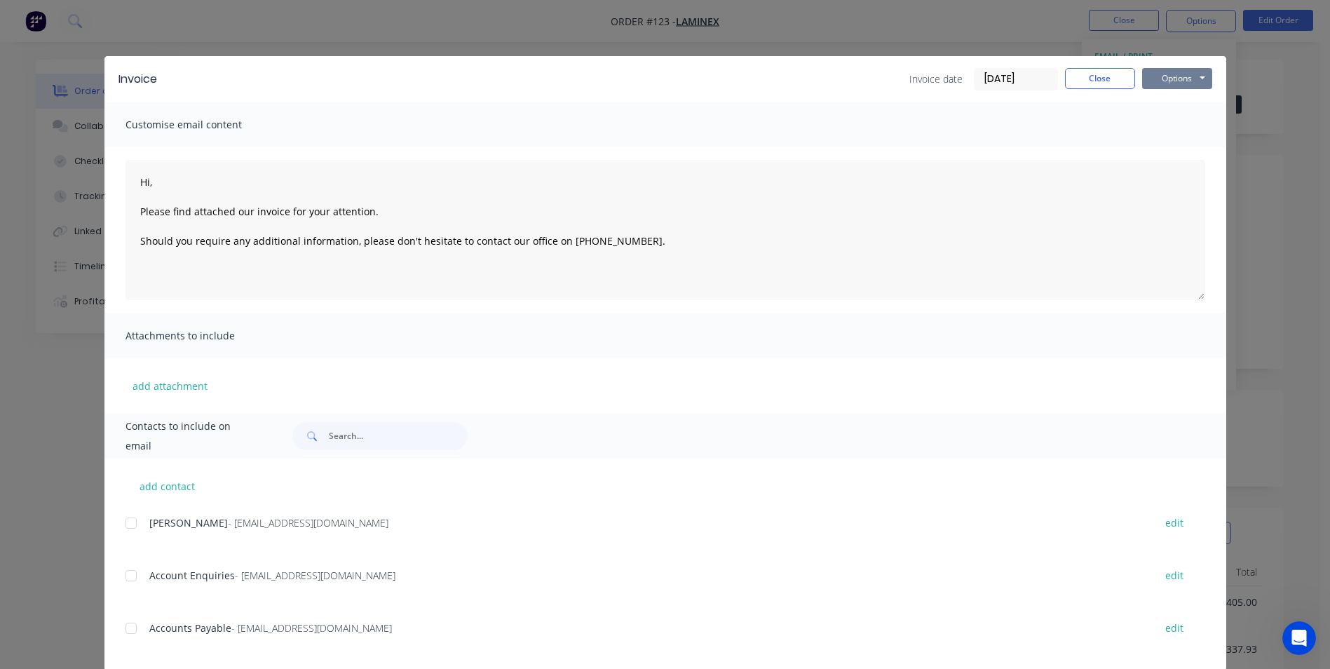
click at [1152, 79] on button "Options" at bounding box center [1177, 78] width 70 height 21
click at [1169, 126] on button "Print" at bounding box center [1187, 126] width 90 height 23
click at [1084, 76] on button "Close" at bounding box center [1100, 78] width 70 height 21
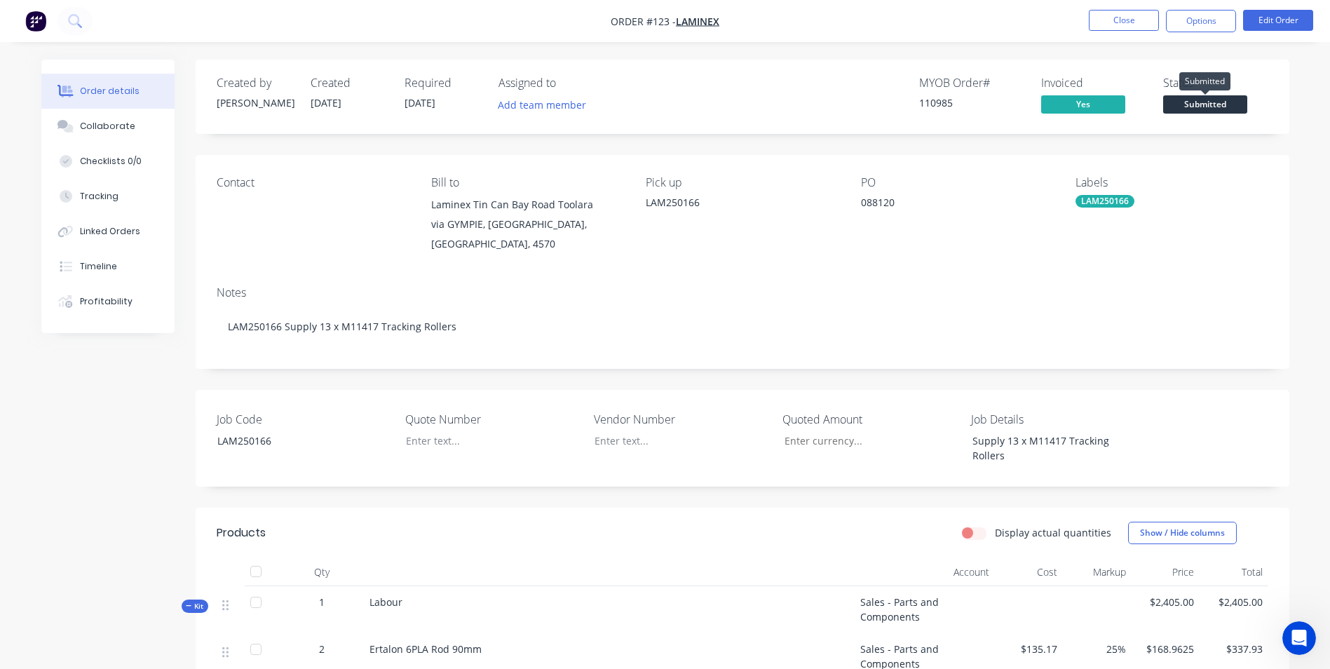
click at [1206, 104] on span "Submitted" at bounding box center [1205, 104] width 84 height 18
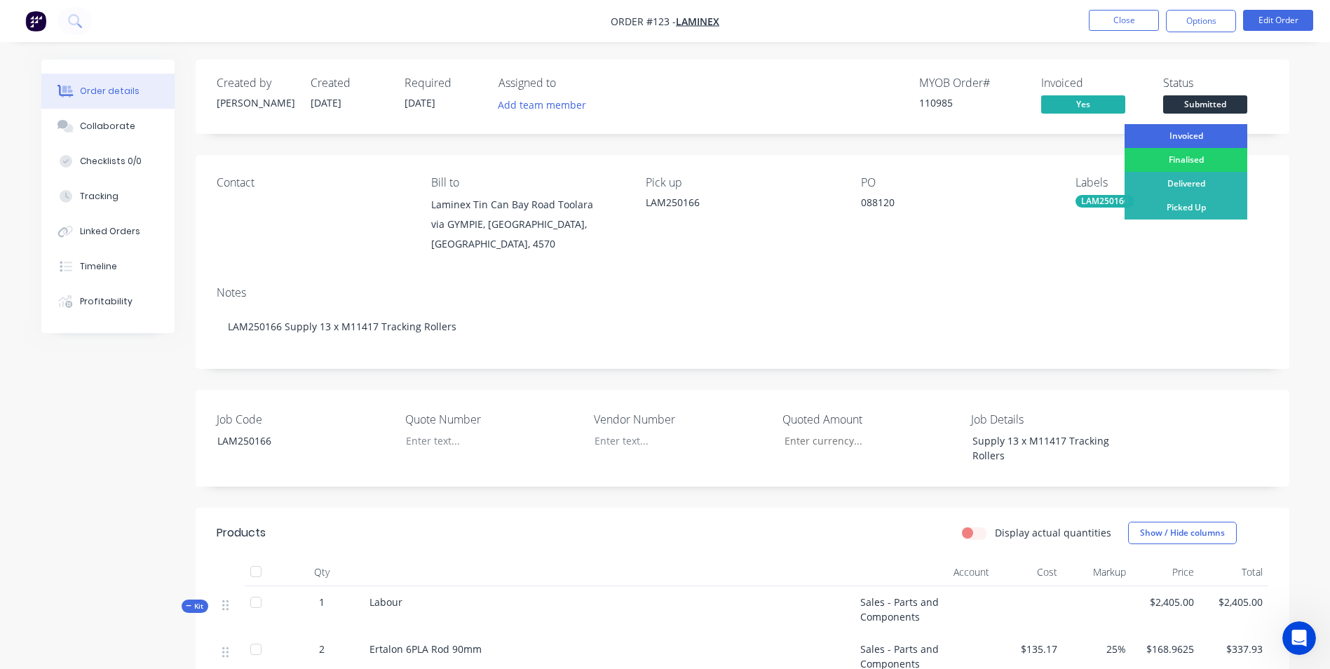
click at [1197, 130] on div "Invoiced" at bounding box center [1185, 136] width 123 height 24
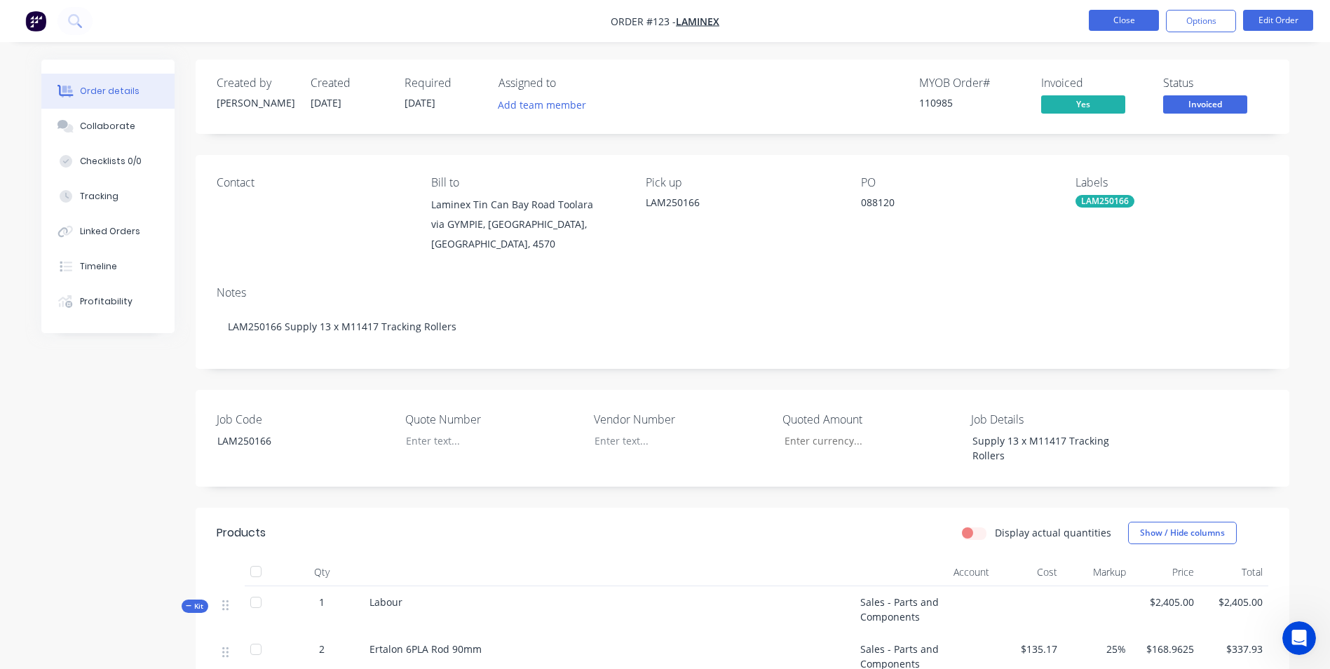
click at [1142, 20] on button "Close" at bounding box center [1124, 20] width 70 height 21
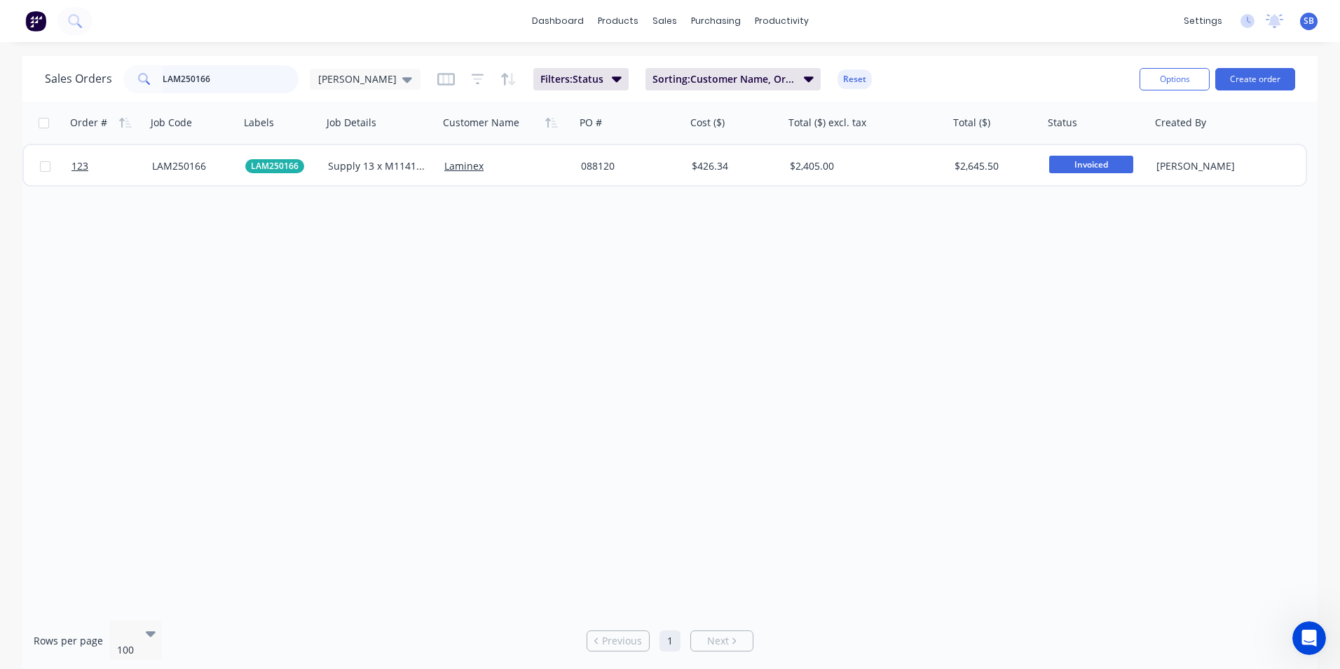
click at [251, 84] on input "LAM250166" at bounding box center [231, 79] width 137 height 28
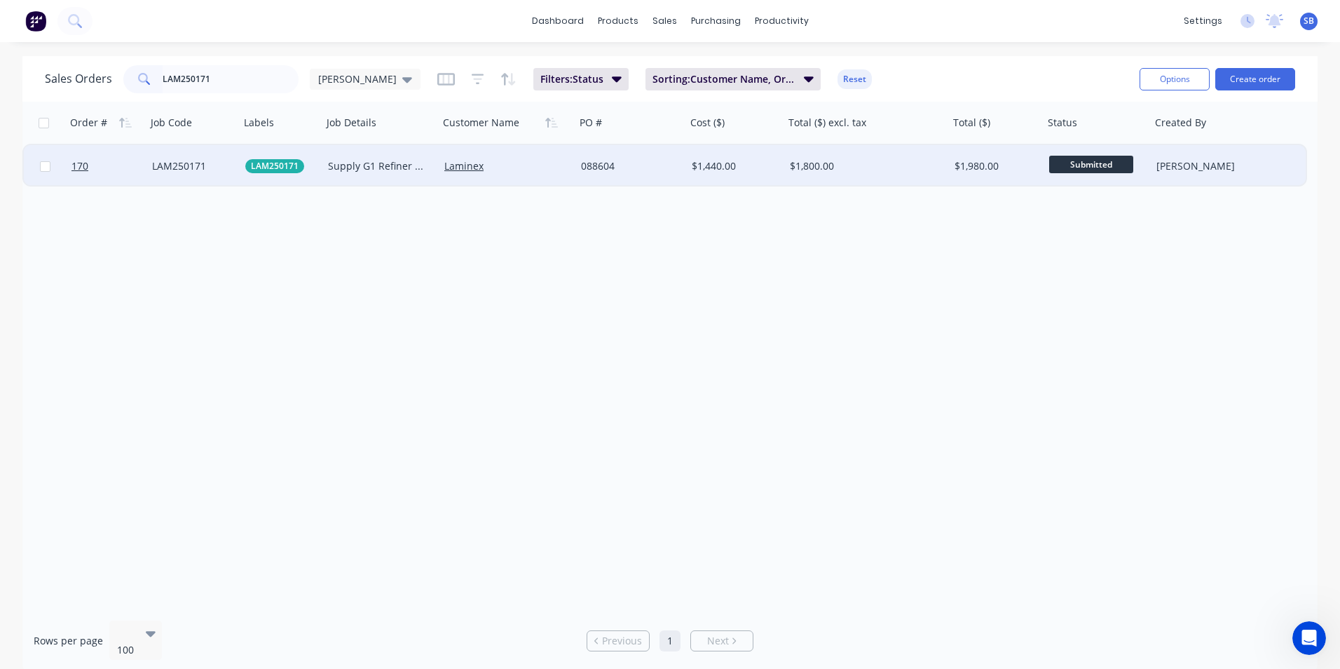
click at [843, 148] on div "$1,800.00" at bounding box center [866, 166] width 165 height 42
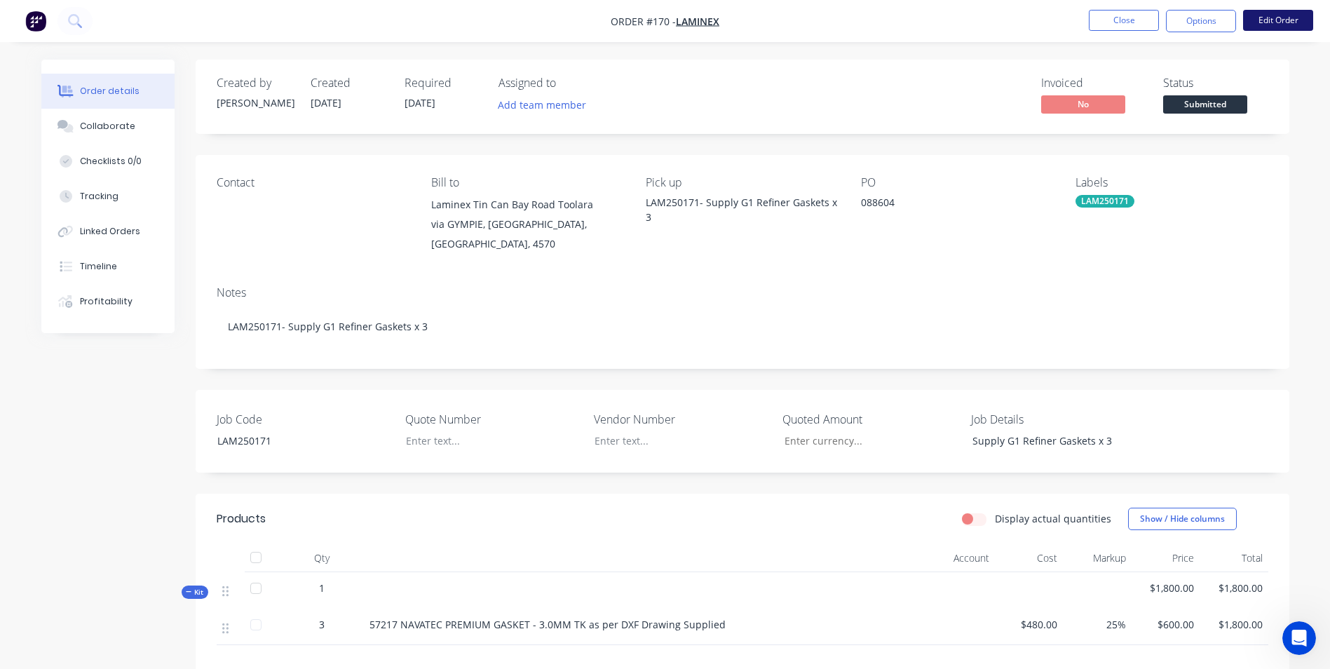
click at [1277, 16] on button "Edit Order" at bounding box center [1278, 20] width 70 height 21
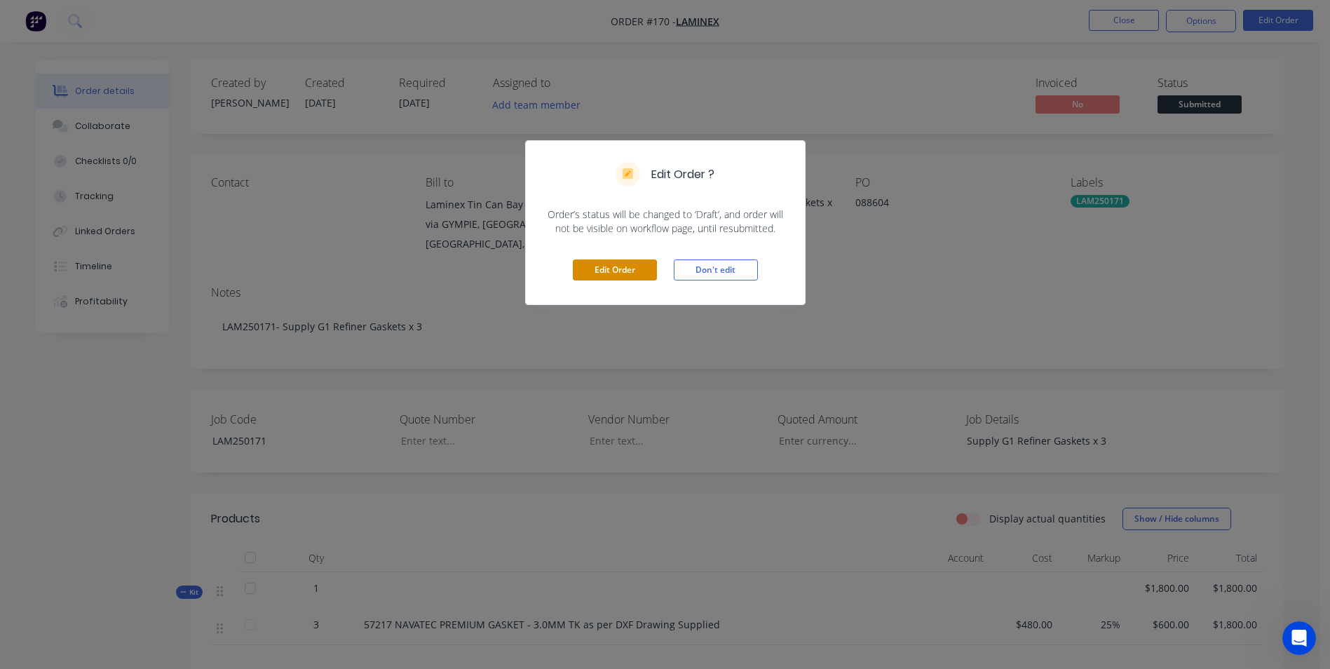
click at [617, 271] on button "Edit Order" at bounding box center [615, 269] width 84 height 21
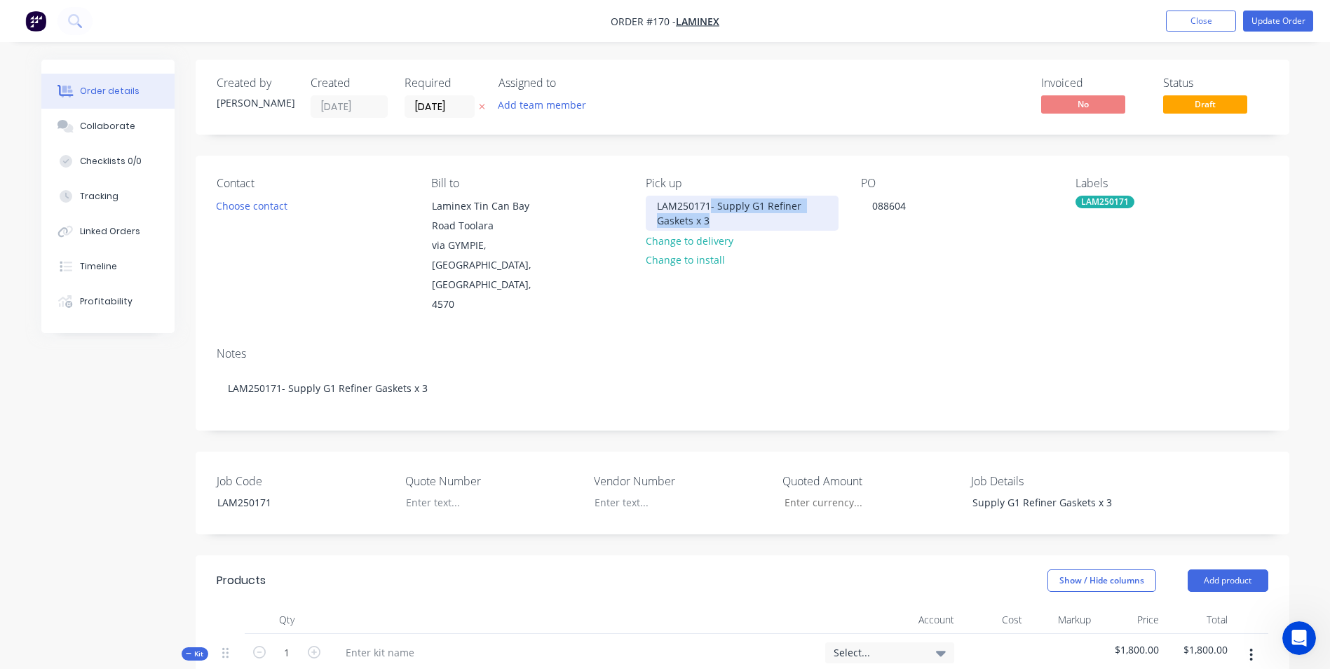
drag, startPoint x: 709, startPoint y: 205, endPoint x: 768, endPoint y: 235, distance: 65.8
click at [768, 235] on div "Pick up LAM250171- Supply G1 Refiner Gaskets x 3 Change to delivery Change to i…" at bounding box center [742, 246] width 192 height 138
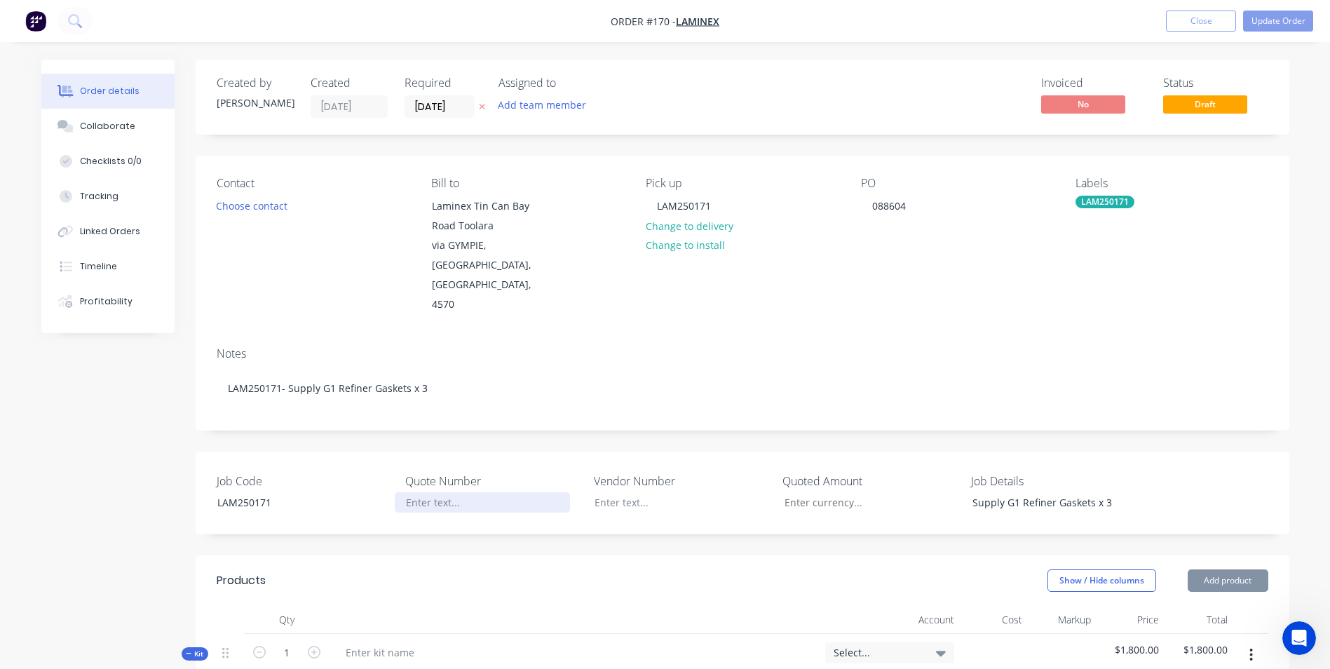
click at [414, 492] on div at bounding box center [482, 502] width 175 height 20
click at [1138, 492] on div "Supply G1 Refiner Gaskets x 3" at bounding box center [1053, 502] width 185 height 20
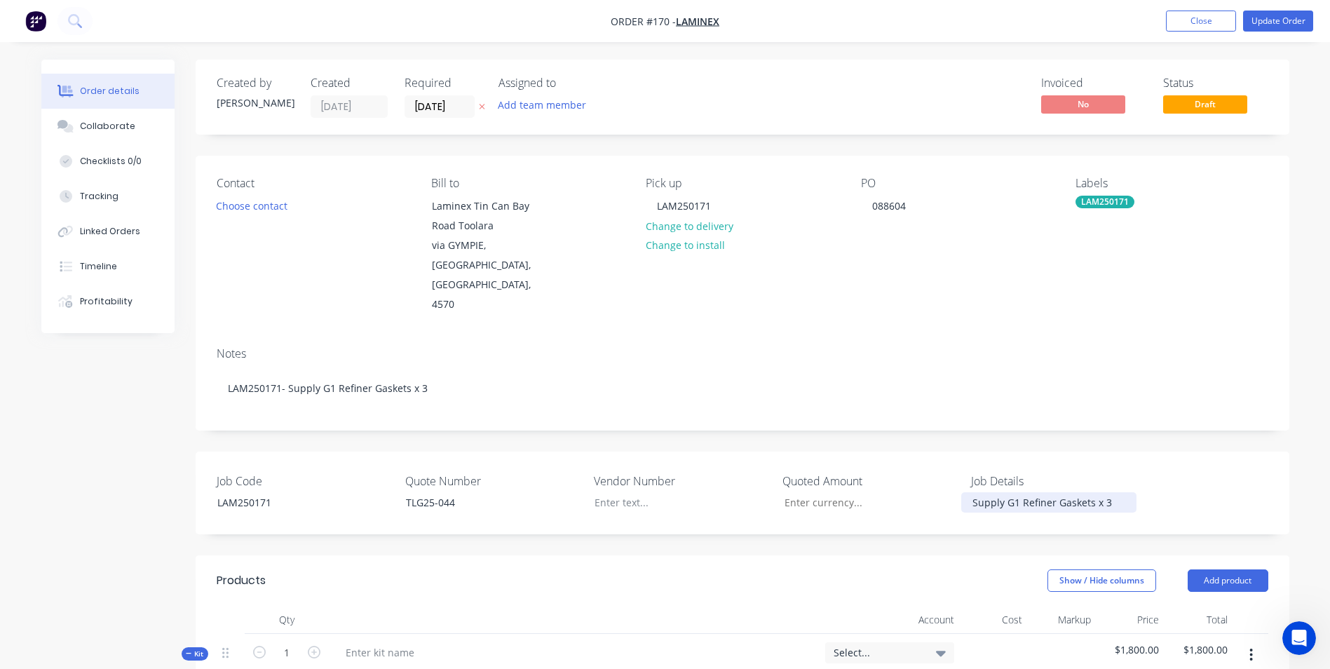
click at [1128, 492] on div "Supply G1 Refiner Gaskets x 3" at bounding box center [1048, 502] width 175 height 20
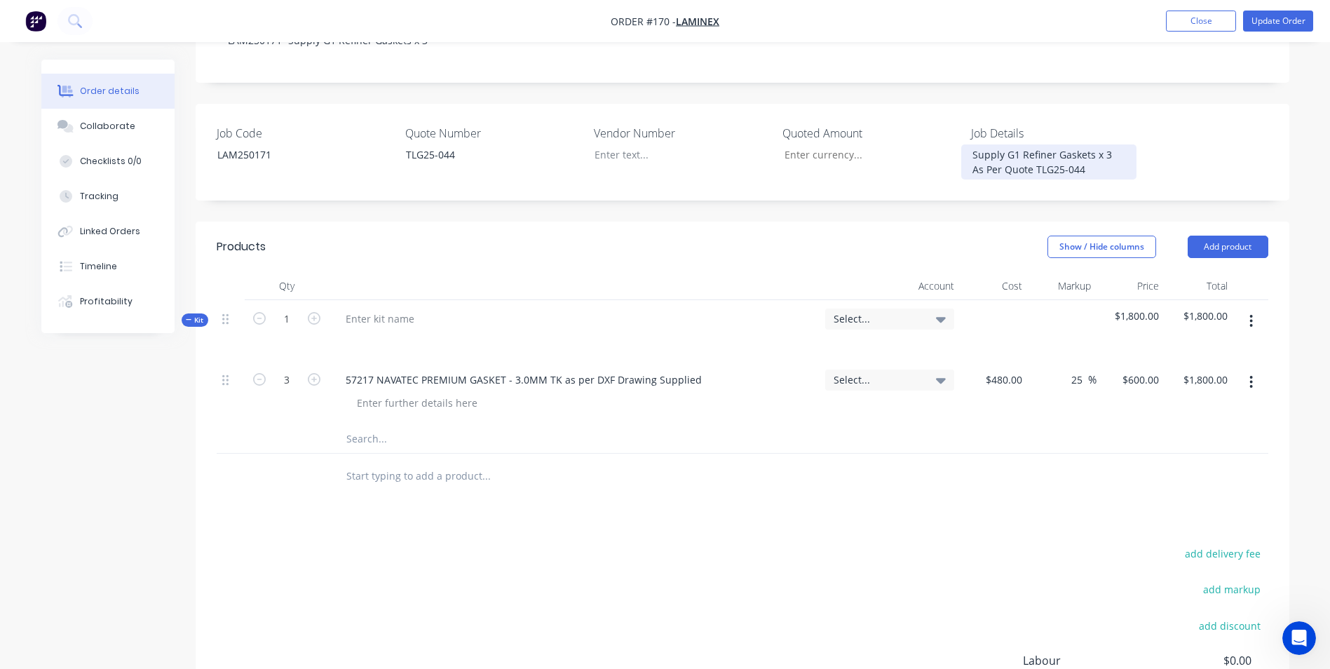
scroll to position [350, 0]
click at [411, 306] on div at bounding box center [379, 316] width 91 height 20
click at [408, 306] on div at bounding box center [379, 316] width 91 height 20
click at [401, 422] on input "text" at bounding box center [486, 436] width 280 height 28
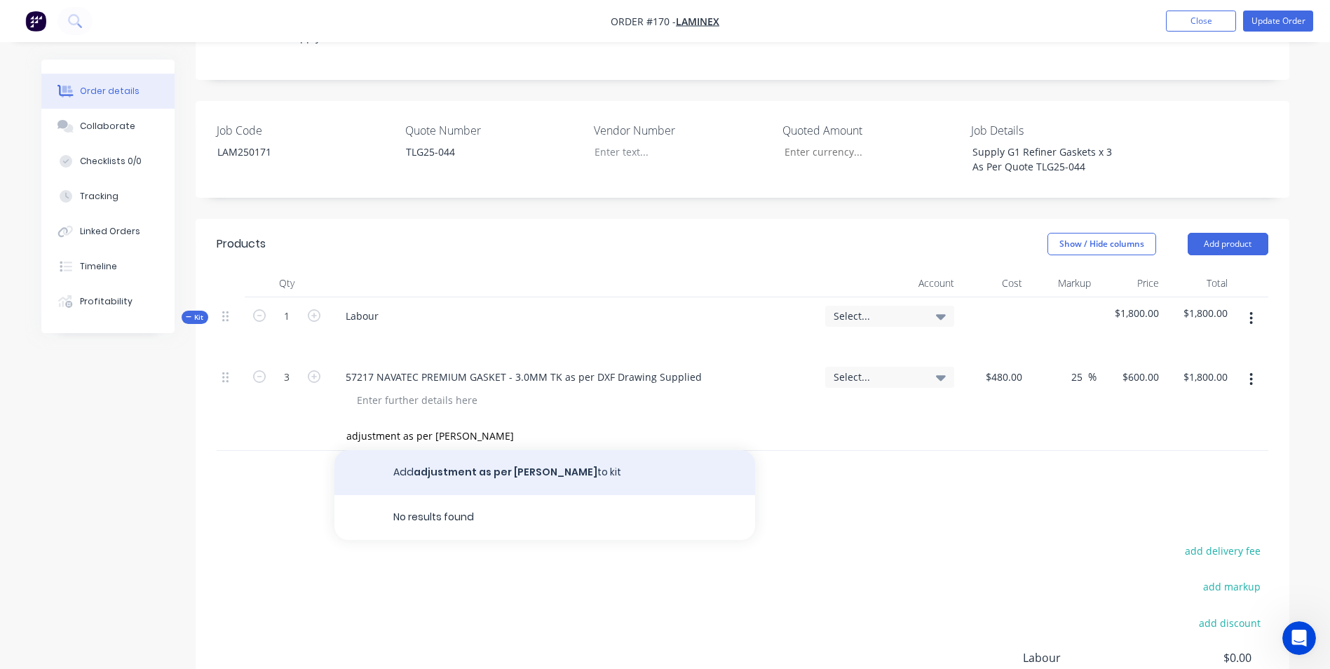
click at [437, 450] on button "Add adjustment as per [PERSON_NAME] to kit" at bounding box center [544, 472] width 421 height 45
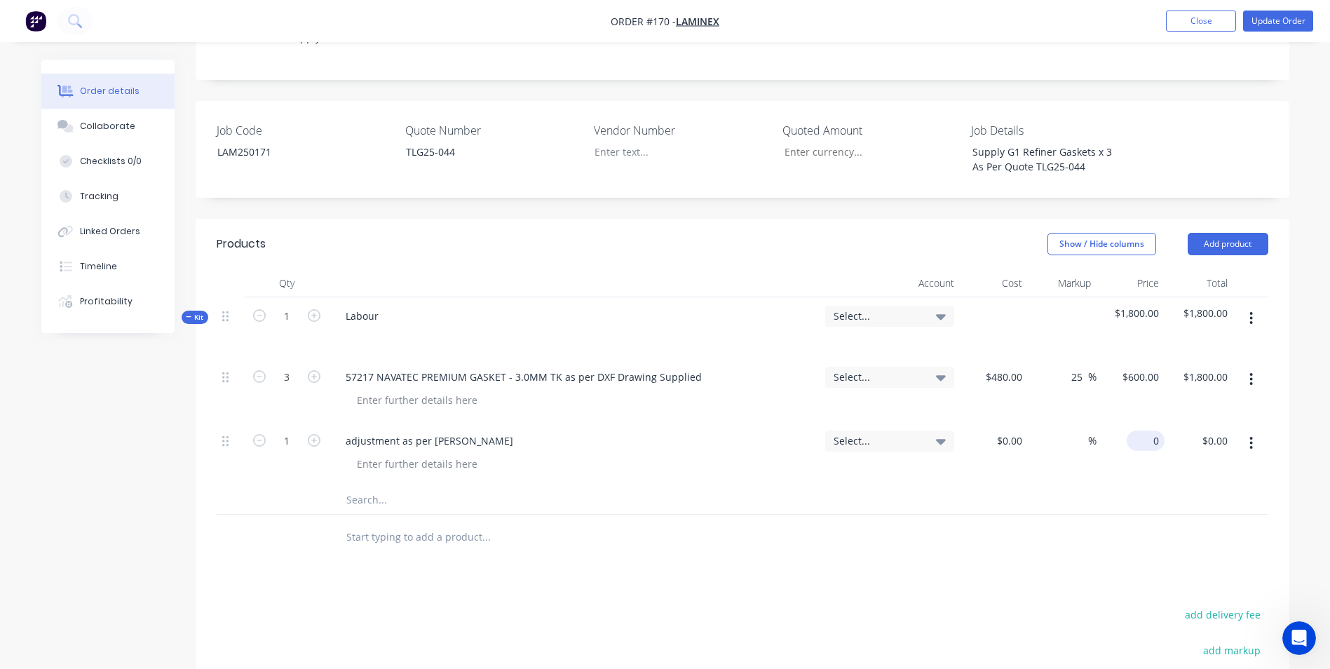
click at [1131, 422] on div "0 $0.00" at bounding box center [1130, 454] width 69 height 64
click at [1112, 486] on div at bounding box center [742, 500] width 1051 height 29
click at [926, 306] on div "Select..." at bounding box center [889, 316] width 129 height 21
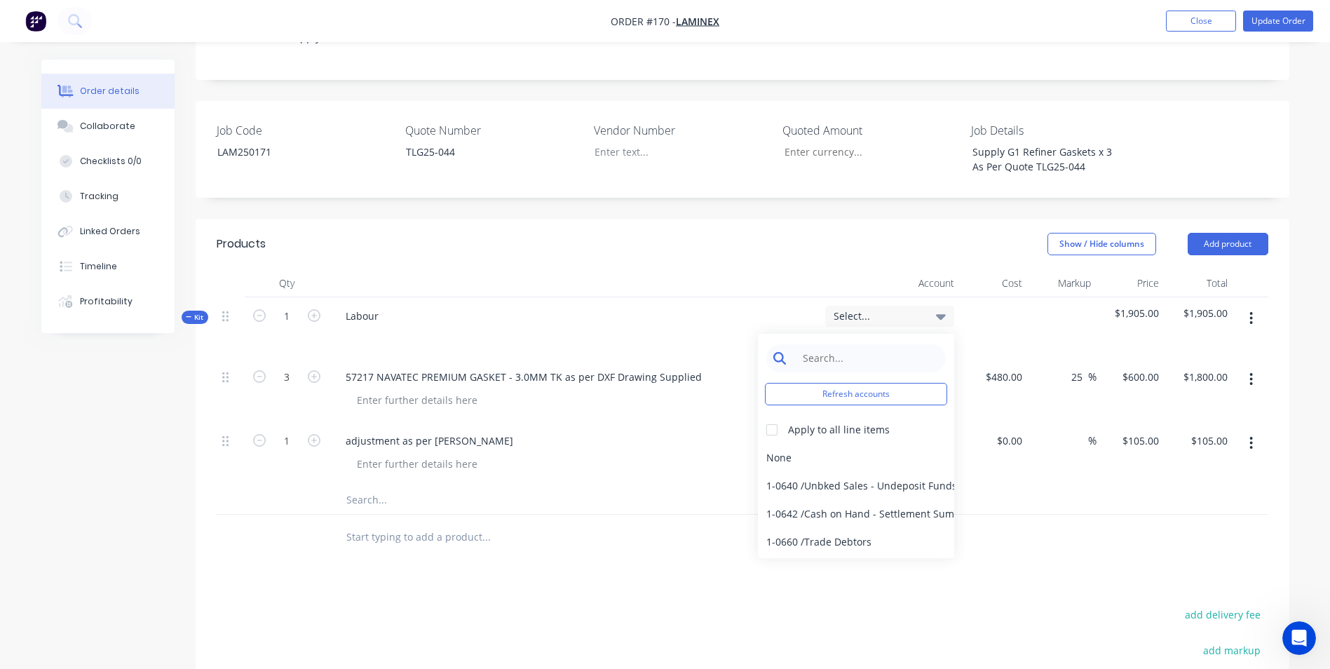
click at [906, 344] on input at bounding box center [867, 358] width 144 height 28
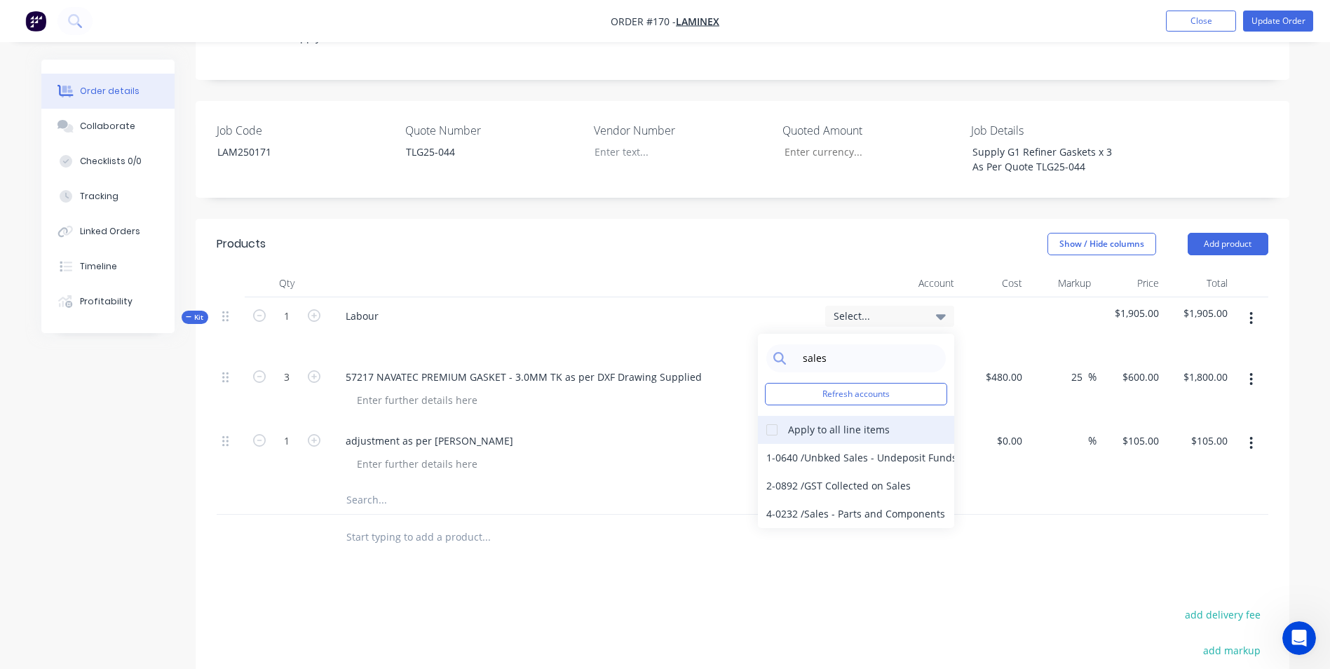
click at [780, 416] on div at bounding box center [772, 430] width 28 height 28
click at [803, 500] on div "4-0232 / Sales - Parts and Components" at bounding box center [856, 514] width 196 height 28
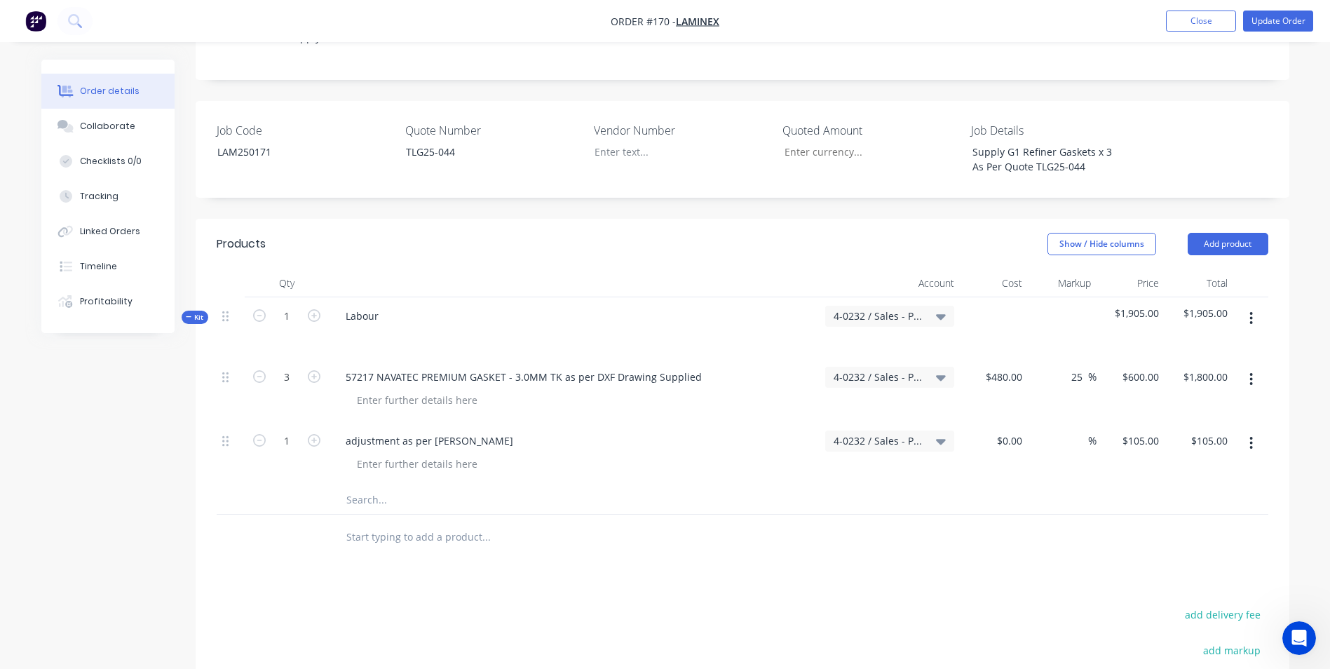
click at [877, 486] on div at bounding box center [742, 500] width 1051 height 29
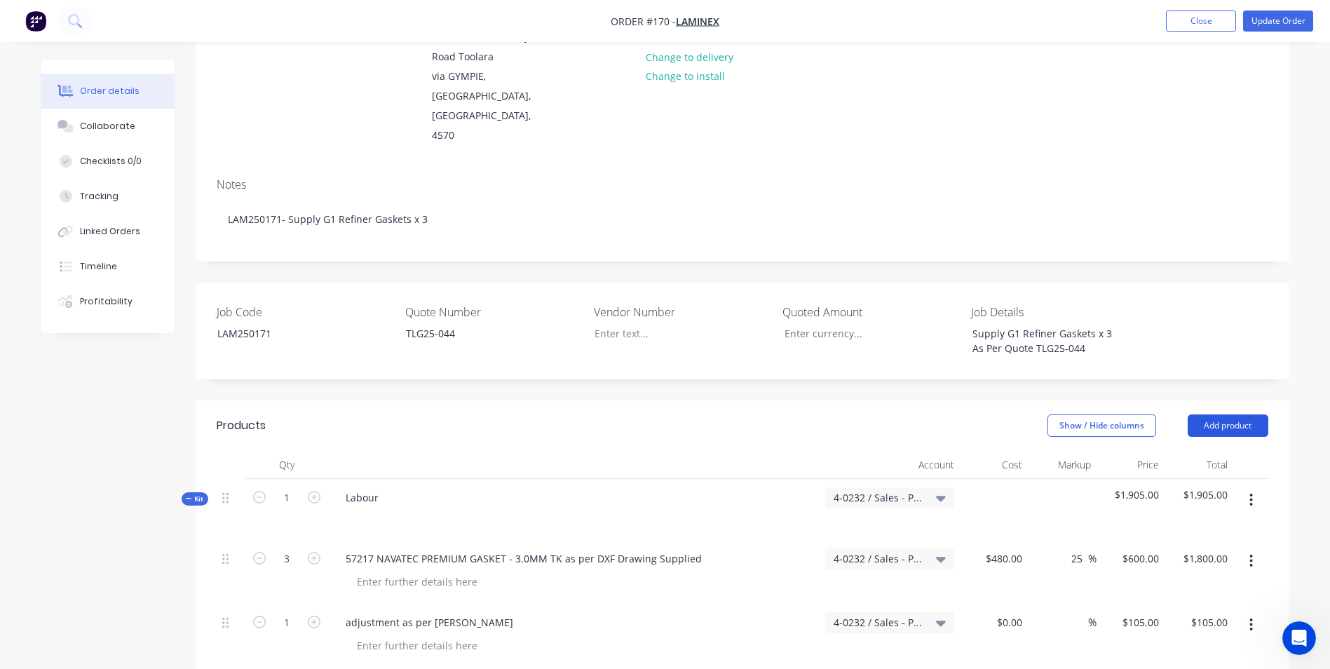
scroll to position [0, 0]
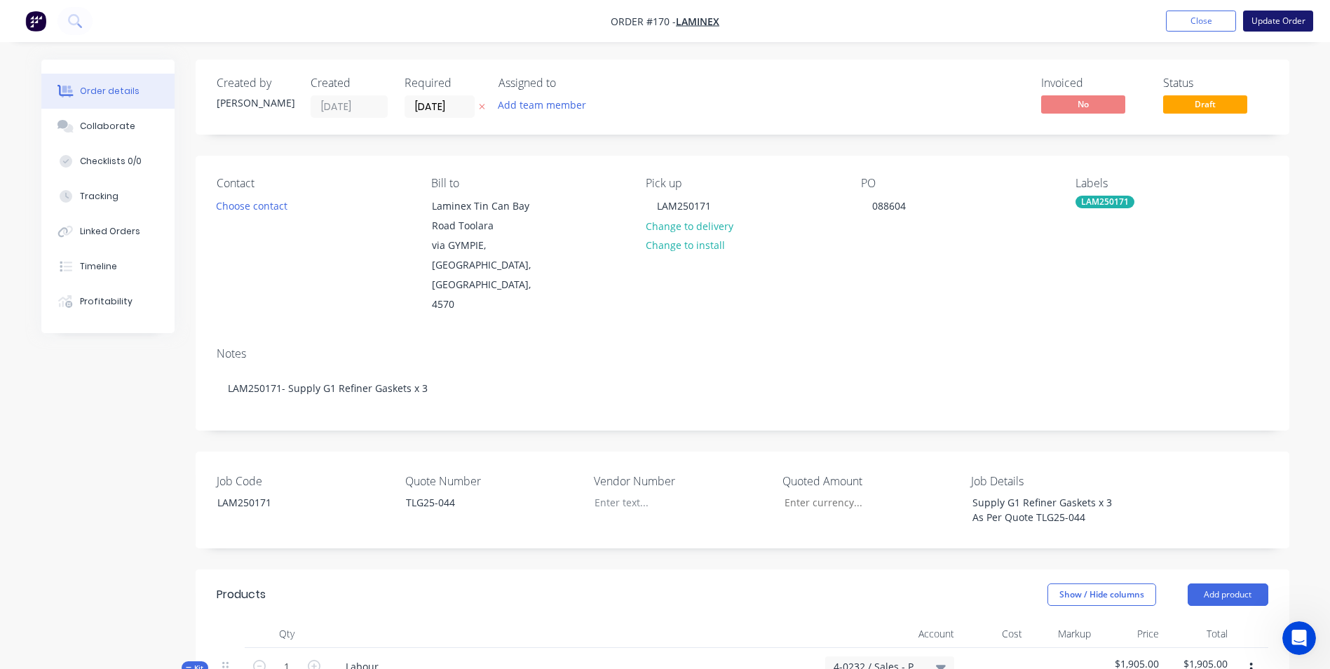
click at [1276, 20] on button "Update Order" at bounding box center [1278, 21] width 70 height 21
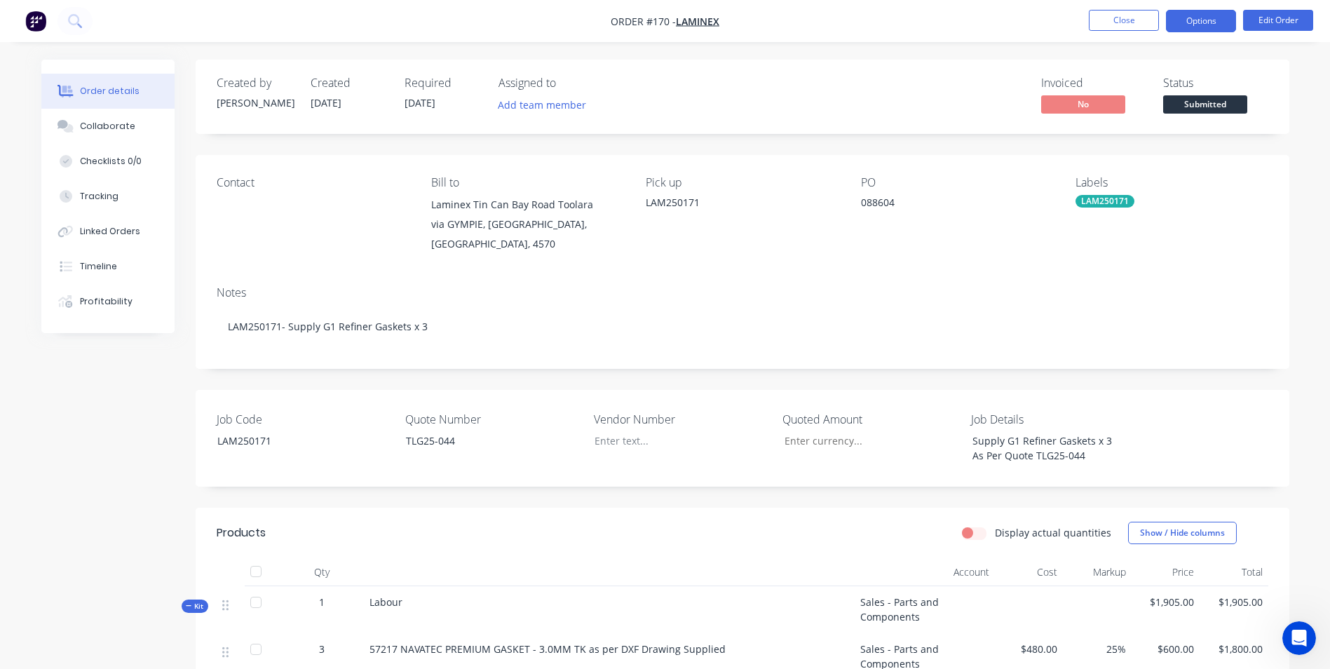
click at [1200, 24] on button "Options" at bounding box center [1201, 21] width 70 height 22
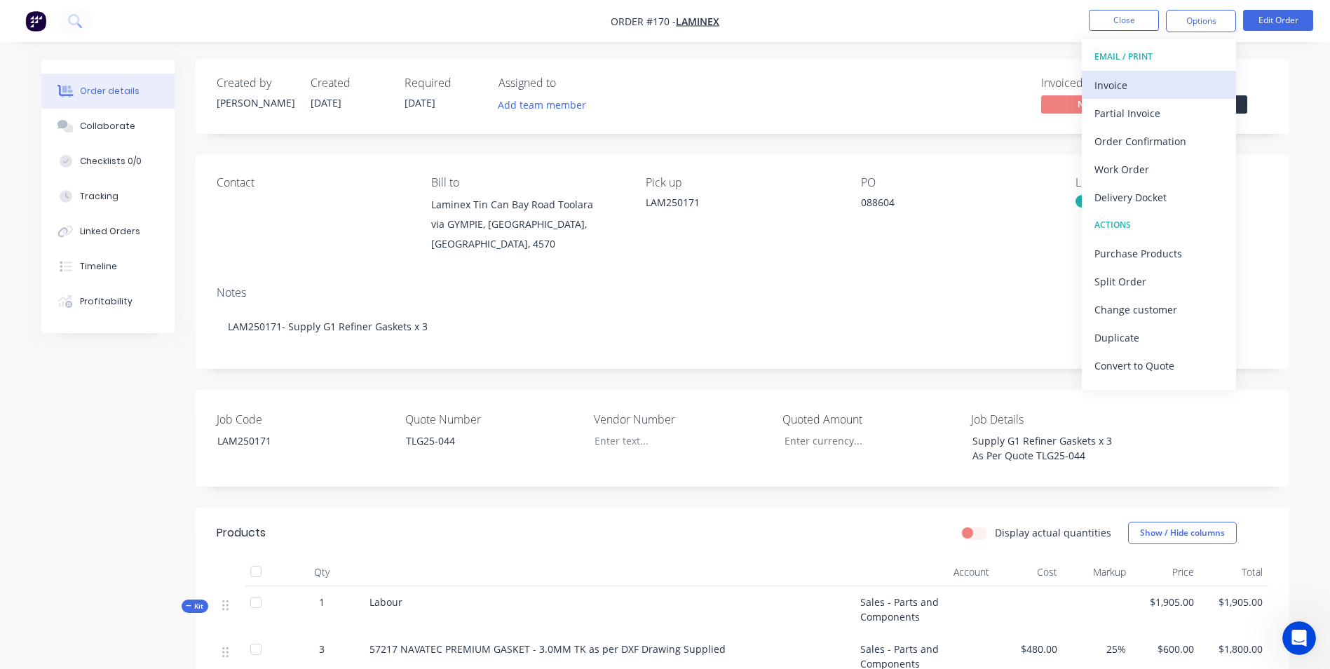
click at [1165, 90] on div "Invoice" at bounding box center [1158, 85] width 129 height 20
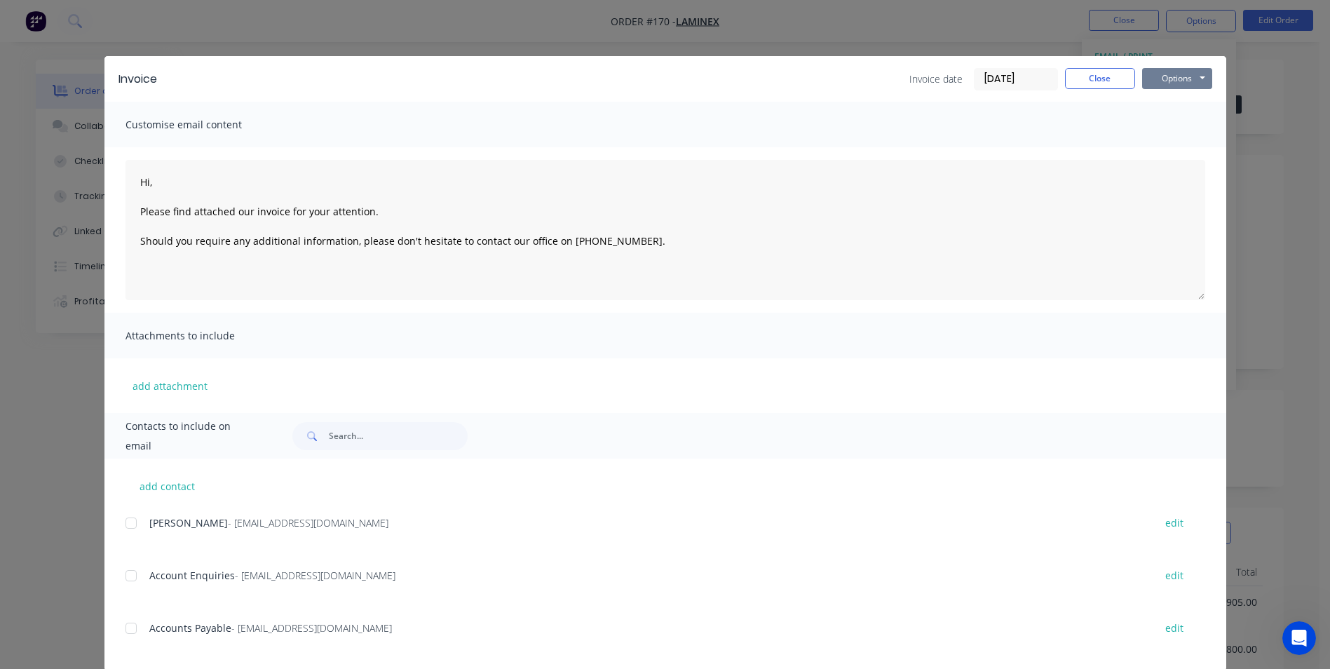
click at [1169, 88] on button "Options" at bounding box center [1177, 78] width 70 height 21
click at [1173, 123] on button "Print" at bounding box center [1187, 126] width 90 height 23
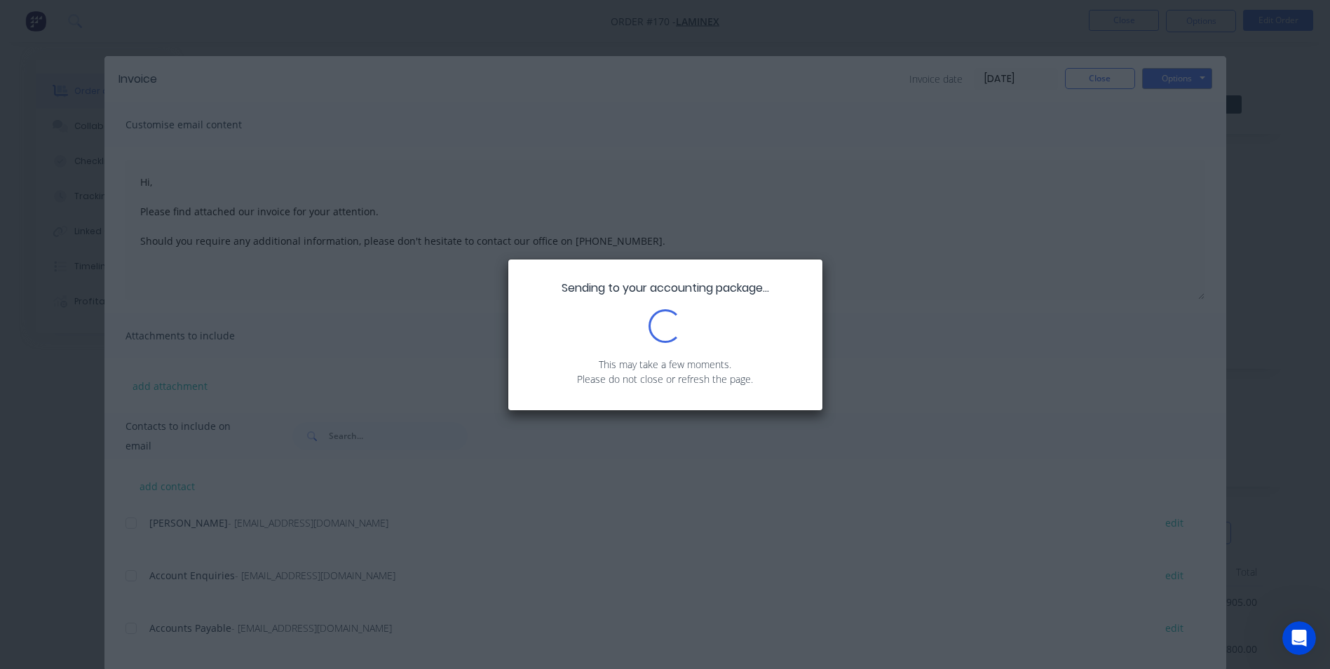
click at [1173, 123] on div "Sending to your accounting package... Loading... This may take a few moments. P…" at bounding box center [665, 334] width 1330 height 669
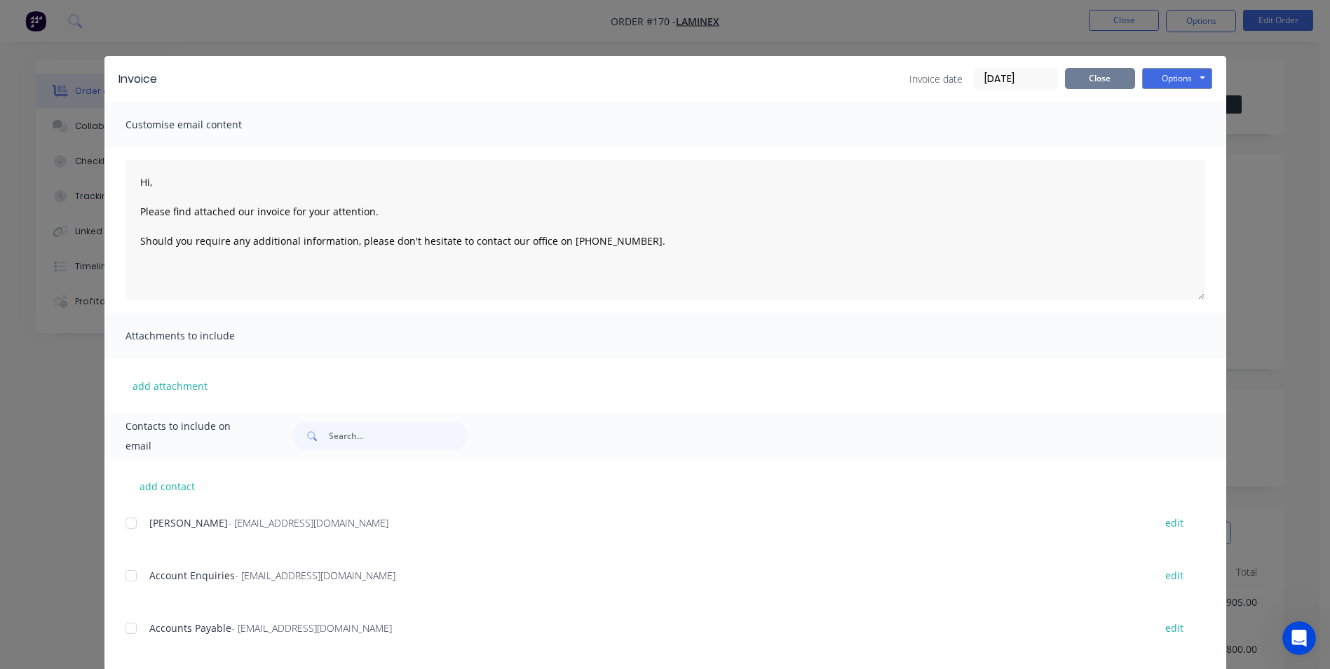
click at [1077, 68] on button "Close" at bounding box center [1100, 78] width 70 height 21
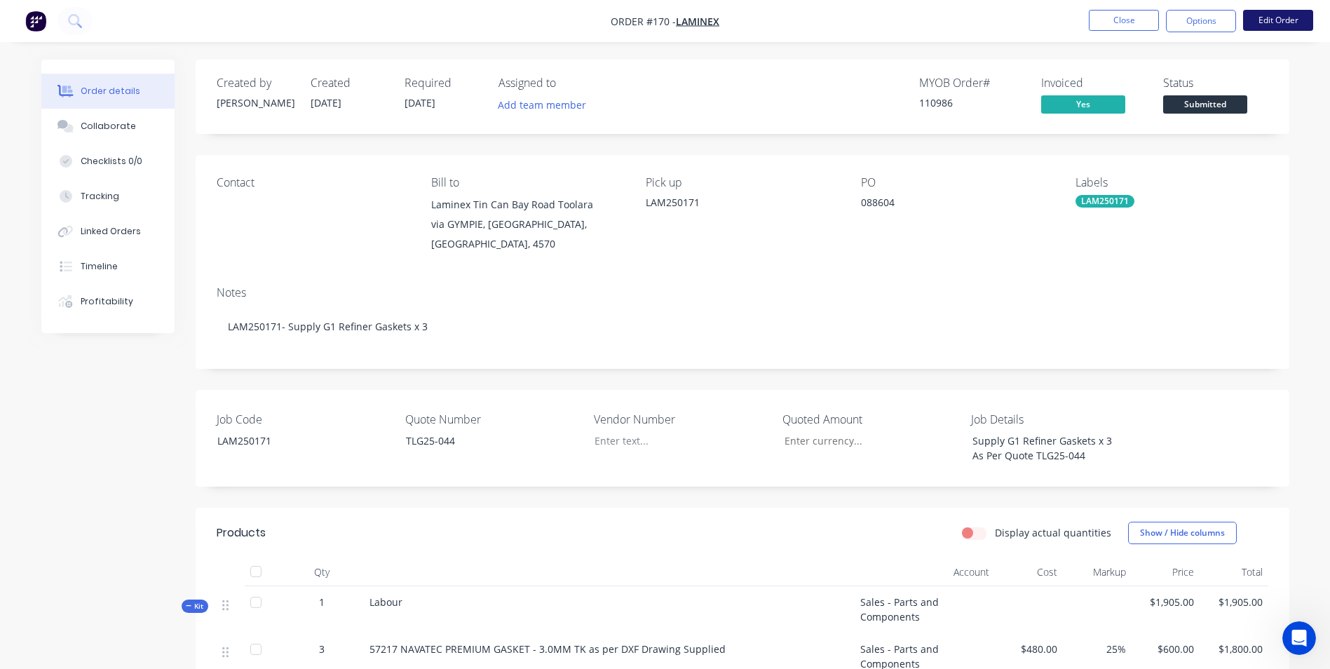
click at [1292, 17] on button "Edit Order" at bounding box center [1278, 20] width 70 height 21
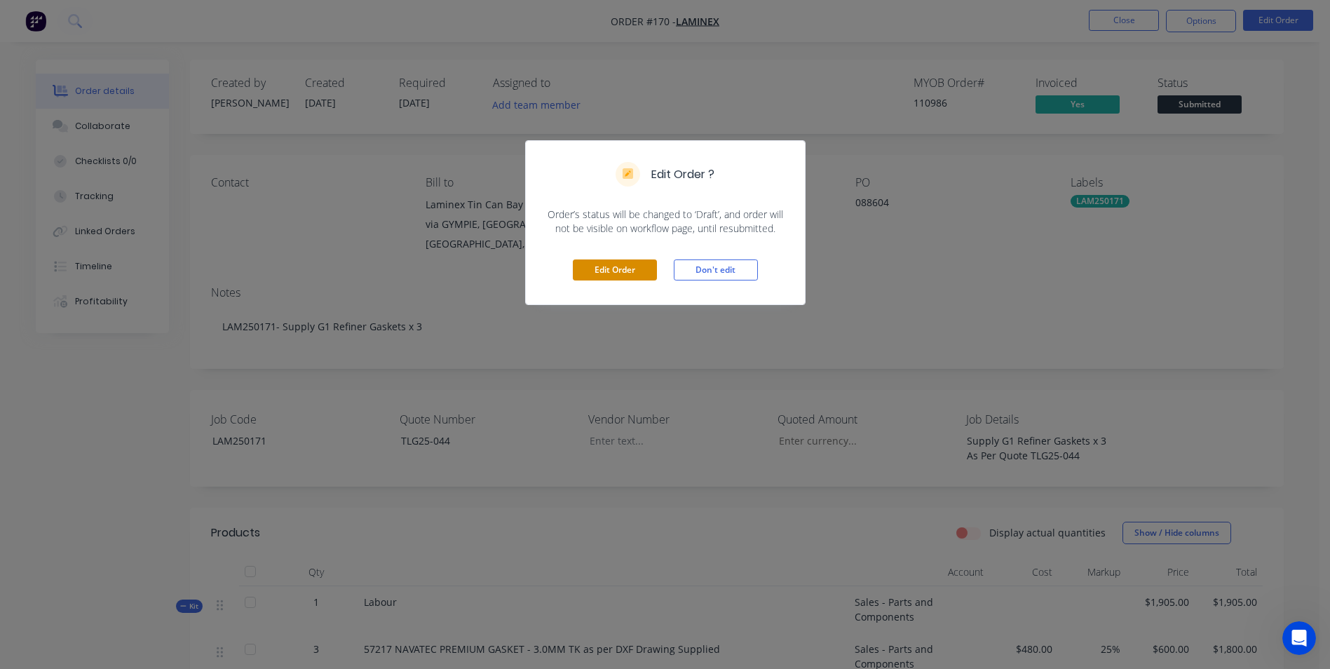
click at [636, 275] on button "Edit Order" at bounding box center [615, 269] width 84 height 21
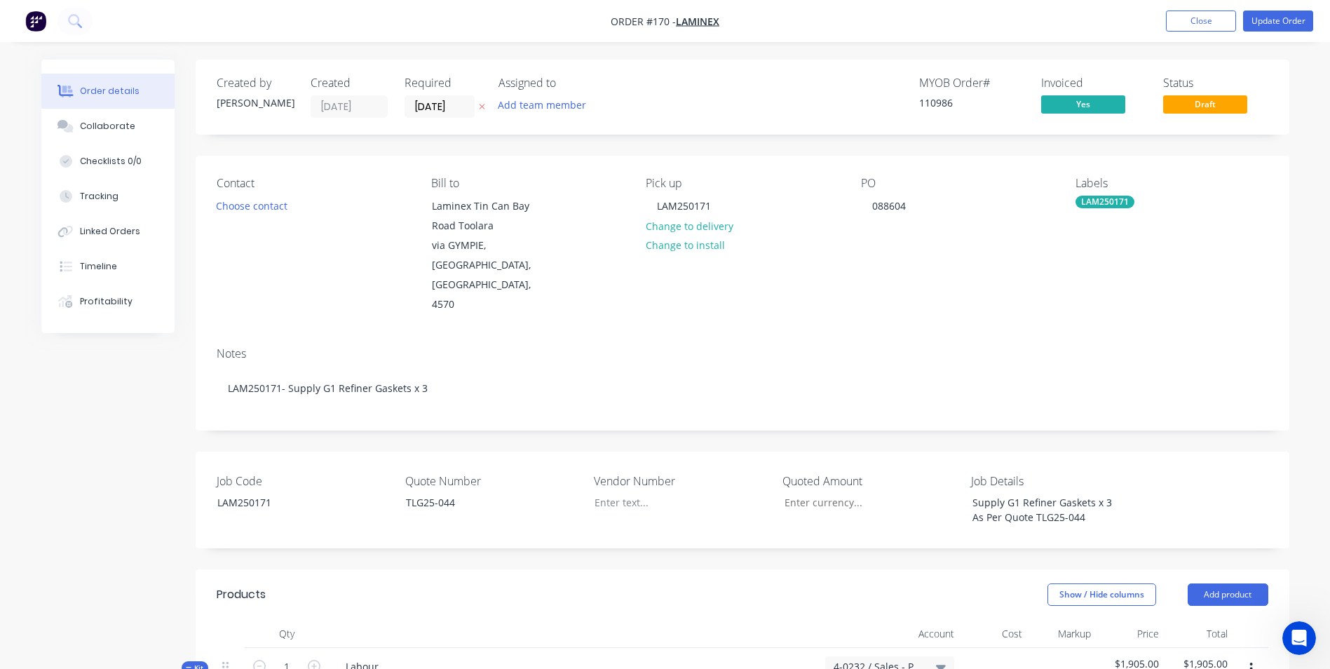
scroll to position [421, 0]
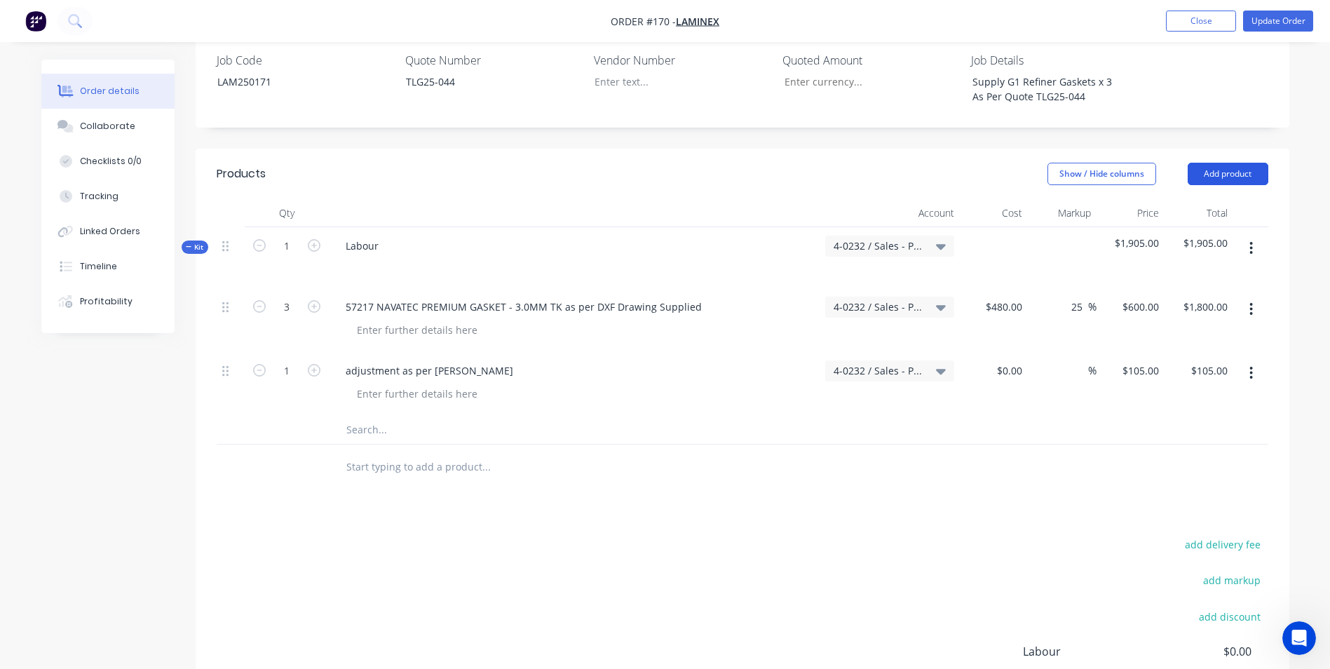
click at [1254, 163] on button "Add product" at bounding box center [1227, 174] width 81 height 22
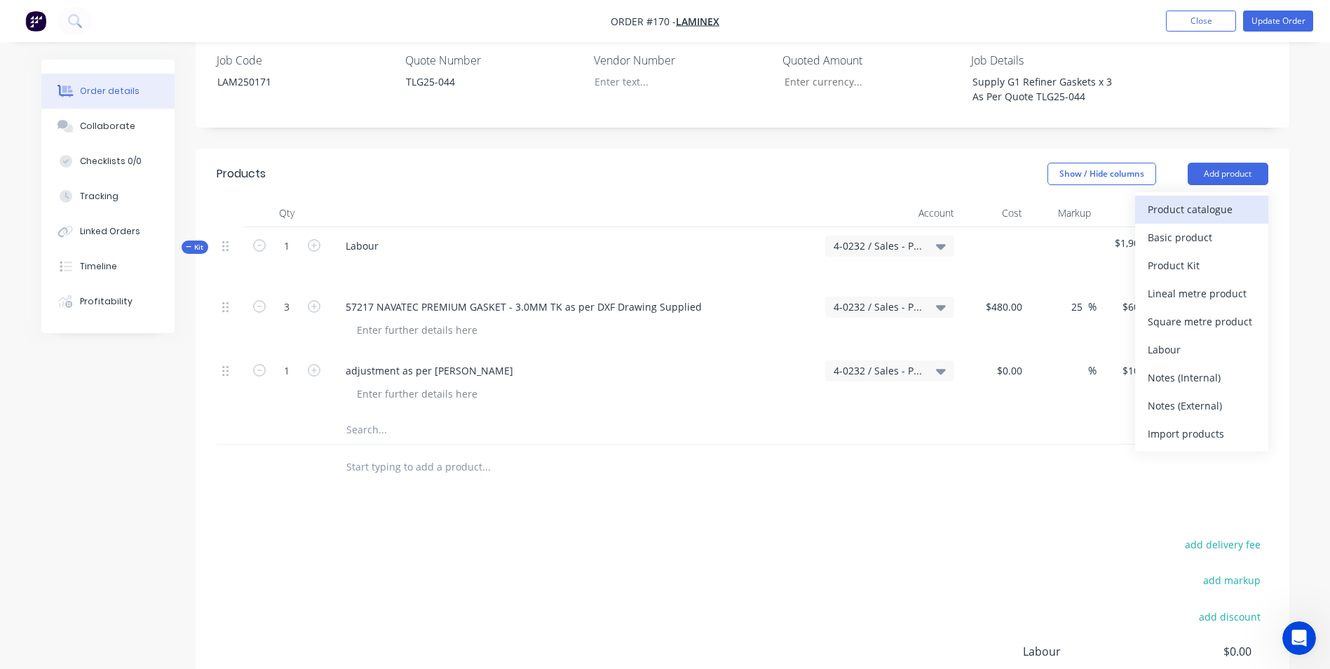
click at [1212, 199] on div "Product catalogue" at bounding box center [1201, 209] width 108 height 20
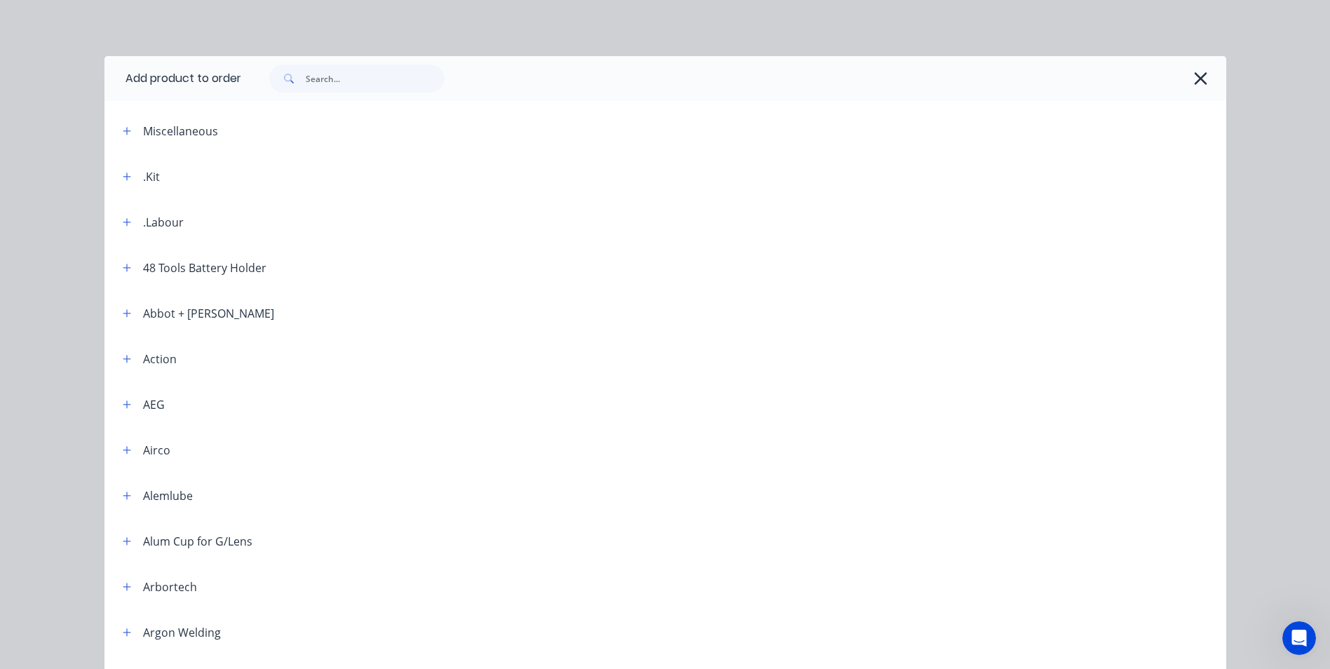
click at [132, 182] on div ".Kit" at bounding box center [135, 177] width 48 height 18
click at [123, 175] on icon "button" at bounding box center [127, 177] width 8 height 10
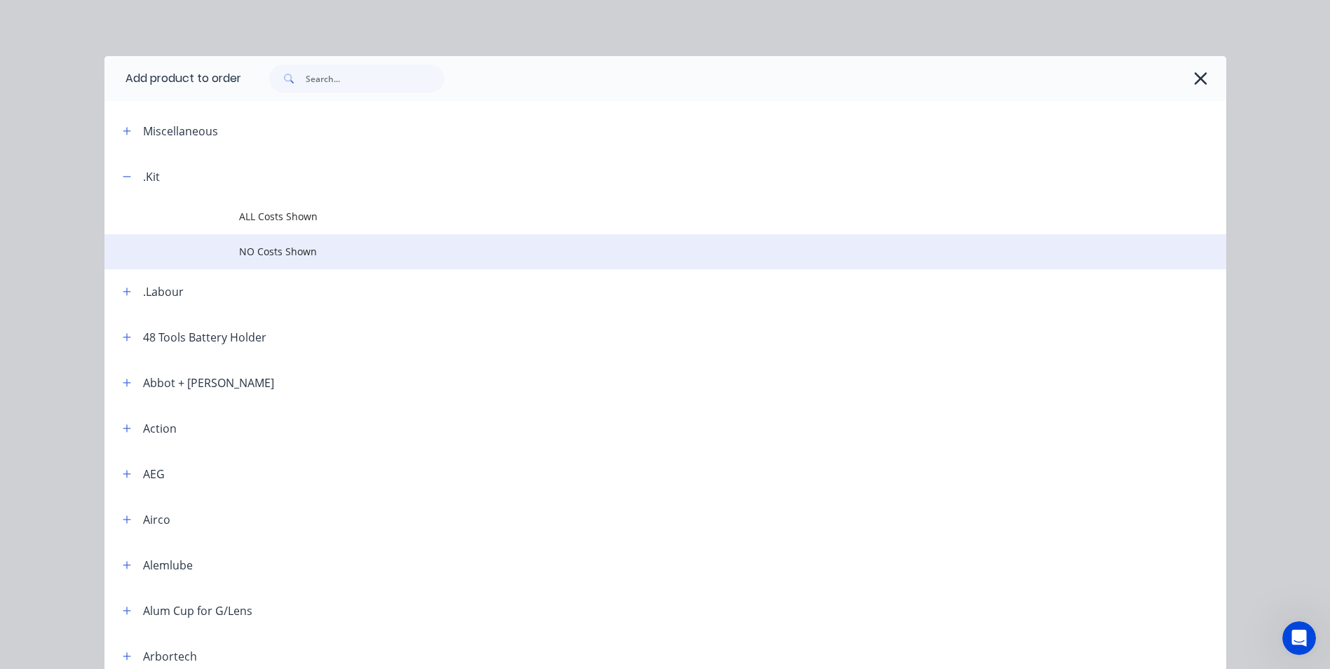
click at [280, 250] on span "NO Costs Shown" at bounding box center [633, 251] width 789 height 15
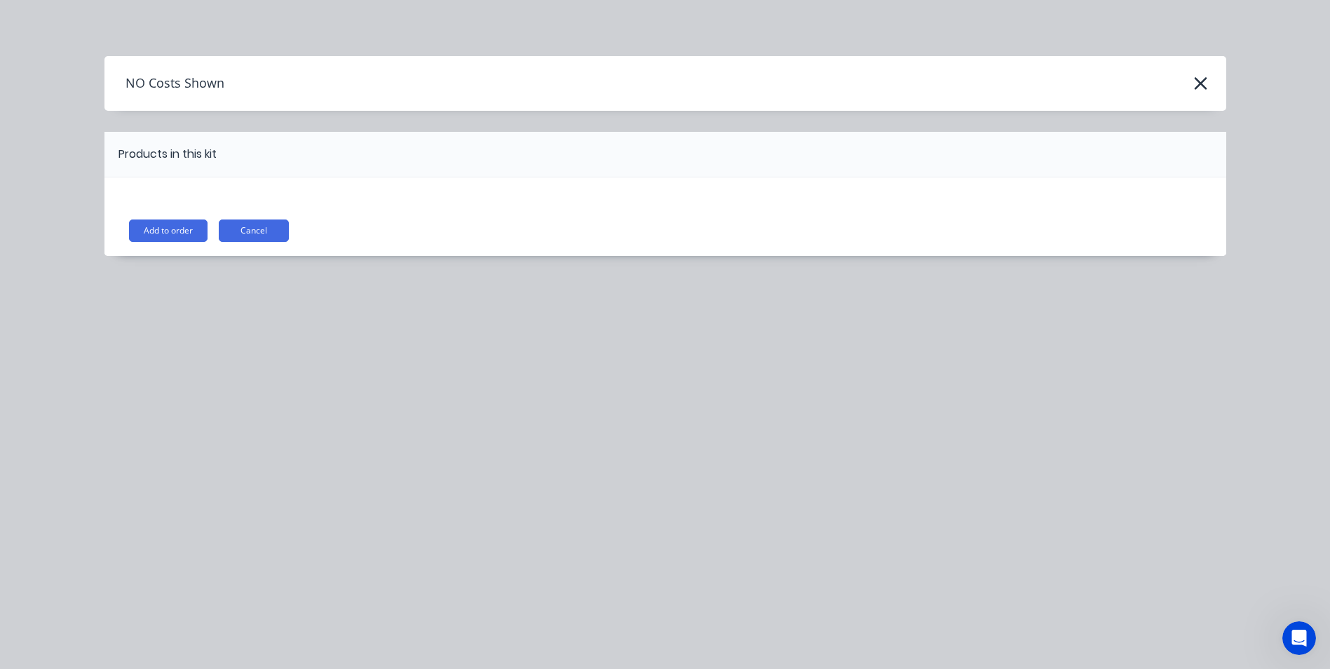
click at [150, 236] on button "Add to order" at bounding box center [168, 230] width 79 height 22
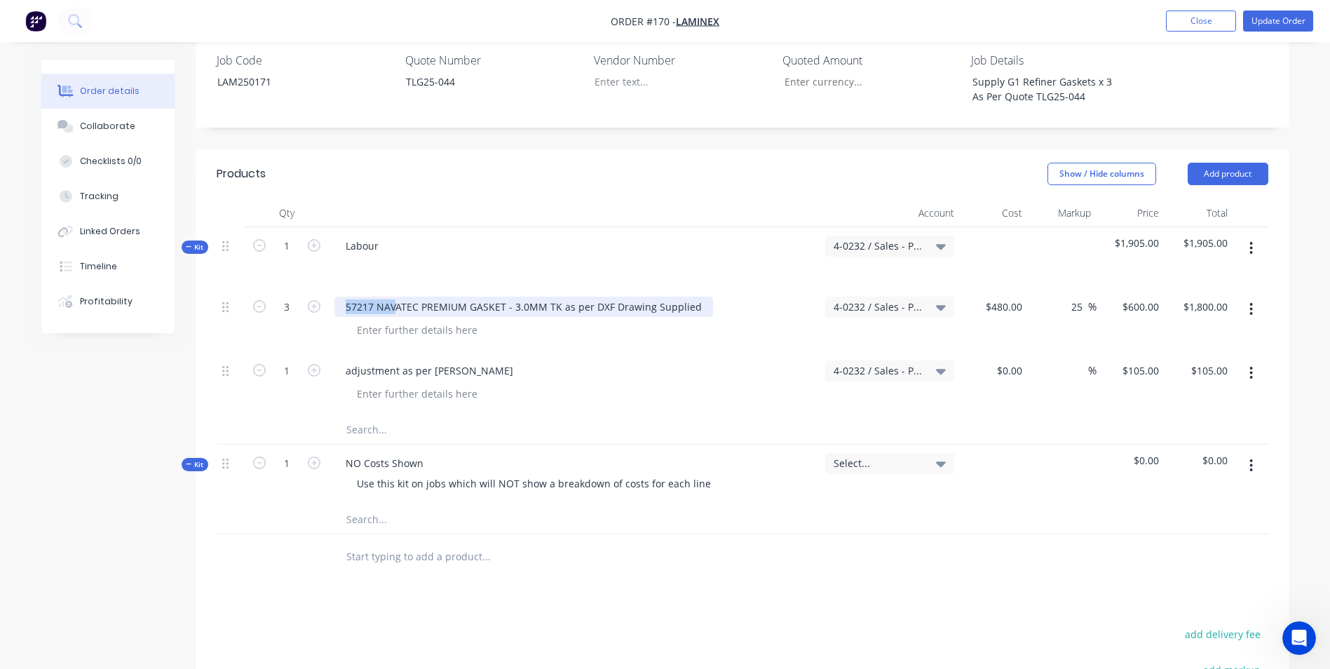
drag, startPoint x: 343, startPoint y: 264, endPoint x: 397, endPoint y: 272, distance: 54.6
click at [397, 296] on div "57217 NAVATEC PREMIUM GASKET - 3.0MM TK as per DXF Drawing Supplied" at bounding box center [523, 306] width 378 height 20
click at [376, 236] on div "Labour" at bounding box center [361, 246] width 55 height 20
drag, startPoint x: 378, startPoint y: 202, endPoint x: 260, endPoint y: 202, distance: 117.8
click at [260, 227] on div "Kit 1 Labour 4-0232 / Sales - Parts and Components $1,905.00 $1,905.00" at bounding box center [742, 257] width 1051 height 61
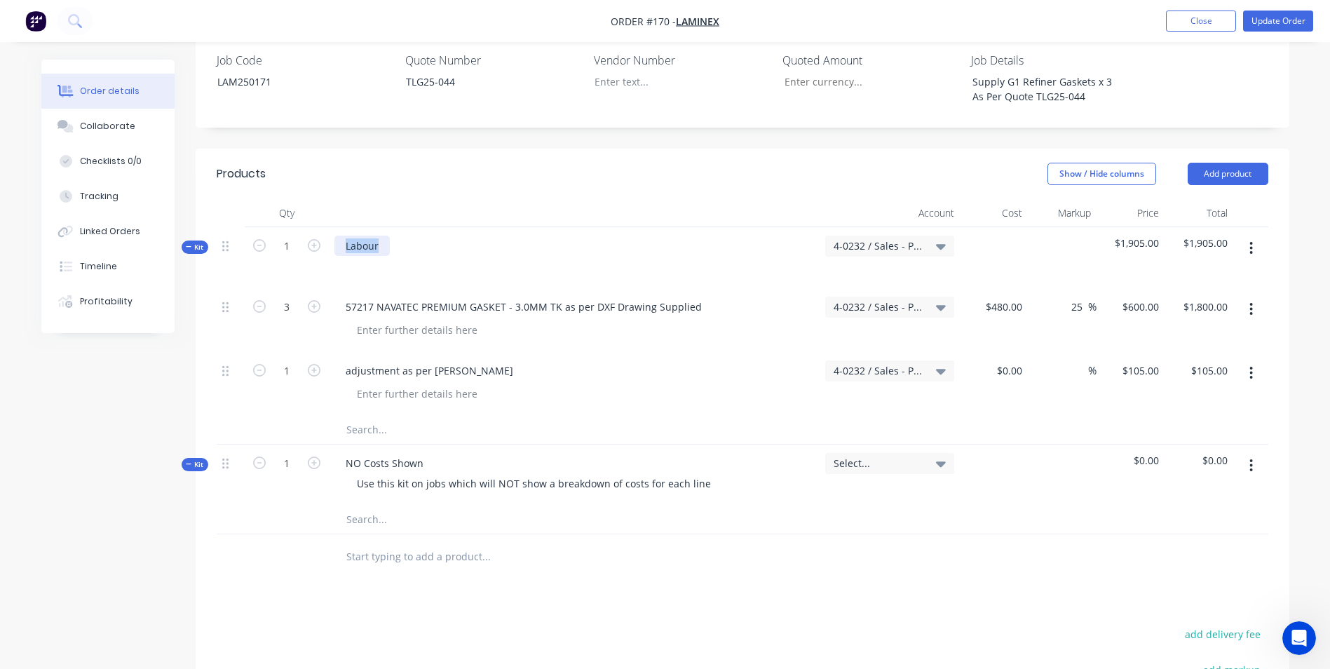
copy div "Labour"
click at [345, 445] on div "NO Costs Shown Use this kit on jobs which will NOT show a breakdown of costs fo…" at bounding box center [574, 474] width 491 height 61
drag, startPoint x: 345, startPoint y: 427, endPoint x: 475, endPoint y: 426, distance: 130.4
click at [475, 444] on div "NO Costs Shown Use this kit on jobs which will NOT show a breakdown of costs fo…" at bounding box center [574, 474] width 491 height 61
paste div
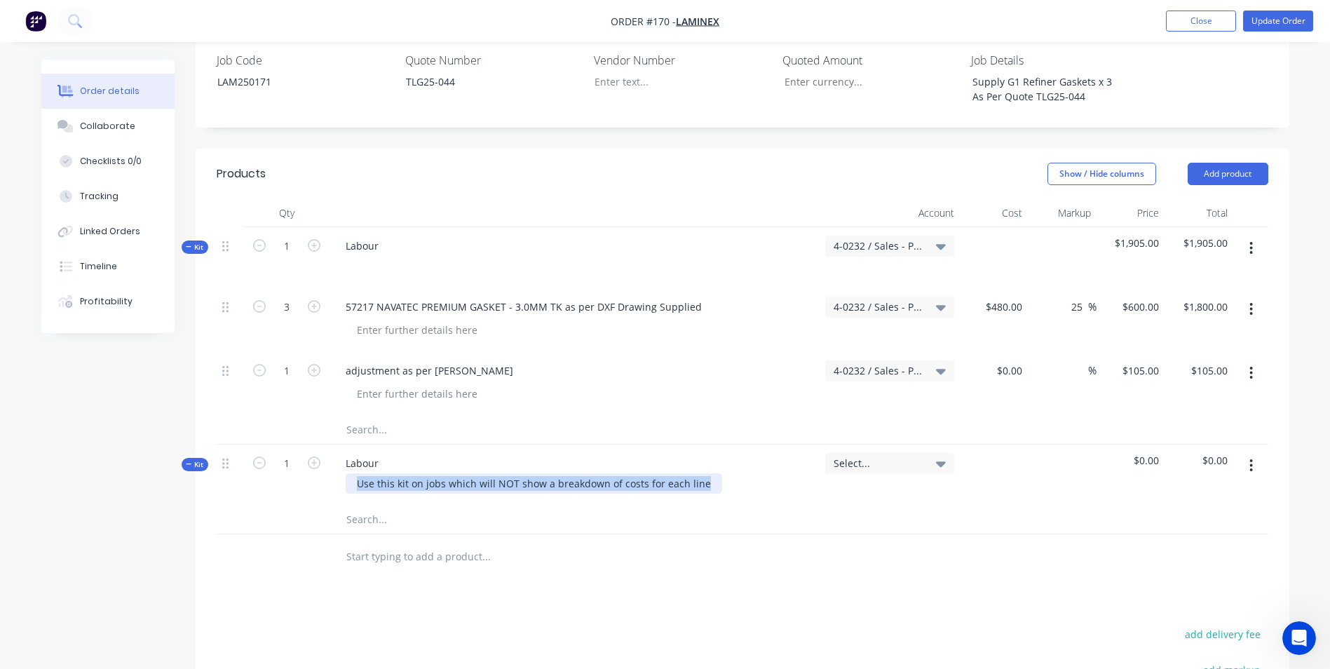
drag, startPoint x: 699, startPoint y: 437, endPoint x: -55, endPoint y: 402, distance: 754.3
click at [0, 402] on html "Order #170 - Laminex Add product Close Update Order Order details Collaborate C…" at bounding box center [665, 258] width 1330 height 1358
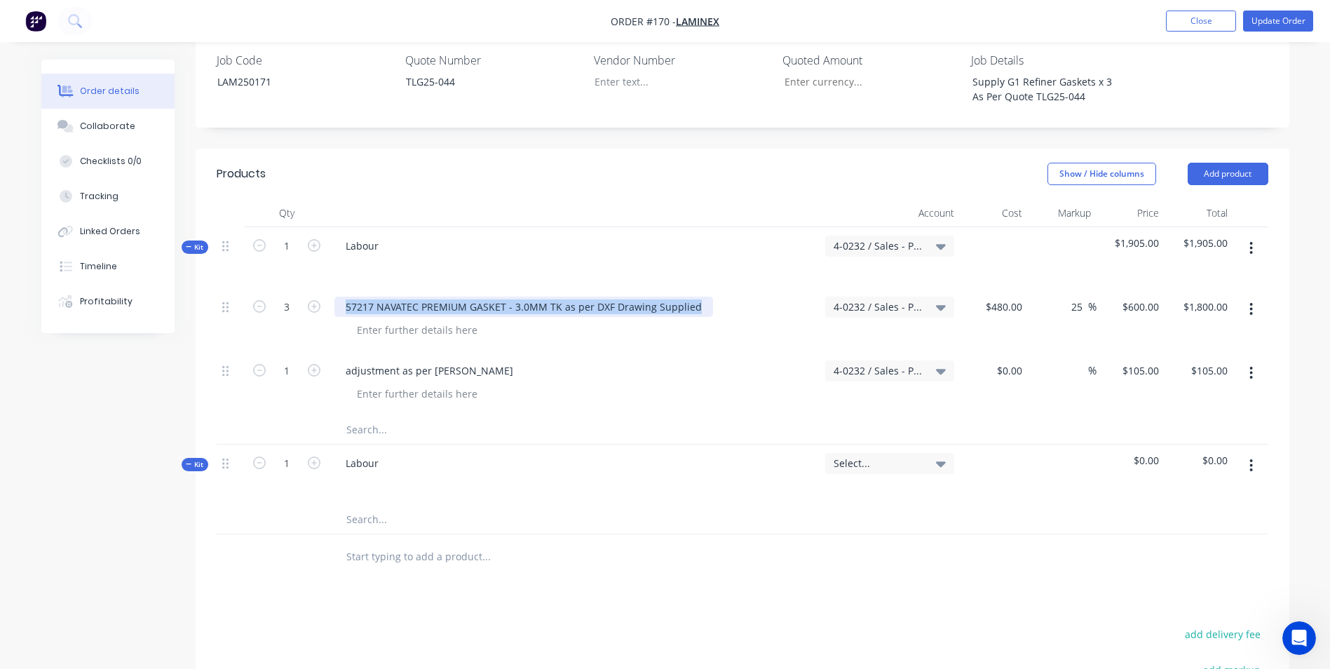
drag, startPoint x: 346, startPoint y: 267, endPoint x: 728, endPoint y: 287, distance: 383.2
click at [728, 288] on div "57217 NAVATEC PREMIUM GASKET - 3.0MM TK as per DXF Drawing Supplied" at bounding box center [574, 320] width 491 height 64
copy div "57217 NAVATEC PREMIUM GASKET - 3.0MM TK as per DXF Drawing Supplied"
click at [359, 505] on input "text" at bounding box center [486, 519] width 280 height 28
paste input "57217 NAVATEC PREMIUM GASKET - 3.0MM TK as per DXF Drawing Supplied"
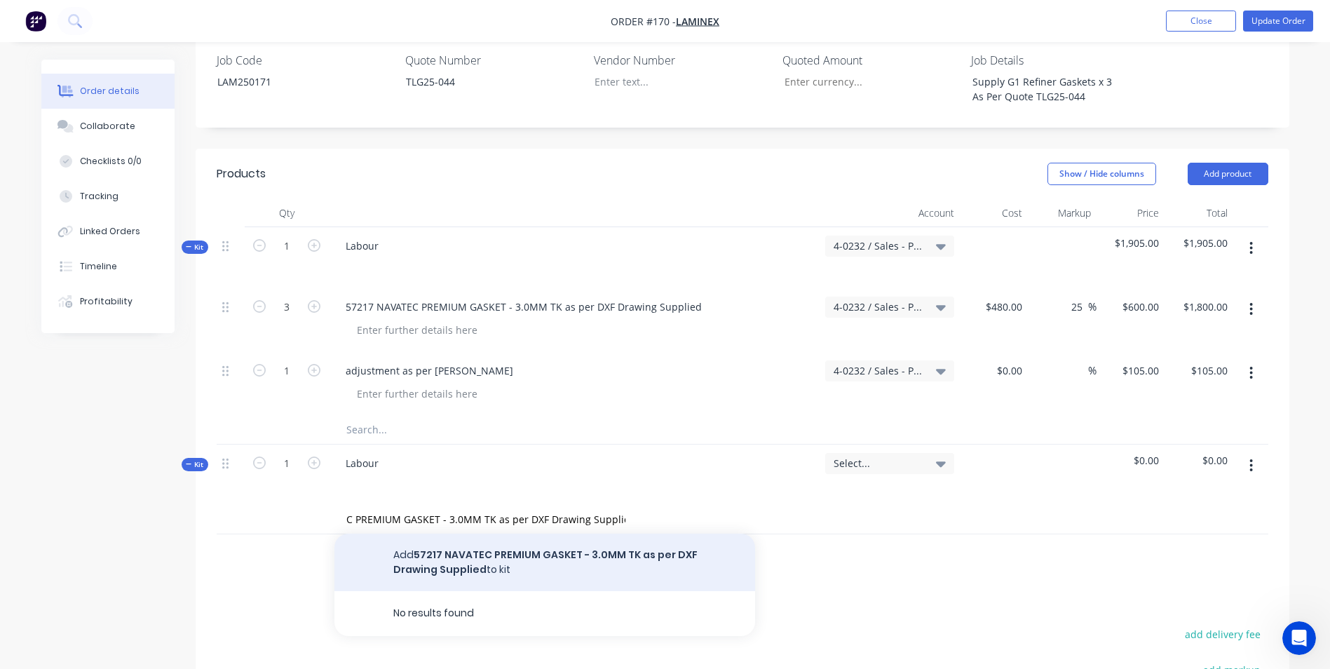
scroll to position [0, 0]
click at [446, 533] on button "Add 57217 NAVATEC PREMIUM GASKET - 3.0MM TK as per DXF Drawing Supplied to kit" at bounding box center [544, 561] width 421 height 57
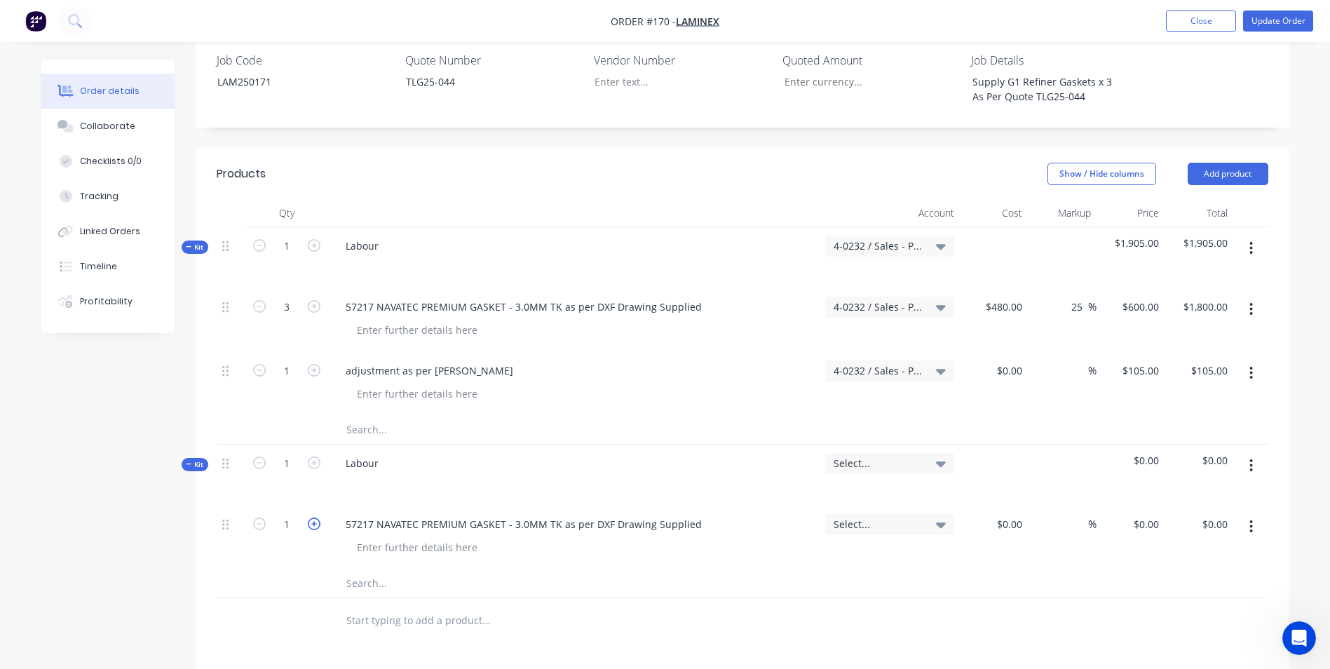
click at [308, 517] on icon "button" at bounding box center [314, 523] width 13 height 13
click at [993, 505] on div "$0.00" at bounding box center [994, 537] width 69 height 64
drag, startPoint x: 343, startPoint y: 327, endPoint x: 474, endPoint y: 340, distance: 131.7
click at [474, 360] on div "adjustment as per [PERSON_NAME]" at bounding box center [573, 370] width 479 height 20
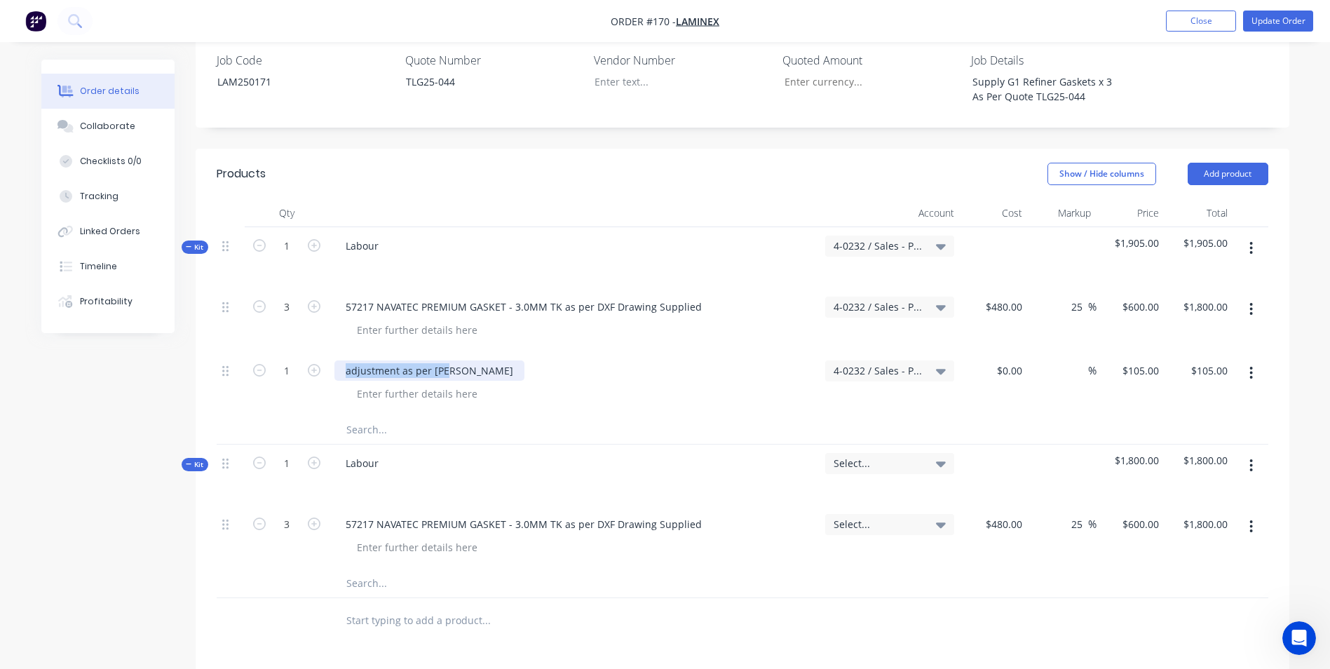
copy div "adjustment as per [PERSON_NAME]"
click at [389, 569] on input "text" at bounding box center [486, 583] width 280 height 28
paste input "adjustment as per [PERSON_NAME]"
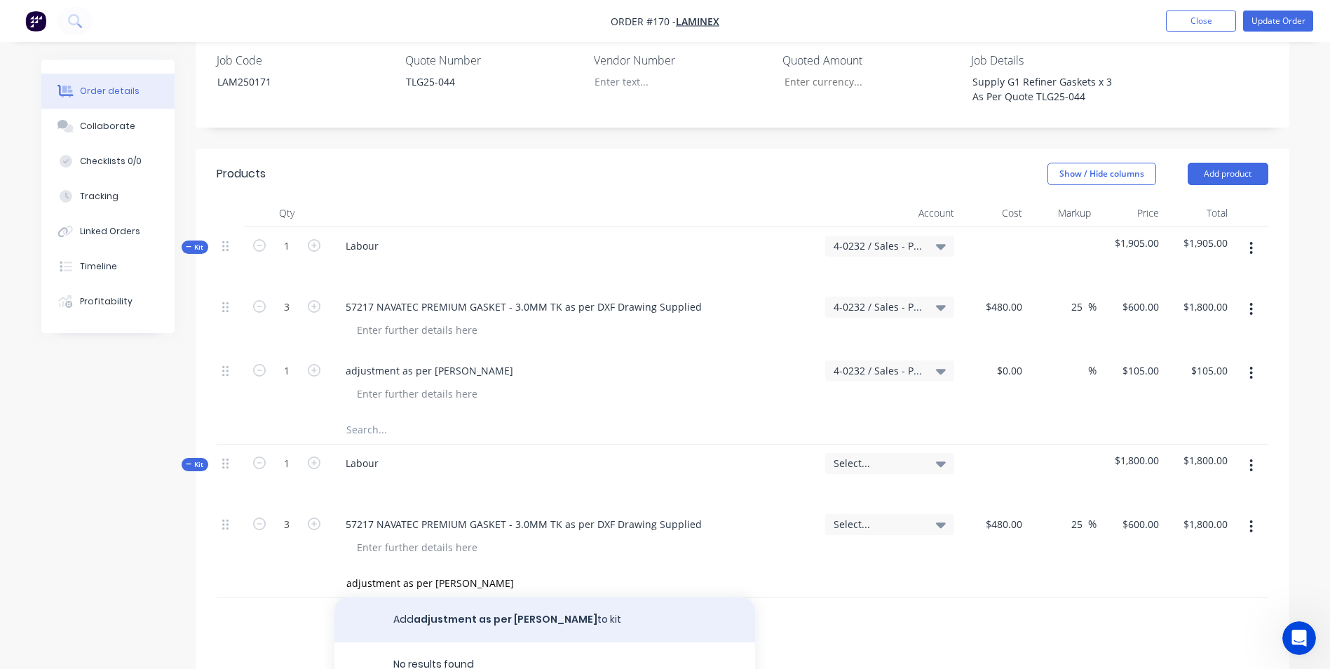
click at [470, 597] on button "Add adjustment as per [PERSON_NAME] to kit" at bounding box center [544, 619] width 421 height 45
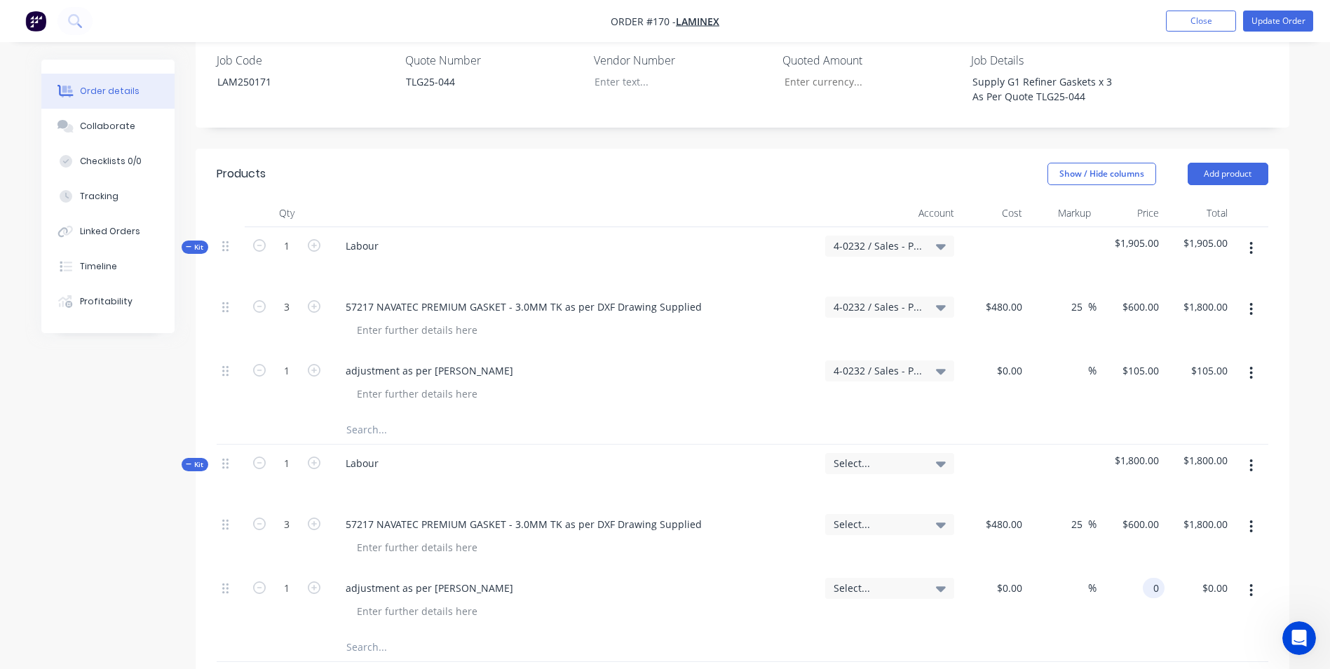
click at [1137, 569] on div "0 0" at bounding box center [1130, 601] width 69 height 64
click at [1105, 592] on div "$1,050.00 1050" at bounding box center [1130, 601] width 69 height 64
click at [1140, 578] on input "1050" at bounding box center [1138, 588] width 51 height 20
drag, startPoint x: 1089, startPoint y: 603, endPoint x: 1116, endPoint y: 478, distance: 128.3
click at [1089, 633] on div at bounding box center [742, 647] width 1051 height 29
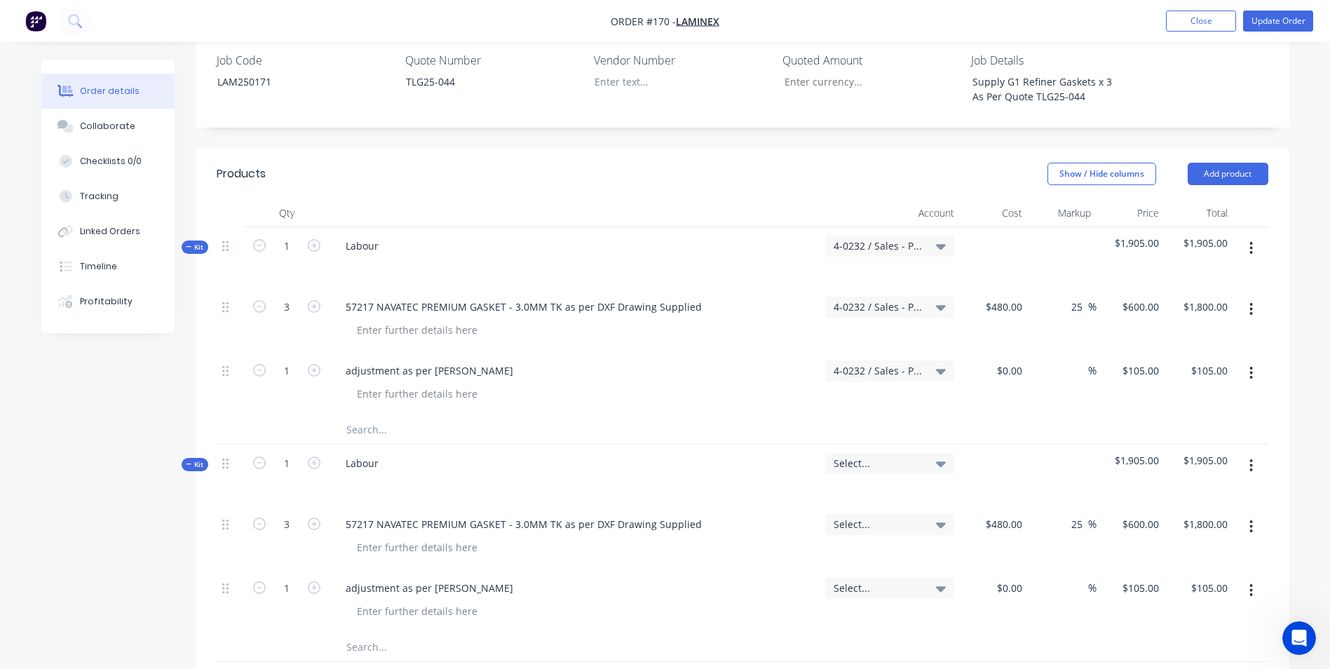
click at [1253, 240] on icon "button" at bounding box center [1251, 247] width 4 height 15
click at [1206, 387] on div "Delete" at bounding box center [1201, 397] width 108 height 20
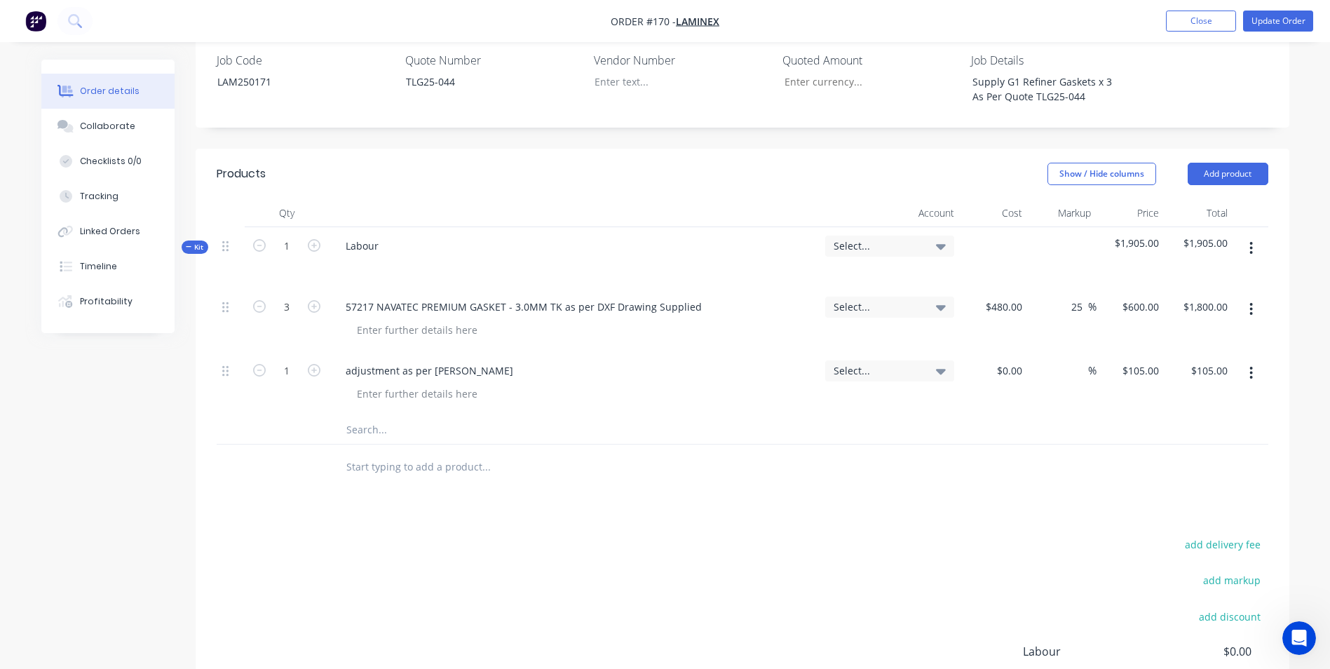
drag, startPoint x: 828, startPoint y: 225, endPoint x: 845, endPoint y: 203, distance: 28.0
click at [828, 227] on div "Select..." at bounding box center [889, 257] width 140 height 61
click at [845, 238] on span "Select..." at bounding box center [877, 245] width 88 height 15
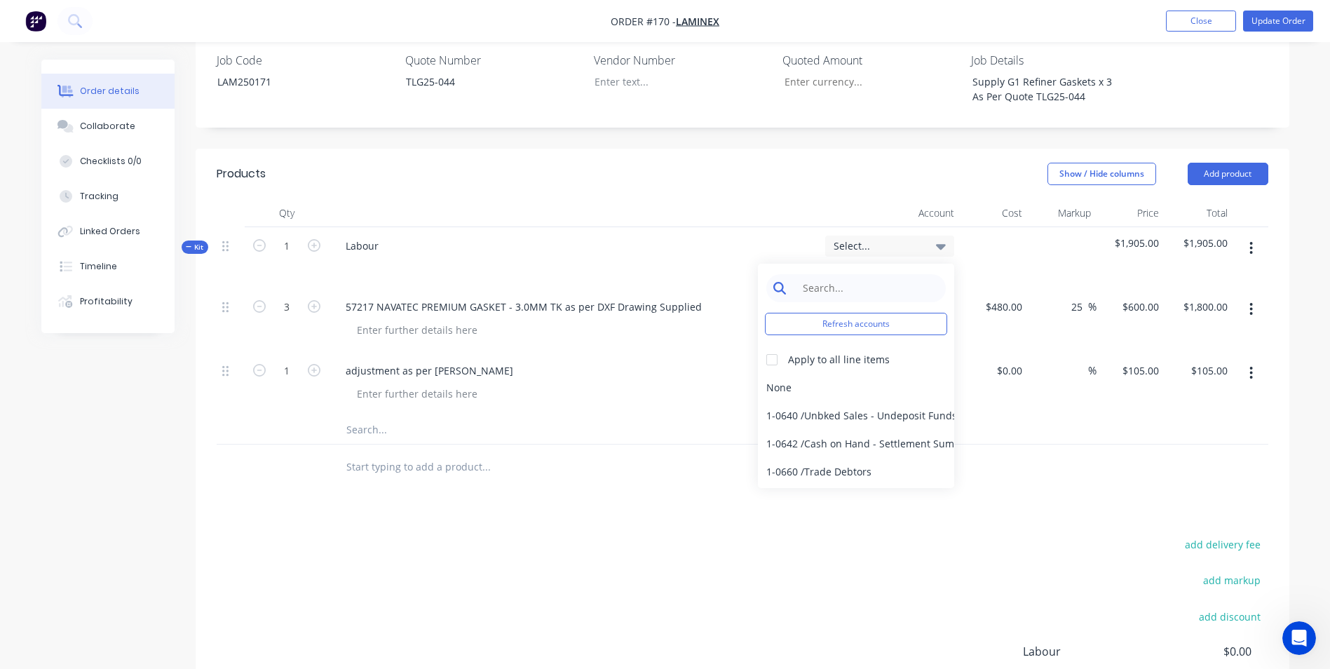
click at [870, 274] on input at bounding box center [867, 288] width 144 height 28
click at [777, 346] on div at bounding box center [772, 360] width 28 height 28
click at [786, 430] on div "4-0232 / Sales - Parts and Components" at bounding box center [856, 444] width 196 height 28
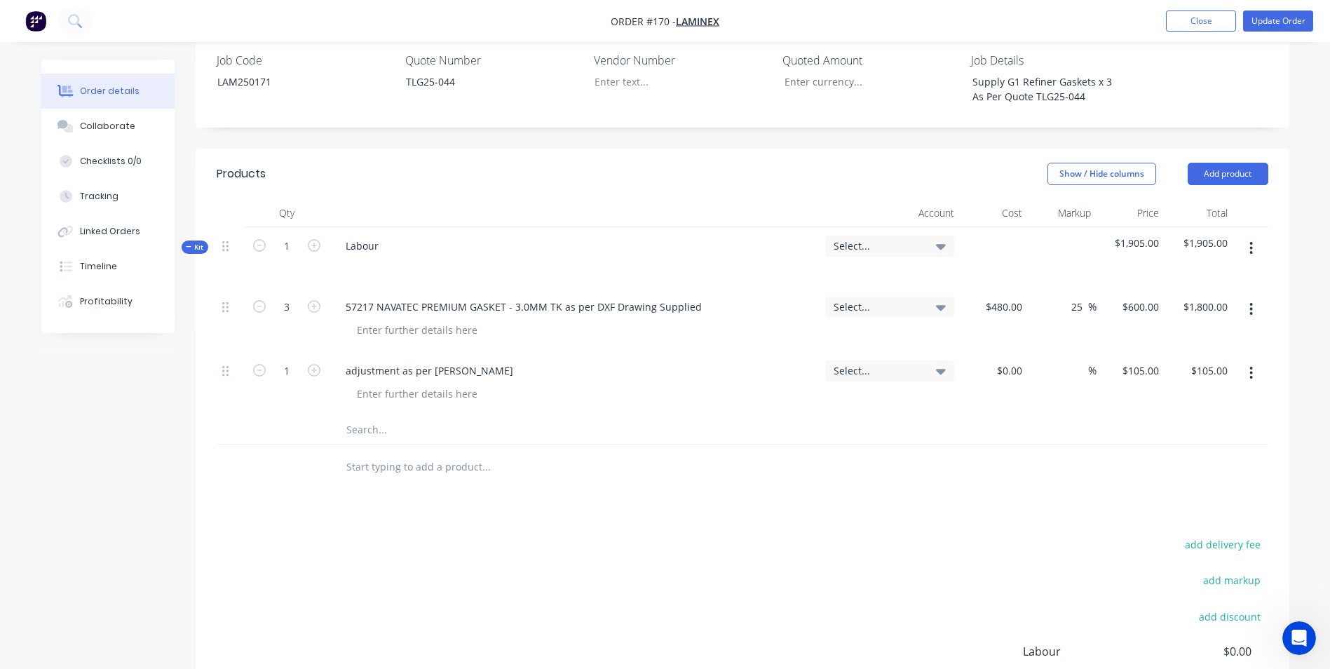
click at [858, 416] on div at bounding box center [742, 430] width 1051 height 29
click at [903, 238] on span "Select..." at bounding box center [877, 245] width 88 height 15
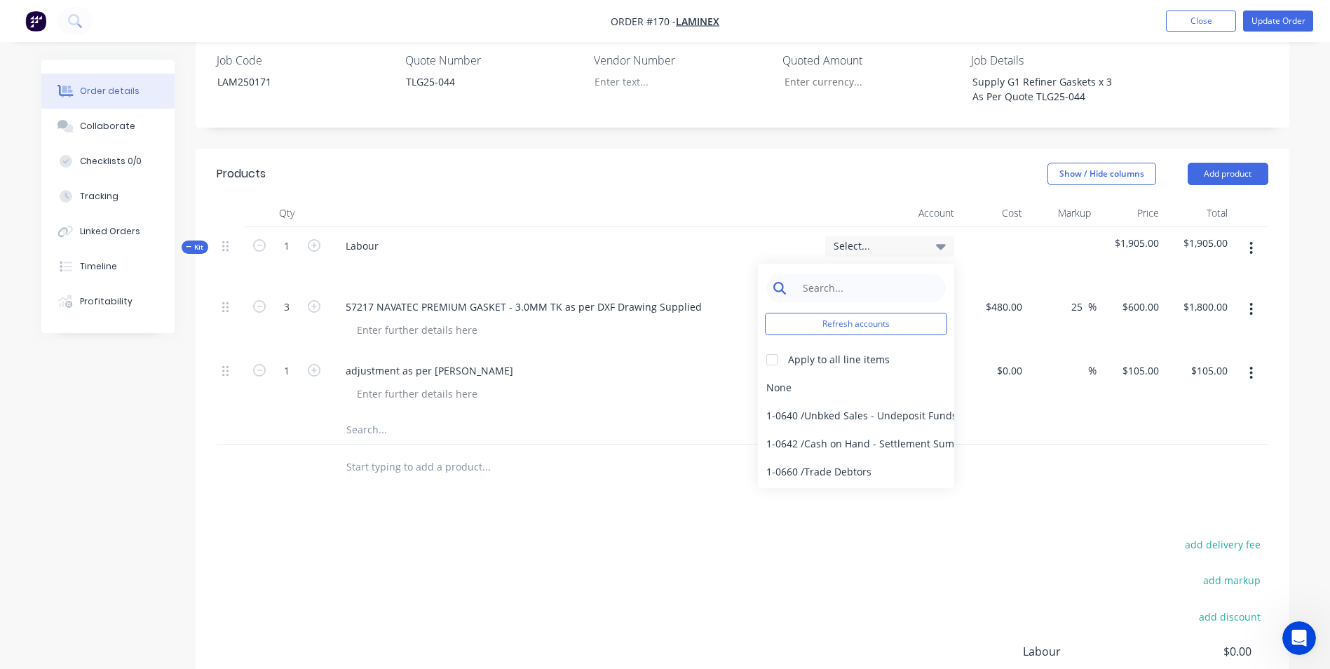
click at [818, 274] on input at bounding box center [867, 288] width 144 height 28
click at [773, 346] on div at bounding box center [772, 360] width 28 height 28
click at [856, 430] on div "4-0232 / Sales - Parts and Components" at bounding box center [856, 444] width 196 height 28
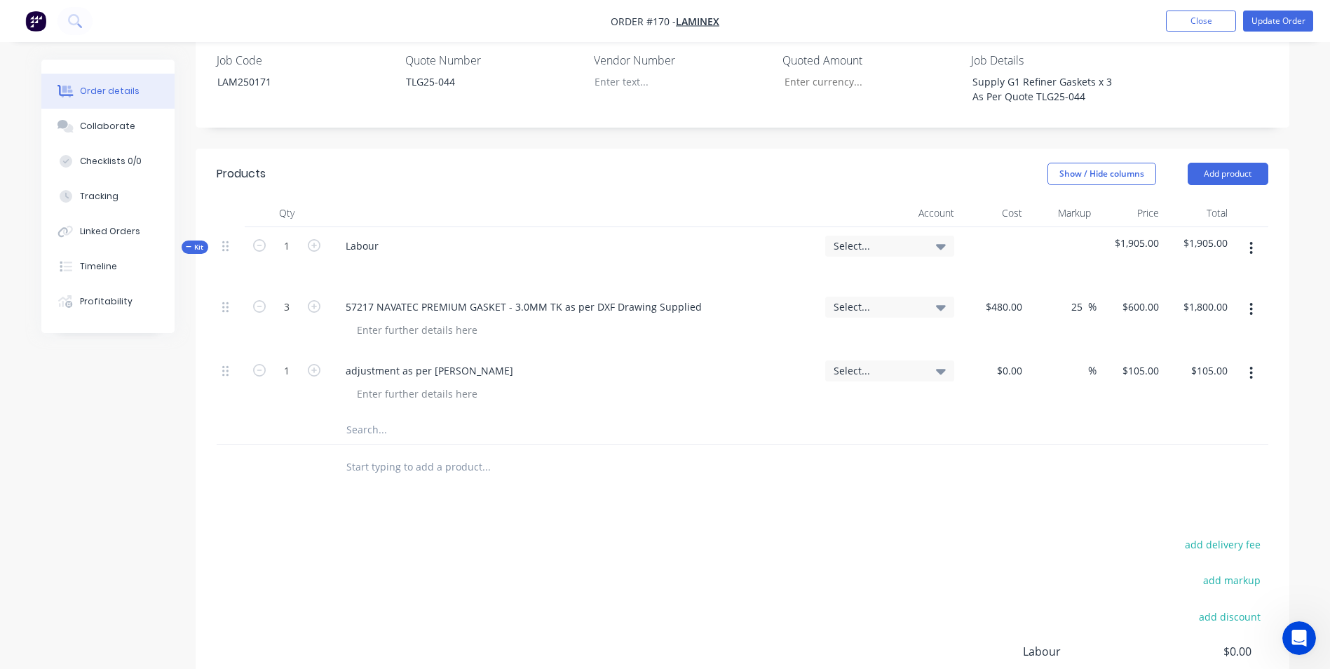
click at [678, 245] on div "Labour" at bounding box center [574, 257] width 491 height 61
click at [664, 416] on div at bounding box center [544, 430] width 421 height 28
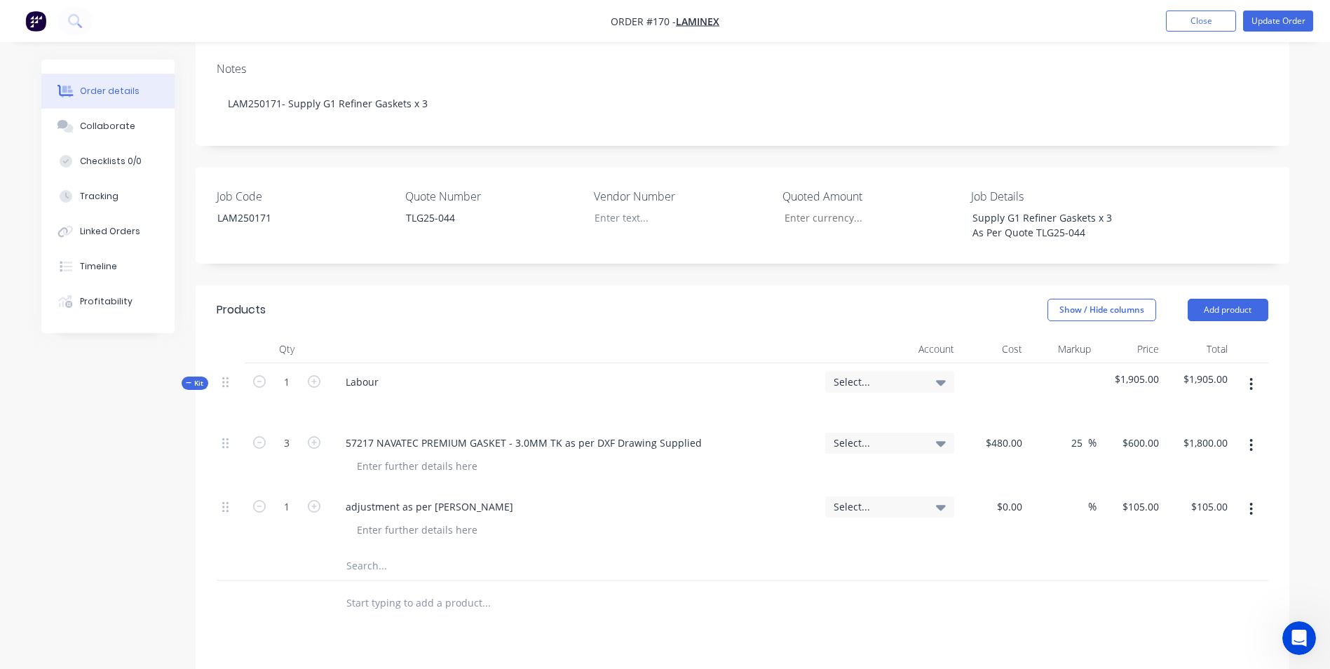
scroll to position [420, 0]
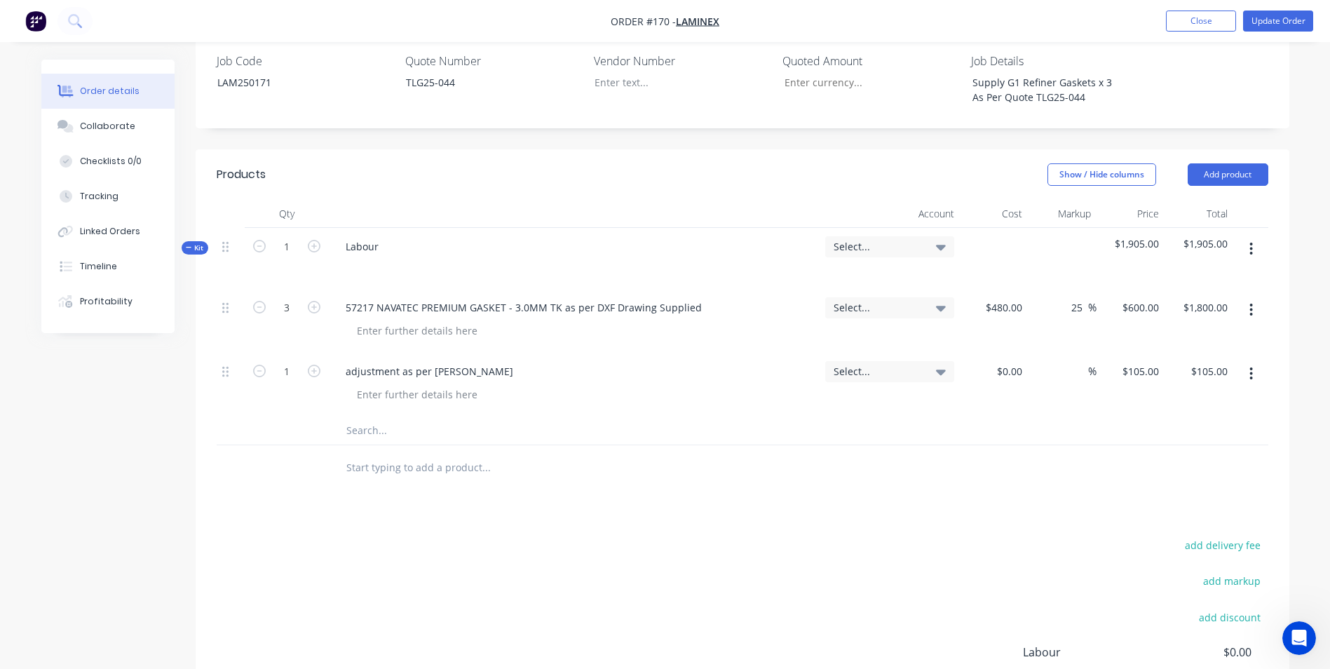
click at [894, 228] on div "Select..." at bounding box center [889, 258] width 140 height 61
click at [894, 229] on div "Select..." at bounding box center [889, 258] width 140 height 61
click at [875, 228] on div "Select..." at bounding box center [889, 258] width 140 height 61
click at [875, 236] on div "Select..." at bounding box center [889, 246] width 129 height 21
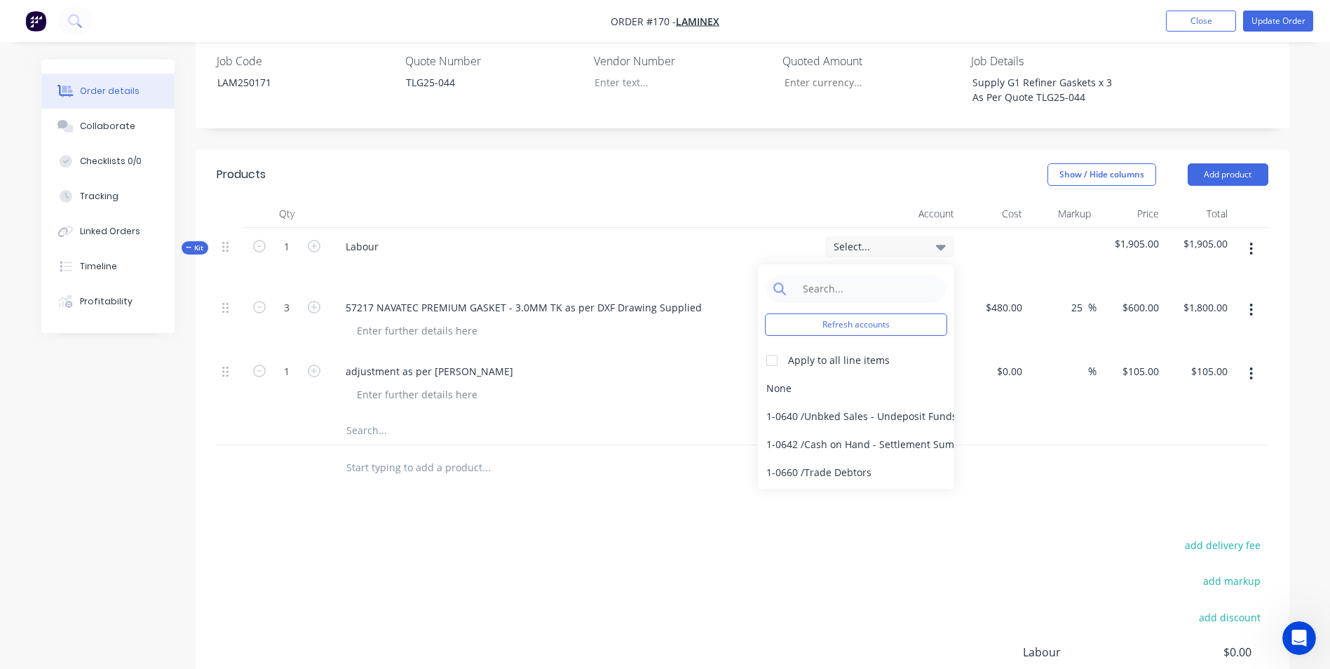
click at [874, 239] on span "Select..." at bounding box center [877, 246] width 88 height 15
click at [845, 275] on input at bounding box center [867, 289] width 144 height 28
click at [906, 236] on div "Select..." at bounding box center [889, 246] width 129 height 21
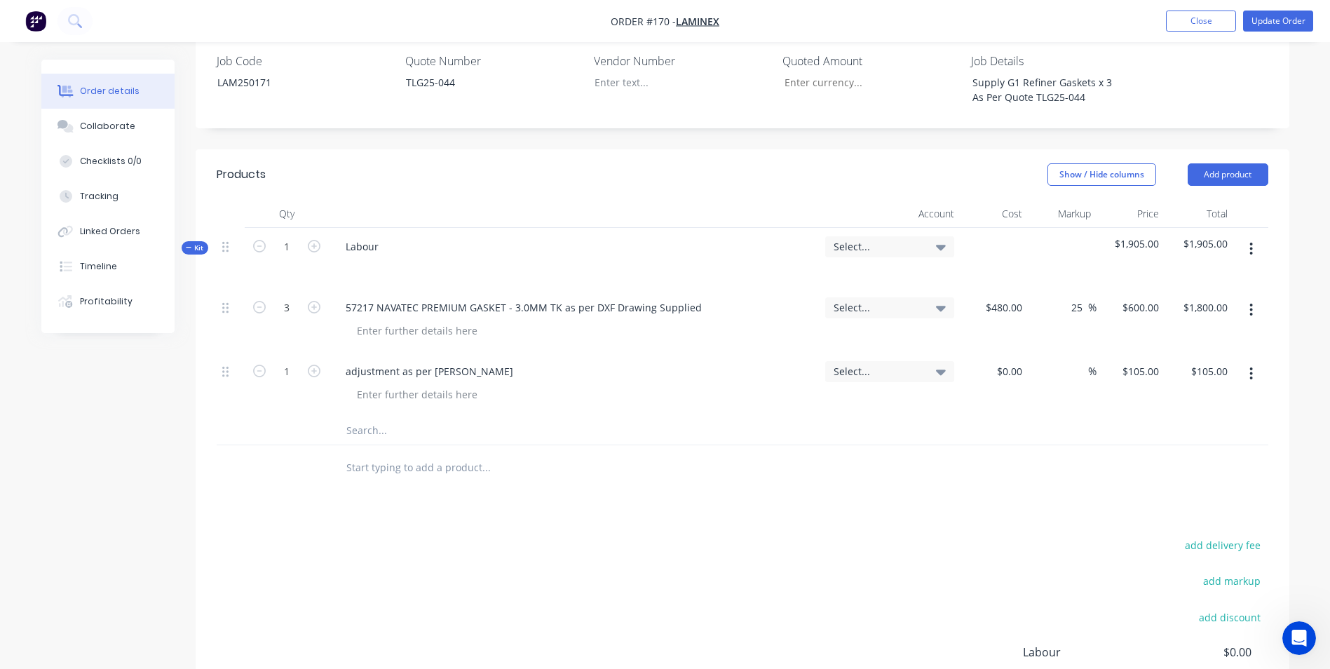
click at [636, 200] on div at bounding box center [574, 214] width 491 height 28
click at [863, 300] on span "Select..." at bounding box center [877, 307] width 88 height 15
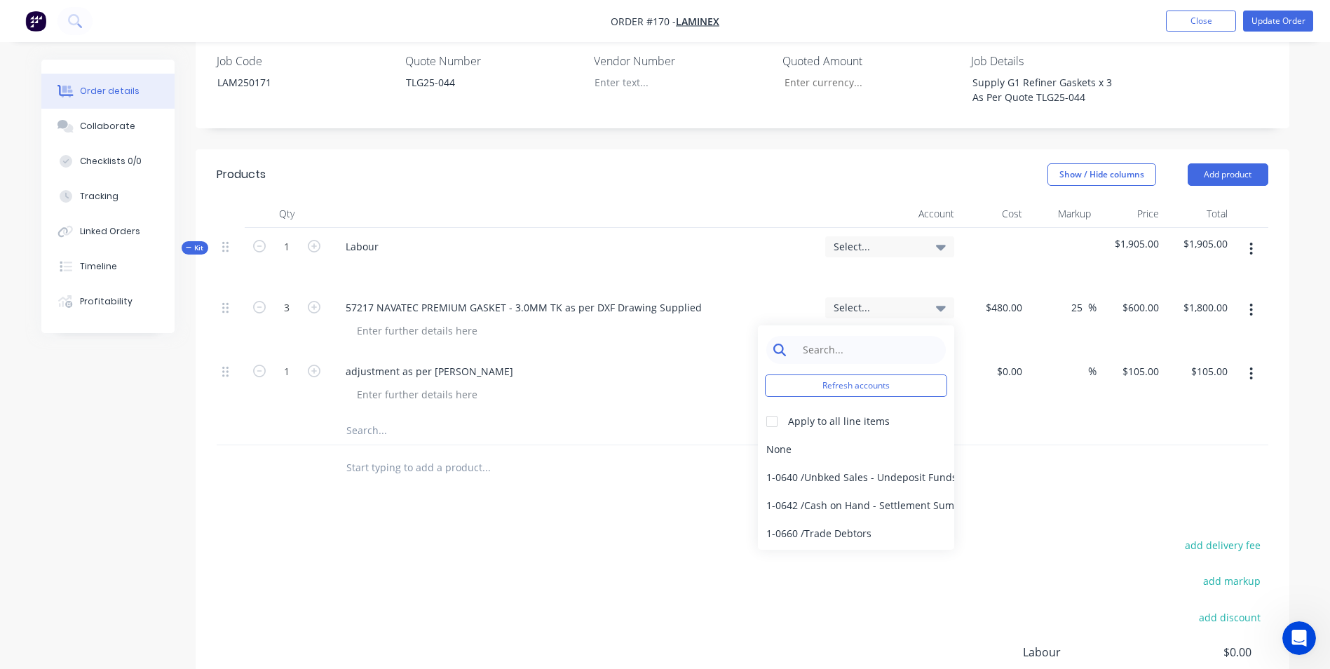
click at [857, 336] on input at bounding box center [867, 350] width 144 height 28
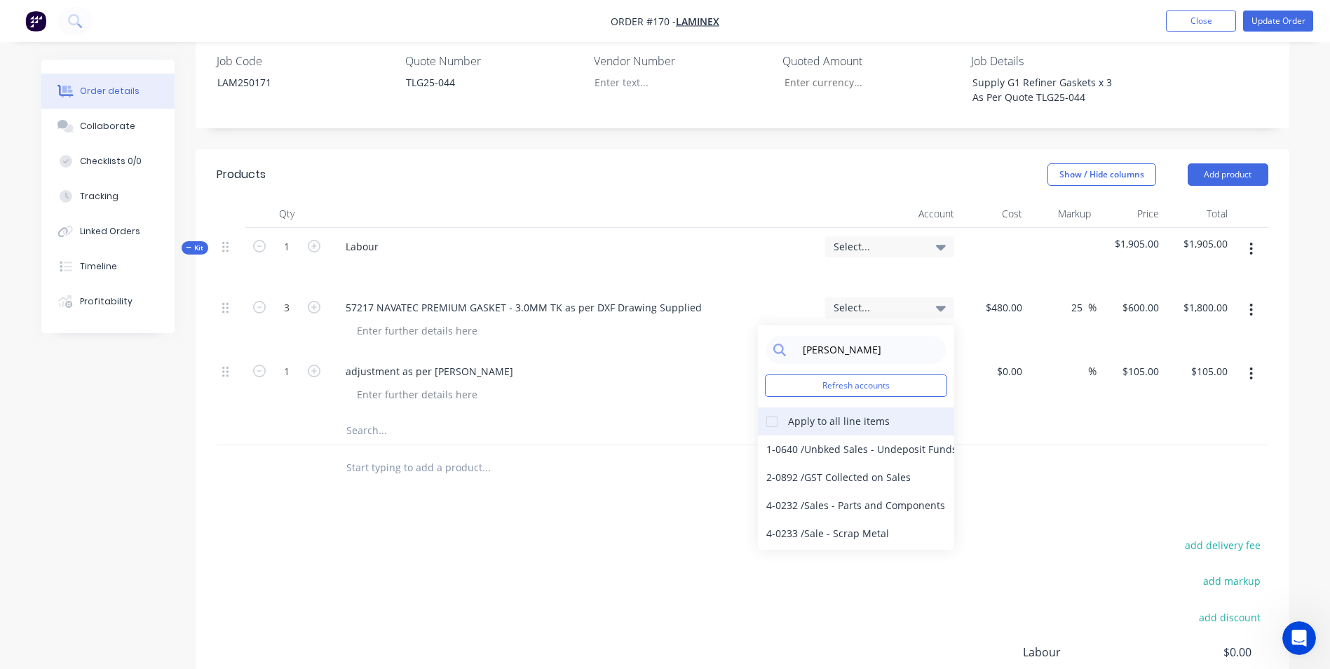
click at [774, 407] on div at bounding box center [772, 421] width 28 height 28
click at [854, 491] on div "4-0232 / Sales - Parts and Components" at bounding box center [856, 505] width 196 height 28
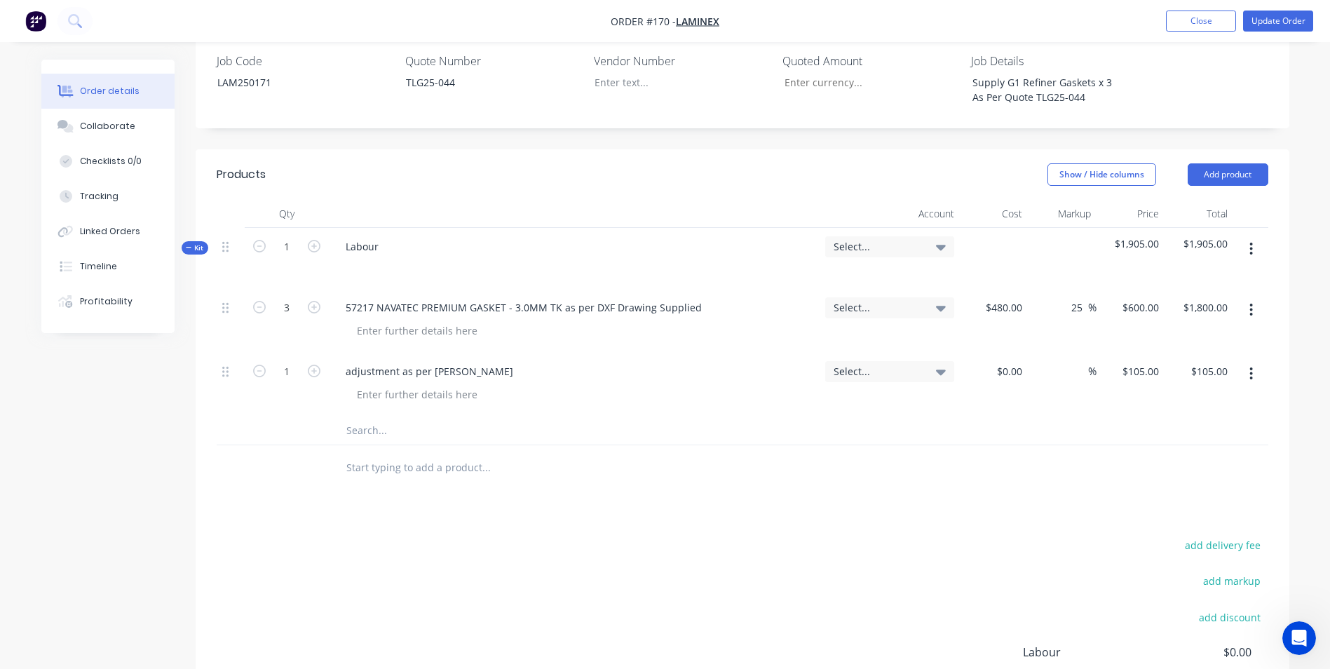
click at [892, 353] on div "Select..." at bounding box center [889, 385] width 140 height 64
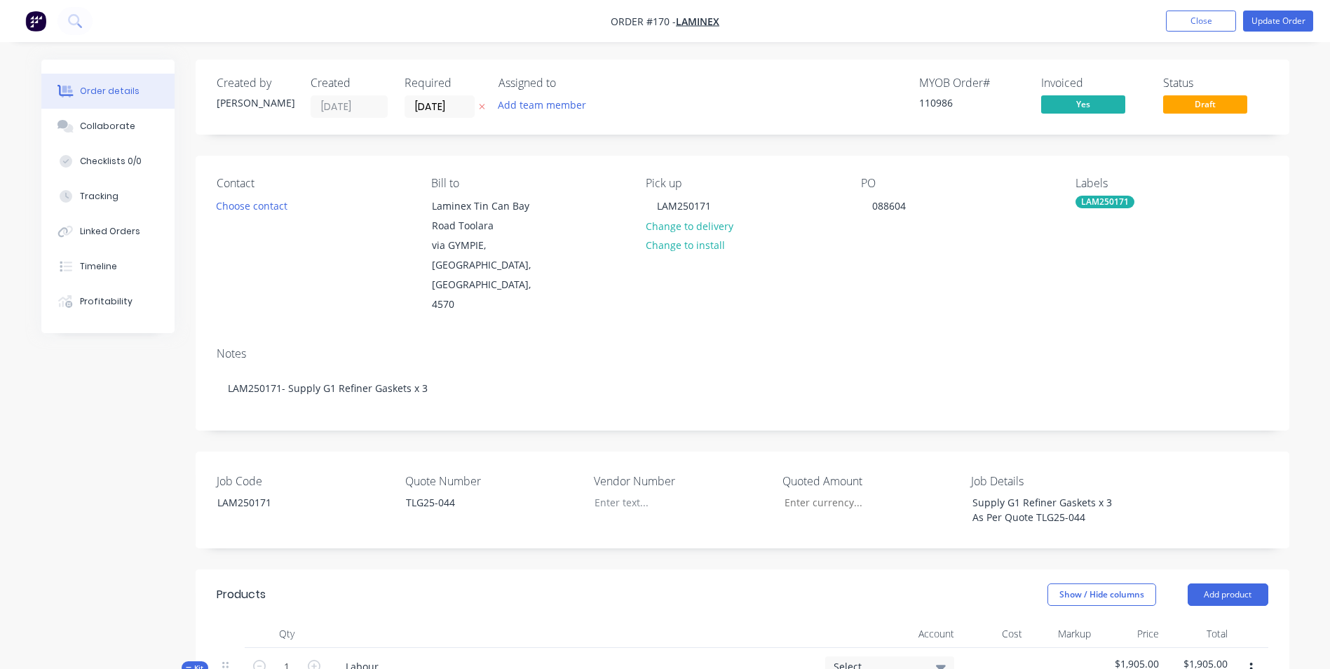
scroll to position [420, 0]
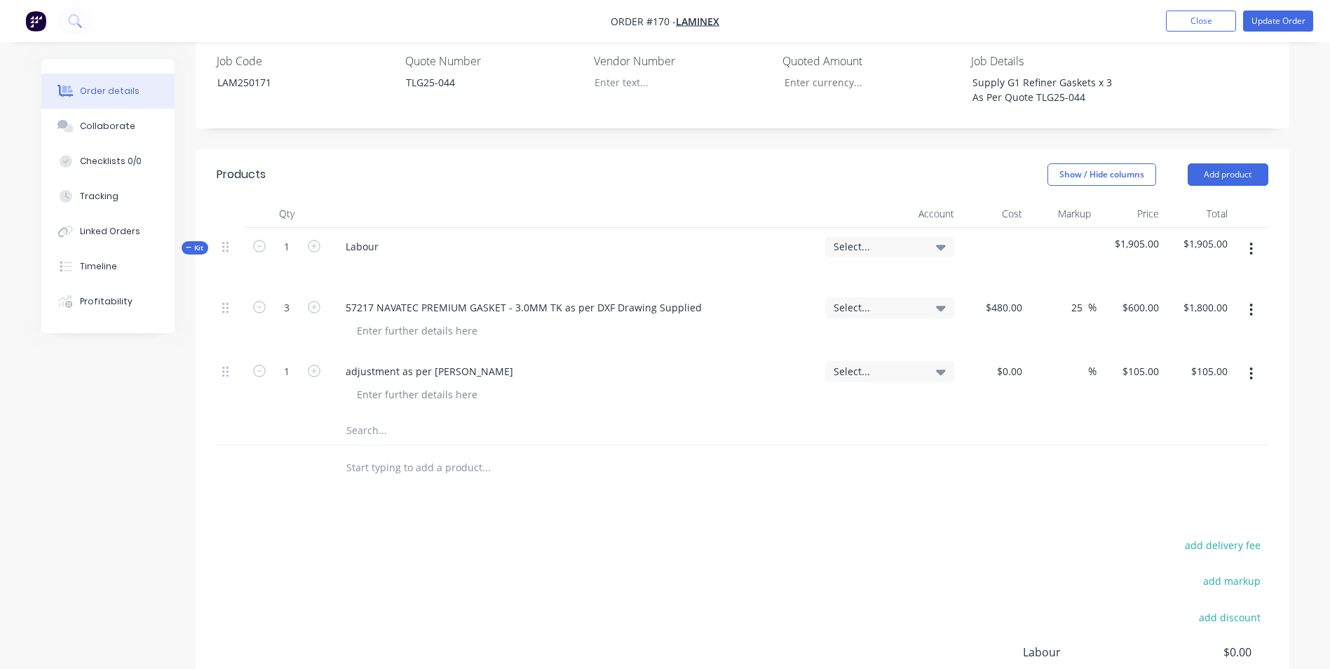
click at [884, 239] on span "Select..." at bounding box center [877, 246] width 88 height 15
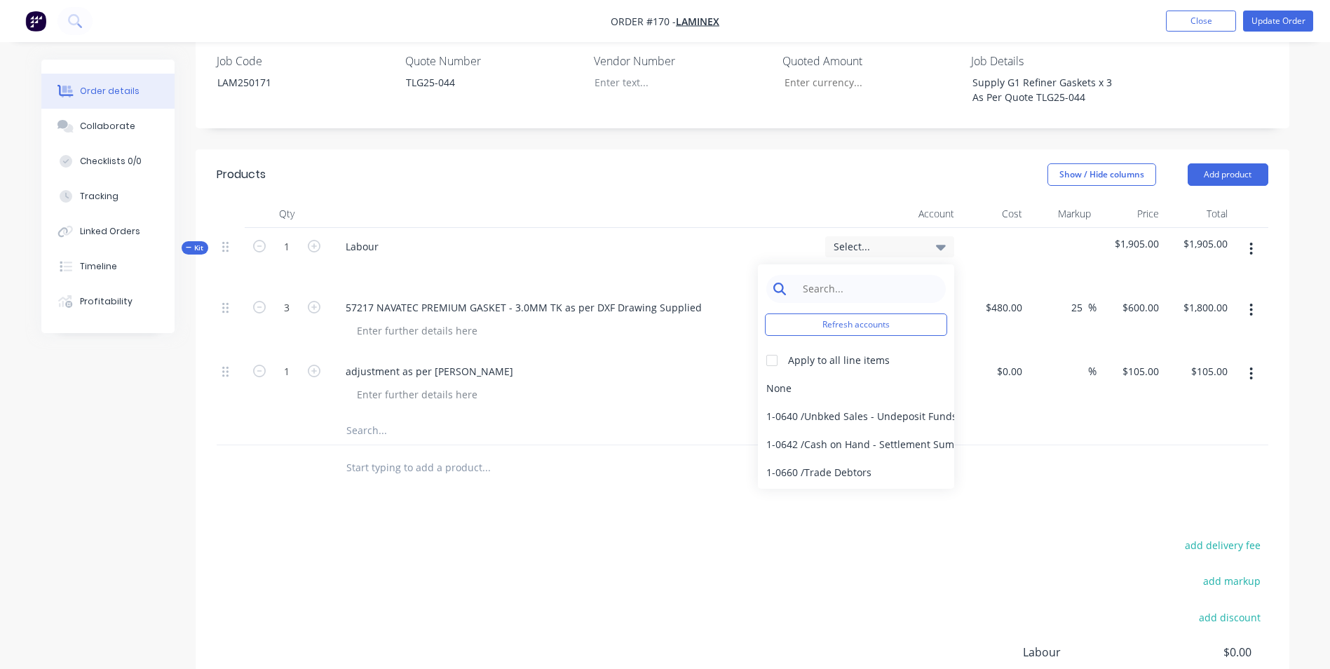
click at [867, 275] on input at bounding box center [867, 289] width 144 height 28
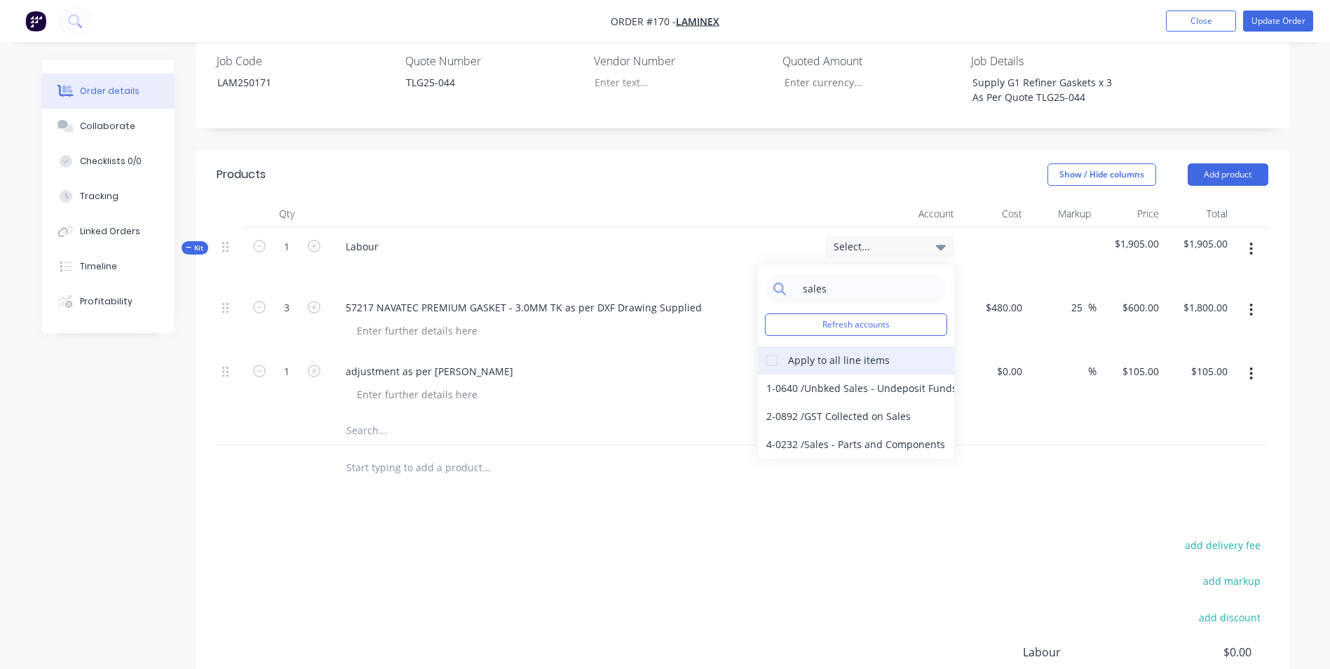
type input "sales"
click at [768, 346] on div at bounding box center [772, 360] width 28 height 28
click at [822, 430] on div "4-0232 / Sales - Parts and Components" at bounding box center [856, 444] width 196 height 28
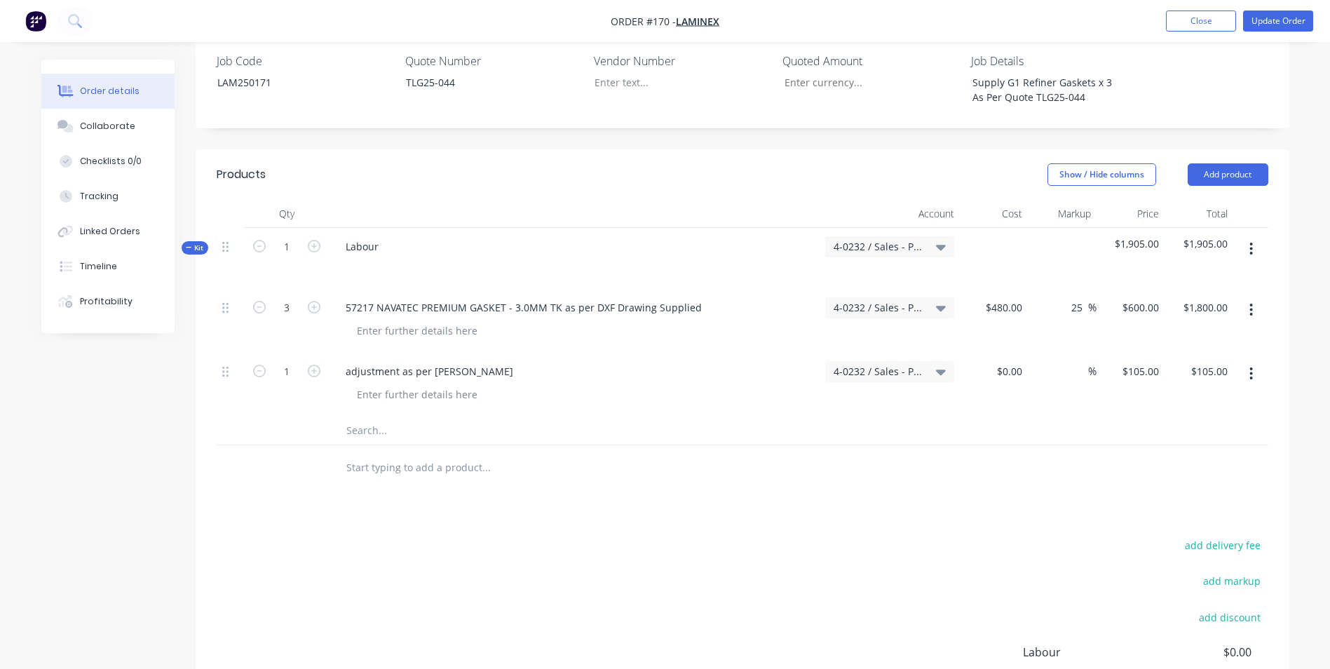
click at [828, 416] on div at bounding box center [581, 430] width 505 height 28
click at [1009, 416] on div at bounding box center [742, 430] width 1051 height 29
click at [1285, 21] on button "Update Order" at bounding box center [1278, 21] width 70 height 21
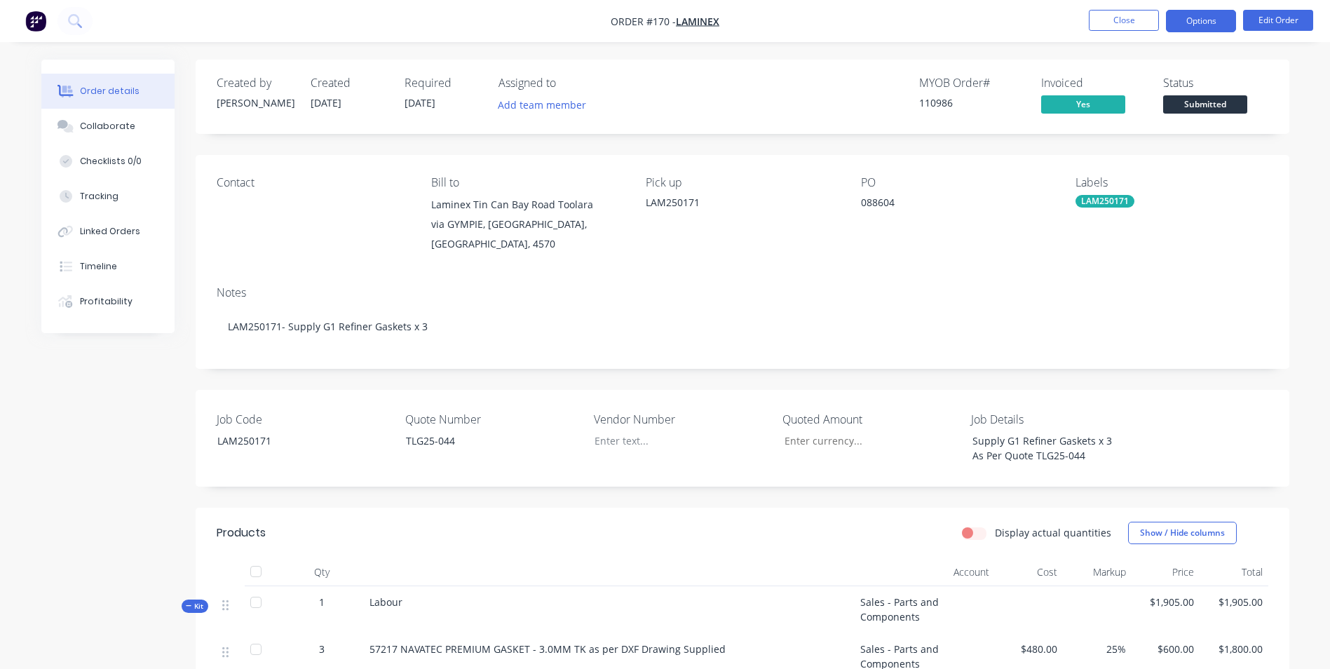
click at [1200, 18] on button "Options" at bounding box center [1201, 21] width 70 height 22
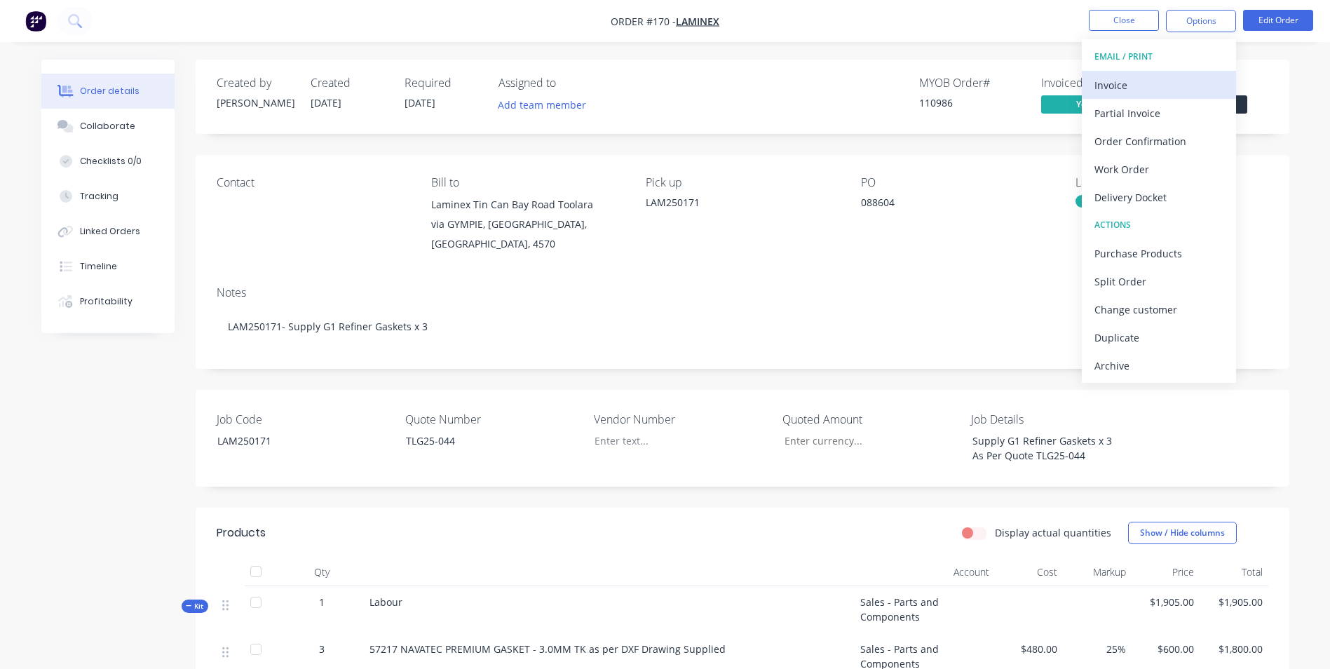
click at [1166, 93] on div "Invoice" at bounding box center [1158, 85] width 129 height 20
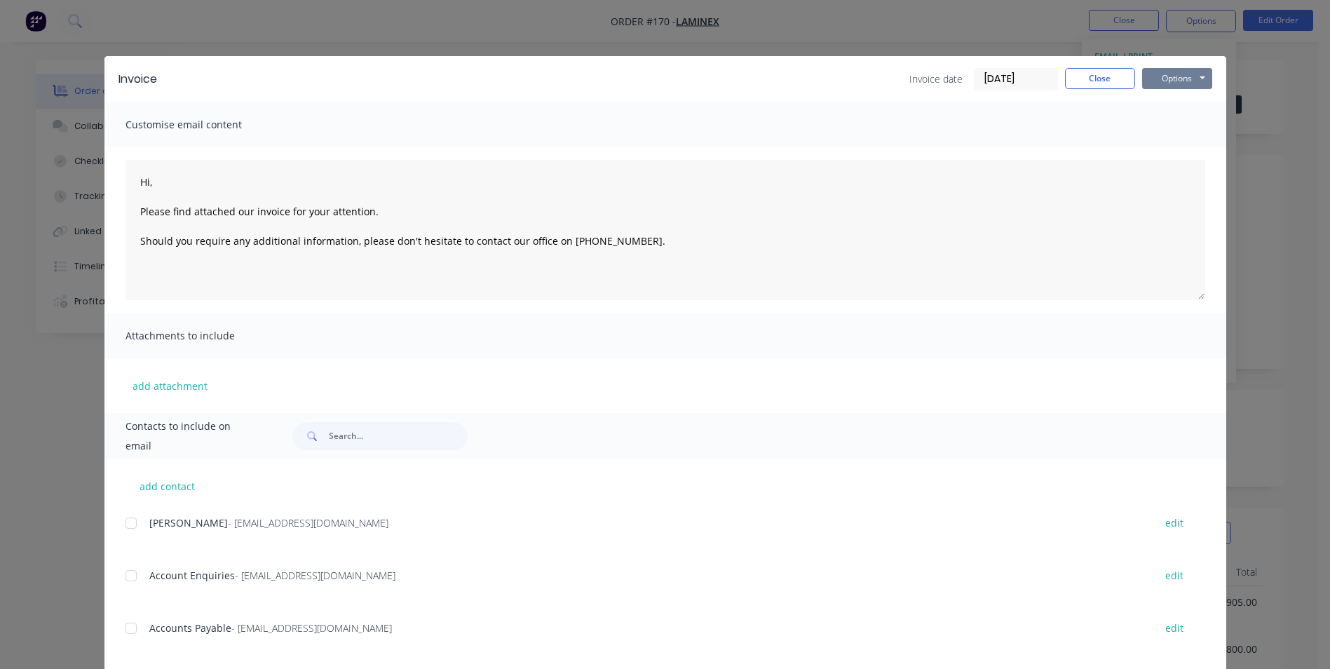
click at [1168, 82] on button "Options" at bounding box center [1177, 78] width 70 height 21
click at [1171, 128] on button "Print" at bounding box center [1187, 126] width 90 height 23
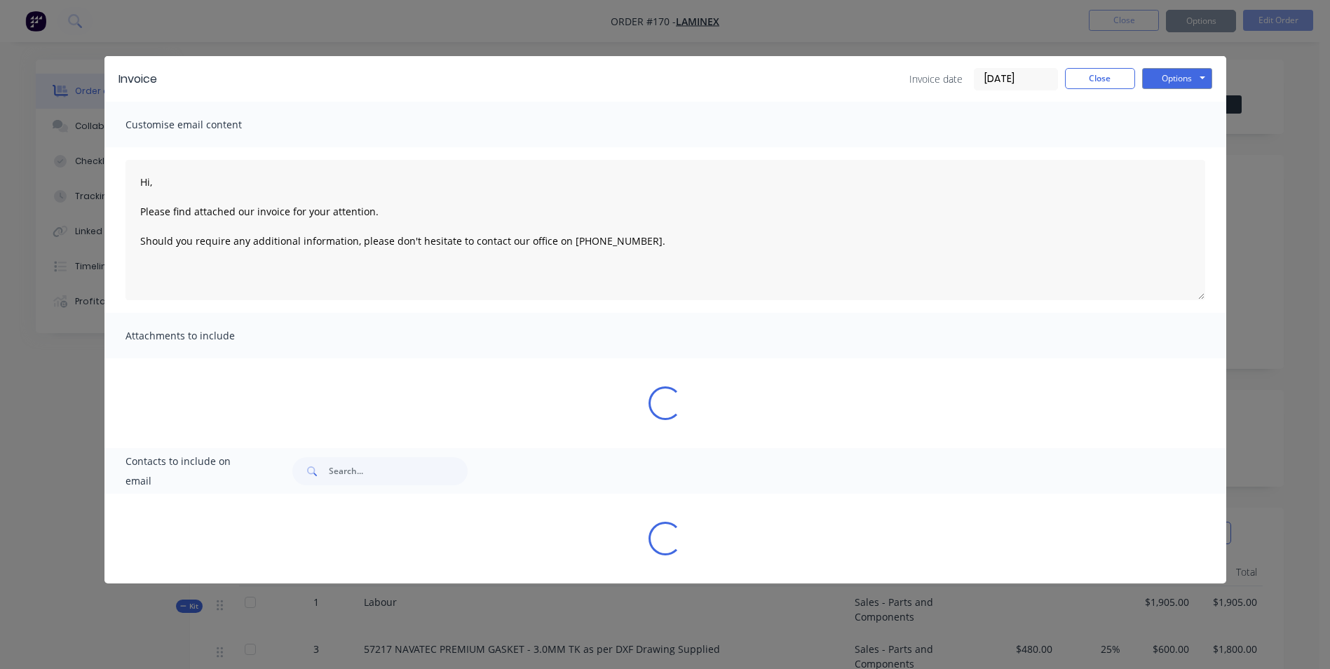
type textarea "Hi, Please find attached our invoice for your attention. Should you require any…"
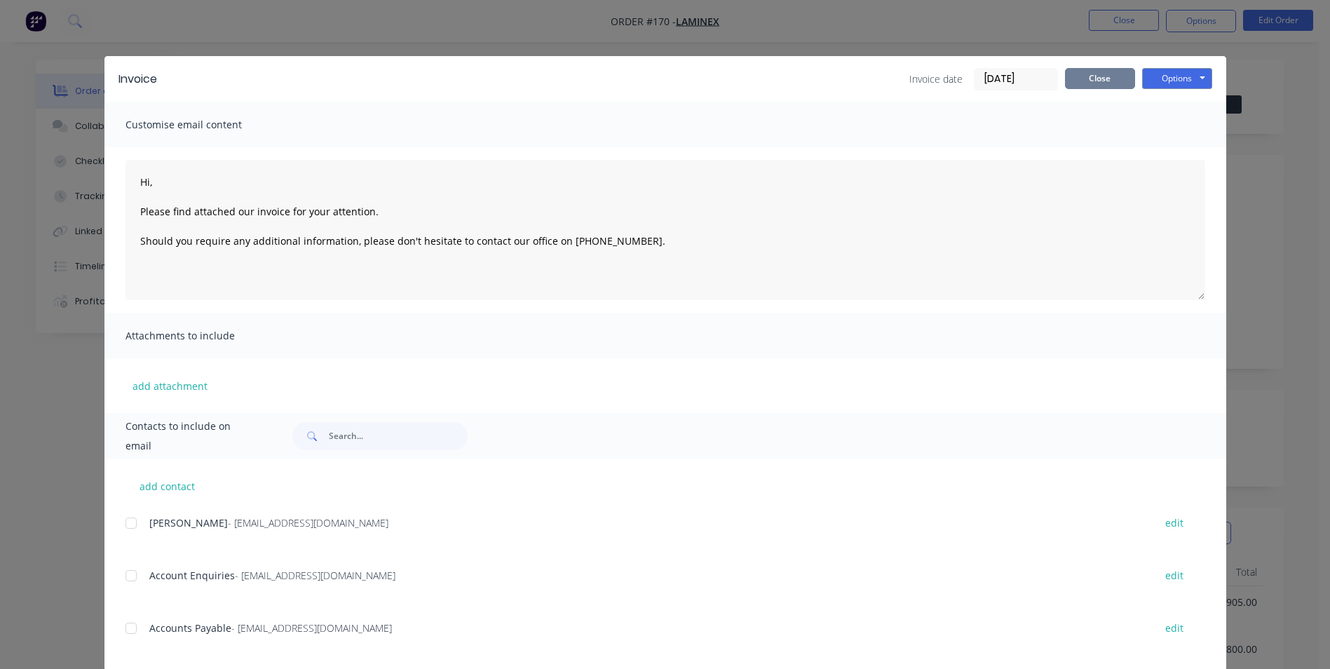
click at [1112, 81] on button "Close" at bounding box center [1100, 78] width 70 height 21
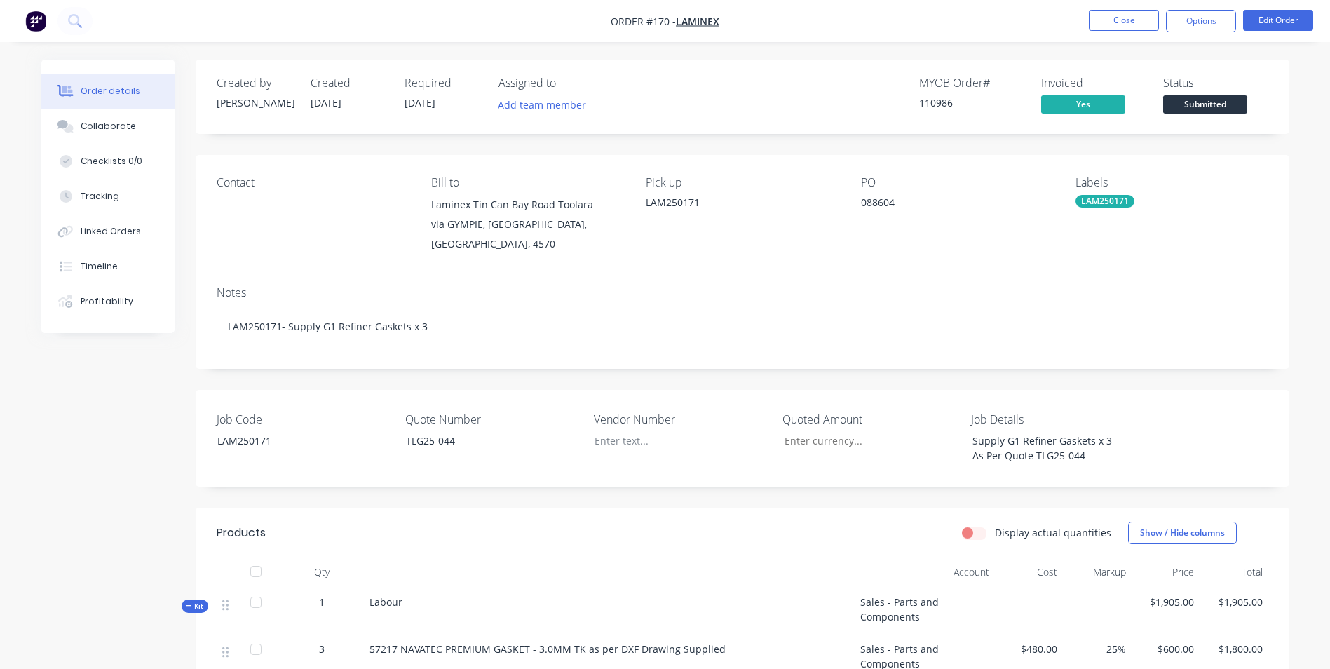
click at [1183, 99] on span "Submitted" at bounding box center [1205, 104] width 84 height 18
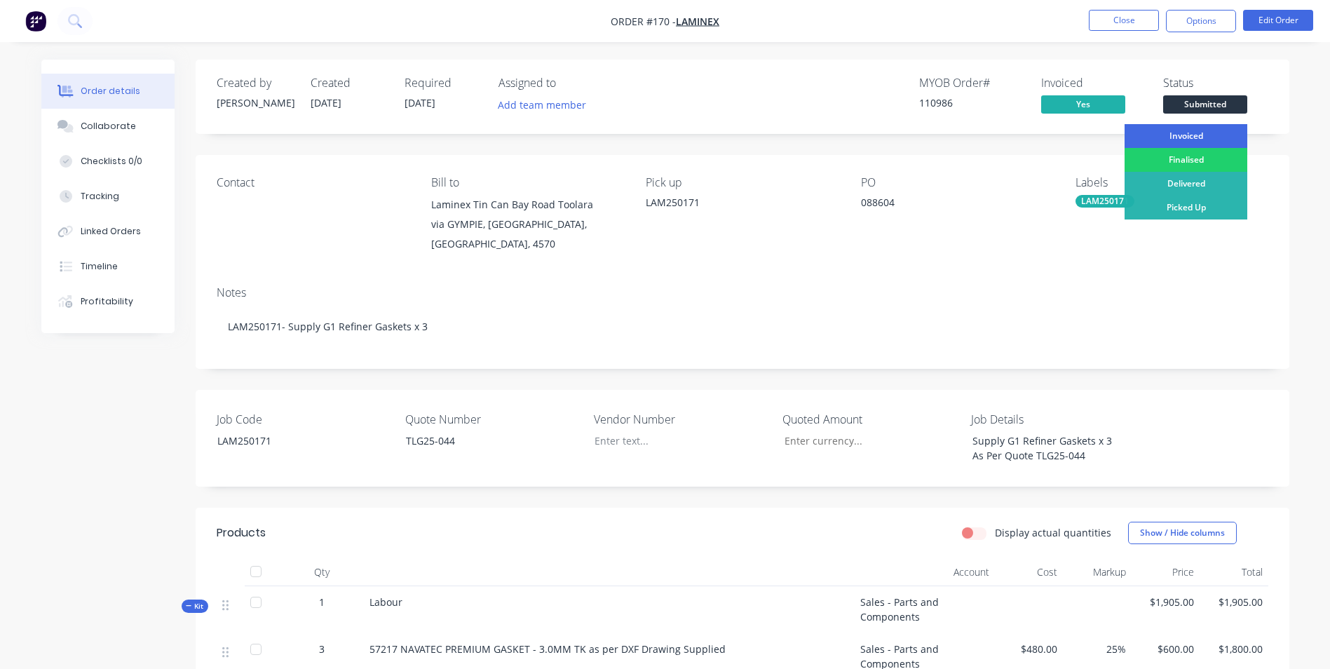
click at [1178, 140] on div "Invoiced" at bounding box center [1185, 136] width 123 height 24
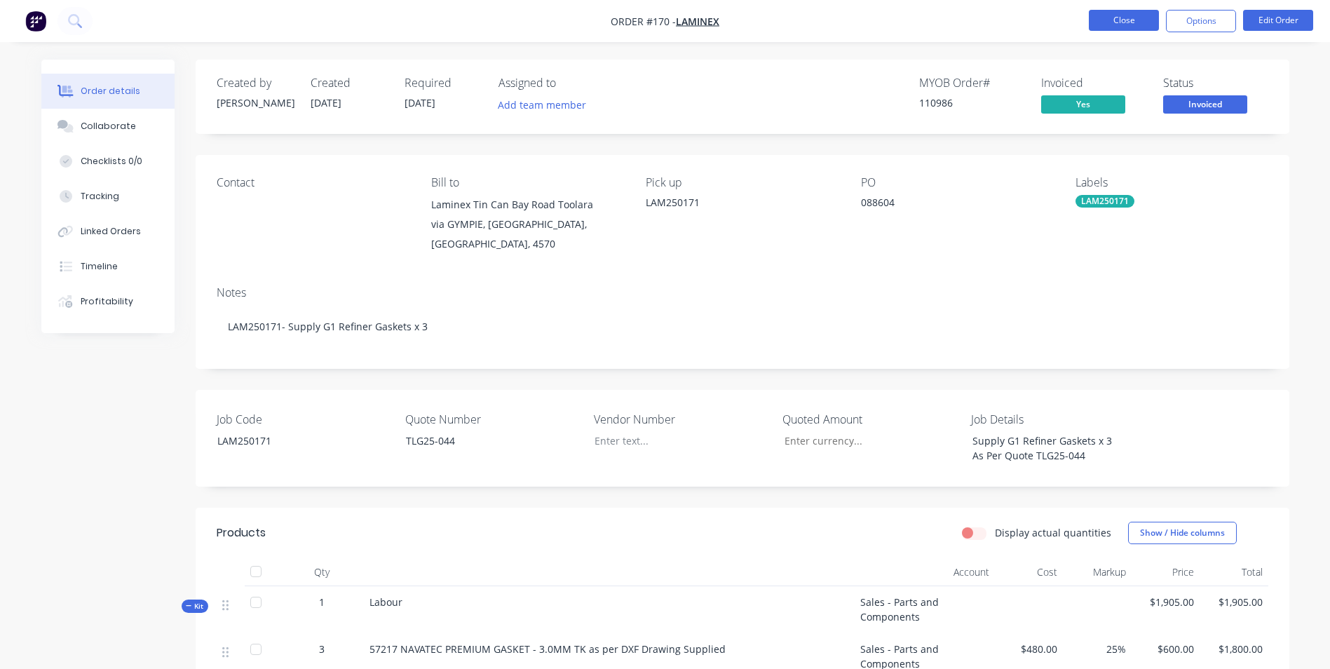
click at [1111, 19] on button "Close" at bounding box center [1124, 20] width 70 height 21
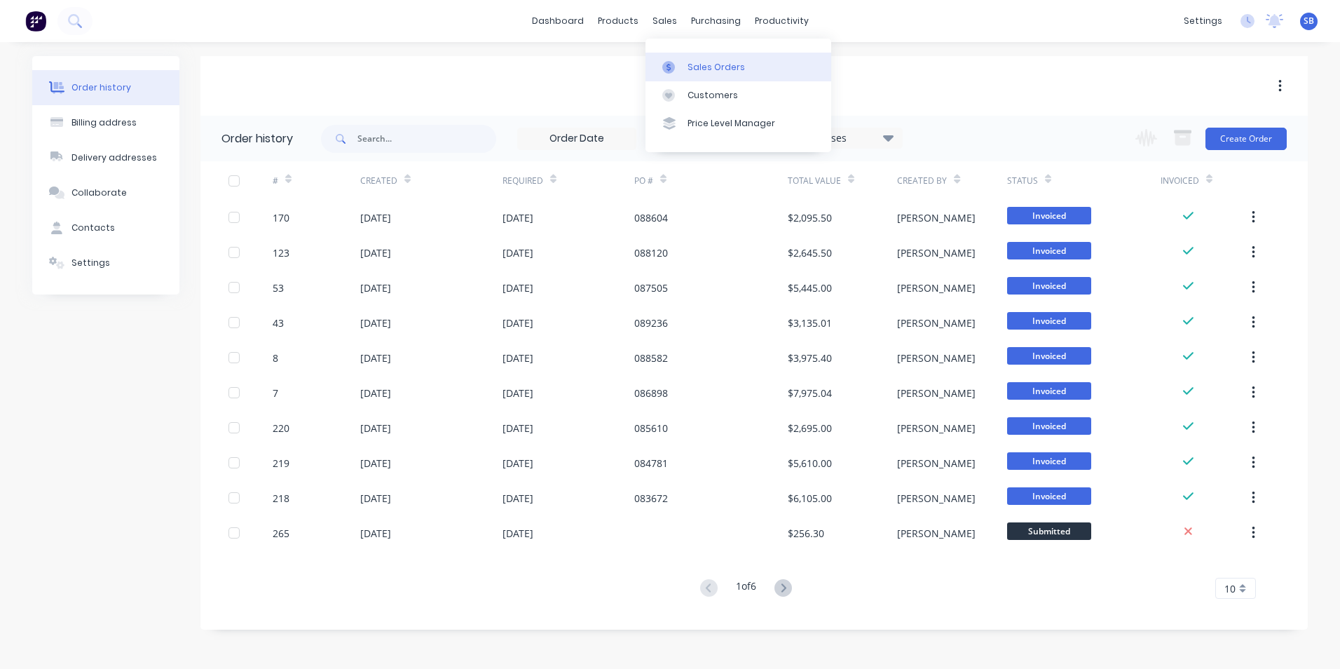
click at [690, 67] on div "Sales Orders" at bounding box center [716, 67] width 57 height 13
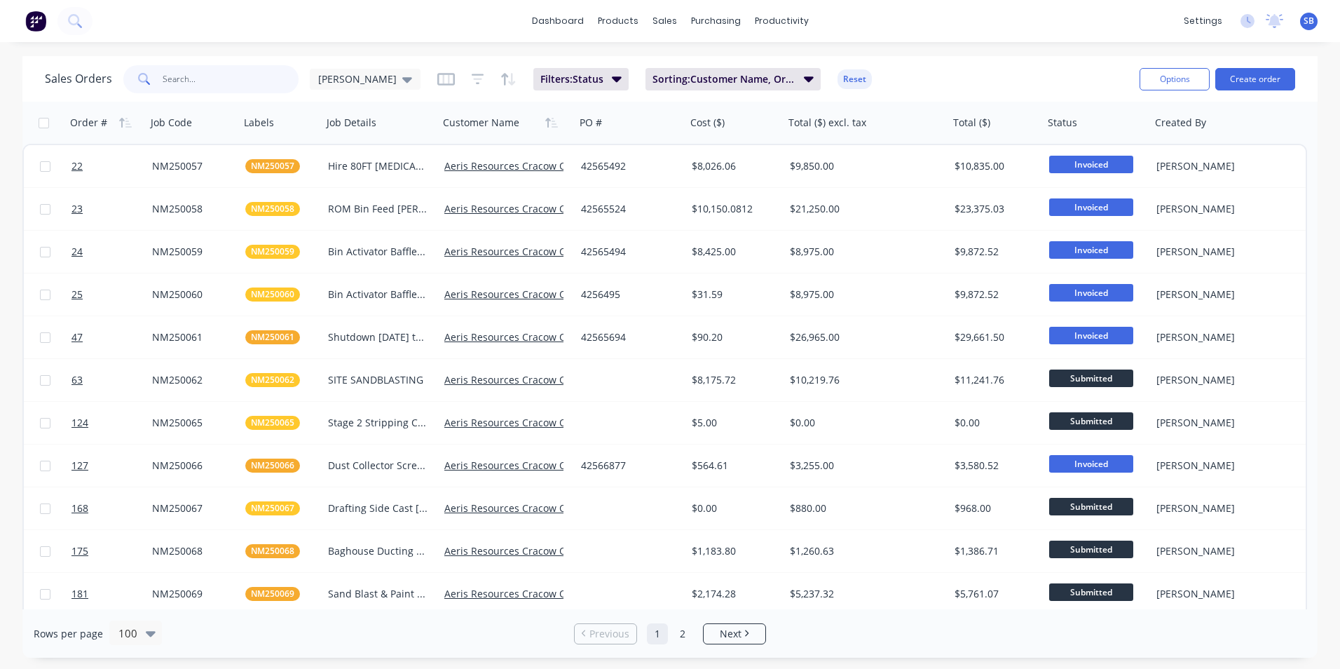
click at [170, 85] on input "text" at bounding box center [231, 79] width 137 height 28
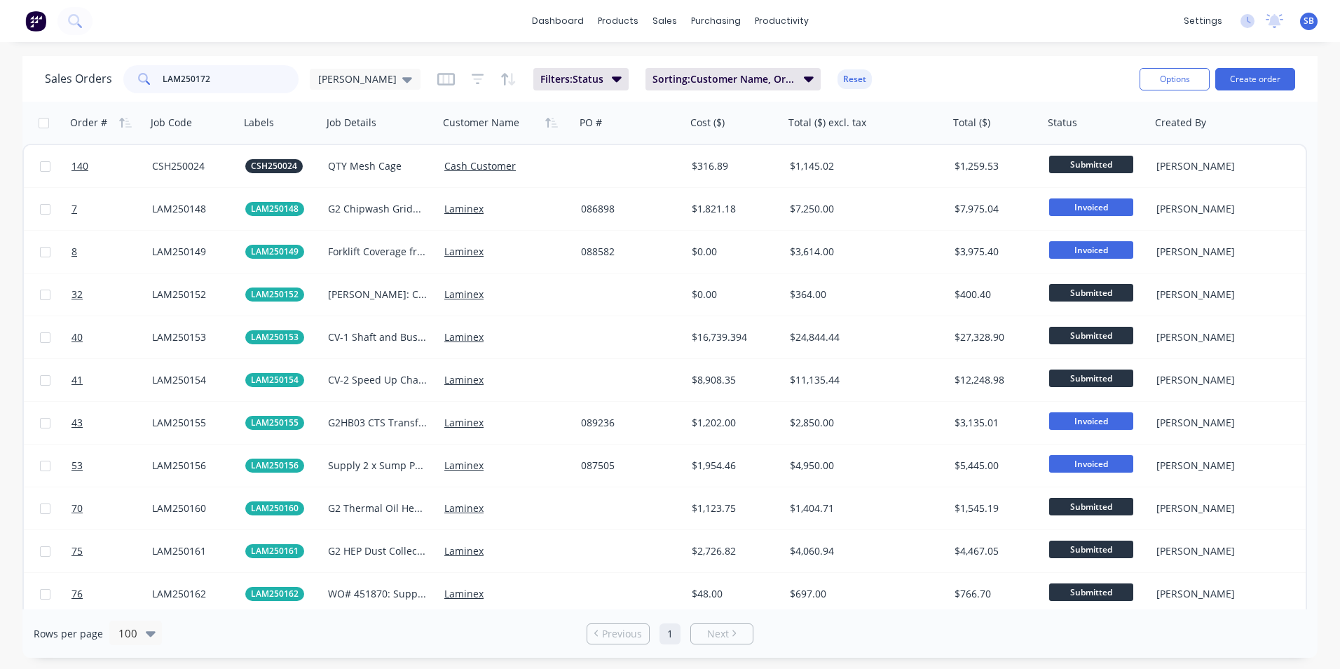
type input "LAM250172"
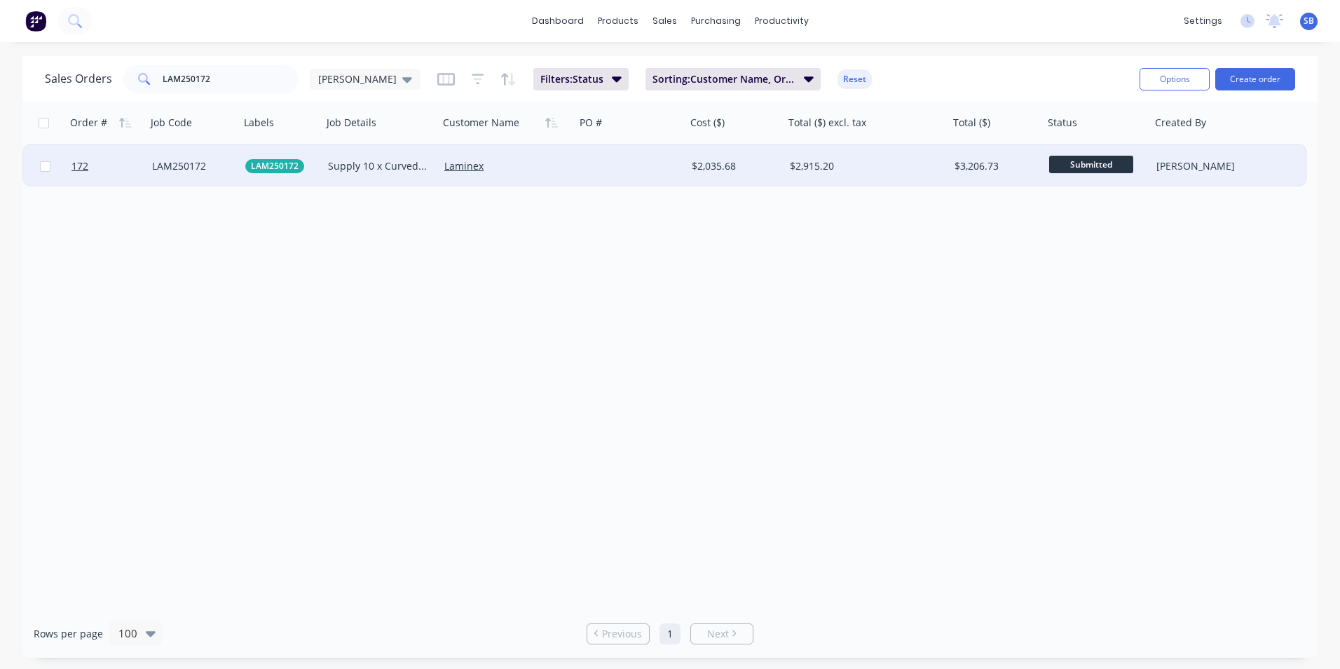
click at [802, 158] on div "$2,915.20" at bounding box center [866, 166] width 165 height 42
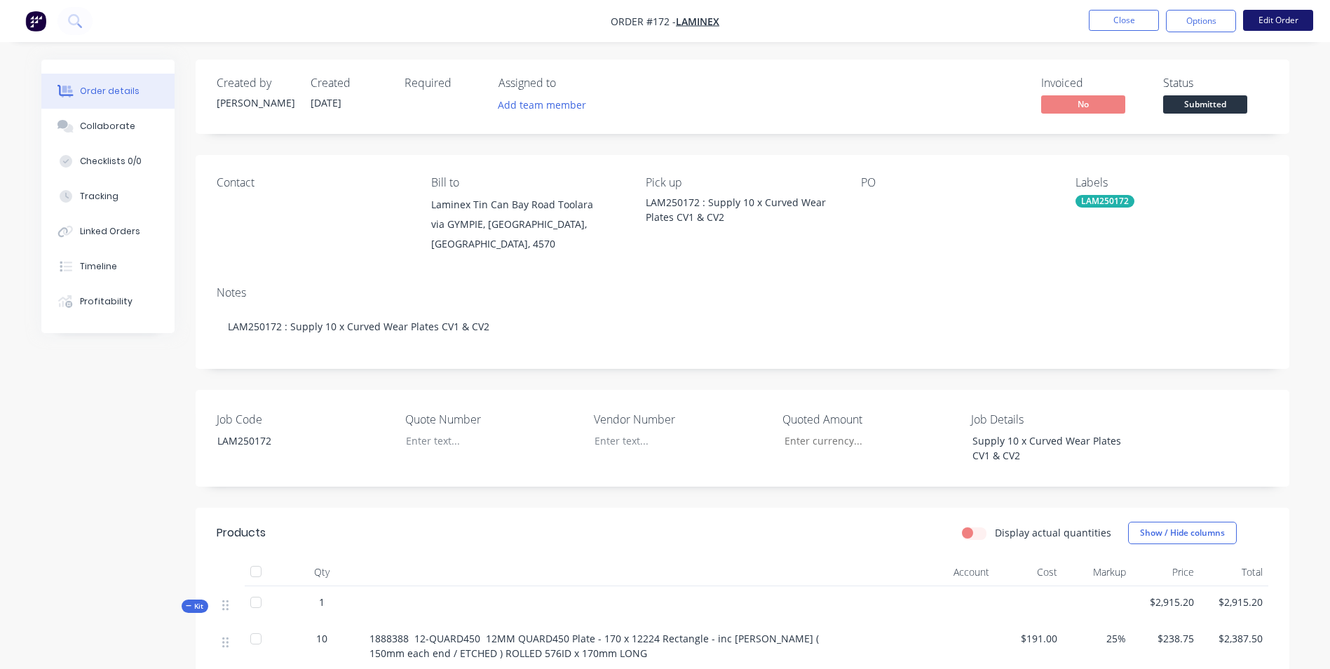
click at [1294, 11] on button "Edit Order" at bounding box center [1278, 20] width 70 height 21
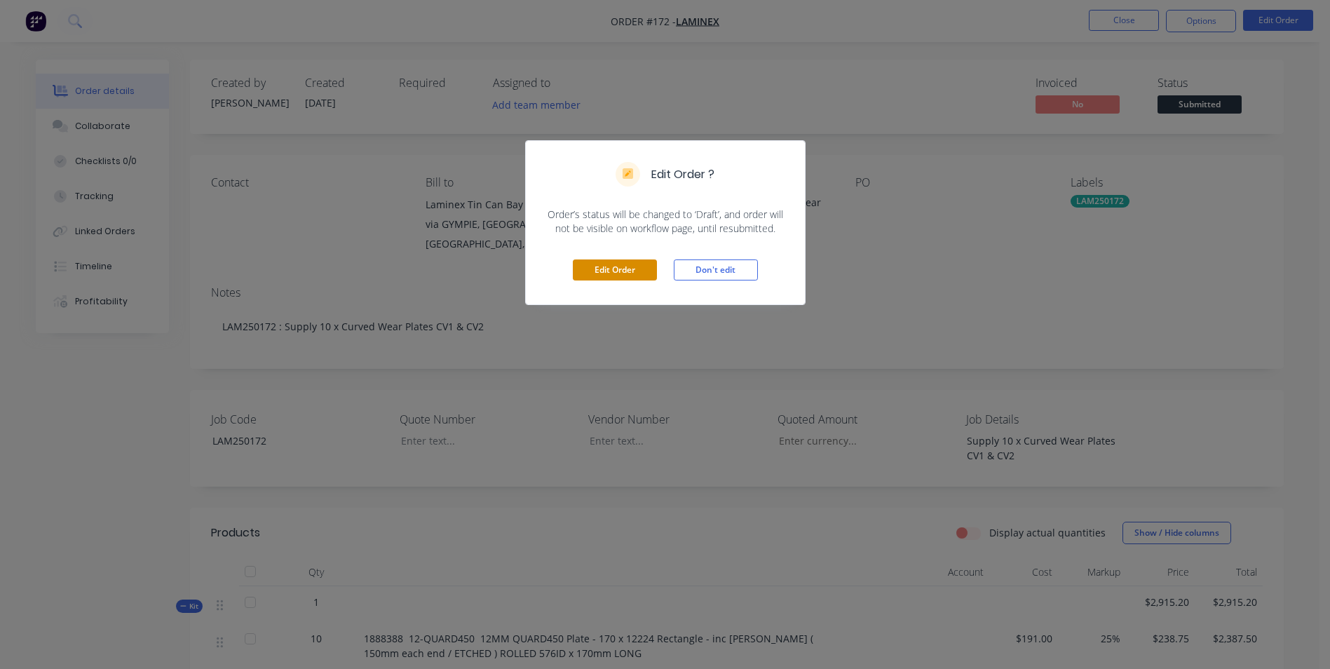
click at [610, 269] on button "Edit Order" at bounding box center [615, 269] width 84 height 21
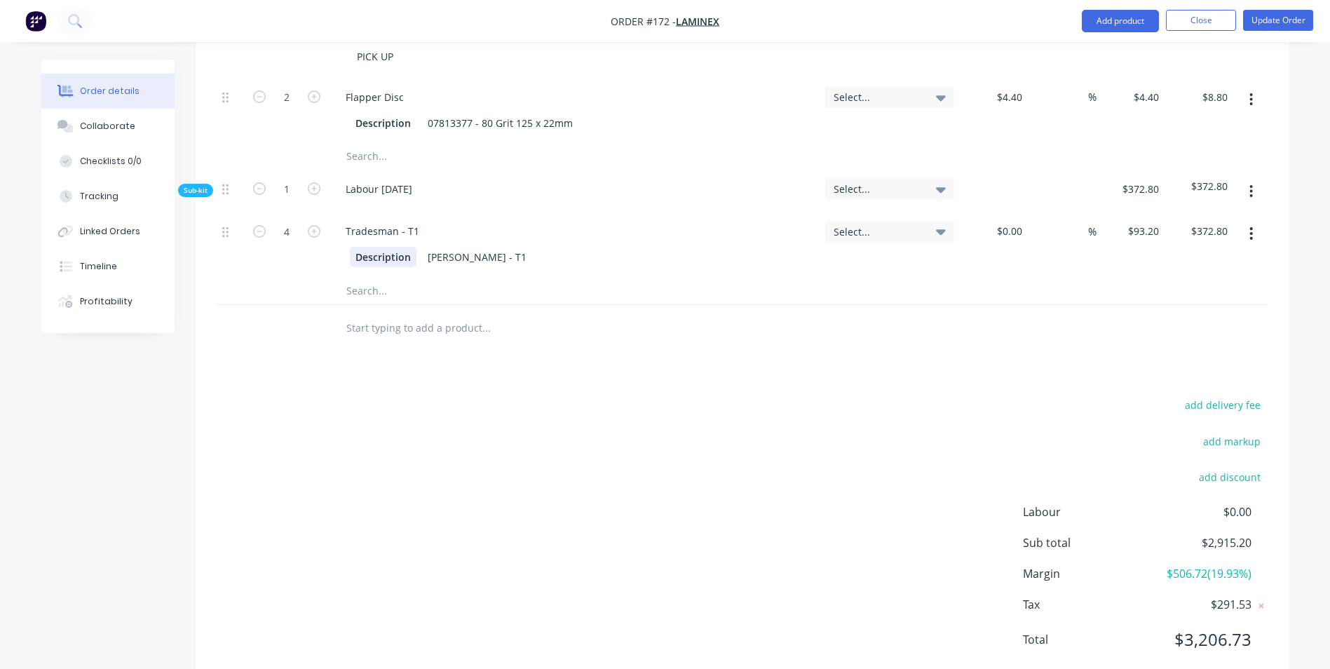
scroll to position [479, 0]
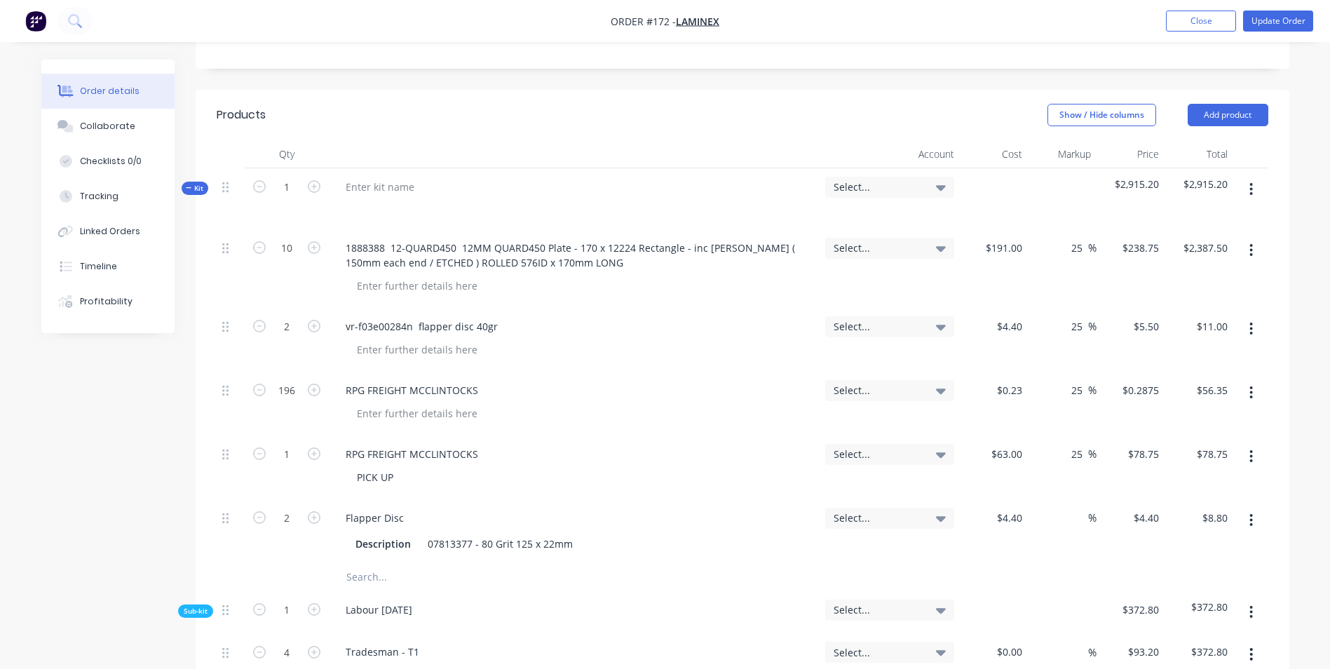
click at [1228, 90] on header "Products Show / Hide columns Add product" at bounding box center [742, 115] width 1093 height 50
click at [1222, 104] on button "Add product" at bounding box center [1227, 115] width 81 height 22
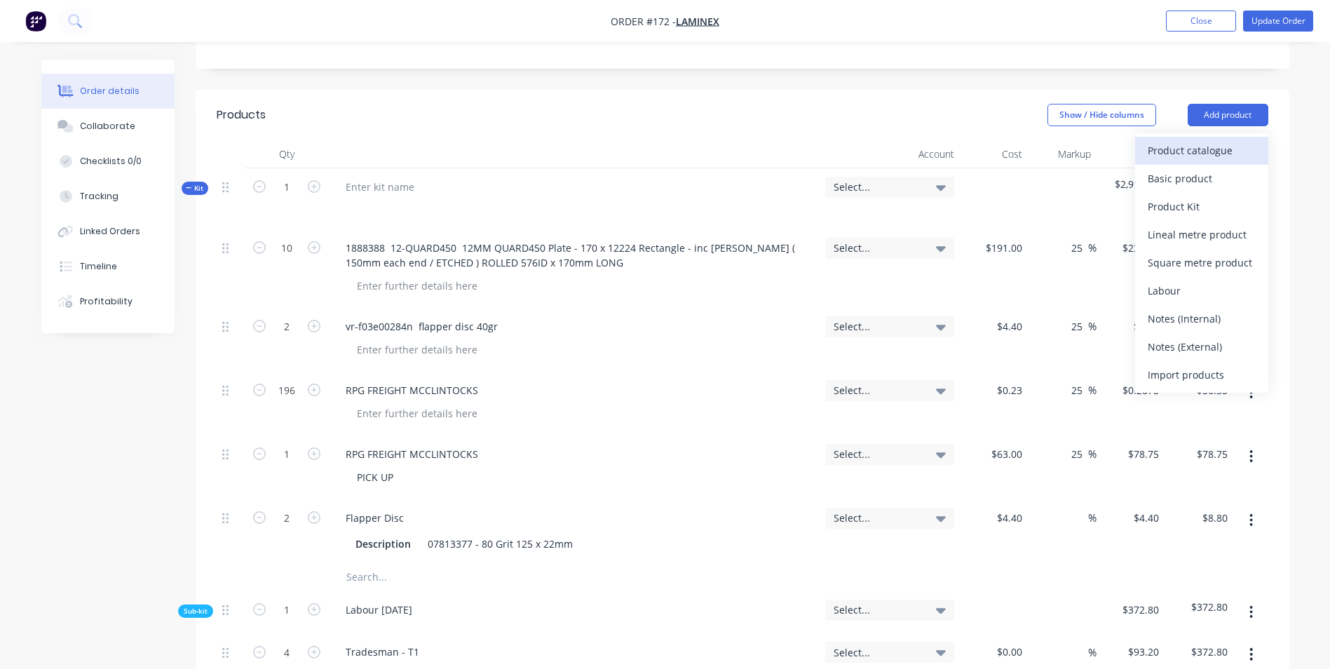
click at [1180, 140] on div "Product catalogue" at bounding box center [1201, 150] width 108 height 20
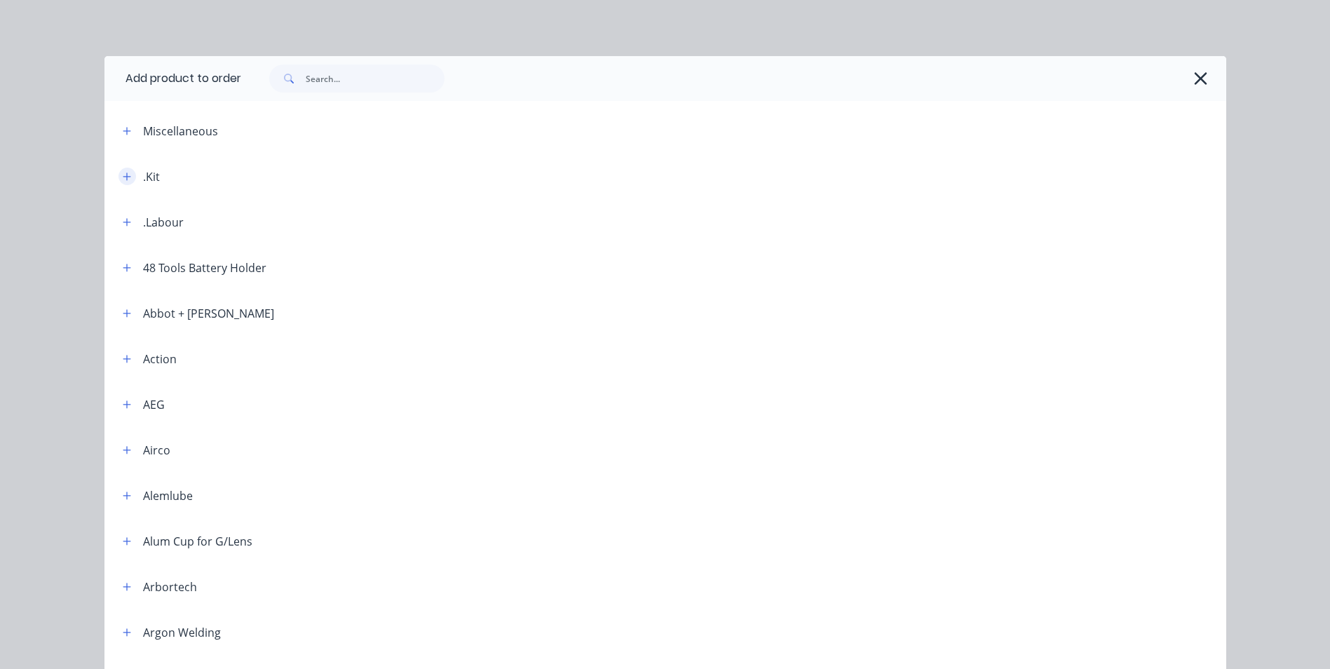
click at [121, 170] on button "button" at bounding box center [127, 177] width 18 height 18
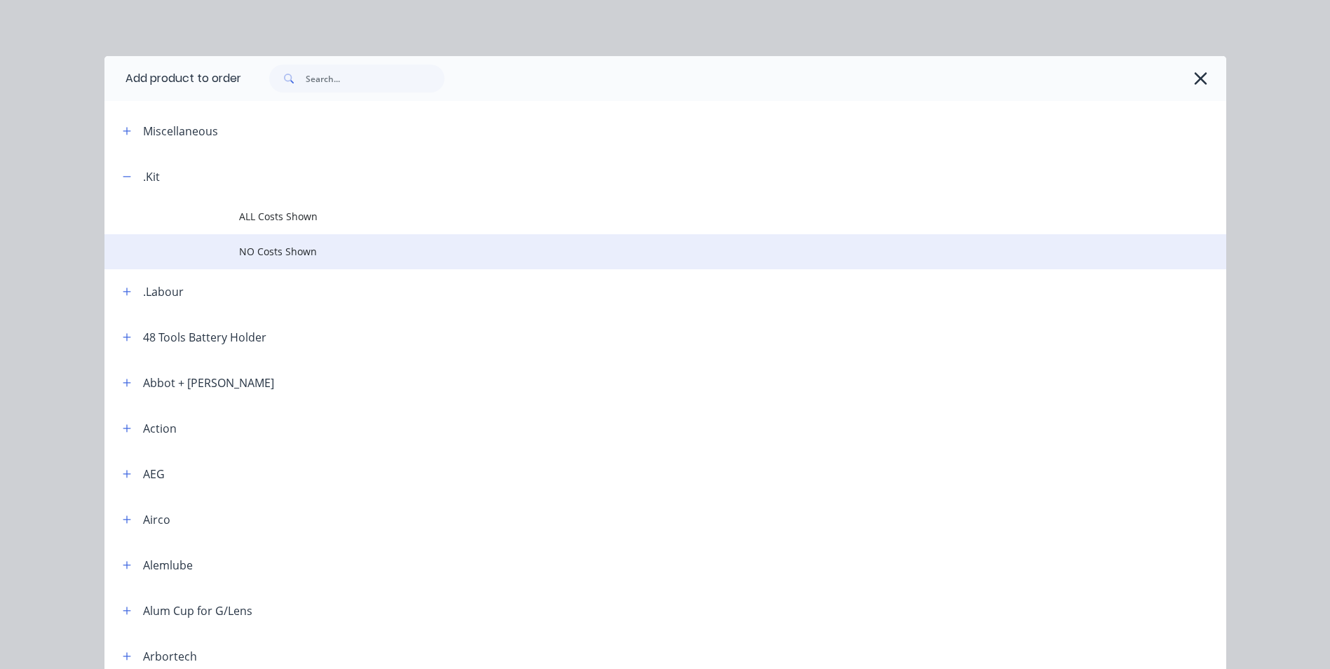
click at [283, 241] on td "NO Costs Shown" at bounding box center [732, 251] width 987 height 35
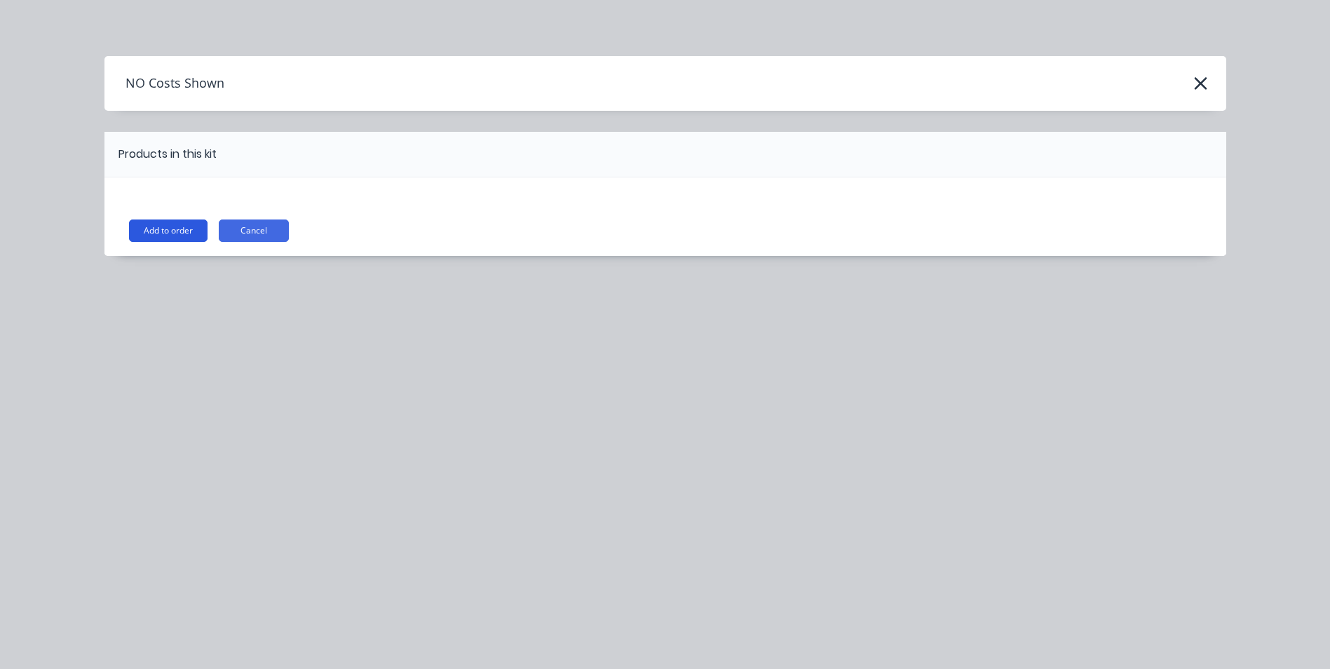
click at [167, 228] on button "Add to order" at bounding box center [168, 230] width 79 height 22
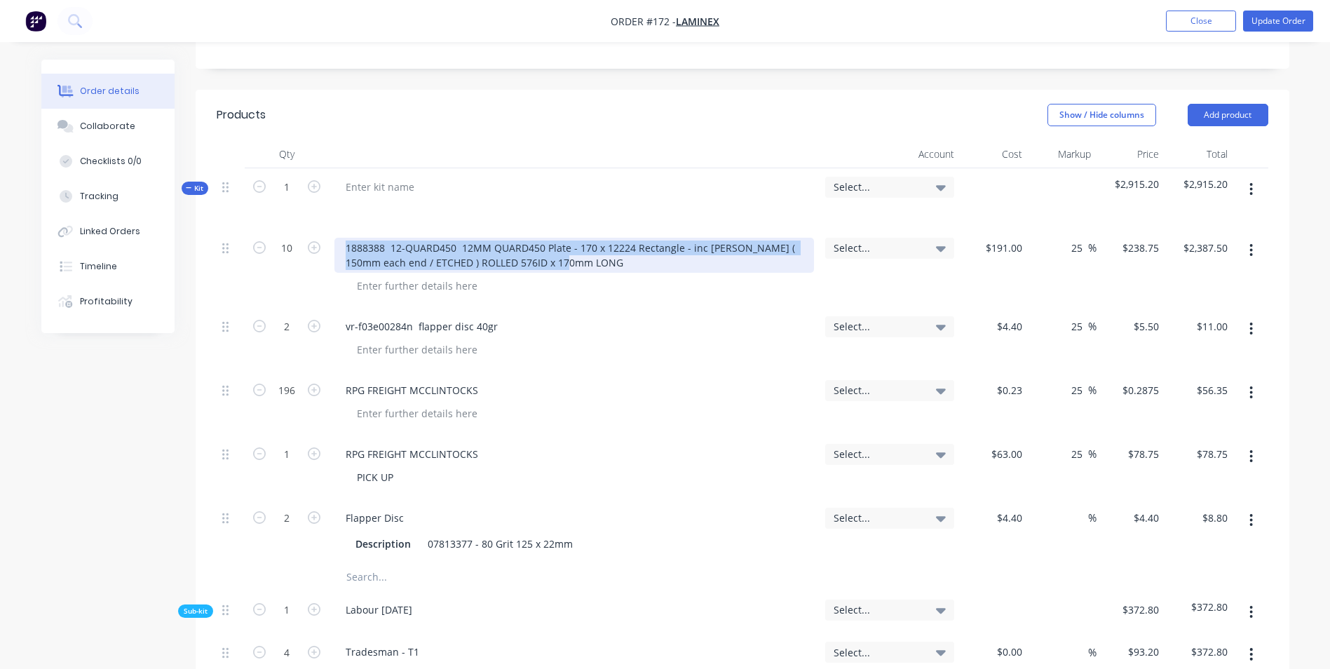
drag, startPoint x: 339, startPoint y: 203, endPoint x: 620, endPoint y: 227, distance: 282.8
click at [620, 238] on div "1888388 12-QUARD450 12MM QUARD450 Plate - 170 x 12224 Rectangle - inc GRENN ( 1…" at bounding box center [573, 255] width 479 height 35
copy div "1888388 12-QUARD450 12MM QUARD450 Plate - 170 x 12224 Rectangle - inc GRENN ( 1…"
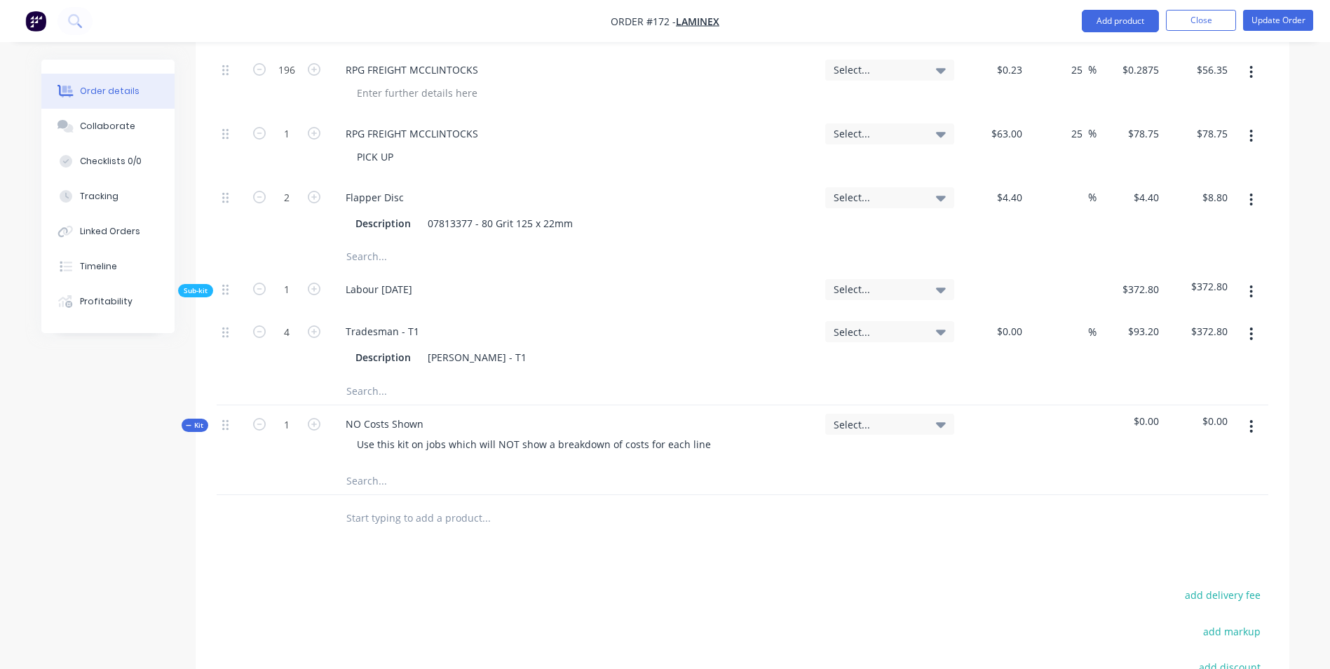
scroll to position [830, 0]
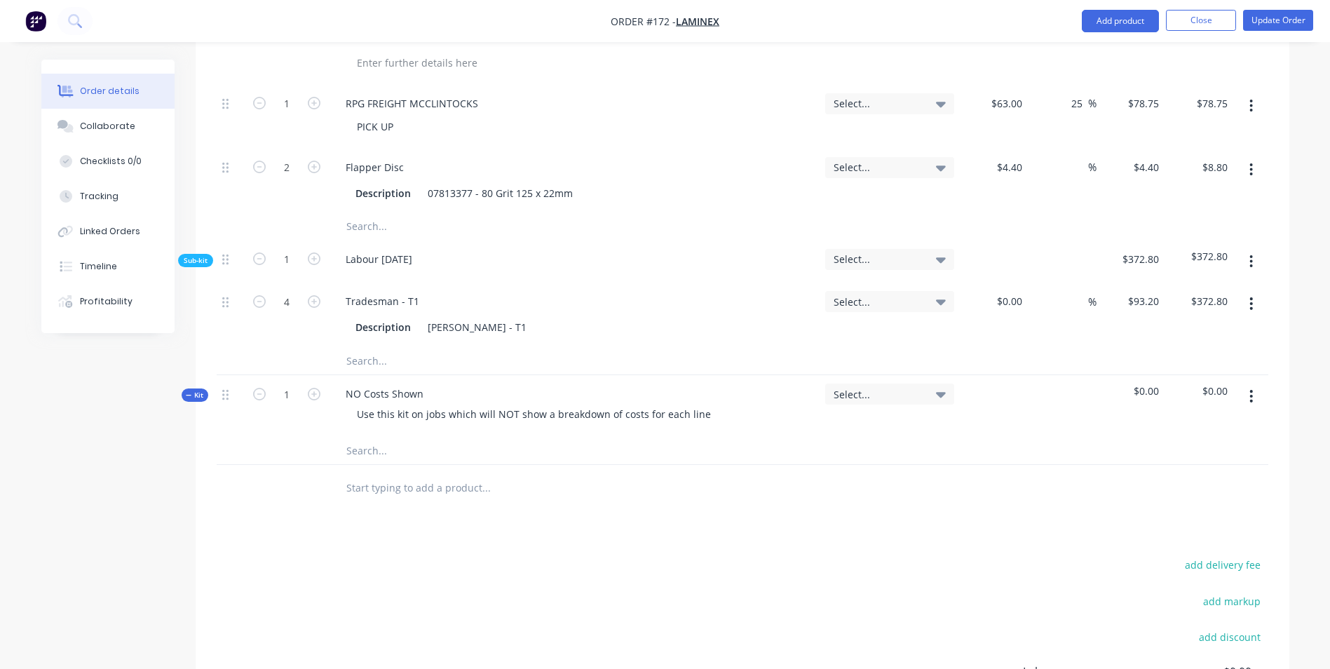
click at [378, 436] on input "text" at bounding box center [486, 450] width 280 height 28
paste input "1888388 12-QUARD450 12MM QUARD450 Plate - 170 x 12224 Rectangle - inc GRENN ( 1…"
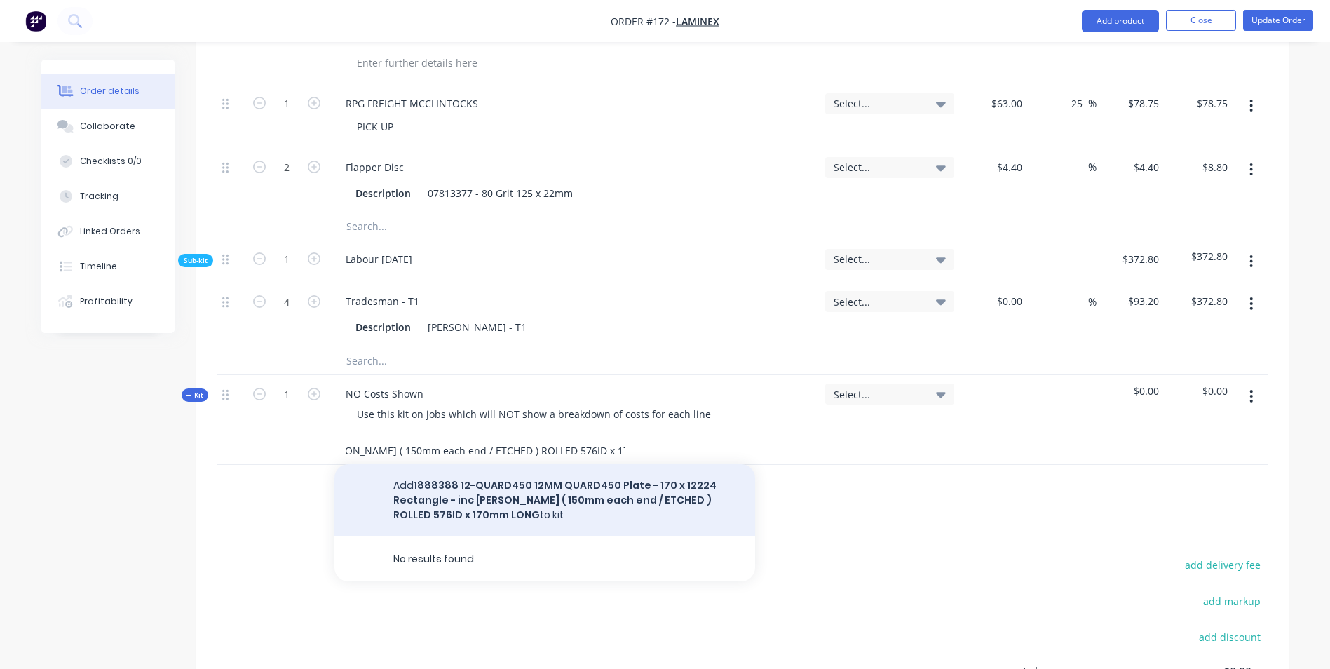
type input "1888388 12-QUARD450 12MM QUARD450 Plate - 170 x 12224 Rectangle - inc GRENN ( 1…"
click at [477, 464] on button "Add 1888388 12-QUARD450 12MM QUARD450 Plate - 170 x 12224 Rectangle - inc GRENN…" at bounding box center [544, 500] width 421 height 72
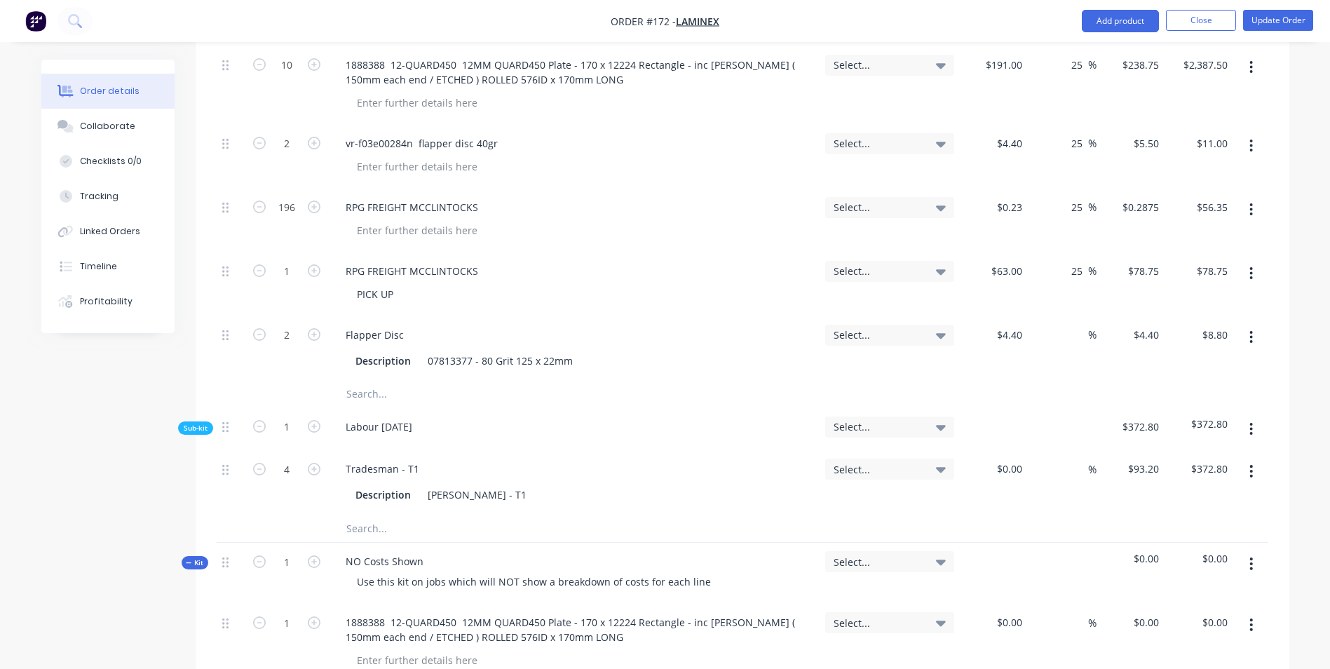
scroll to position [900, 0]
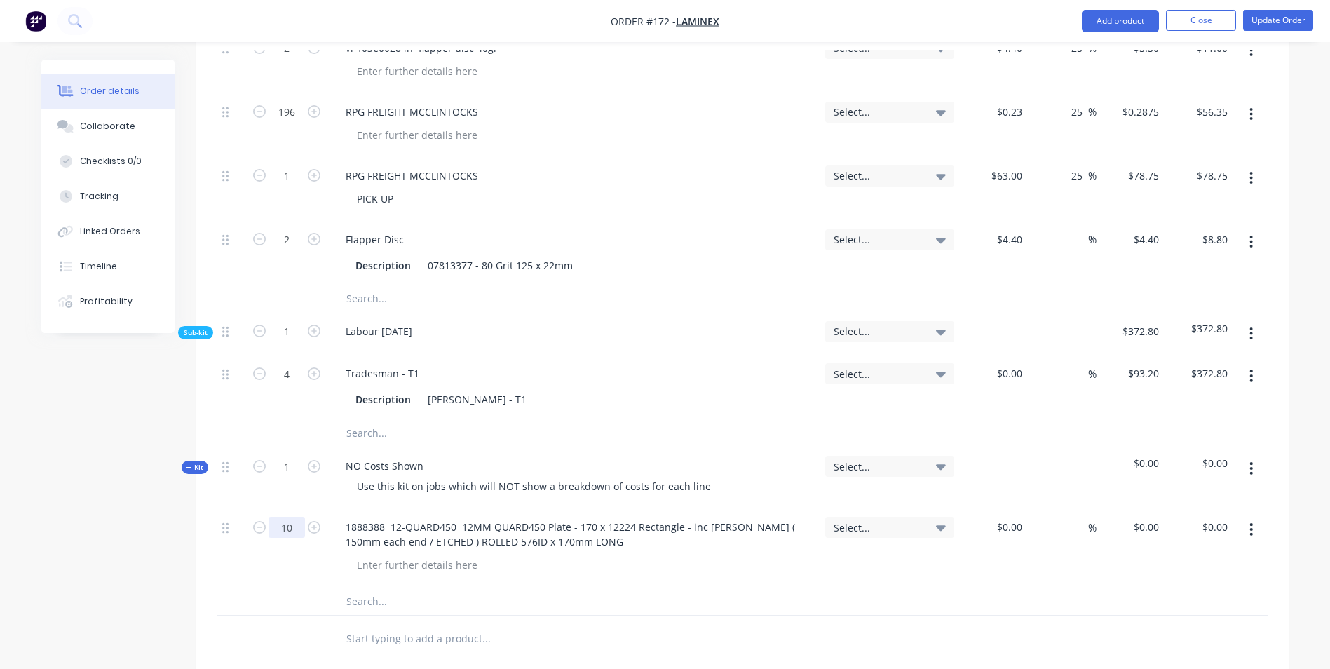
scroll to position [760, 0]
type input "10"
click at [1009, 514] on div "$0.00" at bounding box center [1009, 524] width 38 height 20
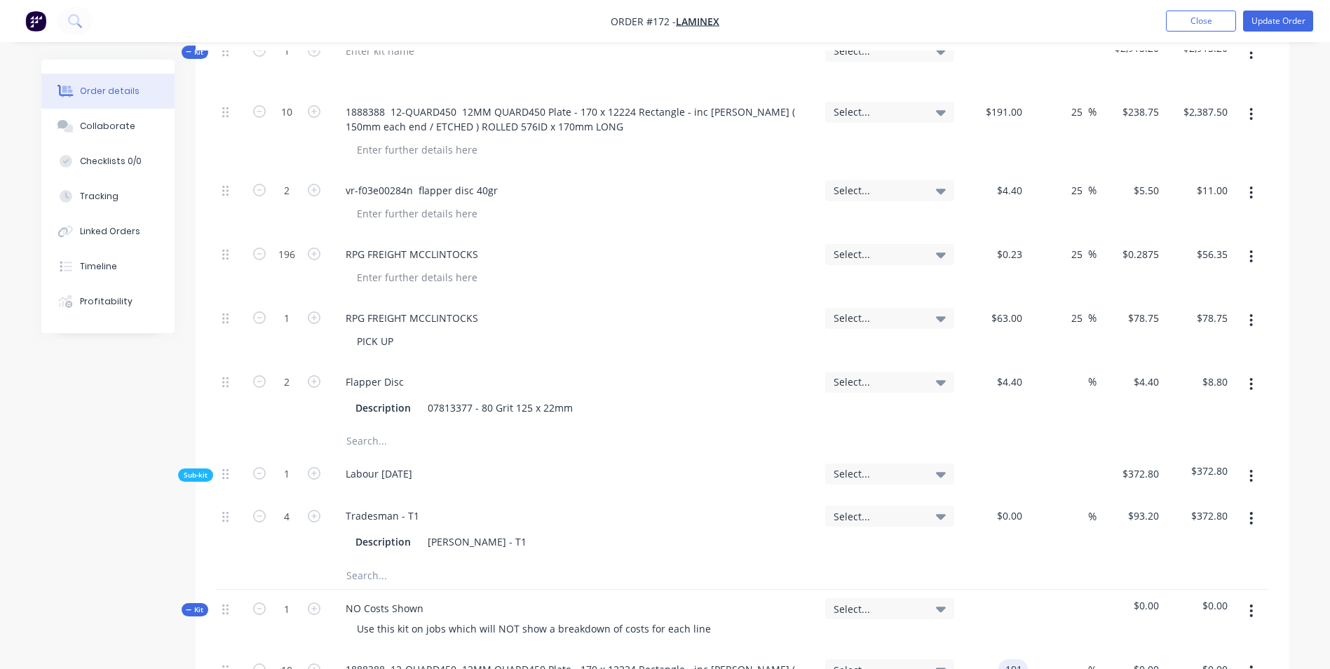
scroll to position [409, 0]
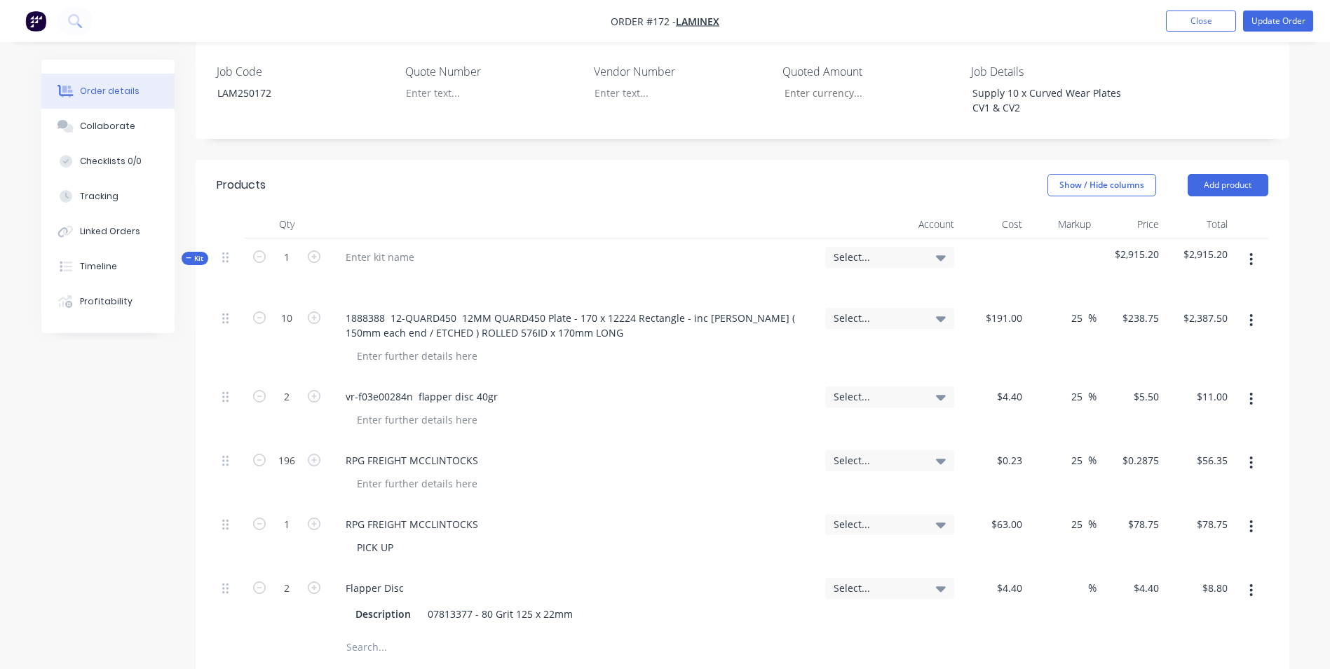
type input "$191.00"
type input "$1,910.00"
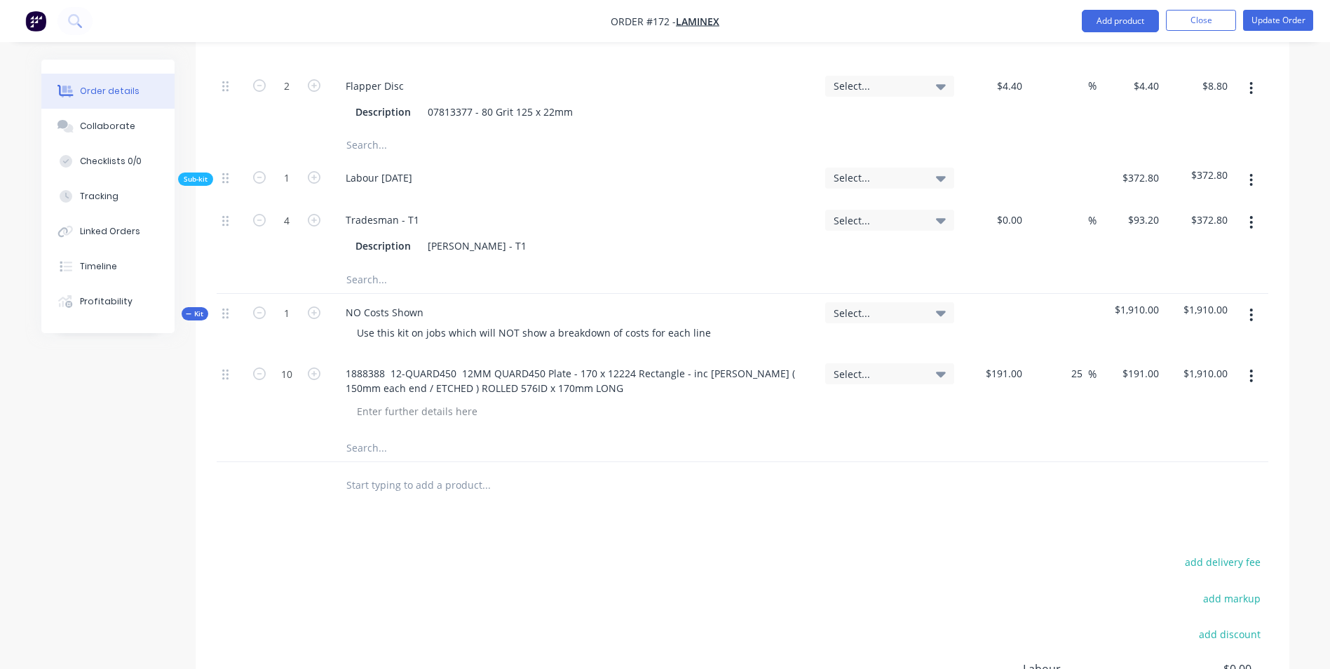
type input "25"
type input "$238.75"
type input "$2,387.50"
click at [490, 421] on div "Qty Account Cost Markup Price Total Kit 1 Select... $2,915.20 $2,915.20 10 1888…" at bounding box center [742, 108] width 1093 height 800
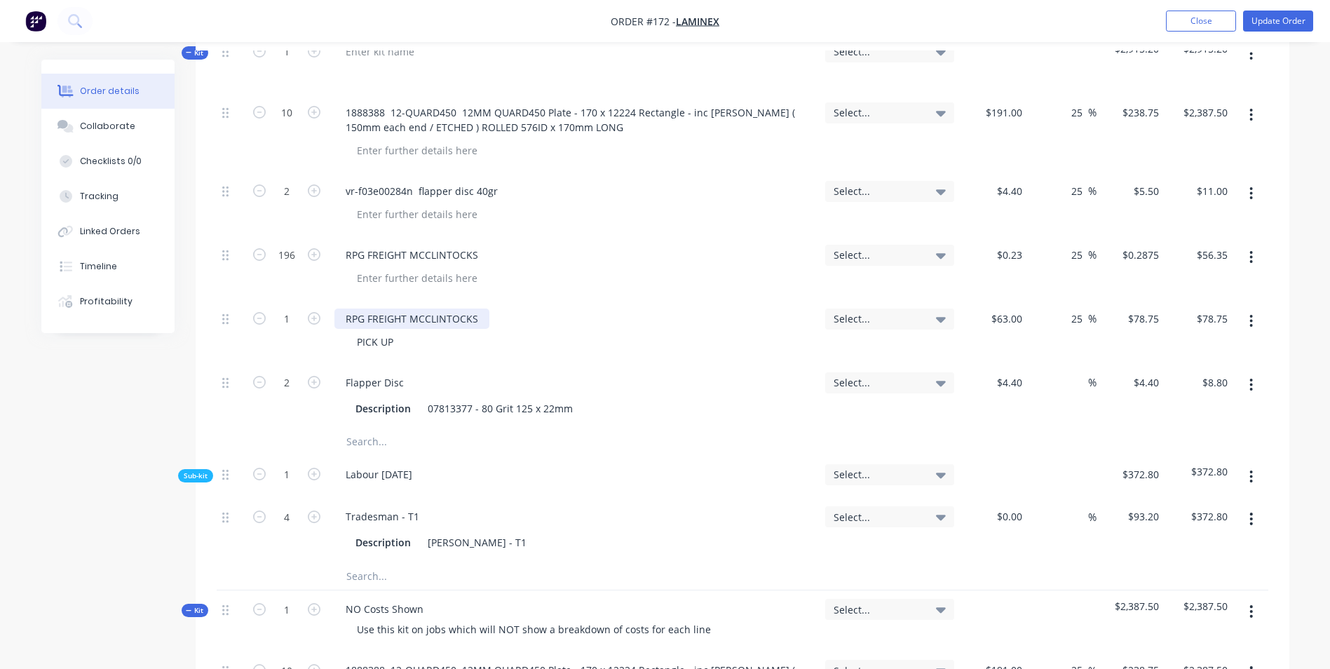
scroll to position [491, 0]
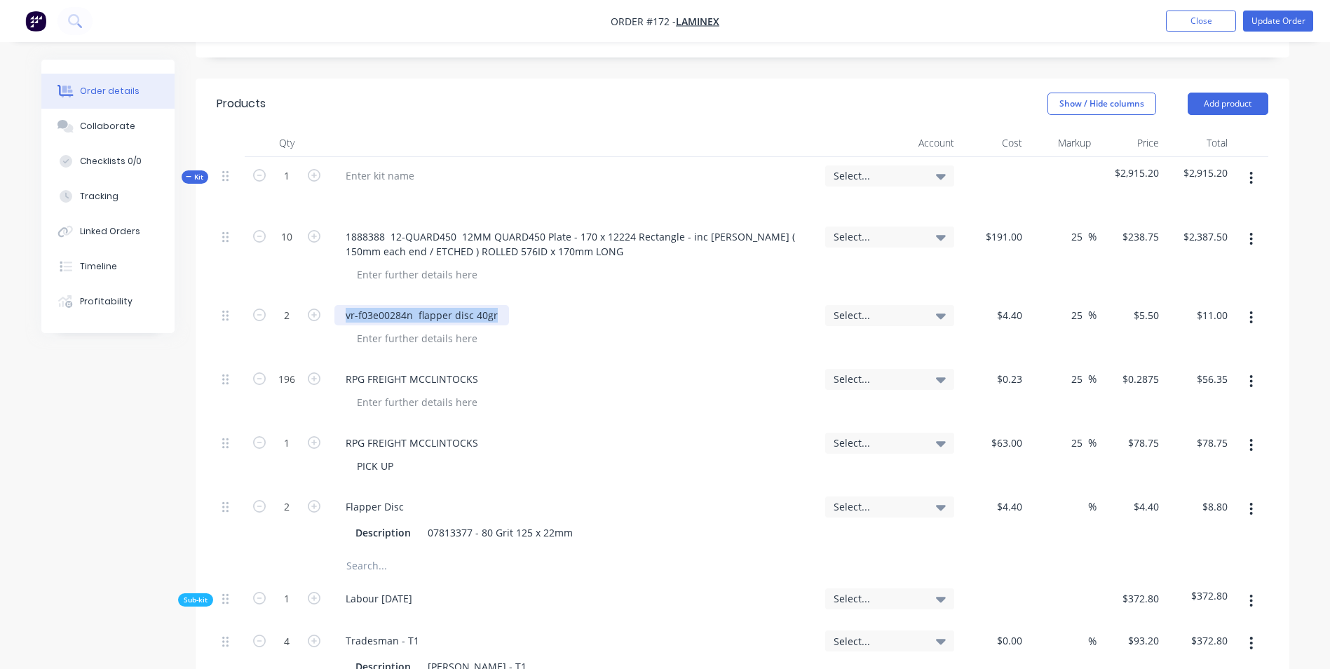
drag, startPoint x: 339, startPoint y: 275, endPoint x: 510, endPoint y: 287, distance: 172.1
click at [510, 296] on div "vr-f03e00284n flapper disc 40gr" at bounding box center [574, 328] width 491 height 64
copy div "vr-f03e00284n flapper disc 40gr"
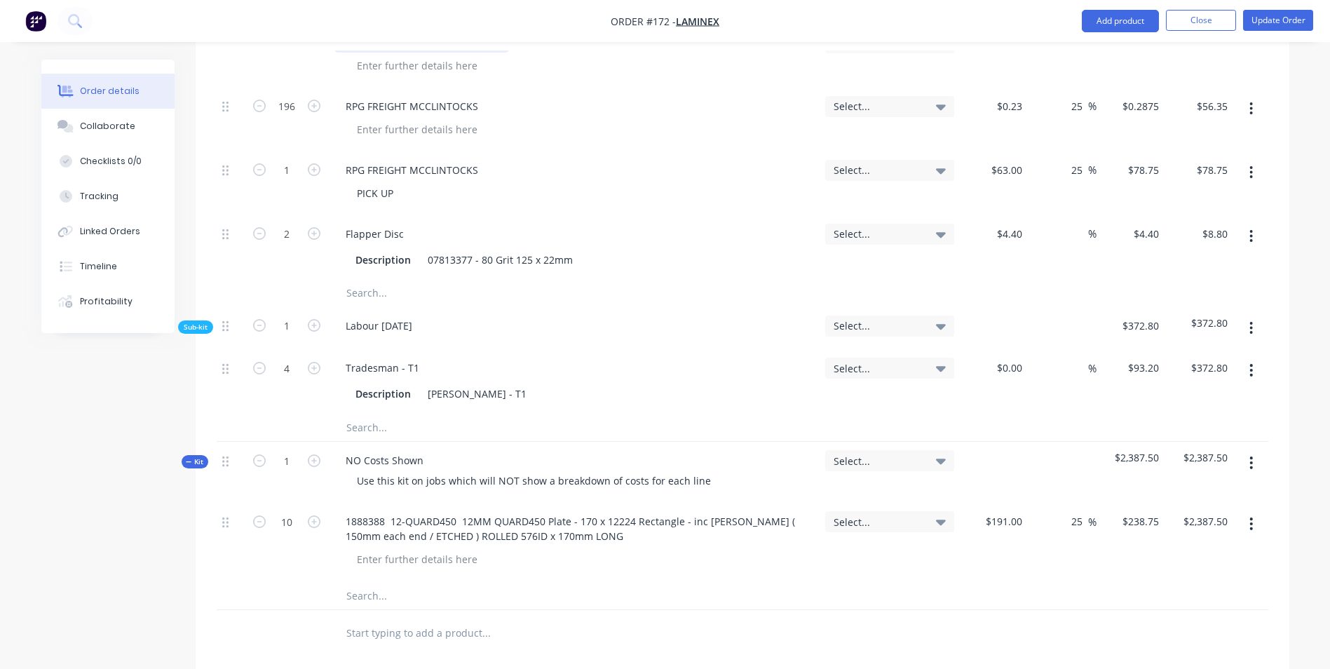
scroll to position [841, 0]
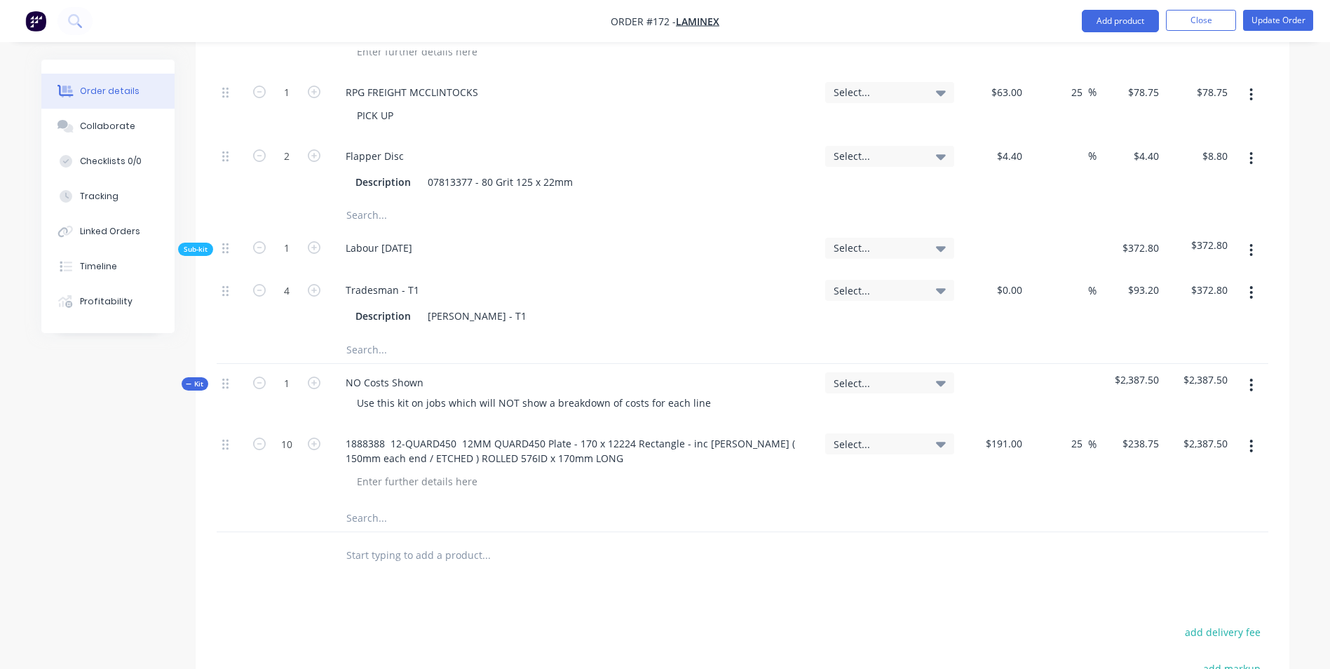
click at [392, 503] on input "text" at bounding box center [486, 517] width 280 height 28
paste input "vr-f03e00284n flapper disc 40gr"
type input "vr-f03e00284n flapper disc 40gr"
click at [472, 540] on input "text" at bounding box center [486, 554] width 280 height 28
click at [384, 503] on input "vr-f03e00284n flapper disc 40gr" at bounding box center [486, 517] width 280 height 28
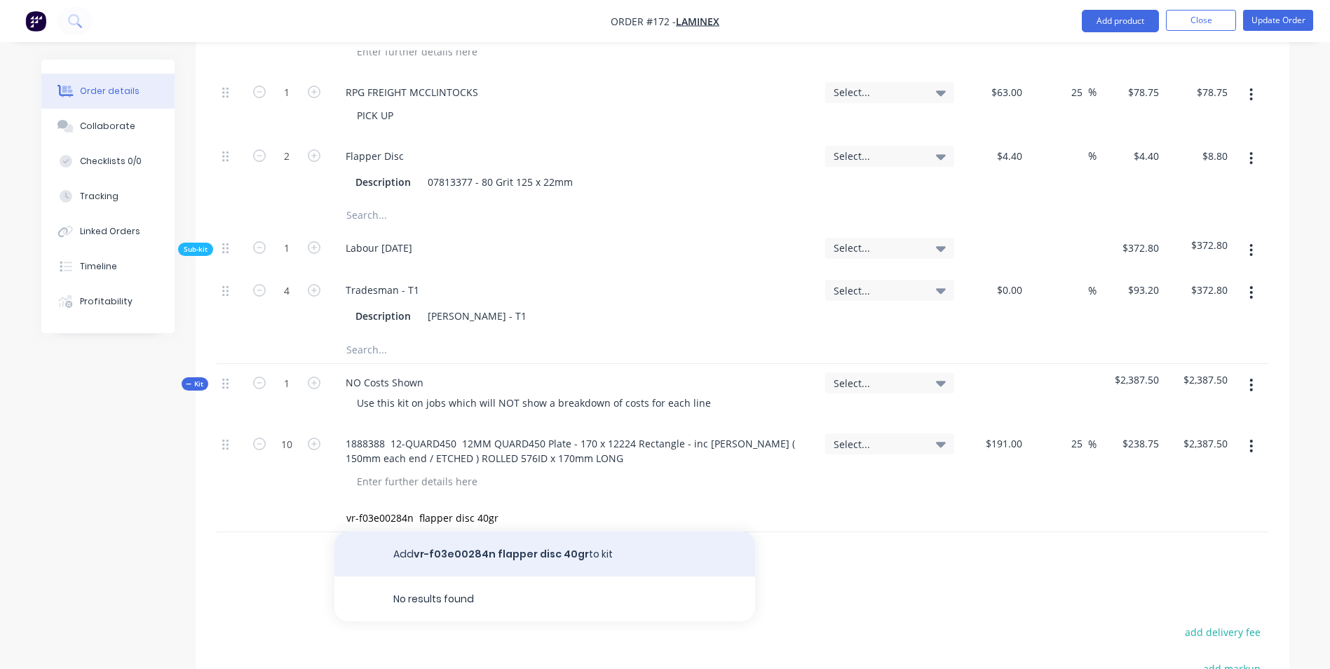
click at [462, 531] on button "Add vr-f03e00284n flapper disc 40gr to kit" at bounding box center [544, 553] width 421 height 45
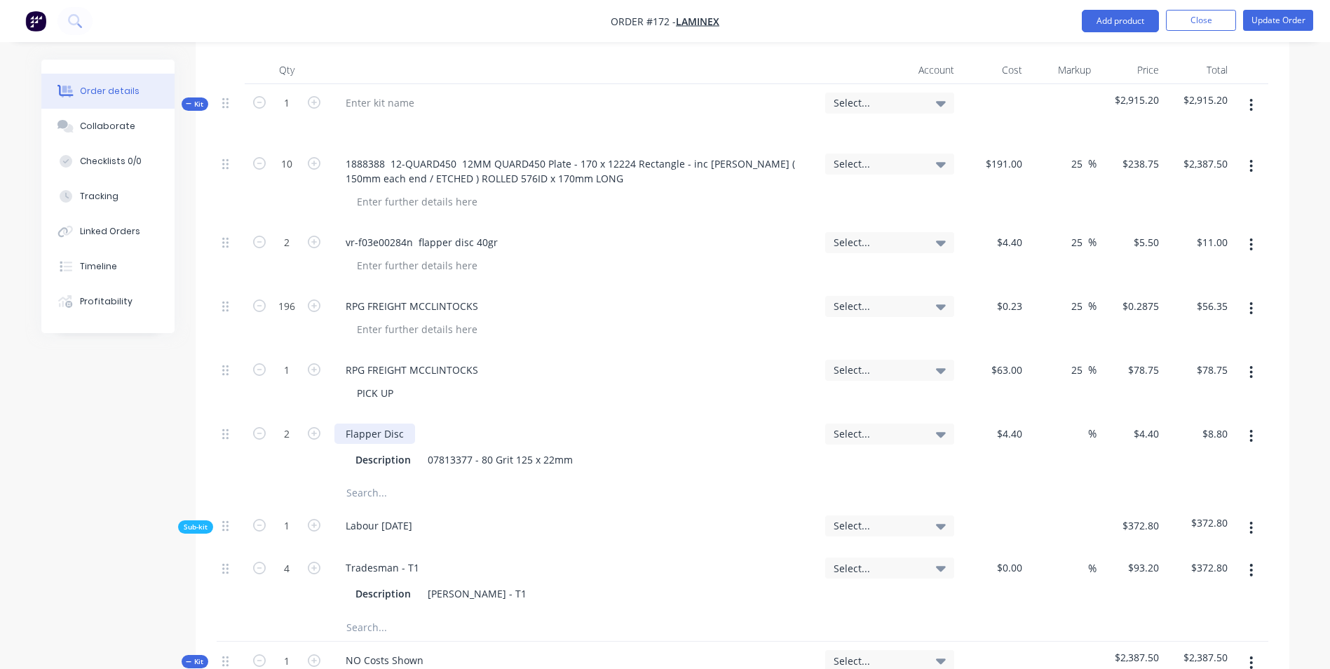
scroll to position [561, 0]
drag, startPoint x: 341, startPoint y: 274, endPoint x: 522, endPoint y: 282, distance: 181.7
click at [522, 290] on div "RPG FREIGHT MCCLINTOCKS" at bounding box center [574, 322] width 491 height 64
copy div "RPG FREIGHT MCCLINTOCKS"
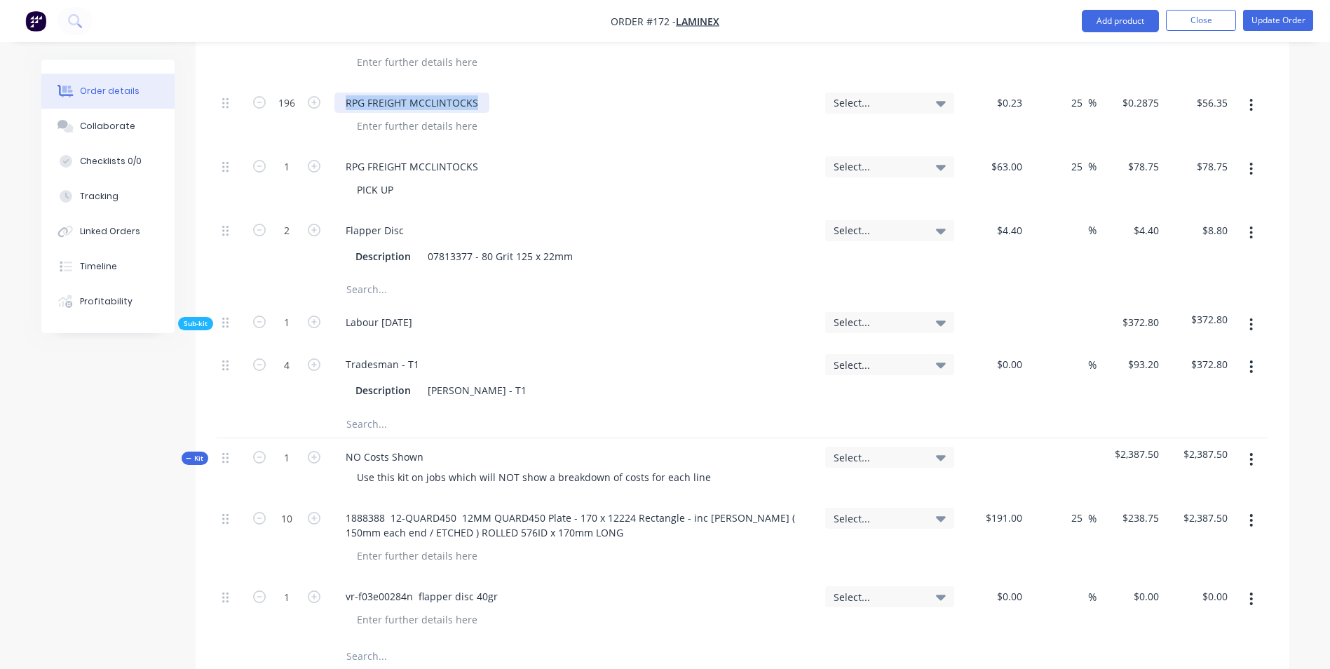
scroll to position [981, 0]
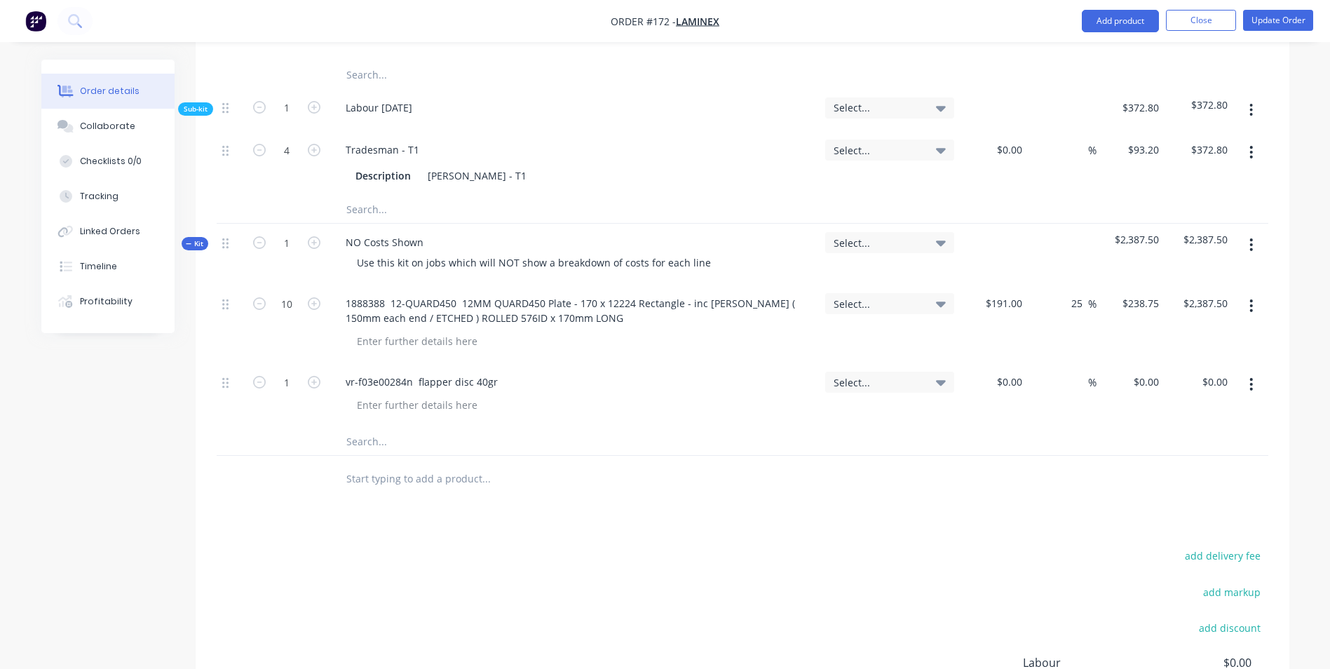
click at [404, 427] on input "text" at bounding box center [486, 441] width 280 height 28
paste input "RPG FREIGHT MCCLINTOCKS"
type input "RPG FREIGHT MCCLINTOCKS"
click at [430, 455] on button "Add RPG FREIGHT MCCLINTOCKS to kit" at bounding box center [544, 477] width 421 height 45
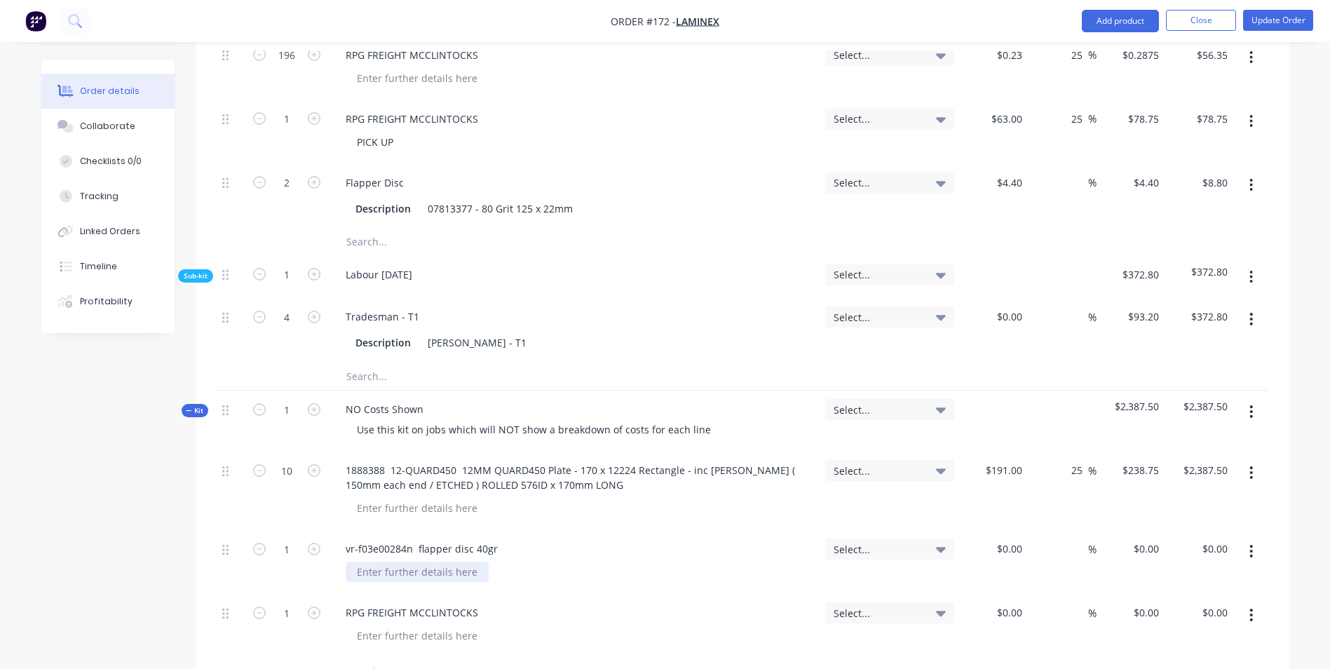
scroll to position [561, 0]
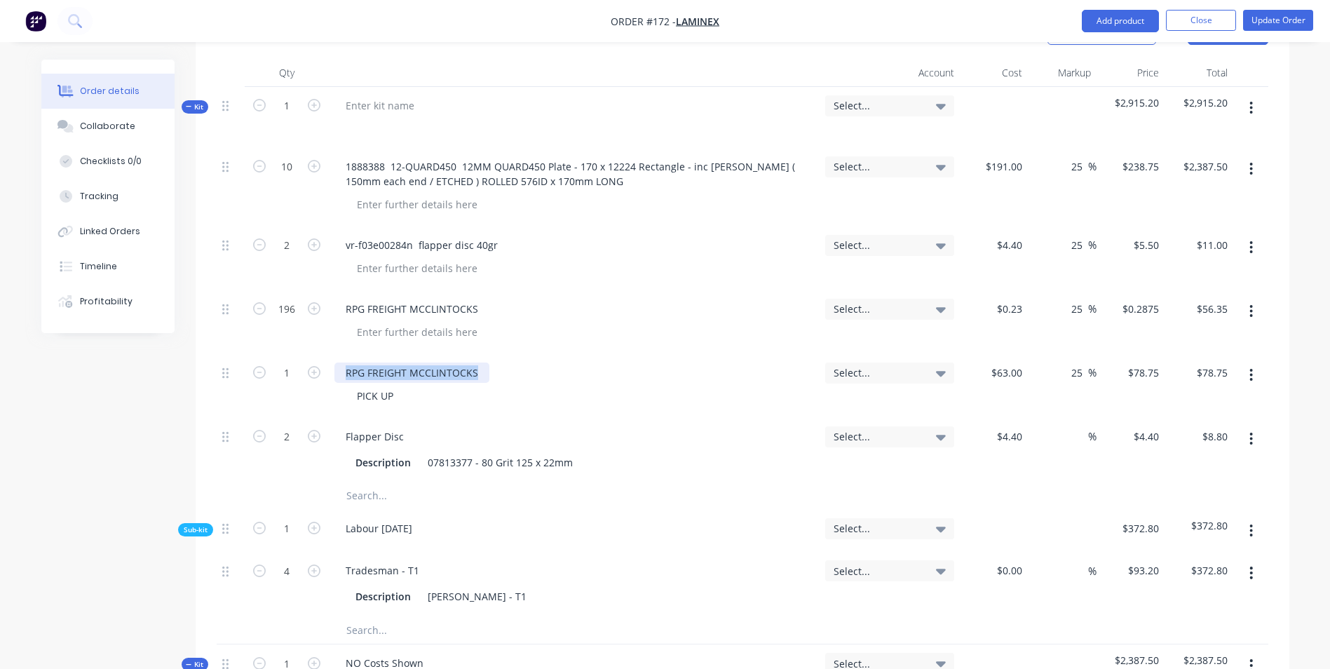
drag, startPoint x: 338, startPoint y: 334, endPoint x: 479, endPoint y: 344, distance: 141.3
click at [479, 354] on div "RPG FREIGHT MCCLINTOCKS PICK UP" at bounding box center [574, 386] width 491 height 64
copy div "RPG FREIGHT MCCLINTOCKS"
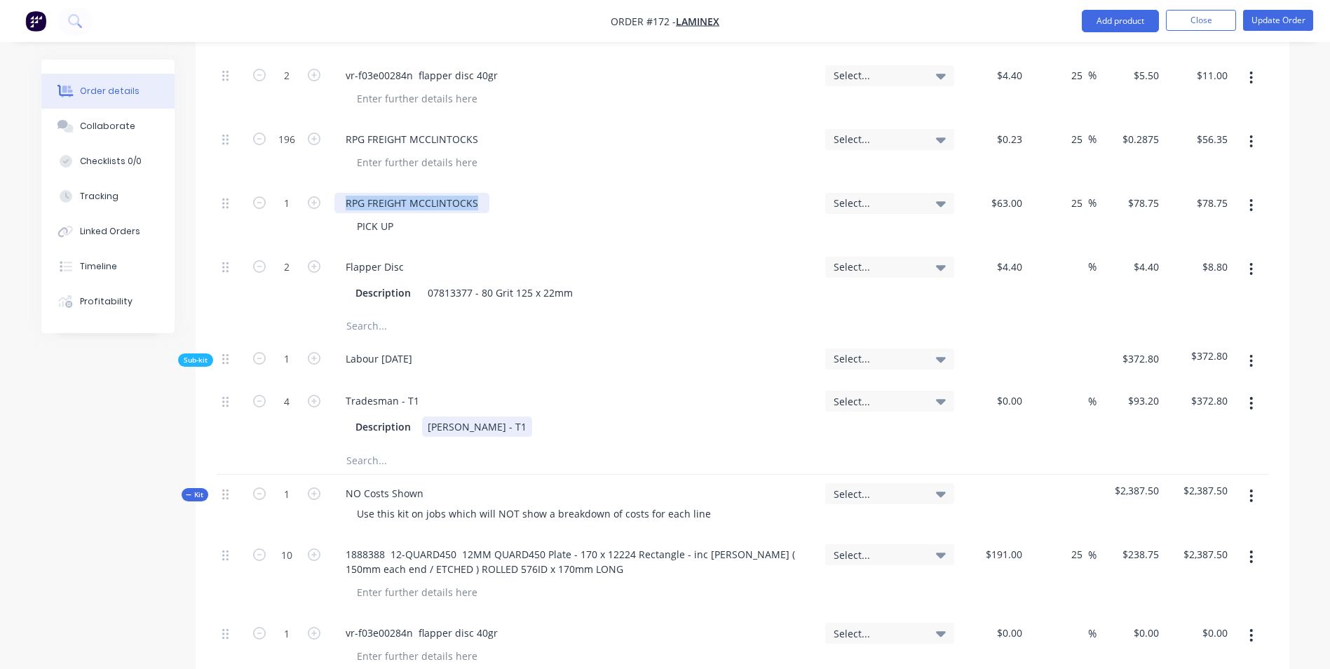
scroll to position [981, 0]
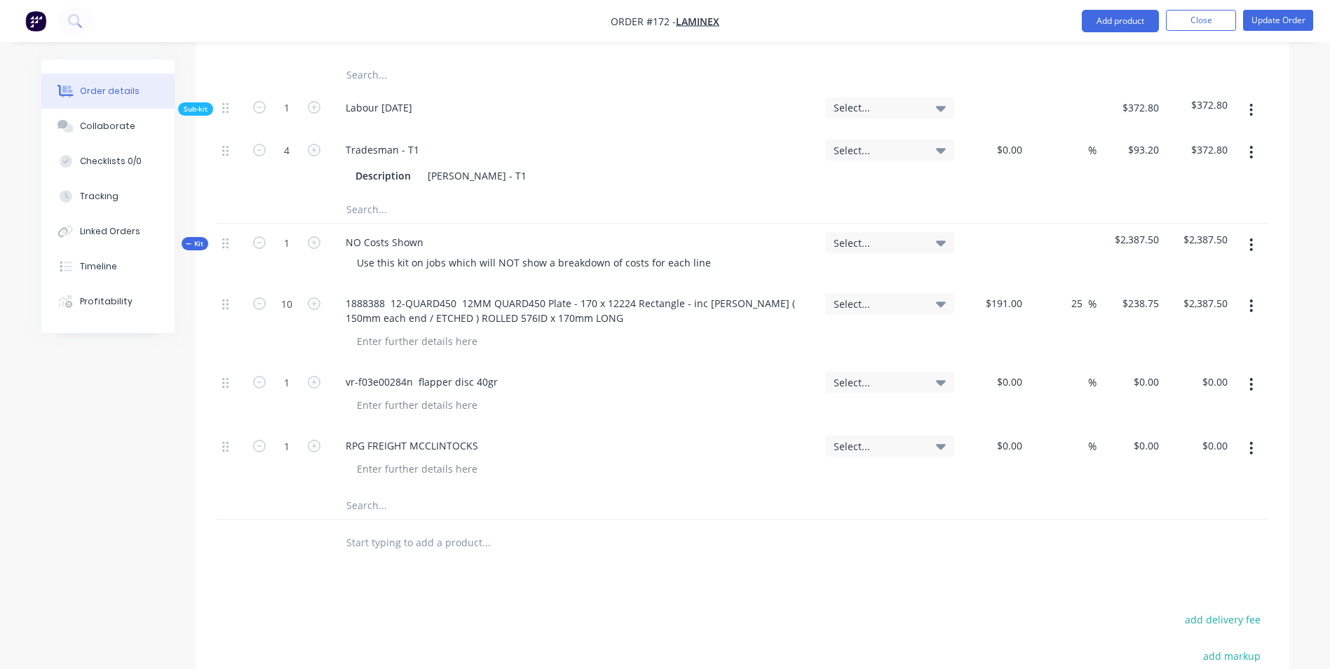
click at [382, 491] on input "text" at bounding box center [486, 505] width 280 height 28
paste input "RPG FREIGHT MCCLINTOCKS"
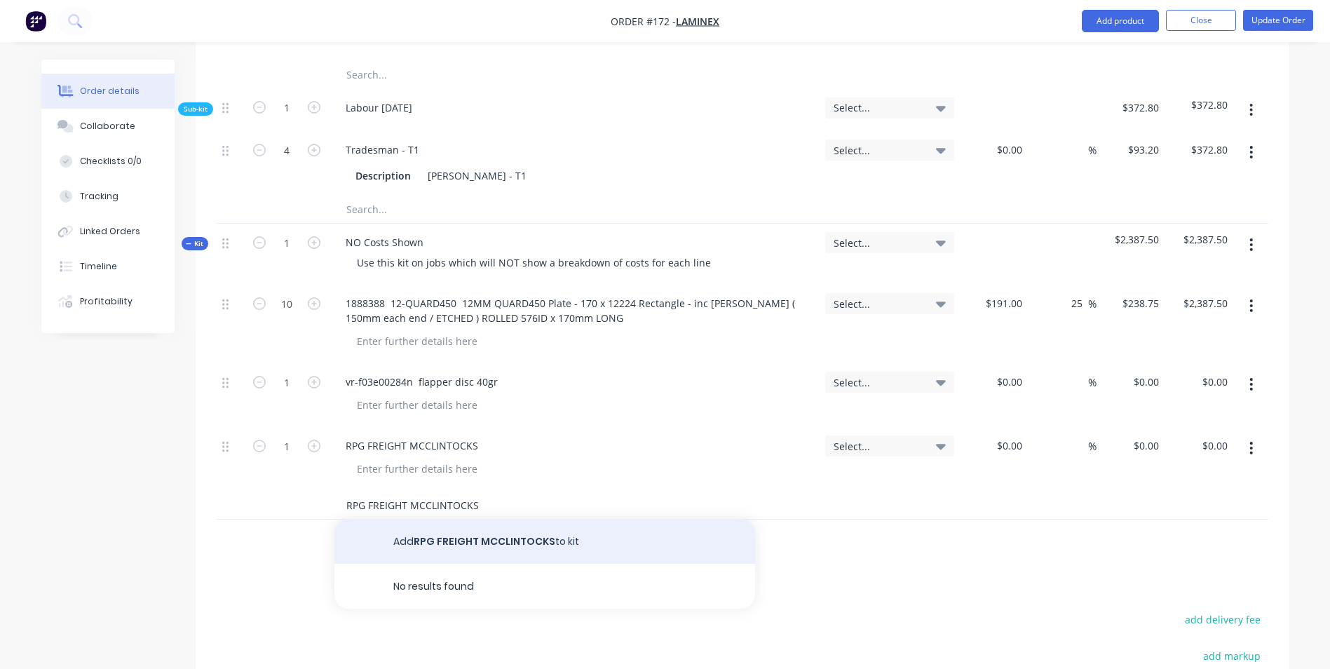
type input "RPG FREIGHT MCCLINTOCKS"
click at [450, 519] on button "Add RPG FREIGHT MCCLINTOCKS to kit" at bounding box center [544, 541] width 421 height 45
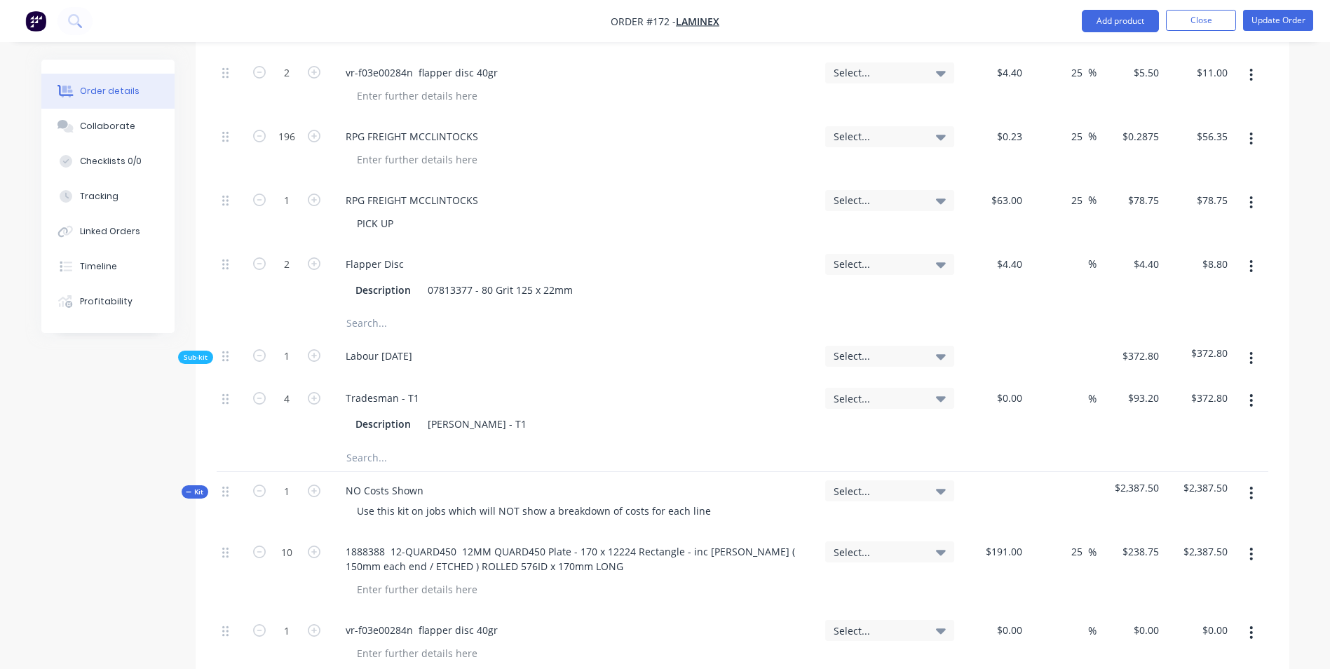
scroll to position [701, 0]
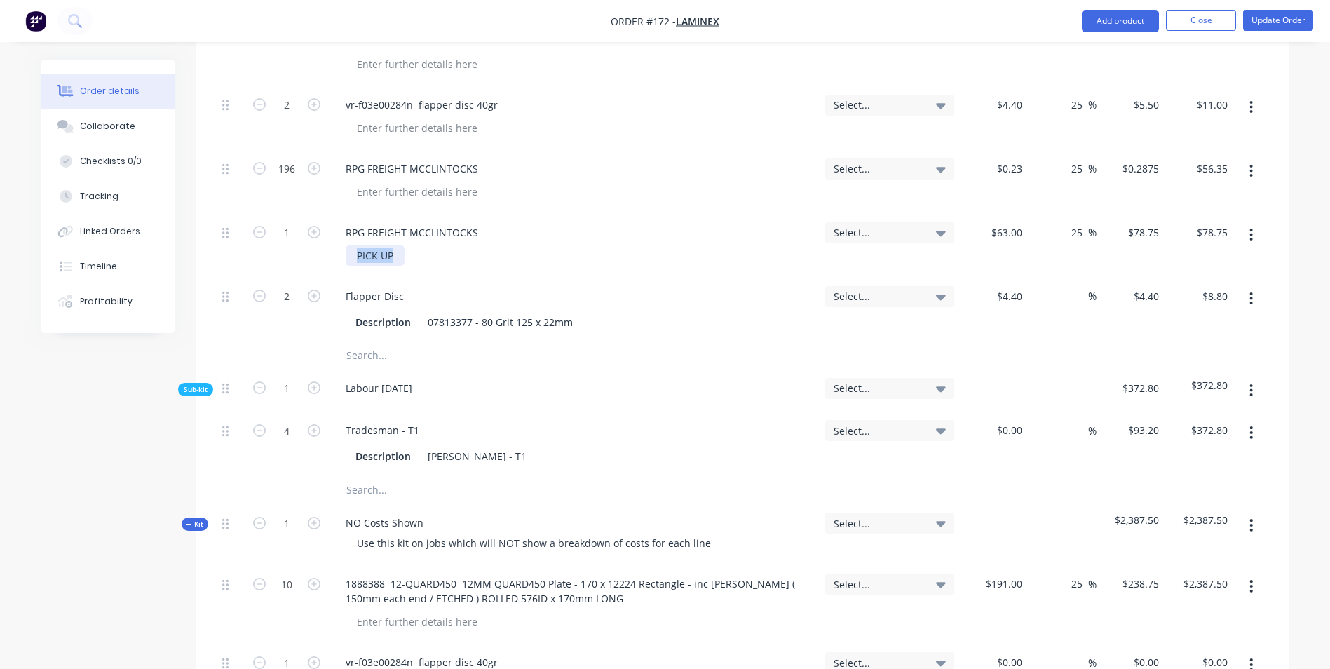
drag, startPoint x: 352, startPoint y: 208, endPoint x: 444, endPoint y: 221, distance: 92.8
click at [444, 245] on div "PICK UP" at bounding box center [580, 255] width 468 height 20
copy div "PICK UP"
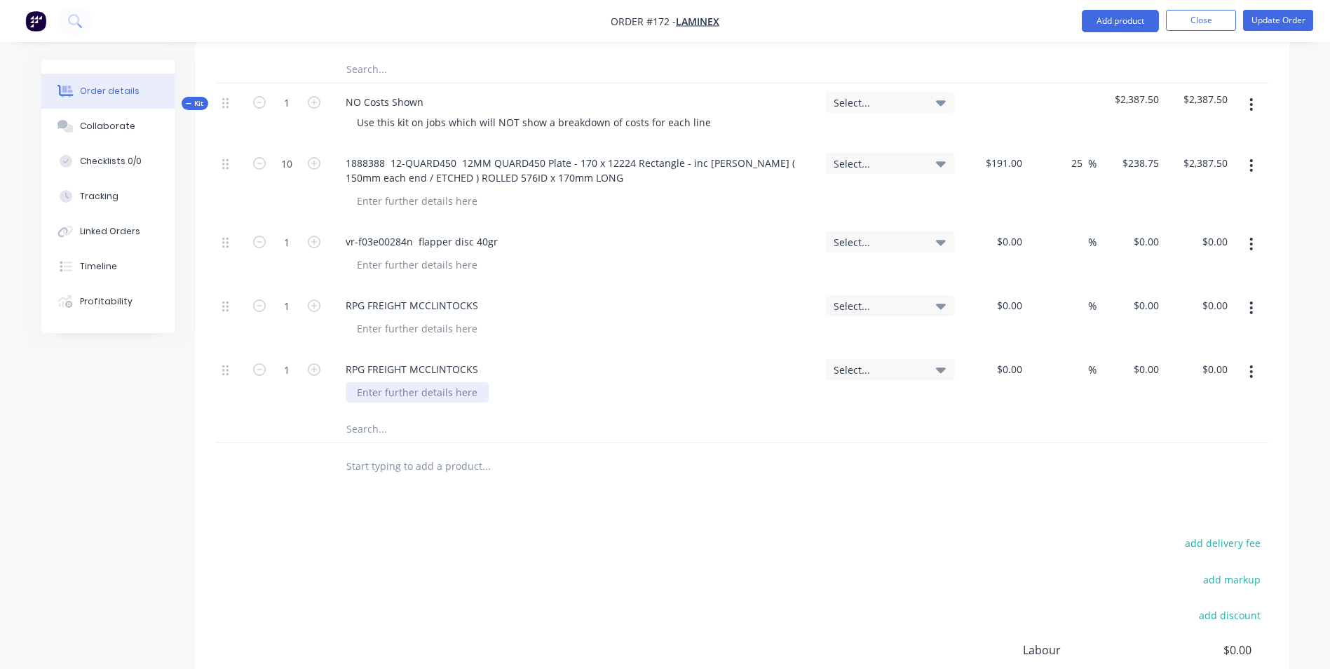
click at [387, 382] on div at bounding box center [417, 392] width 143 height 20
paste div
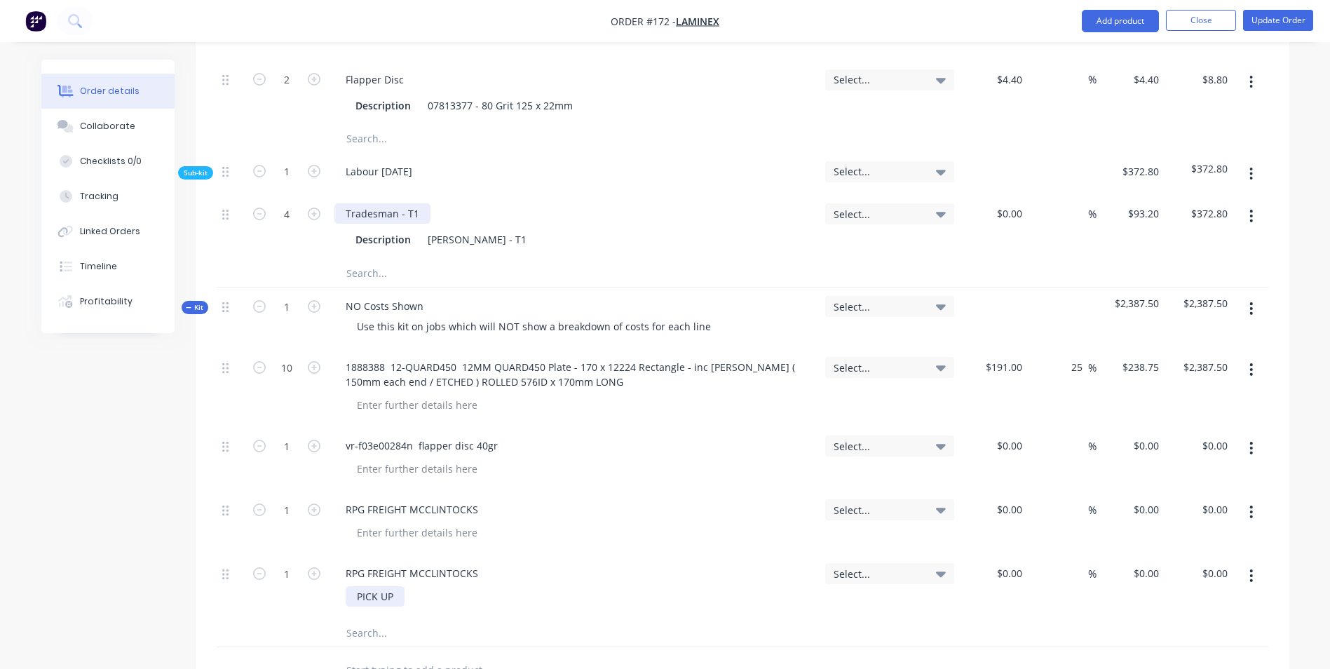
scroll to position [701, 0]
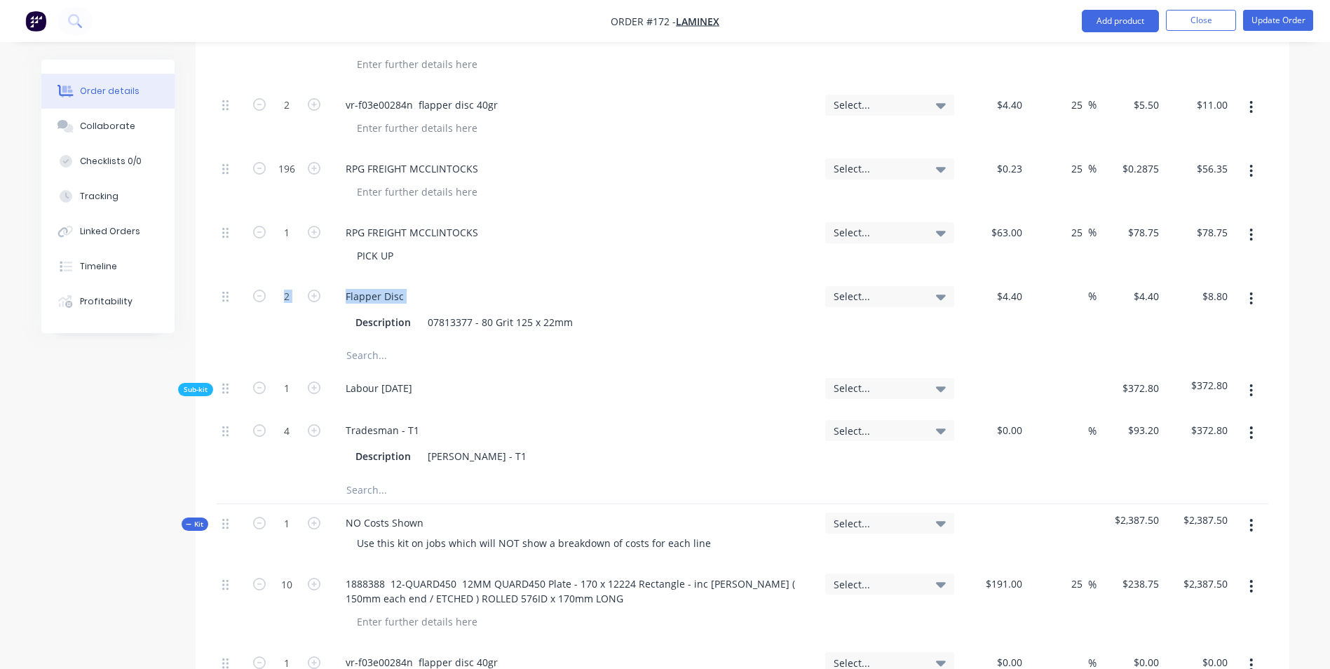
drag, startPoint x: 333, startPoint y: 252, endPoint x: 418, endPoint y: 270, distance: 87.4
click at [418, 278] on div "Flapper Disc Description 07813377 - 80 Grit 125 x 22mm" at bounding box center [574, 310] width 491 height 64
click at [414, 309] on div "Description 07813377 - 80 Grit 125 x 22mm" at bounding box center [573, 320] width 479 height 23
drag, startPoint x: 343, startPoint y: 258, endPoint x: 433, endPoint y: 265, distance: 90.0
click at [433, 286] on div "Flapper Disc" at bounding box center [573, 296] width 479 height 20
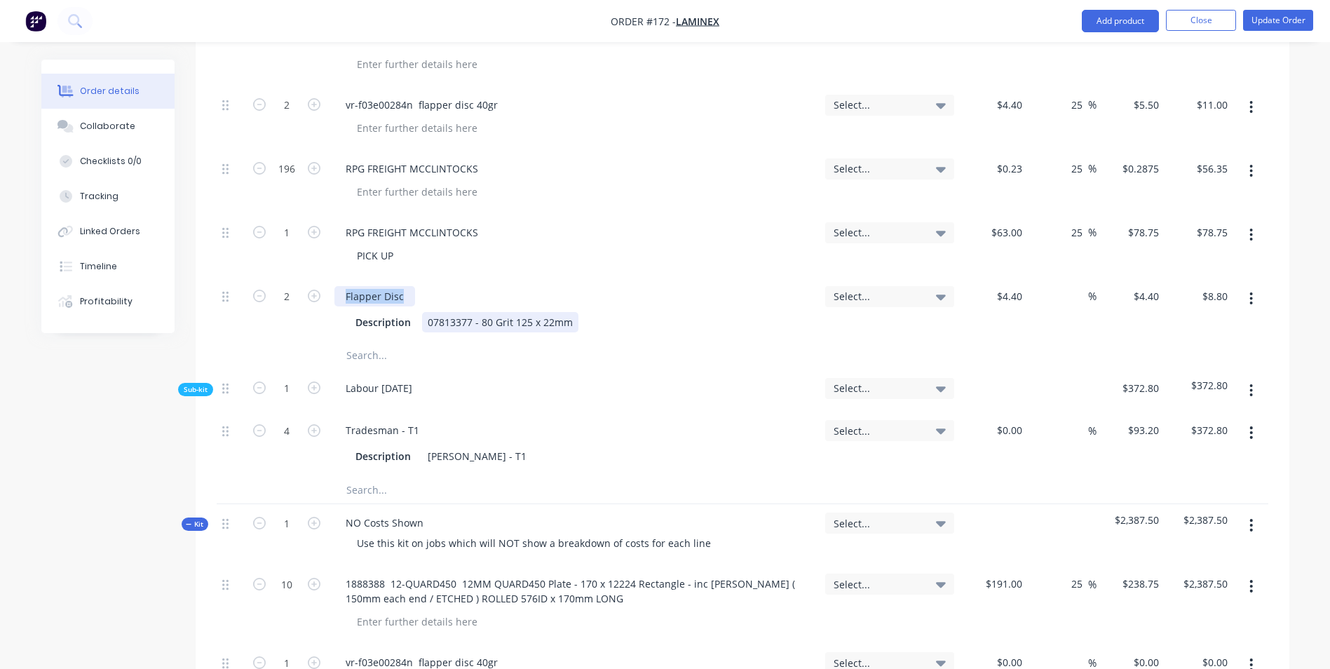
copy div "Flapper Disc"
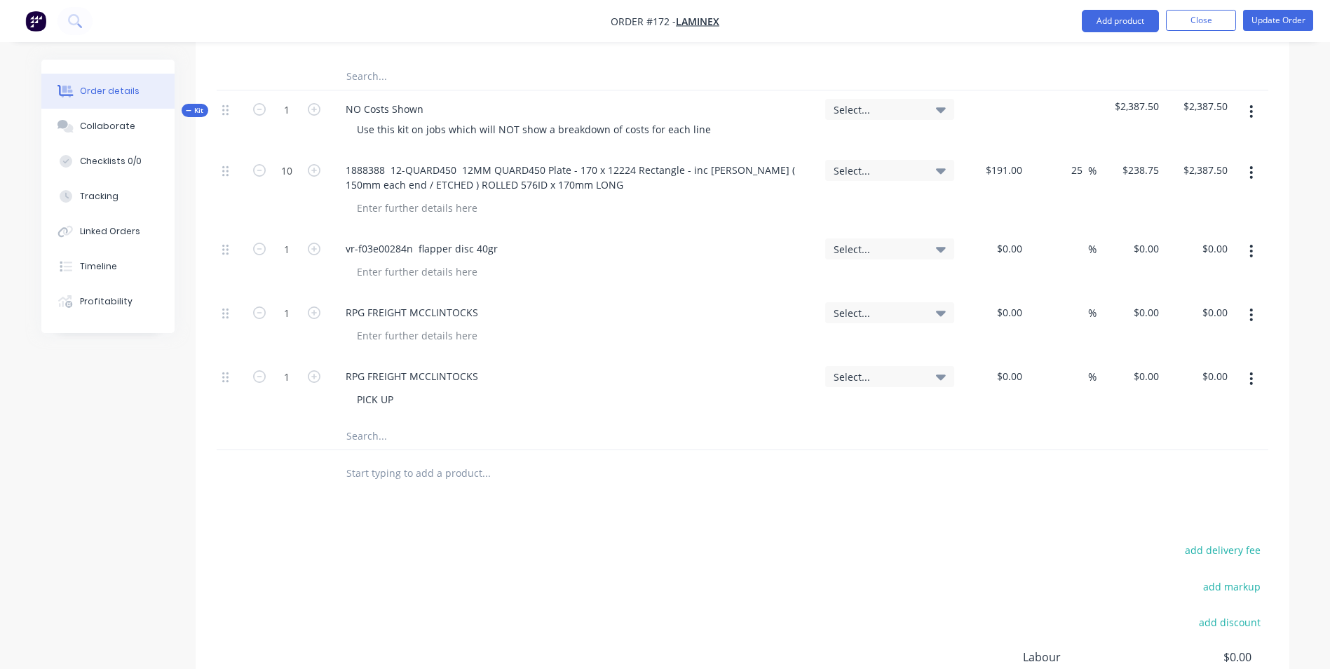
scroll to position [1121, 0]
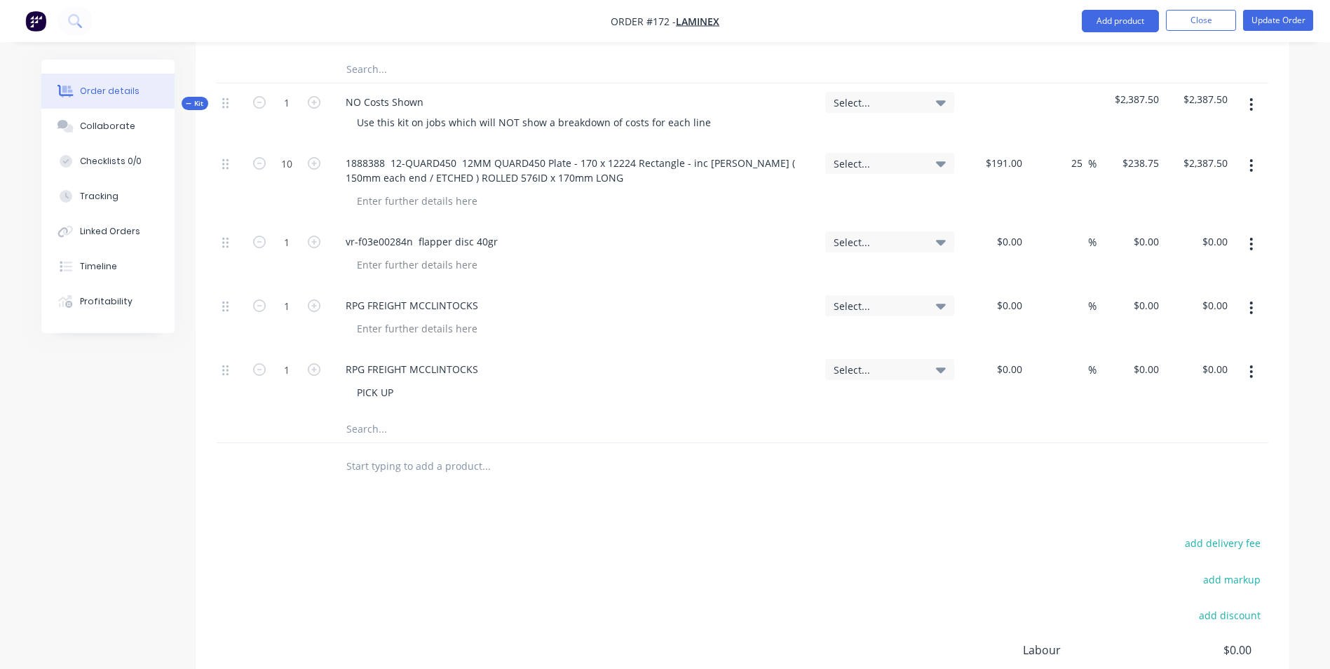
click at [366, 414] on input "text" at bounding box center [486, 428] width 280 height 28
paste input "Flapper Disc"
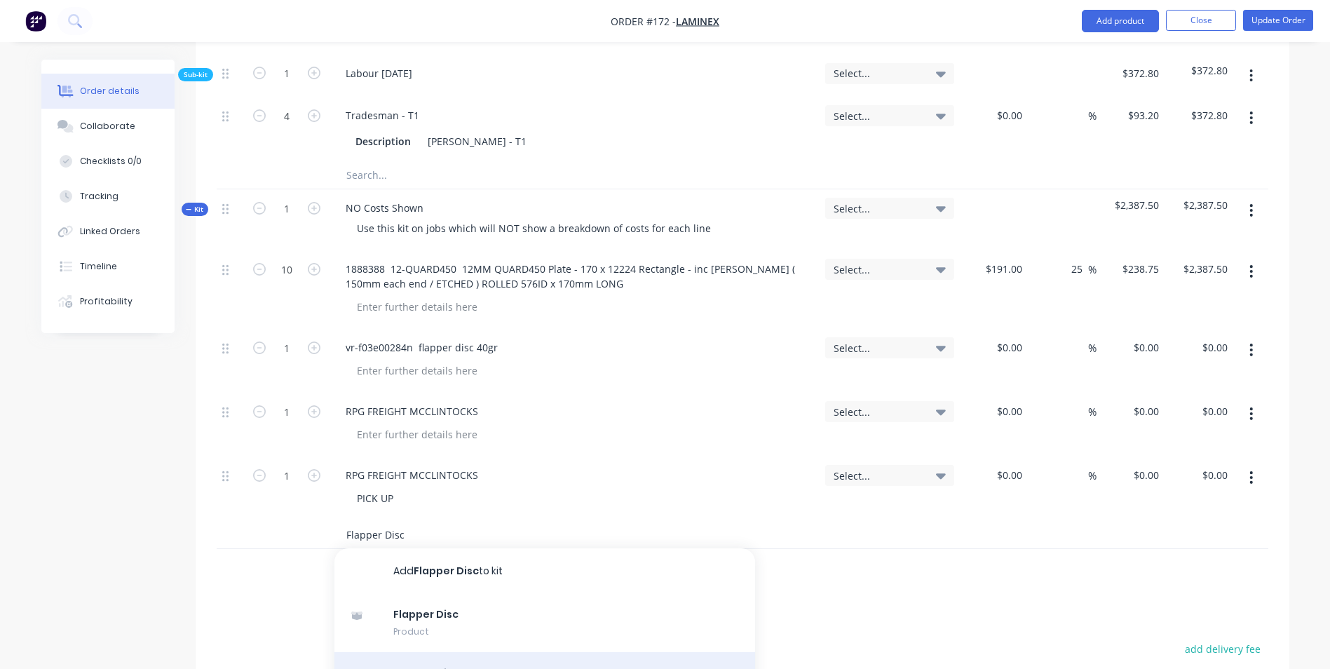
scroll to position [1192, 0]
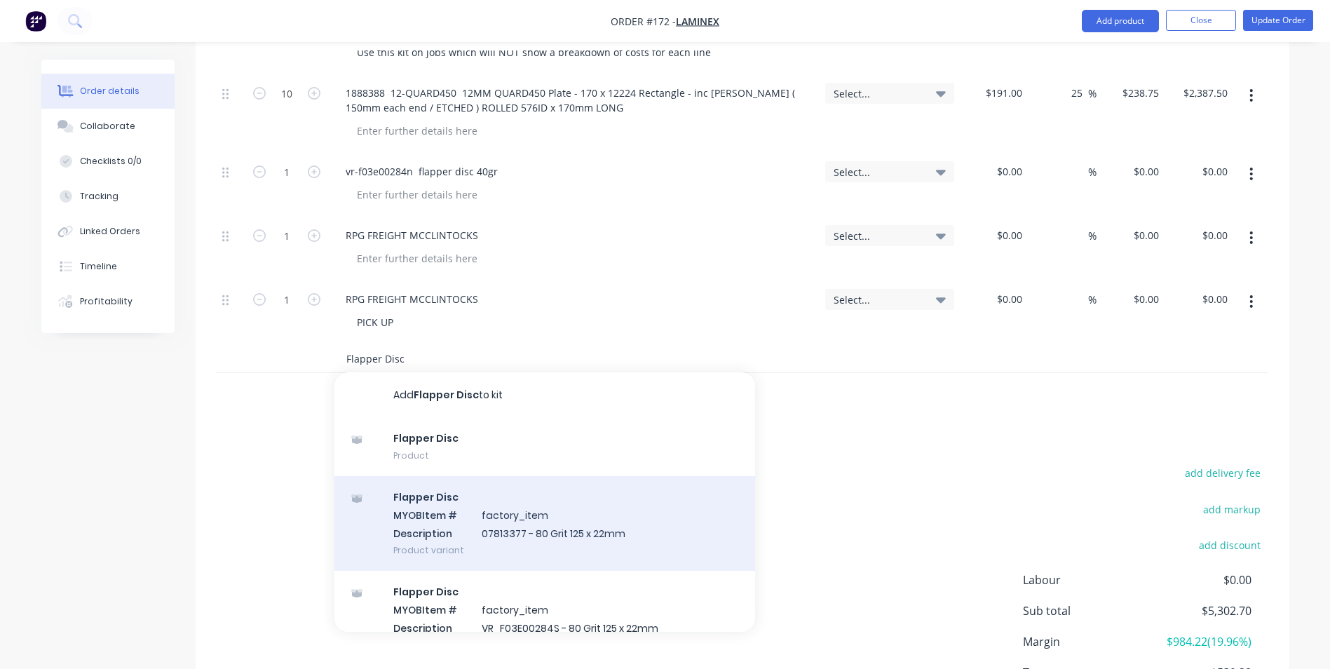
type input "Flapper Disc"
click at [500, 485] on div "Flapper Disc MYOB Item # factory_item Description 07813377 - 80 Grit 125 x 22mm…" at bounding box center [544, 523] width 421 height 95
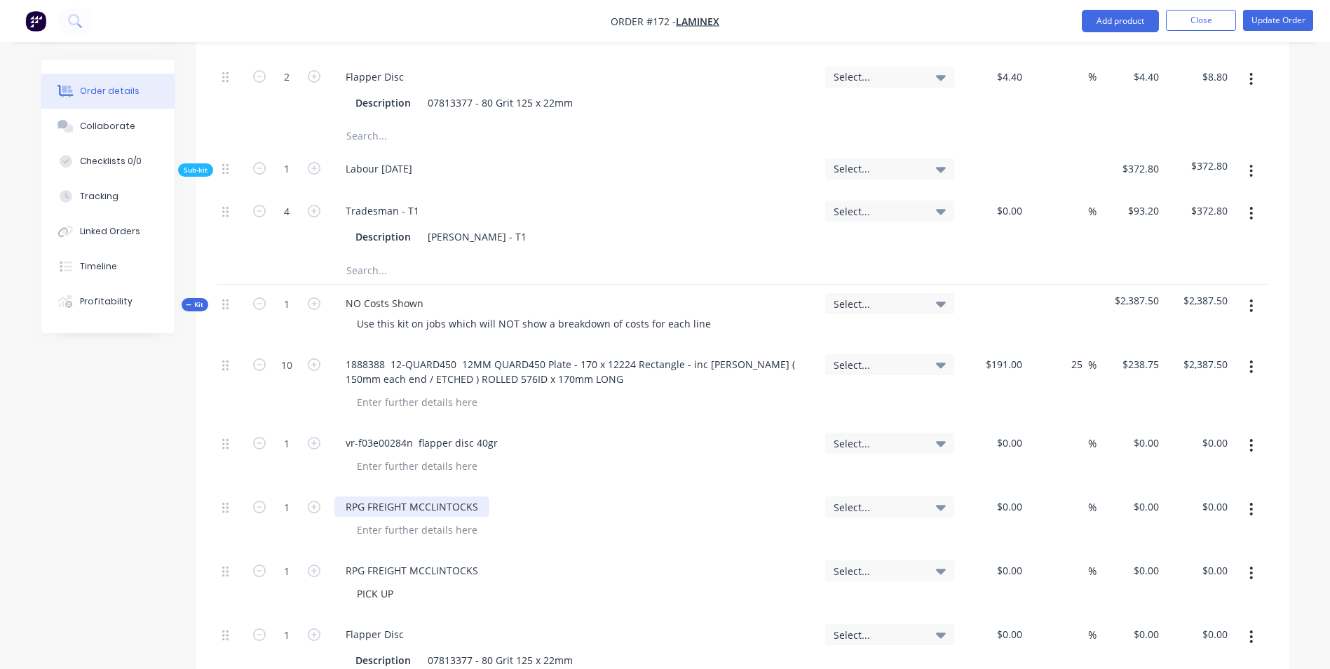
scroll to position [1121, 0]
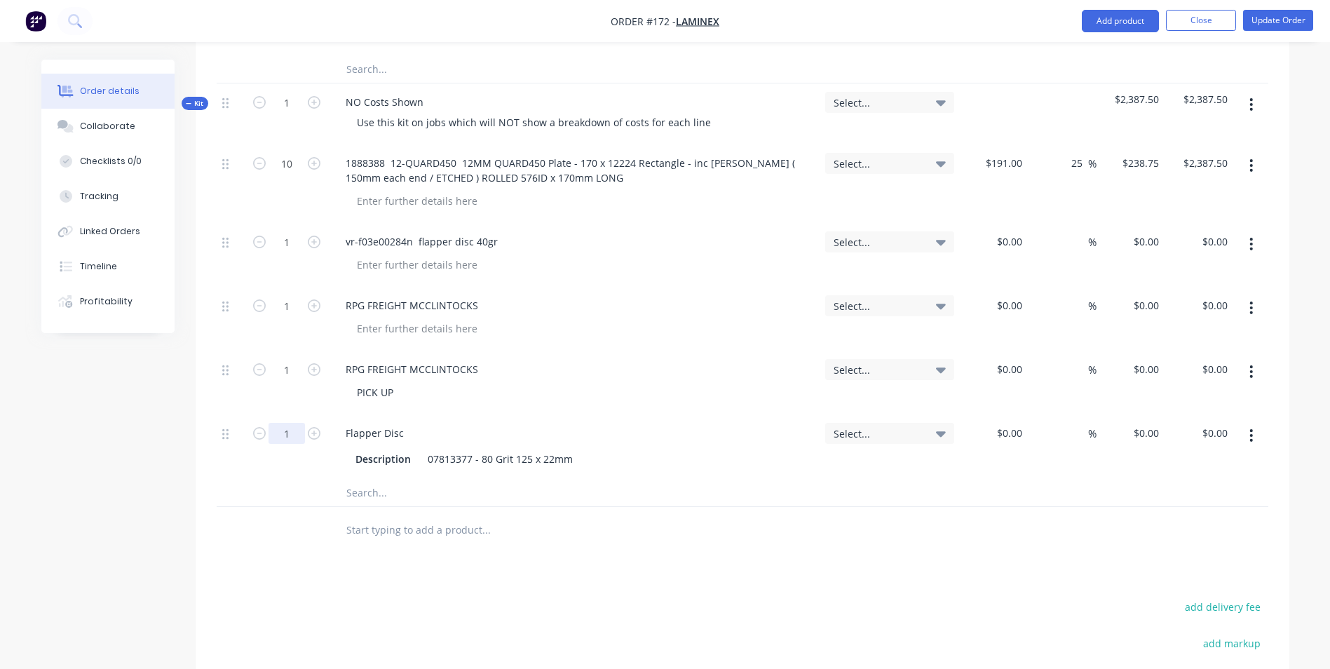
type input "2"
type input "196"
click at [602, 318] on div at bounding box center [580, 328] width 468 height 20
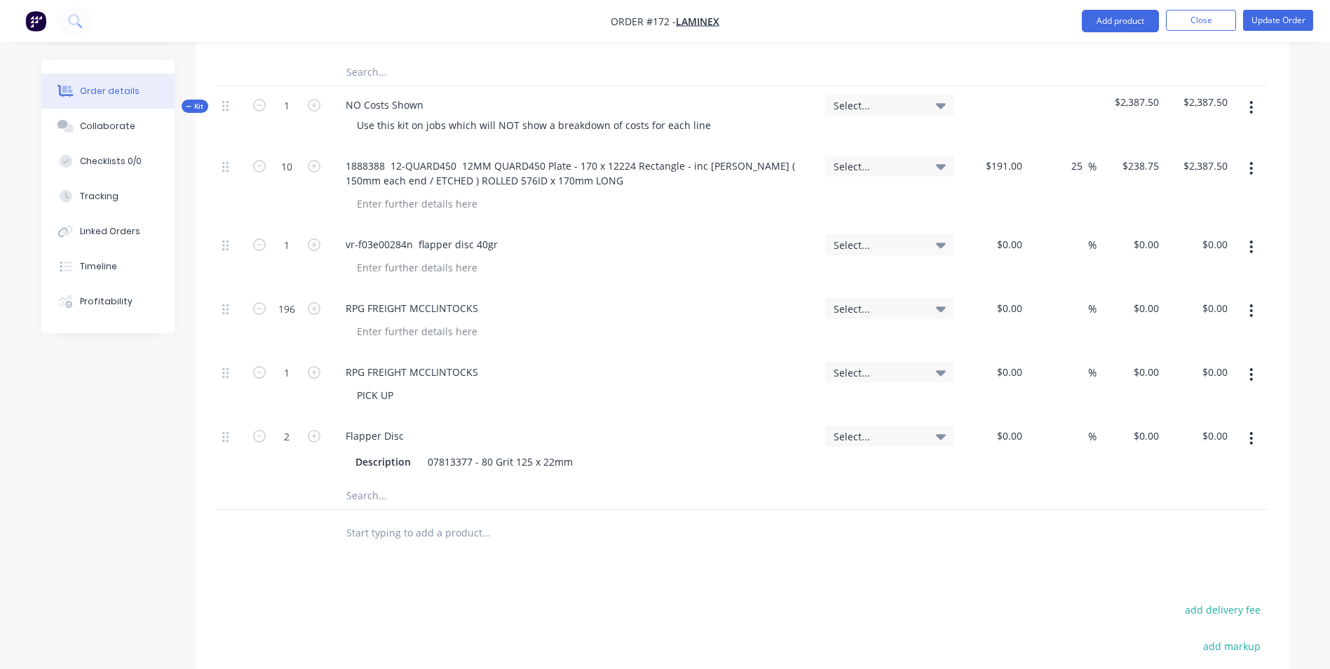
scroll to position [911, 0]
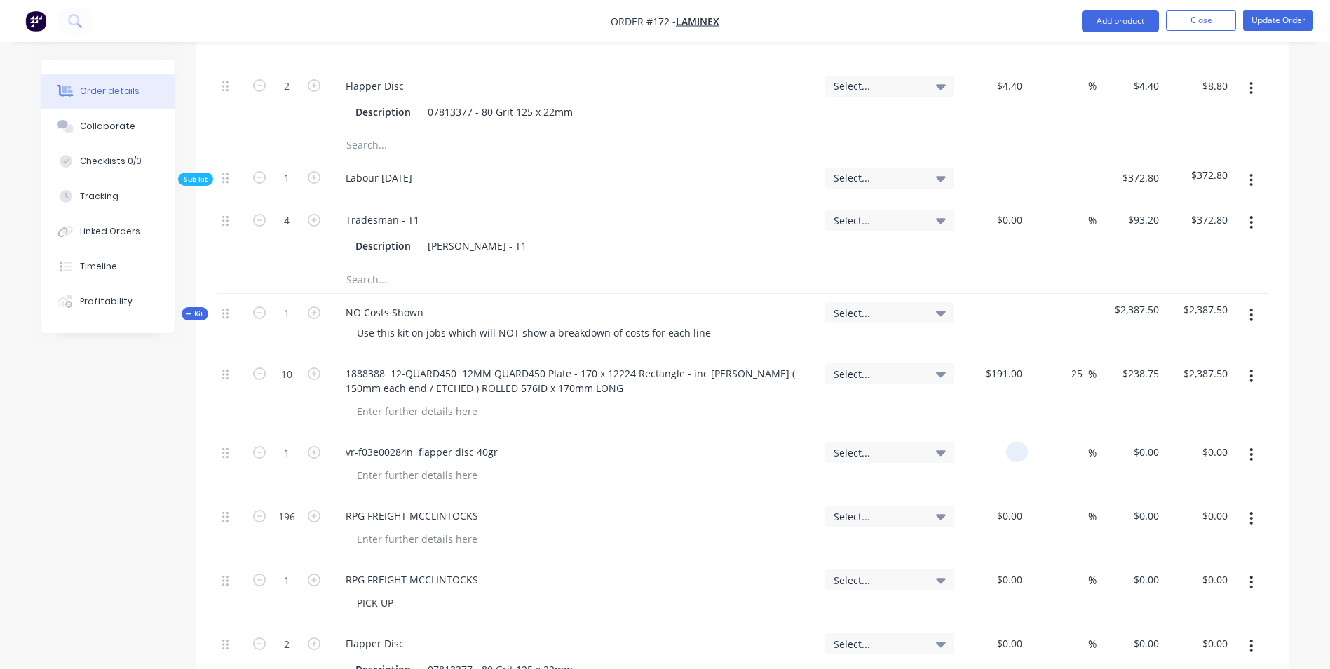
click at [1007, 442] on div at bounding box center [1017, 452] width 22 height 20
type input "$4.00"
click at [1008, 505] on div "$0.00 $0.00" at bounding box center [994, 529] width 69 height 64
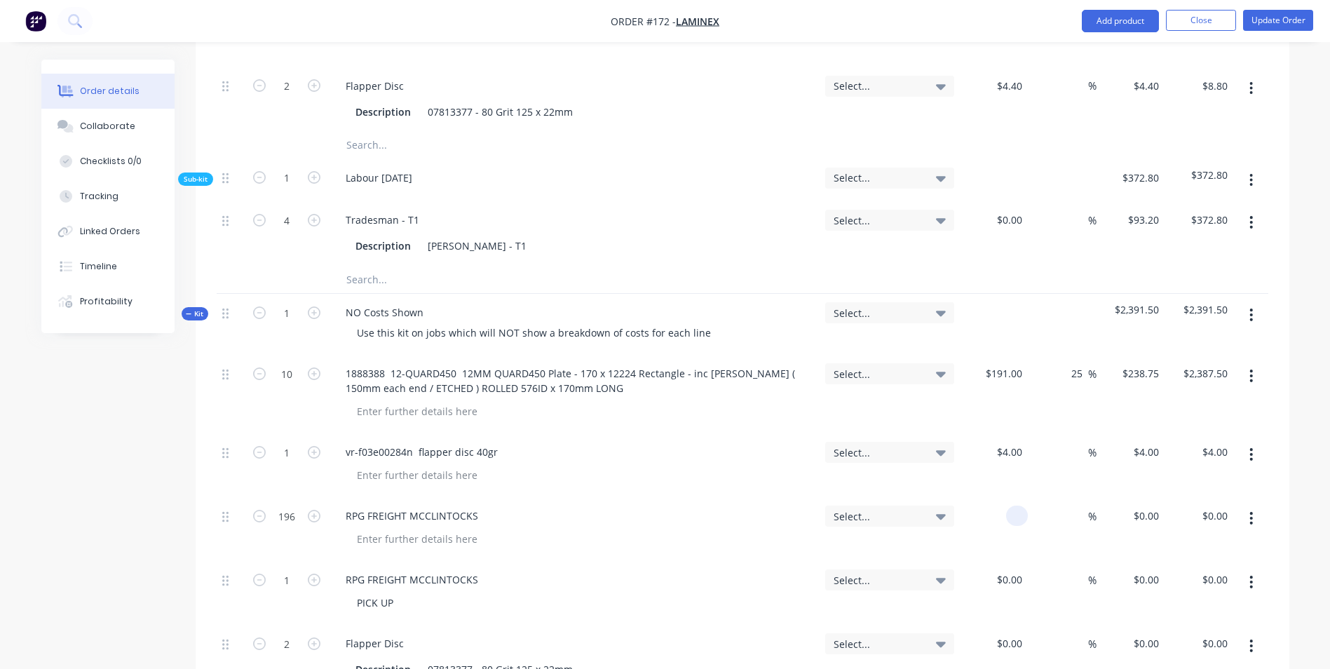
click at [1011, 505] on input at bounding box center [1019, 515] width 16 height 20
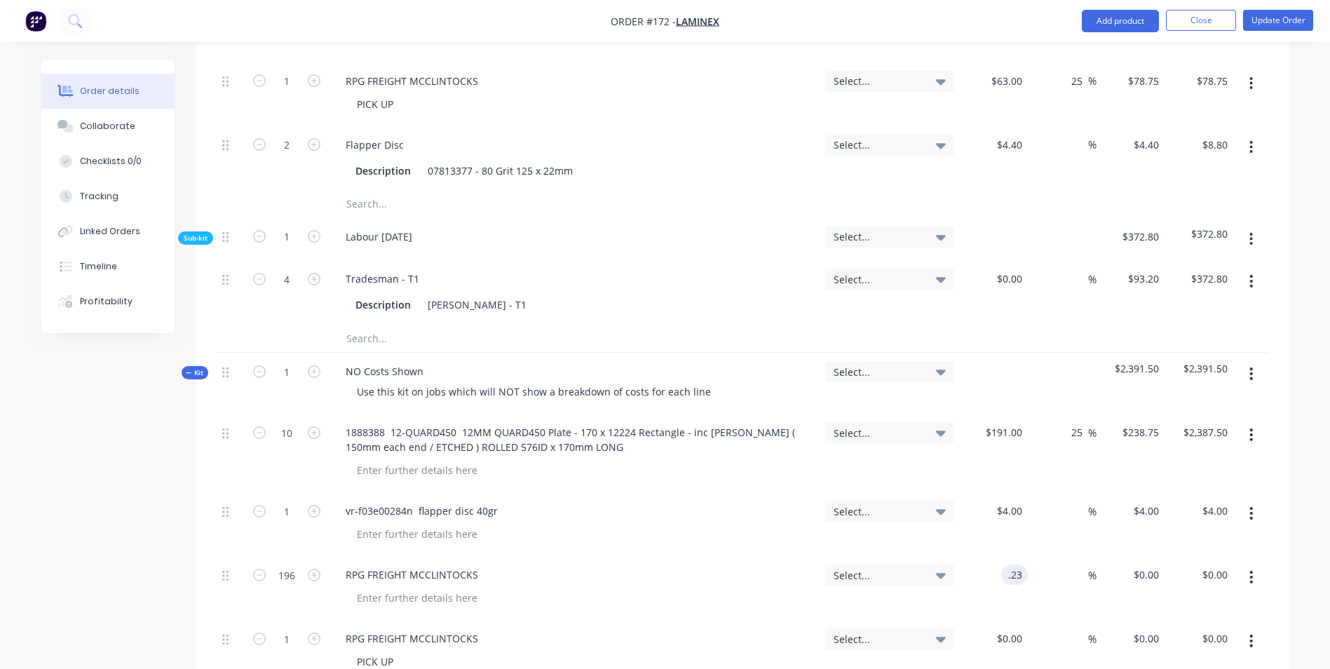
scroll to position [1077, 0]
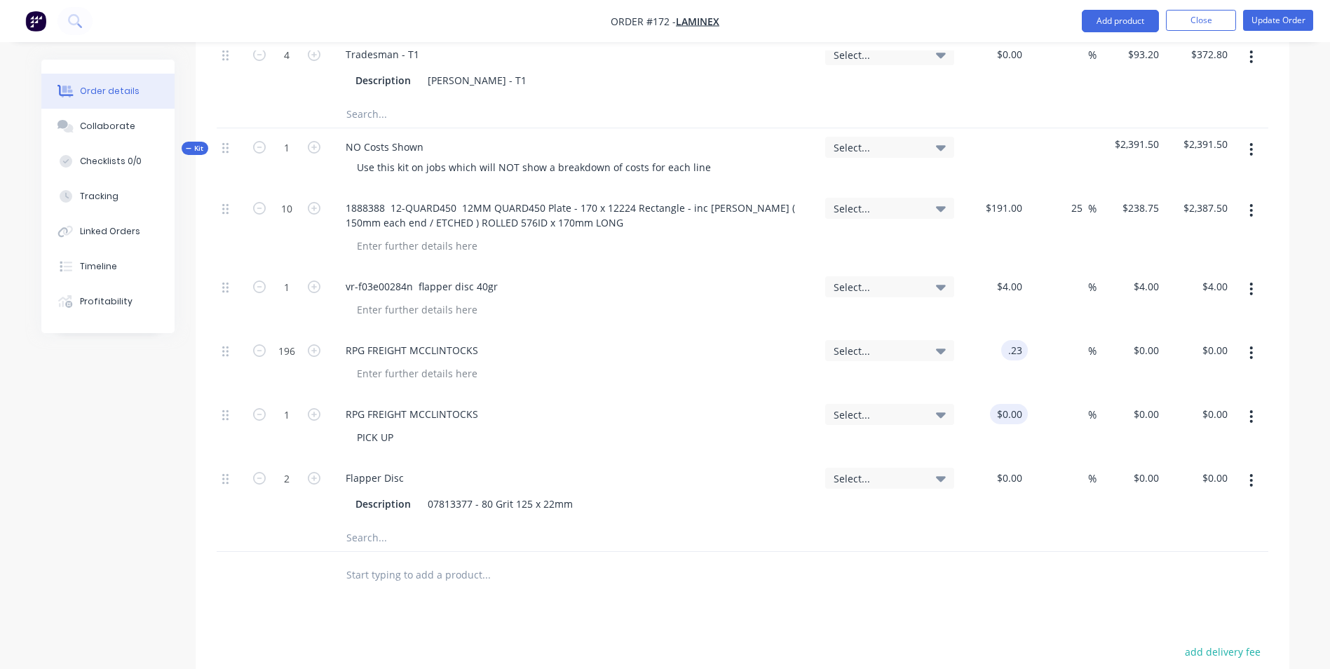
type input "$0.23"
type input "$45.08"
click at [1003, 395] on div at bounding box center [994, 427] width 69 height 64
type input "$63.00"
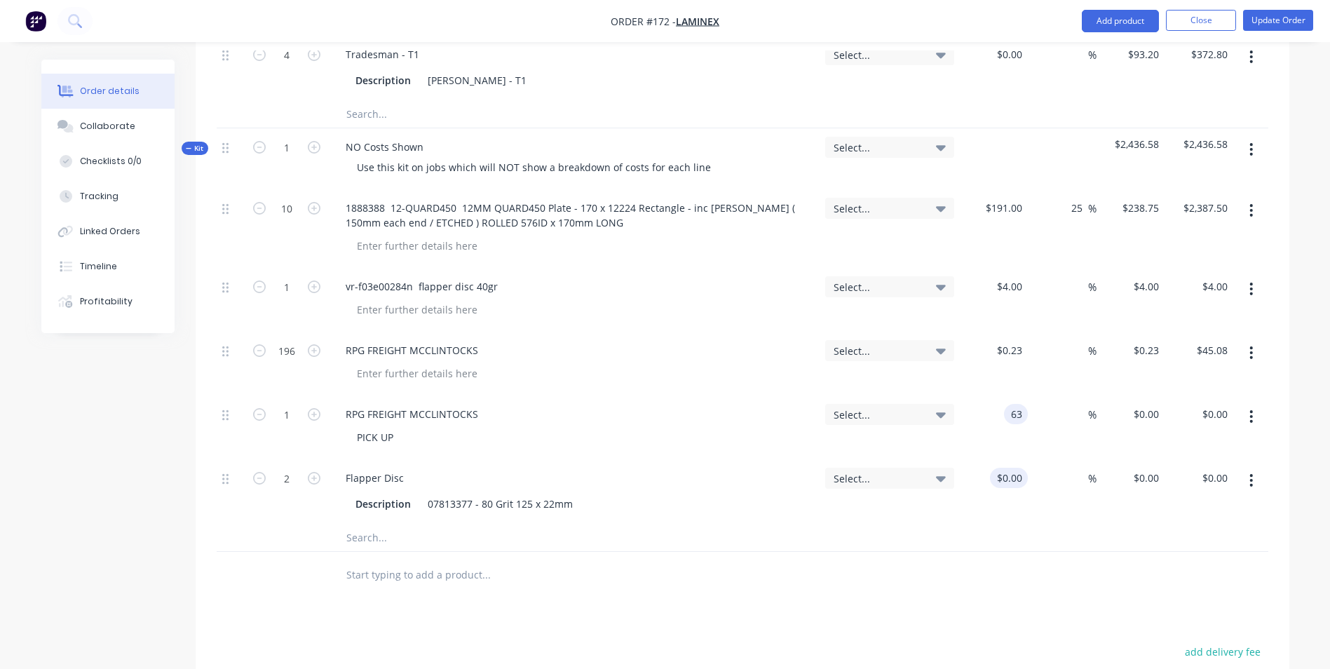
type input "$63.00"
click at [1010, 468] on div "$0.00" at bounding box center [1009, 478] width 38 height 20
type input "$4.40"
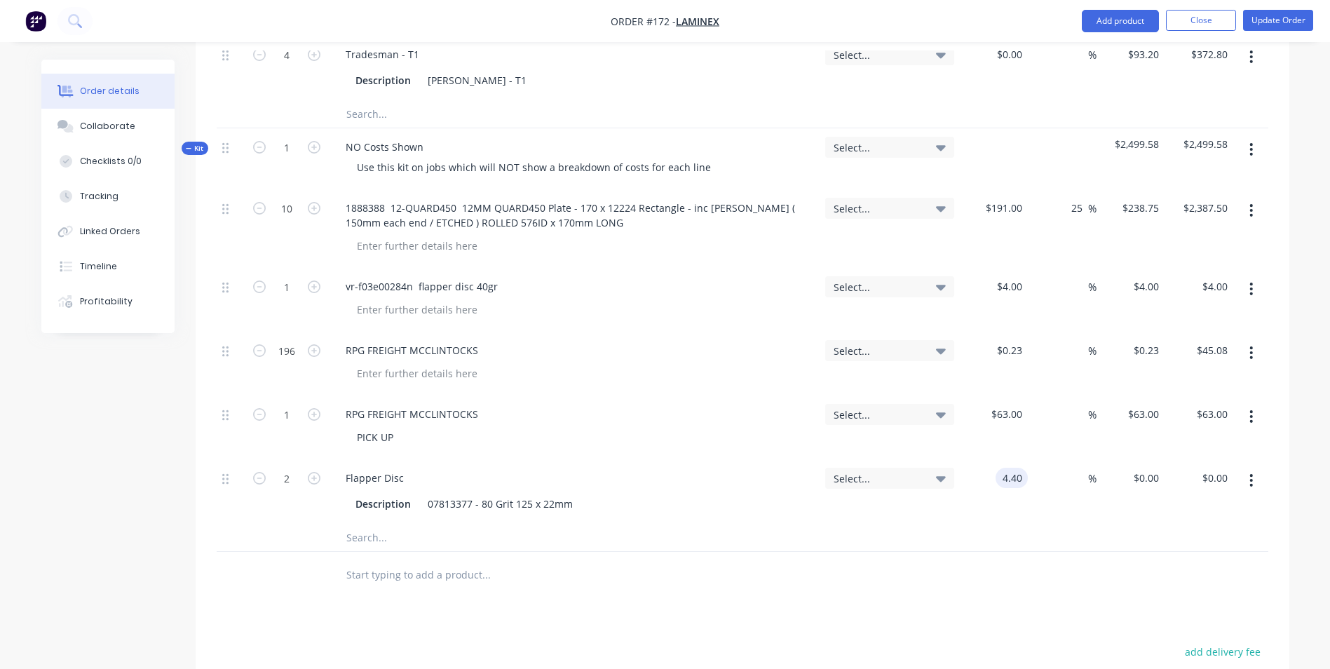
type input "$8.80"
click at [1016, 459] on div "$4.40 $4.40" at bounding box center [994, 491] width 69 height 64
click at [1082, 276] on input at bounding box center [1080, 286] width 16 height 20
type input "25"
type input "$5.00"
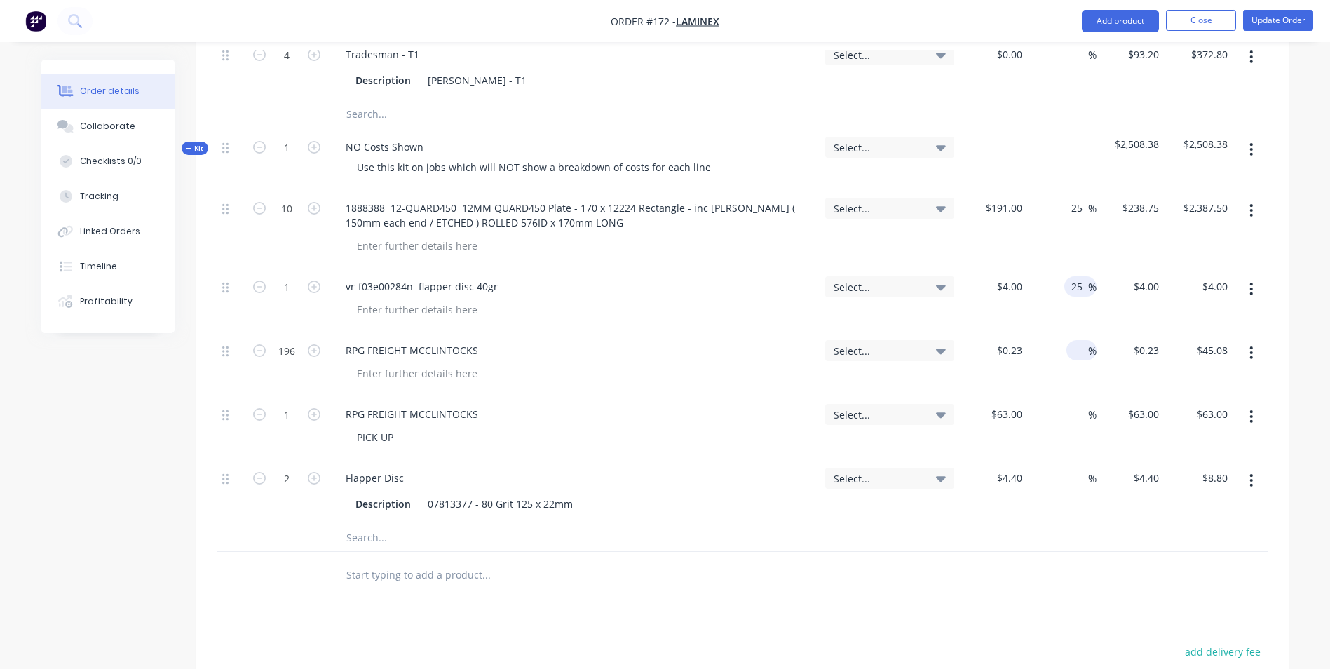
type input "$5.00"
click at [1083, 340] on input "2" at bounding box center [1080, 350] width 16 height 20
type input "25"
type input "$0.2875"
type input "$56.35"
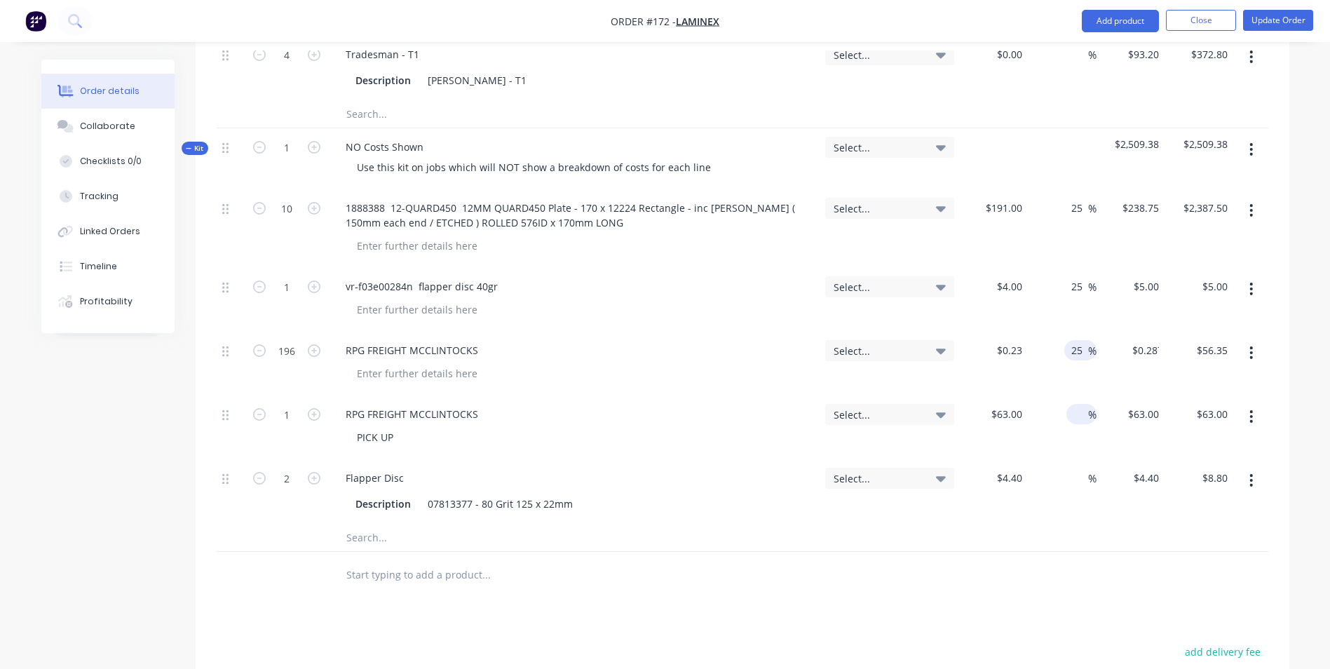
click at [1084, 404] on input at bounding box center [1080, 414] width 16 height 20
type input "25"
type input "$78.75"
click at [1072, 468] on input at bounding box center [1080, 478] width 16 height 20
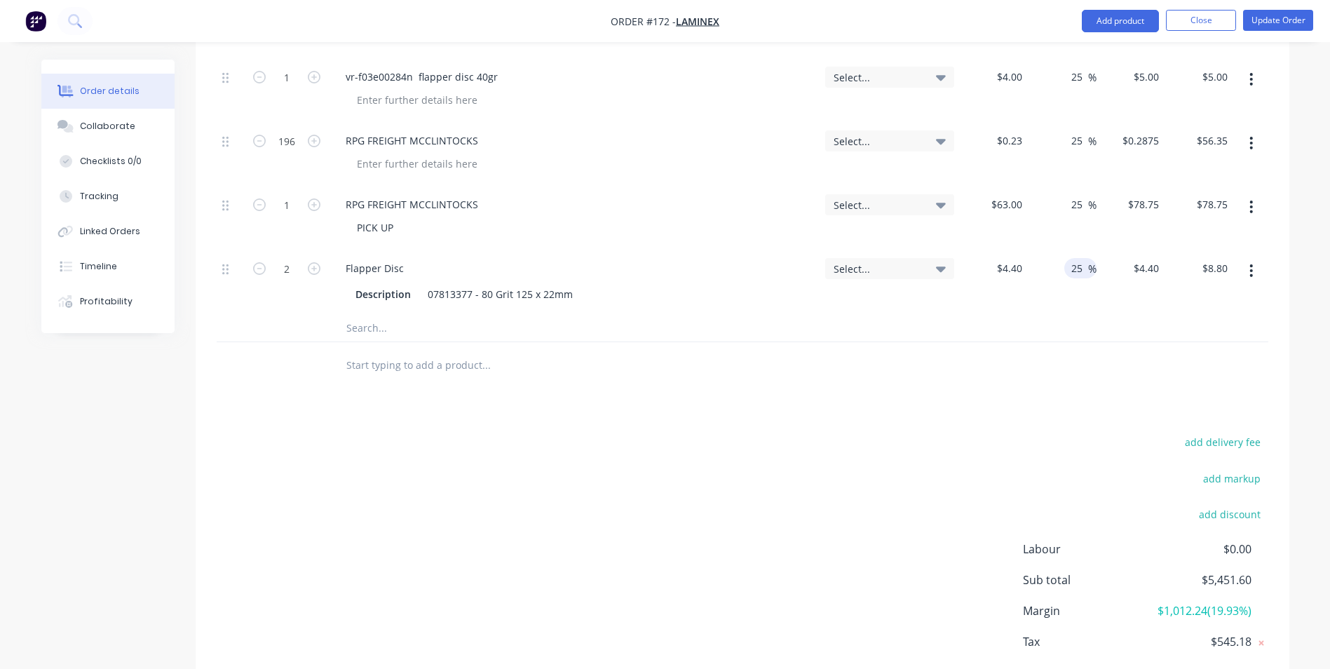
scroll to position [1287, 0]
type input "25"
type input "$5.50"
type input "$11.00"
click at [402, 313] on input "text" at bounding box center [486, 327] width 280 height 28
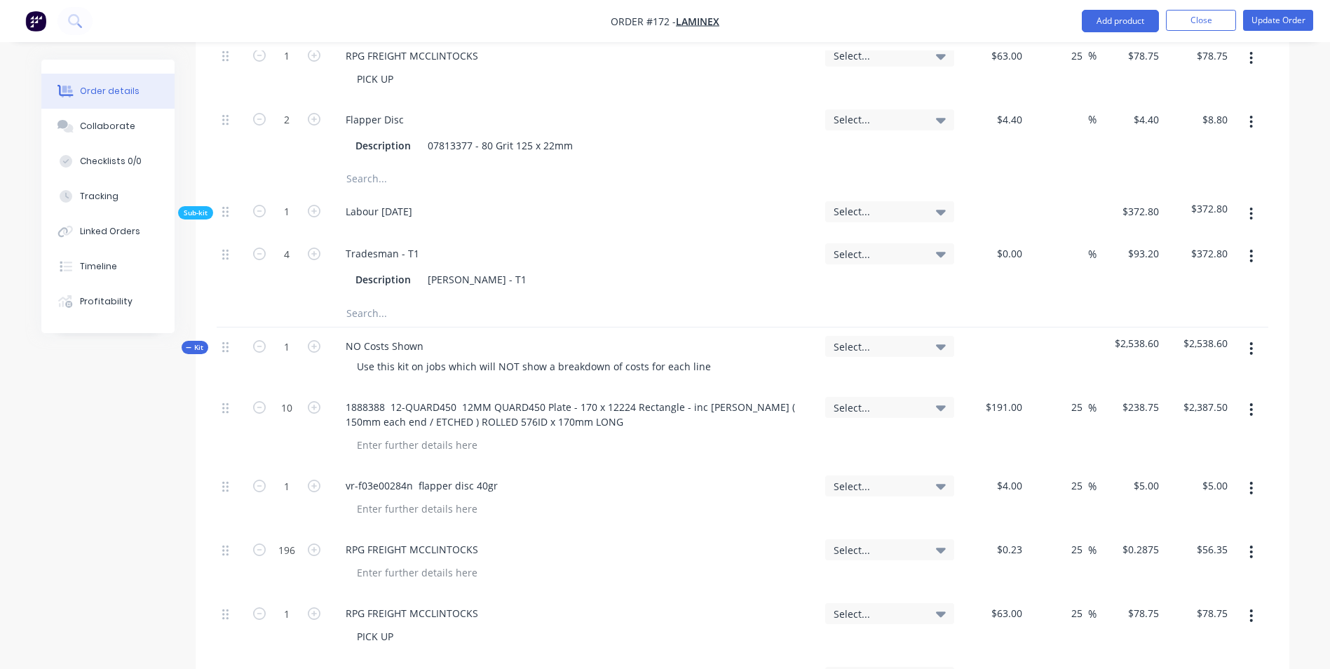
scroll to position [1007, 0]
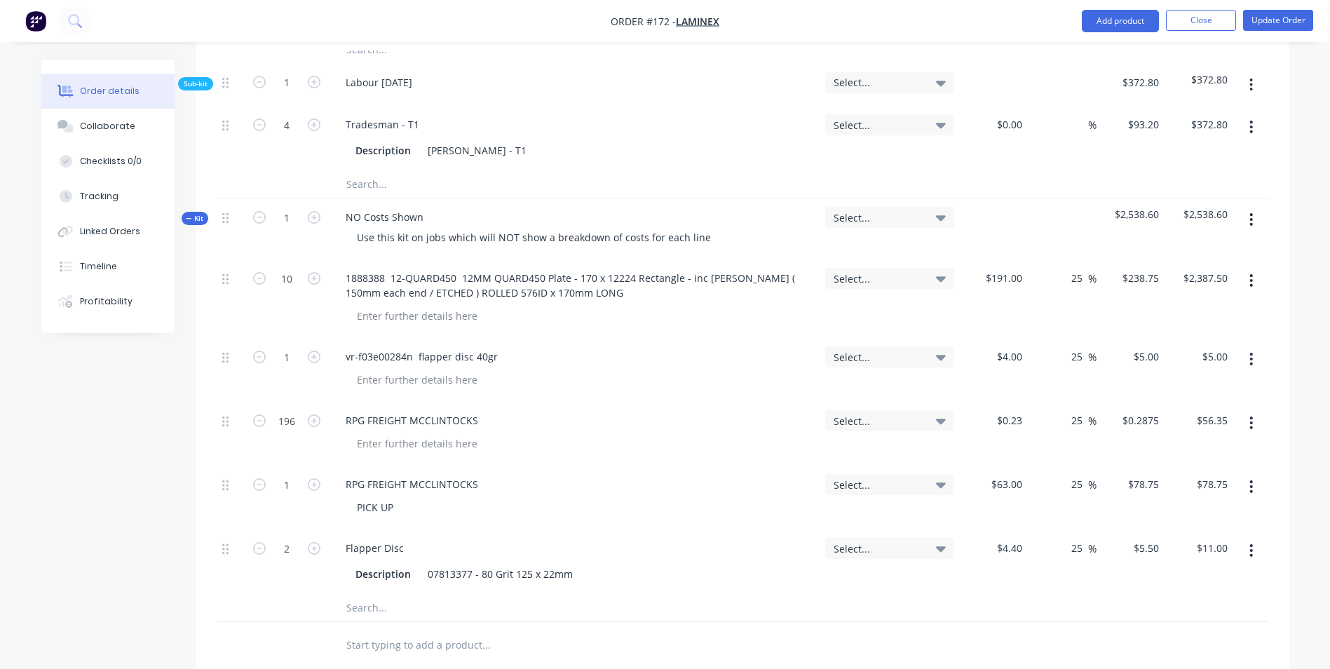
click at [1256, 207] on button "button" at bounding box center [1250, 219] width 33 height 25
click at [1227, 274] on div "Add sub kit to kit" at bounding box center [1201, 284] width 108 height 20
click at [393, 629] on div at bounding box center [389, 639] width 111 height 20
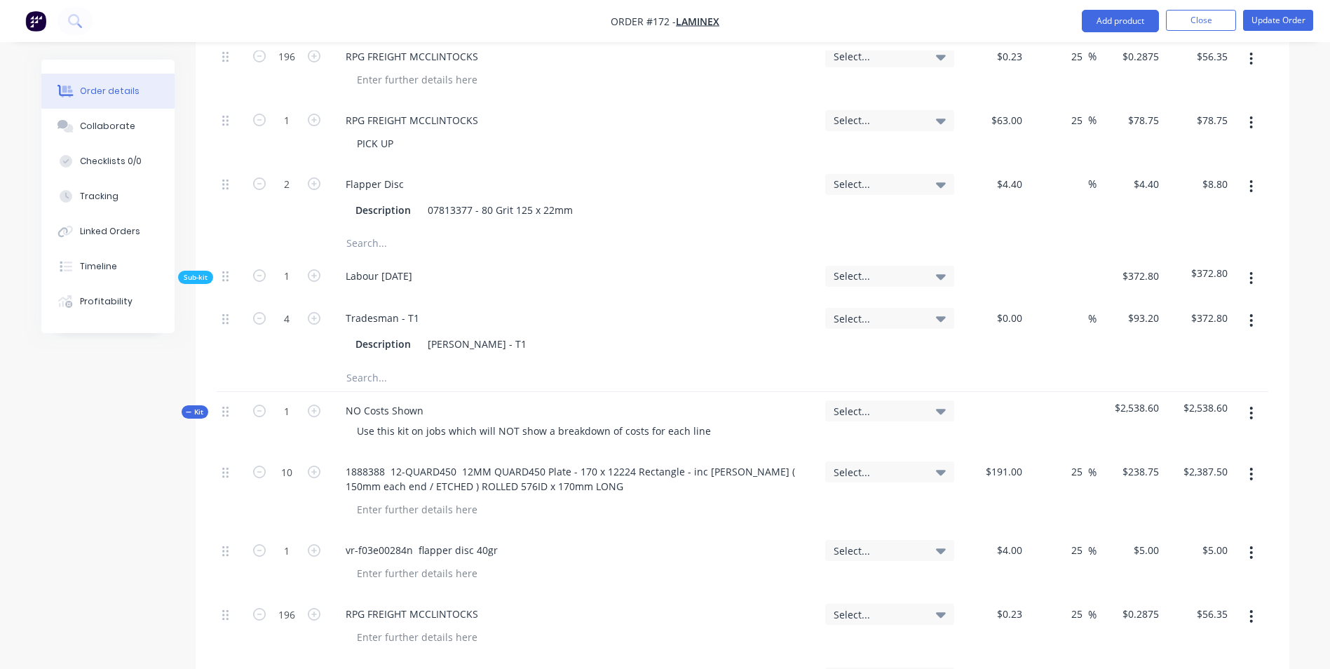
scroll to position [796, 0]
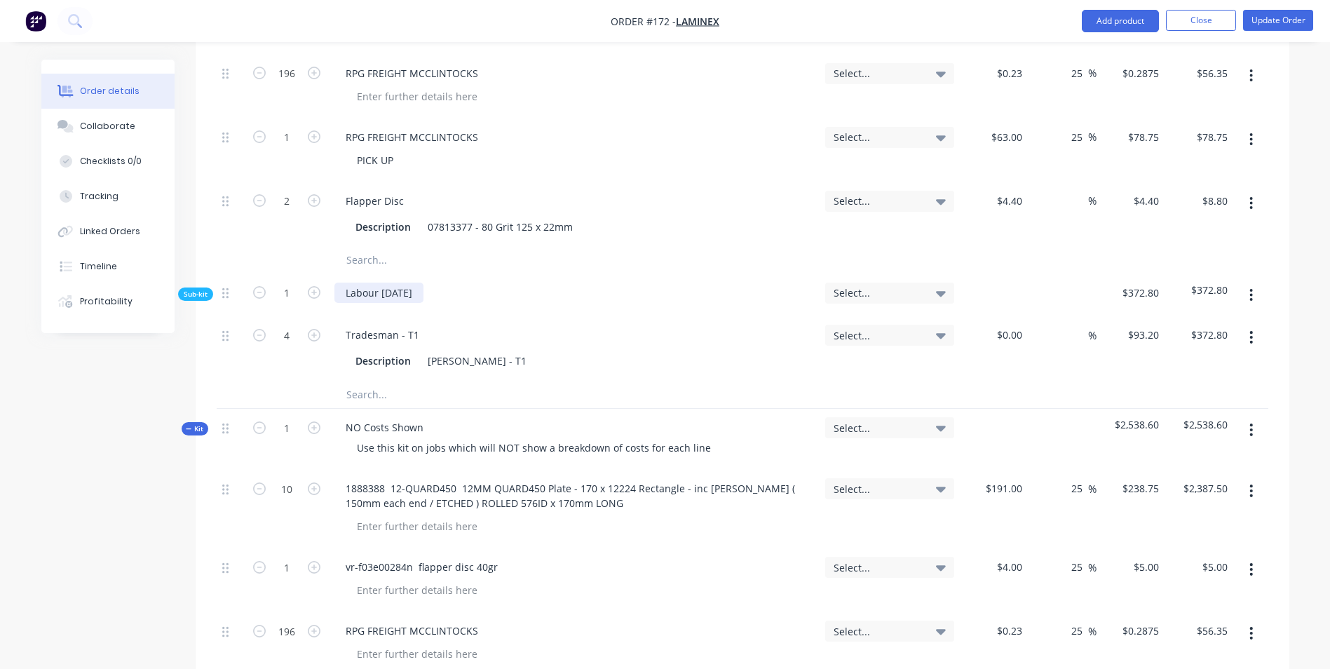
drag, startPoint x: 427, startPoint y: 263, endPoint x: 287, endPoint y: 266, distance: 140.2
click at [287, 274] on div "Sub-kit 1 Labour 15/08/25 Select... $372.80 $372.80" at bounding box center [742, 295] width 1051 height 43
copy div "Labour [DATE]"
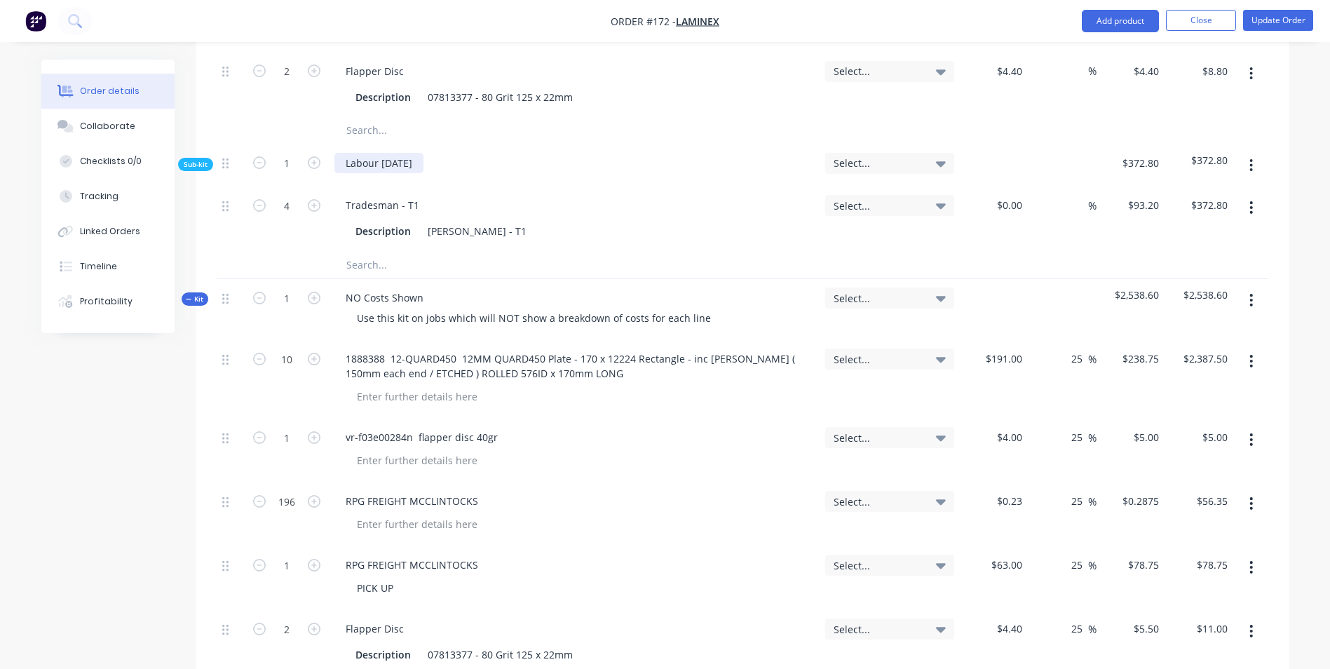
scroll to position [1217, 0]
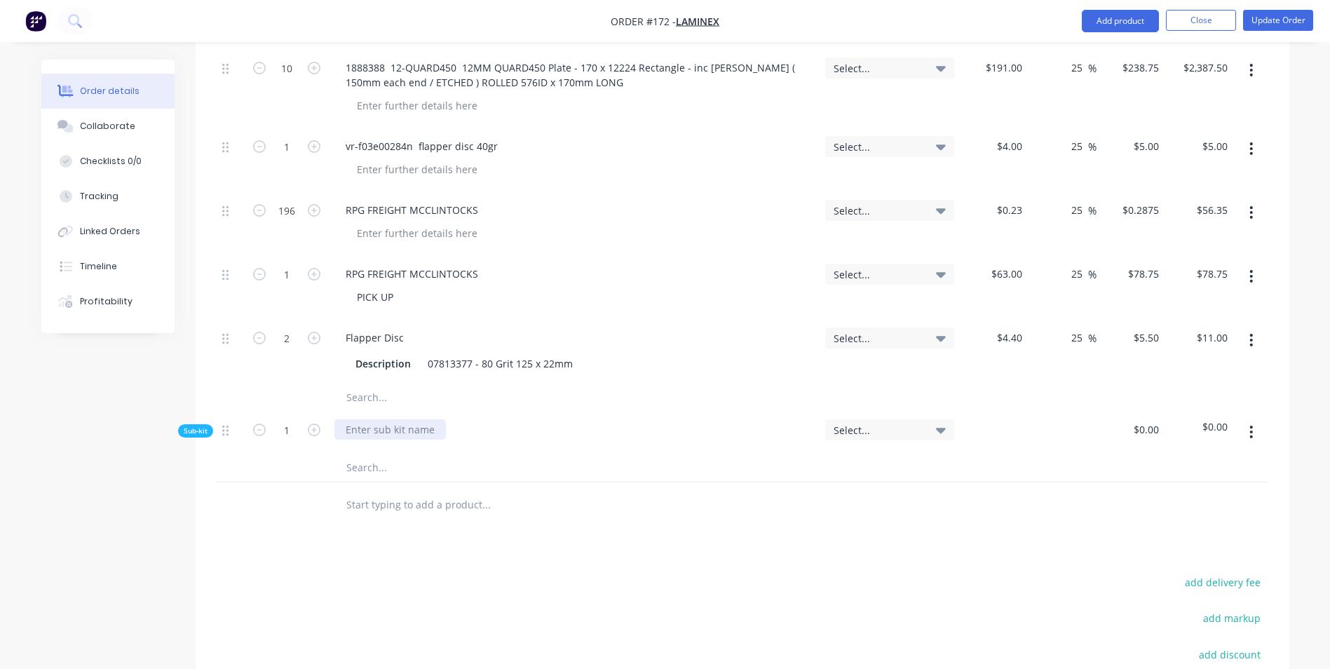
click at [367, 419] on div at bounding box center [389, 429] width 111 height 20
paste div
click at [383, 453] on input "text" at bounding box center [486, 467] width 280 height 28
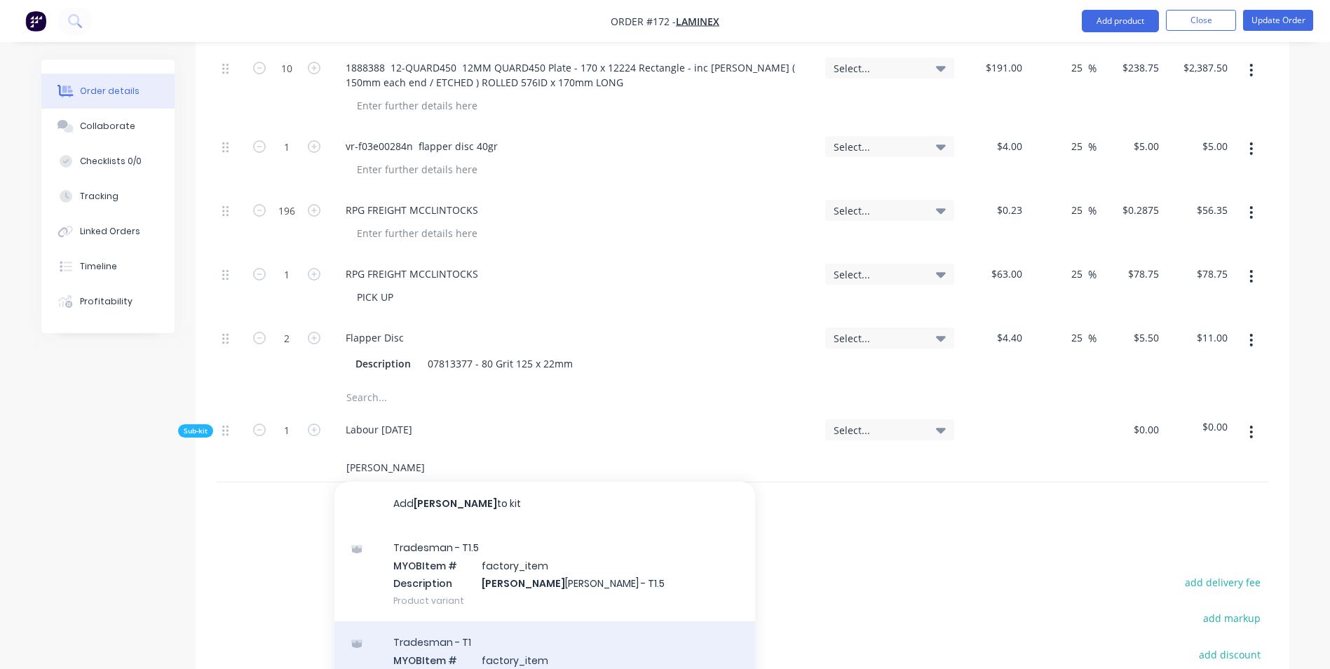
type input "DALE"
click at [515, 621] on div "Tradesman - T1 MYOB Item # factory_item Description Dale Savery - T1 Product va…" at bounding box center [544, 668] width 421 height 95
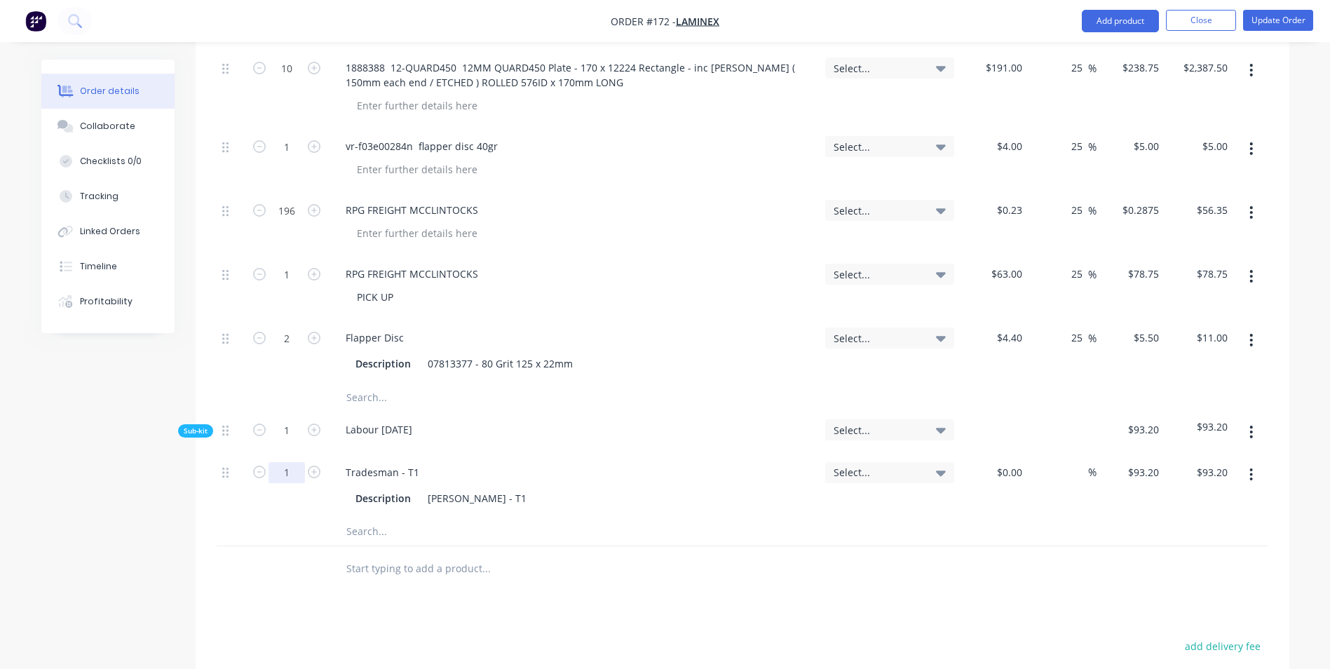
type input "4"
type input "$372.80"
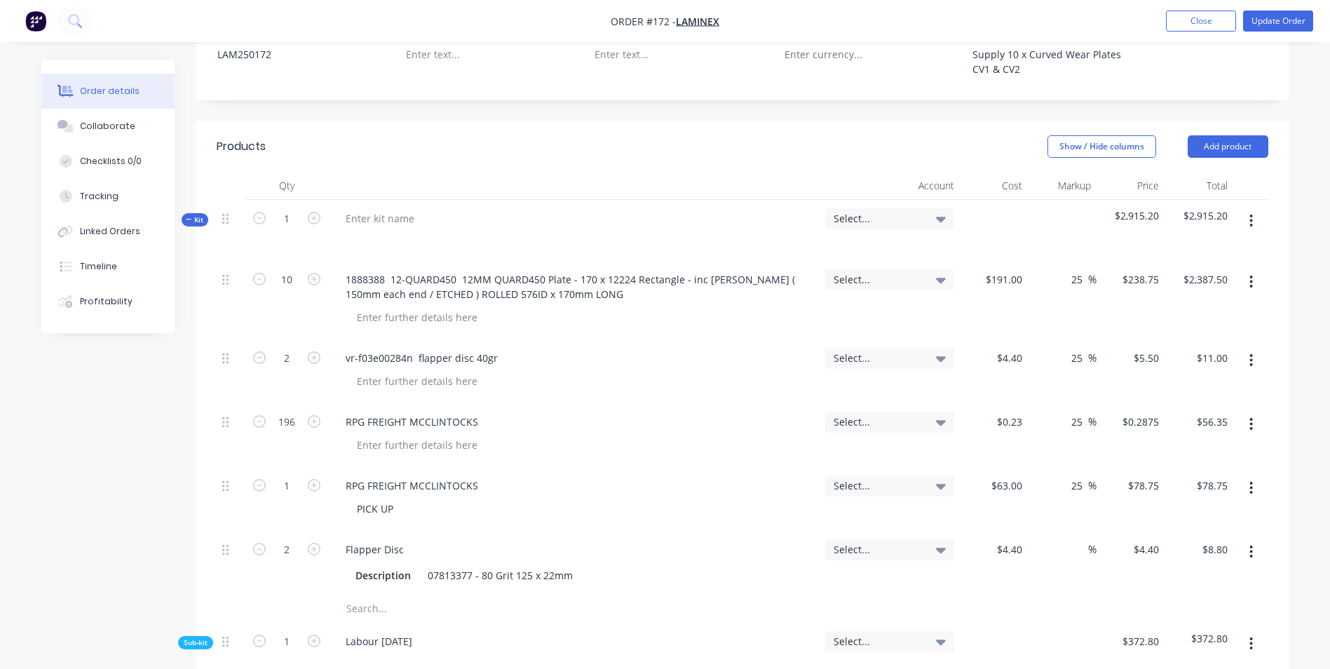
scroll to position [446, 0]
click at [1075, 541] on input at bounding box center [1080, 551] width 16 height 20
type input "25"
type input "$5.50"
type input "$11.00"
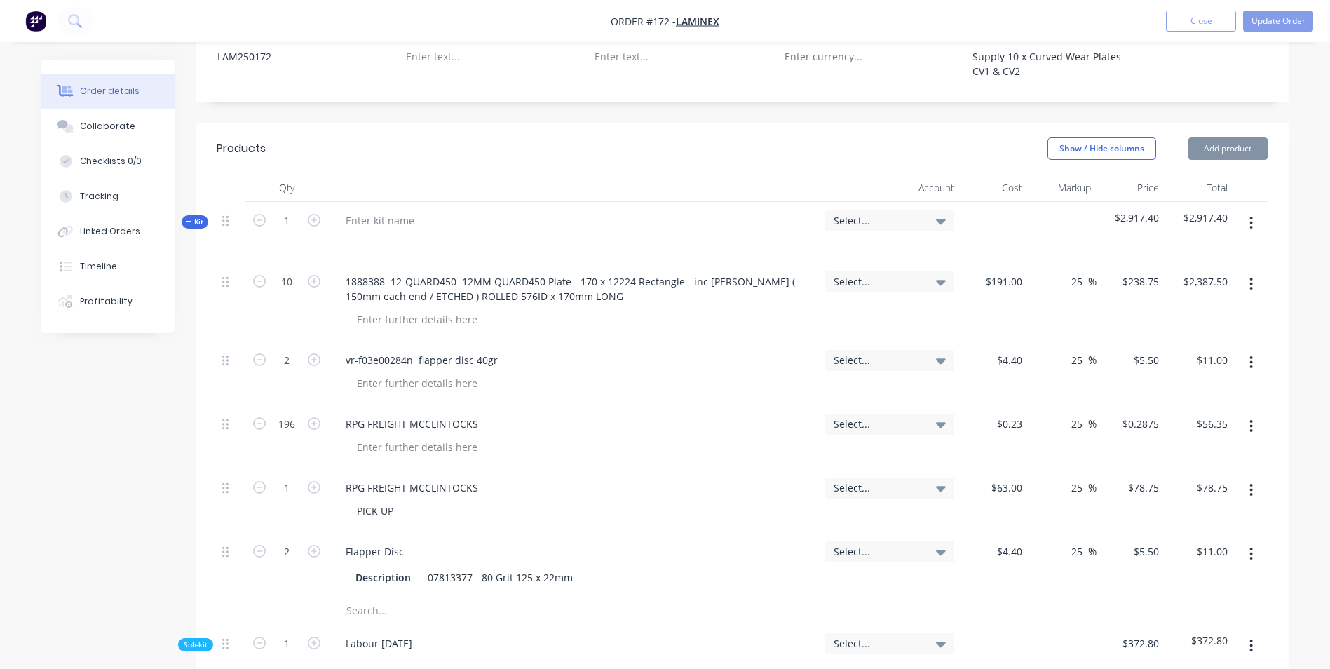
click at [1056, 547] on div "25 25 %" at bounding box center [1062, 565] width 69 height 64
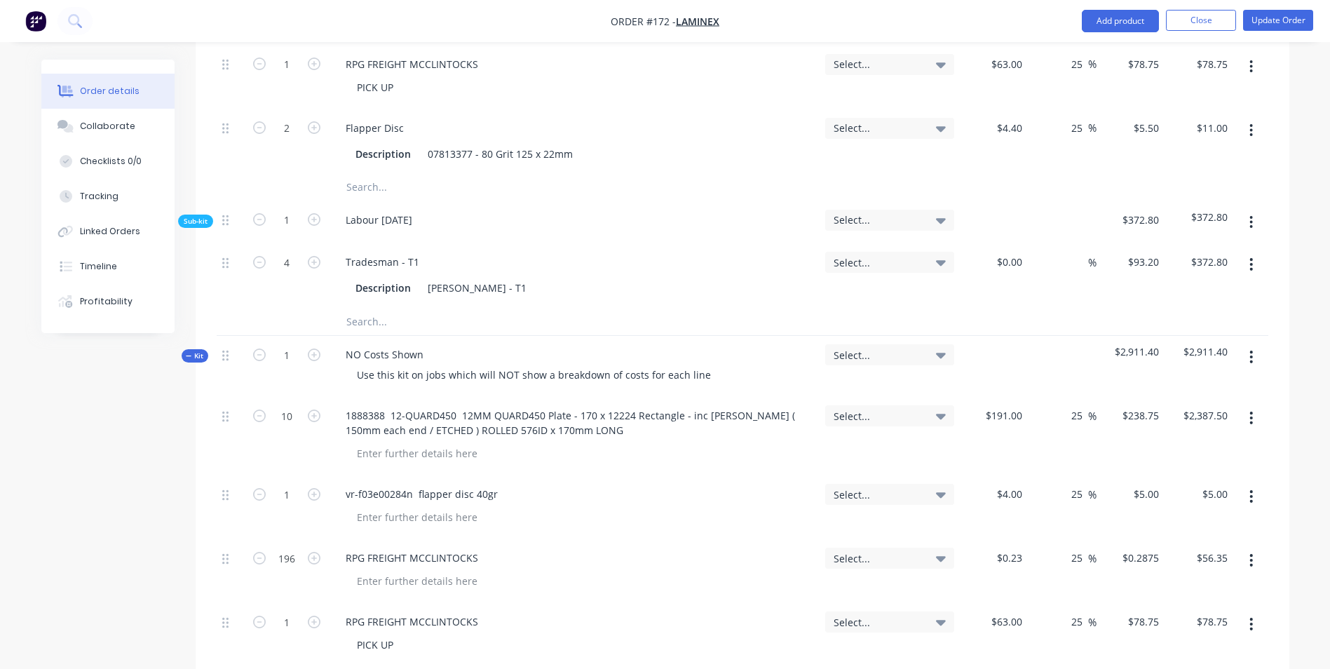
scroll to position [936, 0]
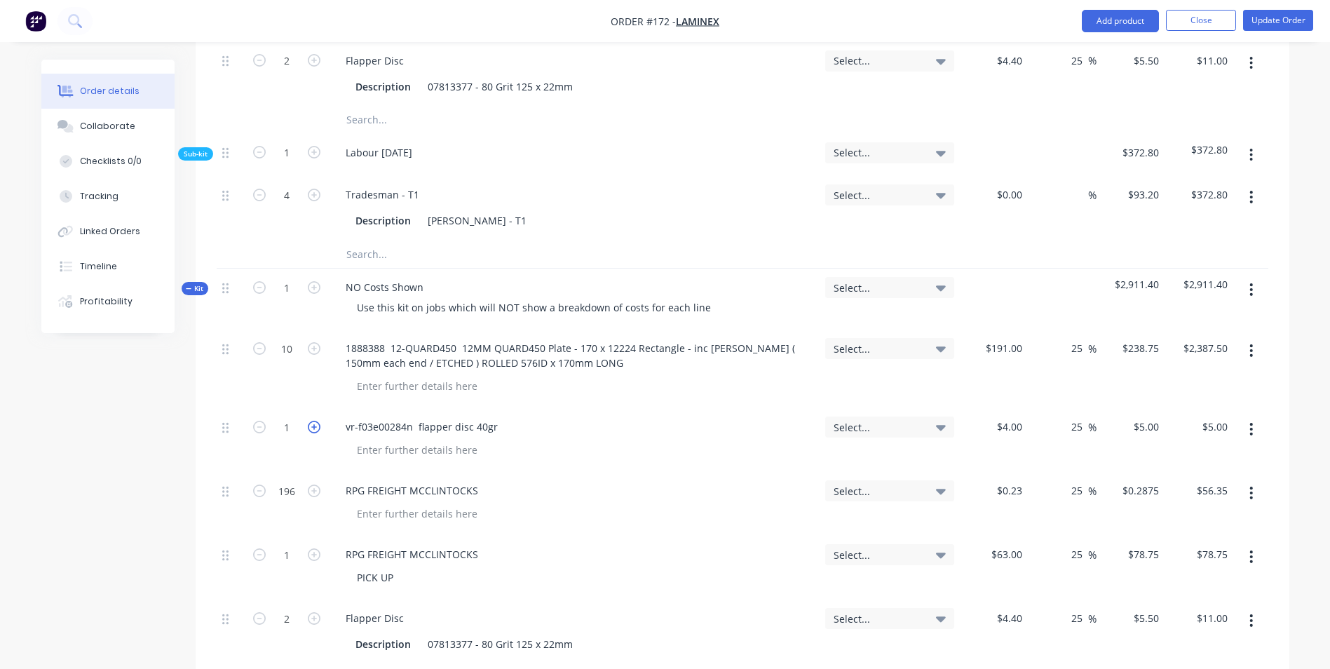
click at [313, 421] on icon "button" at bounding box center [314, 427] width 13 height 13
type input "2"
type input "$10.00"
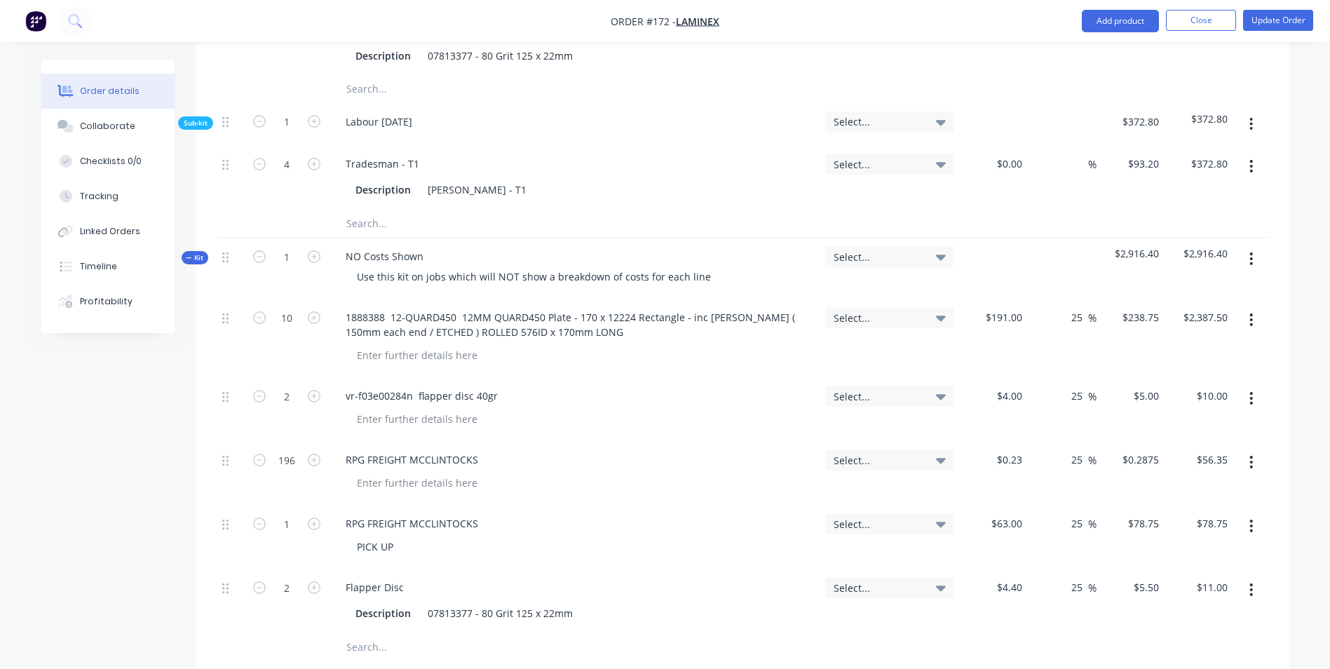
scroll to position [1007, 0]
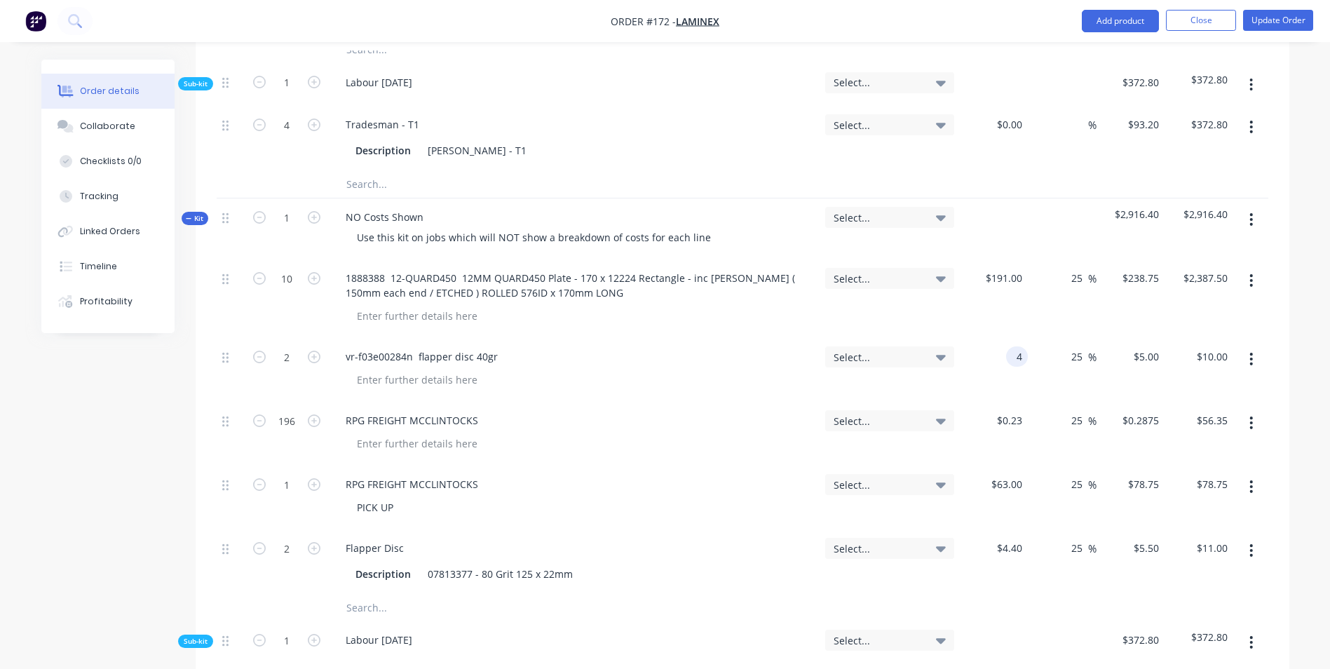
click at [1013, 346] on div "4 4" at bounding box center [1019, 356] width 16 height 20
type input "$4.40"
type input "$5.50"
type input "$11.00"
click at [986, 357] on div "$4.40 $4.40" at bounding box center [994, 370] width 69 height 64
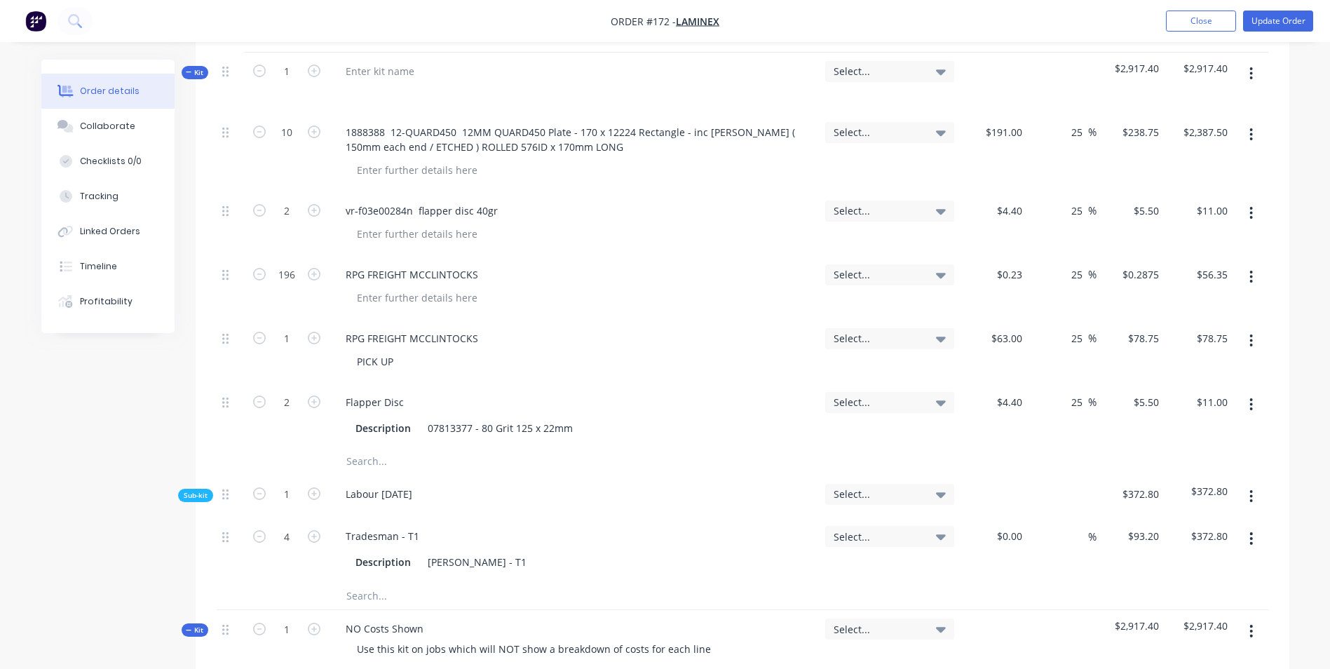
scroll to position [516, 0]
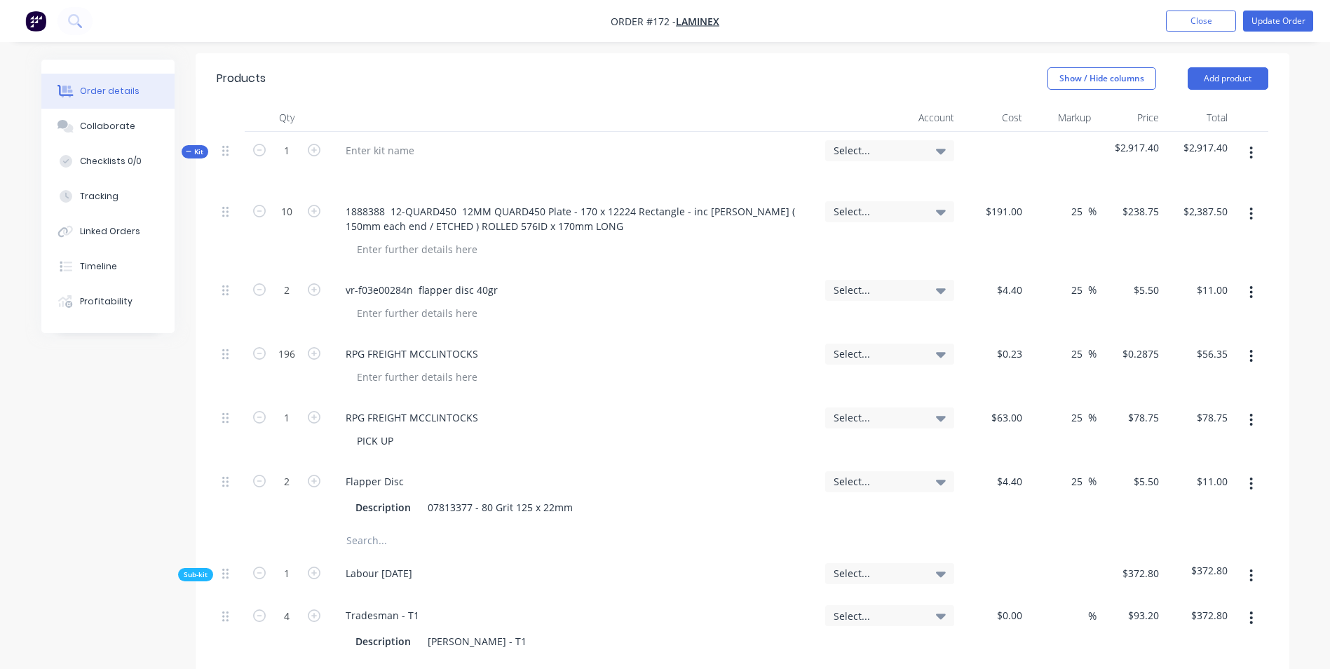
click at [1258, 140] on button "button" at bounding box center [1250, 152] width 33 height 25
click at [1177, 292] on div "Delete" at bounding box center [1201, 302] width 108 height 20
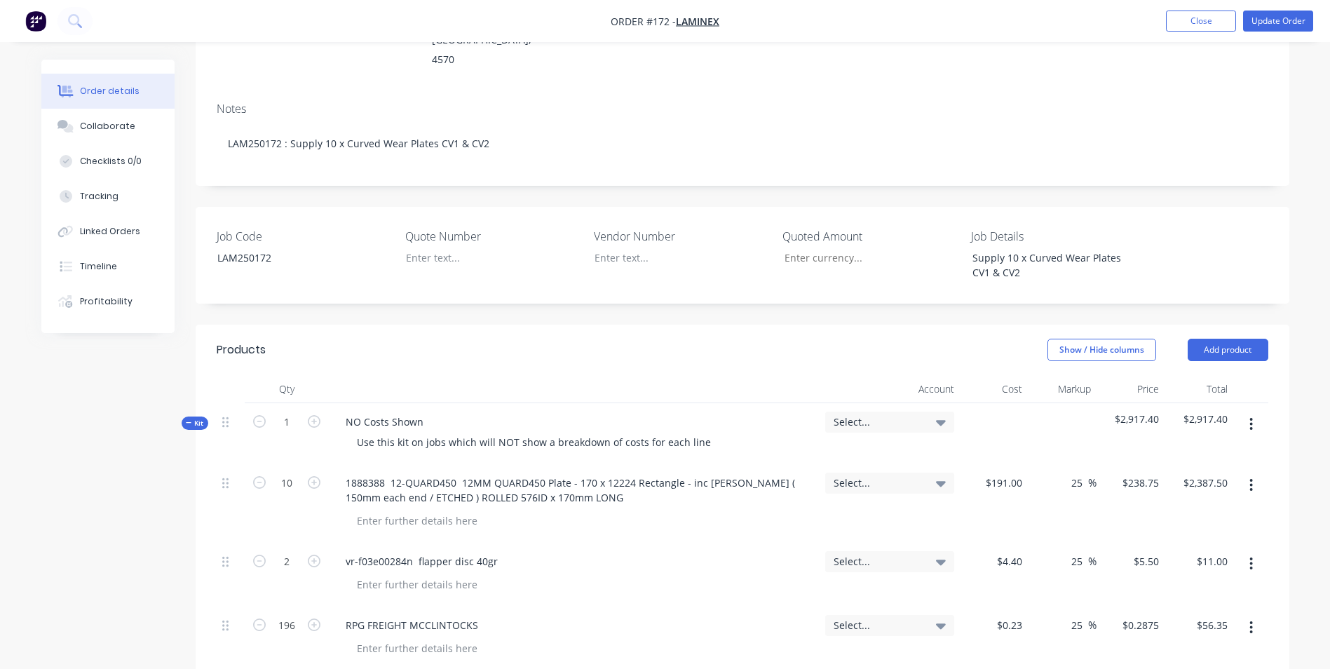
scroll to position [306, 0]
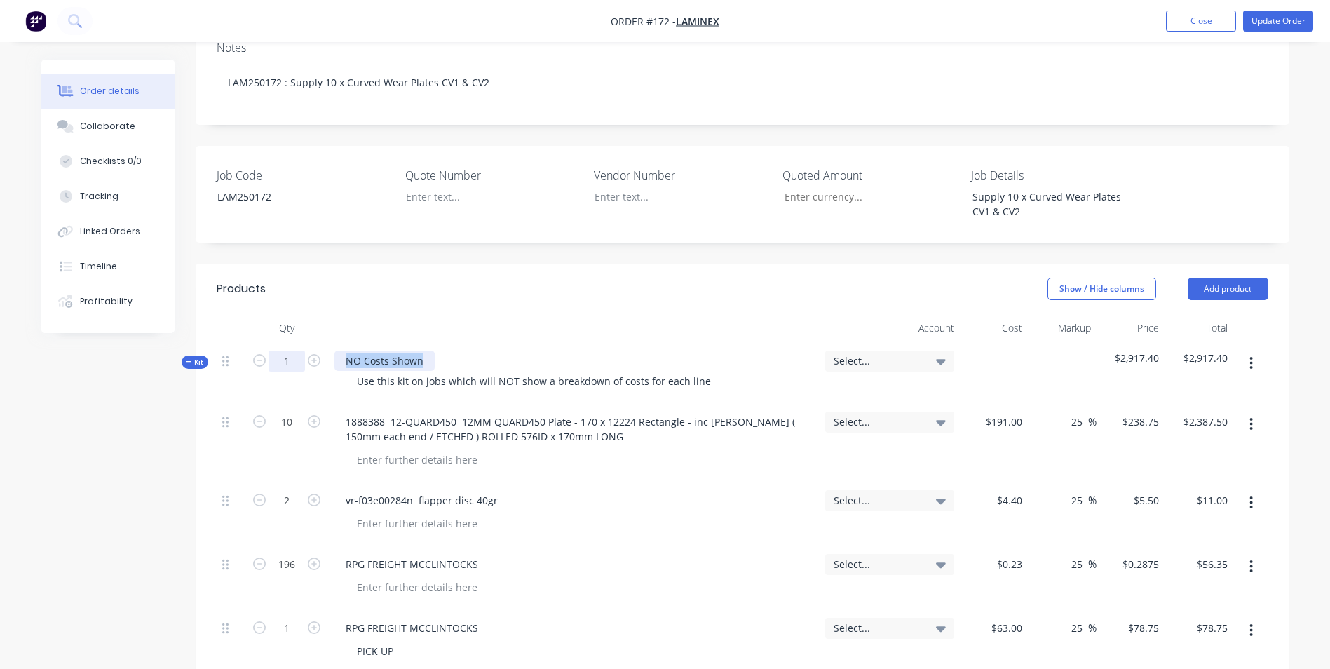
drag, startPoint x: 425, startPoint y: 327, endPoint x: 290, endPoint y: 311, distance: 135.5
click at [305, 342] on div "Kit 1 NO Costs Shown Use this kit on jobs which will NOT show a breakdown of co…" at bounding box center [742, 372] width 1051 height 61
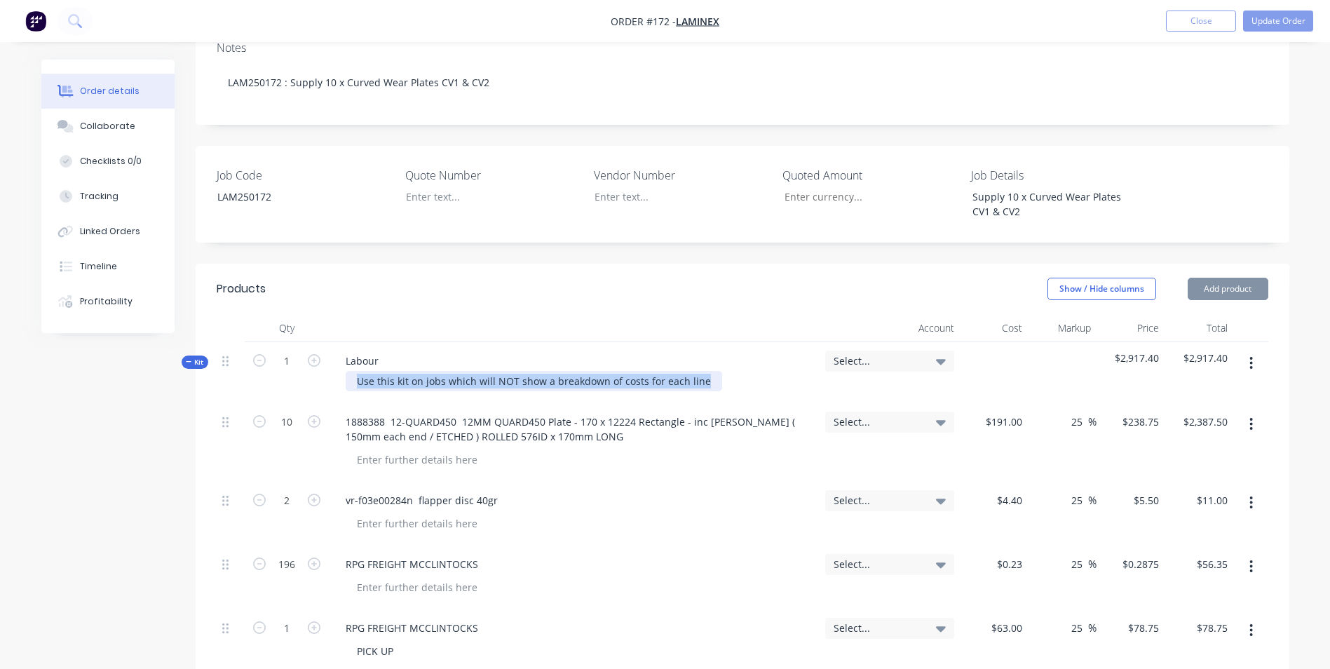
drag, startPoint x: 432, startPoint y: 343, endPoint x: 927, endPoint y: 343, distance: 494.1
click at [927, 343] on div "Kit 1 Labour Use this kit on jobs which will NOT show a breakdown of costs for …" at bounding box center [742, 372] width 1051 height 61
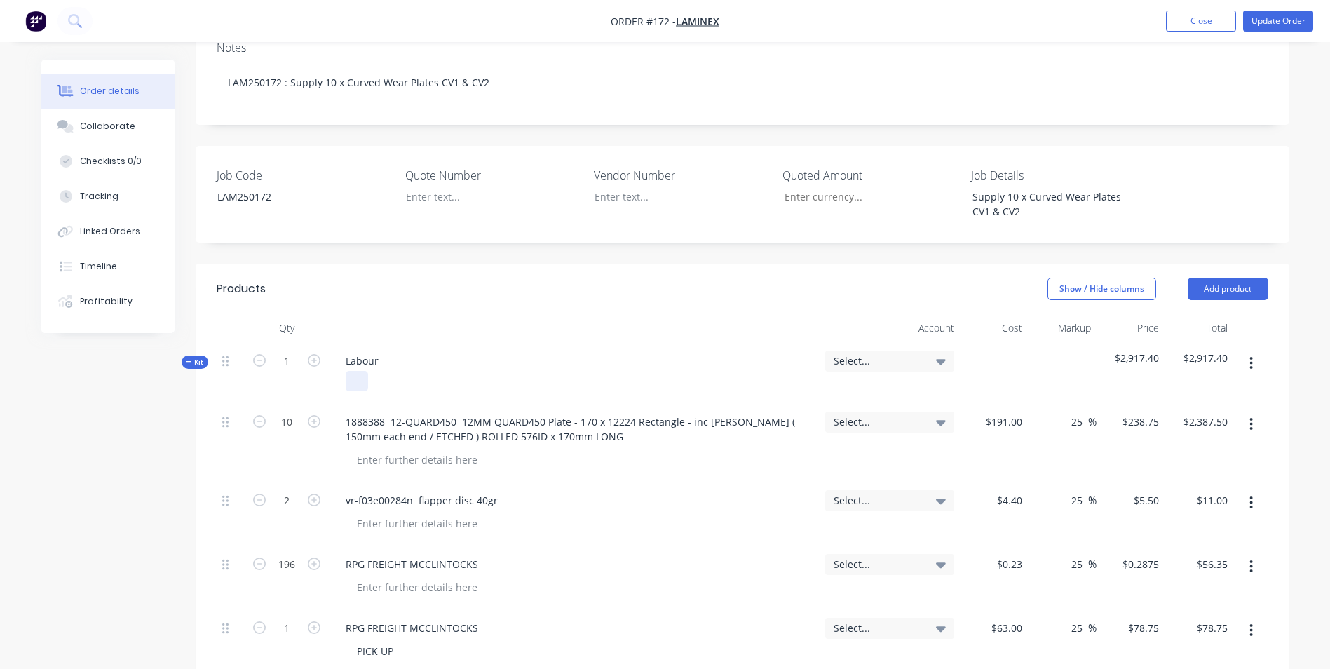
scroll to position [656, 0]
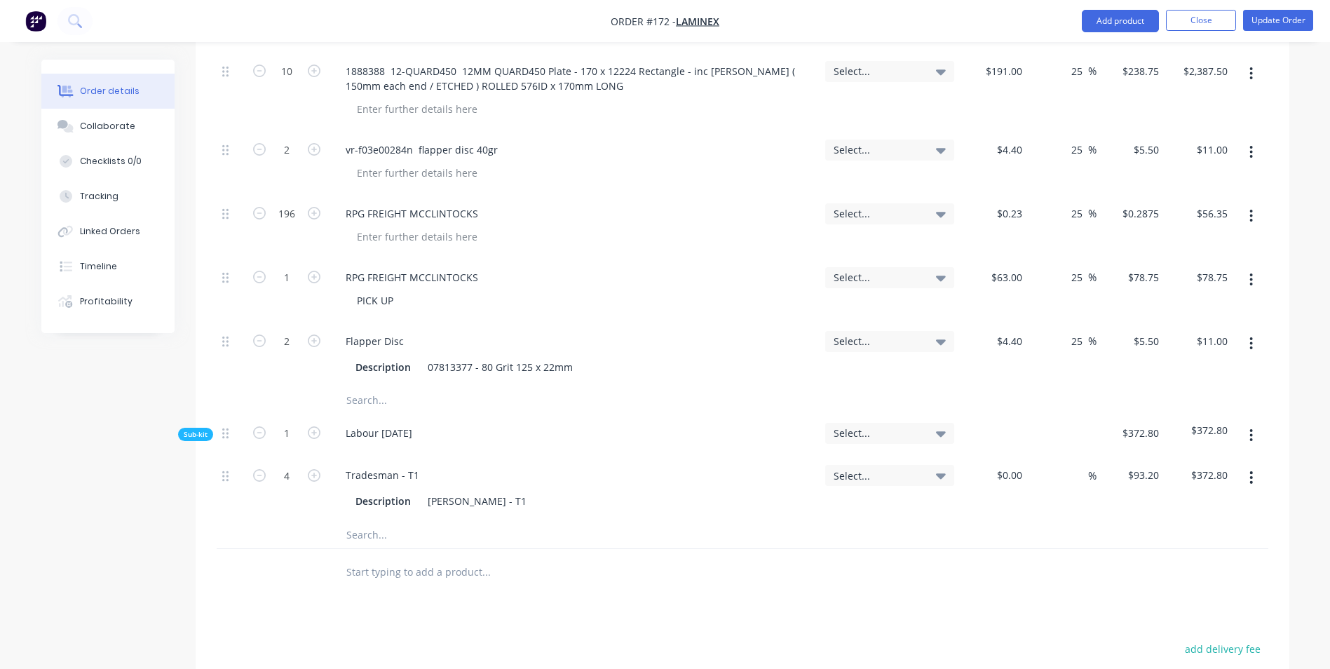
click at [386, 520] on input "text" at bounding box center [486, 534] width 280 height 28
click at [380, 386] on input "text" at bounding box center [486, 400] width 280 height 28
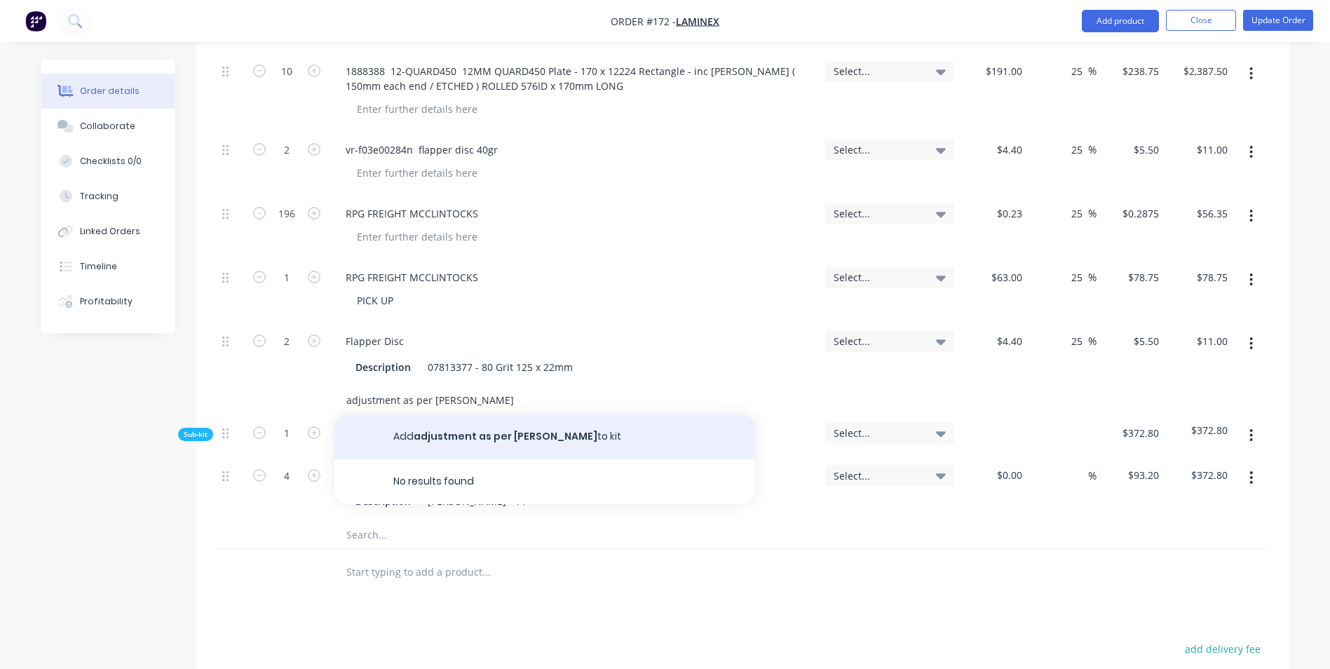
type input "adjustment as per [PERSON_NAME]"
click at [500, 414] on button "Add adjustment as per [PERSON_NAME] to kit" at bounding box center [544, 436] width 421 height 45
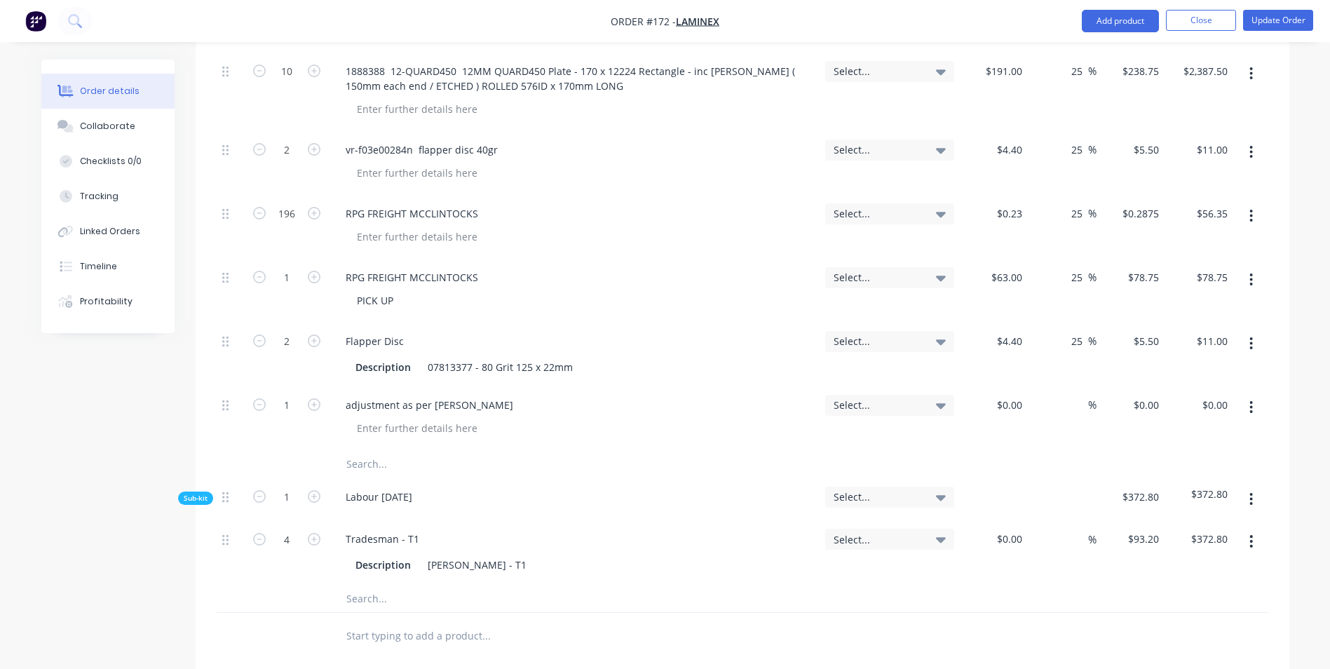
click at [1035, 386] on div "%" at bounding box center [1062, 418] width 69 height 64
click at [1152, 395] on input "0" at bounding box center [1148, 405] width 32 height 20
type input "$432.60"
click at [1138, 405] on div "$432.60 $432.60" at bounding box center [1130, 418] width 69 height 64
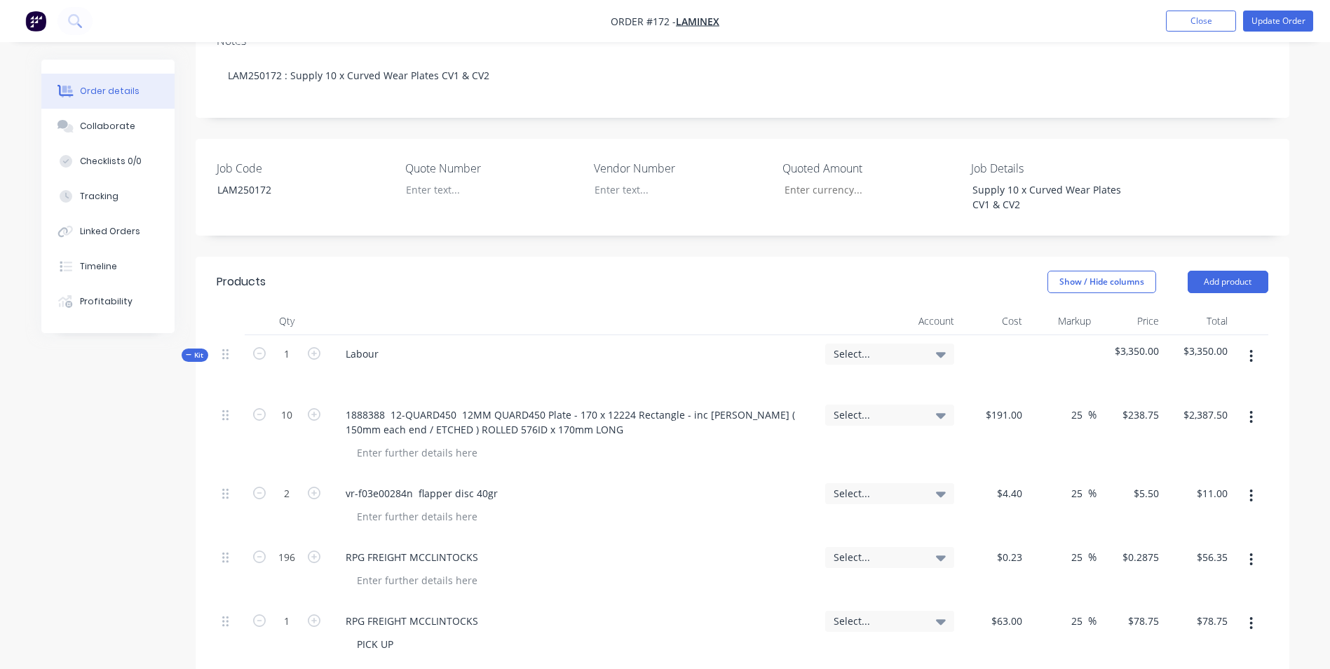
scroll to position [306, 0]
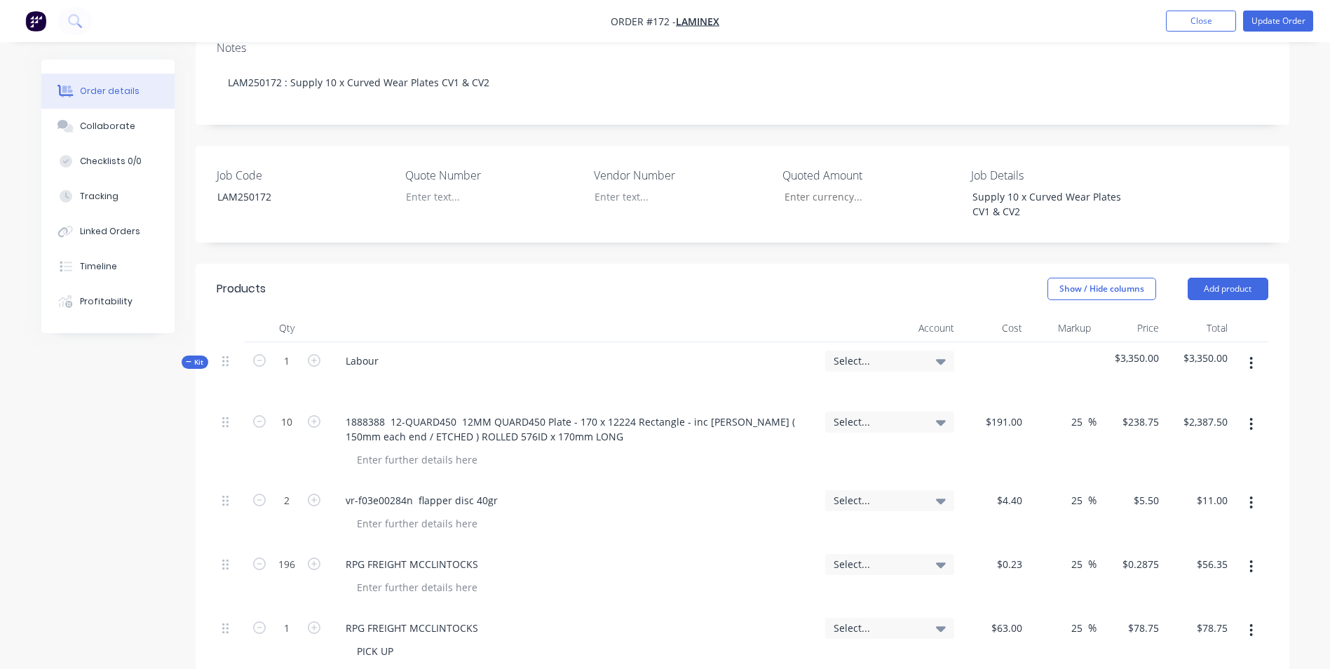
click at [898, 353] on span "Select..." at bounding box center [877, 360] width 88 height 15
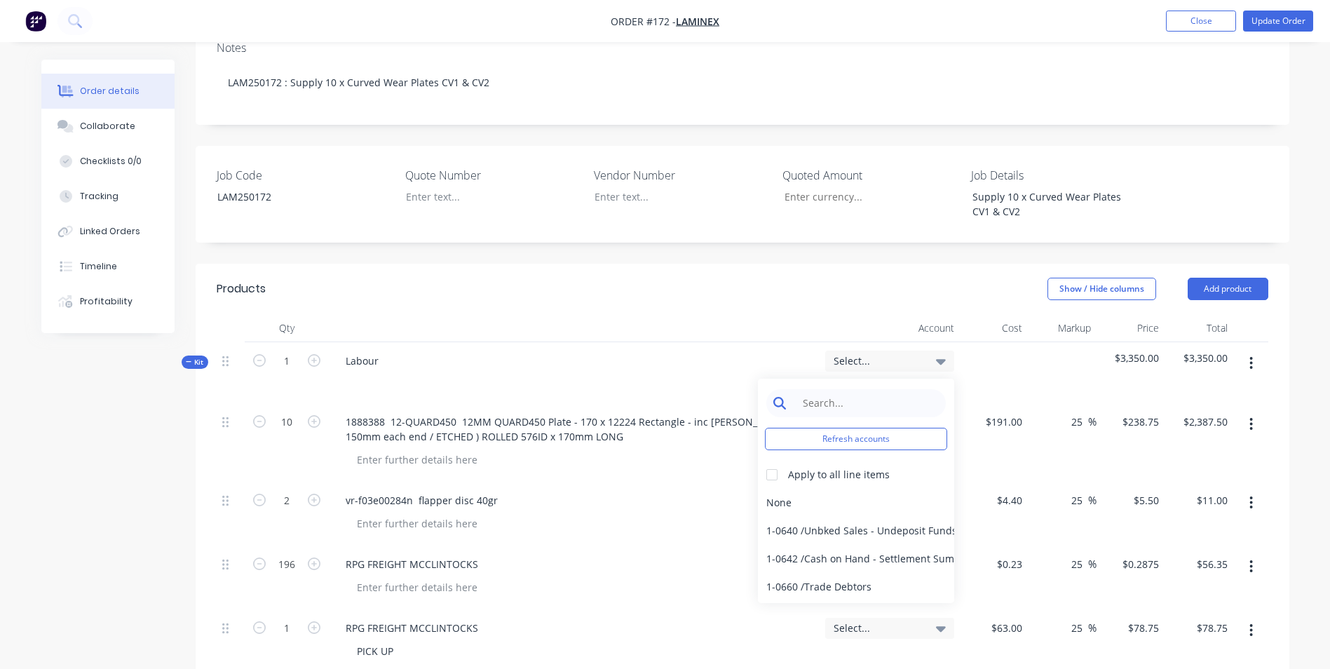
click at [879, 389] on input at bounding box center [867, 403] width 144 height 28
type input "sales"
click at [784, 461] on div at bounding box center [772, 475] width 28 height 28
click at [807, 545] on div "4-0232 / Sales - Parts and Components" at bounding box center [856, 559] width 196 height 28
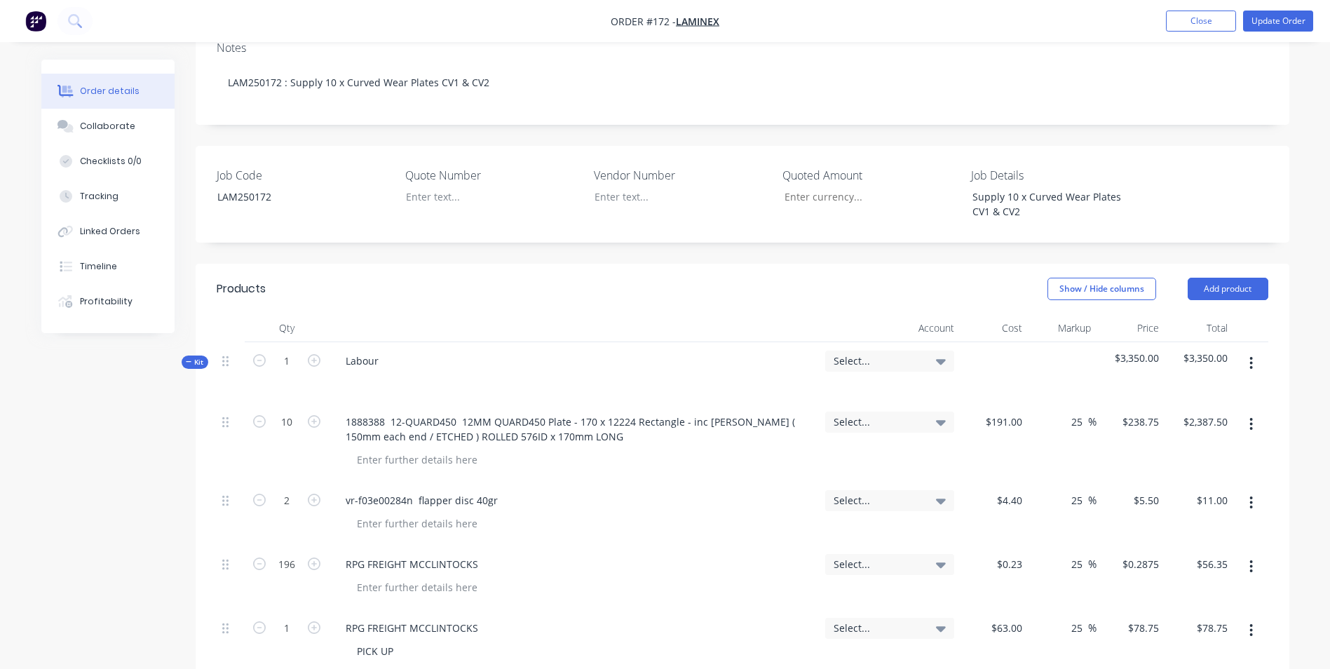
click at [880, 353] on span "Select..." at bounding box center [877, 360] width 88 height 15
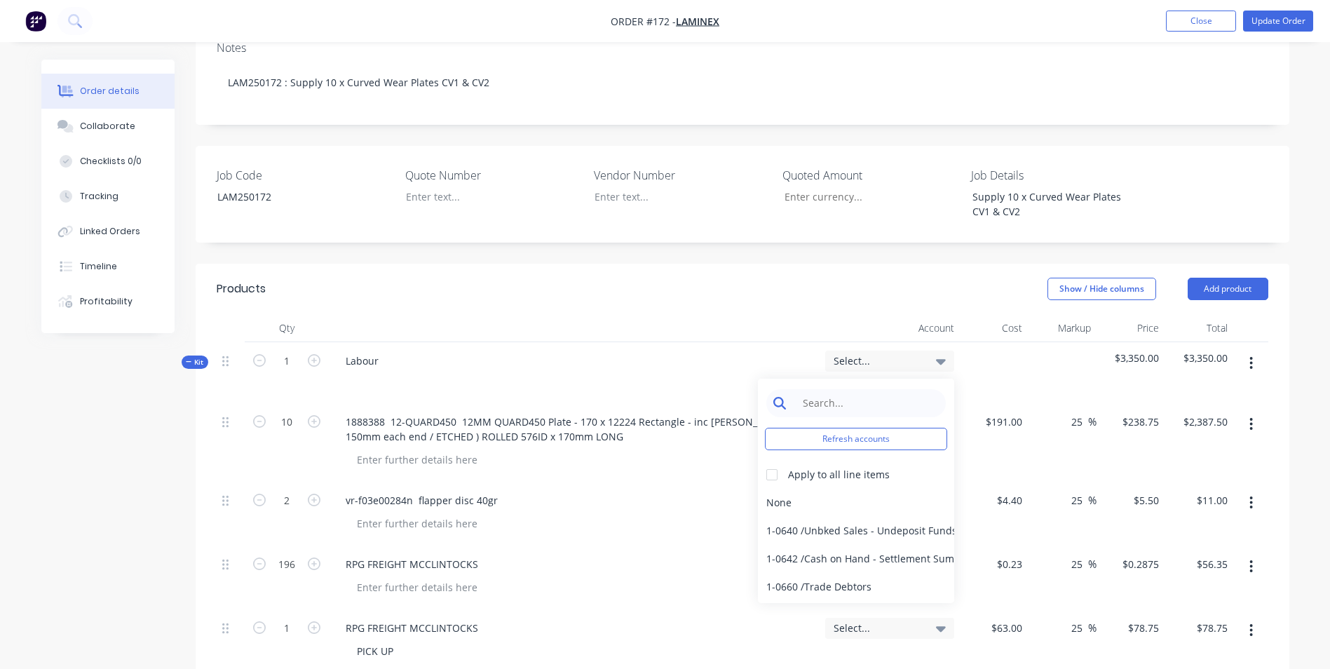
click at [800, 389] on input at bounding box center [867, 403] width 144 height 28
type input "sales"
click at [772, 461] on div at bounding box center [772, 475] width 28 height 28
click at [868, 545] on div "4-0232 / Sales - Parts and Components" at bounding box center [856, 559] width 196 height 28
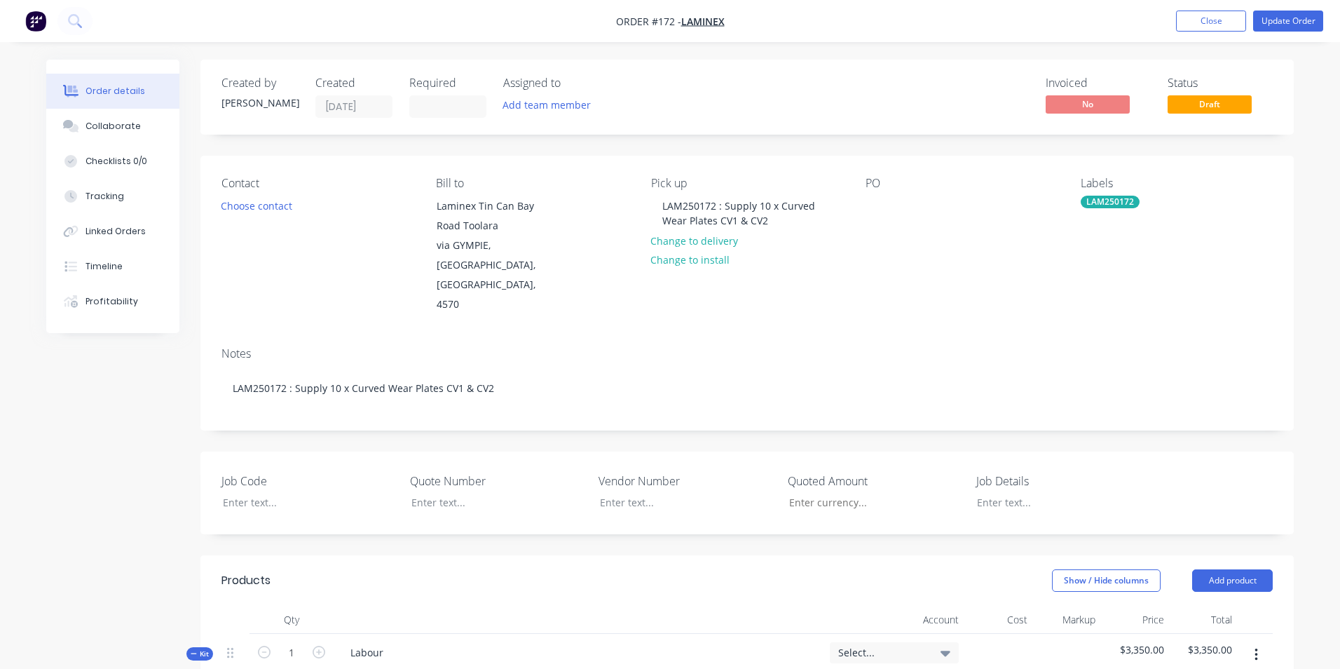
type input "$191.00"
type input "25"
type input "$238.75"
type input "$2,387.50"
type input "$4.40"
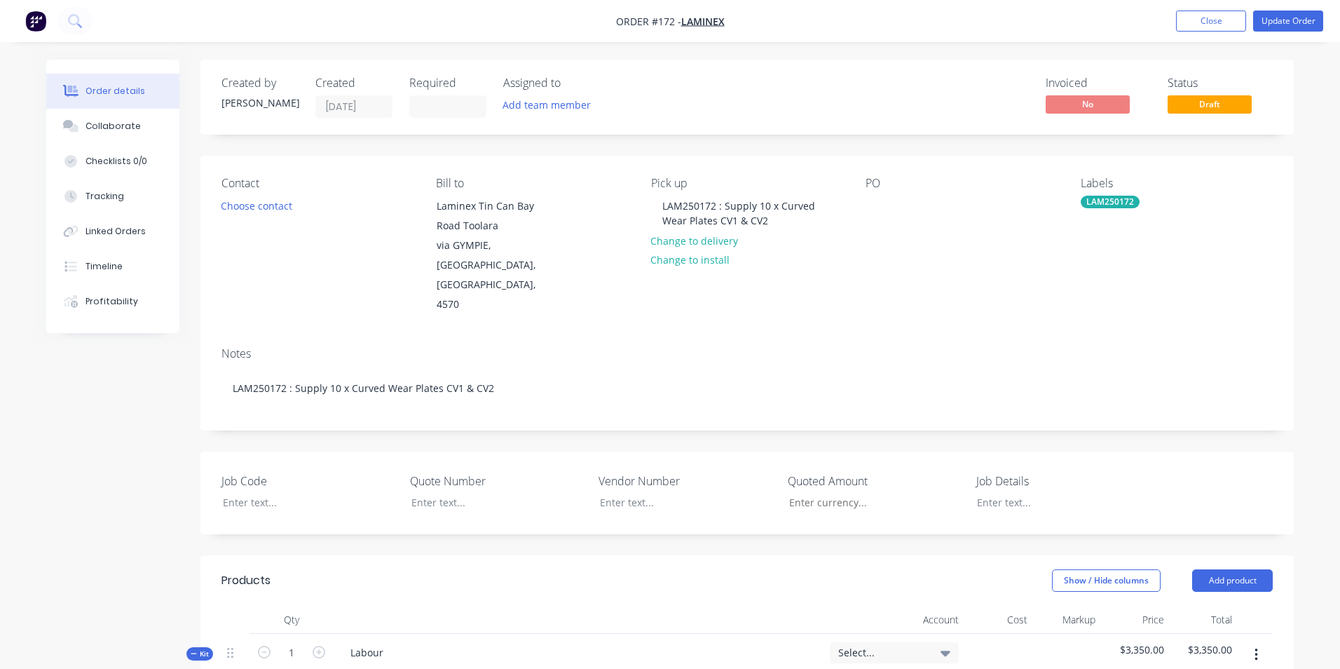
type input "25"
type input "$5.50"
type input "$11.00"
type input "$0.23"
type input "25"
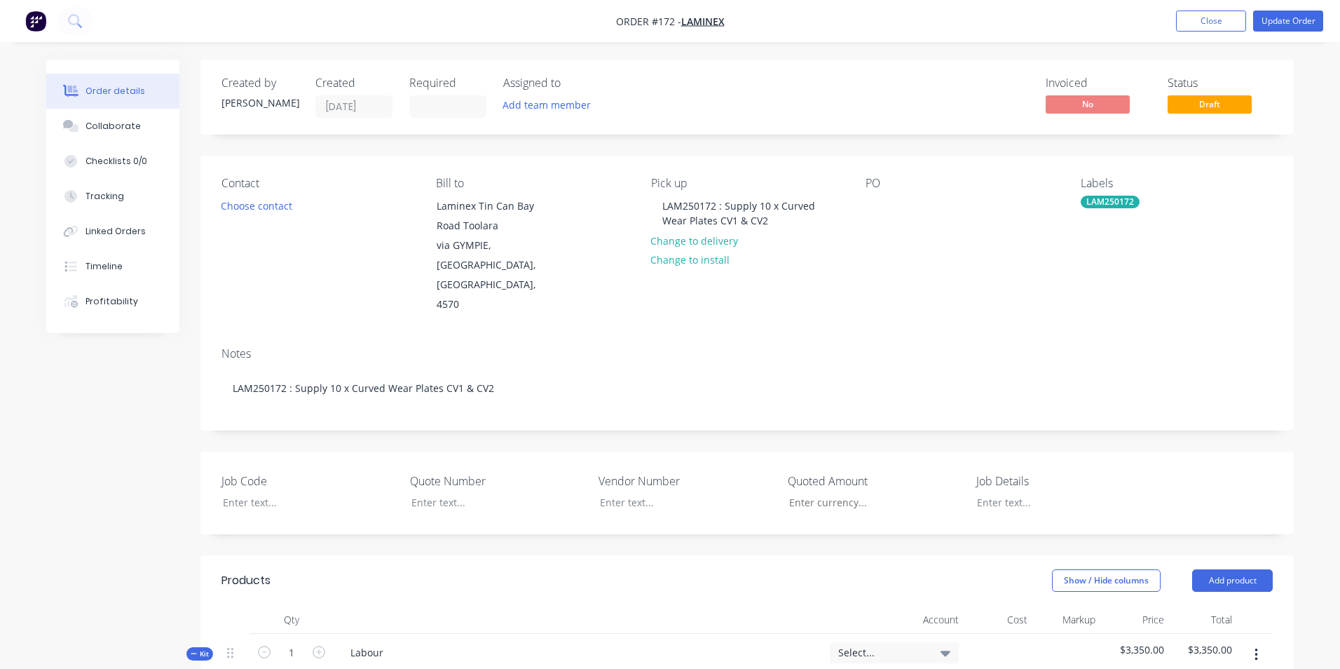
type input "$0.2875"
type input "$56.35"
type input "$63.00"
type input "25"
type input "$78.75"
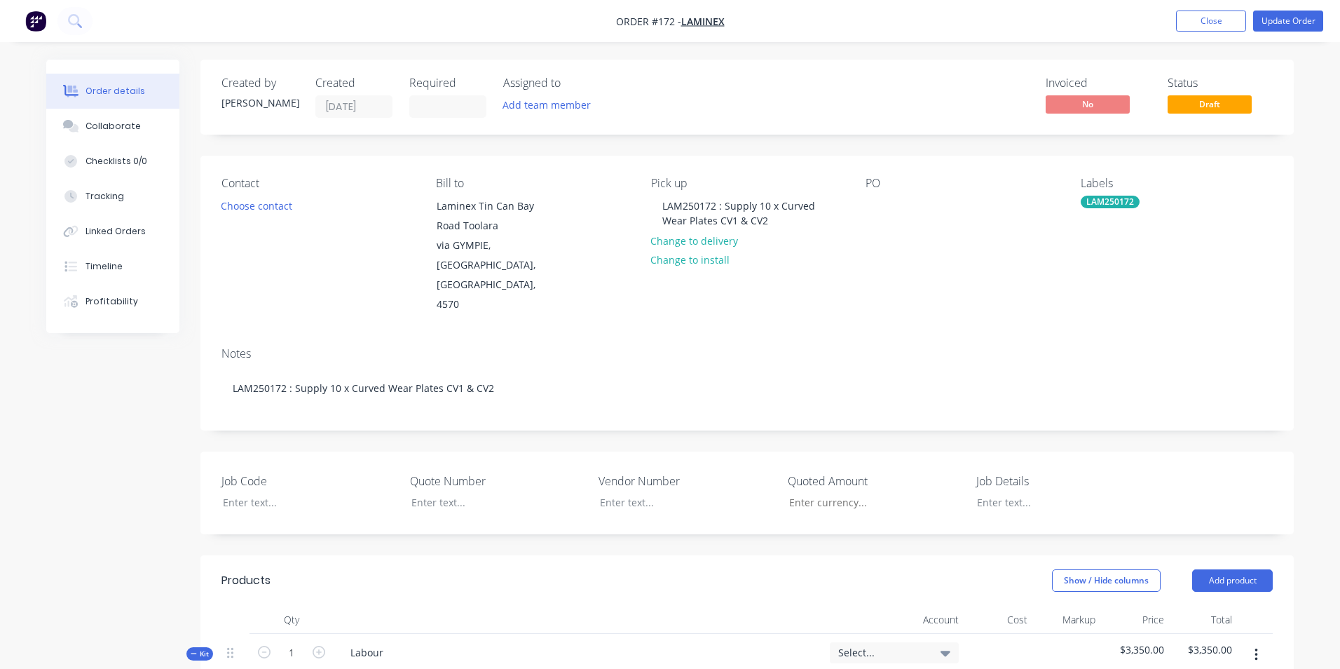
type input "$78.75"
type input "$4.40"
type input "25"
type input "$5.50"
type input "$11.00"
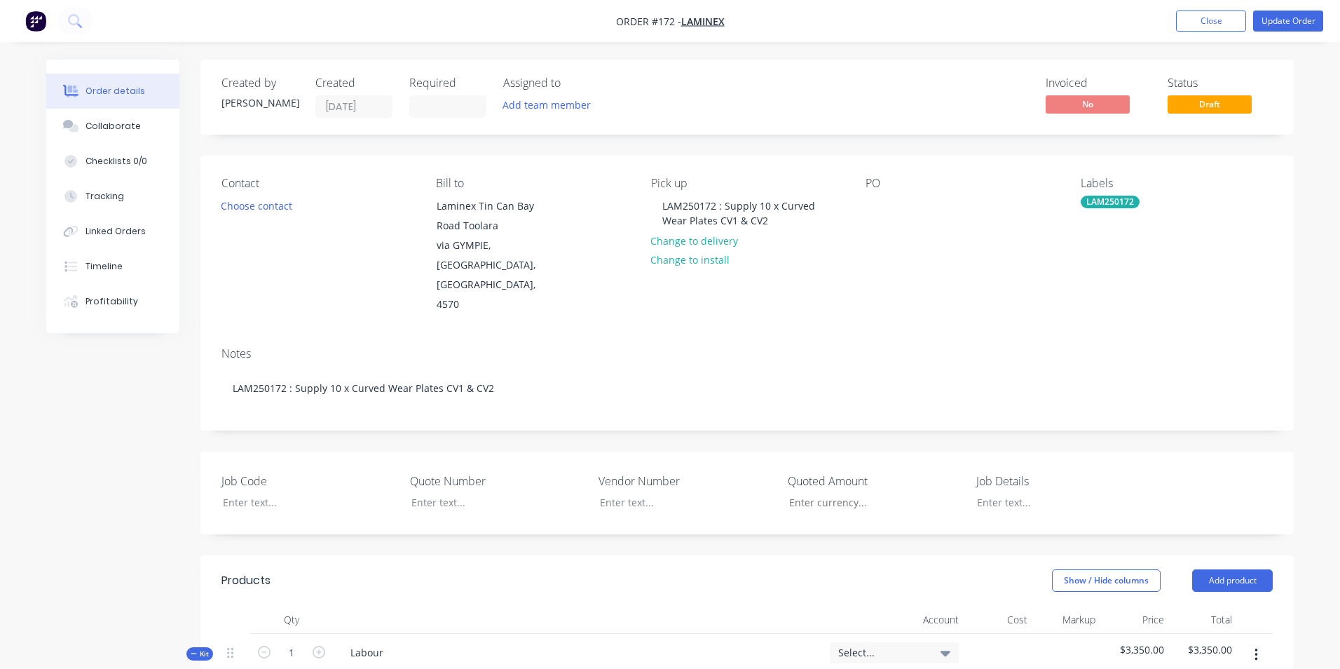
type input "$432.60"
type input "$93.20"
type input "$372.80"
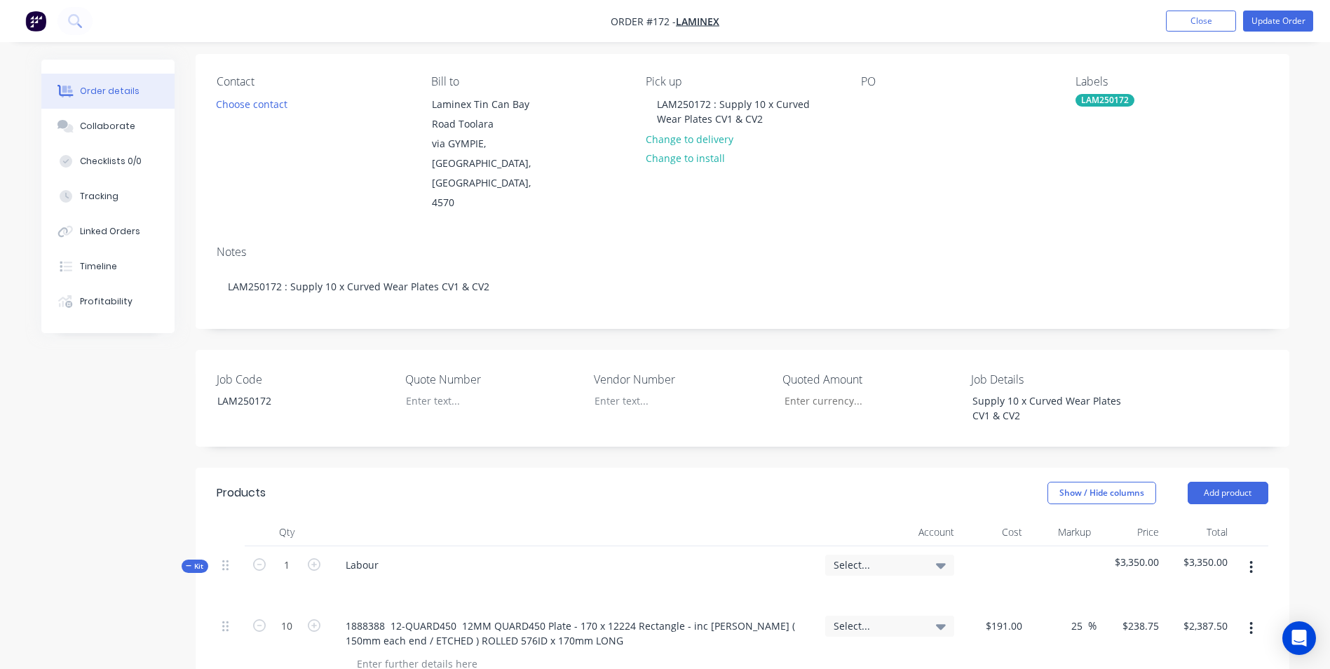
scroll to position [350, 0]
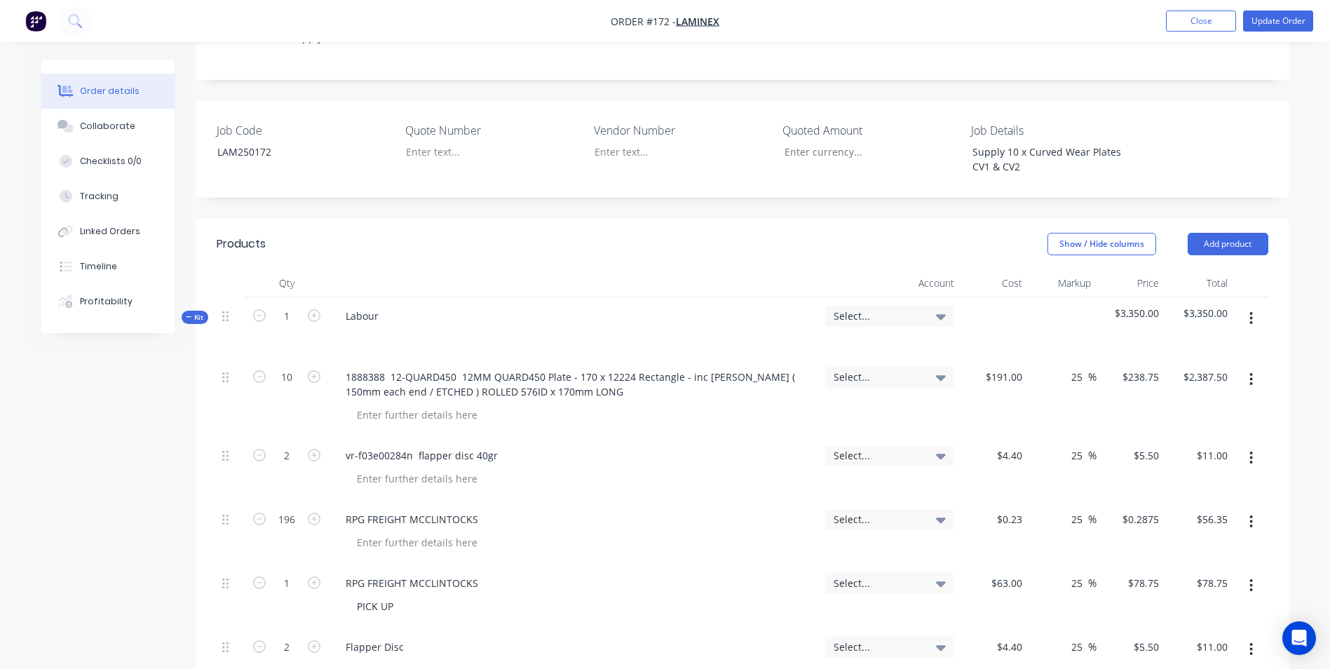
click at [875, 306] on div "Select..." at bounding box center [889, 316] width 129 height 21
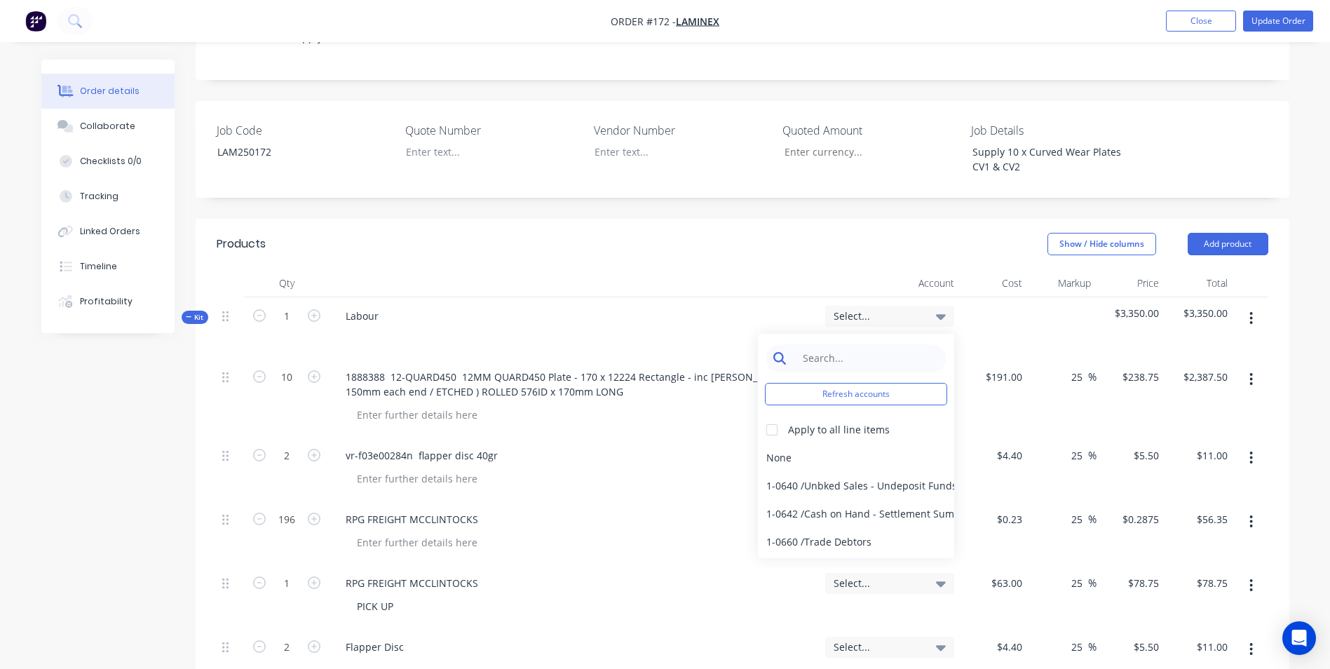
click at [873, 344] on input at bounding box center [867, 358] width 144 height 28
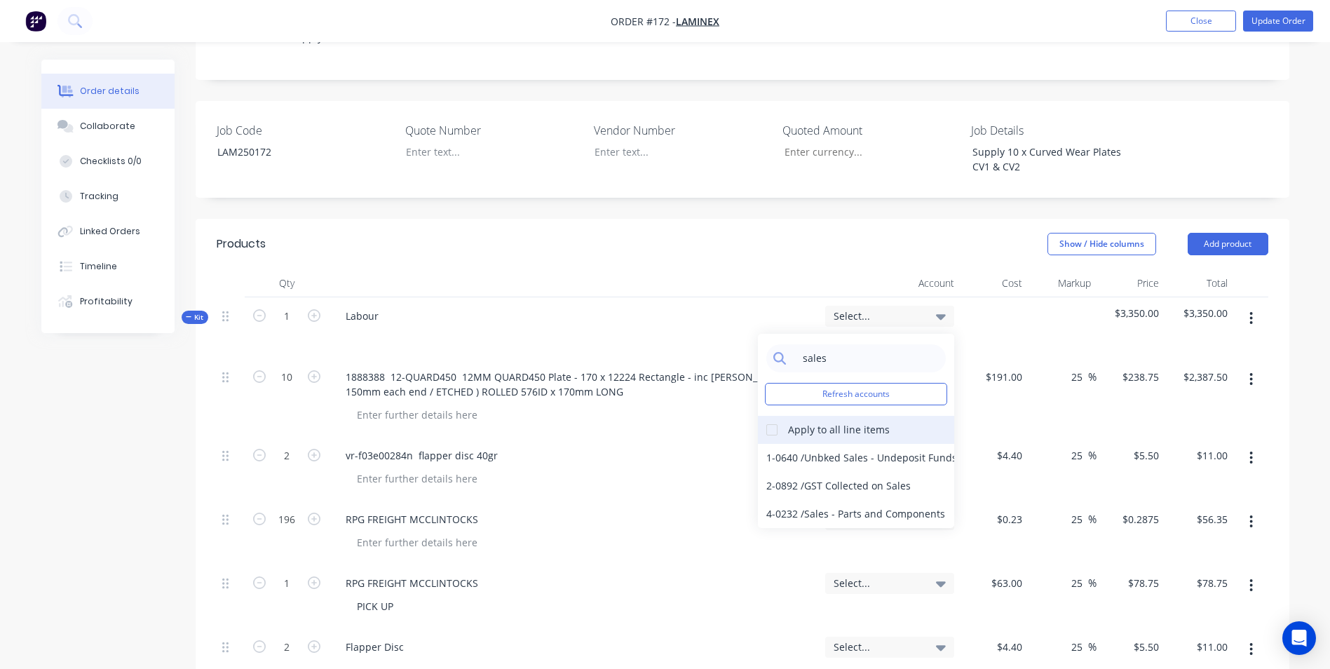
type input "sales"
click at [772, 416] on div at bounding box center [772, 430] width 28 height 28
click at [840, 500] on div "4-0232 / Sales - Parts and Components" at bounding box center [856, 514] width 196 height 28
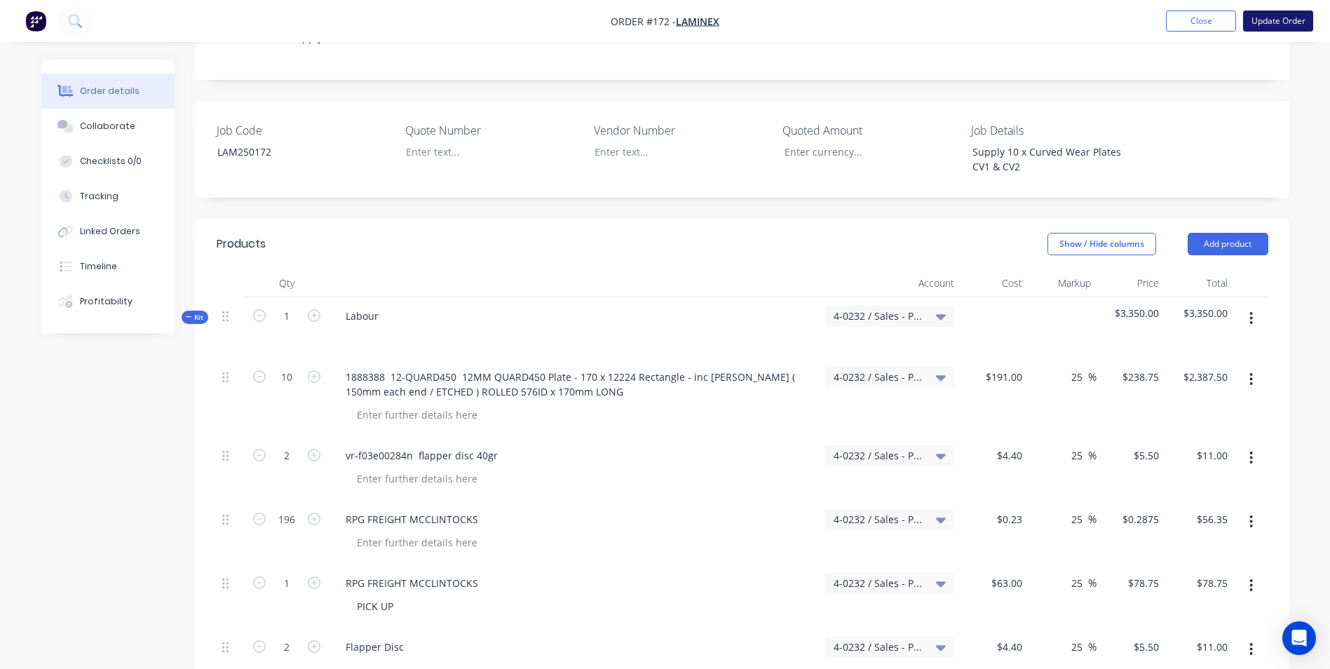
click at [1289, 17] on button "Update Order" at bounding box center [1278, 21] width 70 height 21
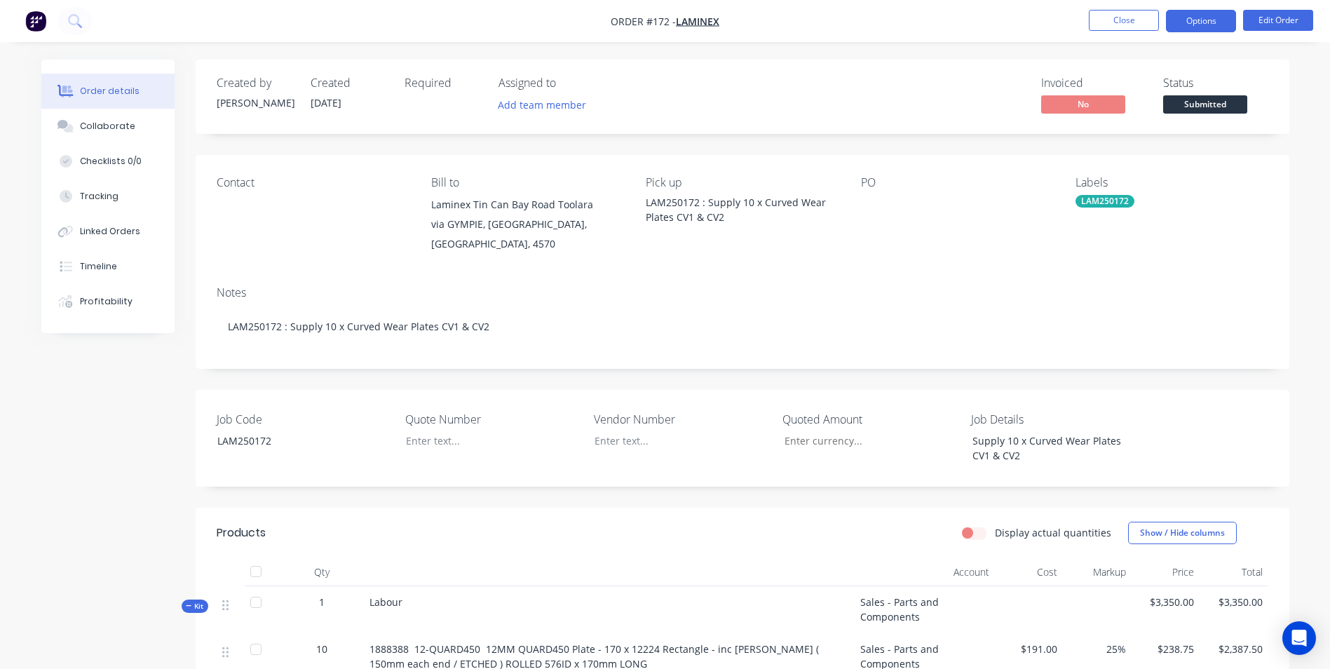
click at [1197, 22] on button "Options" at bounding box center [1201, 21] width 70 height 22
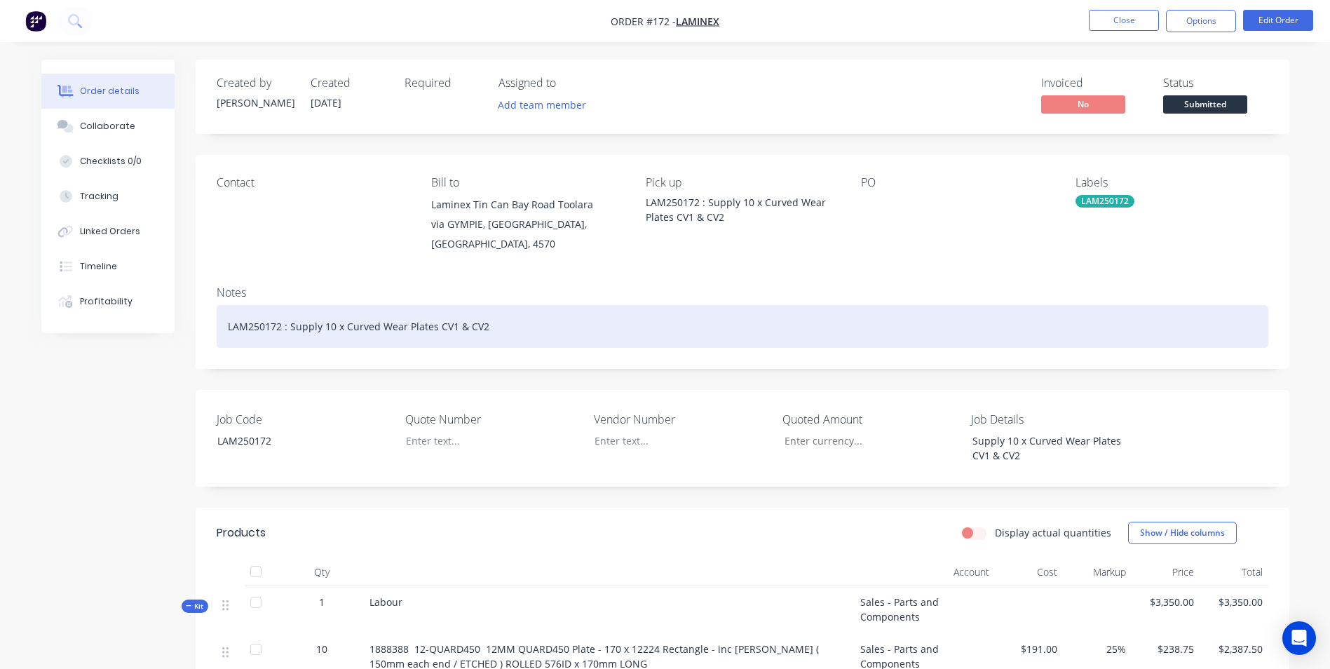
click at [519, 330] on div "LAM250172 : Supply 10 x Curved Wear Plates CV1 & CV2" at bounding box center [742, 326] width 1051 height 43
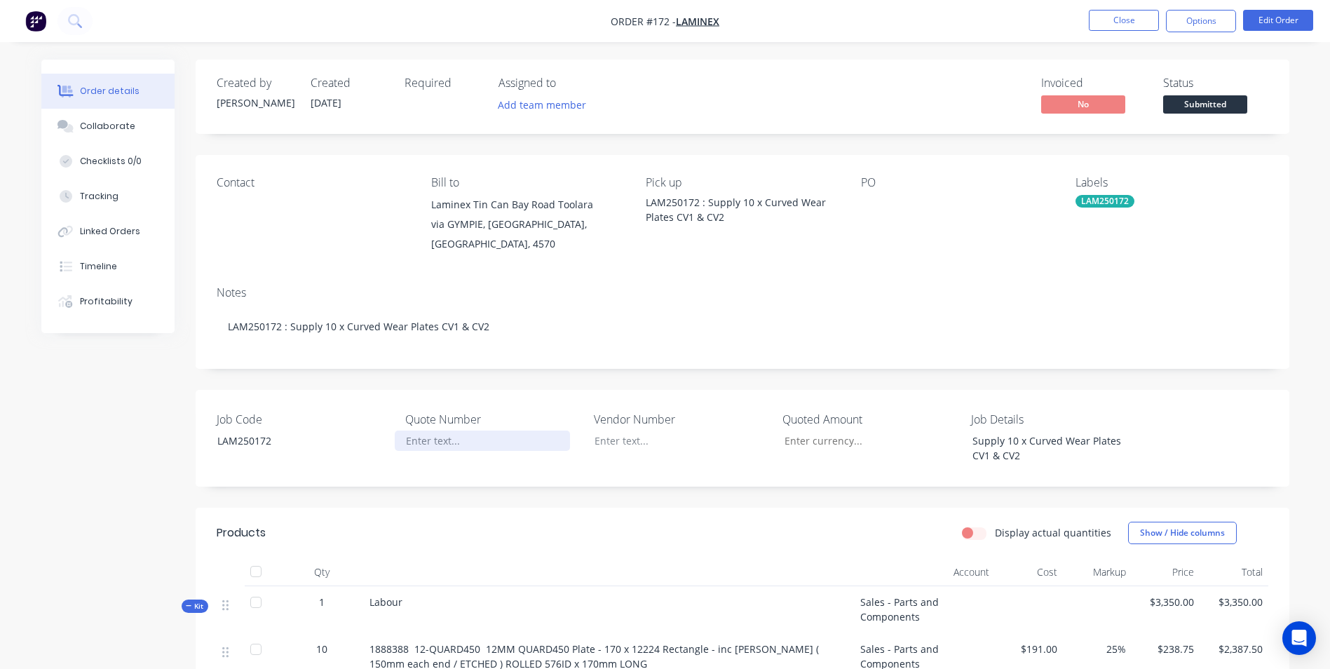
click at [449, 430] on div at bounding box center [482, 440] width 175 height 20
drag, startPoint x: 702, startPoint y: 203, endPoint x: 747, endPoint y: 224, distance: 49.5
click at [747, 224] on div "Pick up LAM250172 : Supply 10 x Curved Wear Plates CV1 & CV2" at bounding box center [742, 215] width 192 height 78
drag, startPoint x: 747, startPoint y: 224, endPoint x: 756, endPoint y: 239, distance: 17.0
click at [756, 239] on div "Pick up LAM250172 : Supply 10 x Curved Wear Plates CV1 & CV2" at bounding box center [742, 215] width 192 height 78
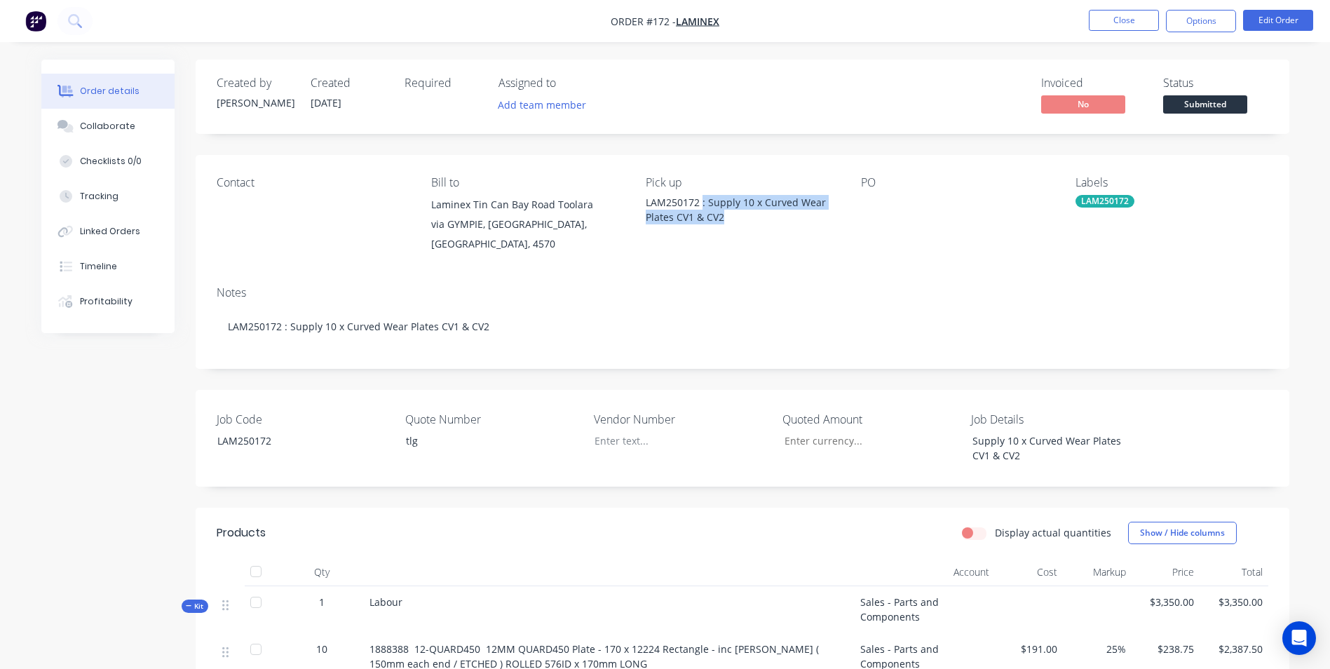
drag, startPoint x: 701, startPoint y: 202, endPoint x: 814, endPoint y: 230, distance: 117.0
click at [814, 230] on div "Pick up LAM250172 : Supply 10 x Curved Wear Plates CV1 & CV2" at bounding box center [742, 215] width 192 height 78
click at [1278, 18] on button "Edit Order" at bounding box center [1278, 20] width 70 height 21
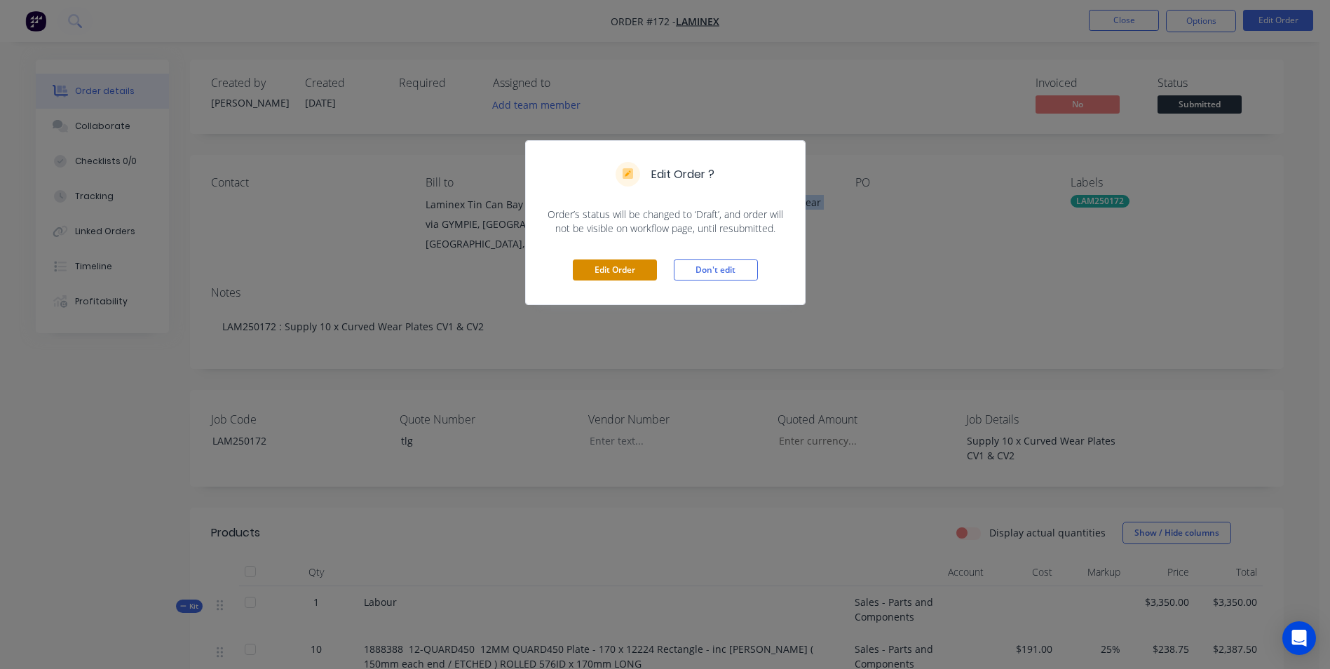
click at [604, 264] on button "Edit Order" at bounding box center [615, 269] width 84 height 21
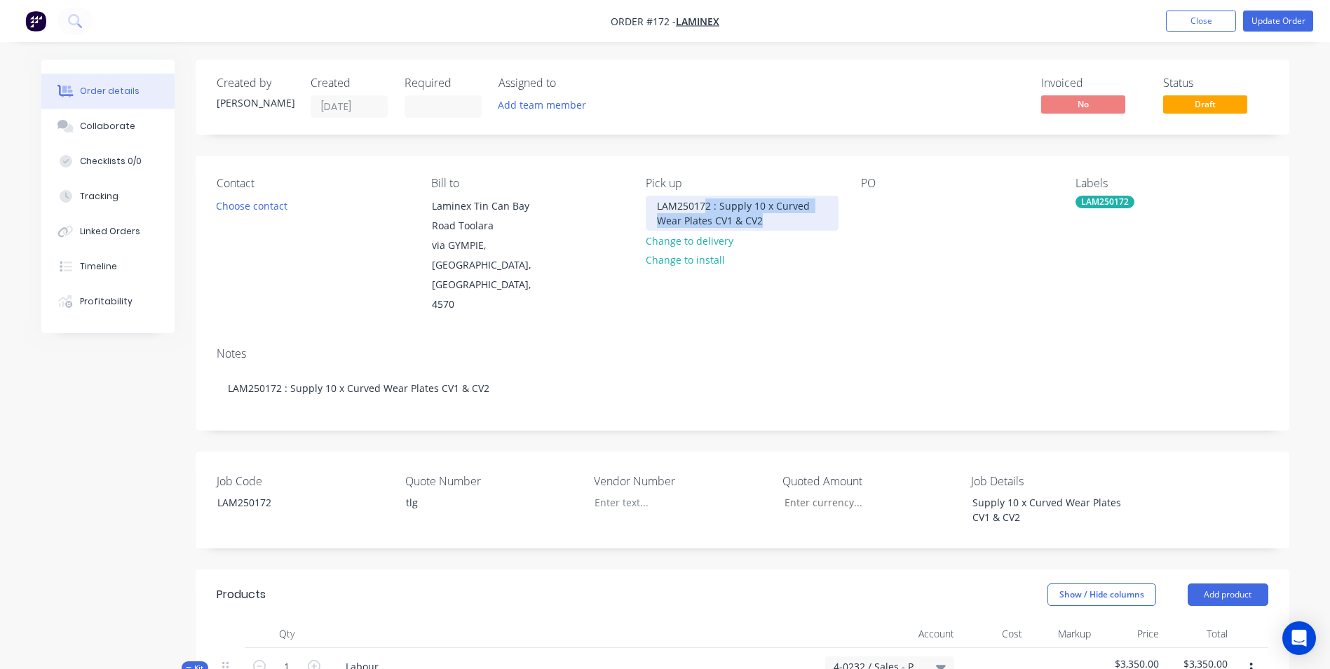
drag, startPoint x: 707, startPoint y: 208, endPoint x: 804, endPoint y: 276, distance: 118.2
click at [804, 276] on div "Contact Choose contact Bill to Laminex Tin Can Bay Road Toolara via GYMPIE, Que…" at bounding box center [742, 246] width 1093 height 180
click at [870, 203] on div at bounding box center [872, 206] width 22 height 20
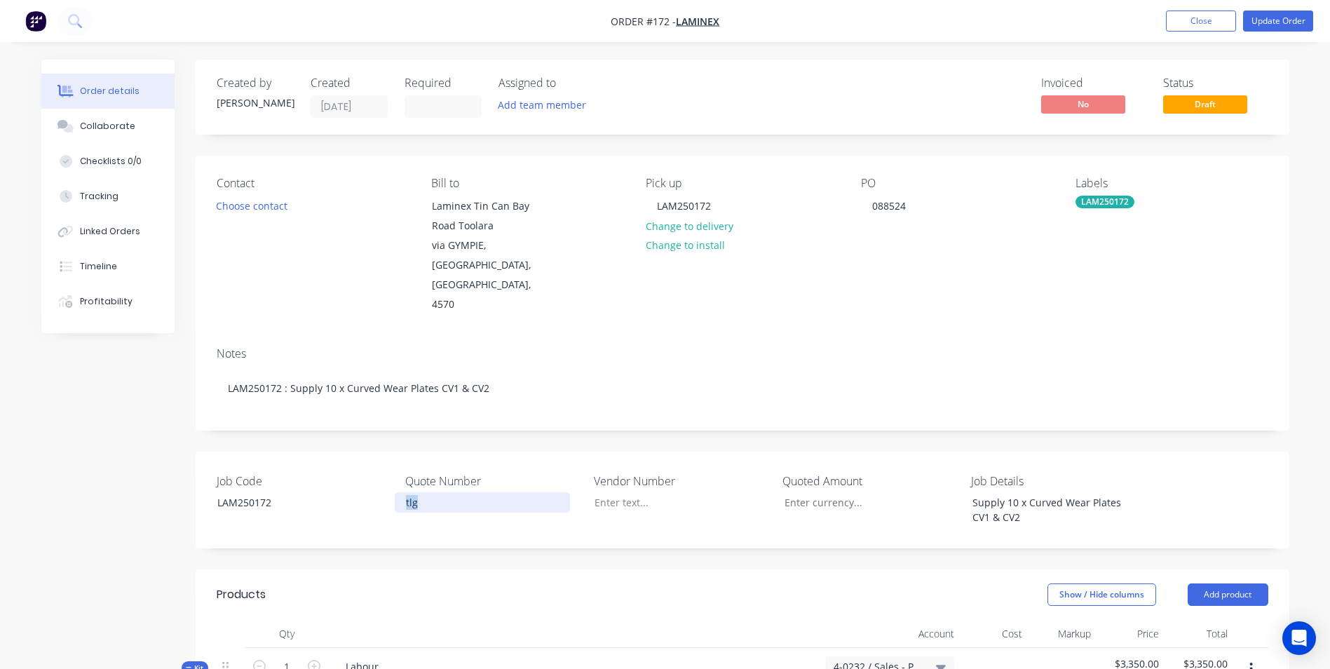
drag, startPoint x: 430, startPoint y: 463, endPoint x: 315, endPoint y: 444, distance: 116.6
click at [315, 451] on div "Job Code LAM250172 Quote Number tlg Vendor Number Quoted Amount Job Details Sup…" at bounding box center [742, 499] width 1093 height 97
click at [1037, 492] on div "Supply 10 x Curved Wear Plates CV1 & CV2" at bounding box center [1048, 509] width 175 height 35
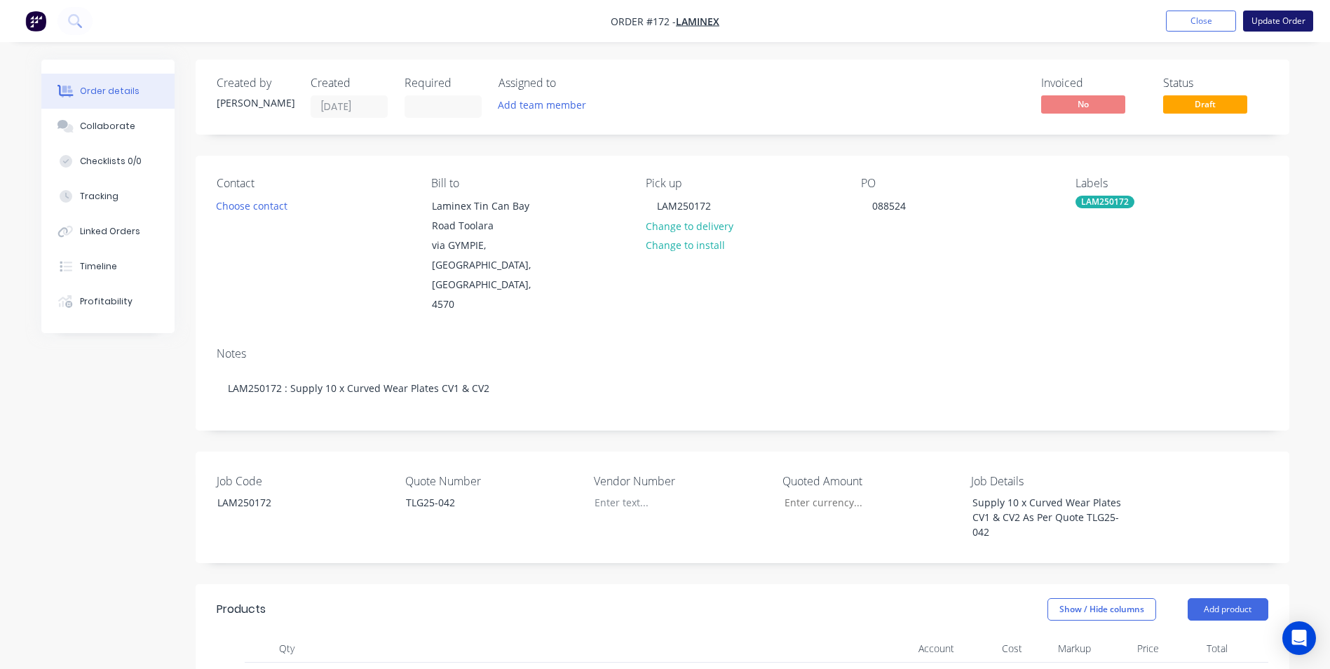
click at [1292, 27] on button "Update Order" at bounding box center [1278, 21] width 70 height 21
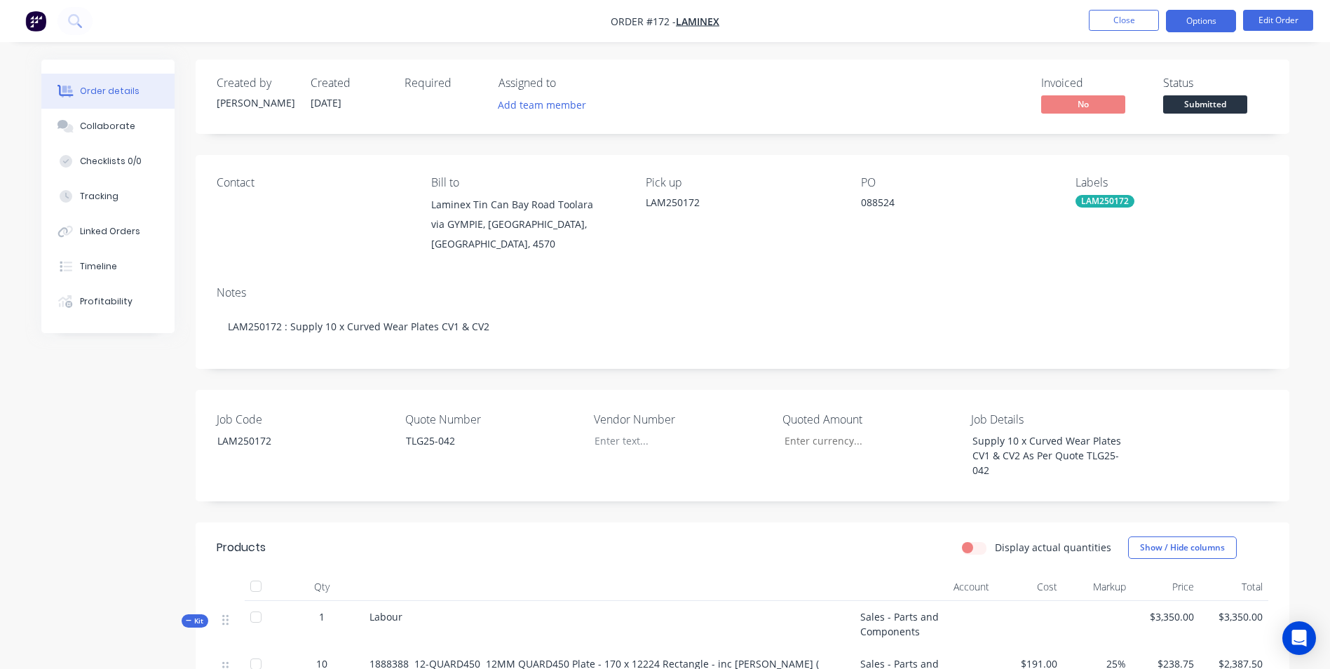
click at [1203, 19] on button "Options" at bounding box center [1201, 21] width 70 height 22
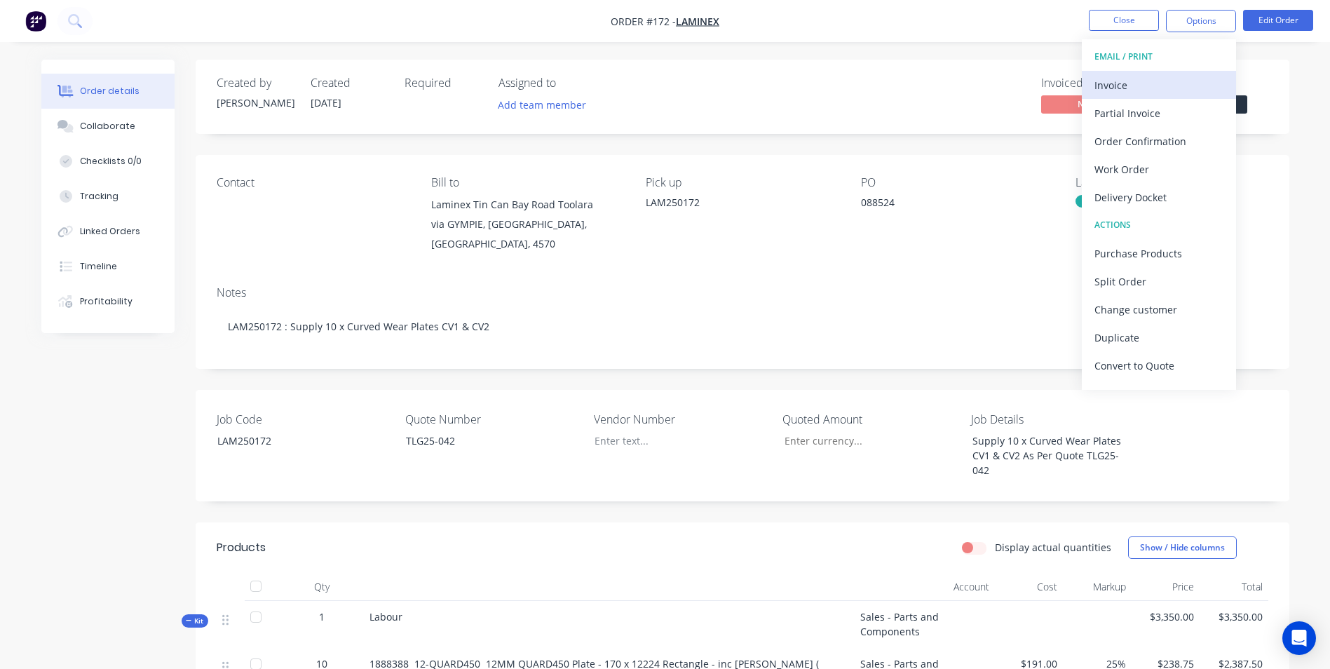
click at [1185, 78] on div "Invoice" at bounding box center [1158, 85] width 129 height 20
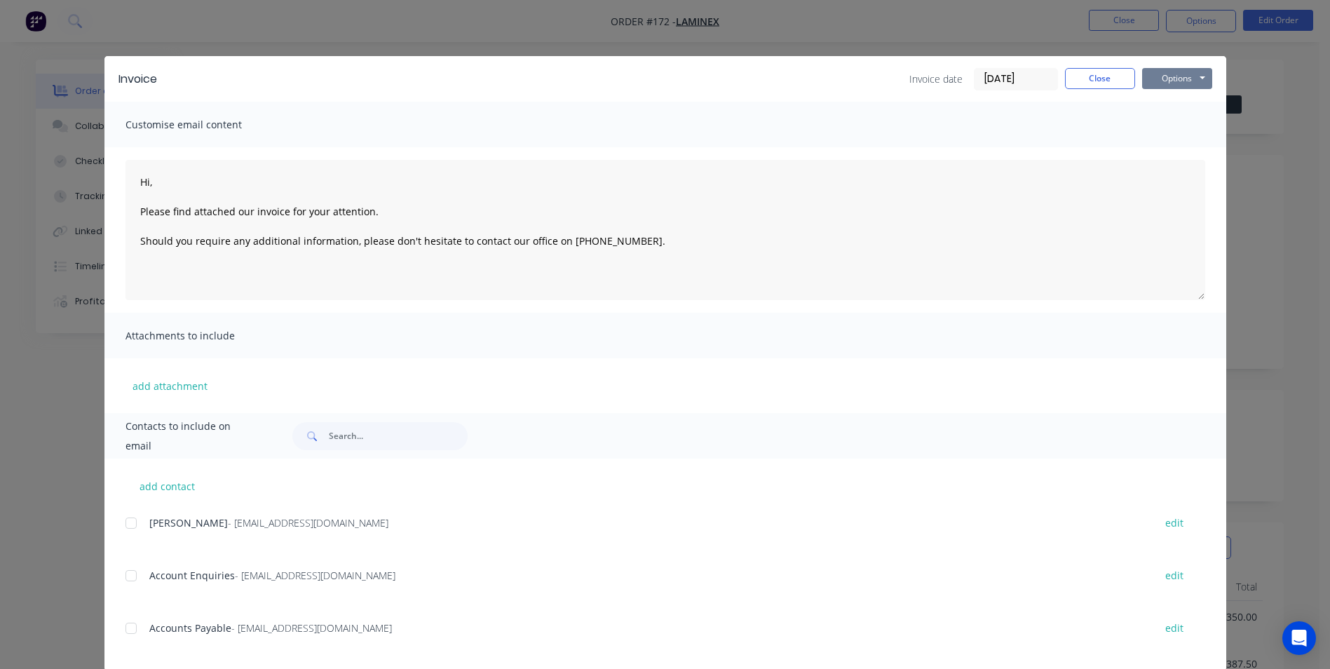
click at [1162, 76] on button "Options" at bounding box center [1177, 78] width 70 height 21
click at [1173, 119] on button "Print" at bounding box center [1187, 126] width 90 height 23
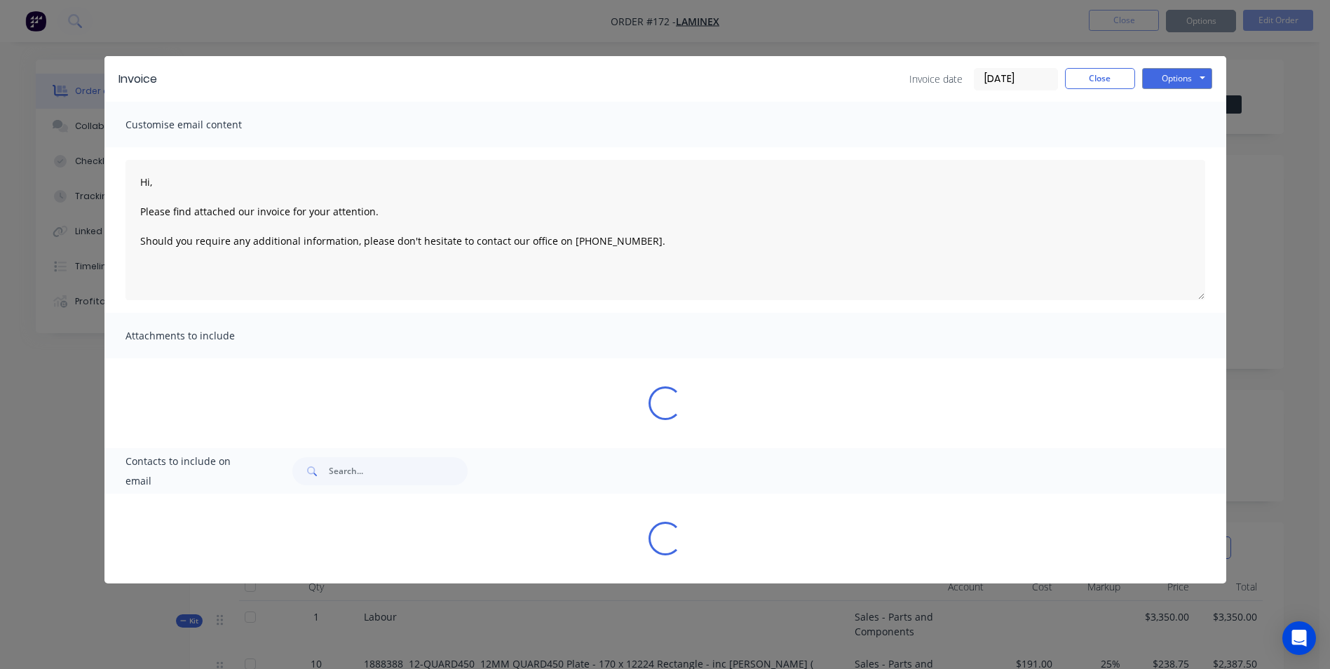
type textarea "Hi, Please find attached our invoice for your attention. Should you require any…"
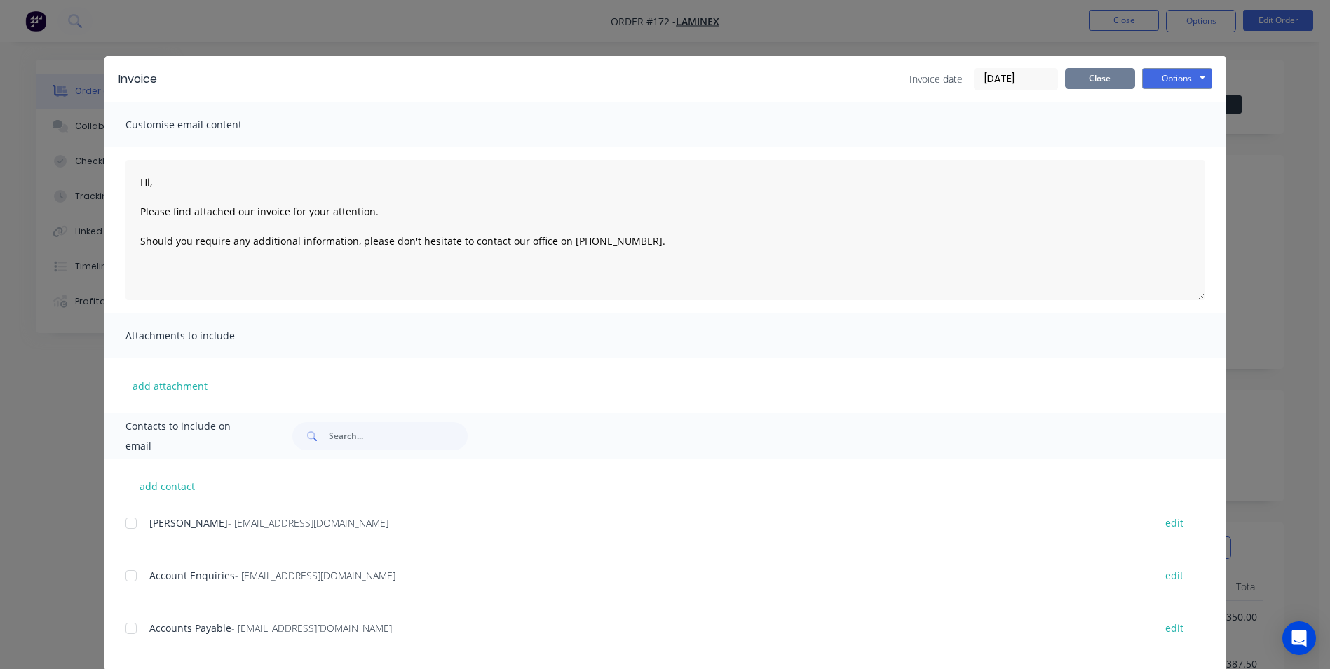
click at [1110, 87] on button "Close" at bounding box center [1100, 78] width 70 height 21
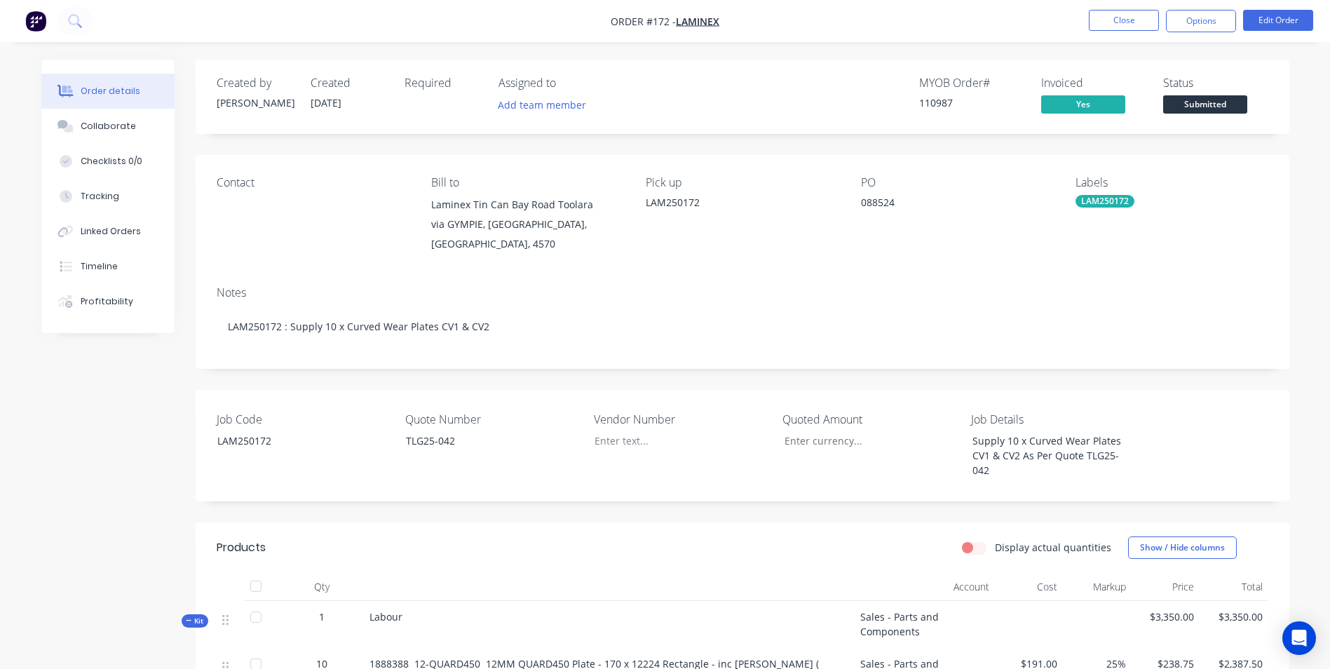
click at [1173, 99] on span "Submitted" at bounding box center [1205, 104] width 84 height 18
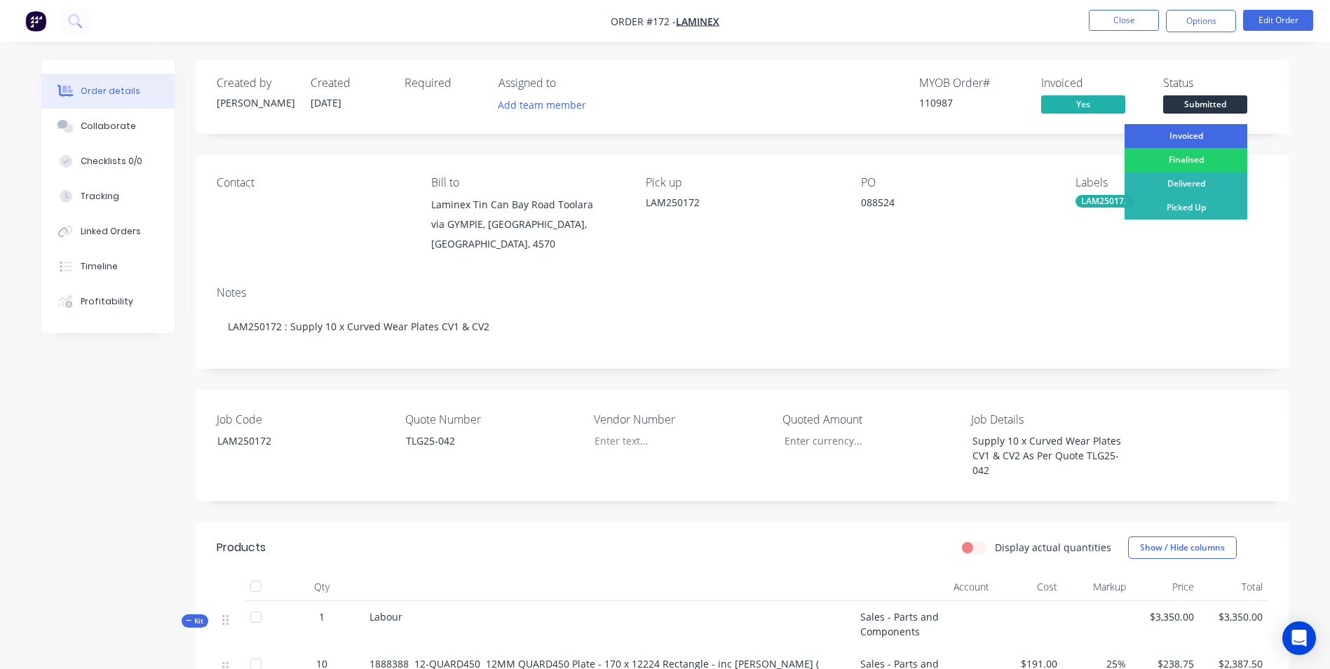
click at [1173, 135] on div "Invoiced" at bounding box center [1185, 136] width 123 height 24
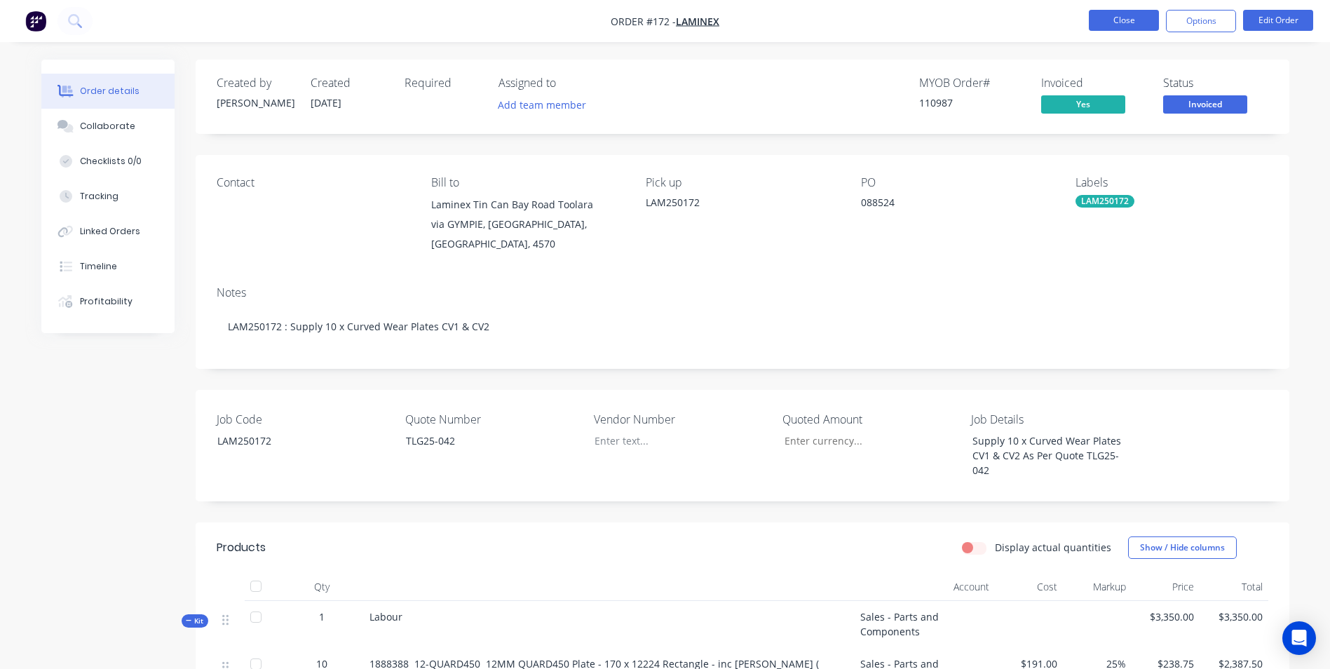
click at [1114, 20] on button "Close" at bounding box center [1124, 20] width 70 height 21
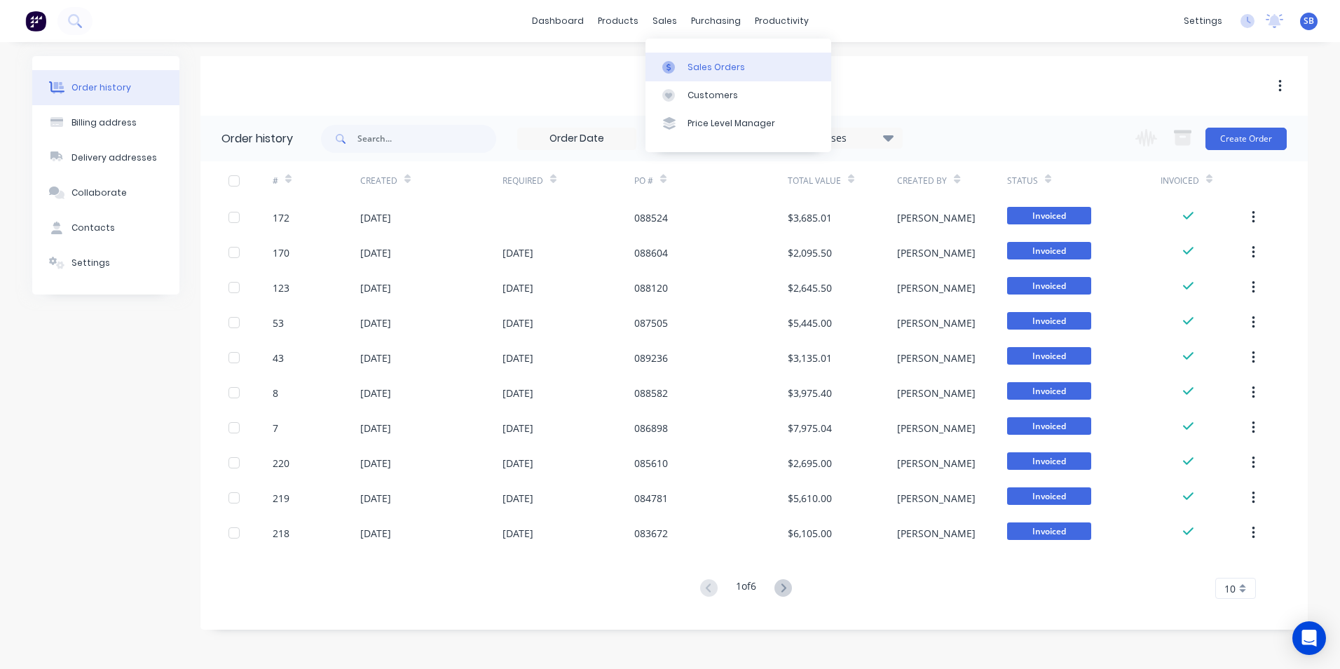
click at [725, 67] on div "Sales Orders" at bounding box center [716, 67] width 57 height 13
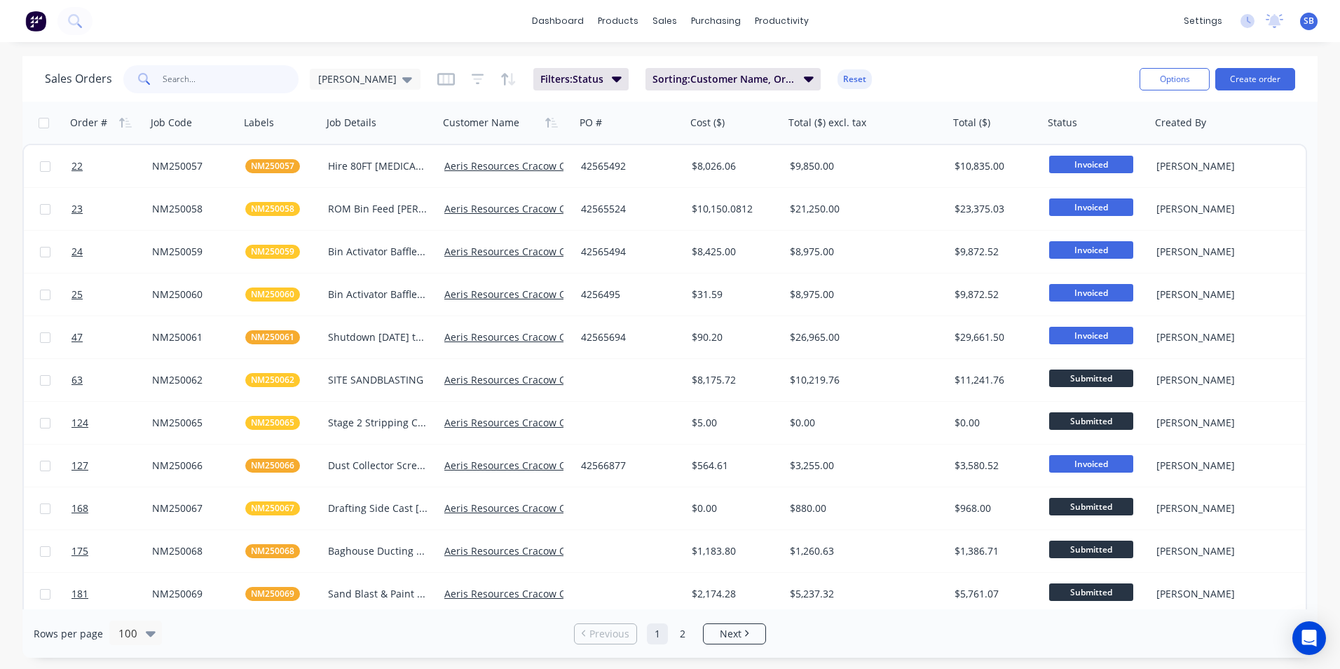
click at [210, 81] on input "text" at bounding box center [231, 79] width 137 height 28
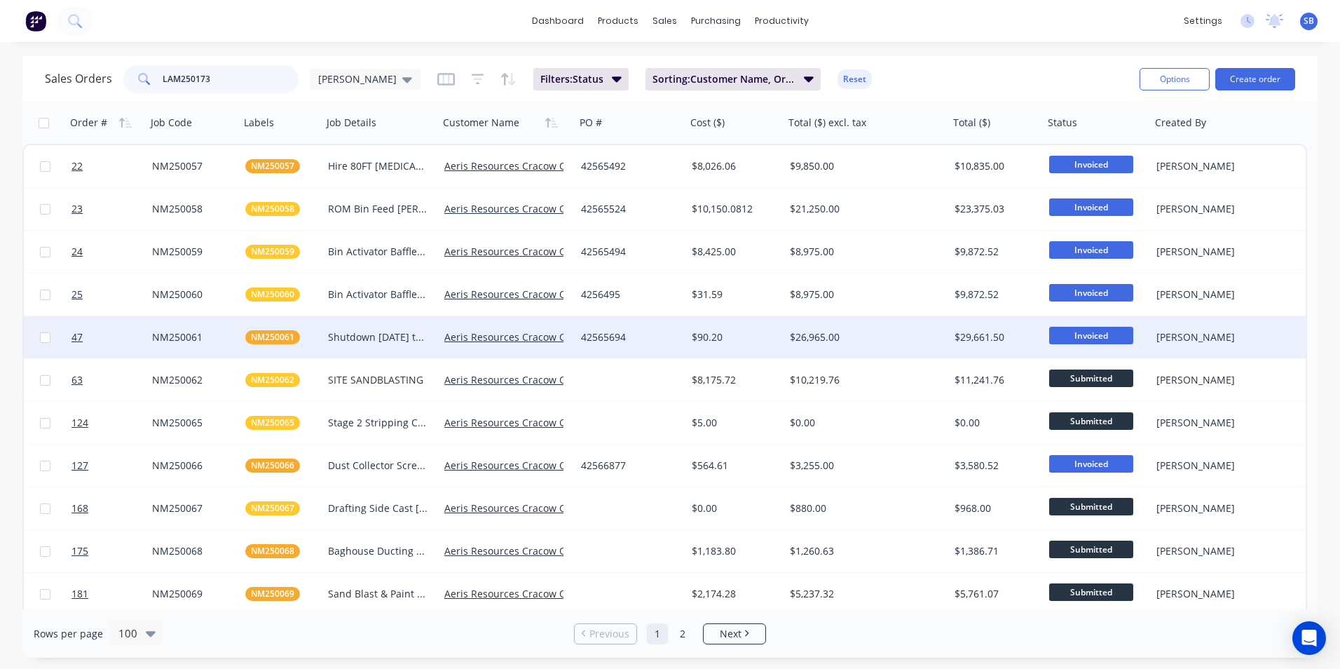
type input "LAM250173"
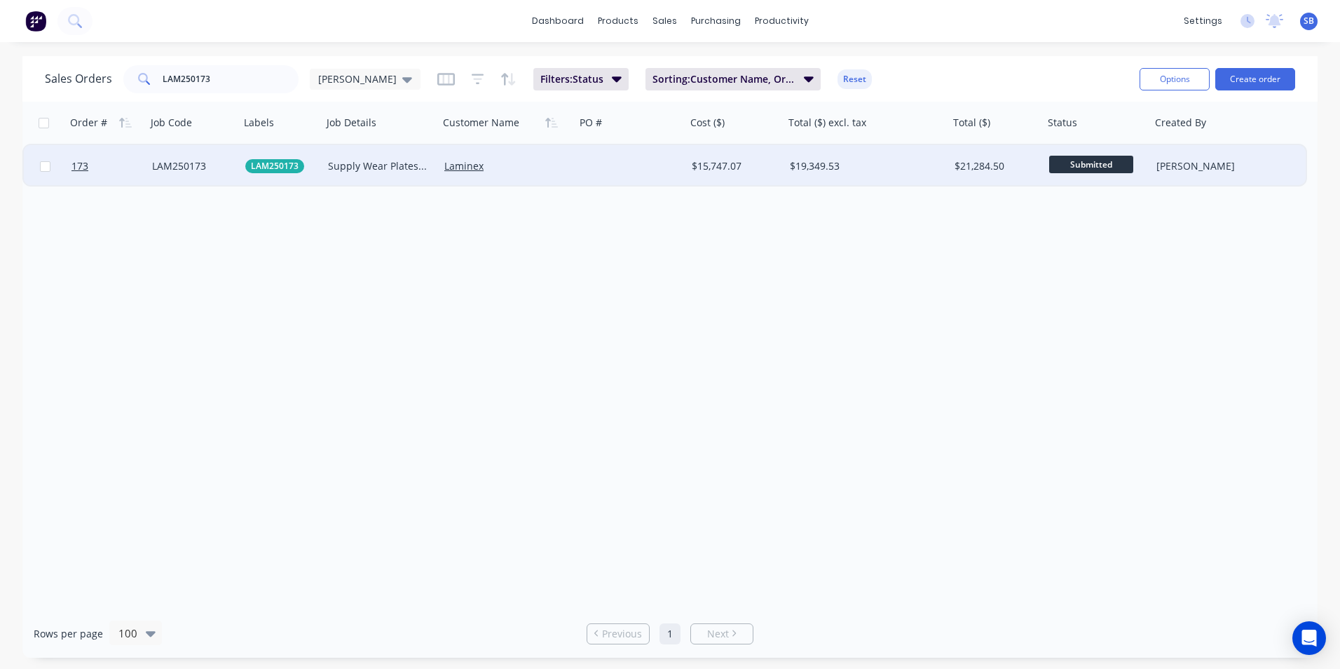
click at [810, 173] on div "$19,349.53" at bounding box center [866, 166] width 165 height 42
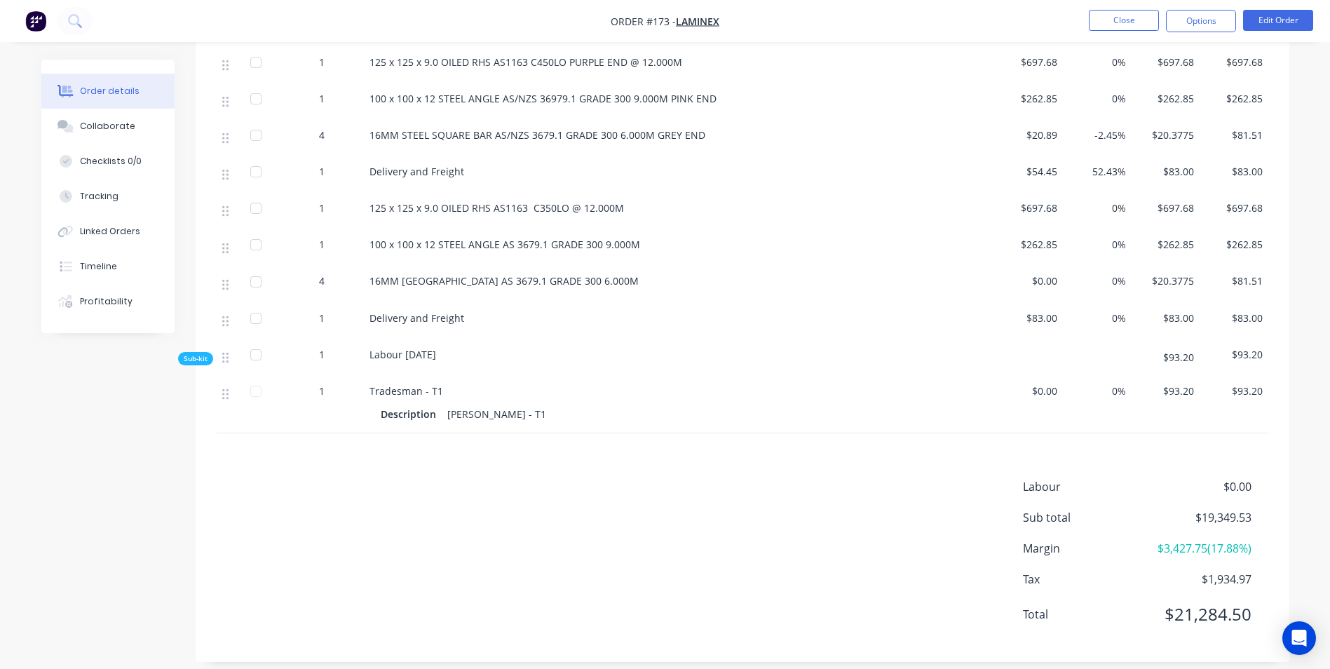
scroll to position [266, 0]
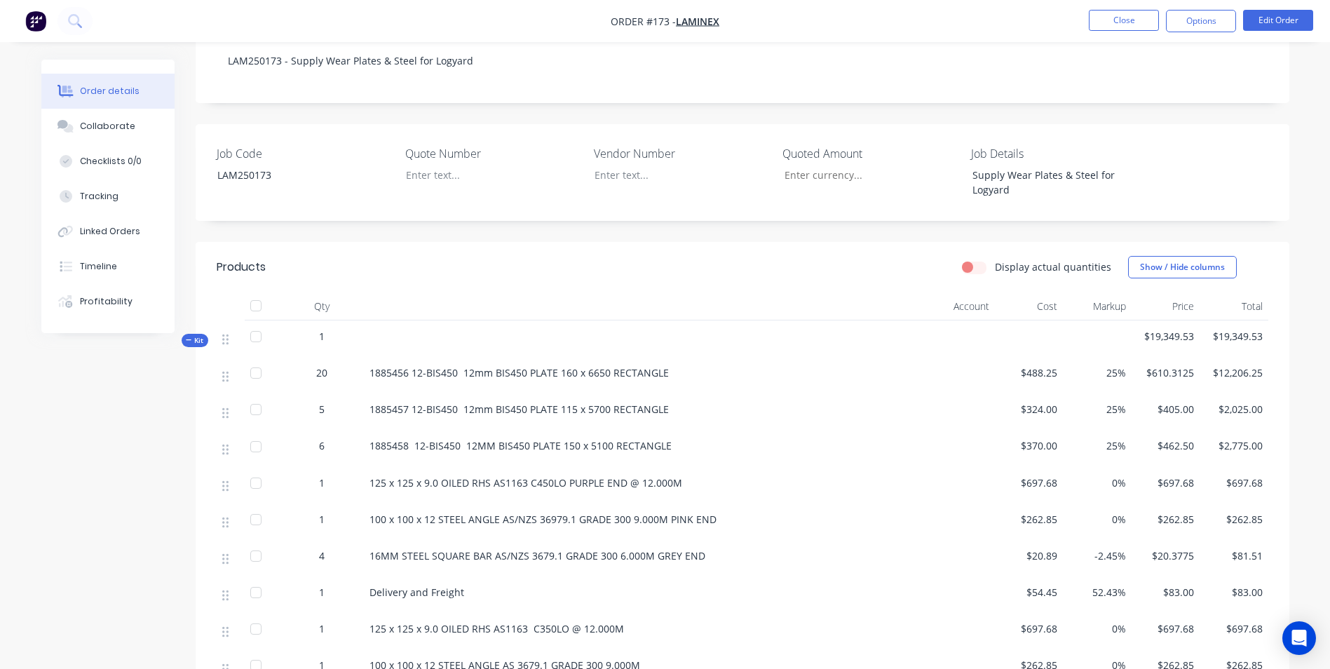
click at [1314, 27] on ul "Close Options Edit Order" at bounding box center [1201, 21] width 258 height 22
click at [1311, 26] on button "Edit Order" at bounding box center [1278, 20] width 70 height 21
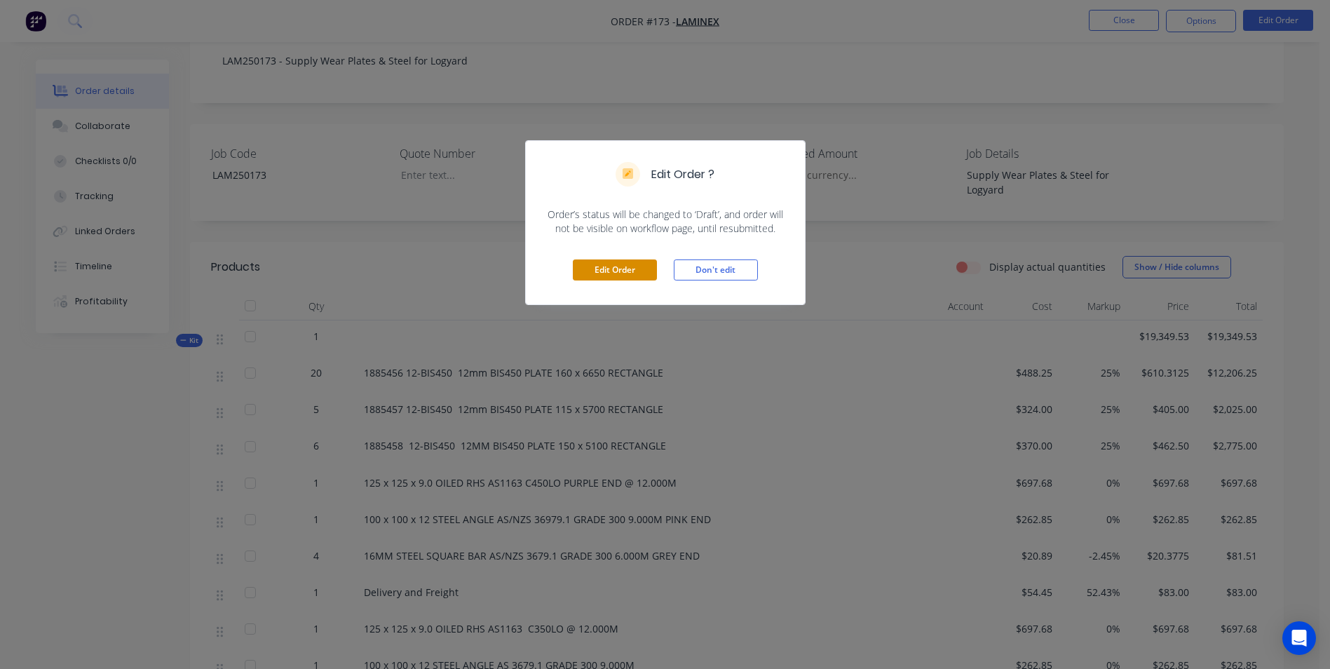
click at [582, 264] on button "Edit Order" at bounding box center [615, 269] width 84 height 21
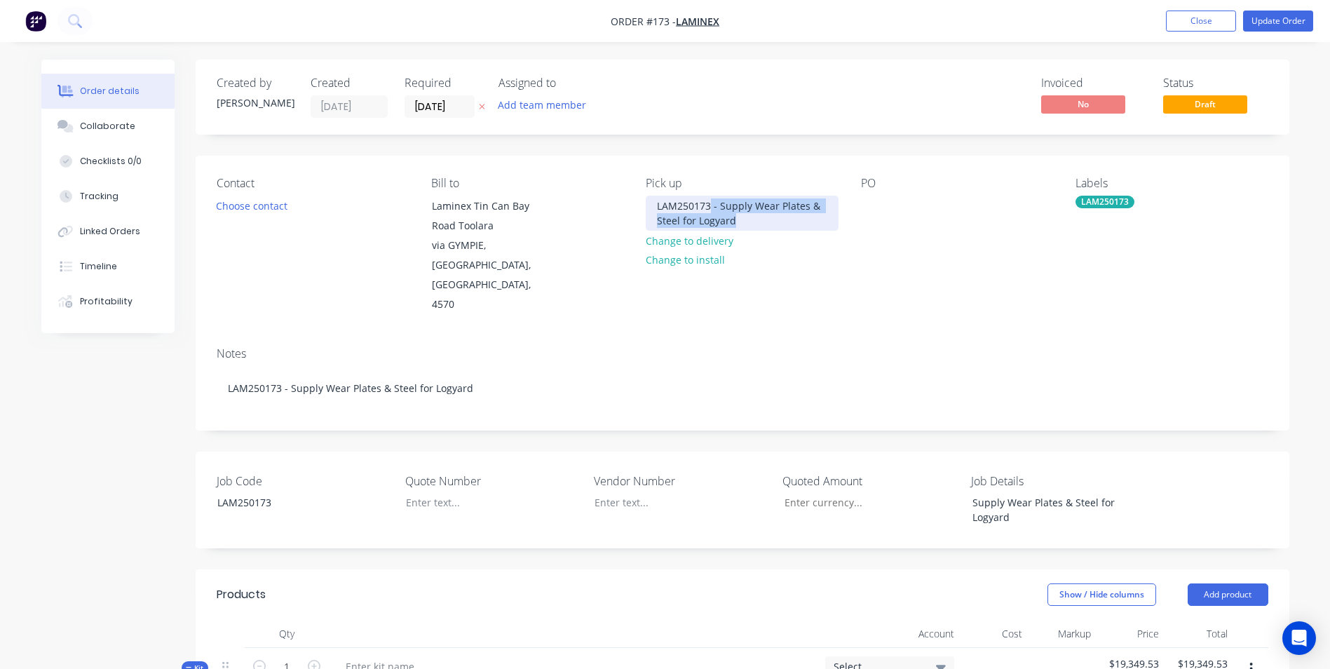
drag, startPoint x: 711, startPoint y: 205, endPoint x: 855, endPoint y: 236, distance: 147.5
click at [855, 236] on div "Contact Choose contact Bill to Laminex Tin Can Bay Road Toolara via GYMPIE, Que…" at bounding box center [742, 246] width 1093 height 180
click at [866, 203] on div at bounding box center [872, 206] width 22 height 20
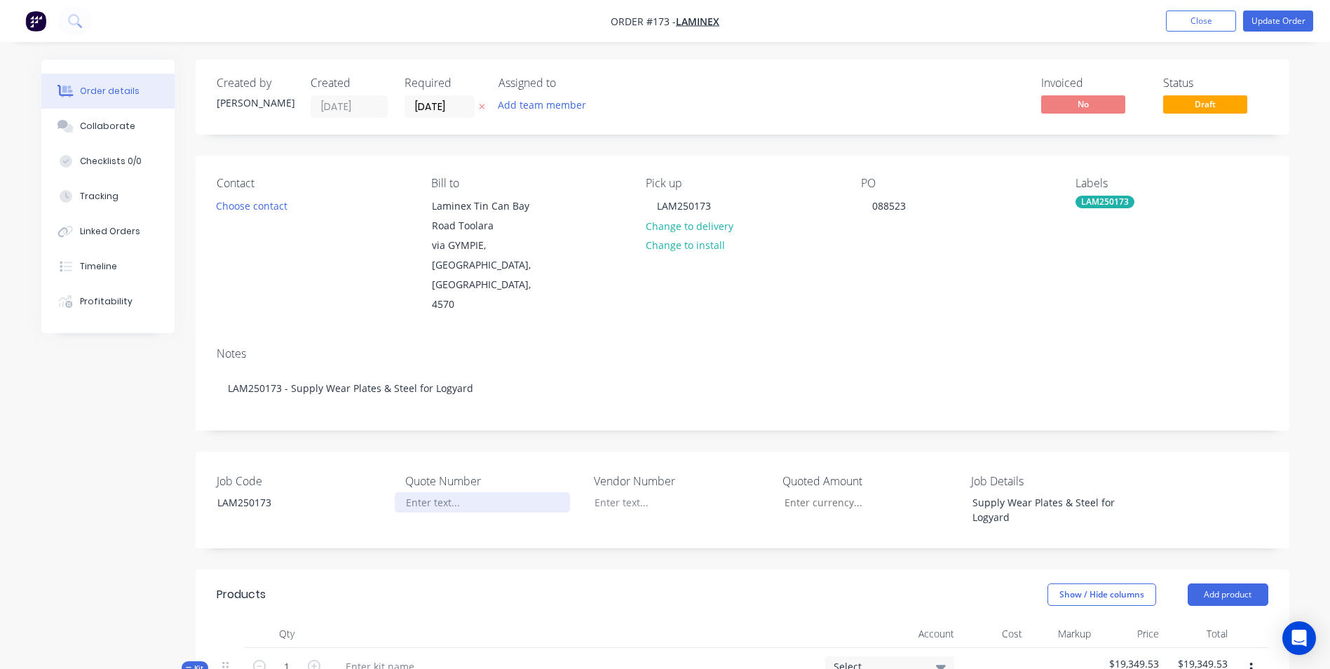
click at [418, 492] on div at bounding box center [482, 502] width 175 height 20
click at [1025, 492] on div "Supply Wear Plates & Steel for Logyard" at bounding box center [1048, 509] width 175 height 35
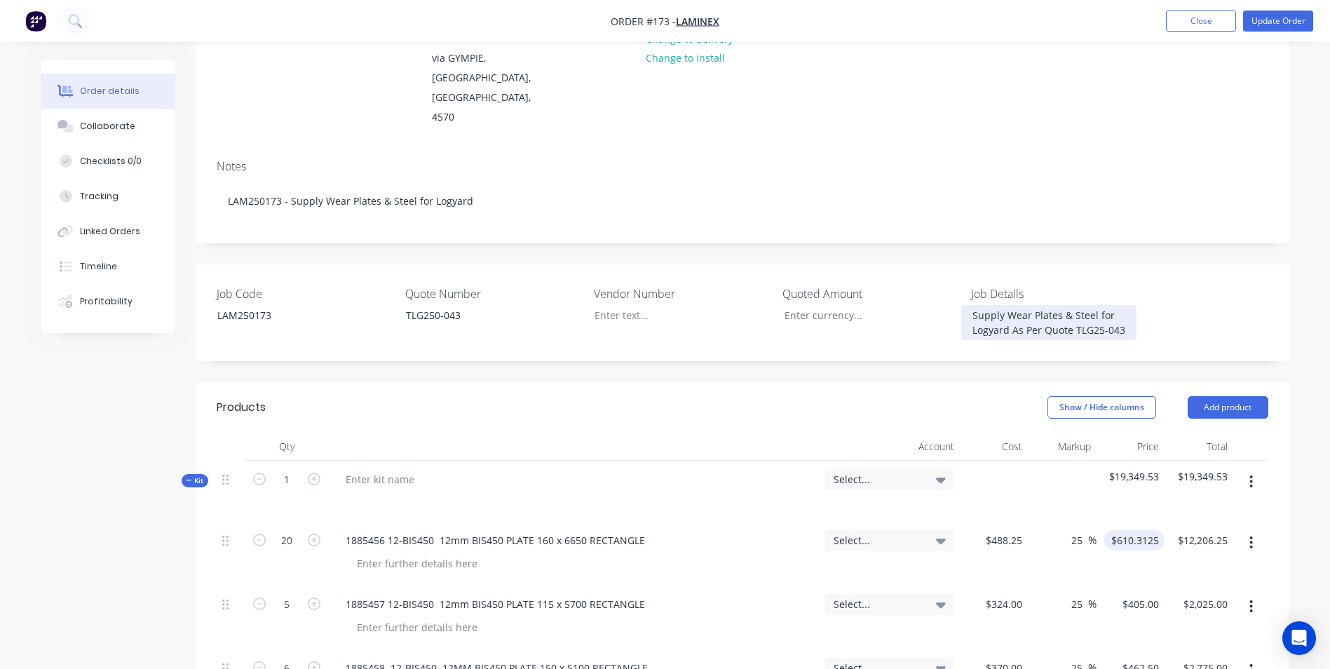
scroll to position [421, 0]
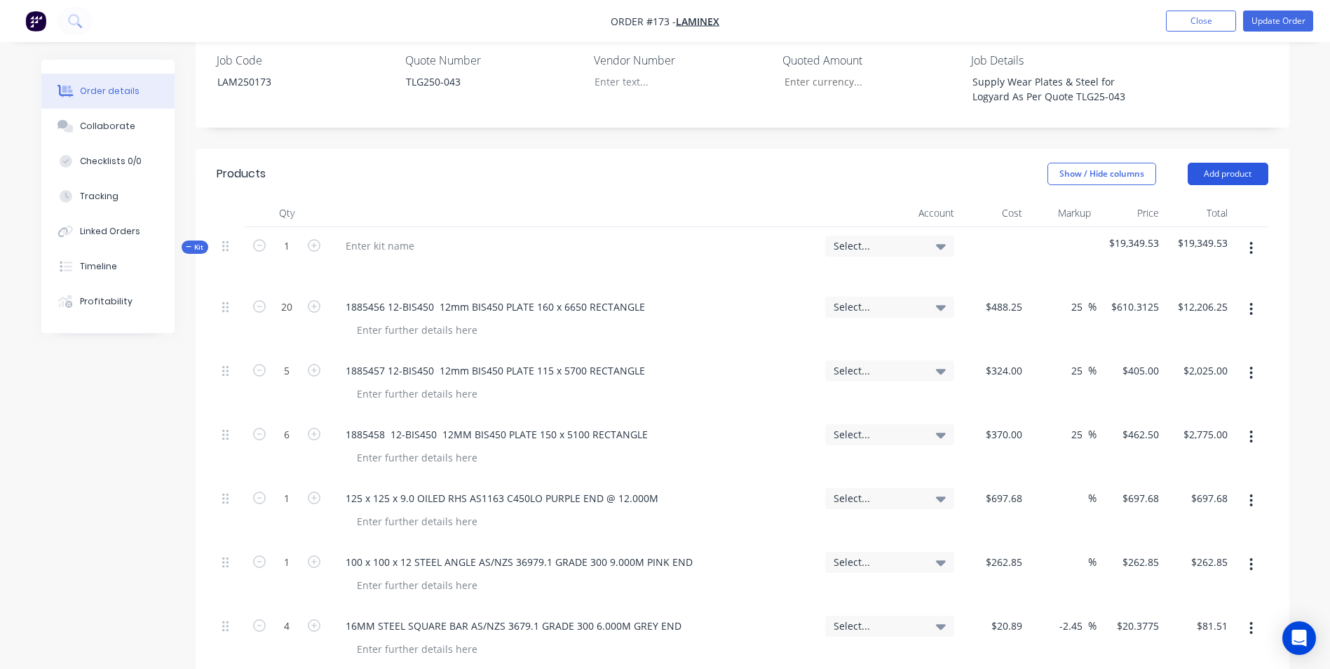
click at [1234, 163] on button "Add product" at bounding box center [1227, 174] width 81 height 22
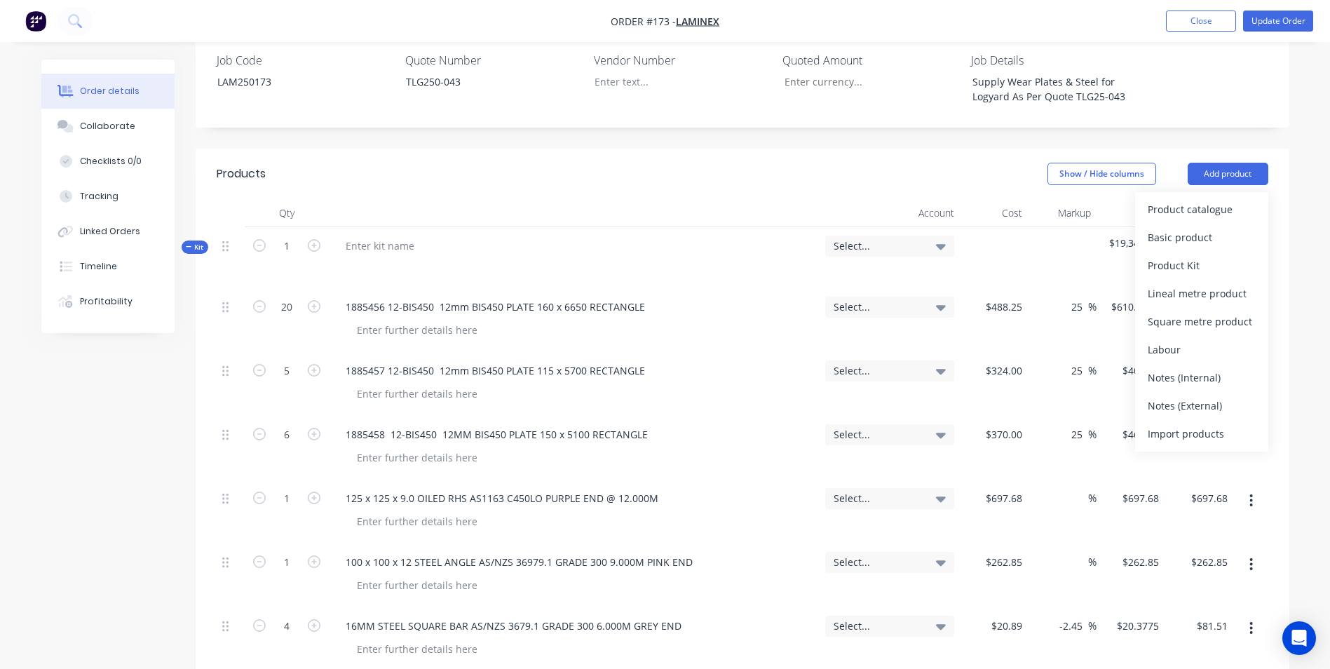
click at [847, 149] on header "Products Show / Hide columns Add product Product catalogue Basic product Produc…" at bounding box center [742, 174] width 1093 height 50
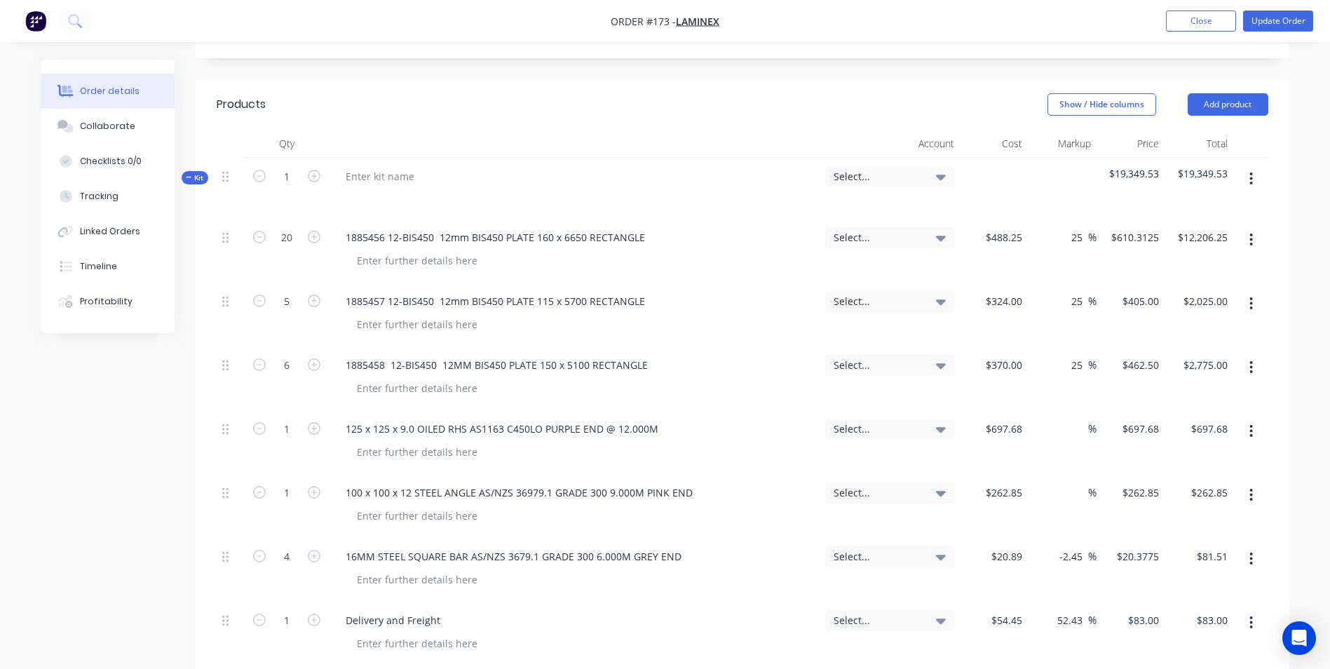
scroll to position [491, 0]
click at [391, 165] on div at bounding box center [379, 175] width 91 height 20
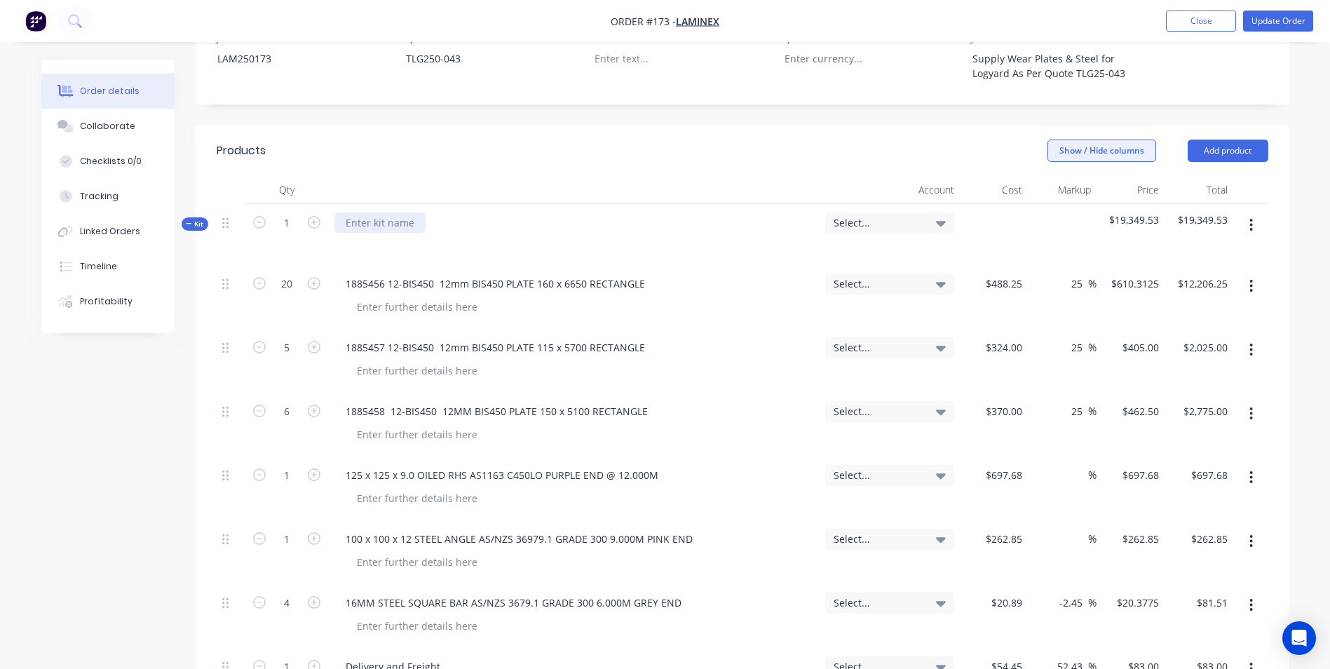
scroll to position [210, 0]
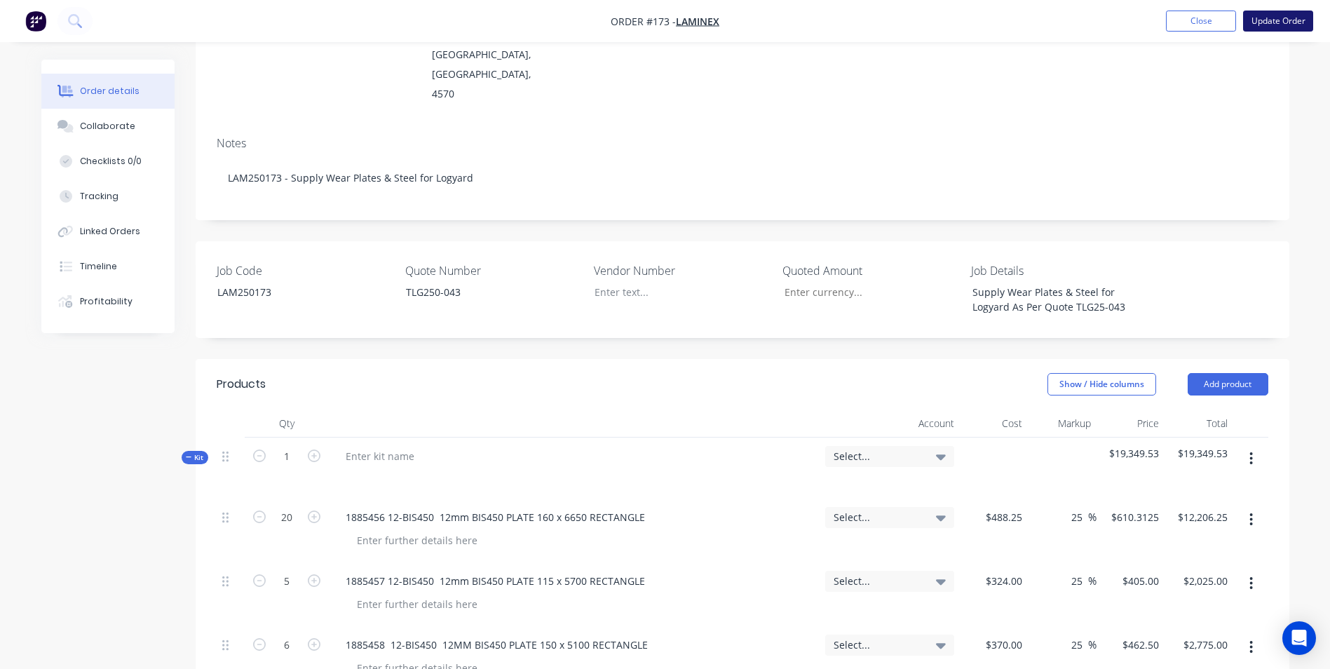
click at [1266, 18] on button "Update Order" at bounding box center [1278, 21] width 70 height 21
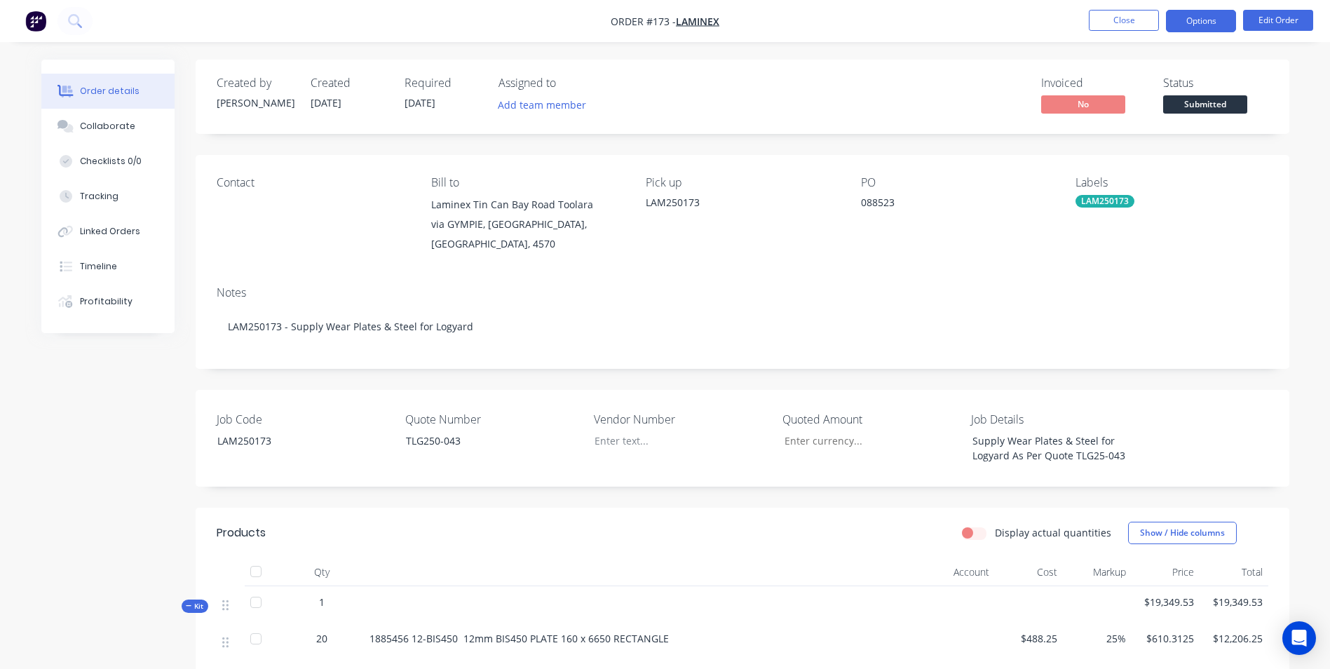
click at [1196, 20] on button "Options" at bounding box center [1201, 21] width 70 height 22
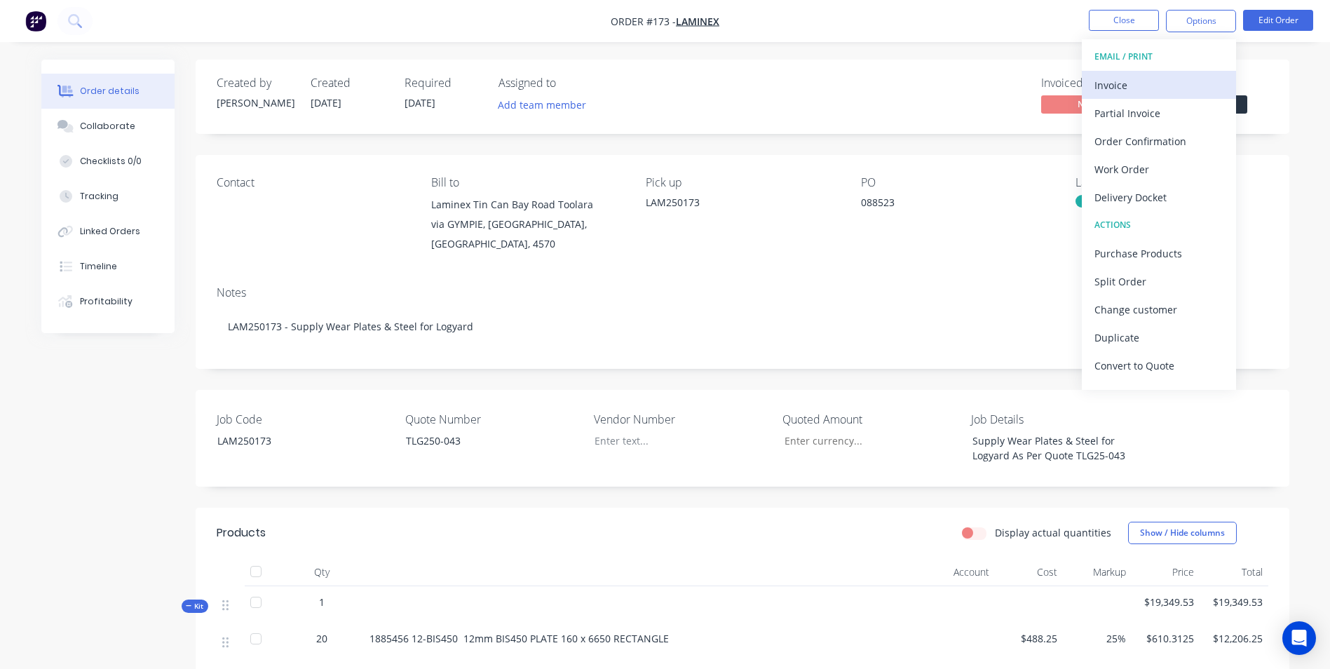
click at [1142, 86] on div "Invoice" at bounding box center [1158, 85] width 129 height 20
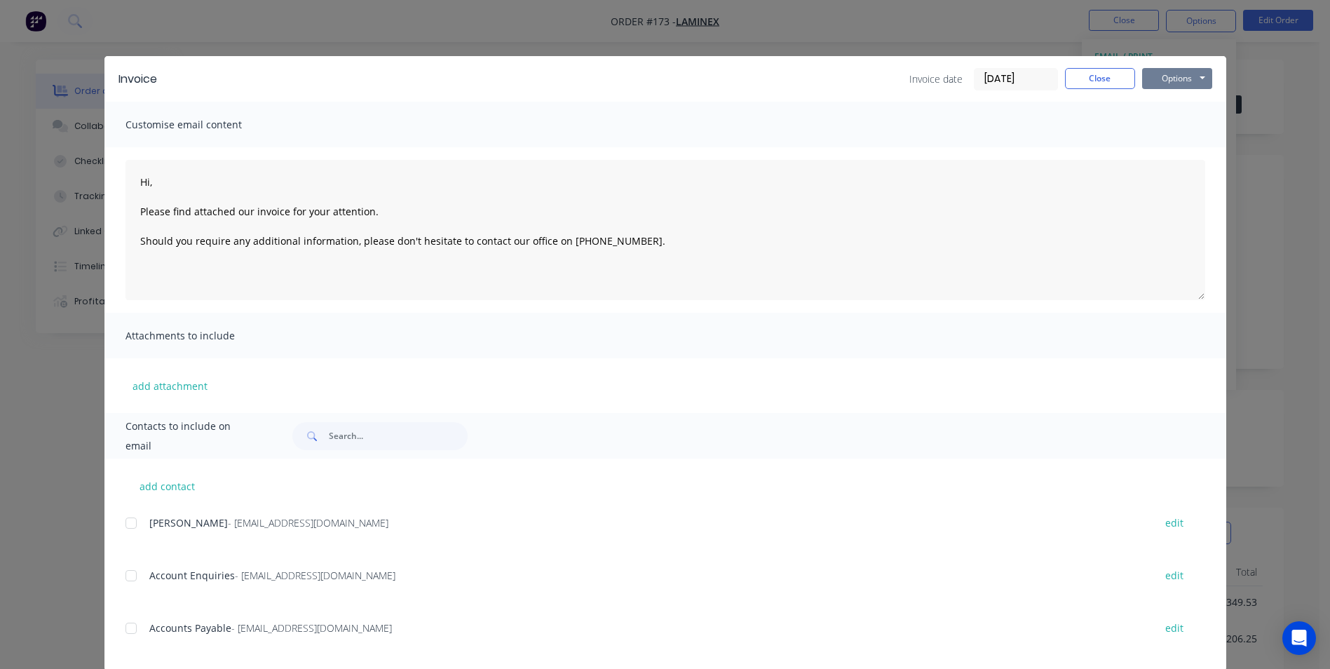
click at [1151, 76] on button "Options" at bounding box center [1177, 78] width 70 height 21
click at [1157, 99] on button "Preview" at bounding box center [1187, 103] width 90 height 23
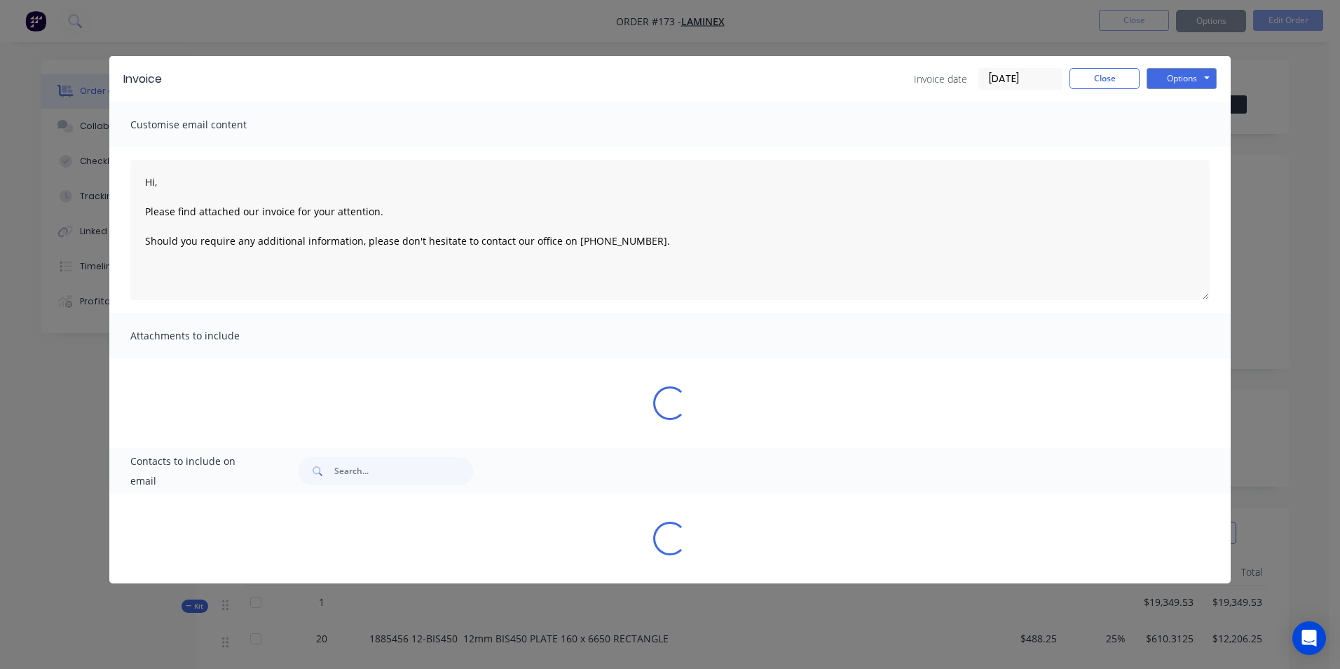
type textarea "Hi, Please find attached our invoice for your attention. Should you require any…"
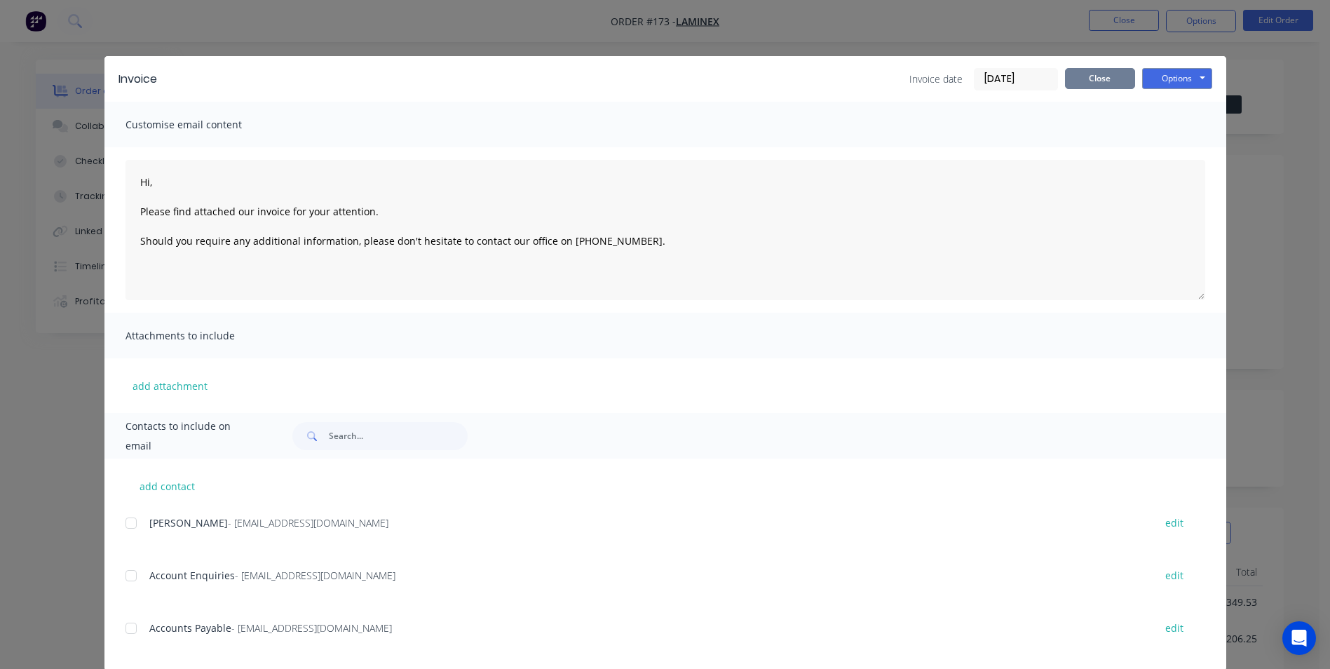
click at [1108, 76] on button "Close" at bounding box center [1100, 78] width 70 height 21
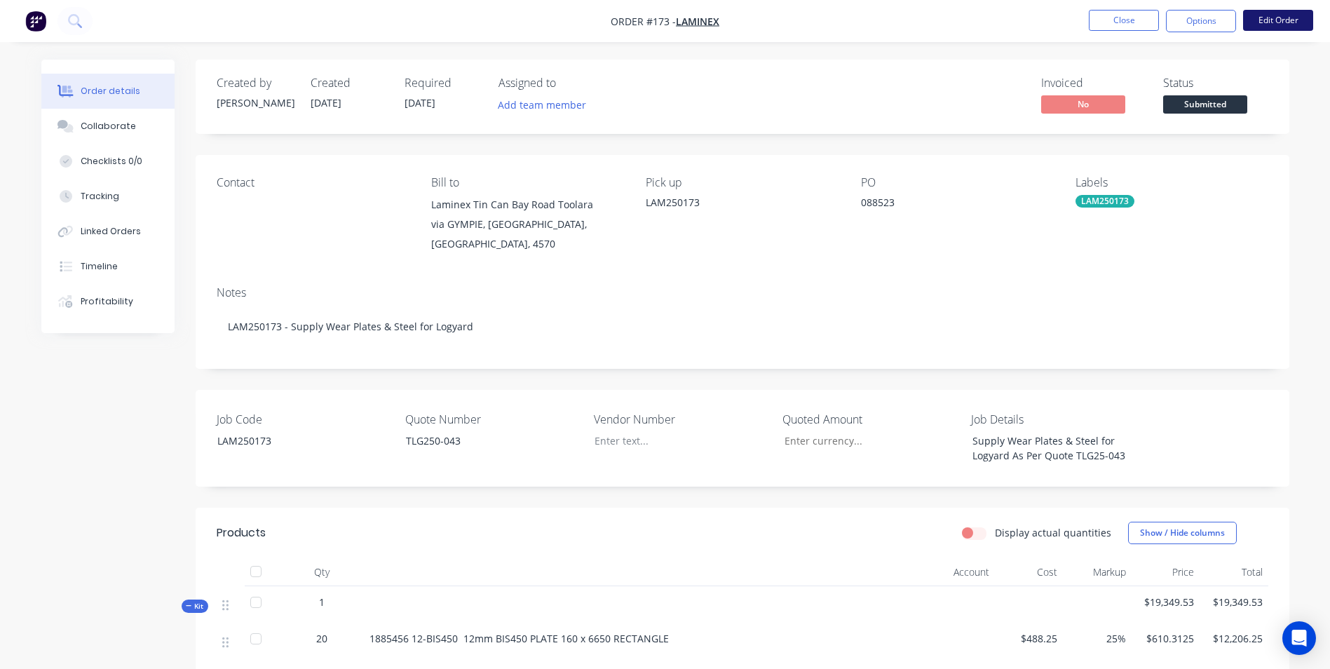
click at [1293, 15] on button "Edit Order" at bounding box center [1278, 20] width 70 height 21
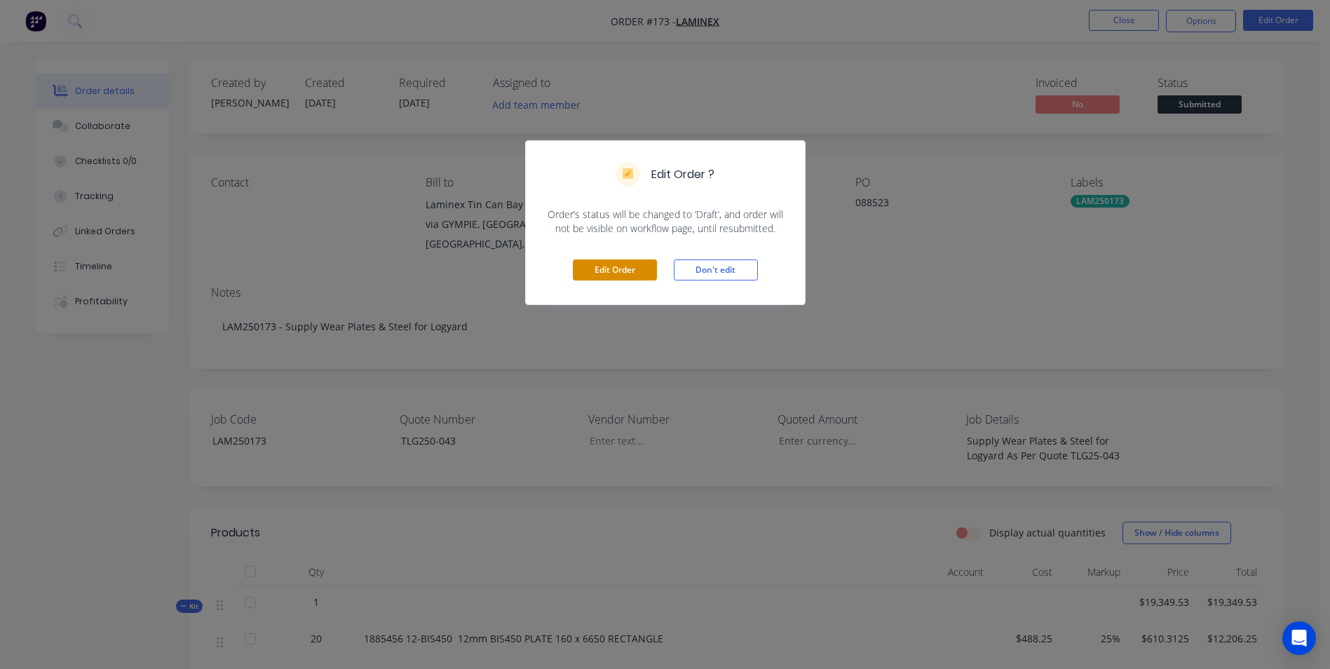
click at [622, 268] on button "Edit Order" at bounding box center [615, 269] width 84 height 21
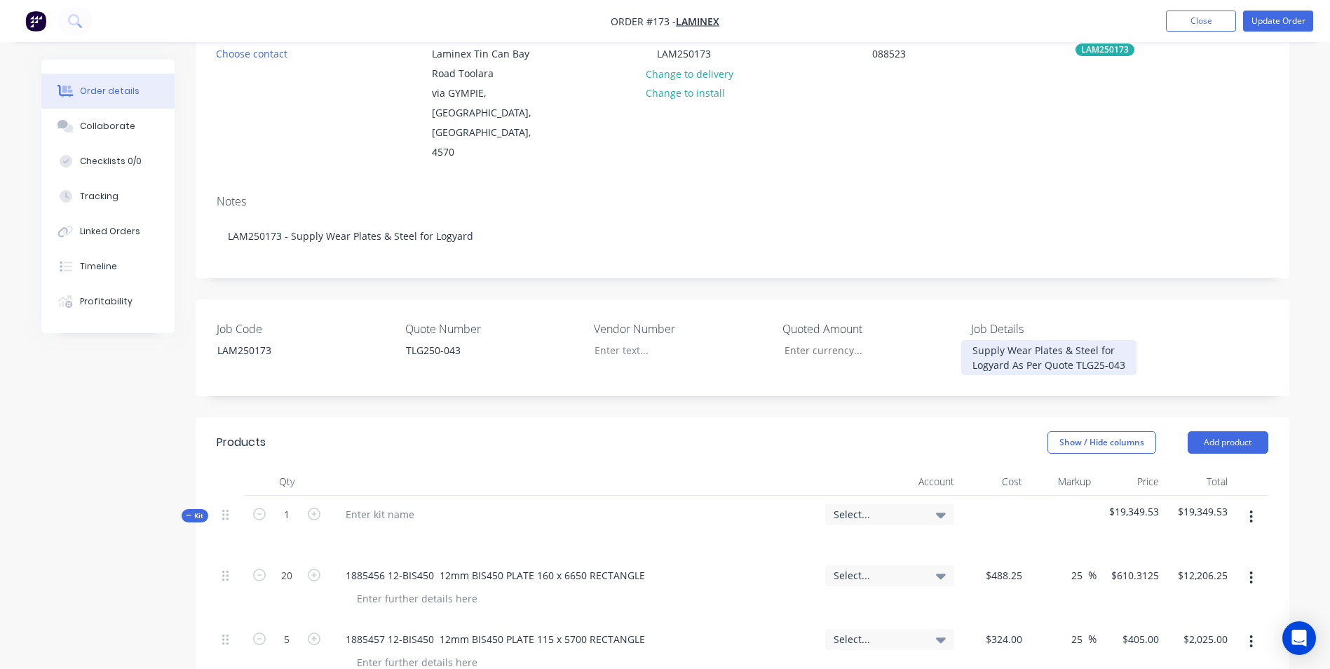
scroll to position [421, 0]
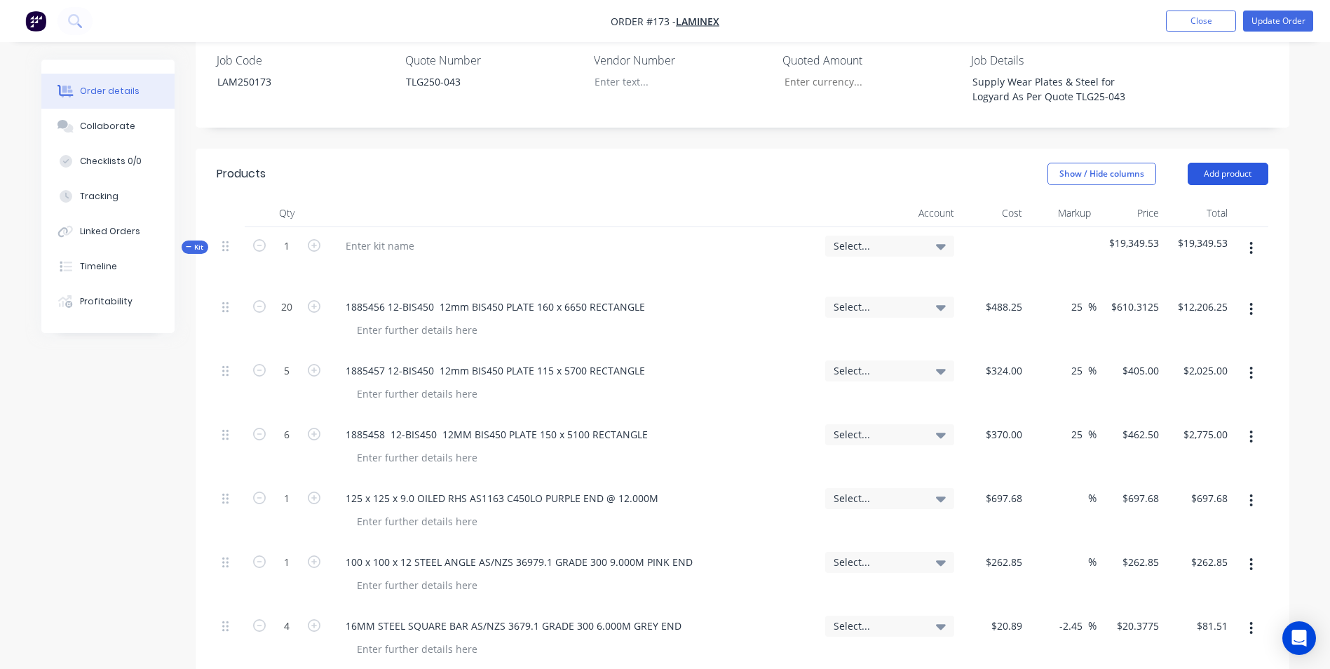
click at [1230, 163] on button "Add product" at bounding box center [1227, 174] width 81 height 22
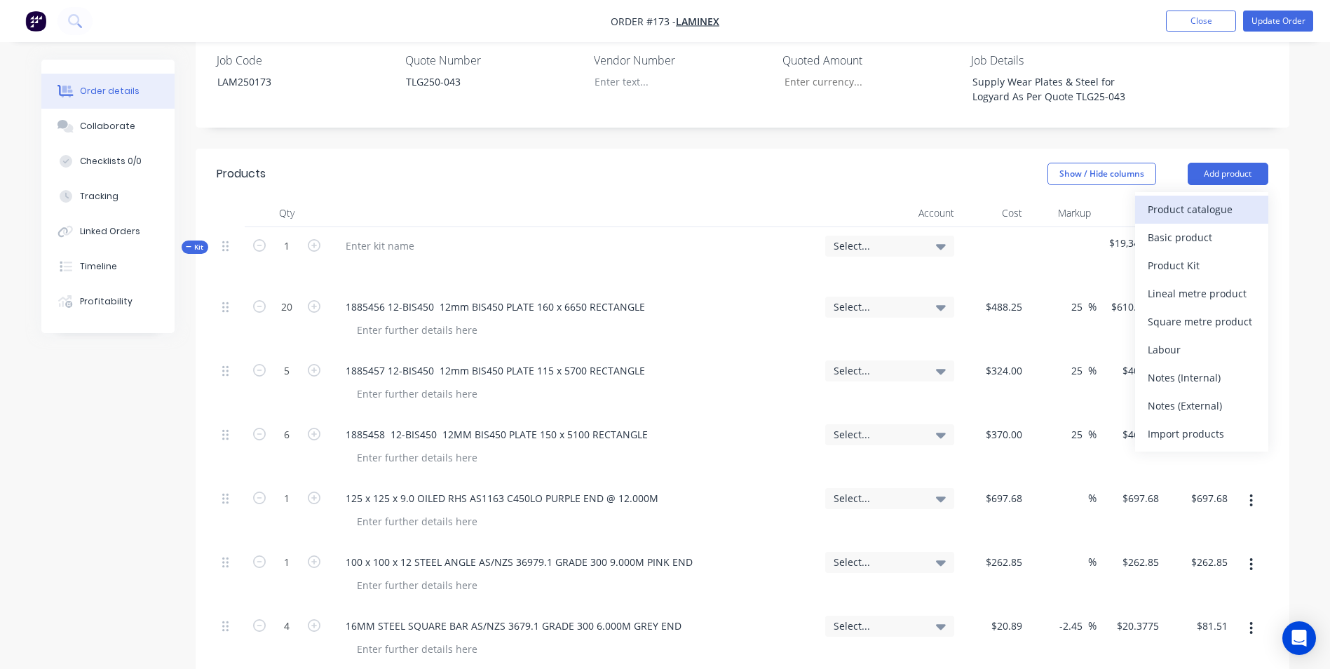
click at [1225, 199] on div "Product catalogue" at bounding box center [1201, 209] width 108 height 20
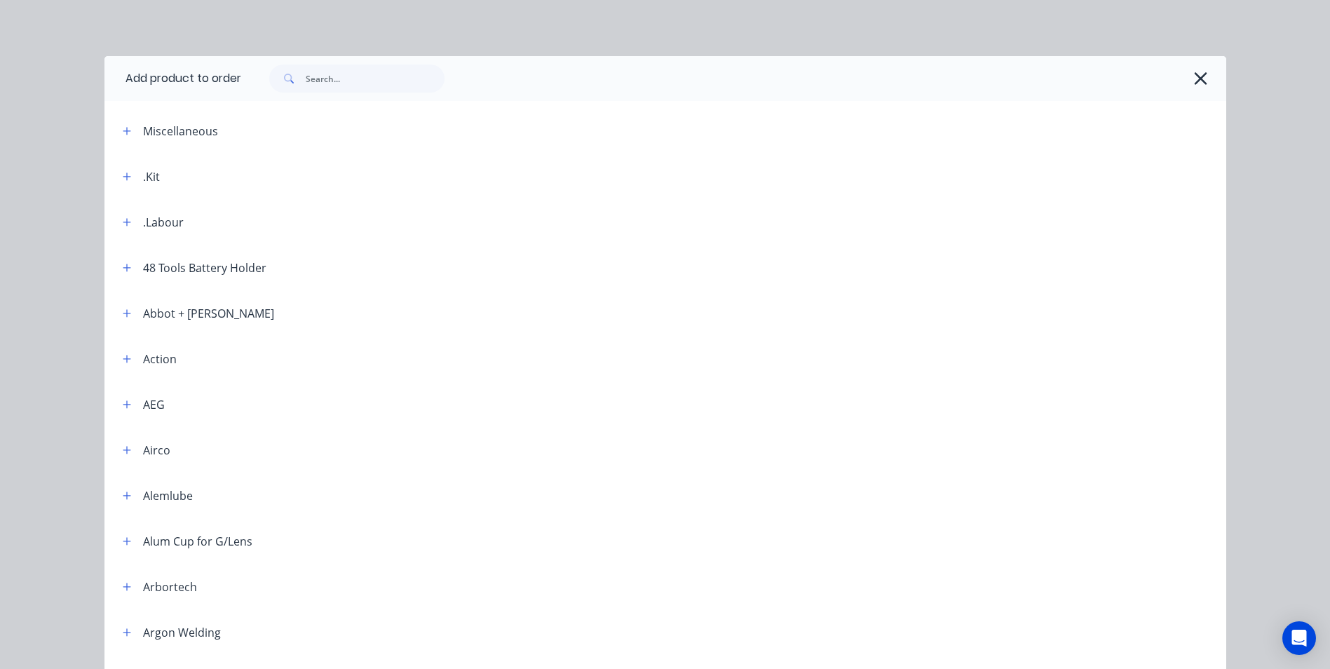
click at [143, 181] on div ".Kit" at bounding box center [151, 176] width 17 height 17
click at [127, 178] on button "button" at bounding box center [127, 177] width 18 height 18
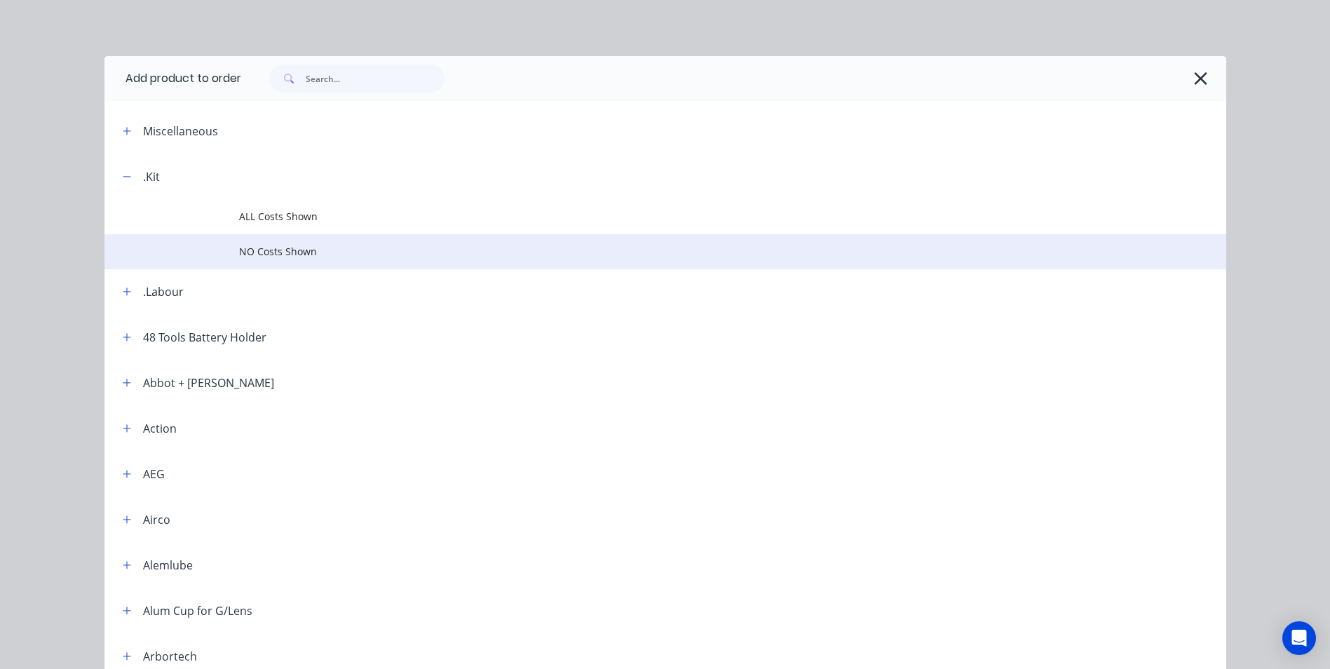
click at [303, 252] on span "NO Costs Shown" at bounding box center [633, 251] width 789 height 15
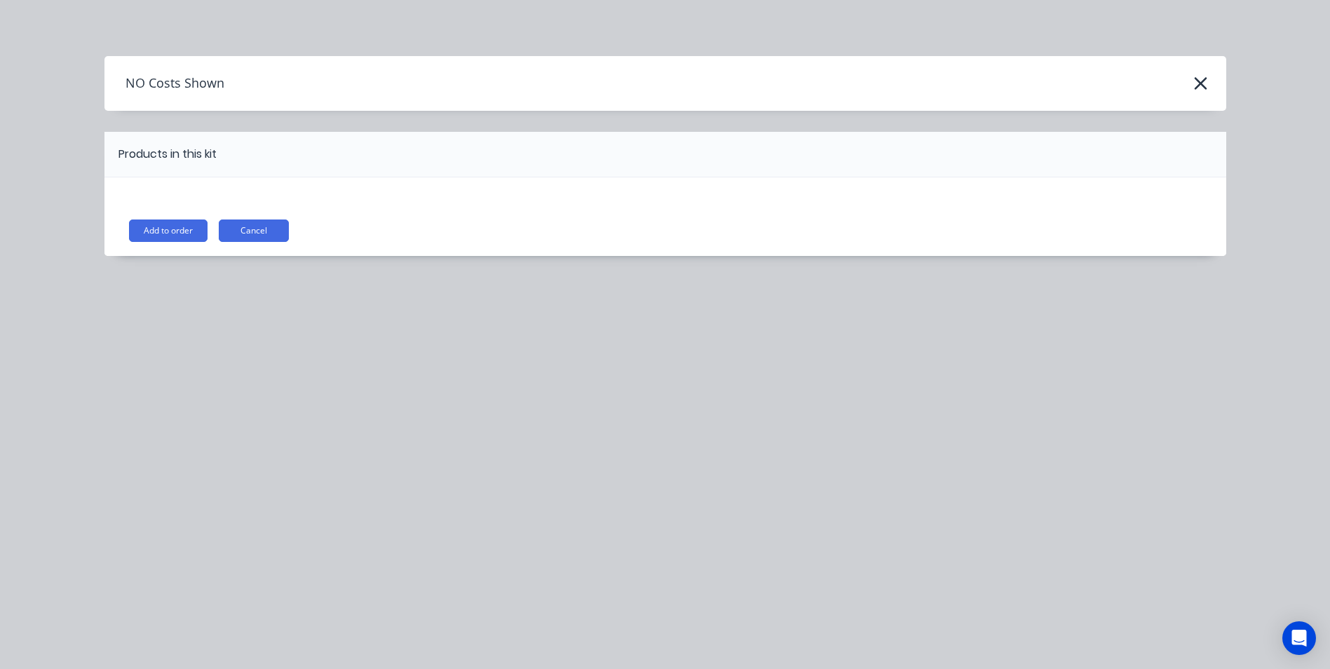
click at [132, 229] on button "Add to order" at bounding box center [168, 230] width 79 height 22
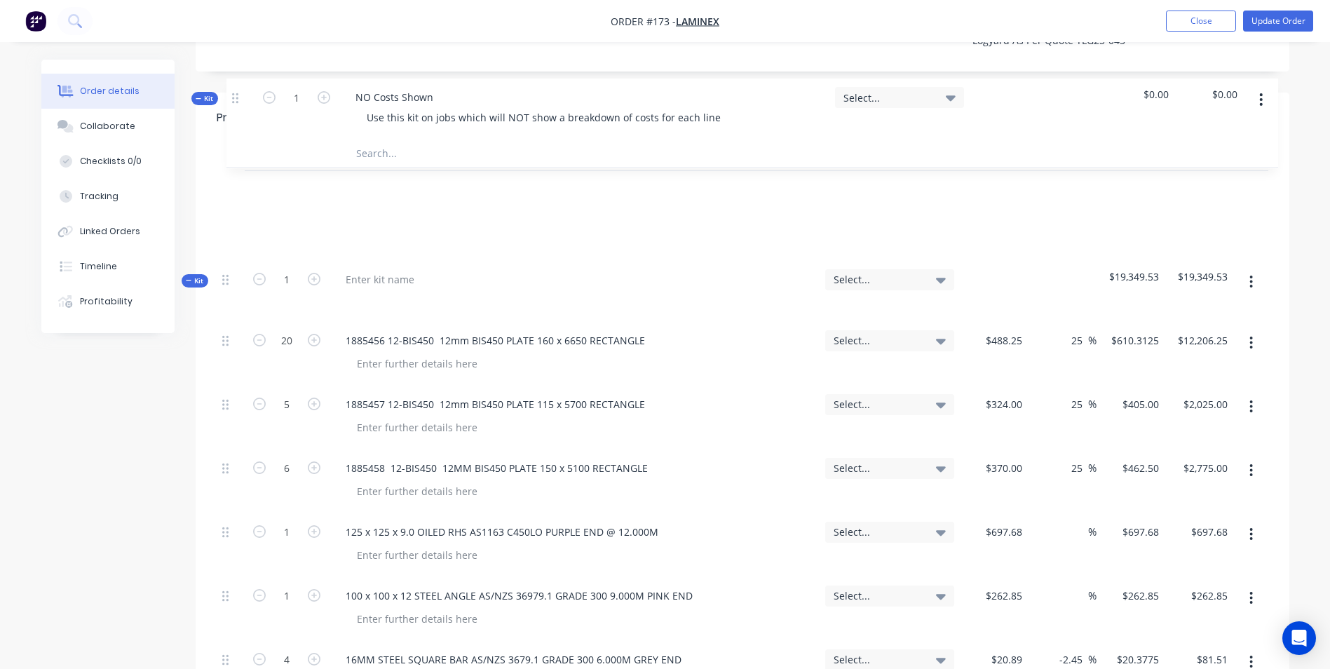
scroll to position [476, 0]
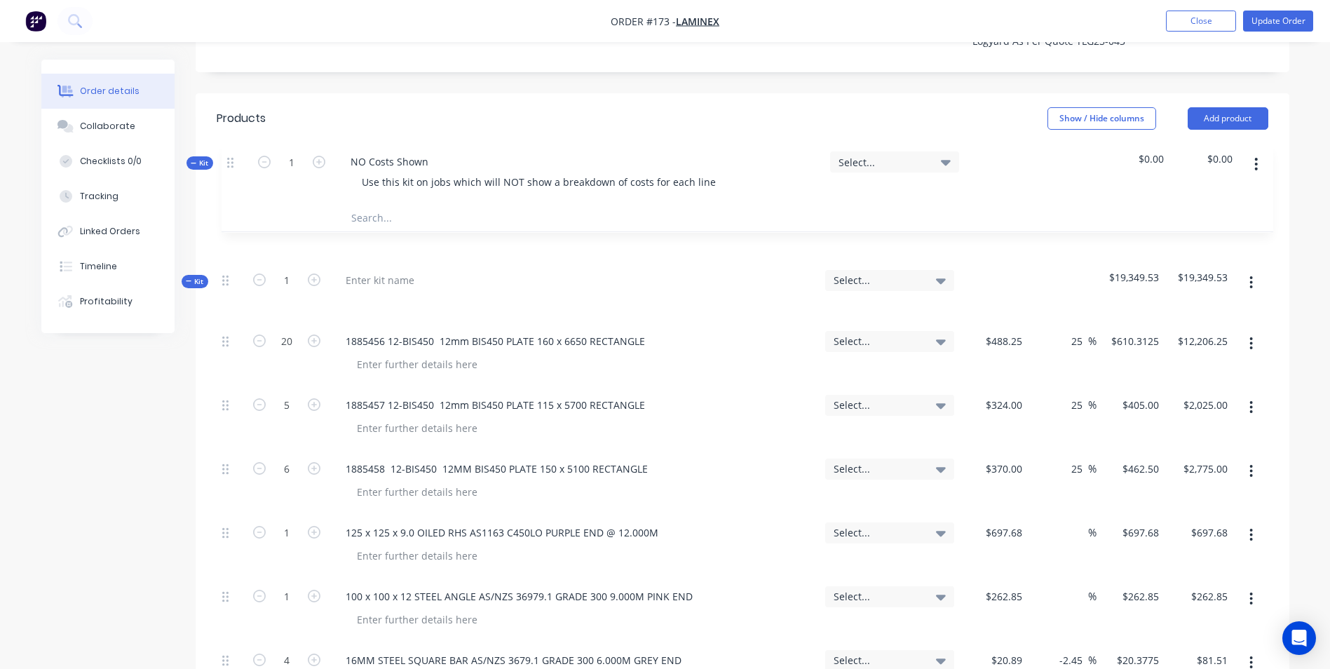
drag, startPoint x: 221, startPoint y: 572, endPoint x: 227, endPoint y: 156, distance: 415.7
click at [227, 172] on div "Kit 1 Select... $19,349.53 $19,349.53 20 1885456 12-BIS450 12mm BIS450 PLATE 16…" at bounding box center [742, 680] width 1051 height 1016
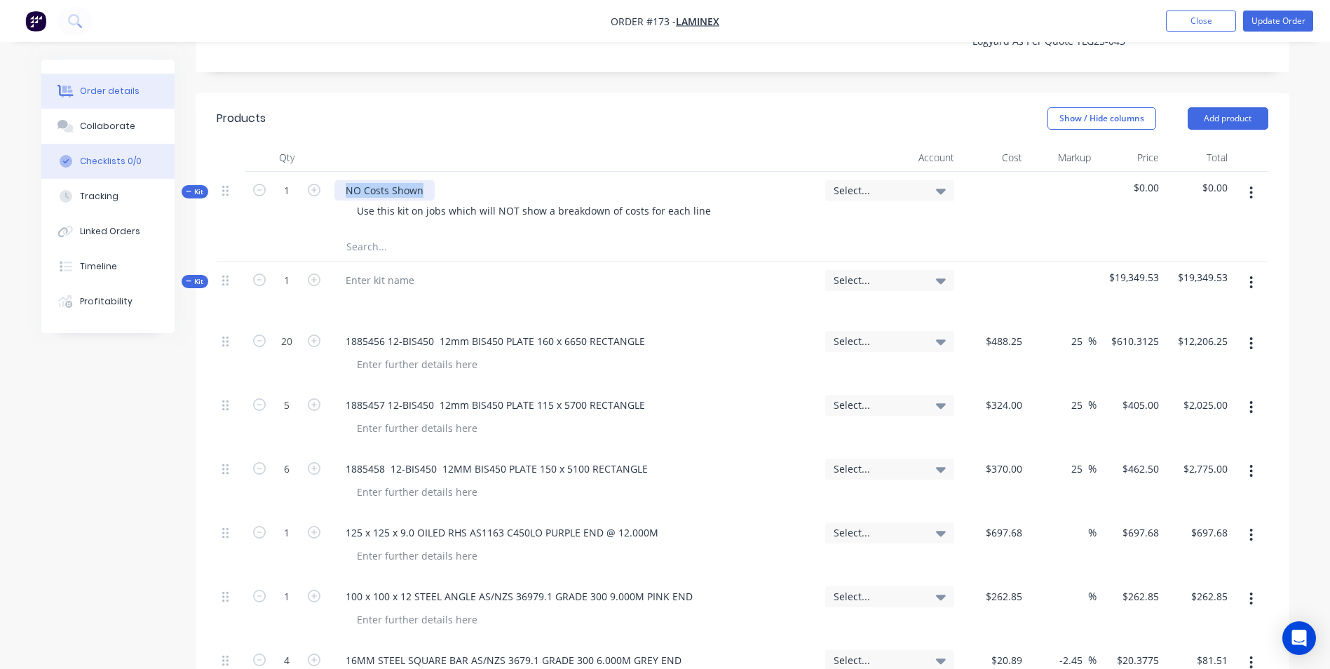
drag, startPoint x: 432, startPoint y: 153, endPoint x: 116, endPoint y: 163, distance: 316.3
click at [118, 158] on div "Order details Collaborate Checklists 0/0 Tracking Linked Orders Timeline Profit…" at bounding box center [665, 587] width 1276 height 2006
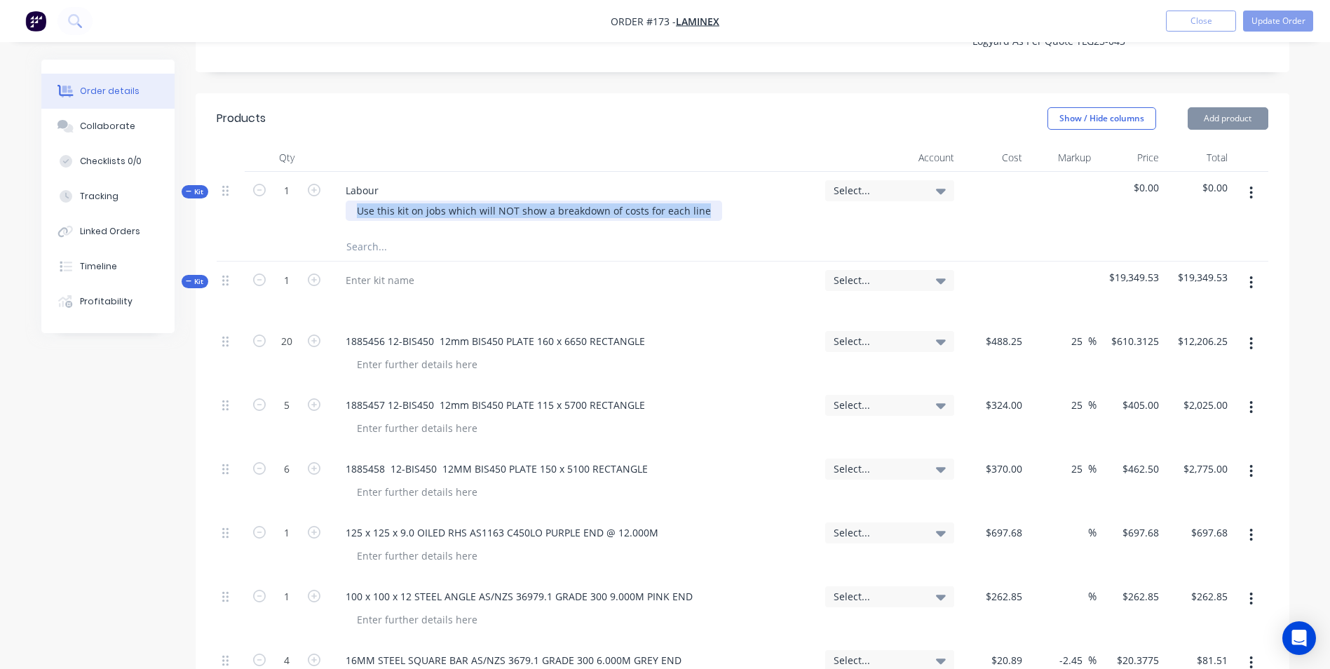
drag, startPoint x: 348, startPoint y: 170, endPoint x: 941, endPoint y: 156, distance: 593.1
click at [941, 172] on div "Kit 1 Labour Use this kit on jobs which will NOT show a breakdown of costs for …" at bounding box center [742, 202] width 1051 height 61
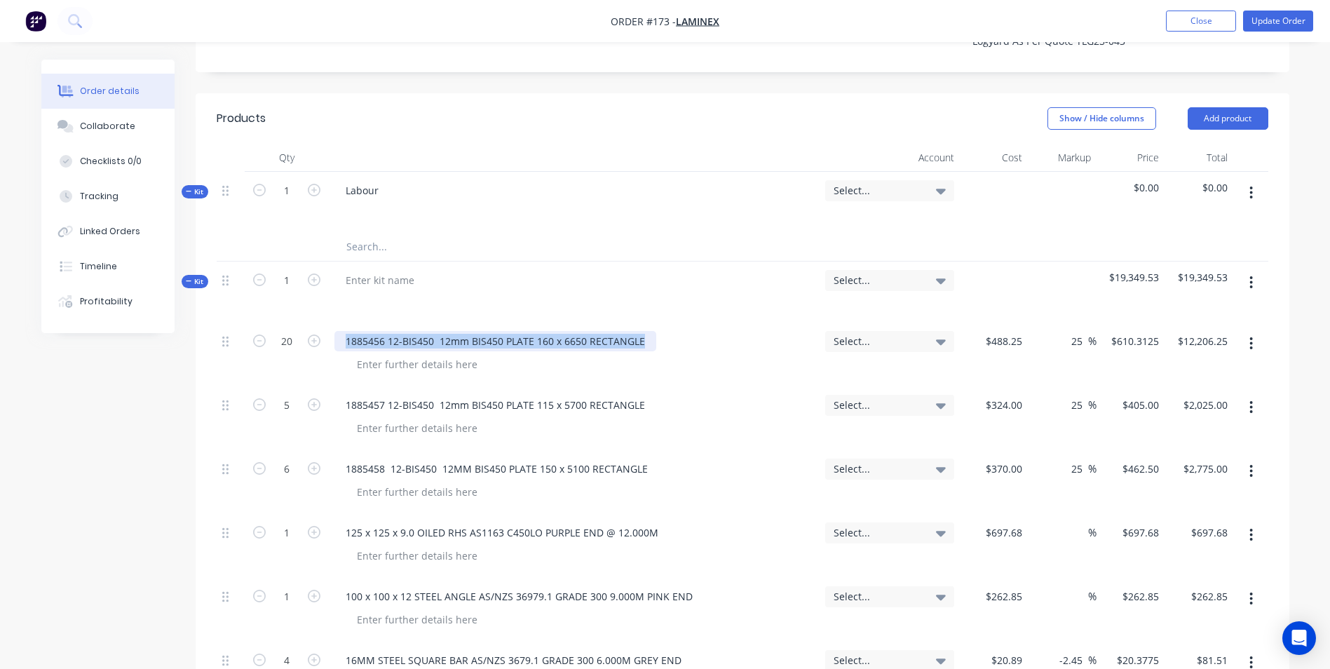
drag, startPoint x: 341, startPoint y: 301, endPoint x: 725, endPoint y: 279, distance: 384.7
copy div "1885456 12-BIS450 12mm BIS450 PLATE 160 x 6650 RECTANGLE"
click at [372, 233] on input "text" at bounding box center [486, 247] width 280 height 28
paste input "1885456 12-BIS450 12mm BIS450 PLATE 160 x 6650 RECTANGLE"
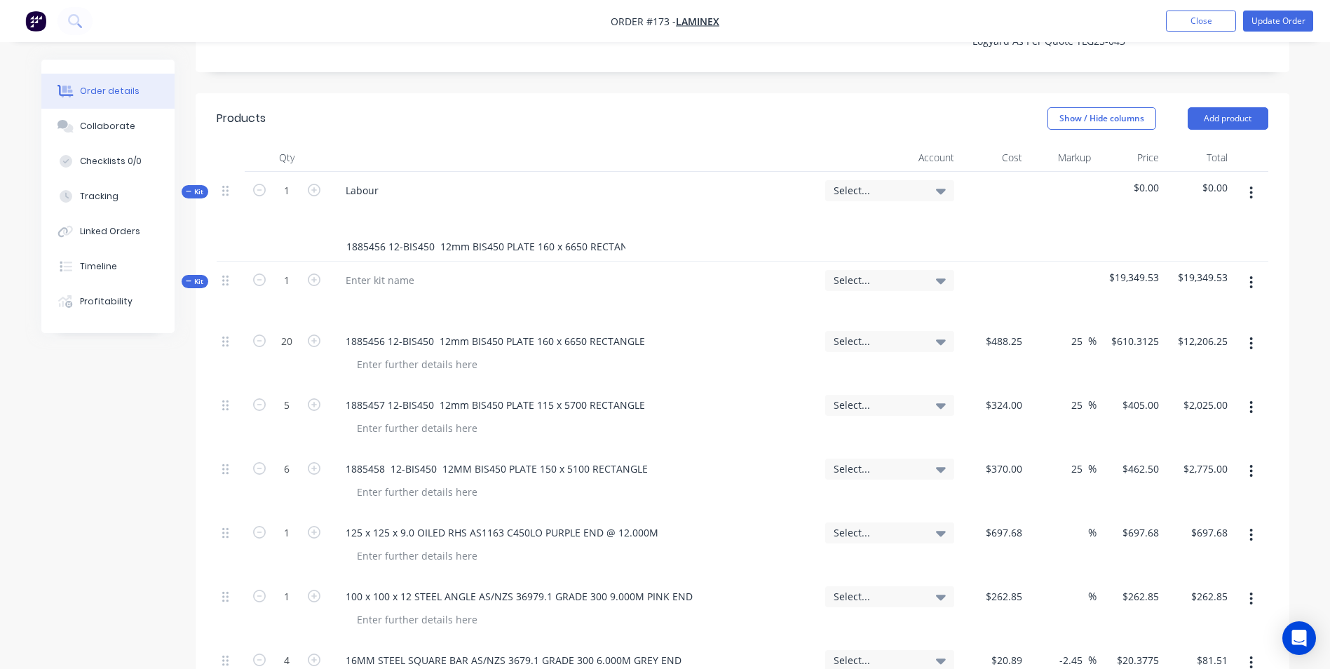
scroll to position [0, 15]
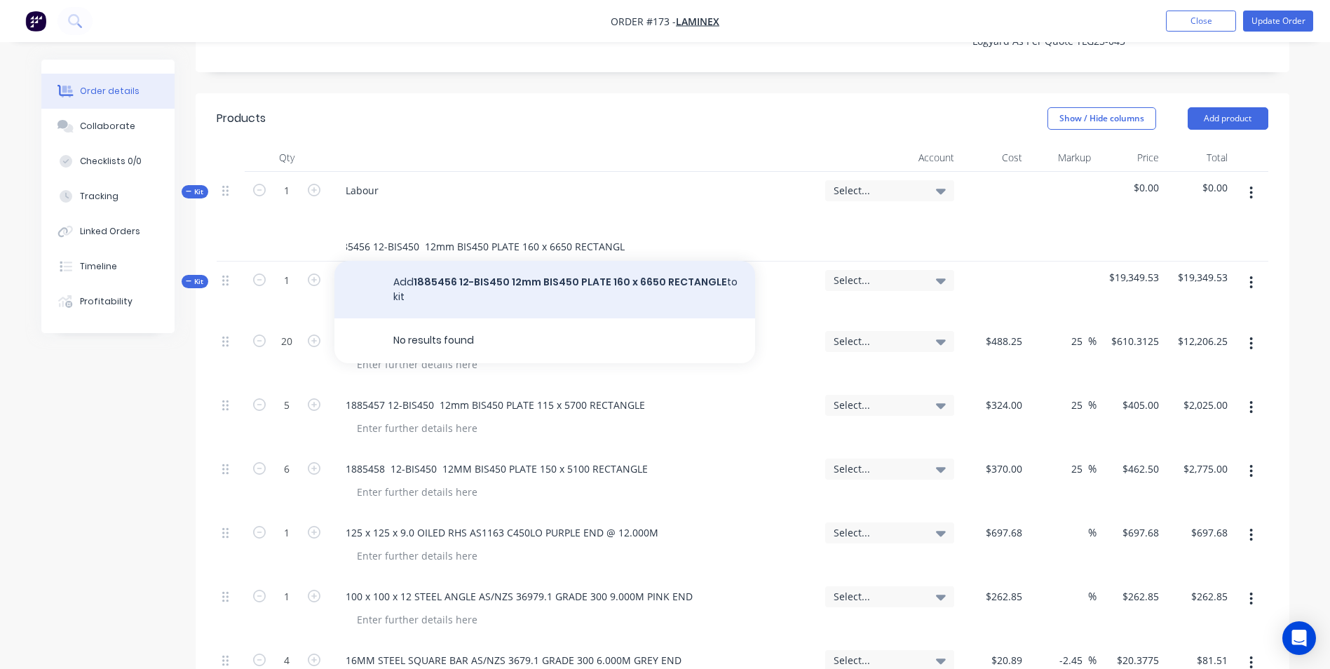
type input "1885456 12-BIS450 12mm BIS450 PLATE 160 x 6650 RECTANGLE"
click at [438, 261] on button "Add 1885456 12-BIS450 12mm BIS450 PLATE 160 x 6650 RECTANGLE to kit" at bounding box center [544, 289] width 421 height 57
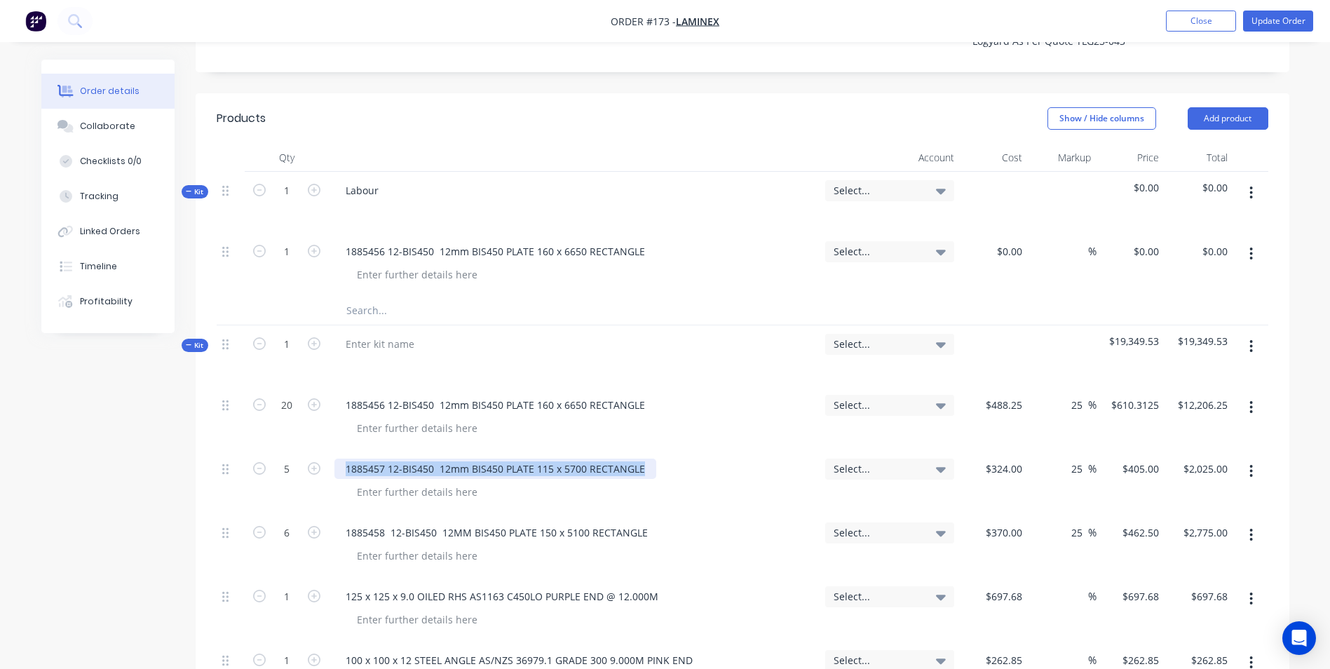
drag, startPoint x: 343, startPoint y: 421, endPoint x: 760, endPoint y: 381, distance: 418.2
copy div "1885457 12-BIS450 12mm BIS450 PLATE 115 x 5700 RECTANGLE"
click at [423, 296] on input "text" at bounding box center [486, 310] width 280 height 28
paste input "1885457 12-BIS450 12mm BIS450 PLATE 115 x 5700 RECTANGLE"
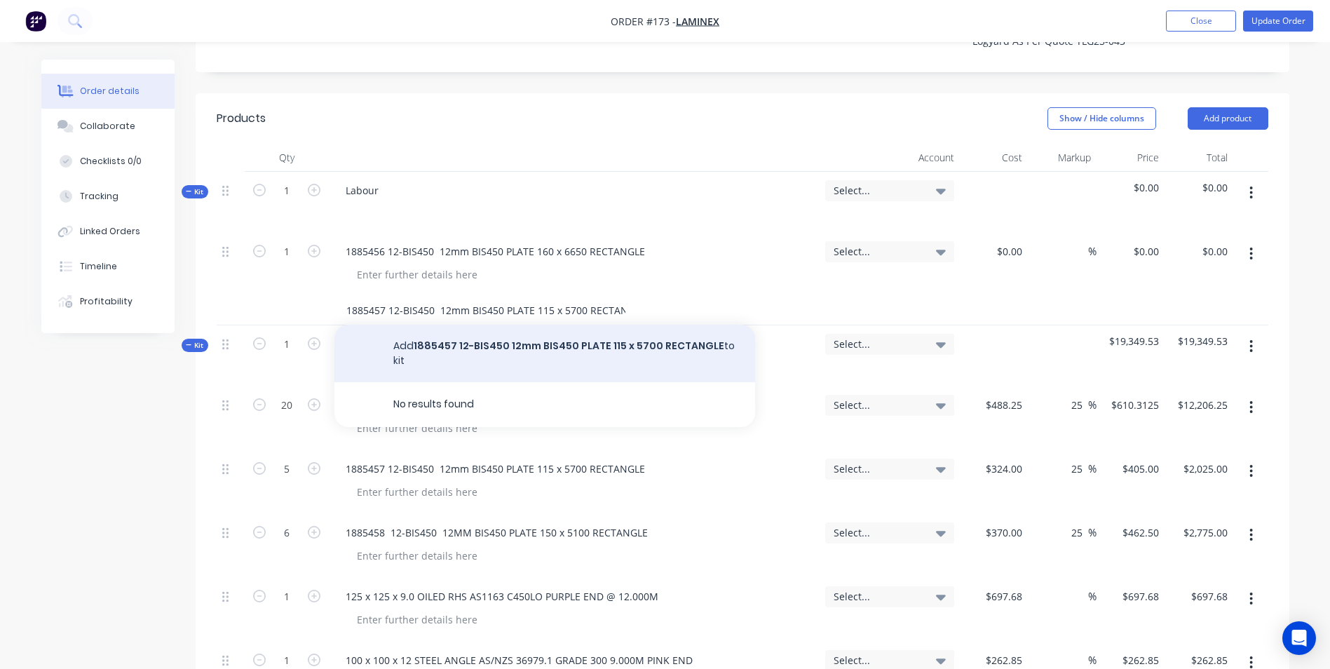
scroll to position [0, 15]
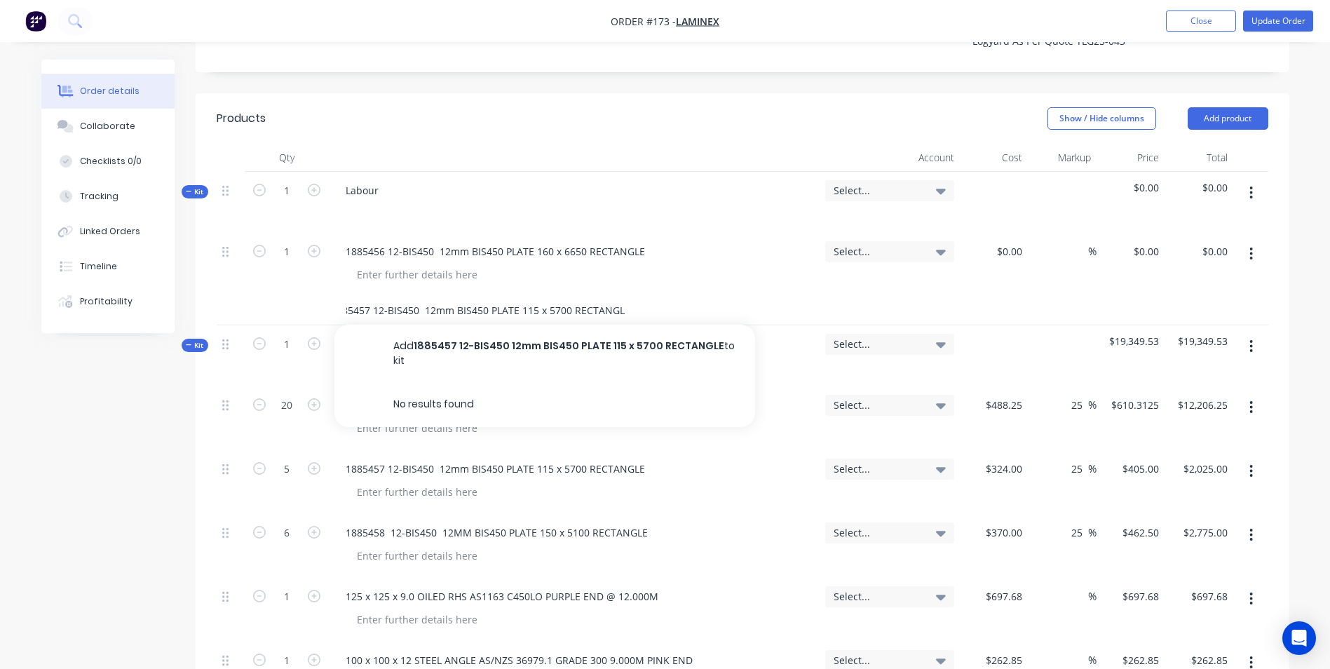
type input "1885457 12-BIS450 12mm BIS450 PLATE 115 x 5700 RECTANGLE"
click at [443, 325] on button "Add 1885457 12-BIS450 12mm BIS450 PLATE 115 x 5700 RECTANGLE to kit" at bounding box center [544, 353] width 421 height 57
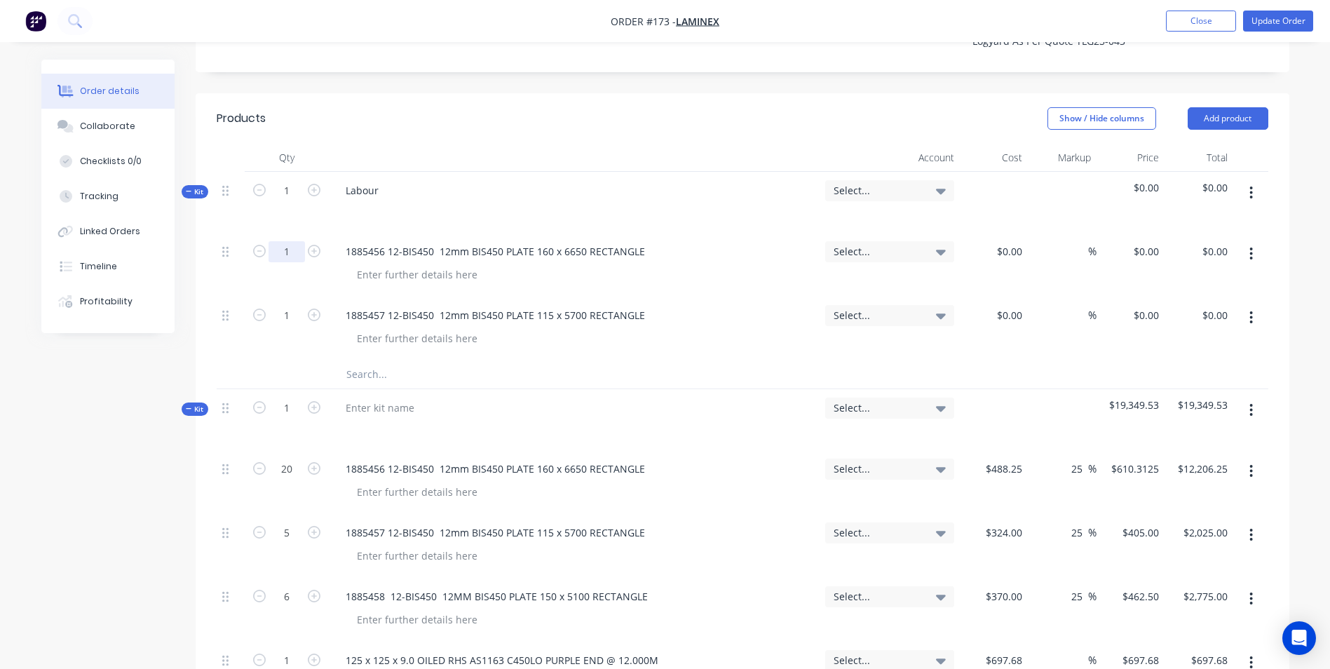
click at [280, 241] on input "1" at bounding box center [286, 251] width 36 height 21
type input "20"
click at [282, 262] on input "1" at bounding box center [286, 251] width 36 height 21
type input "5"
click at [1006, 241] on div "$0.00" at bounding box center [1009, 251] width 38 height 20
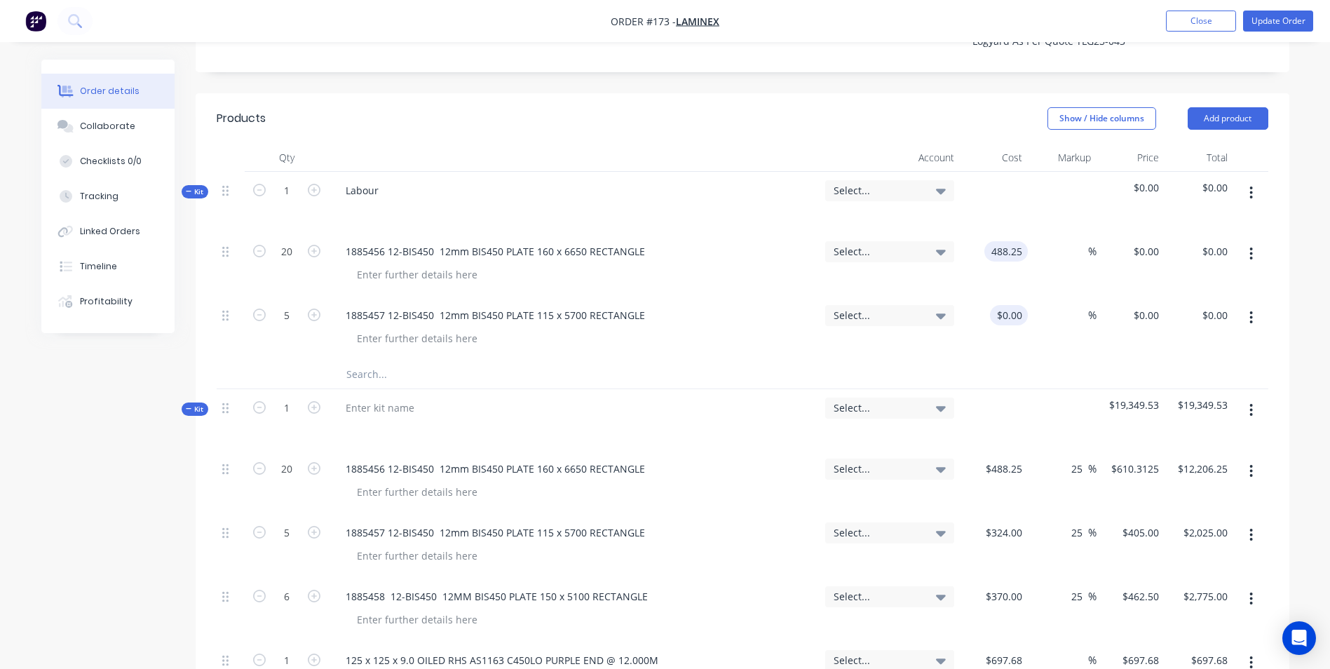
type input "$488.25"
type input "$9,765.00"
click at [1006, 305] on div at bounding box center [1017, 315] width 22 height 20
type input "$324.00"
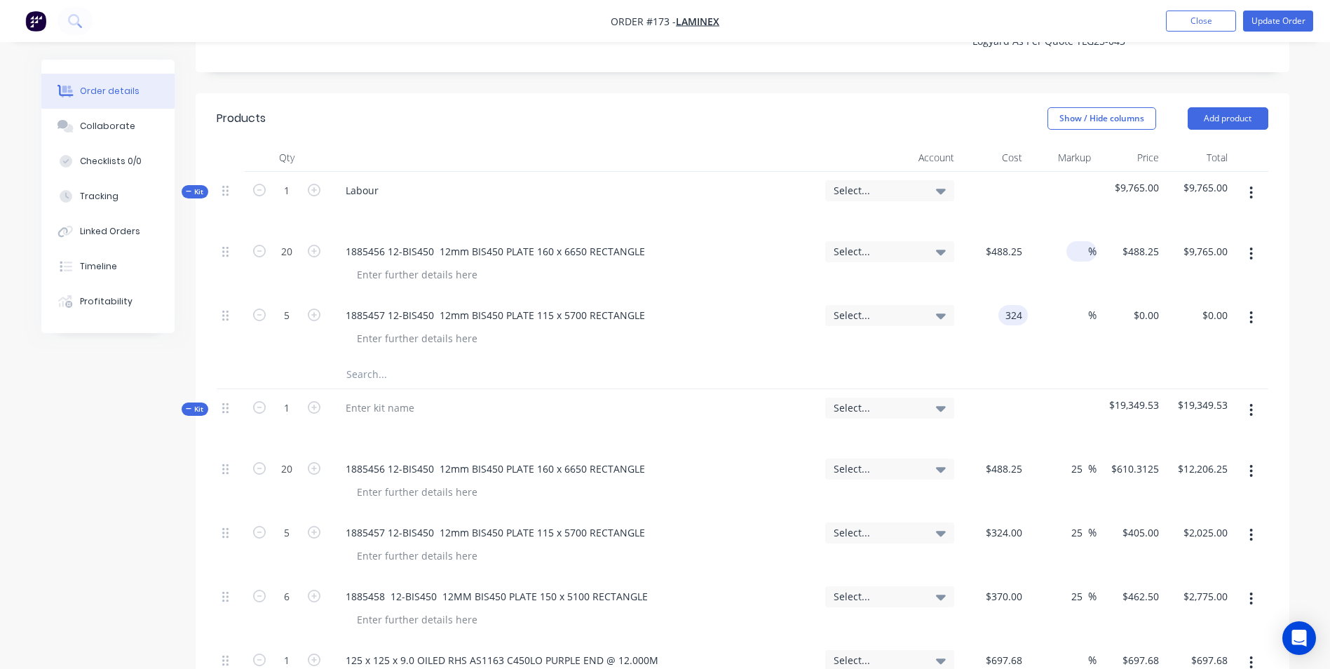
type input "$324.00"
type input "$1,620.00"
click at [1074, 241] on input at bounding box center [1080, 251] width 16 height 20
type input "25"
type input "$610.3125"
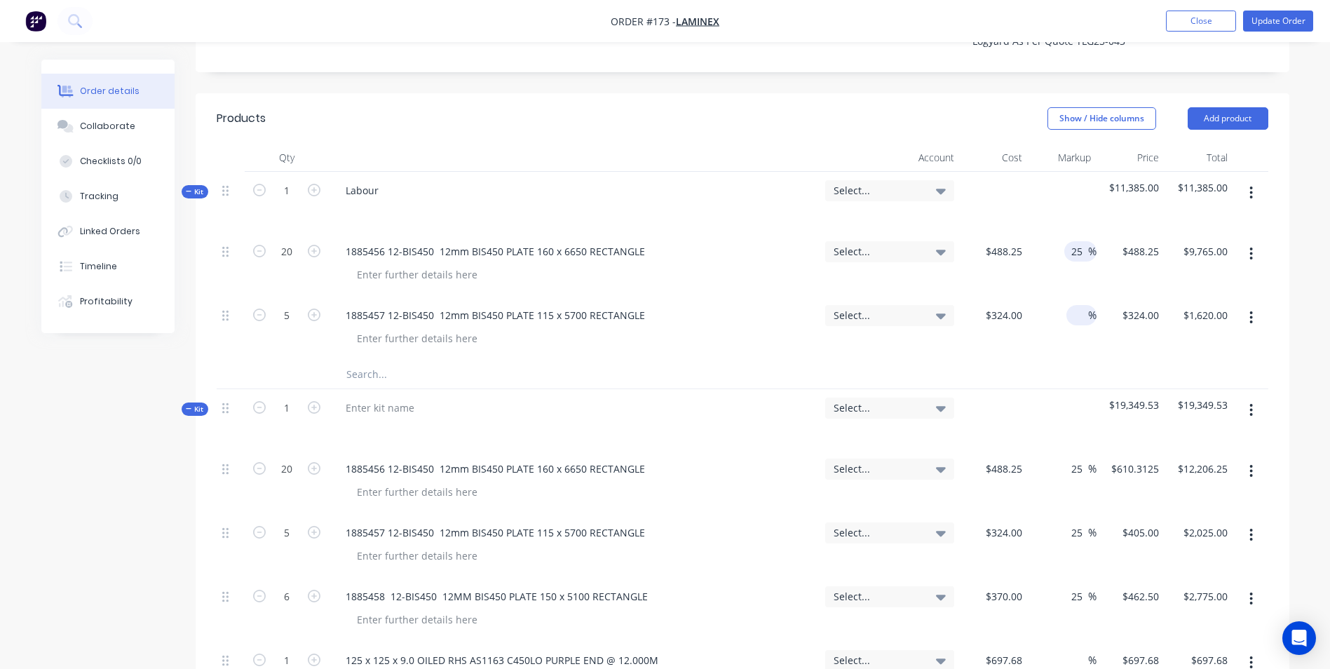
type input "$12,206.25"
click at [1070, 305] on div "%" at bounding box center [1081, 315] width 30 height 20
type input "25"
type input "$405.00"
type input "$2,025.00"
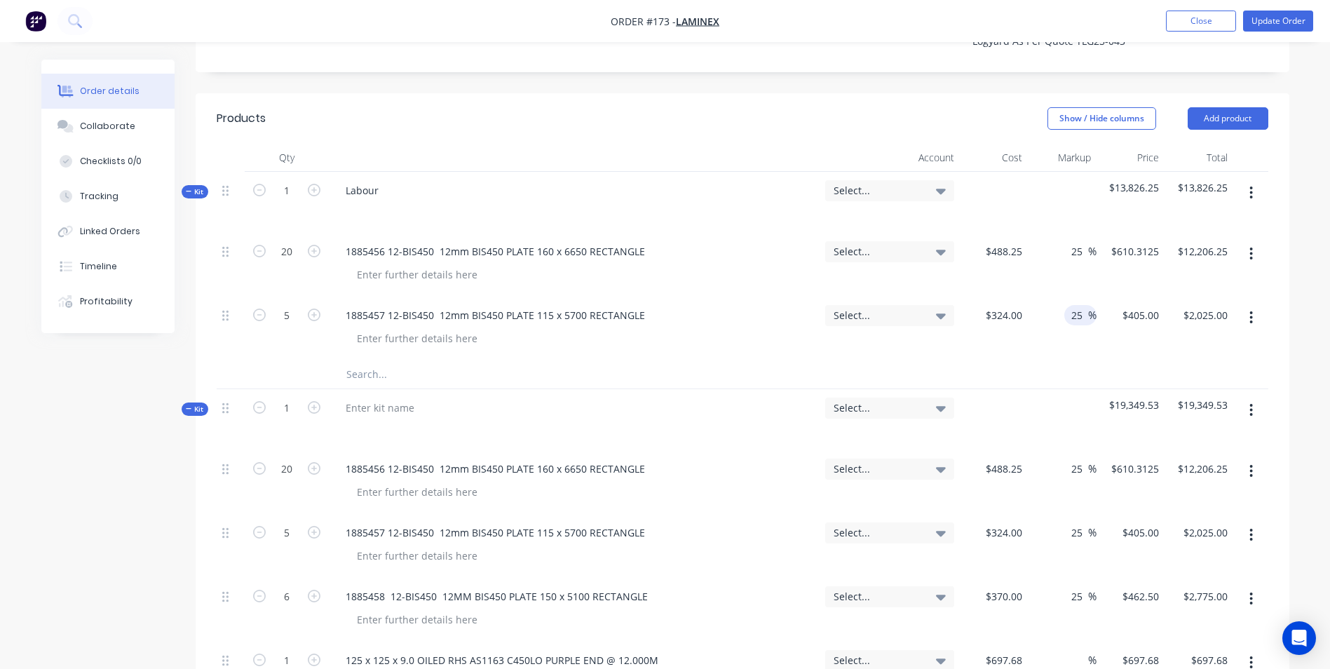
click at [1253, 463] on icon "button" at bounding box center [1251, 470] width 4 height 15
click at [1214, 582] on div "Delete" at bounding box center [1201, 592] width 108 height 20
click at [1253, 463] on icon "button" at bounding box center [1251, 470] width 4 height 15
click at [1205, 582] on div "Delete" at bounding box center [1201, 592] width 108 height 20
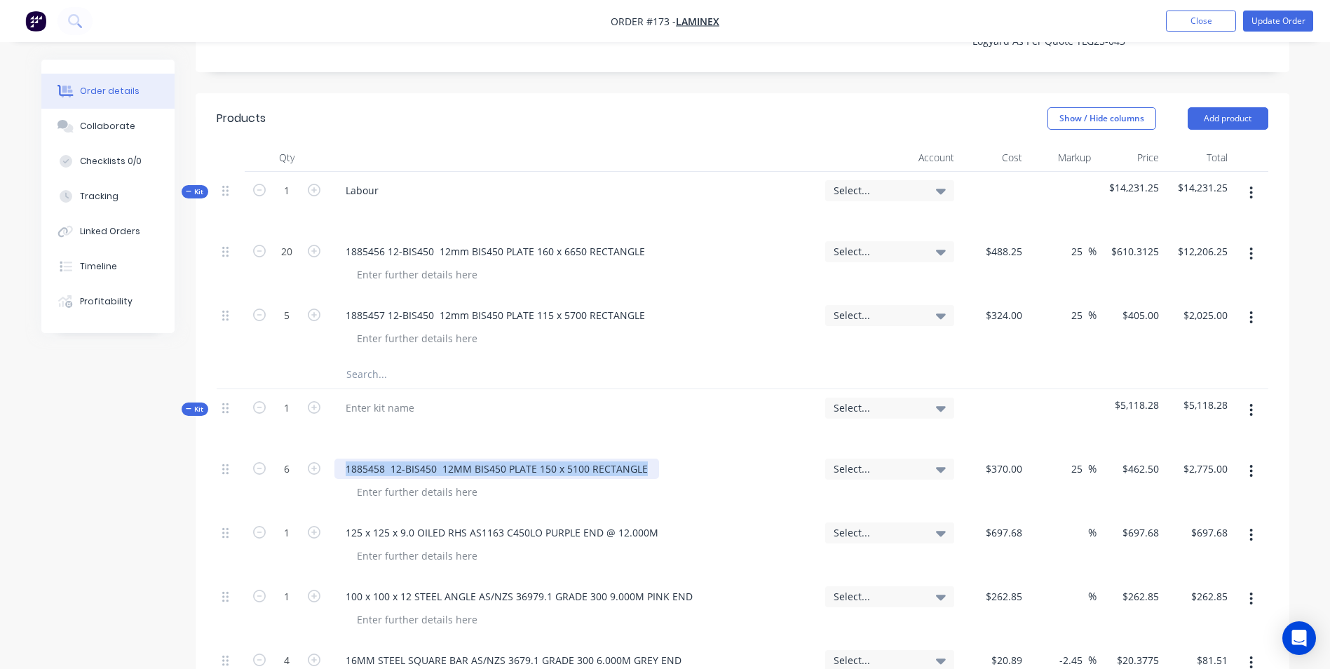
drag, startPoint x: 343, startPoint y: 435, endPoint x: 701, endPoint y: 422, distance: 358.4
click at [701, 458] on div "1885458 12-BIS450 12MM BIS450 PLATE 150 x 5100 RECTANGLE" at bounding box center [573, 468] width 479 height 20
copy div "1885458 12-BIS450 12MM BIS450 PLATE 150 x 5100 RECTANGLE"
click at [386, 360] on input "text" at bounding box center [486, 374] width 280 height 28
paste input "1885458 12-BIS450 12MM BIS450 PLATE 150 x 5100 RECTANGLE"
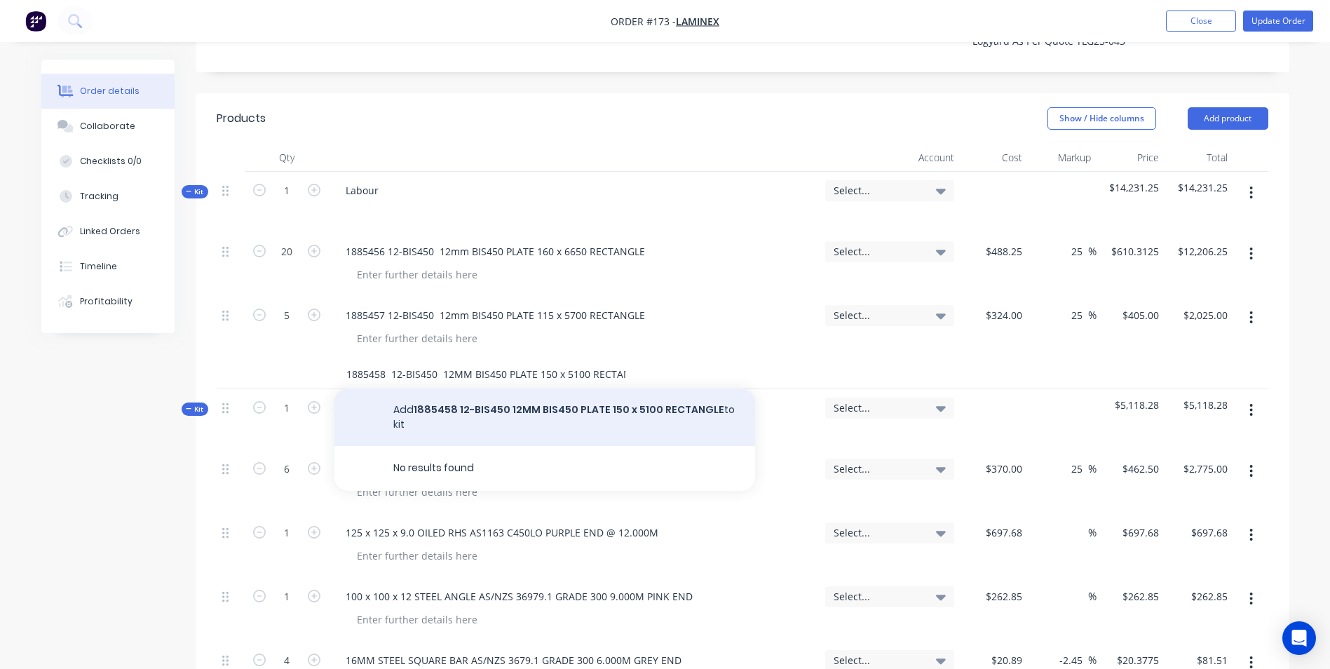
scroll to position [0, 18]
type input "1885458 12-BIS450 12MM BIS450 PLATE 150 x 5100 RECTANGLE"
click at [468, 388] on button "Add 1885458 12-BIS450 12MM BIS450 PLATE 150 x 5100 RECTANGLE to kit" at bounding box center [544, 416] width 421 height 57
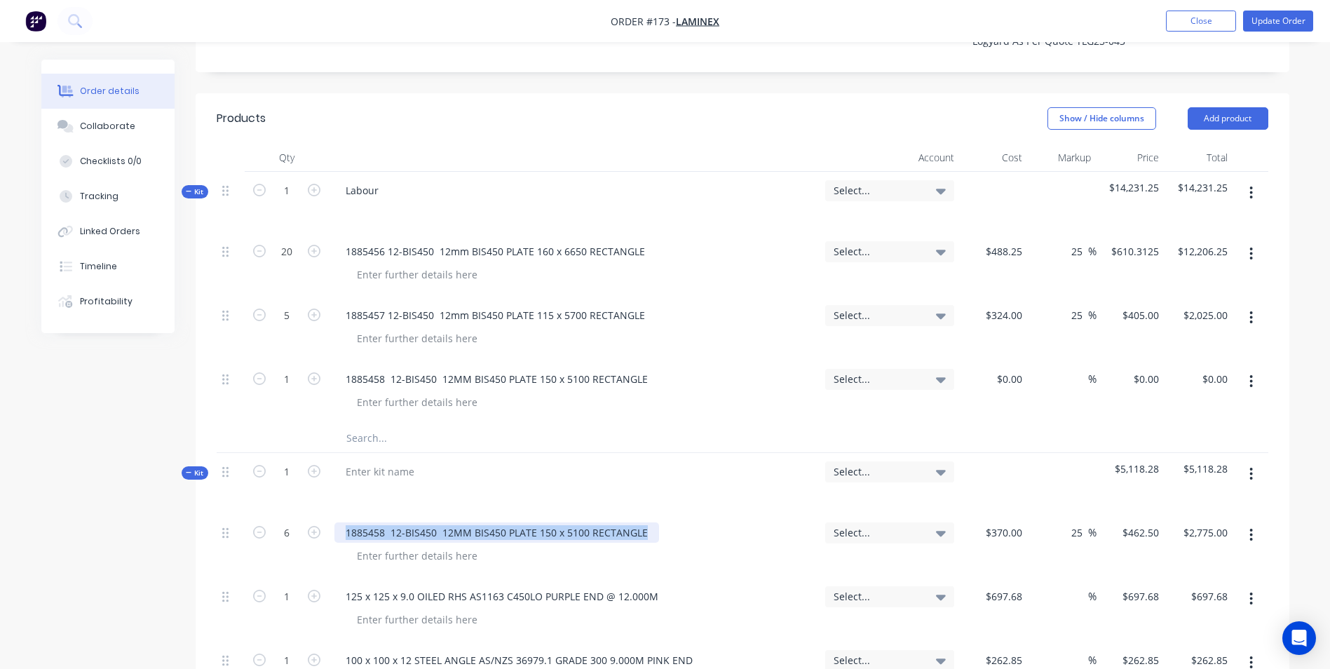
drag, startPoint x: 342, startPoint y: 486, endPoint x: 865, endPoint y: 484, distance: 522.9
click at [865, 514] on div "6 1885458 12-BIS450 12MM BIS450 PLATE 150 x 5100 RECTANGLE Select... $370.00 $3…" at bounding box center [742, 546] width 1051 height 64
copy div "1885458 12-BIS450 12MM BIS450 PLATE 150 x 5100 RECTANGLE"
click at [360, 424] on input "text" at bounding box center [486, 438] width 280 height 28
paste input "1885458 12-BIS450 12MM BIS450 PLATE 150 x 5100 RECTANGLE"
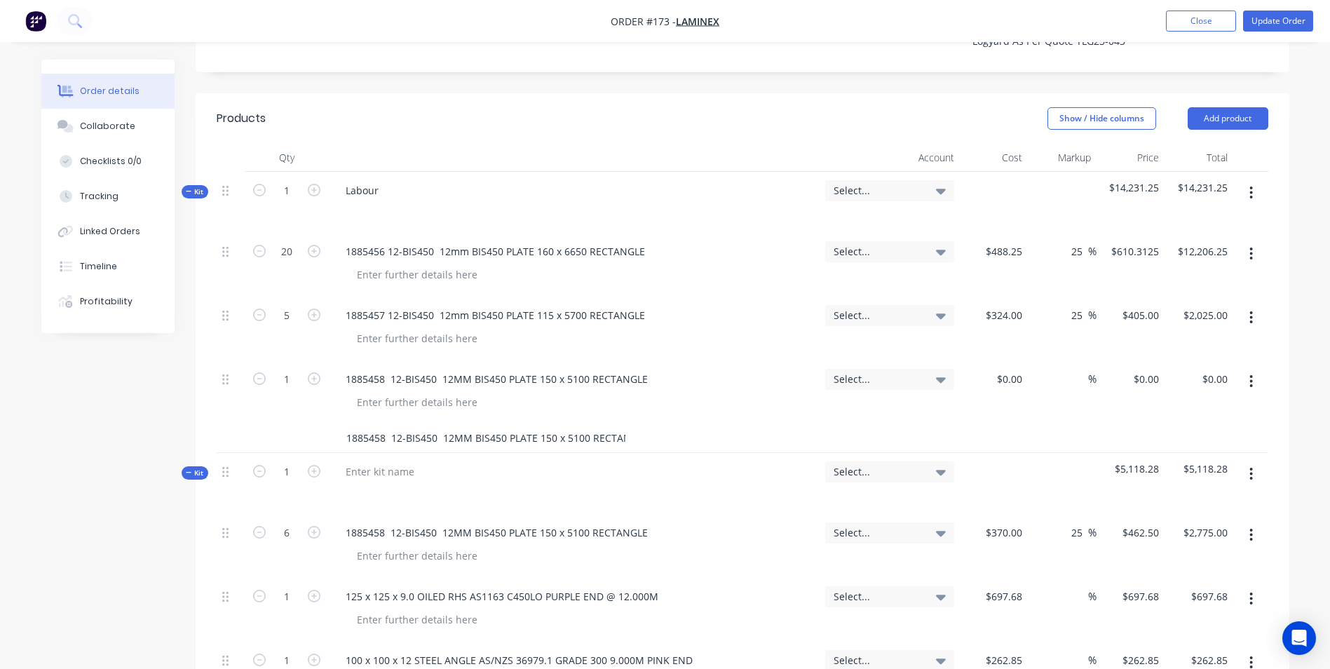
scroll to position [0, 18]
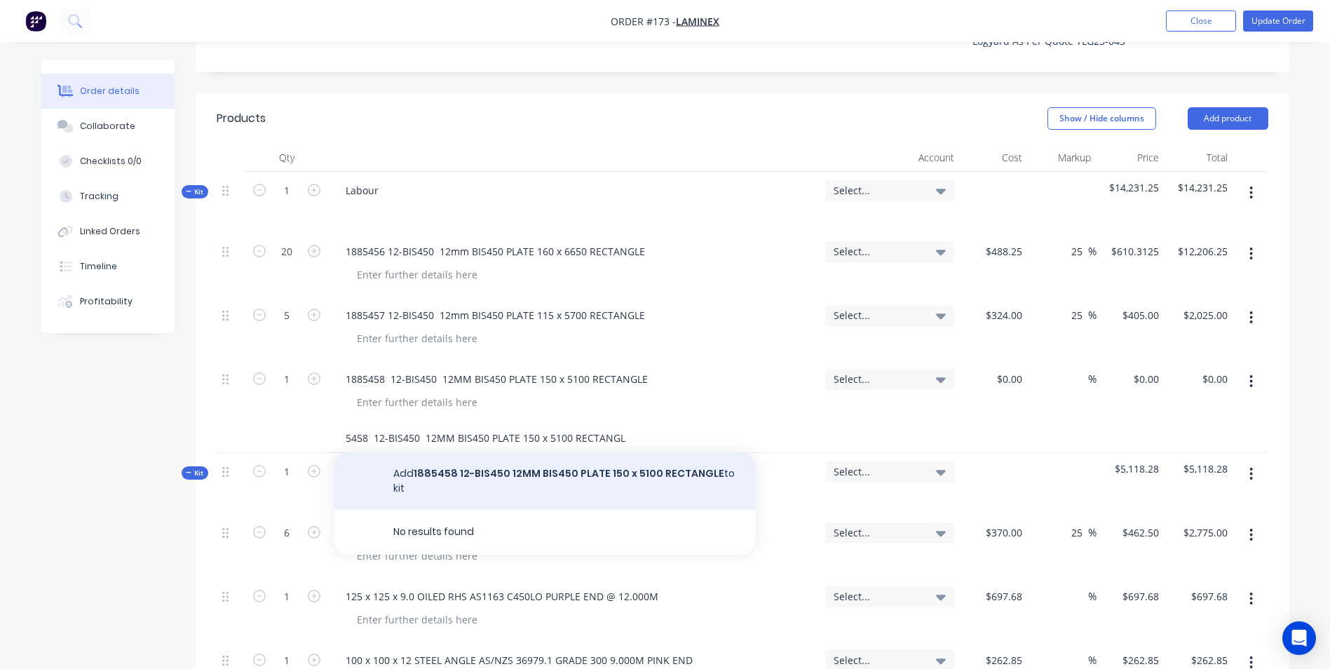
type input "1885458 12-BIS450 12MM BIS450 PLATE 150 x 5100 RECTANGLE"
click at [439, 452] on button "Add 1885458 12-BIS450 12MM BIS450 PLATE 150 x 5100 RECTANGLE to kit" at bounding box center [544, 480] width 421 height 57
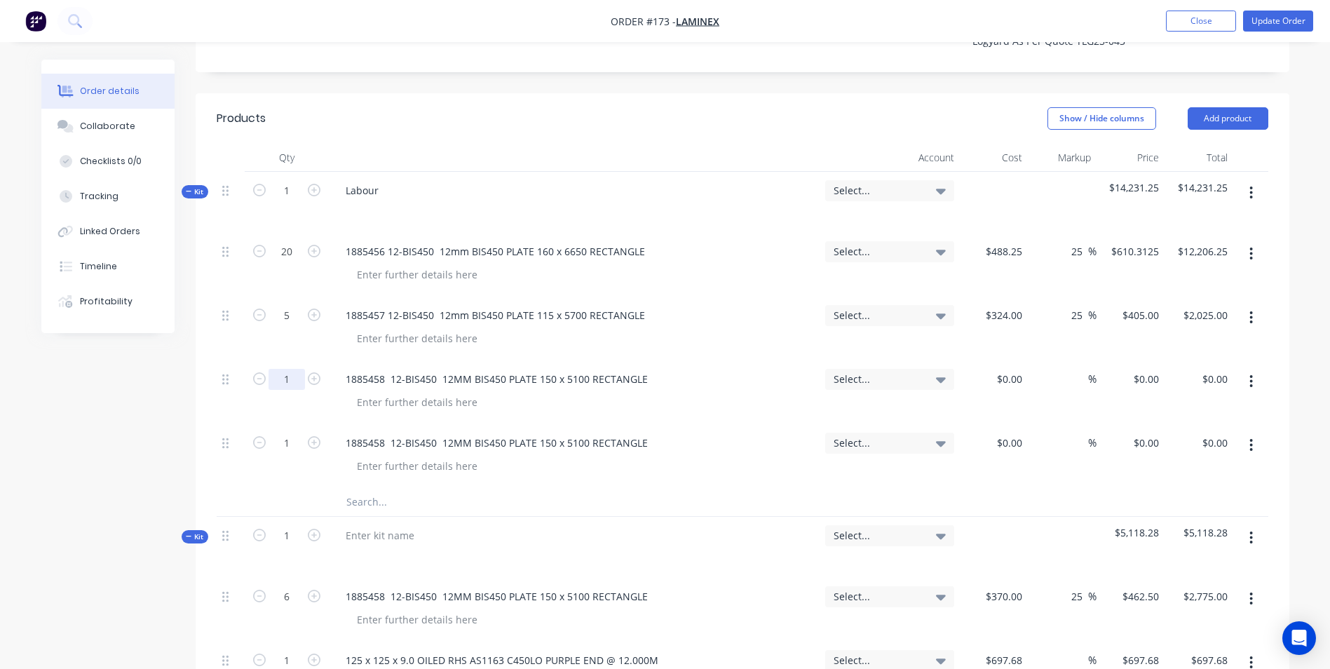
click at [289, 262] on input "1" at bounding box center [286, 251] width 36 height 21
type input "6"
click at [1004, 360] on div "$0.00" at bounding box center [994, 392] width 69 height 64
type input "$370.00"
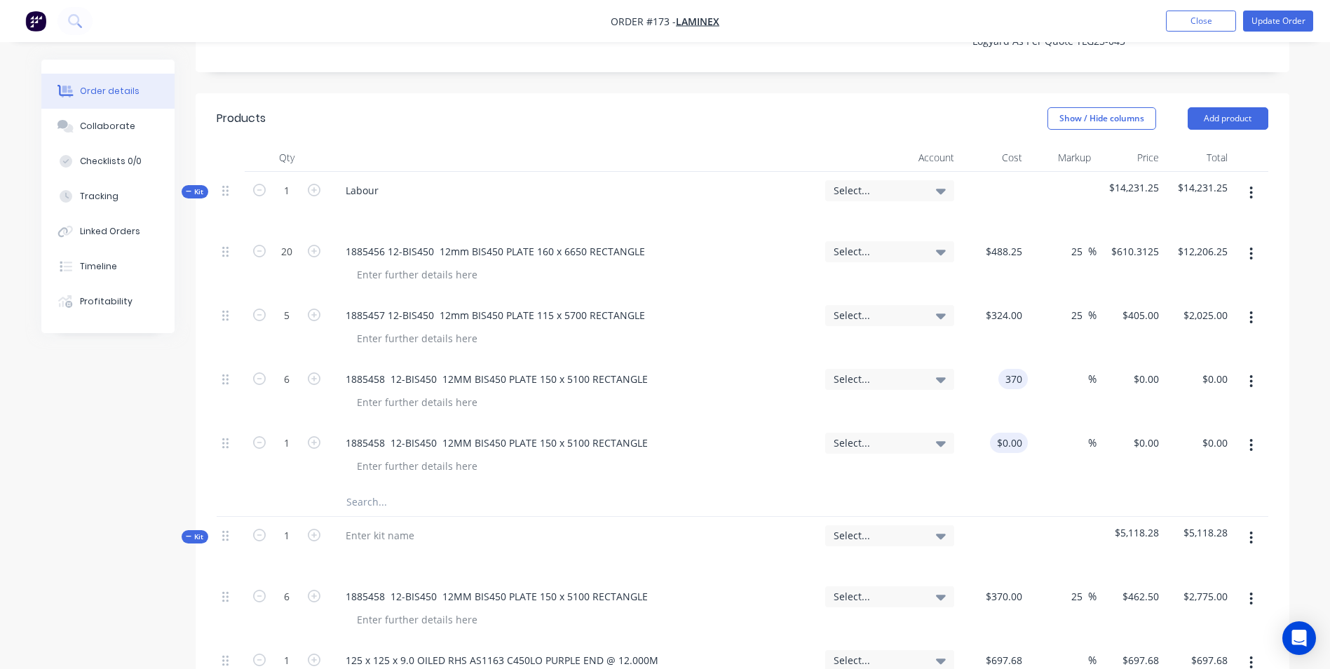
type input "$2,220.00"
click at [1008, 432] on div at bounding box center [1017, 442] width 22 height 20
type input "$697.68"
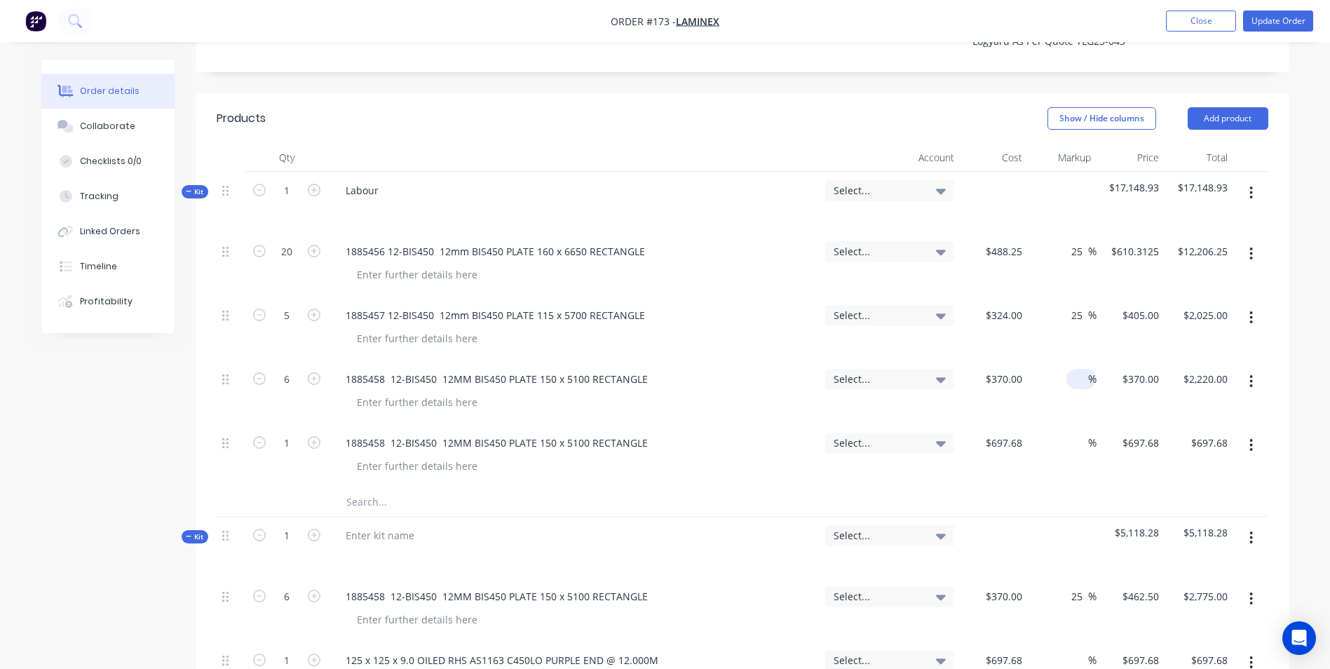
click at [1079, 369] on input at bounding box center [1080, 379] width 16 height 20
type input "25"
type input "$462.50"
type input "$2,775.00"
click at [1075, 432] on input at bounding box center [1080, 442] width 16 height 20
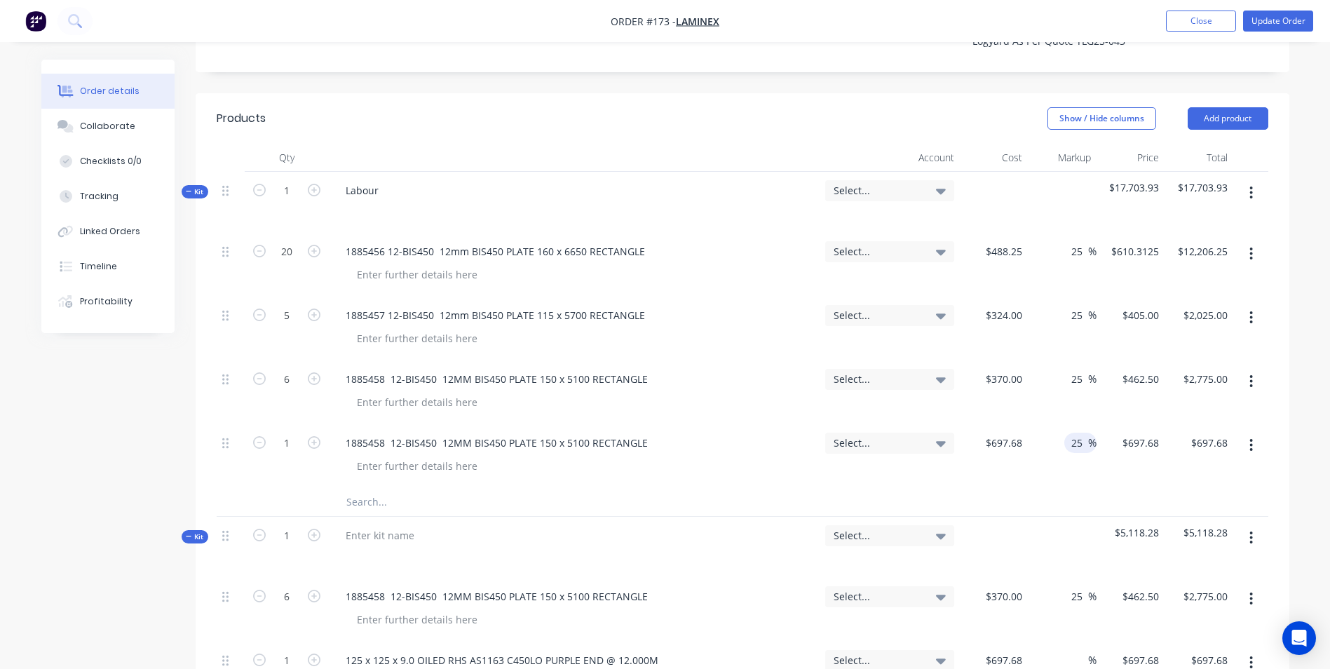
type input "25"
type input "$872.10"
click at [1075, 437] on div "25 25 %" at bounding box center [1062, 456] width 69 height 64
click at [1255, 586] on button "button" at bounding box center [1250, 598] width 33 height 25
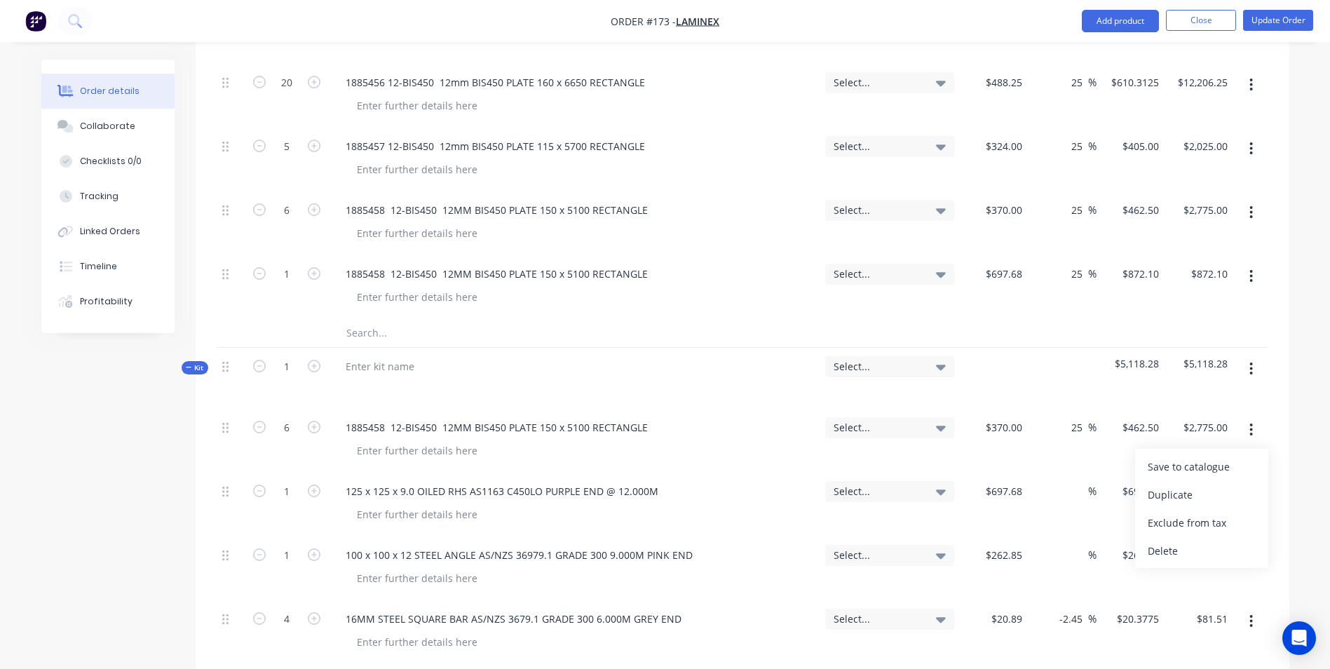
scroll to position [826, 0]
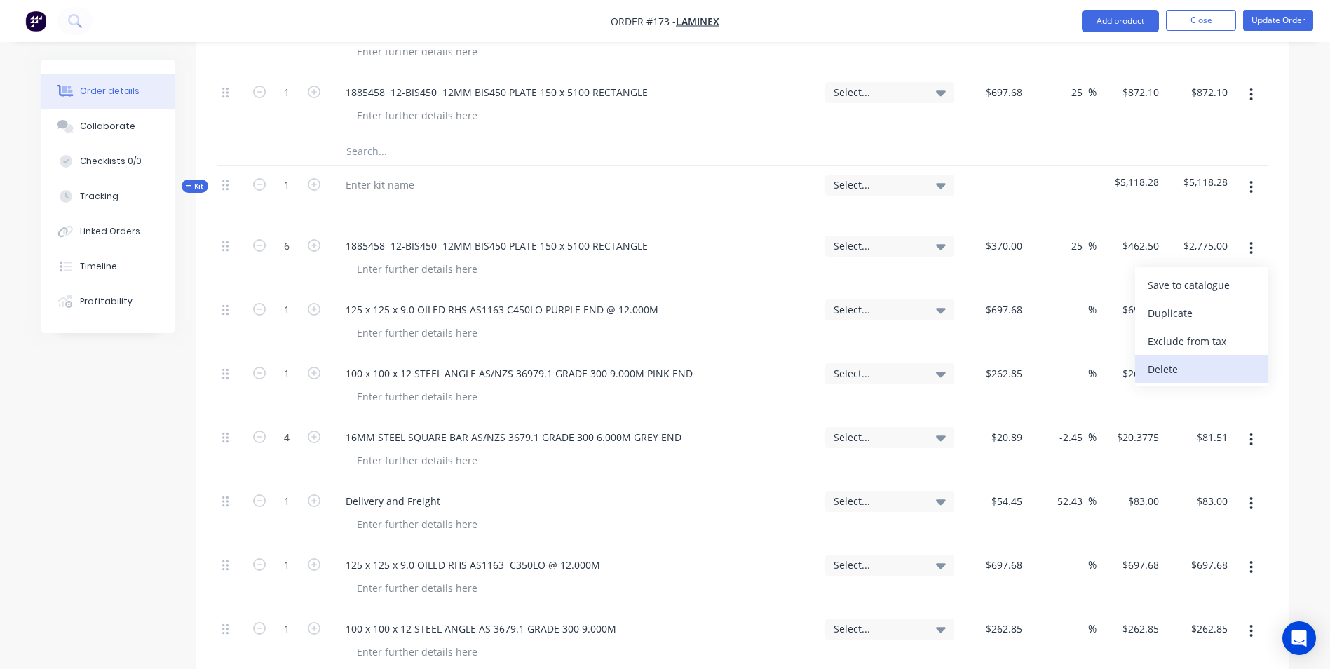
click at [1176, 359] on div "Delete" at bounding box center [1201, 369] width 108 height 20
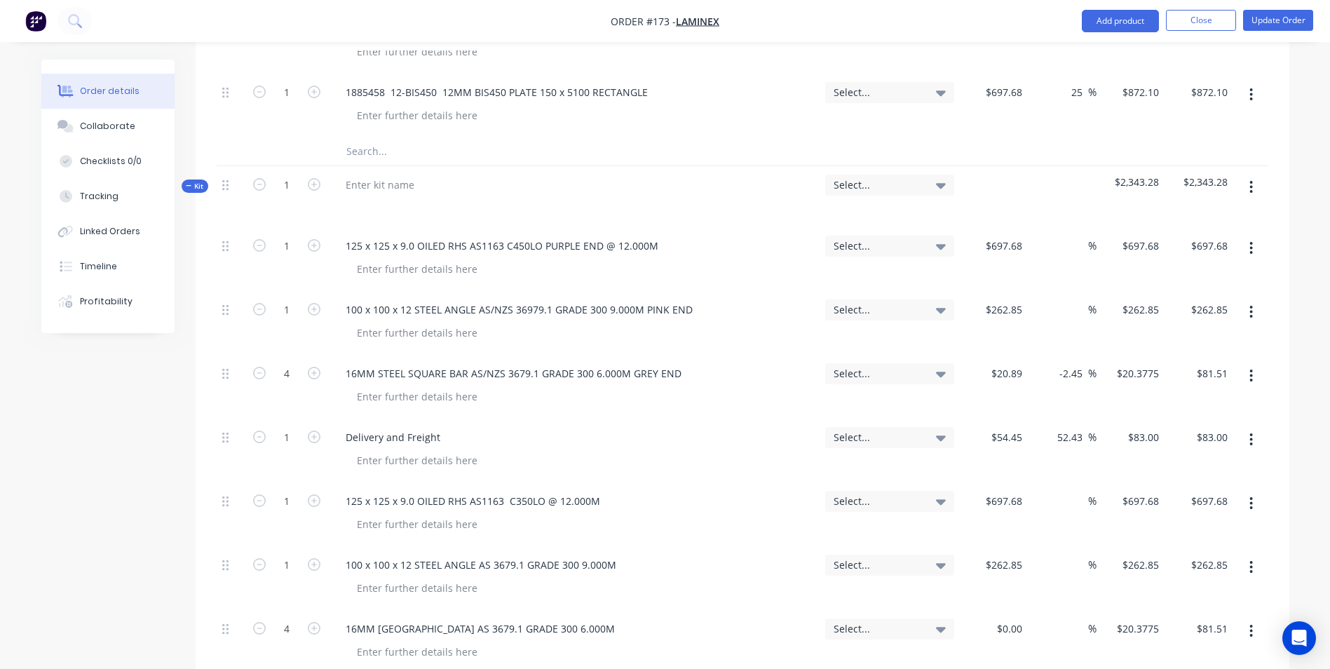
click at [1250, 240] on icon "button" at bounding box center [1251, 247] width 4 height 15
click at [1202, 359] on div "Delete" at bounding box center [1201, 369] width 108 height 20
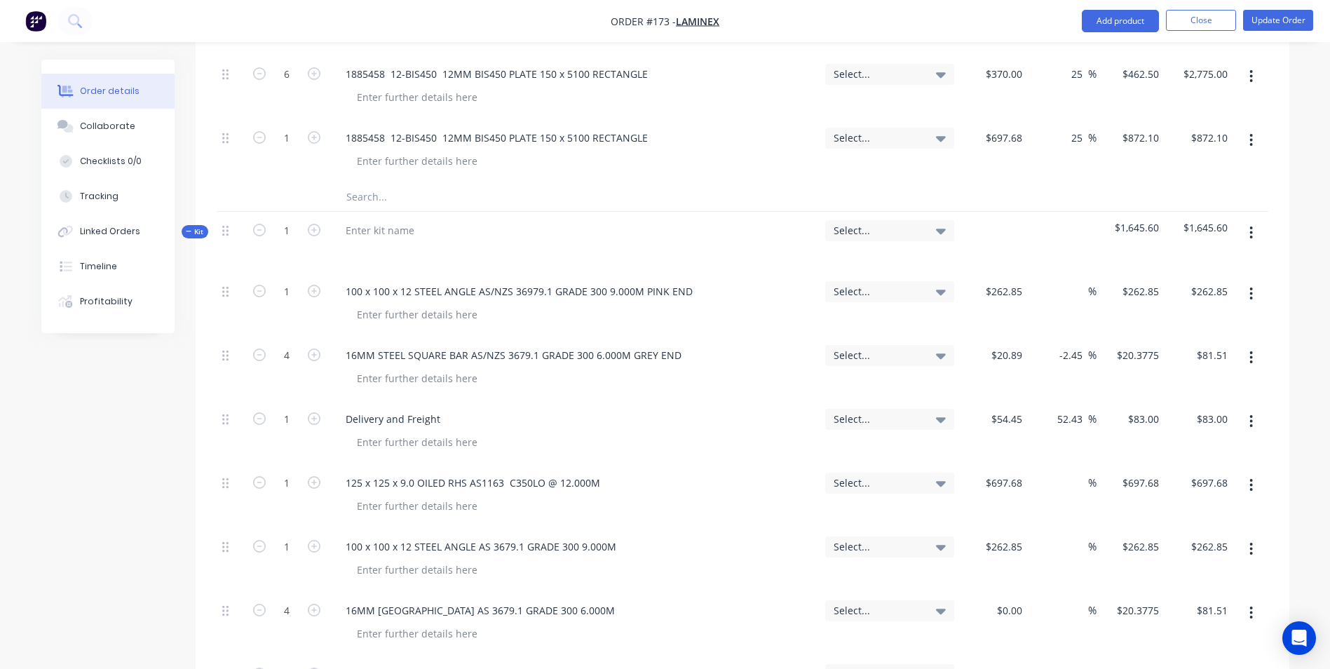
scroll to position [756, 0]
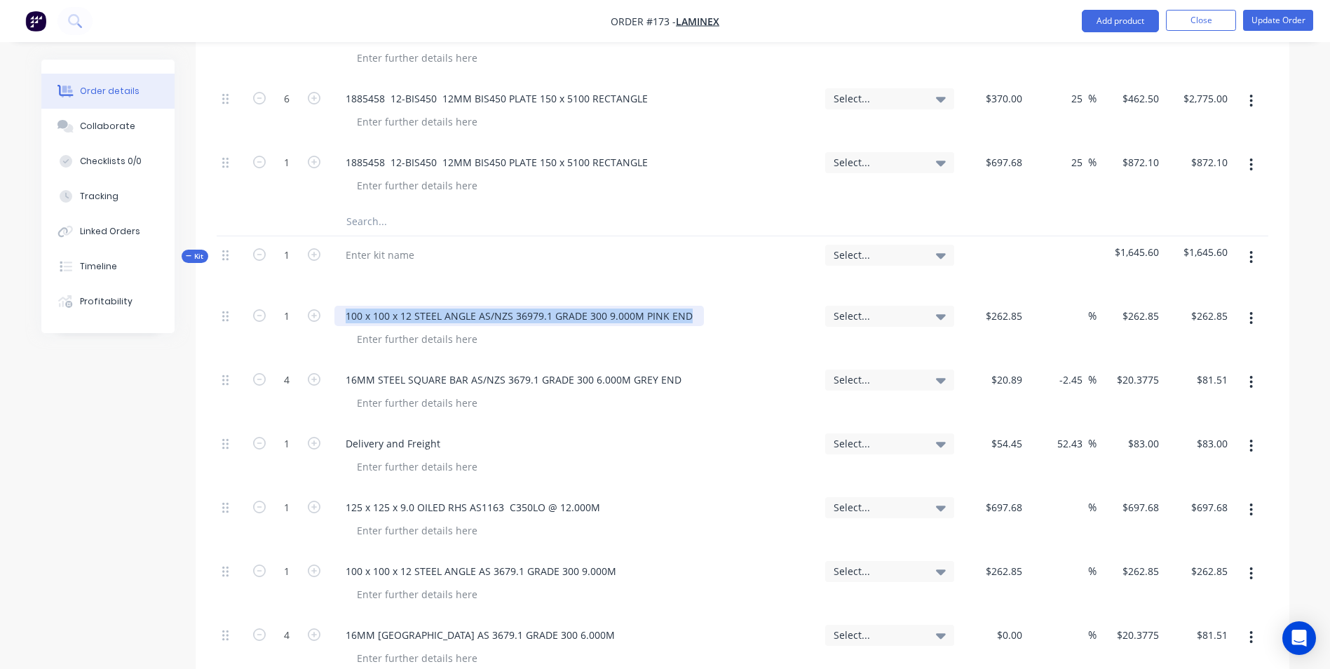
drag, startPoint x: 343, startPoint y: 268, endPoint x: 797, endPoint y: 262, distance: 453.5
click at [797, 297] on div "100 x 100 x 12 STEEL ANGLE AS/NZS 36979.1 GRADE 300 9.000M PINK END" at bounding box center [574, 329] width 491 height 64
copy div "100 x 100 x 12 STEEL ANGLE AS/NZS 36979.1 GRADE 300 9.000M PINK END"
click at [469, 161] on div "1885458 12-BIS450 12MM BIS450 PLATE 150 x 5100 RECTANGLE" at bounding box center [574, 176] width 491 height 64
click at [458, 207] on input "text" at bounding box center [486, 221] width 280 height 28
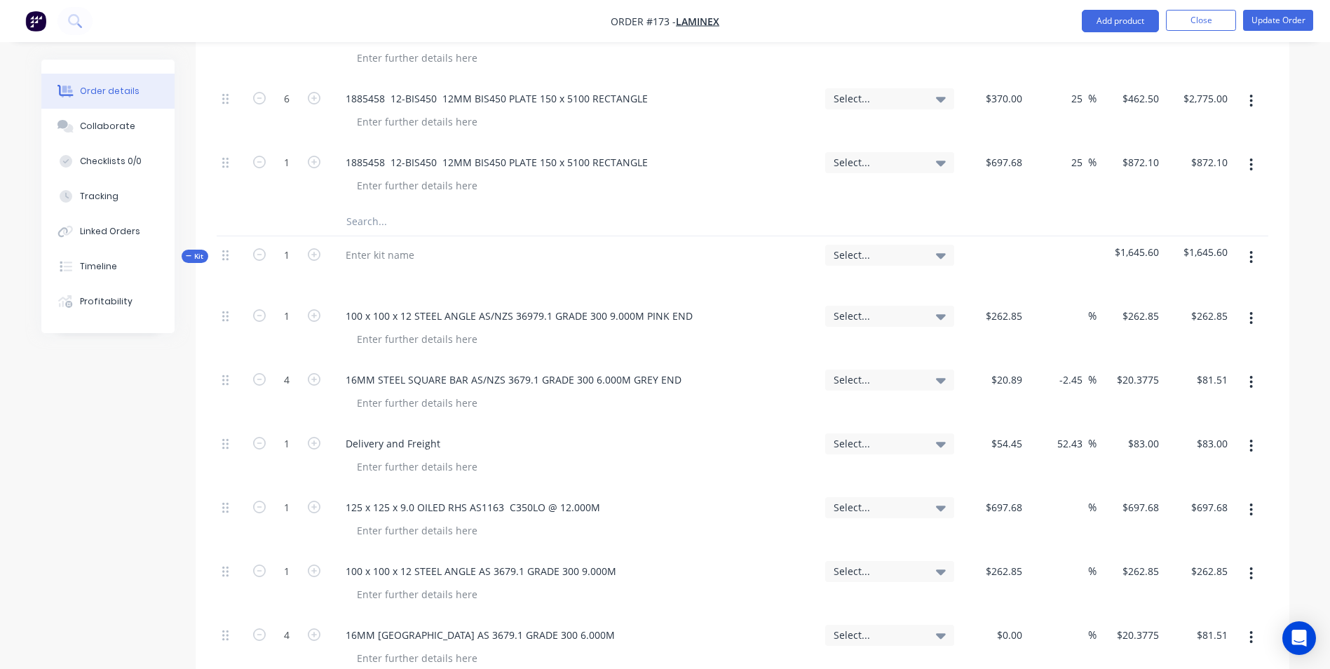
paste input "100 x 100 x 12 STEEL ANGLE AS/NZS 36979.1 GRADE 300 9.000M PINK END"
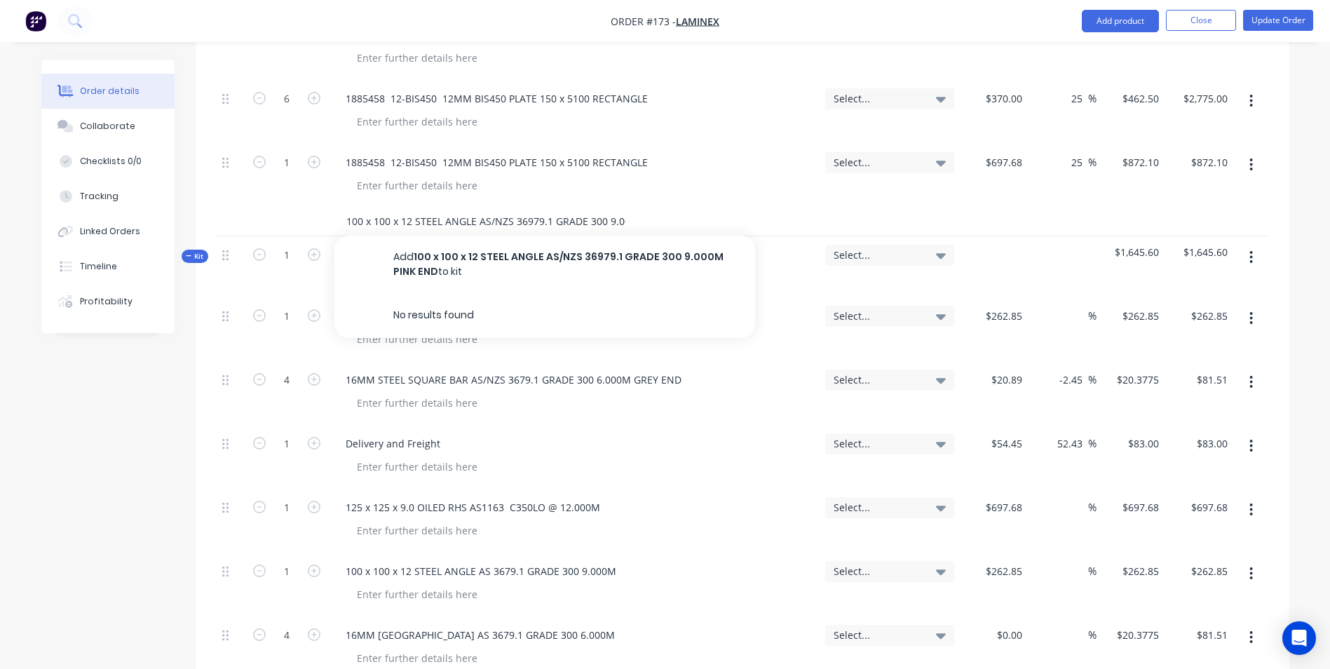
scroll to position [0, 62]
type input "100 x 100 x 12 STEEL ANGLE AS/NZS 36979.1 GRADE 300 9.000M PINK END"
click at [469, 236] on button "Add 100 x 100 x 12 STEEL ANGLE AS/NZS 36979.1 GRADE 300 9.000M PINK END to kit" at bounding box center [544, 264] width 421 height 57
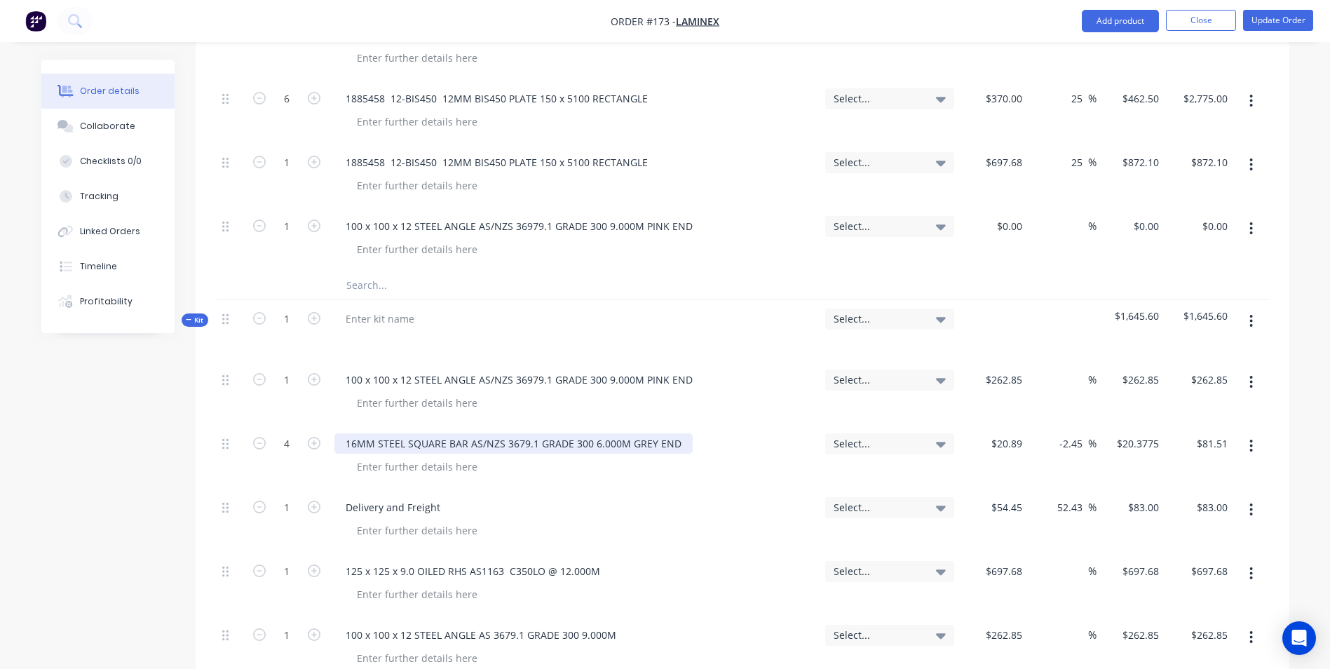
click at [350, 433] on div "16MM STEEL SQUARE BAR AS/NZS 3679.1 GRADE 300 6.000M GREY END" at bounding box center [513, 443] width 358 height 20
drag, startPoint x: 344, startPoint y: 400, endPoint x: 718, endPoint y: 393, distance: 374.4
click at [718, 425] on div "16MM STEEL SQUARE BAR AS/NZS 3679.1 GRADE 300 6.000M GREY END" at bounding box center [574, 457] width 491 height 64
copy div "16MM STEEL SQUARE BAR AS/NZS 3679.1 GRADE 300 6.000M GREY END"
click at [409, 271] on input "text" at bounding box center [486, 285] width 280 height 28
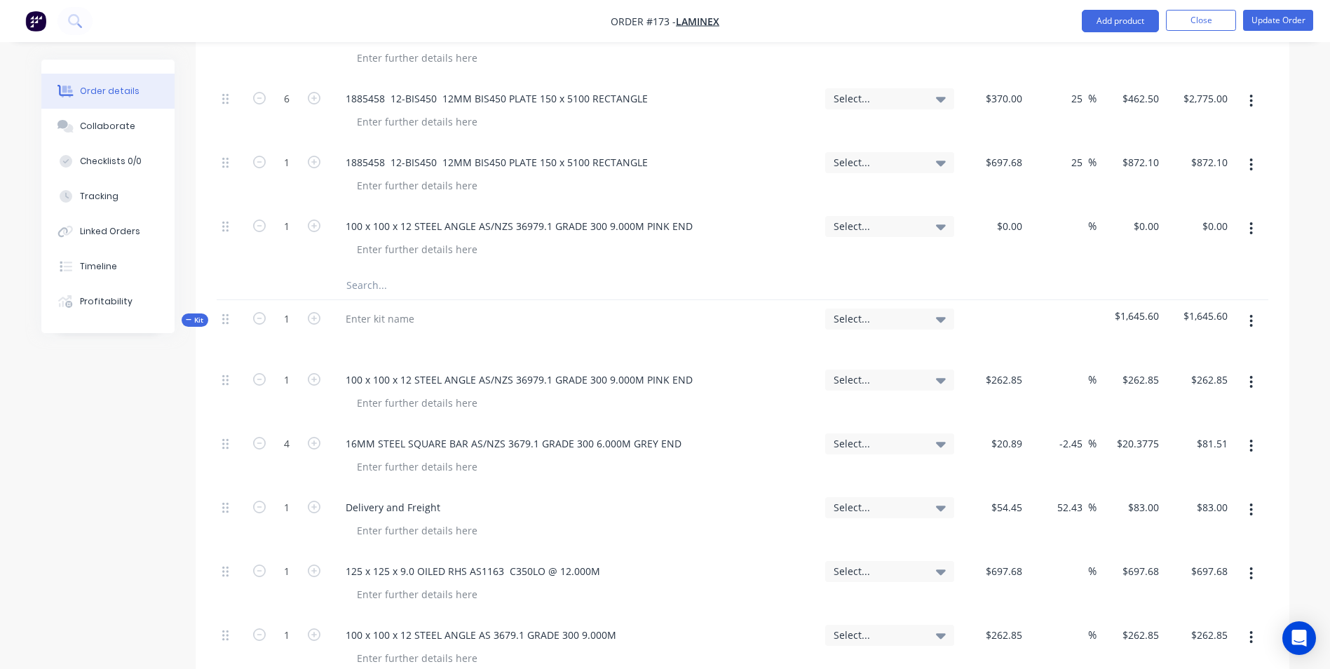
paste input "16MM STEEL SQUARE BAR AS/NZS 3679.1 GRADE 300 6.000M GREY END"
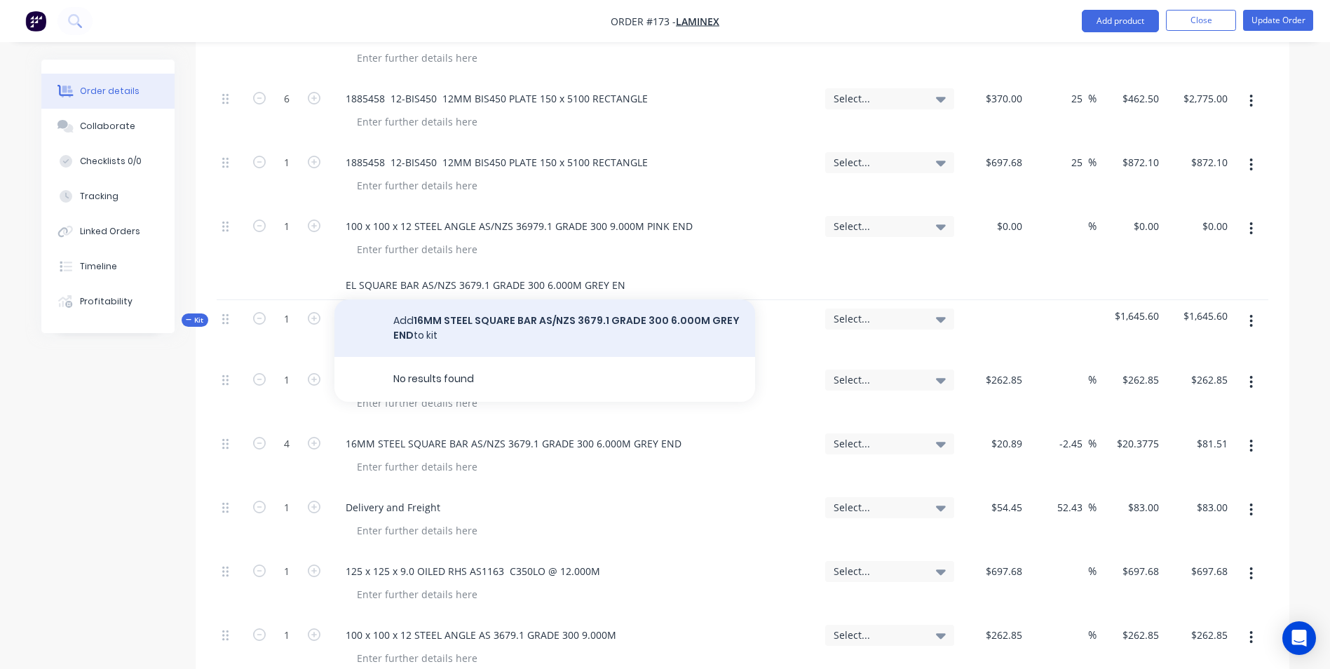
type input "16MM STEEL SQUARE BAR AS/NZS 3679.1 GRADE 300 6.000M GREY END"
click at [437, 299] on button "Add 16MM STEEL SQUARE BAR AS/NZS 3679.1 GRADE 300 6.000M GREY END to kit" at bounding box center [544, 327] width 421 height 57
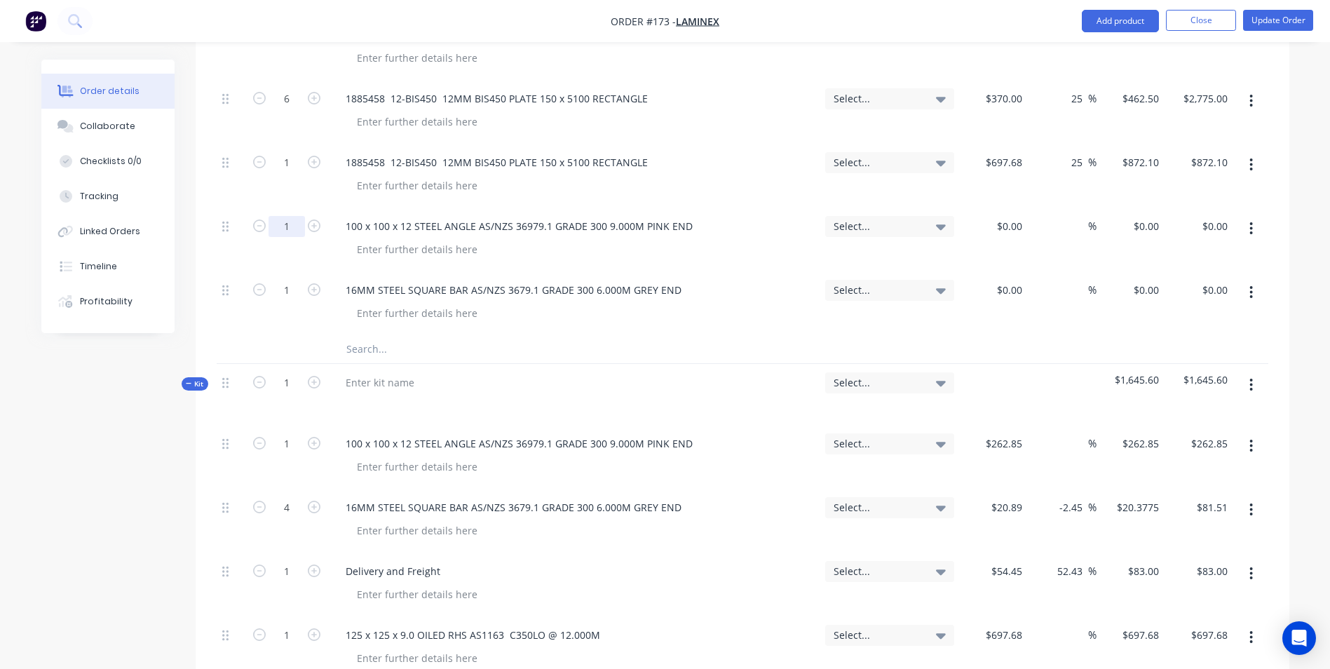
click at [526, 303] on div at bounding box center [580, 313] width 468 height 20
type input "4"
click at [1013, 216] on input at bounding box center [1019, 226] width 16 height 20
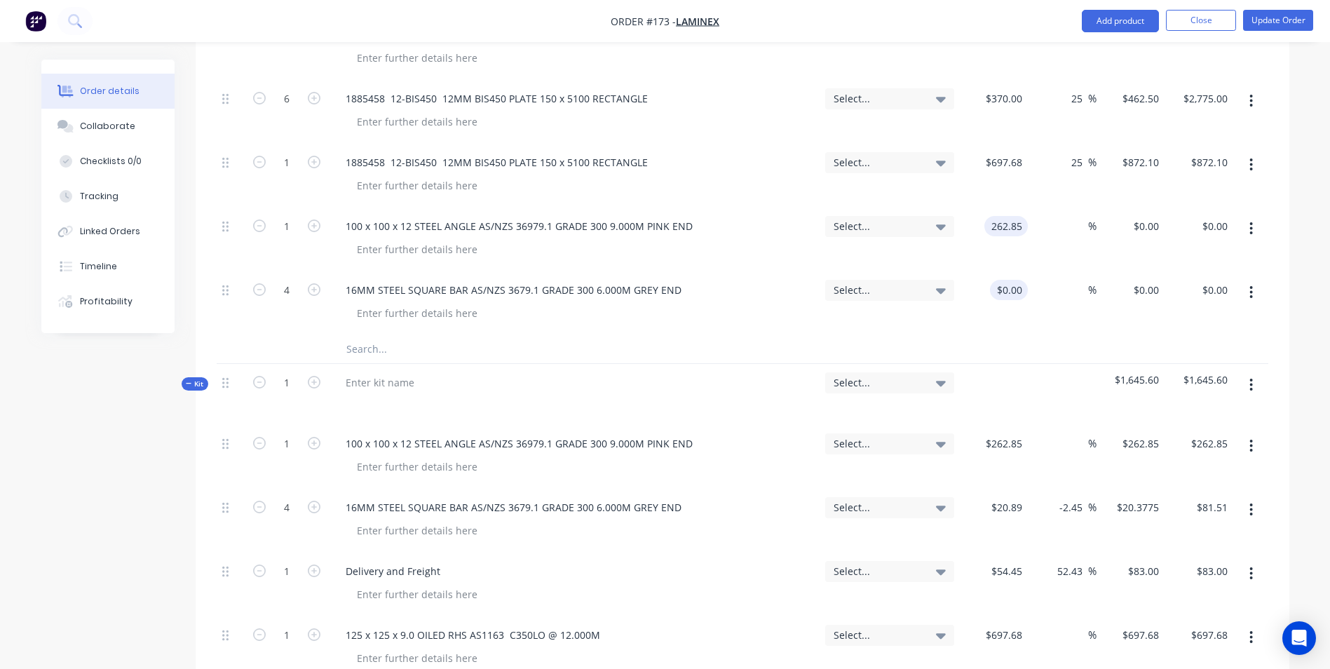
type input "$262.85"
click at [1010, 280] on div "$0.00" at bounding box center [1009, 290] width 38 height 20
type input "$20.89"
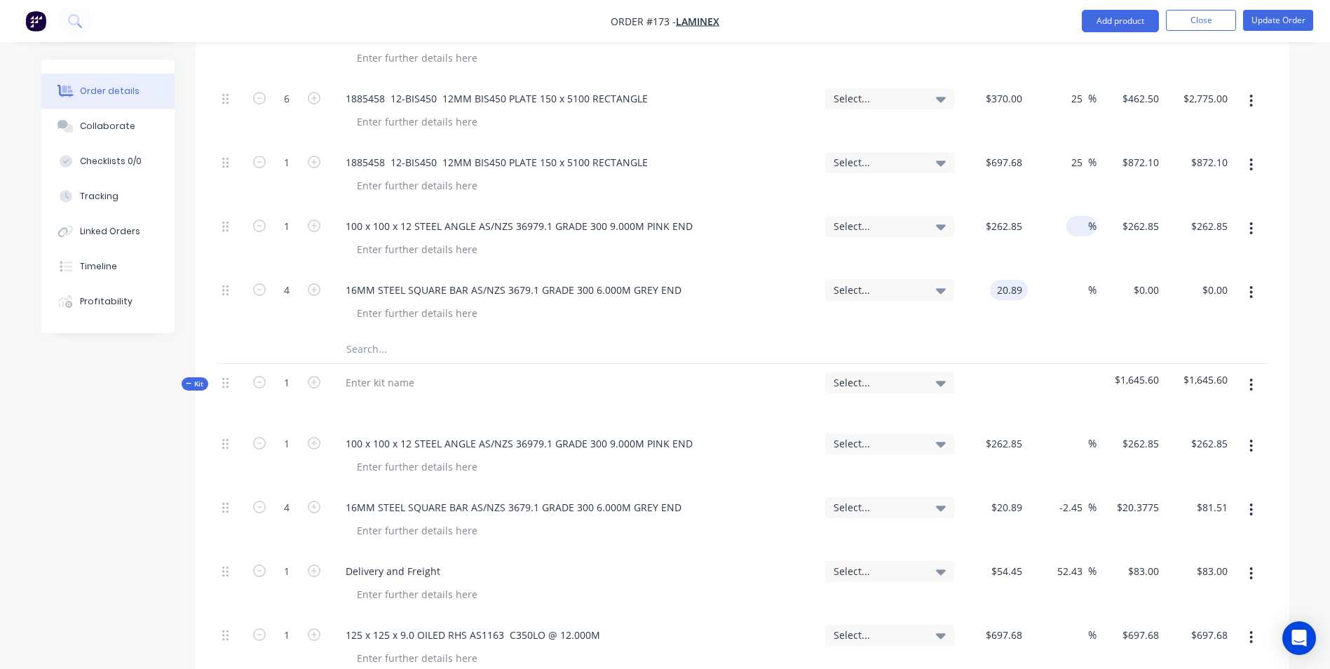
type input "$20.89"
type input "$83.56"
click at [1070, 216] on div "%" at bounding box center [1081, 226] width 30 height 20
type input "25"
type input "$328.5625"
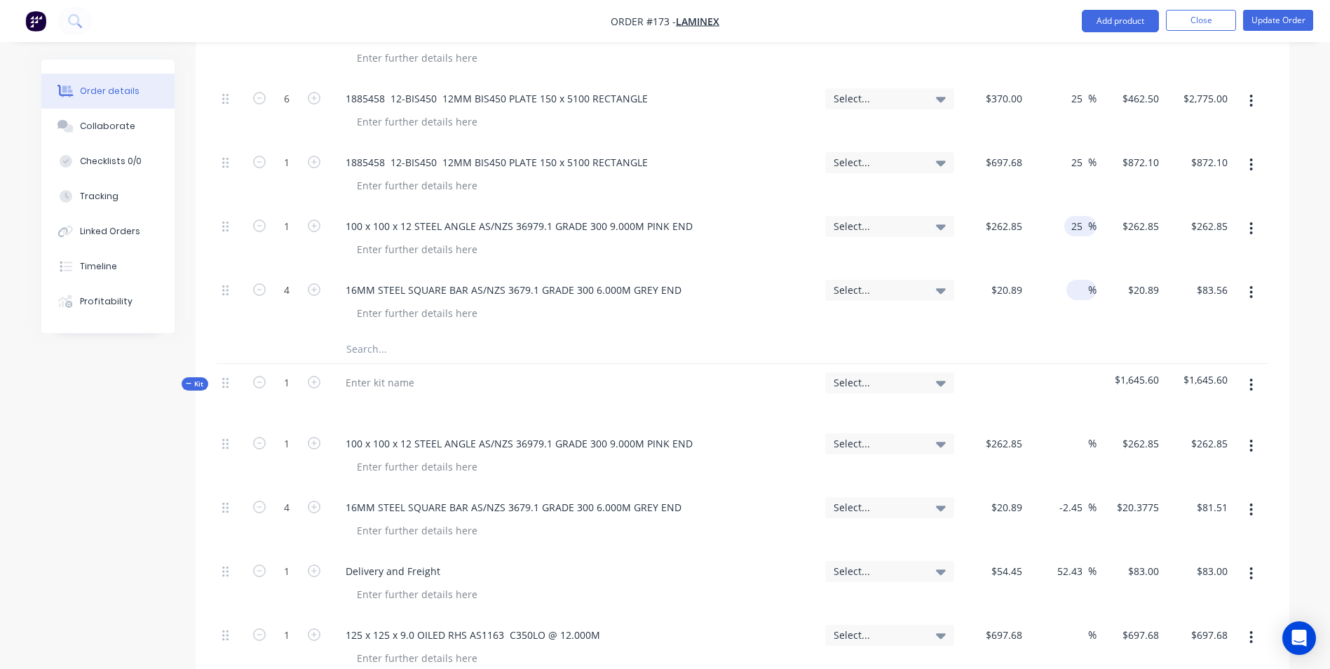
type input "$328.56"
click at [1073, 280] on input at bounding box center [1080, 290] width 16 height 20
type input "25"
type input "$26.1125"
type input "$104.45"
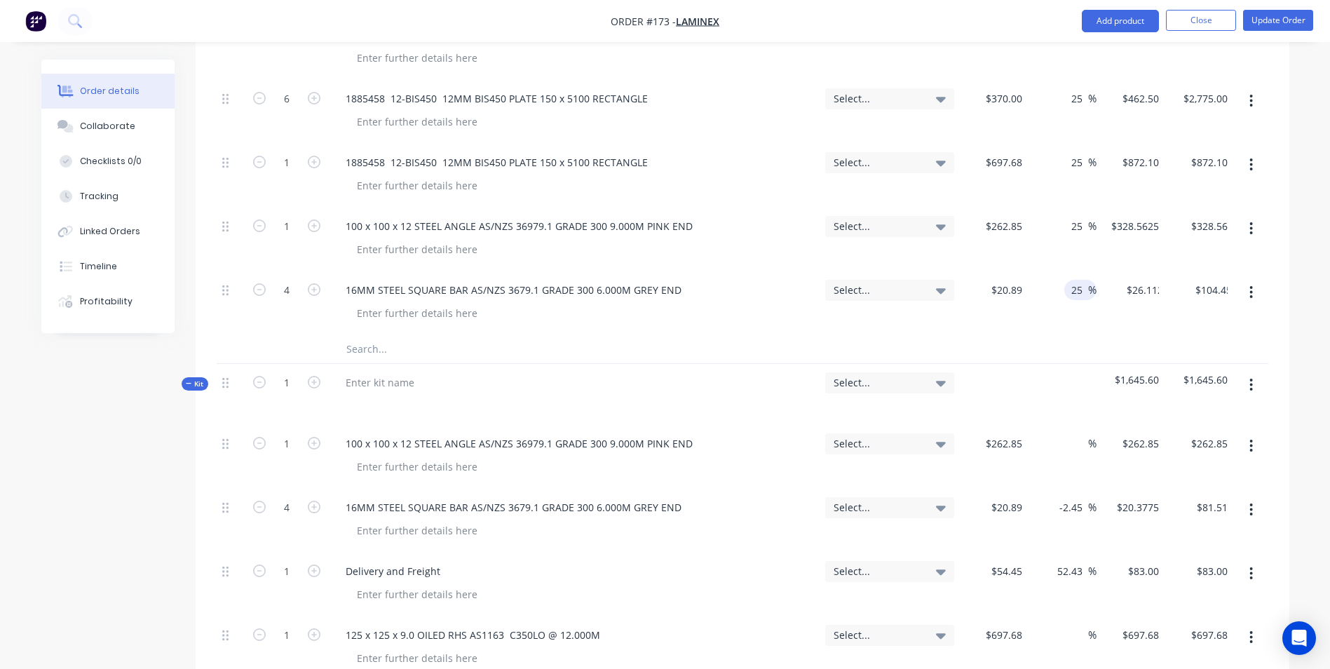
click at [1255, 433] on button "button" at bounding box center [1250, 445] width 33 height 25
click at [1225, 557] on div "Delete" at bounding box center [1201, 567] width 108 height 20
click at [1243, 433] on button "button" at bounding box center [1250, 445] width 33 height 25
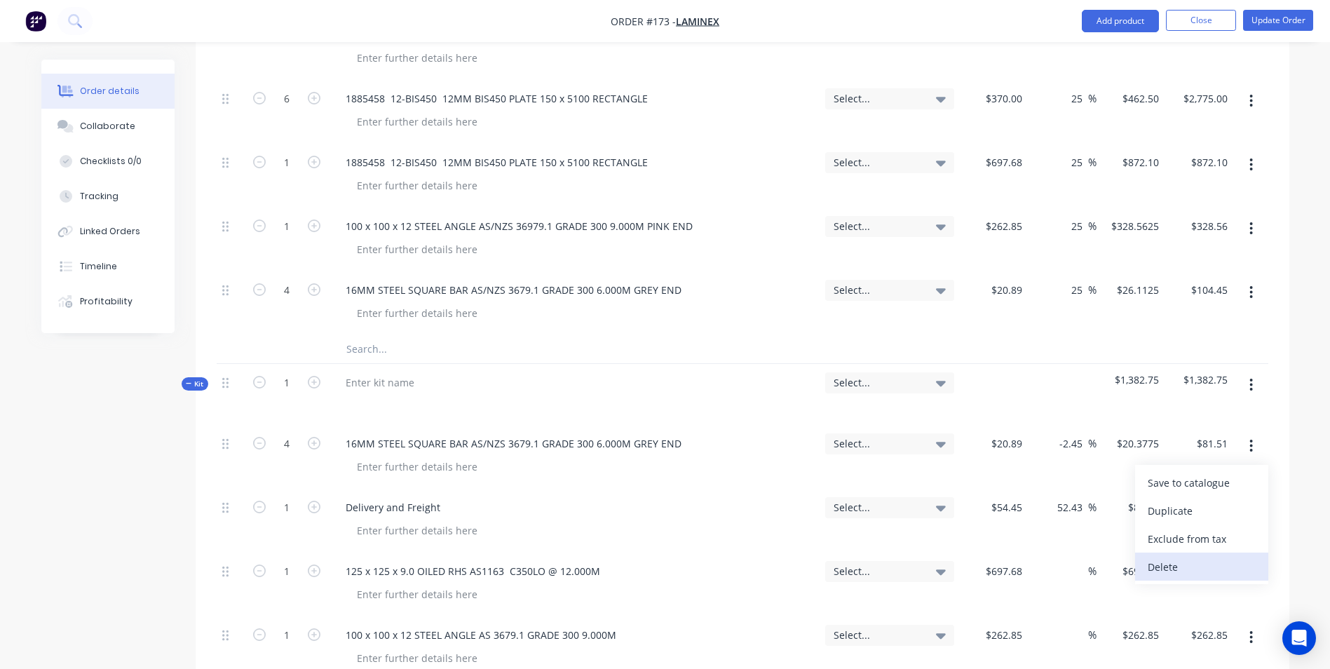
click at [1194, 557] on div "Delete" at bounding box center [1201, 567] width 108 height 20
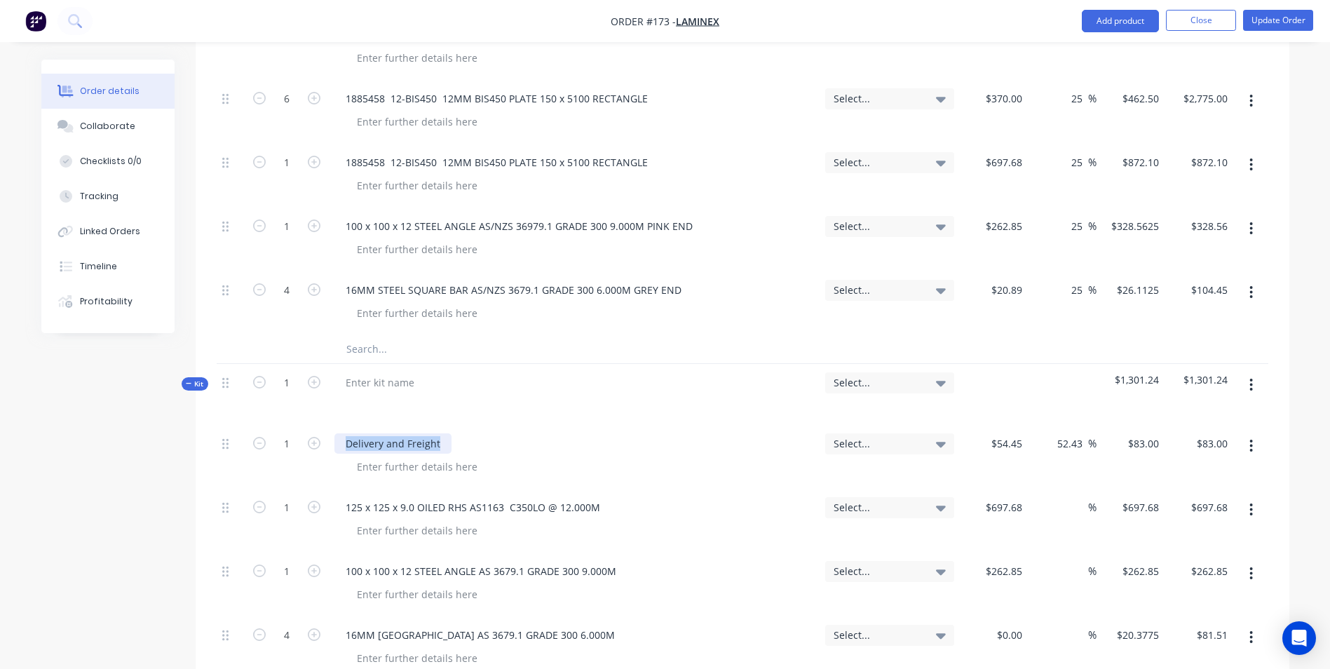
drag, startPoint x: 346, startPoint y: 407, endPoint x: 538, endPoint y: 411, distance: 192.1
click at [538, 433] on div "Delivery and Freight" at bounding box center [573, 443] width 479 height 20
copy div "Delivery and Freight"
click at [463, 335] on input "text" at bounding box center [486, 349] width 280 height 28
paste input "Delivery and Freight"
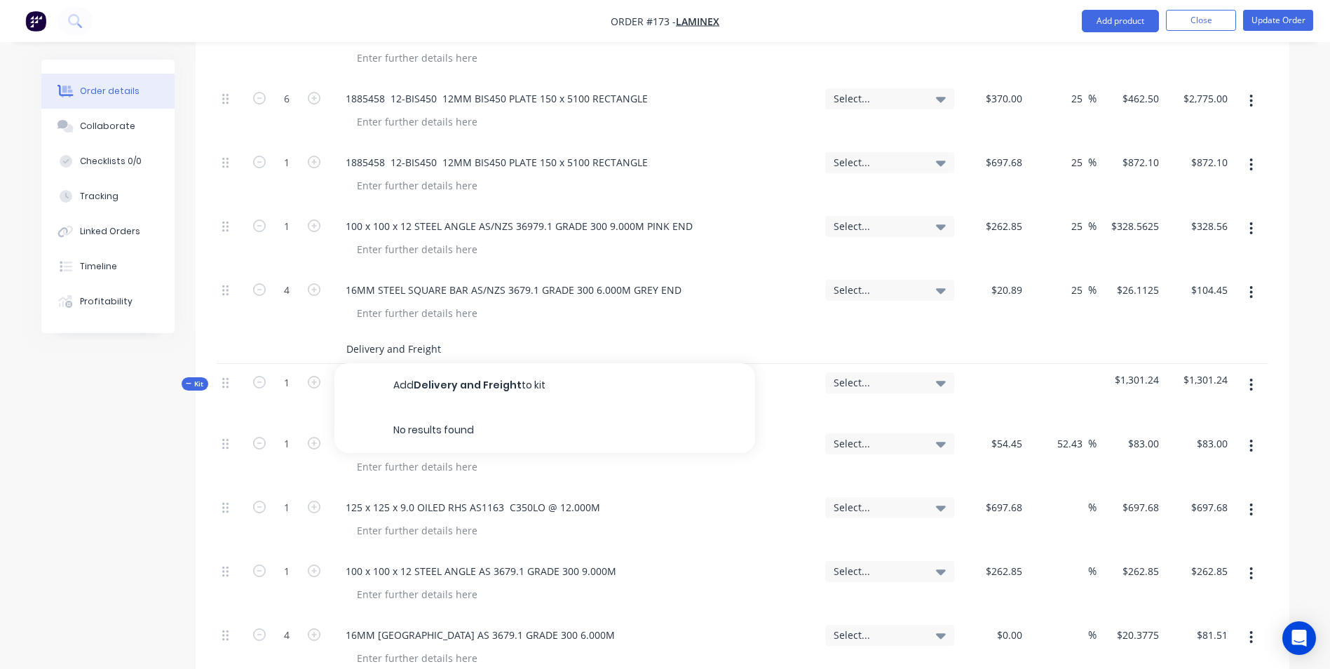
type input "Delivery and Freight"
click at [448, 363] on button "Add Delivery and Freight to kit" at bounding box center [544, 385] width 421 height 45
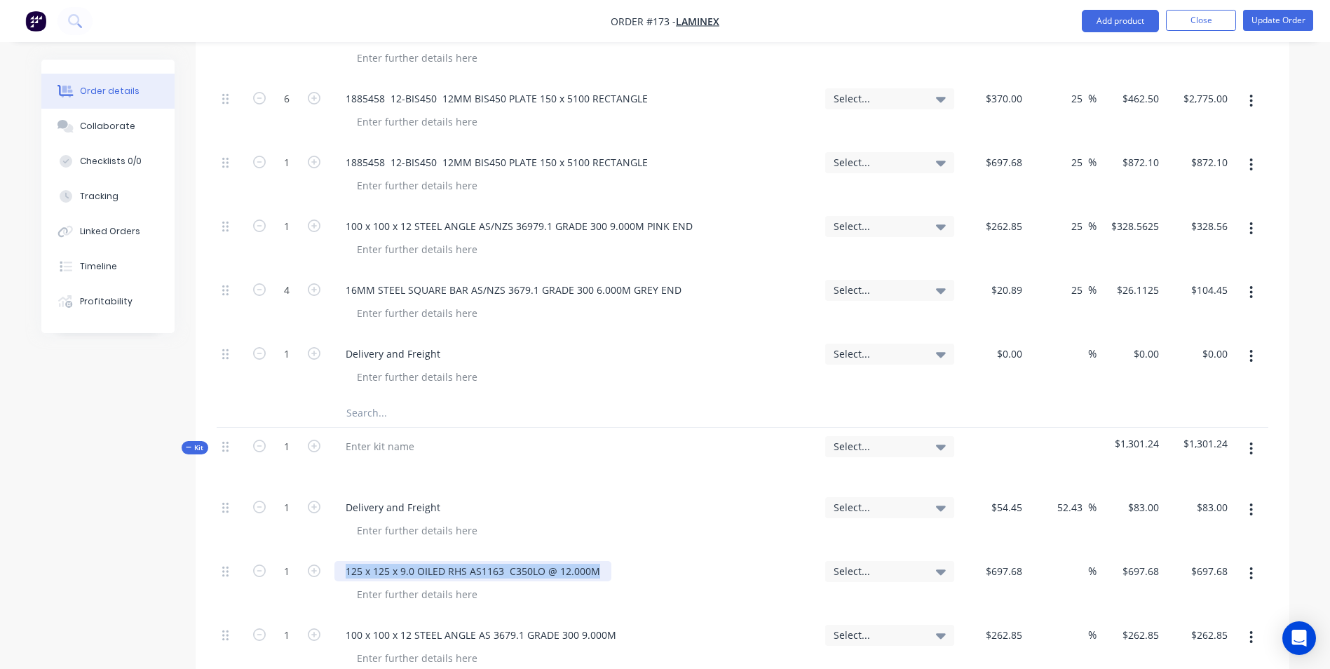
drag, startPoint x: 337, startPoint y: 536, endPoint x: 686, endPoint y: 503, distance: 350.7
click at [686, 503] on div "1 Delivery and Freight Select... $54.45 $54.45 52.43 52.43 % $83.00 $83.00 $83.…" at bounding box center [742, 648] width 1051 height 319
copy div "125 x 125 x 9.0 OILED RHS AS1163 C350LO @ 12.000M"
click at [435, 399] on input "text" at bounding box center [486, 413] width 280 height 28
paste input "125 x 125 x 9.0 OILED RHS AS1163 C350LO @ 12.000M"
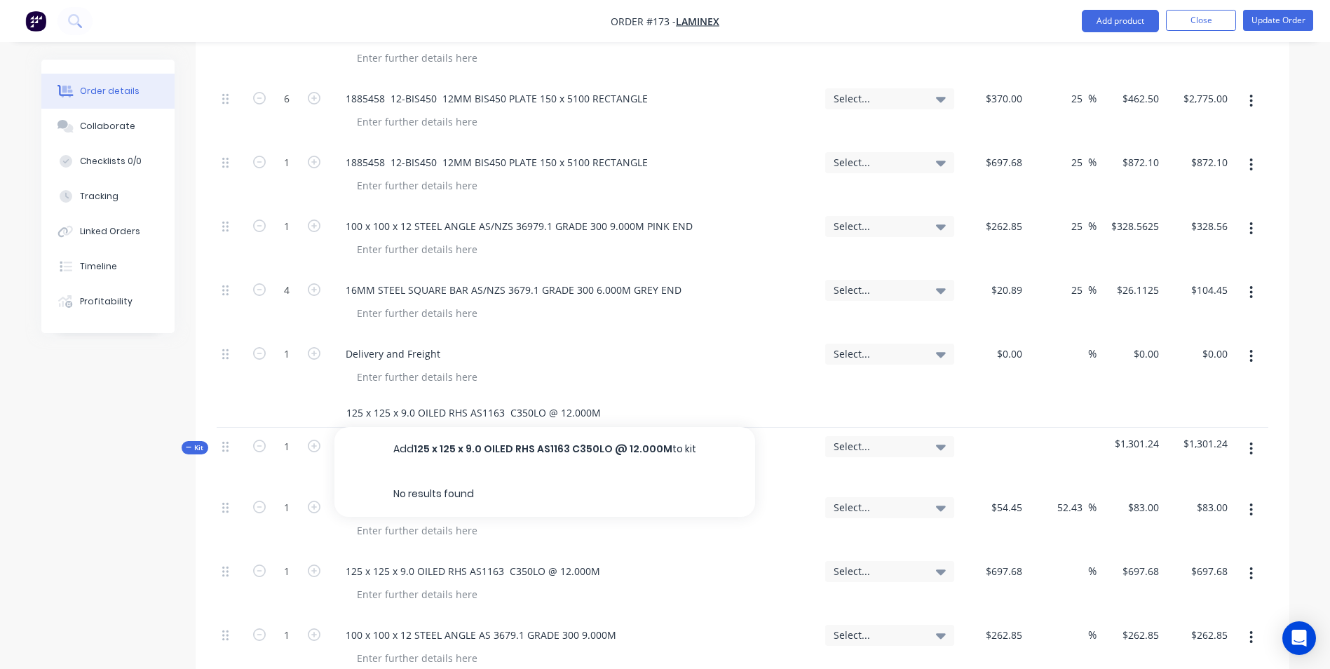
type input "125 x 125 x 9.0 OILED RHS AS1163 C350LO @ 12.000M"
click at [491, 427] on button "Add 125 x 125 x 9.0 OILED RHS AS1163 C350LO @ 12.000M to kit" at bounding box center [544, 449] width 421 height 45
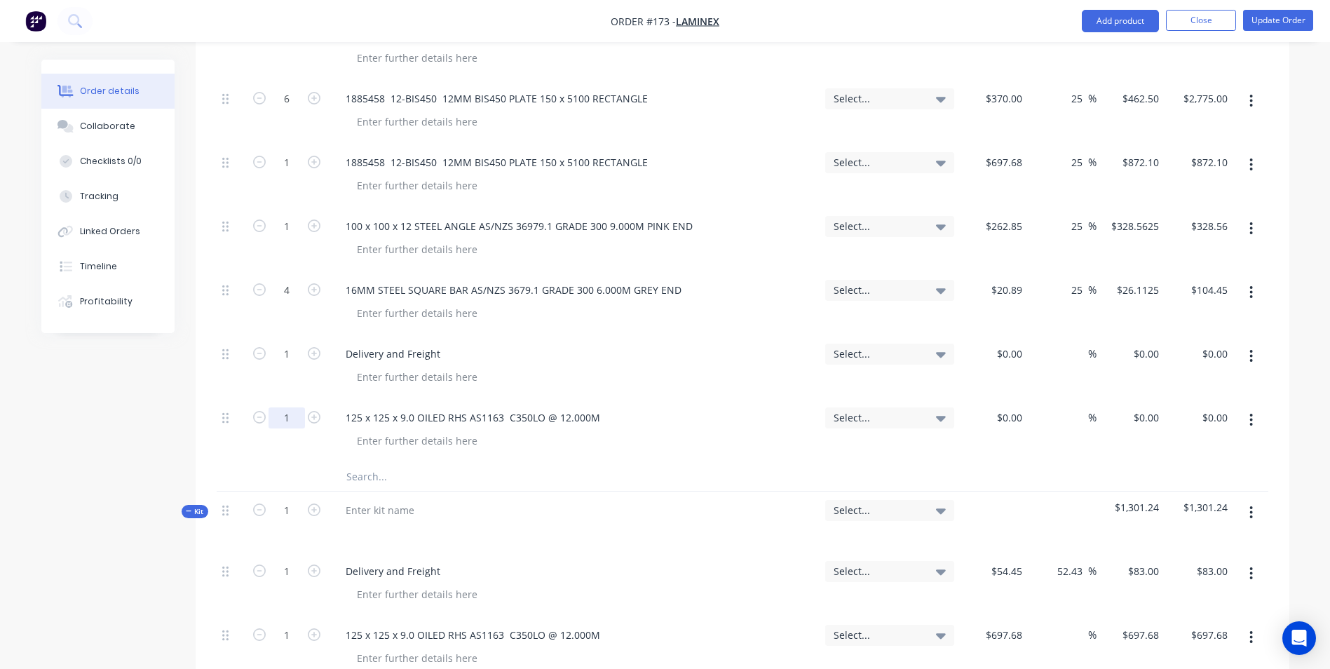
click at [1007, 343] on div "$0.00" at bounding box center [1009, 353] width 38 height 20
type input "$54.45"
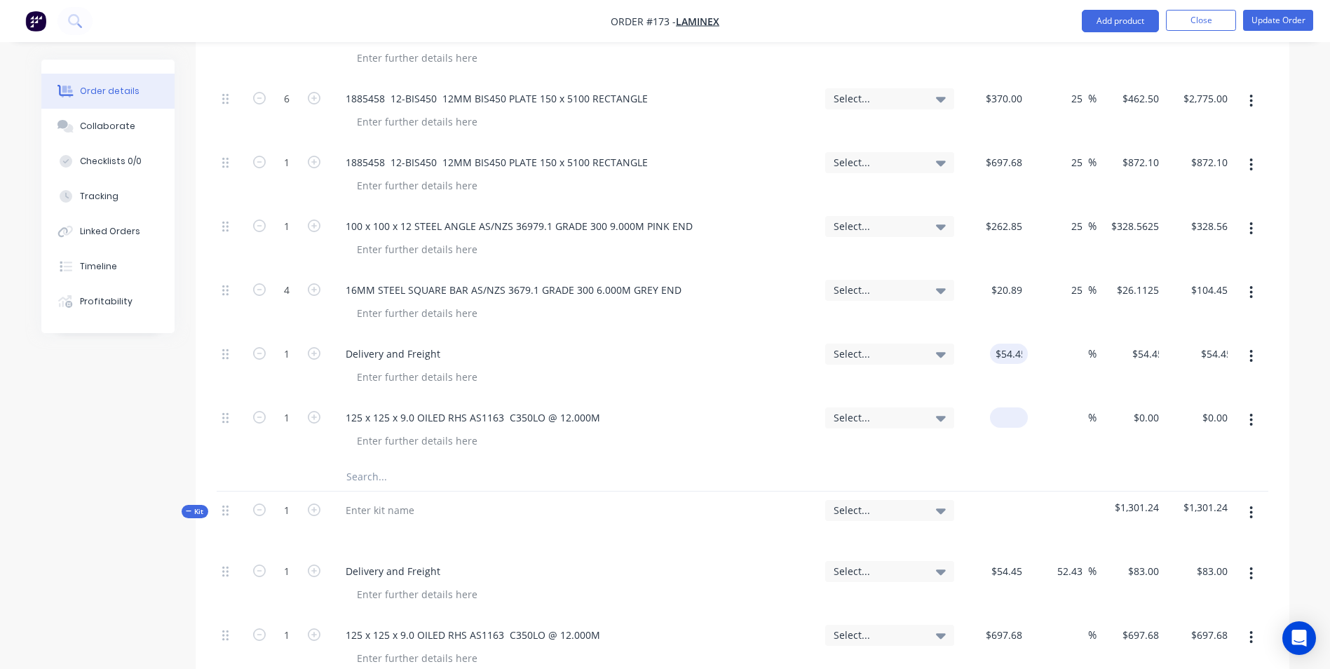
click at [1009, 407] on div "$0.00" at bounding box center [1009, 417] width 38 height 20
type input "$697.68"
click at [1014, 418] on div "$697.68 697.68" at bounding box center [994, 431] width 69 height 64
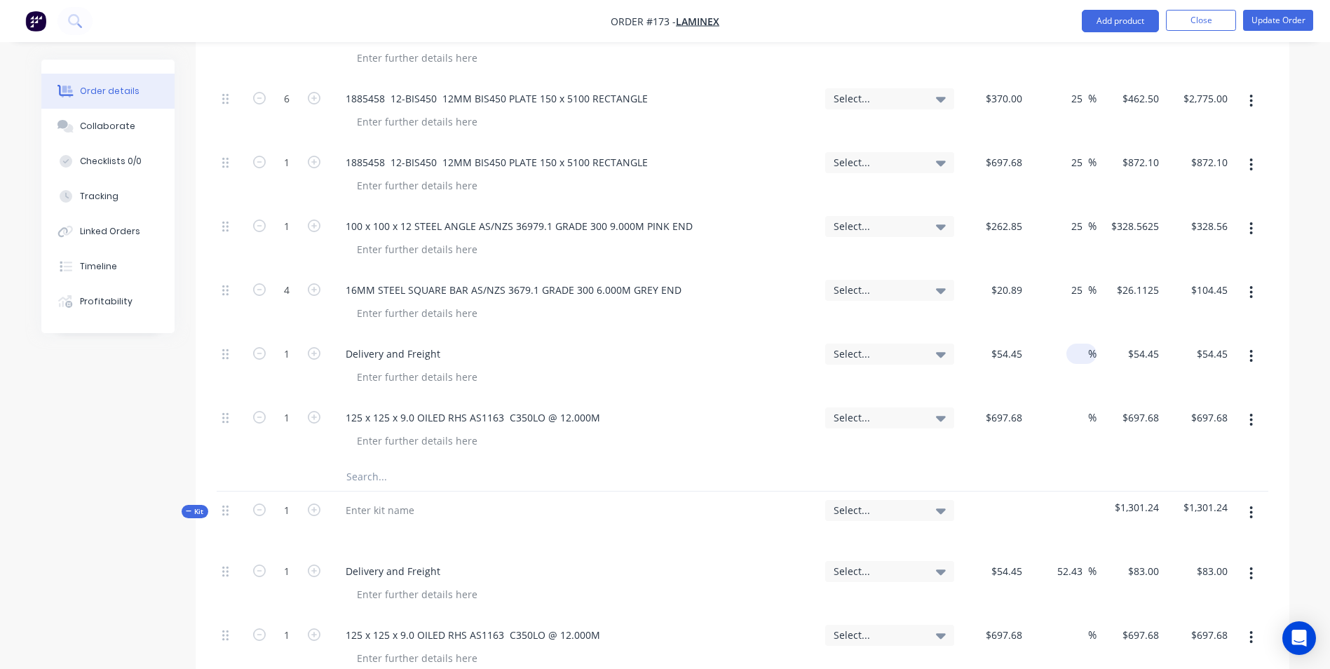
click at [1082, 343] on input at bounding box center [1080, 353] width 16 height 20
type input "2"
type input "52.43"
type input "$82.9981"
type input "$83.00"
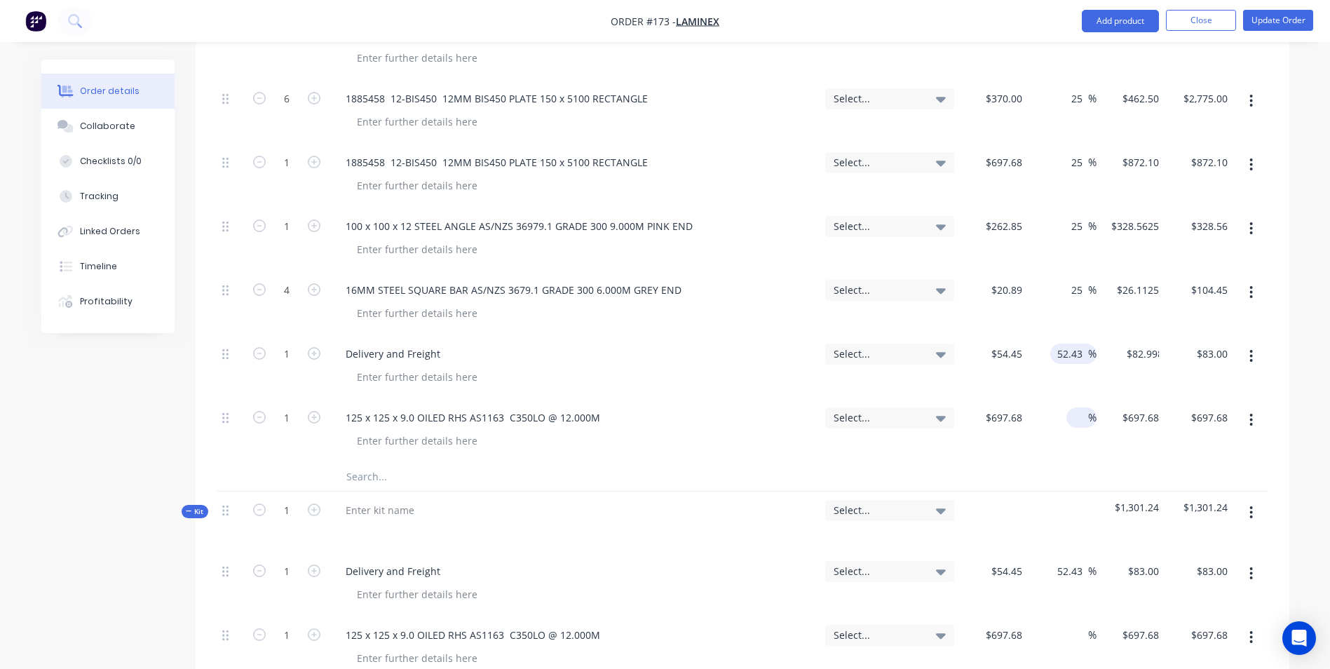
click at [1077, 407] on input at bounding box center [1080, 417] width 16 height 20
type input "25"
type input "$872.10"
click at [1075, 416] on div "25 25 %" at bounding box center [1062, 431] width 69 height 64
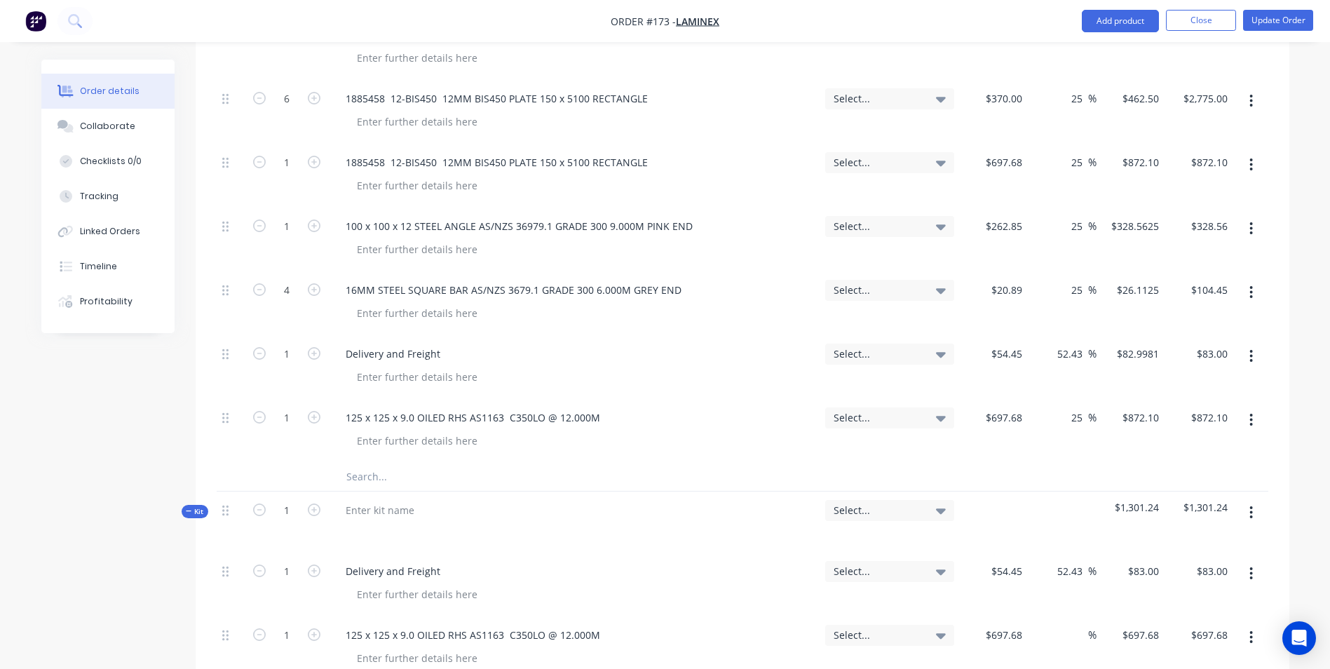
click at [1253, 566] on icon "button" at bounding box center [1251, 573] width 4 height 15
click at [1247, 561] on button "button" at bounding box center [1250, 573] width 33 height 25
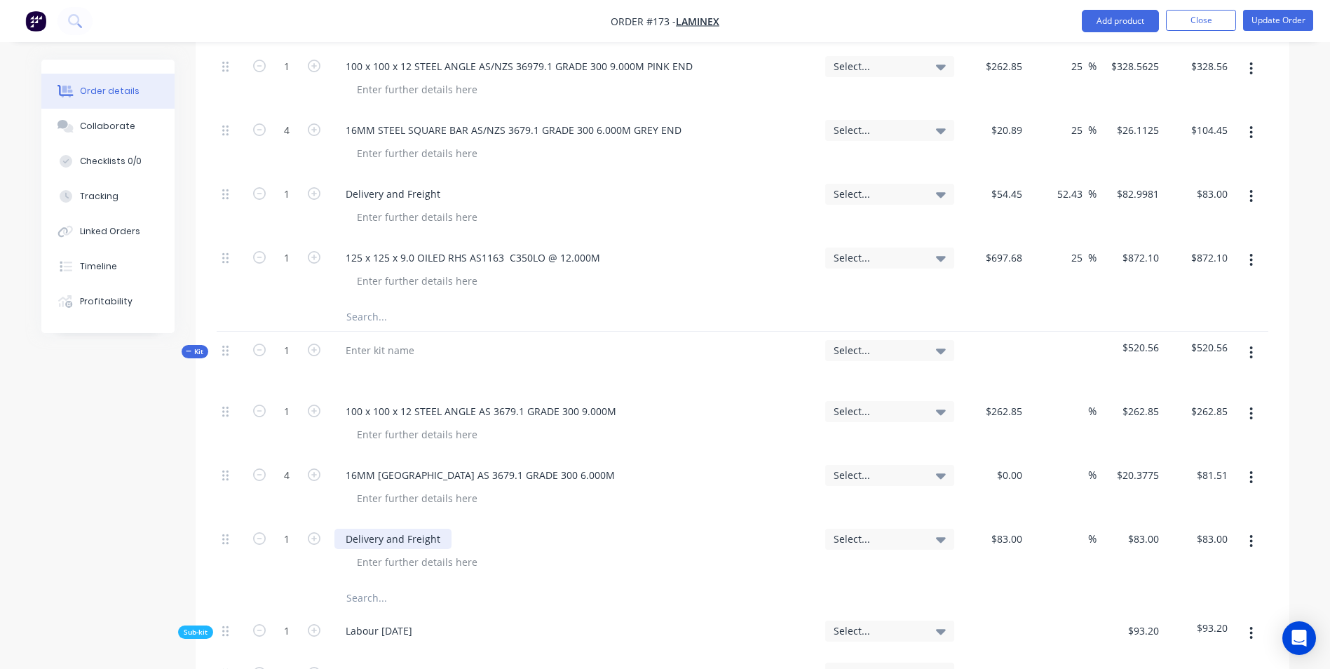
scroll to position [826, 0]
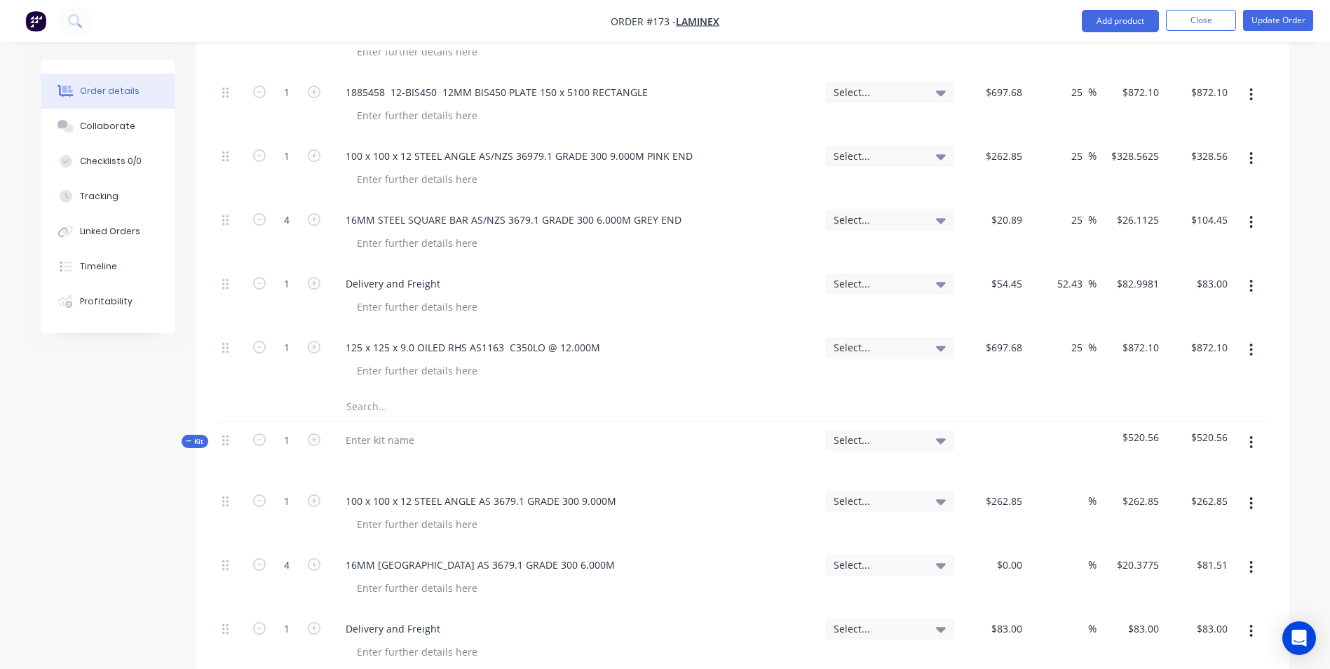
click at [338, 482] on div "100 x 100 x 12 STEEL ANGLE AS 3679.1 GRADE 300 9.000M" at bounding box center [574, 514] width 491 height 64
drag, startPoint x: 336, startPoint y: 456, endPoint x: 732, endPoint y: 472, distance: 396.3
click at [731, 482] on div "100 x 100 x 12 STEEL ANGLE AS 3679.1 GRADE 300 9.000M" at bounding box center [574, 514] width 491 height 64
copy div "100 x 100 x 12 STEEL ANGLE AS 3679.1 GRADE 300 9.000M"
click at [438, 393] on input "text" at bounding box center [486, 407] width 280 height 28
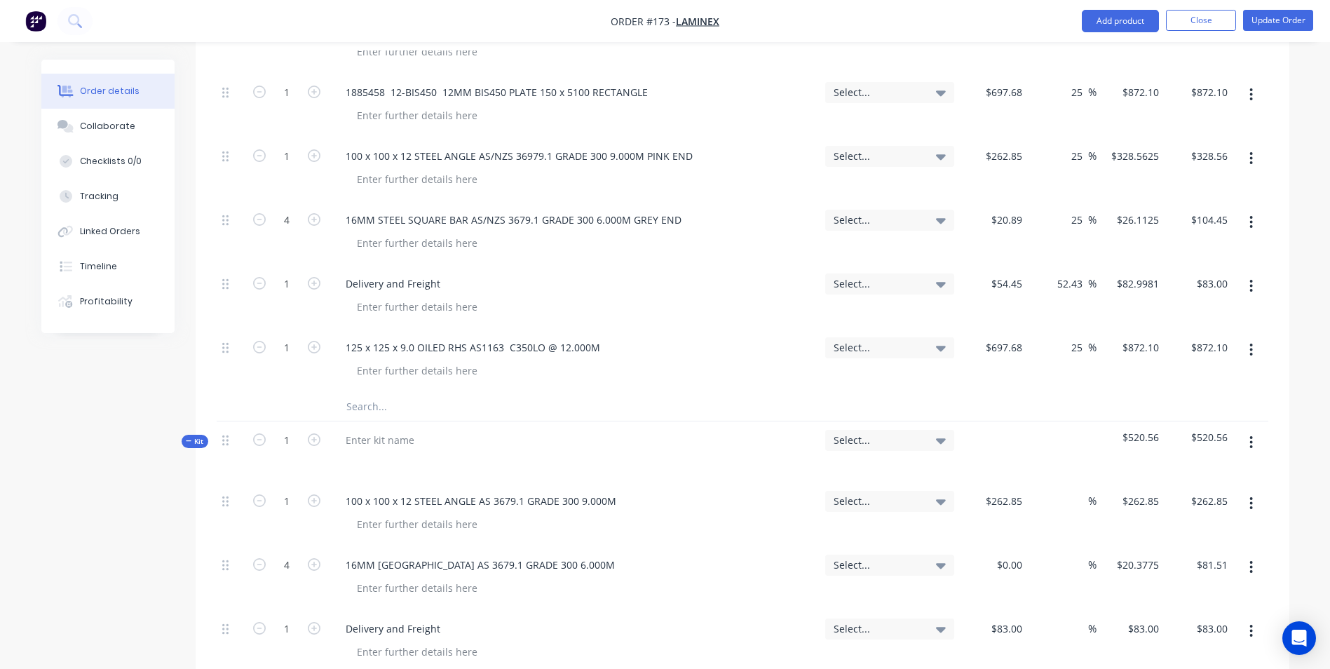
paste input "100 x 100 x 12 STEEL ANGLE AS 3679.1 GRADE 300 9.000M"
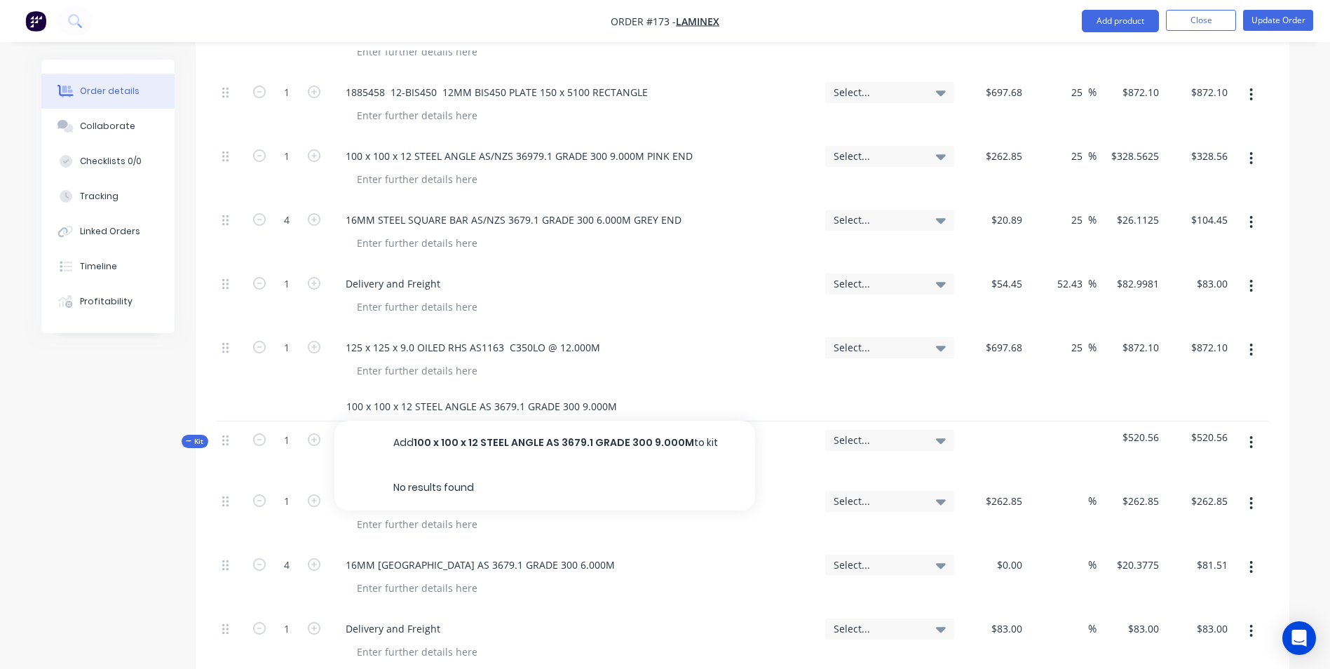
type input "100 x 100 x 12 STEEL ANGLE AS 3679.1 GRADE 300 9.000M"
click at [442, 421] on button "Add 100 x 100 x 12 STEEL ANGLE AS 3679.1 GRADE 300 9.000M to kit" at bounding box center [544, 443] width 421 height 45
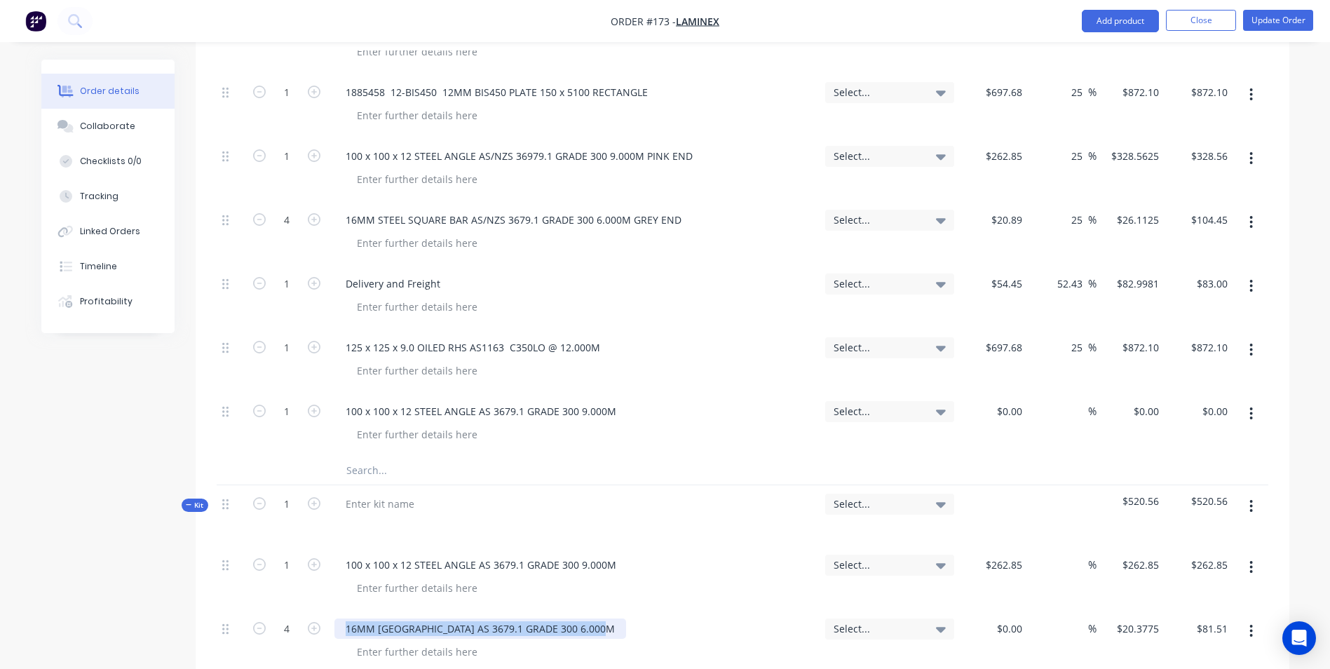
drag, startPoint x: 343, startPoint y: 589, endPoint x: 791, endPoint y: 577, distance: 447.3
click at [793, 610] on div "16MM STEEL SQUARE BAR AS 3679.1 GRADE 300 6.000M" at bounding box center [574, 642] width 491 height 64
copy div "16MM STEEL SQUARE BAR AS 3679.1 GRADE 300 6.000M"
click at [486, 456] on input "text" at bounding box center [486, 470] width 280 height 28
paste input "16MM STEEL SQUARE BAR AS 3679.1 GRADE 300 6.000M"
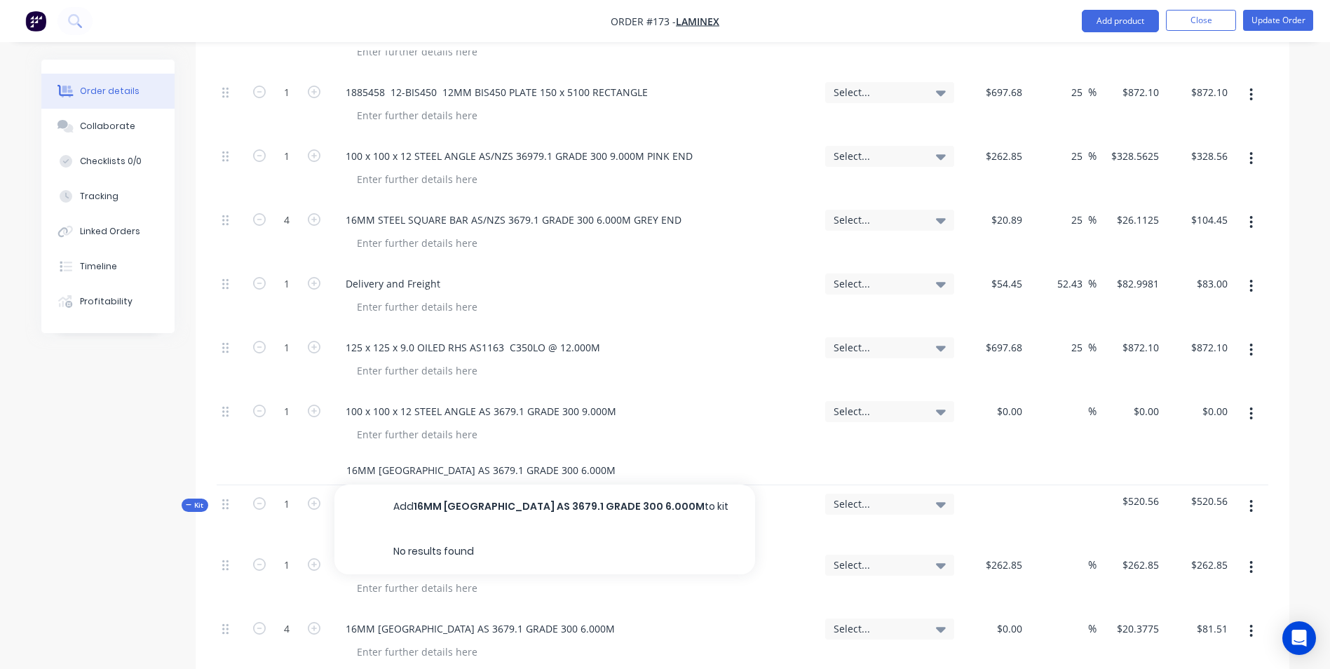
type input "16MM STEEL SQUARE BAR AS 3679.1 GRADE 300 6.000M"
click at [465, 484] on button "Add 16MM STEEL SQUARE BAR AS 3679.1 GRADE 300 6.000M to kit" at bounding box center [544, 506] width 421 height 45
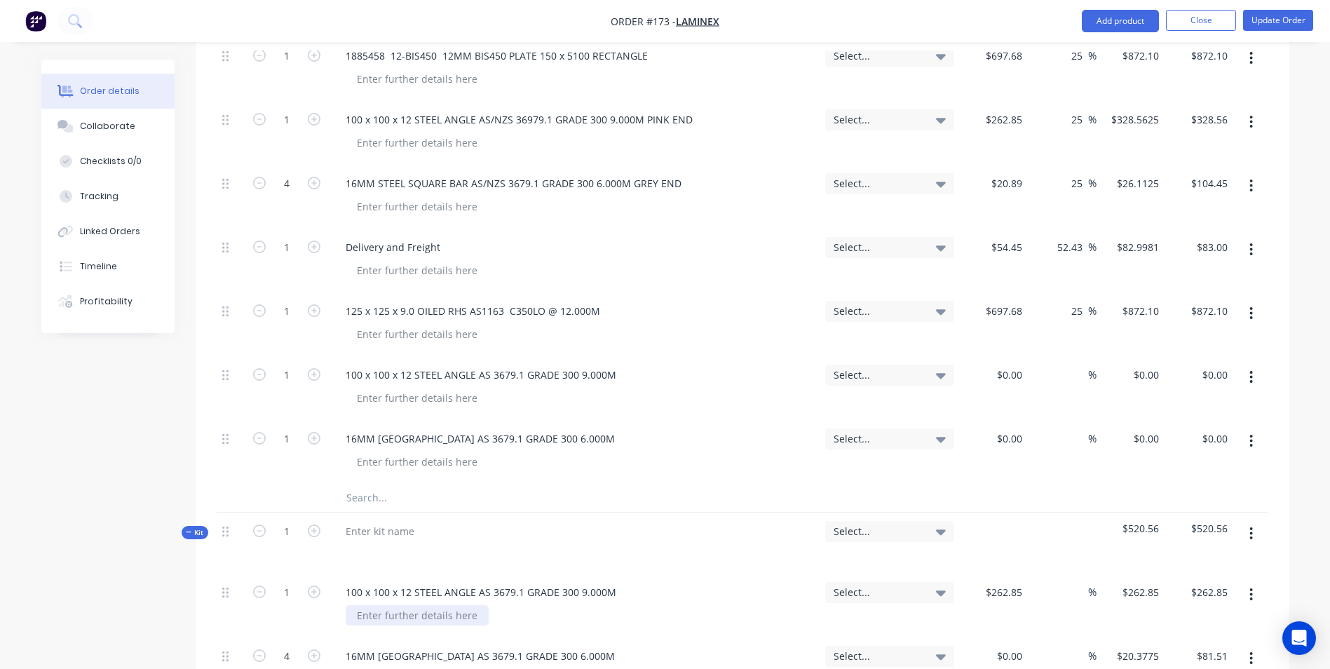
scroll to position [967, 0]
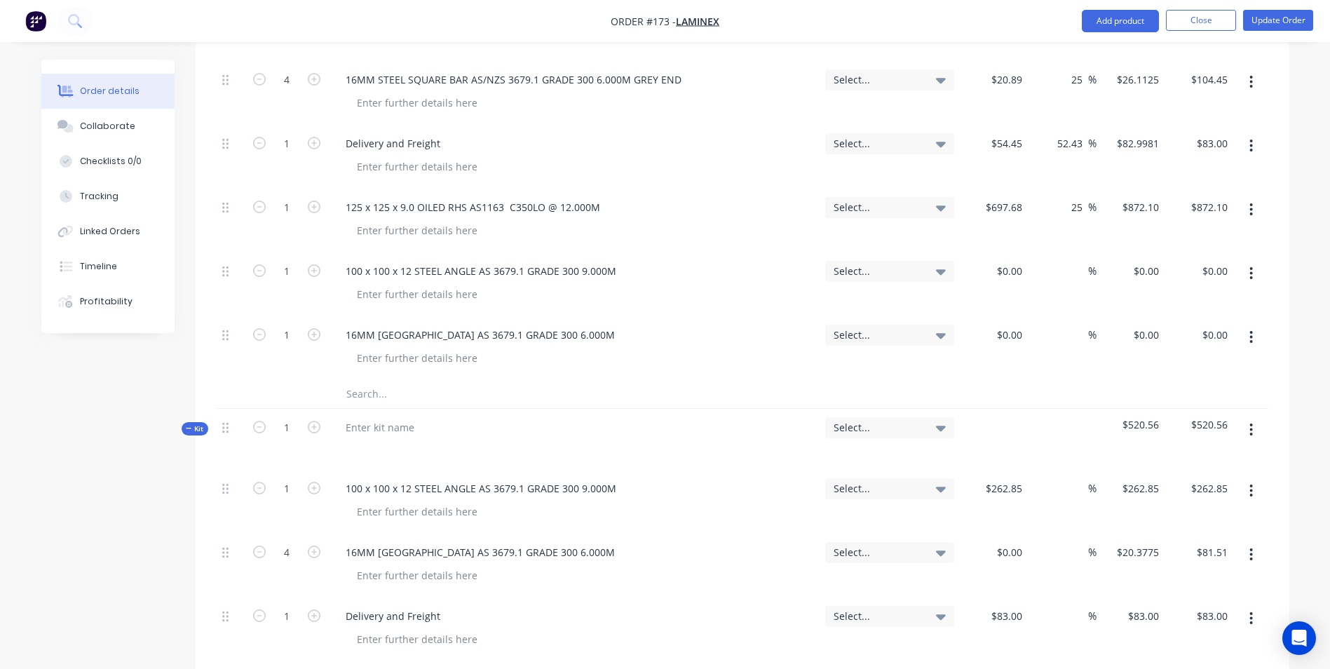
click at [306, 326] on button "button" at bounding box center [314, 333] width 18 height 15
click at [320, 328] on icon "button" at bounding box center [314, 334] width 13 height 13
type input "4"
click at [1024, 261] on input at bounding box center [1019, 271] width 16 height 20
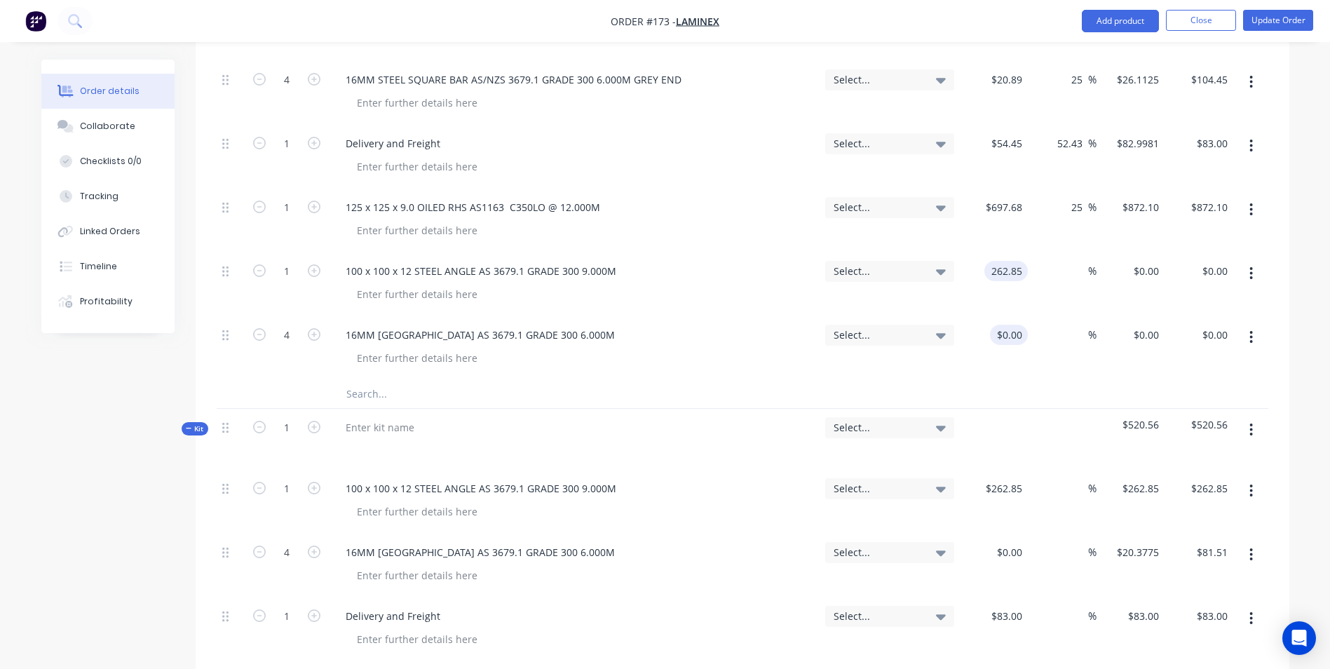
type input "$262.85"
click at [1007, 325] on div "$0.00" at bounding box center [1009, 335] width 38 height 20
type input "$20.37"
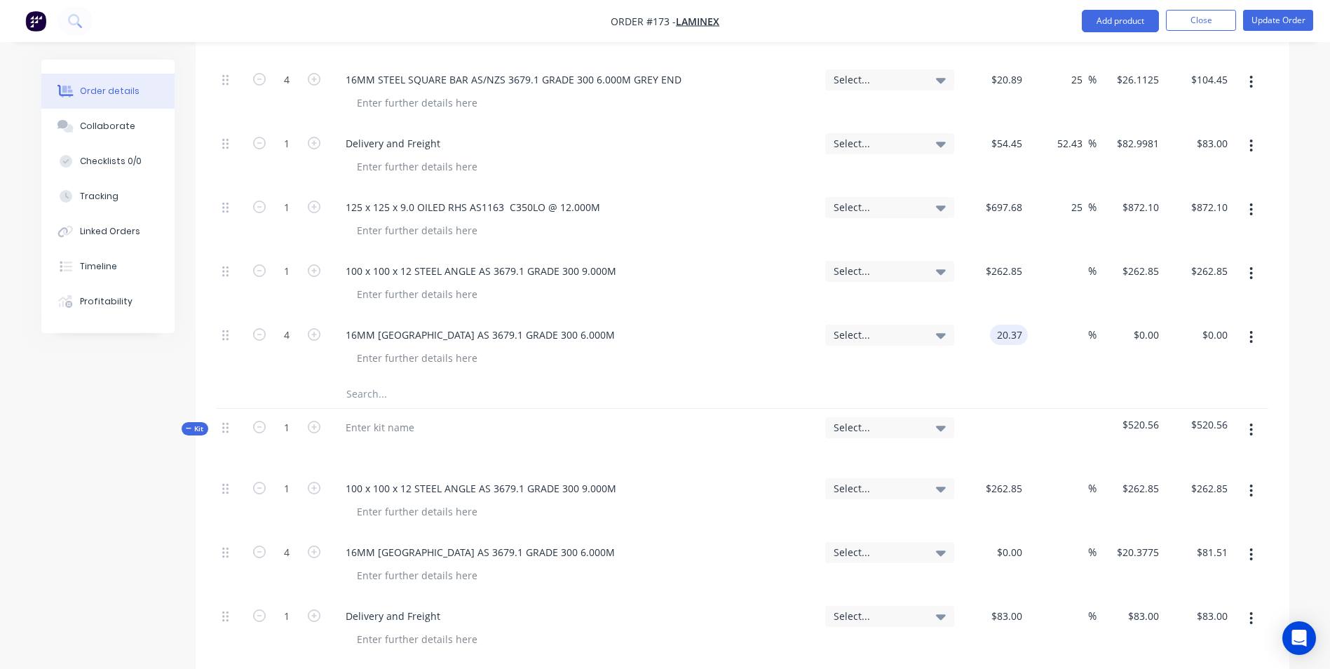
type input "$20.37"
type input "$81.48"
click at [1003, 332] on div "$20.37 20.37" at bounding box center [994, 348] width 69 height 64
click at [1067, 261] on div "%" at bounding box center [1081, 271] width 30 height 20
type input "25"
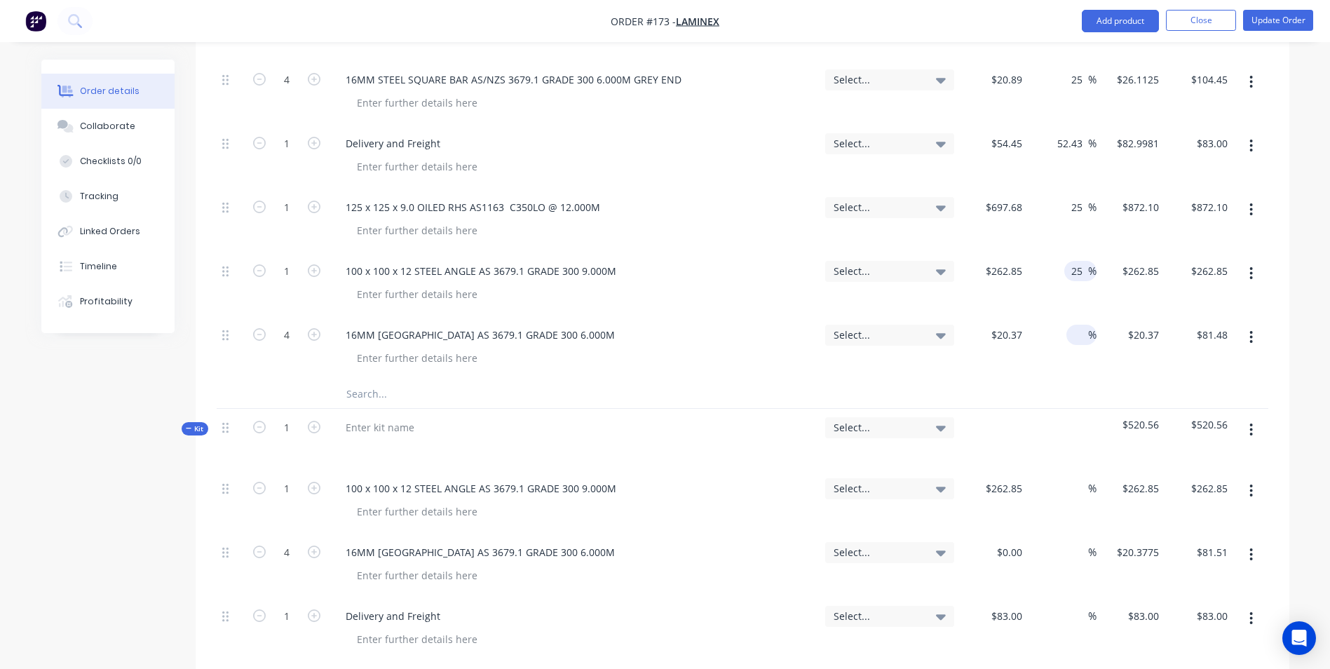
type input "$328.5625"
type input "$328.56"
click at [1082, 325] on input "2" at bounding box center [1080, 335] width 16 height 20
type input "25"
type input "$25.4625"
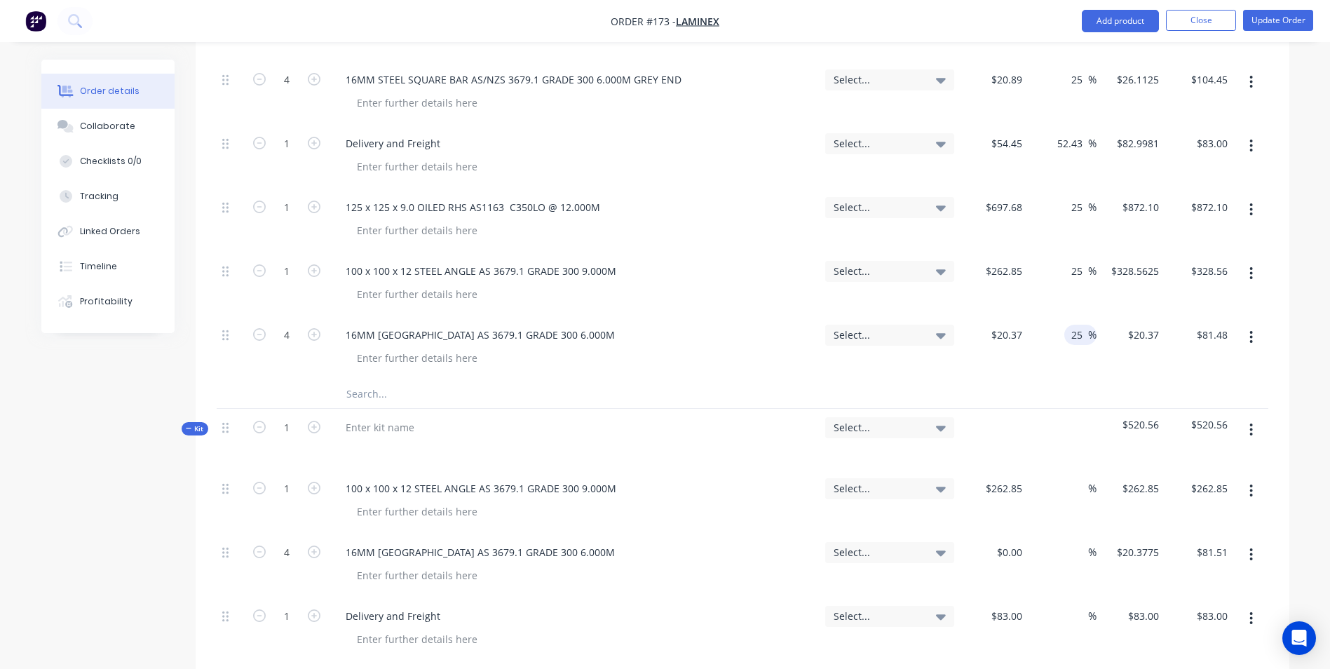
type input "$101.85"
click at [1079, 380] on div at bounding box center [742, 394] width 1051 height 29
drag, startPoint x: 451, startPoint y: 576, endPoint x: 440, endPoint y: 574, distance: 10.7
click at [440, 606] on div "Delivery and Freight" at bounding box center [573, 616] width 479 height 20
drag, startPoint x: 440, startPoint y: 574, endPoint x: 308, endPoint y: 564, distance: 132.8
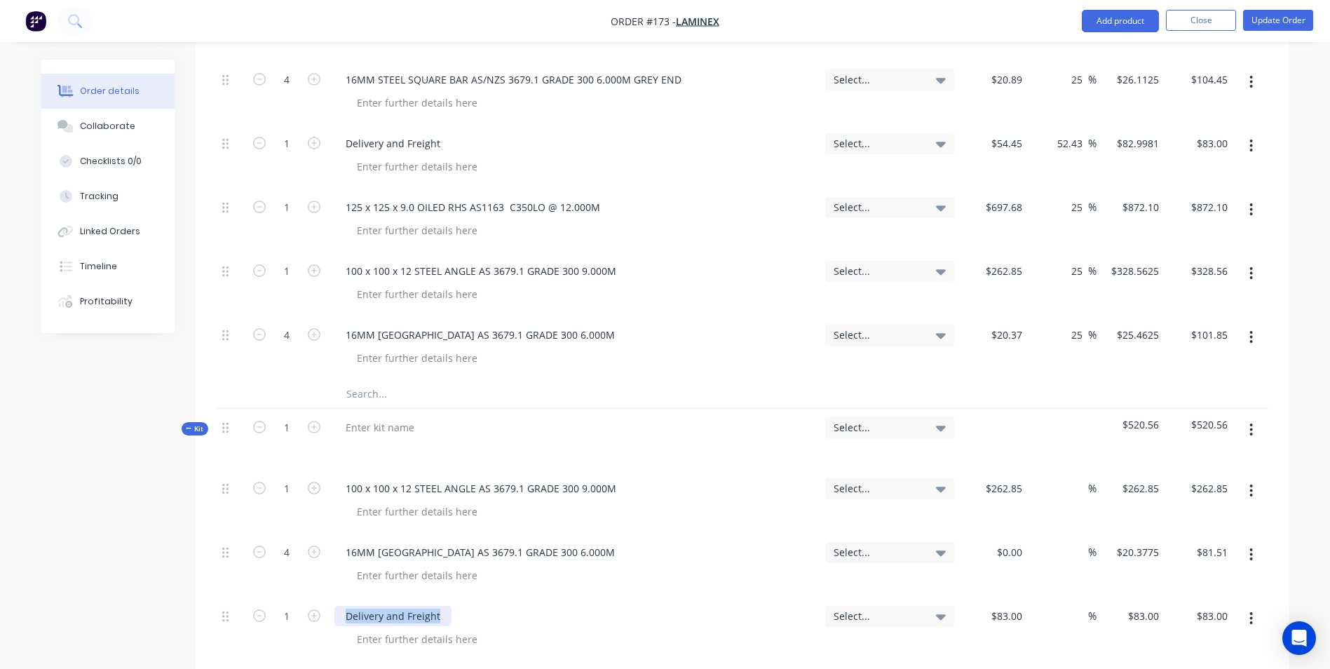
click at [308, 597] on div "1 Delivery and Freight Select... $83.00 $83.00 % $83.00 $83.00 $83.00 $83.00" at bounding box center [742, 629] width 1051 height 64
click at [372, 380] on input "text" at bounding box center [486, 394] width 280 height 28
paste input "Delivery and Freight"
type input "Delivery and Freight"
click at [447, 409] on div at bounding box center [574, 439] width 491 height 61
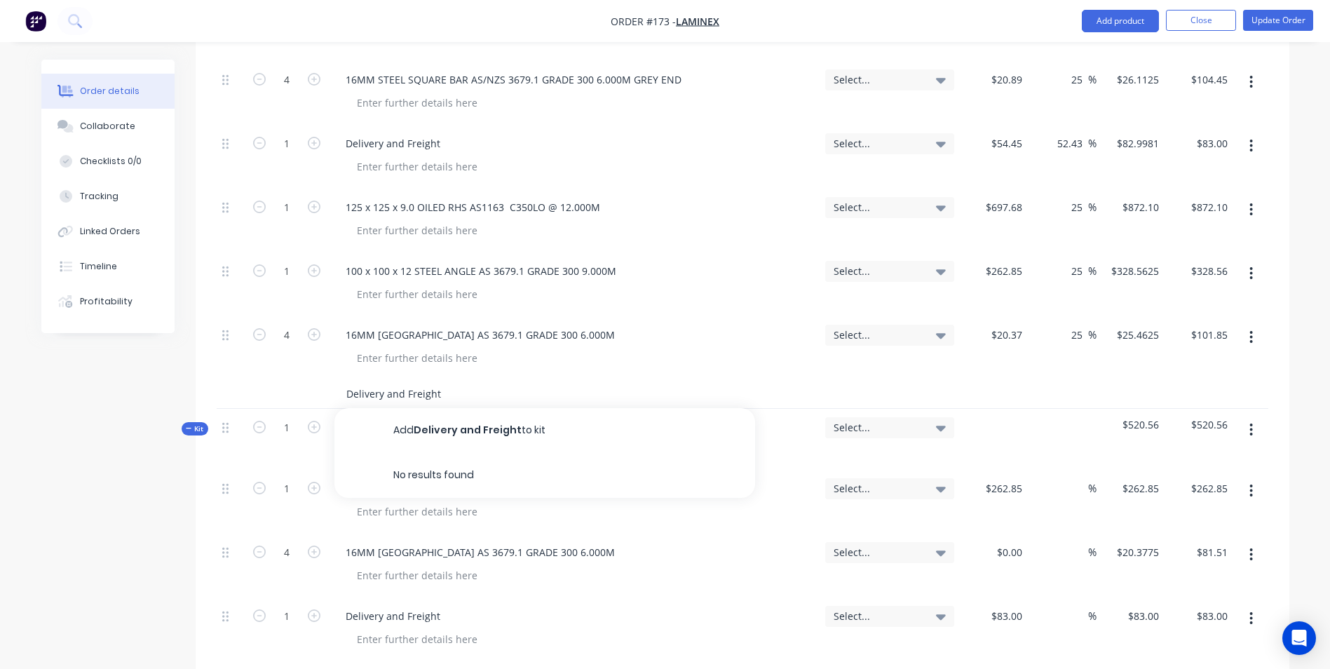
click at [436, 380] on input "Delivery and Freight" at bounding box center [486, 394] width 280 height 28
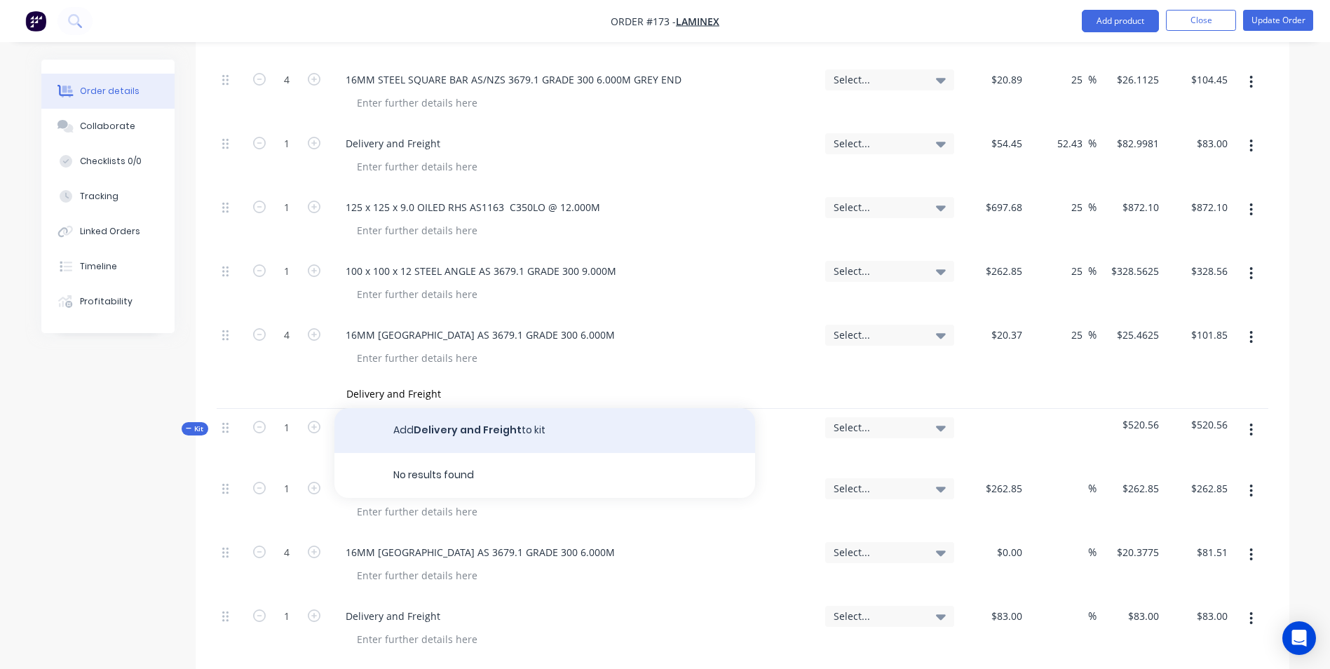
click at [444, 408] on button "Add Delivery and Freight to kit" at bounding box center [544, 430] width 421 height 45
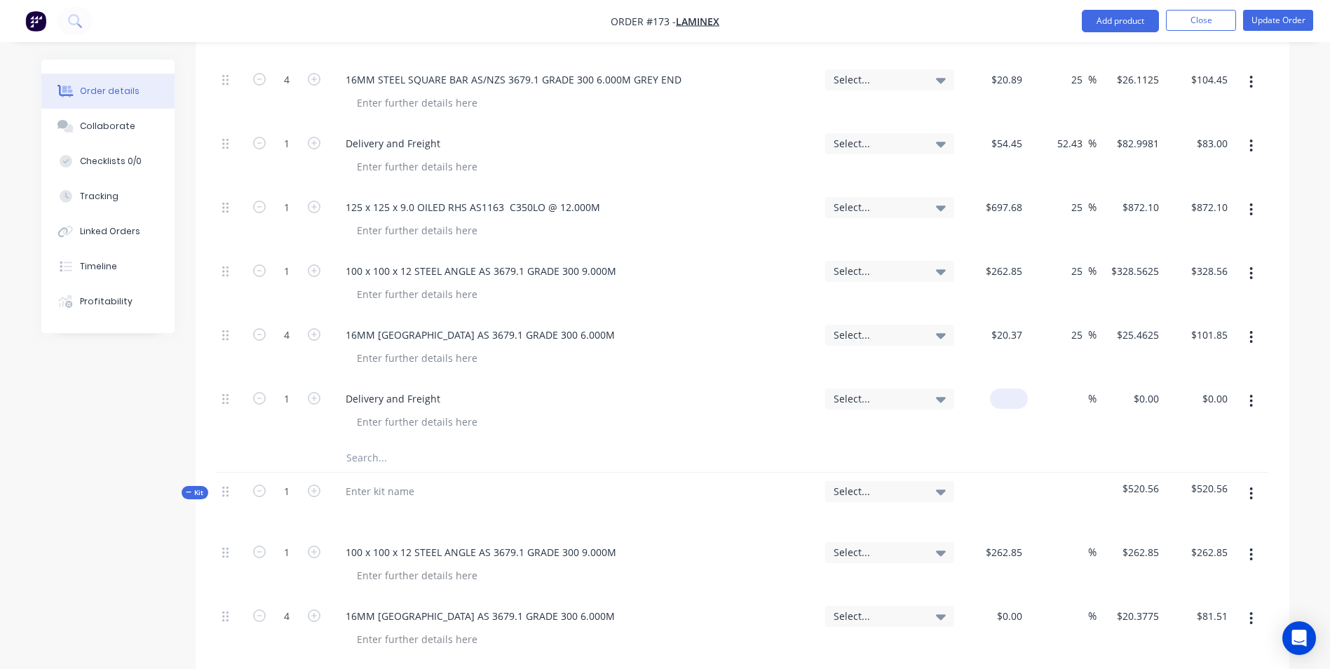
click at [1023, 388] on input at bounding box center [1011, 398] width 32 height 20
type input "$83.00"
click at [1078, 388] on input "2" at bounding box center [1080, 398] width 16 height 20
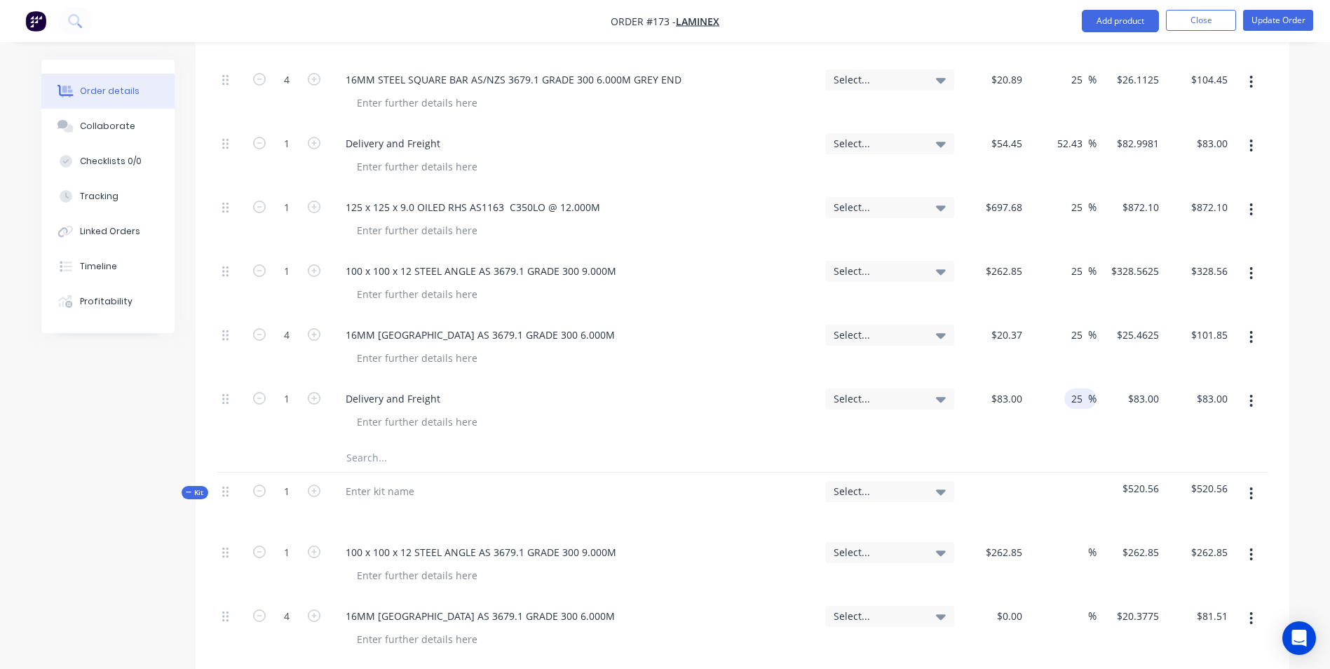
type input "25"
type input "$103.75"
click at [1083, 444] on div at bounding box center [742, 458] width 1051 height 29
click at [1242, 542] on button "button" at bounding box center [1250, 554] width 33 height 25
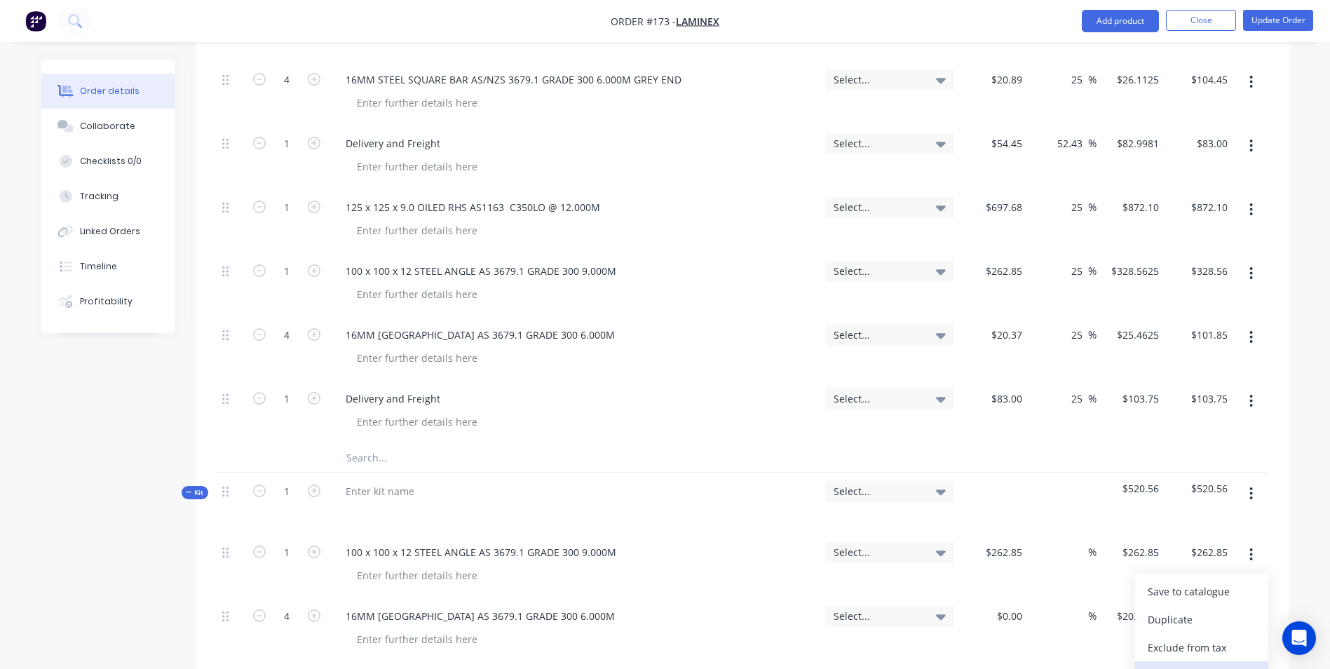
click at [1200, 665] on div "Delete" at bounding box center [1201, 675] width 108 height 20
click at [1239, 542] on button "button" at bounding box center [1250, 554] width 33 height 25
click at [1188, 665] on div "Delete" at bounding box center [1201, 675] width 108 height 20
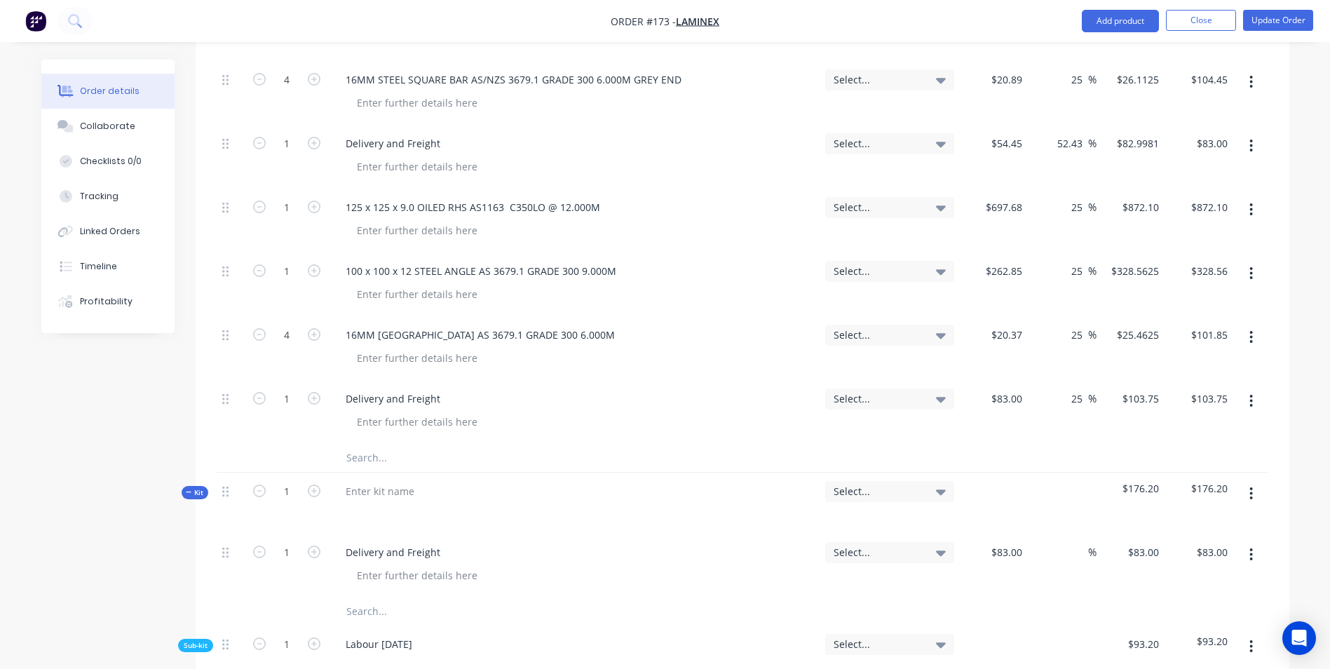
click at [1248, 542] on button "button" at bounding box center [1250, 554] width 33 height 25
click at [1189, 665] on div "Delete" at bounding box center [1201, 675] width 108 height 20
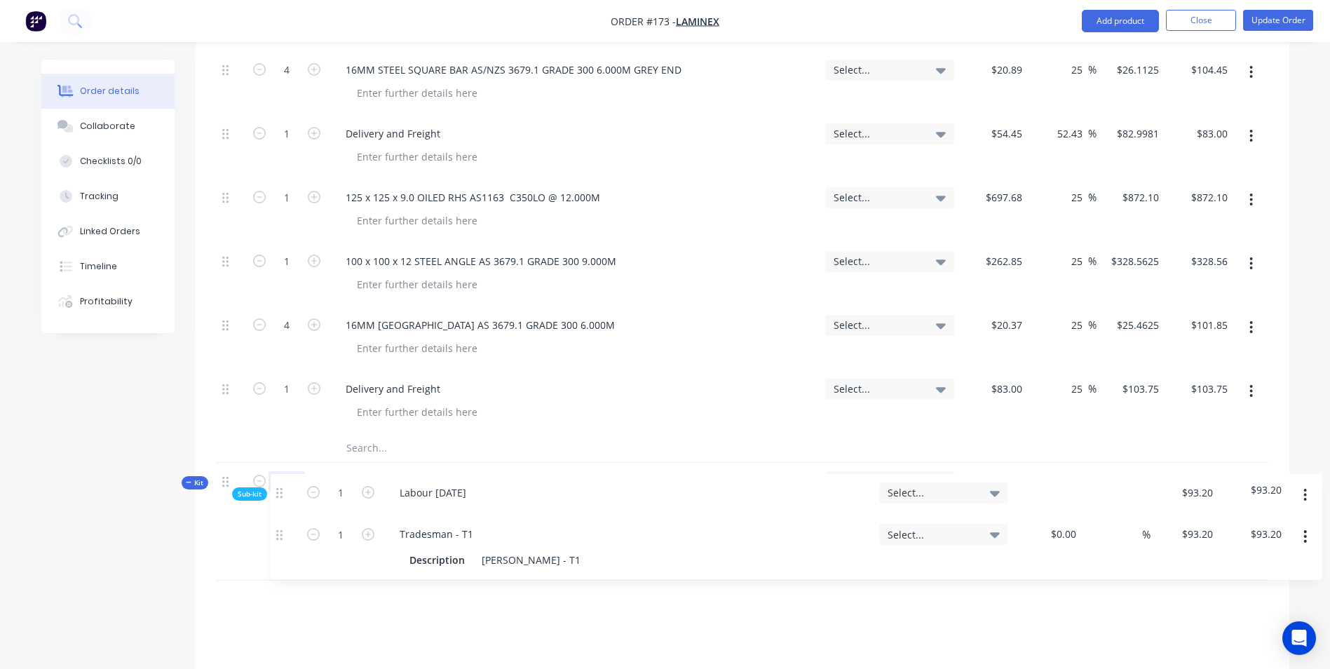
scroll to position [978, 0]
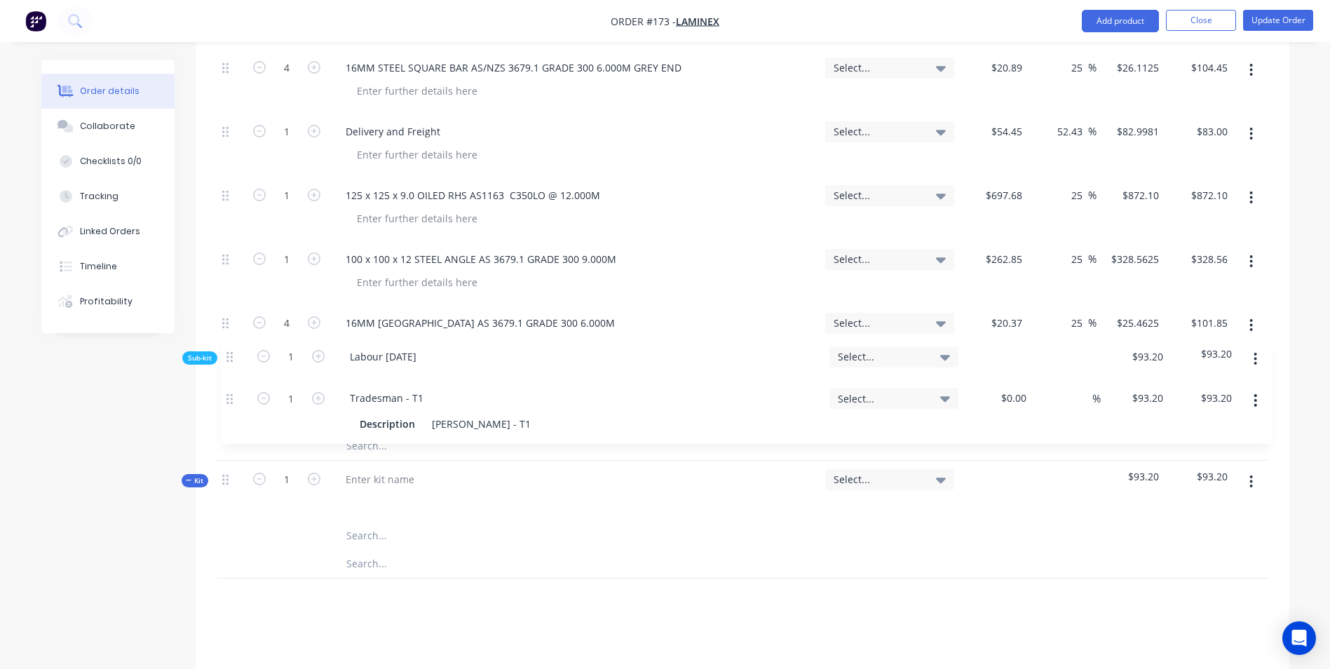
drag, startPoint x: 225, startPoint y: 546, endPoint x: 233, endPoint y: 361, distance: 185.2
click at [233, 361] on div "Kit 1 Labour Select... $19,800.62 $19,800.62 20 1885456 12-BIS450 12mm BIS450 P…" at bounding box center [742, 177] width 1051 height 1016
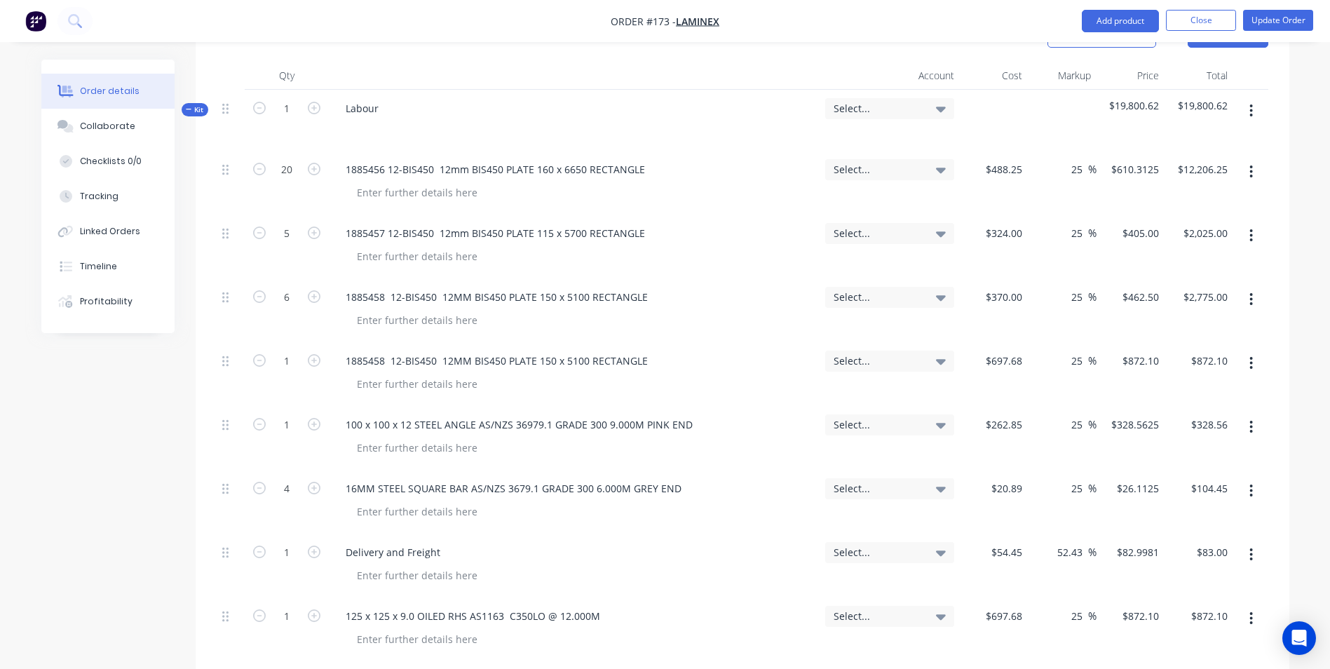
scroll to position [278, 0]
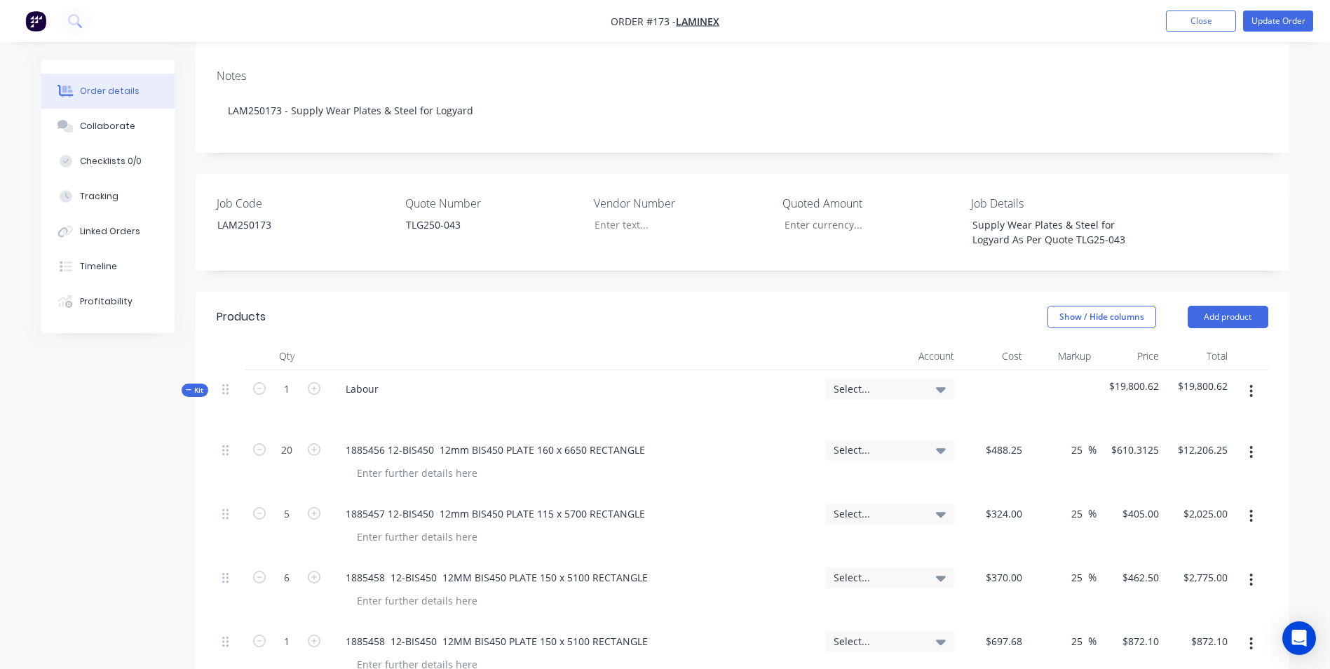
click at [1248, 378] on button "button" at bounding box center [1250, 390] width 33 height 25
click at [1197, 446] on div "Add sub kit to kit" at bounding box center [1201, 456] width 108 height 20
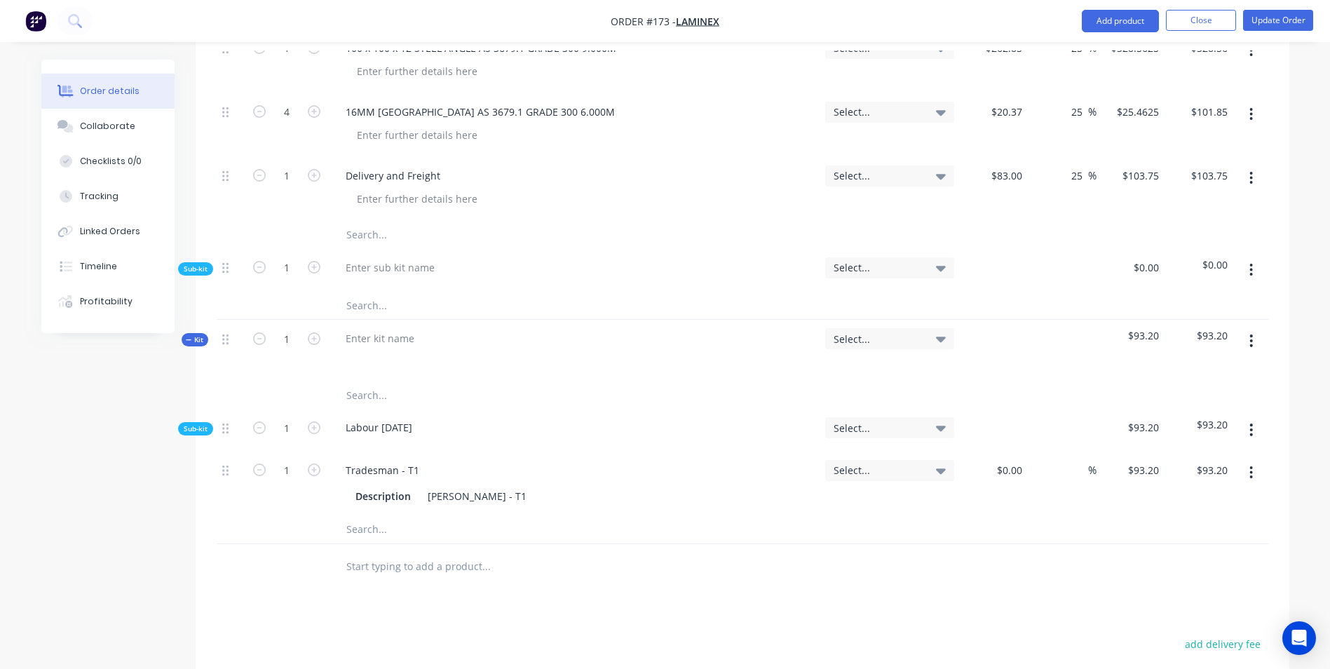
scroll to position [1189, 0]
click at [378, 258] on div at bounding box center [389, 268] width 111 height 20
click at [353, 292] on input "text" at bounding box center [486, 306] width 280 height 28
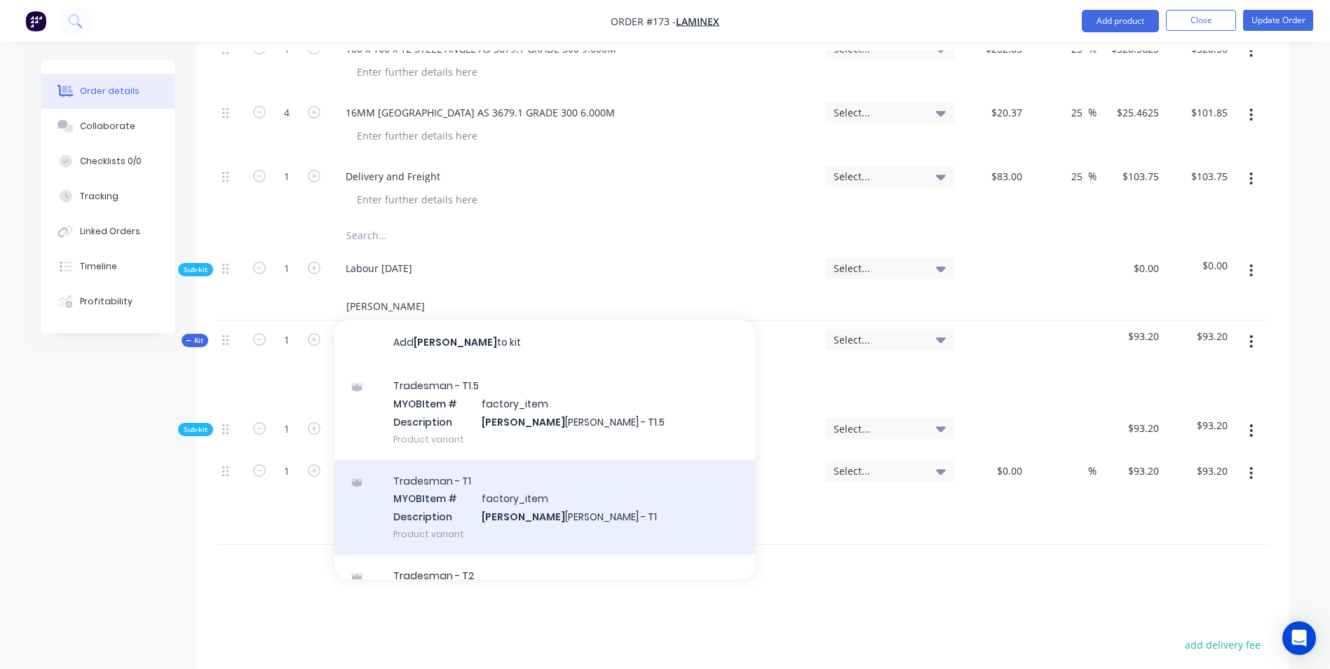
type input "dale"
click at [527, 466] on div "Tradesman - T1 MYOB Item # factory_item Description Dale Savery - T1 Product va…" at bounding box center [544, 507] width 421 height 95
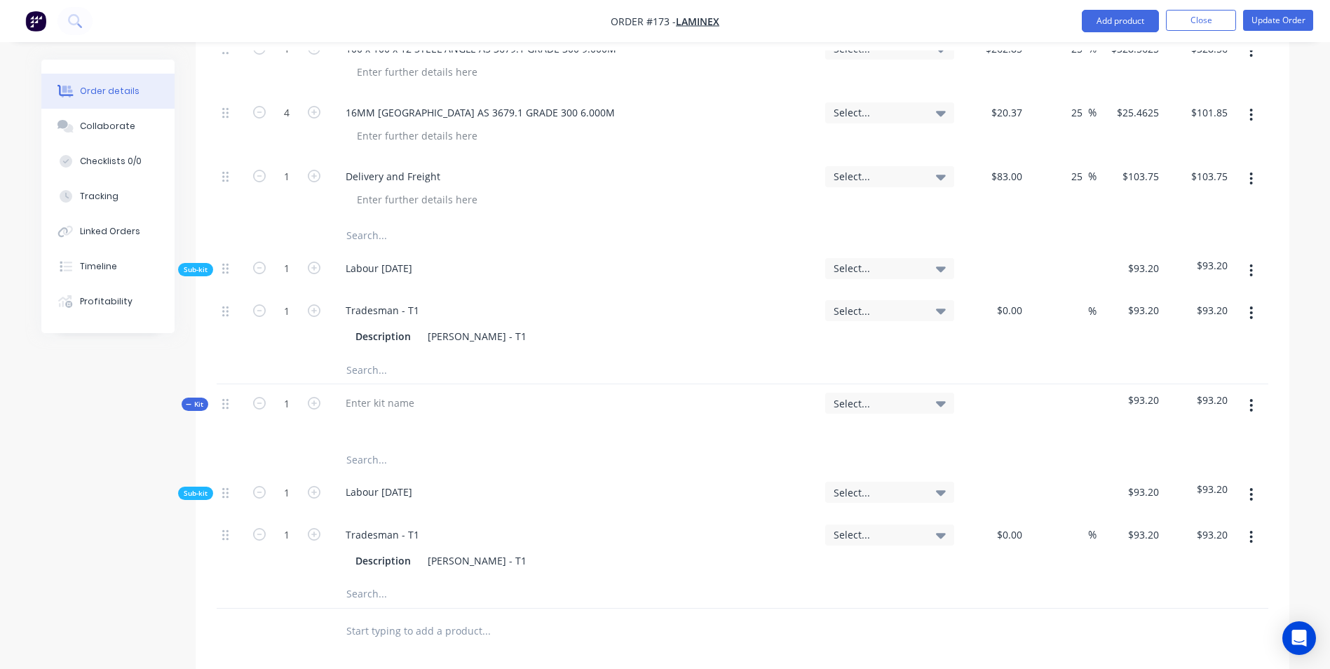
click at [560, 355] on input "text" at bounding box center [486, 369] width 280 height 28
click at [1244, 393] on button "button" at bounding box center [1250, 405] width 33 height 25
click at [1179, 544] on div "Delete" at bounding box center [1201, 554] width 108 height 20
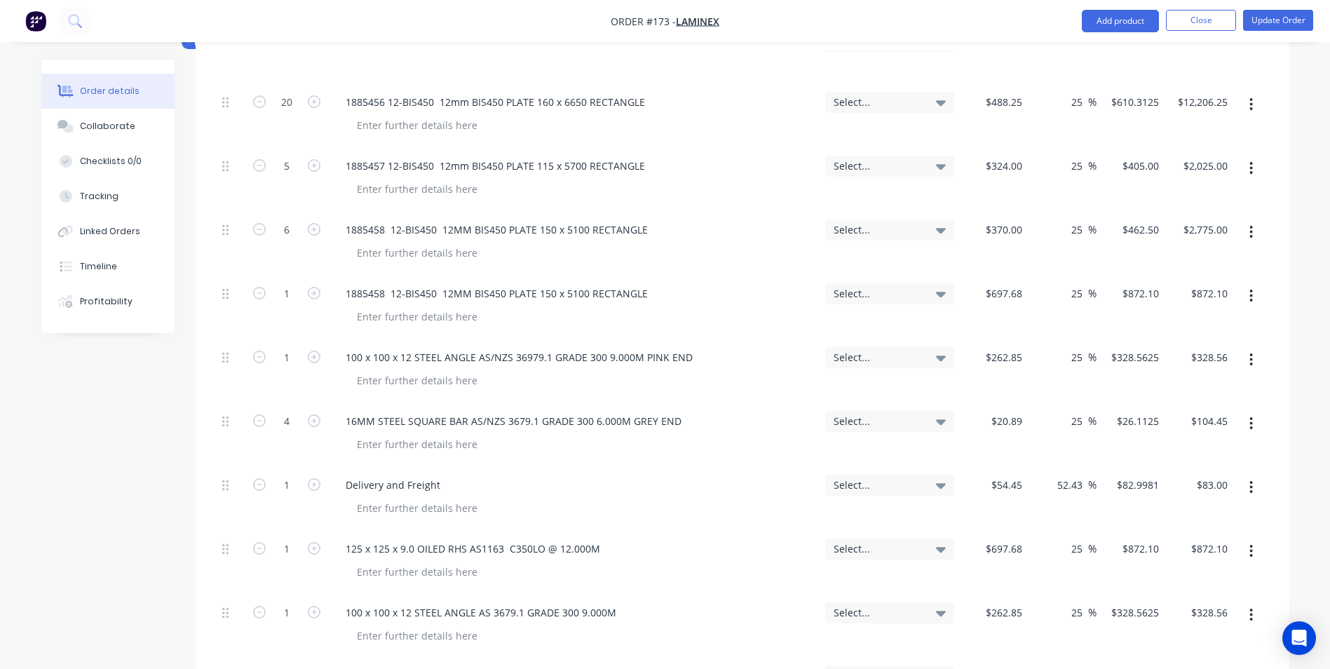
scroll to position [911, 0]
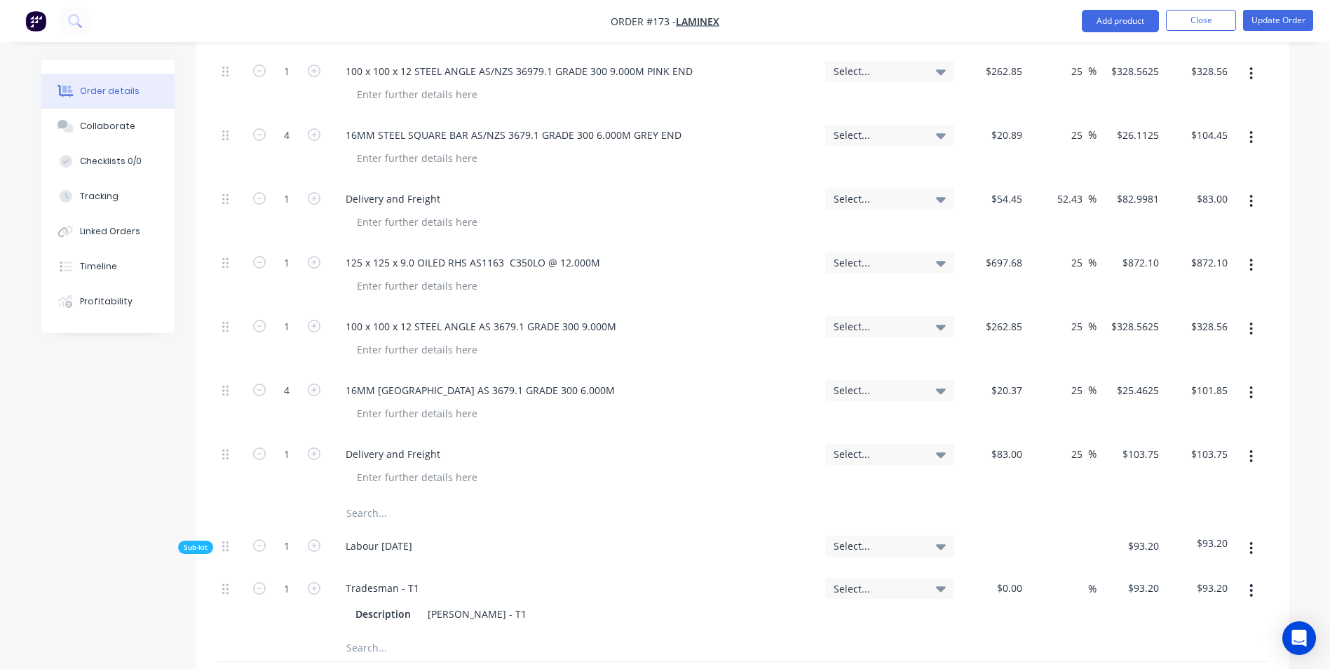
click at [372, 499] on input "text" at bounding box center [486, 513] width 280 height 28
type input "adjustment as per [PERSON_NAME]"
click at [499, 527] on button "Add adjustment as per [PERSON_NAME] to kit" at bounding box center [544, 549] width 421 height 45
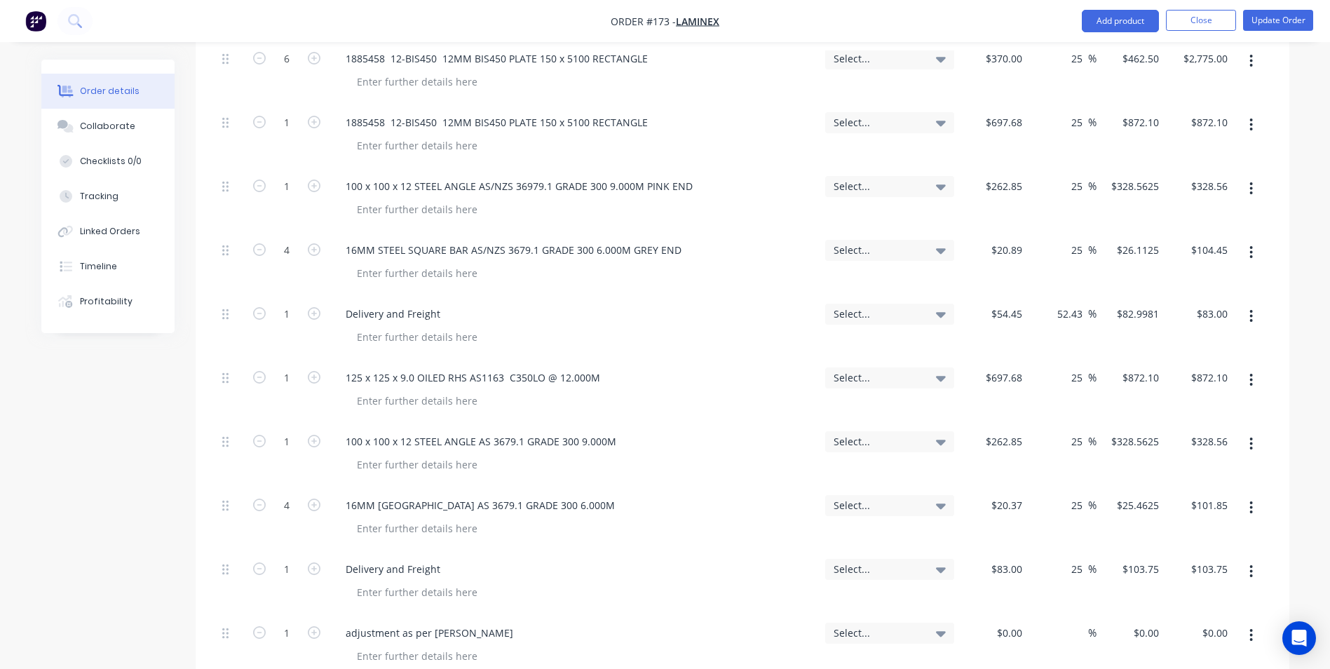
scroll to position [1051, 0]
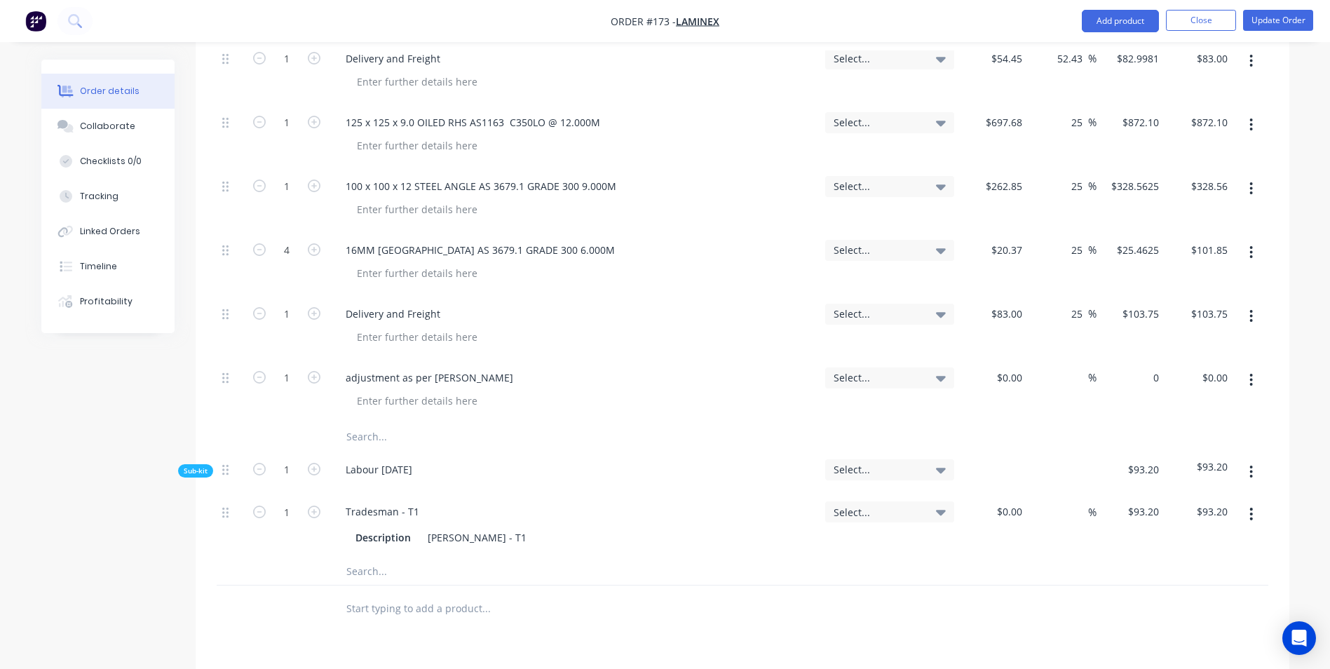
click at [1138, 359] on div "0 $0.00" at bounding box center [1130, 391] width 69 height 64
drag, startPoint x: 1138, startPoint y: 334, endPoint x: 1160, endPoint y: 340, distance: 23.3
click at [1160, 359] on div "0 0" at bounding box center [1130, 391] width 69 height 64
type input "$356.18"
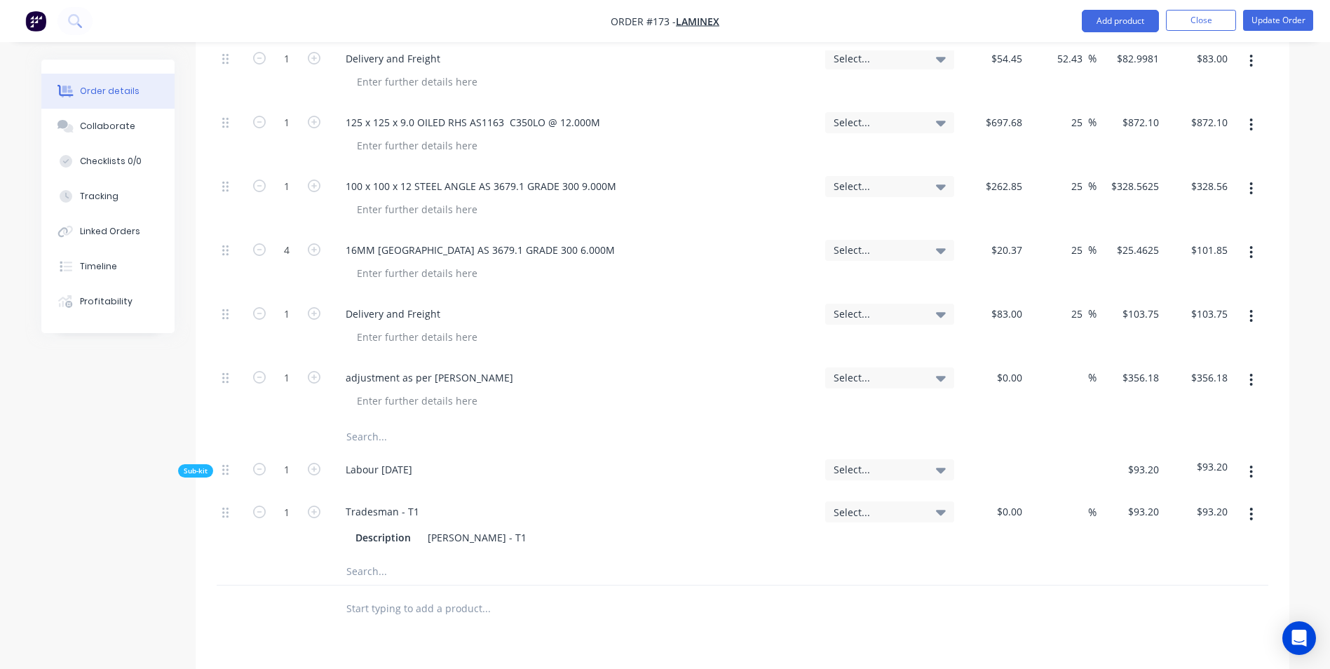
click at [1103, 423] on div at bounding box center [742, 437] width 1051 height 28
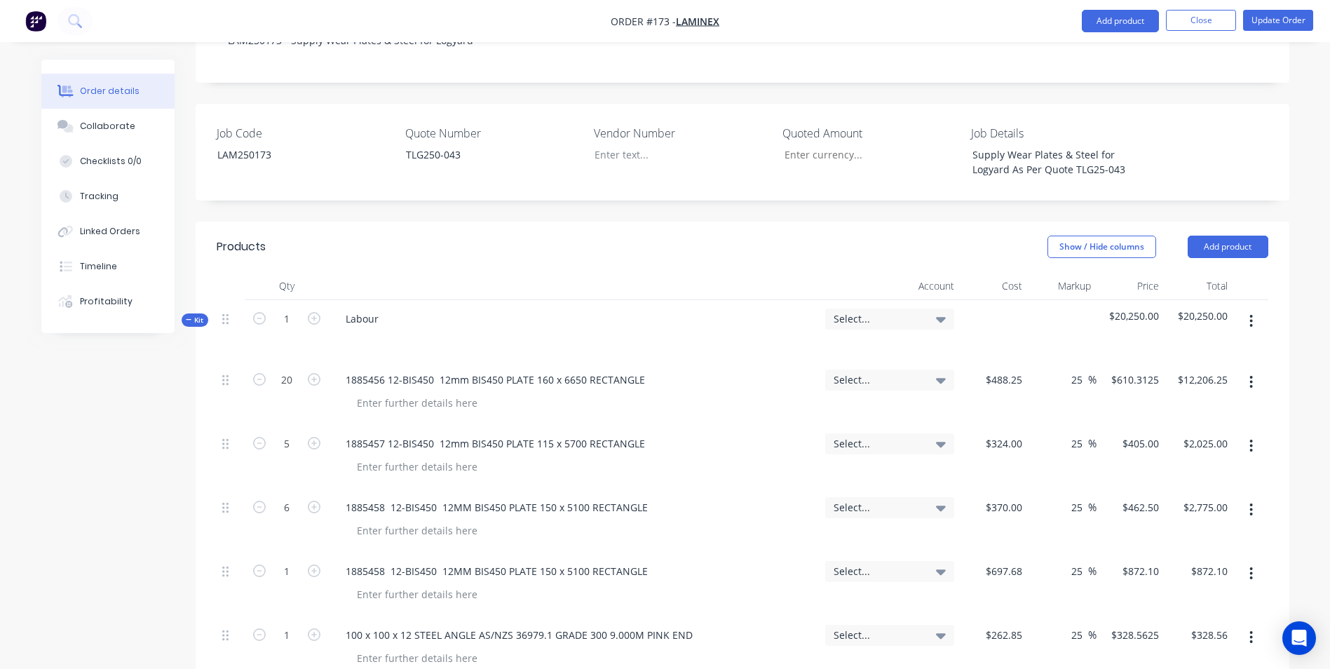
scroll to position [140, 0]
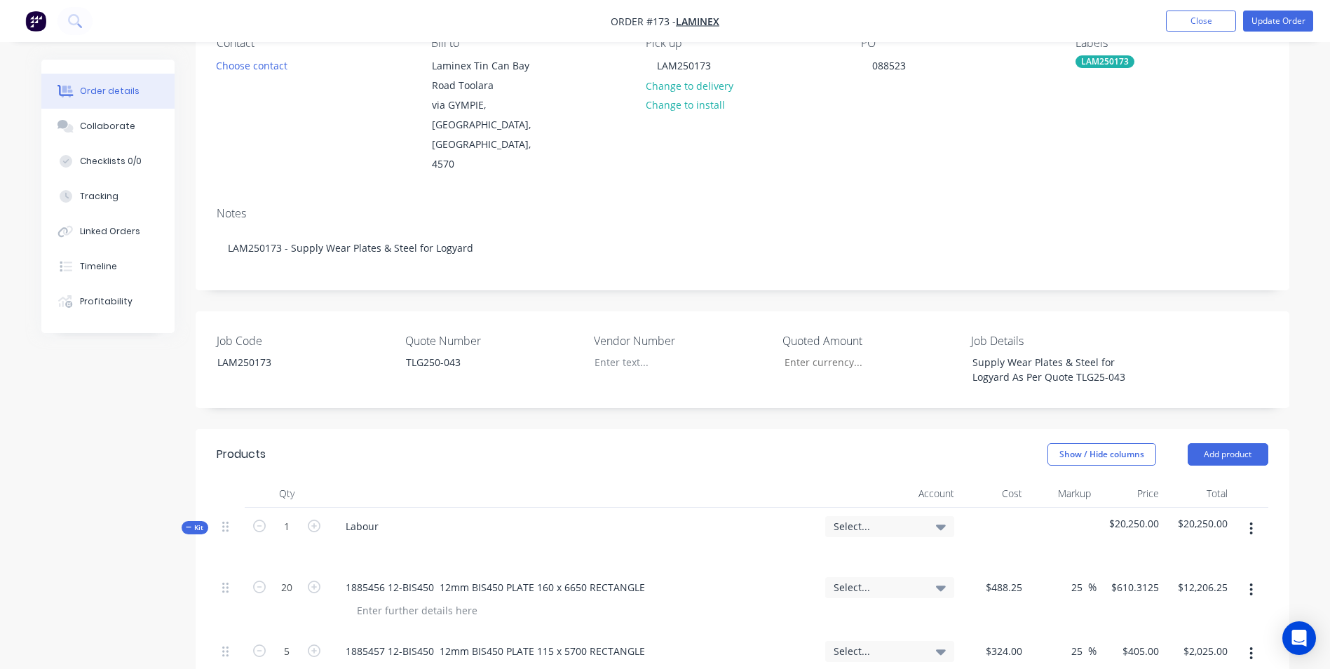
click at [896, 519] on span "Select..." at bounding box center [877, 526] width 88 height 15
click at [858, 554] on input at bounding box center [867, 568] width 144 height 28
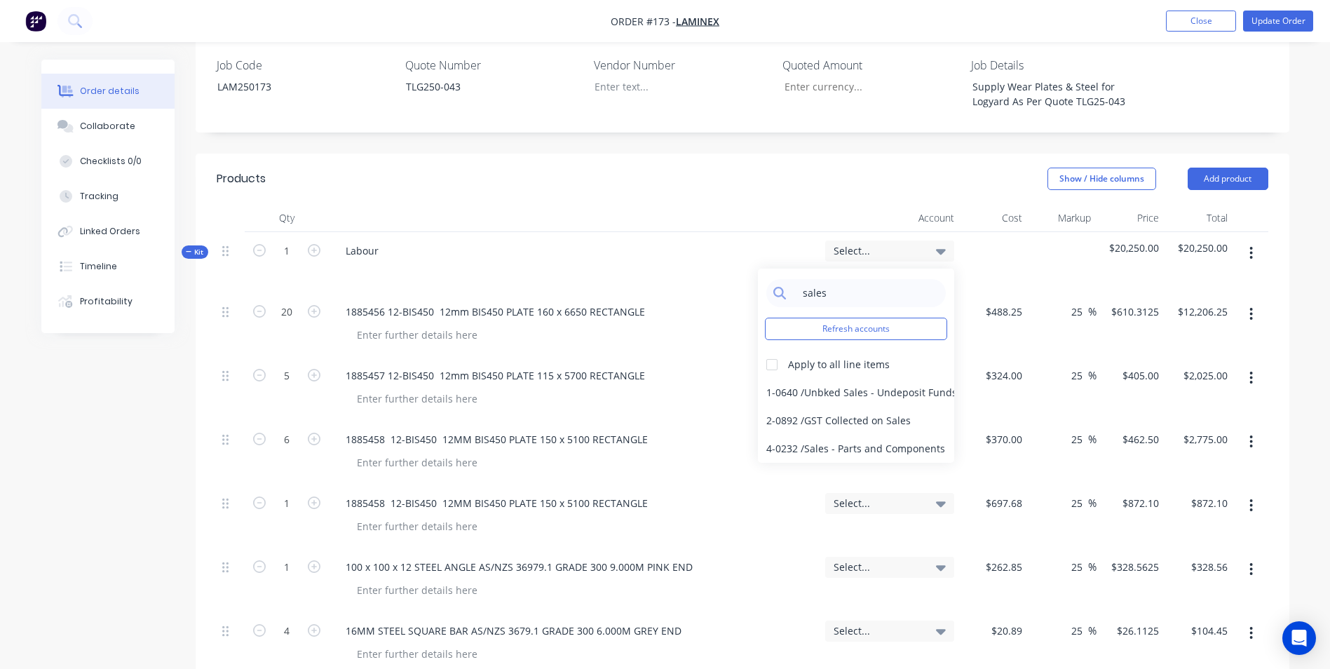
scroll to position [421, 0]
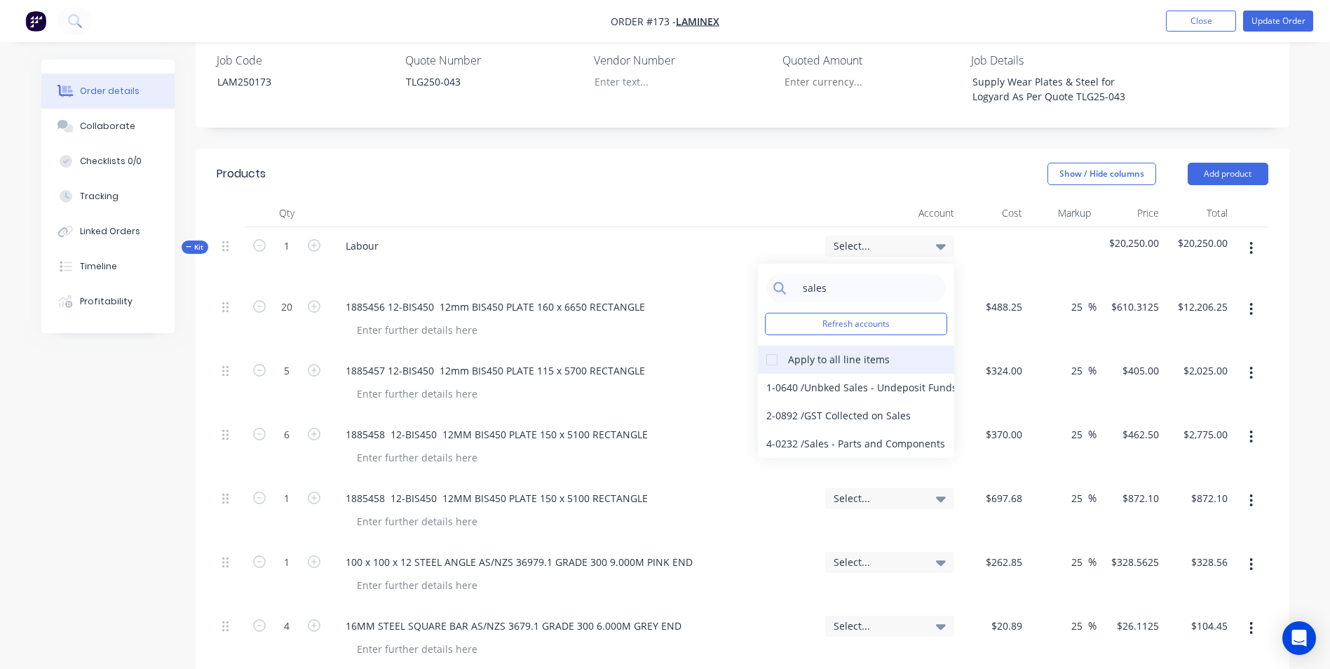
type input "sales"
click at [769, 346] on div at bounding box center [772, 360] width 28 height 28
click at [790, 430] on div "4-0232 / Sales - Parts and Components" at bounding box center [856, 444] width 196 height 28
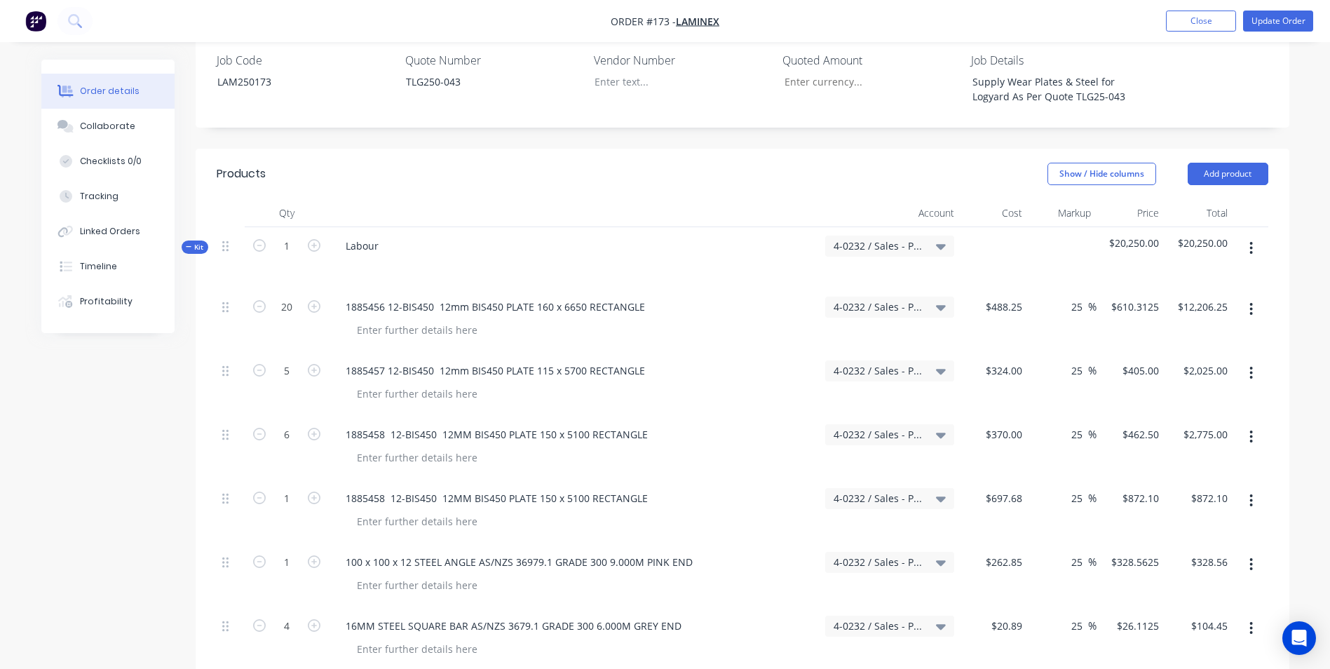
click at [790, 424] on div "1885458 12-BIS450 12MM BIS450 PLATE 150 x 5100 RECTANGLE" at bounding box center [573, 434] width 479 height 20
click at [1260, 27] on button "Update Order" at bounding box center [1278, 21] width 70 height 21
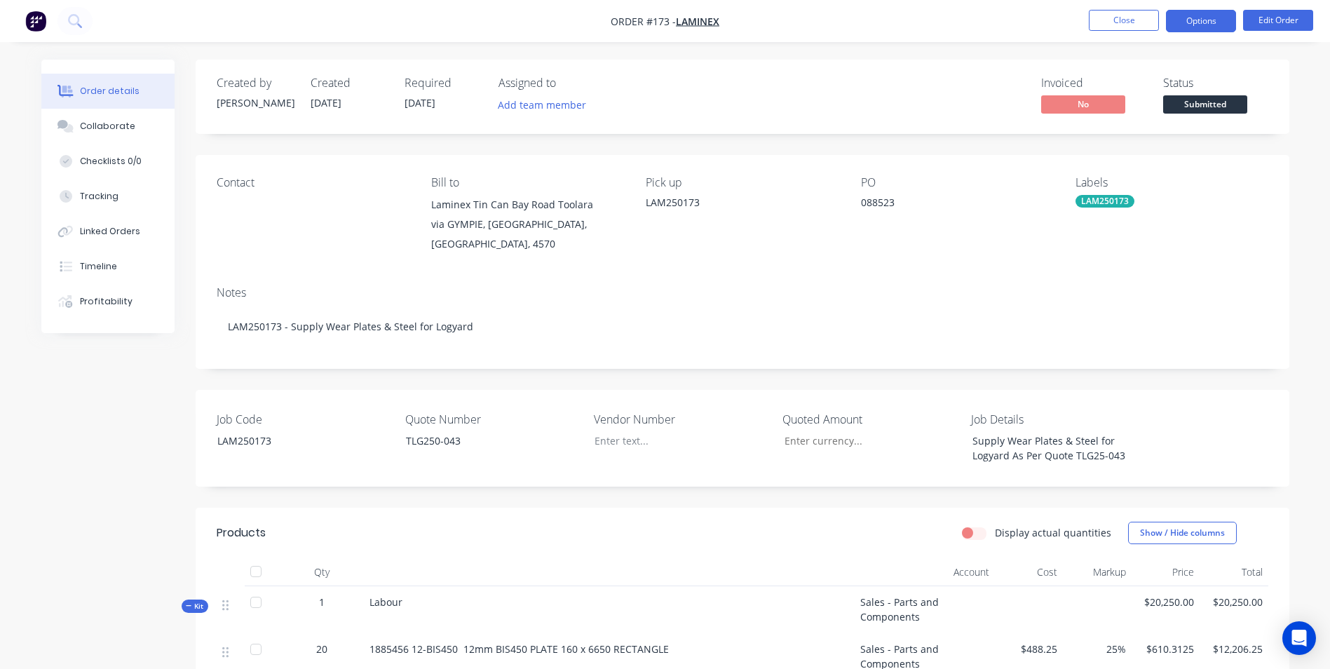
click at [1190, 25] on button "Options" at bounding box center [1201, 21] width 70 height 22
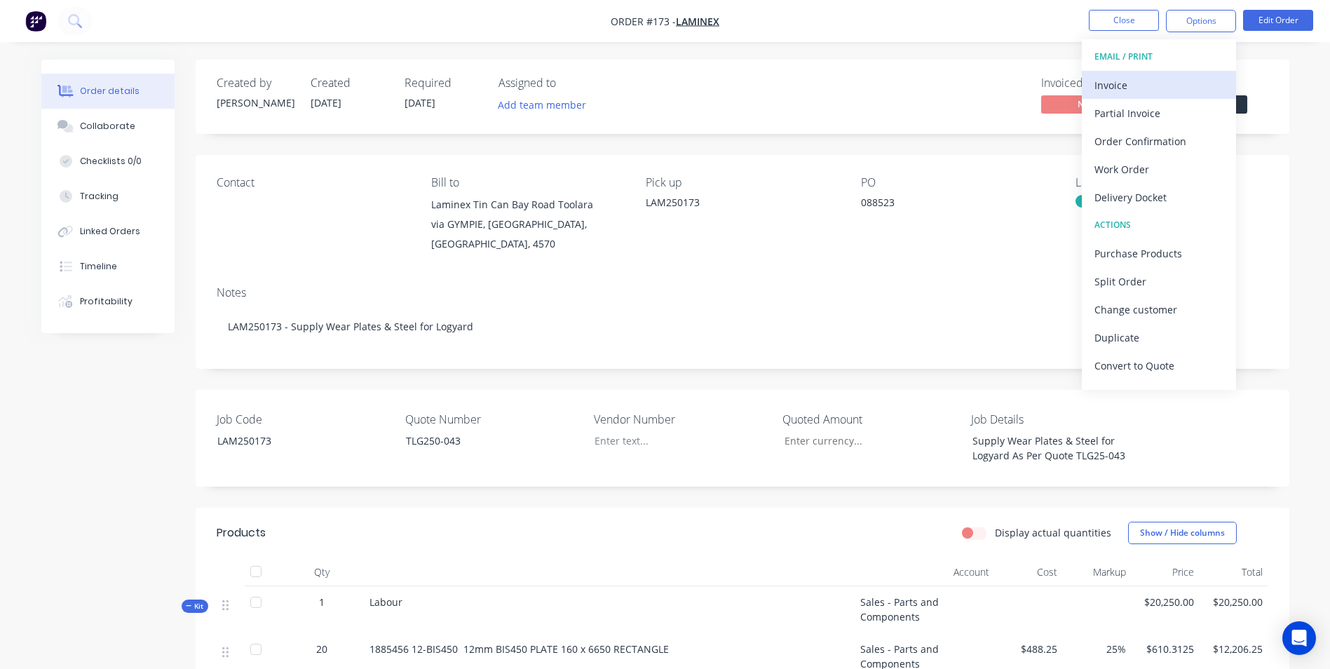
click at [1164, 89] on div "Invoice" at bounding box center [1158, 85] width 129 height 20
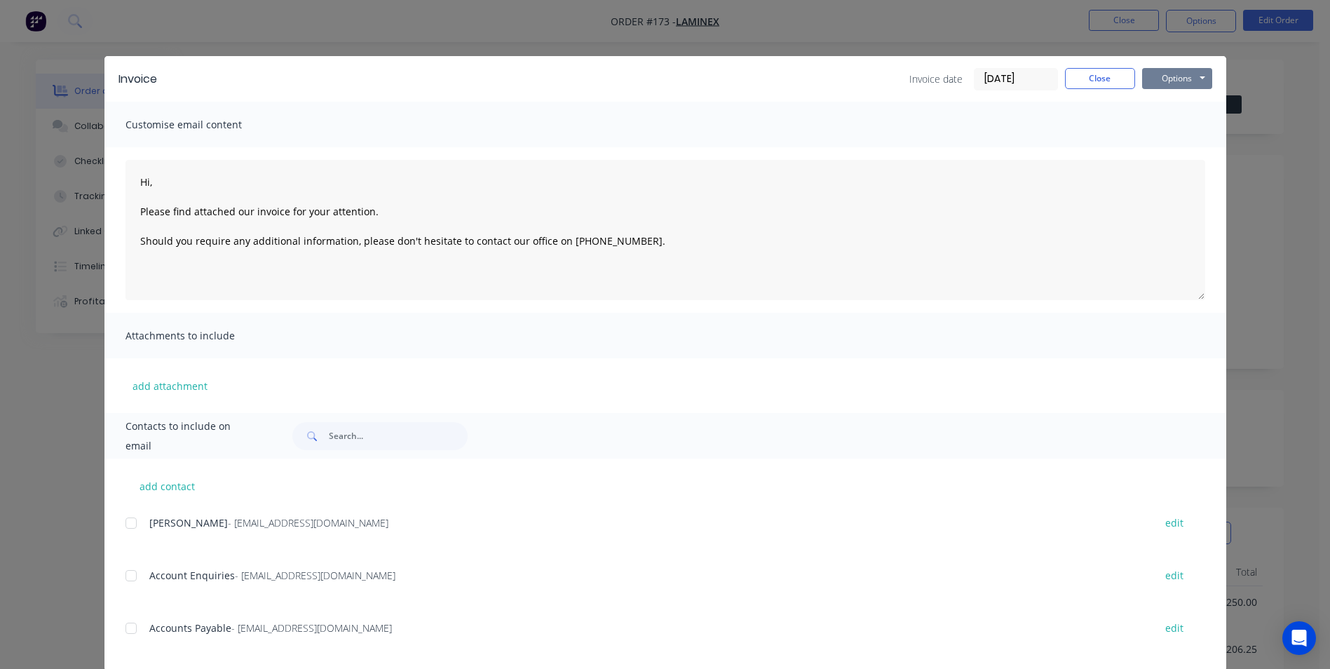
click at [1174, 71] on button "Options" at bounding box center [1177, 78] width 70 height 21
click at [1175, 118] on button "Print" at bounding box center [1187, 126] width 90 height 23
click at [1083, 72] on button "Close" at bounding box center [1100, 78] width 70 height 21
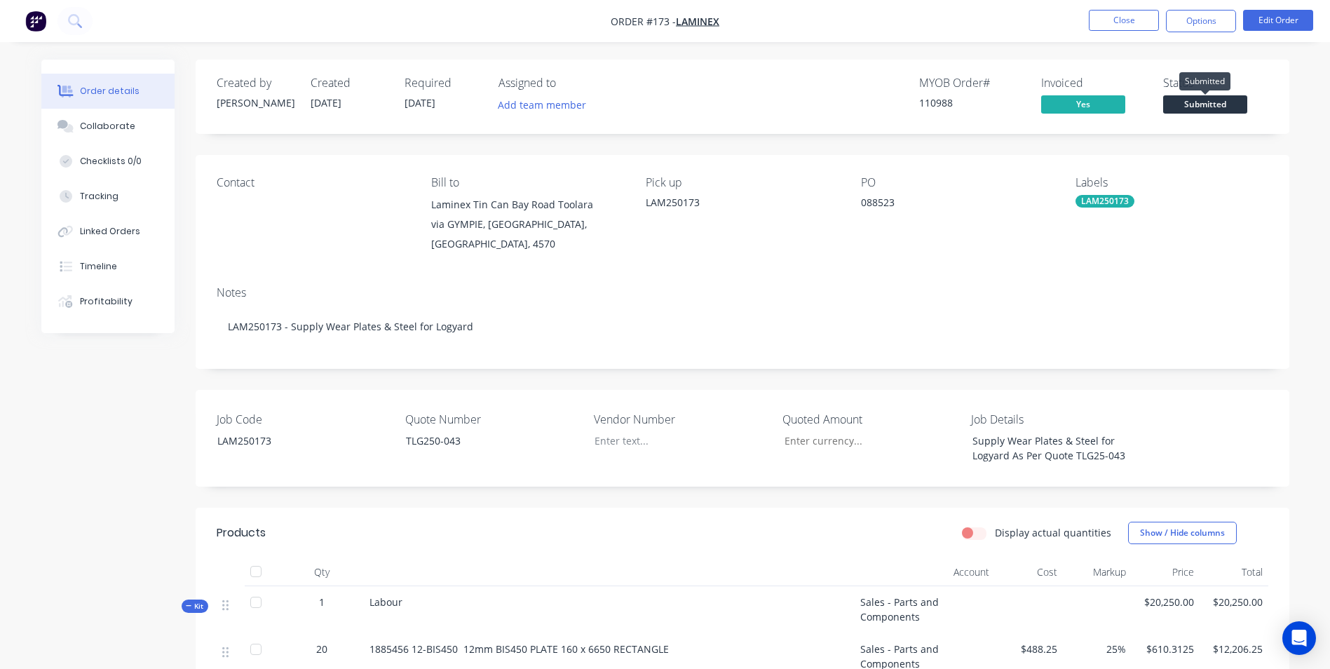
click at [1223, 104] on span "Submitted" at bounding box center [1205, 104] width 84 height 18
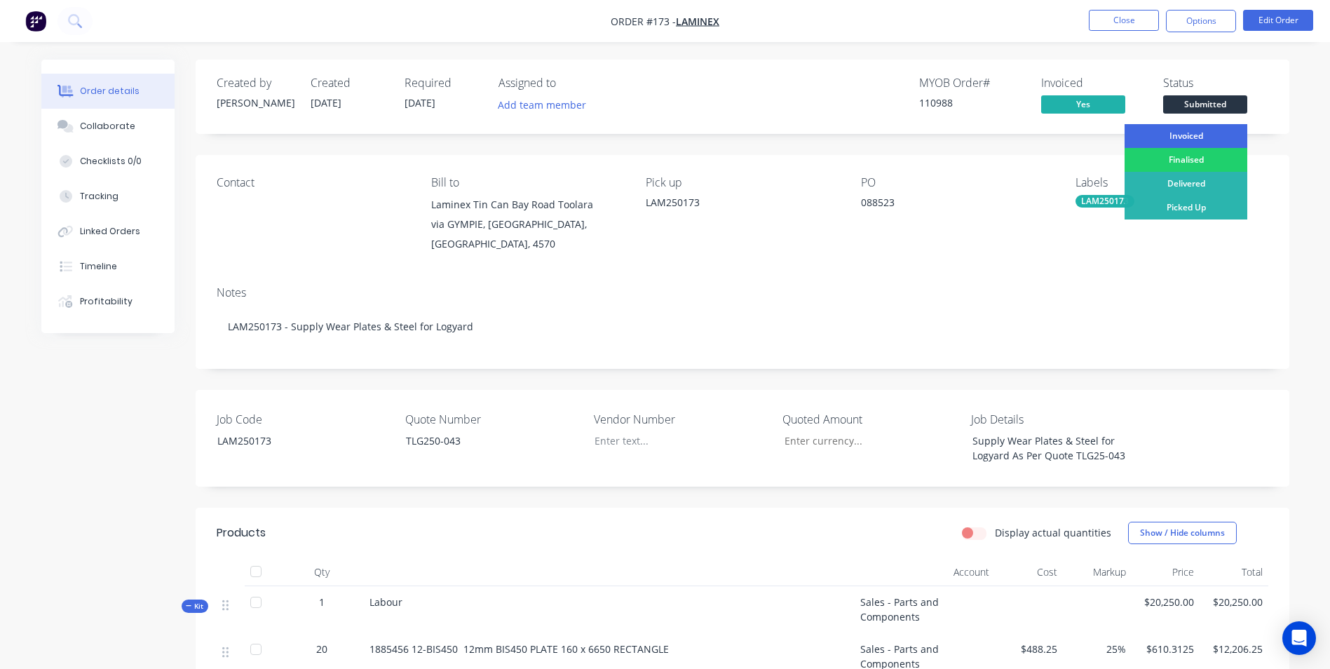
click at [1177, 131] on div "Invoiced" at bounding box center [1185, 136] width 123 height 24
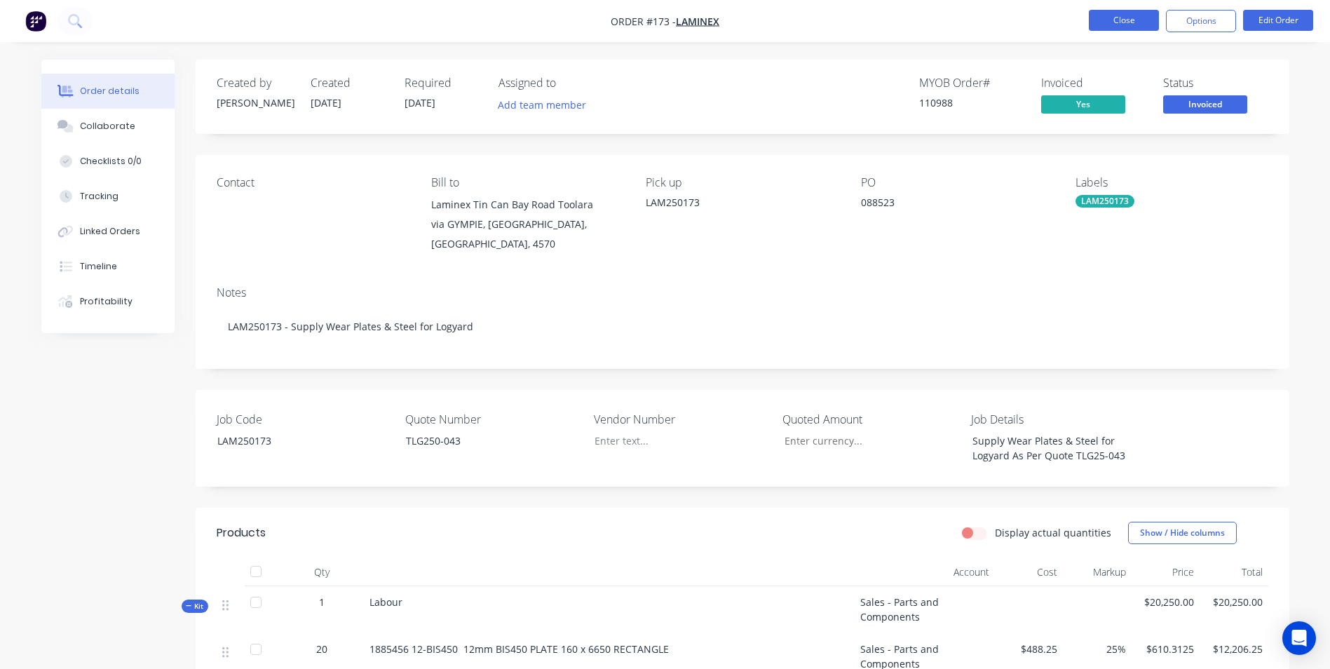
click at [1142, 24] on button "Close" at bounding box center [1124, 20] width 70 height 21
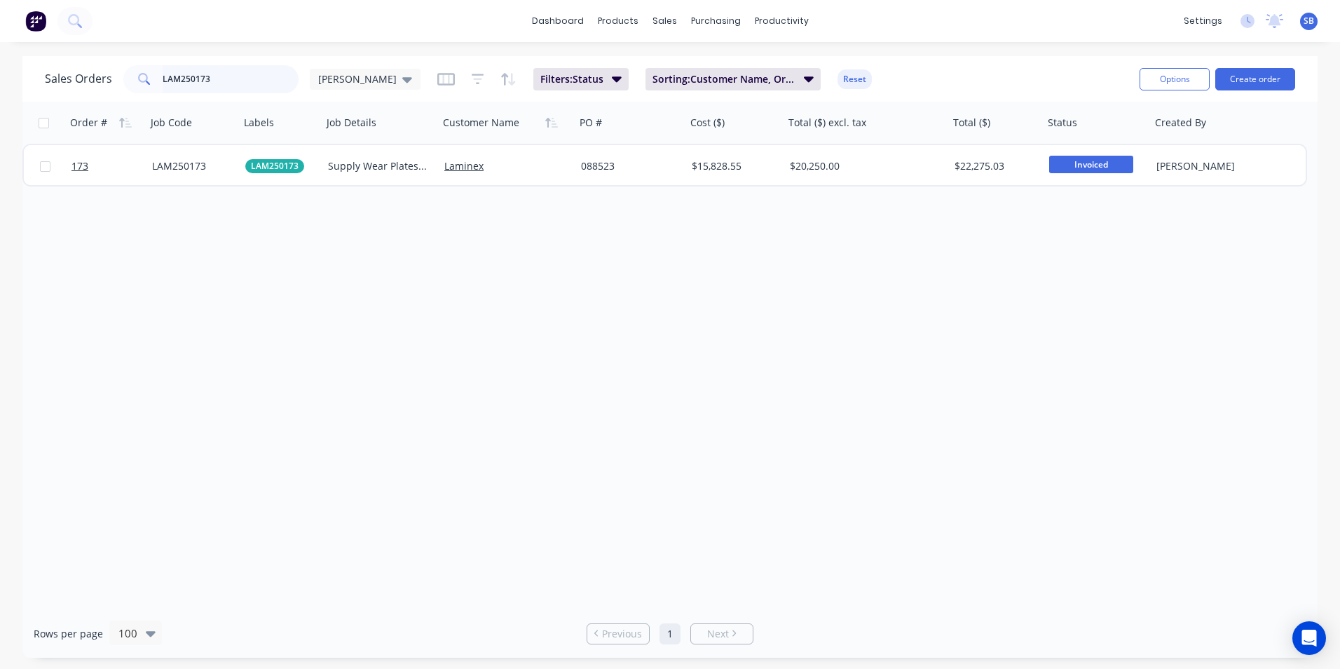
click at [261, 77] on input "LAM250173" at bounding box center [231, 79] width 137 height 28
type input "LAM250174"
click at [880, 186] on div "178 LAM250174 LAM250174 Fuel Feed Shut on 5/8/25 Laminex 088548 $0.00 $1,730.80…" at bounding box center [664, 165] width 1285 height 43
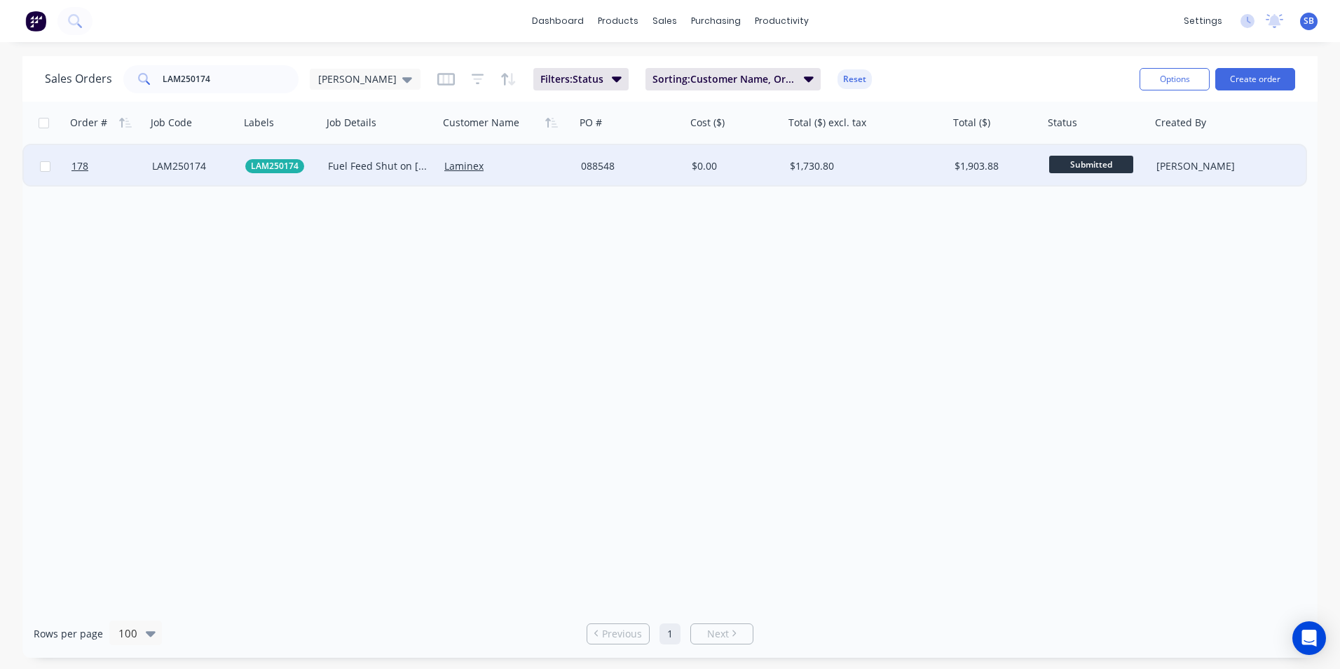
click at [847, 172] on div "$1,730.80" at bounding box center [863, 166] width 146 height 14
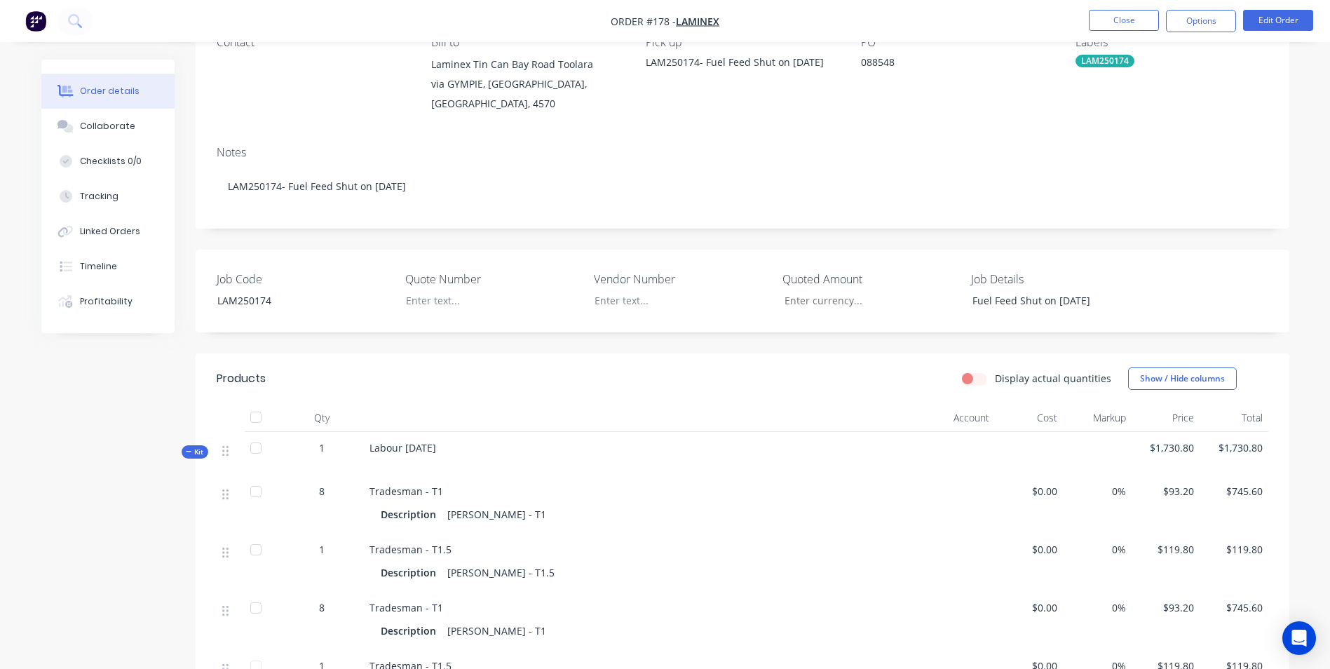
scroll to position [70, 0]
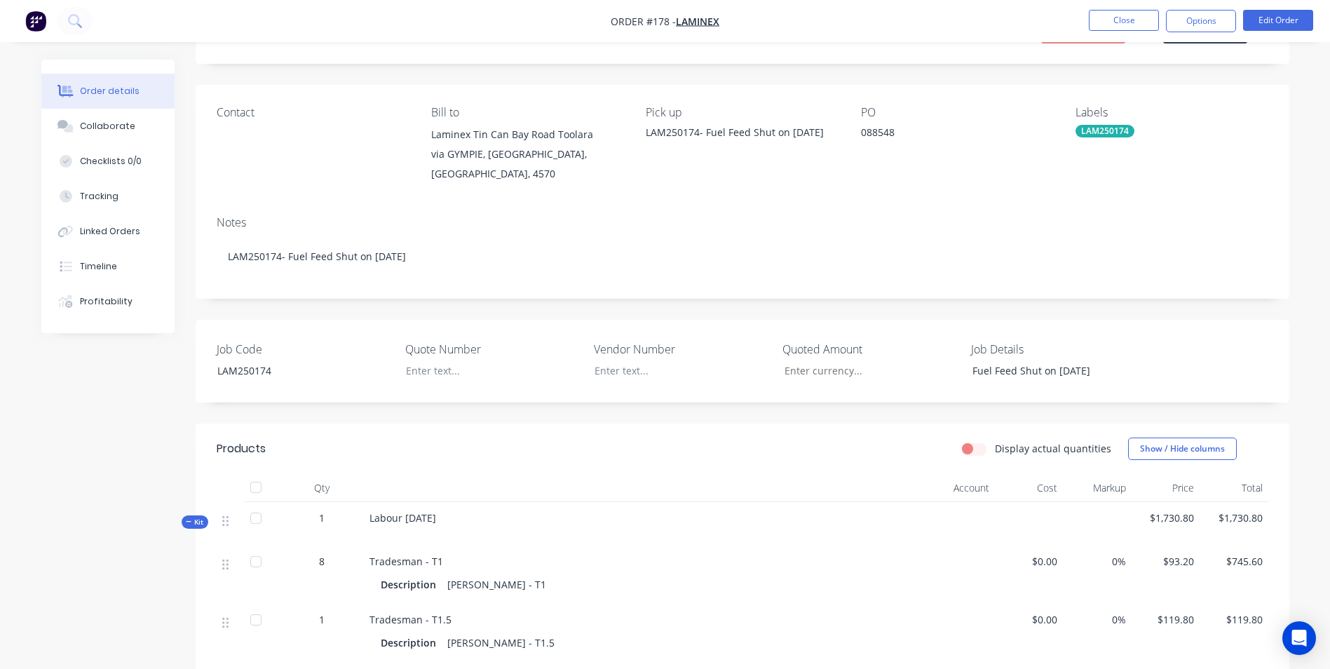
click at [1283, 4] on nav "Order #178 - Laminex Close Options Edit Order" at bounding box center [665, 21] width 1330 height 42
click at [1274, 23] on button "Edit Order" at bounding box center [1278, 20] width 70 height 21
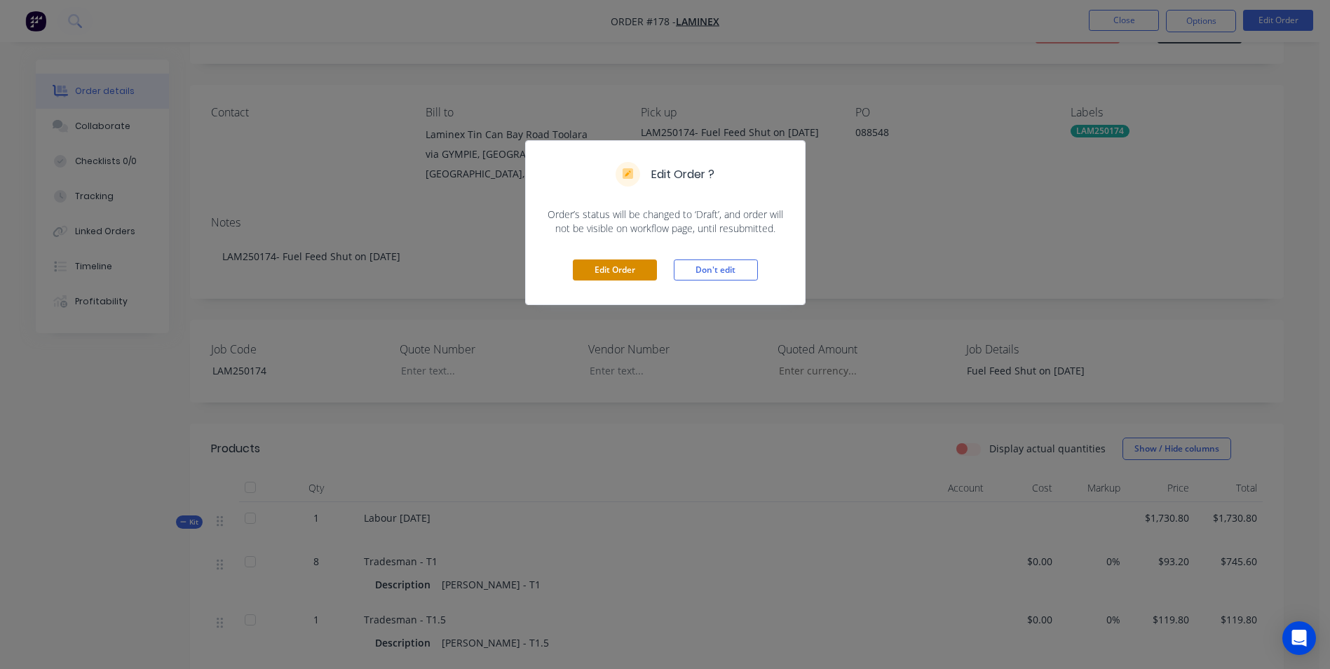
click at [644, 273] on button "Edit Order" at bounding box center [615, 269] width 84 height 21
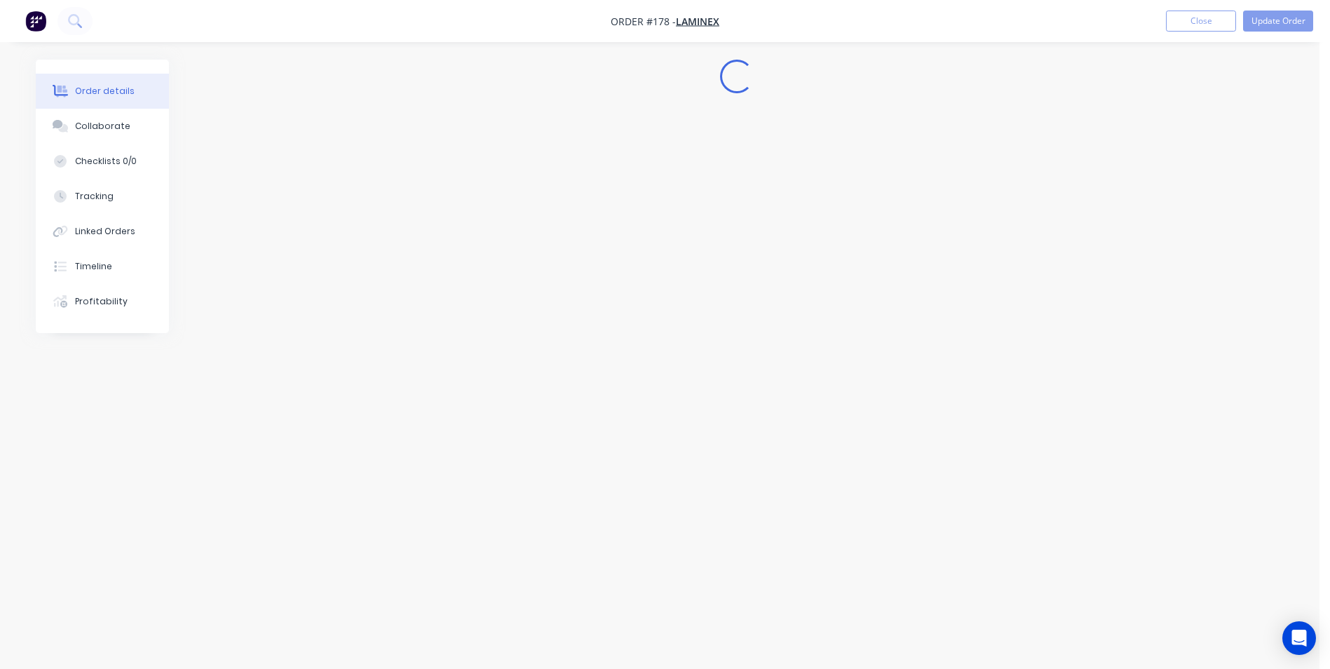
scroll to position [0, 0]
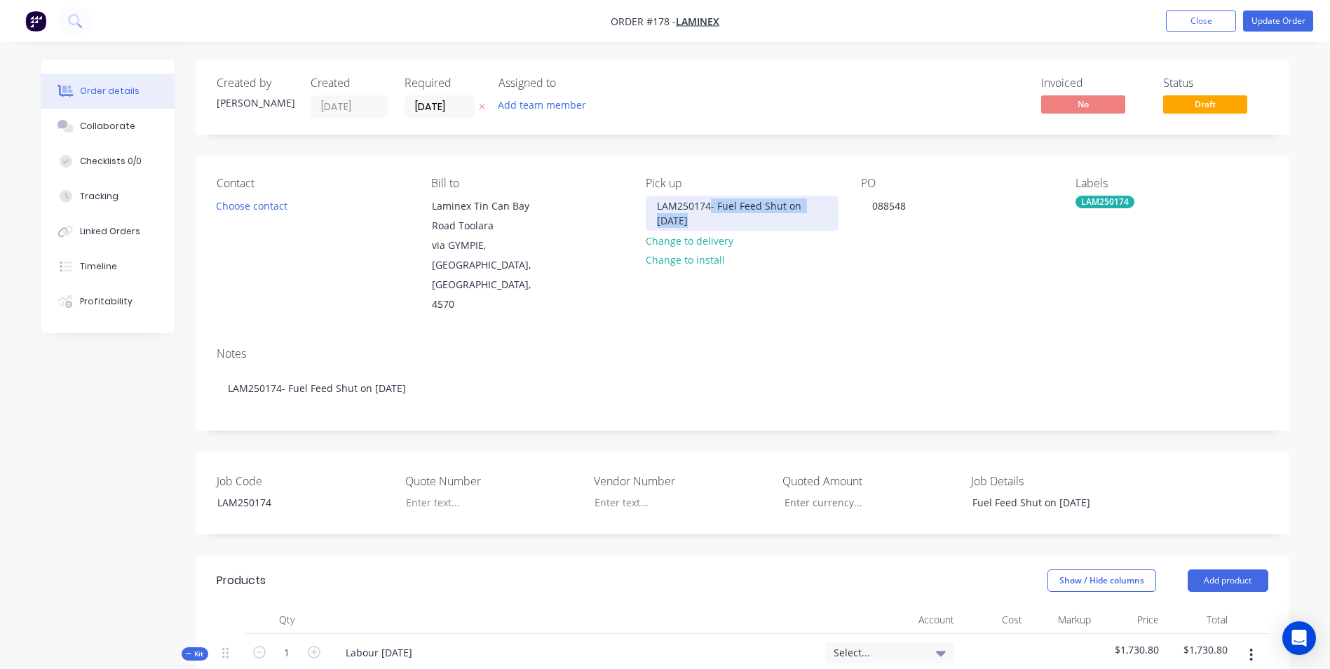
drag, startPoint x: 709, startPoint y: 201, endPoint x: 806, endPoint y: 248, distance: 108.2
click at [806, 248] on div "Pick up LAM250174- Fuel Feed Shut on 5/8/25 Change to delivery Change to install" at bounding box center [742, 246] width 192 height 138
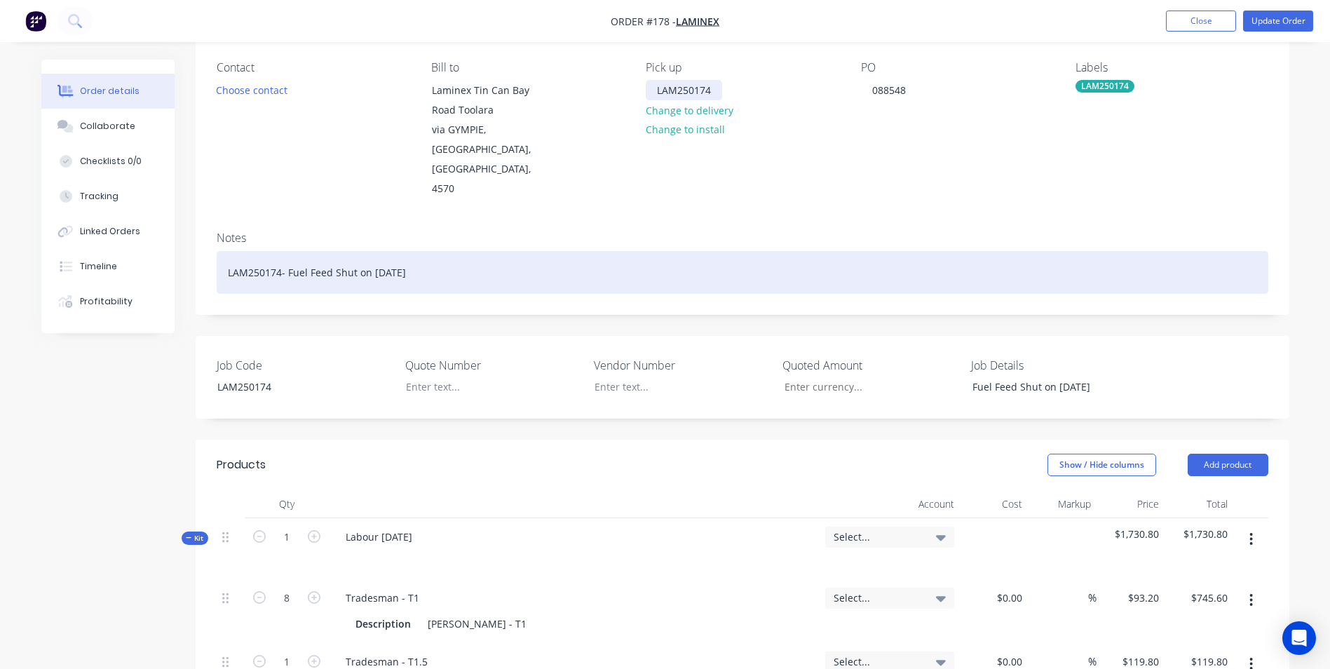
scroll to position [350, 0]
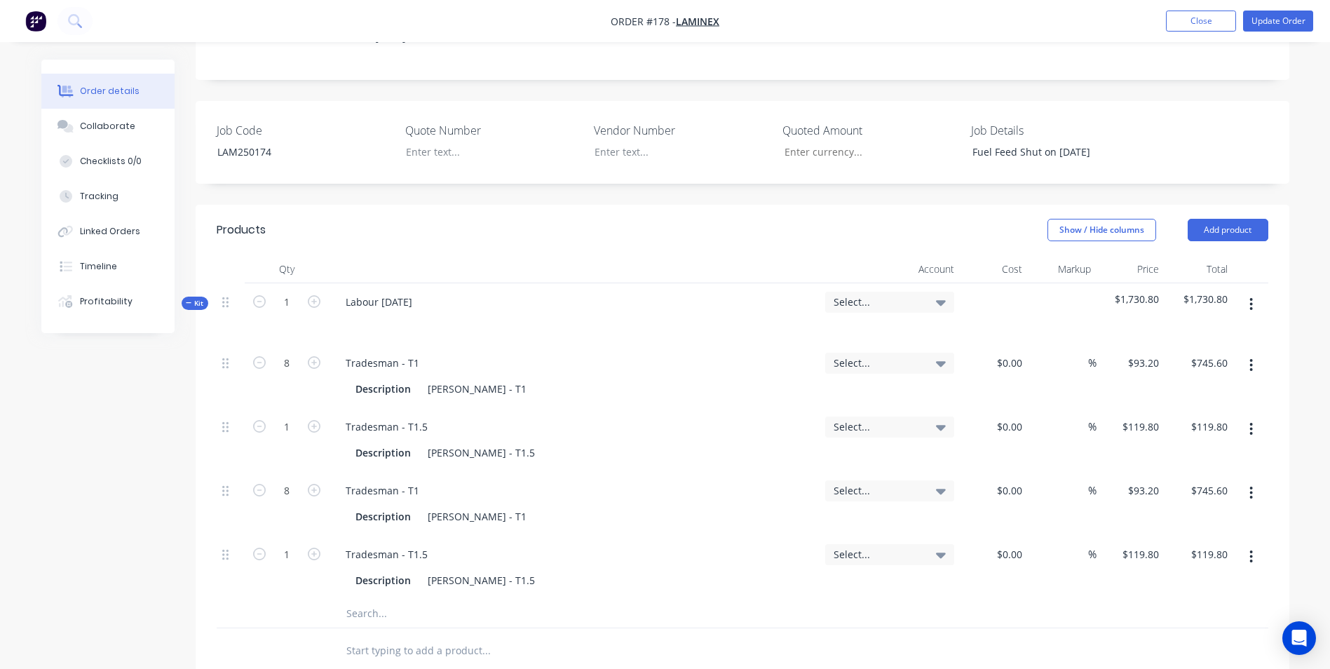
click at [911, 294] on span "Select..." at bounding box center [877, 301] width 88 height 15
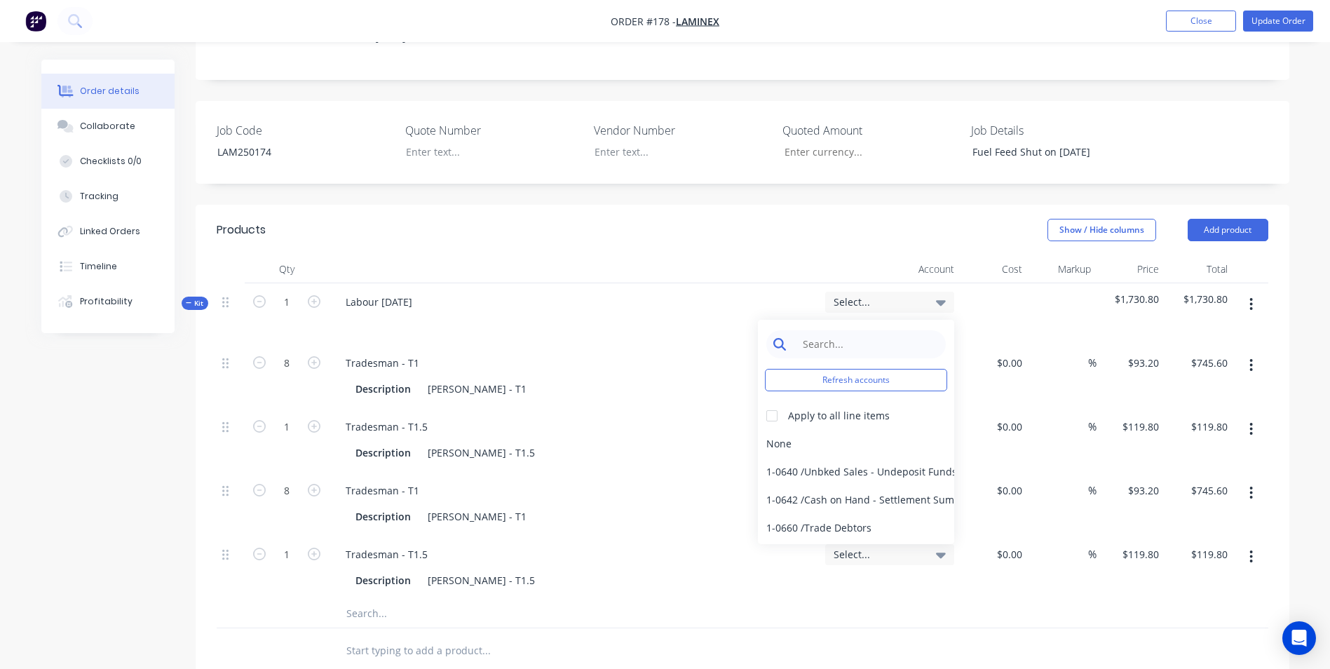
click at [864, 330] on input at bounding box center [867, 344] width 144 height 28
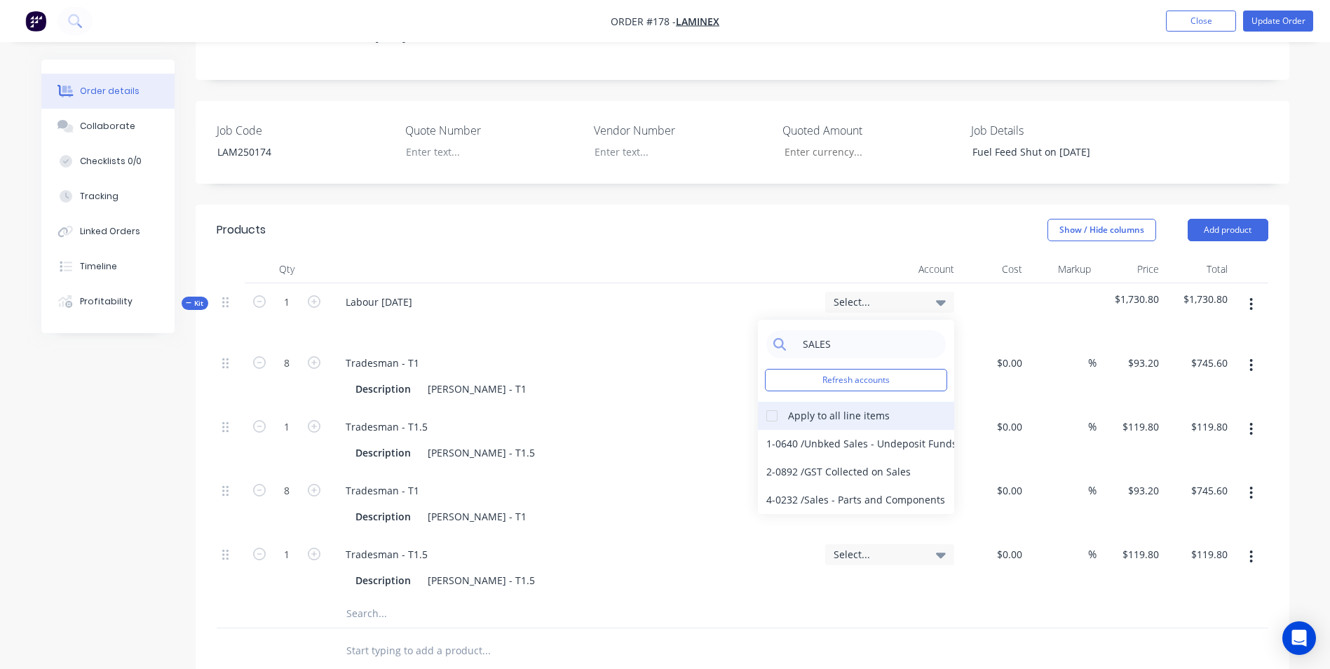
type input "SALES"
click at [765, 402] on div at bounding box center [772, 416] width 28 height 28
click at [826, 486] on div "4-0232 / Sales - Parts and Components" at bounding box center [856, 500] width 196 height 28
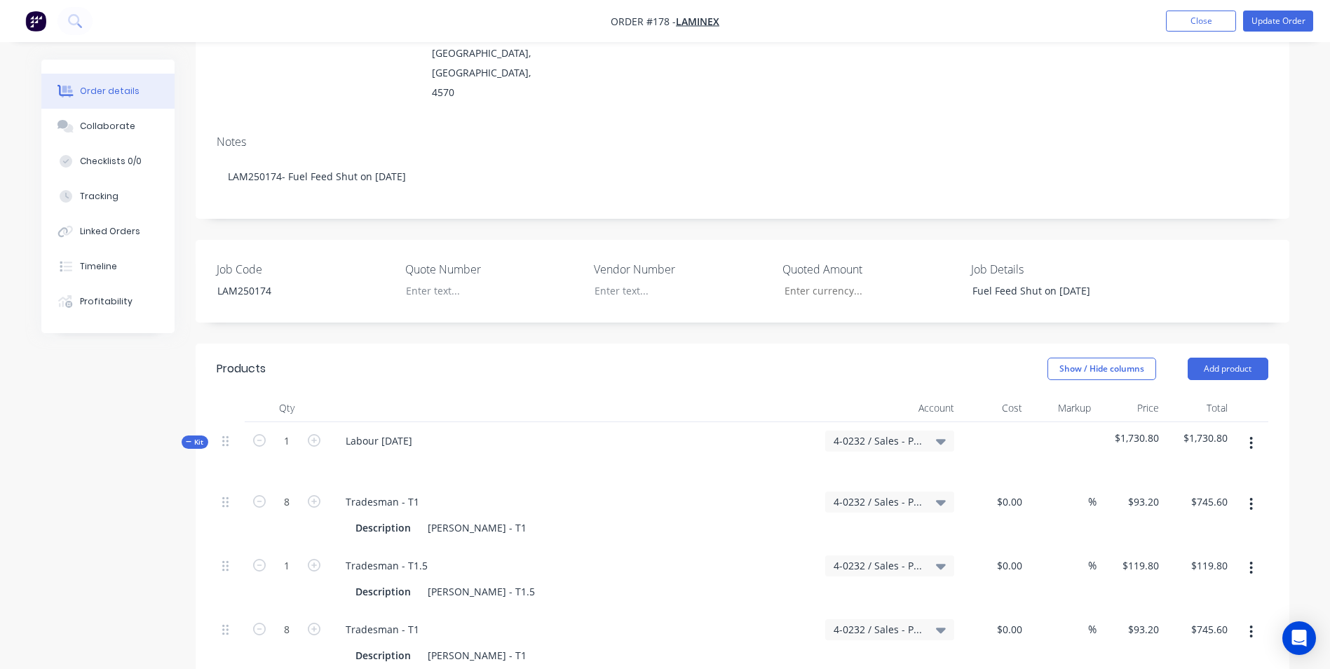
scroll to position [210, 0]
click at [1282, 19] on button "Update Order" at bounding box center [1278, 21] width 70 height 21
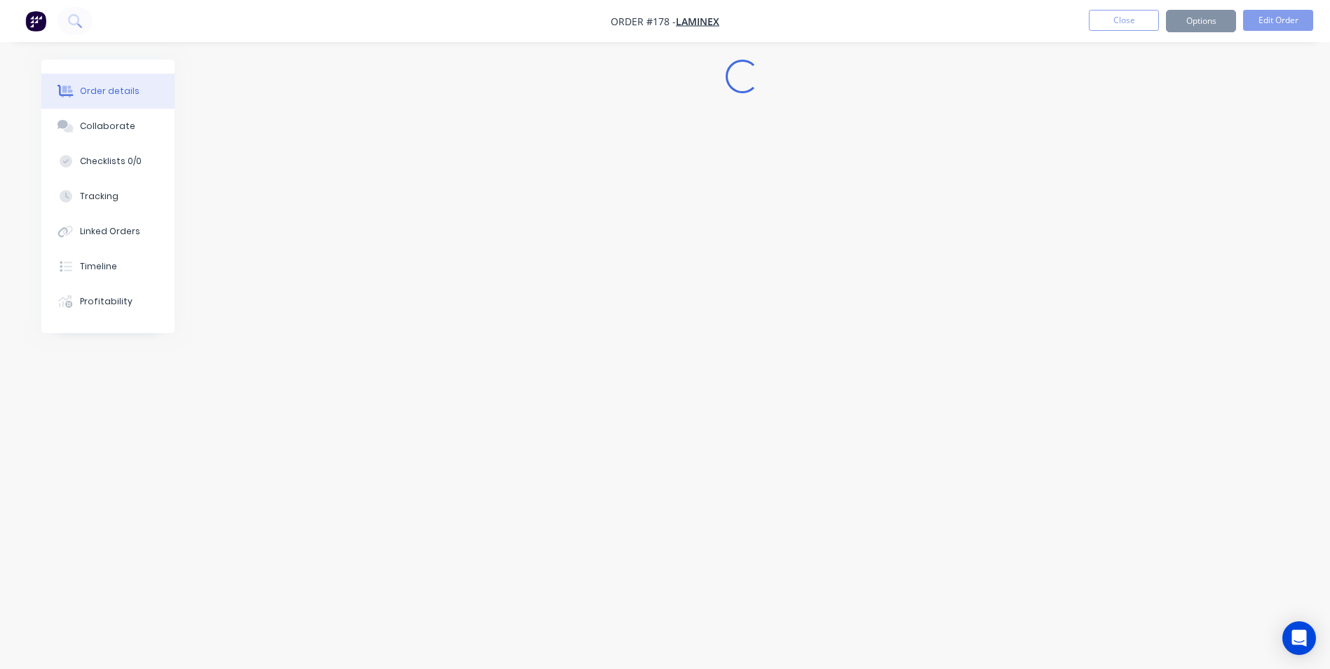
scroll to position [0, 0]
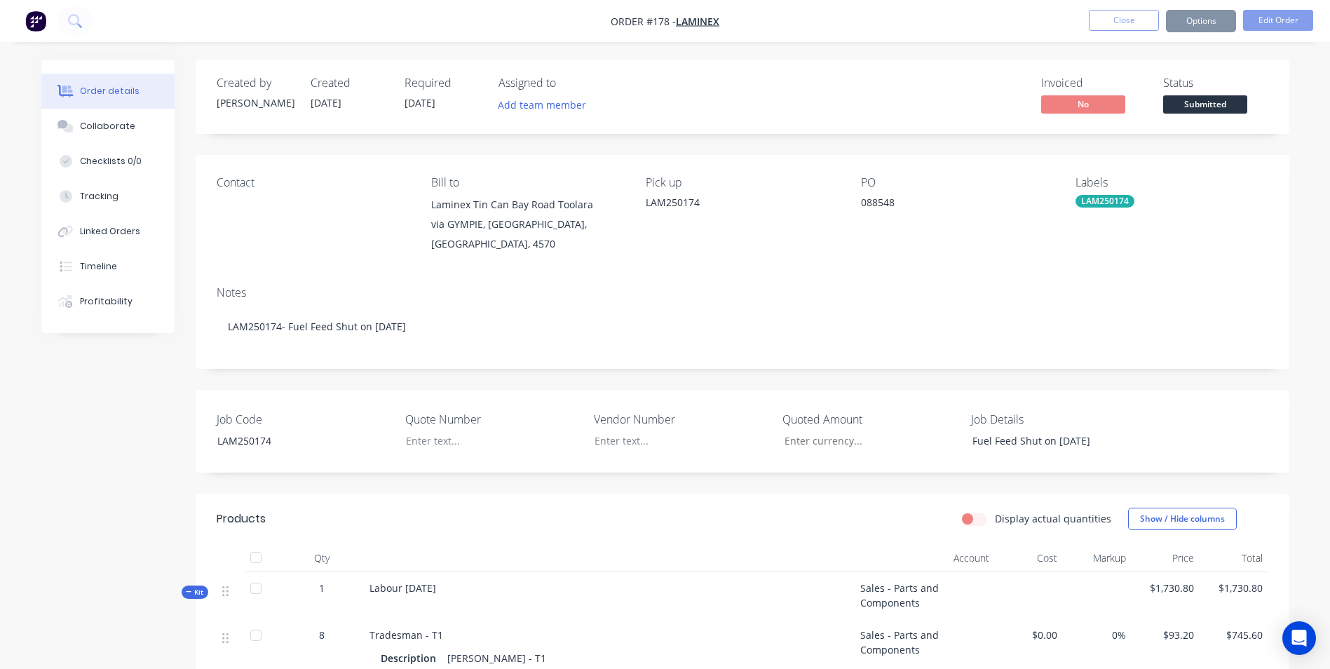
click at [1210, 22] on button "Options" at bounding box center [1201, 21] width 70 height 22
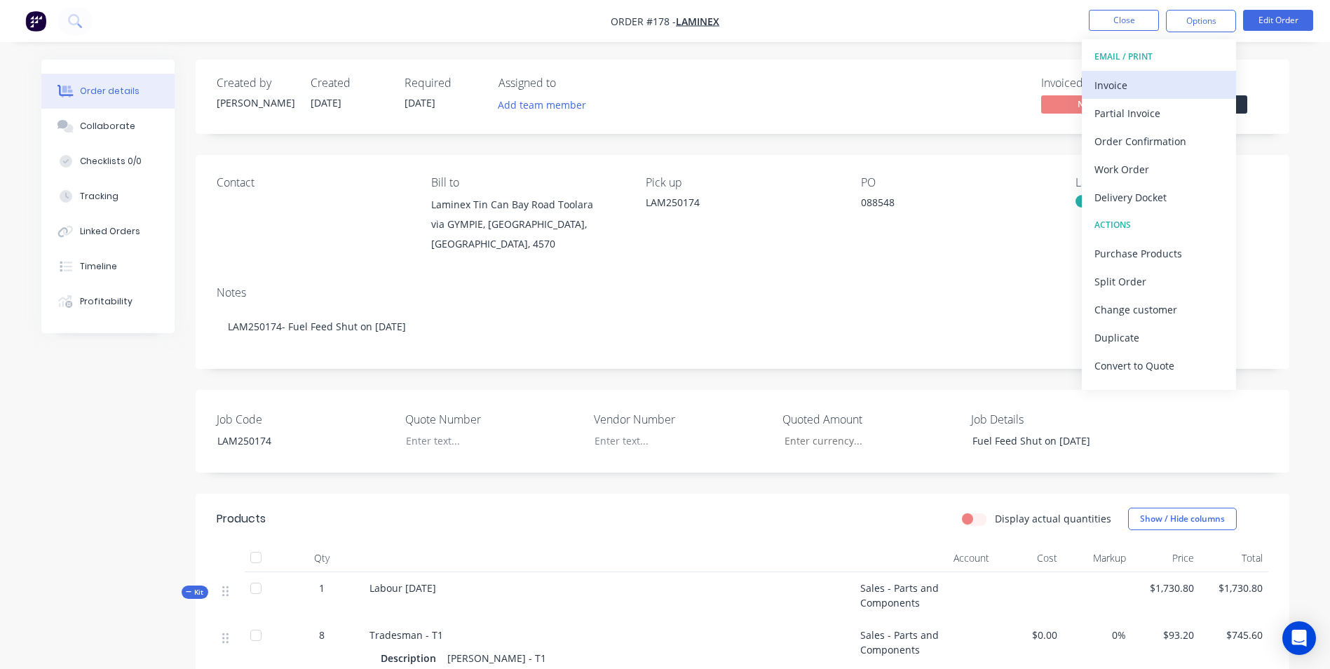
click at [1163, 86] on div "Invoice" at bounding box center [1158, 85] width 129 height 20
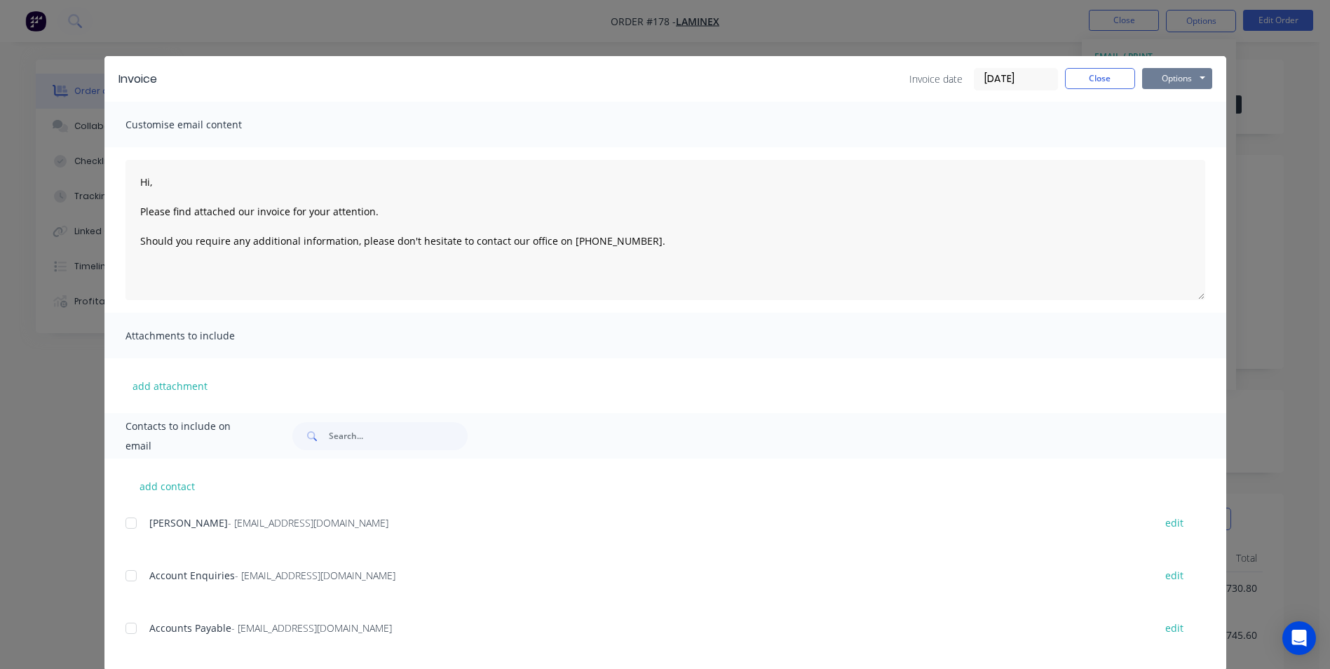
click at [1159, 74] on button "Options" at bounding box center [1177, 78] width 70 height 21
click at [1191, 123] on button "Print" at bounding box center [1187, 126] width 90 height 23
click at [1121, 84] on button "Close" at bounding box center [1100, 78] width 70 height 21
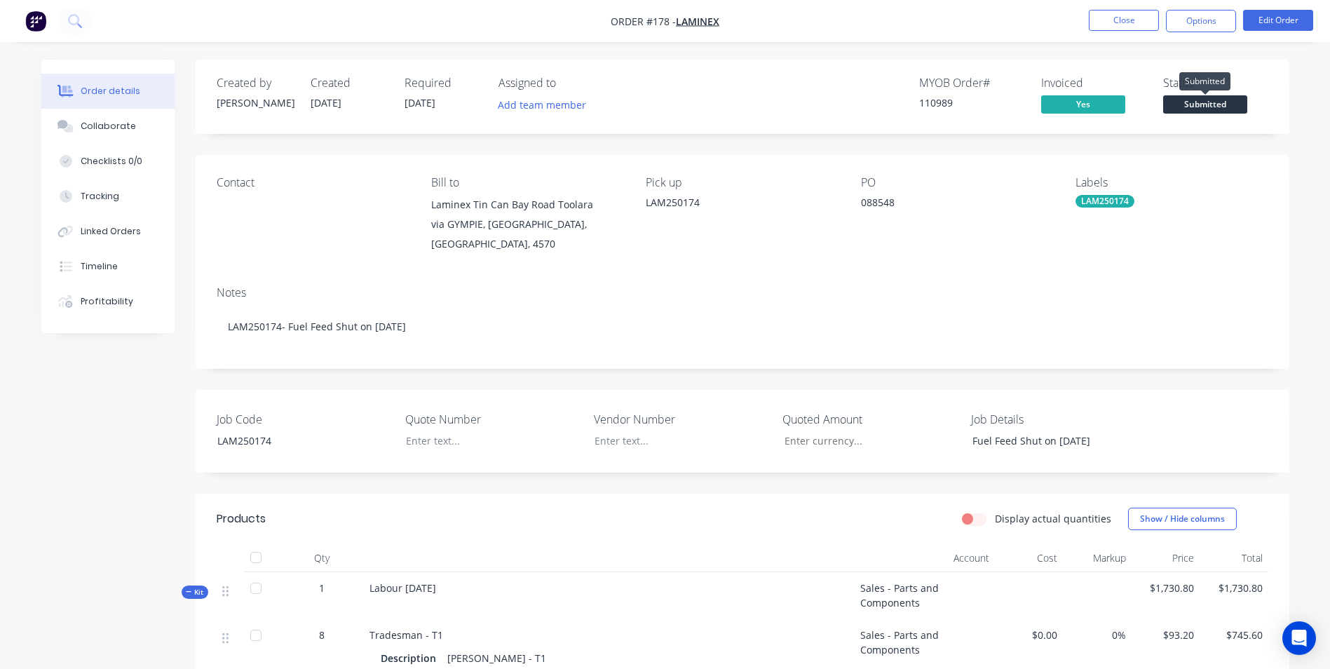
click at [1205, 104] on span "Submitted" at bounding box center [1205, 104] width 84 height 18
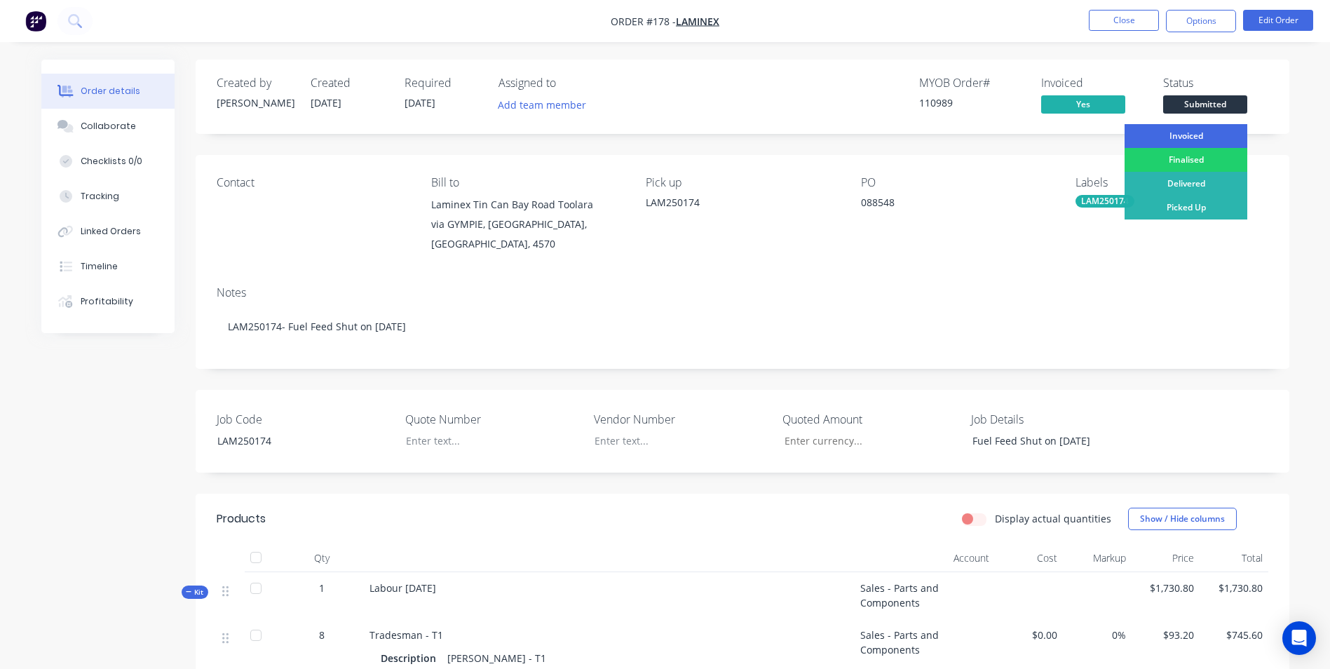
click at [1206, 130] on div "Invoiced" at bounding box center [1185, 136] width 123 height 24
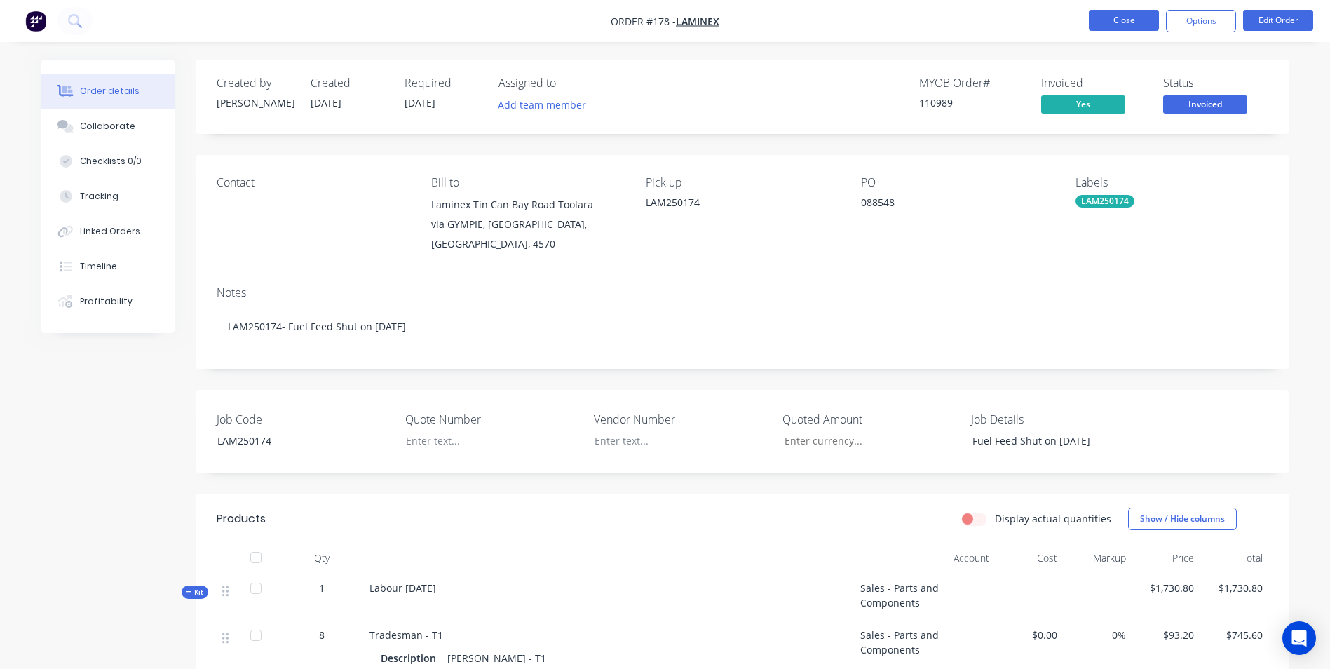
click at [1137, 15] on button "Close" at bounding box center [1124, 20] width 70 height 21
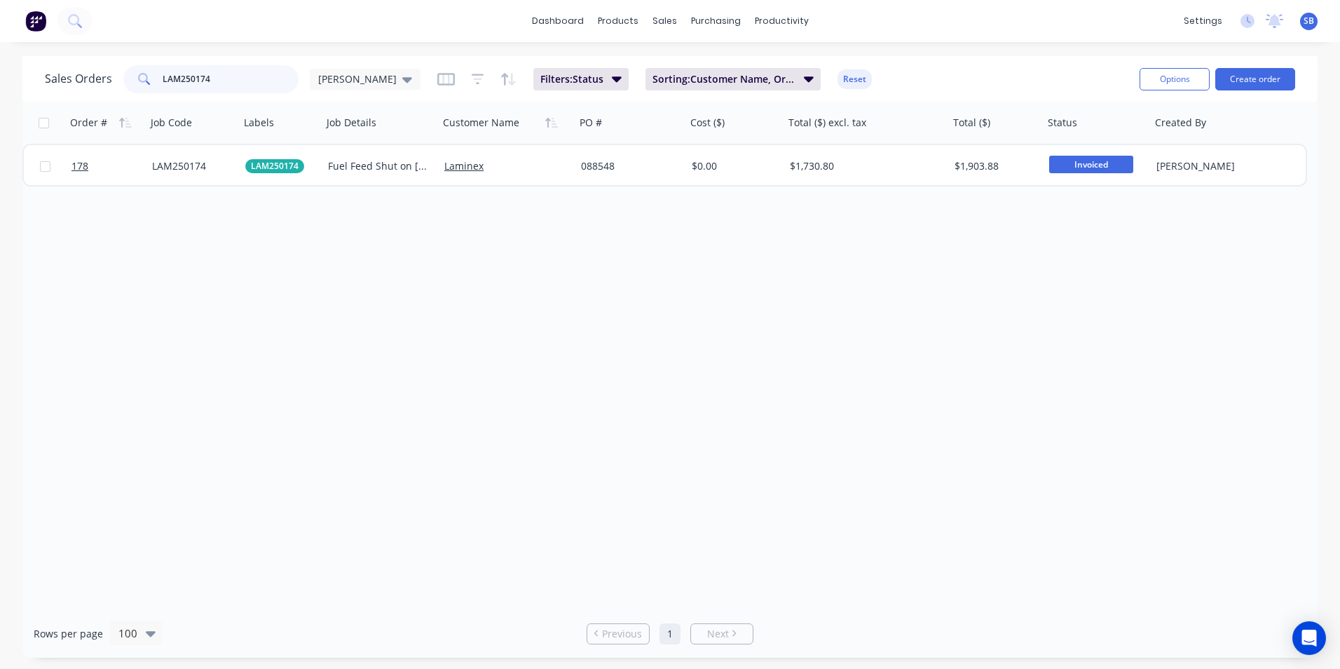
click at [238, 69] on input "LAM250174" at bounding box center [231, 79] width 137 height 28
type input "LAM250175"
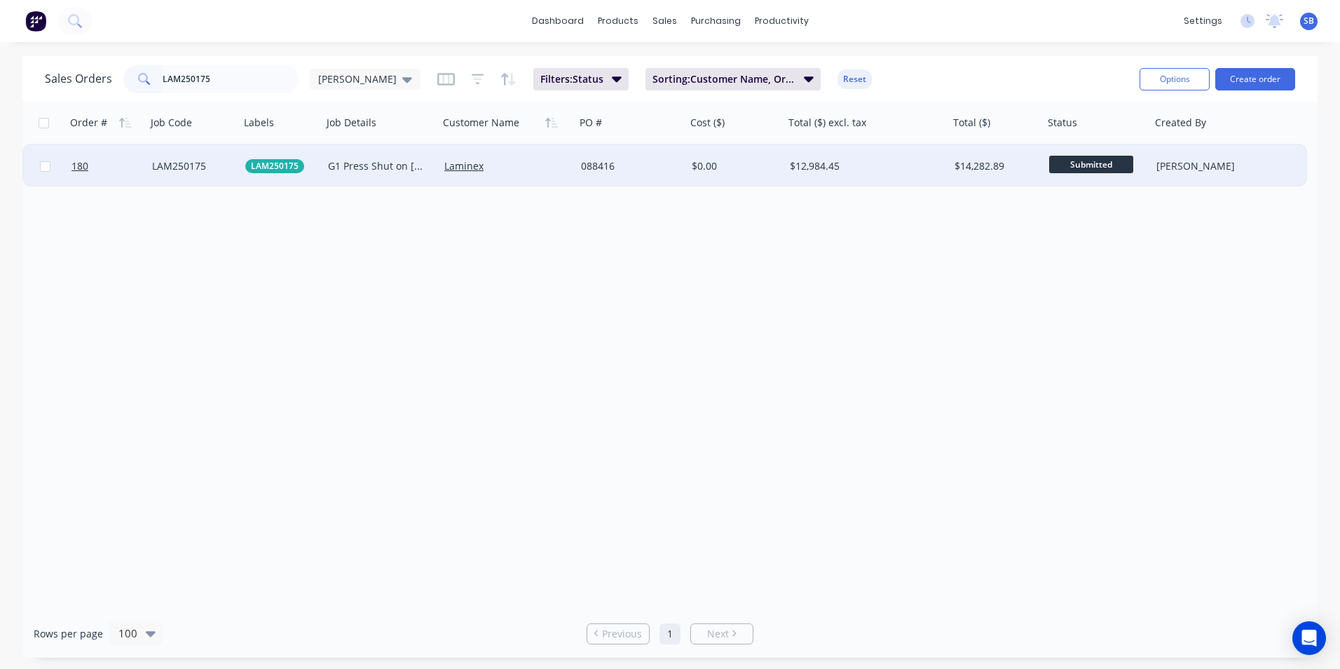
click at [921, 158] on div "$12,984.45" at bounding box center [866, 166] width 165 height 42
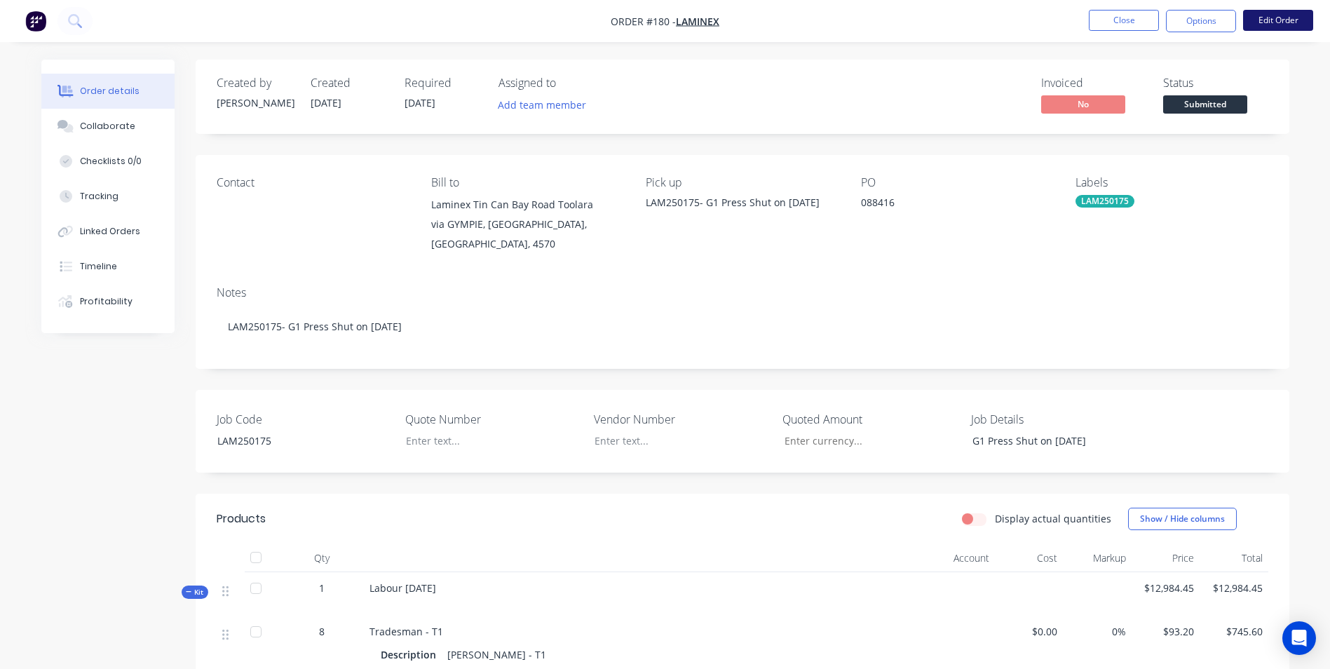
click at [1307, 16] on button "Edit Order" at bounding box center [1278, 20] width 70 height 21
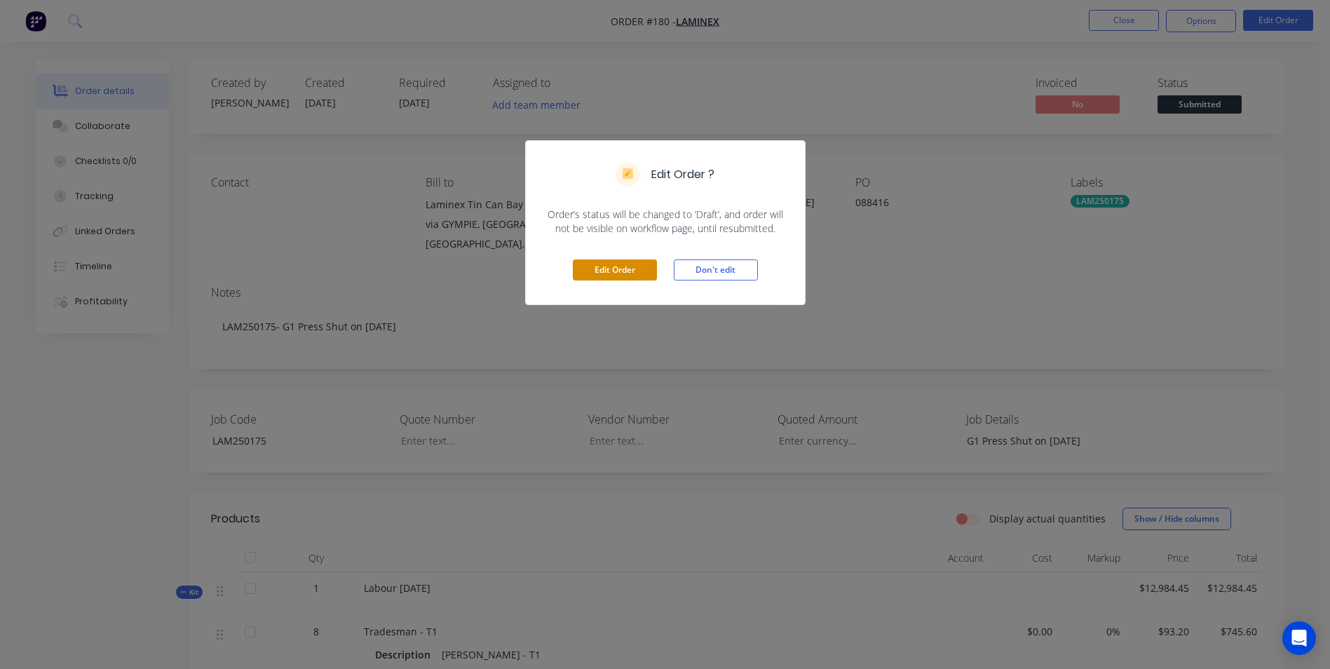
click at [610, 275] on button "Edit Order" at bounding box center [615, 269] width 84 height 21
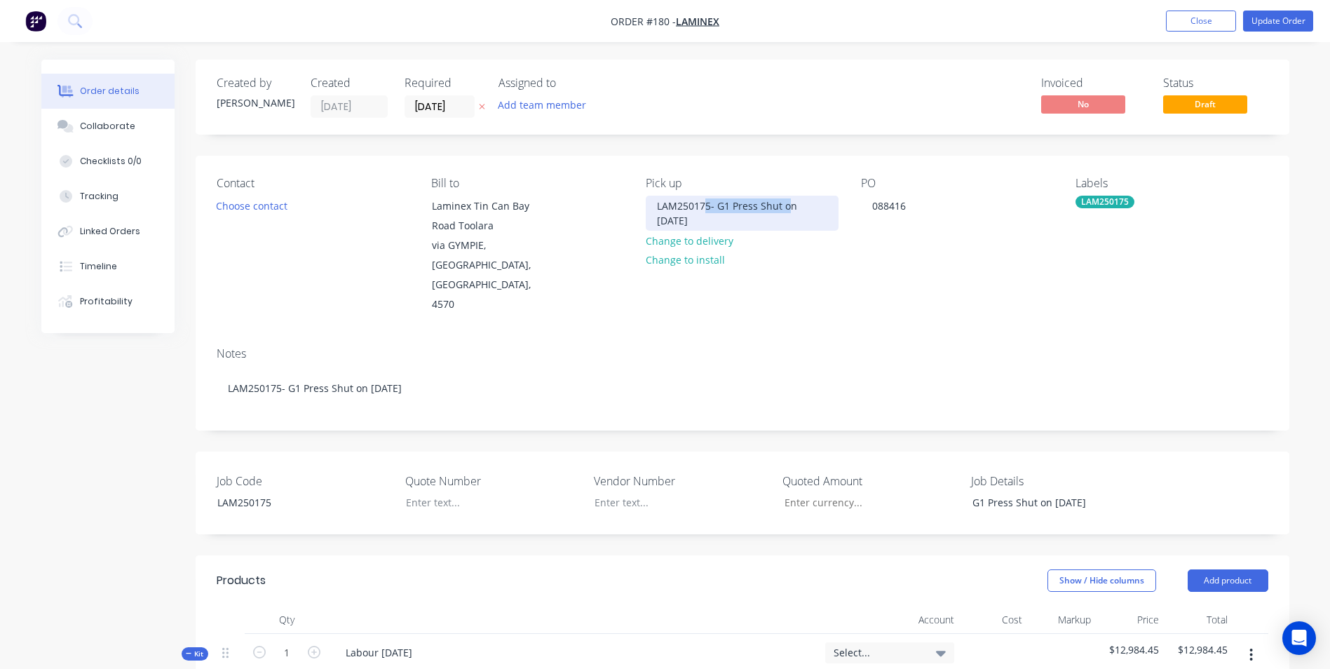
drag, startPoint x: 708, startPoint y: 205, endPoint x: 790, endPoint y: 203, distance: 82.0
click at [790, 203] on div "LAM250175- G1 Press Shut on 6/8/25" at bounding box center [742, 213] width 192 height 35
drag, startPoint x: 868, startPoint y: 236, endPoint x: 844, endPoint y: 240, distance: 24.9
click at [868, 237] on div "PO 088416" at bounding box center [957, 246] width 192 height 138
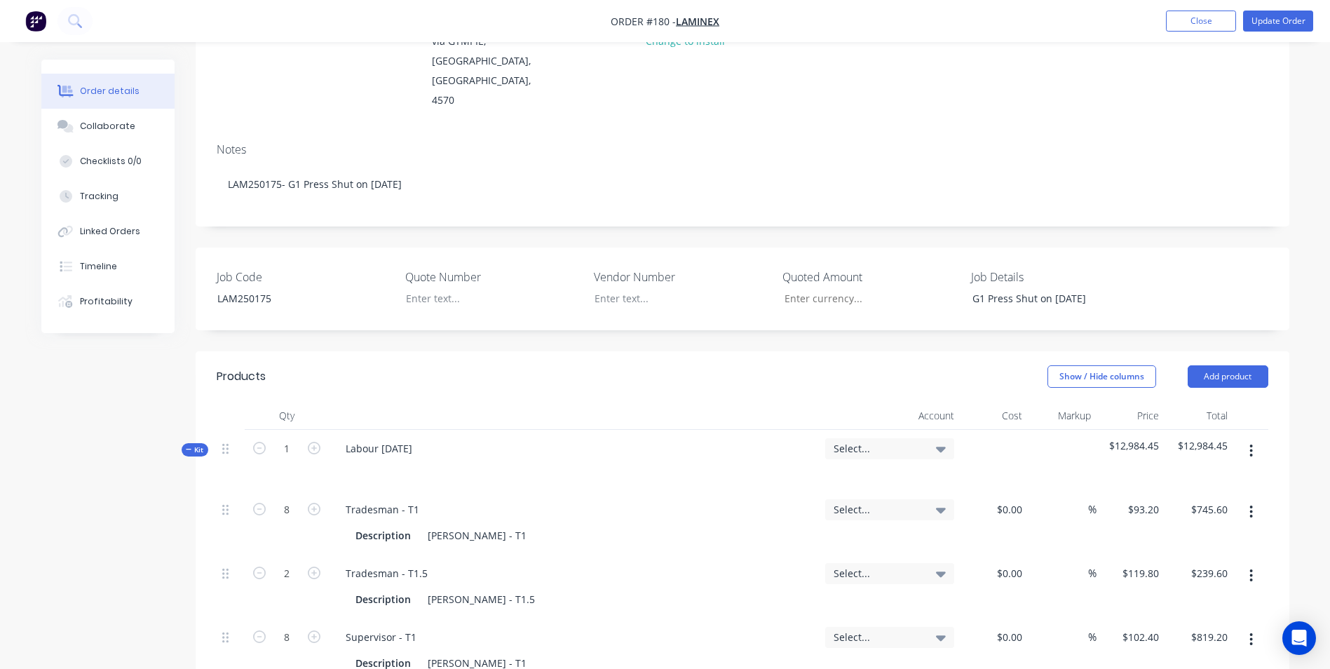
scroll to position [210, 0]
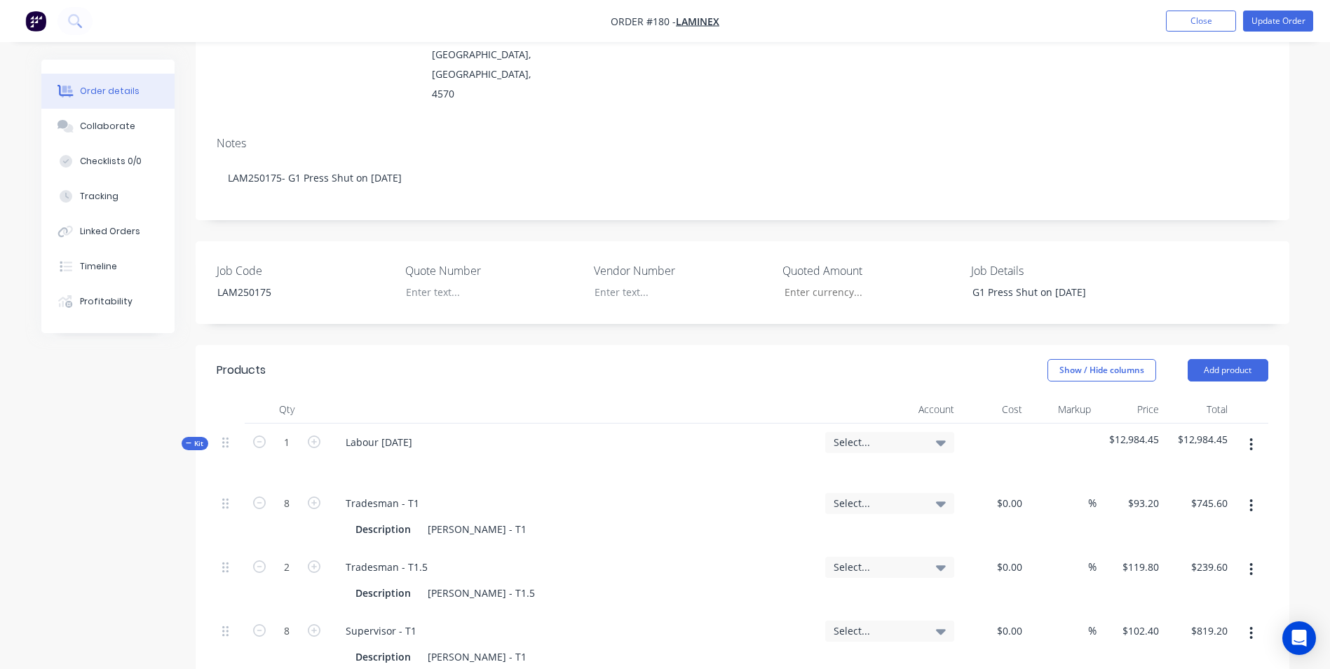
click at [882, 435] on span "Select..." at bounding box center [877, 442] width 88 height 15
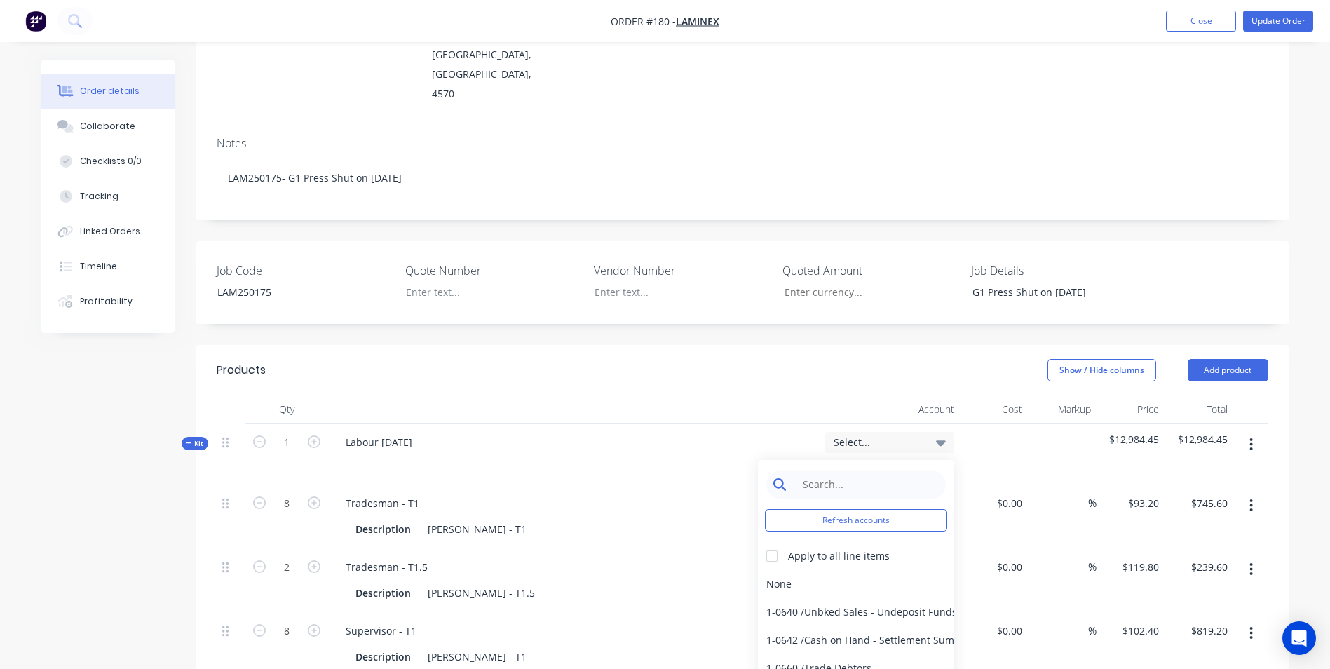
click at [848, 470] on input at bounding box center [867, 484] width 144 height 28
type input "SALES"
click at [774, 542] on div at bounding box center [772, 556] width 28 height 28
click at [838, 626] on div "4-0232 / Sales - Parts and Components" at bounding box center [856, 640] width 196 height 28
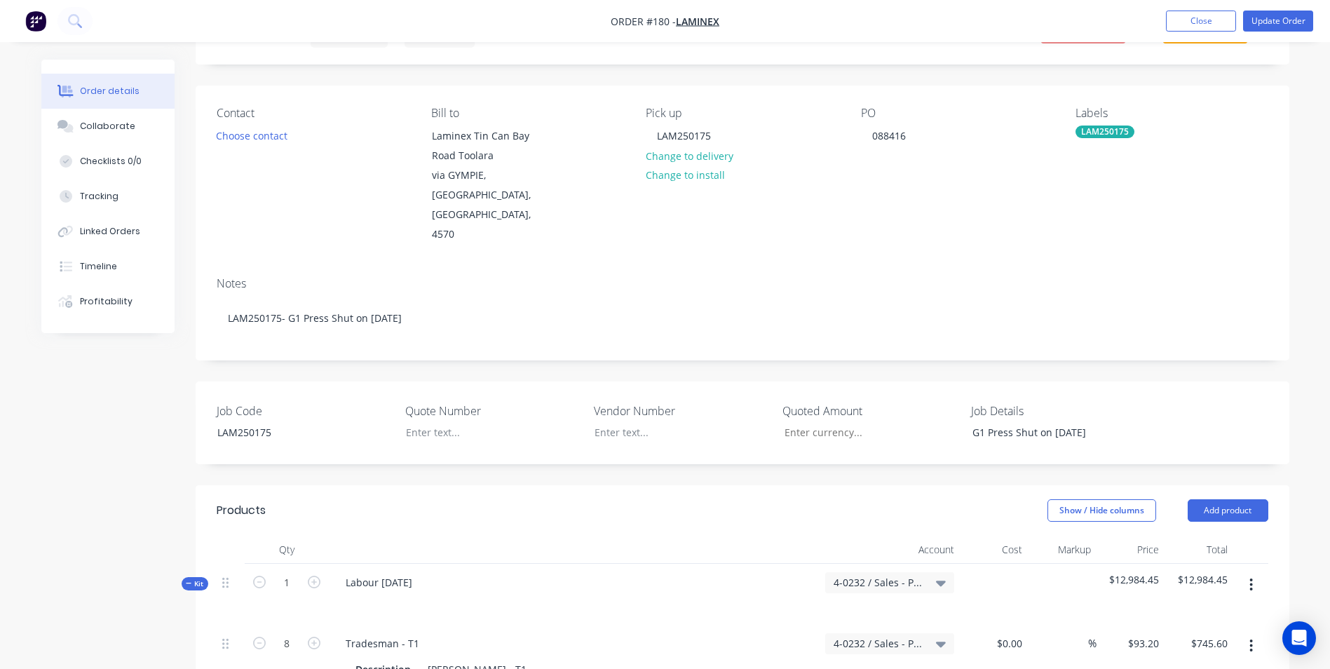
scroll to position [0, 0]
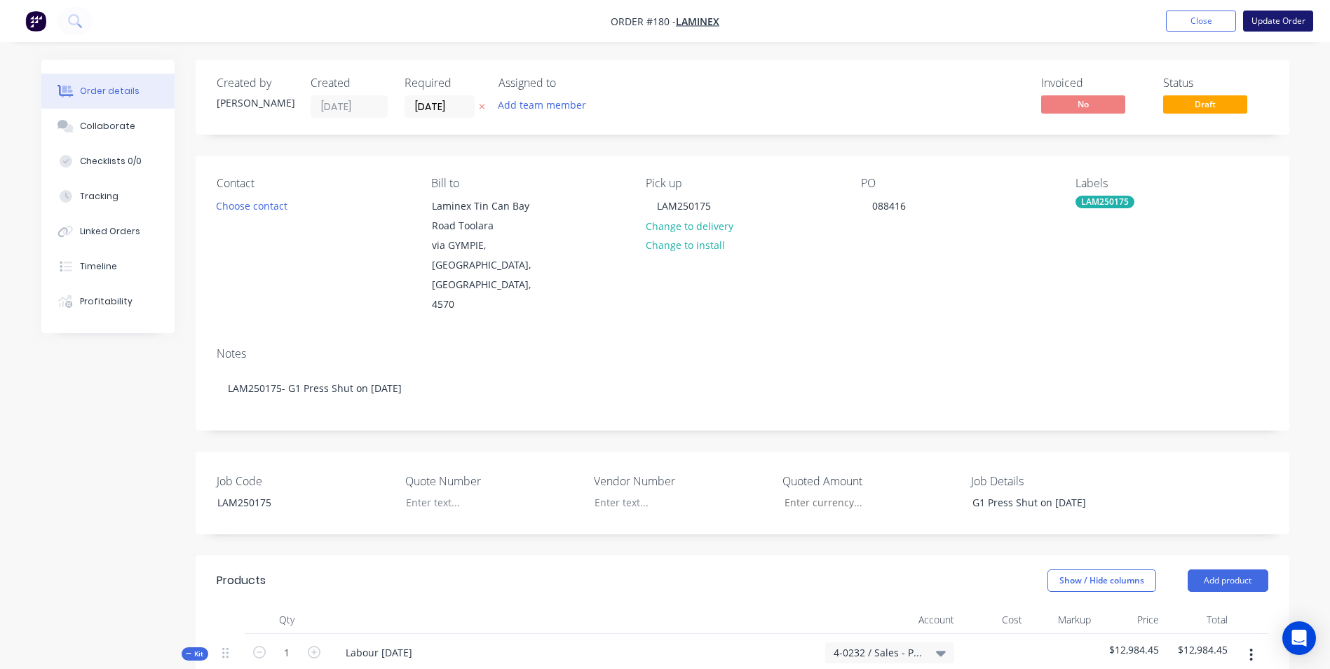
click at [1274, 14] on button "Update Order" at bounding box center [1278, 21] width 70 height 21
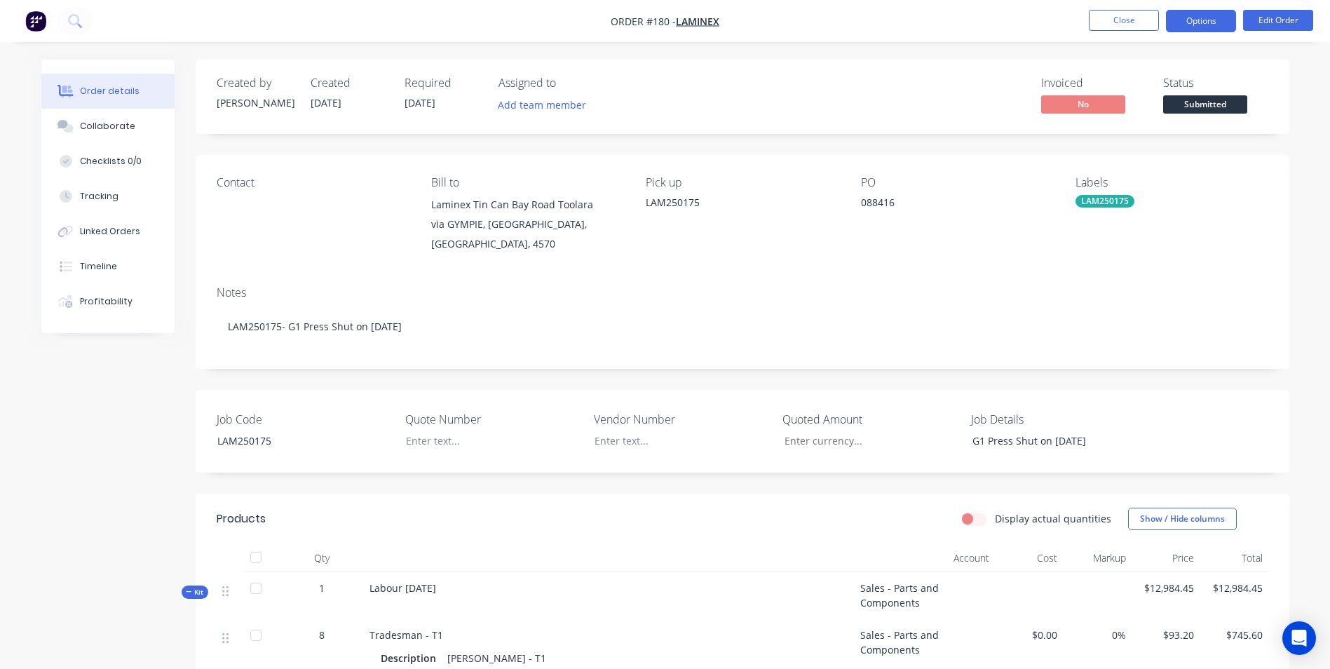
click at [1204, 24] on button "Options" at bounding box center [1201, 21] width 70 height 22
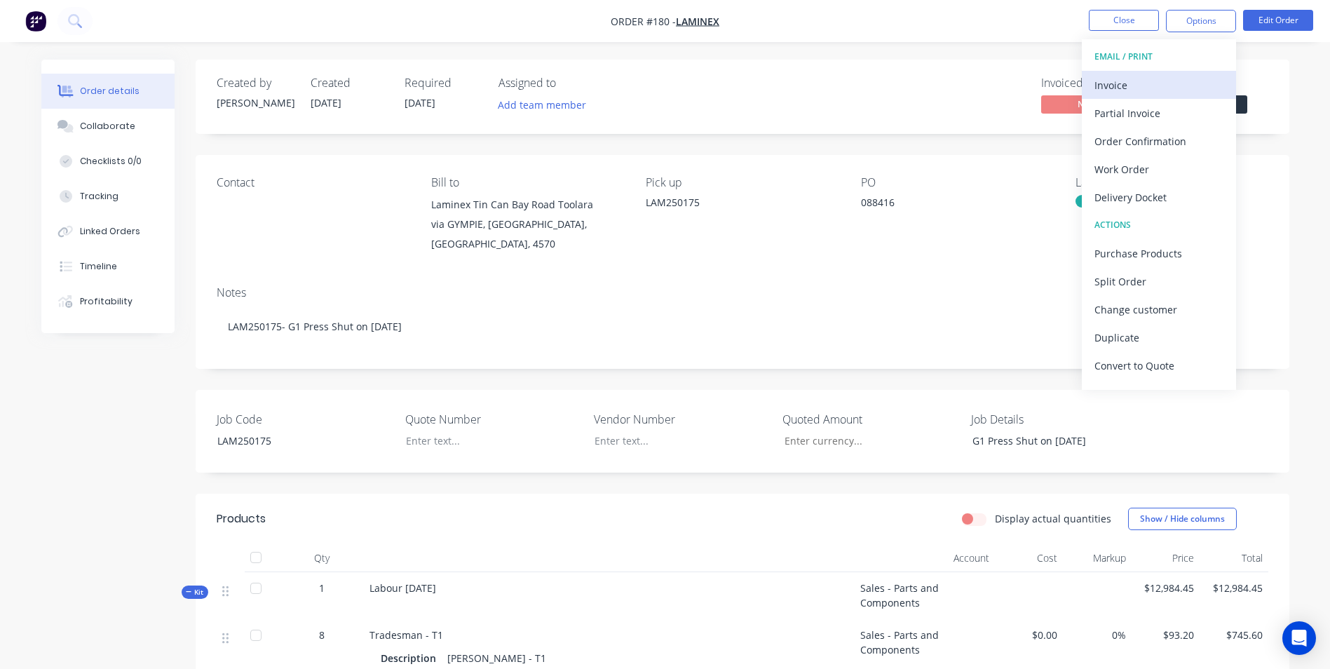
click at [1163, 83] on div "Invoice" at bounding box center [1158, 85] width 129 height 20
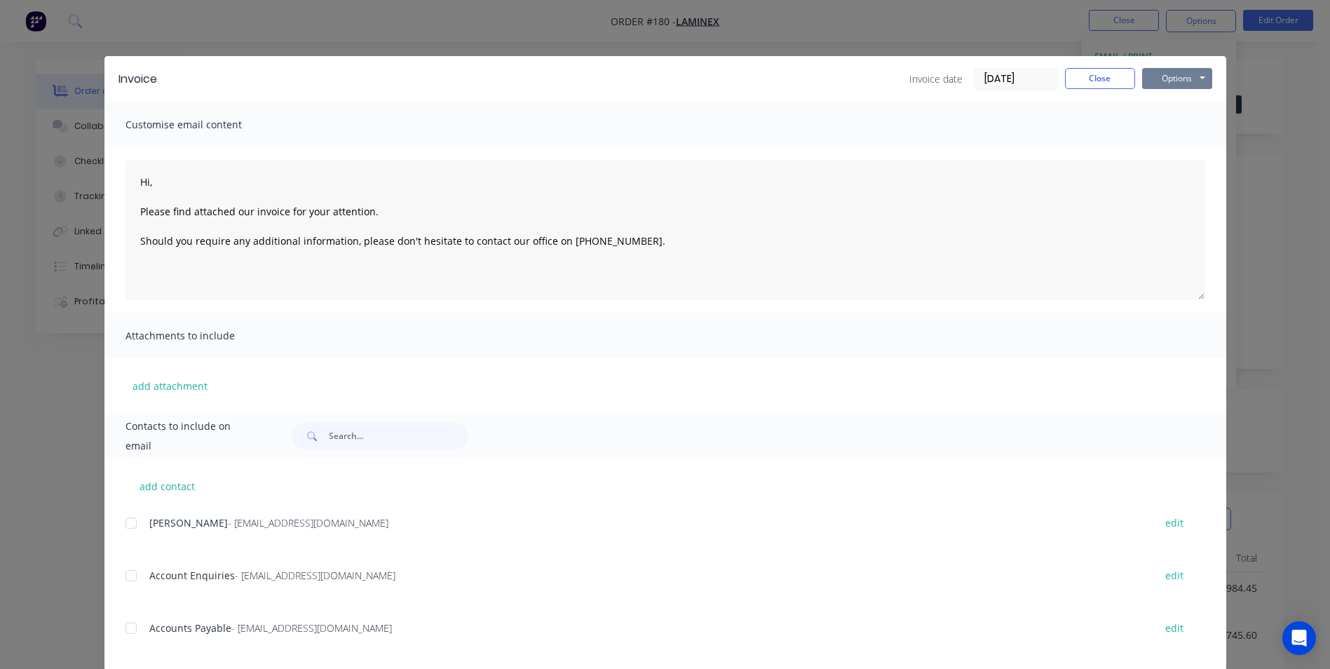
click at [1162, 79] on button "Options" at bounding box center [1177, 78] width 70 height 21
click at [1170, 122] on button "Print" at bounding box center [1187, 126] width 90 height 23
click at [1119, 77] on button "Close" at bounding box center [1100, 78] width 70 height 21
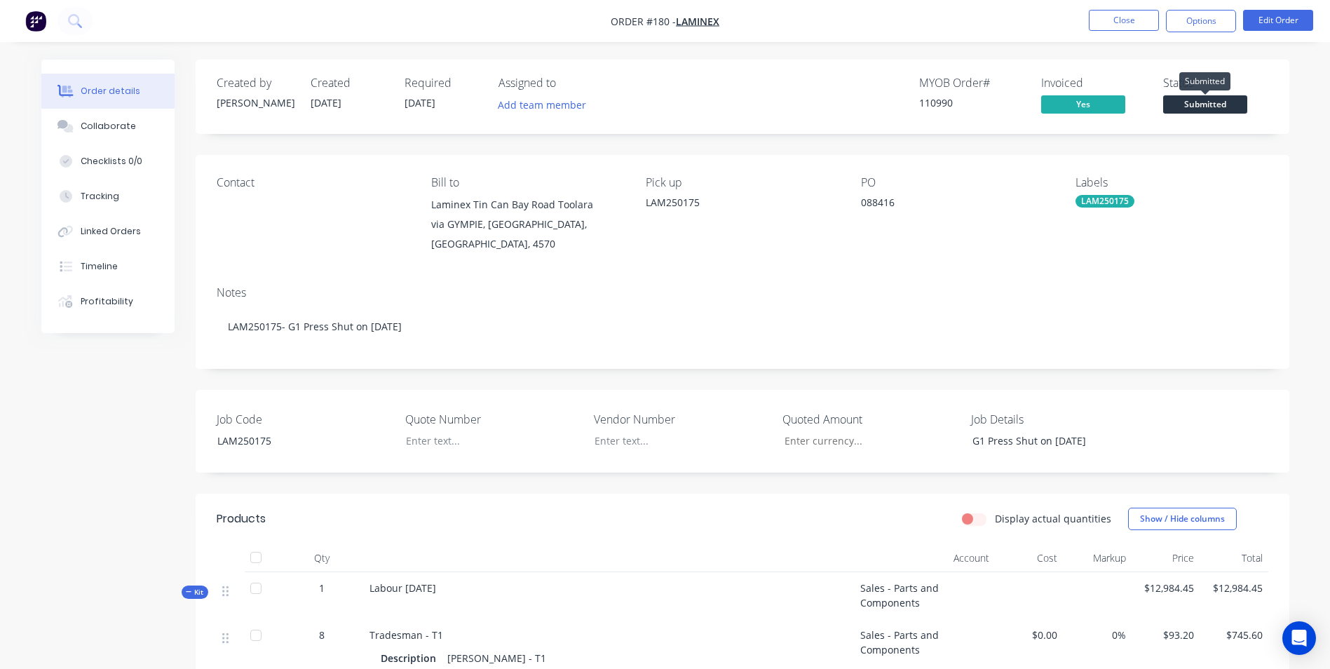
click at [1219, 102] on span "Submitted" at bounding box center [1205, 104] width 84 height 18
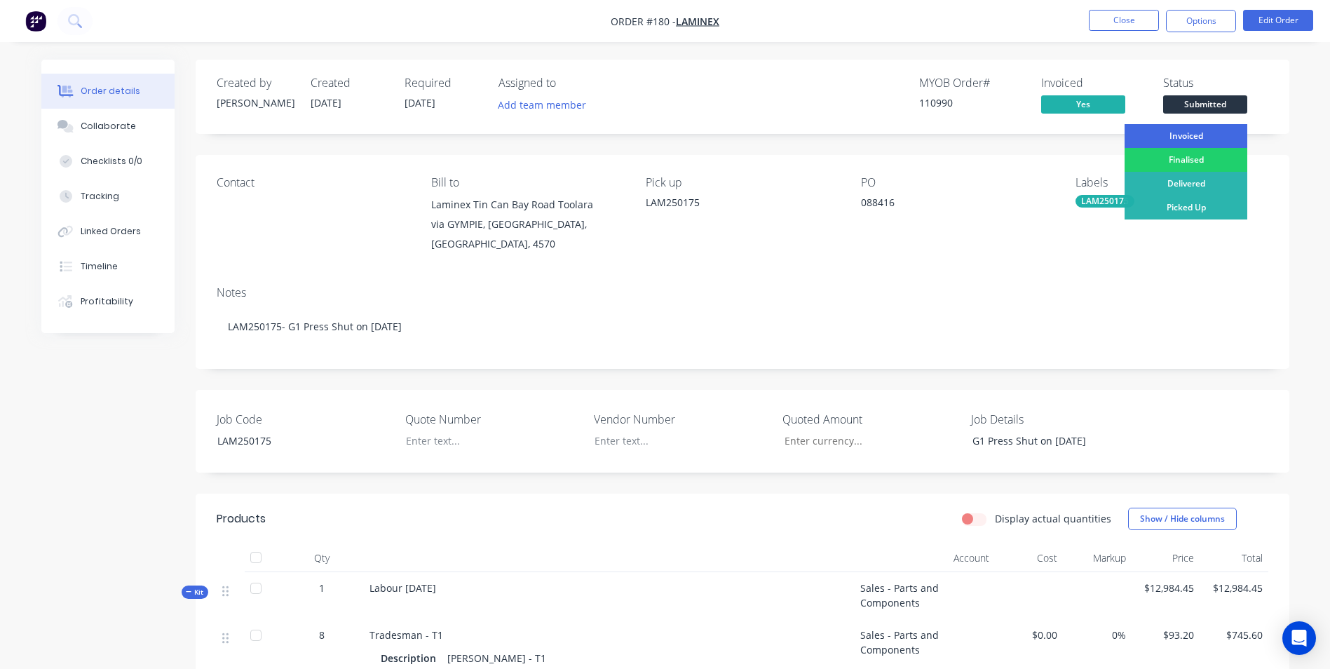
click at [1199, 138] on div "Invoiced" at bounding box center [1185, 136] width 123 height 24
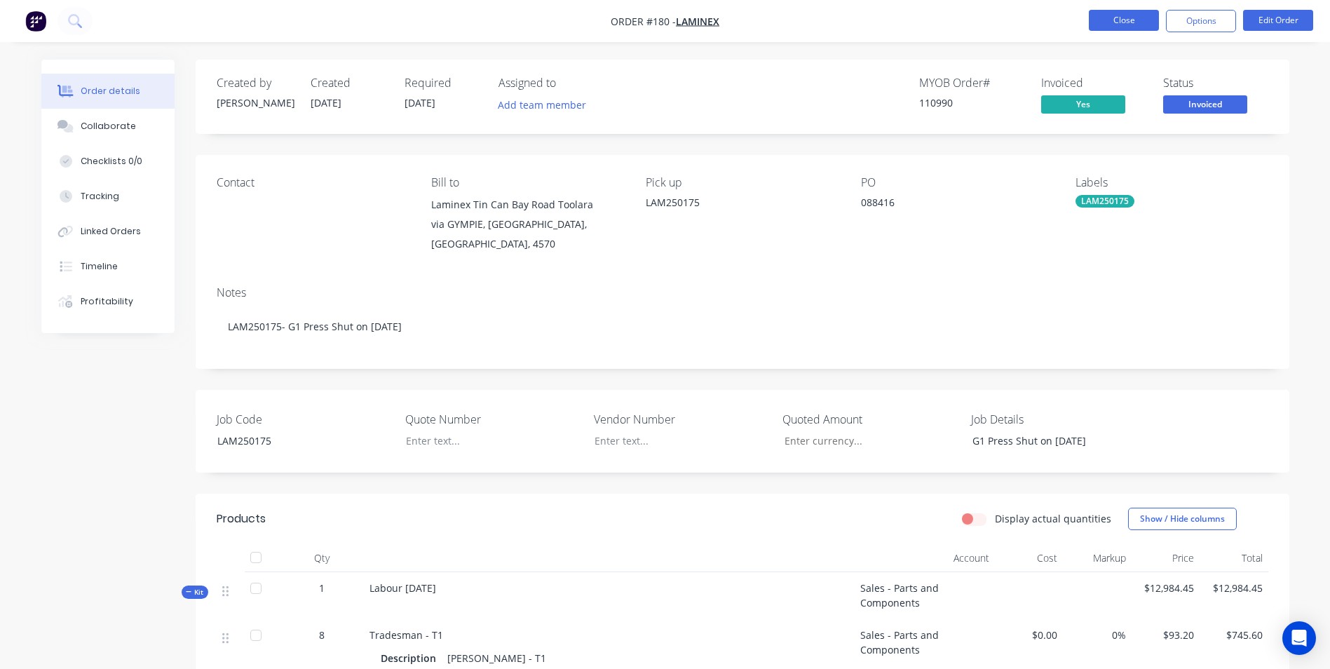
click at [1126, 19] on button "Close" at bounding box center [1124, 20] width 70 height 21
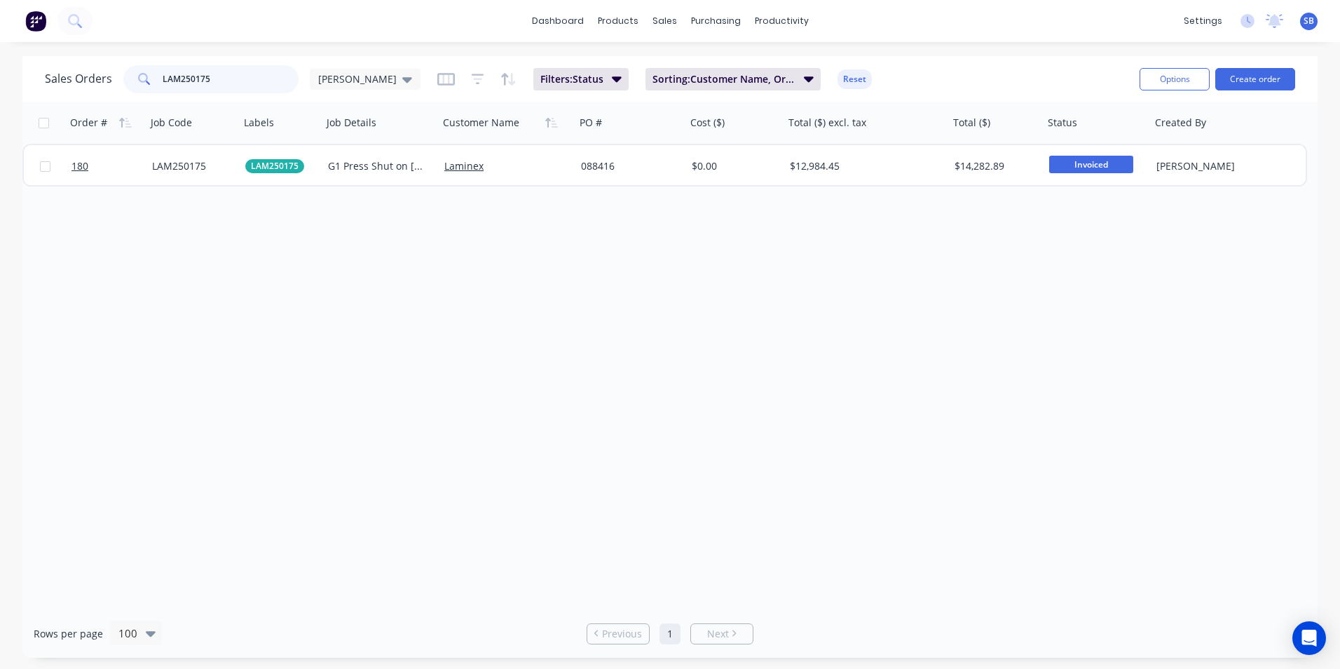
click at [232, 69] on input "LAM250175" at bounding box center [231, 79] width 137 height 28
type input "LAM250176"
click at [671, 144] on div "182 LAM250176 LAM250176 710 Hirack Shut on 7/8/25 Laminex 088678 $0.00 $1,730.8…" at bounding box center [664, 165] width 1285 height 43
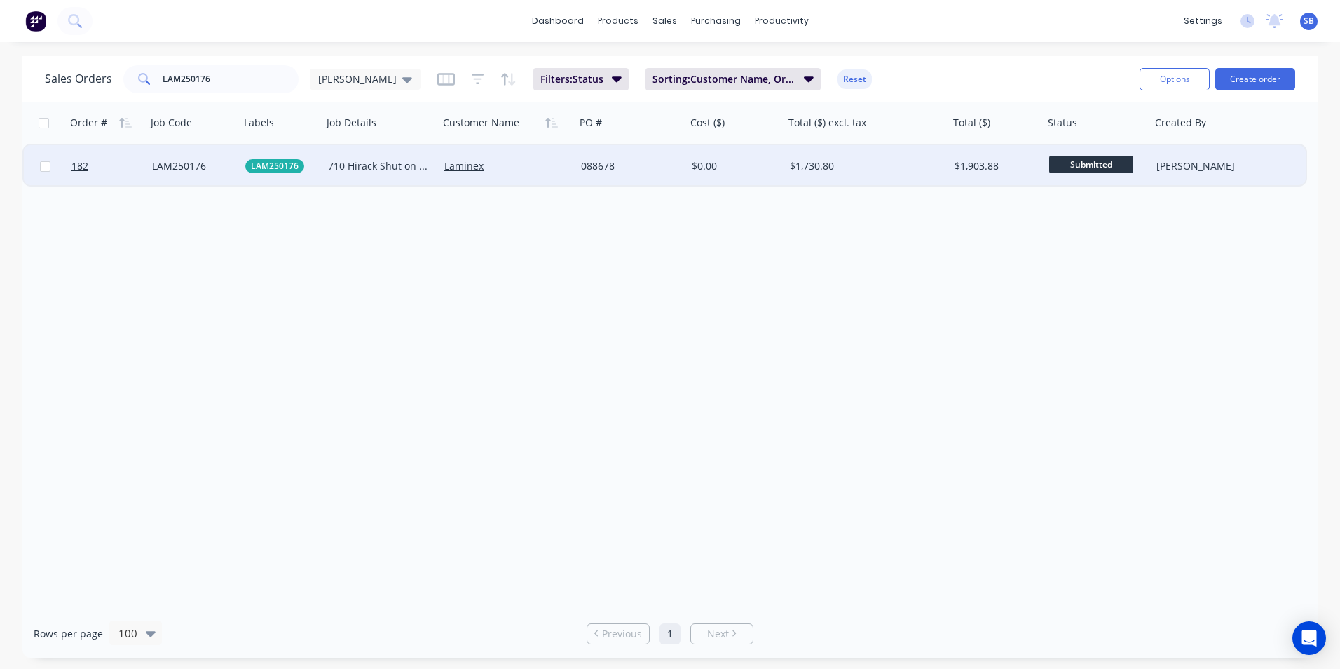
click at [704, 165] on div "$0.00" at bounding box center [733, 166] width 83 height 14
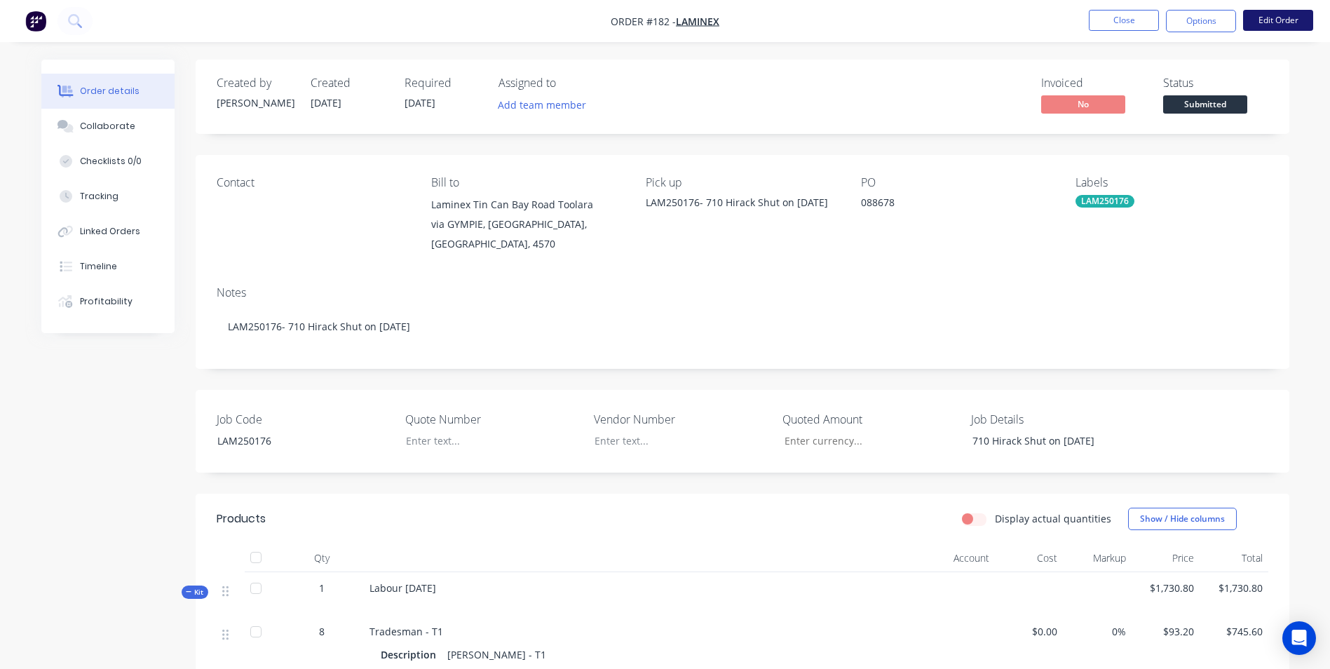
click at [1262, 18] on button "Edit Order" at bounding box center [1278, 20] width 70 height 21
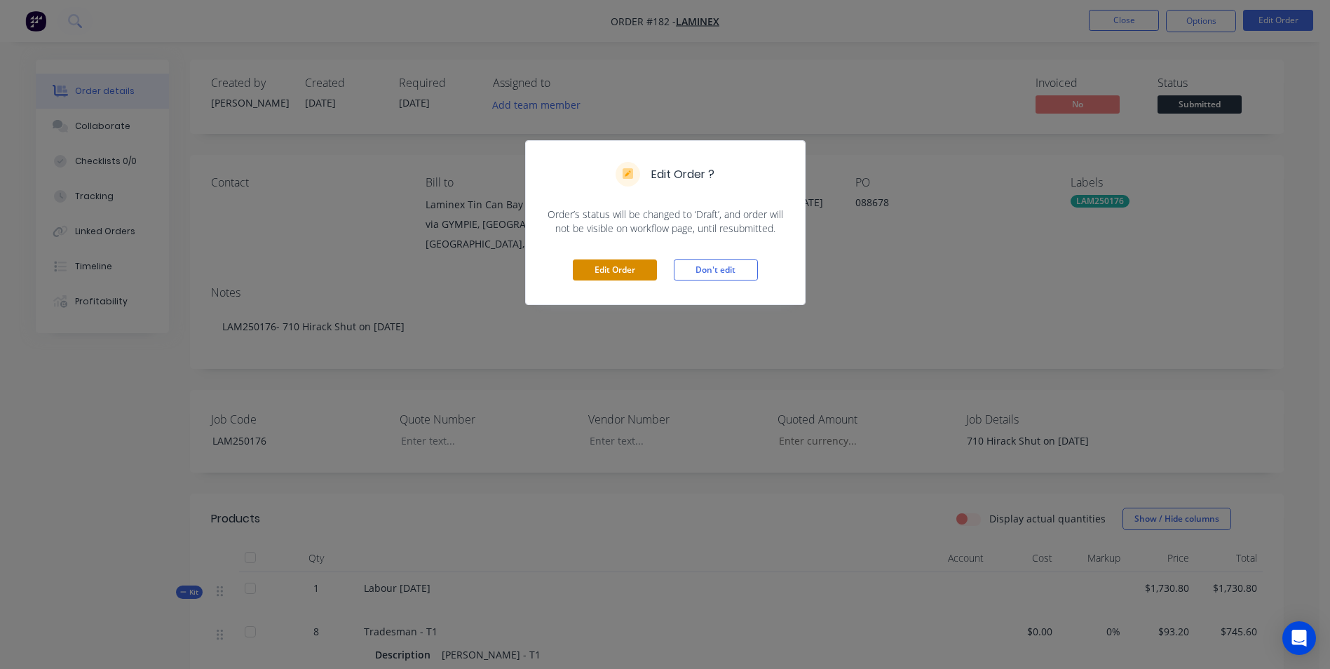
click at [638, 270] on button "Edit Order" at bounding box center [615, 269] width 84 height 21
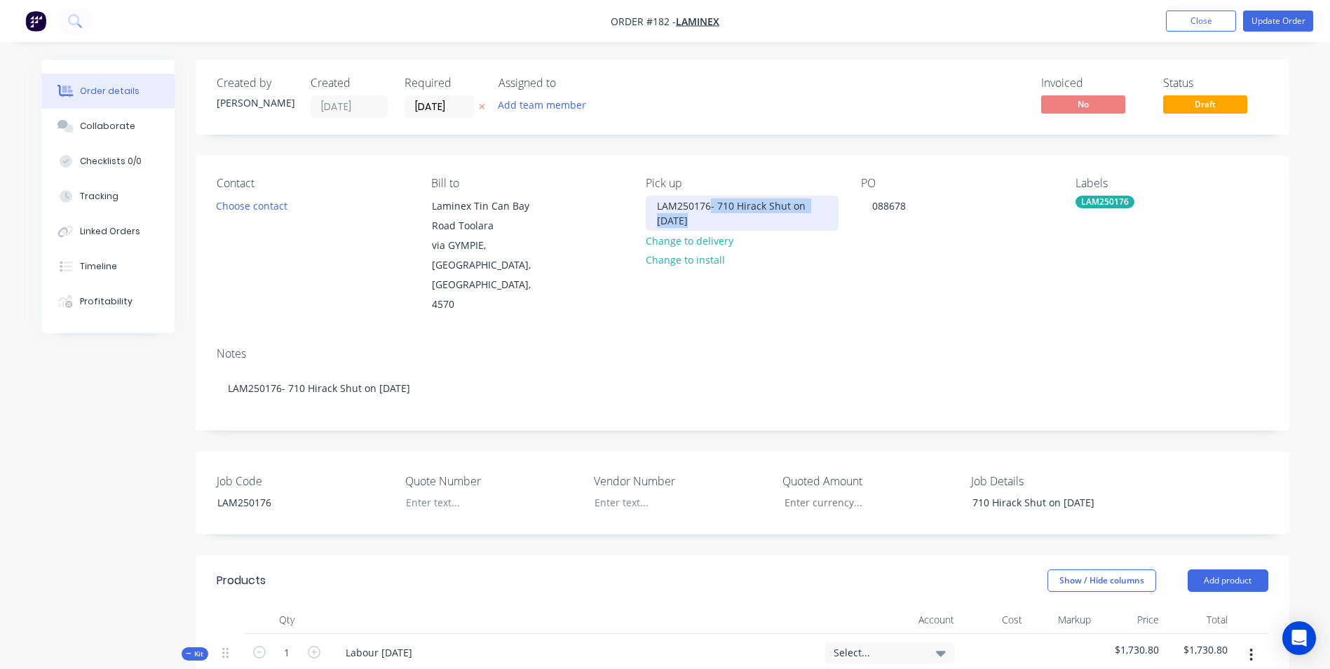
drag, startPoint x: 709, startPoint y: 206, endPoint x: 868, endPoint y: 226, distance: 160.3
click at [868, 226] on div "Contact Choose contact Bill to Laminex Tin Can Bay Road Toolara via GYMPIE, Que…" at bounding box center [742, 246] width 1093 height 180
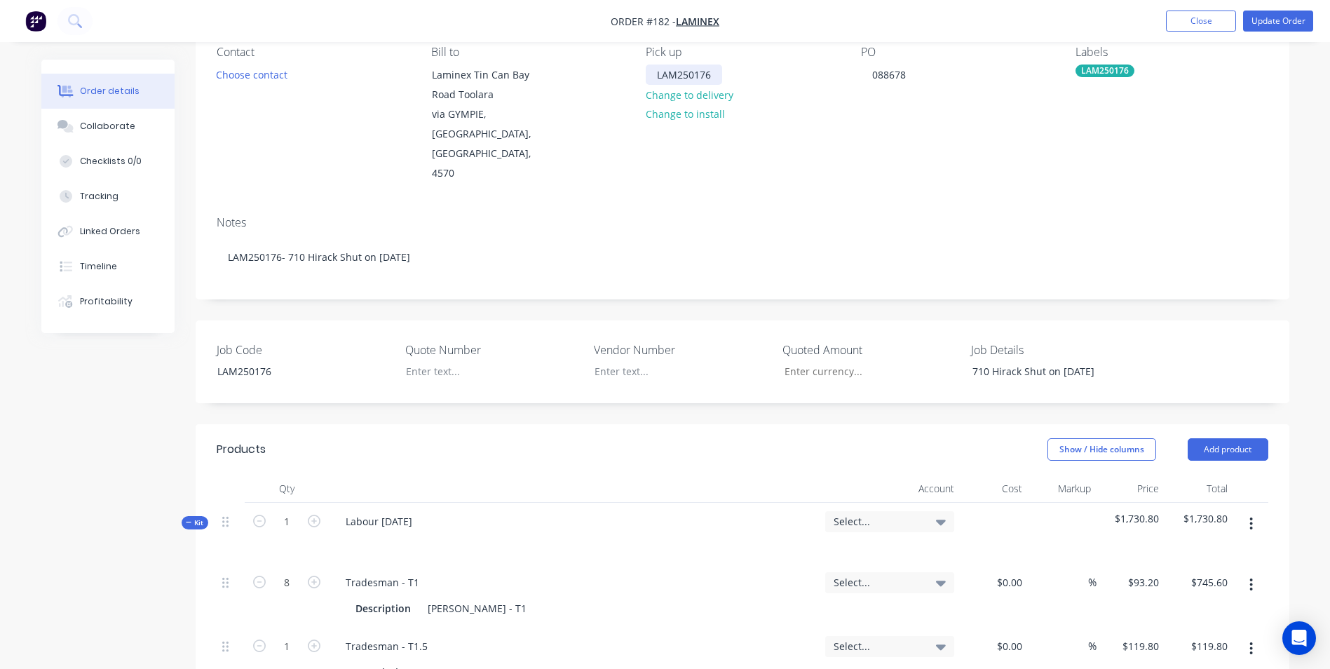
scroll to position [280, 0]
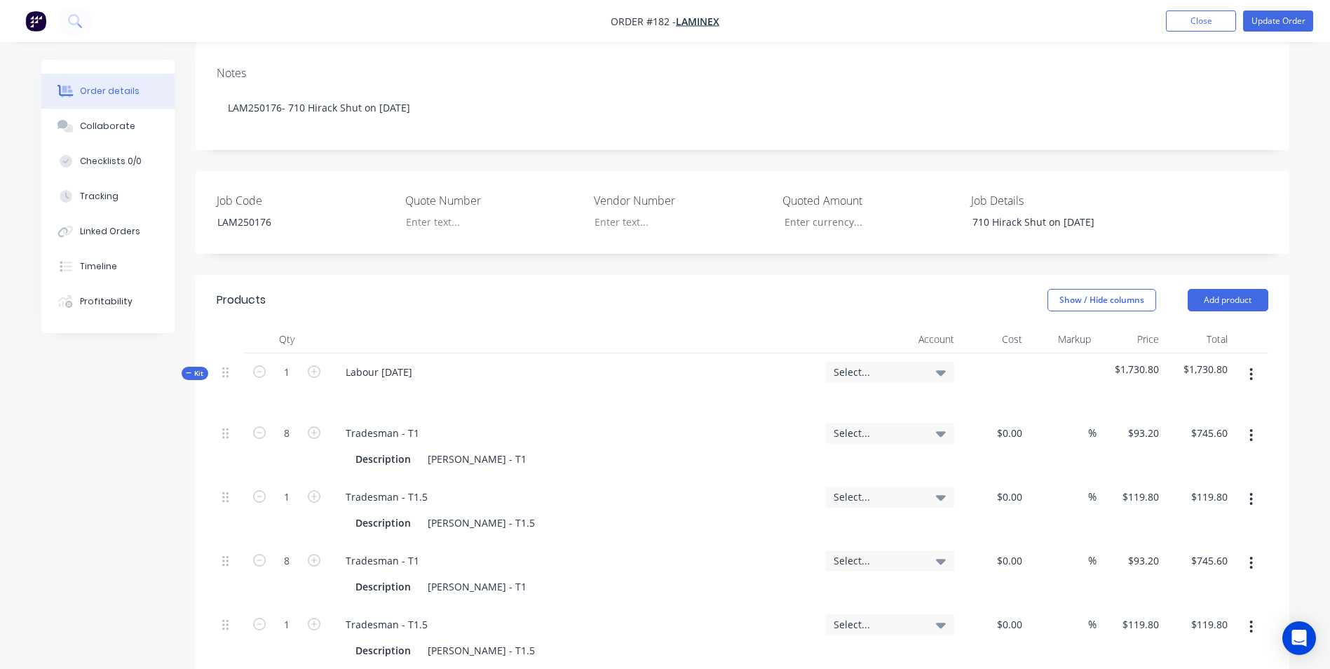
click at [848, 364] on span "Select..." at bounding box center [877, 371] width 88 height 15
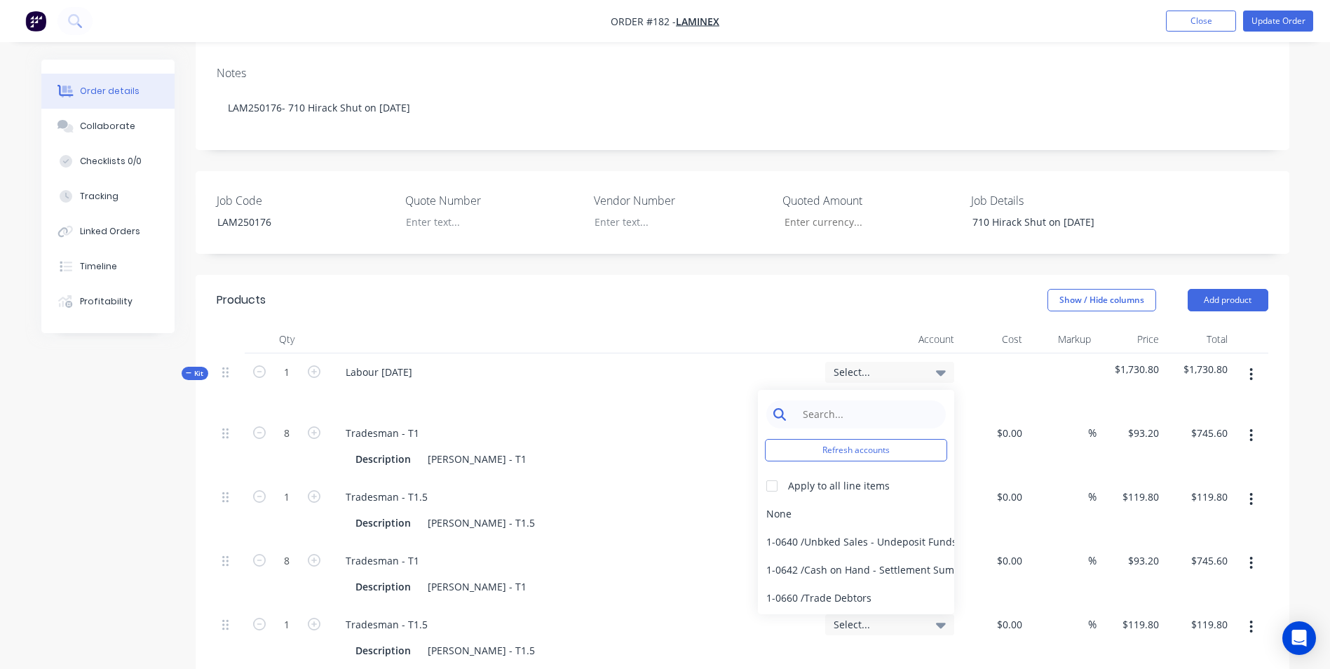
click at [818, 400] on input at bounding box center [867, 414] width 144 height 28
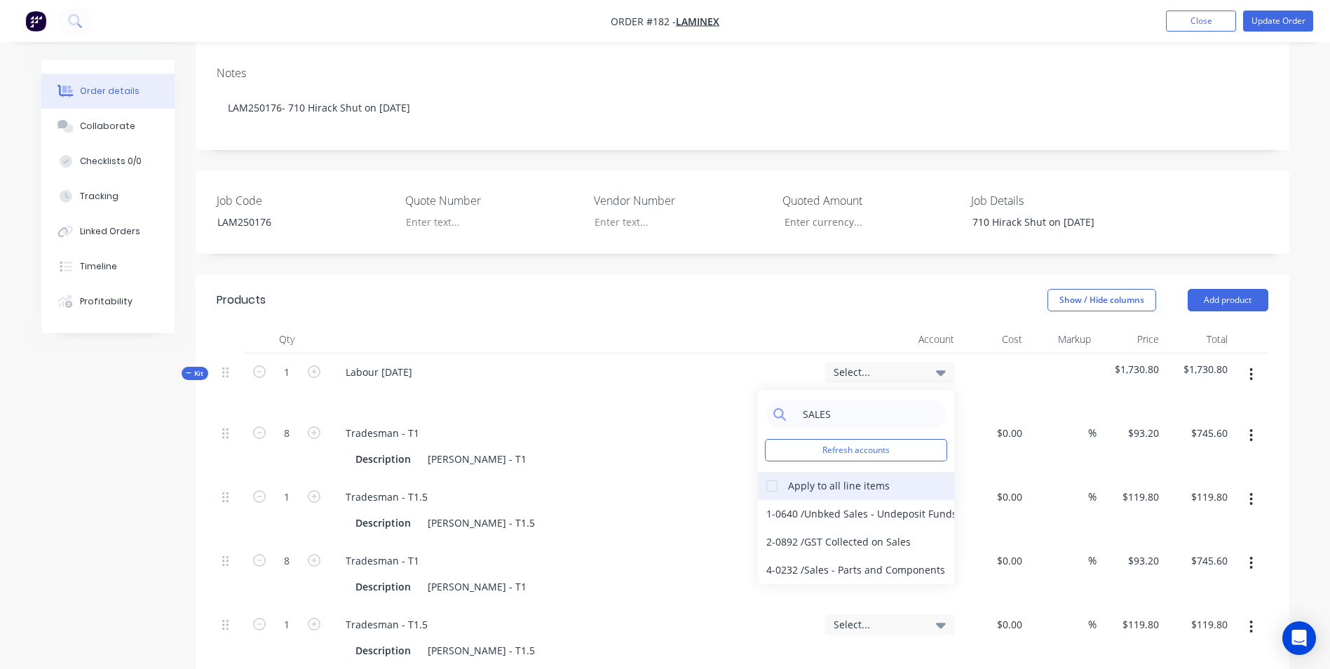
type input "SALES"
click at [773, 472] on div at bounding box center [772, 486] width 28 height 28
click at [827, 556] on div "4-0232 / Sales - Parts and Components" at bounding box center [856, 570] width 196 height 28
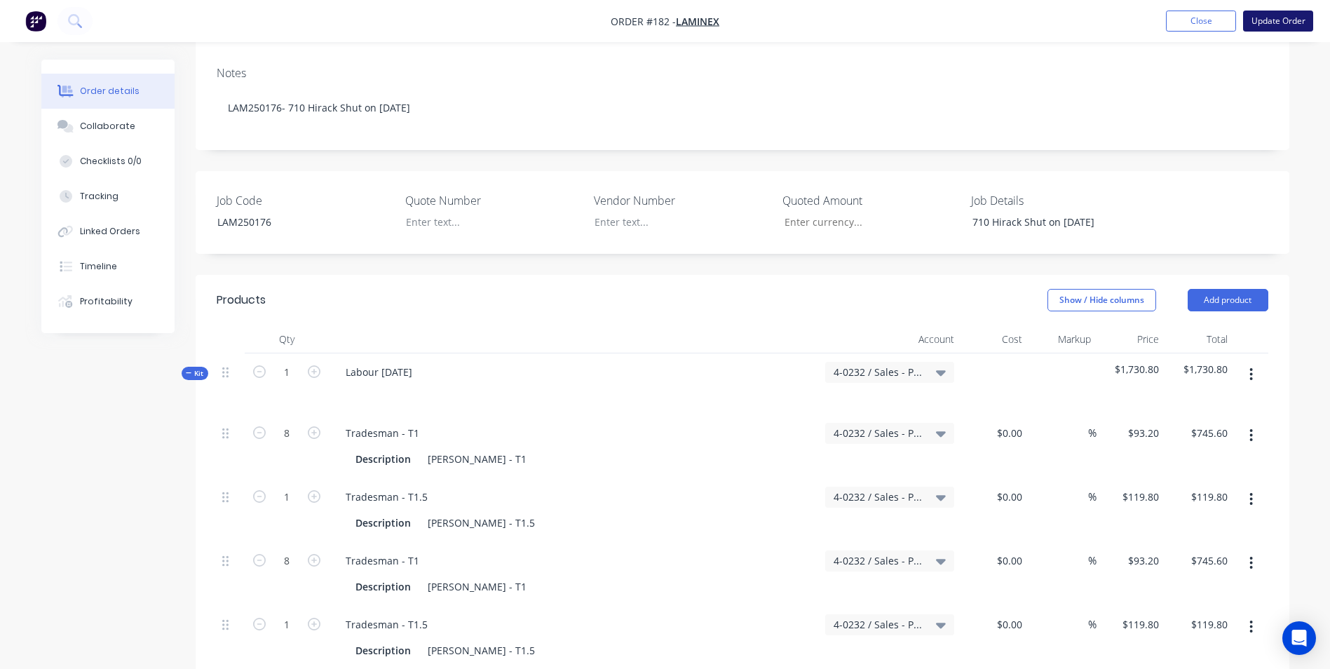
click at [1277, 18] on button "Update Order" at bounding box center [1278, 21] width 70 height 21
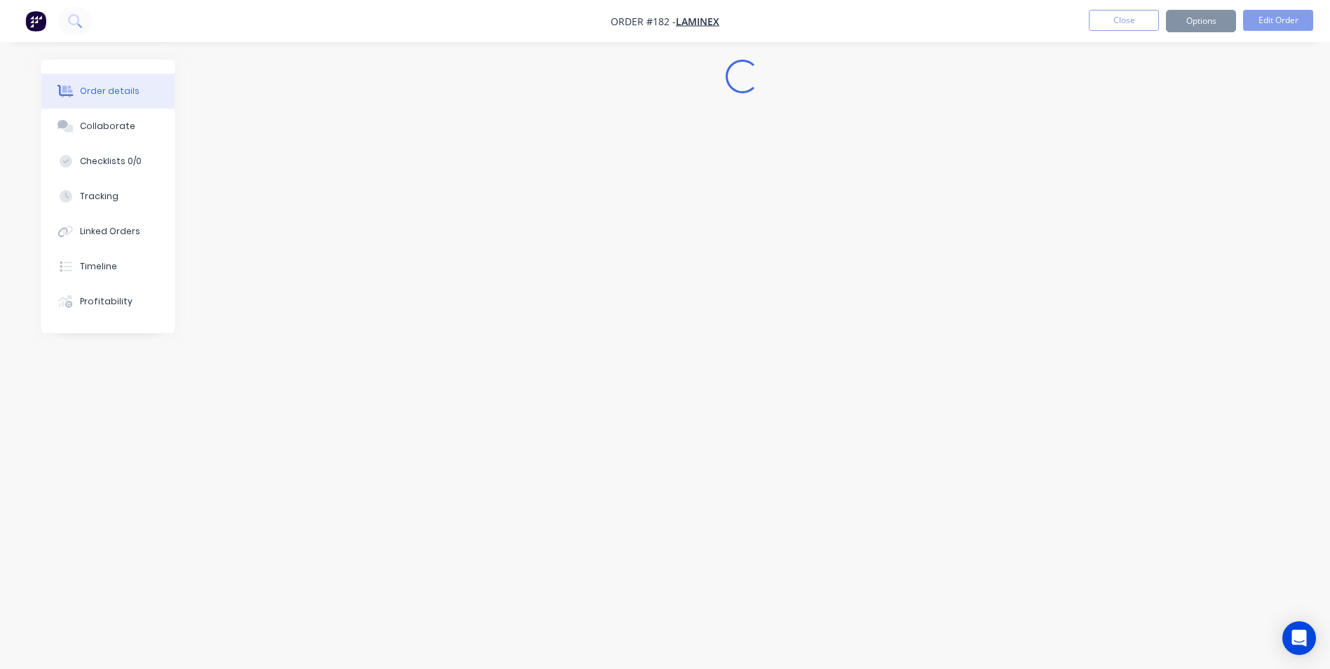
scroll to position [0, 0]
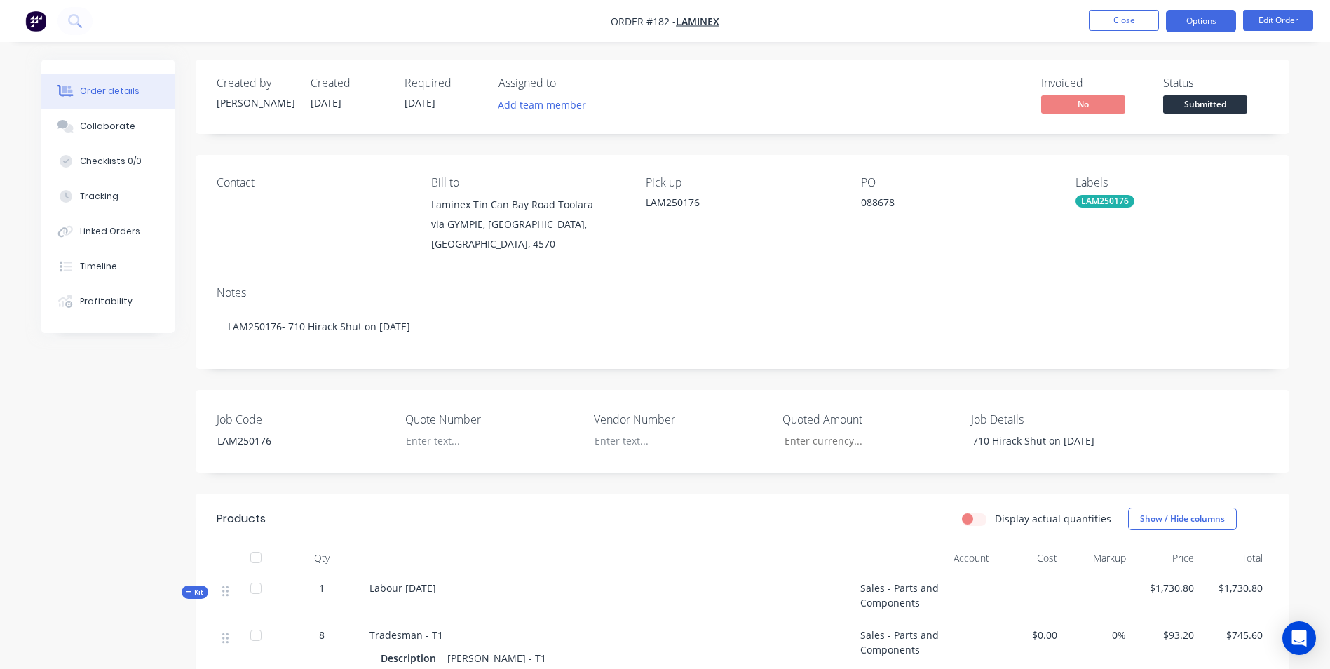
click at [1190, 22] on button "Options" at bounding box center [1201, 21] width 70 height 22
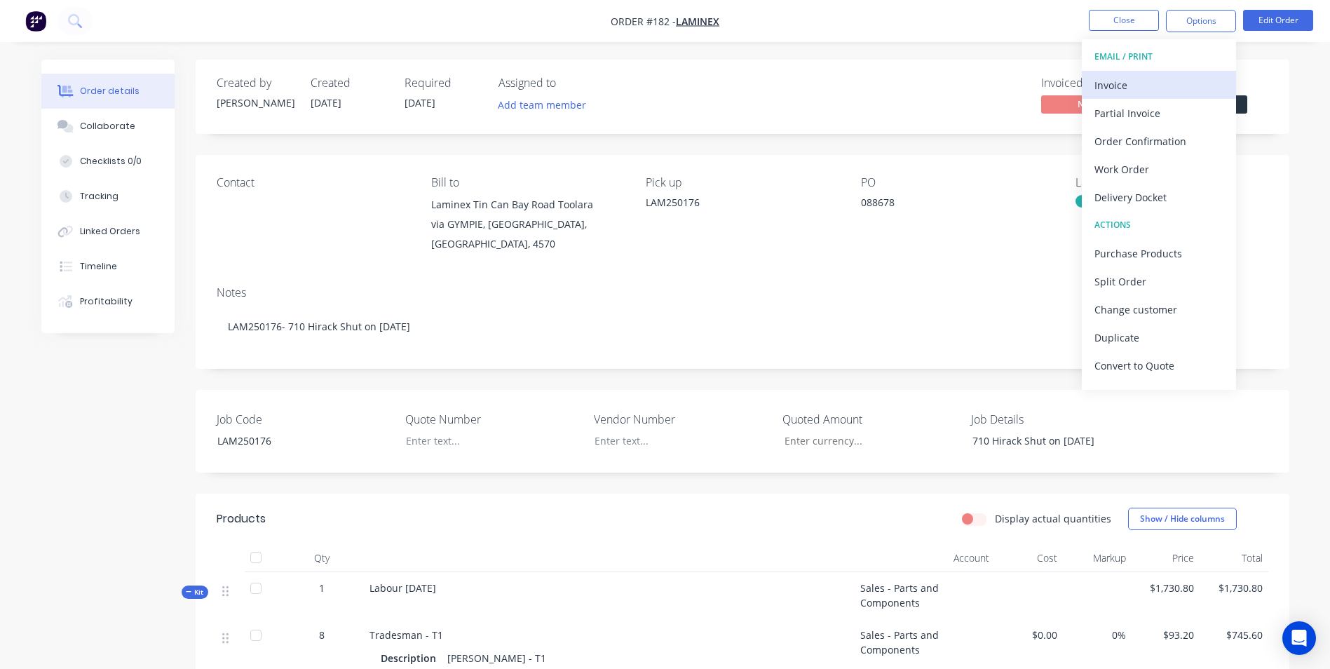
click at [1180, 94] on div "Invoice" at bounding box center [1158, 85] width 129 height 20
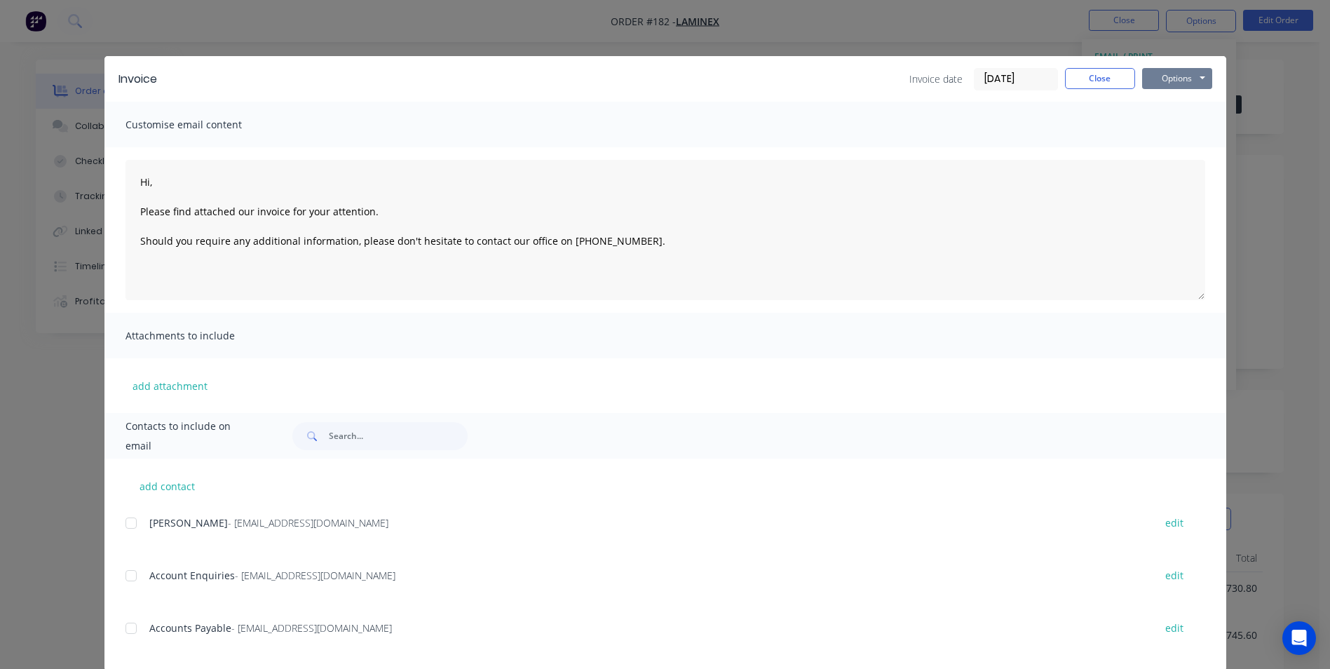
click at [1180, 79] on button "Options" at bounding box center [1177, 78] width 70 height 21
click at [1185, 119] on button "Print" at bounding box center [1187, 126] width 90 height 23
drag, startPoint x: 1130, startPoint y: 73, endPoint x: 1121, endPoint y: 73, distance: 9.1
click at [1127, 73] on div "Invoice date 29/08/25 Close Options Preview Print Email" at bounding box center [1060, 79] width 303 height 22
click at [1120, 74] on button "Close" at bounding box center [1100, 78] width 70 height 21
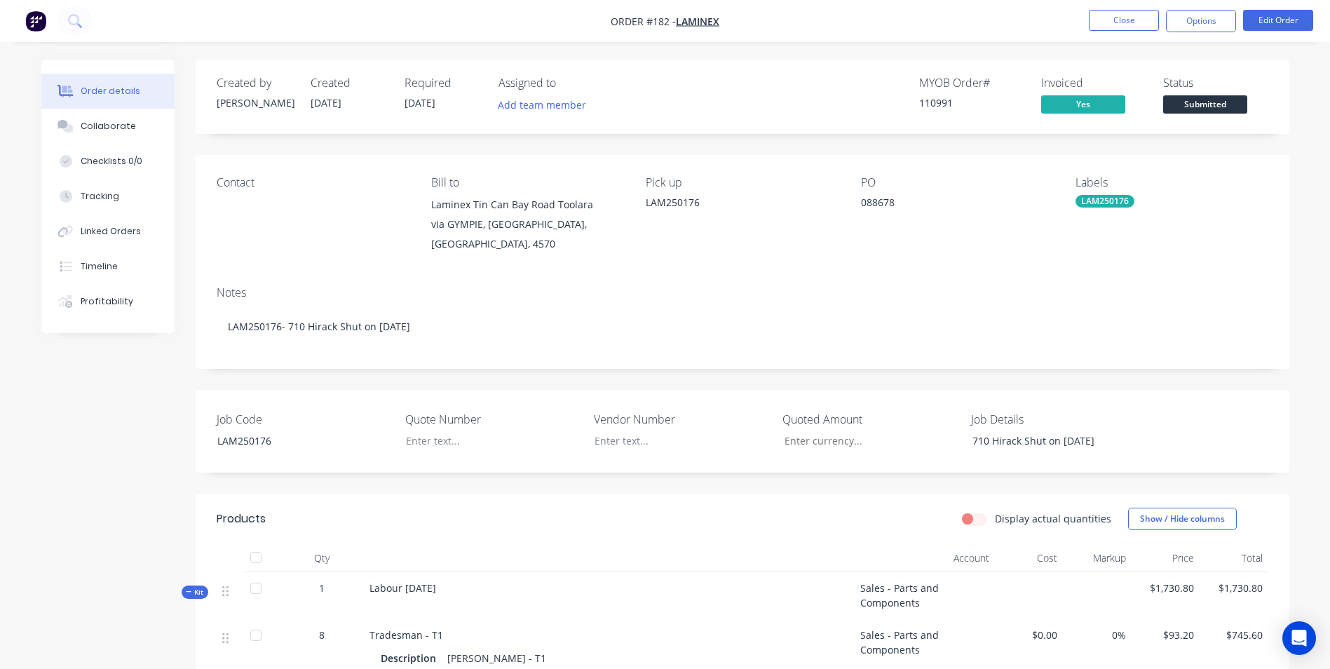
click at [1213, 94] on div "Status Submitted" at bounding box center [1215, 96] width 105 height 41
click at [1213, 100] on span "Submitted" at bounding box center [1205, 104] width 84 height 18
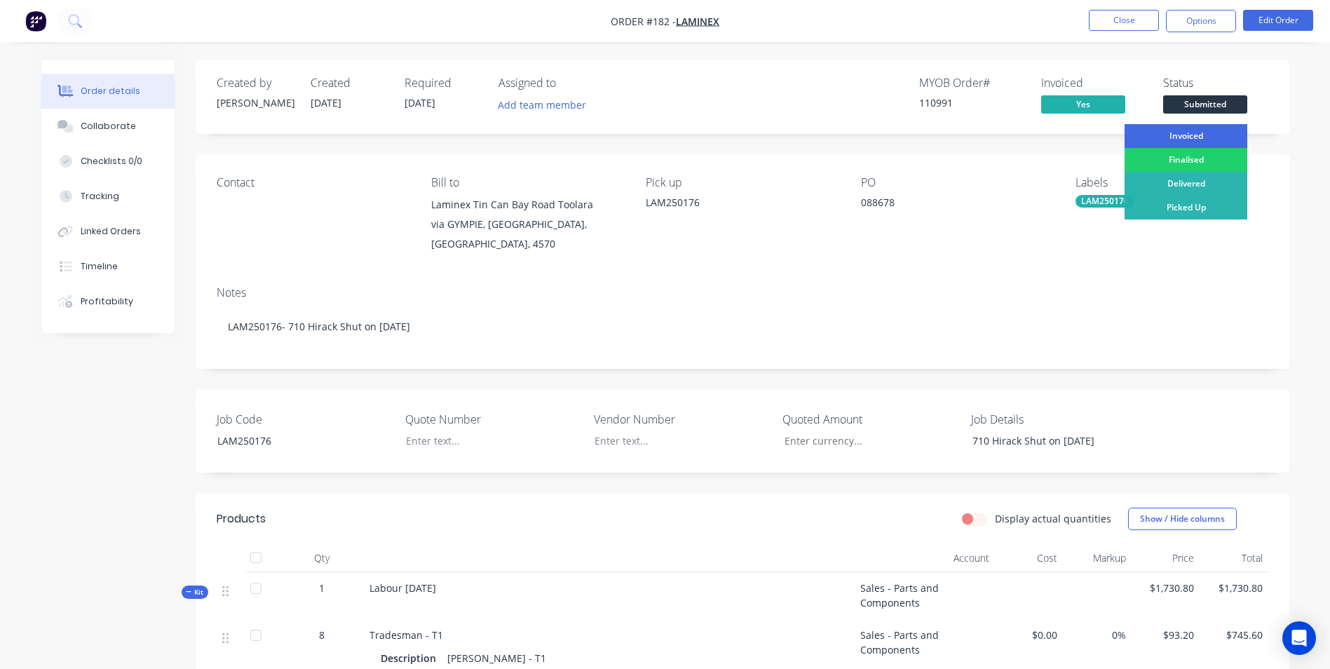
click at [1200, 130] on div "Invoiced" at bounding box center [1185, 136] width 123 height 24
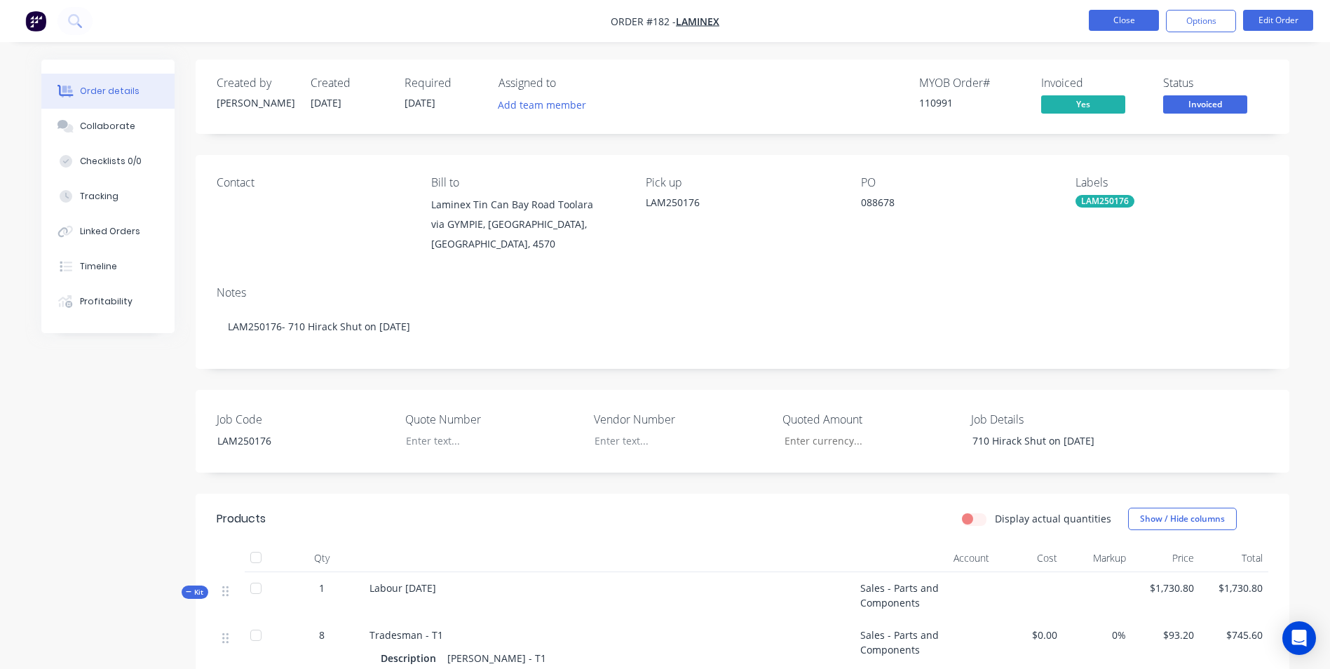
click at [1111, 17] on button "Close" at bounding box center [1124, 20] width 70 height 21
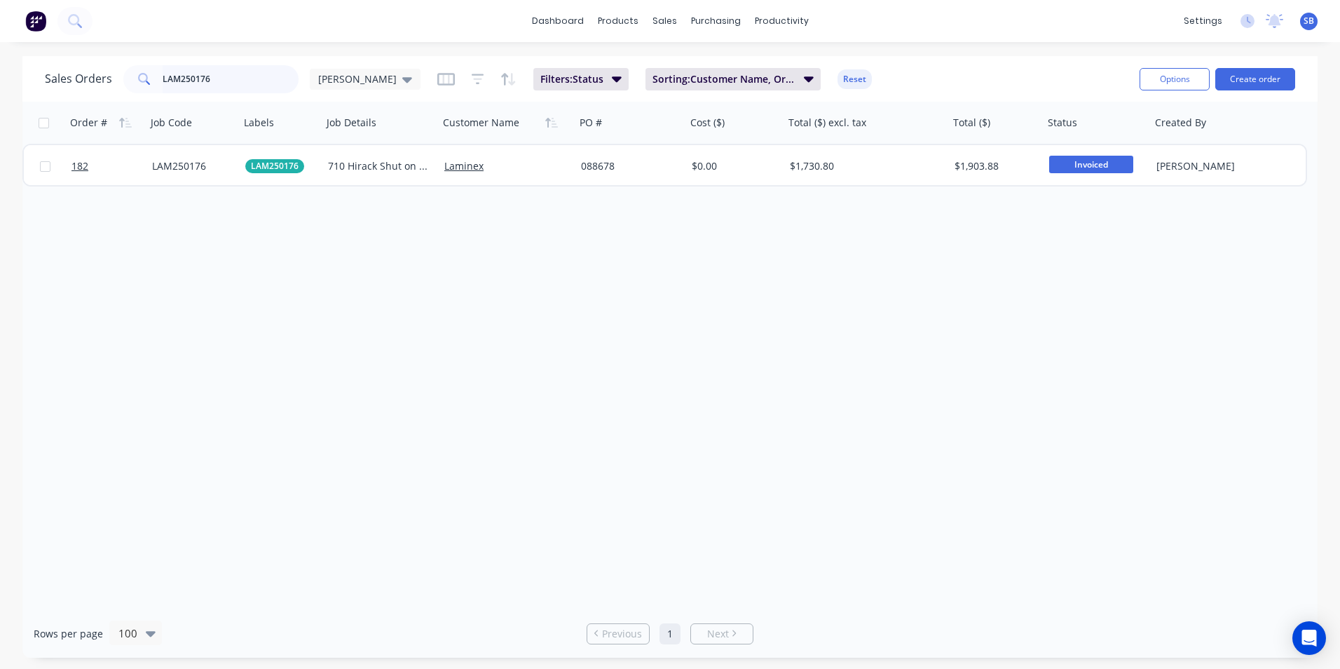
click at [221, 79] on input "LAM250176" at bounding box center [231, 79] width 137 height 28
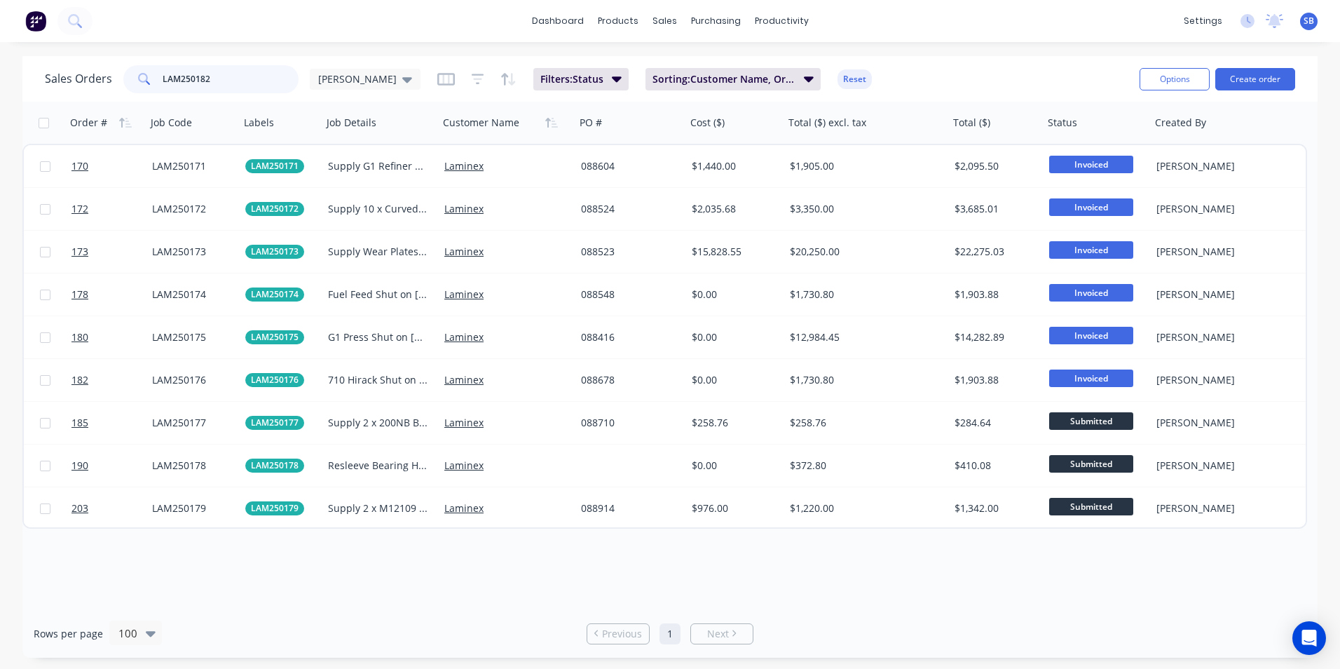
type input "LAM250182"
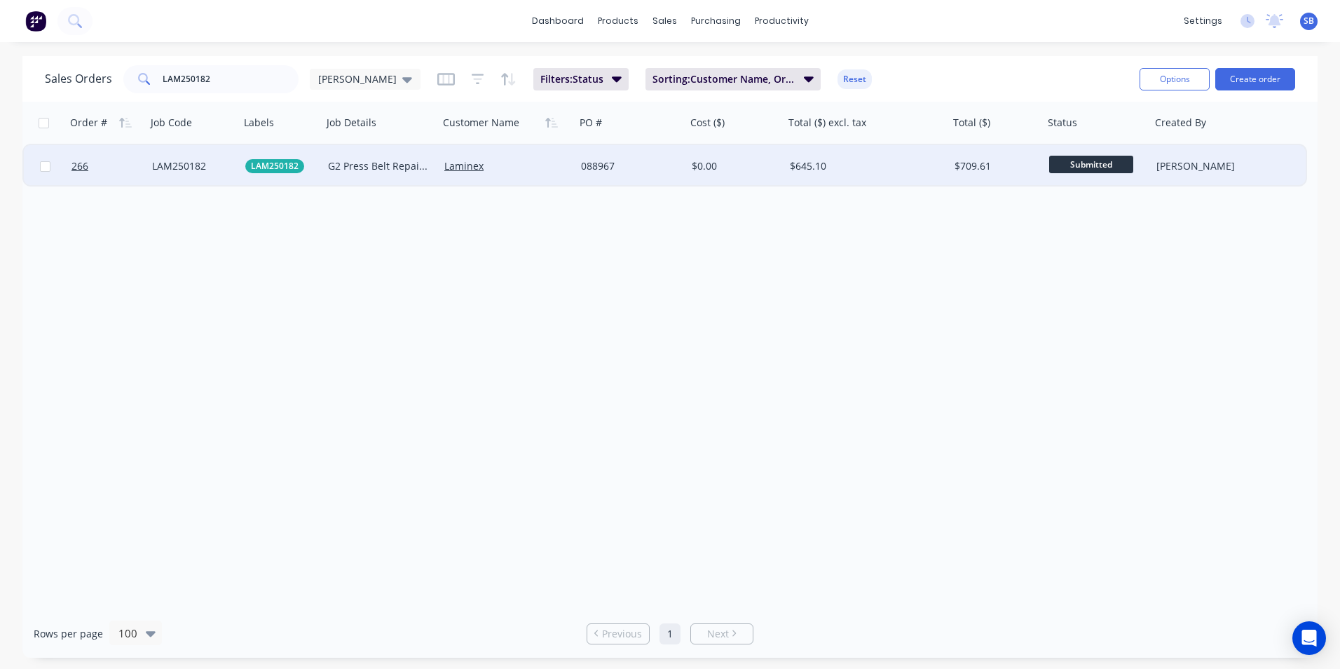
click at [854, 177] on div "$645.10" at bounding box center [866, 166] width 165 height 42
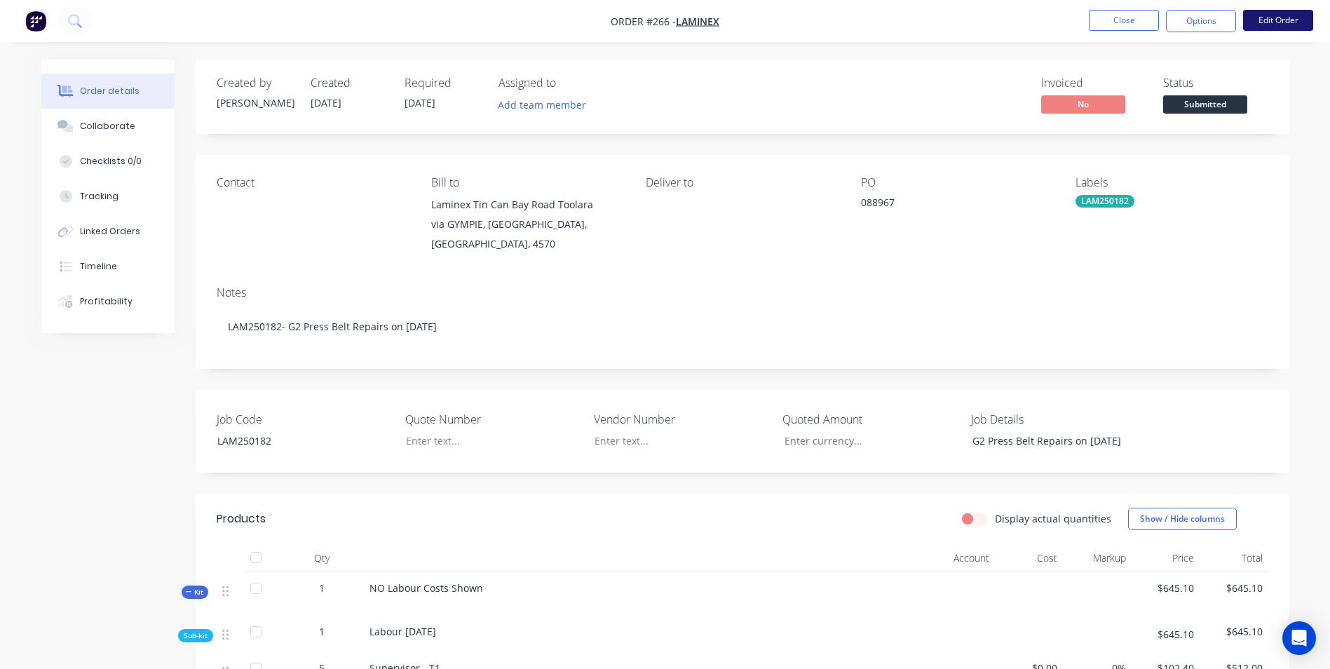
drag, startPoint x: 1295, startPoint y: 12, endPoint x: 1288, endPoint y: 15, distance: 7.5
click at [1288, 15] on button "Edit Order" at bounding box center [1278, 20] width 70 height 21
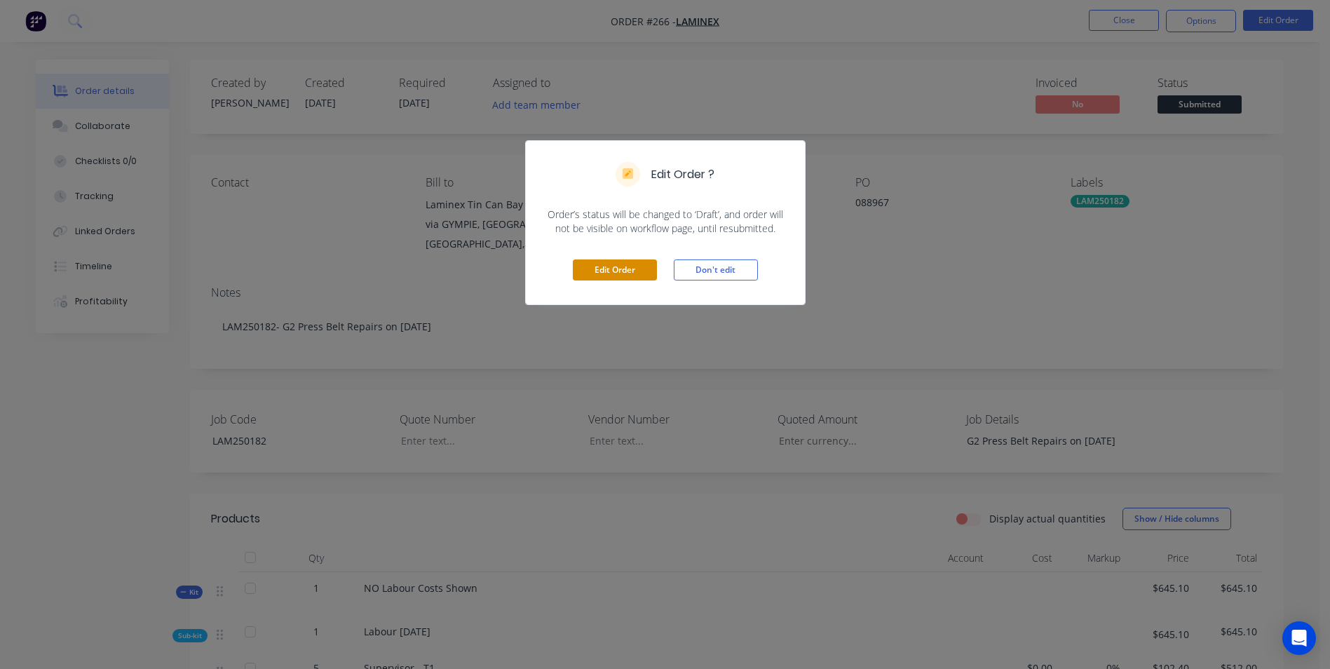
click at [638, 272] on button "Edit Order" at bounding box center [615, 269] width 84 height 21
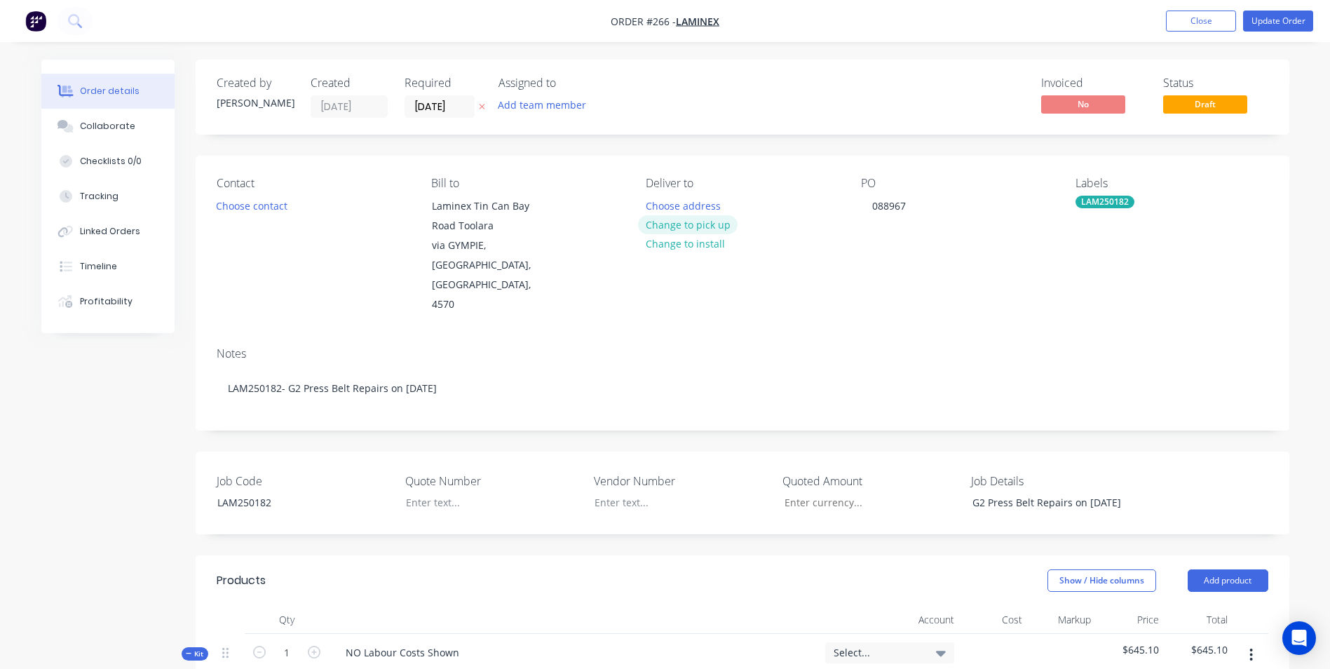
click at [679, 227] on button "Change to pick up" at bounding box center [688, 224] width 100 height 19
click at [664, 205] on div at bounding box center [657, 206] width 22 height 20
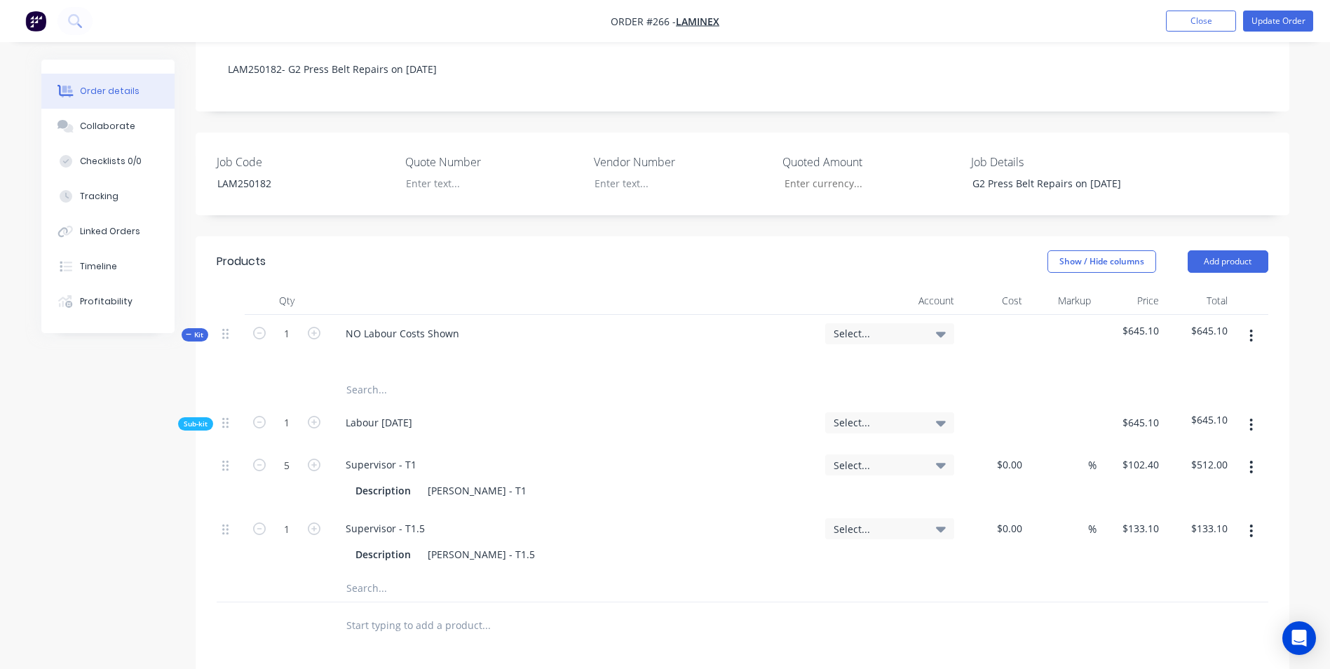
scroll to position [350, 0]
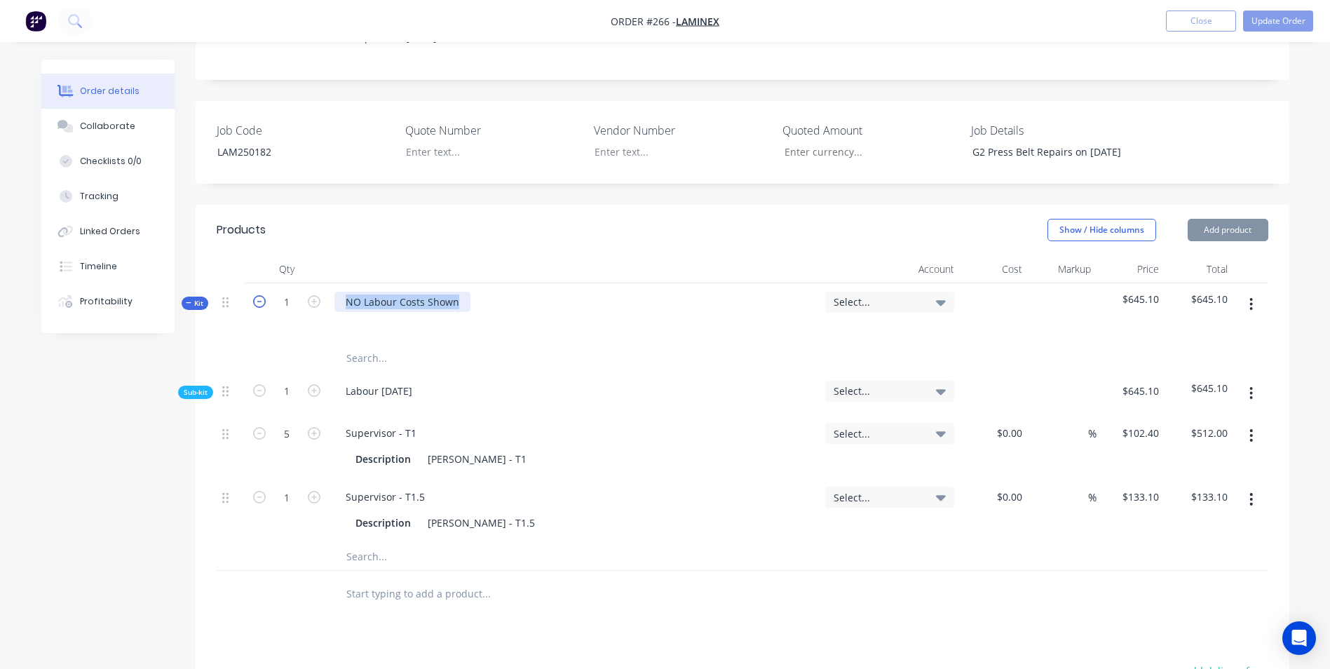
drag, startPoint x: 457, startPoint y: 261, endPoint x: 252, endPoint y: 261, distance: 204.7
click at [252, 283] on div "Kit 1 NO Labour Costs Shown Select... $645.10 $645.10" at bounding box center [742, 313] width 1051 height 61
click at [374, 344] on input "text" at bounding box center [486, 358] width 280 height 28
click at [885, 294] on span "Select..." at bounding box center [877, 301] width 88 height 15
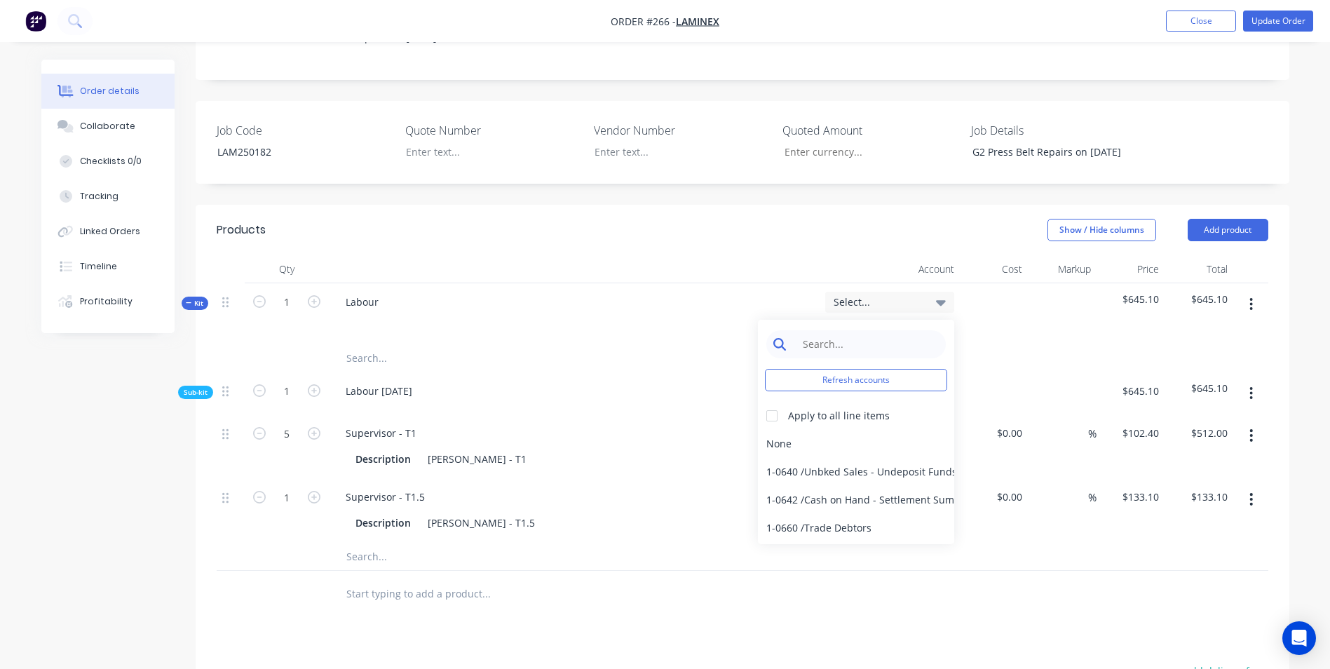
click at [892, 330] on input at bounding box center [867, 344] width 144 height 28
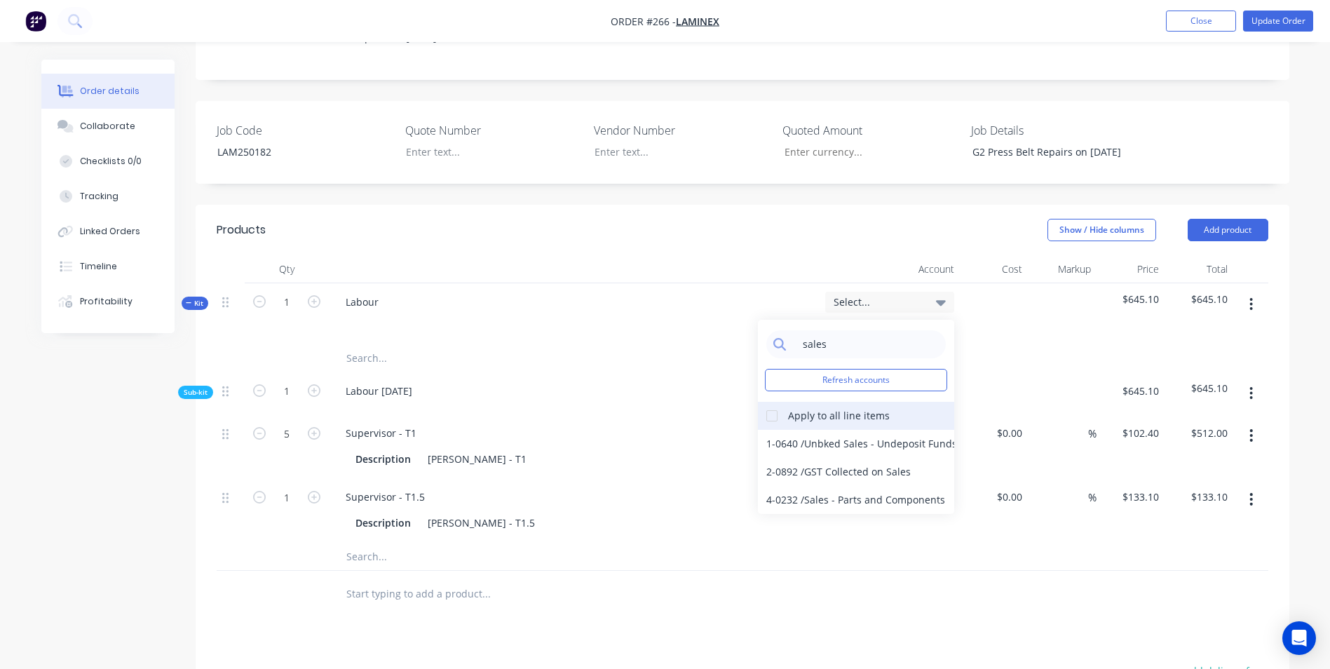
type input "sales"
click at [769, 402] on div at bounding box center [772, 416] width 28 height 28
click at [829, 486] on div "4-0232 / Sales - Parts and Components" at bounding box center [856, 500] width 196 height 28
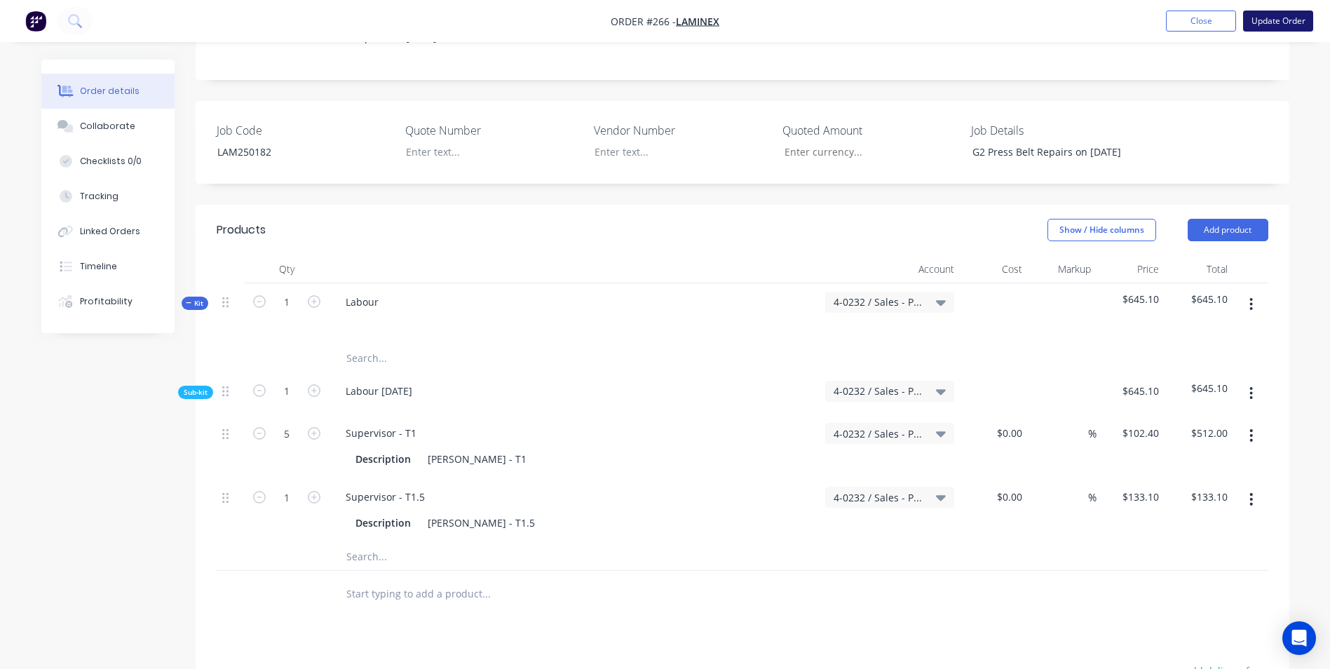
click at [1262, 22] on button "Update Order" at bounding box center [1278, 21] width 70 height 21
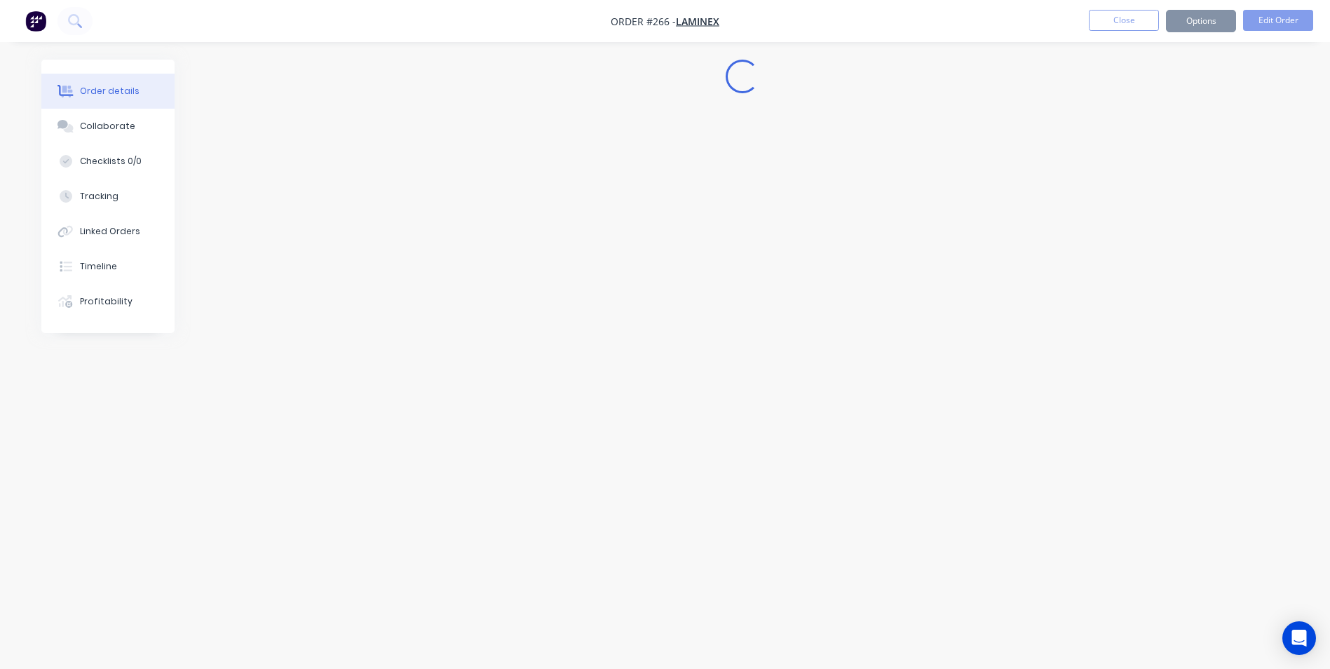
scroll to position [0, 0]
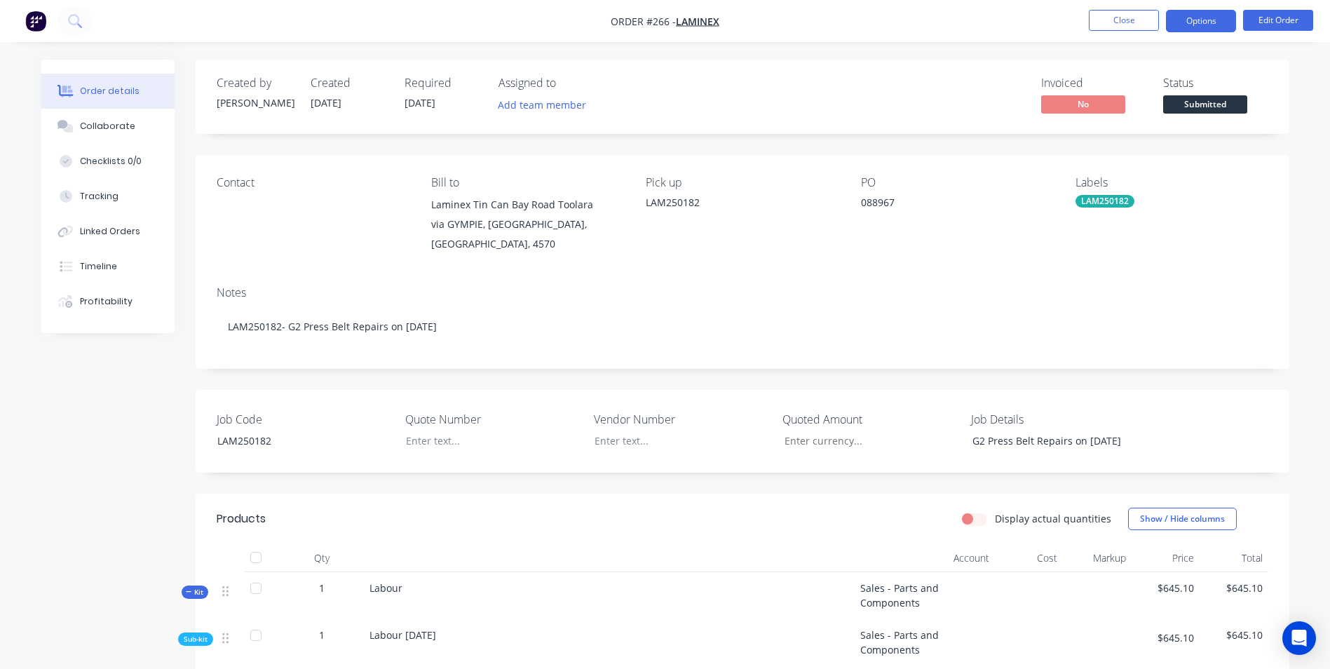
click at [1190, 28] on button "Options" at bounding box center [1201, 21] width 70 height 22
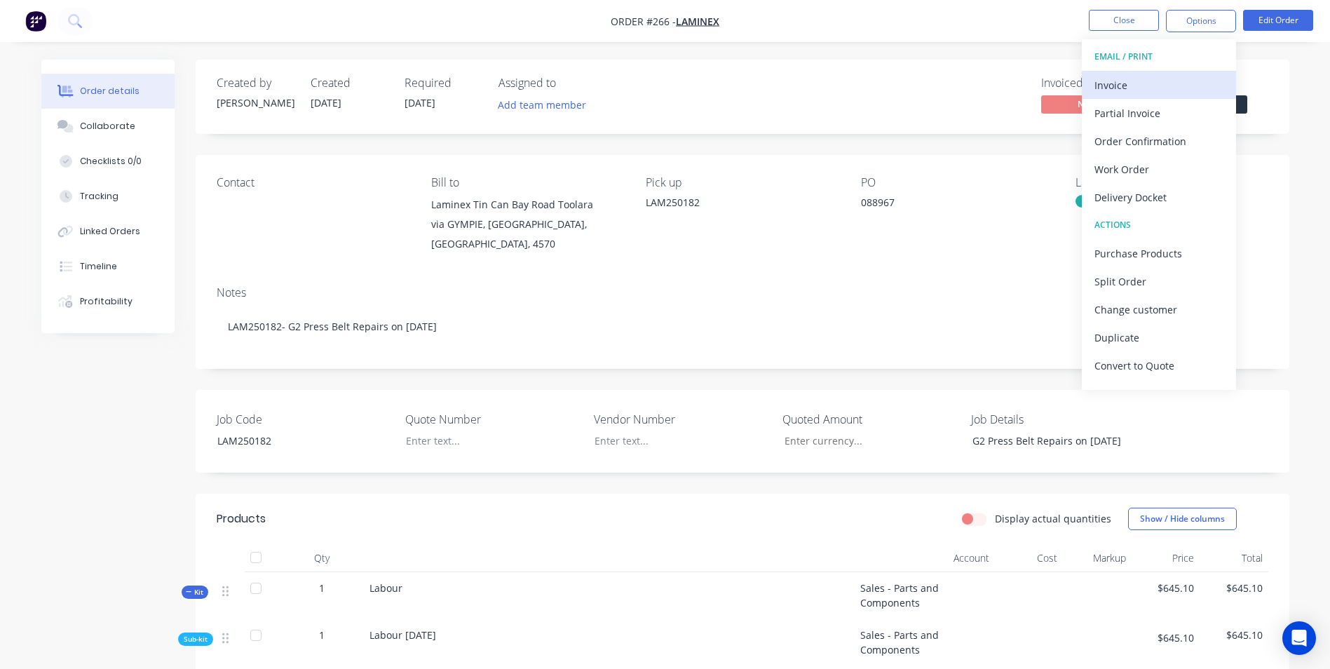
click at [1174, 81] on div "Invoice" at bounding box center [1158, 85] width 129 height 20
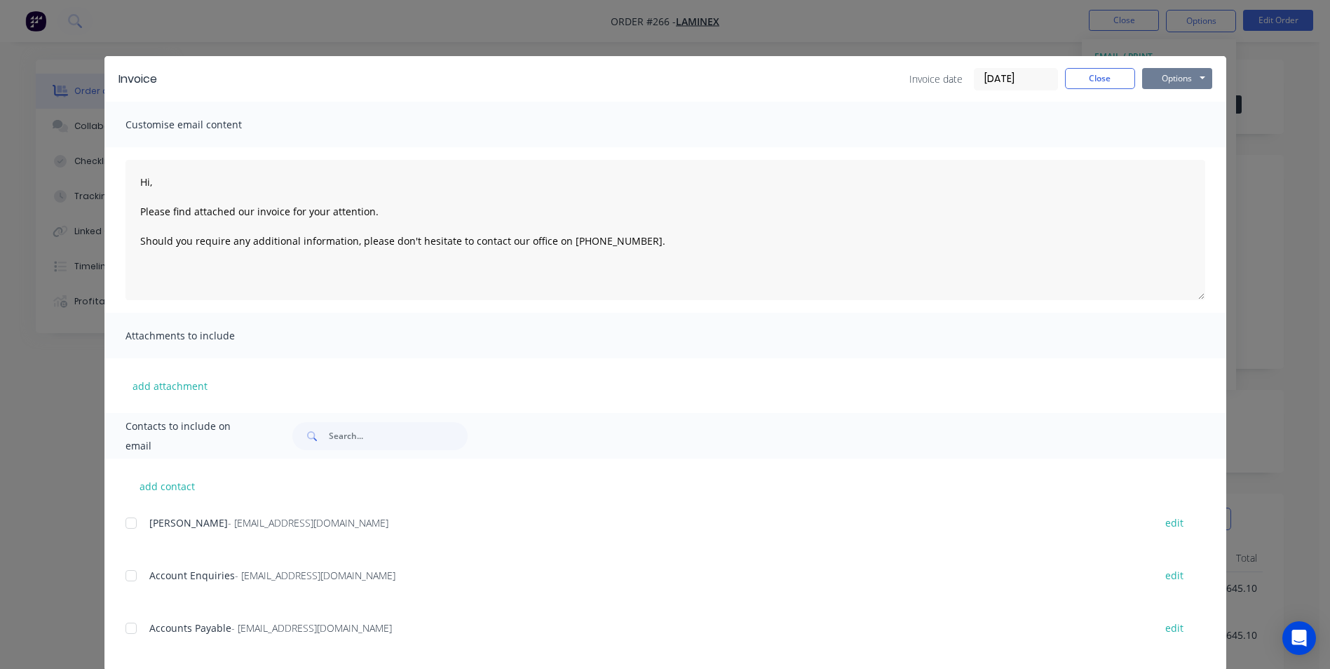
click at [1181, 82] on button "Options" at bounding box center [1177, 78] width 70 height 21
click at [1185, 126] on button "Print" at bounding box center [1187, 126] width 90 height 23
drag, startPoint x: 1107, startPoint y: 76, endPoint x: 1115, endPoint y: 79, distance: 8.9
click at [1113, 79] on button "Close" at bounding box center [1100, 78] width 70 height 21
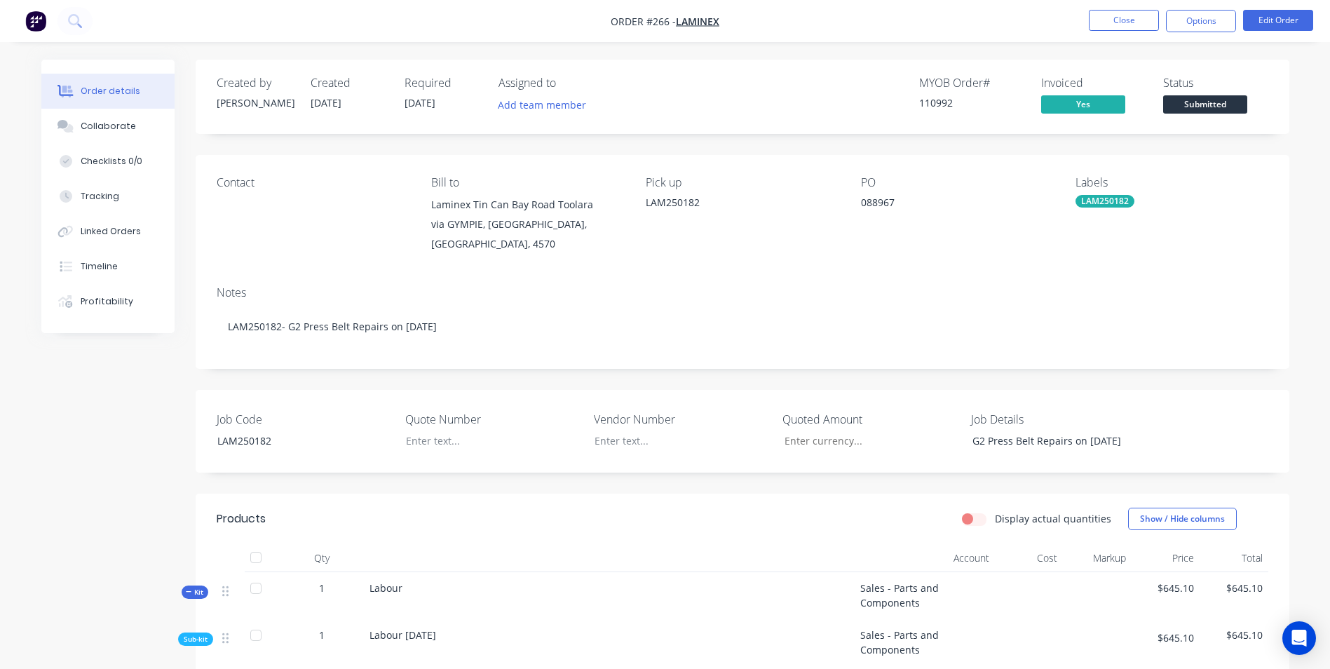
click at [1203, 98] on span "Submitted" at bounding box center [1205, 104] width 84 height 18
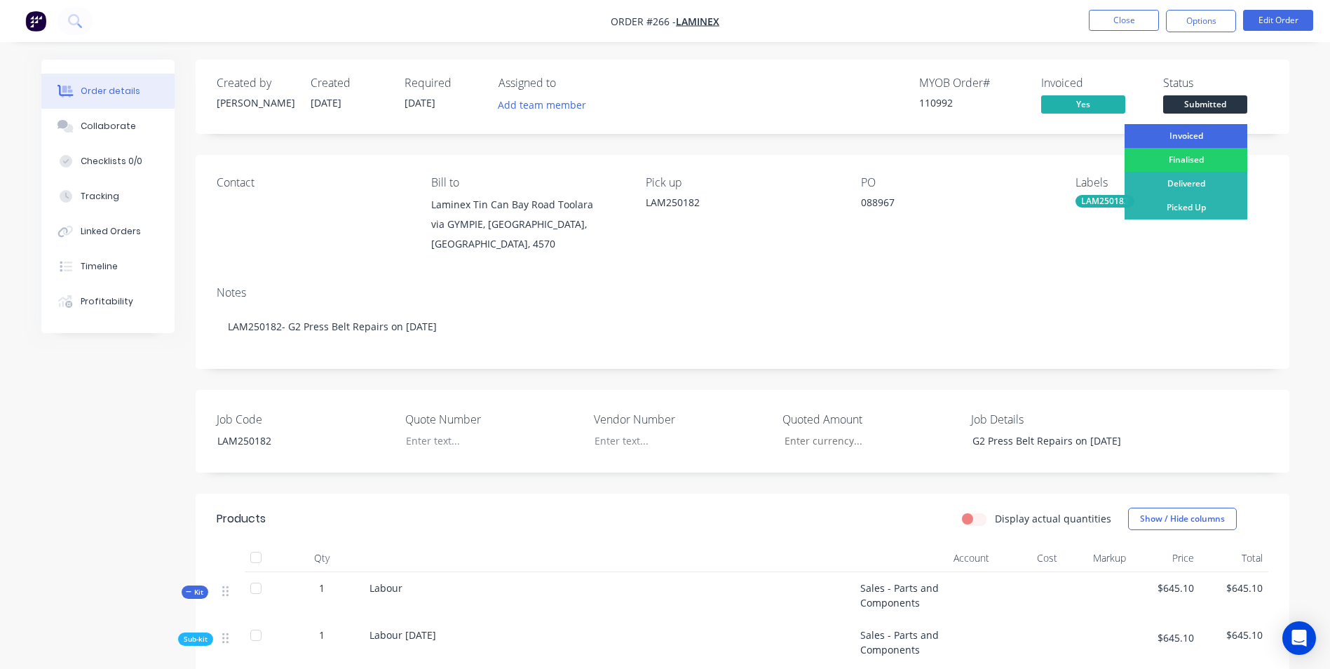
click at [1189, 132] on div "Invoiced" at bounding box center [1185, 136] width 123 height 24
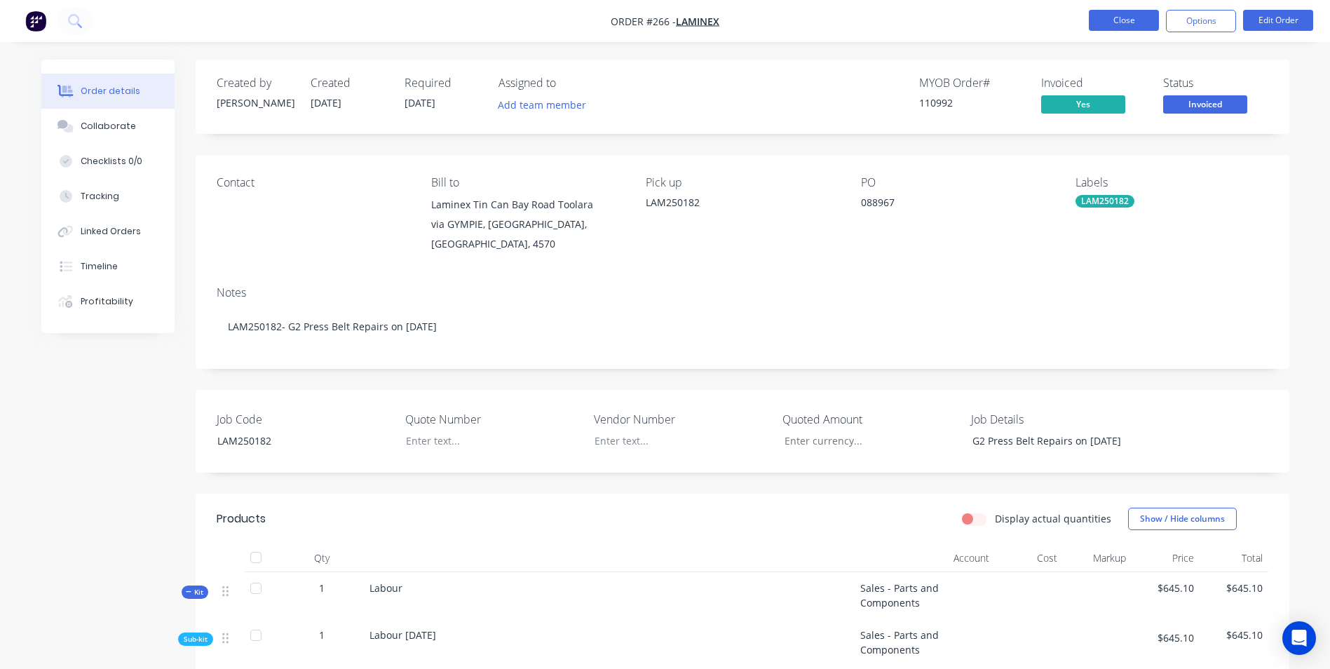
click at [1123, 15] on button "Close" at bounding box center [1124, 20] width 70 height 21
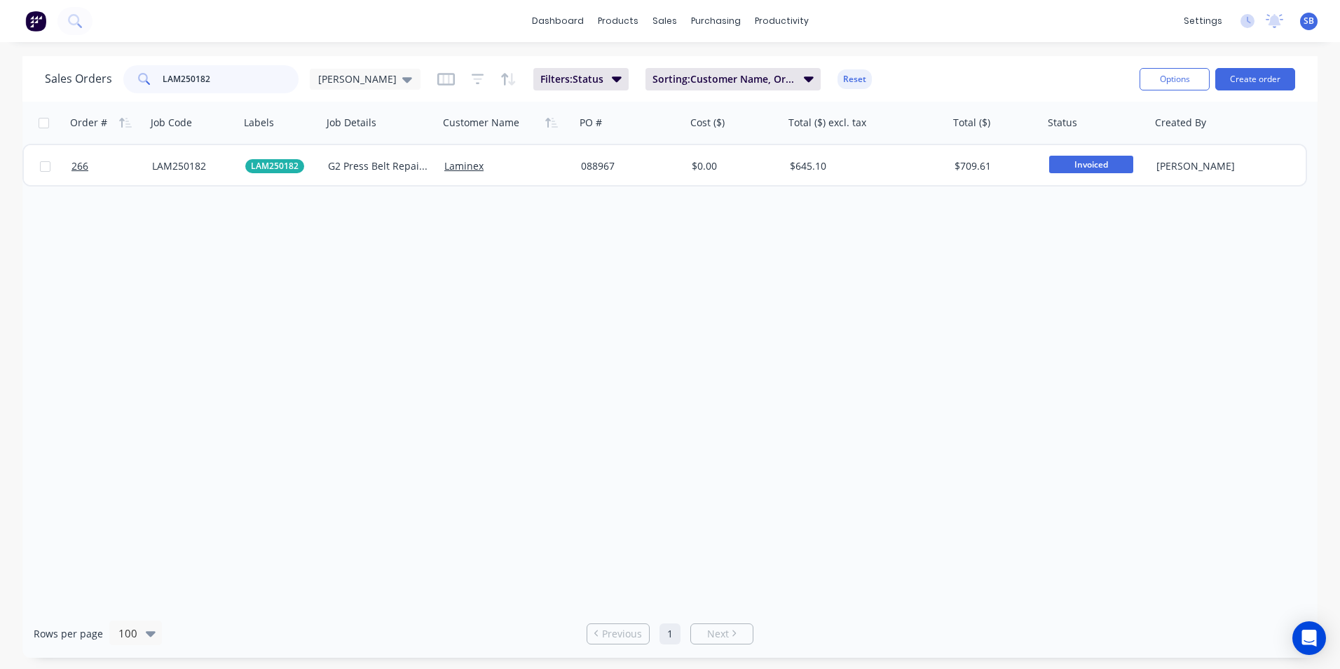
click at [233, 86] on input "LAM250182" at bounding box center [231, 79] width 137 height 28
type input "LAM250183"
click at [857, 147] on div "$3,581.40" at bounding box center [866, 166] width 165 height 42
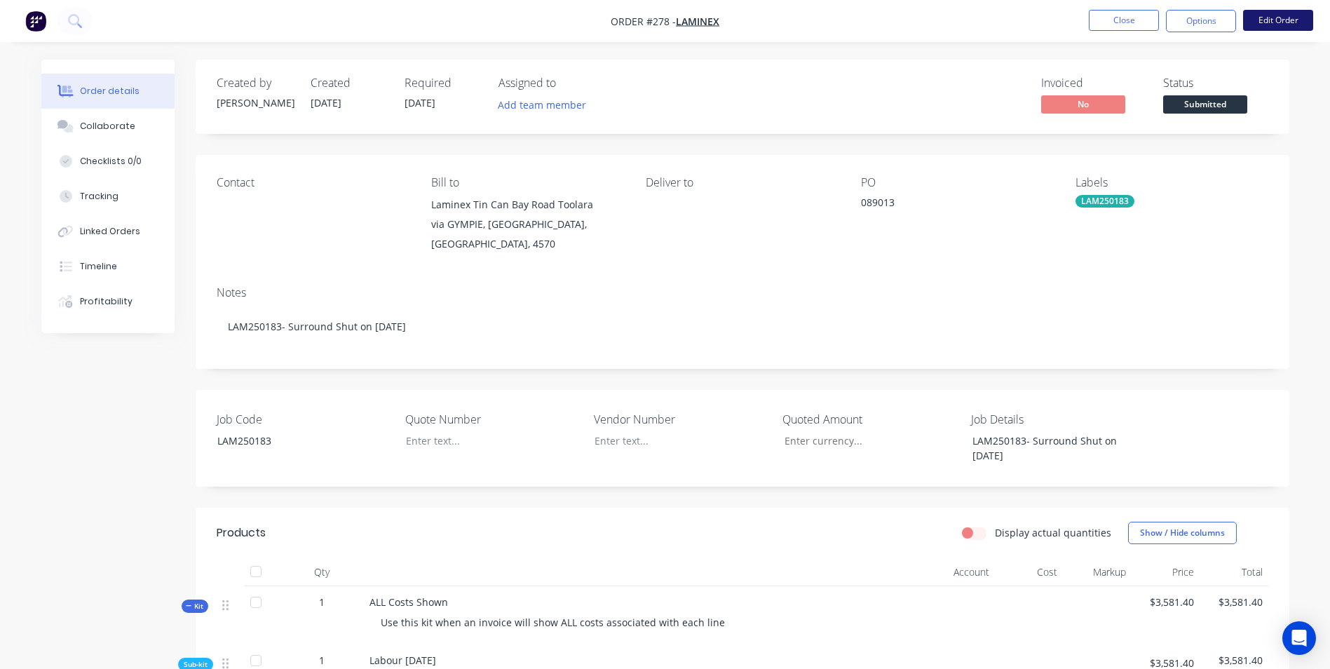
click at [1267, 18] on button "Edit Order" at bounding box center [1278, 20] width 70 height 21
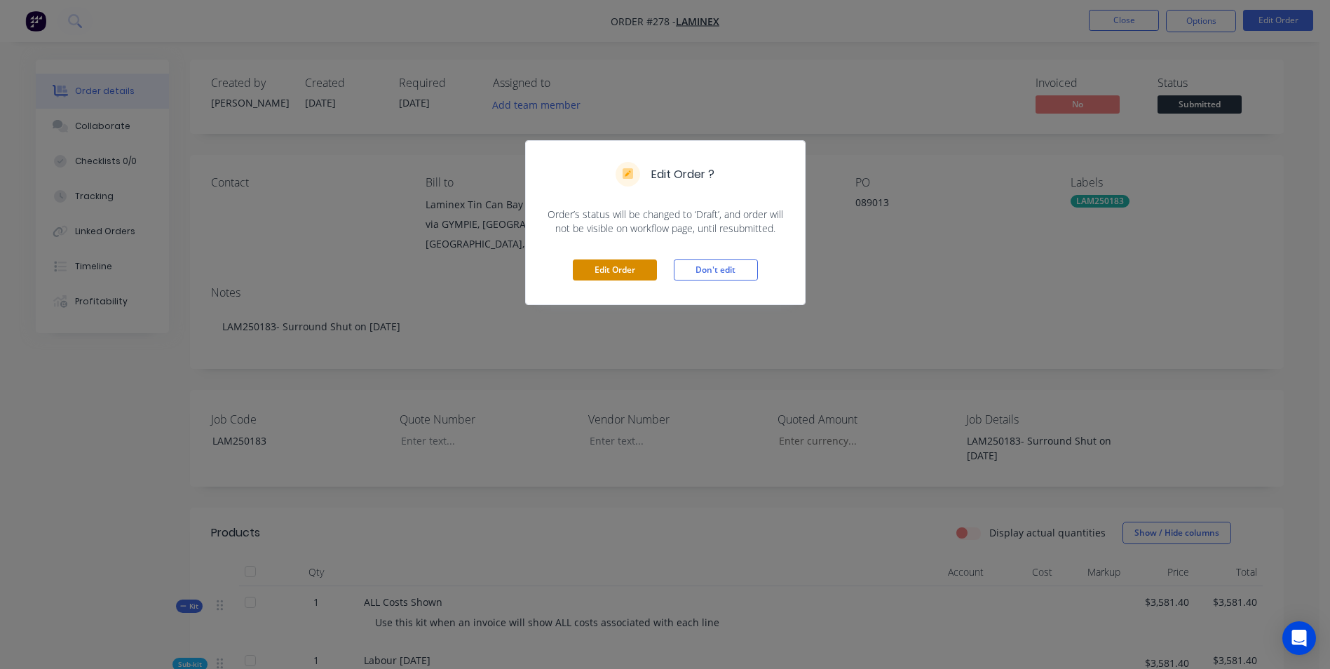
click at [582, 278] on button "Edit Order" at bounding box center [615, 269] width 84 height 21
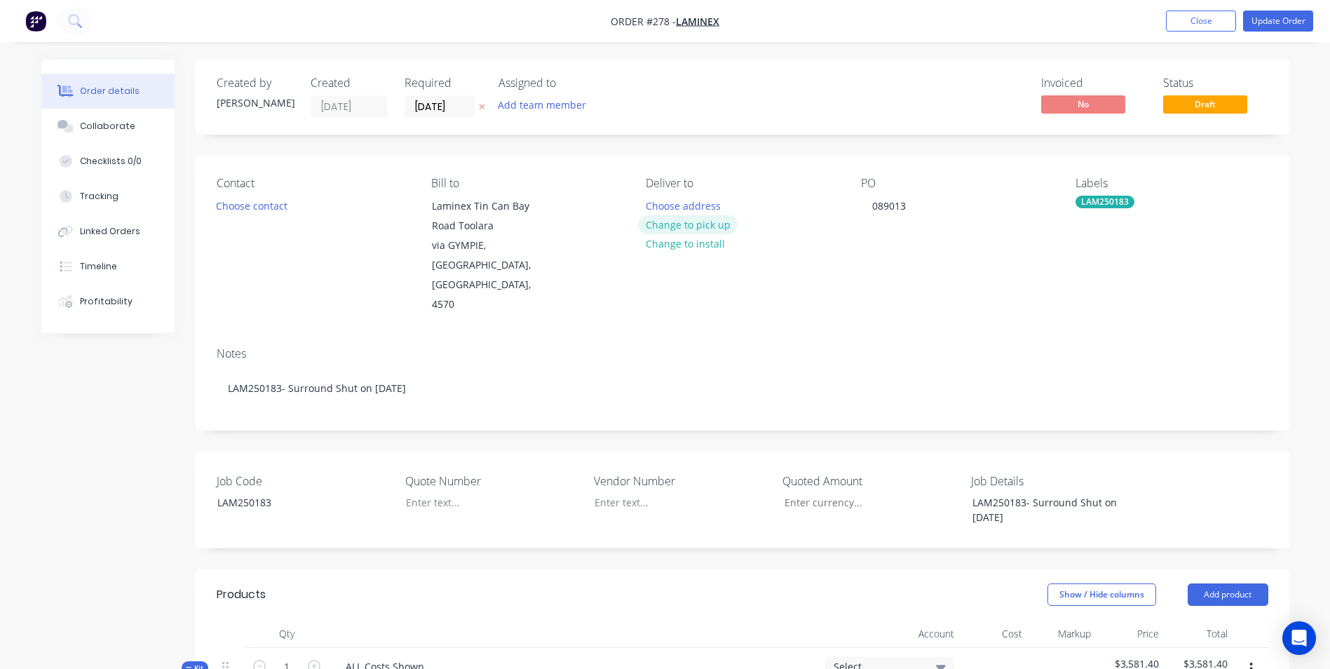
click at [686, 223] on button "Change to pick up" at bounding box center [688, 224] width 100 height 19
click at [660, 205] on div at bounding box center [657, 206] width 22 height 20
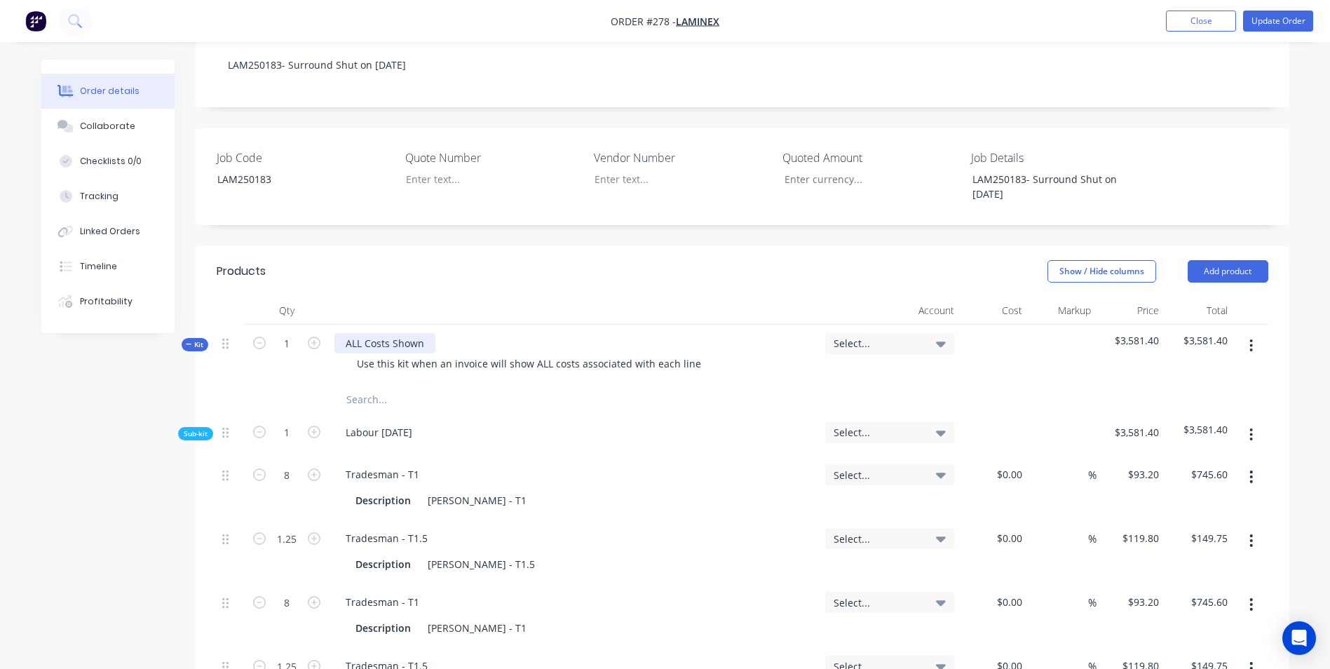
scroll to position [350, 0]
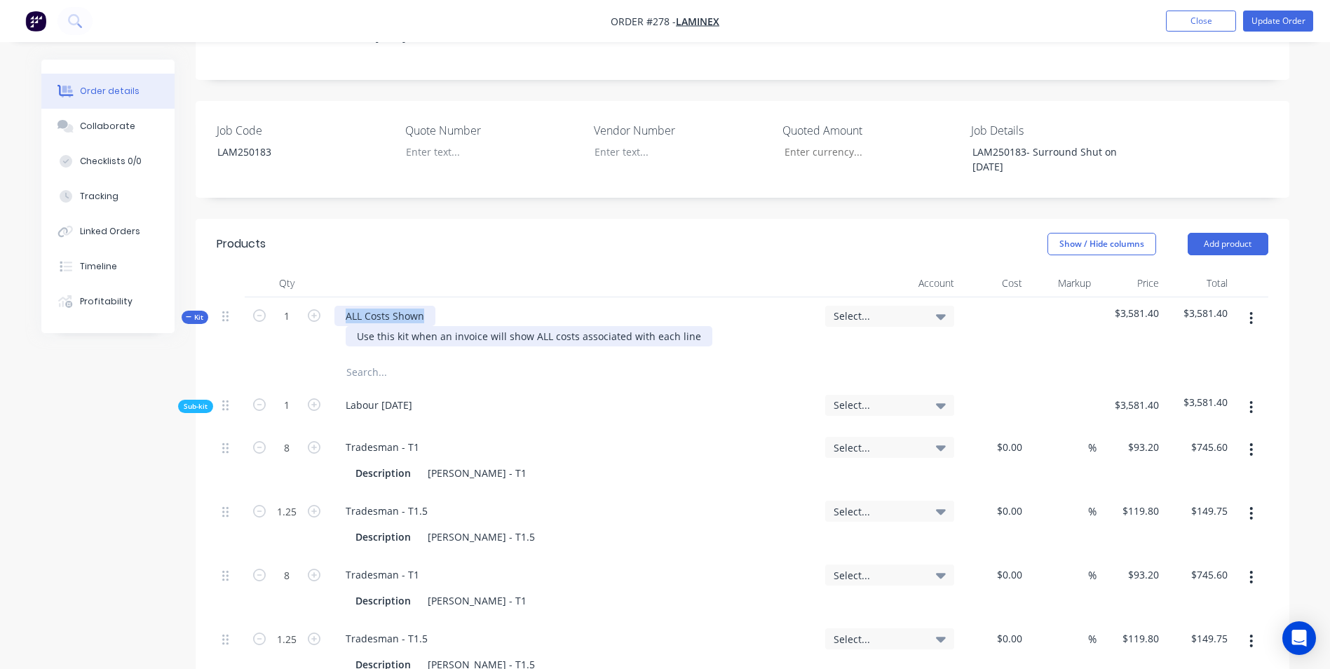
drag, startPoint x: 334, startPoint y: 275, endPoint x: 474, endPoint y: 294, distance: 140.7
click at [474, 297] on div "ALL Costs Shown Use this kit when an invoice will show ALL costs associated wit…" at bounding box center [574, 327] width 491 height 61
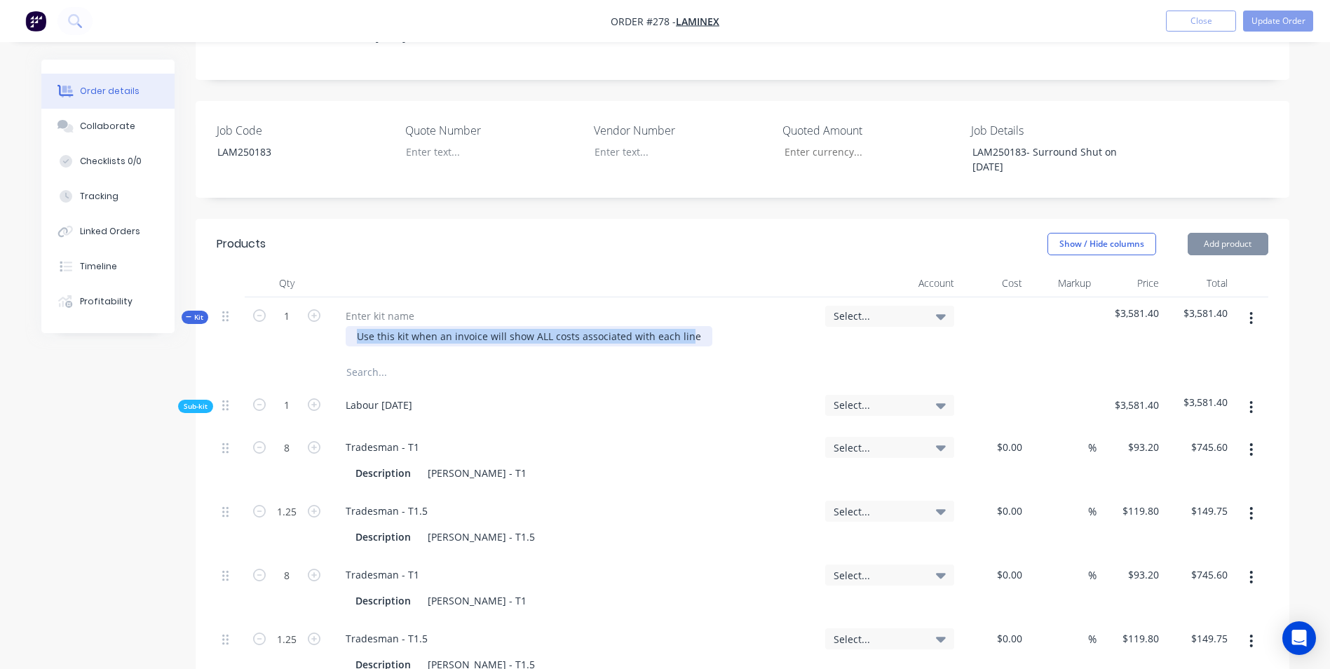
drag, startPoint x: 355, startPoint y: 294, endPoint x: 694, endPoint y: 299, distance: 338.6
click at [688, 326] on div "Use this kit when an invoice will show ALL costs associated with each line" at bounding box center [529, 336] width 367 height 20
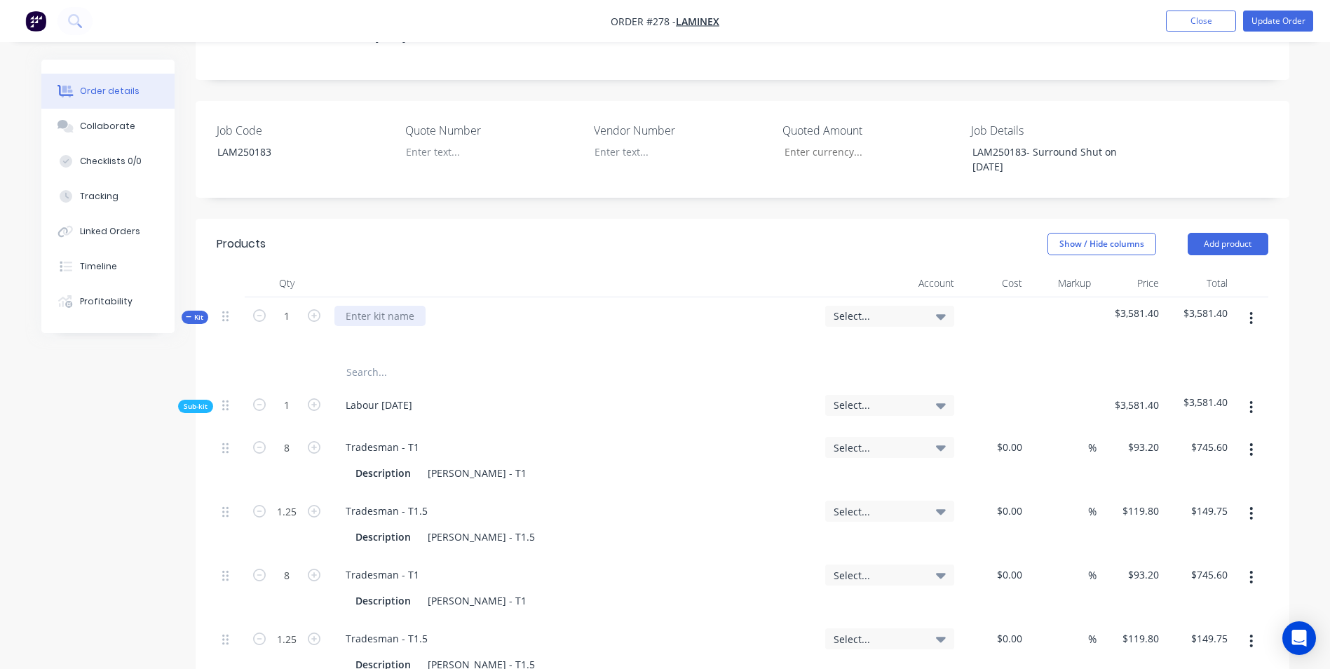
click at [369, 306] on div at bounding box center [379, 316] width 91 height 20
click at [713, 308] on div "Labour" at bounding box center [574, 327] width 491 height 61
click at [836, 308] on span "Select..." at bounding box center [877, 315] width 88 height 15
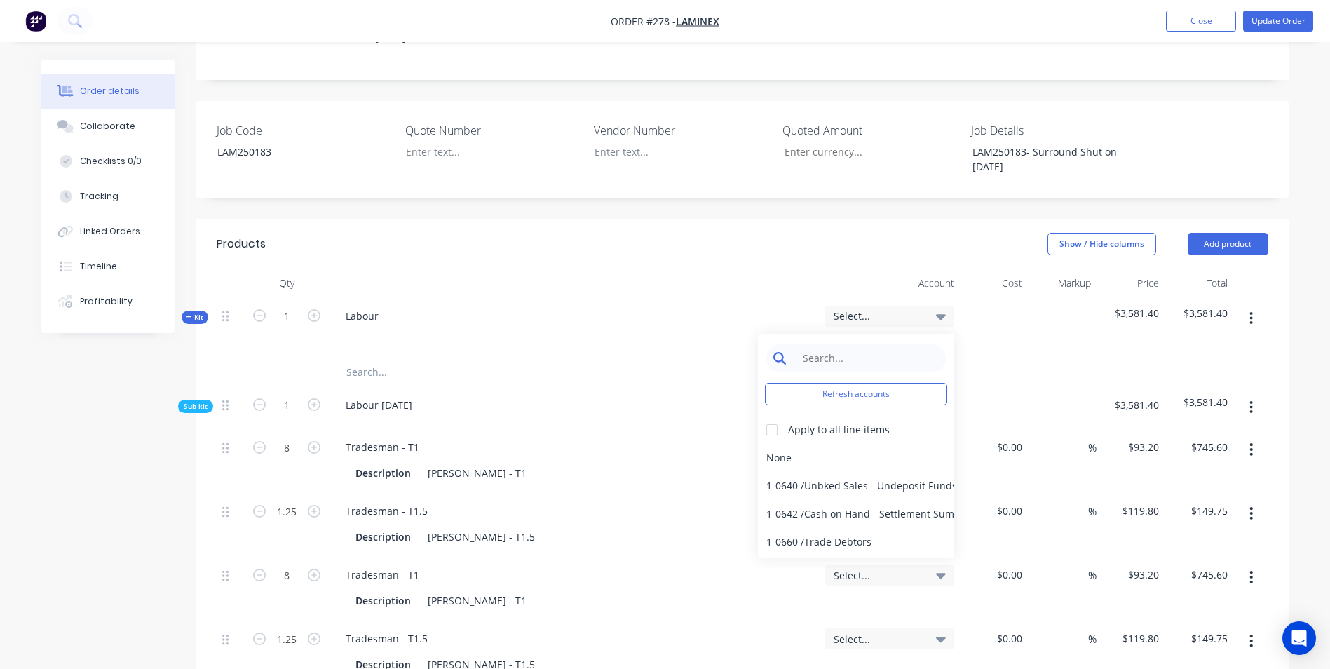
click at [825, 344] on input at bounding box center [867, 358] width 144 height 28
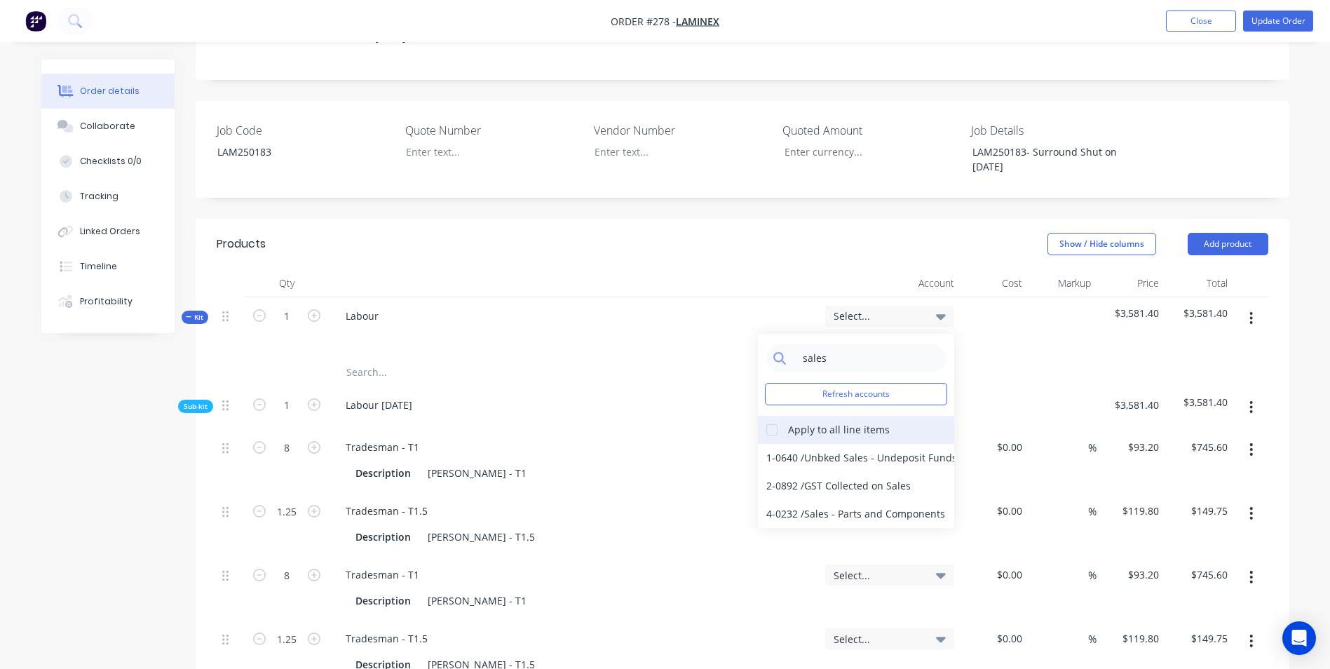
type input "sales"
click at [785, 416] on div at bounding box center [772, 430] width 28 height 28
click at [820, 500] on div "4-0232 / Sales - Parts and Components" at bounding box center [856, 514] width 196 height 28
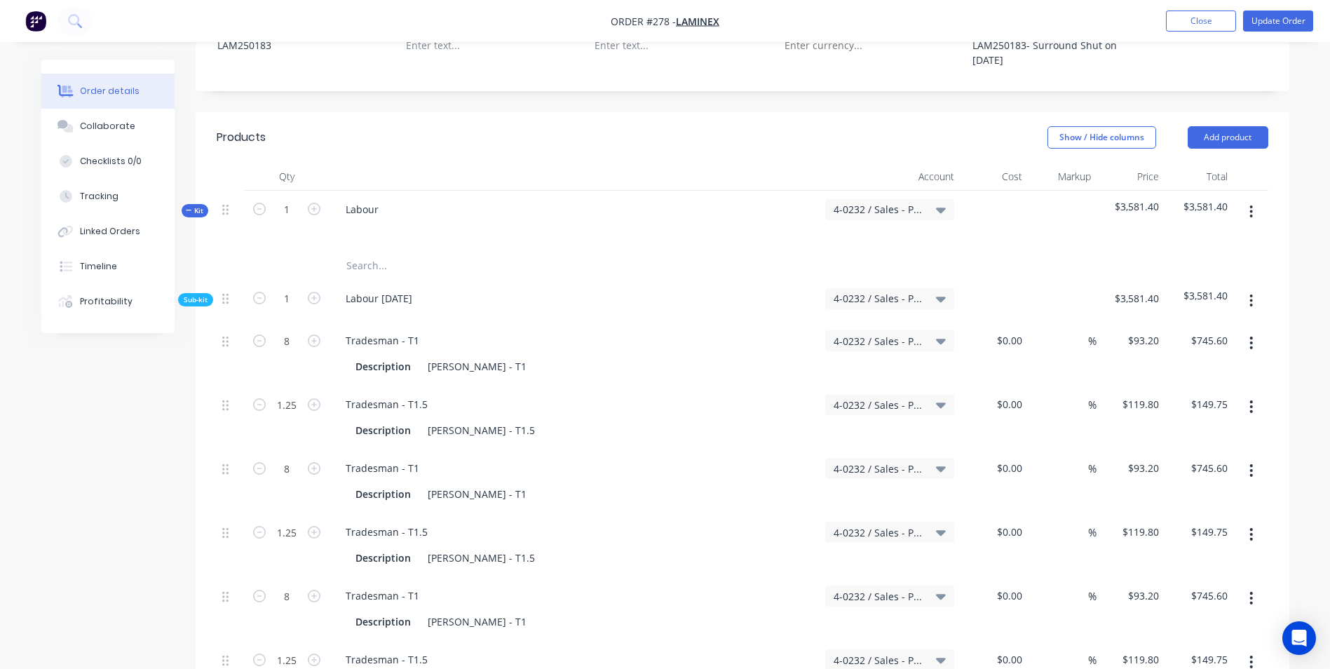
scroll to position [210, 0]
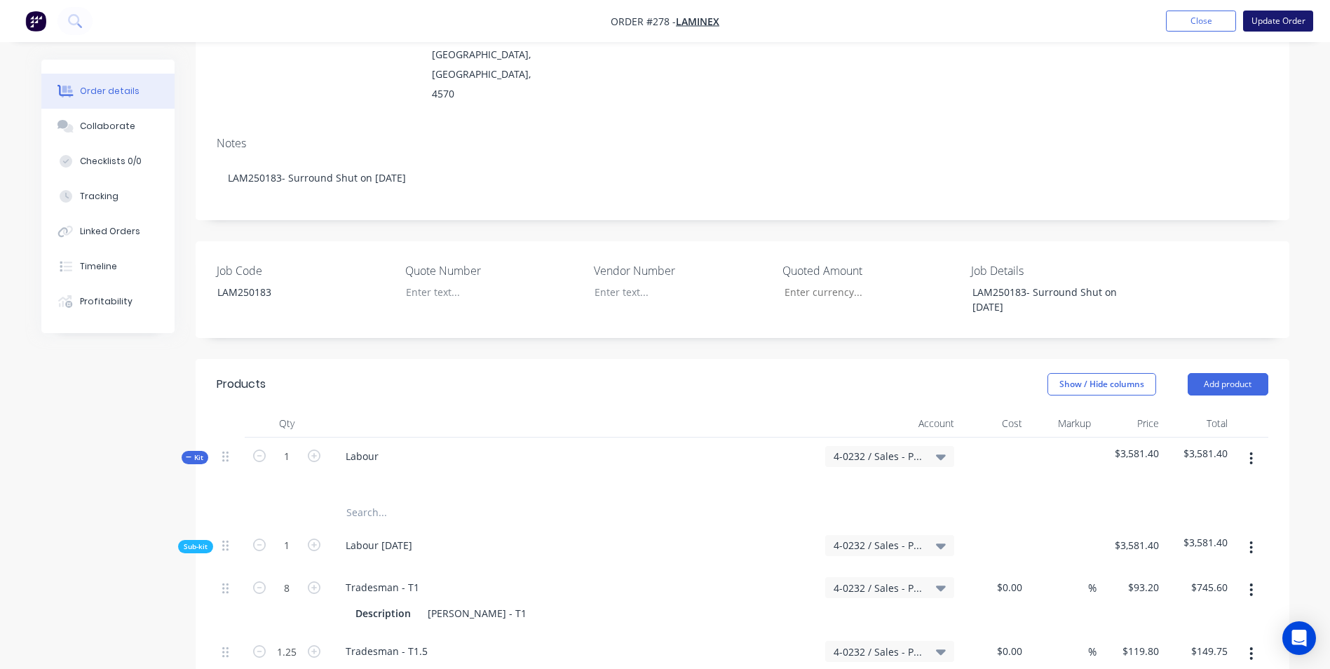
click at [1277, 17] on button "Update Order" at bounding box center [1278, 21] width 70 height 21
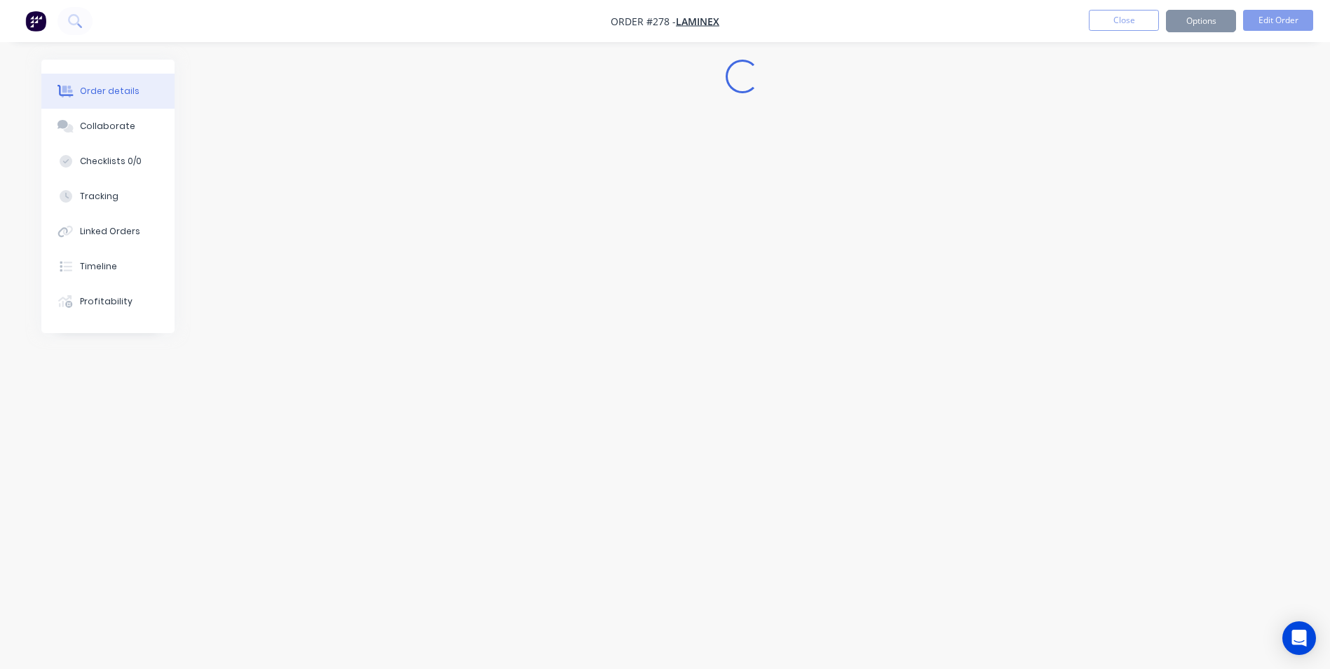
scroll to position [0, 0]
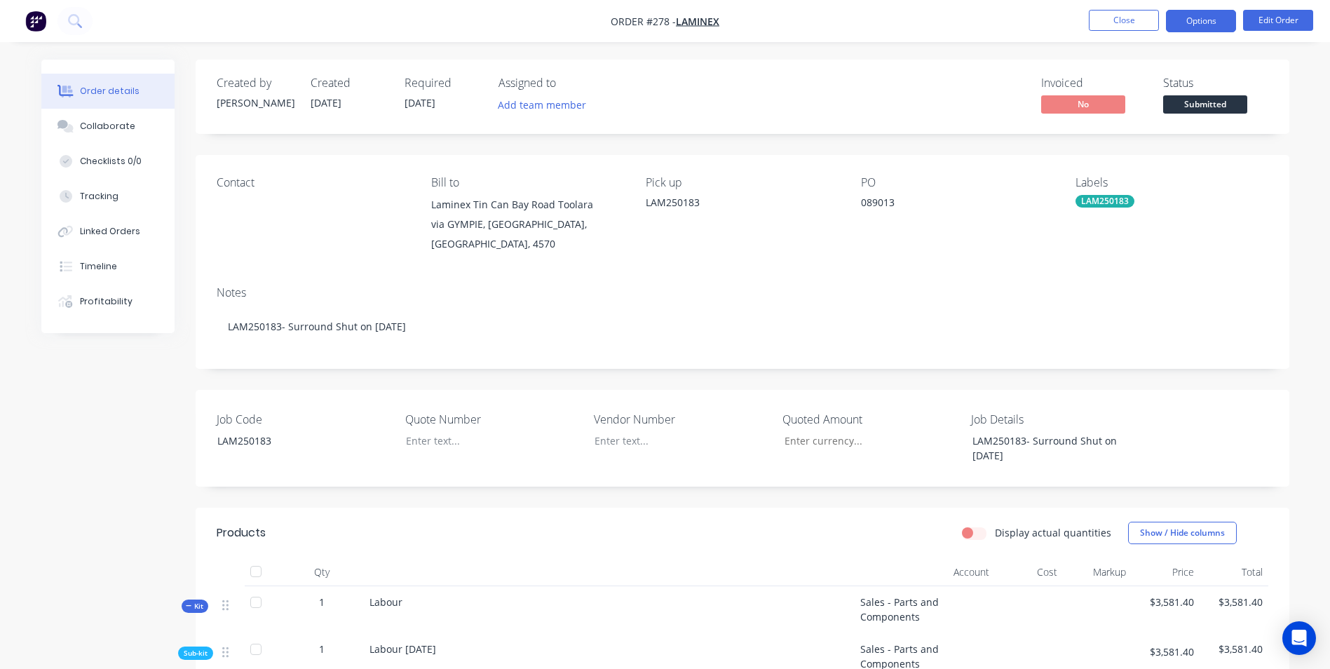
click at [1206, 25] on button "Options" at bounding box center [1201, 21] width 70 height 22
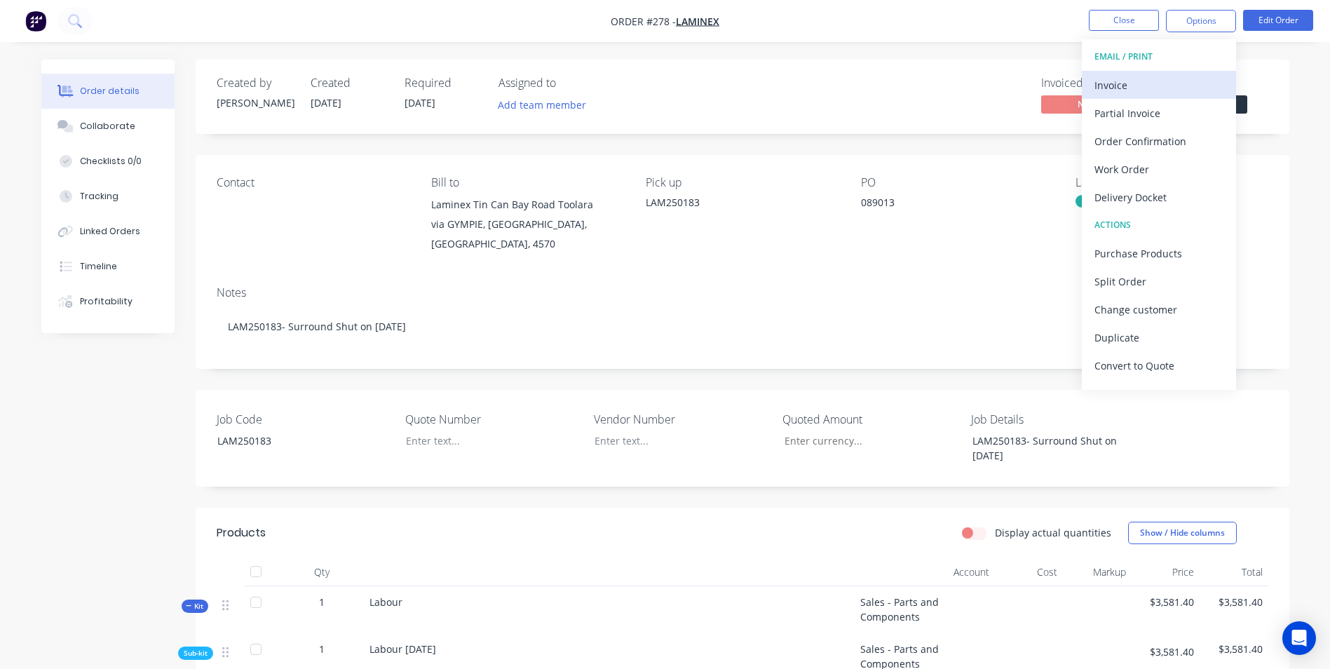
click at [1150, 94] on div "Invoice" at bounding box center [1158, 85] width 129 height 20
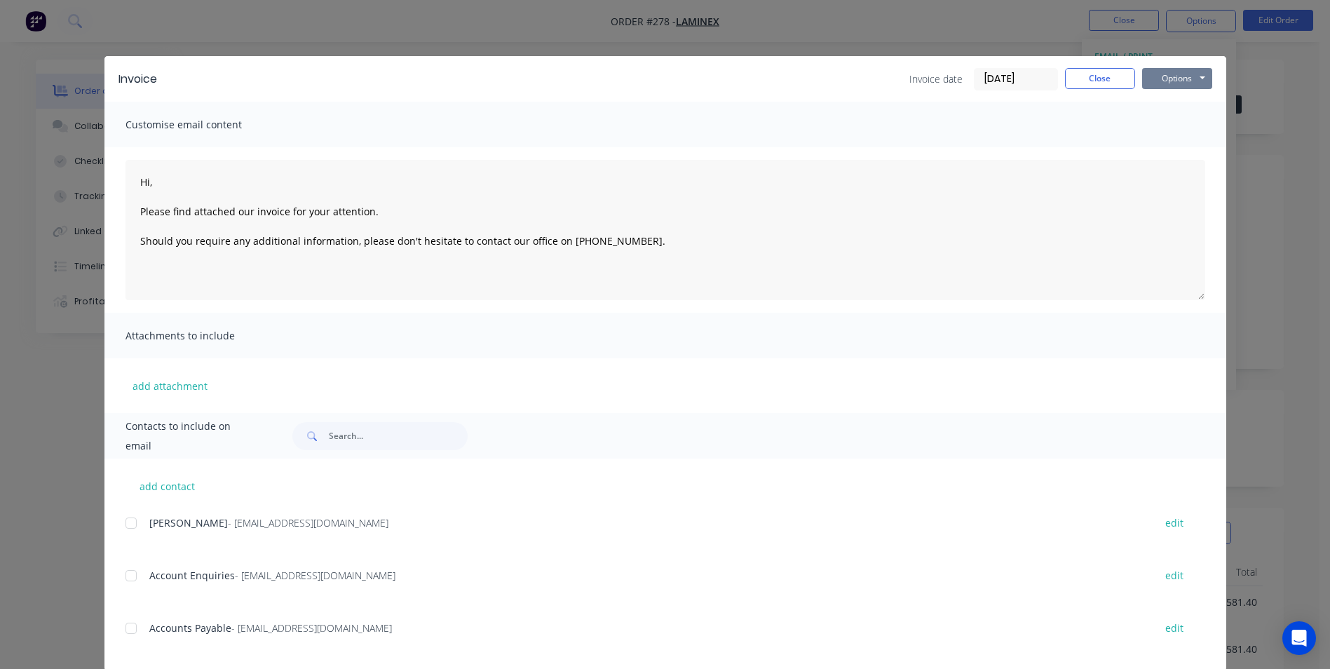
click at [1174, 79] on button "Options" at bounding box center [1177, 78] width 70 height 21
click at [1178, 123] on button "Print" at bounding box center [1187, 126] width 90 height 23
click at [1088, 74] on button "Close" at bounding box center [1100, 78] width 70 height 21
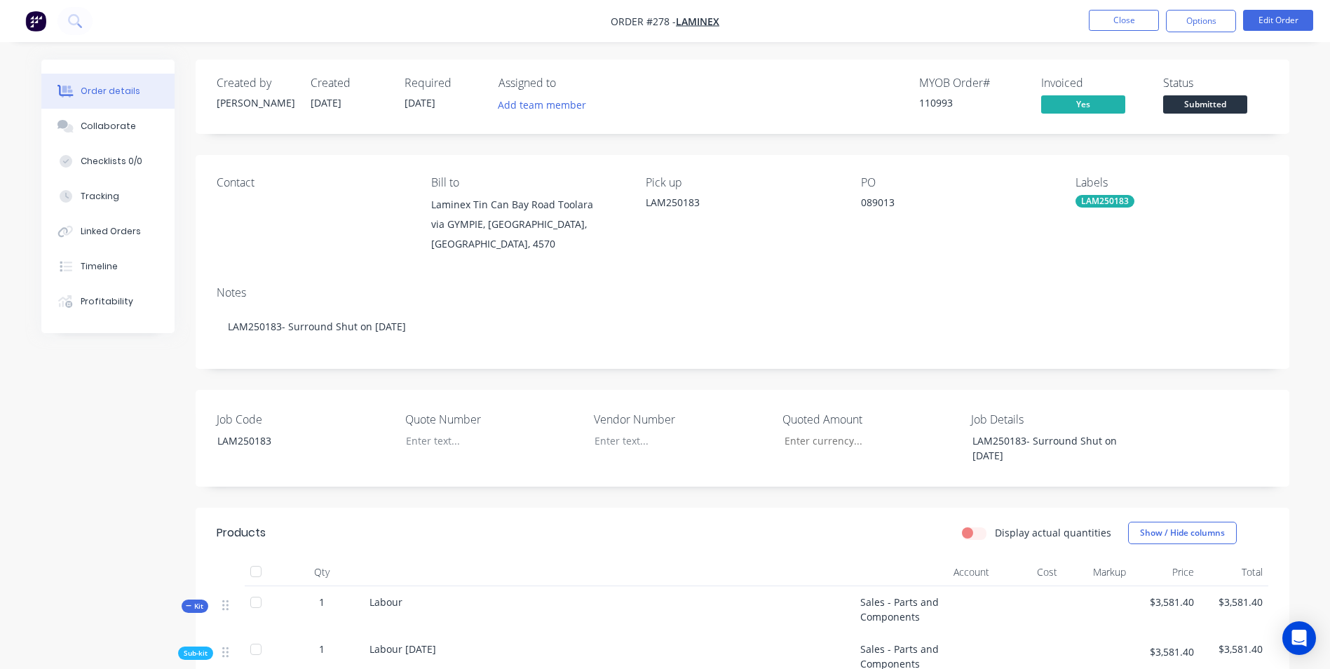
click at [1198, 102] on span "Submitted" at bounding box center [1205, 104] width 84 height 18
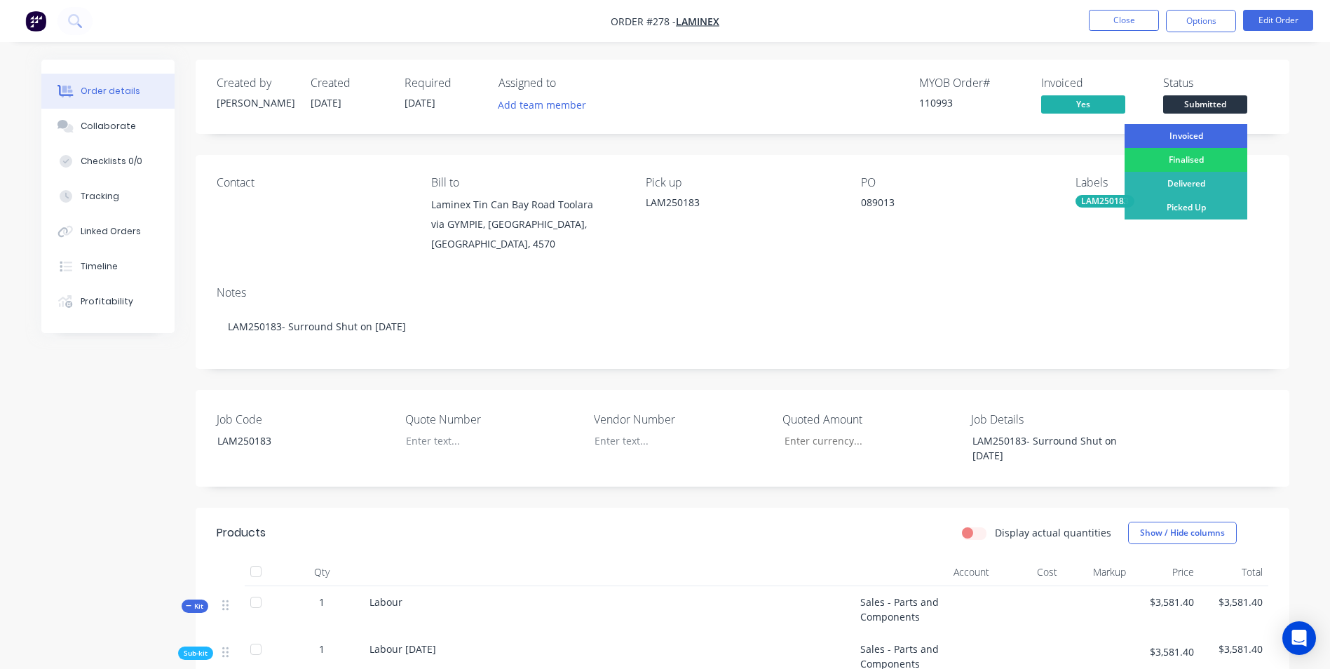
click at [1198, 136] on div "Invoiced" at bounding box center [1185, 136] width 123 height 24
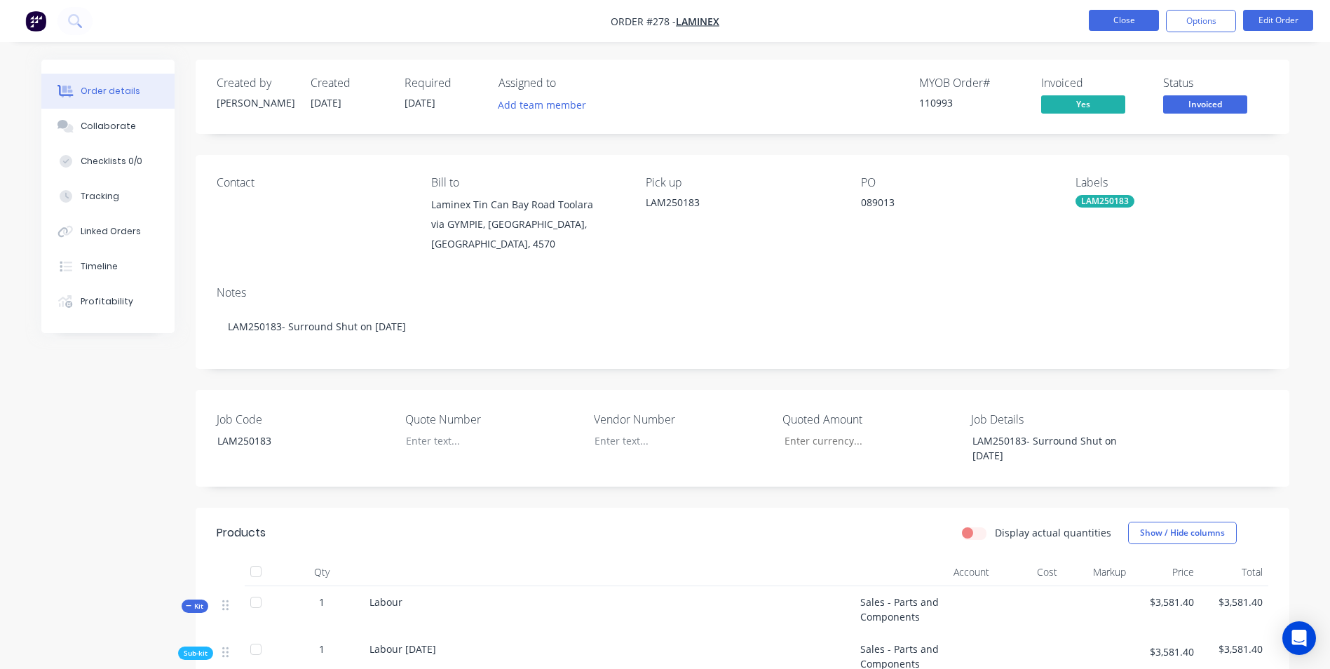
click at [1120, 15] on button "Close" at bounding box center [1124, 20] width 70 height 21
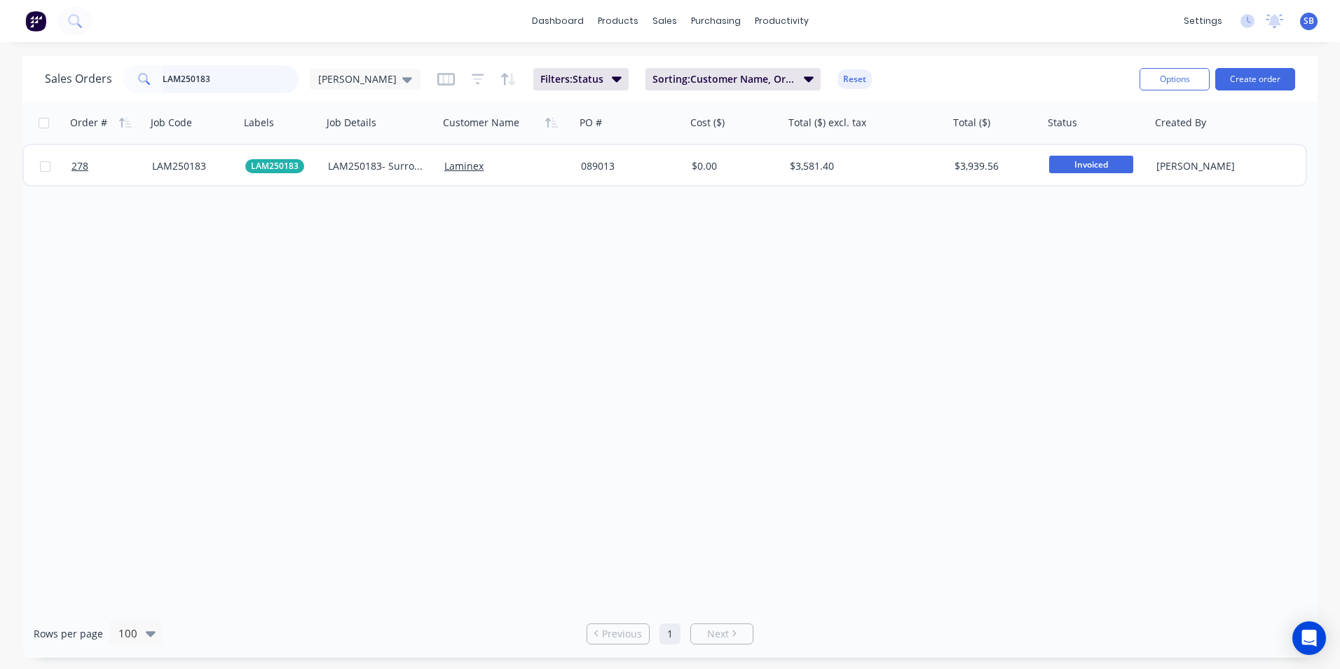
click at [209, 80] on input "LAM250183" at bounding box center [231, 79] width 137 height 28
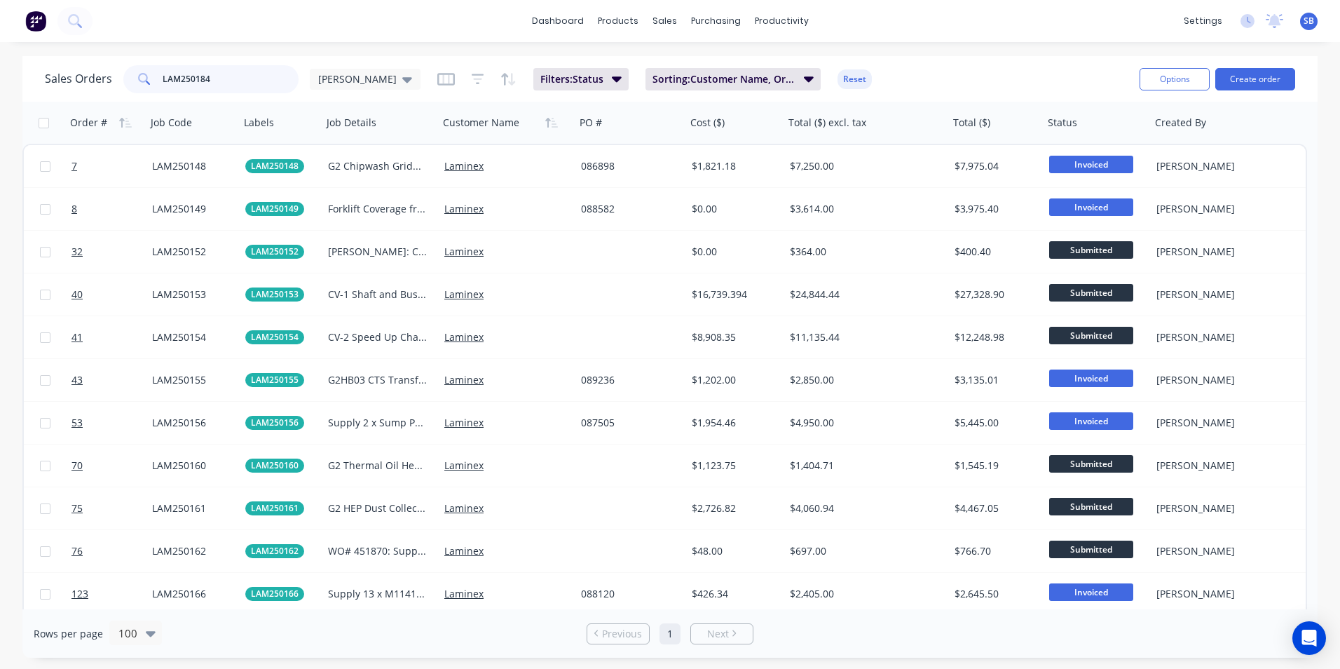
type input "LAM250184"
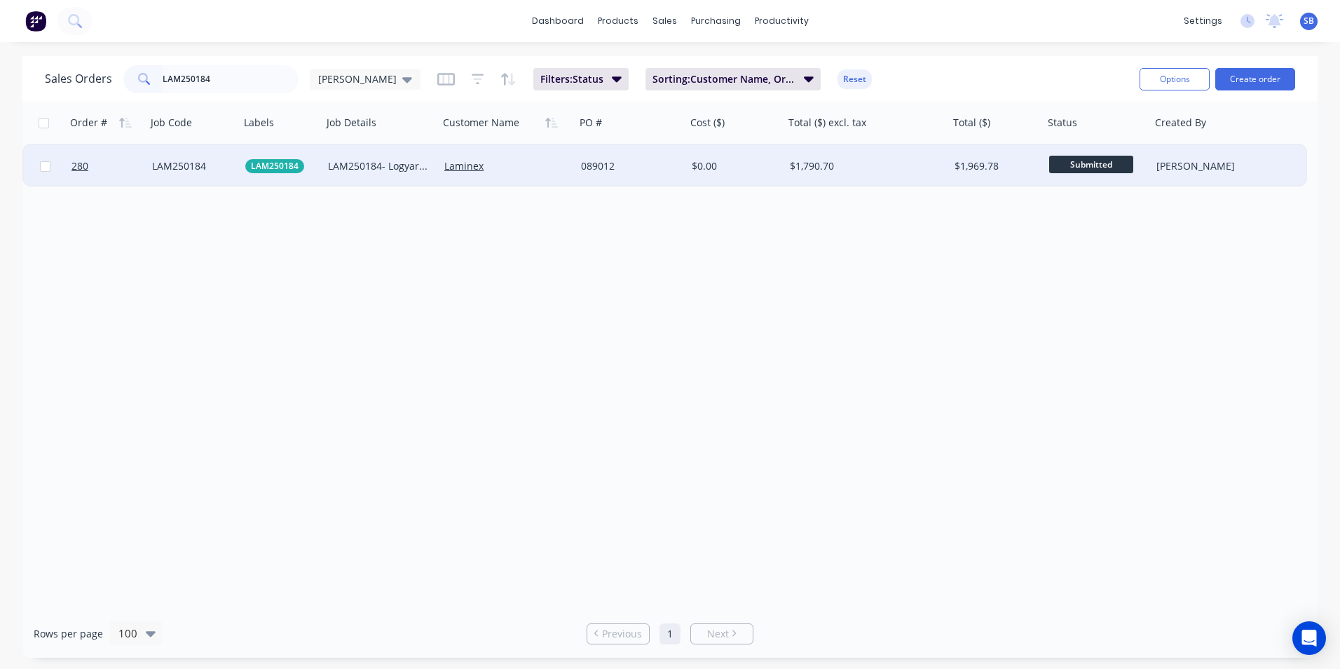
click at [746, 170] on div "$0.00" at bounding box center [733, 166] width 83 height 14
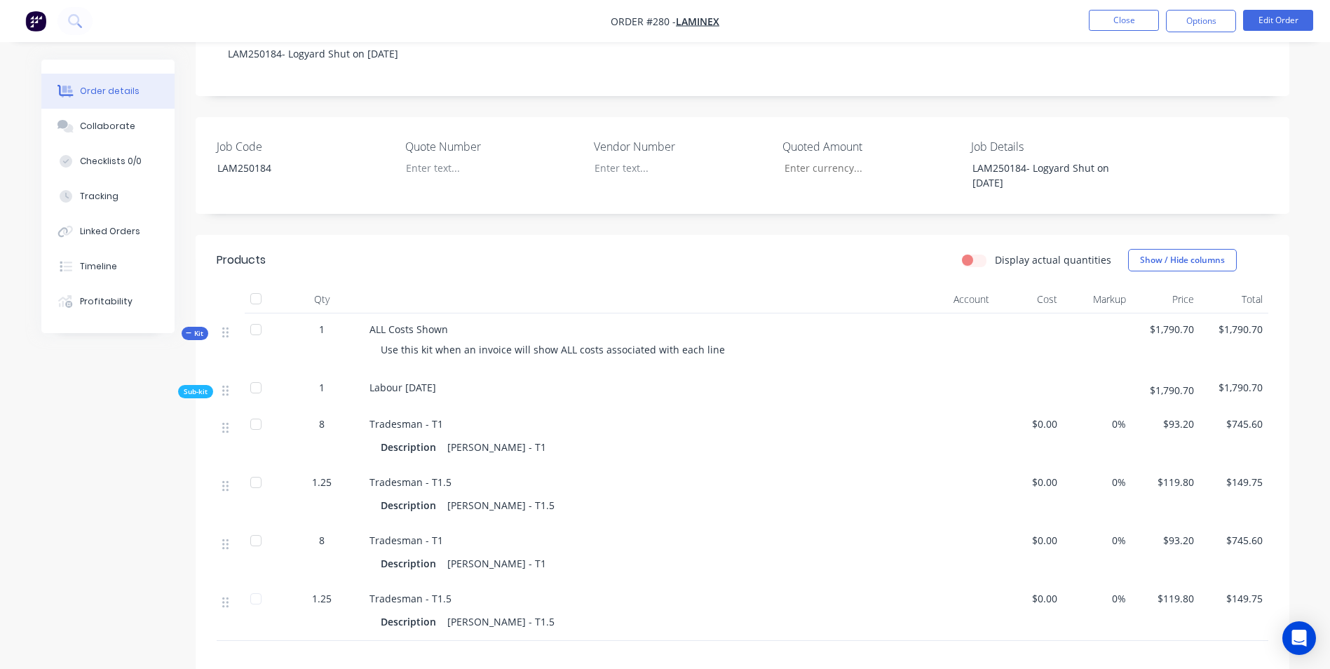
scroll to position [280, 0]
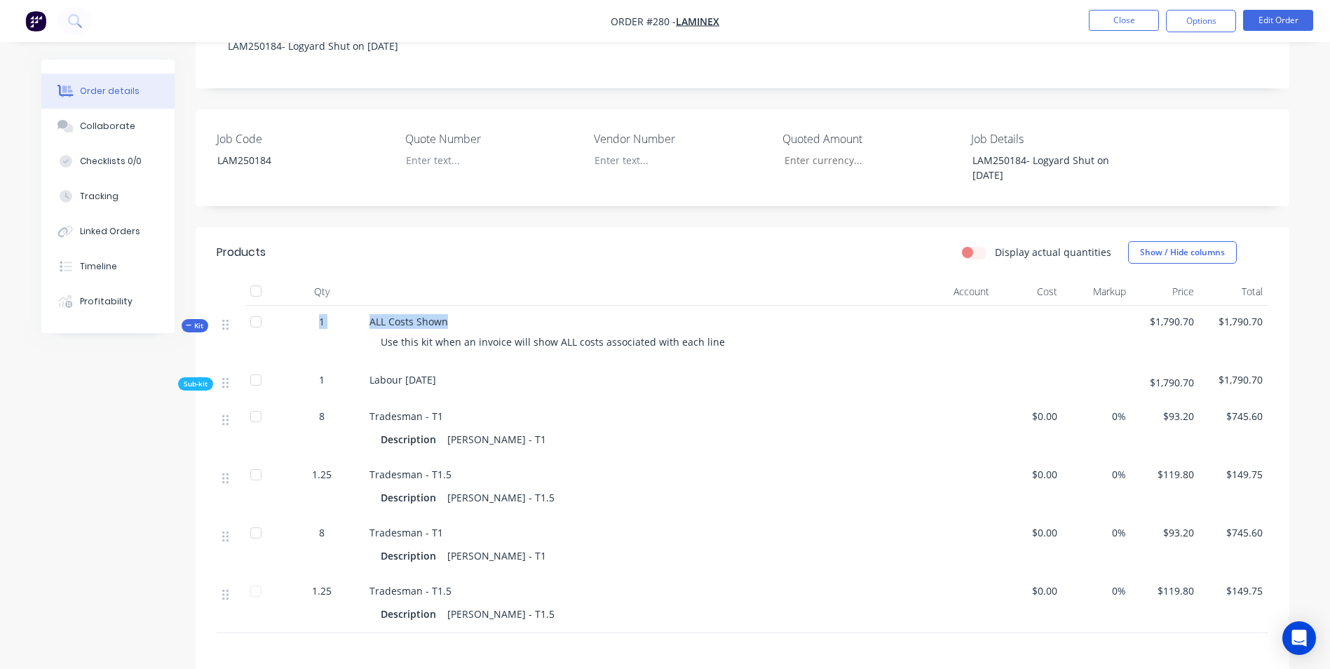
drag, startPoint x: 449, startPoint y: 303, endPoint x: 282, endPoint y: 299, distance: 167.6
click at [282, 306] on div "Kit 1 ALL Costs Shown Use this kit when an invoice will show ALL costs associat…" at bounding box center [742, 335] width 1051 height 58
click at [1276, 16] on button "Edit Order" at bounding box center [1278, 20] width 70 height 21
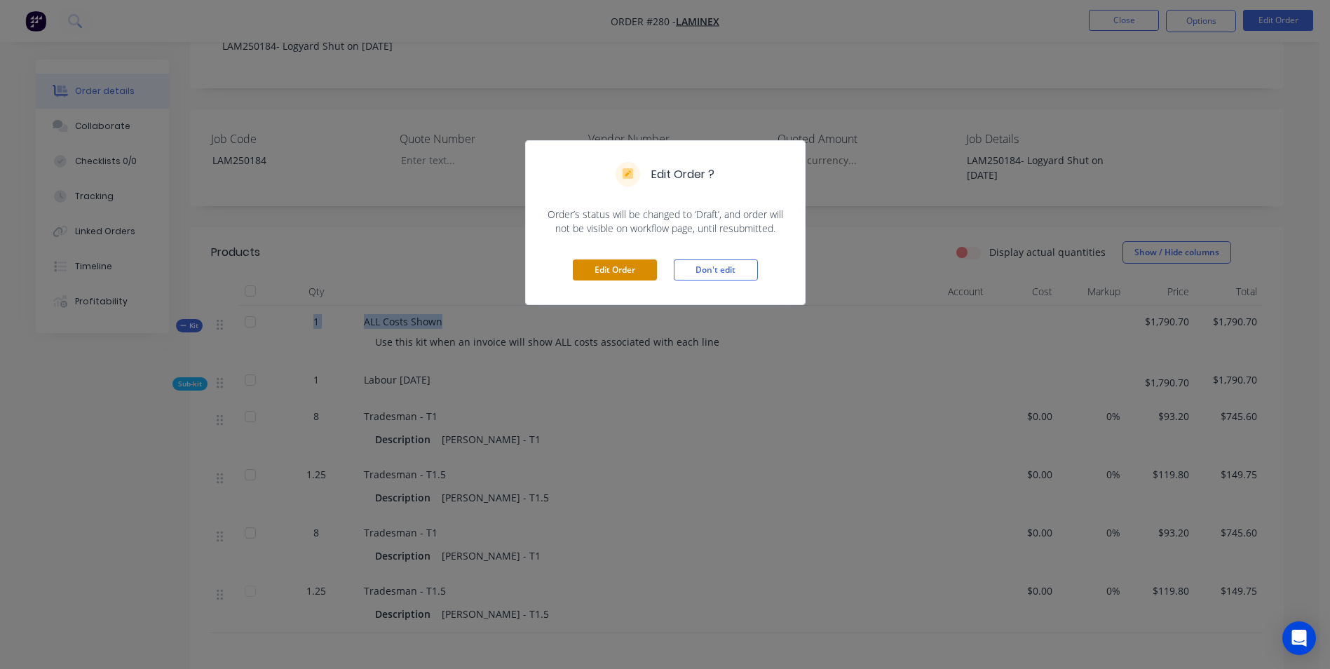
click at [586, 268] on button "Edit Order" at bounding box center [615, 269] width 84 height 21
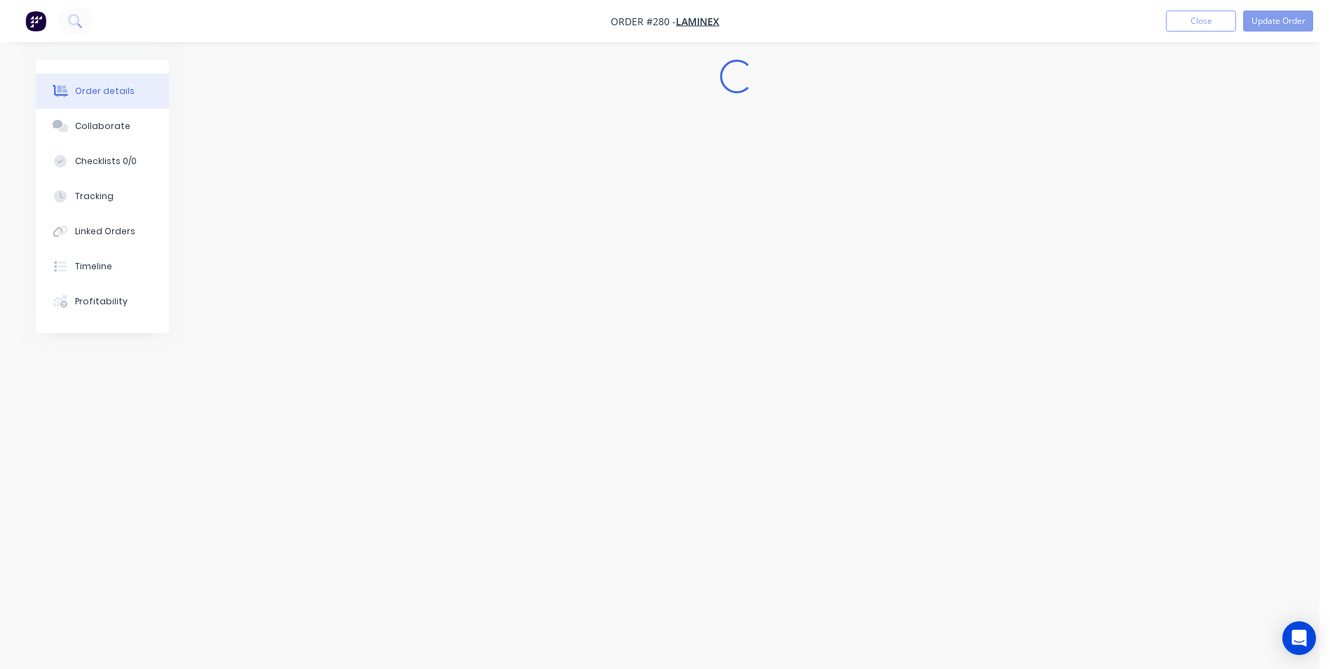
scroll to position [0, 0]
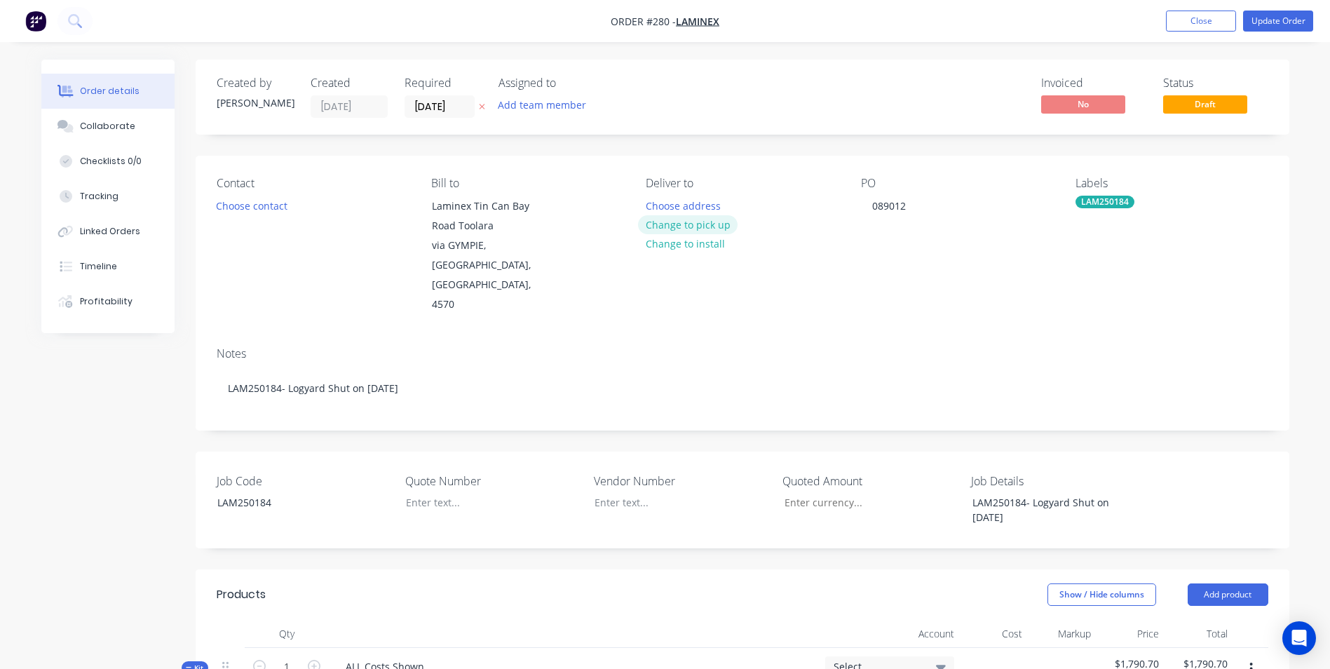
click at [693, 225] on button "Change to pick up" at bounding box center [688, 224] width 100 height 19
click at [655, 205] on div at bounding box center [657, 206] width 22 height 20
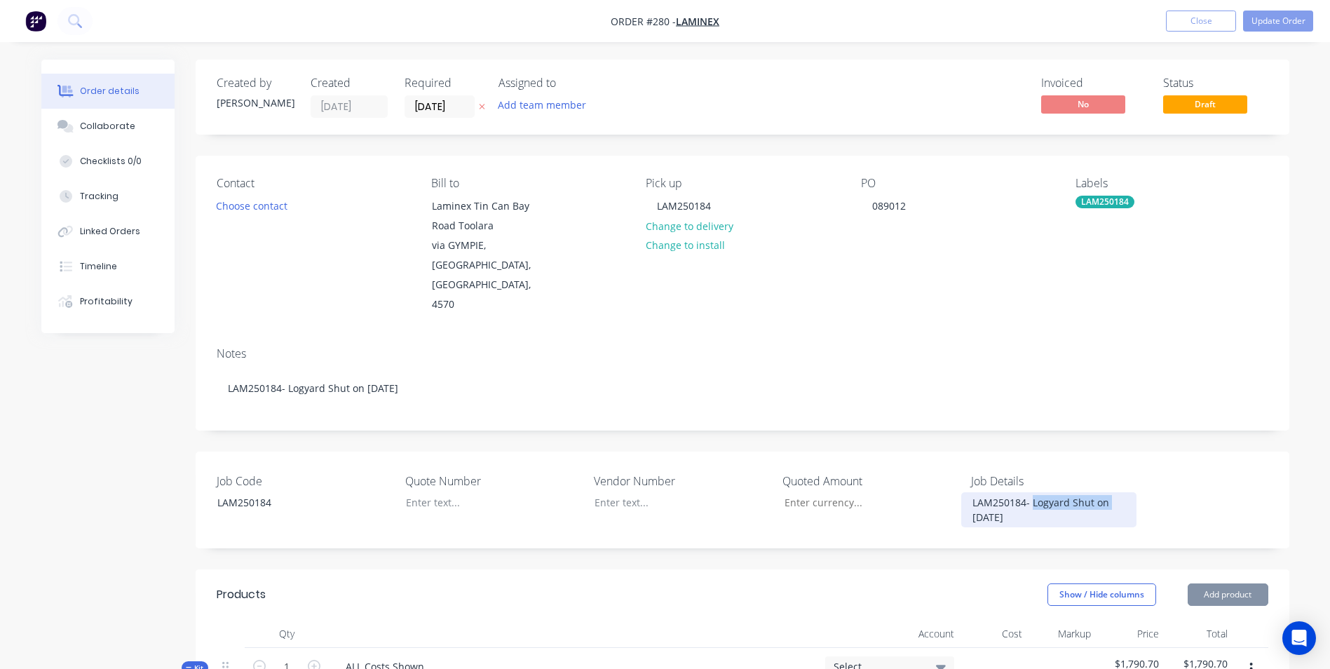
drag, startPoint x: 1032, startPoint y: 461, endPoint x: 677, endPoint y: 476, distance: 355.0
click at [692, 475] on div "Job Code LAM250184 Quote Number Vendor Number Quoted Amount Job Details LAM2501…" at bounding box center [742, 499] width 1093 height 97
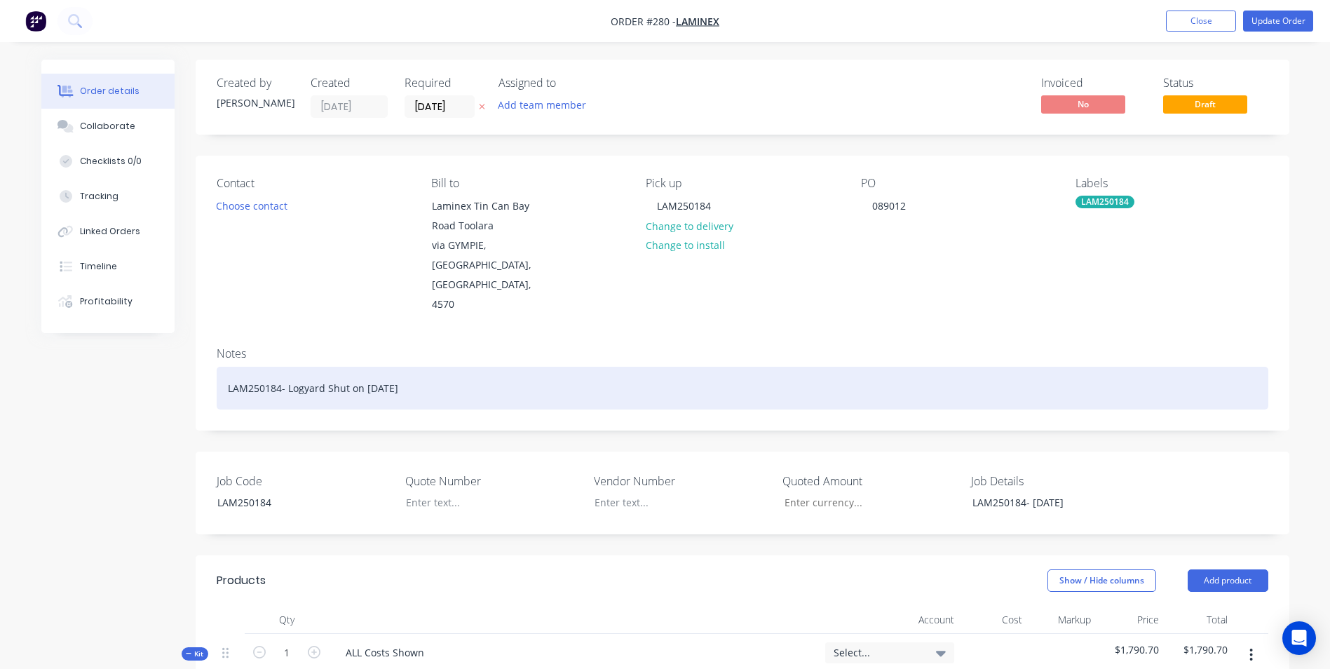
drag, startPoint x: 285, startPoint y: 350, endPoint x: 423, endPoint y: 365, distance: 138.9
click at [423, 367] on div "LAM250184- Logyard Shut on 21/8/25" at bounding box center [742, 388] width 1051 height 43
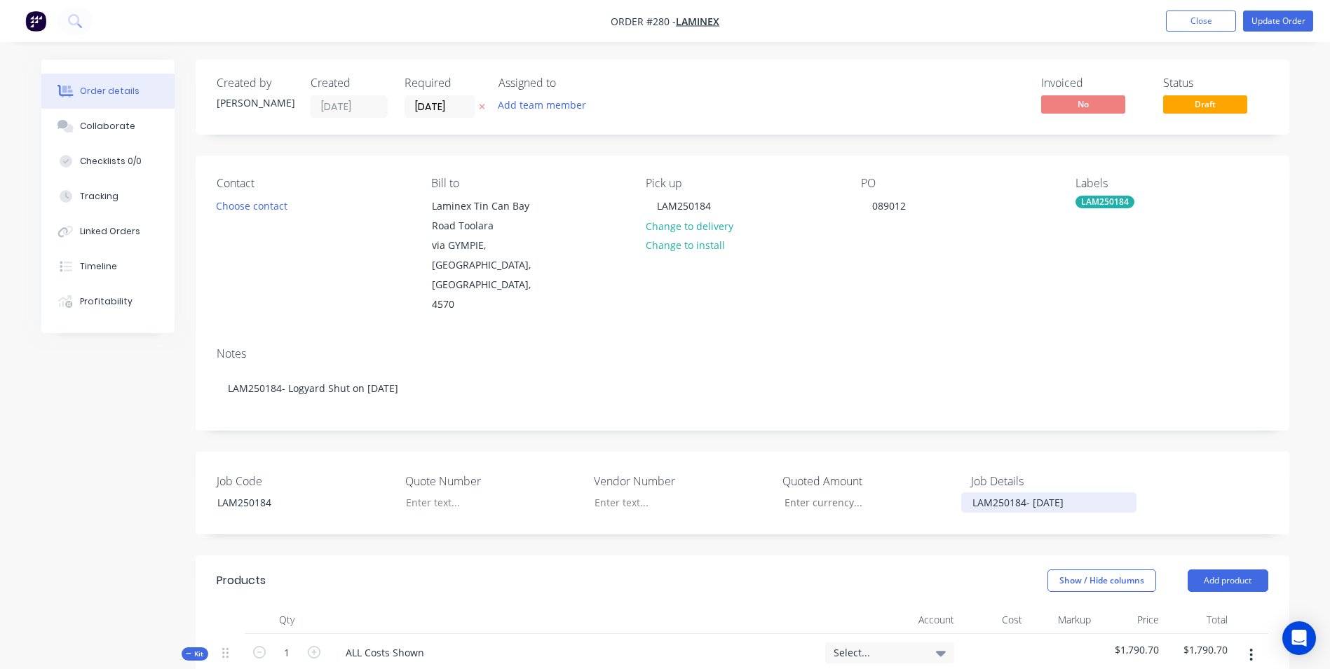
drag, startPoint x: 969, startPoint y: 459, endPoint x: 1189, endPoint y: 459, distance: 220.1
click at [1189, 459] on div "Job Code LAM250184 Quote Number Vendor Number Quoted Amount Job Details LAM2501…" at bounding box center [742, 492] width 1093 height 83
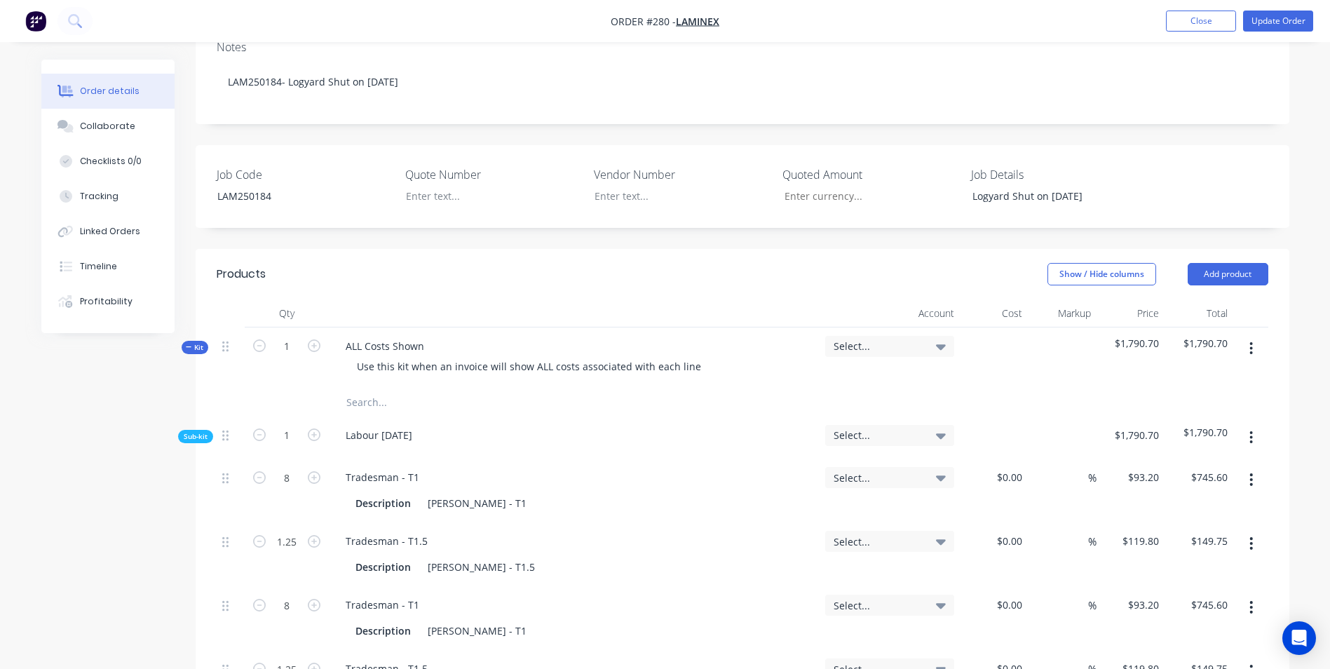
scroll to position [350, 0]
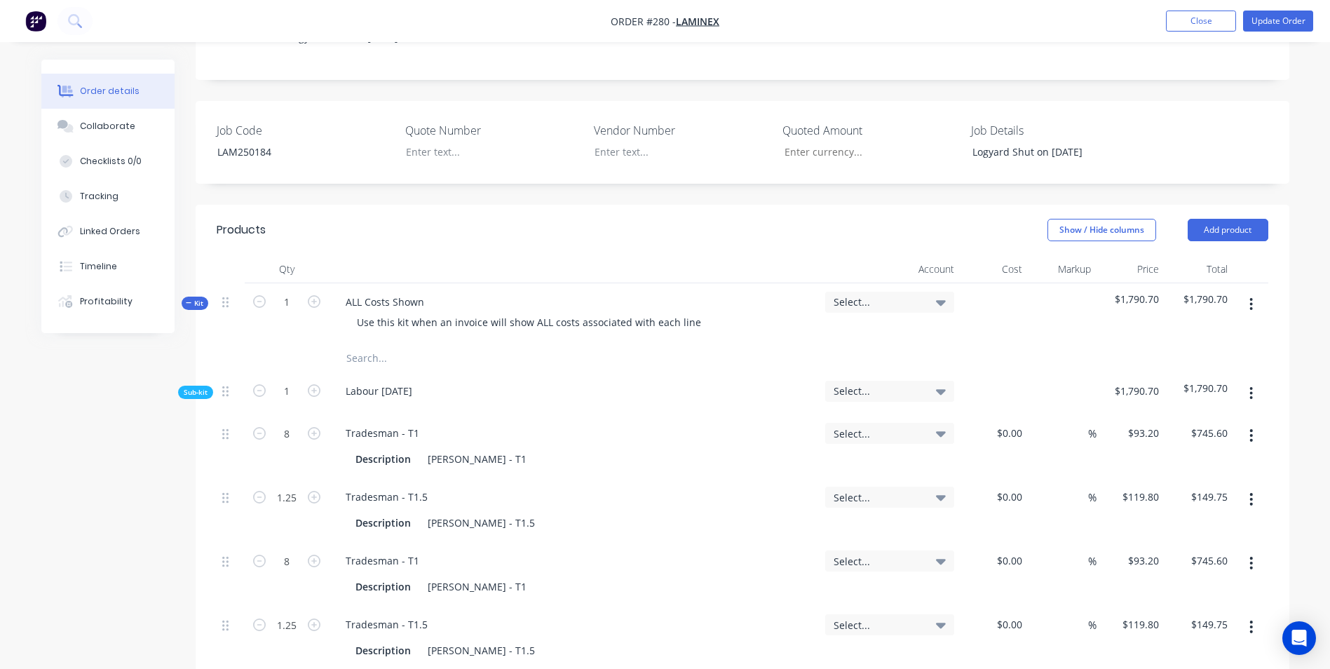
click at [902, 292] on div "Select..." at bounding box center [889, 302] width 129 height 21
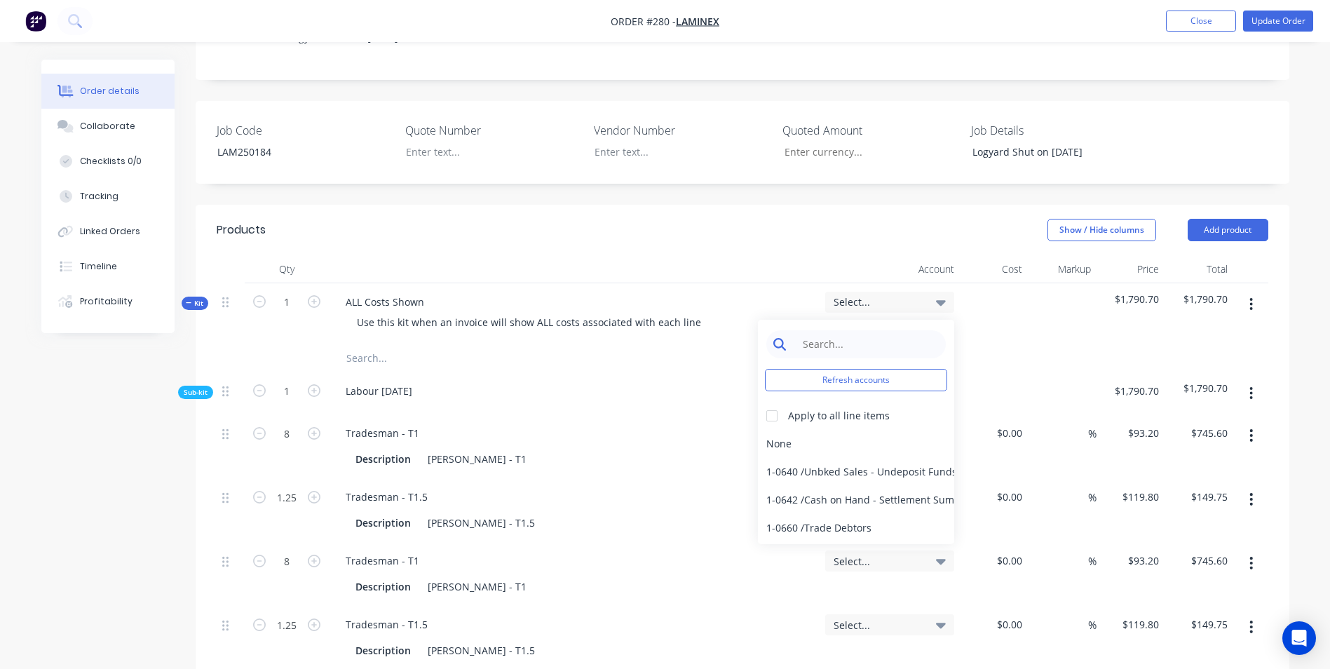
click at [887, 330] on input at bounding box center [867, 344] width 144 height 28
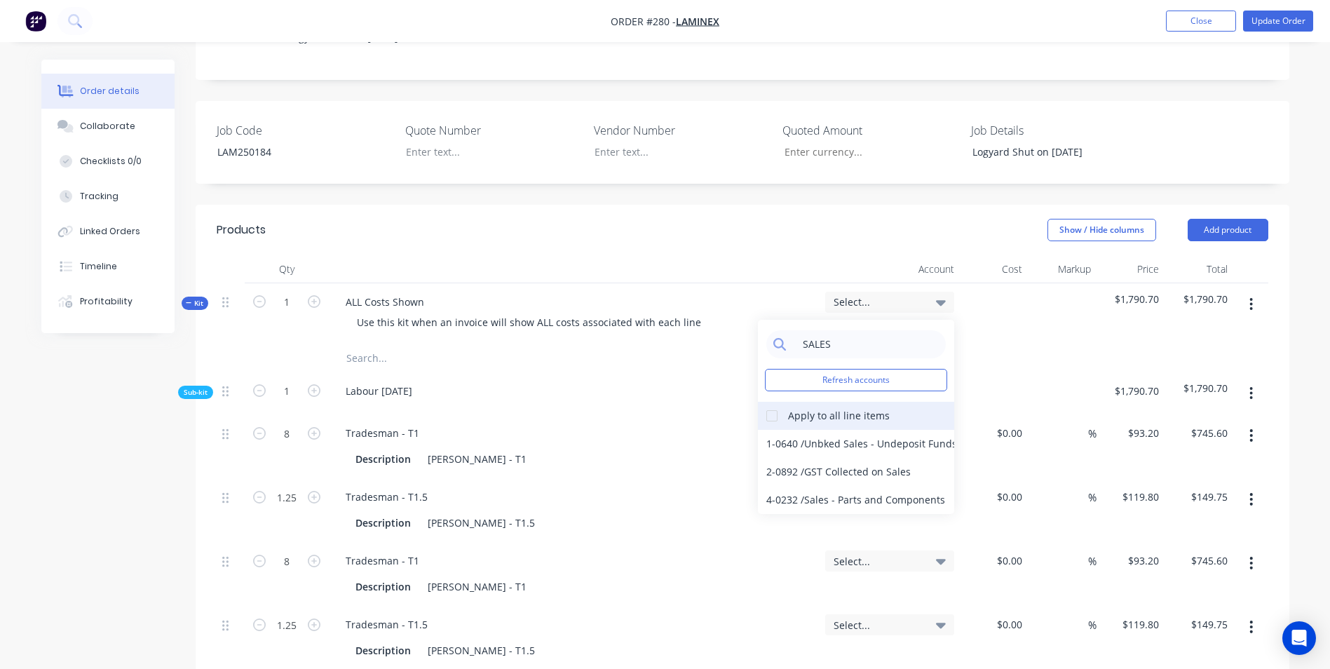
type input "SALES"
click at [779, 402] on div at bounding box center [772, 416] width 28 height 28
click at [791, 486] on div "4-0232 / Sales - Parts and Components" at bounding box center [856, 500] width 196 height 28
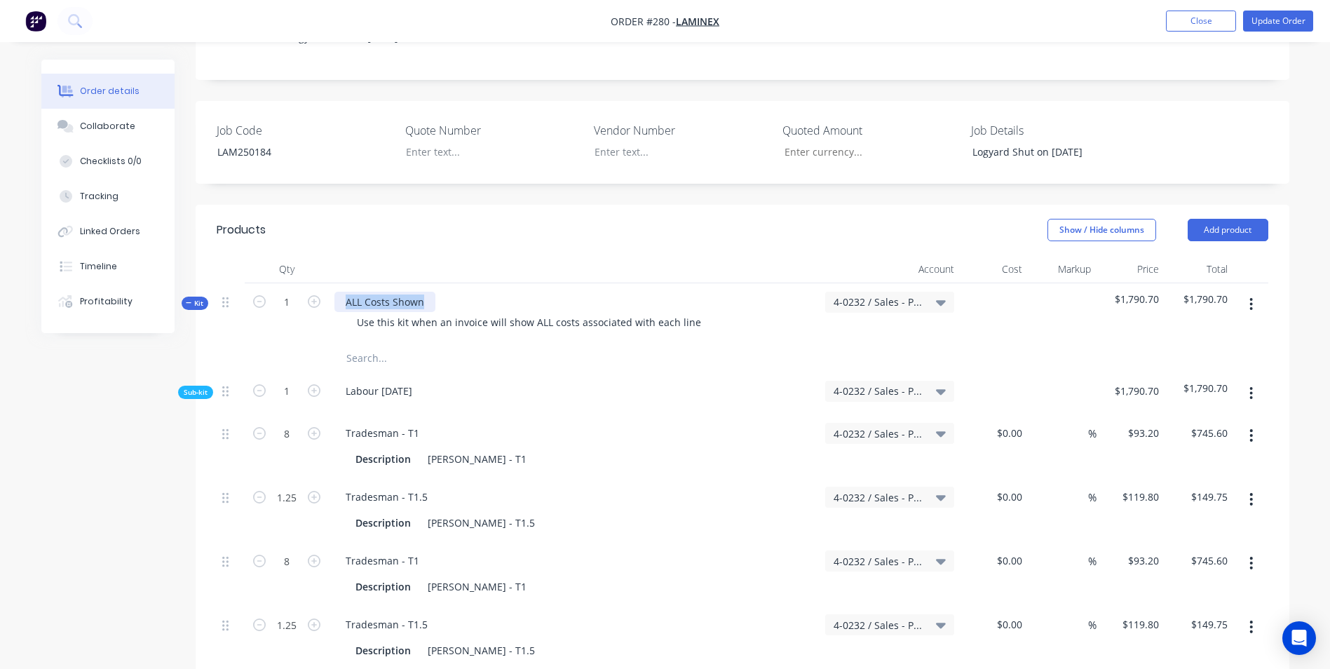
drag, startPoint x: 423, startPoint y: 264, endPoint x: 313, endPoint y: 254, distance: 111.2
click at [326, 283] on div "Kit 1 ALL Costs Shown Use this kit when an invoice will show ALL costs associat…" at bounding box center [742, 313] width 1051 height 61
click at [363, 312] on div "Use this kit when an invoice will show ALL costs associated with each line" at bounding box center [529, 322] width 367 height 20
drag, startPoint x: 354, startPoint y: 282, endPoint x: 709, endPoint y: 256, distance: 355.6
click at [709, 283] on div "Labour Use this kit when an invoice will show ALL costs associated with each li…" at bounding box center [574, 313] width 491 height 61
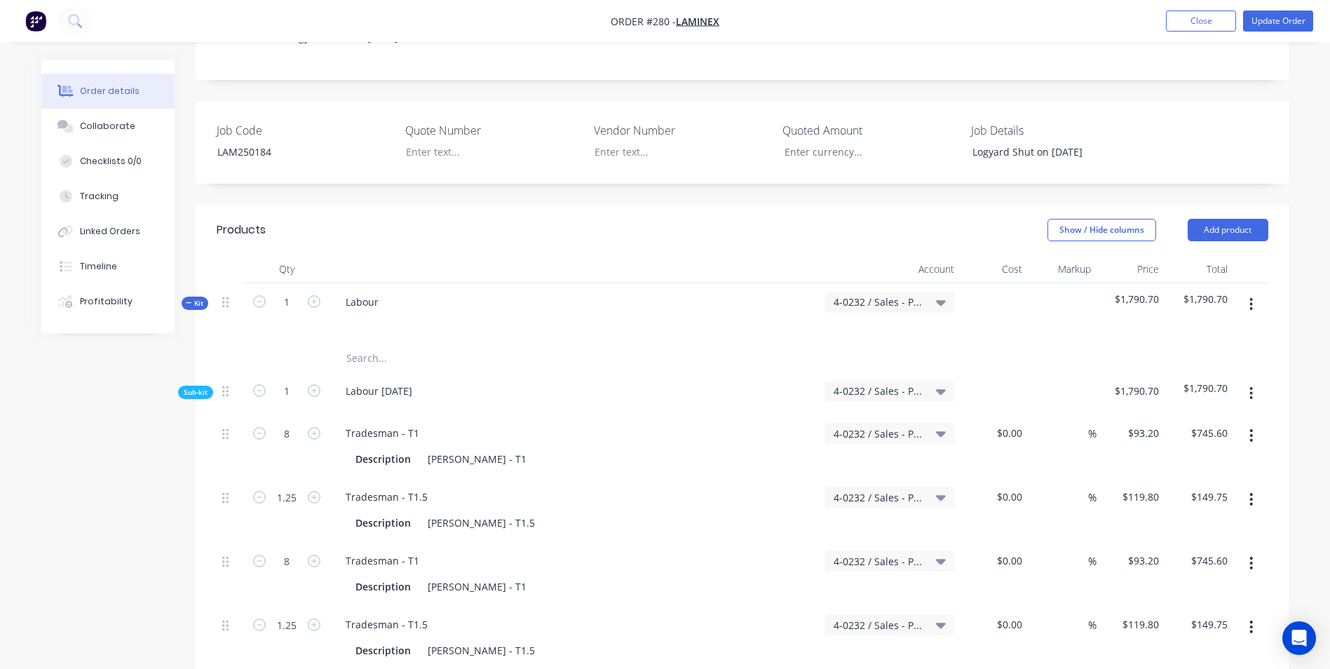
click at [614, 344] on input "text" at bounding box center [486, 358] width 280 height 28
click at [1276, 25] on button "Update Order" at bounding box center [1278, 21] width 70 height 21
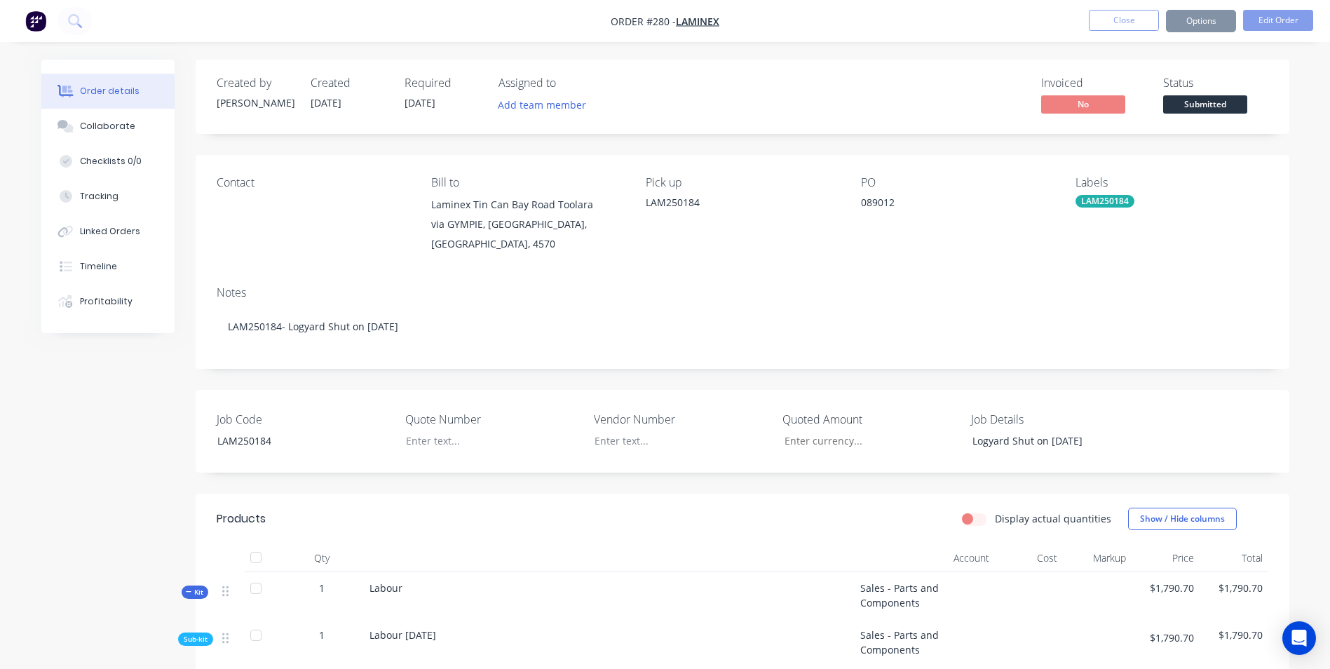
click at [1197, 19] on button "Options" at bounding box center [1201, 21] width 70 height 22
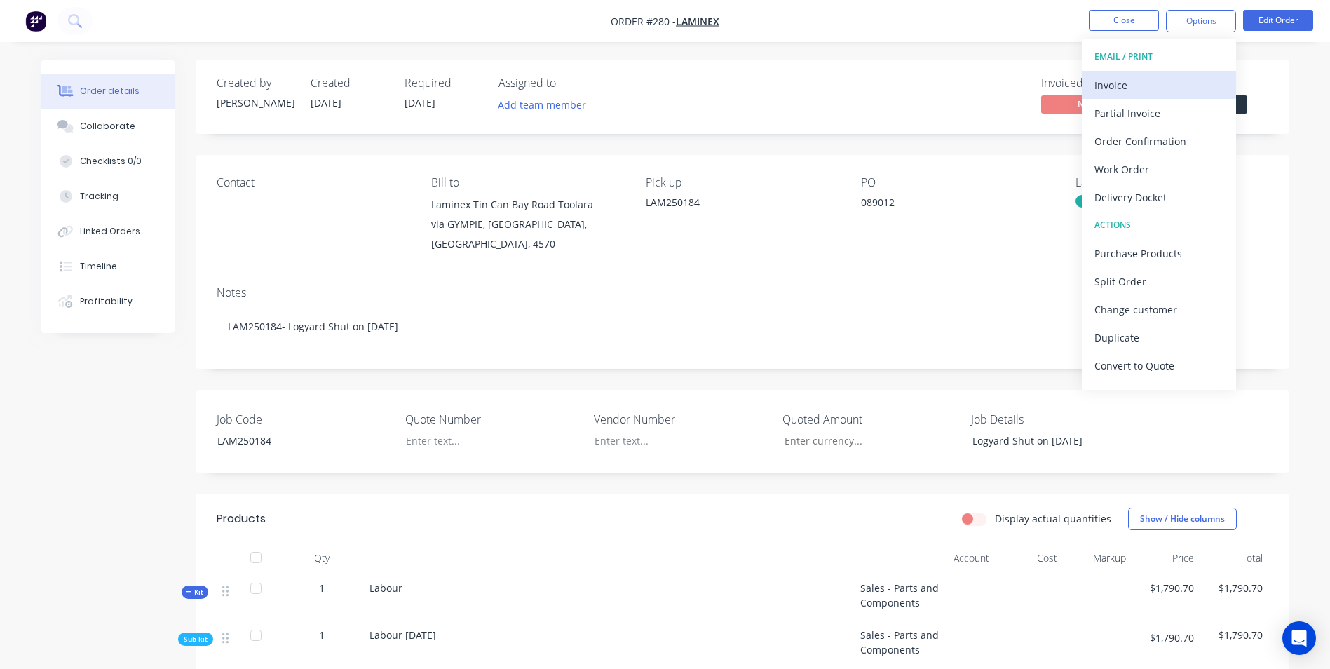
click at [1155, 76] on div "Invoice" at bounding box center [1158, 85] width 129 height 20
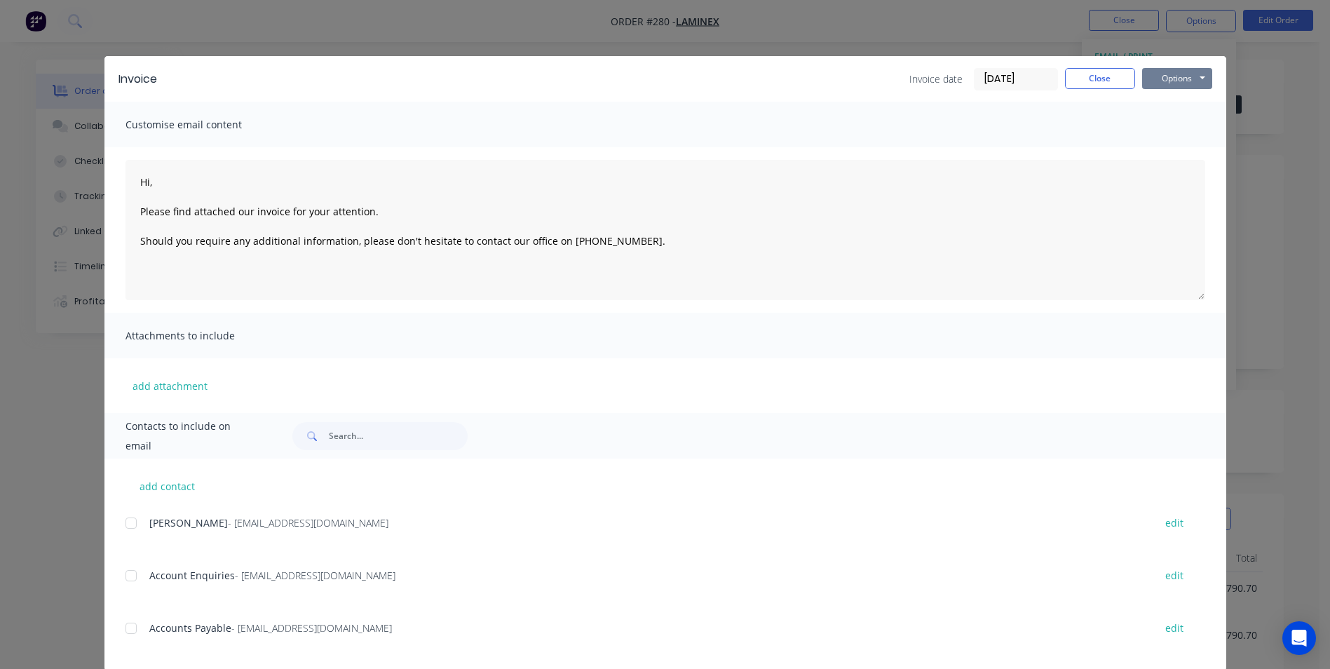
click at [1149, 72] on button "Options" at bounding box center [1177, 78] width 70 height 21
click at [1161, 116] on button "Print" at bounding box center [1187, 126] width 90 height 23
click at [1098, 86] on button "Close" at bounding box center [1100, 78] width 70 height 21
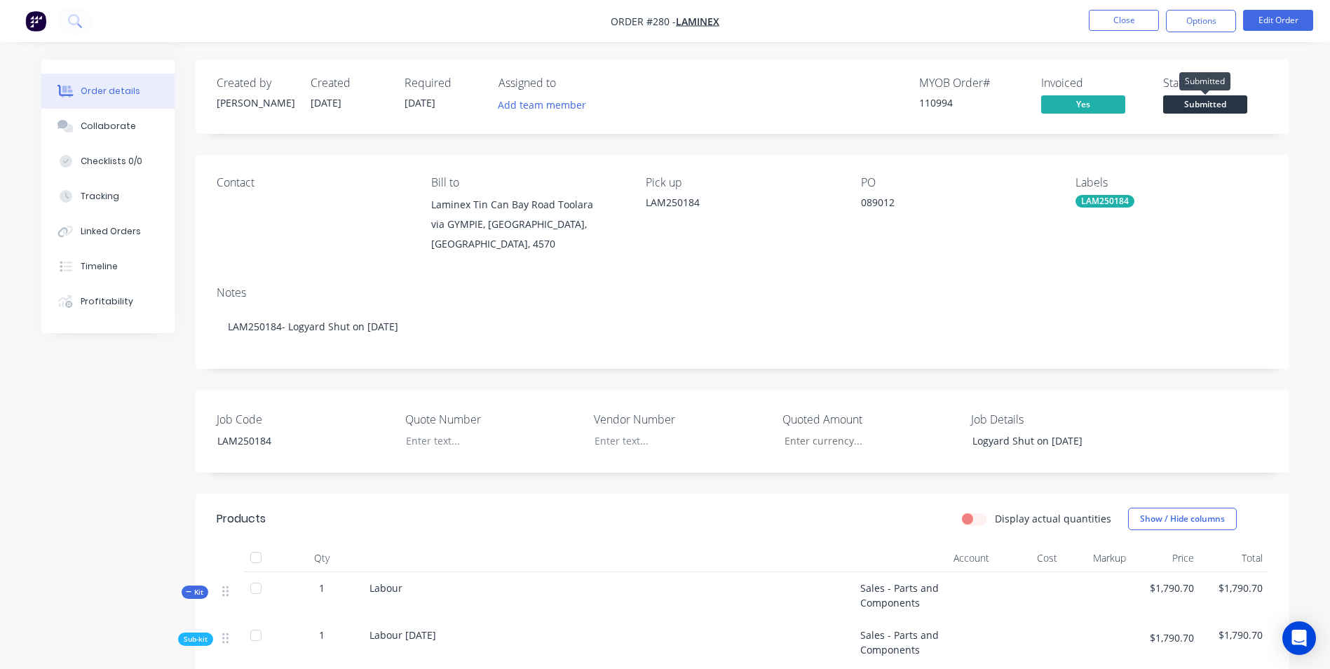
click at [1216, 107] on span "Submitted" at bounding box center [1205, 104] width 84 height 18
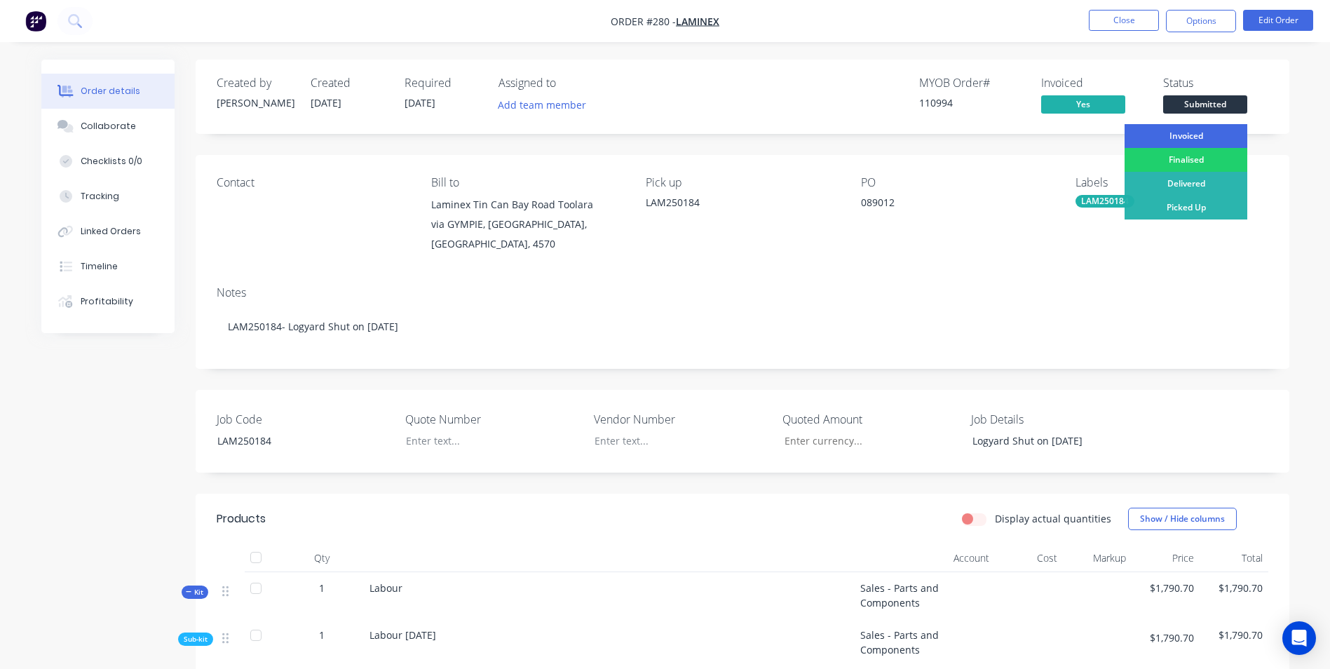
click at [1198, 135] on div "Invoiced" at bounding box center [1185, 136] width 123 height 24
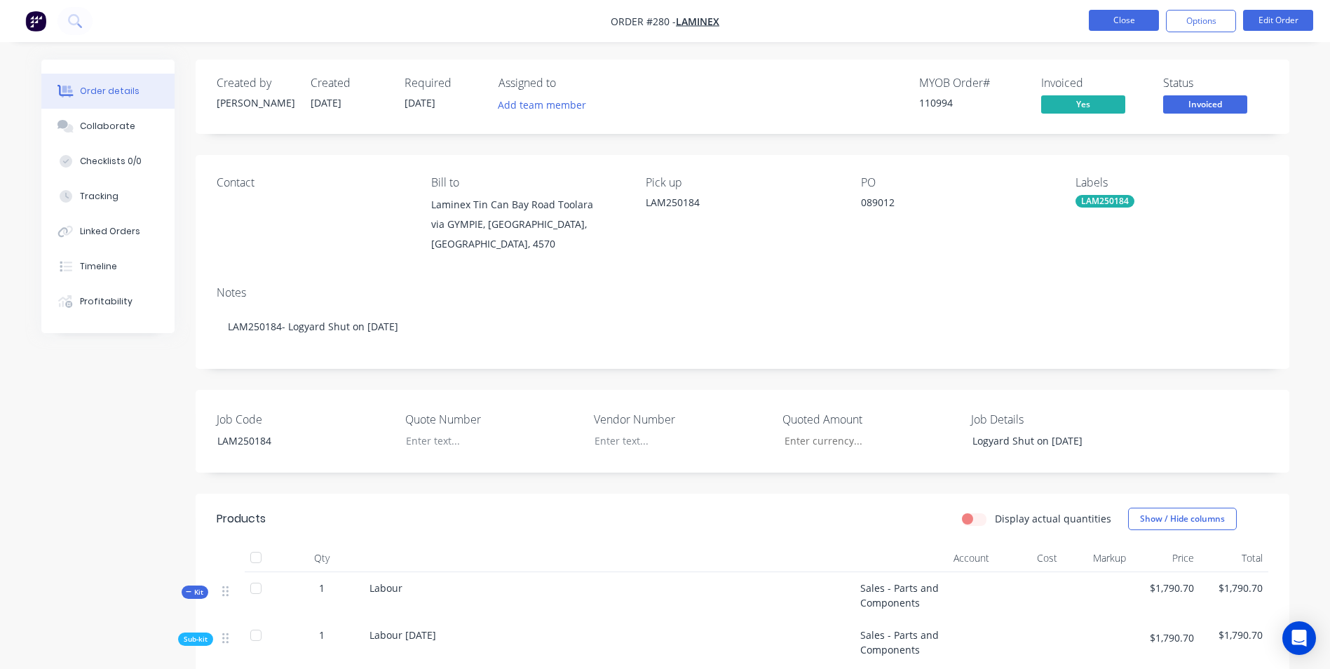
click at [1119, 13] on button "Close" at bounding box center [1124, 20] width 70 height 21
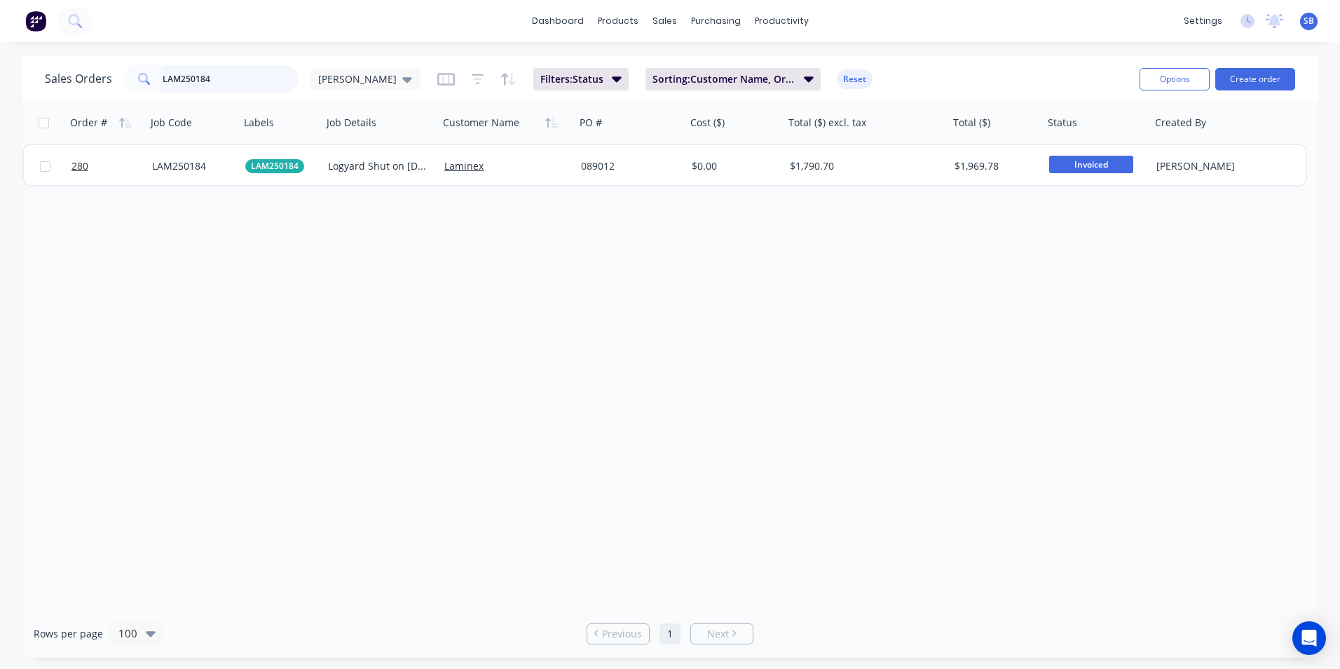
click at [240, 75] on input "LAM250184" at bounding box center [231, 79] width 137 height 28
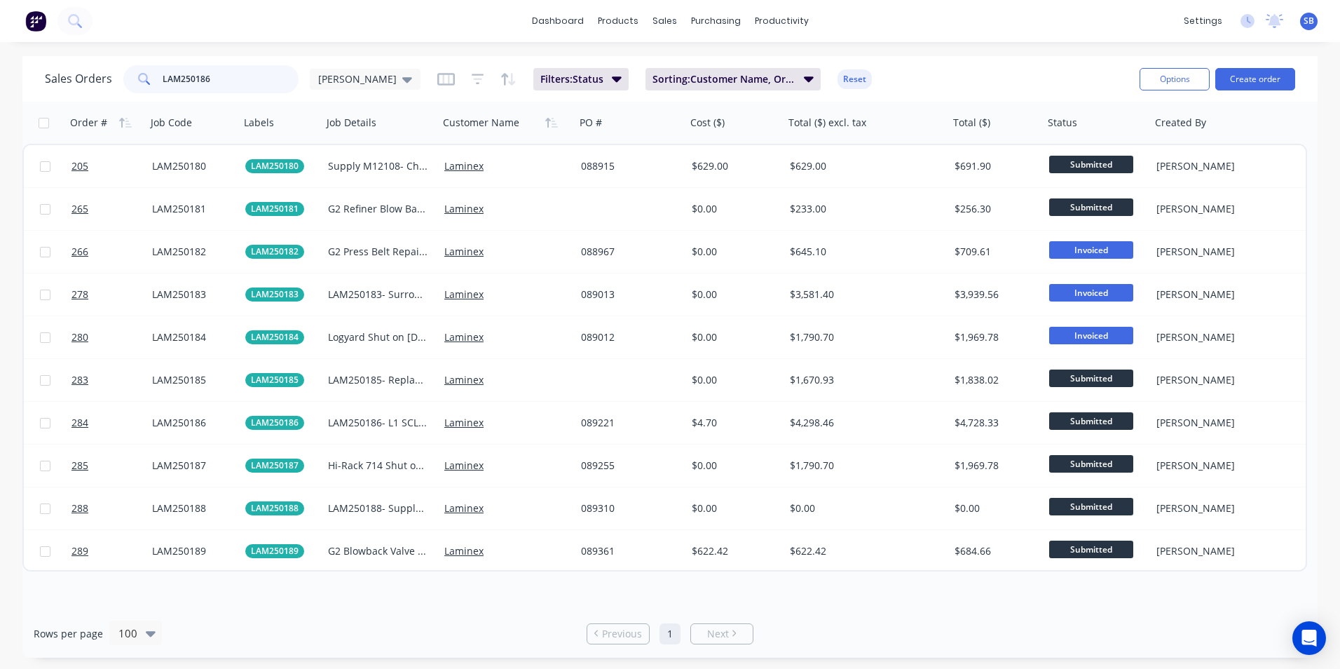
type input "LAM250186"
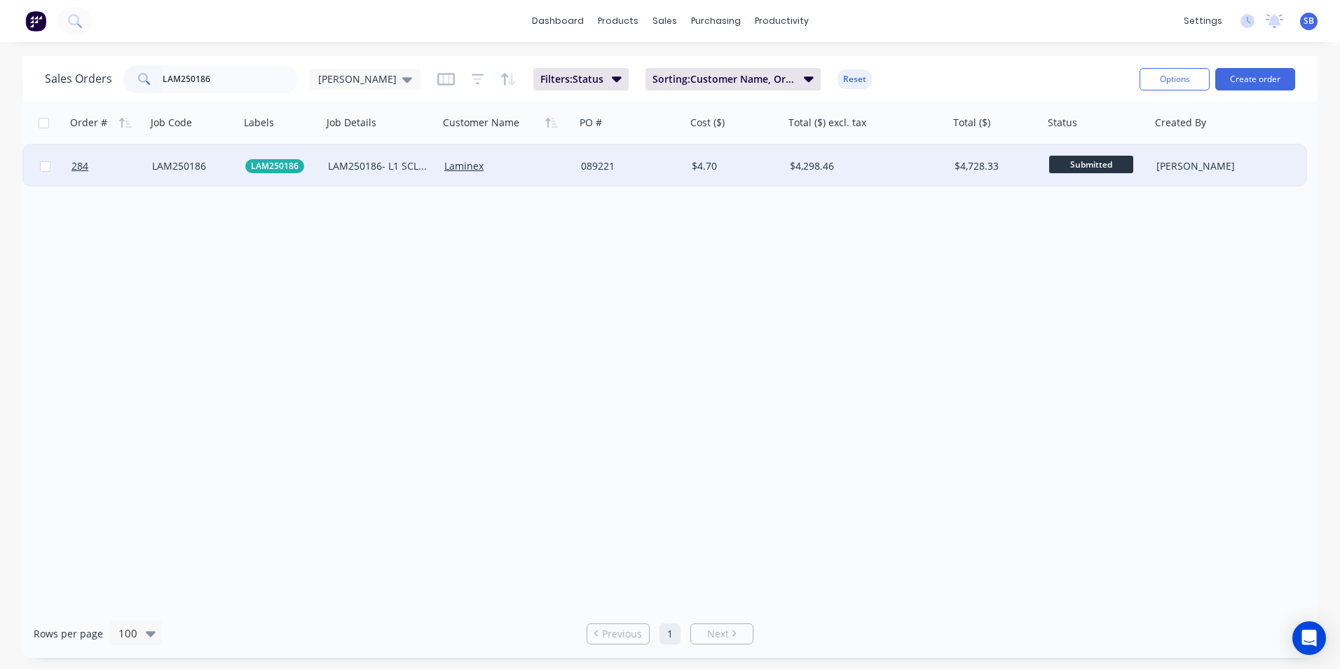
click at [712, 167] on div "$4.70" at bounding box center [733, 166] width 83 height 14
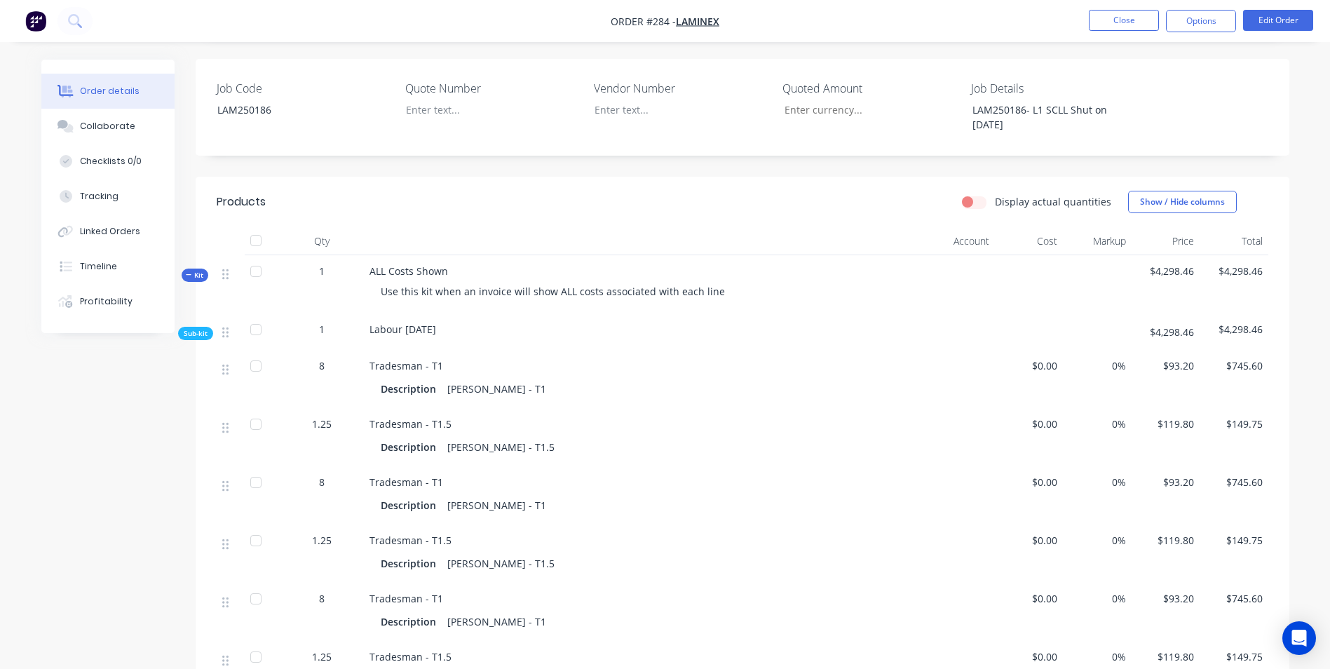
scroll to position [140, 0]
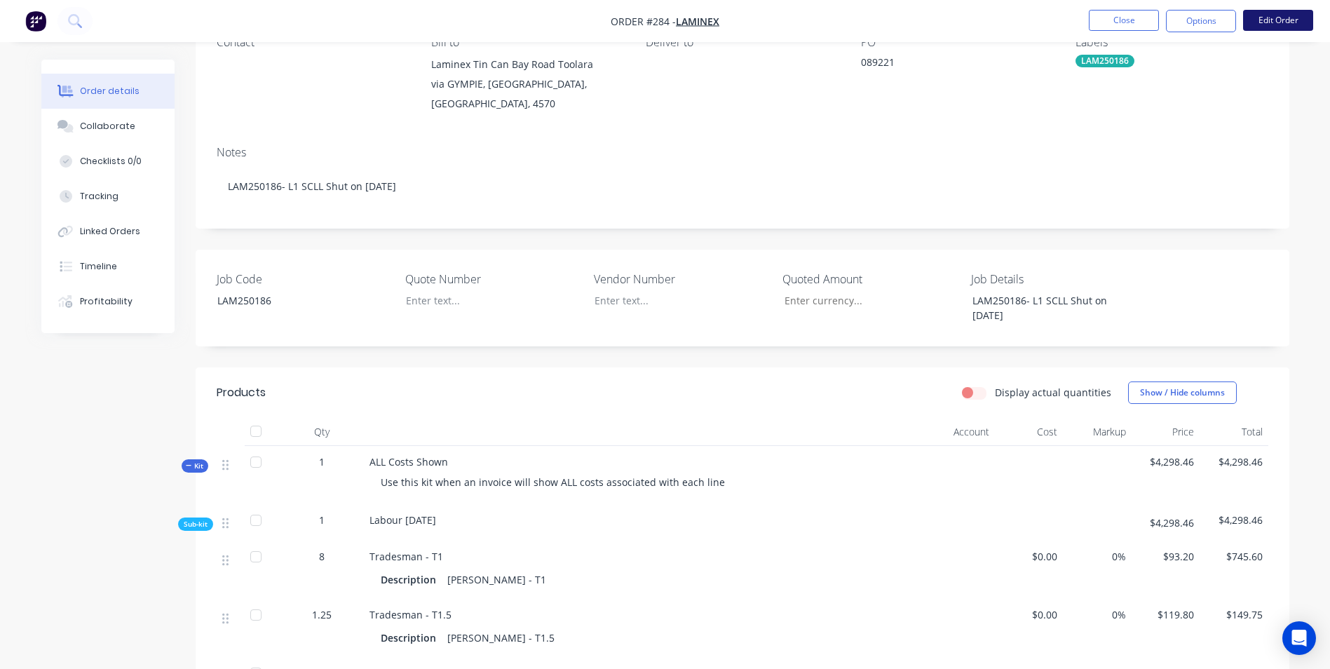
click at [1299, 23] on button "Edit Order" at bounding box center [1278, 20] width 70 height 21
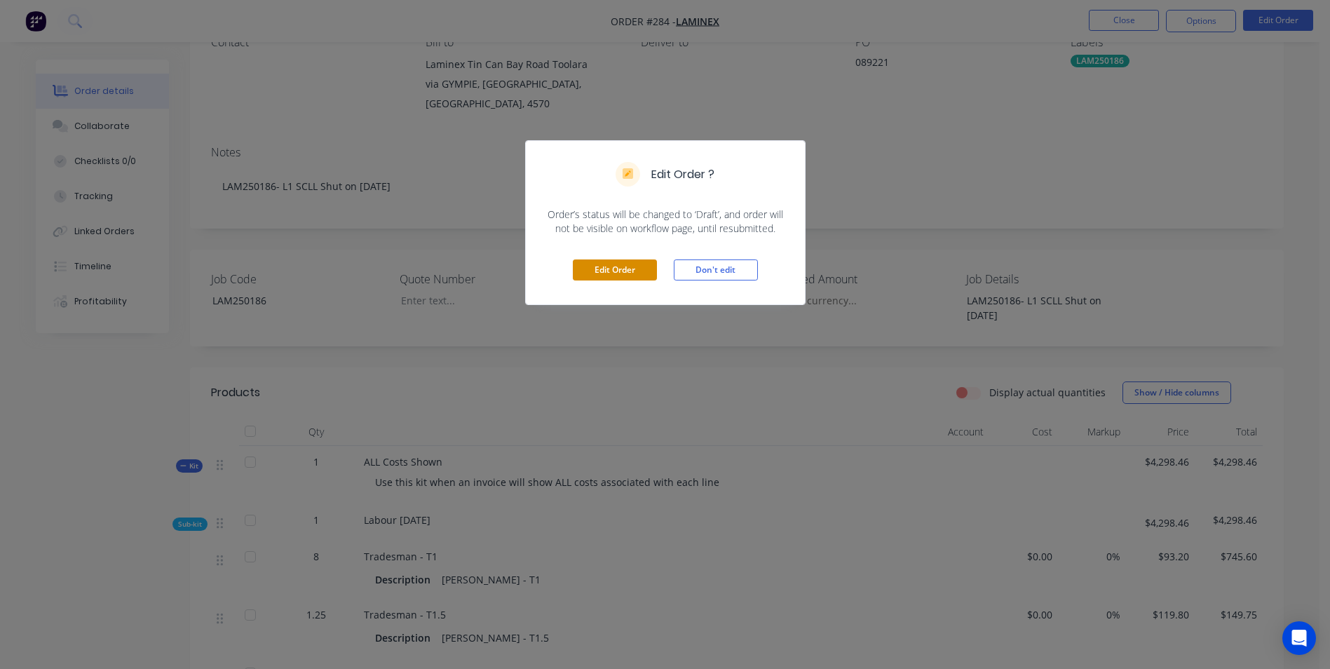
click at [634, 264] on button "Edit Order" at bounding box center [615, 269] width 84 height 21
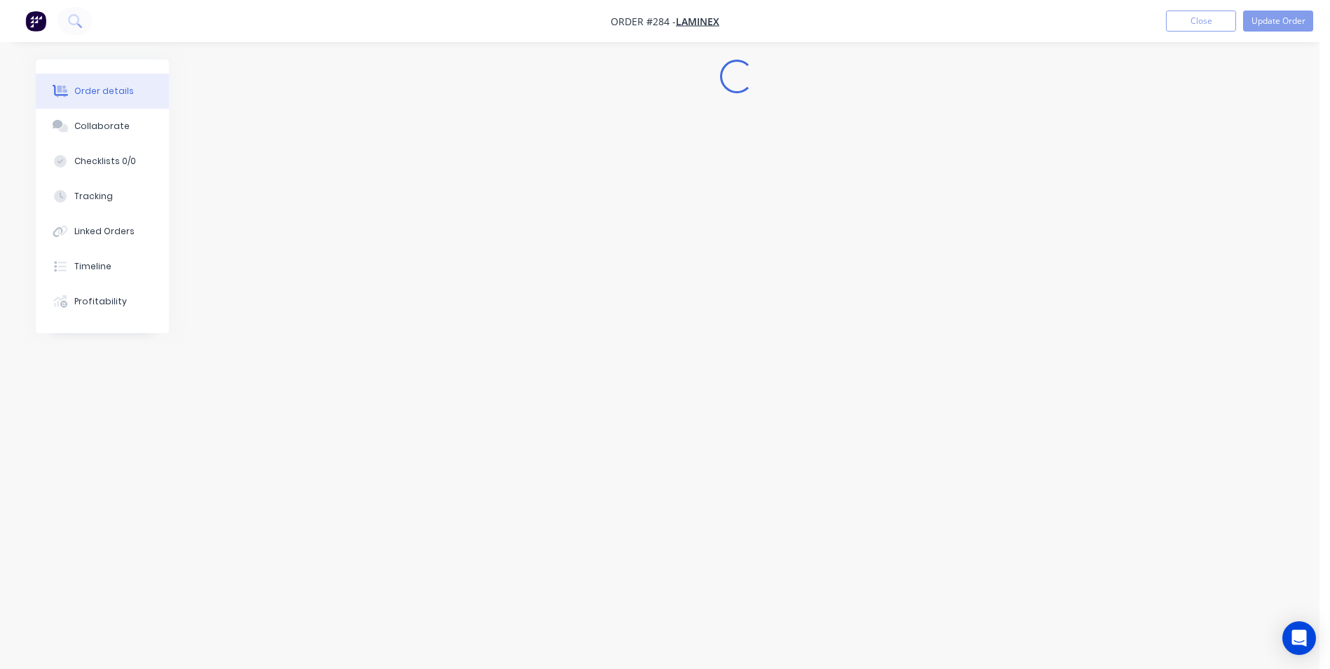
scroll to position [0, 0]
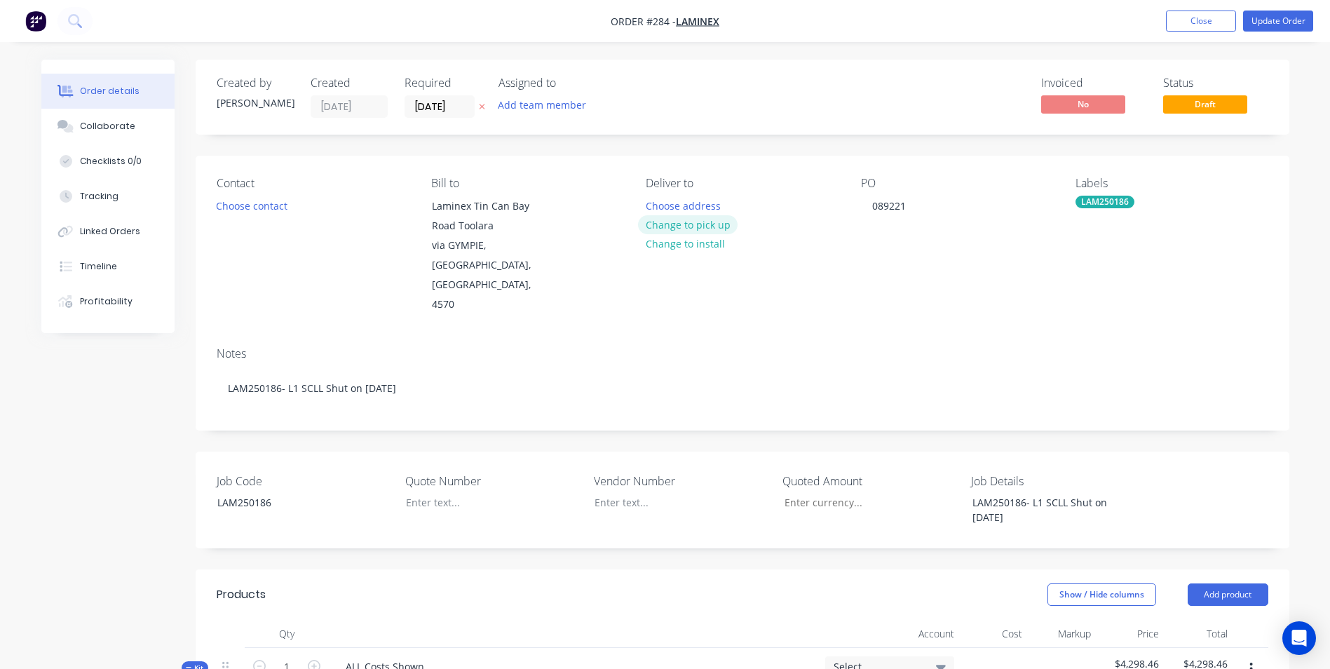
click at [696, 223] on button "Change to pick up" at bounding box center [688, 224] width 100 height 19
click at [666, 202] on div at bounding box center [657, 206] width 22 height 20
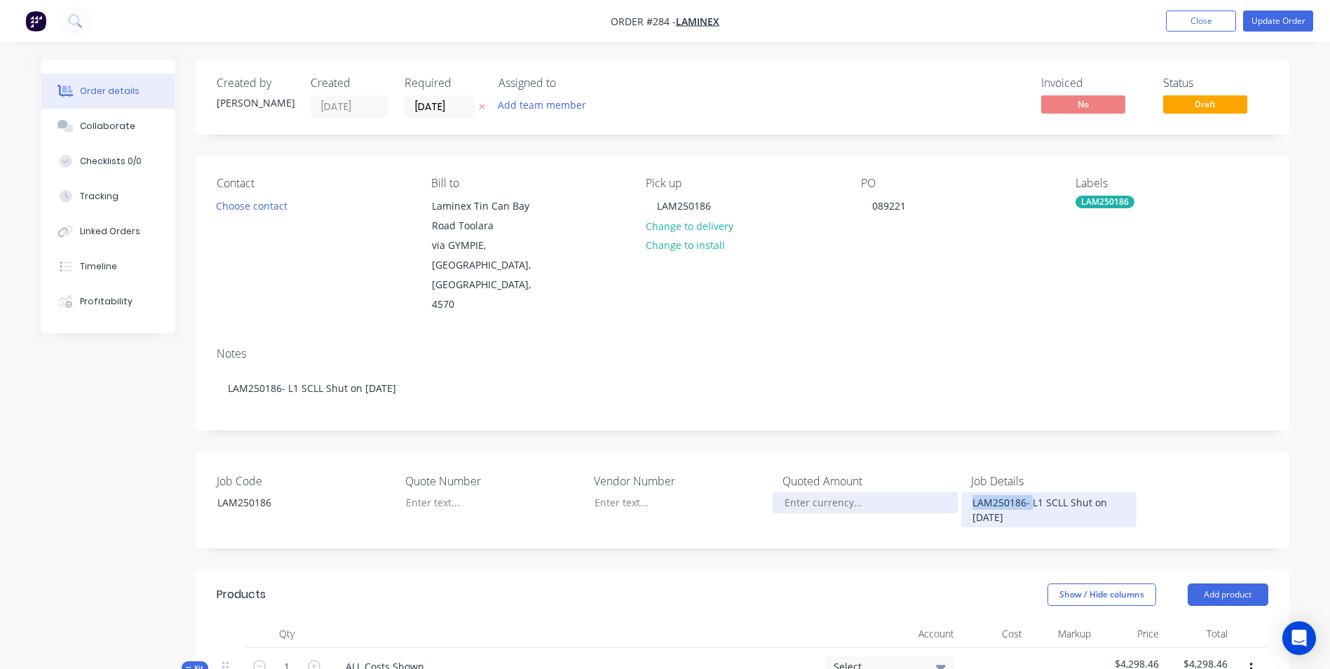
drag, startPoint x: 1031, startPoint y: 459, endPoint x: 901, endPoint y: 459, distance: 130.4
click at [901, 459] on div "Job Code LAM250186 Quote Number Vendor Number Quoted Amount Job Details LAM2501…" at bounding box center [742, 499] width 1093 height 97
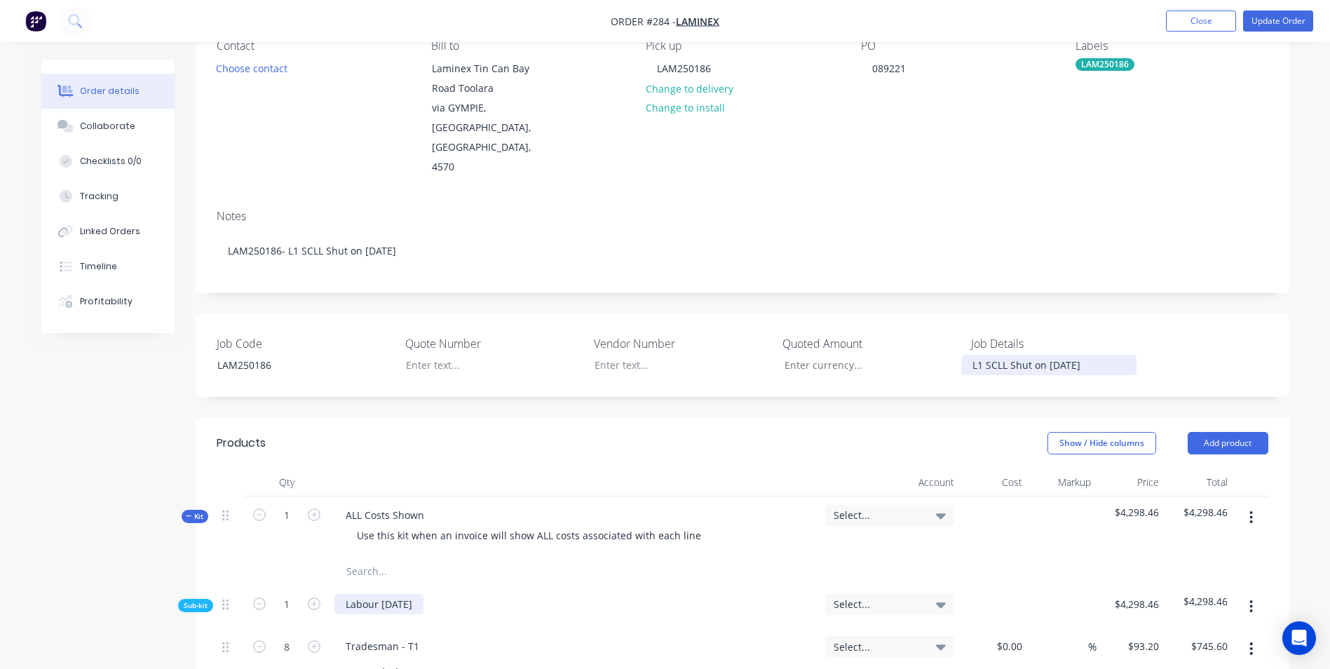
scroll to position [280, 0]
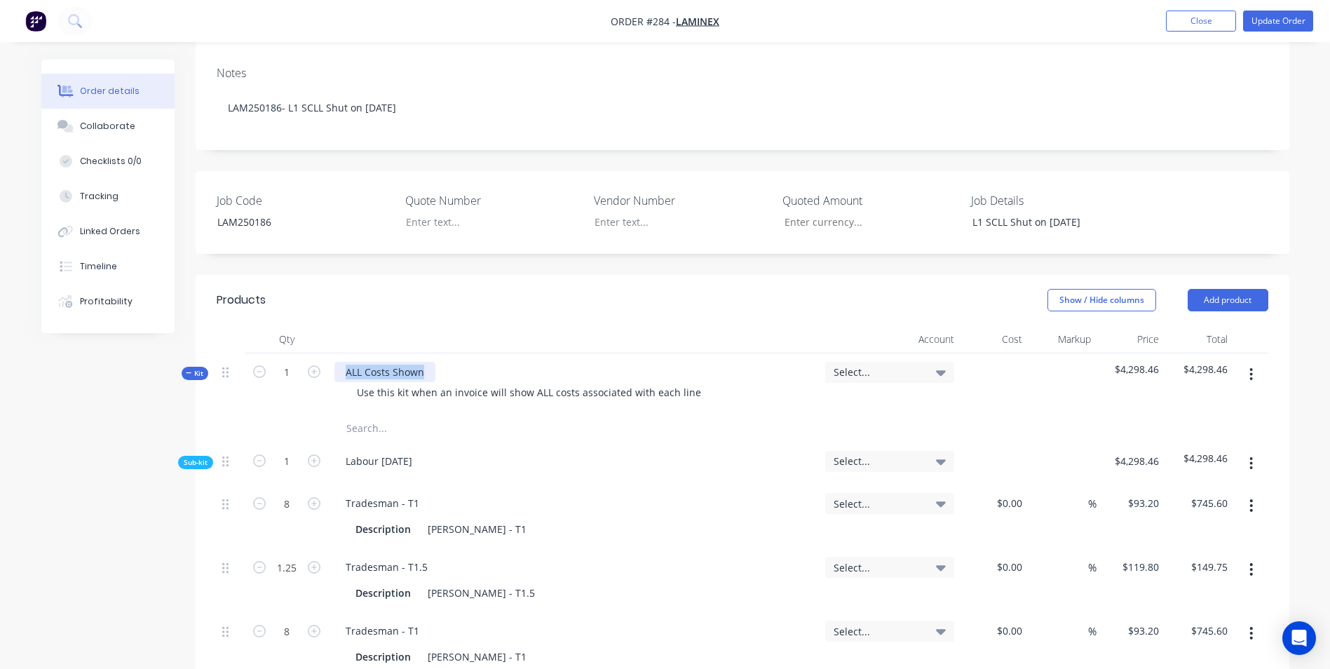
drag, startPoint x: 428, startPoint y: 329, endPoint x: 236, endPoint y: 326, distance: 192.1
click at [236, 353] on div "Kit 1 ALL Costs Shown Use this kit when an invoice will show ALL costs associat…" at bounding box center [742, 383] width 1051 height 61
drag, startPoint x: 353, startPoint y: 353, endPoint x: 727, endPoint y: 257, distance: 385.7
click at [866, 364] on span "Select..." at bounding box center [877, 371] width 88 height 15
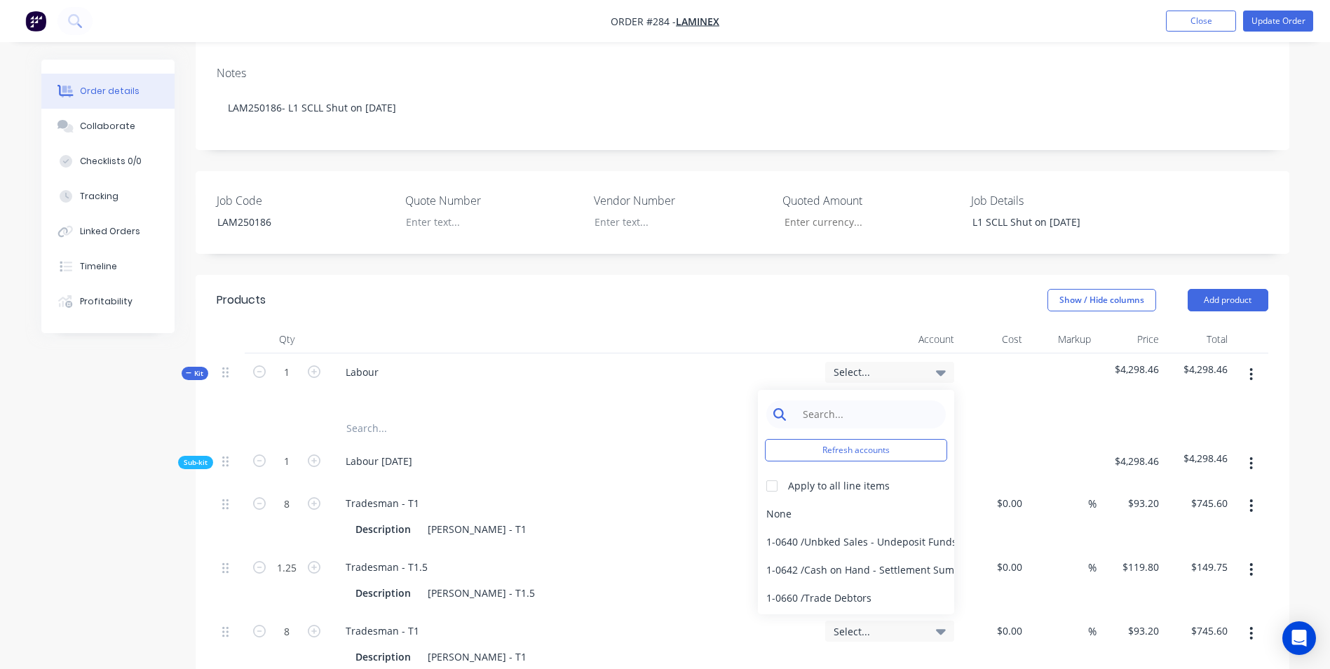
click at [871, 400] on input at bounding box center [867, 414] width 144 height 28
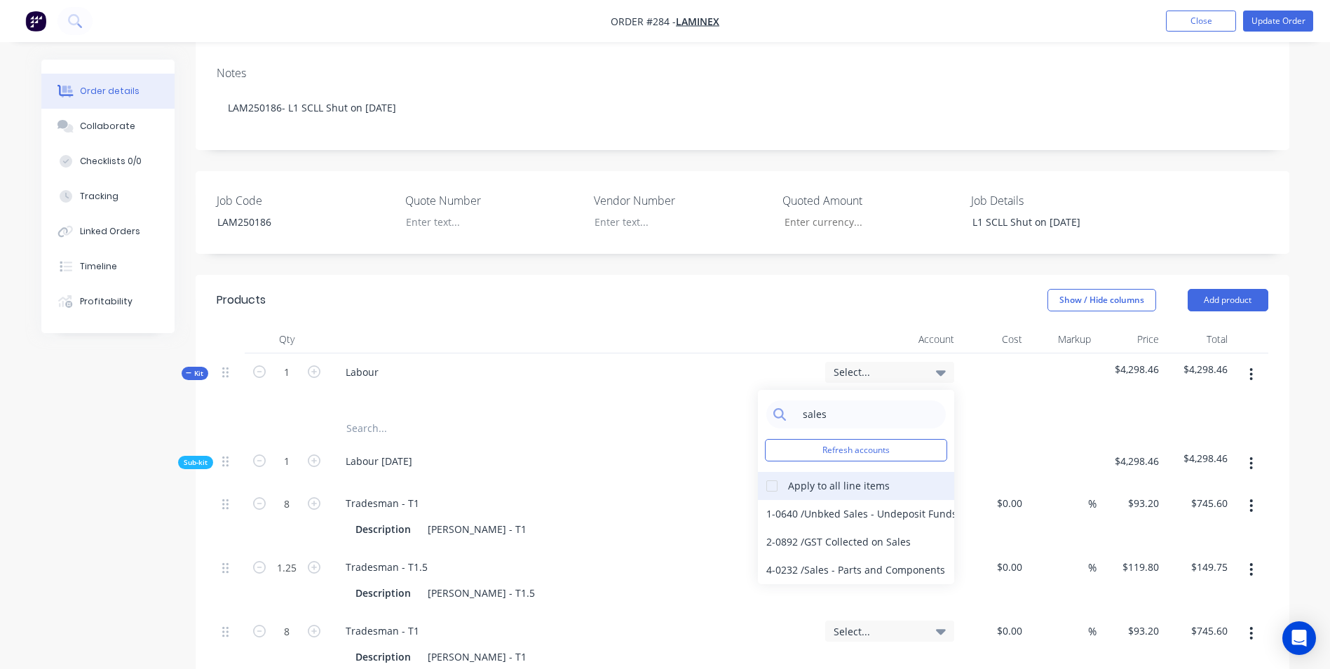
type input "sales"
click at [813, 478] on div "Apply to all line items" at bounding box center [839, 485] width 102 height 15
click at [778, 472] on div at bounding box center [772, 486] width 28 height 28
click at [800, 556] on div "4-0232 / Sales - Parts and Components" at bounding box center [856, 570] width 196 height 28
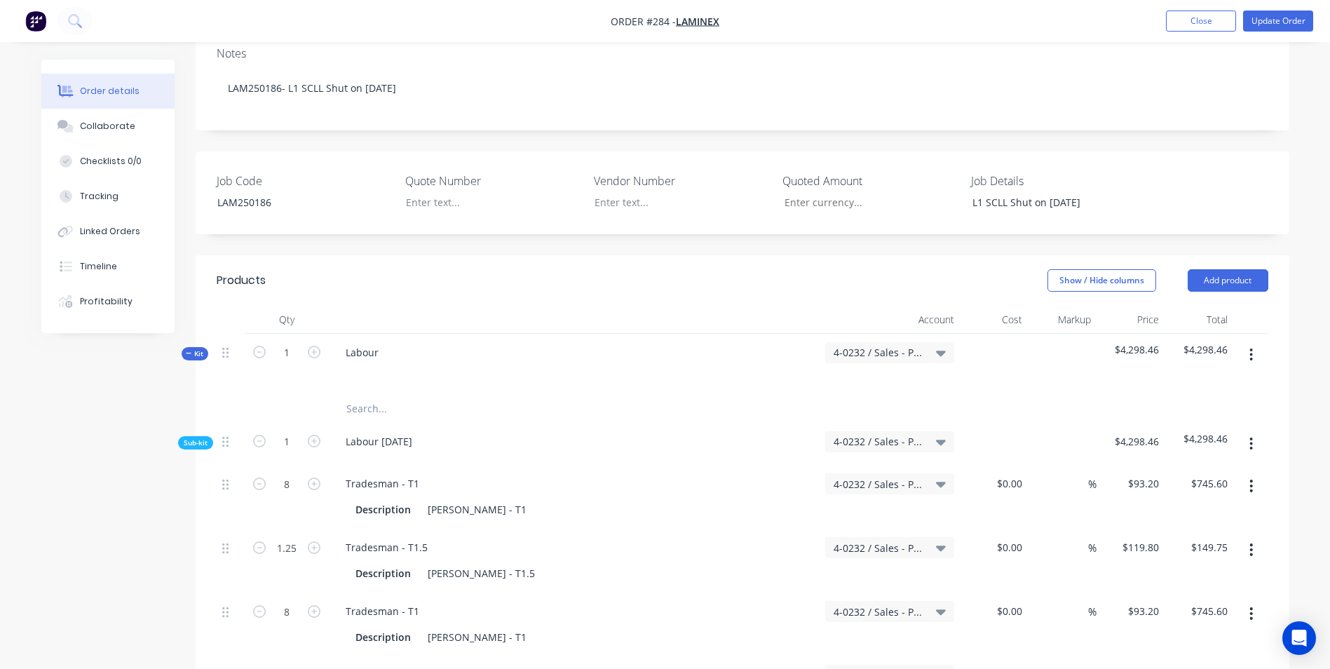
scroll to position [285, 0]
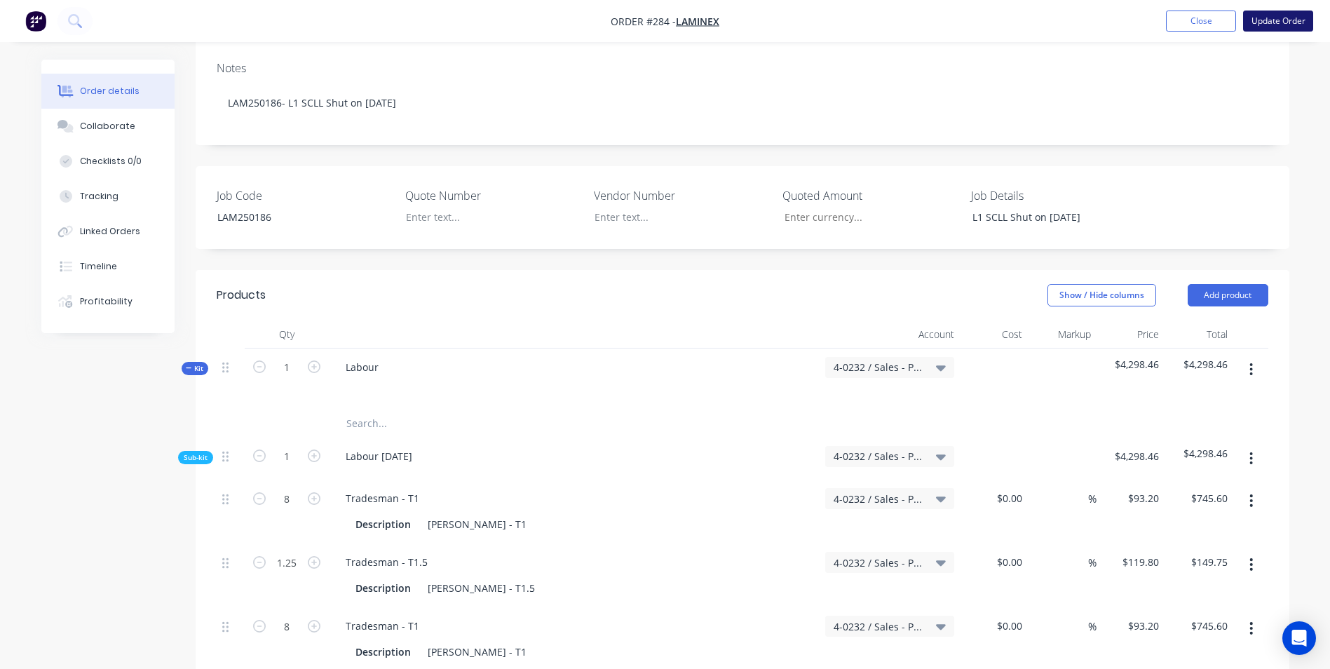
click at [1268, 16] on button "Update Order" at bounding box center [1278, 21] width 70 height 21
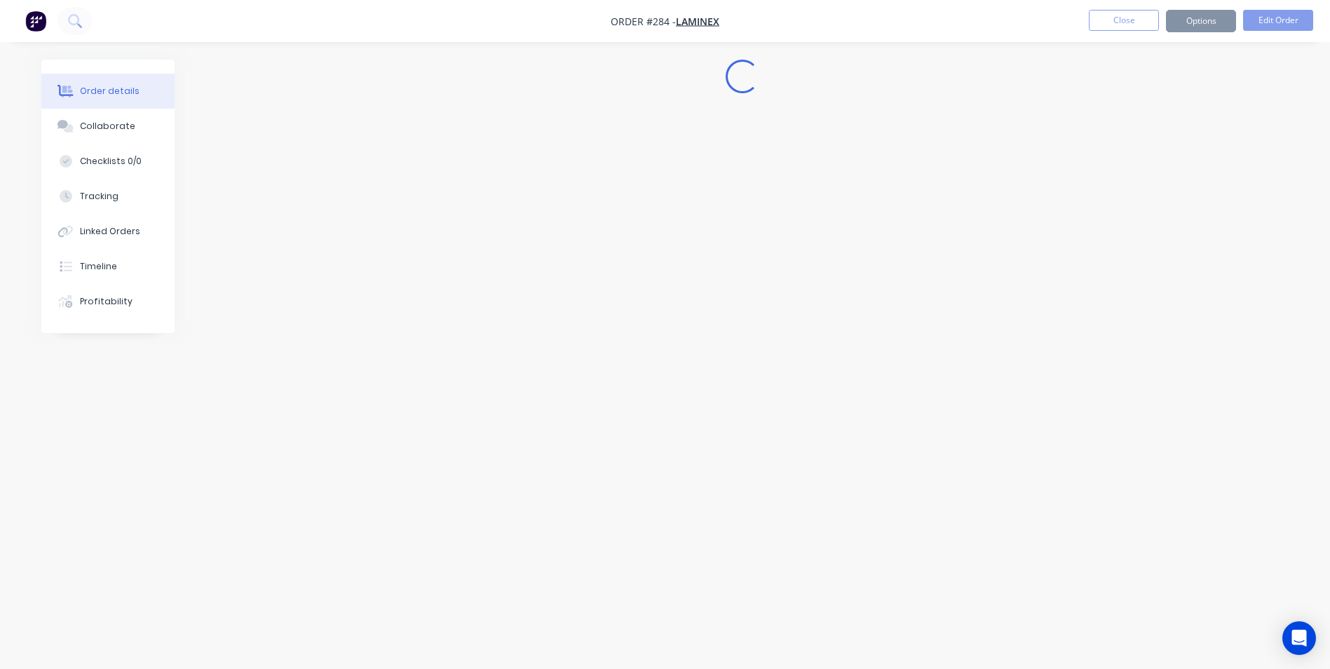
scroll to position [0, 0]
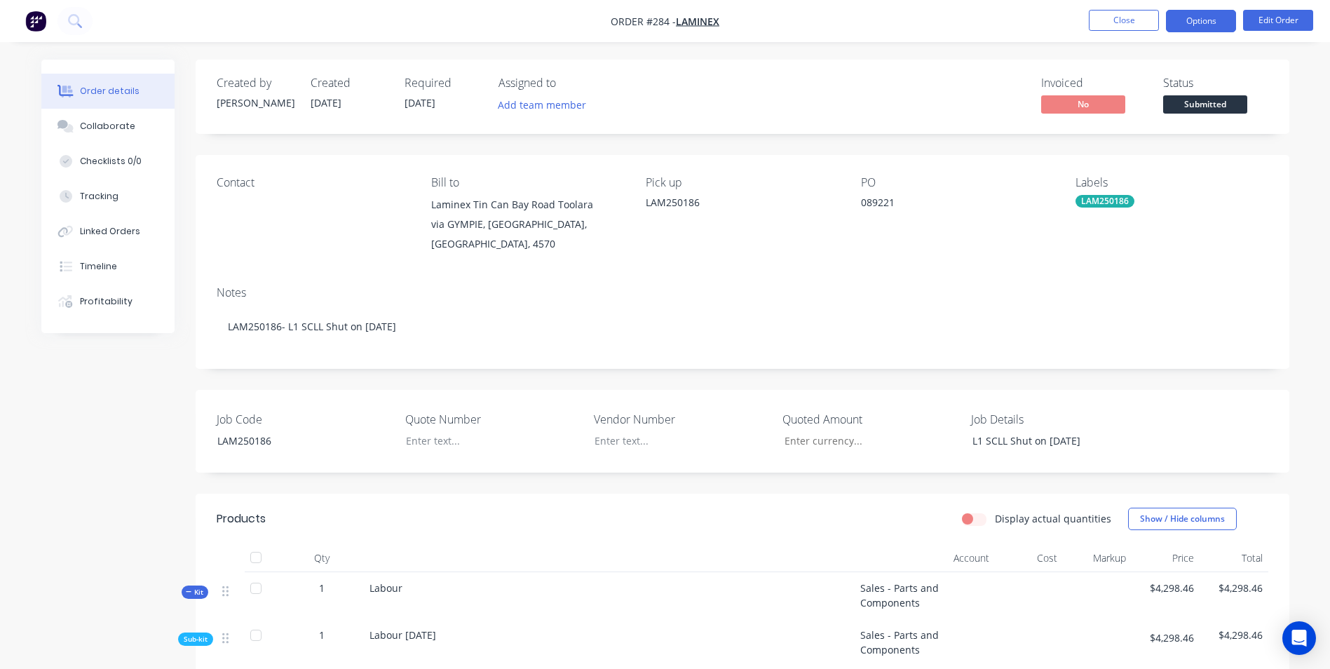
click at [1208, 26] on button "Options" at bounding box center [1201, 21] width 70 height 22
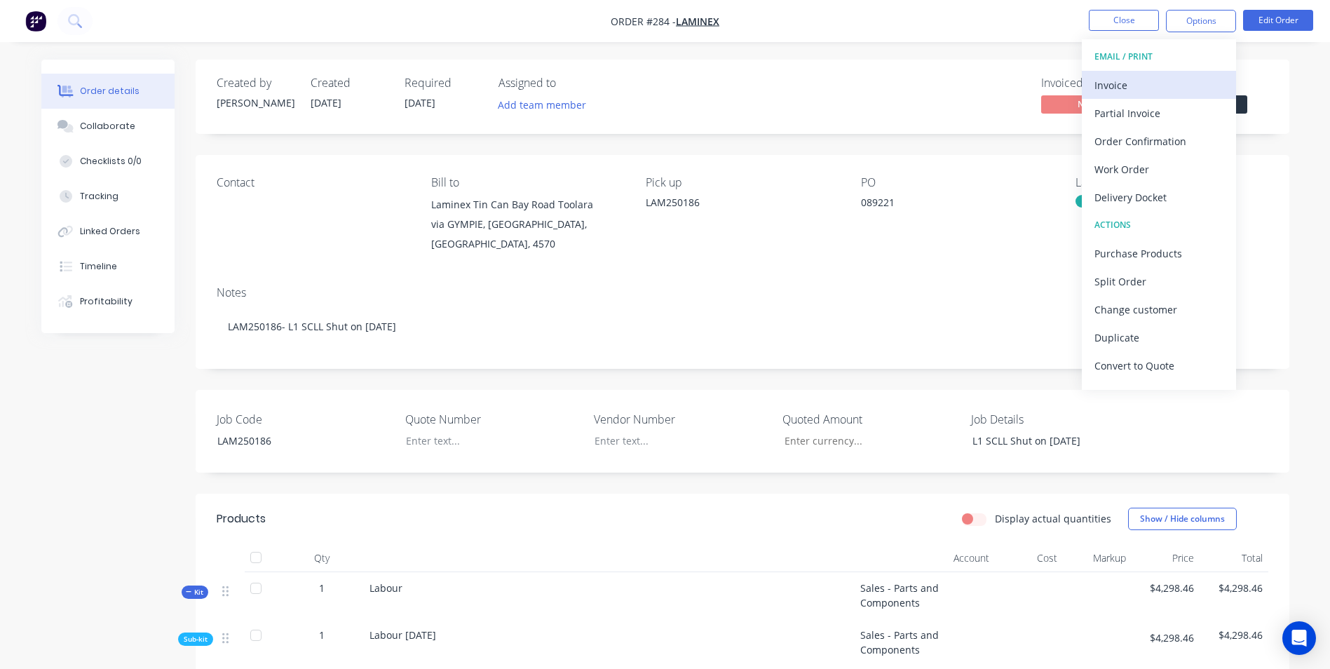
click at [1175, 88] on div "Invoice" at bounding box center [1158, 85] width 129 height 20
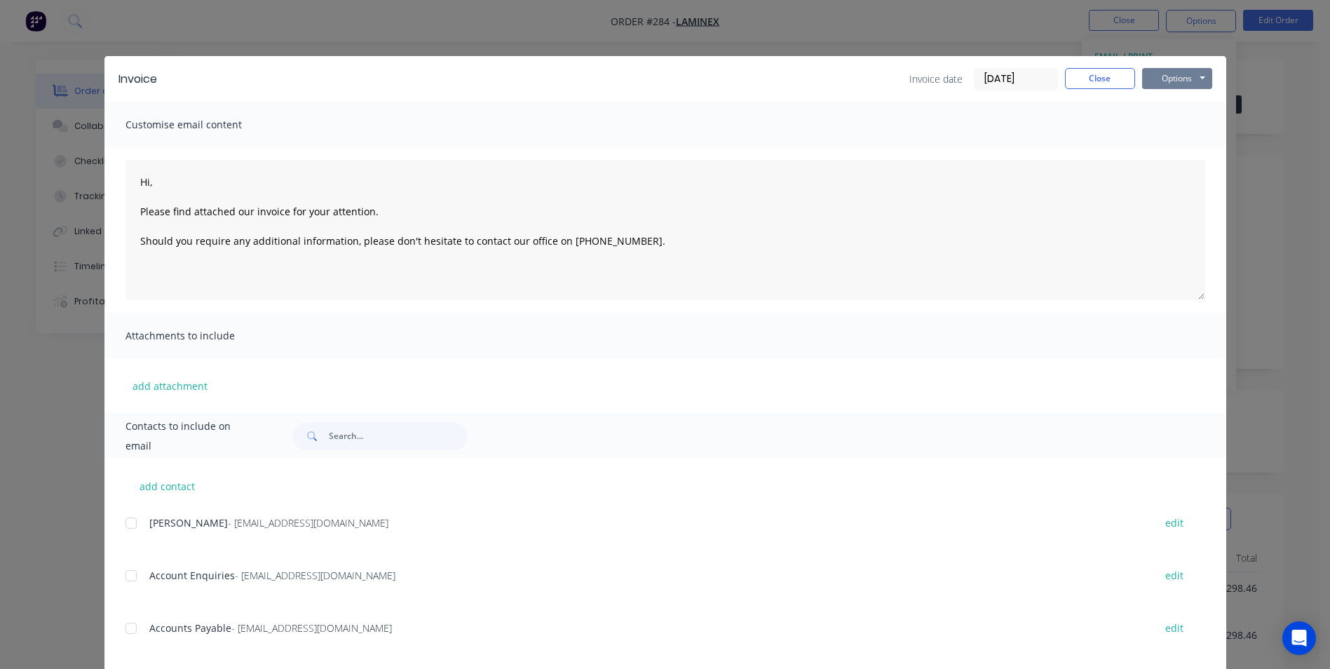
click at [1166, 76] on button "Options" at bounding box center [1177, 78] width 70 height 21
click at [1171, 126] on button "Print" at bounding box center [1187, 126] width 90 height 23
click at [1083, 76] on button "Close" at bounding box center [1100, 78] width 70 height 21
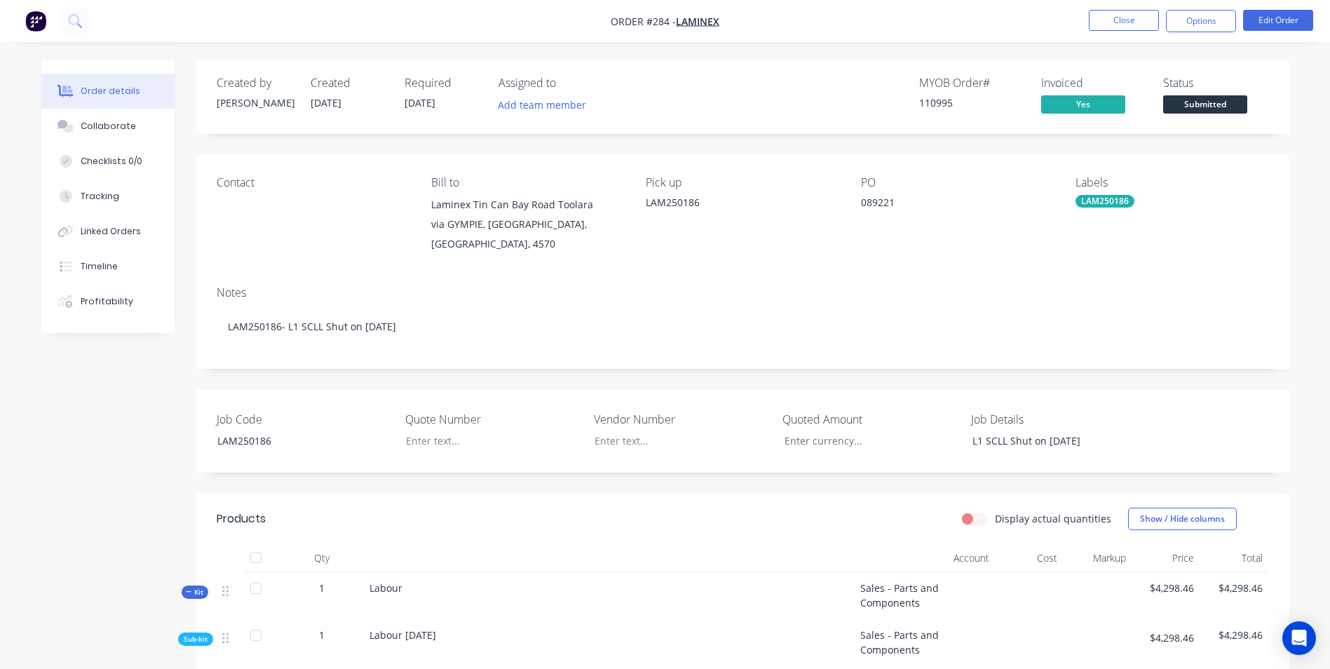
click at [1194, 101] on span "Submitted" at bounding box center [1205, 104] width 84 height 18
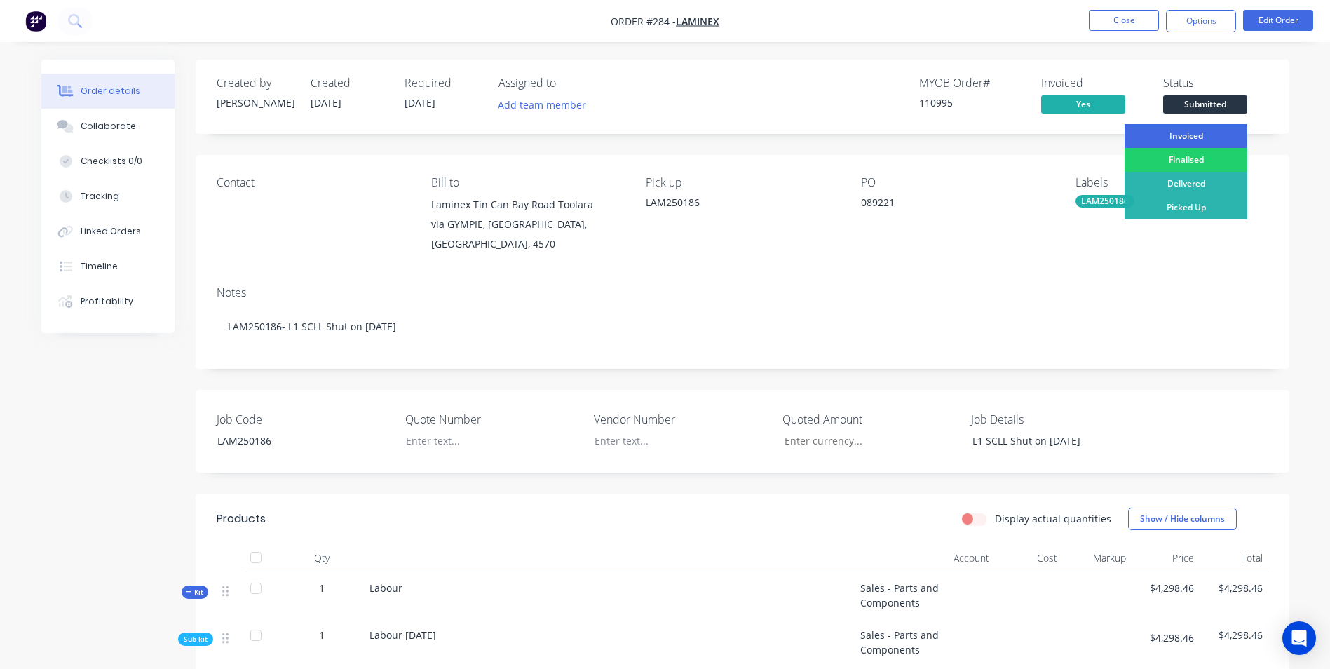
click at [1182, 139] on div "Invoiced" at bounding box center [1185, 136] width 123 height 24
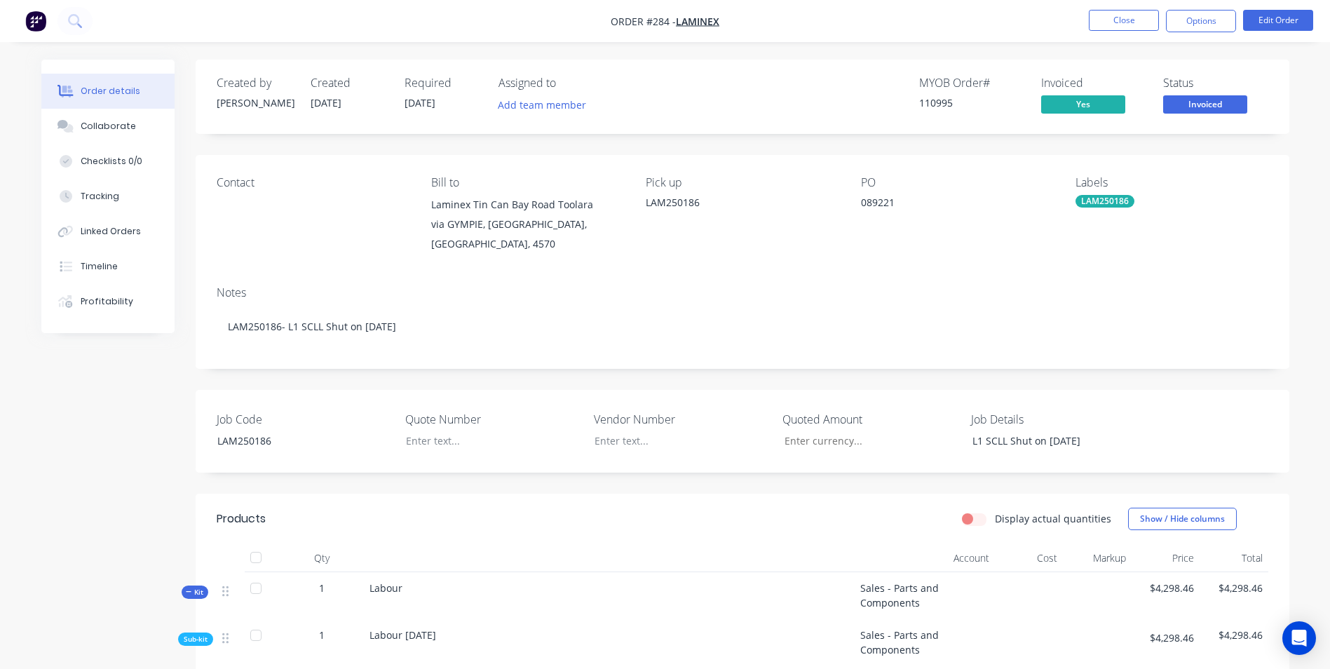
click at [1108, 8] on nav "Order #284 - Laminex Close Options Edit Order" at bounding box center [665, 21] width 1330 height 42
click at [1105, 23] on button "Close" at bounding box center [1124, 20] width 70 height 21
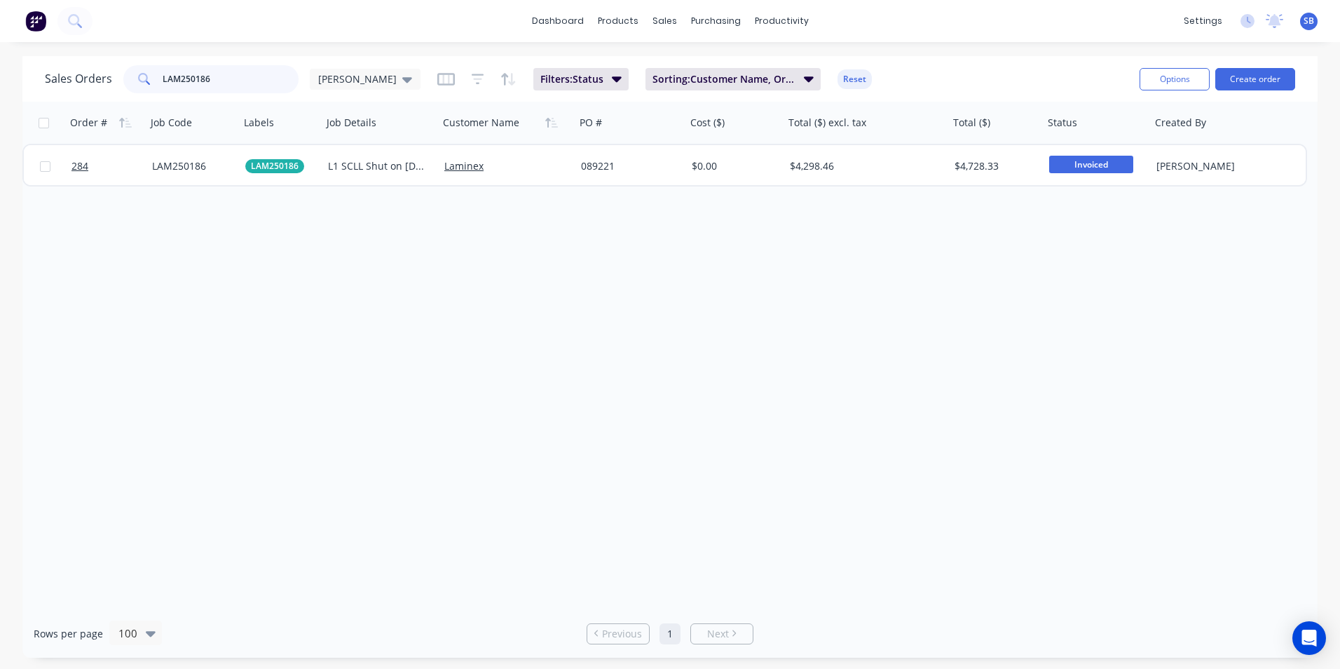
click at [252, 77] on input "LAM250186" at bounding box center [231, 79] width 137 height 28
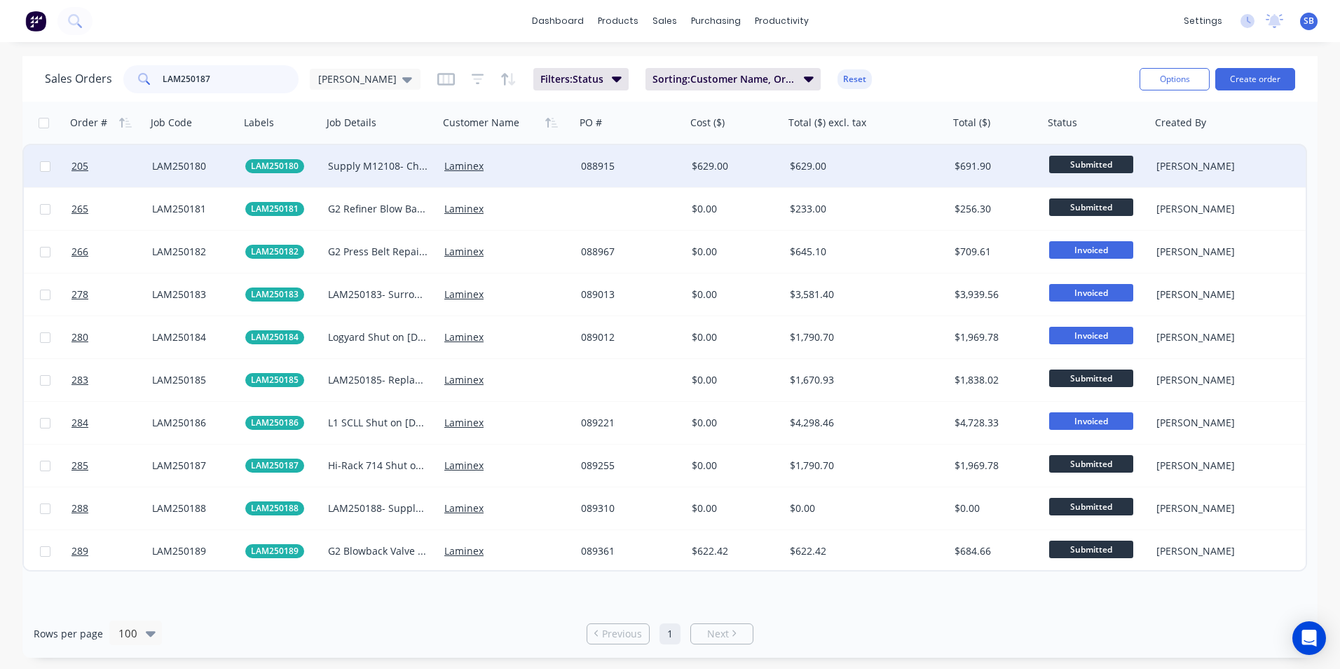
type input "LAM250187"
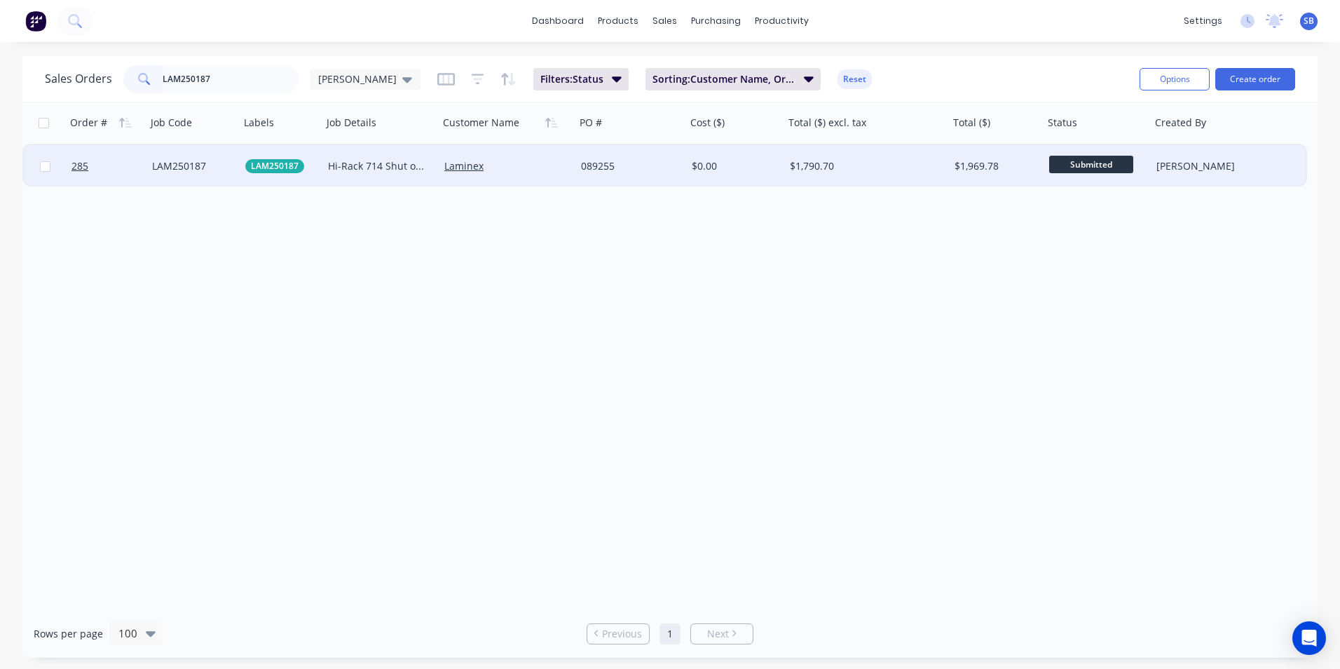
click at [647, 182] on div "089255" at bounding box center [630, 166] width 111 height 42
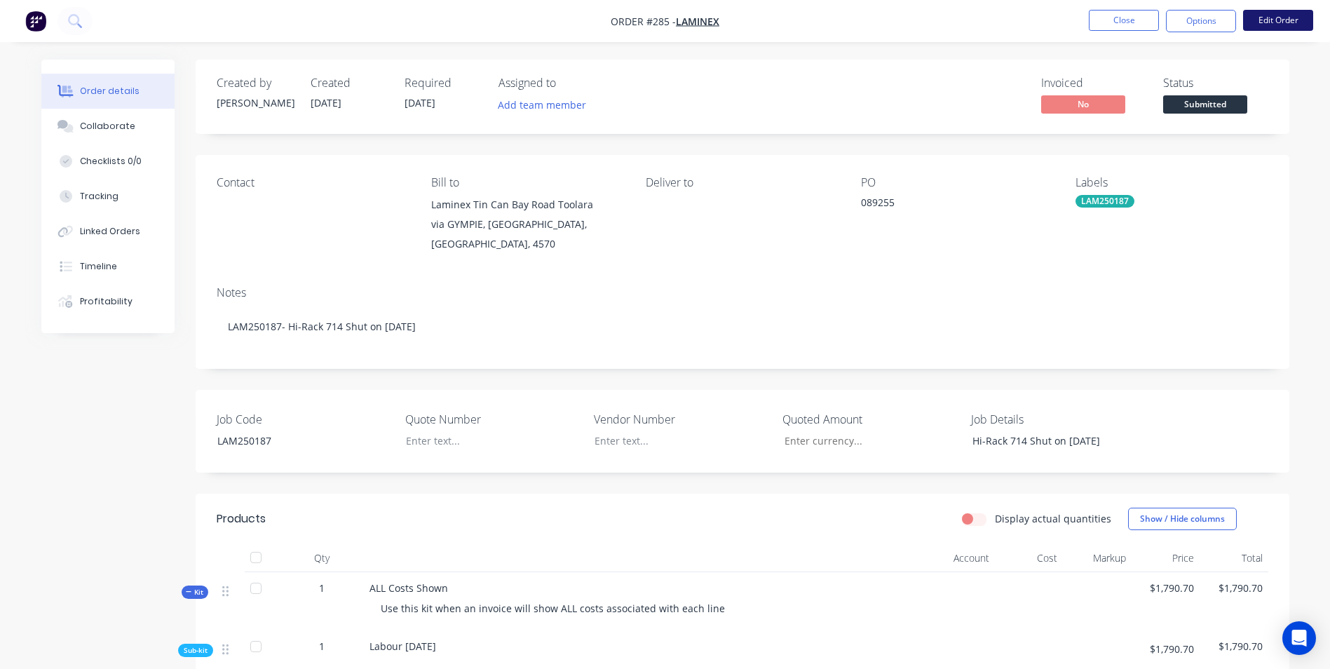
click at [1310, 17] on button "Edit Order" at bounding box center [1278, 20] width 70 height 21
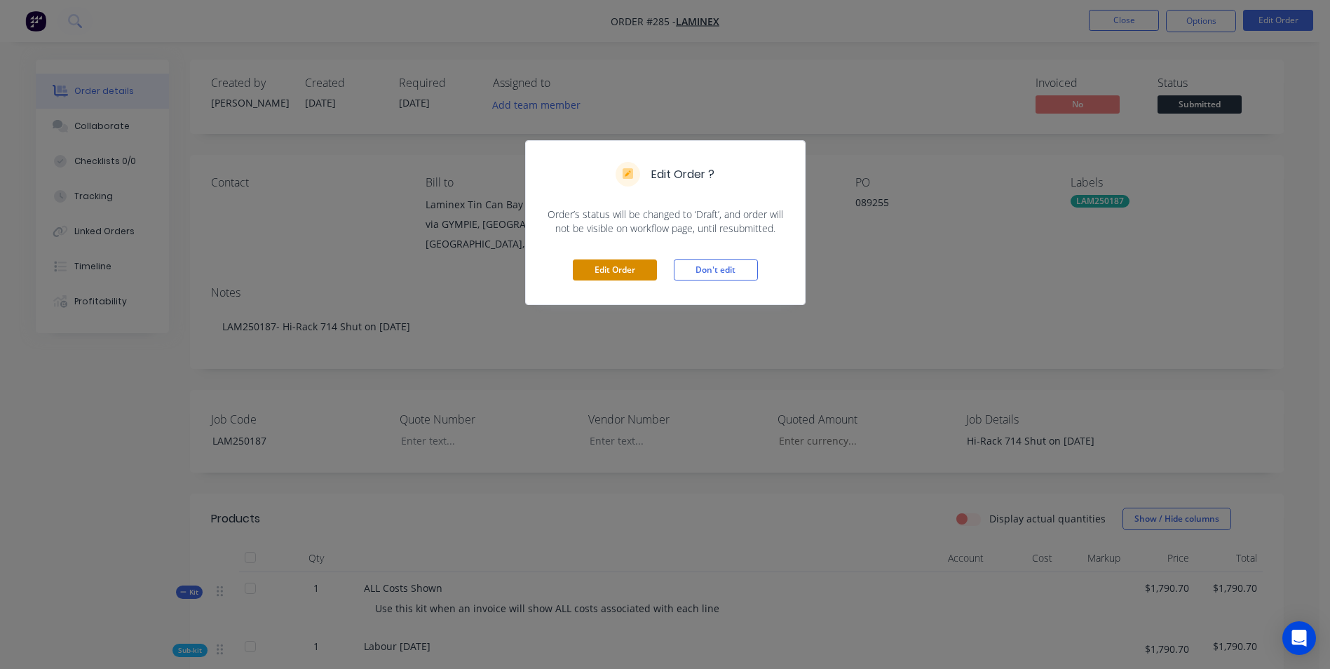
click at [623, 266] on button "Edit Order" at bounding box center [615, 269] width 84 height 21
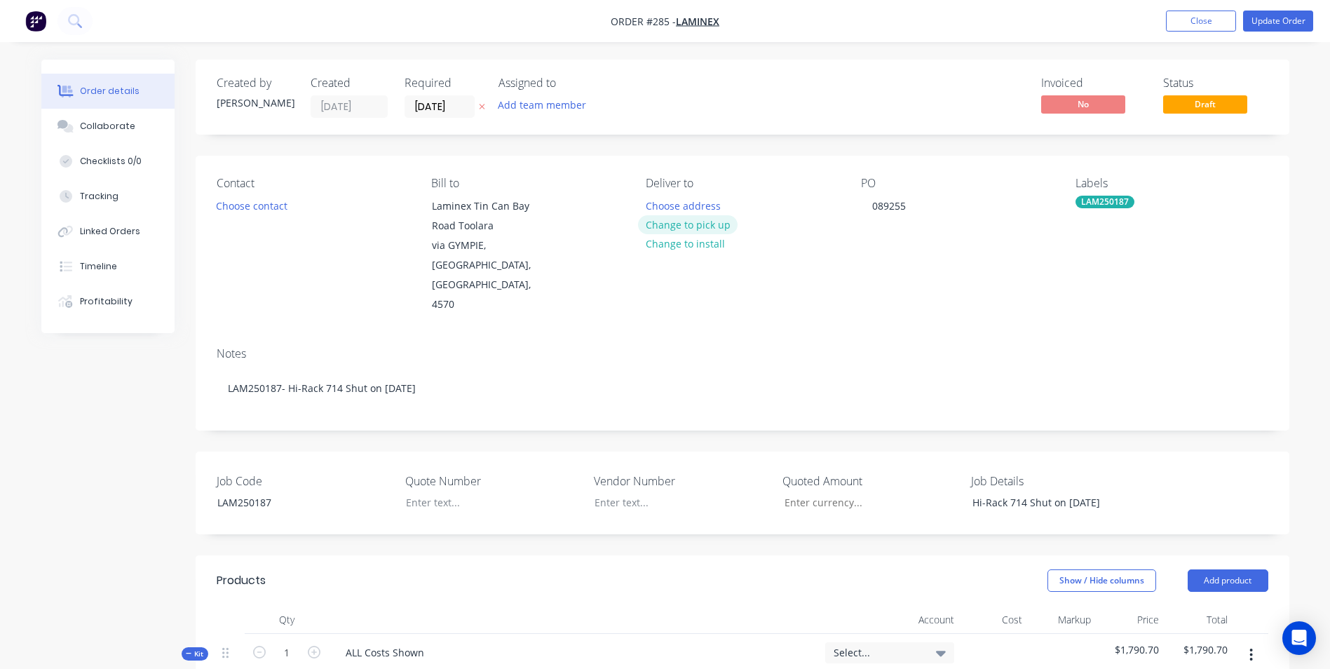
click at [686, 225] on button "Change to pick up" at bounding box center [688, 224] width 100 height 19
click at [653, 200] on div at bounding box center [657, 206] width 22 height 20
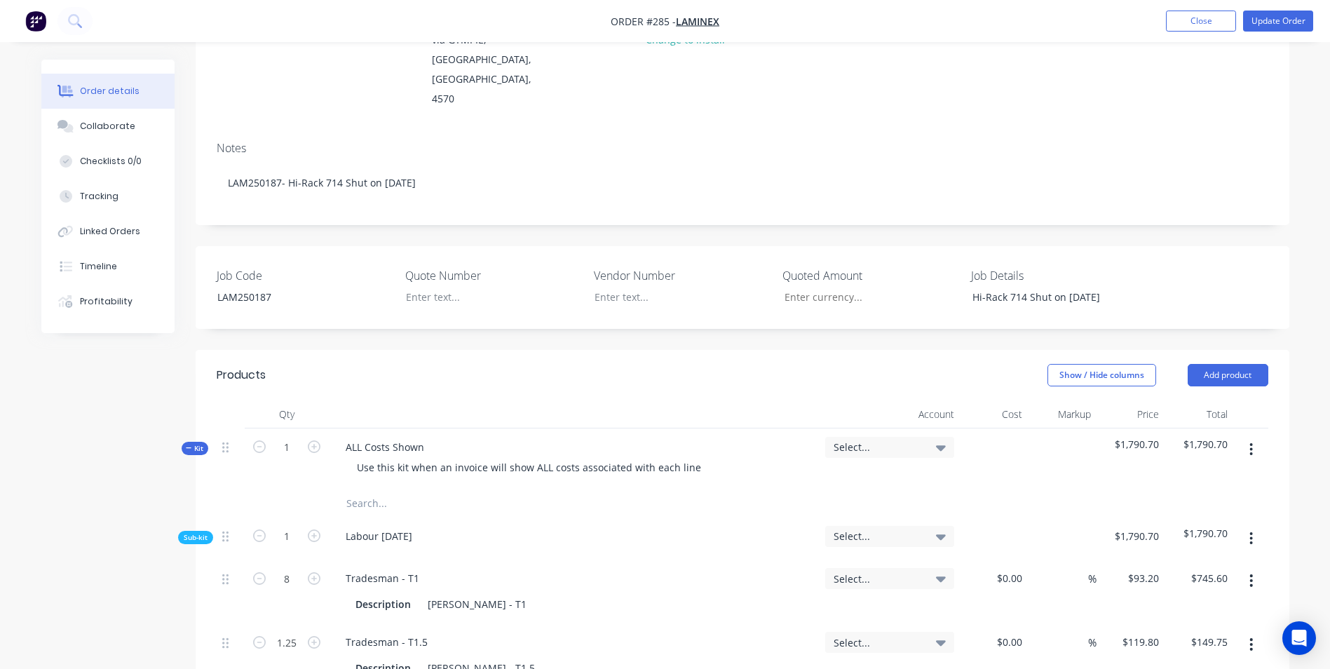
scroll to position [210, 0]
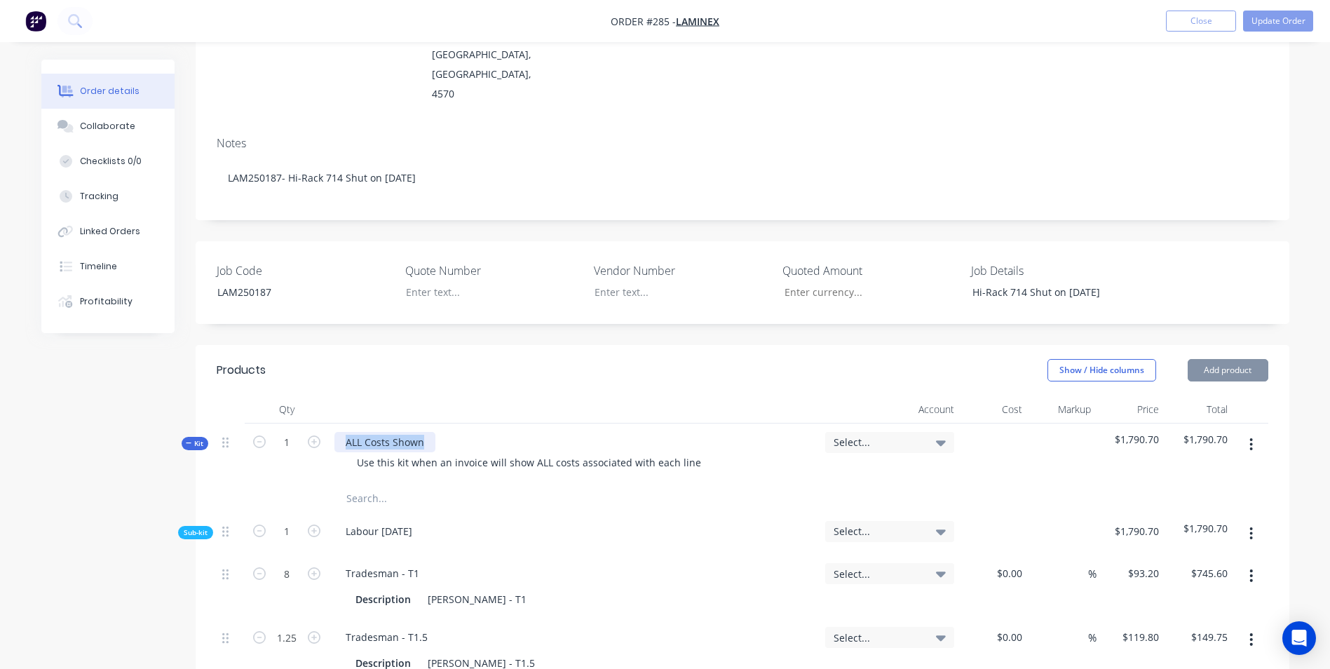
drag, startPoint x: 427, startPoint y: 401, endPoint x: 336, endPoint y: 400, distance: 91.1
click at [336, 432] on div "ALL Costs Shown" at bounding box center [384, 442] width 101 height 20
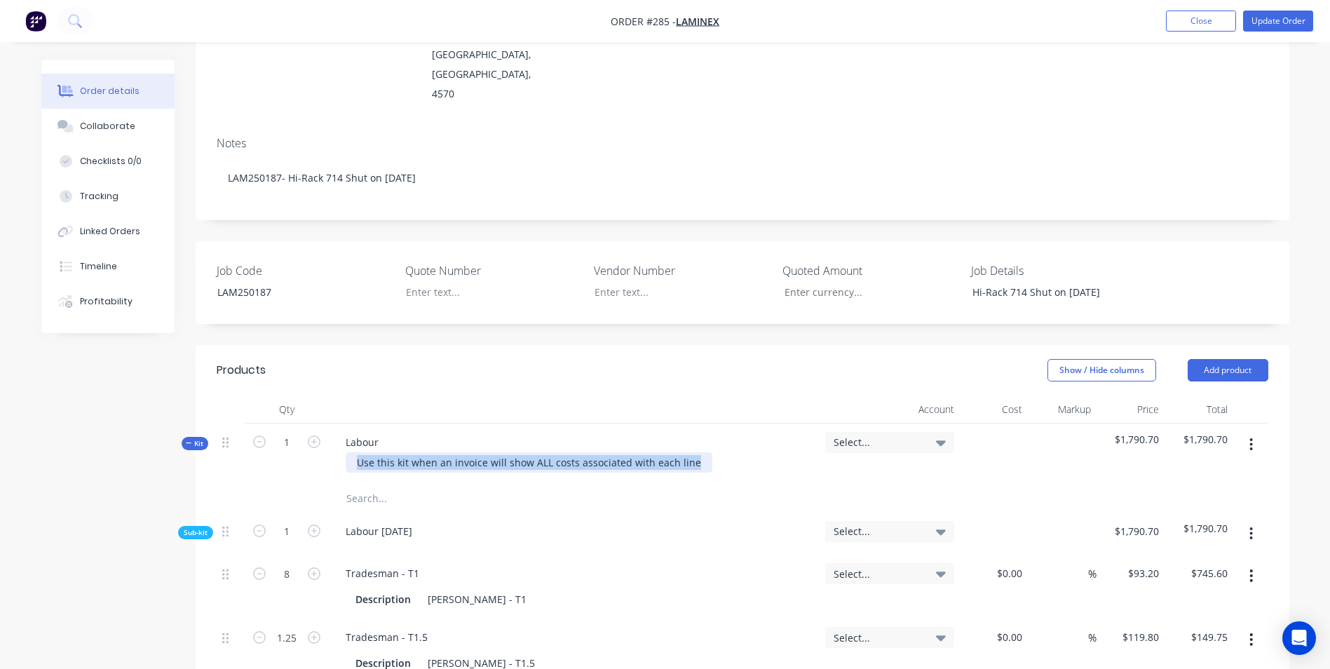
drag, startPoint x: 353, startPoint y: 421, endPoint x: 791, endPoint y: 423, distance: 438.8
click at [791, 452] on div "Use this kit when an invoice will show ALL costs associated with each line" at bounding box center [573, 462] width 479 height 20
click at [845, 435] on span "Select..." at bounding box center [877, 442] width 88 height 15
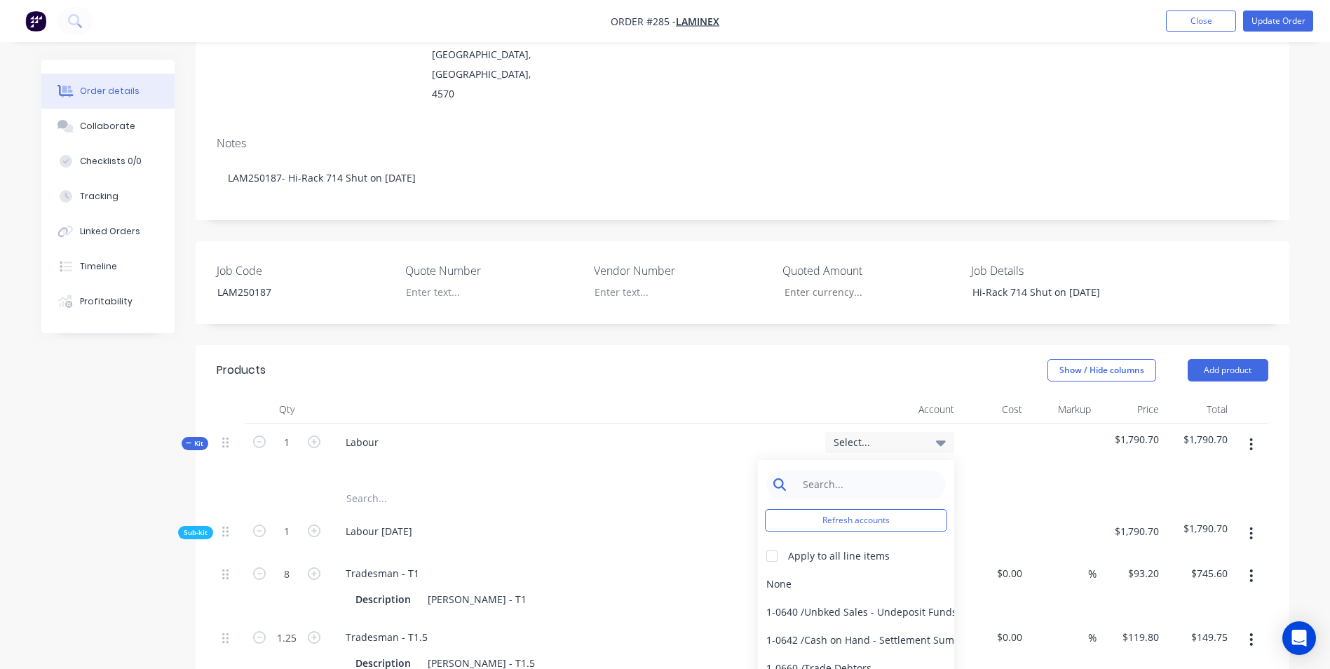
click at [854, 470] on input at bounding box center [867, 484] width 144 height 28
type input "sales"
click at [773, 542] on div at bounding box center [772, 556] width 28 height 28
click at [829, 626] on div "4-0232 / Sales - Parts and Components" at bounding box center [856, 640] width 196 height 28
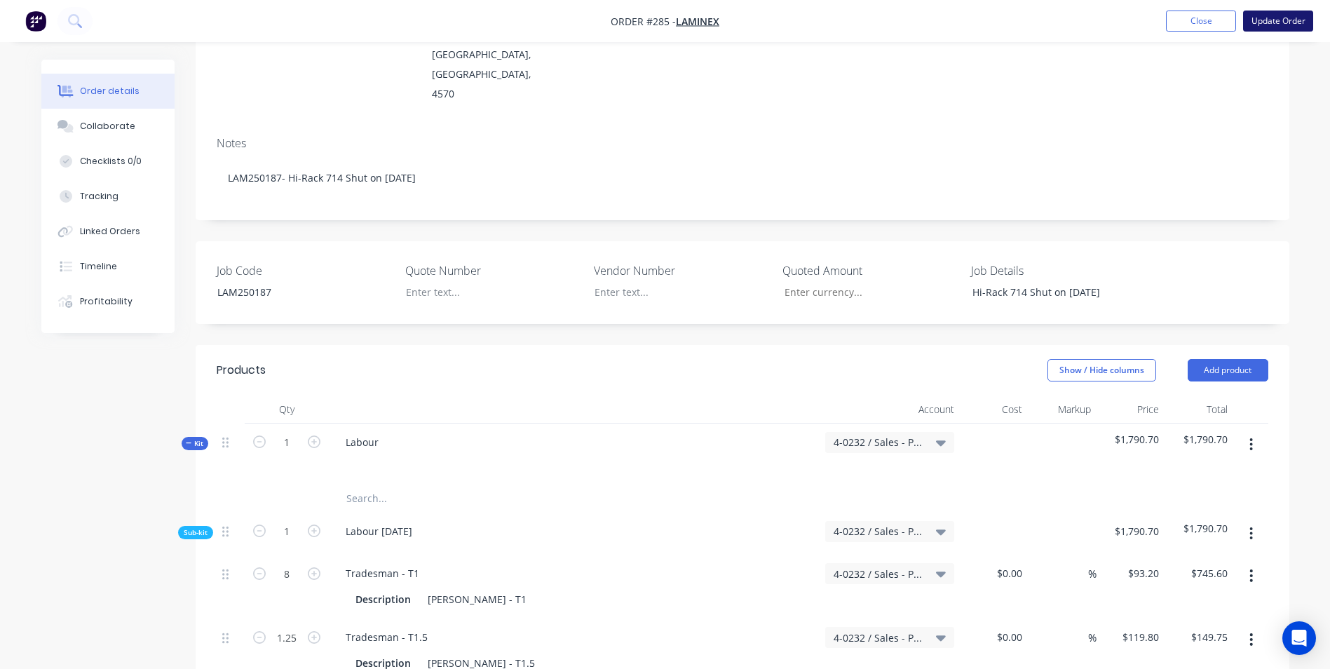
click at [1296, 21] on button "Update Order" at bounding box center [1278, 21] width 70 height 21
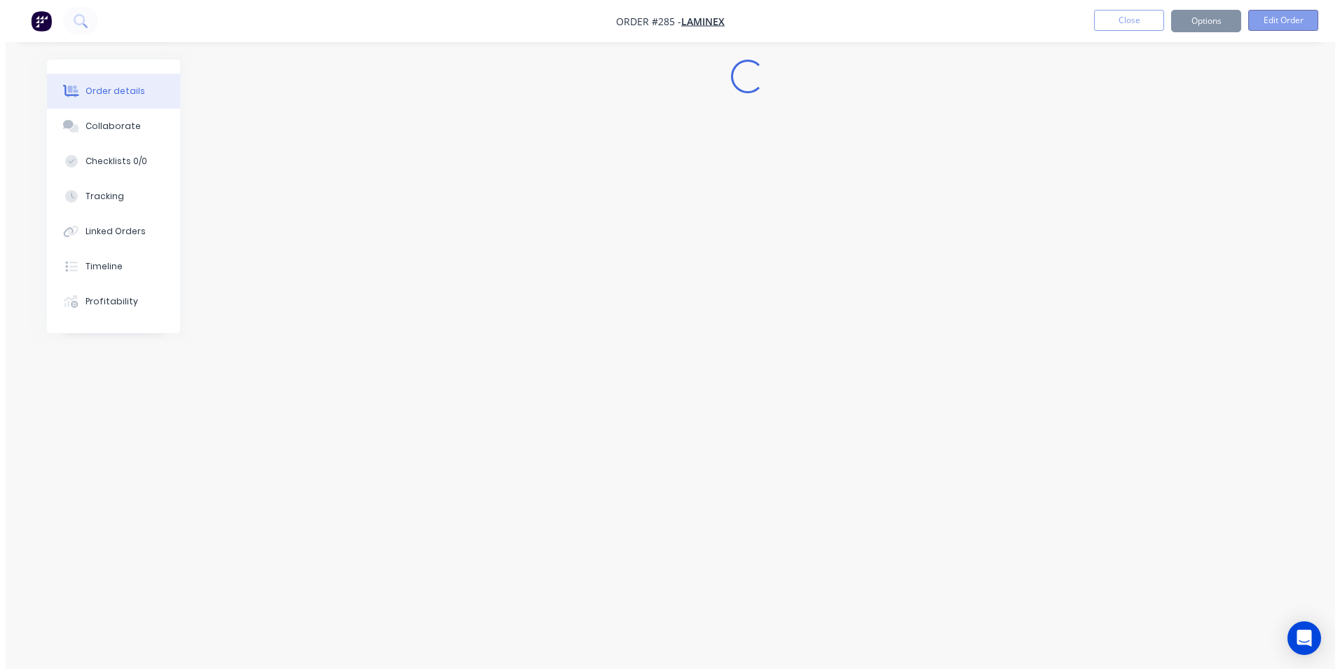
scroll to position [0, 0]
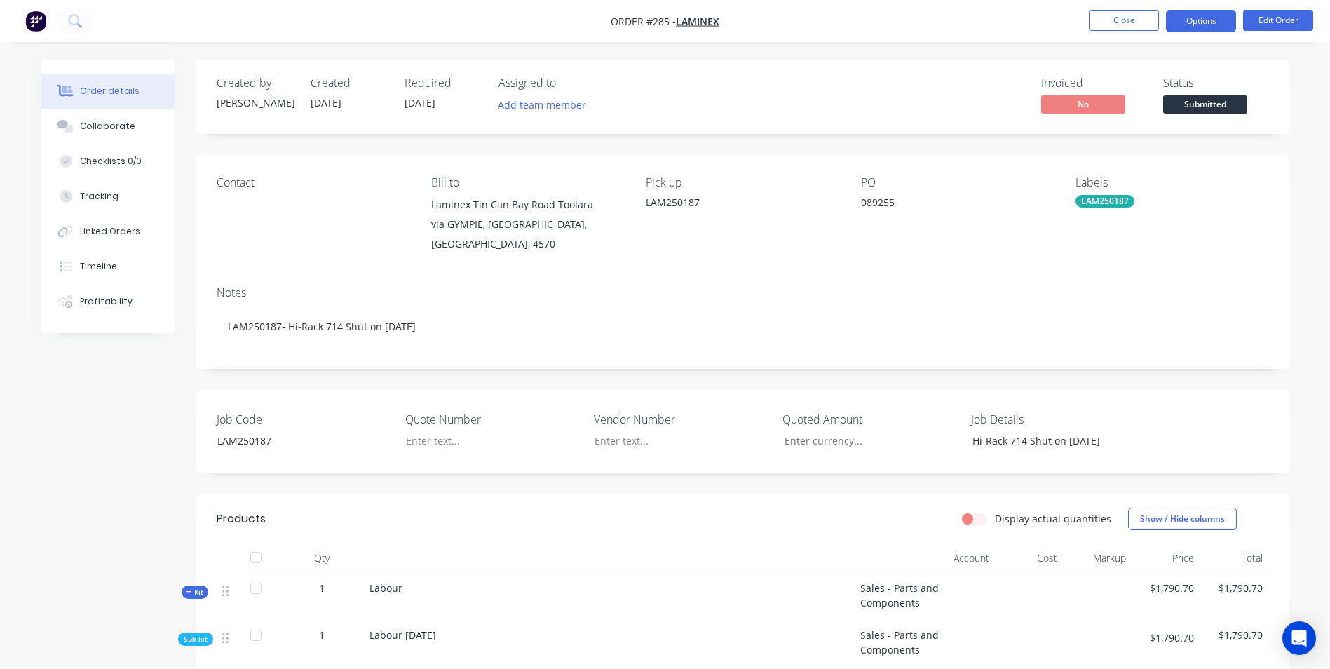
click at [1219, 20] on button "Options" at bounding box center [1201, 21] width 70 height 22
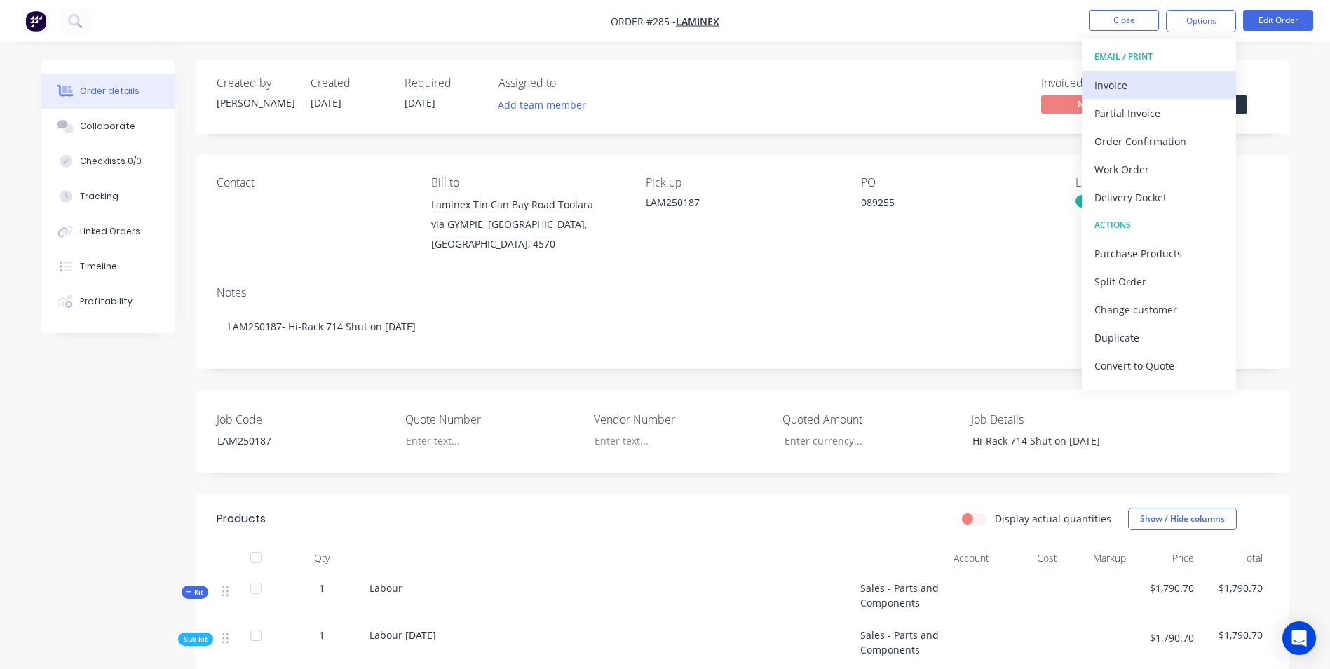
click at [1199, 82] on div "Invoice" at bounding box center [1158, 85] width 129 height 20
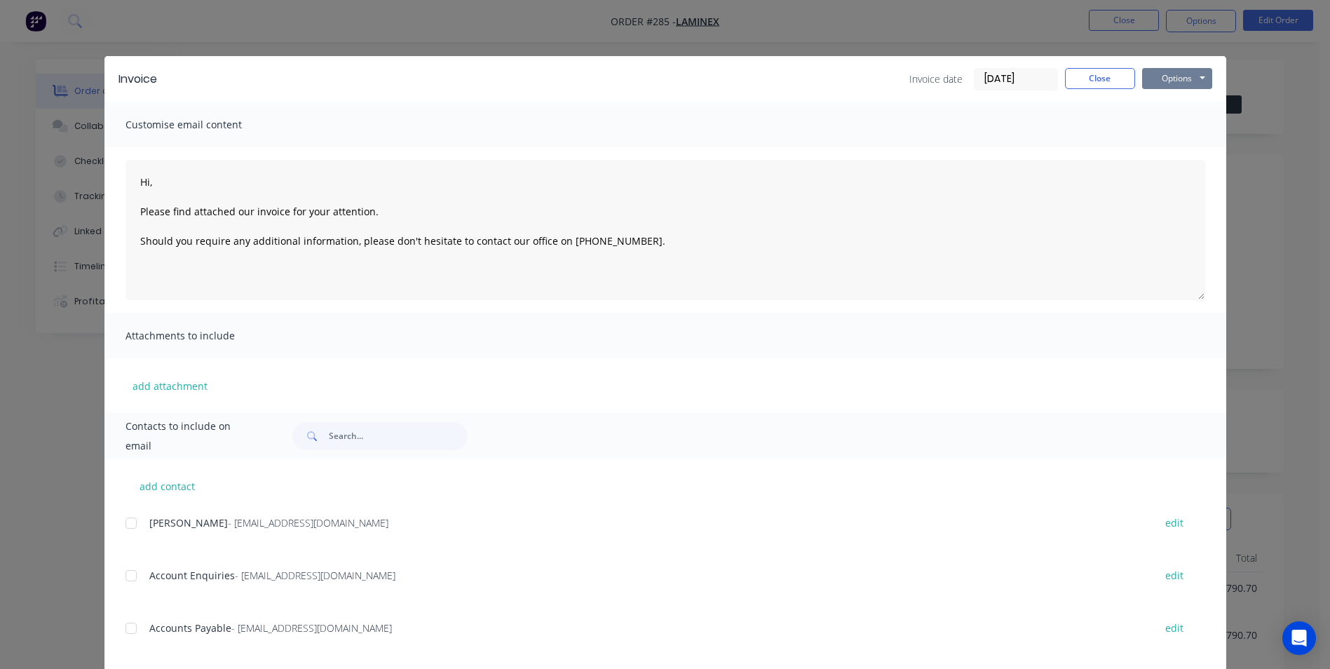
click at [1202, 84] on button "Options" at bounding box center [1177, 78] width 70 height 21
click at [1192, 120] on button "Print" at bounding box center [1187, 126] width 90 height 23
click at [1082, 75] on button "Close" at bounding box center [1100, 78] width 70 height 21
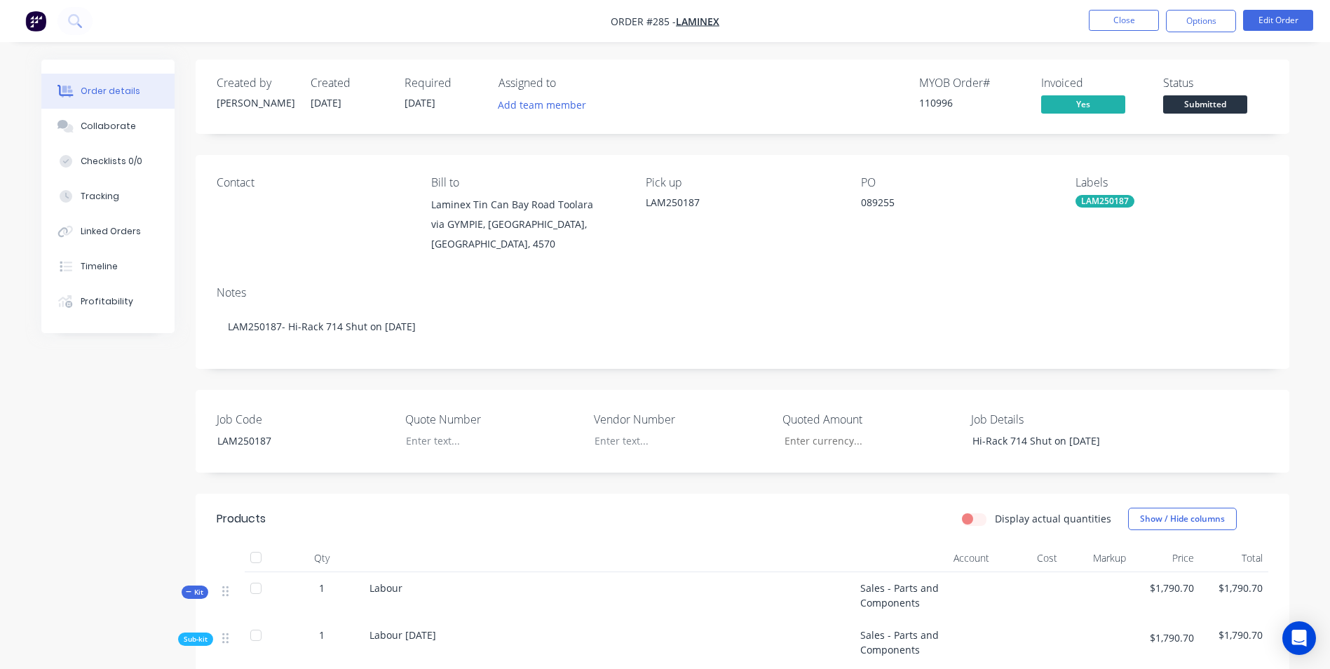
click at [1222, 100] on span "Submitted" at bounding box center [1205, 104] width 84 height 18
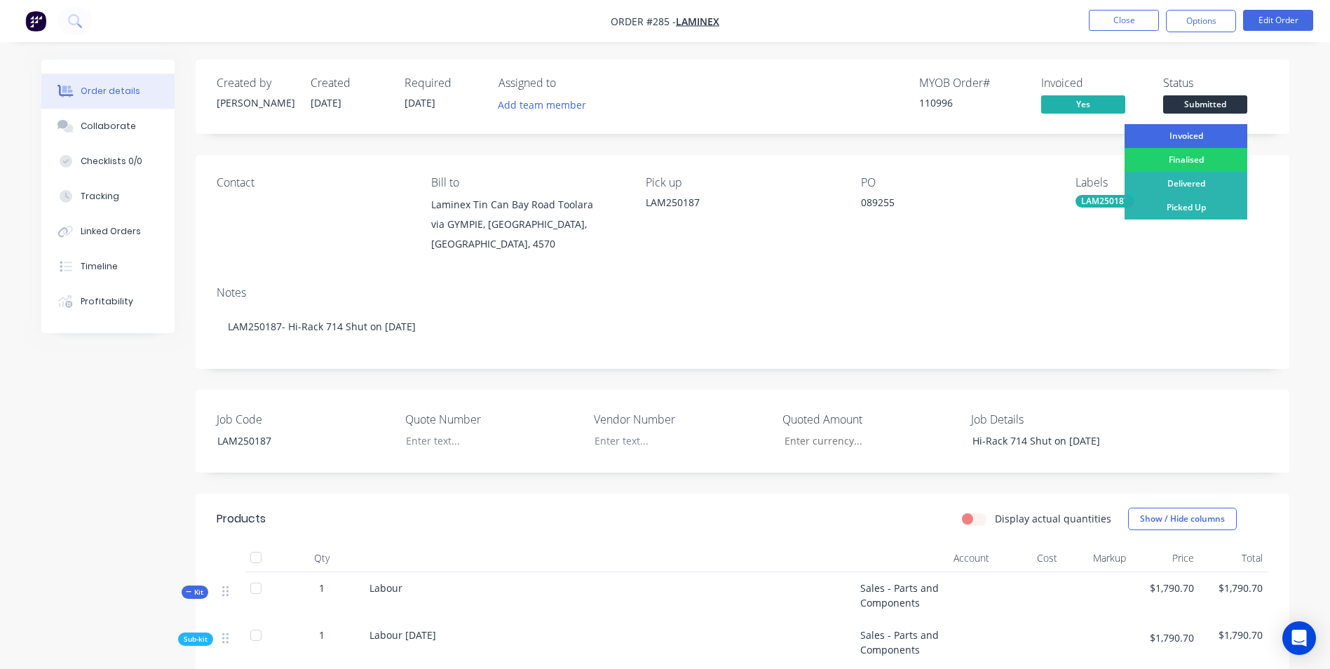
click at [1203, 133] on div "Invoiced" at bounding box center [1185, 136] width 123 height 24
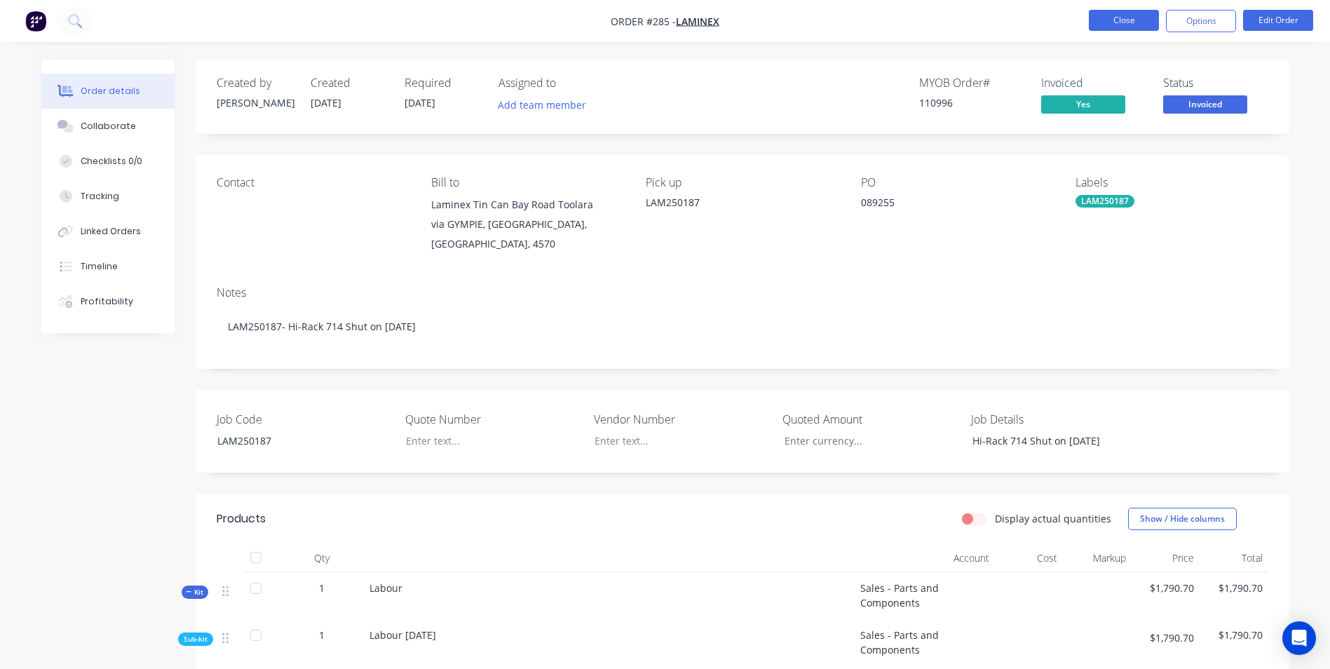
click at [1115, 13] on button "Close" at bounding box center [1124, 20] width 70 height 21
